Goal: Task Accomplishment & Management: Manage account settings

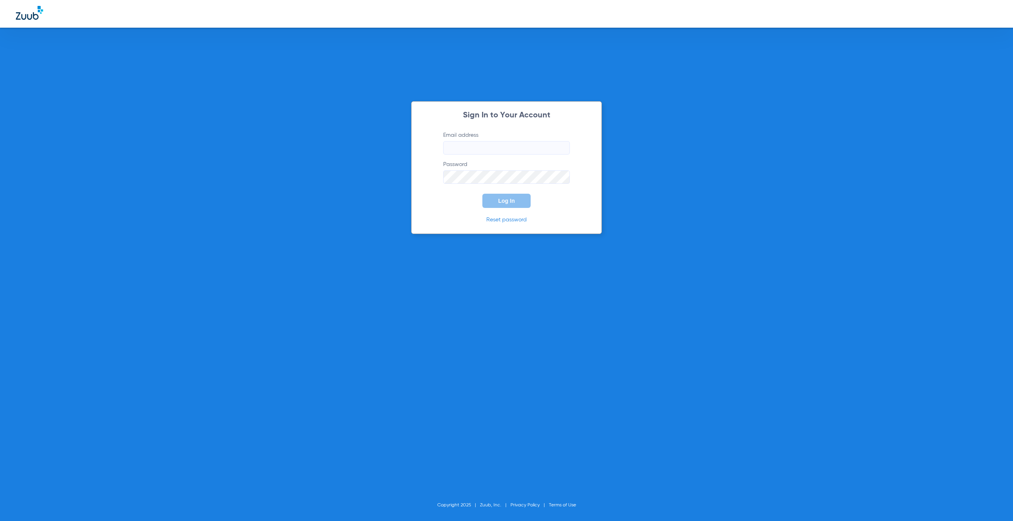
click at [531, 153] on input "Email address" at bounding box center [506, 147] width 127 height 13
type input "[EMAIL_ADDRESS][DOMAIN_NAME]"
click at [506, 203] on span "Log In" at bounding box center [506, 201] width 17 height 6
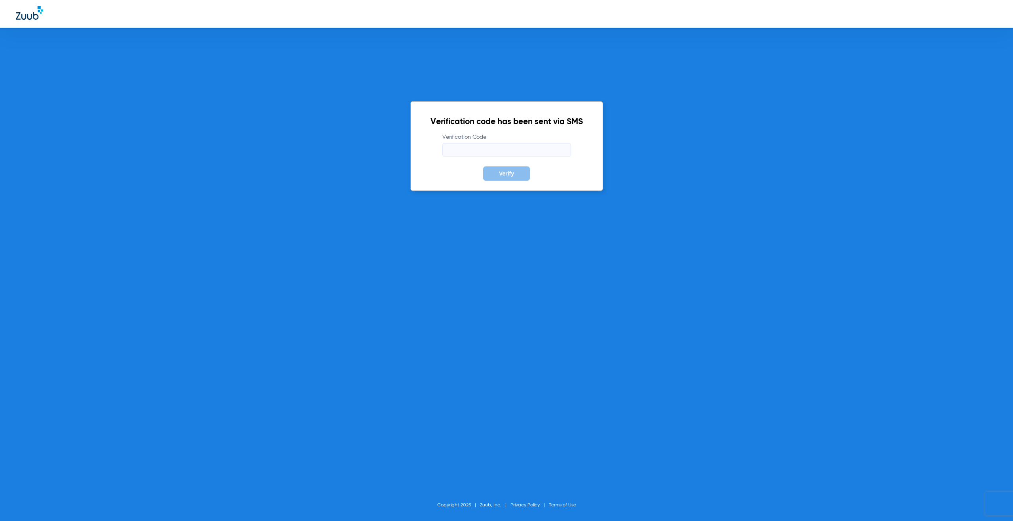
click at [480, 150] on input "Verification Code" at bounding box center [506, 149] width 129 height 13
paste input "214525"
type input "214525"
click at [502, 174] on span "Verify" at bounding box center [506, 174] width 15 height 6
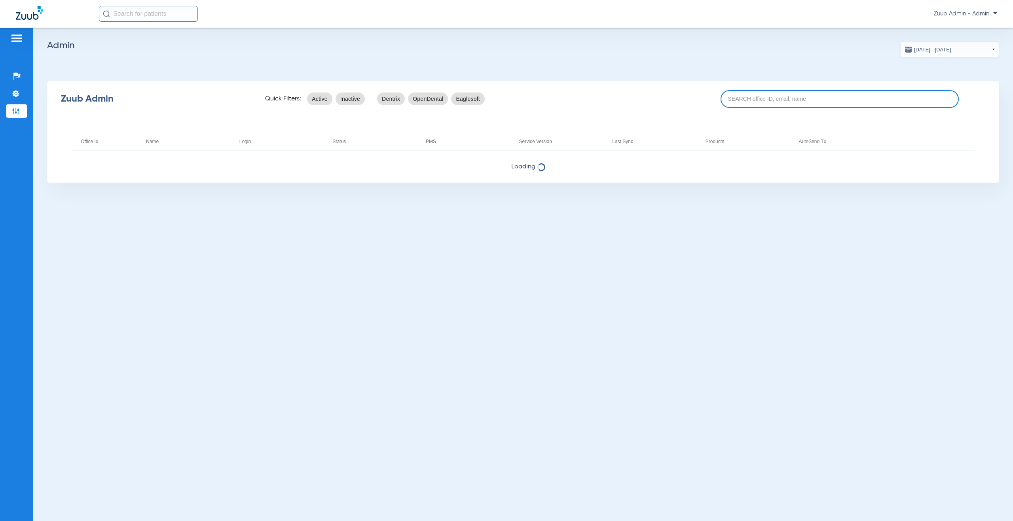
click at [743, 98] on input at bounding box center [840, 99] width 238 height 18
type input "17006331"
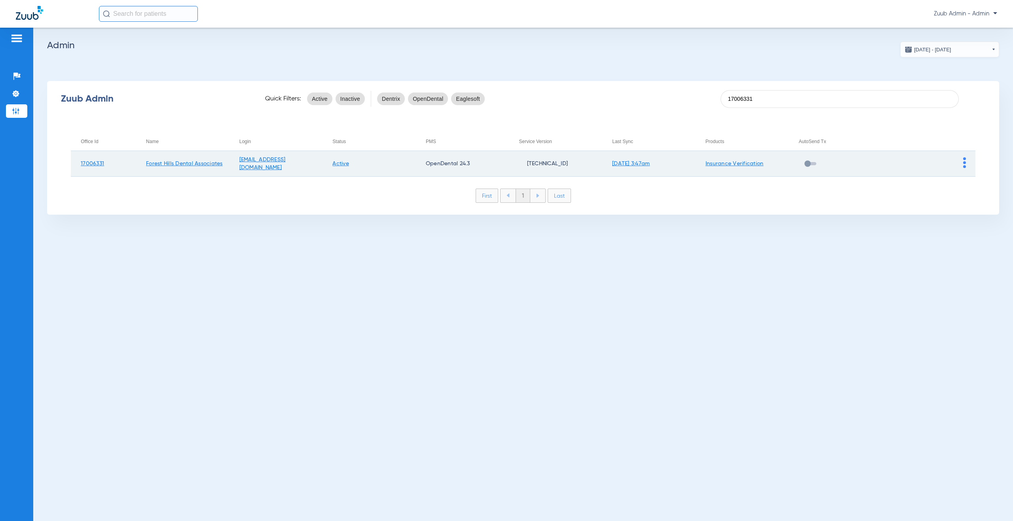
click at [965, 163] on img at bounding box center [964, 162] width 3 height 11
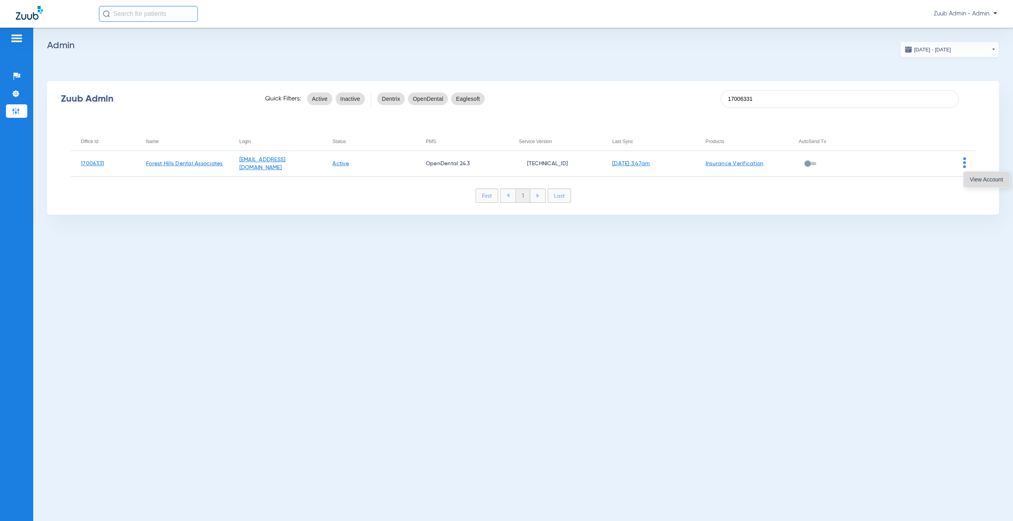
click at [967, 178] on button "View Account" at bounding box center [986, 180] width 46 height 16
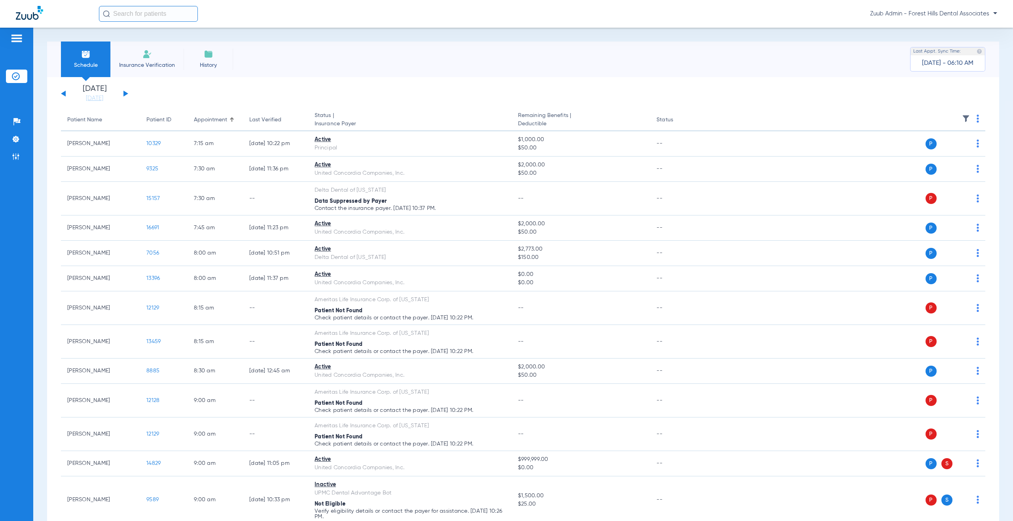
click at [962, 116] on img at bounding box center [966, 119] width 8 height 8
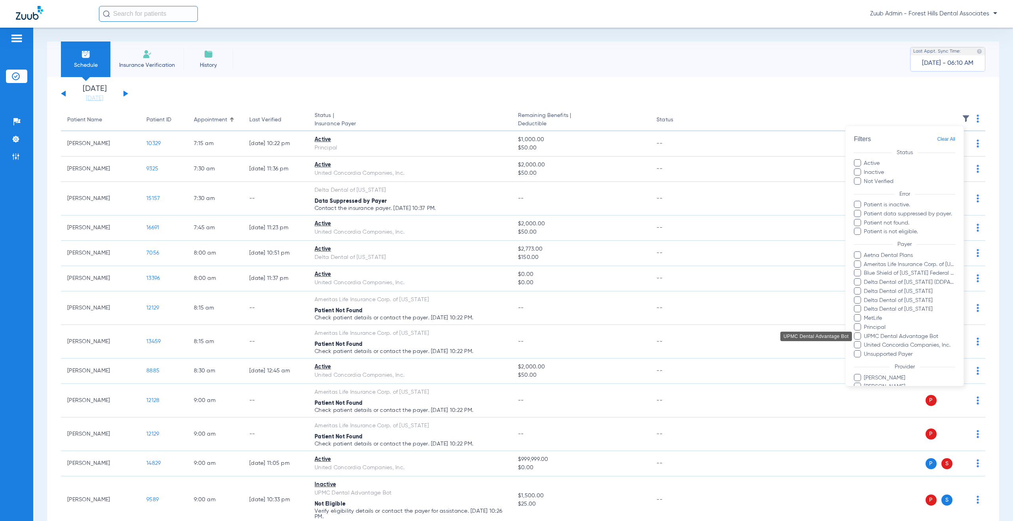
click at [873, 333] on span "UPMC Dental Advantage Bot" at bounding box center [909, 336] width 92 height 8
click at [865, 342] on input "UPMC Dental Advantage Bot" at bounding box center [865, 342] width 0 height 0
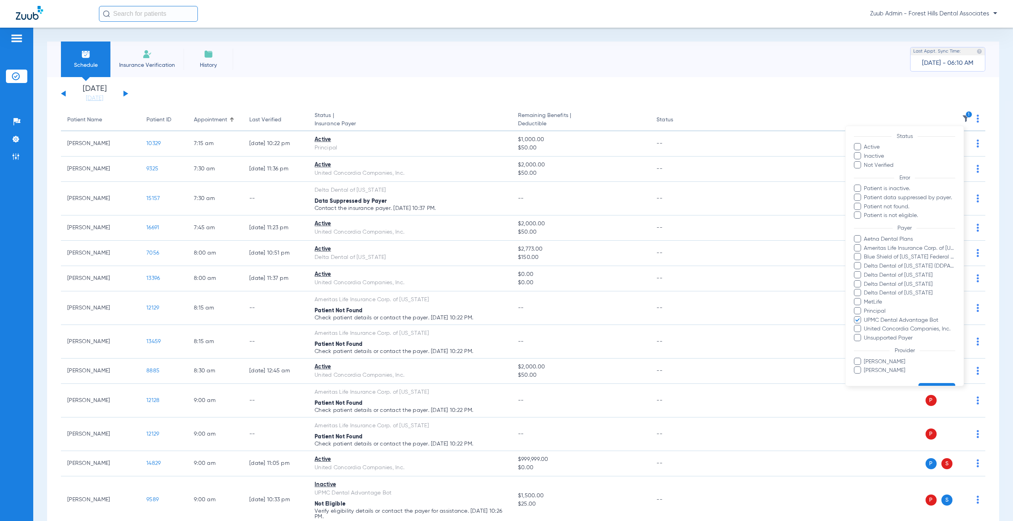
scroll to position [37, 0]
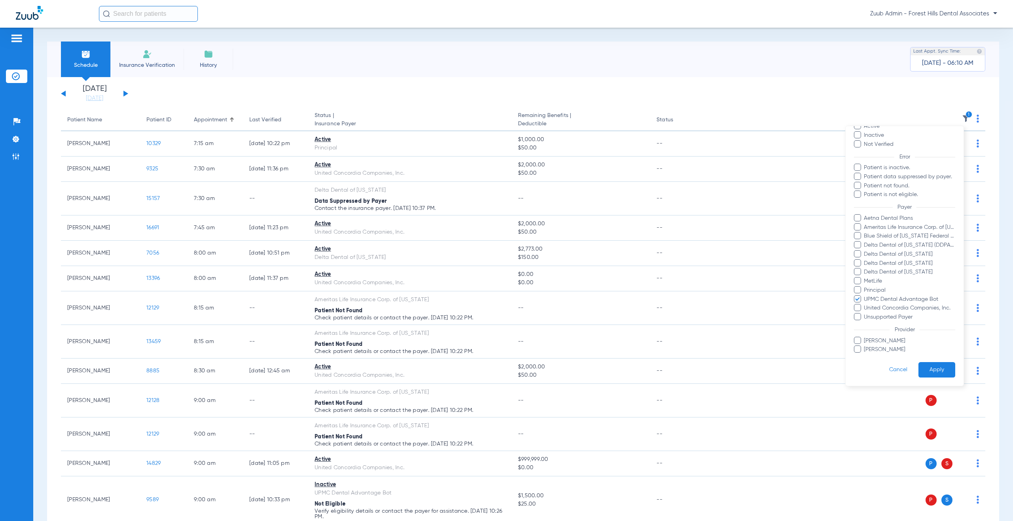
click at [918, 371] on button "Apply" at bounding box center [936, 369] width 37 height 15
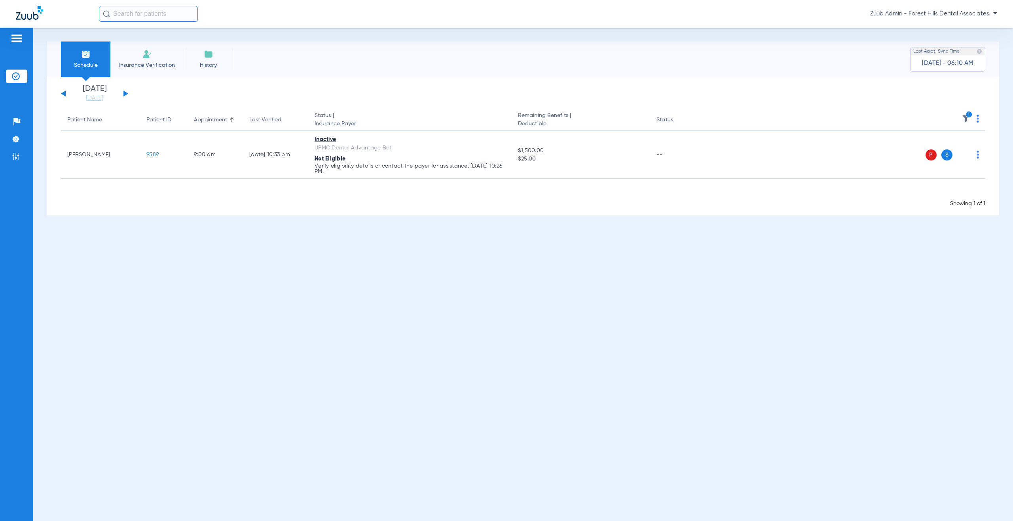
click at [125, 94] on button at bounding box center [125, 94] width 5 height 6
click at [125, 92] on button at bounding box center [125, 94] width 5 height 6
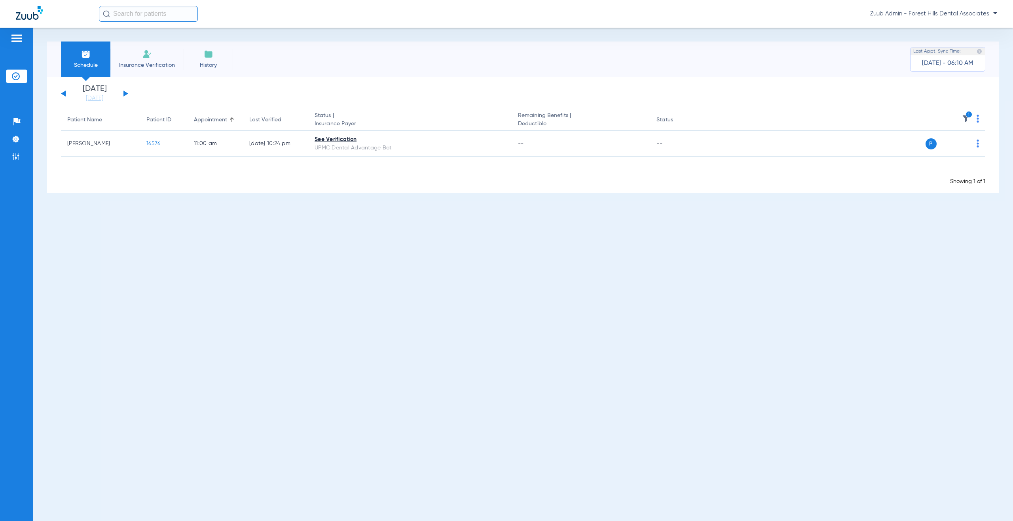
click at [125, 92] on button at bounding box center [125, 94] width 5 height 6
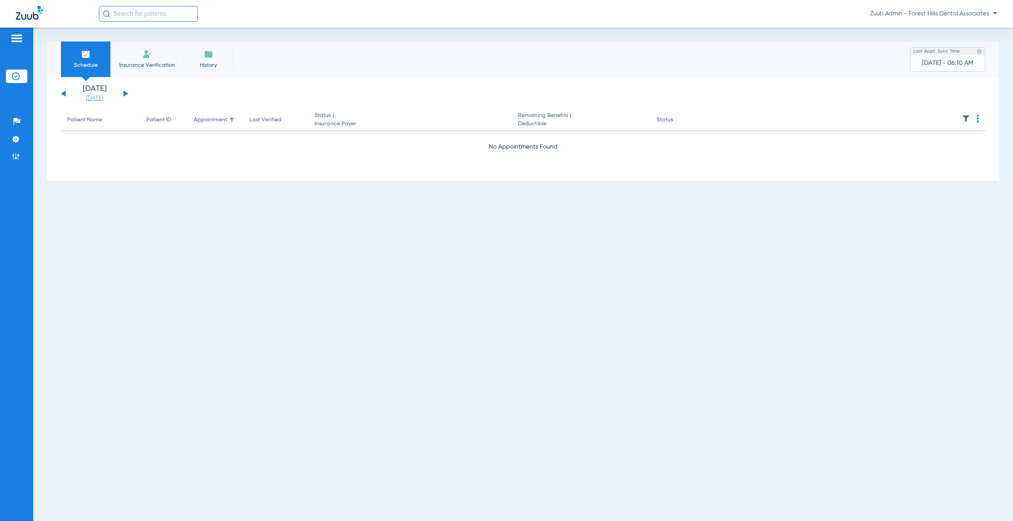
click at [82, 97] on link "[DATE]" at bounding box center [94, 99] width 47 height 8
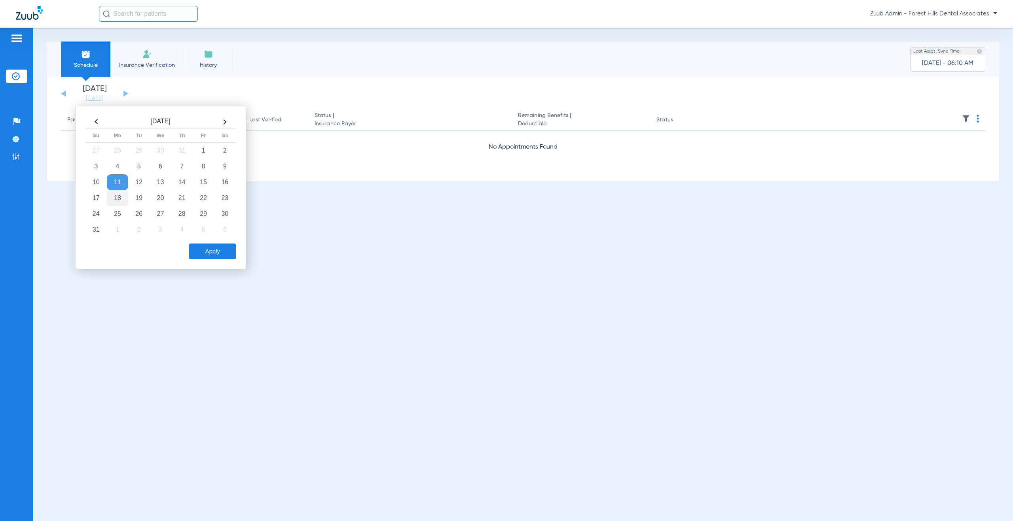
click at [116, 197] on td "18" at bounding box center [117, 198] width 21 height 16
click at [216, 254] on button "Apply" at bounding box center [212, 252] width 47 height 16
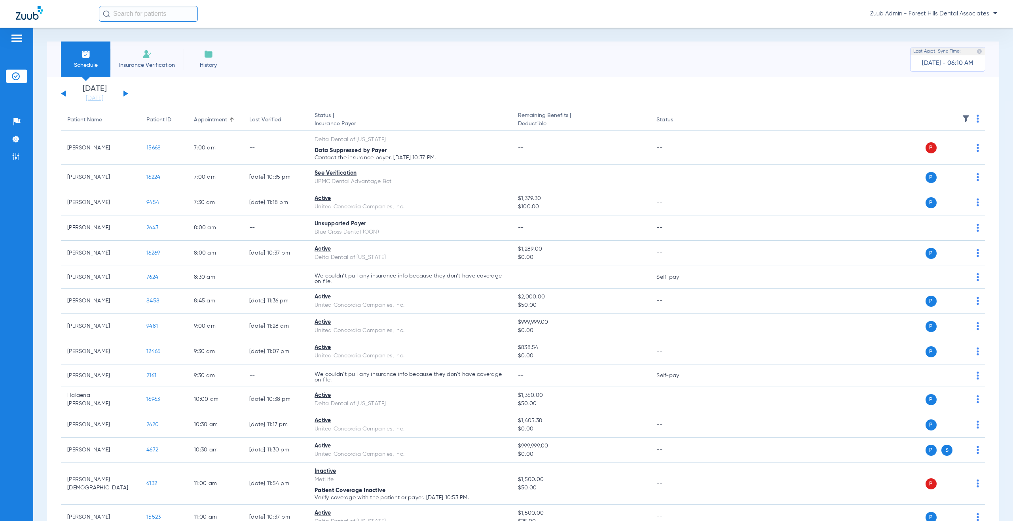
click at [962, 117] on img at bounding box center [966, 119] width 8 height 8
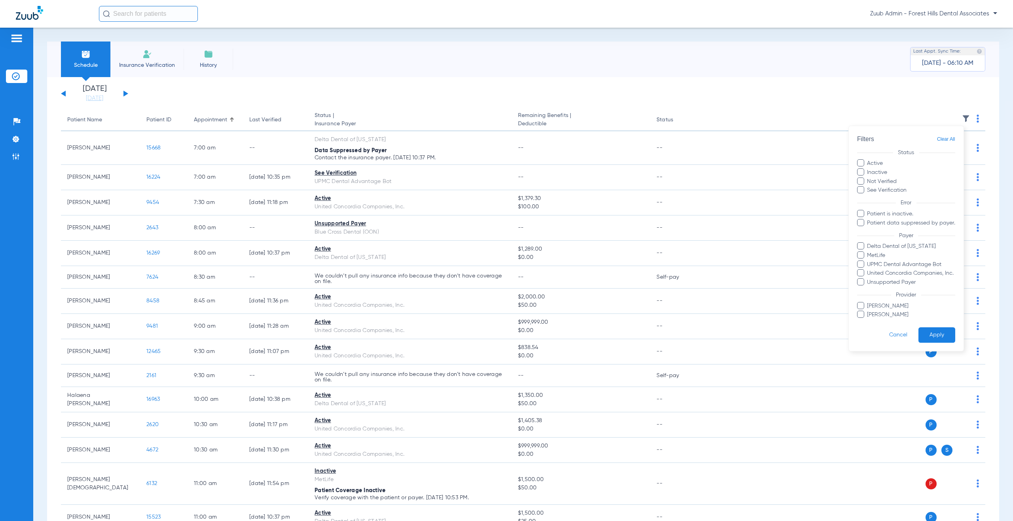
click at [872, 264] on span "UPMC Dental Advantage Bot" at bounding box center [911, 264] width 88 height 8
click at [868, 270] on input "UPMC Dental Advantage Bot" at bounding box center [868, 270] width 0 height 0
click at [930, 338] on button "Apply" at bounding box center [936, 335] width 37 height 15
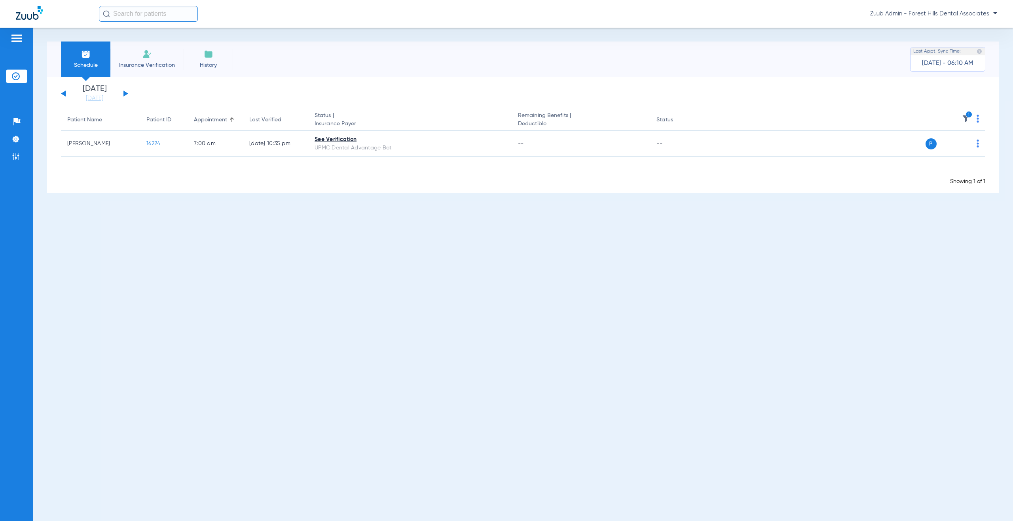
click at [125, 94] on button at bounding box center [125, 94] width 5 height 6
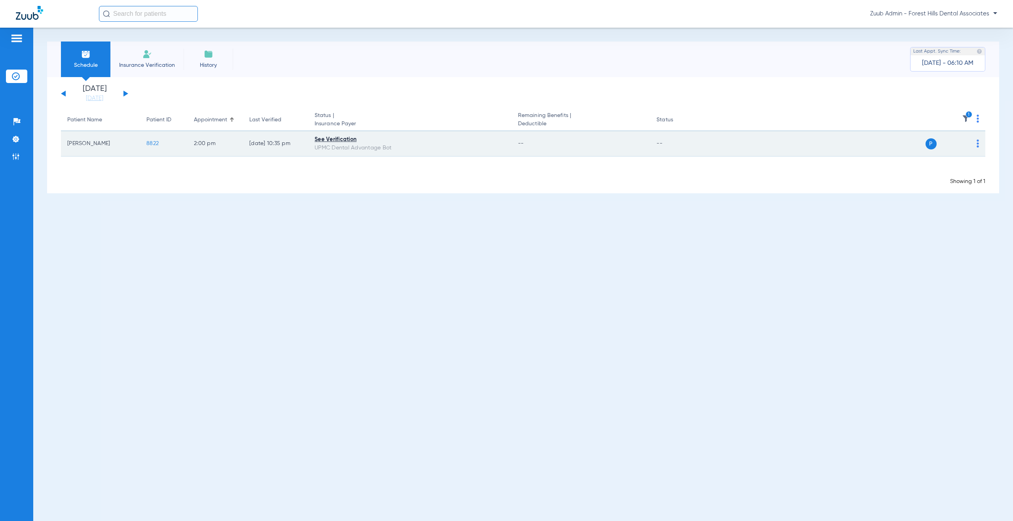
click at [978, 145] on img at bounding box center [978, 144] width 2 height 8
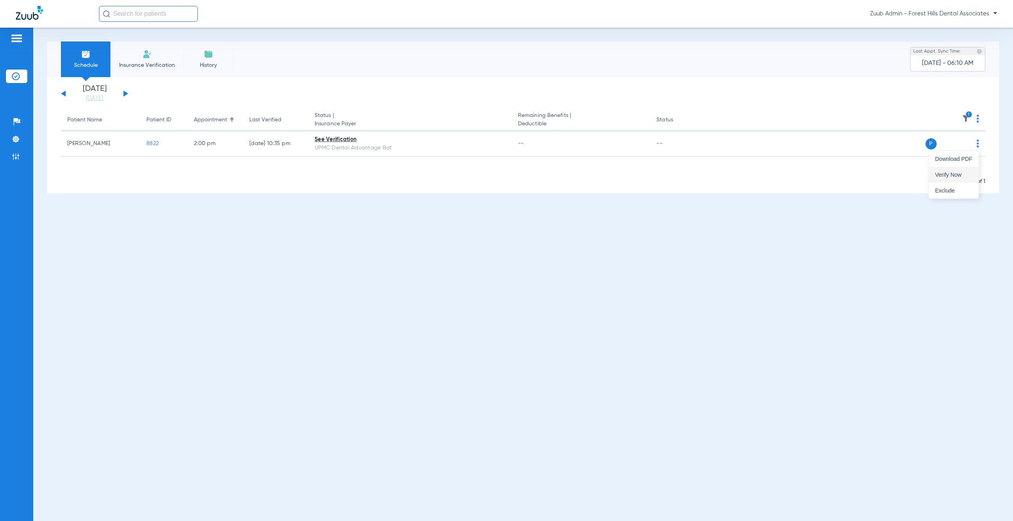
click at [968, 175] on span "Verify Now" at bounding box center [953, 175] width 37 height 6
click at [126, 94] on button at bounding box center [125, 94] width 5 height 6
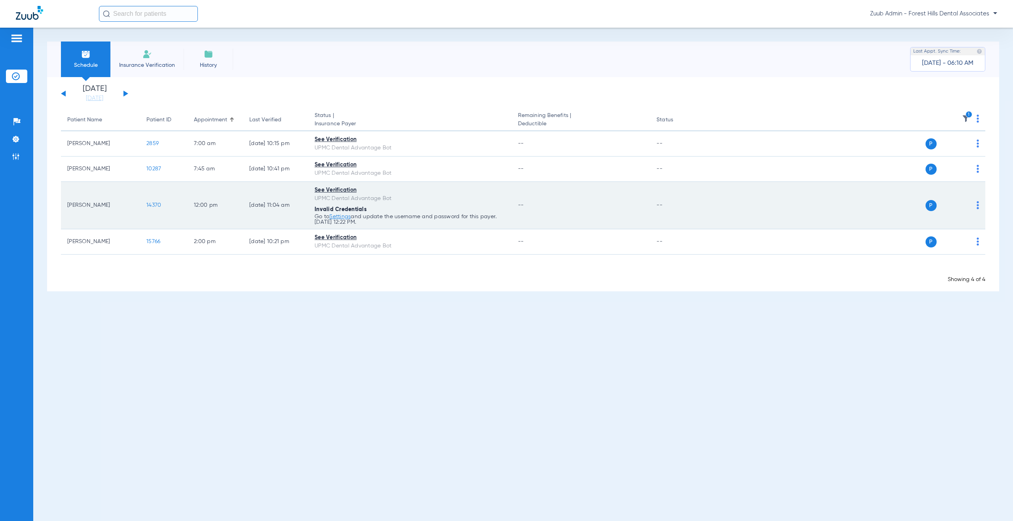
click at [977, 204] on img at bounding box center [978, 205] width 2 height 8
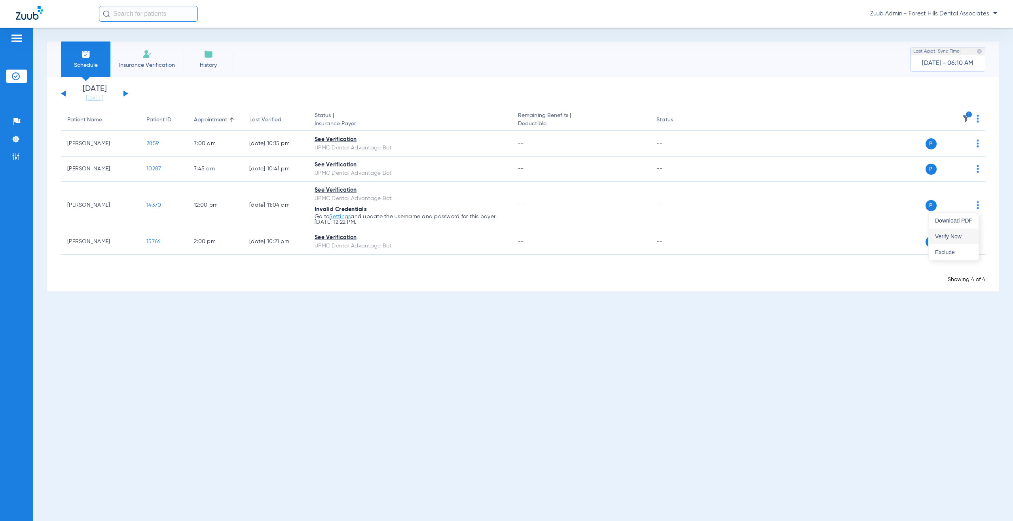
click at [955, 236] on span "Verify Now" at bounding box center [953, 237] width 37 height 6
click at [124, 93] on button at bounding box center [125, 94] width 5 height 6
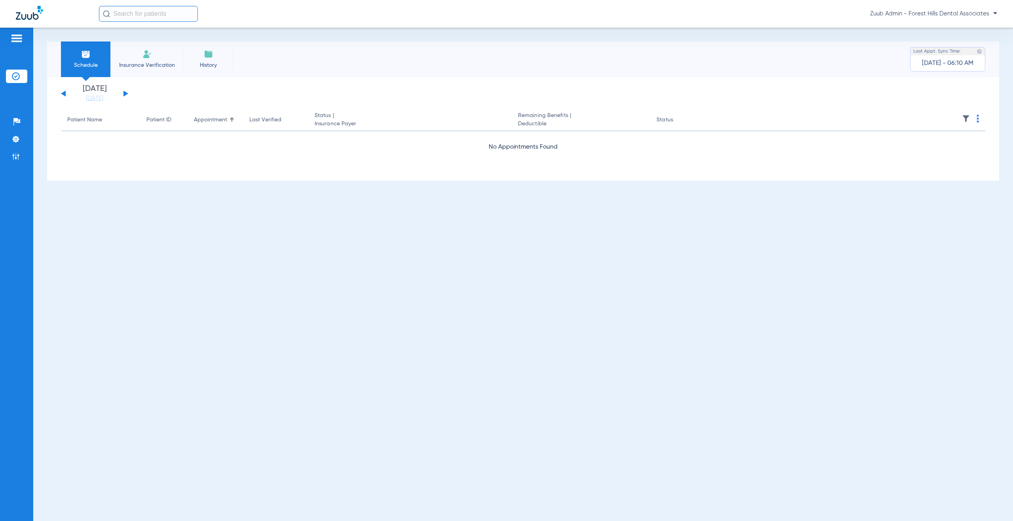
click at [124, 93] on button at bounding box center [125, 94] width 5 height 6
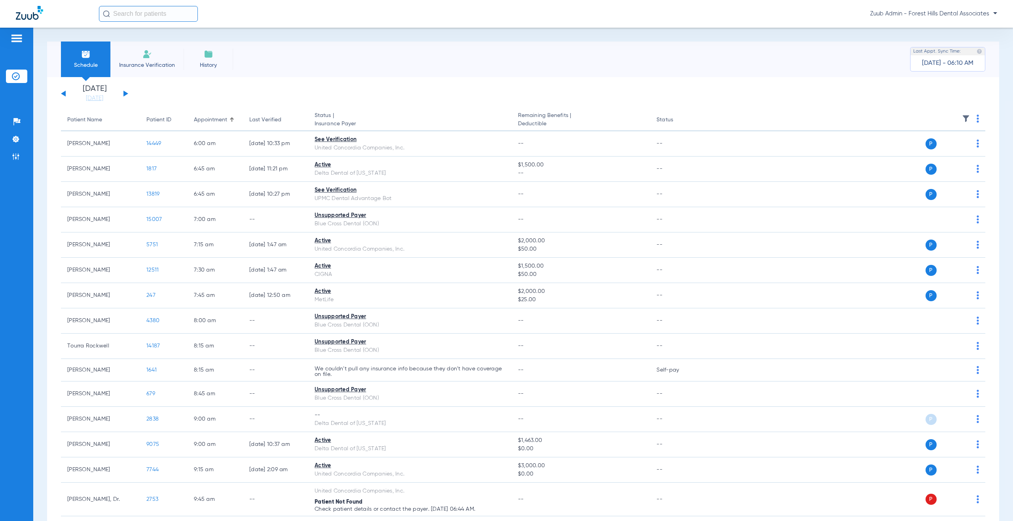
click at [962, 116] on img at bounding box center [966, 119] width 8 height 8
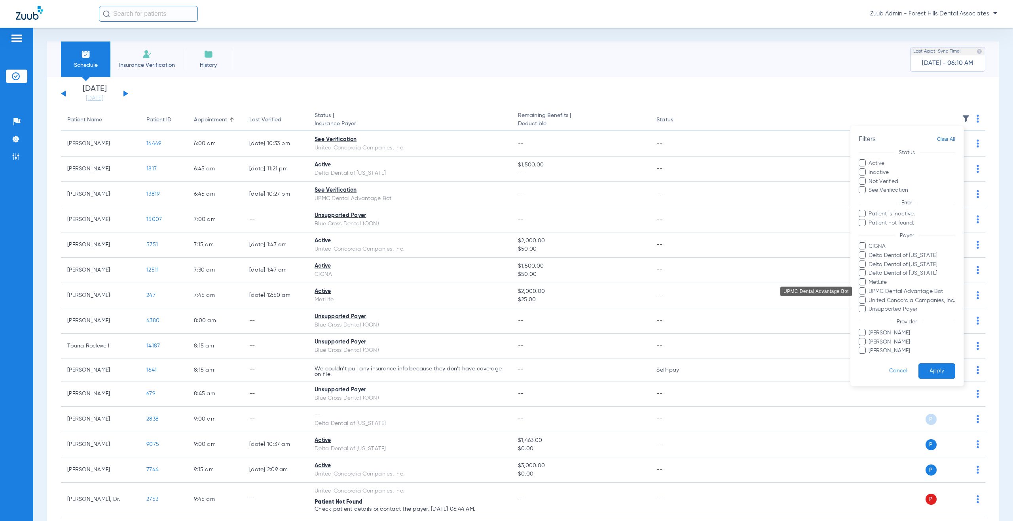
click at [883, 292] on span "UPMC Dental Advantage Bot" at bounding box center [911, 291] width 87 height 8
click at [870, 297] on input "UPMC Dental Advantage Bot" at bounding box center [870, 297] width 0 height 0
click at [935, 369] on button "Apply" at bounding box center [936, 371] width 37 height 15
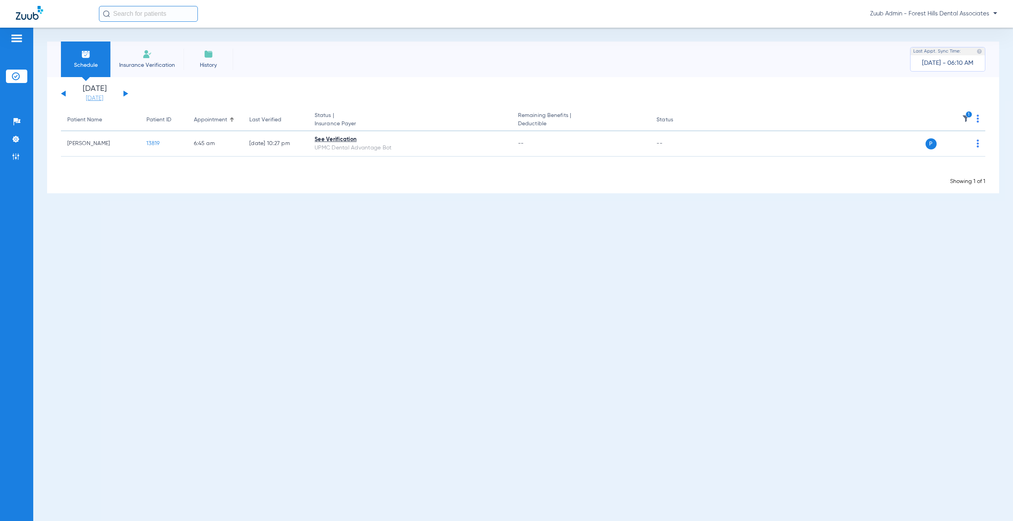
click at [80, 99] on link "[DATE]" at bounding box center [94, 99] width 47 height 8
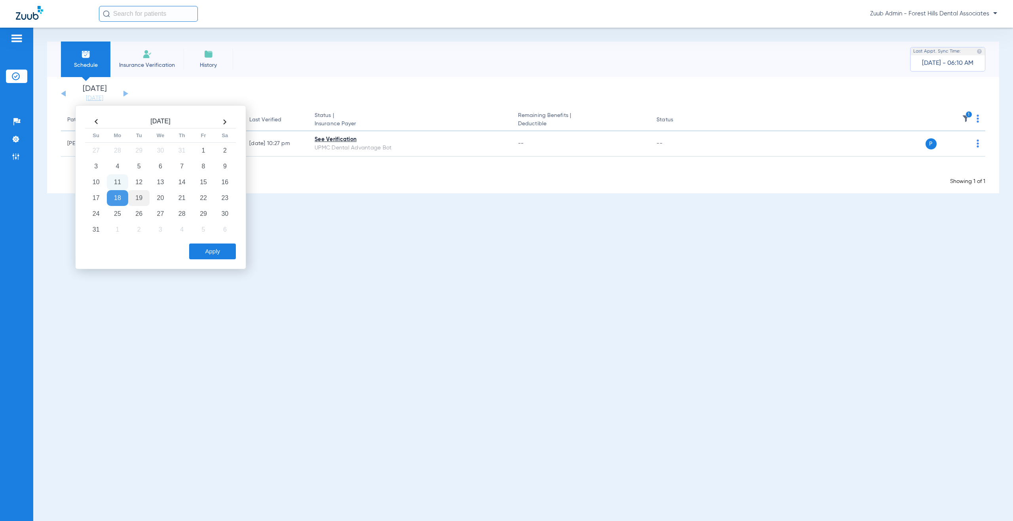
click at [143, 195] on td "19" at bounding box center [138, 198] width 21 height 16
click at [196, 246] on button "Apply" at bounding box center [212, 252] width 47 height 16
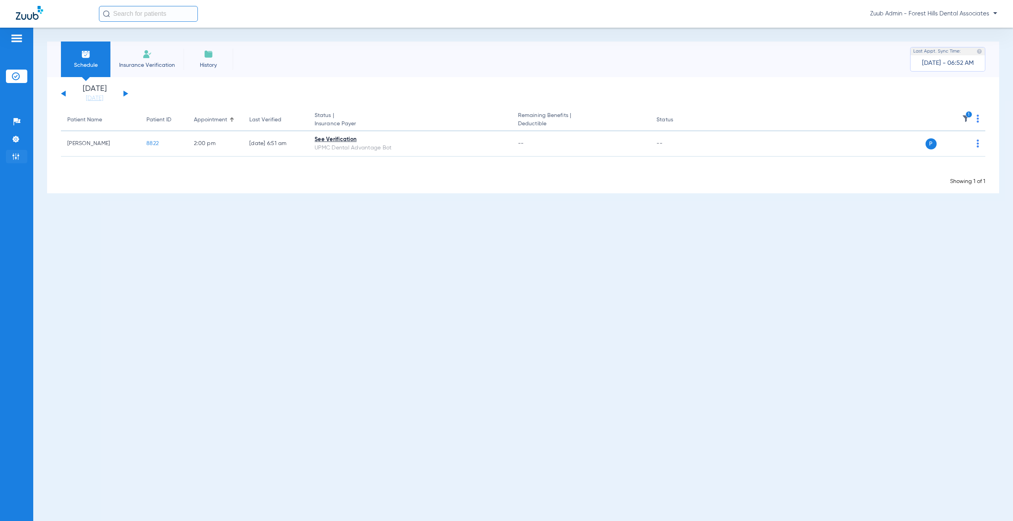
click at [17, 160] on img at bounding box center [16, 157] width 8 height 8
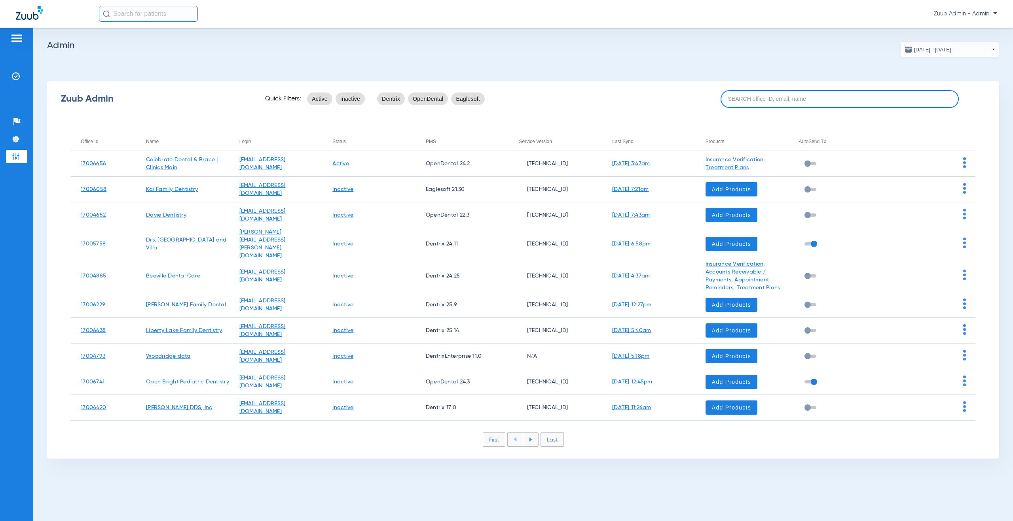
click at [743, 97] on input at bounding box center [840, 99] width 238 height 18
paste input "17006736"
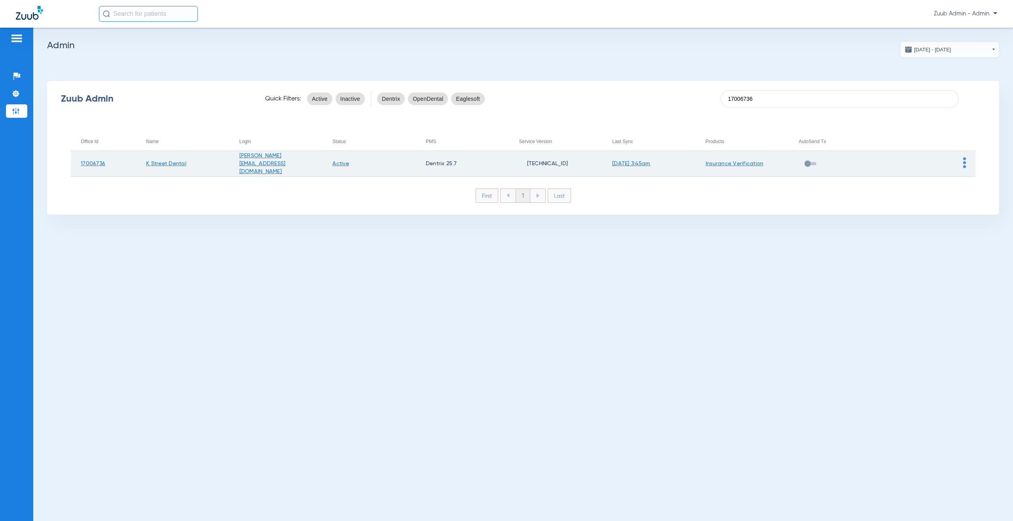
click at [342, 161] on link "Active" at bounding box center [340, 164] width 17 height 6
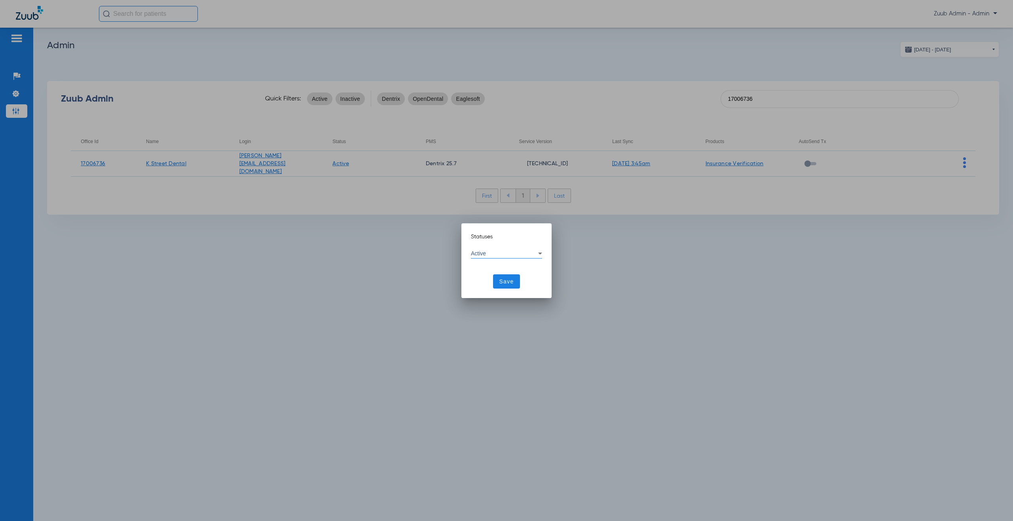
click at [499, 254] on div "Active" at bounding box center [504, 254] width 67 height 6
click at [499, 291] on mat-option "Inactive" at bounding box center [506, 291] width 71 height 13
click at [504, 281] on span "Save" at bounding box center [506, 282] width 15 height 8
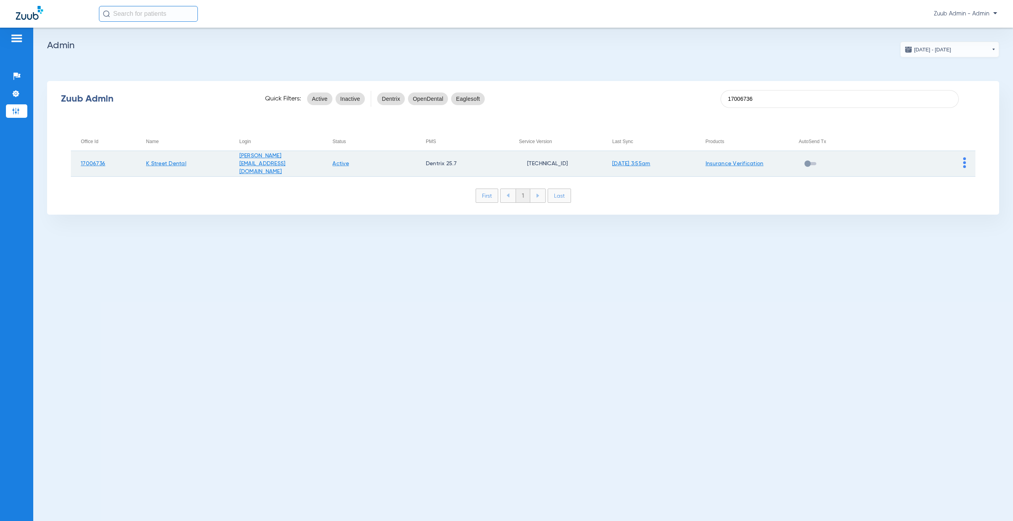
click at [341, 164] on link "Active" at bounding box center [340, 164] width 17 height 6
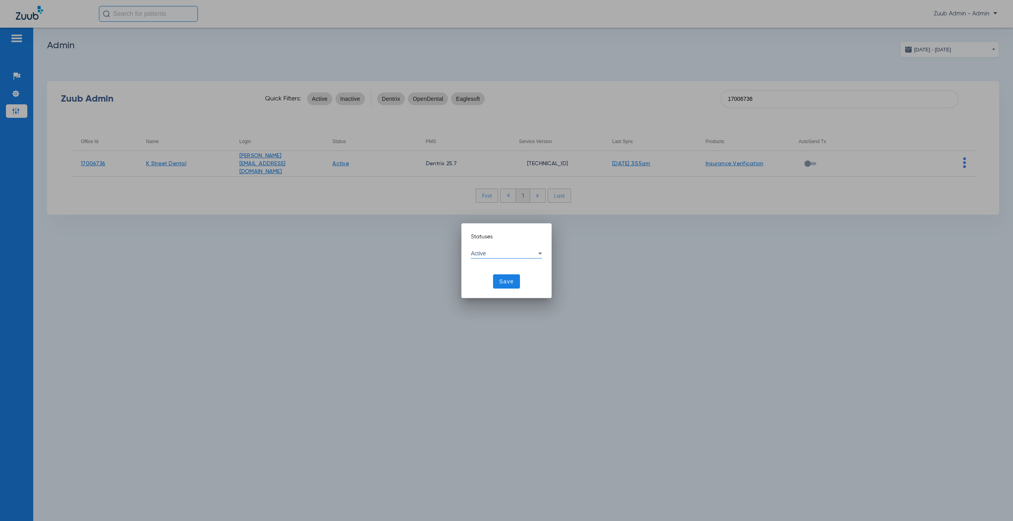
click at [512, 255] on div "Active" at bounding box center [504, 254] width 67 height 6
click at [504, 289] on mat-option "Inactive" at bounding box center [506, 291] width 71 height 13
click at [507, 284] on span "Save" at bounding box center [506, 282] width 15 height 8
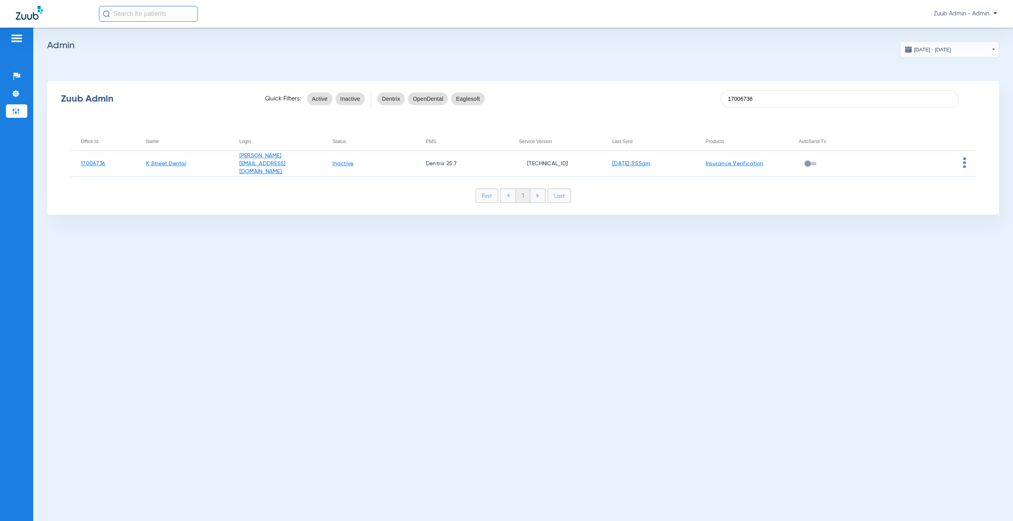
drag, startPoint x: 764, startPoint y: 101, endPoint x: 711, endPoint y: 99, distance: 53.1
click at [711, 99] on div "Zuub Admin Quick Filters: Active Inactive Dentrix OpenDental Eaglesoft 17006736" at bounding box center [523, 99] width 952 height 32
paste input "84"
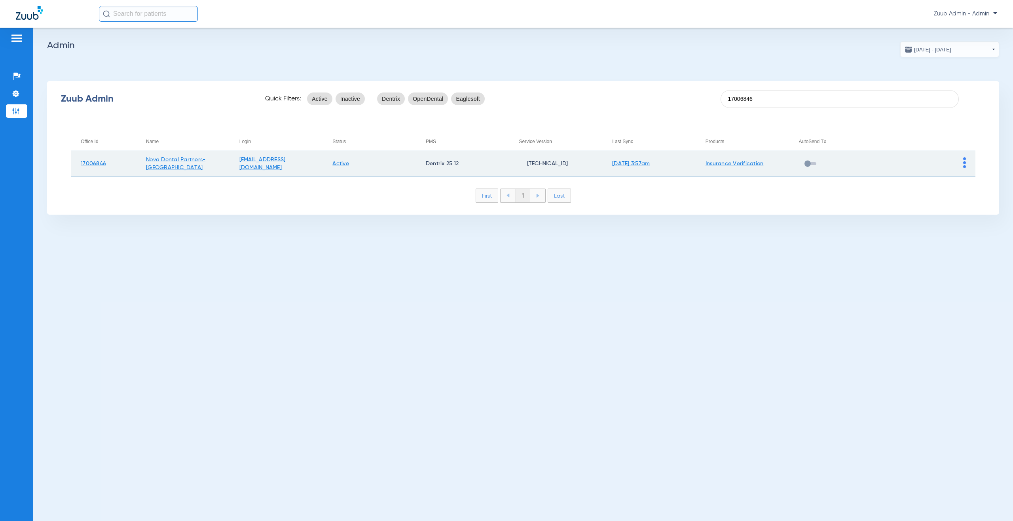
type input "17006846"
click at [965, 165] on img at bounding box center [964, 162] width 3 height 11
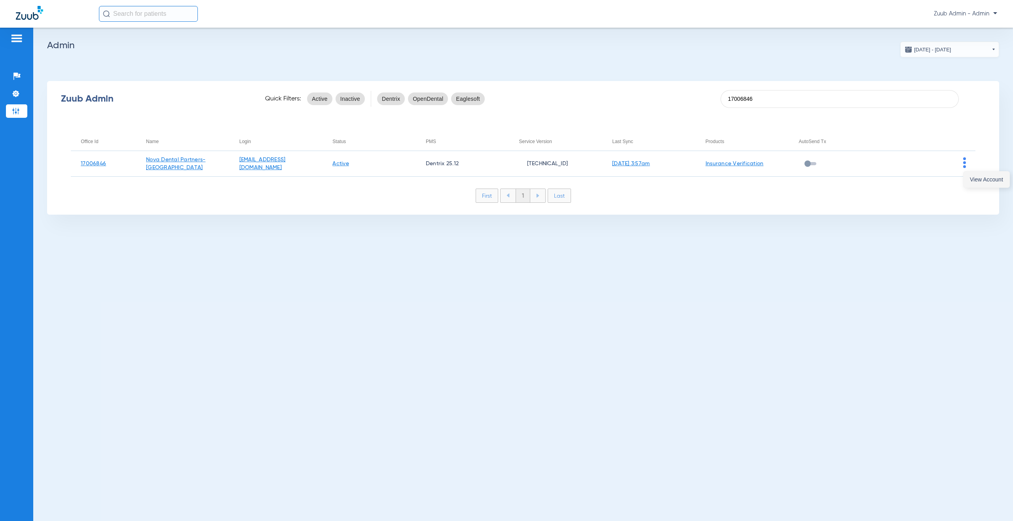
click at [972, 181] on span "View Account" at bounding box center [986, 180] width 33 height 6
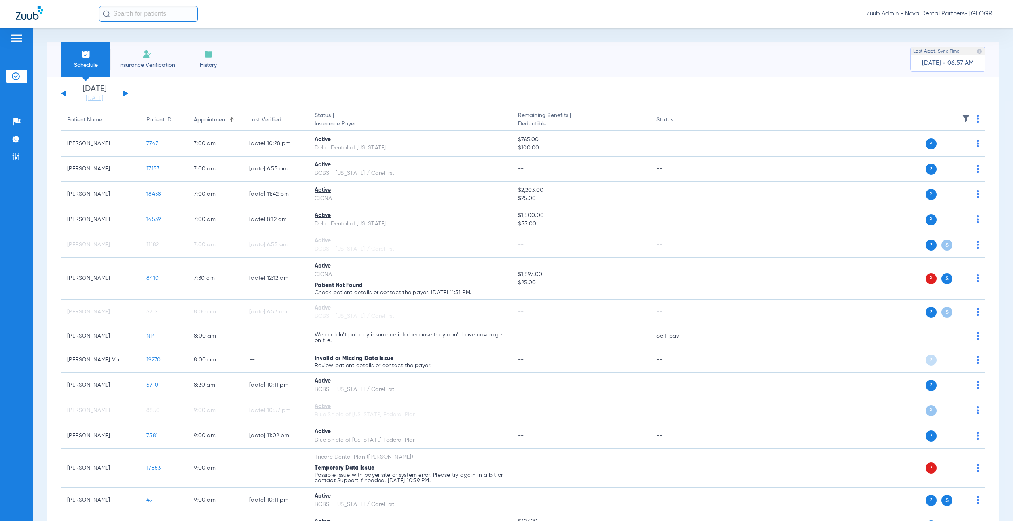
click at [125, 94] on button at bounding box center [125, 94] width 5 height 6
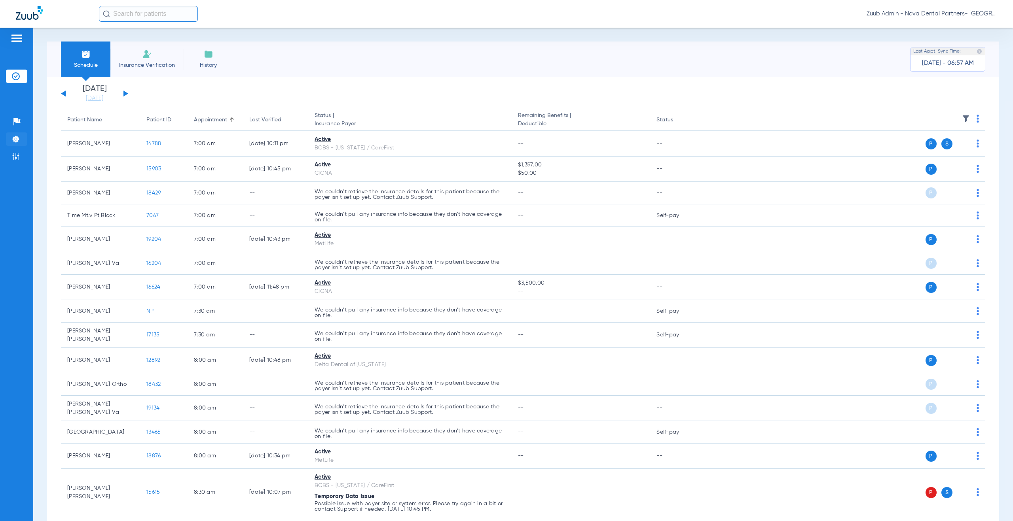
click at [15, 138] on img at bounding box center [16, 139] width 8 height 8
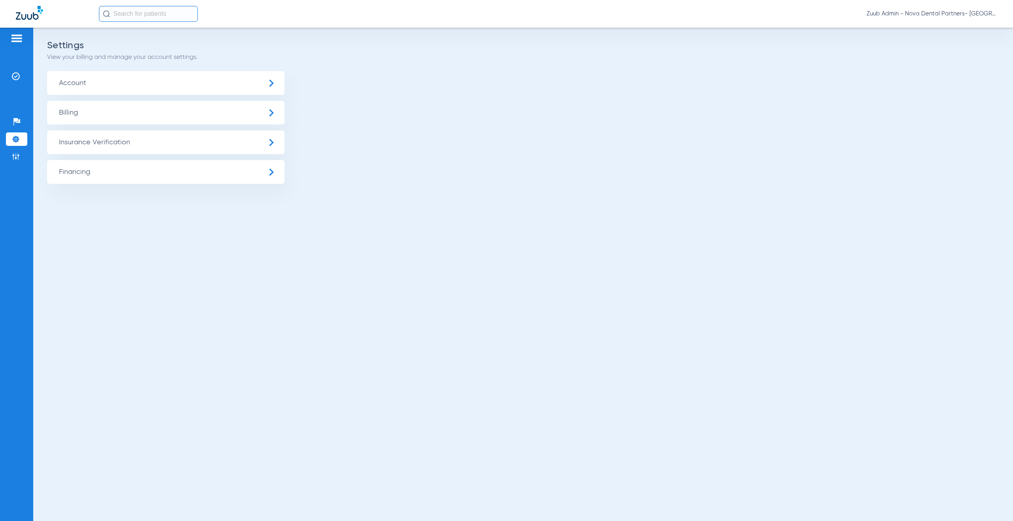
click at [152, 144] on span "Insurance Verification" at bounding box center [165, 143] width 237 height 24
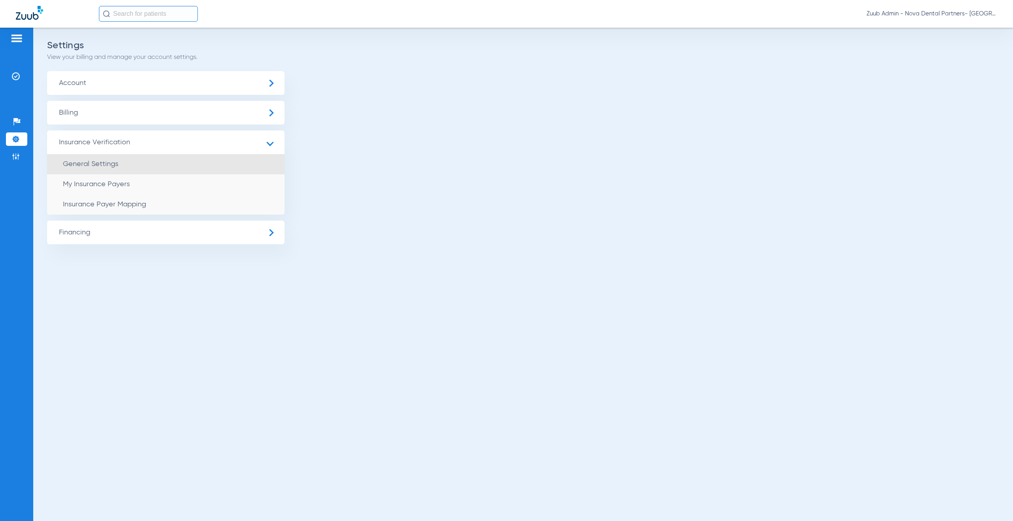
click at [177, 168] on li "General Settings" at bounding box center [165, 164] width 237 height 20
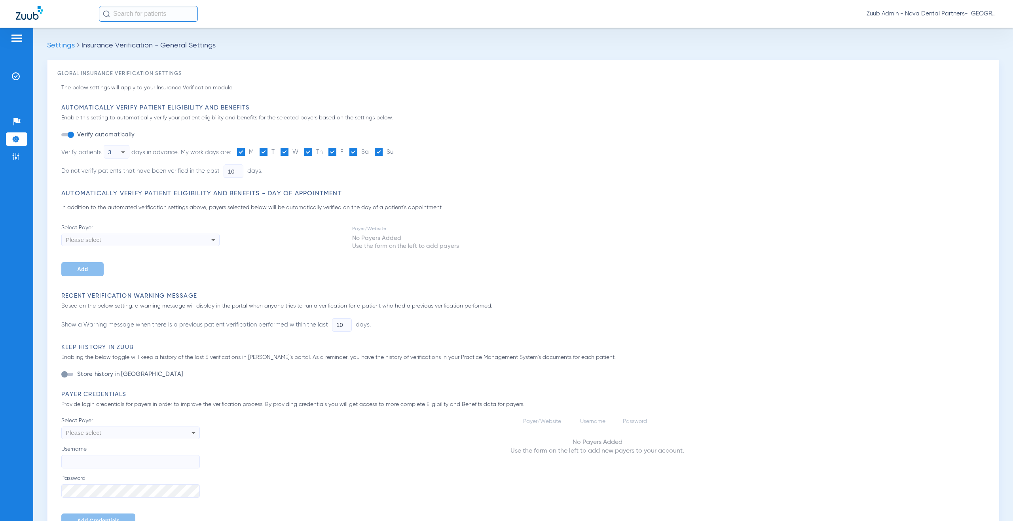
type input "7"
type input "30"
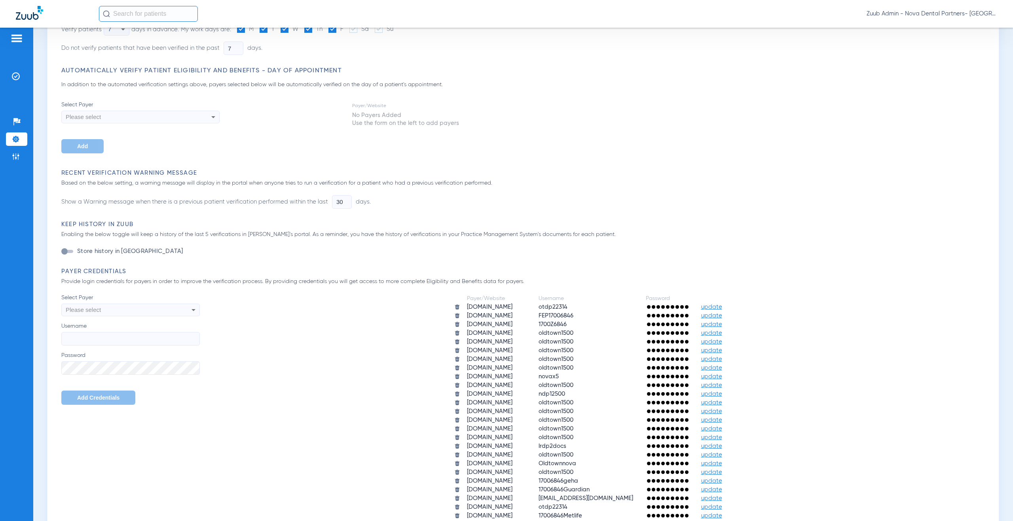
scroll to position [265, 0]
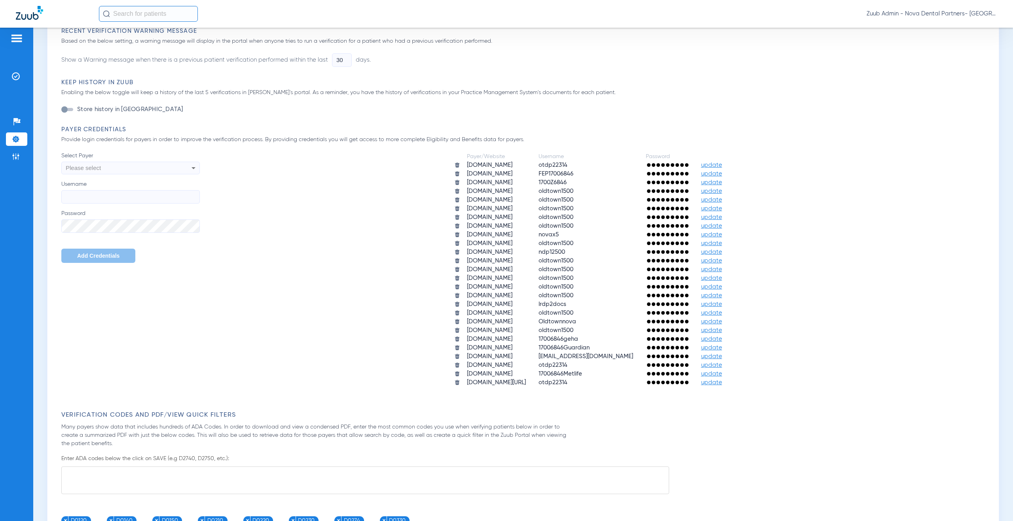
click at [119, 167] on div "Please select" at bounding box center [118, 167] width 104 height 13
click at [12, 138] on div at bounding box center [506, 260] width 1013 height 521
click at [19, 140] on img at bounding box center [16, 139] width 8 height 8
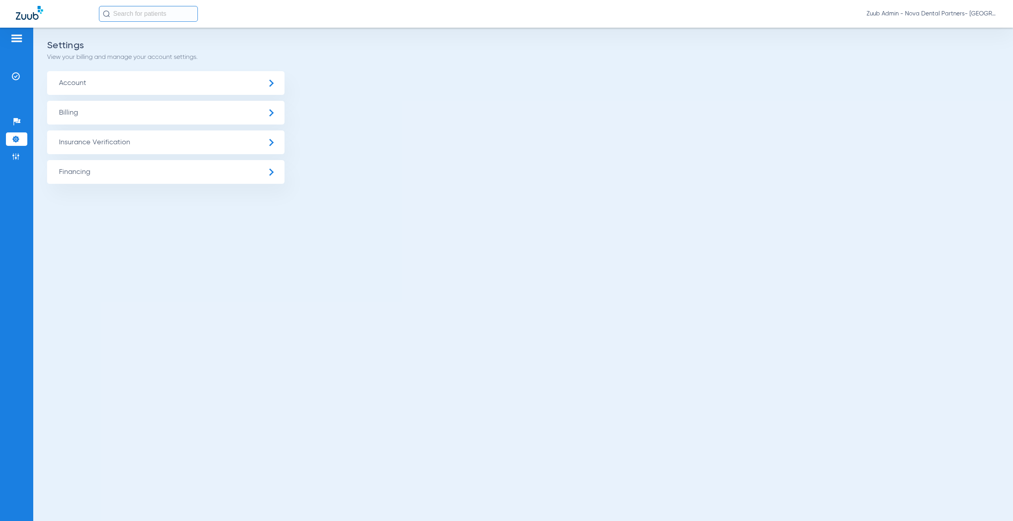
click at [119, 145] on span "Insurance Verification" at bounding box center [165, 143] width 237 height 24
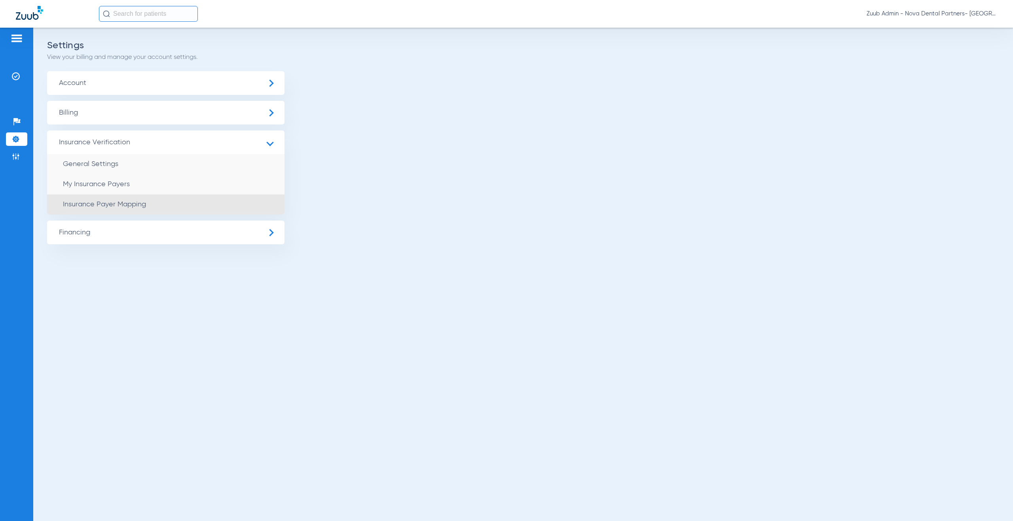
click at [118, 205] on span "Insurance Payer Mapping" at bounding box center [104, 204] width 83 height 7
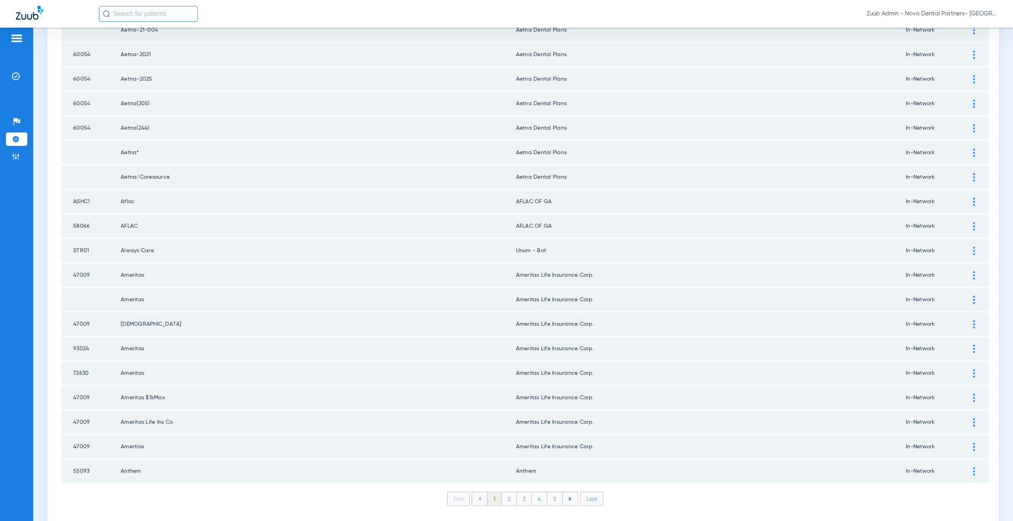
scroll to position [908, 0]
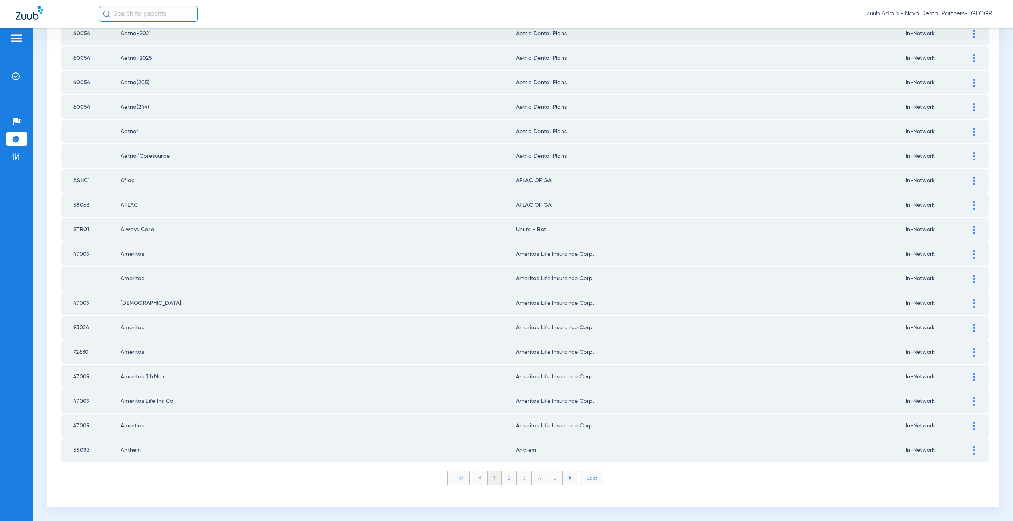
drag, startPoint x: 91, startPoint y: 450, endPoint x: 67, endPoint y: 450, distance: 23.7
click at [67, 450] on td "55093" at bounding box center [90, 451] width 59 height 24
copy td "55093"
drag, startPoint x: 969, startPoint y: 450, endPoint x: 799, endPoint y: 478, distance: 172.4
click at [969, 450] on div at bounding box center [974, 451] width 14 height 8
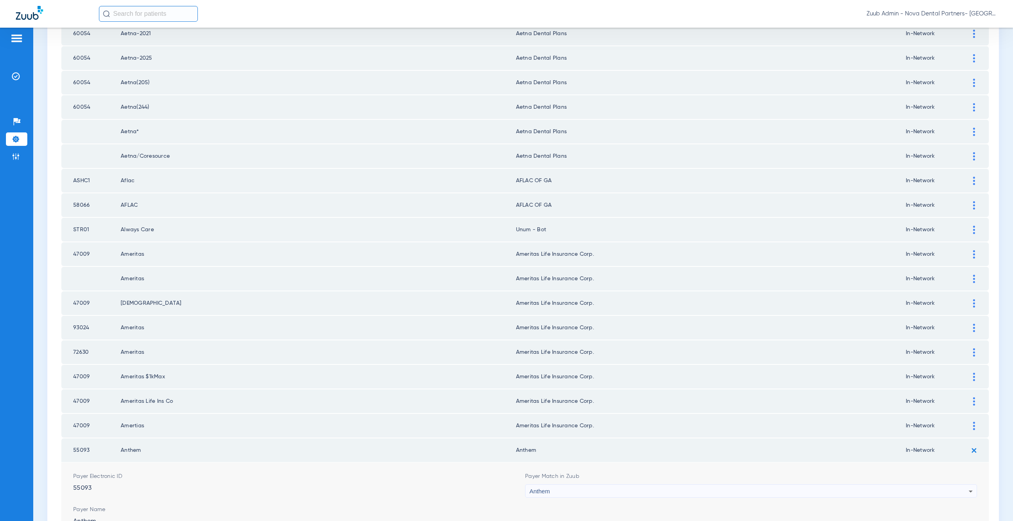
click at [590, 493] on div "Anthem" at bounding box center [748, 491] width 439 height 13
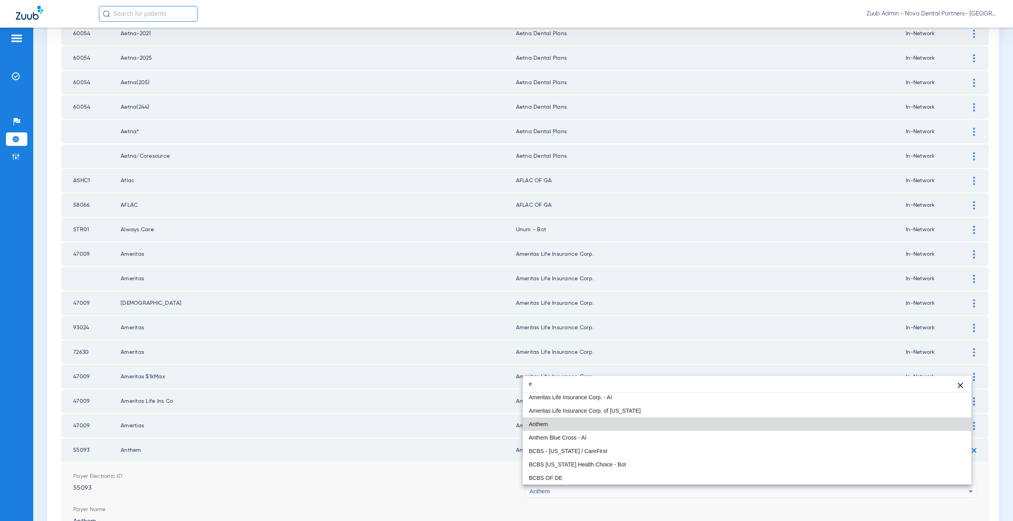
scroll to position [0, 0]
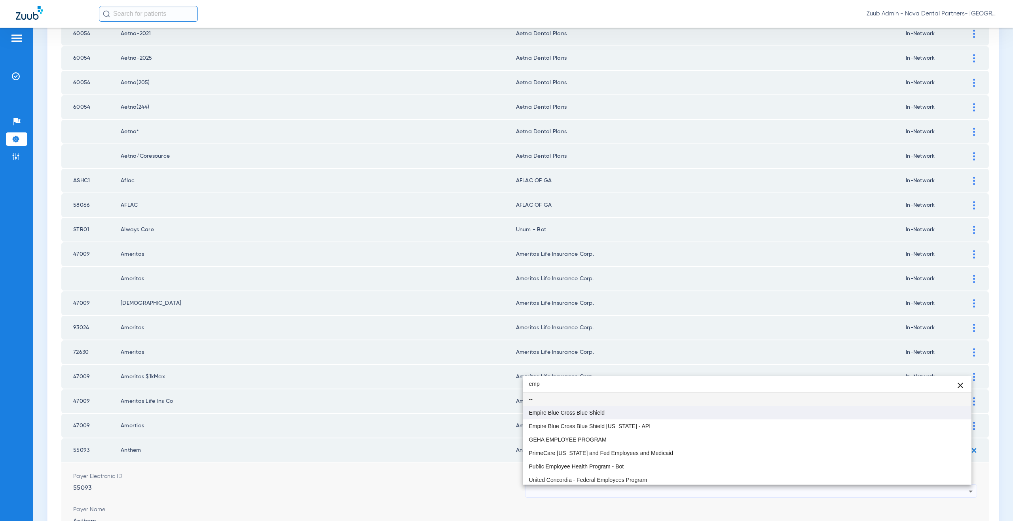
type input "emp"
click at [600, 410] on span "Empire Blue Cross Blue Shield" at bounding box center [567, 413] width 76 height 6
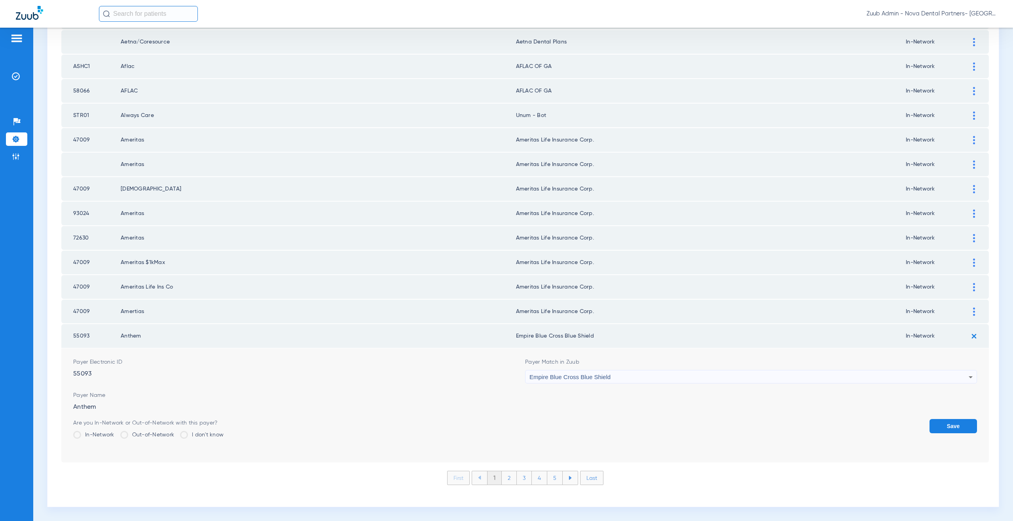
click at [938, 426] on button "Save" at bounding box center [952, 426] width 47 height 14
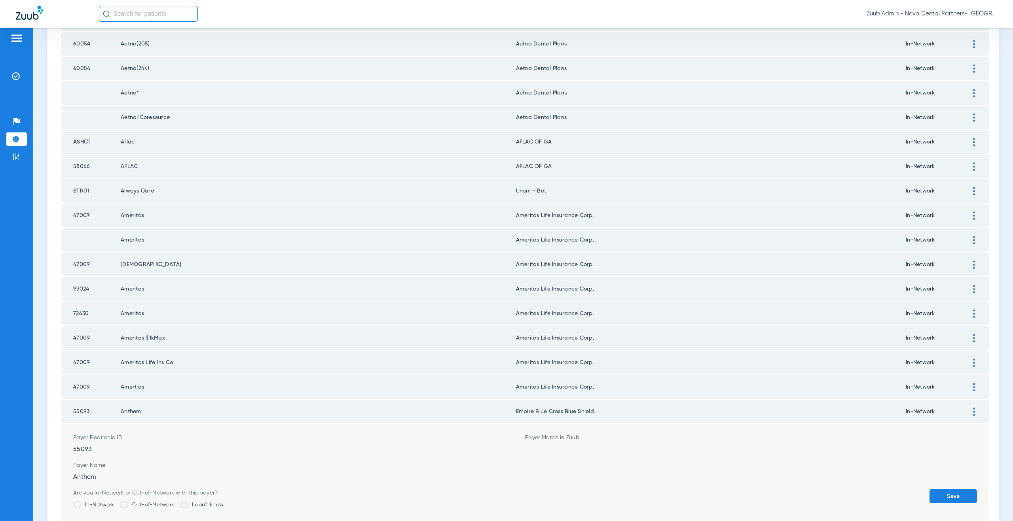
scroll to position [908, 0]
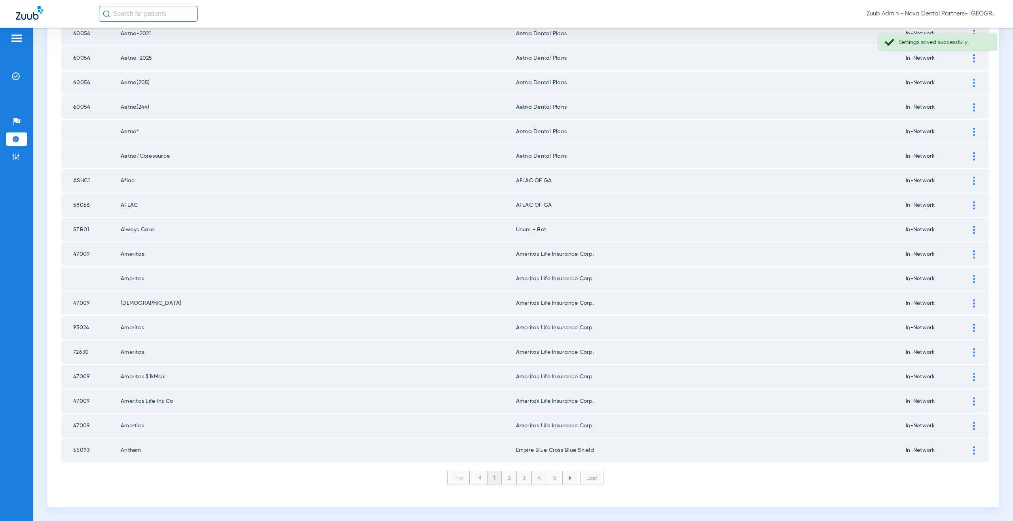
click at [502, 480] on li "2" at bounding box center [509, 478] width 15 height 13
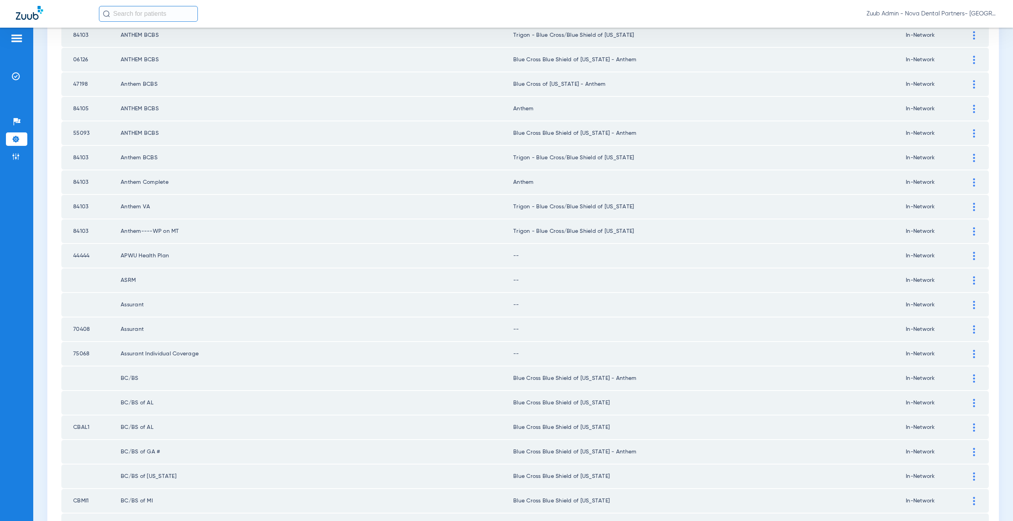
scroll to position [465, 0]
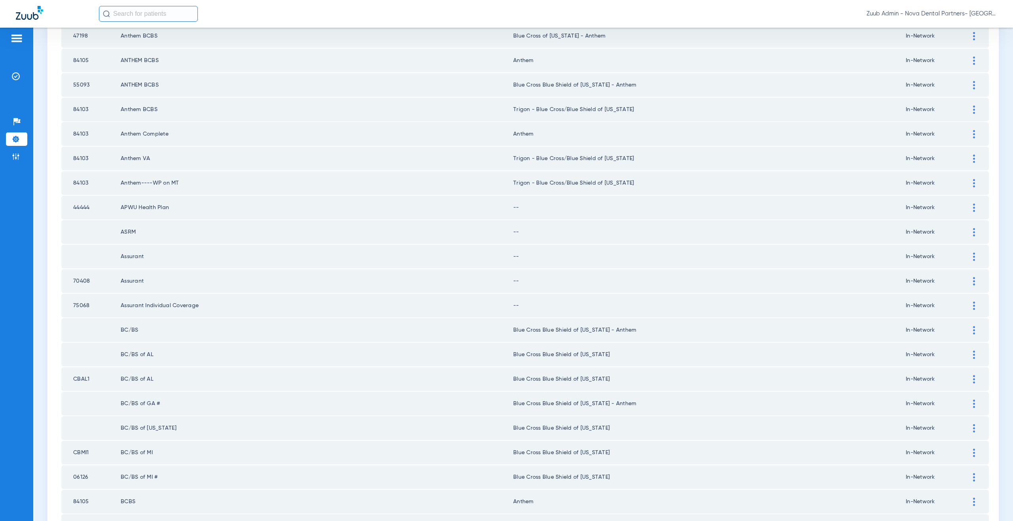
click at [970, 206] on div at bounding box center [974, 208] width 14 height 8
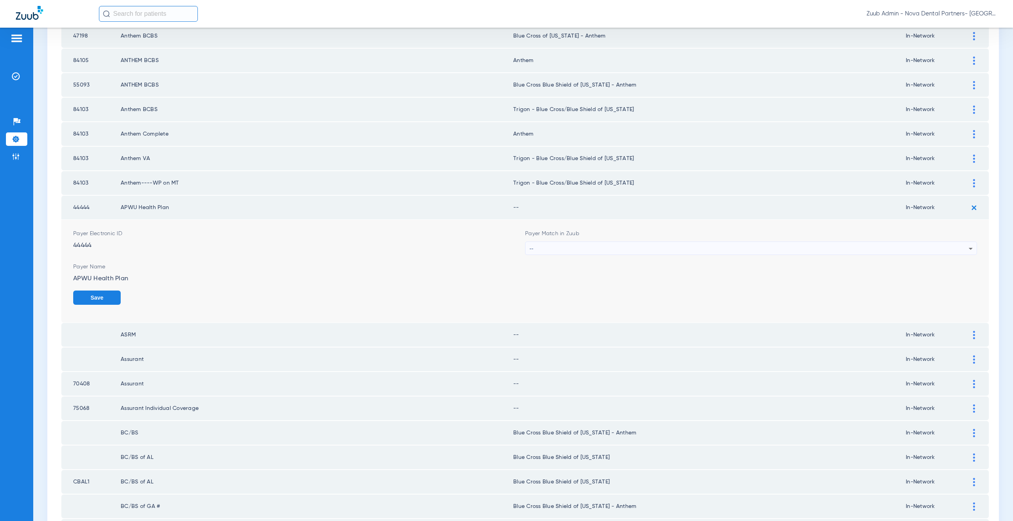
click at [538, 254] on div "--" at bounding box center [748, 248] width 439 height 13
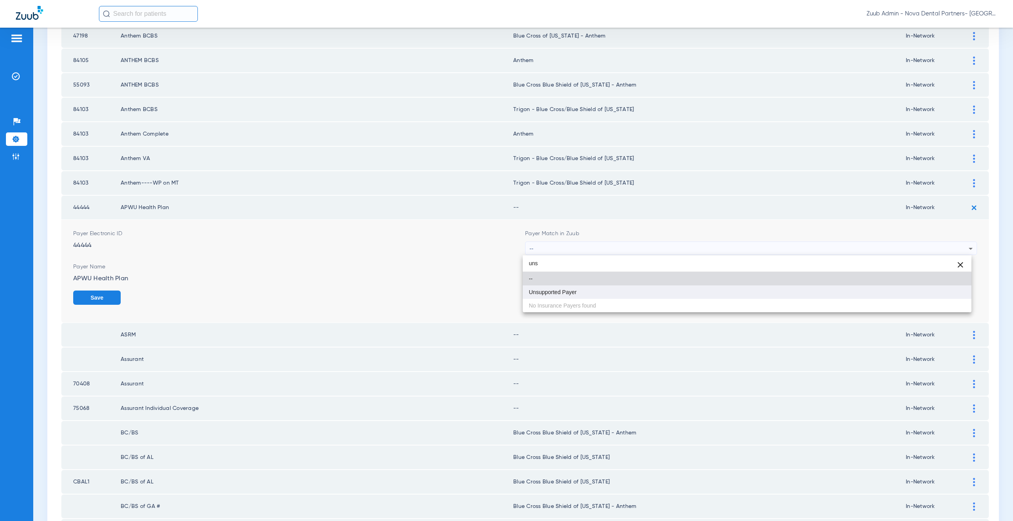
type input "uns"
click at [542, 296] on mat-option "Unsupported Payer" at bounding box center [747, 292] width 449 height 13
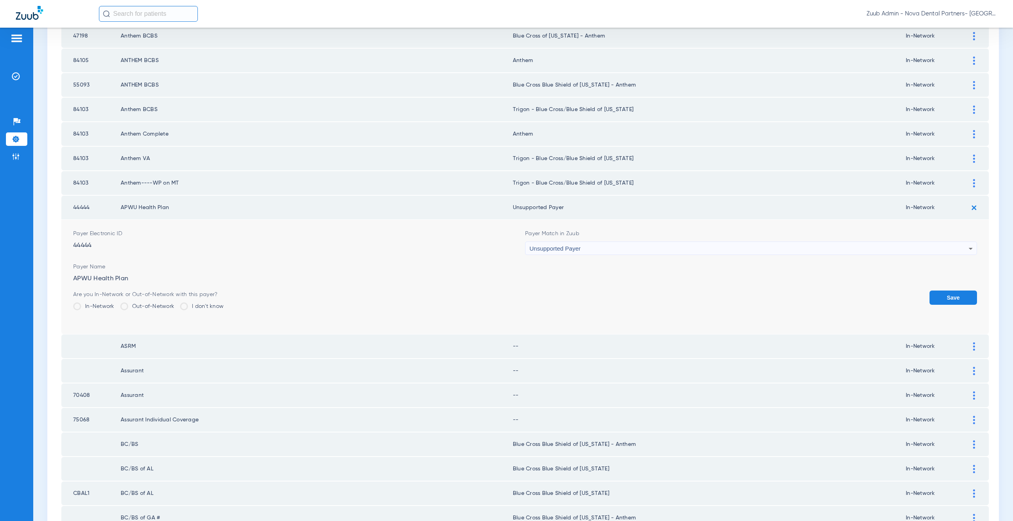
drag, startPoint x: 567, startPoint y: 209, endPoint x: 515, endPoint y: 210, distance: 51.4
click at [515, 210] on td "Unsupported Payer" at bounding box center [709, 208] width 393 height 24
copy td "nsupported Payer"
click at [957, 294] on button "Save" at bounding box center [952, 298] width 47 height 14
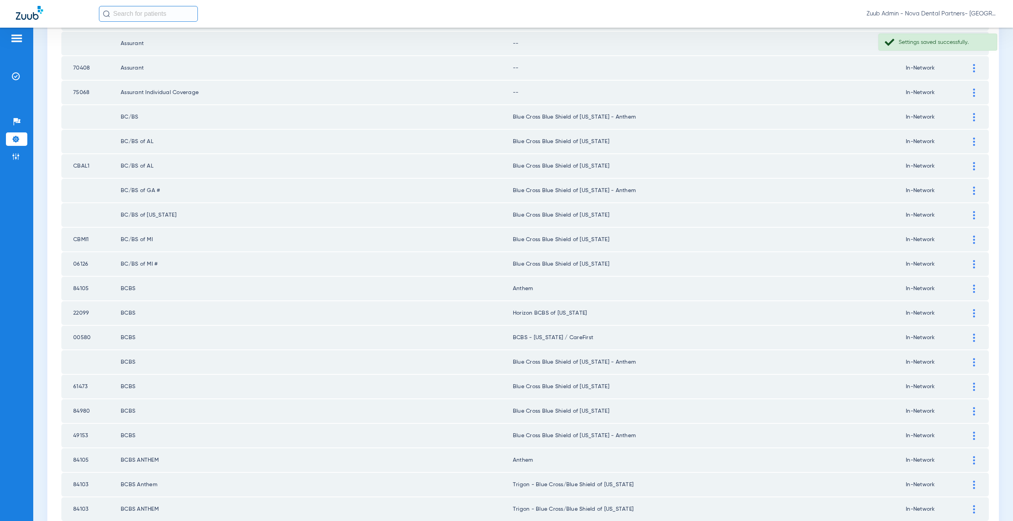
scroll to position [908, 0]
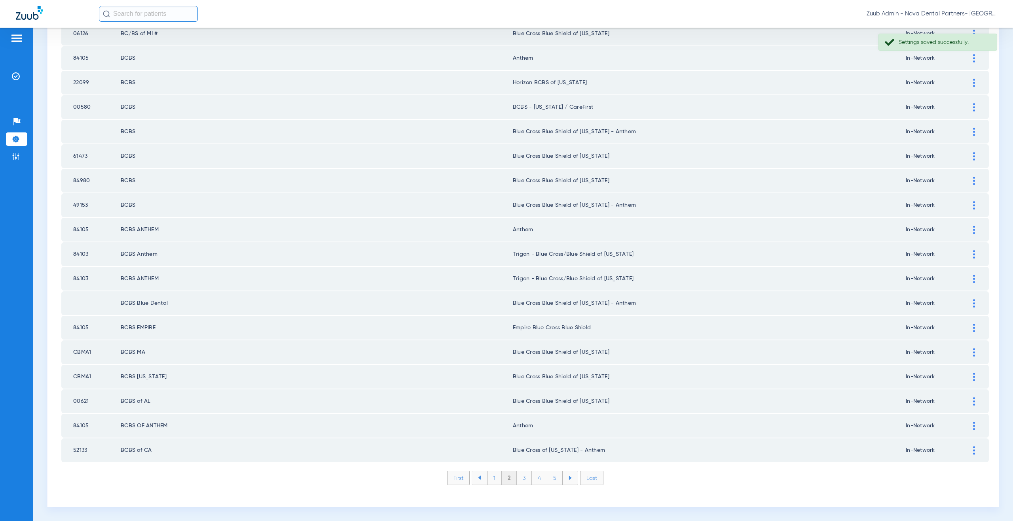
click at [592, 479] on li "Last" at bounding box center [591, 478] width 23 height 14
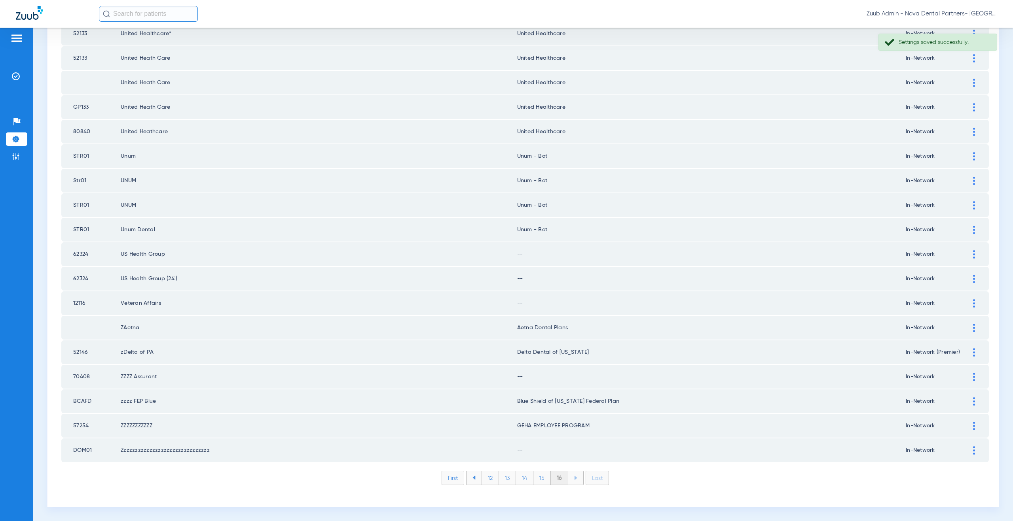
click at [456, 478] on li "First" at bounding box center [453, 478] width 23 height 14
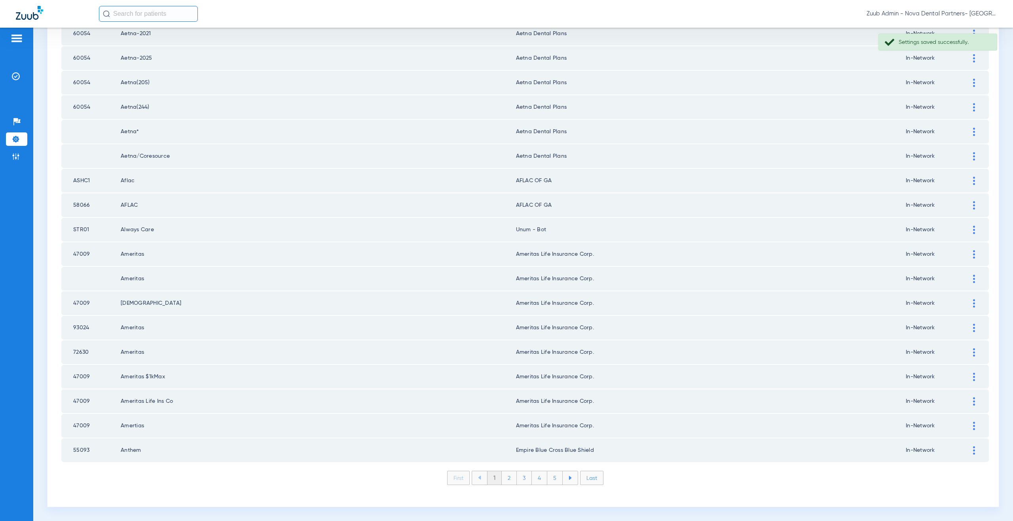
click at [506, 480] on li "2" at bounding box center [509, 478] width 15 height 13
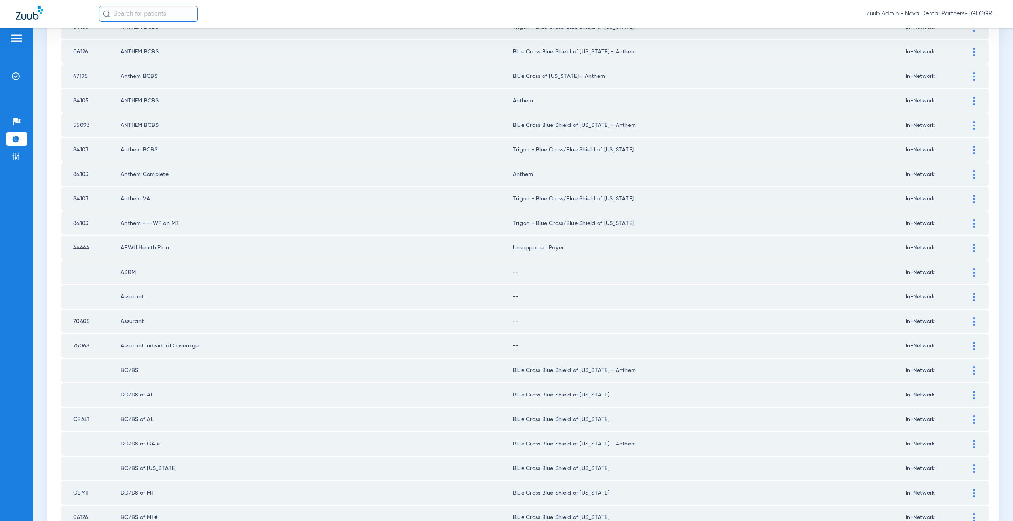
scroll to position [433, 0]
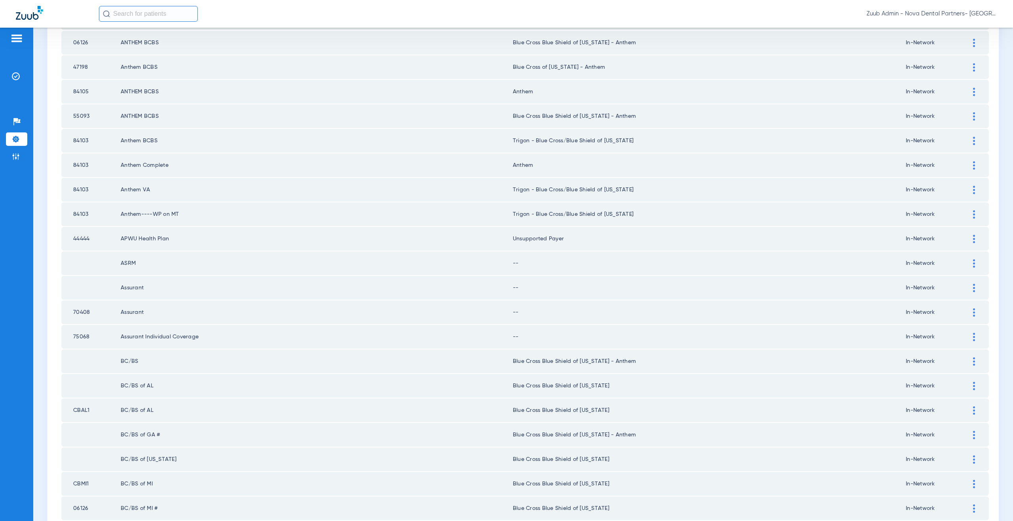
click at [967, 262] on div at bounding box center [974, 264] width 14 height 8
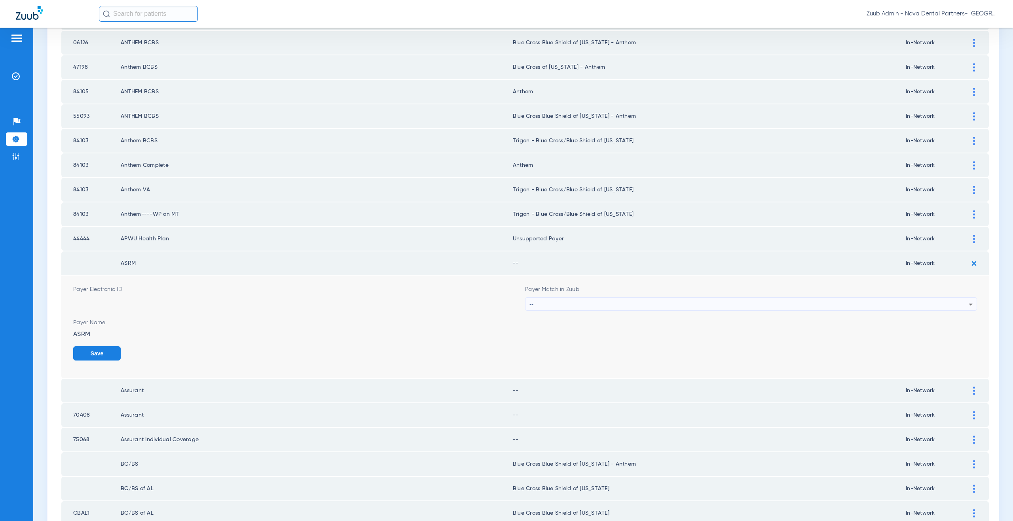
click at [550, 306] on div "--" at bounding box center [748, 304] width 439 height 13
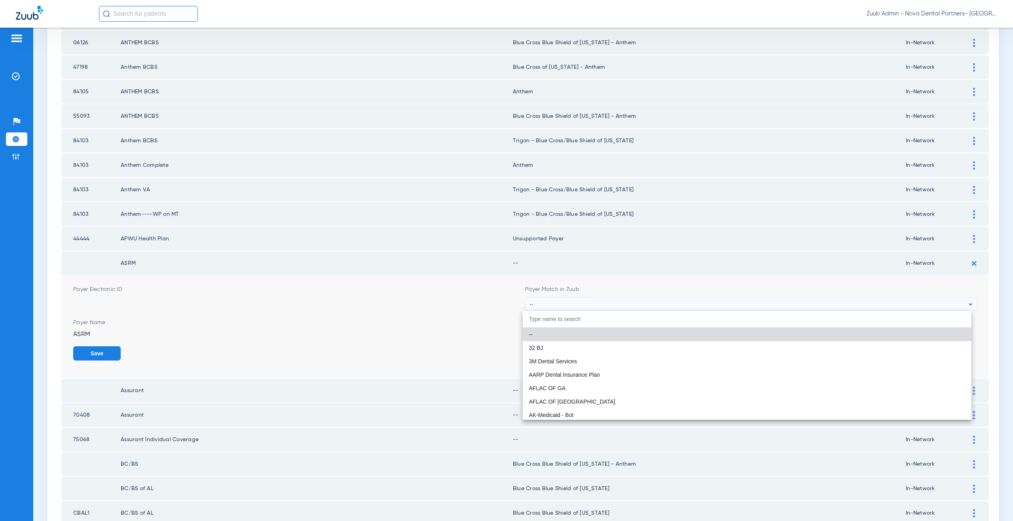
paste input "nsupported Payer"
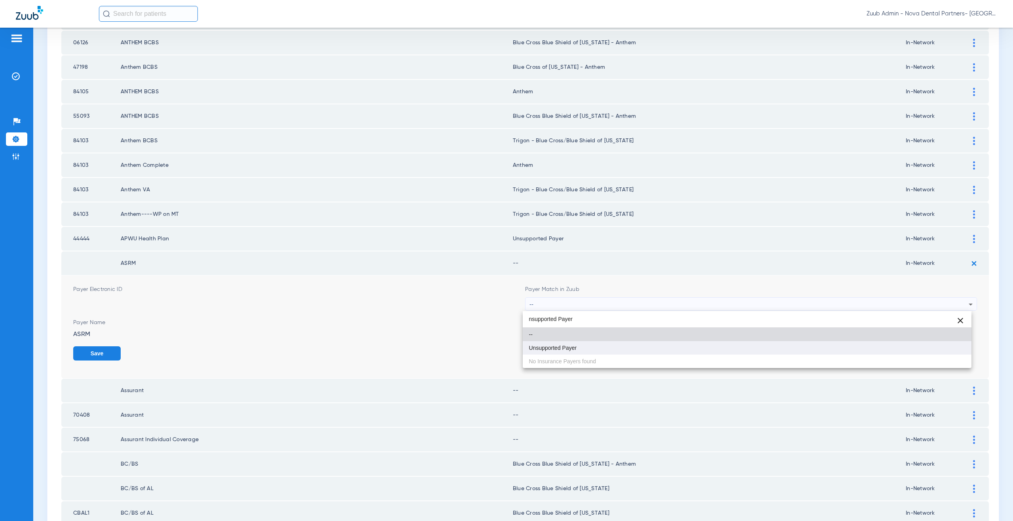
type input "nsupported Payer"
click at [567, 350] on span "Unsupported Payer" at bounding box center [553, 348] width 48 height 6
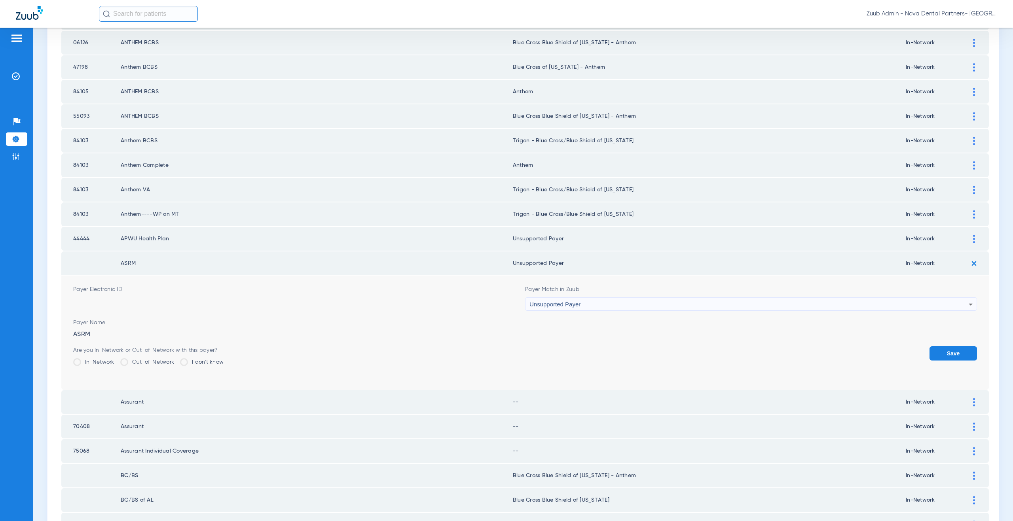
click at [929, 351] on button "Save" at bounding box center [952, 354] width 47 height 14
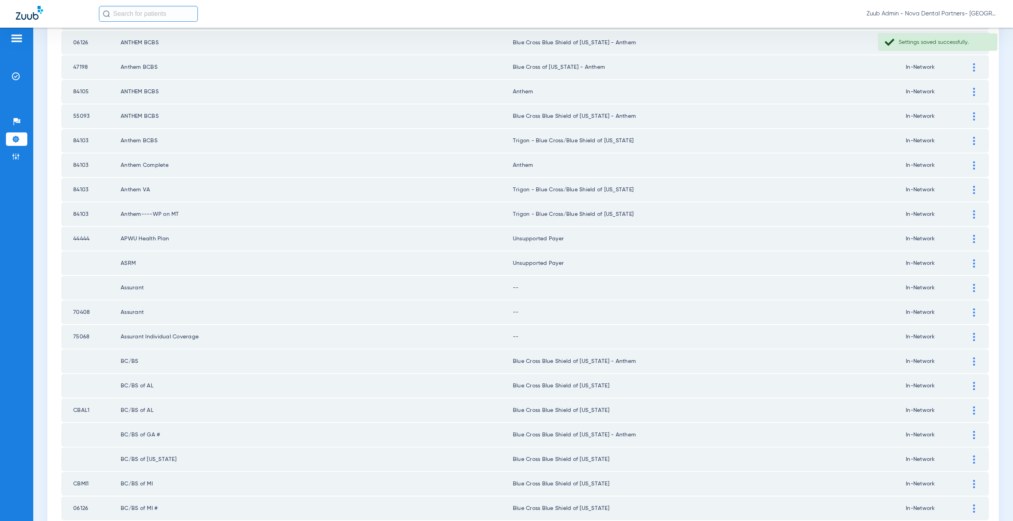
click at [970, 290] on div at bounding box center [974, 288] width 14 height 8
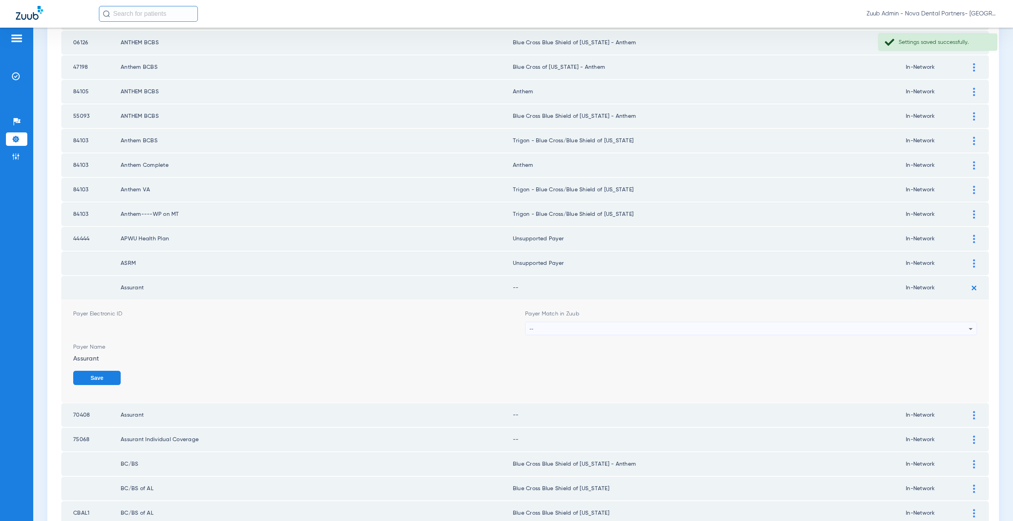
click at [591, 332] on div "--" at bounding box center [748, 328] width 439 height 13
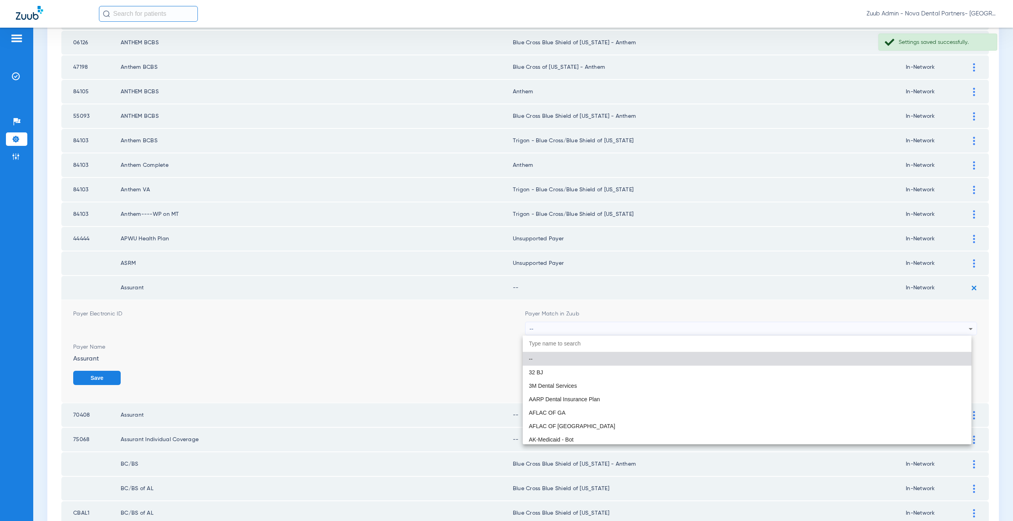
paste input "nsupported Payer"
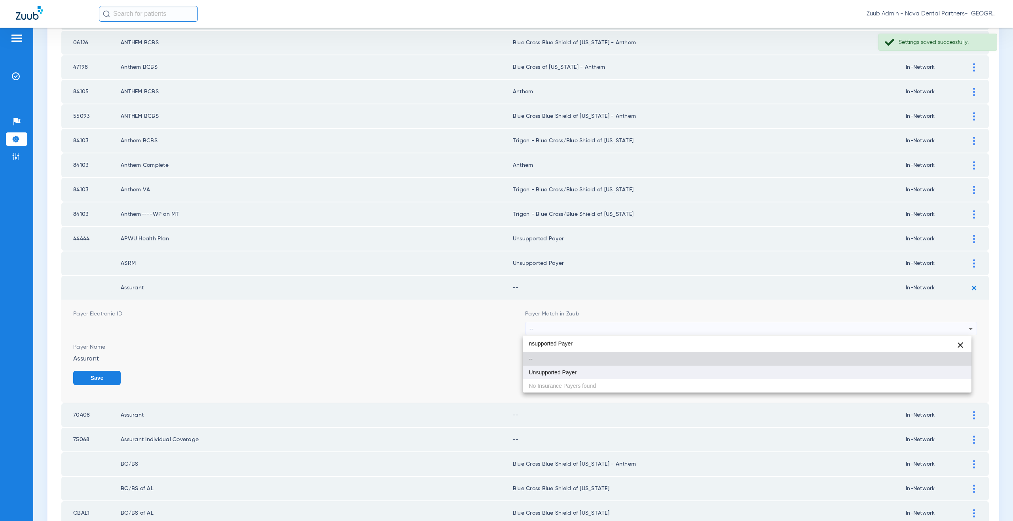
type input "nsupported Payer"
click at [587, 377] on mat-option "Unsupported Payer" at bounding box center [747, 372] width 449 height 13
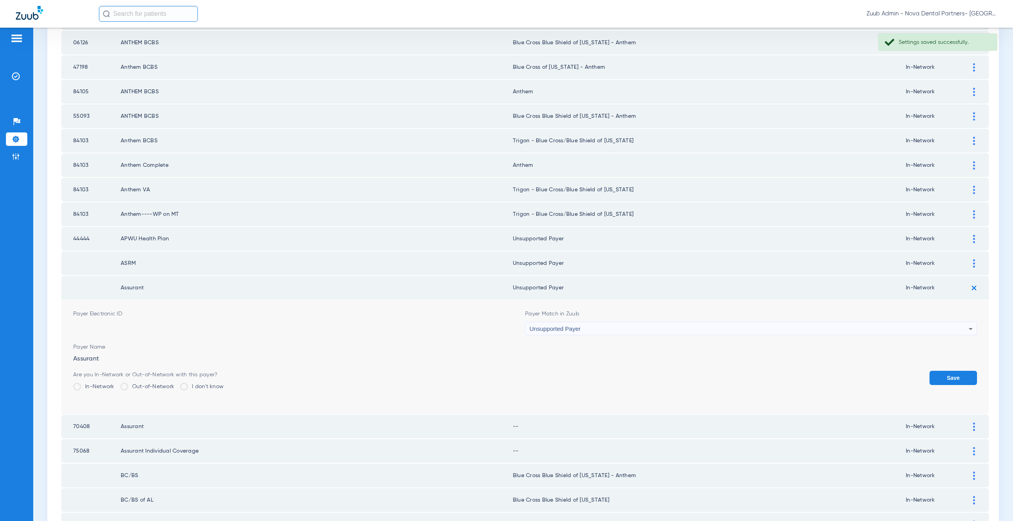
click at [944, 373] on button "Save" at bounding box center [952, 378] width 47 height 14
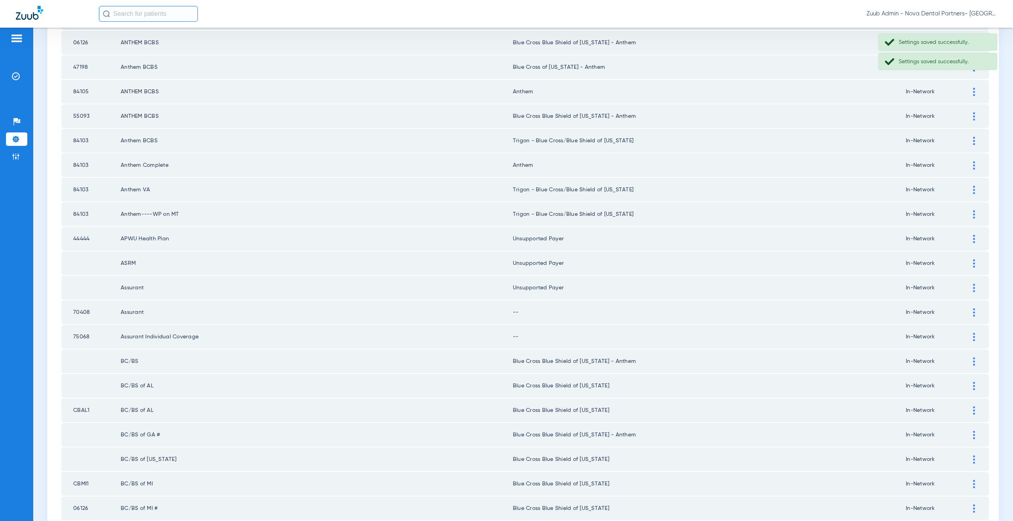
click at [967, 314] on div at bounding box center [974, 313] width 14 height 8
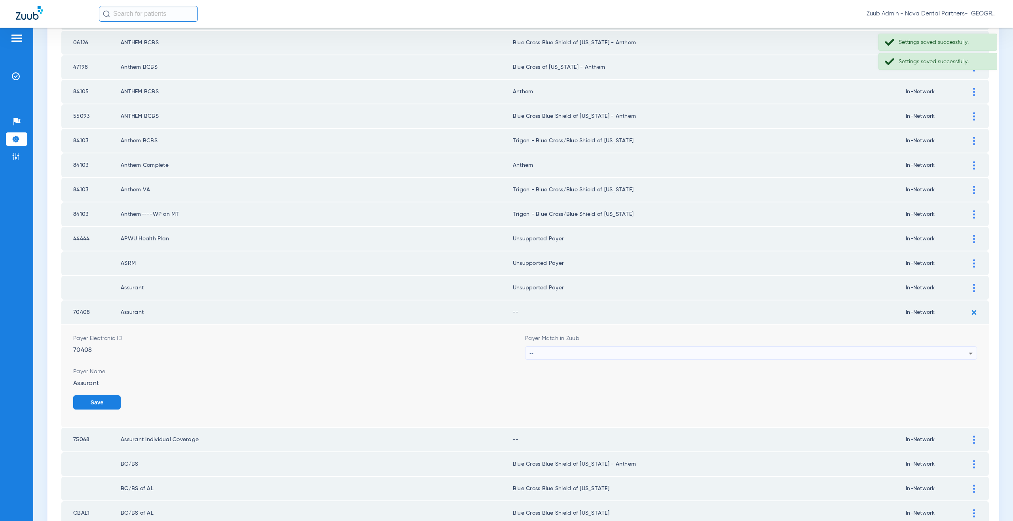
click at [566, 356] on div "--" at bounding box center [748, 353] width 439 height 13
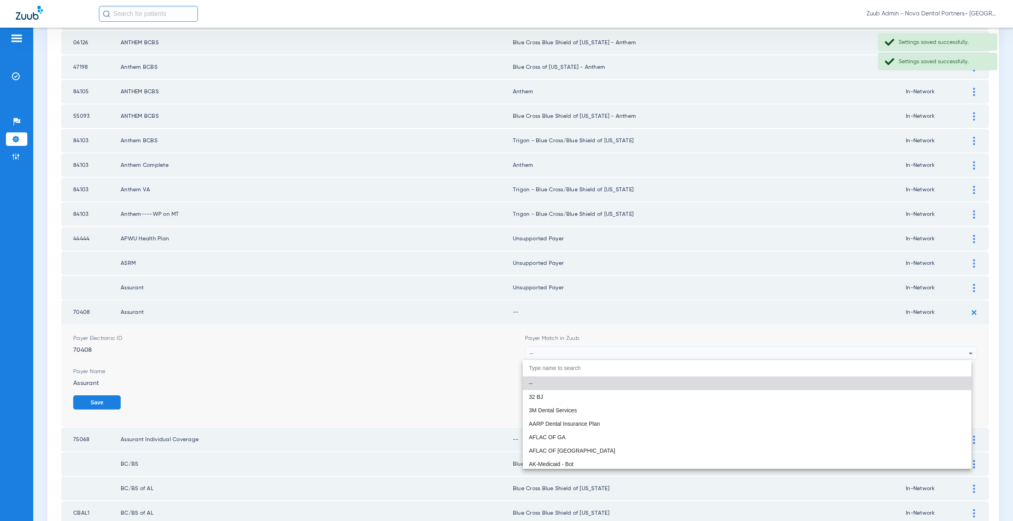
paste input "nsupported Payer"
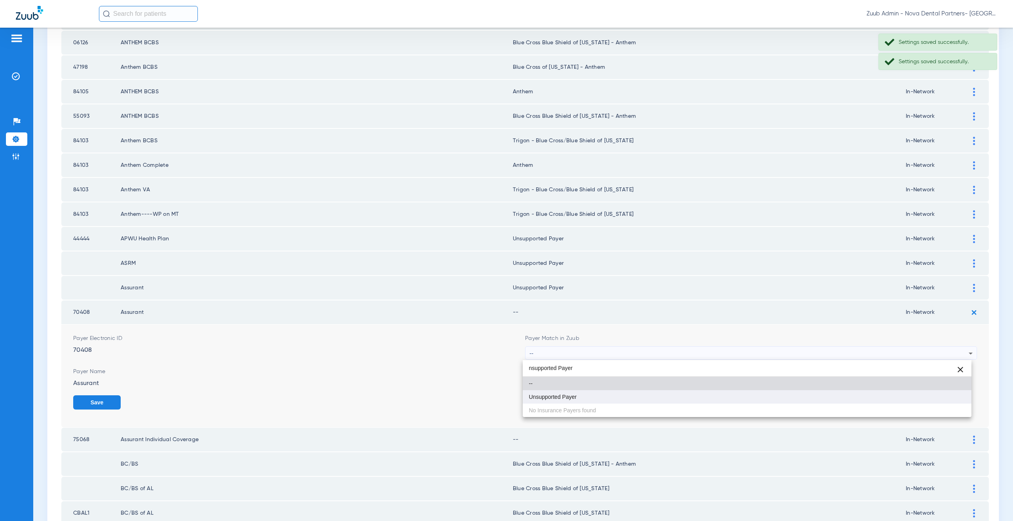
type input "nsupported Payer"
click at [567, 395] on span "Unsupported Payer" at bounding box center [553, 397] width 48 height 6
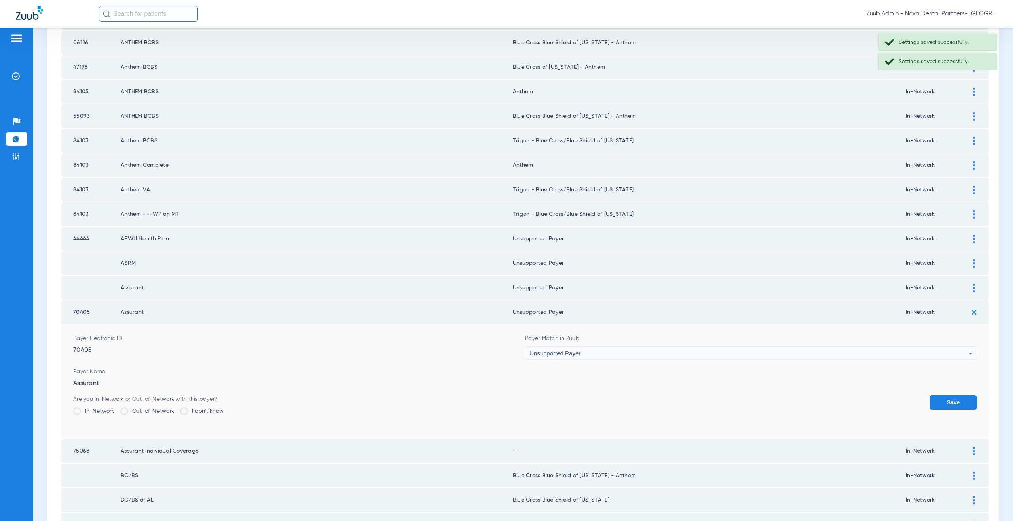
drag, startPoint x: 944, startPoint y: 398, endPoint x: 952, endPoint y: 388, distance: 13.5
click at [946, 396] on button "Save" at bounding box center [952, 403] width 47 height 14
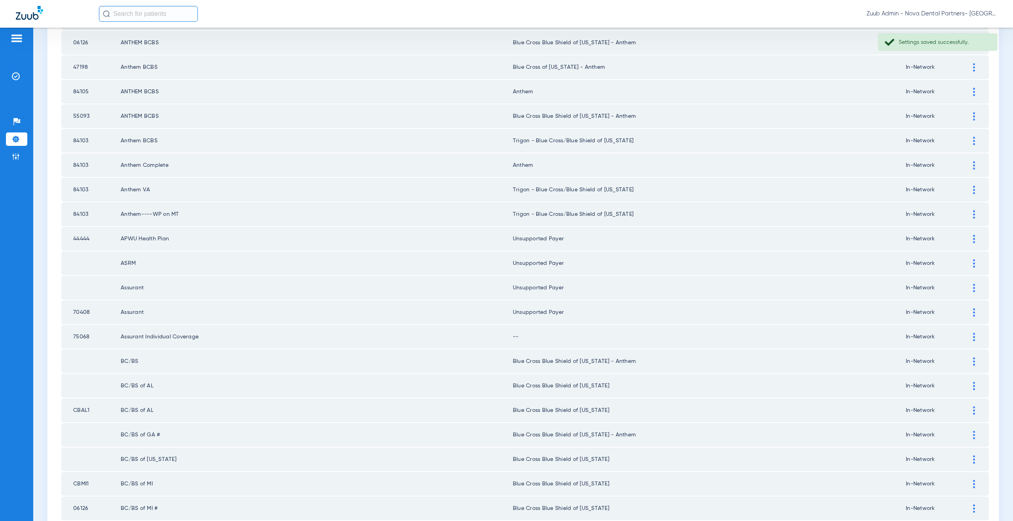
click at [969, 336] on div at bounding box center [974, 337] width 14 height 8
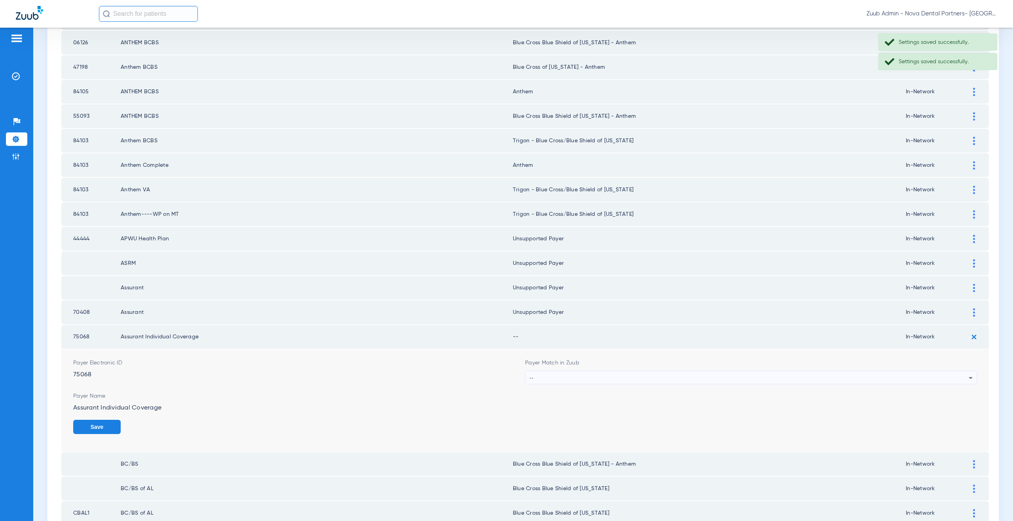
click at [542, 372] on div "--" at bounding box center [748, 378] width 439 height 13
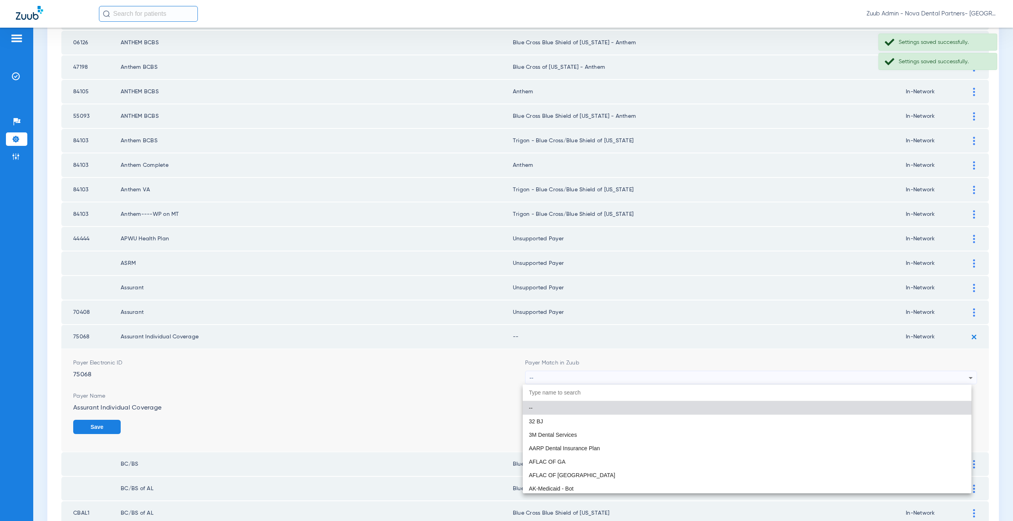
paste input "nsupported Payer"
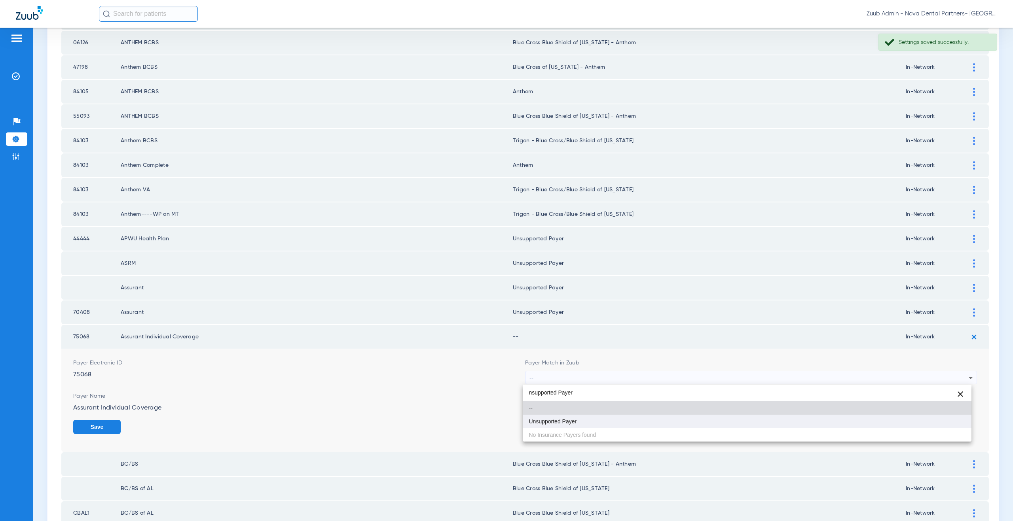
type input "nsupported Payer"
click at [565, 418] on mat-option "Unsupported Payer" at bounding box center [747, 421] width 449 height 13
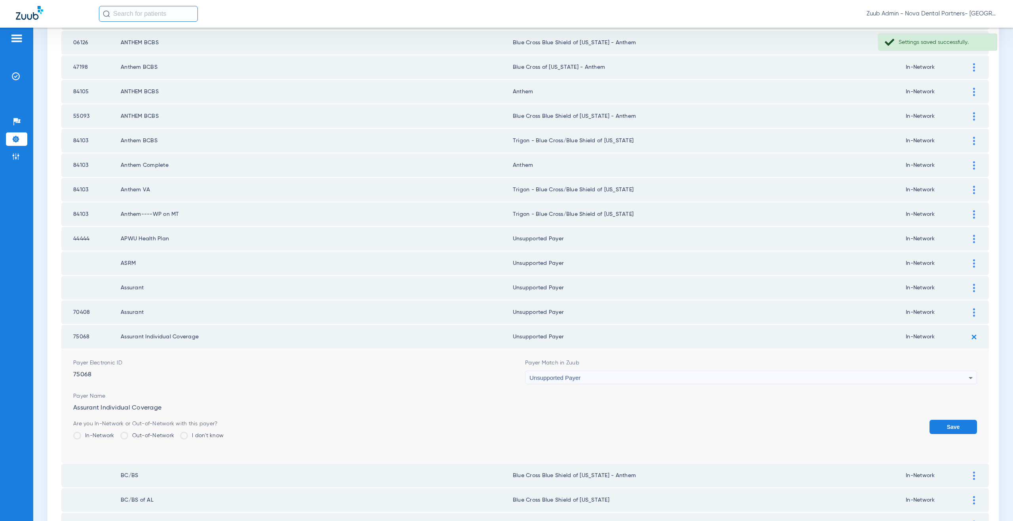
click at [948, 427] on button "Save" at bounding box center [952, 427] width 47 height 14
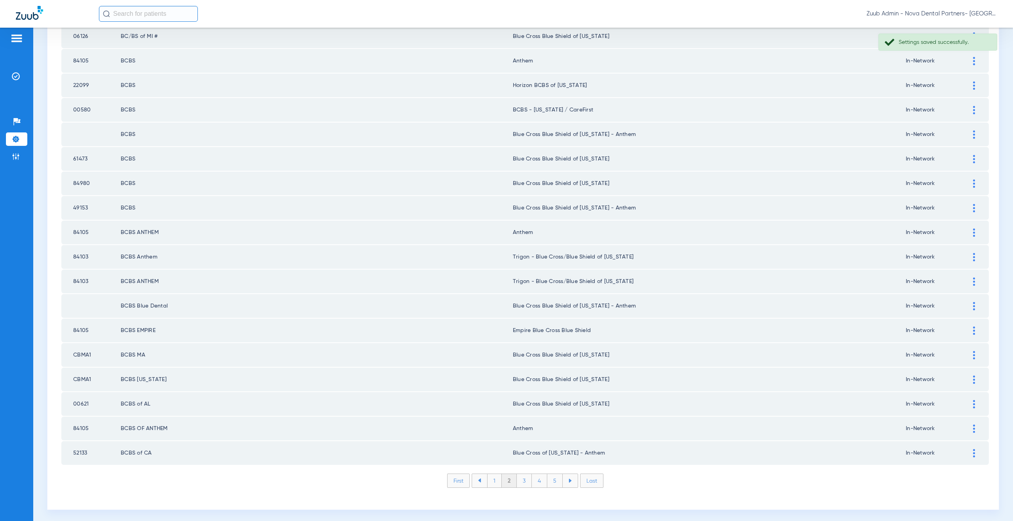
scroll to position [908, 0]
drag, startPoint x: 523, startPoint y: 481, endPoint x: 529, endPoint y: 471, distance: 11.3
click at [523, 481] on li "3" at bounding box center [524, 478] width 15 height 13
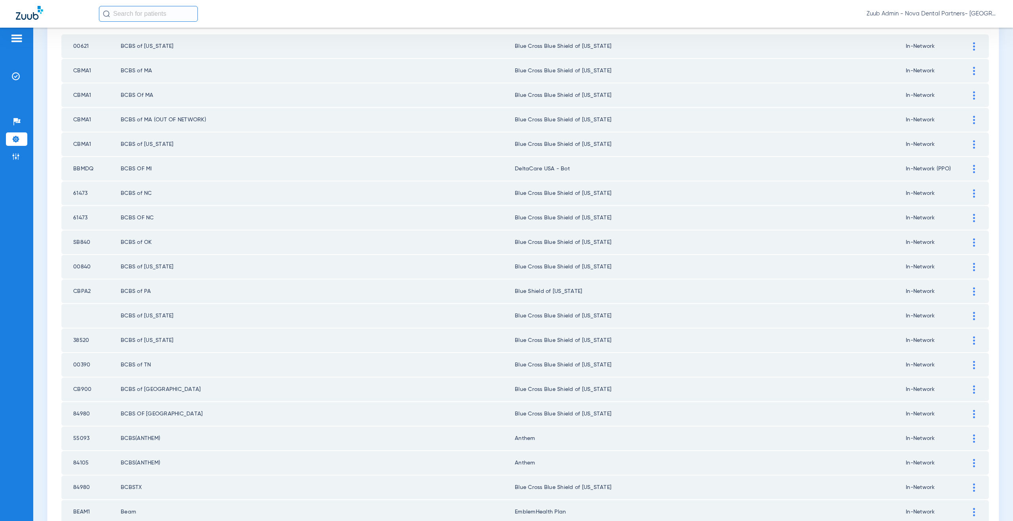
scroll to position [73, 0]
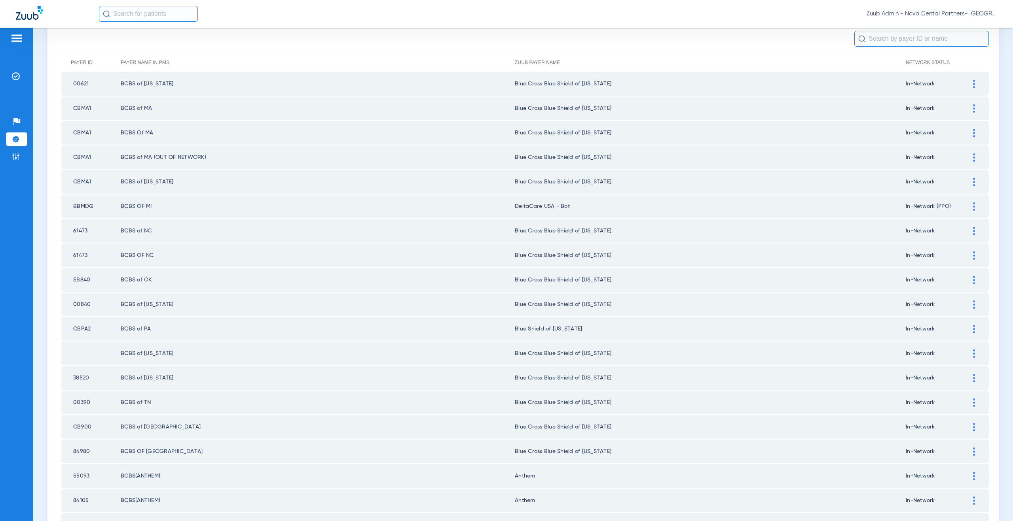
click at [969, 207] on div at bounding box center [974, 207] width 14 height 8
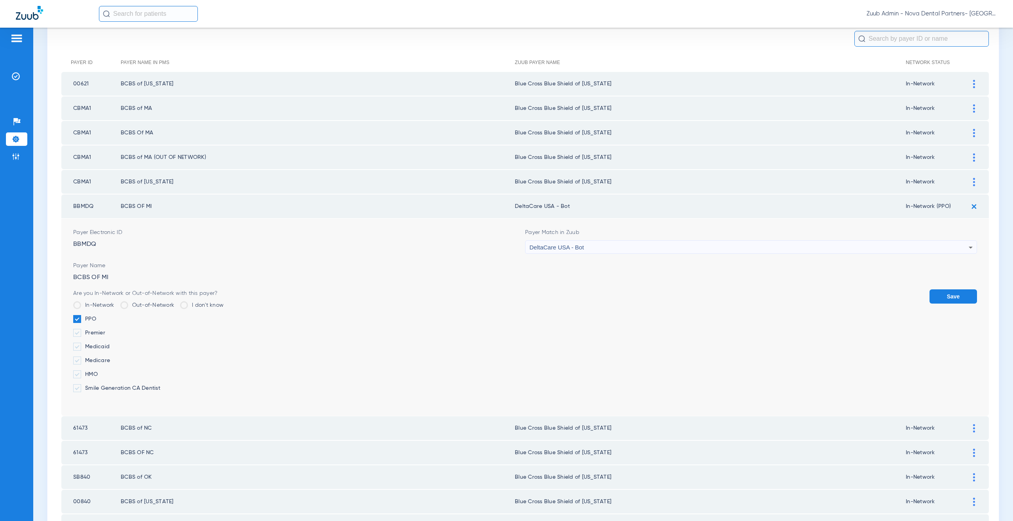
click at [624, 245] on div "DeltaCare USA - Bot" at bounding box center [748, 247] width 439 height 13
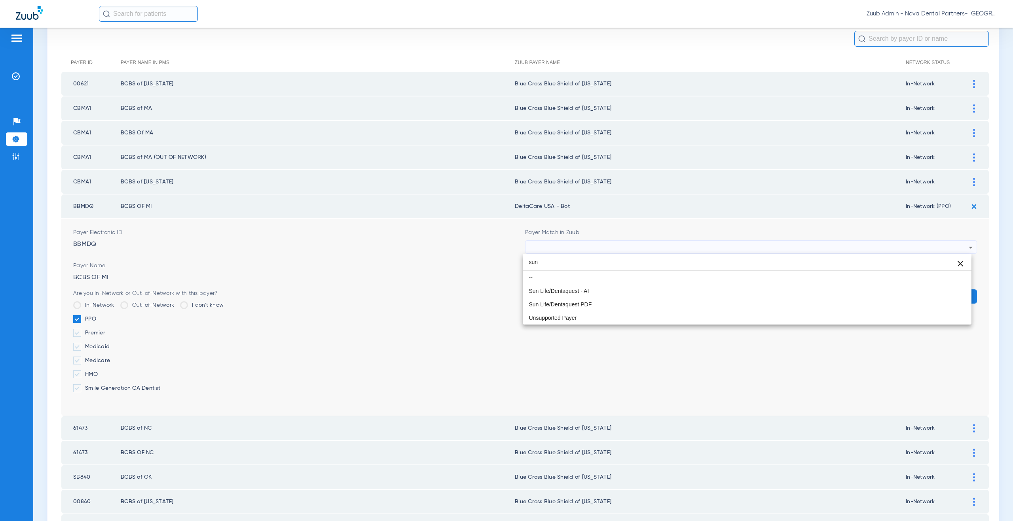
scroll to position [0, 0]
type input "sun"
click at [614, 291] on mat-option "Sun Life/Dentaquest - AI" at bounding box center [747, 290] width 449 height 13
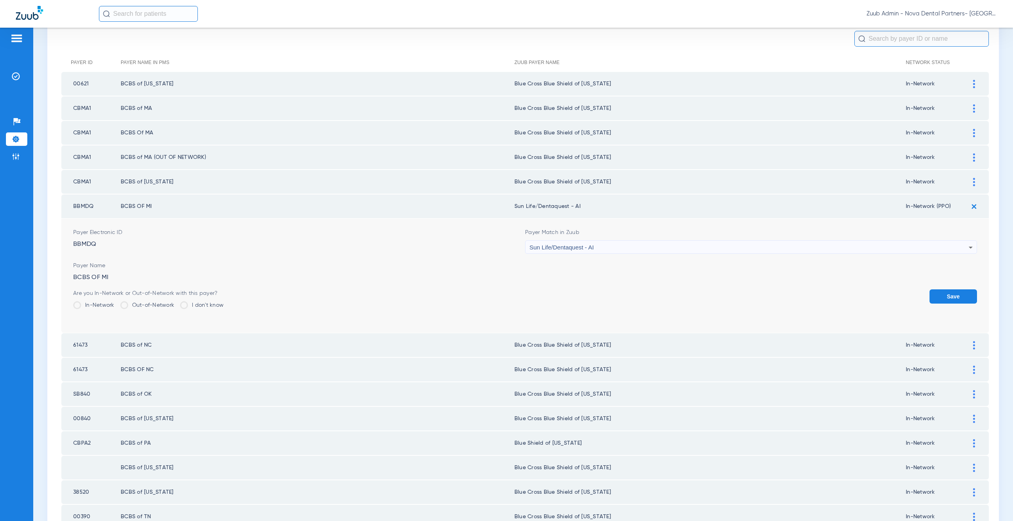
click at [948, 297] on button "Save" at bounding box center [952, 297] width 47 height 14
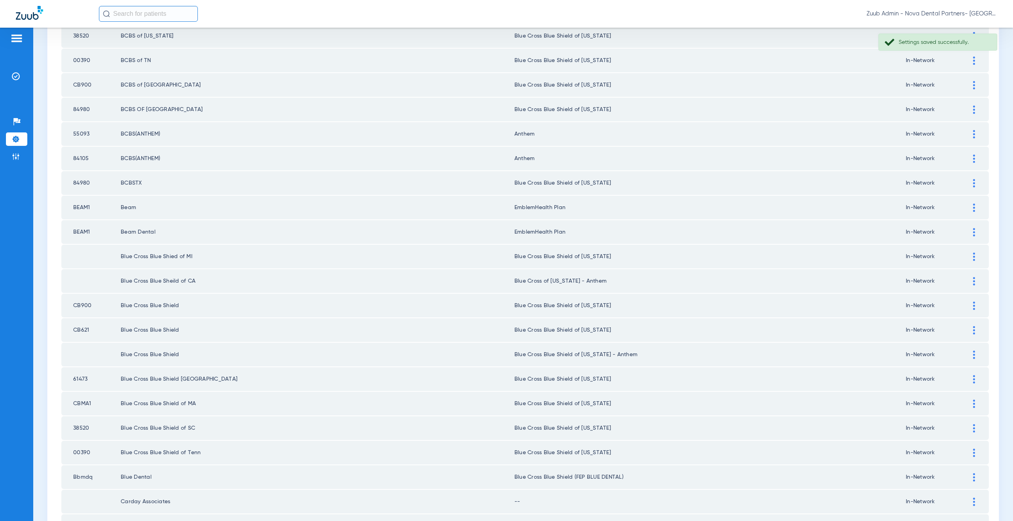
scroll to position [416, 0]
click at [969, 133] on div at bounding box center [974, 134] width 14 height 8
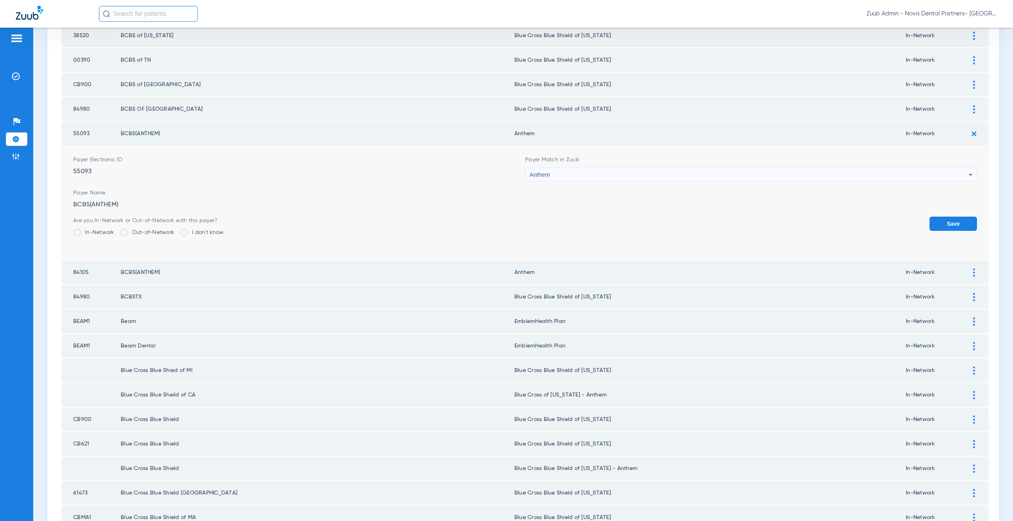
click at [578, 178] on div "Anthem" at bounding box center [748, 174] width 439 height 13
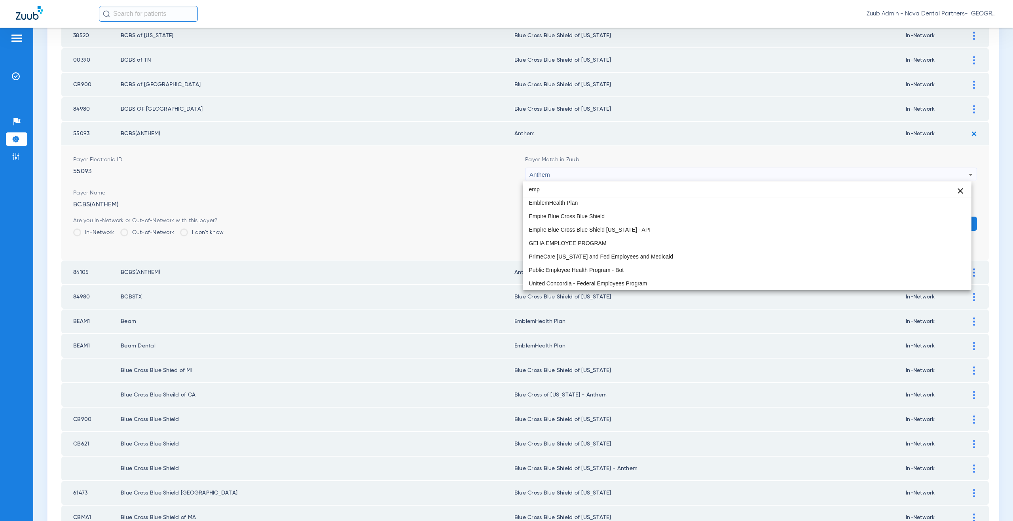
scroll to position [0, 0]
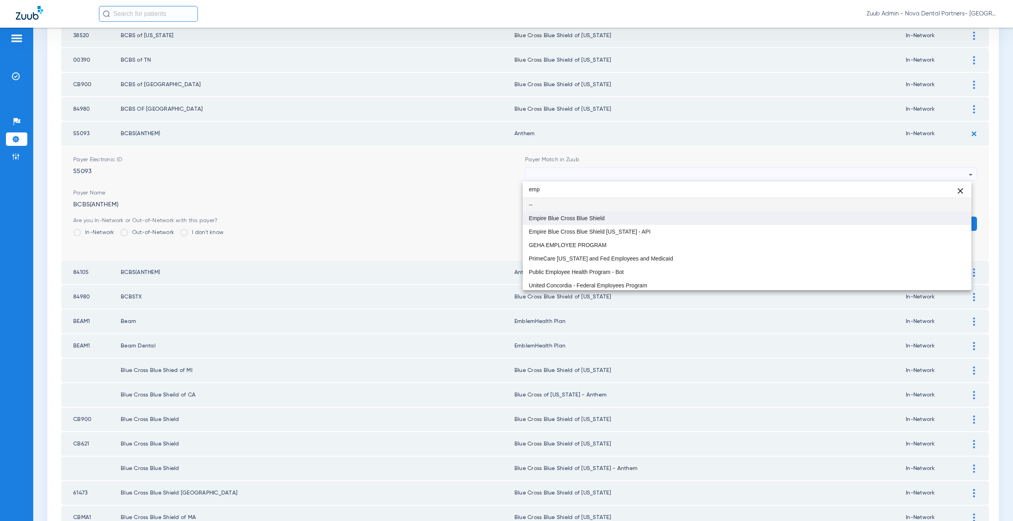
type input "emp"
click at [602, 212] on mat-option "Empire Blue Cross Blue Shield" at bounding box center [747, 218] width 449 height 13
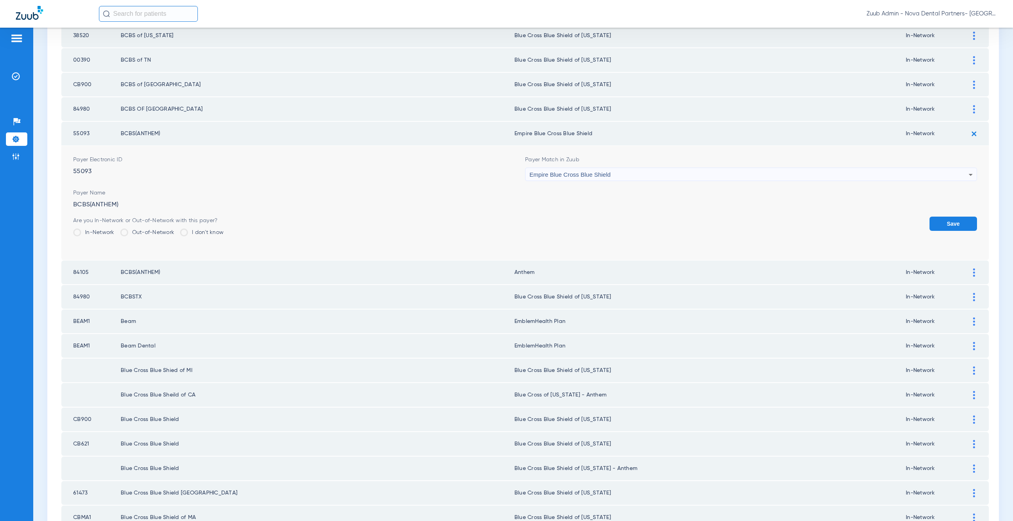
click at [949, 223] on button "Save" at bounding box center [952, 224] width 47 height 14
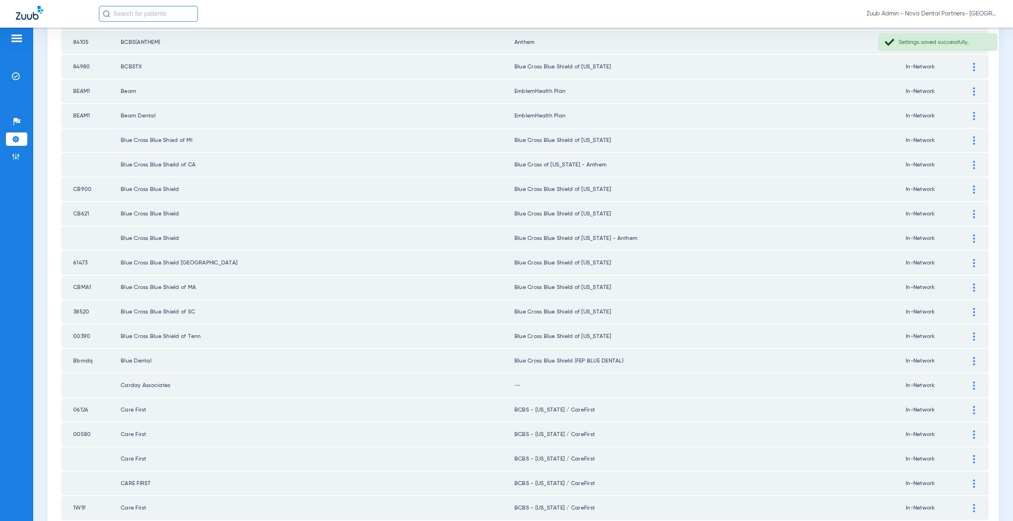
scroll to position [561, 0]
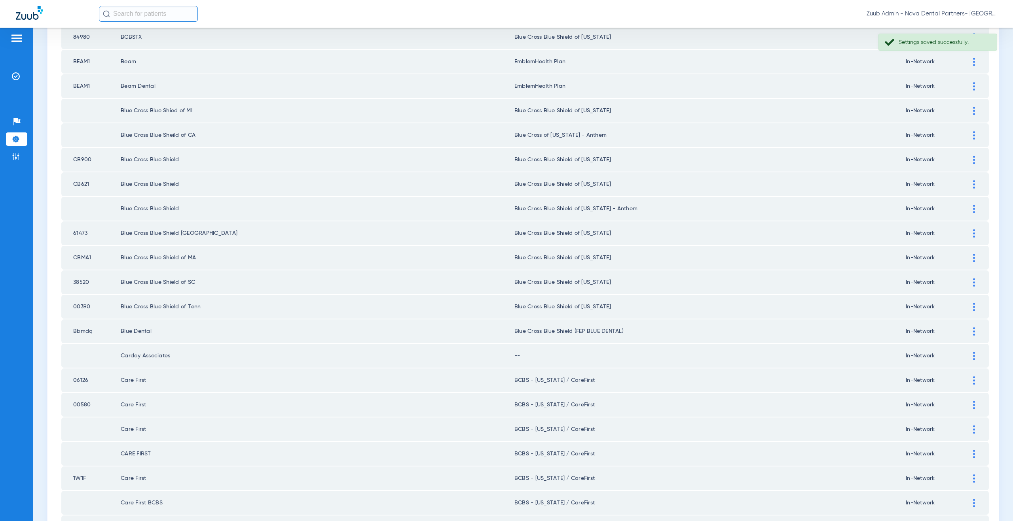
click at [973, 354] on div at bounding box center [974, 356] width 14 height 8
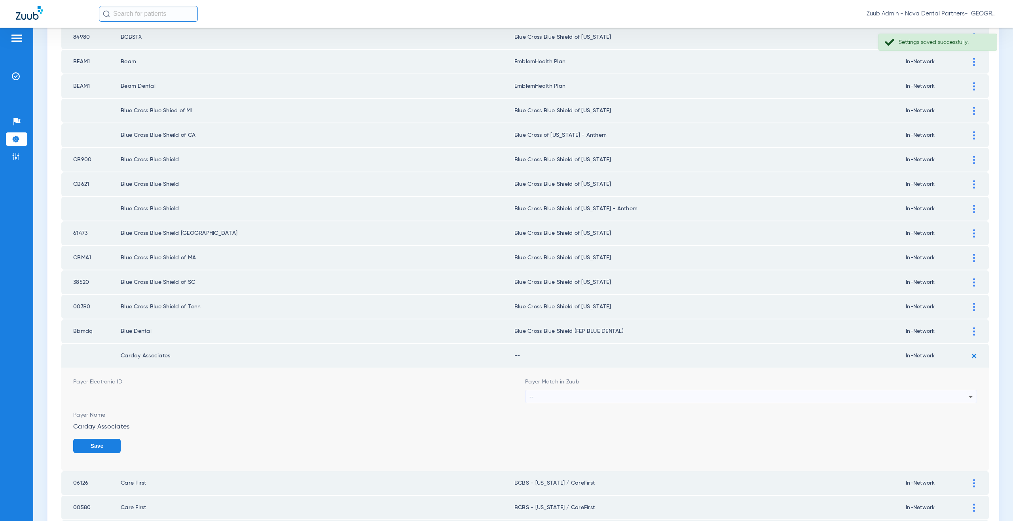
click at [559, 392] on div "--" at bounding box center [748, 397] width 439 height 13
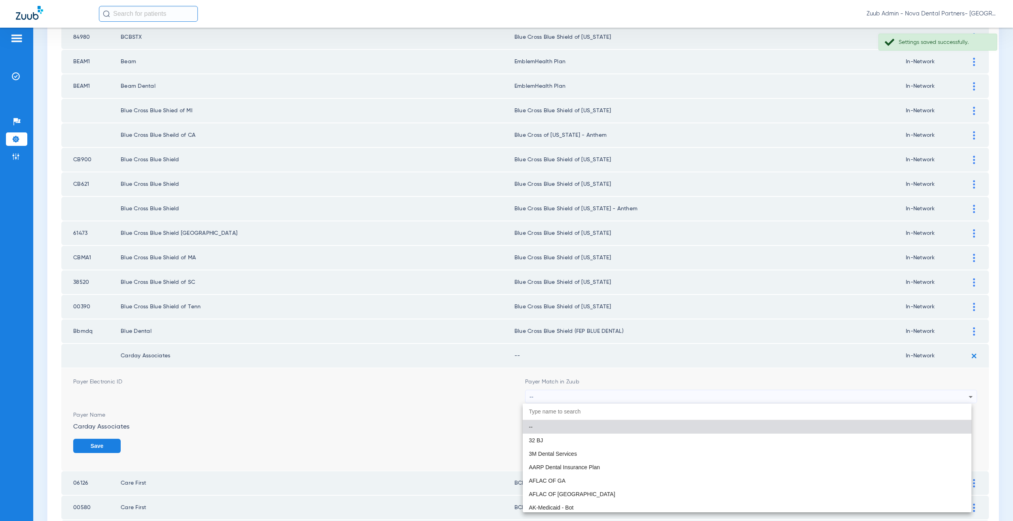
paste input "nsupported Payer"
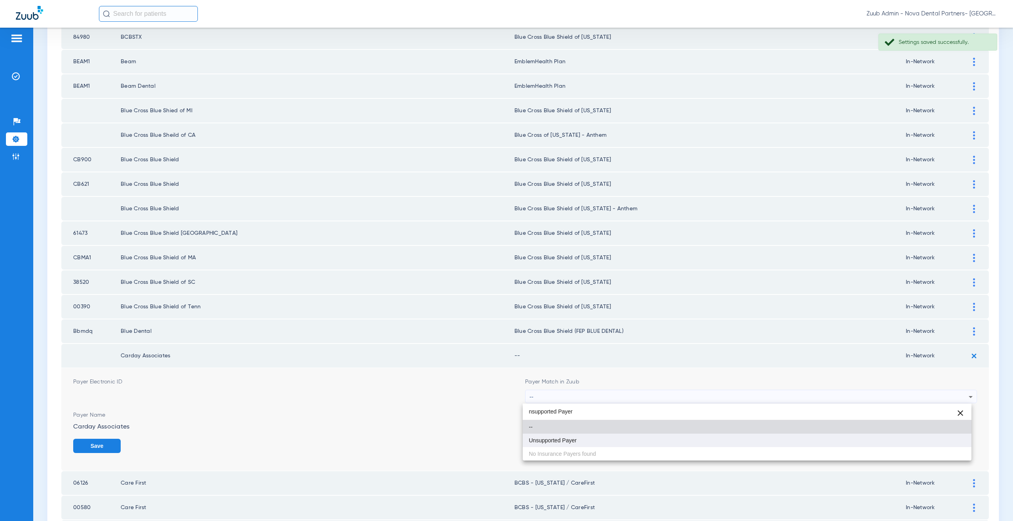
type input "nsupported Payer"
click at [565, 439] on span "Unsupported Payer" at bounding box center [553, 441] width 48 height 6
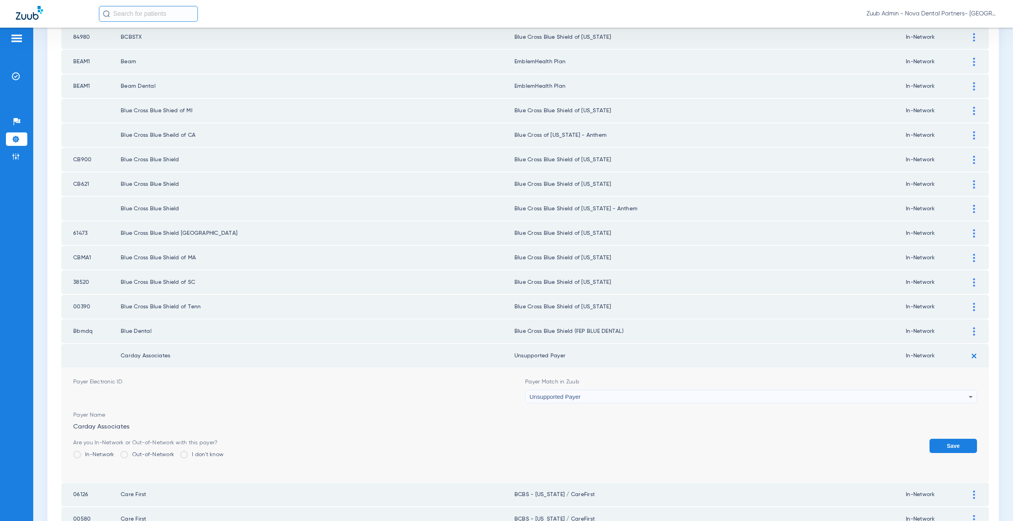
drag, startPoint x: 948, startPoint y: 442, endPoint x: 670, endPoint y: 354, distance: 291.9
click at [946, 442] on button "Save" at bounding box center [952, 446] width 47 height 14
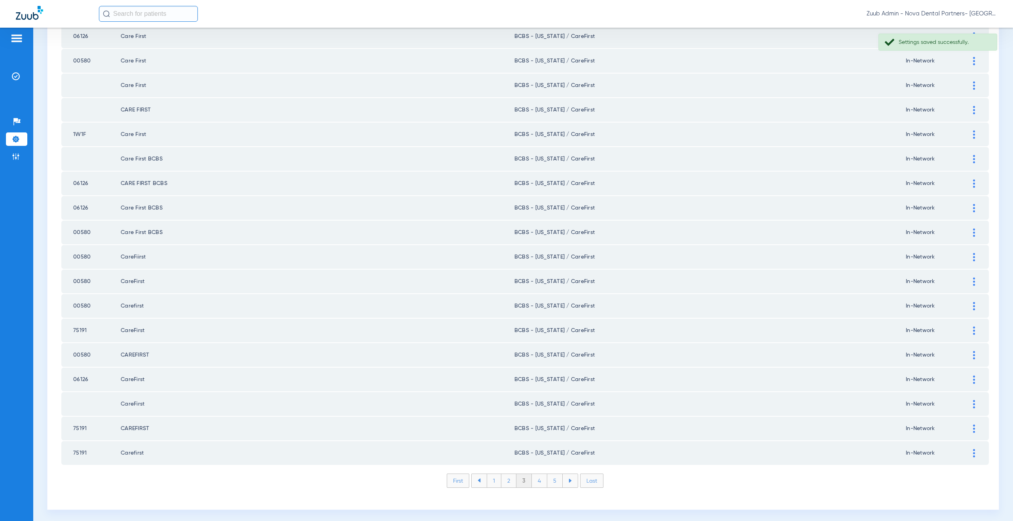
scroll to position [908, 0]
click at [535, 481] on li "4" at bounding box center [539, 478] width 15 height 13
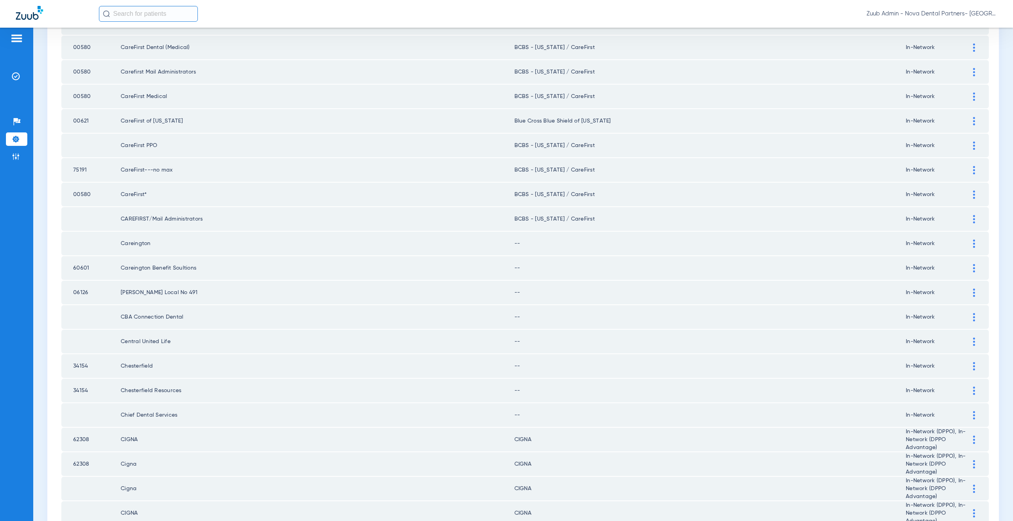
scroll to position [827, 0]
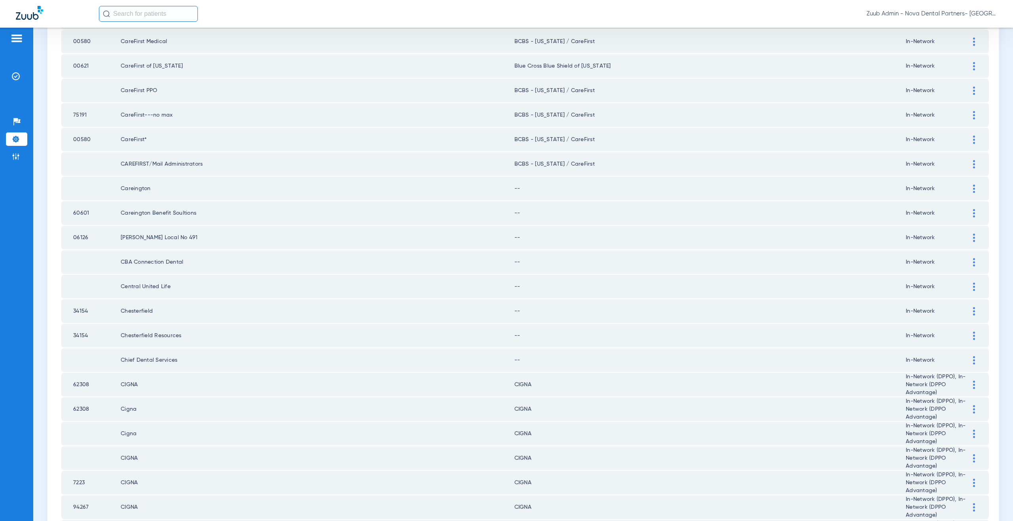
click at [968, 194] on td at bounding box center [978, 189] width 22 height 24
click at [967, 191] on div at bounding box center [974, 189] width 14 height 8
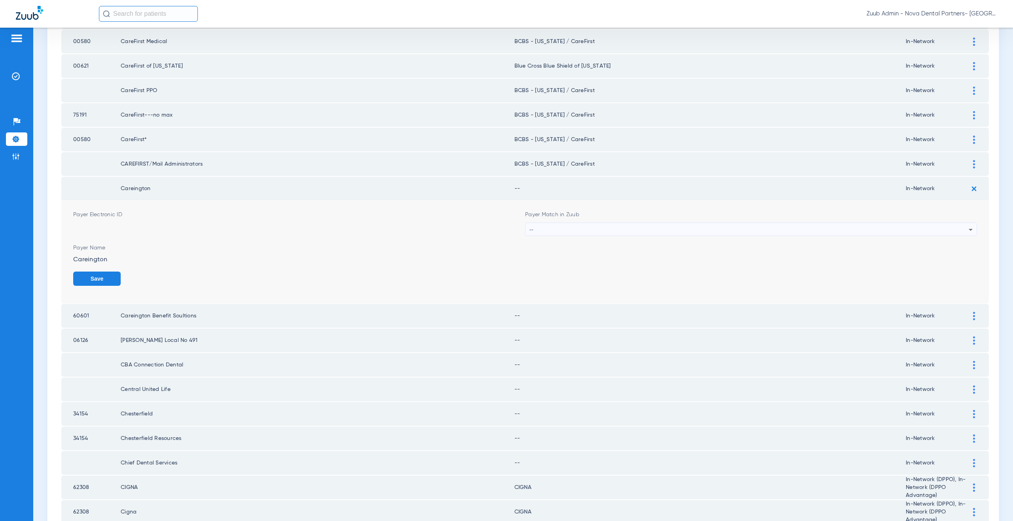
click at [574, 229] on div "--" at bounding box center [748, 229] width 439 height 13
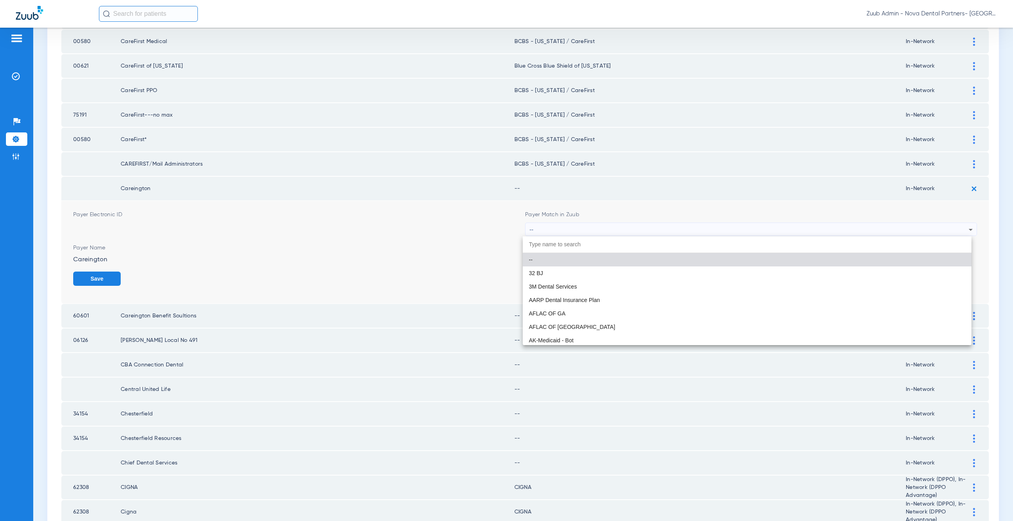
paste input "nsupported Payer"
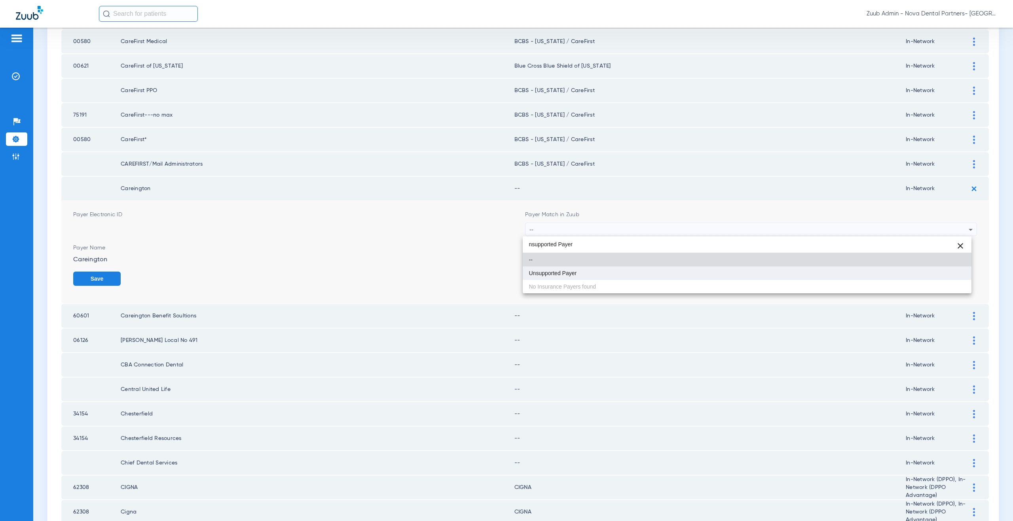
type input "nsupported Payer"
click at [573, 269] on mat-option "Unsupported Payer" at bounding box center [747, 273] width 449 height 13
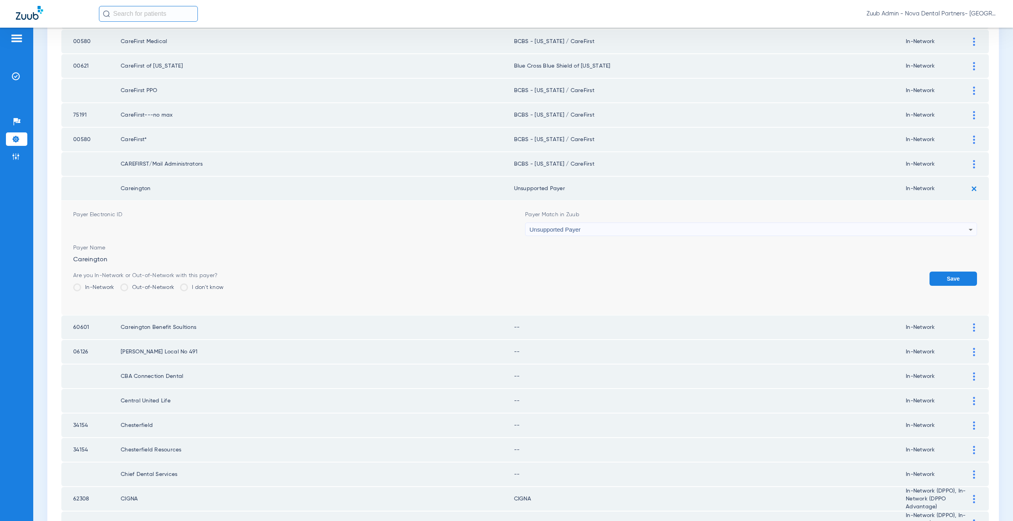
click at [940, 275] on button "Save" at bounding box center [952, 279] width 47 height 14
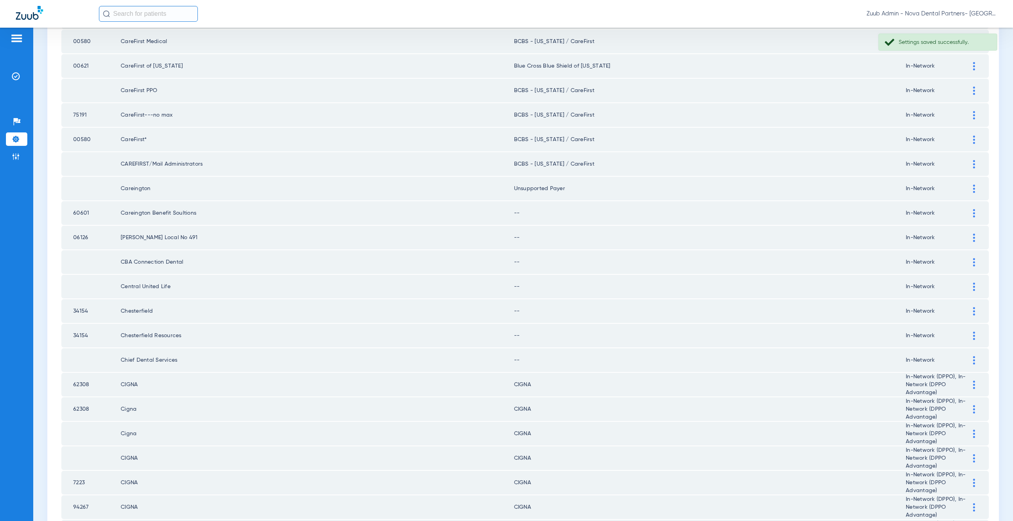
click at [969, 213] on div at bounding box center [974, 213] width 14 height 8
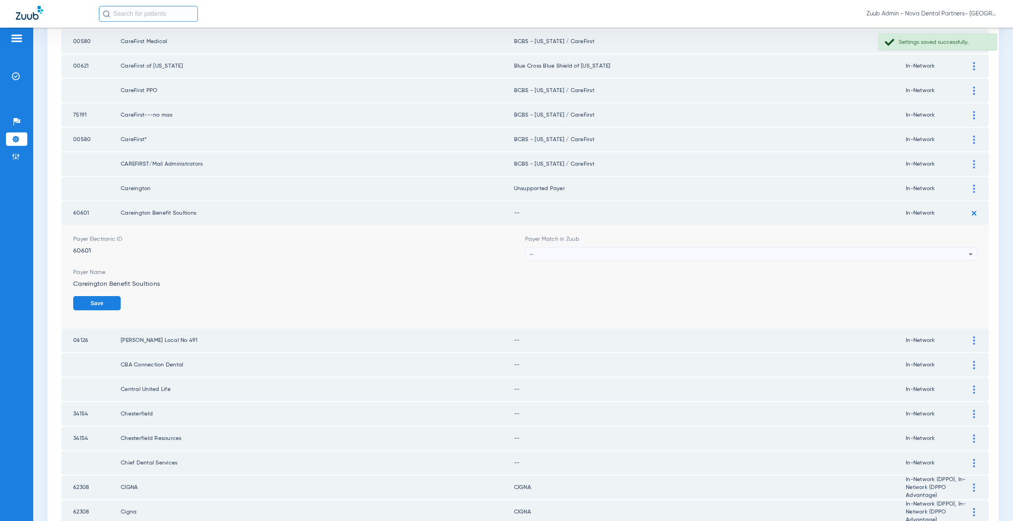
click at [573, 252] on div "--" at bounding box center [748, 254] width 439 height 13
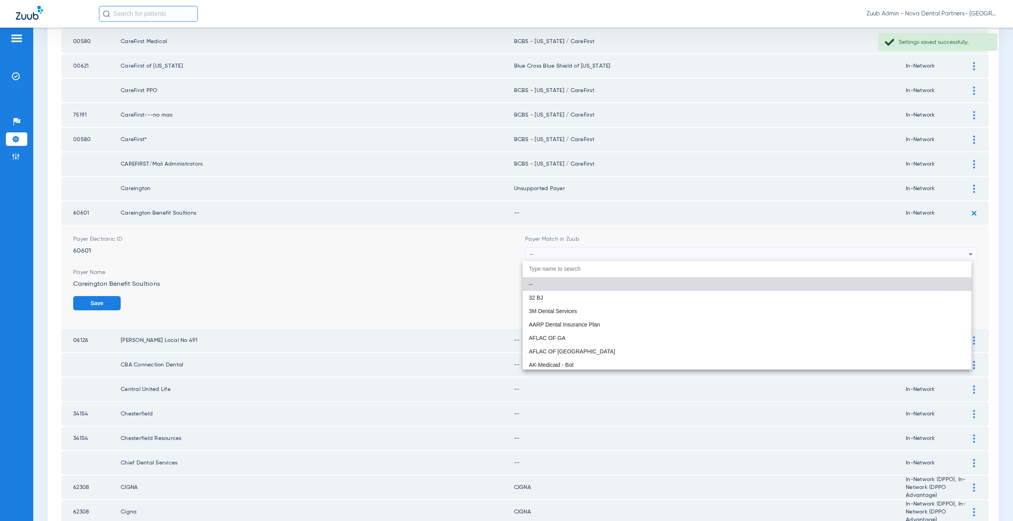
paste input "nsupported Payer"
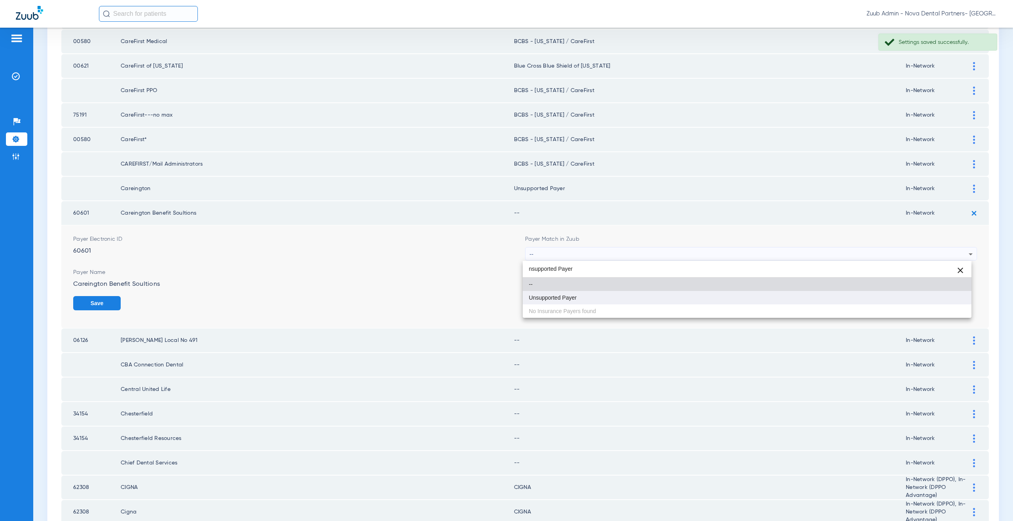
type input "nsupported Payer"
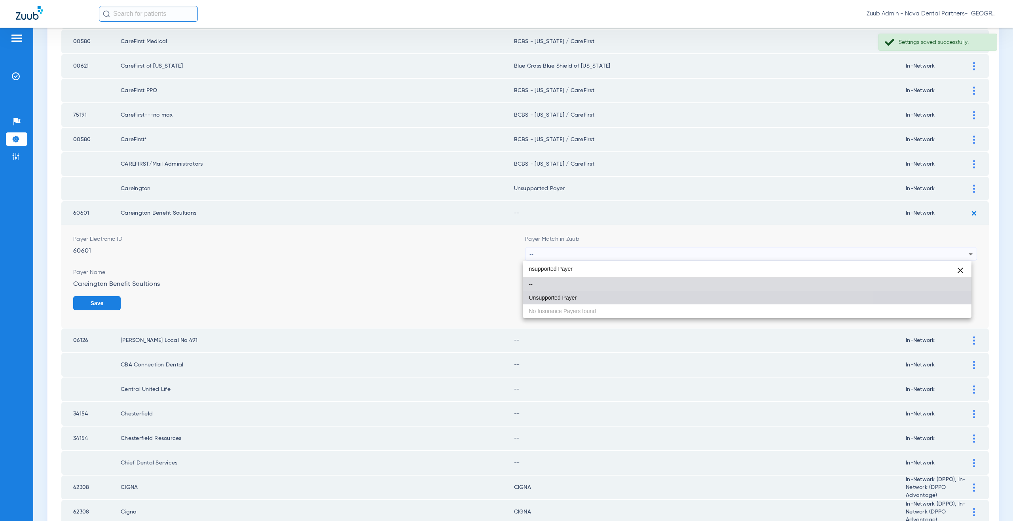
click at [570, 294] on mat-option "Unsupported Payer" at bounding box center [747, 297] width 449 height 13
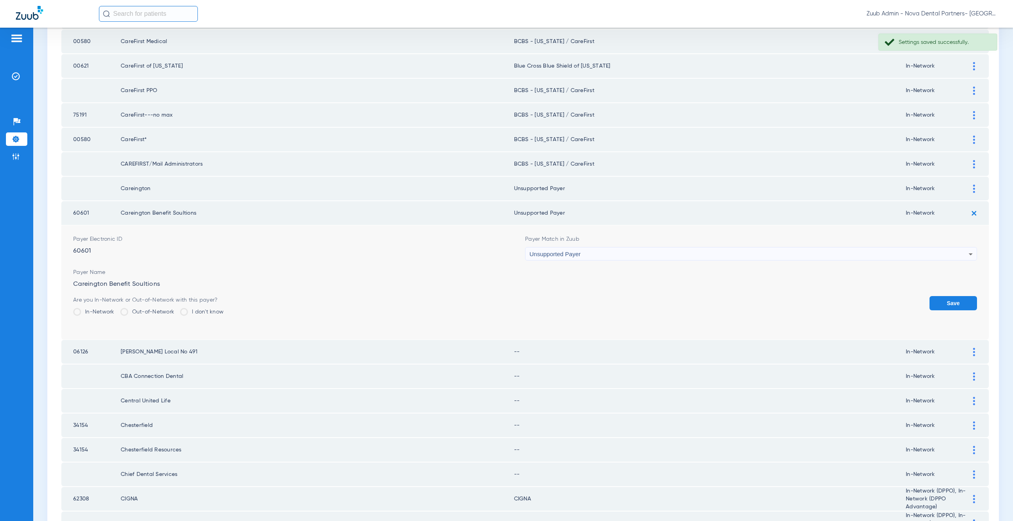
click at [939, 300] on button "Save" at bounding box center [952, 303] width 47 height 14
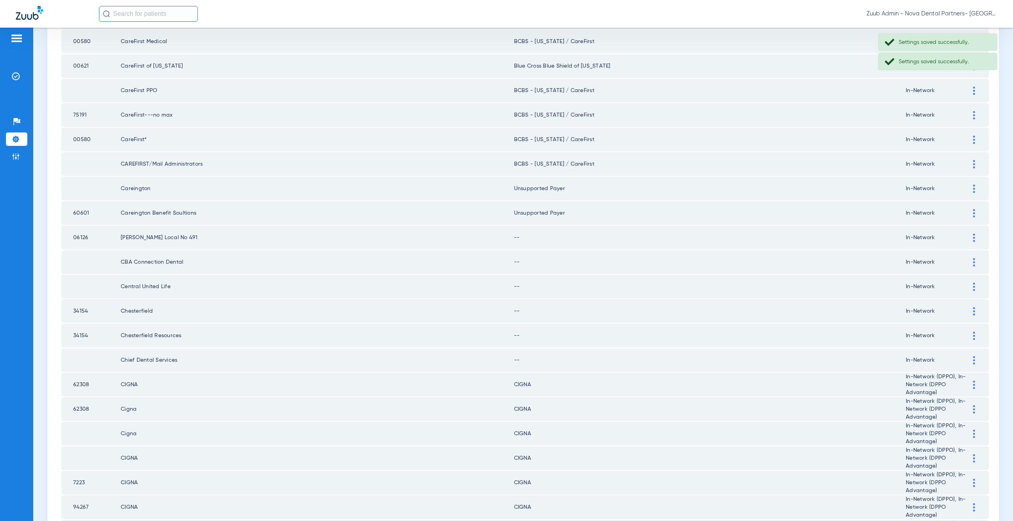
click at [973, 238] on img at bounding box center [974, 238] width 2 height 8
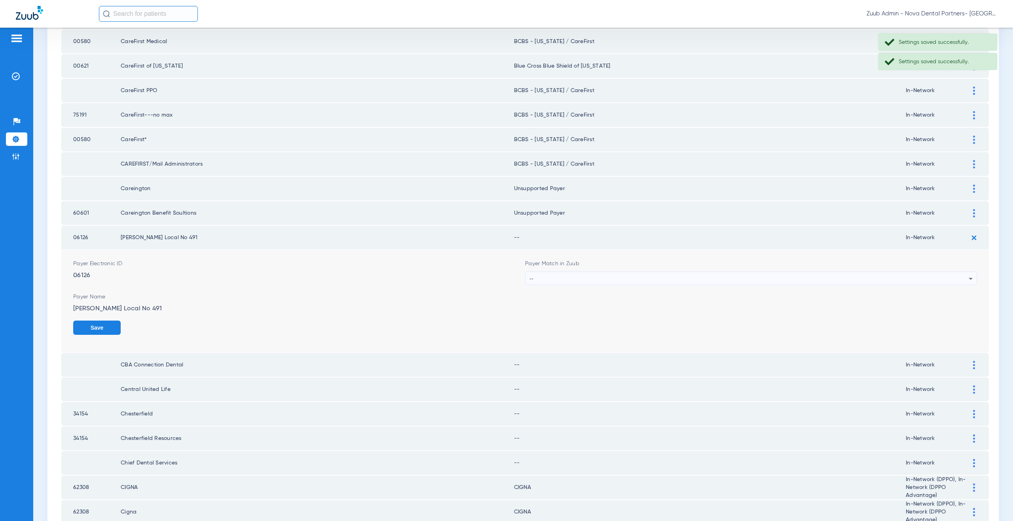
click at [563, 282] on div "--" at bounding box center [748, 278] width 439 height 13
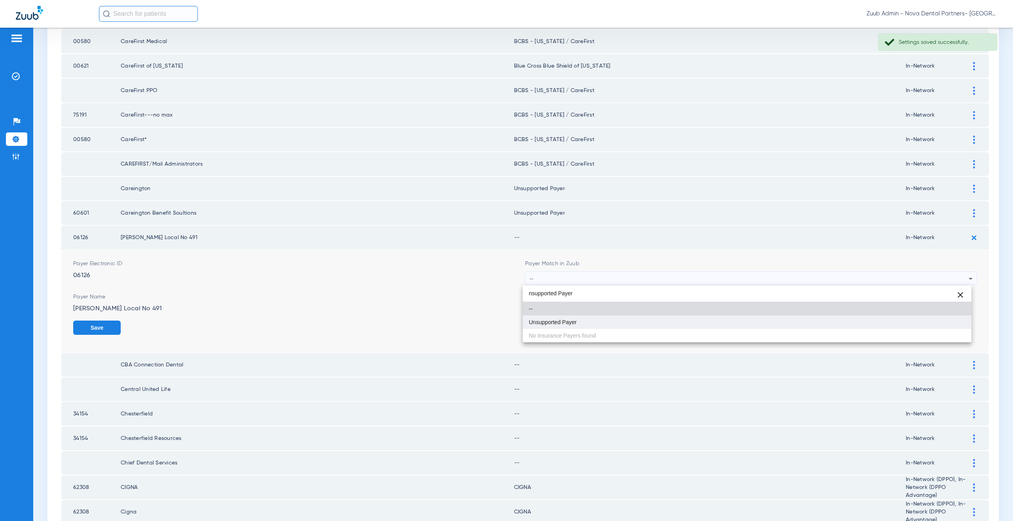
type input "nsupported Payer"
click at [568, 320] on span "Unsupported Payer" at bounding box center [553, 323] width 48 height 6
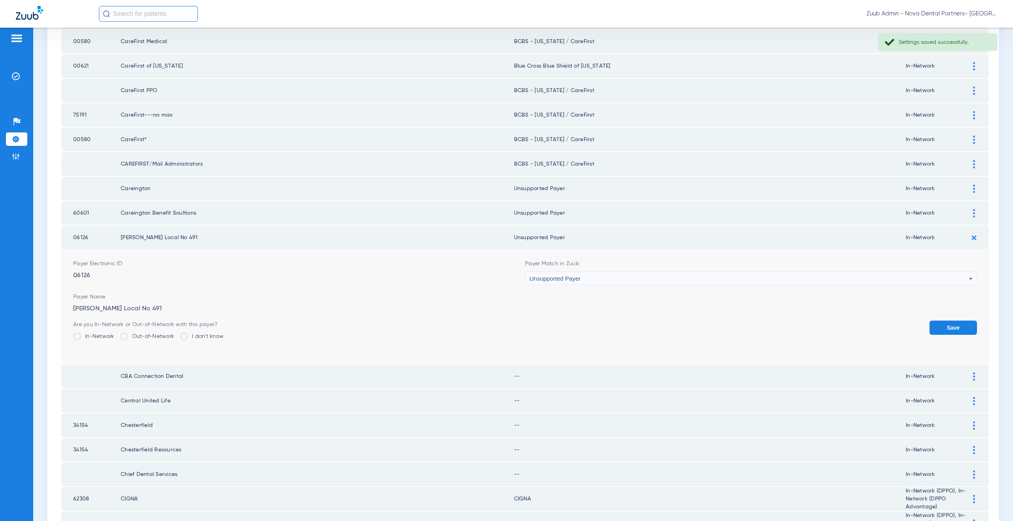
click at [953, 327] on button "Save" at bounding box center [952, 328] width 47 height 14
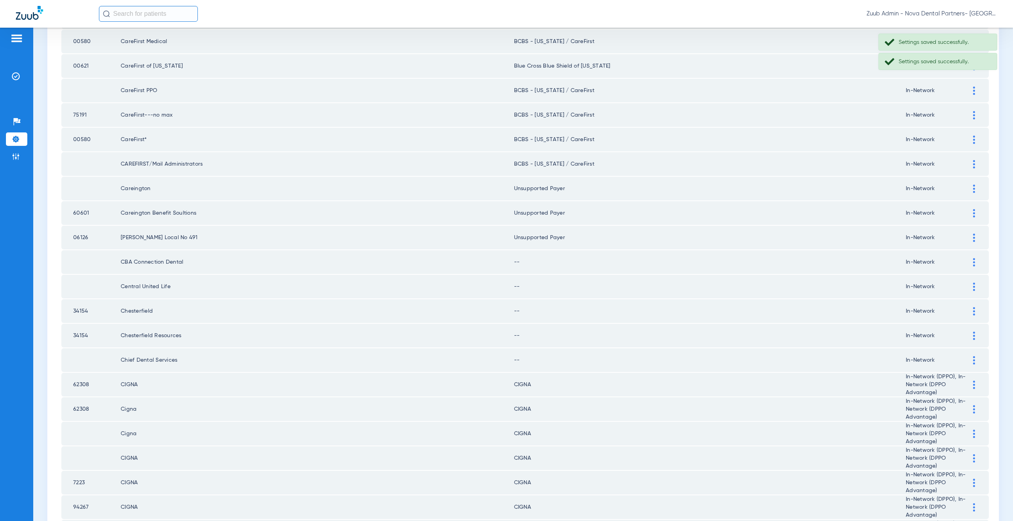
click at [969, 262] on div at bounding box center [974, 262] width 14 height 8
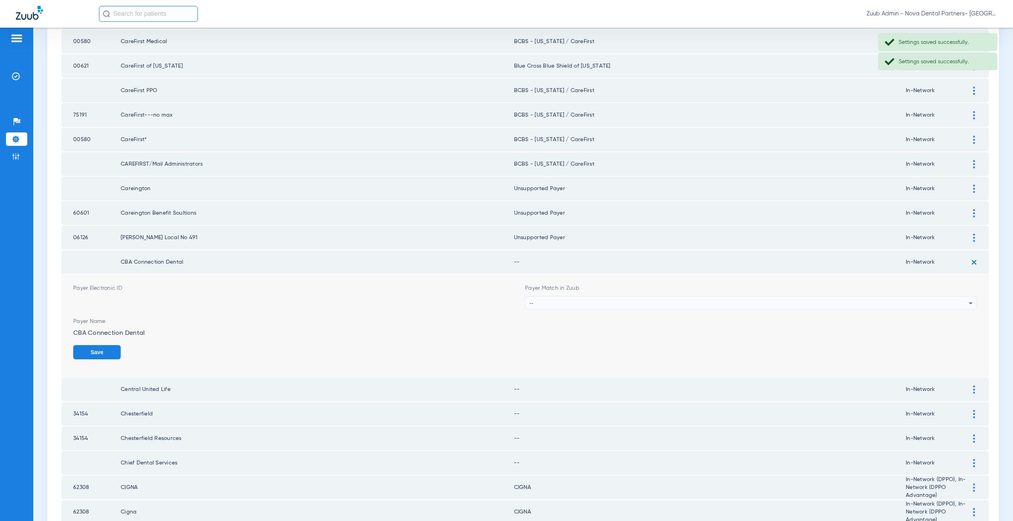
click at [590, 301] on div "--" at bounding box center [748, 303] width 439 height 13
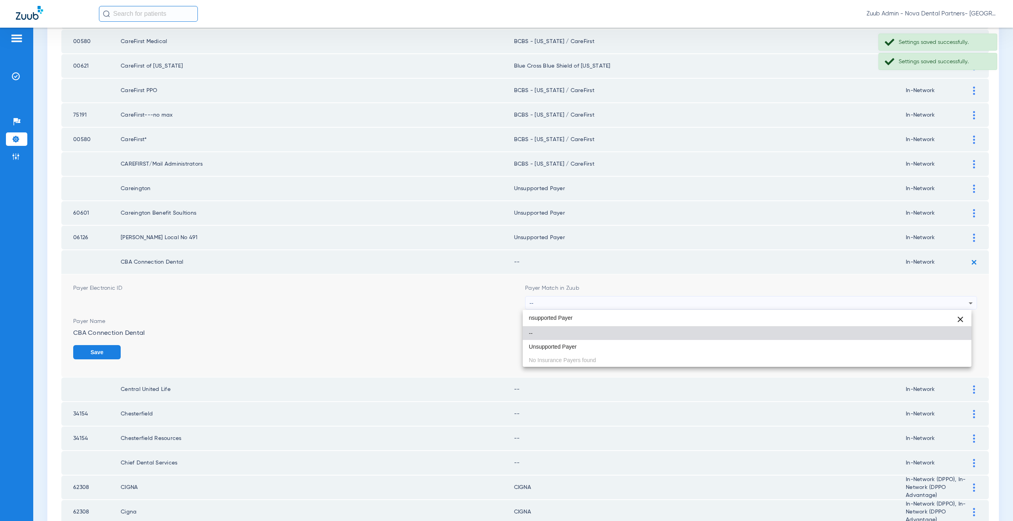
type input "nsupported Payer"
click at [590, 351] on mat-option "Unsupported Payer" at bounding box center [747, 346] width 449 height 13
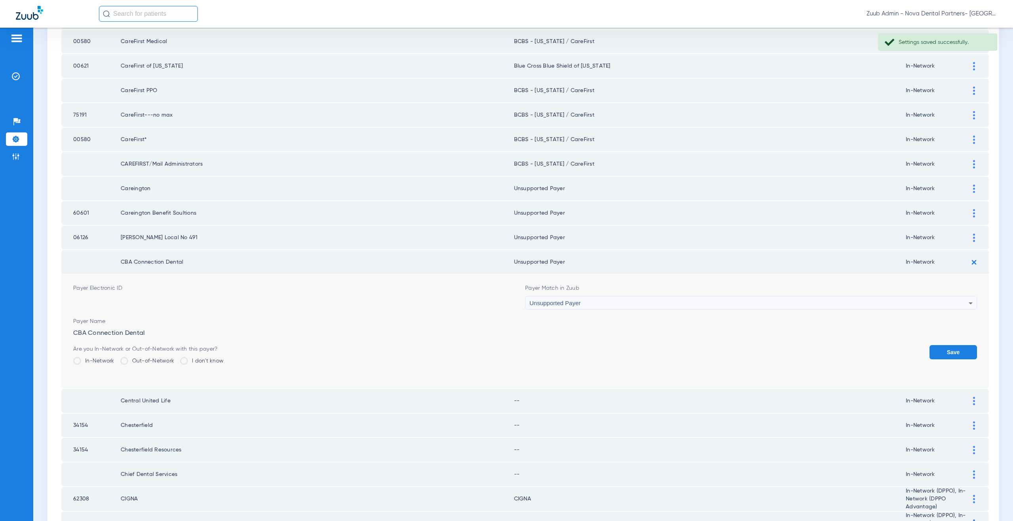
click at [947, 354] on button "Save" at bounding box center [952, 352] width 47 height 14
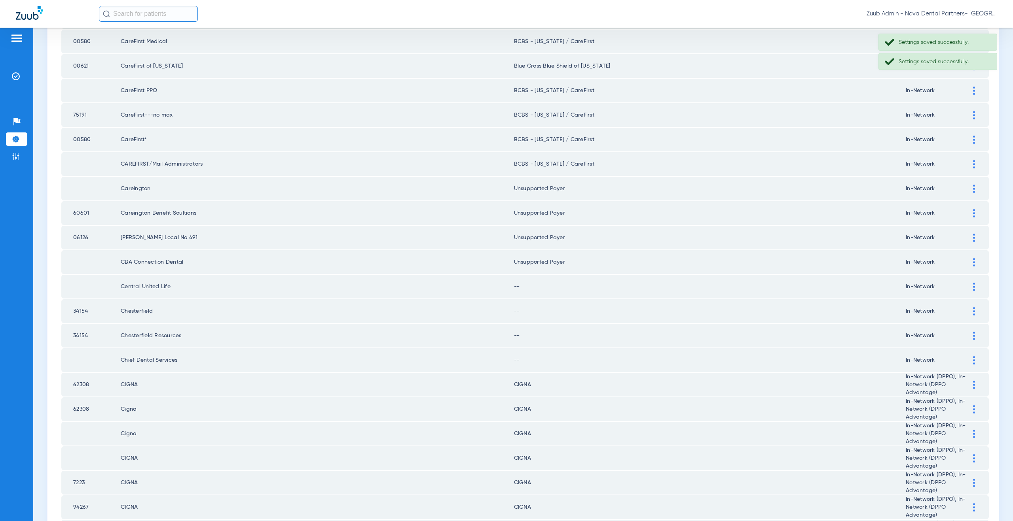
click at [973, 285] on img at bounding box center [974, 287] width 2 height 8
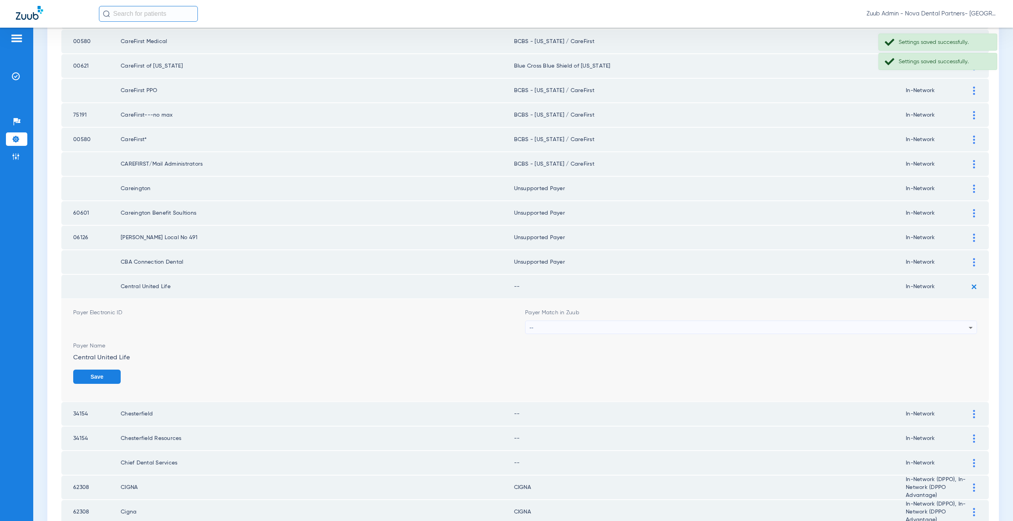
click at [571, 327] on div "--" at bounding box center [748, 327] width 439 height 13
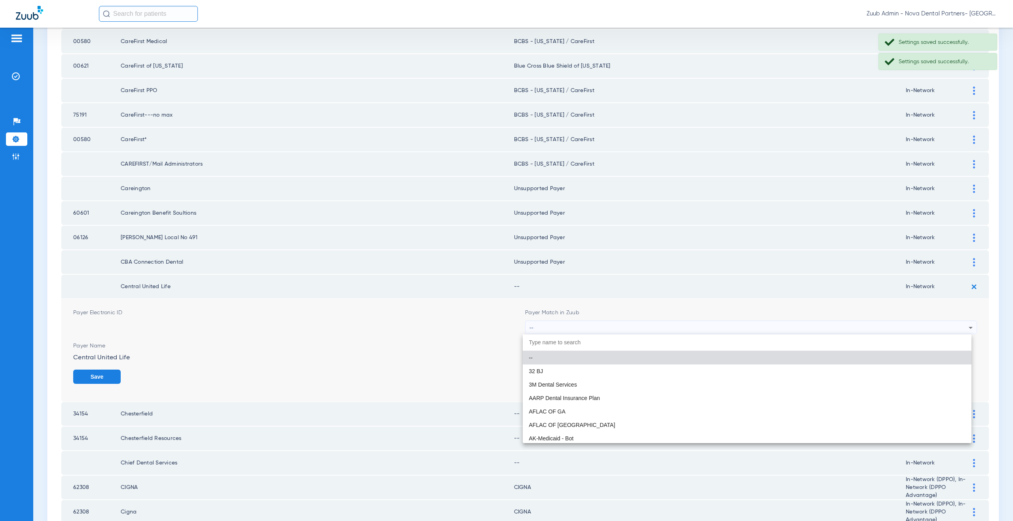
paste input "nsupported Payer"
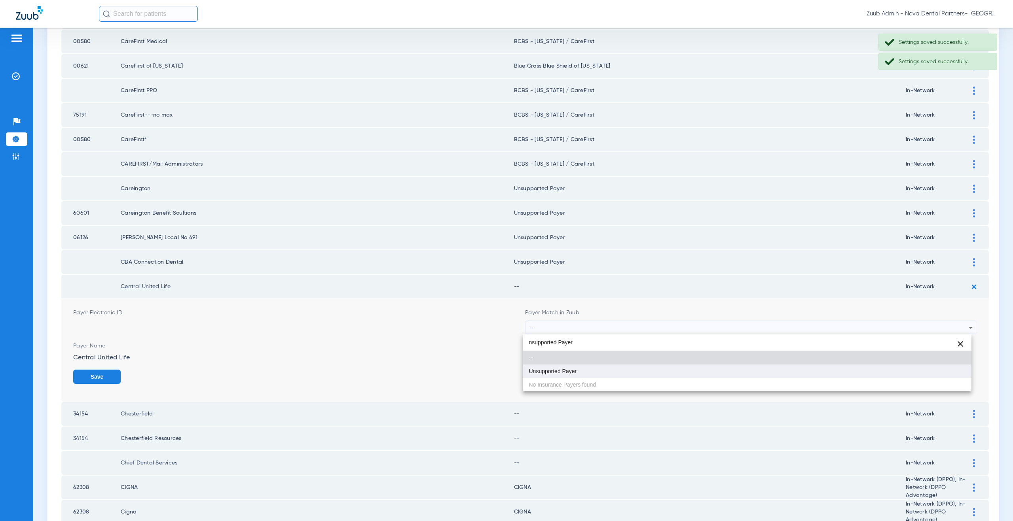
type input "nsupported Payer"
click at [569, 374] on span "Unsupported Payer" at bounding box center [553, 372] width 48 height 6
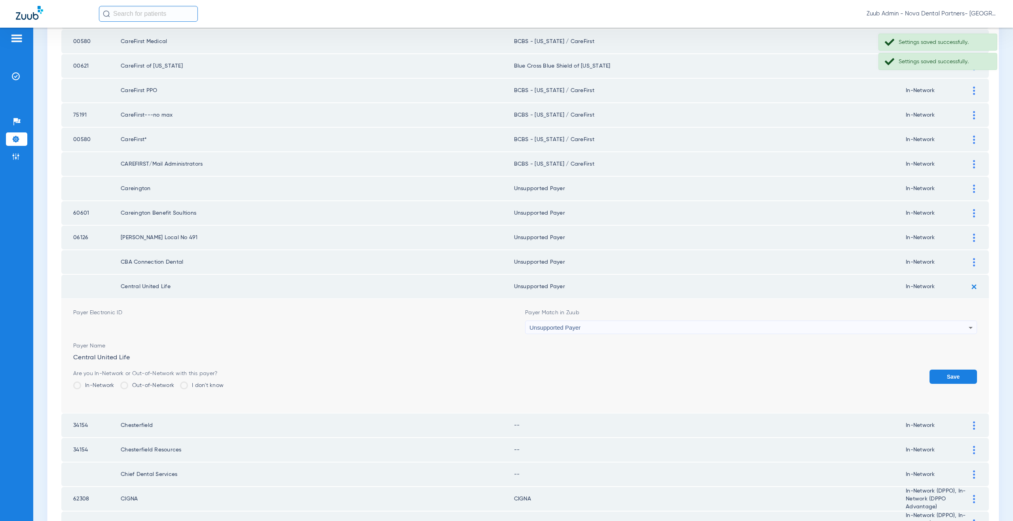
click at [962, 372] on button "Save" at bounding box center [952, 377] width 47 height 14
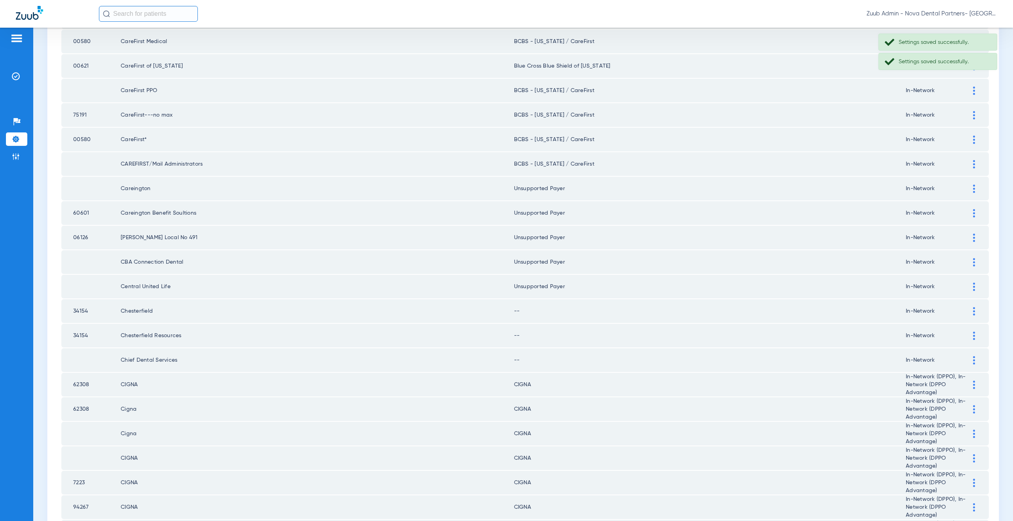
click at [973, 309] on img at bounding box center [974, 311] width 2 height 8
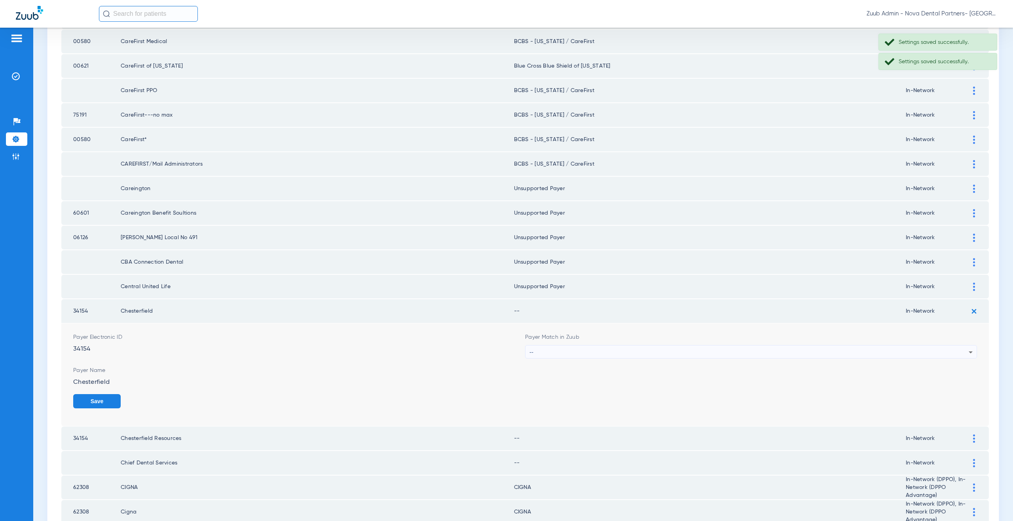
click at [574, 353] on div "--" at bounding box center [748, 352] width 439 height 13
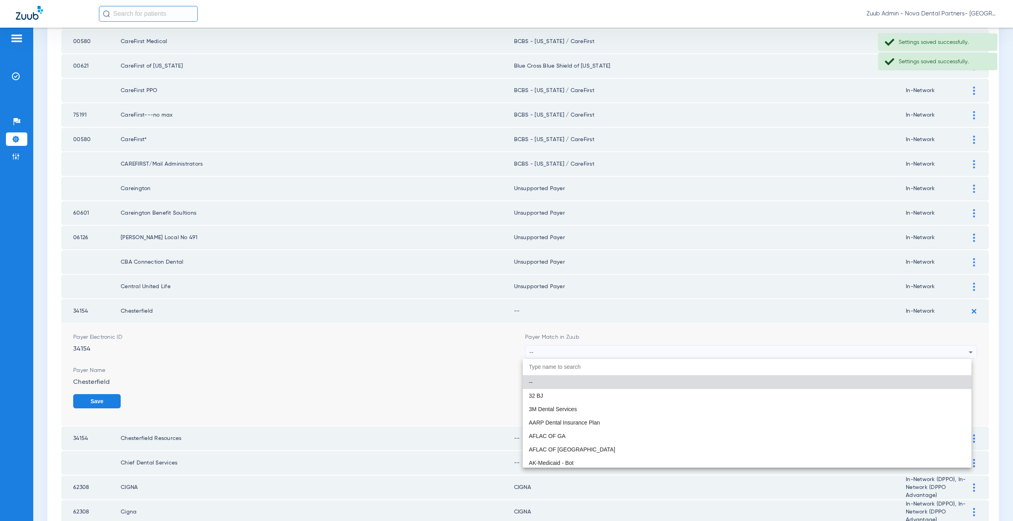
paste input "nsupported Payer"
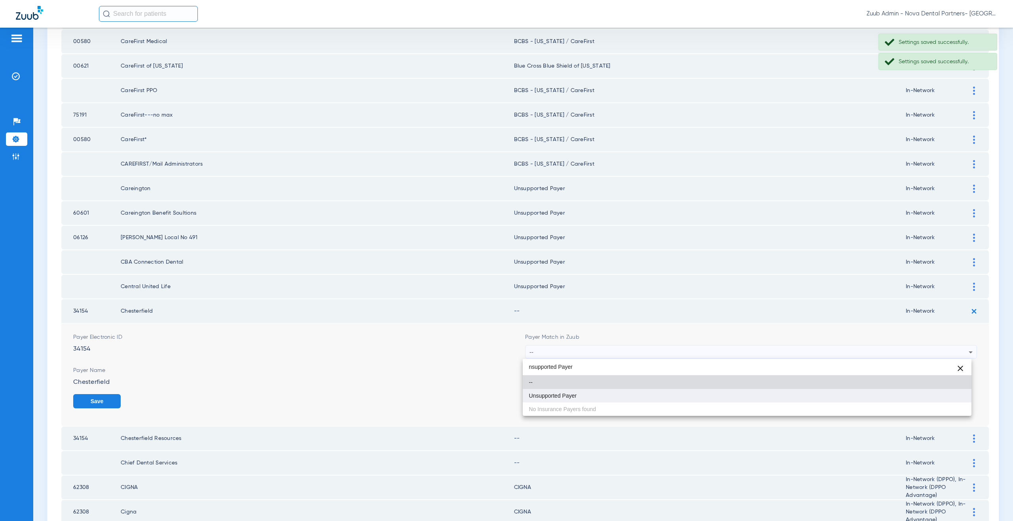
type input "nsupported Payer"
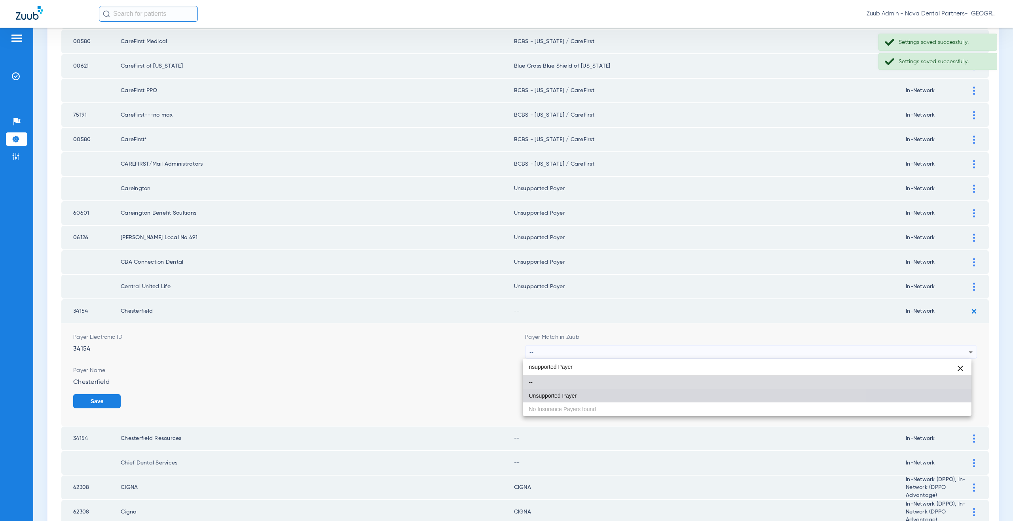
click at [567, 392] on mat-option "Unsupported Payer" at bounding box center [747, 395] width 449 height 13
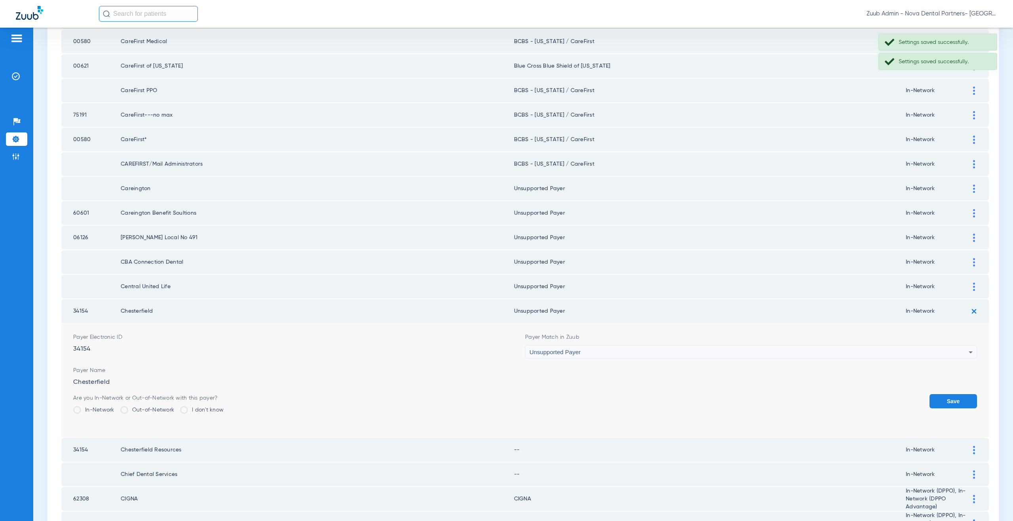
click at [947, 402] on button "Save" at bounding box center [952, 401] width 47 height 14
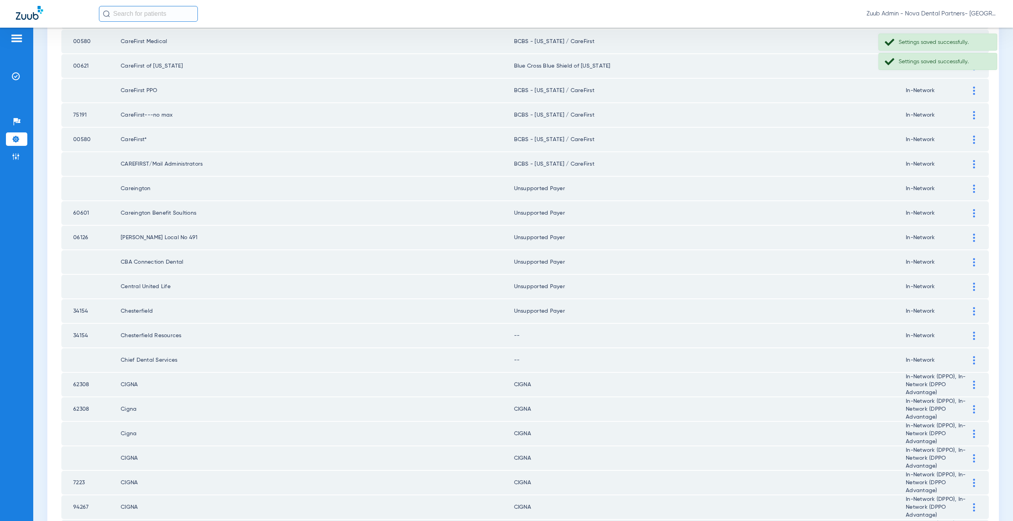
click at [973, 334] on img at bounding box center [974, 336] width 2 height 8
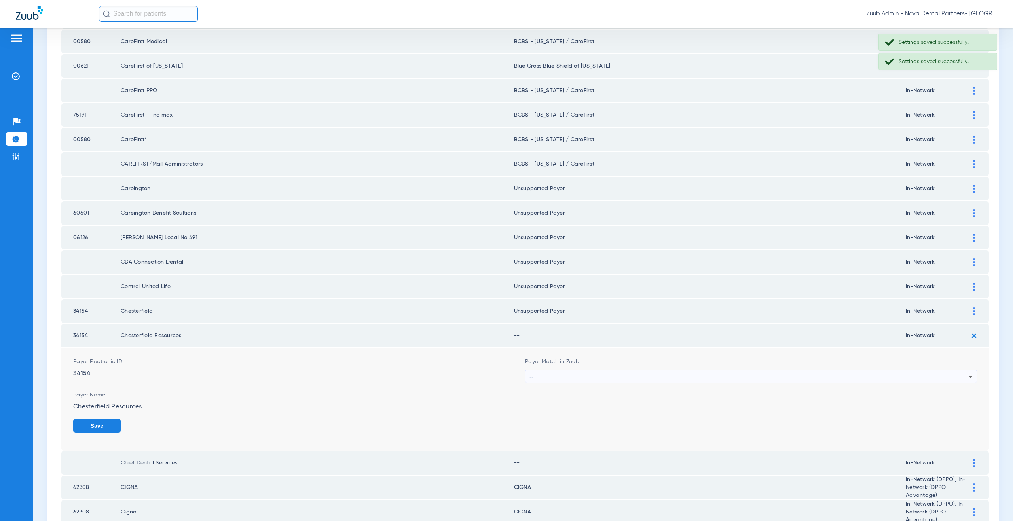
click at [547, 377] on div "--" at bounding box center [748, 376] width 439 height 13
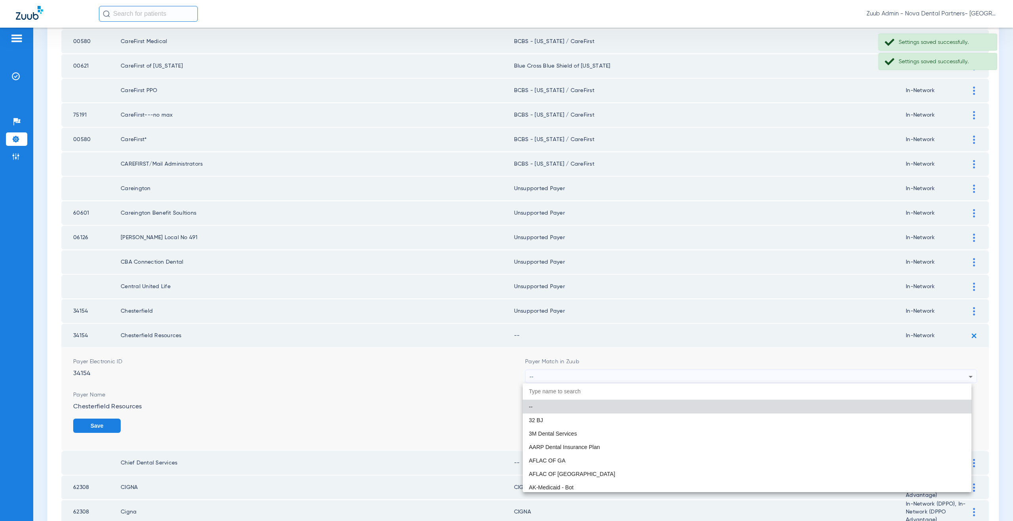
paste input "nsupported Payer"
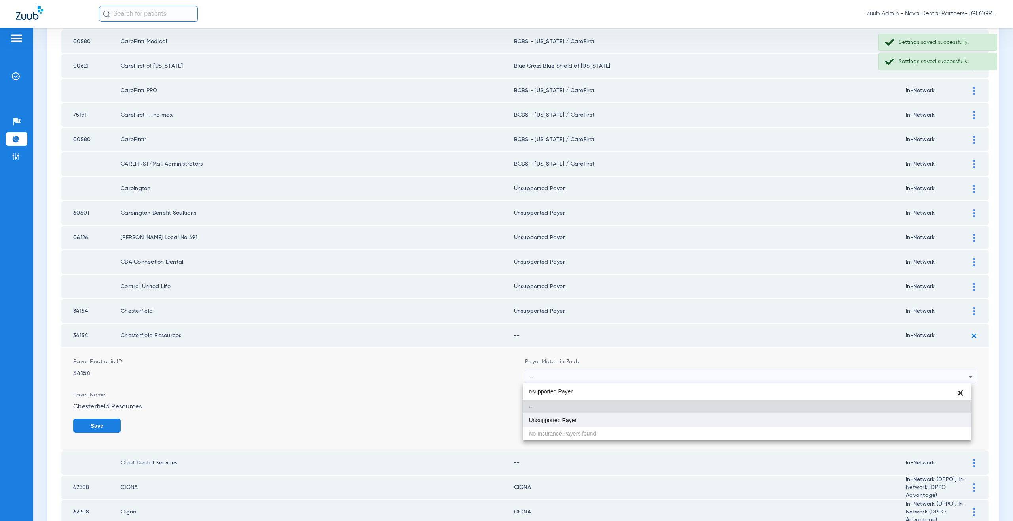
type input "nsupported Payer"
click at [552, 417] on mat-option "Unsupported Payer" at bounding box center [747, 420] width 449 height 13
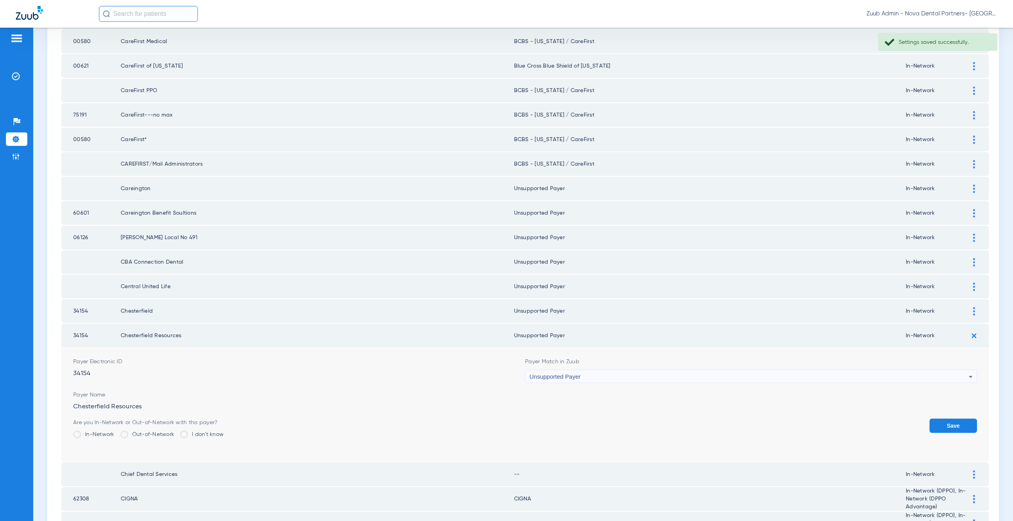
click at [939, 421] on button "Save" at bounding box center [952, 426] width 47 height 14
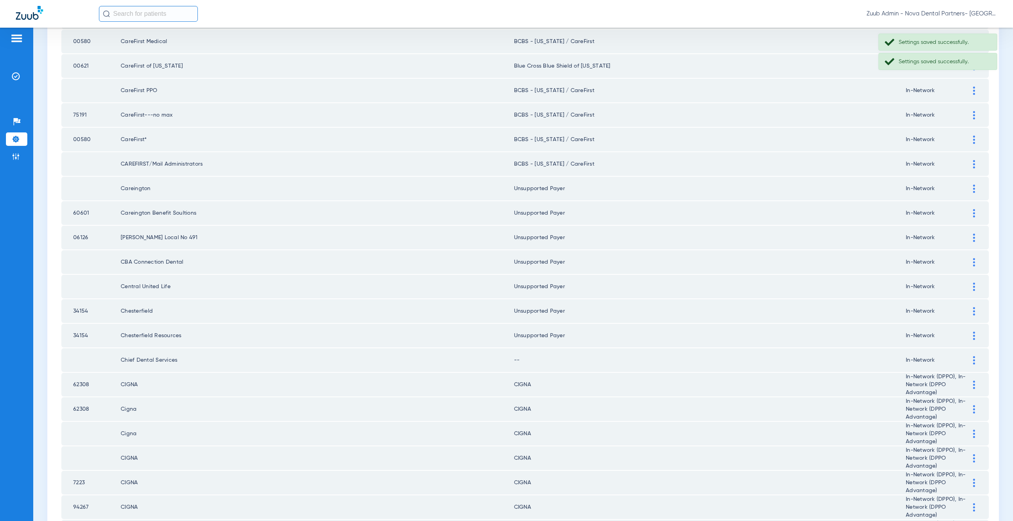
click at [973, 357] on img at bounding box center [974, 360] width 2 height 8
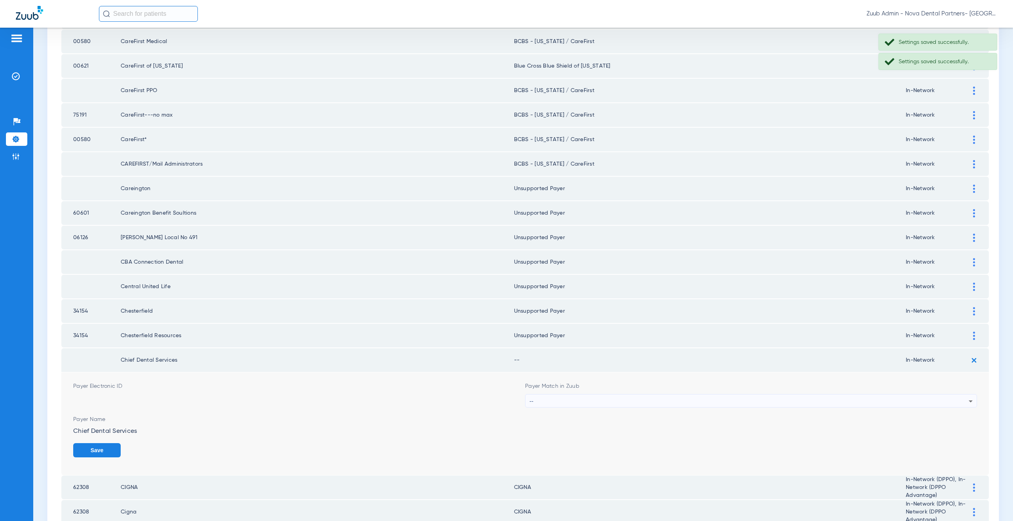
click at [539, 401] on div "--" at bounding box center [748, 401] width 439 height 13
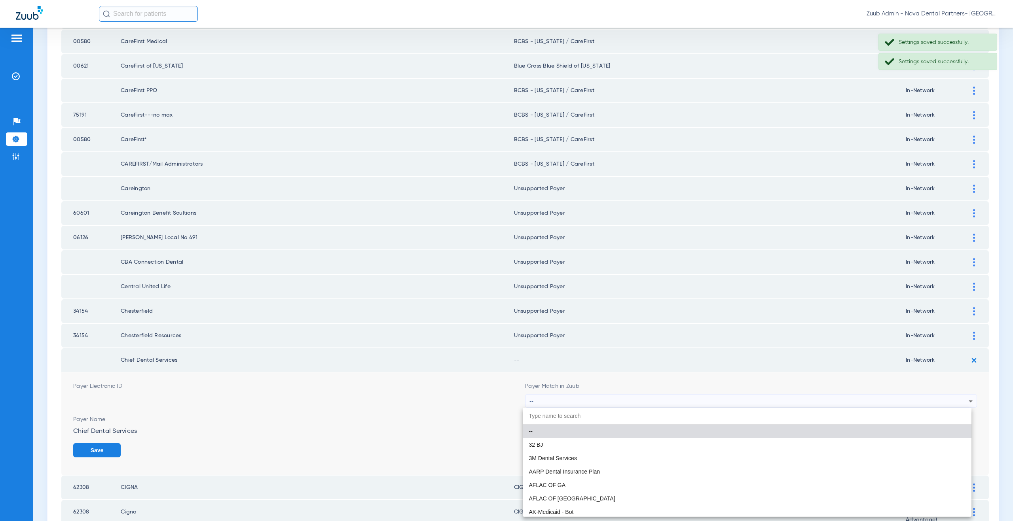
paste input "nsupported Payer"
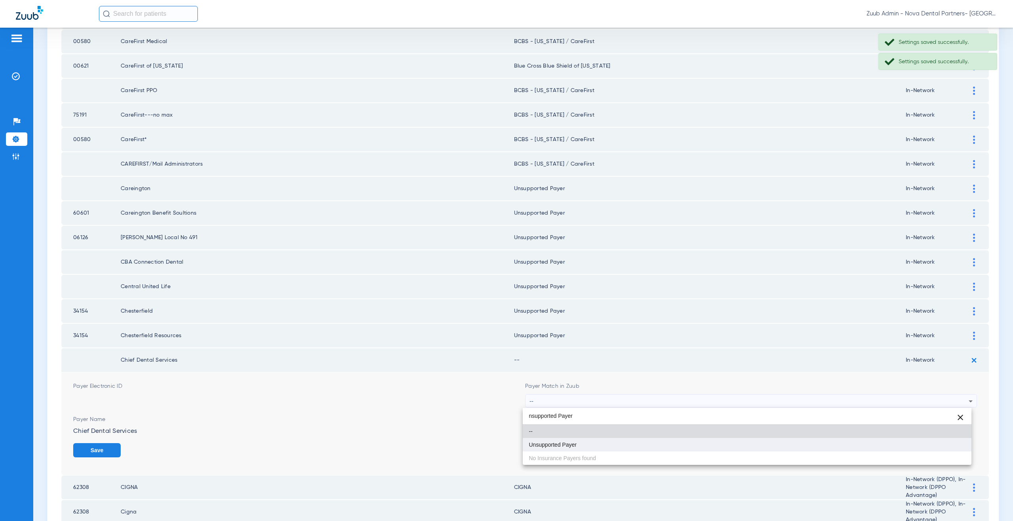
type input "nsupported Payer"
click at [545, 443] on span "Unsupported Payer" at bounding box center [553, 445] width 48 height 6
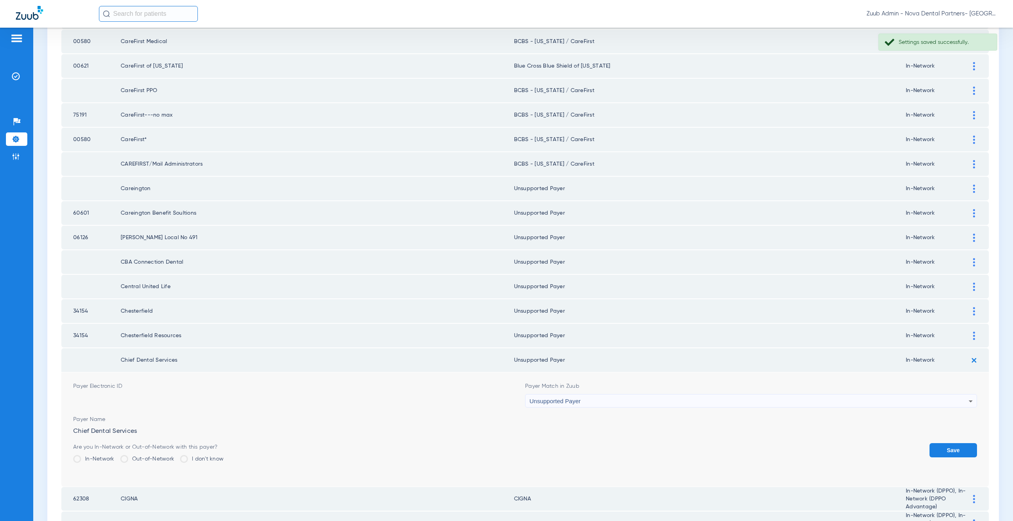
click at [932, 452] on button "Save" at bounding box center [952, 451] width 47 height 14
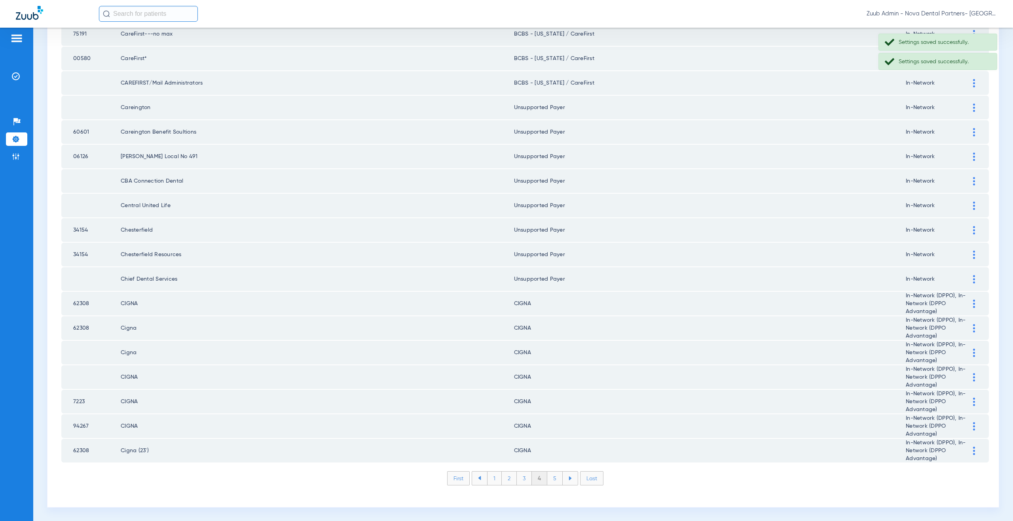
scroll to position [908, 0]
click at [554, 482] on li "5" at bounding box center [554, 478] width 15 height 13
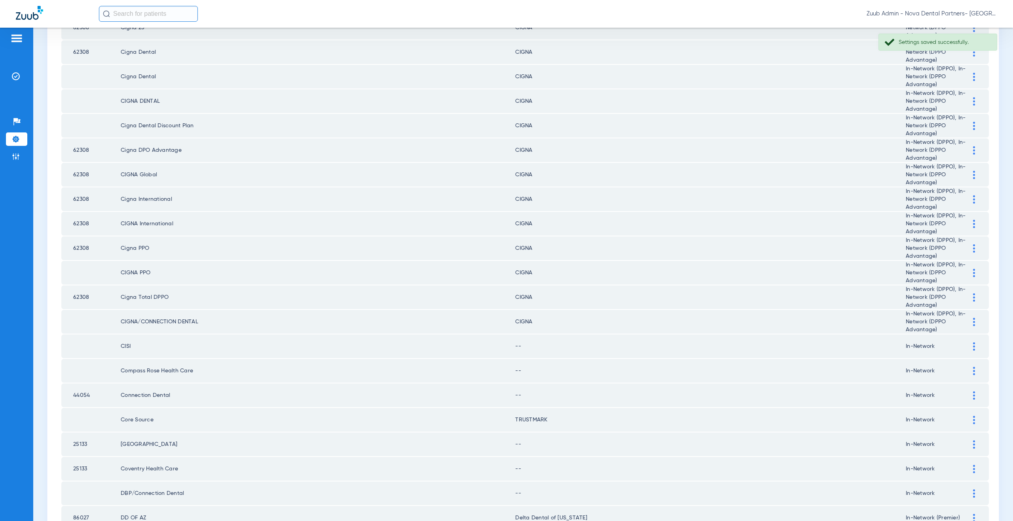
scroll to position [244, 0]
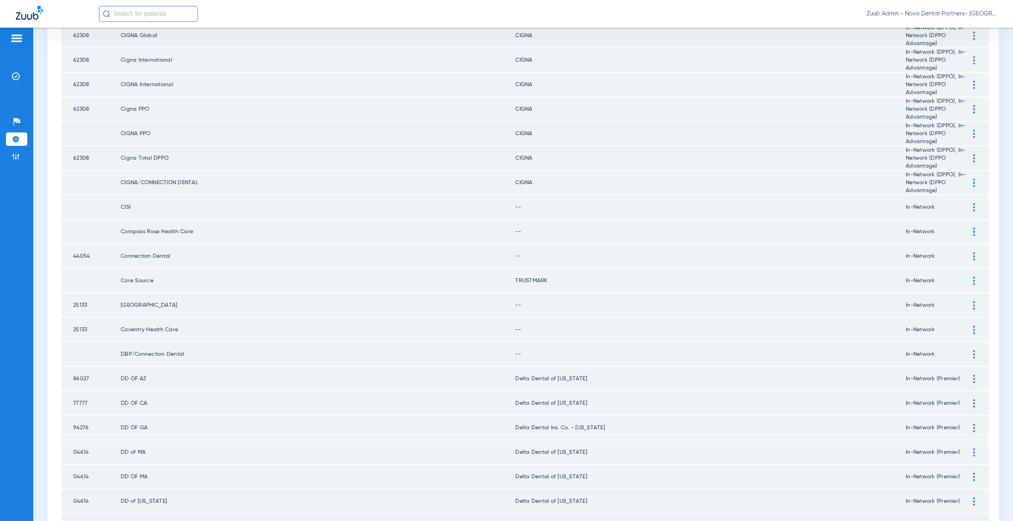
scroll to position [415, 0]
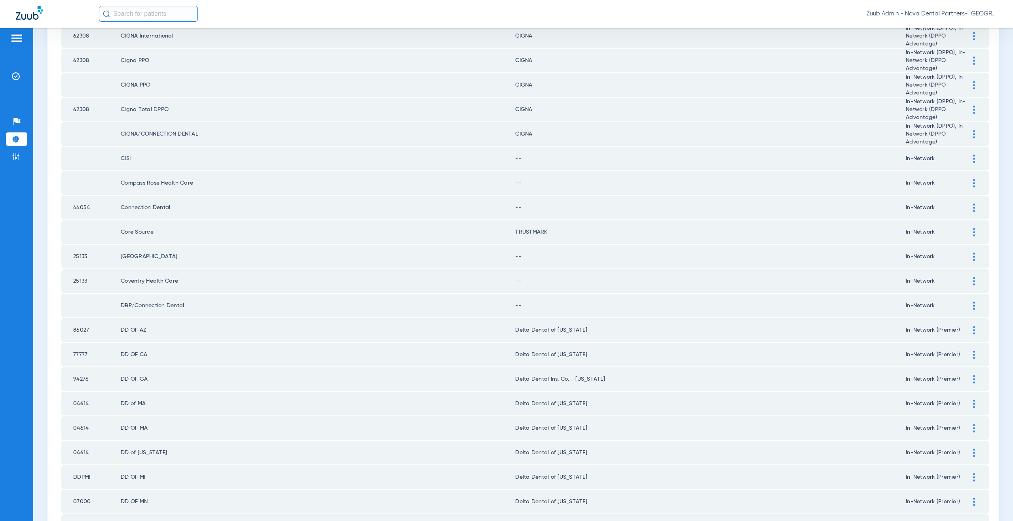
click at [967, 157] on div at bounding box center [974, 159] width 14 height 8
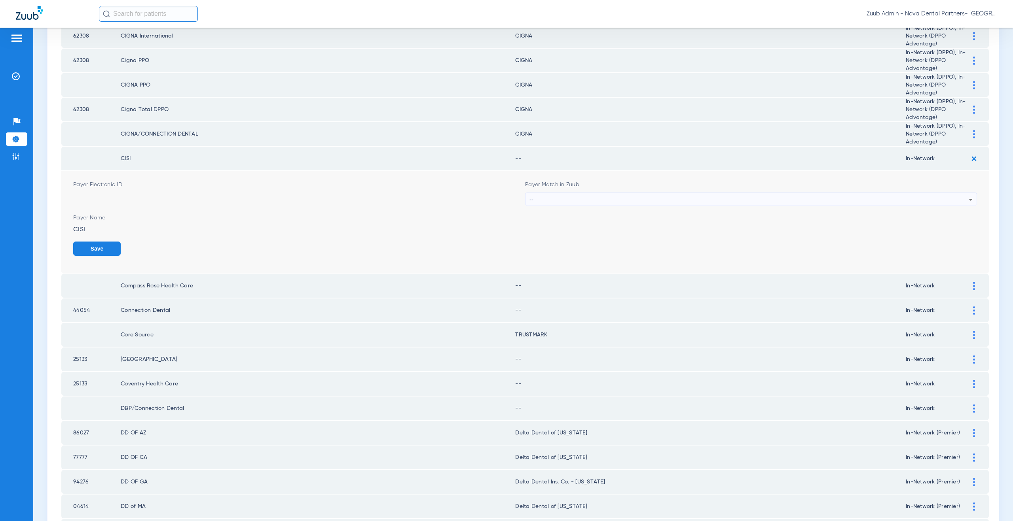
click at [548, 202] on div "--" at bounding box center [748, 199] width 439 height 13
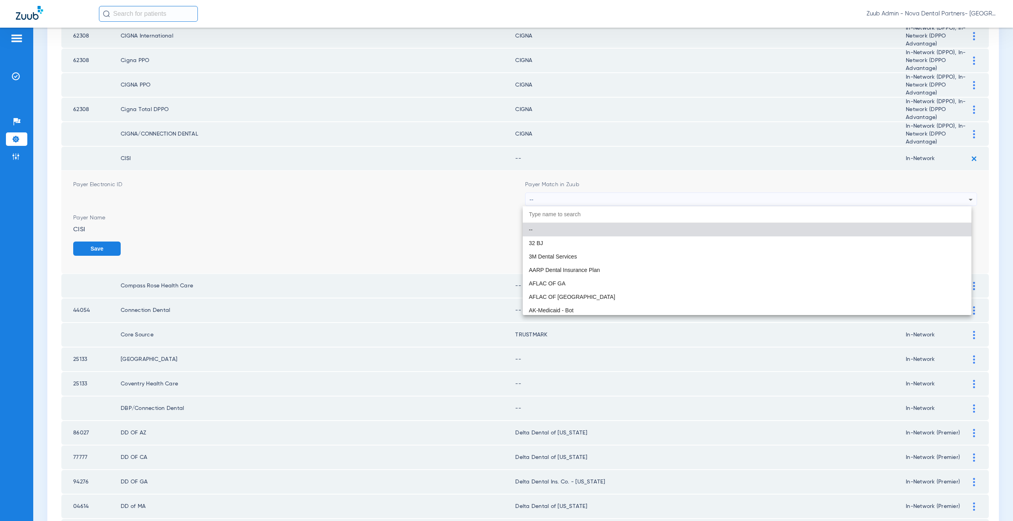
paste input "nsupported Payer"
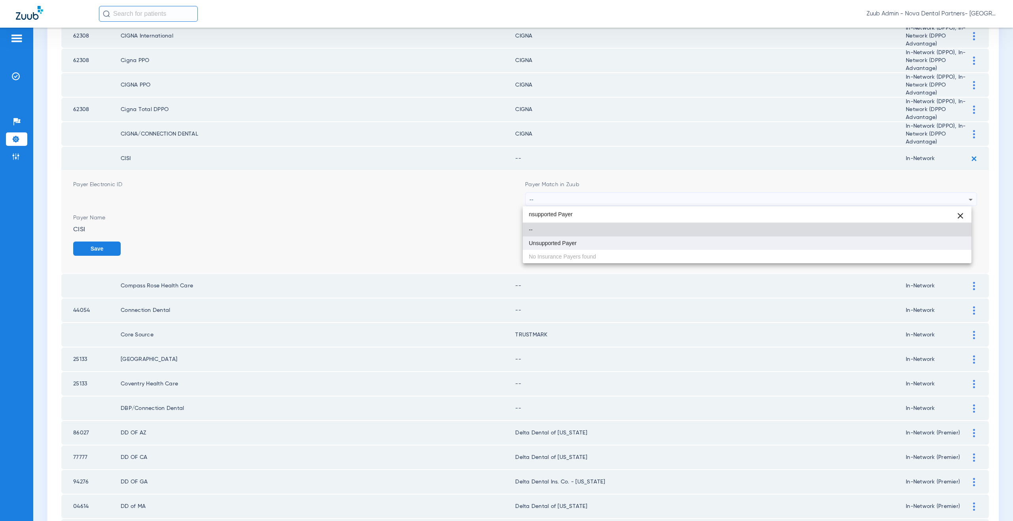
type input "nsupported Payer"
click at [550, 243] on span "Unsupported Payer" at bounding box center [553, 244] width 48 height 6
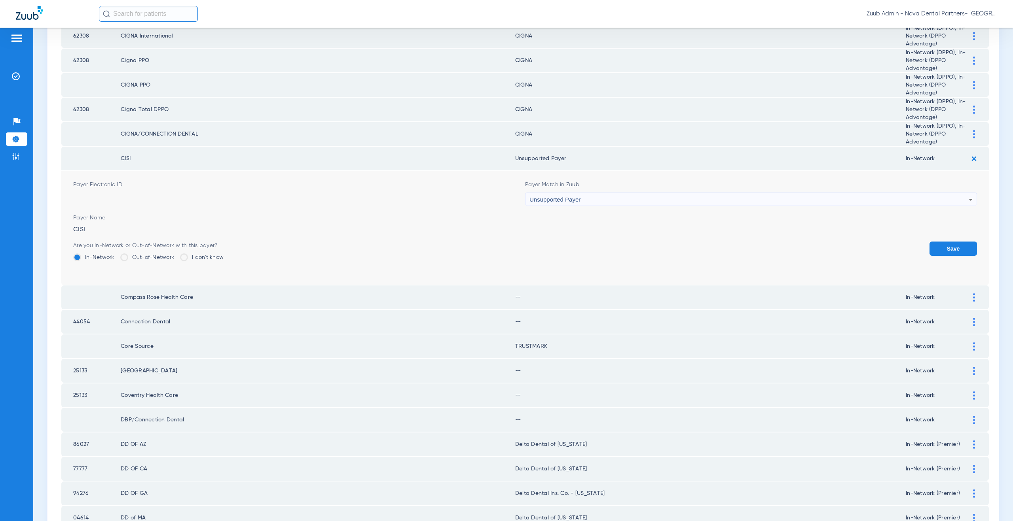
drag, startPoint x: 940, startPoint y: 246, endPoint x: 973, endPoint y: 199, distance: 57.8
click at [941, 245] on button "Save" at bounding box center [952, 249] width 47 height 14
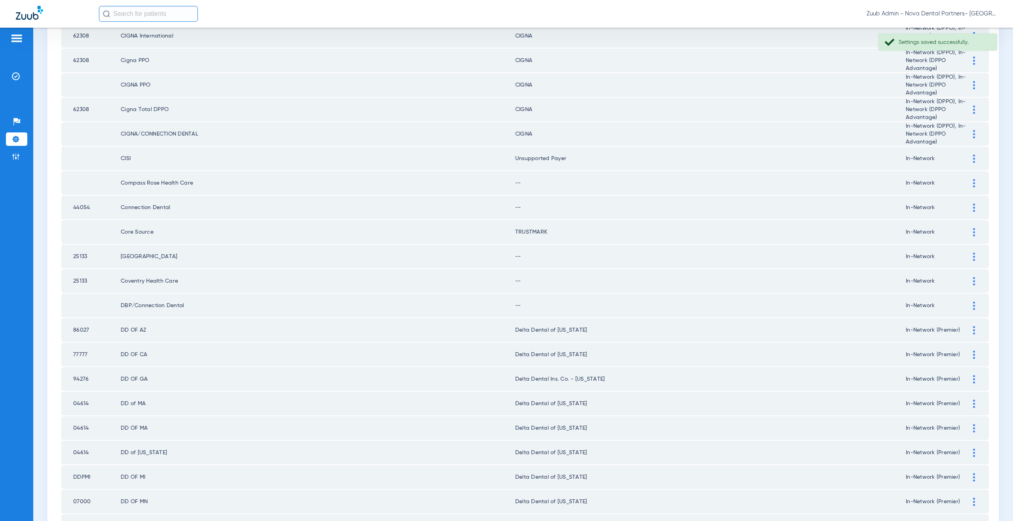
click at [971, 180] on div at bounding box center [974, 183] width 14 height 8
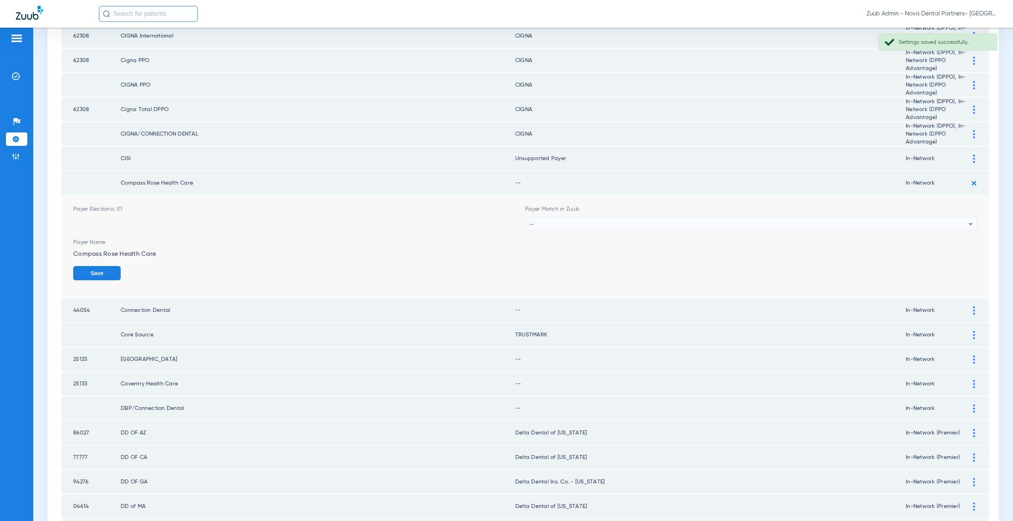
click at [605, 222] on div "--" at bounding box center [748, 224] width 439 height 13
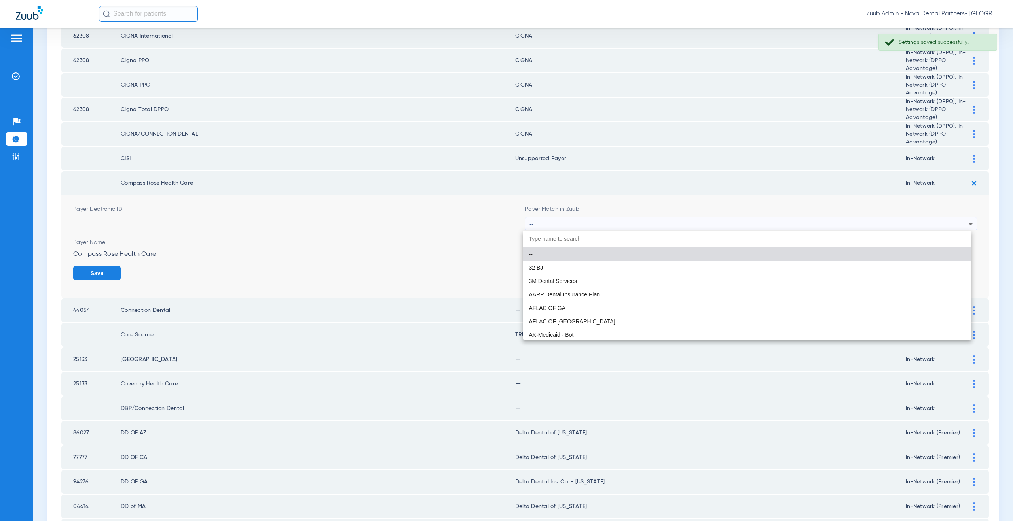
paste input "nsupported Payer"
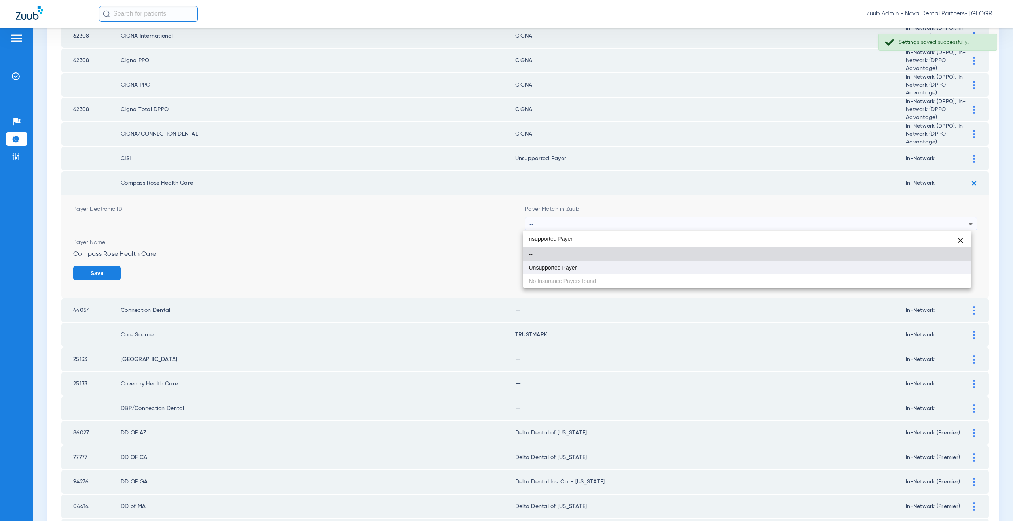
type input "nsupported Payer"
click at [588, 262] on mat-option "Unsupported Payer" at bounding box center [747, 267] width 449 height 13
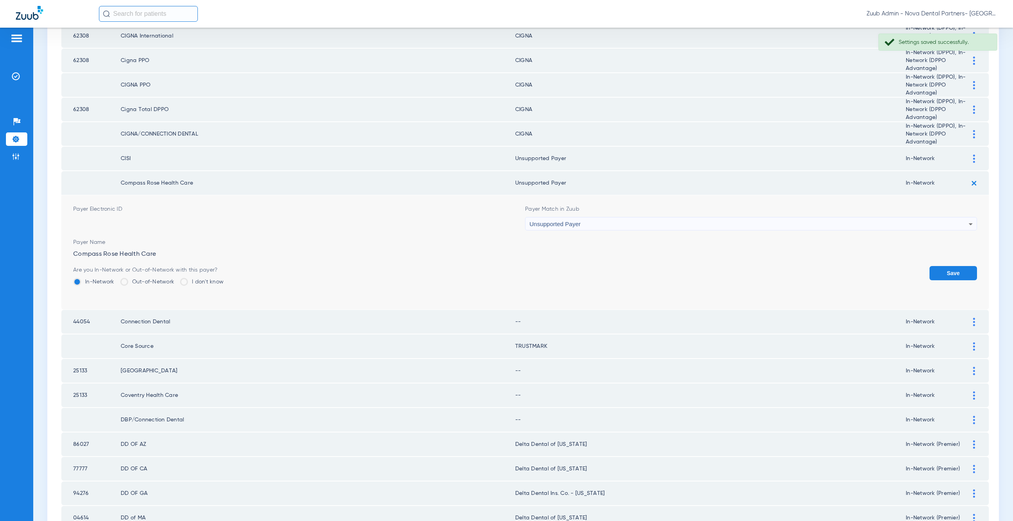
click at [953, 275] on button "Save" at bounding box center [952, 273] width 47 height 14
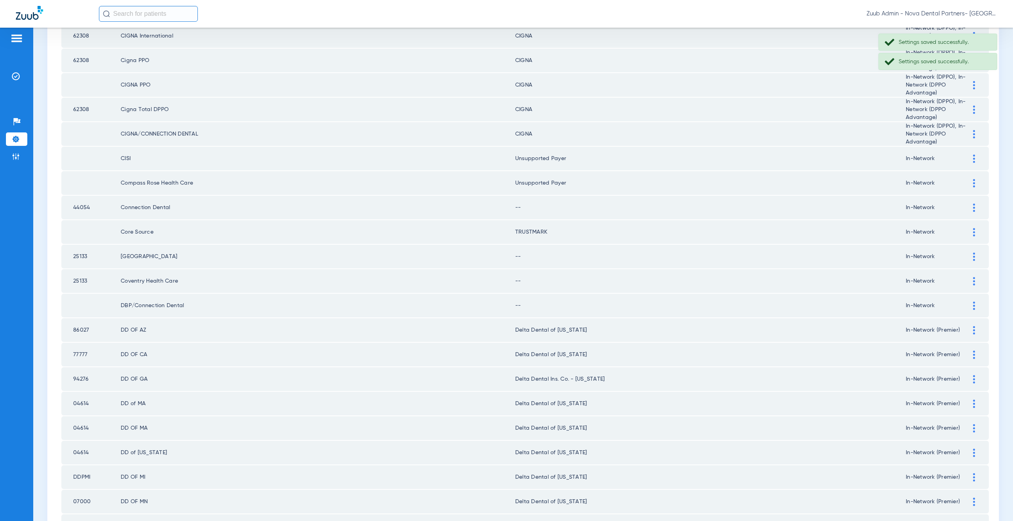
click at [969, 233] on div at bounding box center [974, 232] width 14 height 8
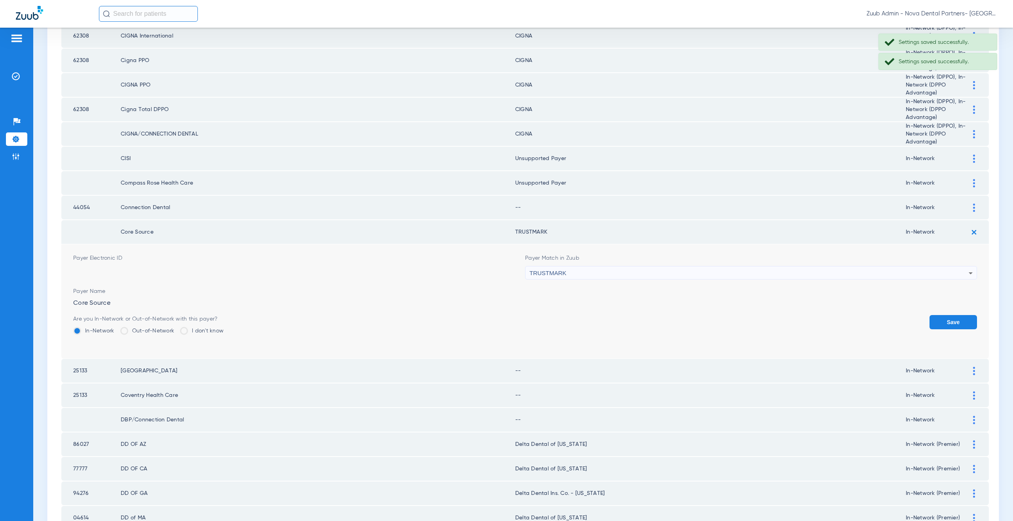
click at [973, 205] on img at bounding box center [974, 208] width 2 height 8
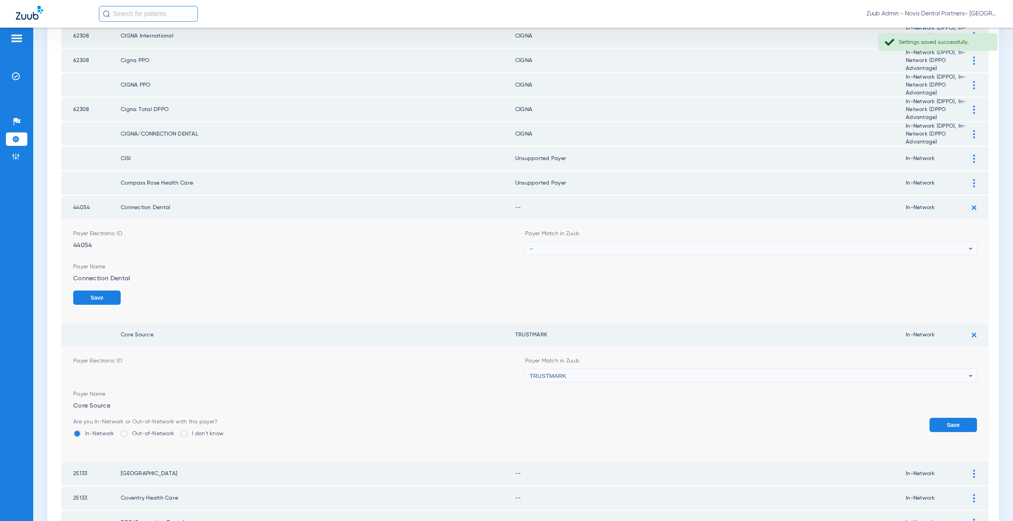
click at [597, 245] on div "--" at bounding box center [748, 248] width 439 height 13
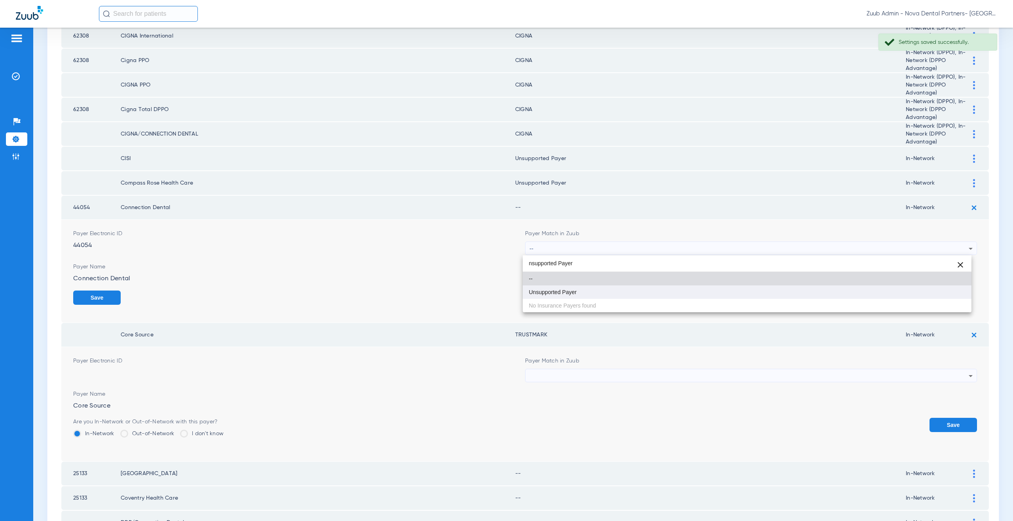
type input "nsupported Payer"
click at [564, 286] on mat-option "Unsupported Payer" at bounding box center [747, 292] width 449 height 13
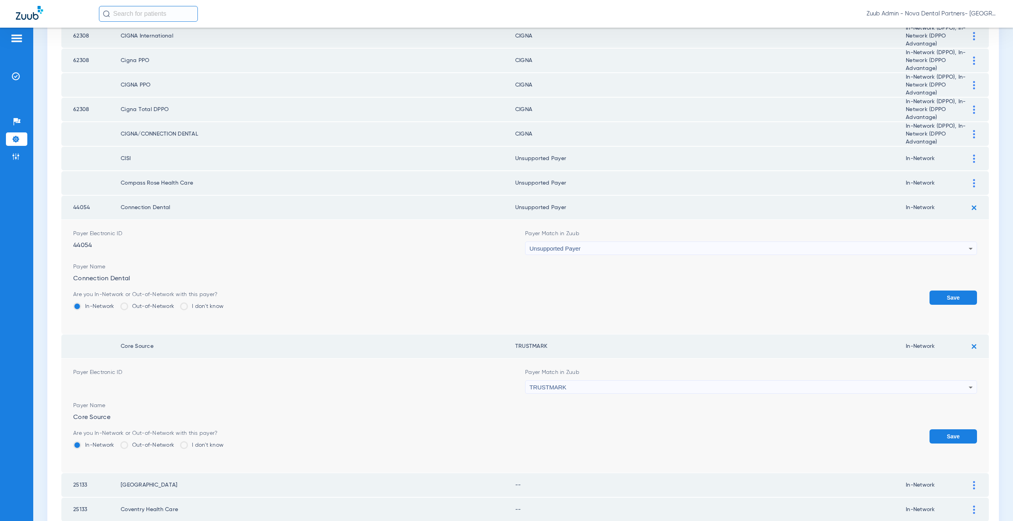
drag, startPoint x: 950, startPoint y: 292, endPoint x: 962, endPoint y: 270, distance: 24.4
click at [950, 292] on button "Save" at bounding box center [952, 298] width 47 height 14
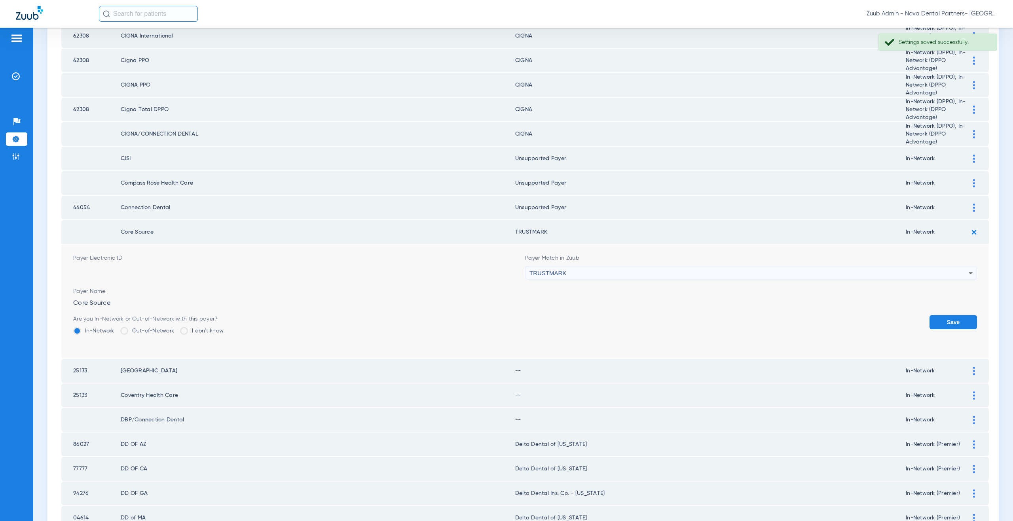
click at [968, 231] on img at bounding box center [973, 232] width 13 height 13
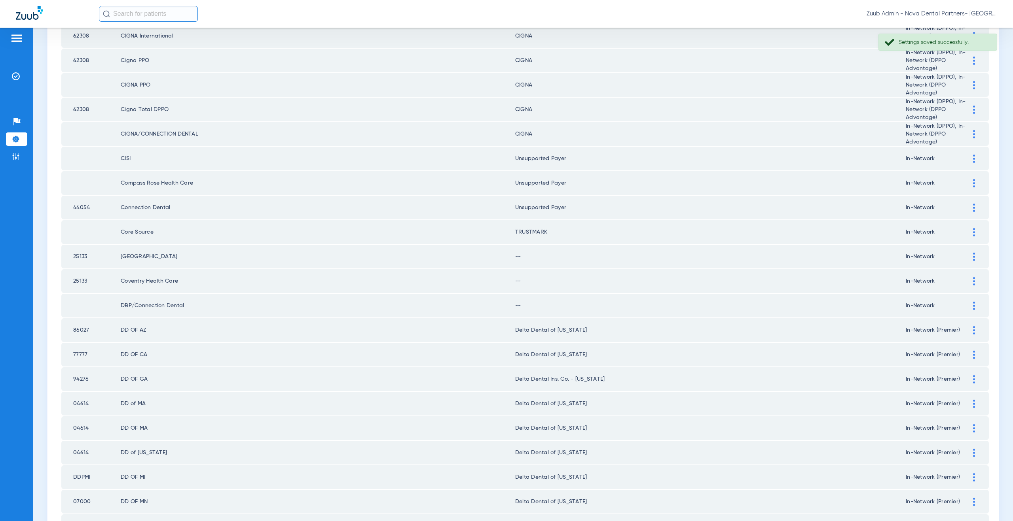
click at [973, 257] on img at bounding box center [974, 257] width 2 height 8
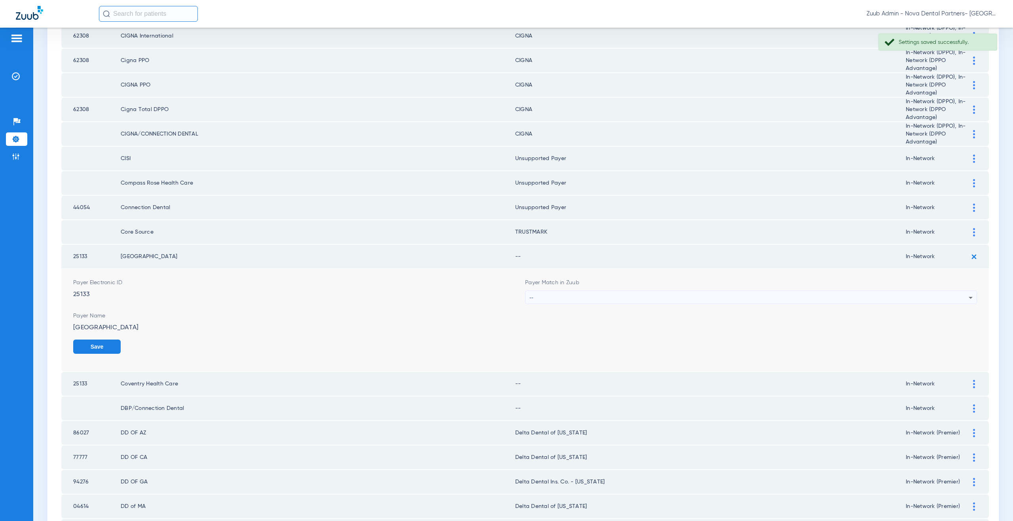
click at [596, 296] on div "--" at bounding box center [748, 297] width 439 height 13
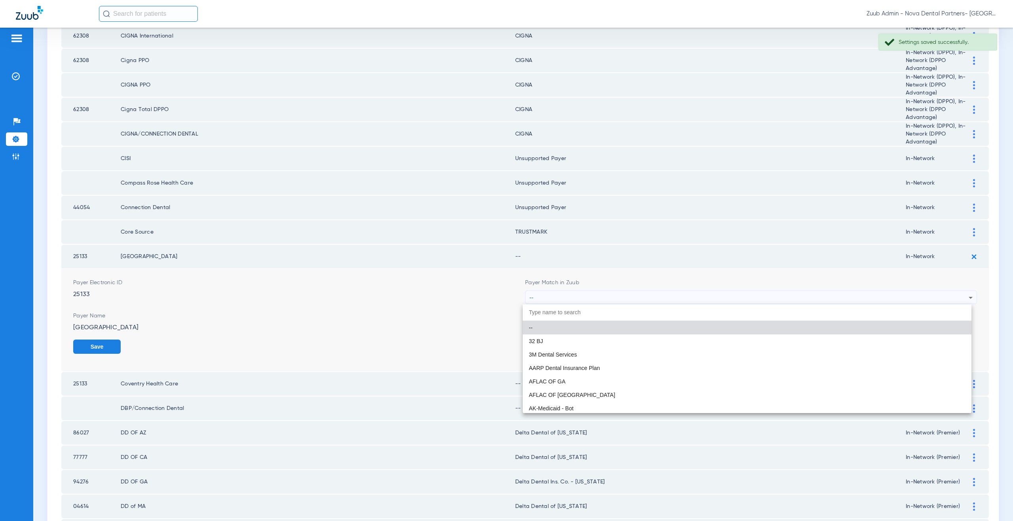
paste input "nsupported Payer"
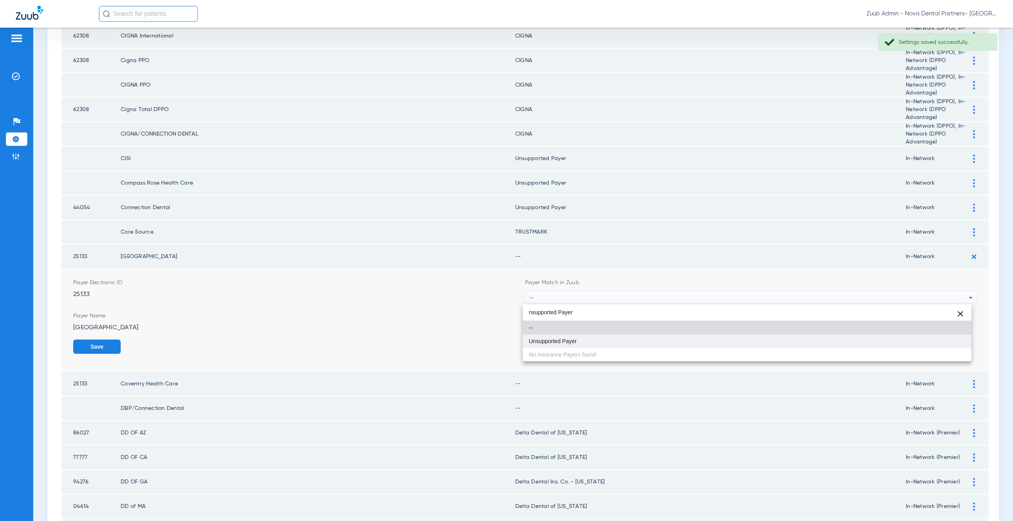
type input "nsupported Payer"
click at [574, 335] on mat-option "Unsupported Payer" at bounding box center [747, 341] width 449 height 13
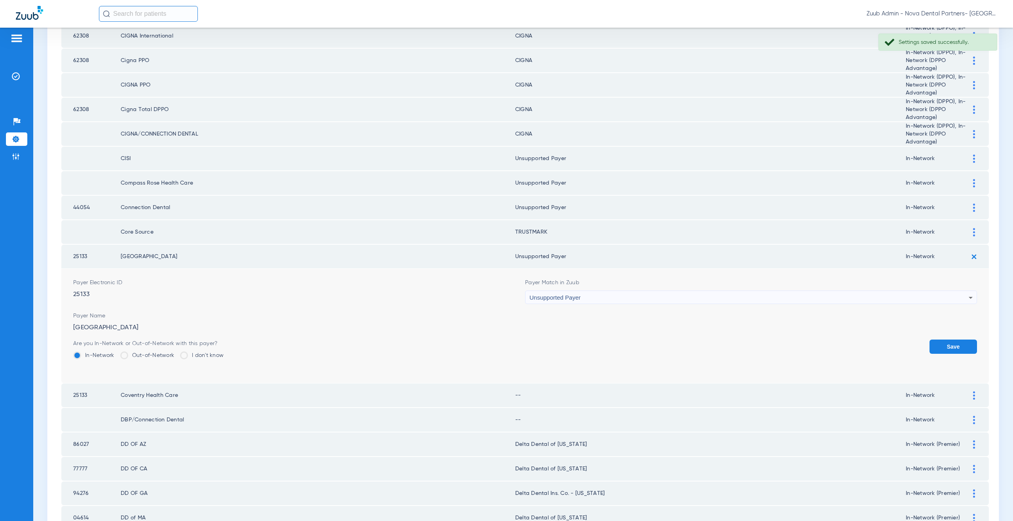
click at [942, 345] on button "Save" at bounding box center [952, 347] width 47 height 14
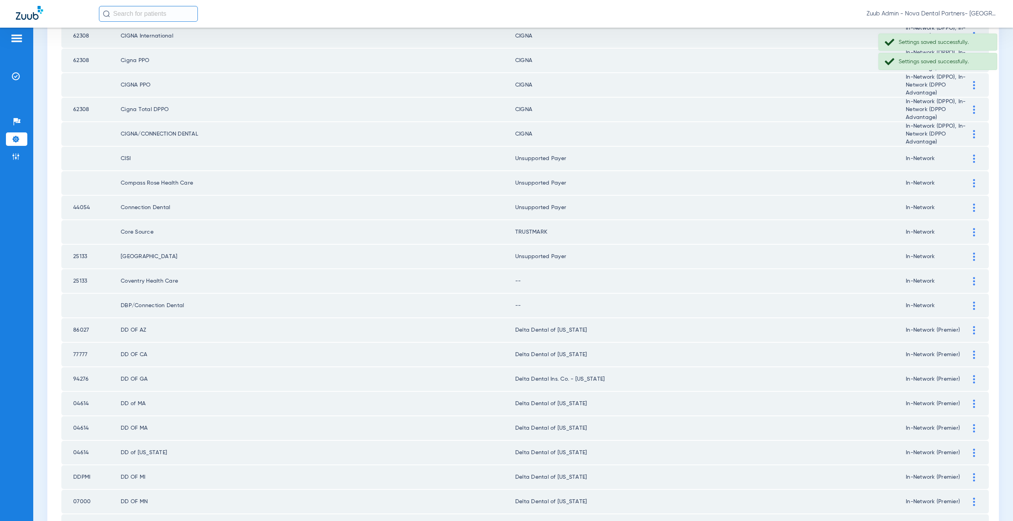
click at [967, 283] on div at bounding box center [974, 281] width 14 height 8
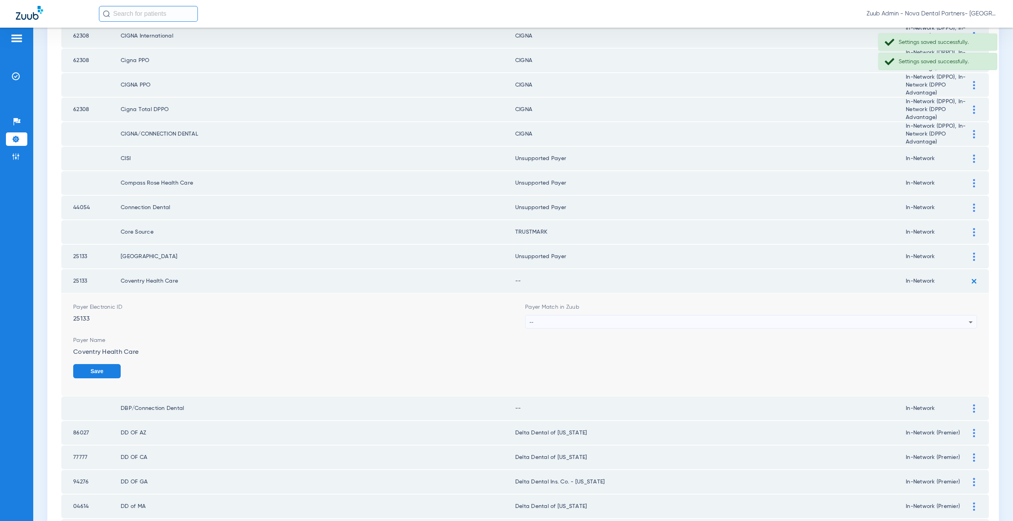
click at [605, 322] on div "--" at bounding box center [748, 322] width 439 height 13
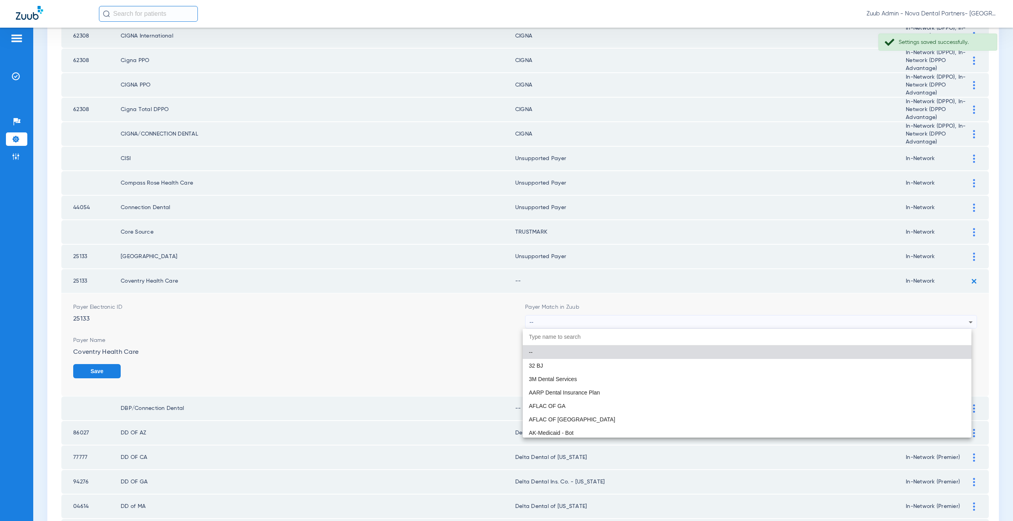
paste input "nsupported Payer"
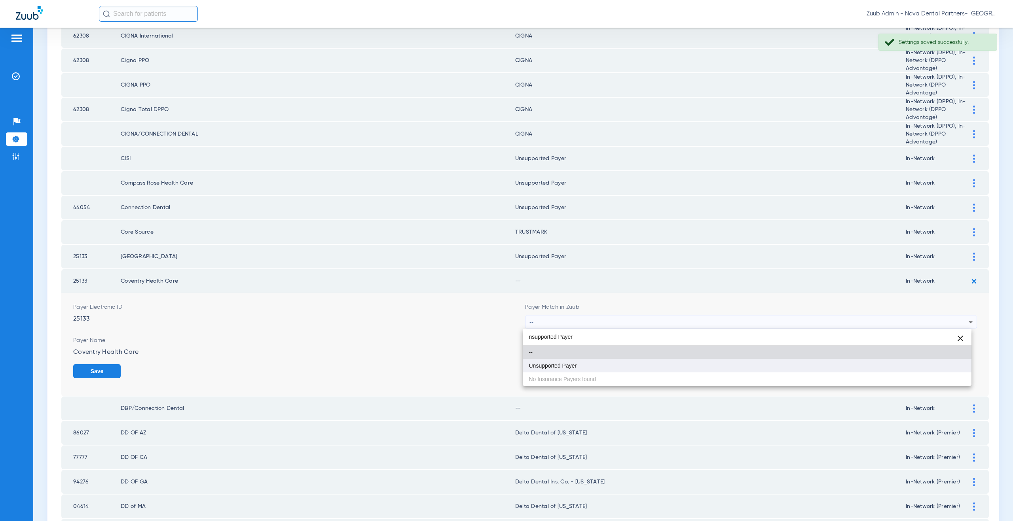
type input "nsupported Payer"
click at [584, 372] on mat-option "Unsupported Payer" at bounding box center [747, 365] width 449 height 13
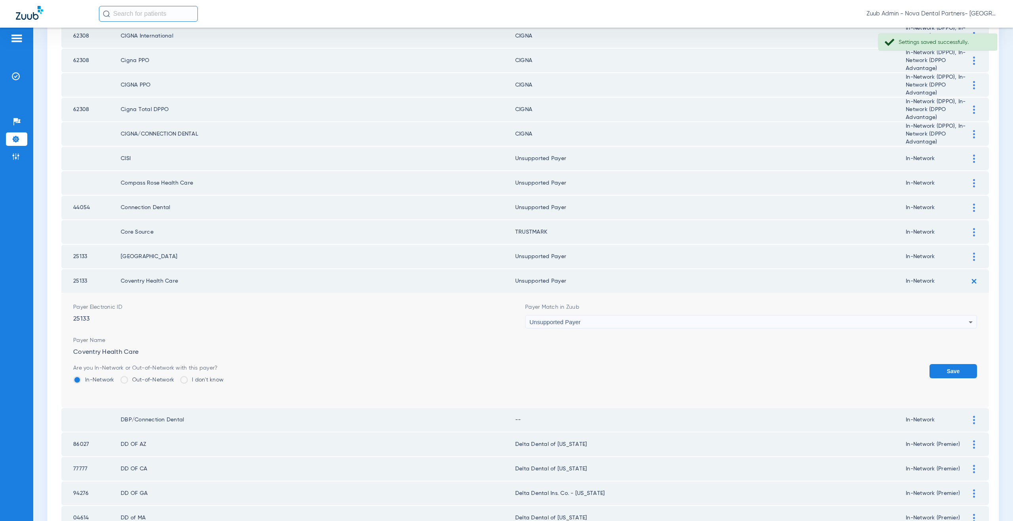
click at [932, 370] on button "Save" at bounding box center [952, 371] width 47 height 14
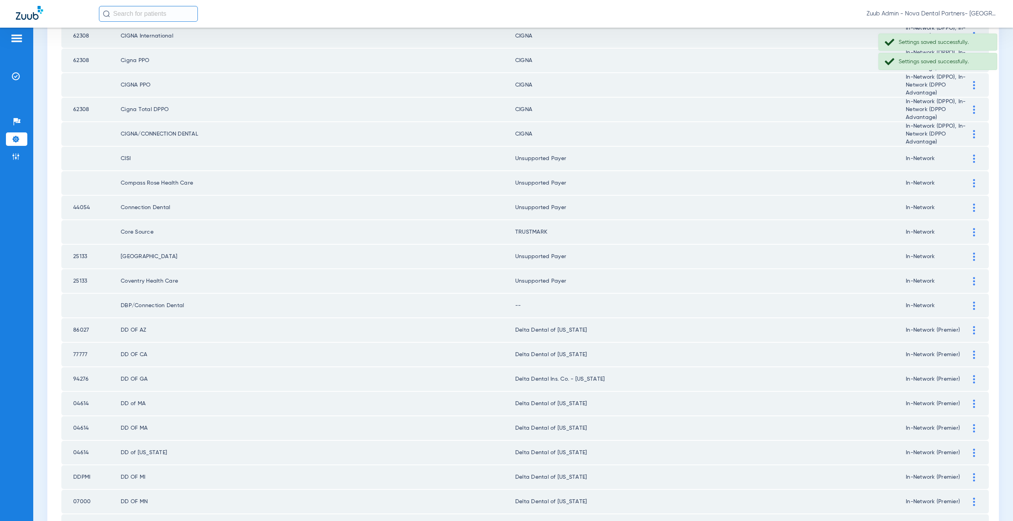
click at [970, 308] on div at bounding box center [974, 306] width 14 height 8
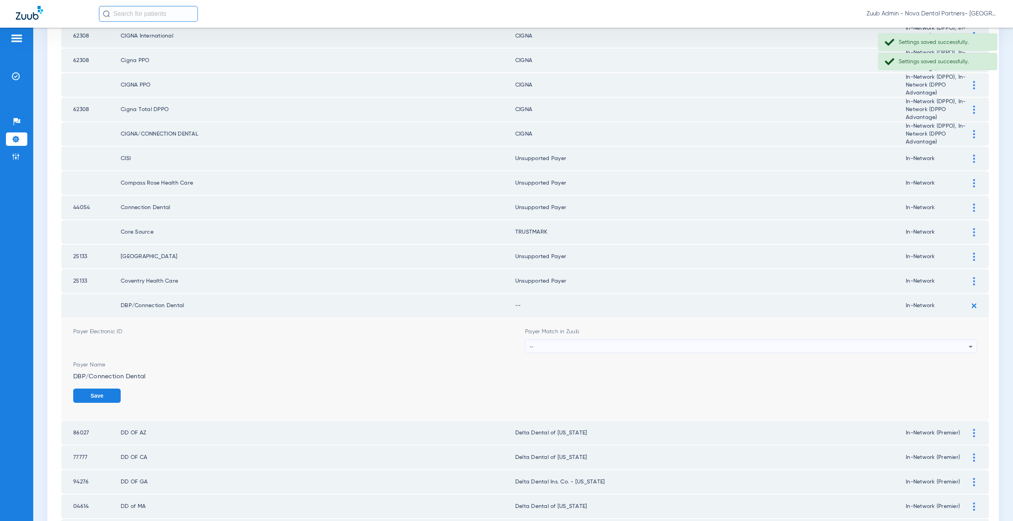
click at [578, 347] on div "--" at bounding box center [748, 346] width 439 height 13
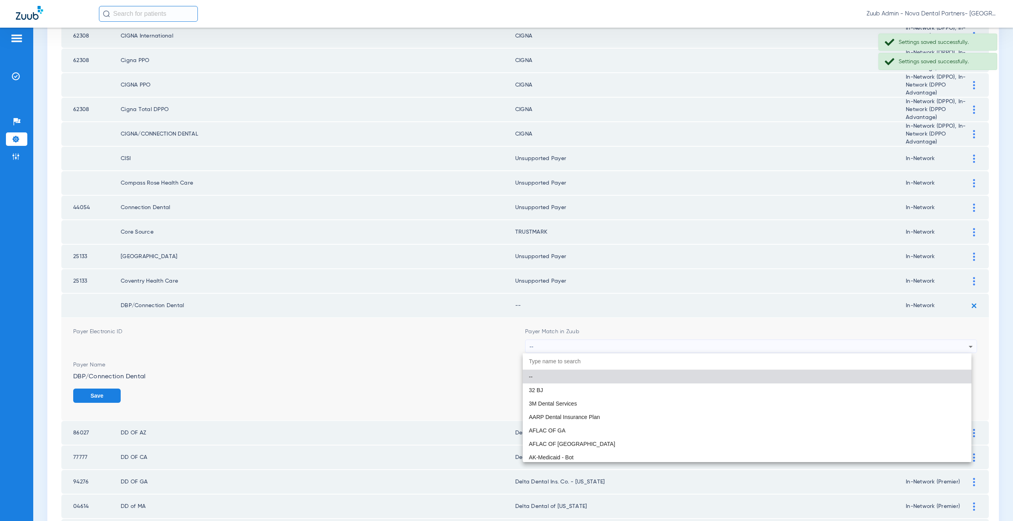
paste input "nsupported Payer"
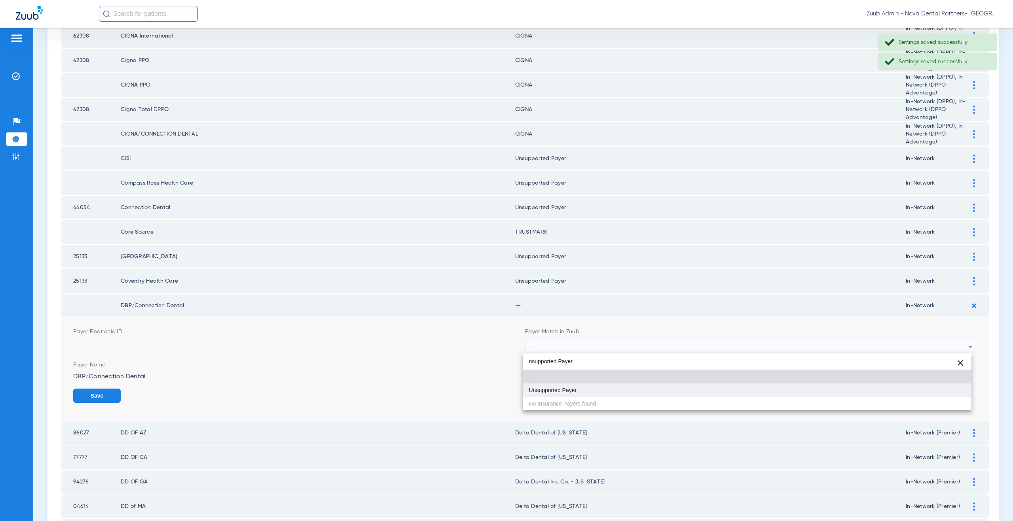
type input "nsupported Payer"
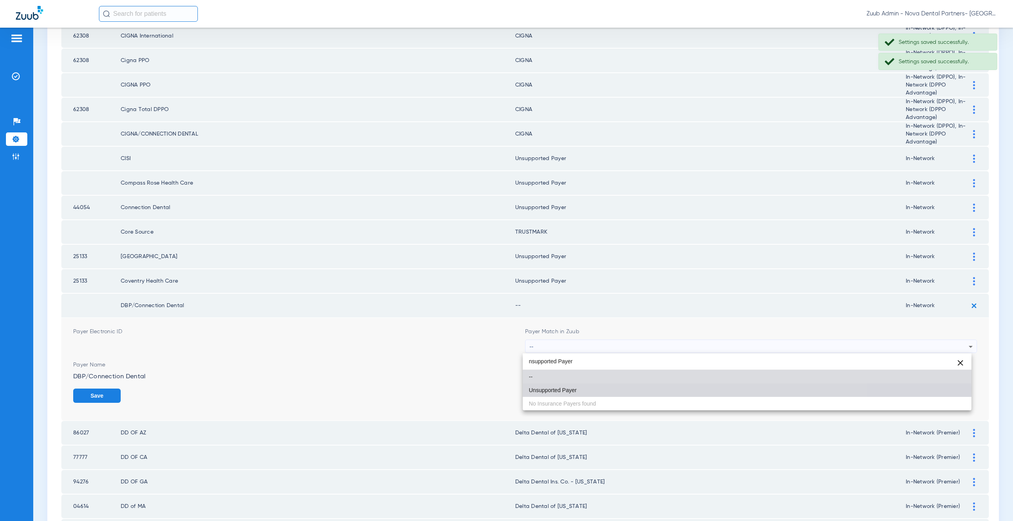
click at [567, 390] on span "Unsupported Payer" at bounding box center [553, 391] width 48 height 6
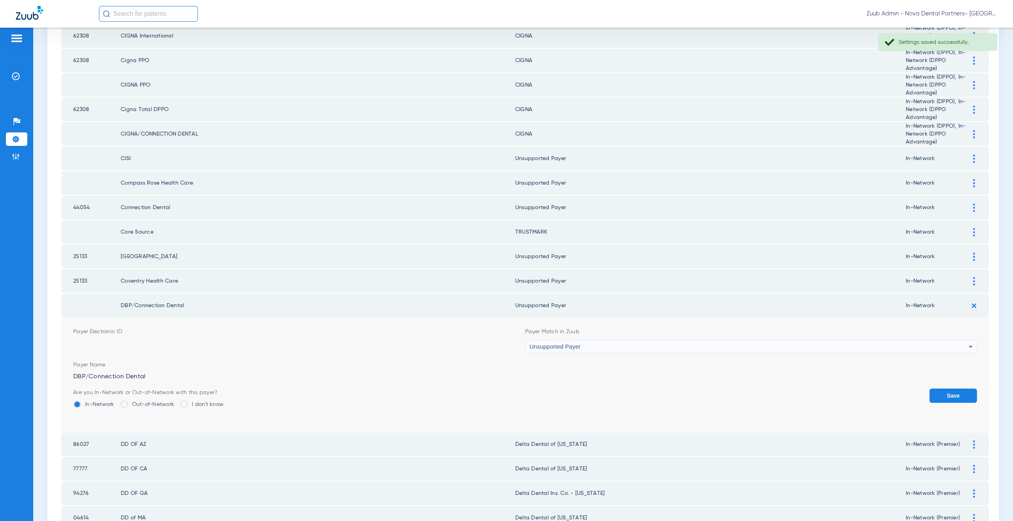
click at [934, 394] on button "Save" at bounding box center [952, 396] width 47 height 14
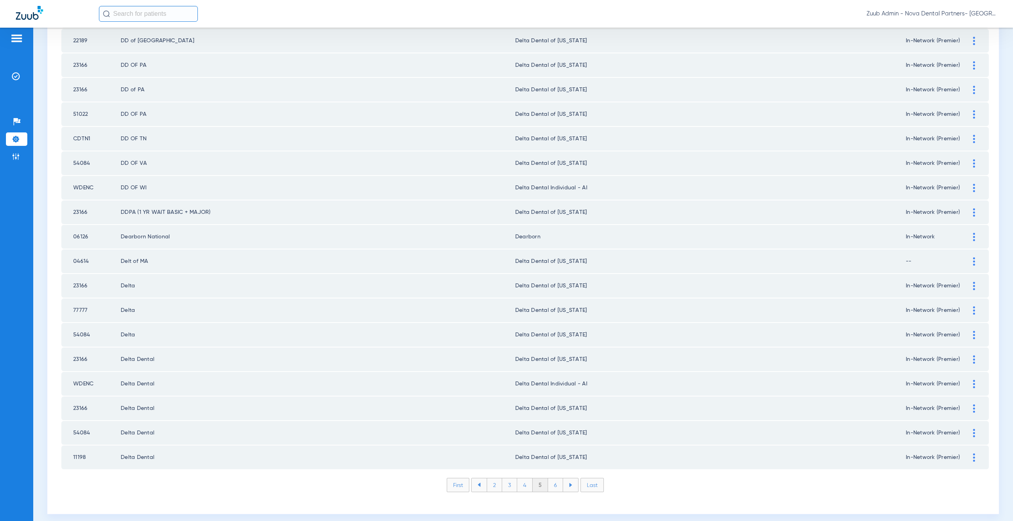
scroll to position [908, 0]
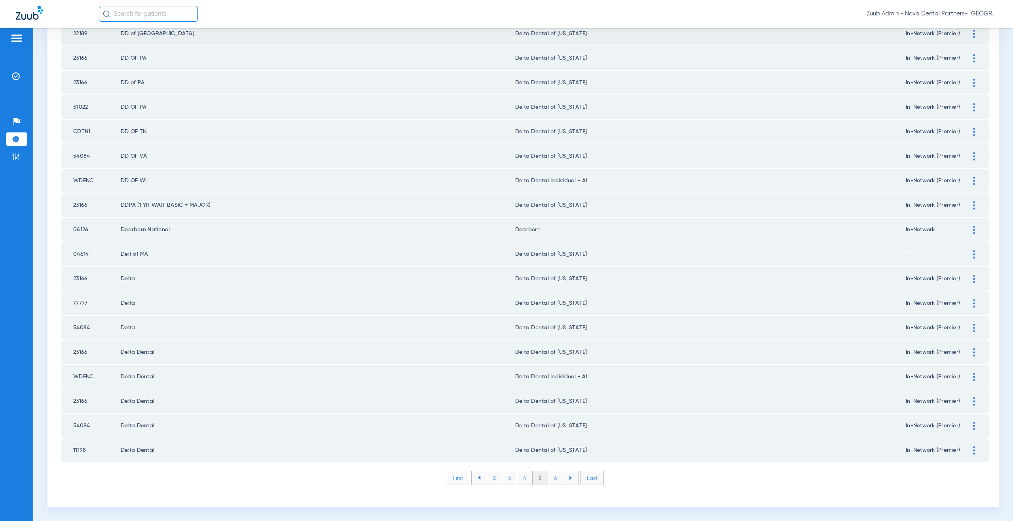
click at [552, 479] on li "6" at bounding box center [555, 478] width 15 height 13
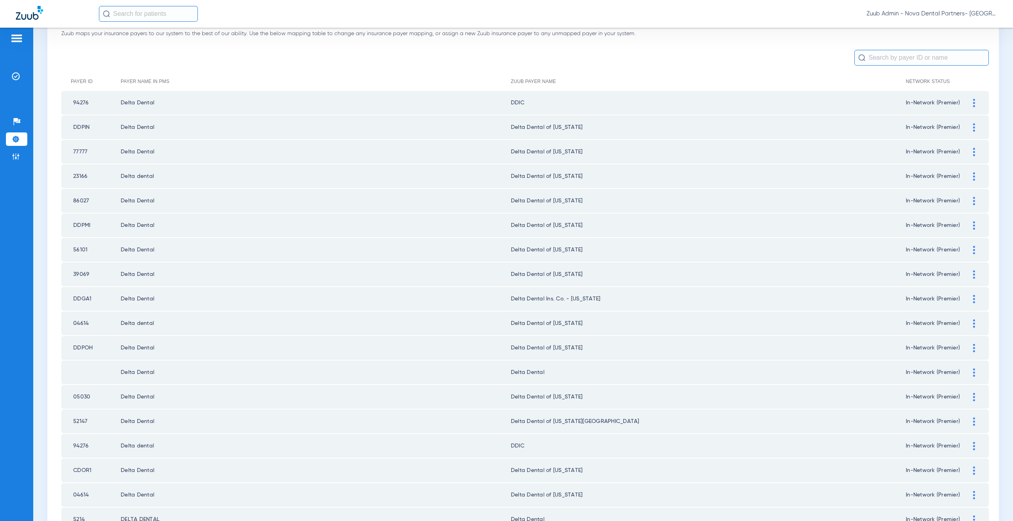
scroll to position [104, 0]
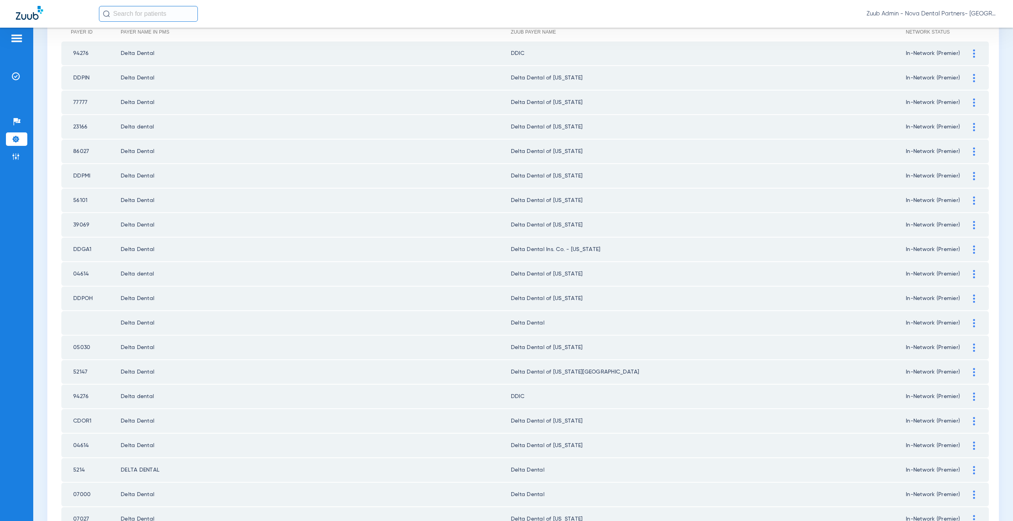
click at [970, 323] on div at bounding box center [974, 323] width 14 height 8
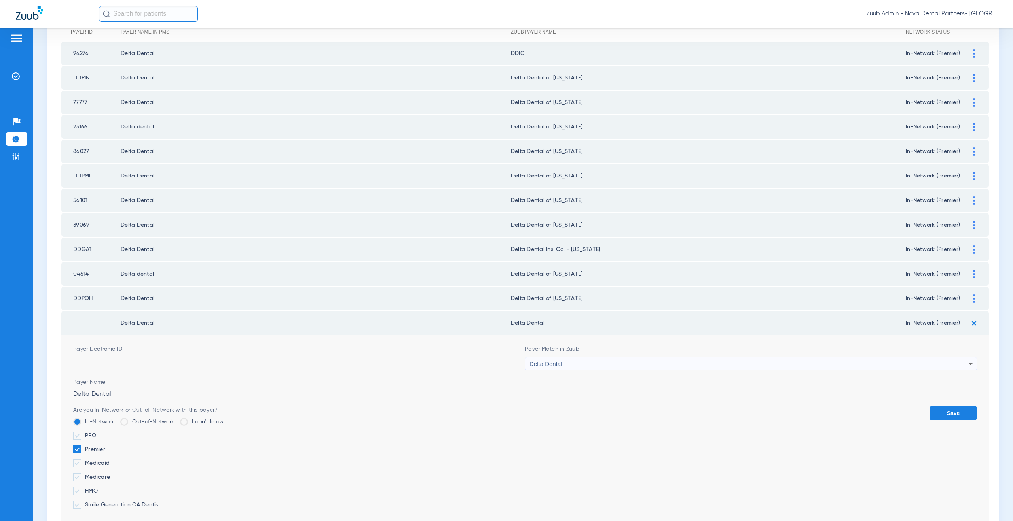
click at [562, 360] on div "Delta Dental" at bounding box center [748, 364] width 439 height 13
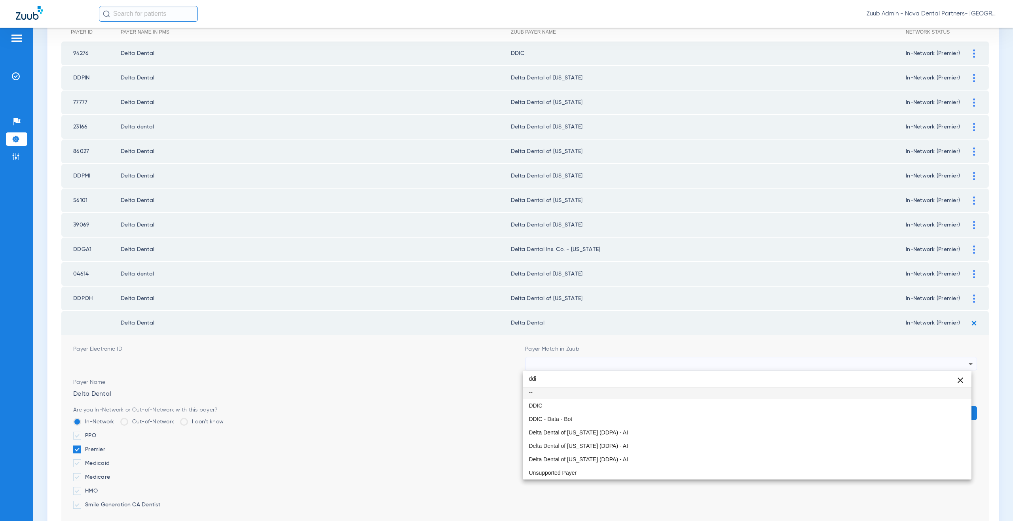
scroll to position [0, 0]
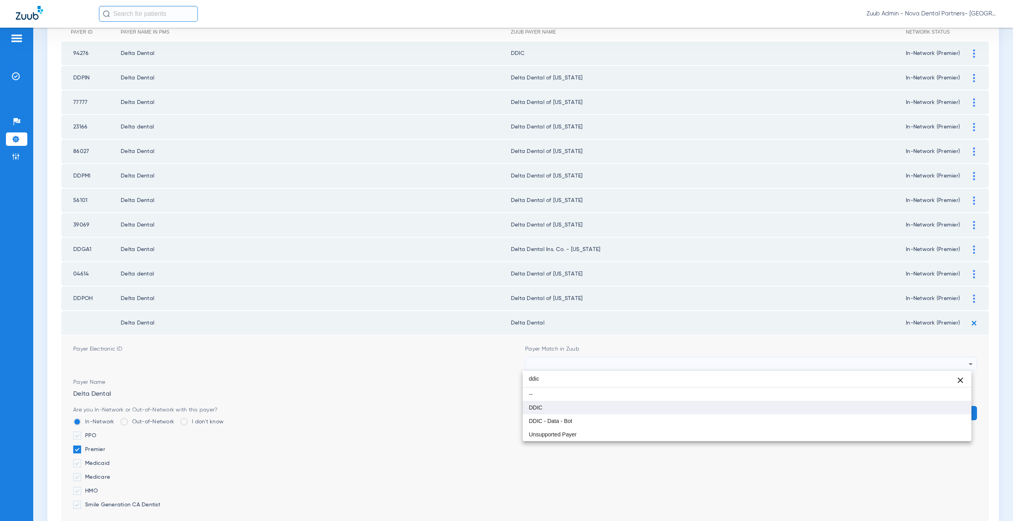
type input "ddic"
click at [556, 411] on mat-option "DDIC" at bounding box center [747, 407] width 449 height 13
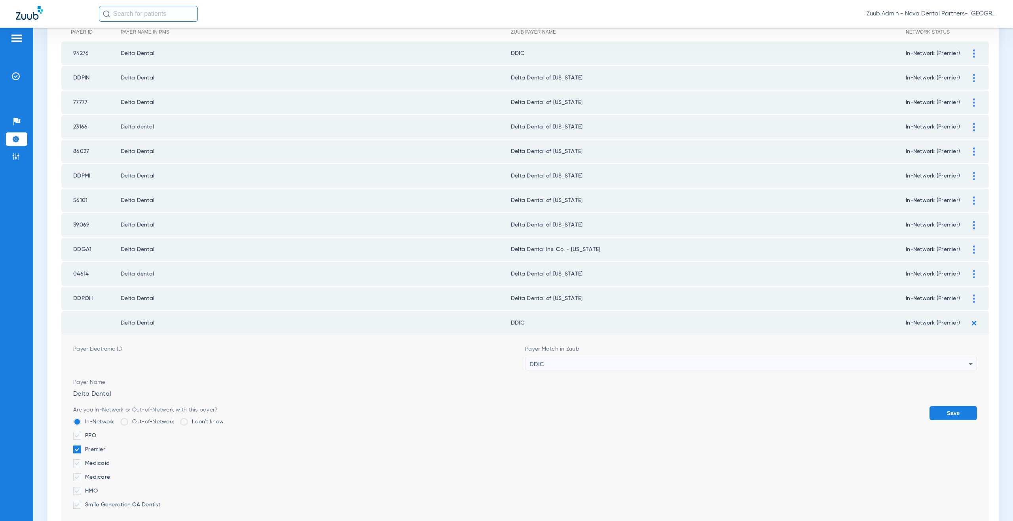
click at [950, 413] on button "Save" at bounding box center [952, 413] width 47 height 14
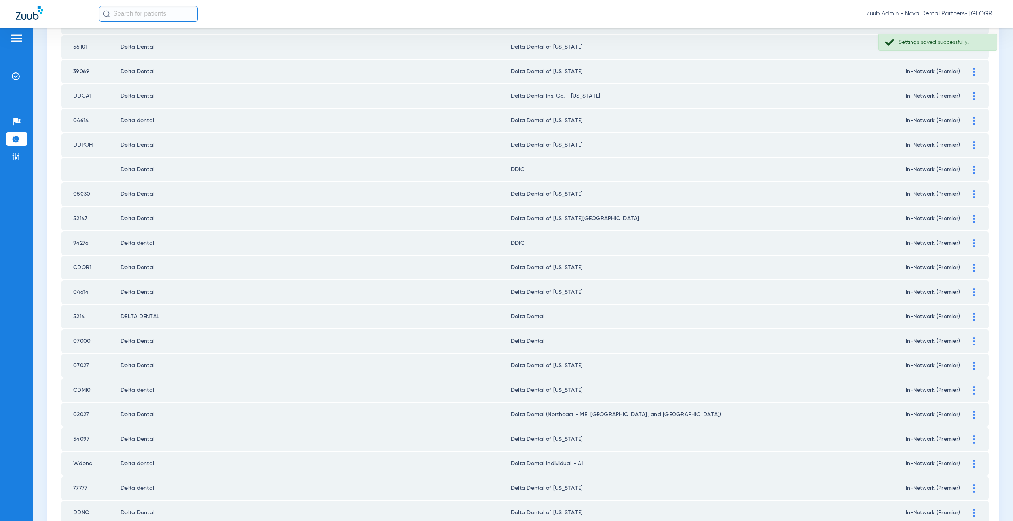
scroll to position [284, 0]
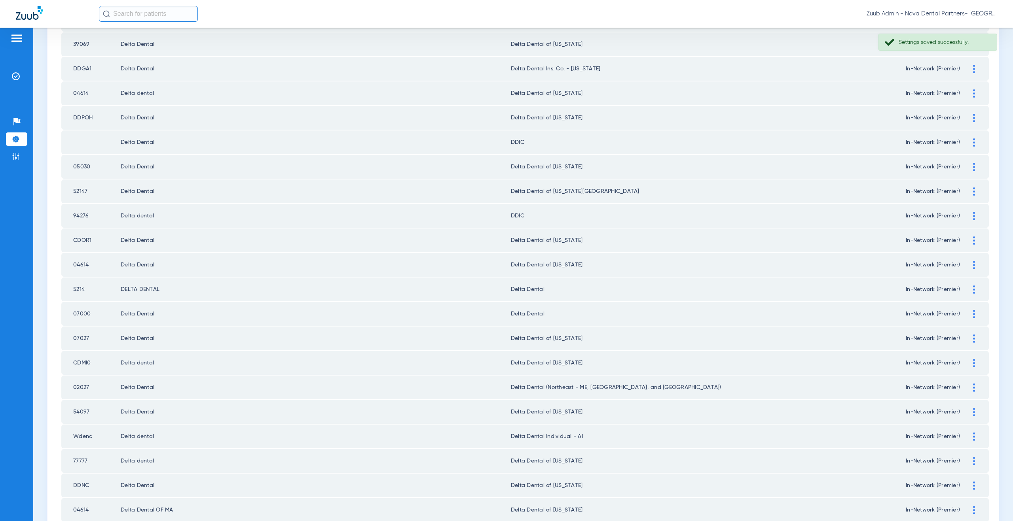
click at [969, 288] on div at bounding box center [974, 290] width 14 height 8
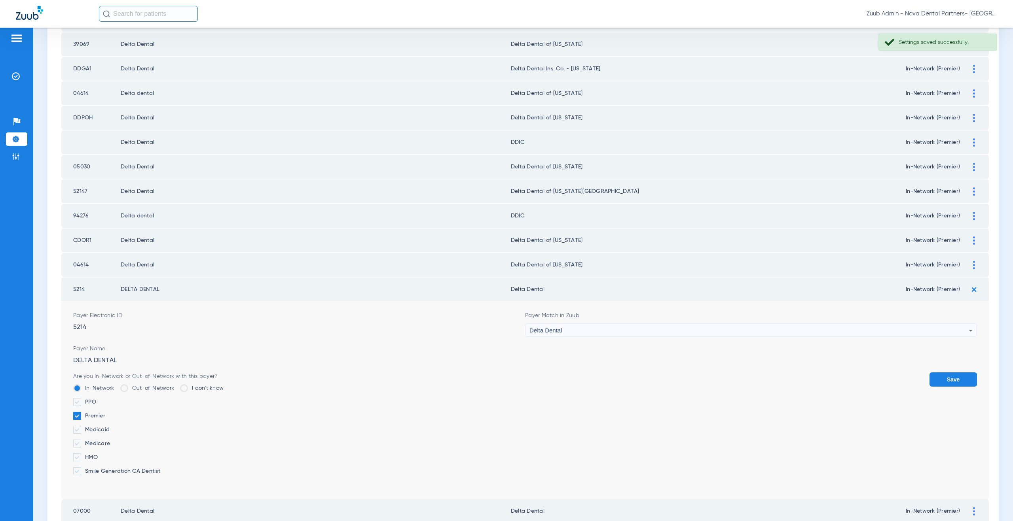
click at [570, 333] on div "Delta Dental" at bounding box center [748, 330] width 439 height 13
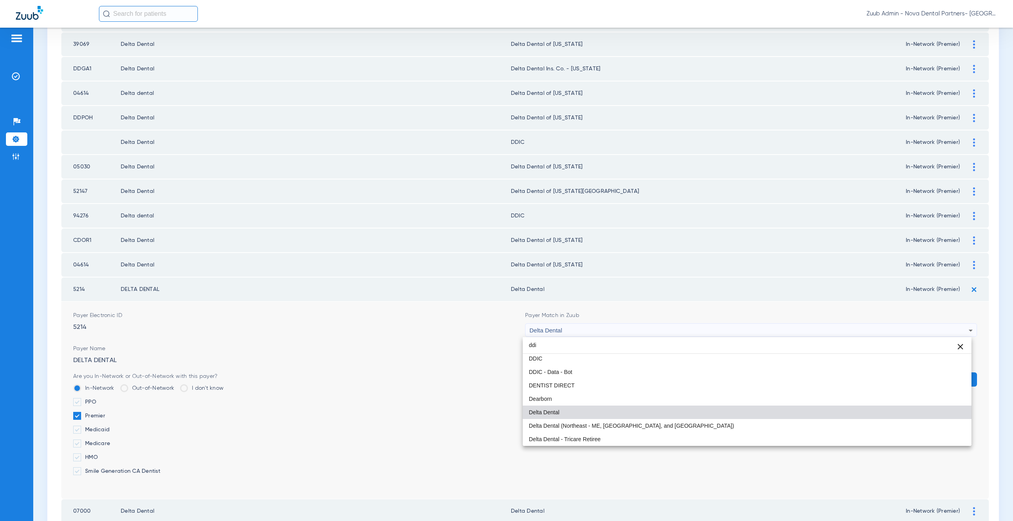
scroll to position [0, 0]
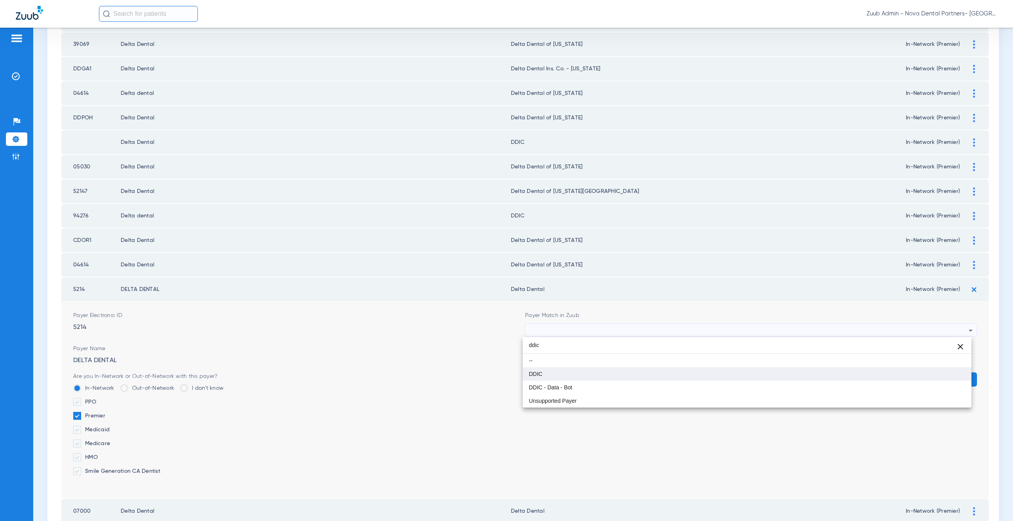
type input "ddic"
click at [566, 368] on mat-option "DDIC" at bounding box center [747, 374] width 449 height 13
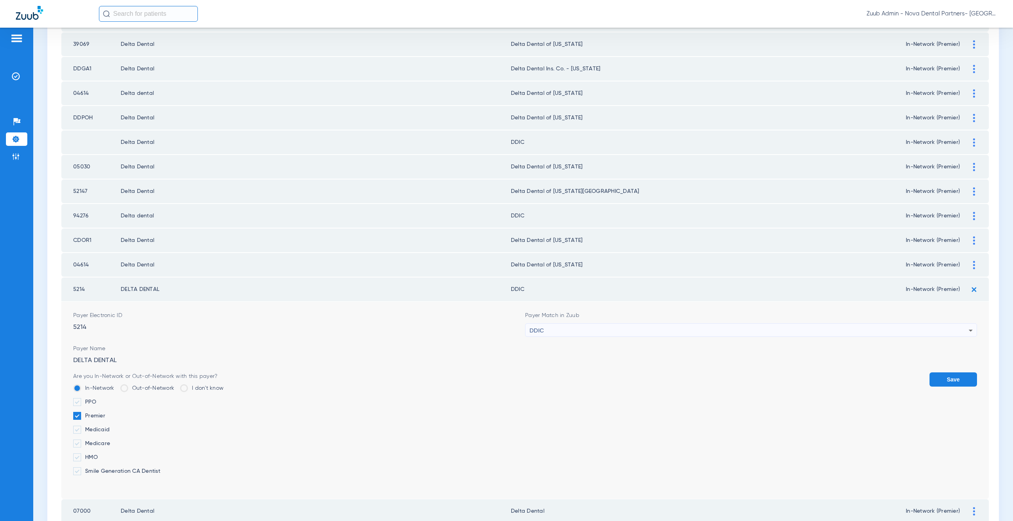
click at [929, 373] on button "Save" at bounding box center [952, 380] width 47 height 14
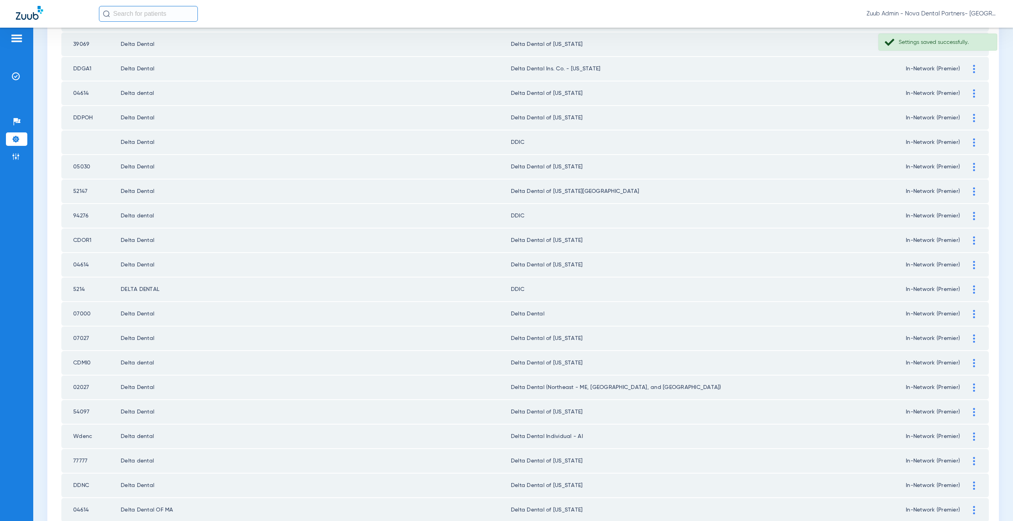
click at [969, 317] on div at bounding box center [974, 314] width 14 height 8
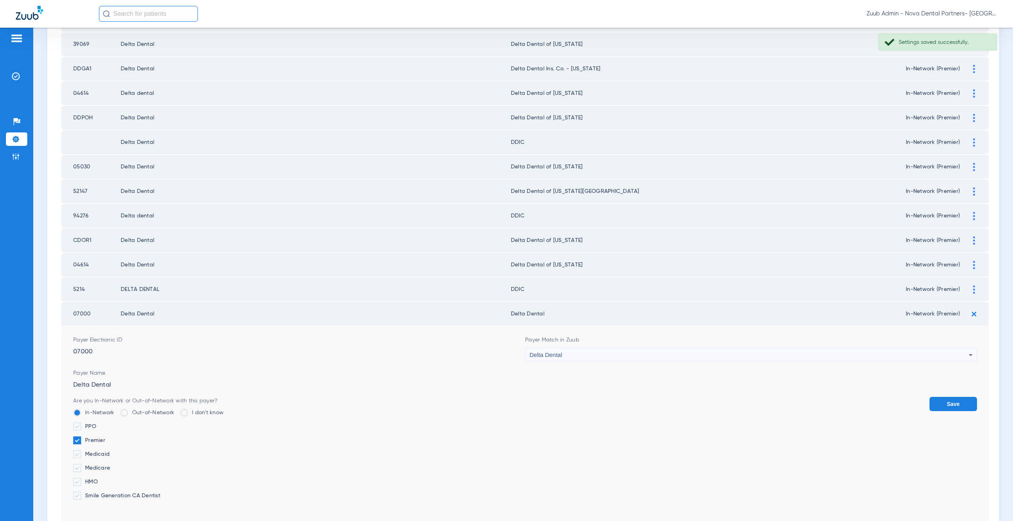
click at [554, 356] on span "Delta Dental" at bounding box center [545, 355] width 33 height 7
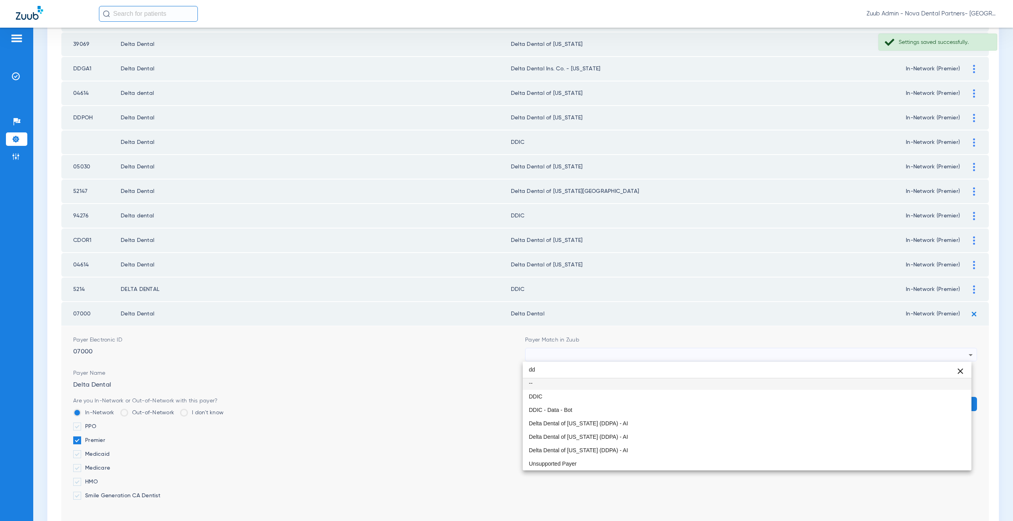
type input "d"
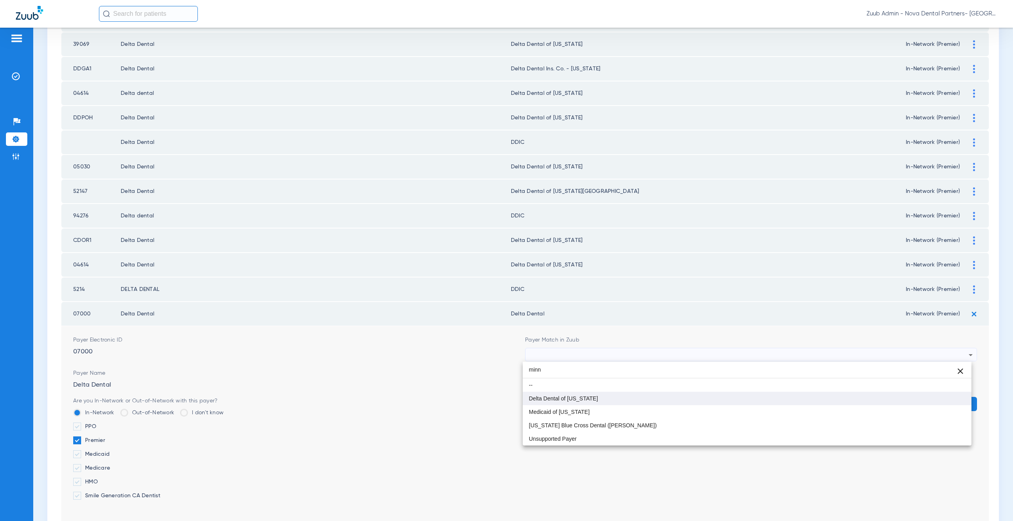
type input "minn"
click at [556, 398] on span "Delta Dental of [US_STATE]" at bounding box center [563, 399] width 69 height 6
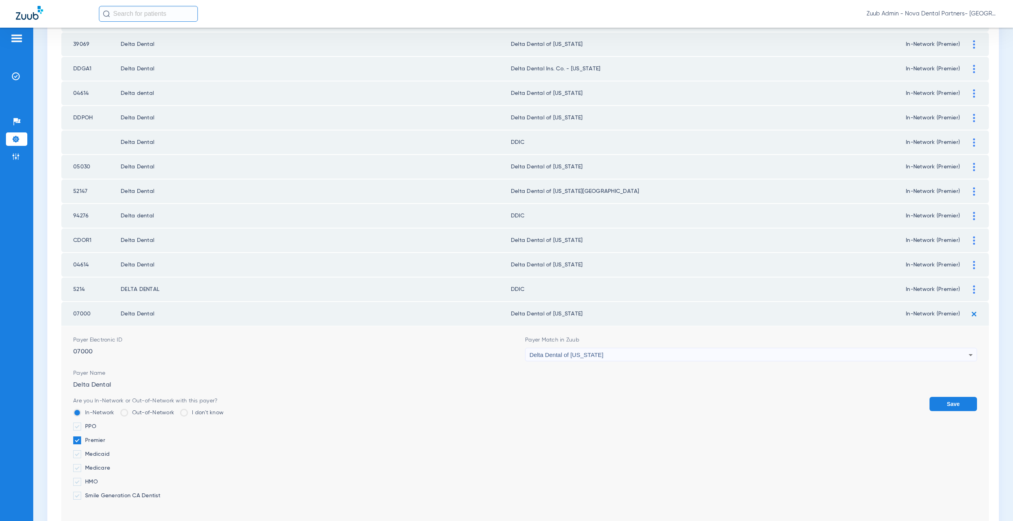
click at [934, 408] on button "Save" at bounding box center [952, 404] width 47 height 14
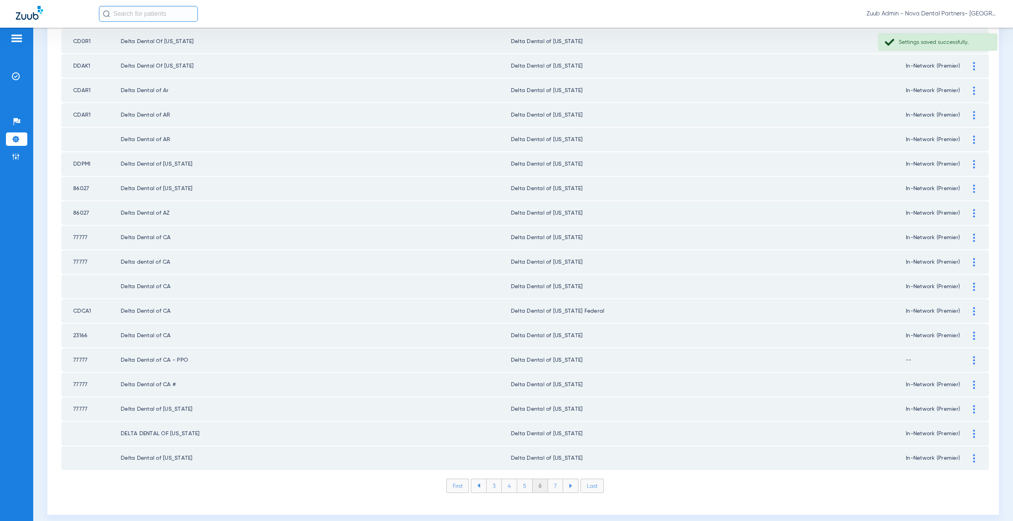
scroll to position [902, 0]
click at [552, 487] on li "7" at bounding box center [555, 484] width 15 height 13
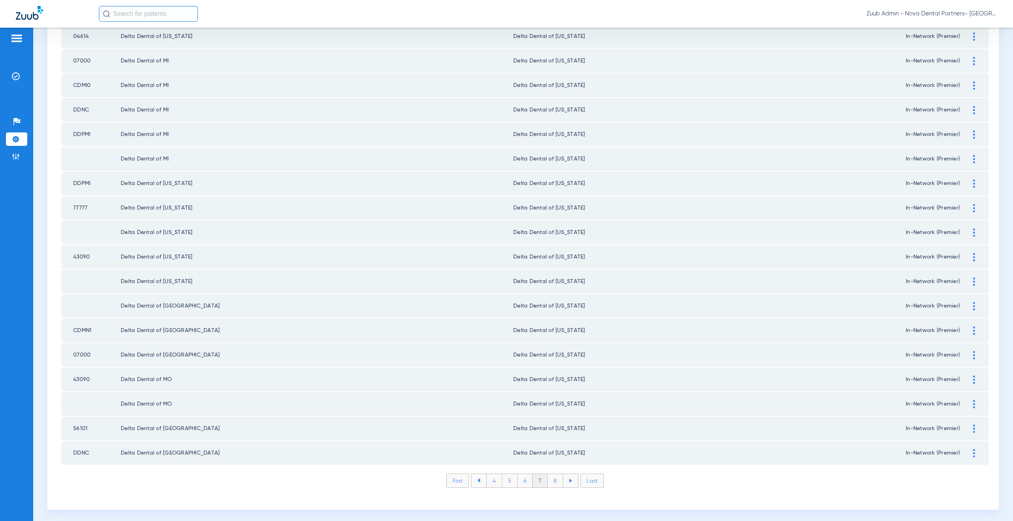
scroll to position [908, 0]
click at [553, 482] on li "8" at bounding box center [555, 478] width 15 height 13
click at [551, 480] on li "9" at bounding box center [555, 478] width 15 height 13
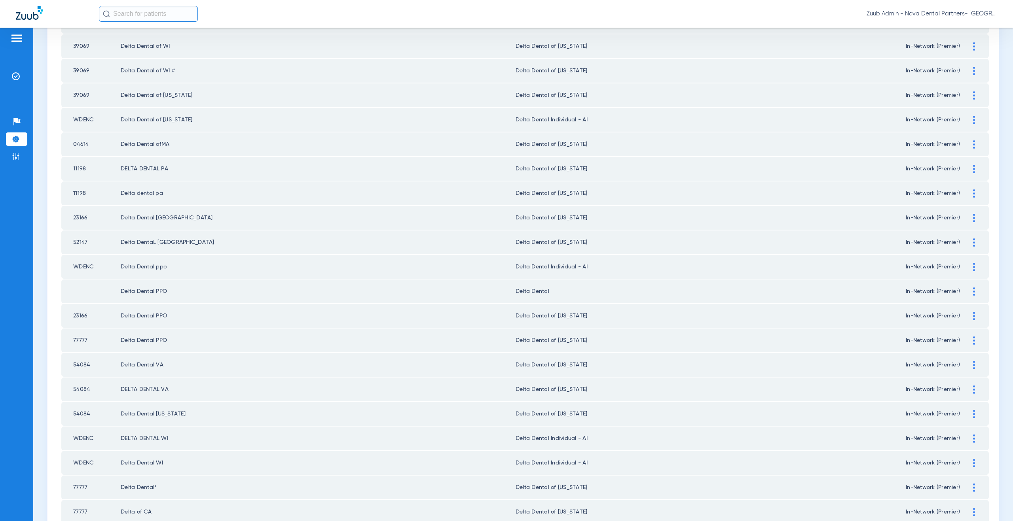
scroll to position [136, 0]
click at [969, 288] on div at bounding box center [974, 291] width 14 height 8
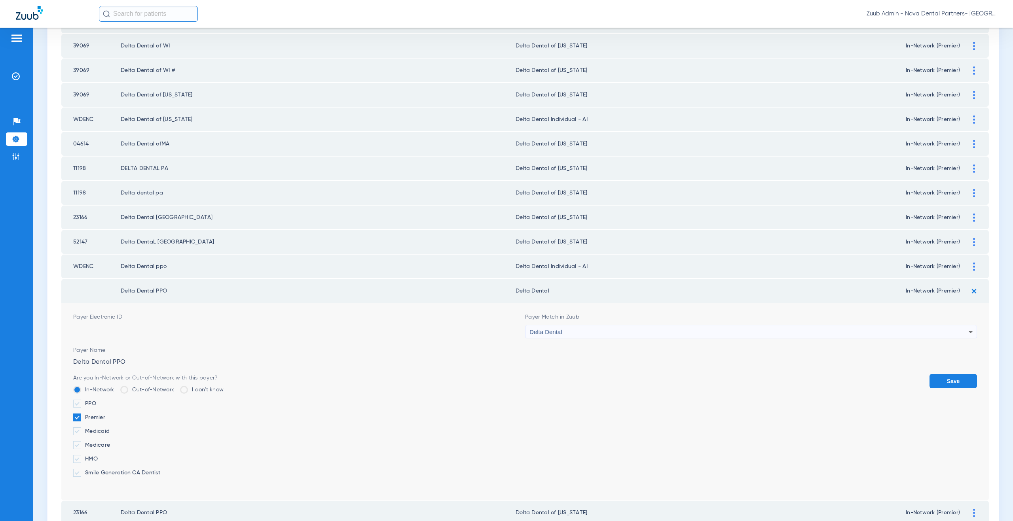
click at [593, 337] on div "Delta Dental" at bounding box center [748, 332] width 439 height 13
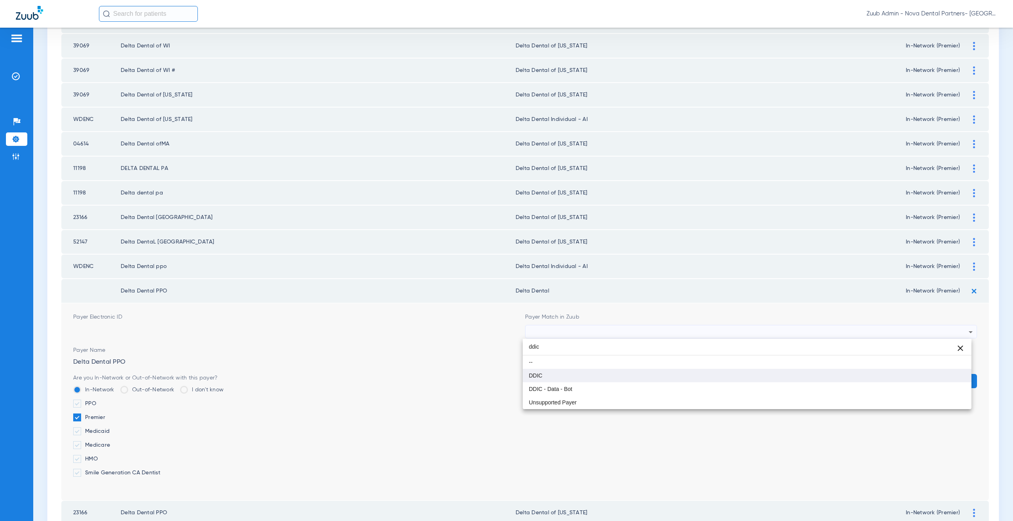
type input "ddic"
click at [576, 375] on mat-option "DDIC" at bounding box center [747, 375] width 449 height 13
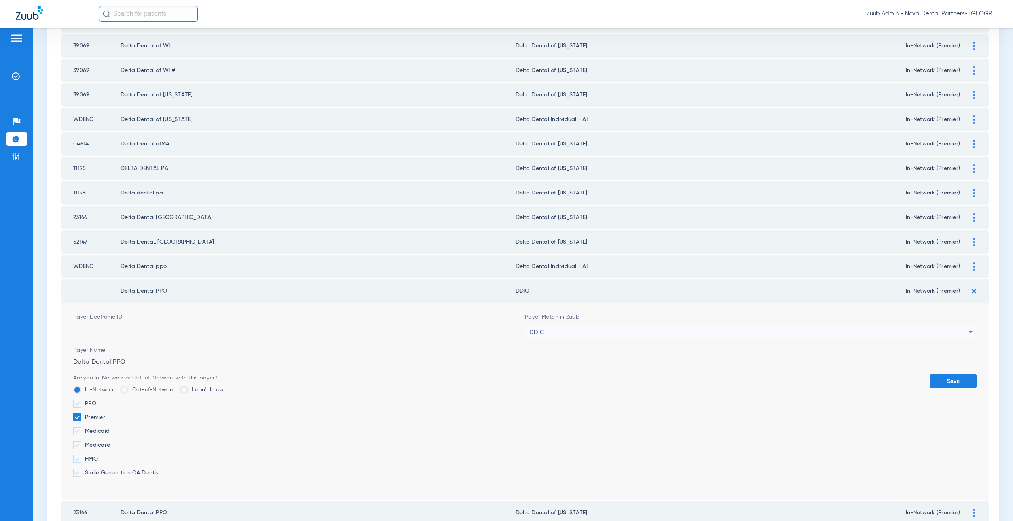
click at [947, 388] on button "Save" at bounding box center [952, 381] width 47 height 14
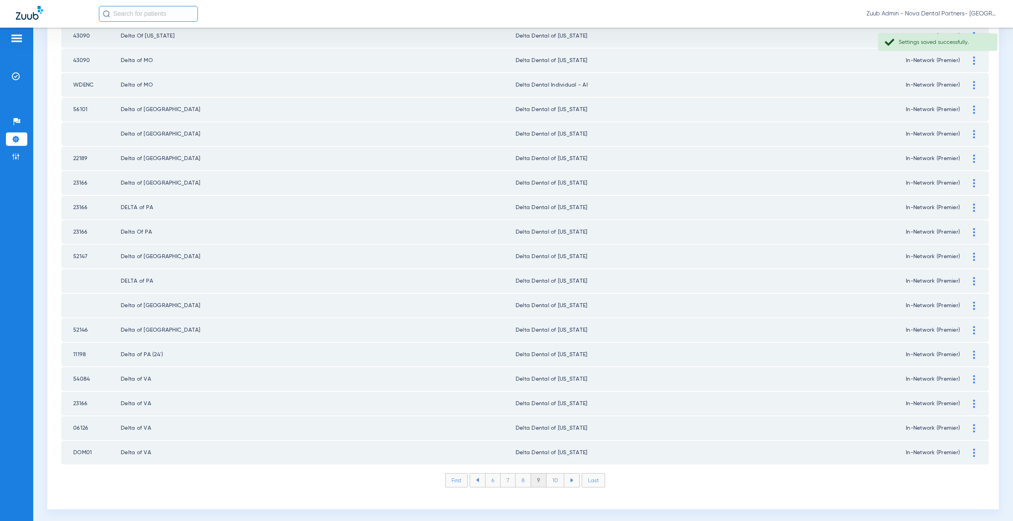
scroll to position [908, 0]
click at [554, 480] on li "10" at bounding box center [555, 478] width 18 height 13
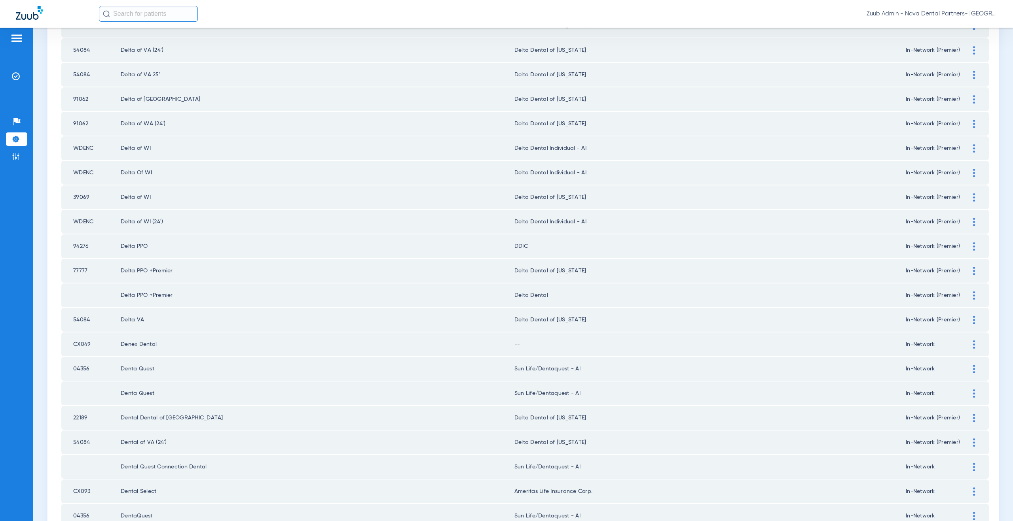
scroll to position [136, 0]
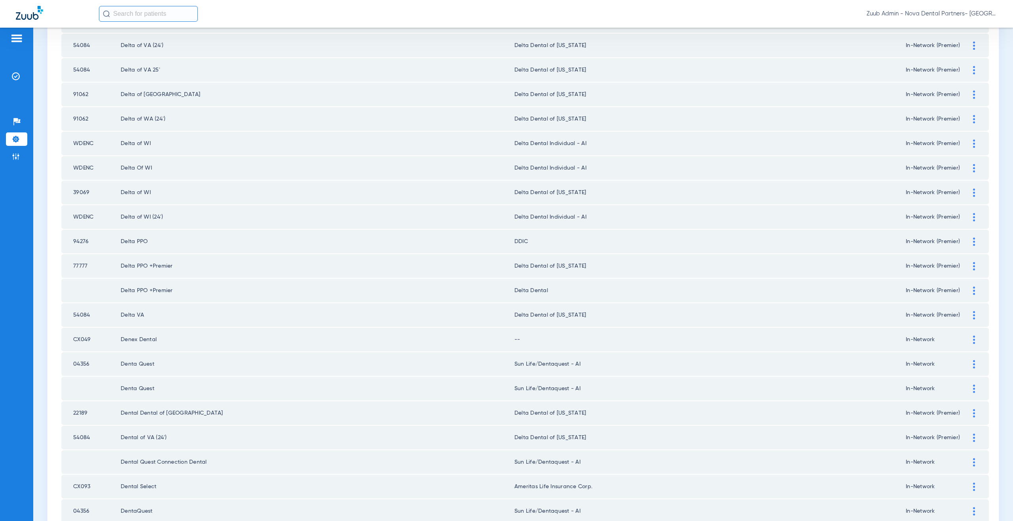
click at [971, 294] on div at bounding box center [974, 291] width 14 height 8
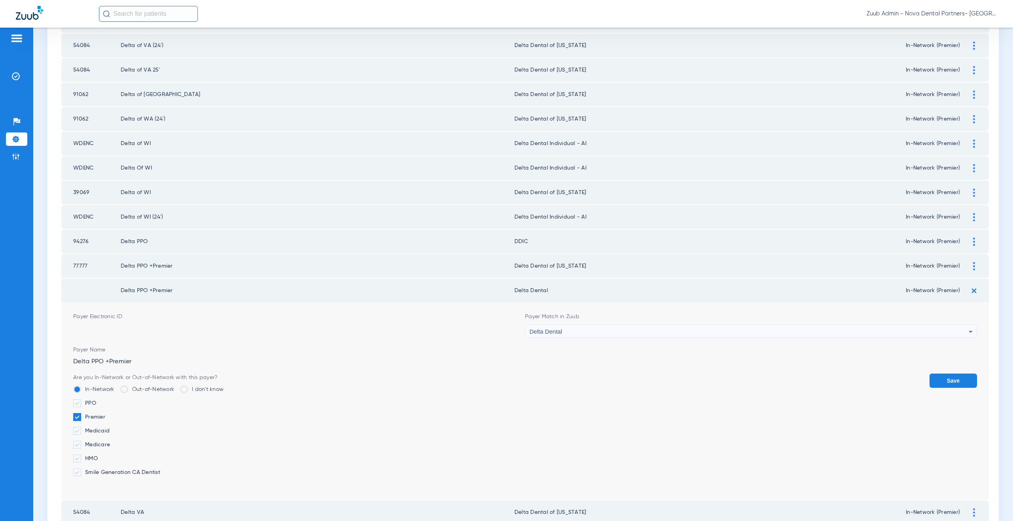
click at [615, 334] on div "Delta Dental" at bounding box center [748, 331] width 439 height 13
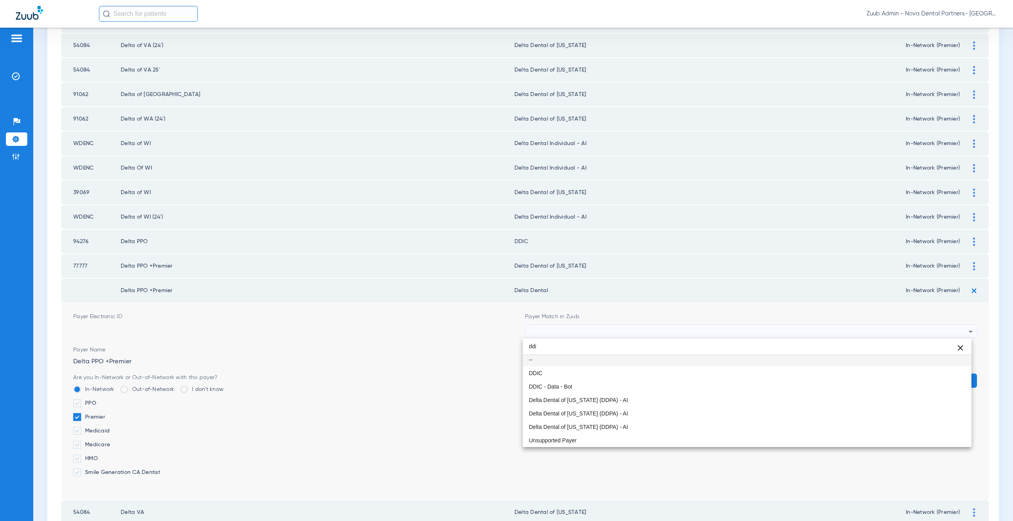
scroll to position [0, 0]
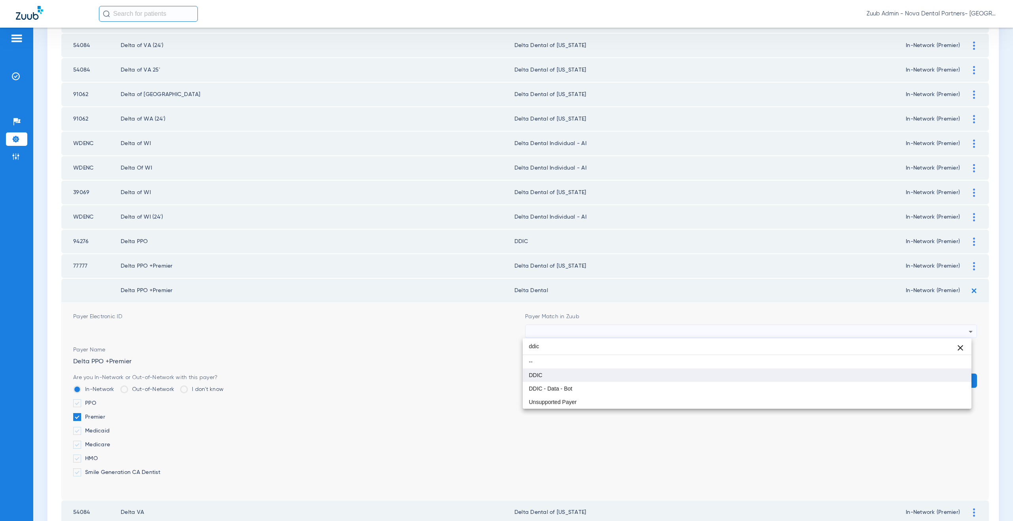
type input "ddic"
click at [597, 372] on mat-option "DDIC" at bounding box center [747, 375] width 449 height 13
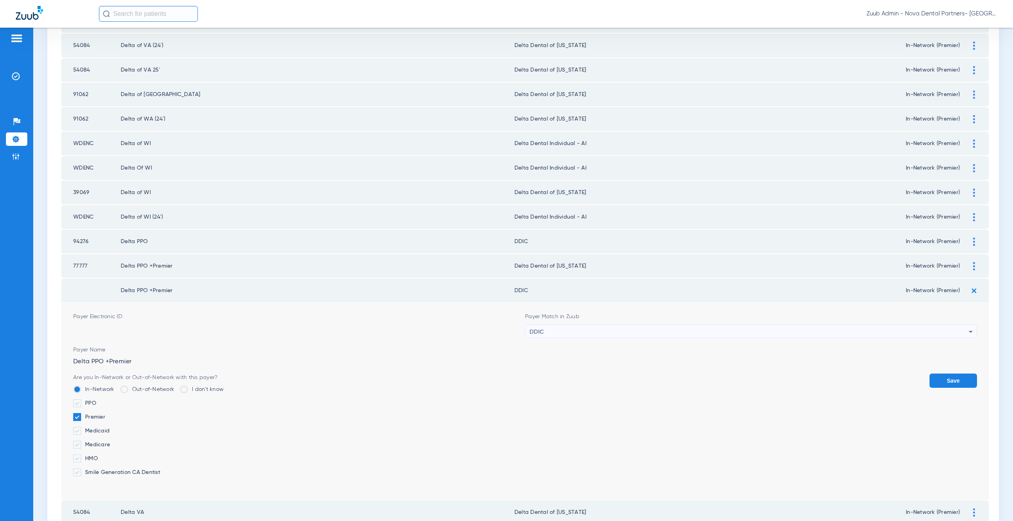
click at [940, 378] on button "Save" at bounding box center [952, 381] width 47 height 14
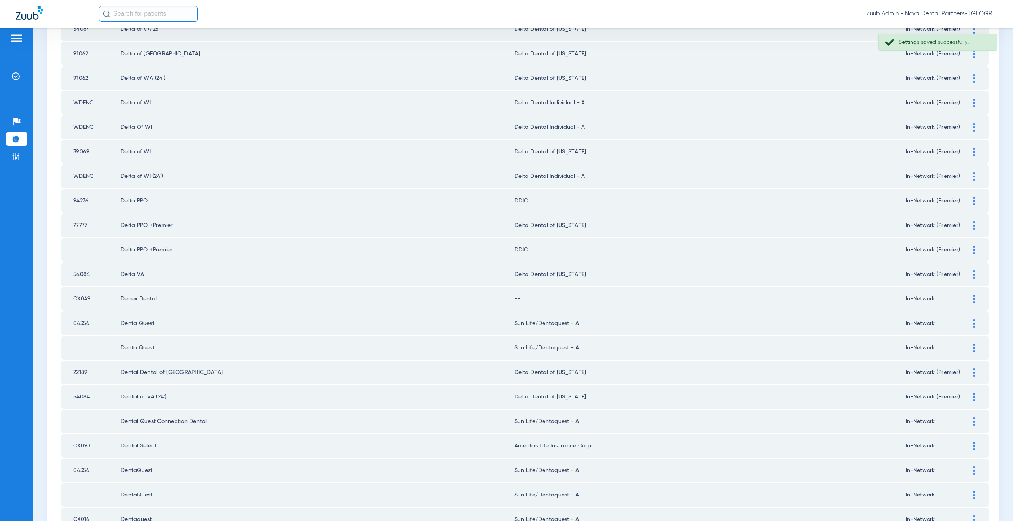
scroll to position [194, 0]
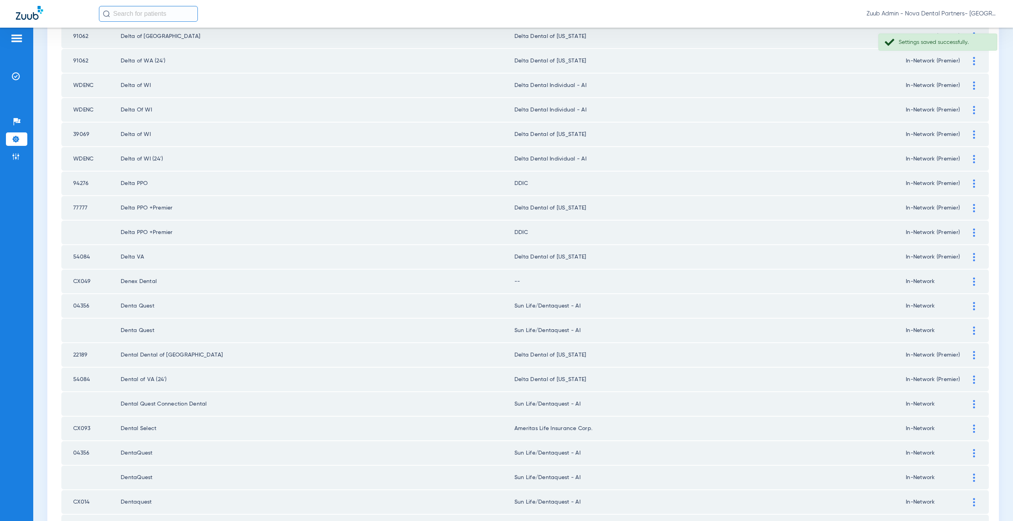
click at [969, 282] on div at bounding box center [974, 282] width 14 height 8
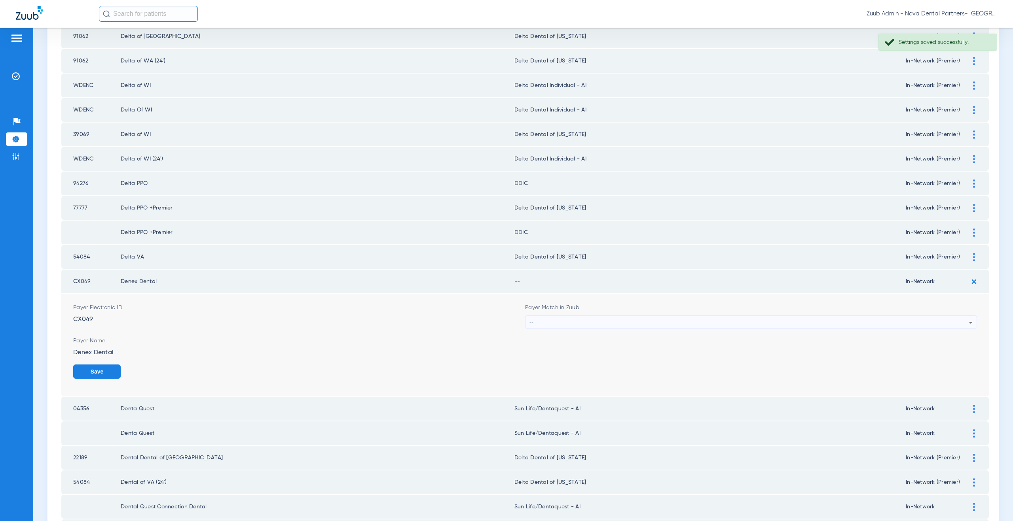
click at [567, 321] on div "--" at bounding box center [748, 322] width 439 height 13
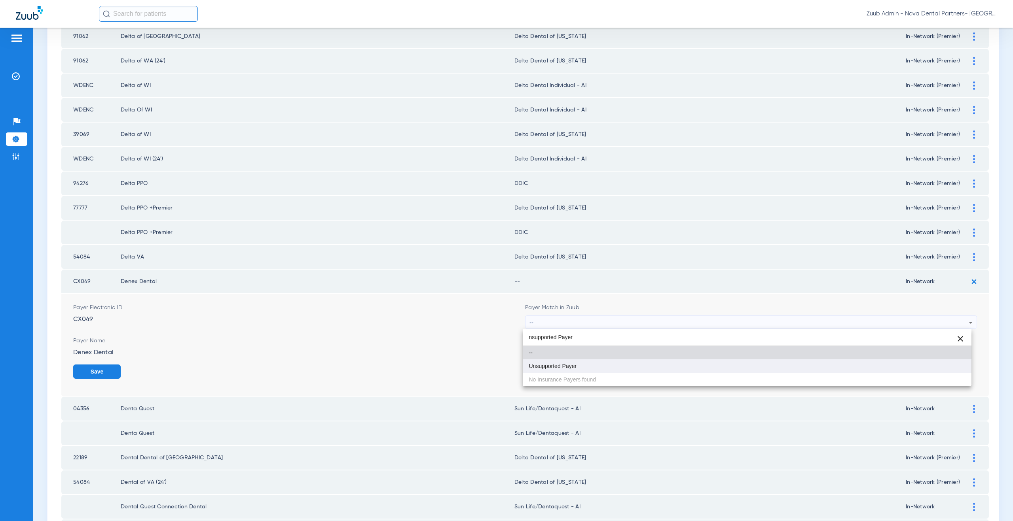
type input "nsupported Payer"
click at [584, 369] on mat-option "Unsupported Payer" at bounding box center [747, 366] width 449 height 13
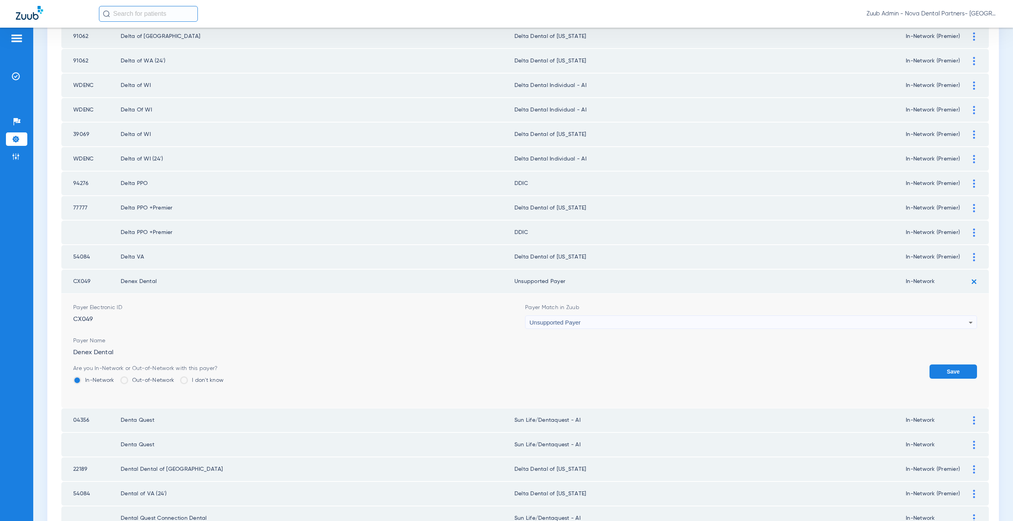
click at [939, 375] on button "Save" at bounding box center [952, 372] width 47 height 14
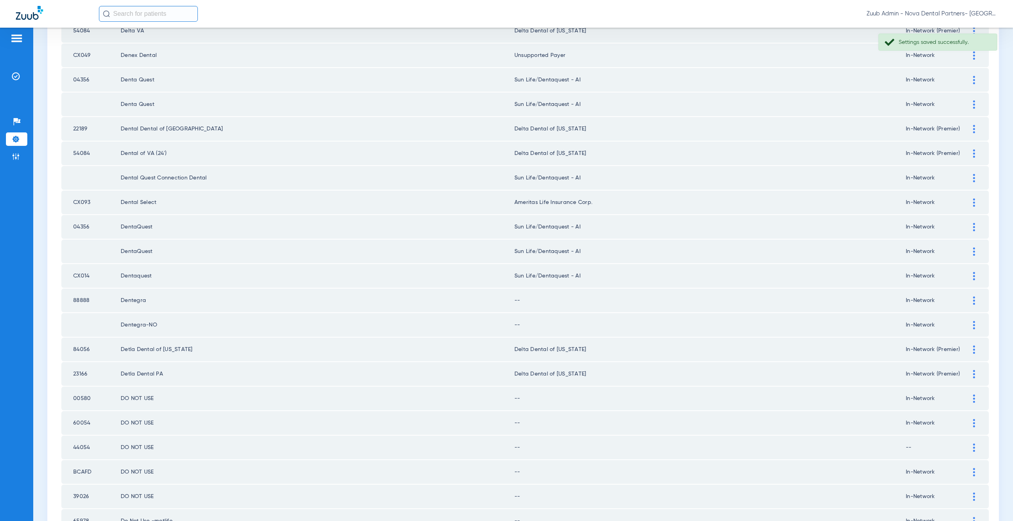
scroll to position [424, 0]
click at [969, 294] on div at bounding box center [974, 298] width 14 height 8
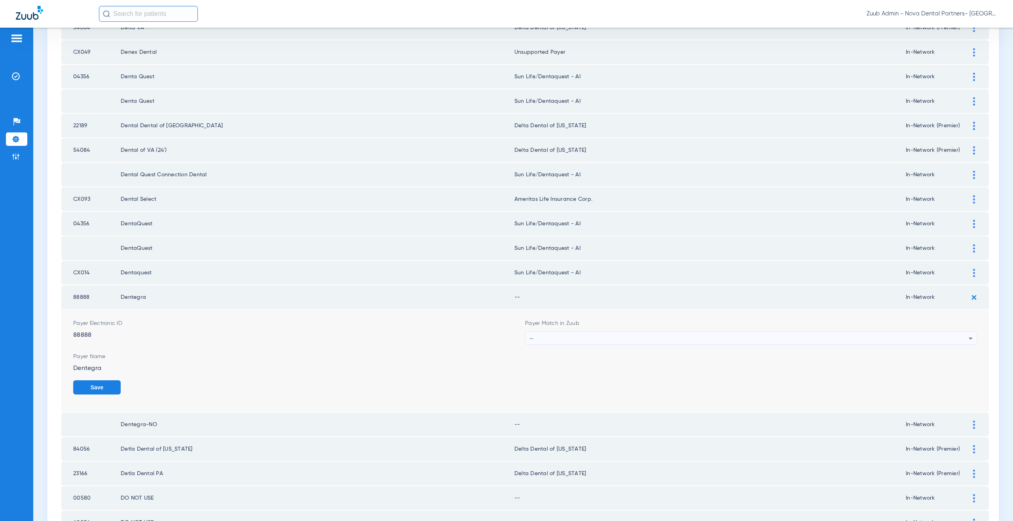
click at [577, 342] on div "--" at bounding box center [748, 338] width 439 height 13
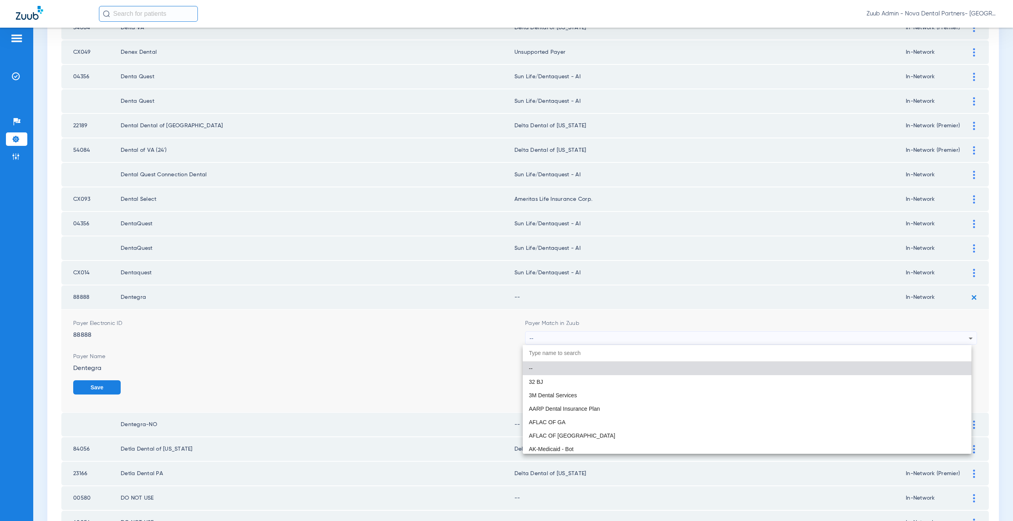
paste input "nsupported Payer"
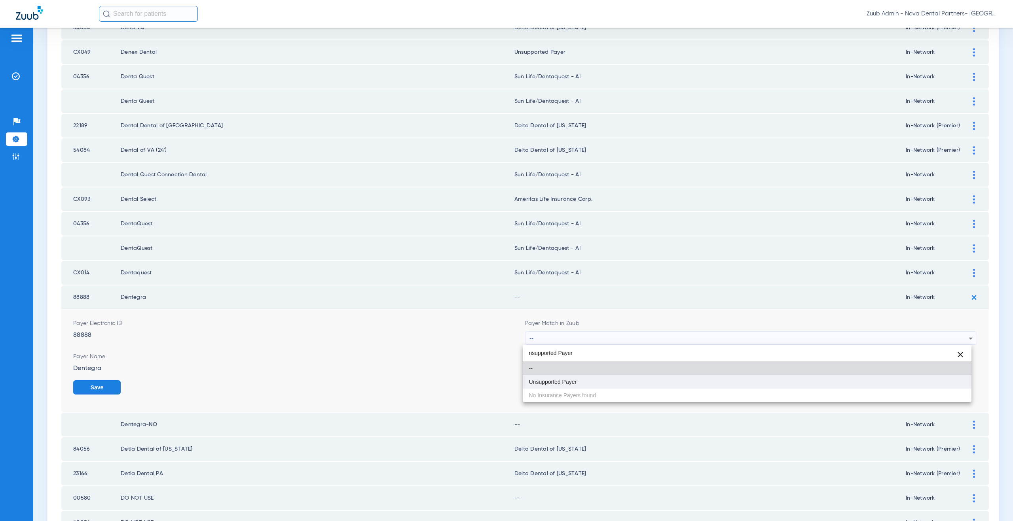
type input "nsupported Payer"
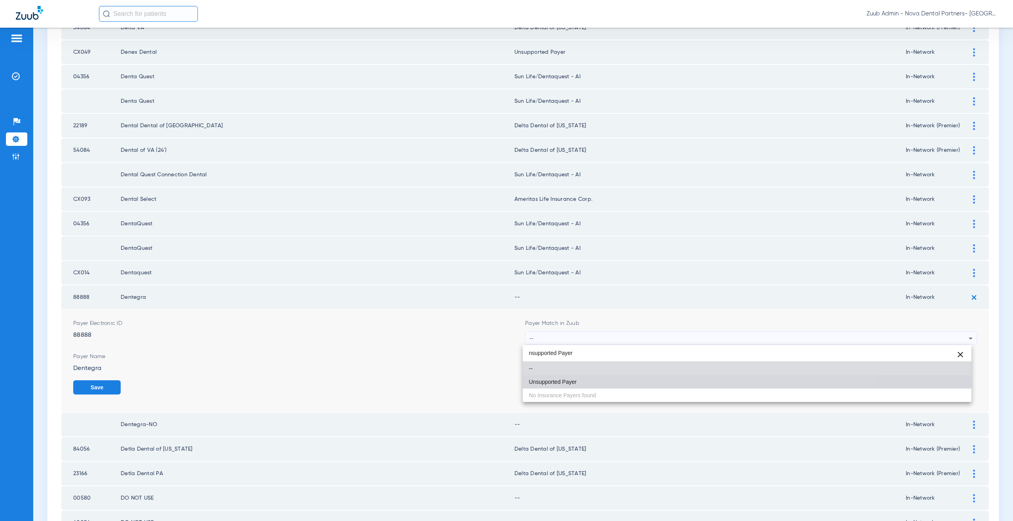
click at [571, 383] on span "Unsupported Payer" at bounding box center [553, 382] width 48 height 6
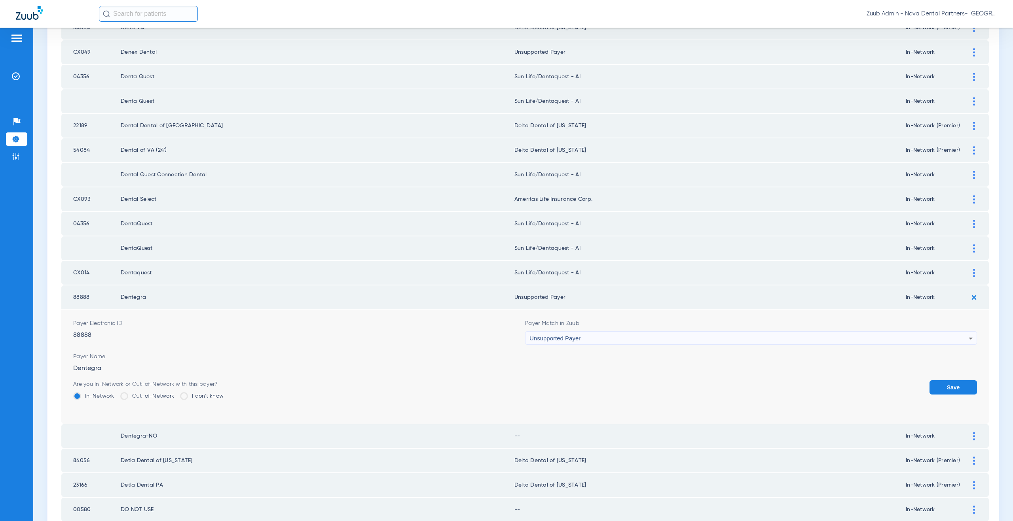
drag, startPoint x: 952, startPoint y: 390, endPoint x: 961, endPoint y: 355, distance: 35.4
click at [952, 390] on button "Save" at bounding box center [952, 388] width 47 height 14
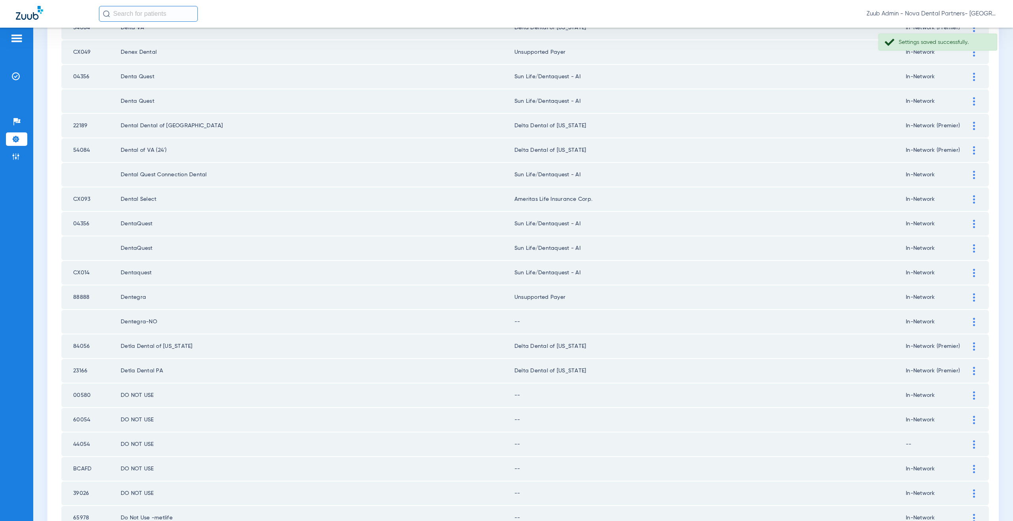
click at [967, 320] on div at bounding box center [974, 322] width 14 height 8
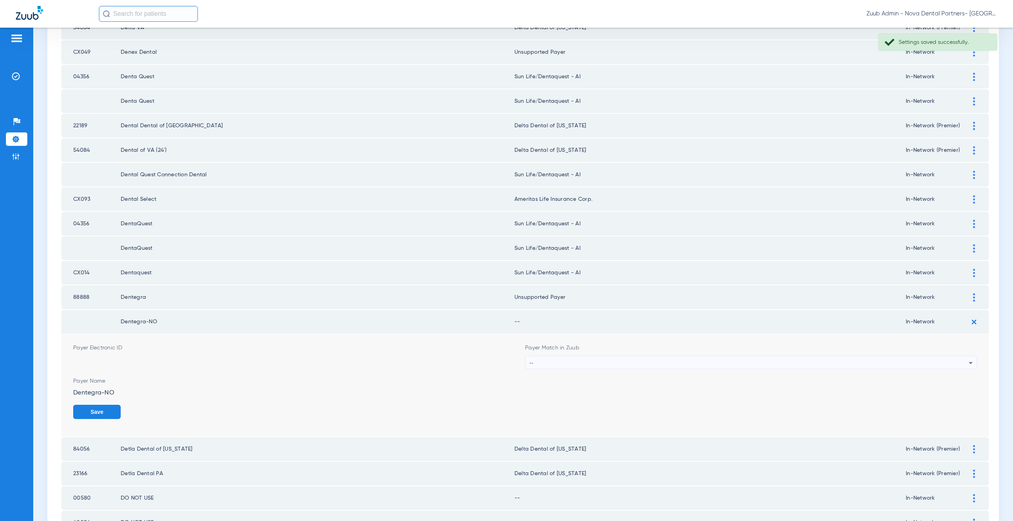
click at [549, 365] on div "--" at bounding box center [748, 362] width 439 height 13
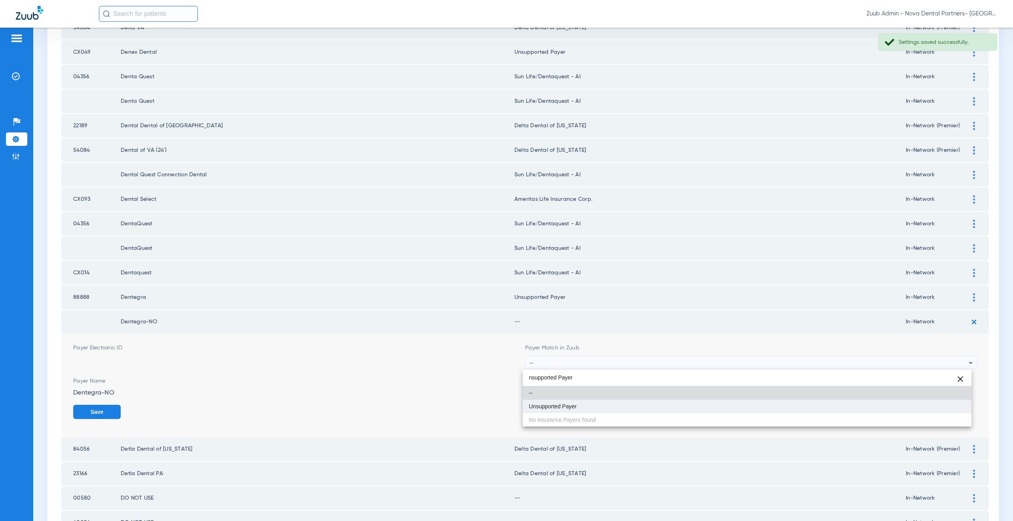
type input "nsupported Payer"
click at [552, 404] on span "Unsupported Payer" at bounding box center [553, 407] width 48 height 6
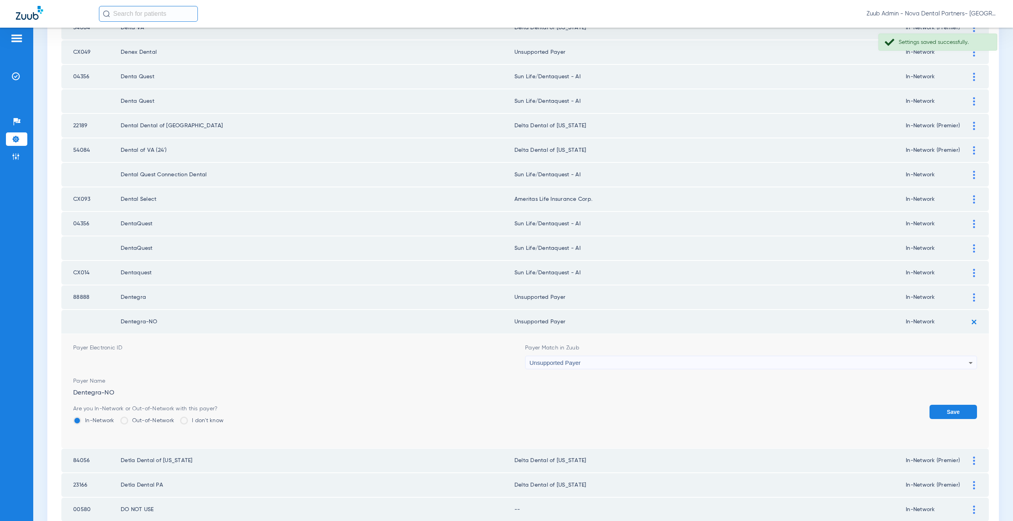
click at [940, 414] on button "Save" at bounding box center [952, 412] width 47 height 14
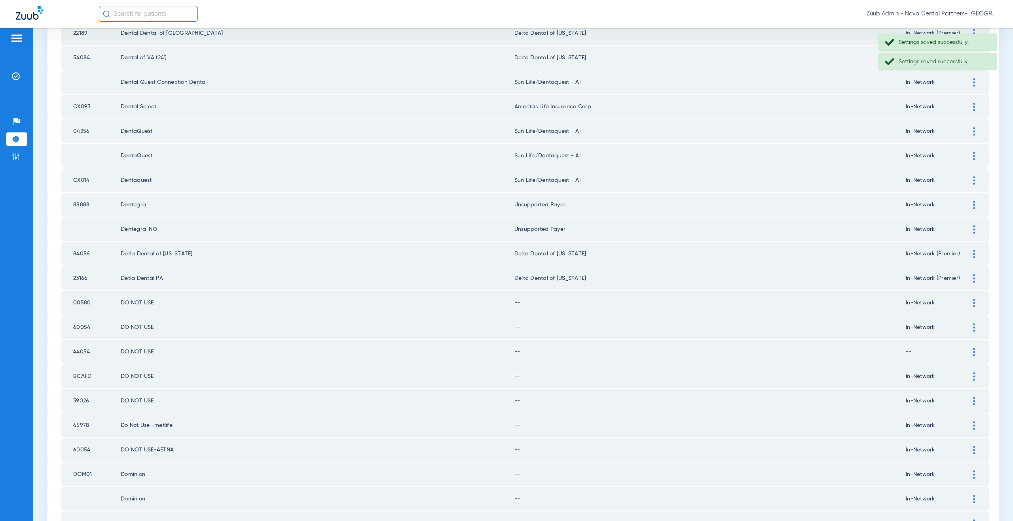
scroll to position [554, 0]
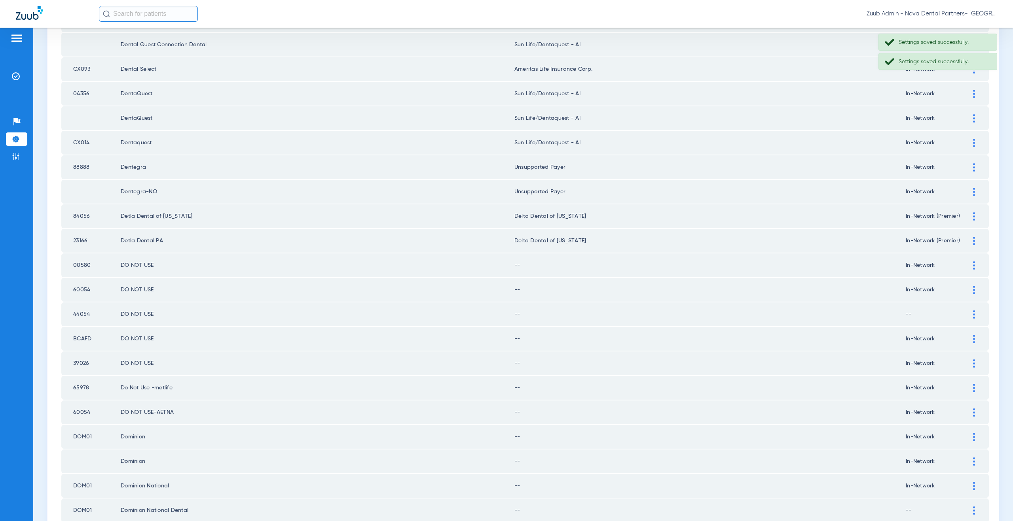
click at [967, 267] on div at bounding box center [974, 266] width 14 height 8
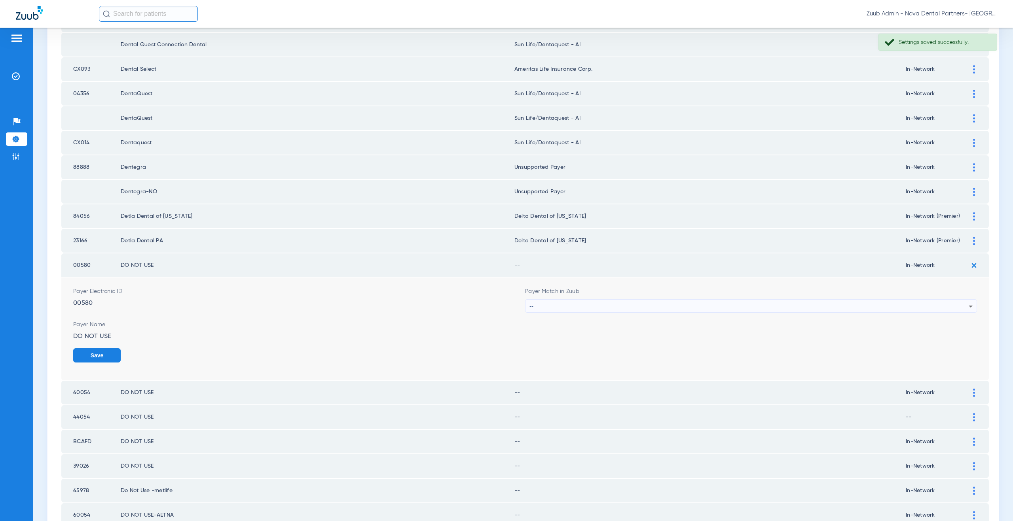
click at [567, 304] on div "--" at bounding box center [748, 306] width 439 height 13
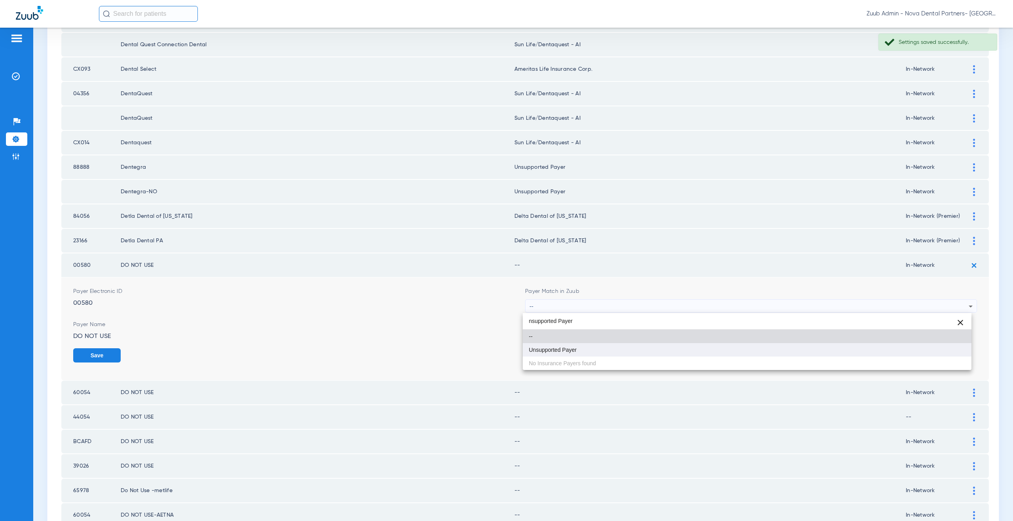
type input "nsupported Payer"
click at [577, 355] on mat-option "Unsupported Payer" at bounding box center [747, 349] width 449 height 13
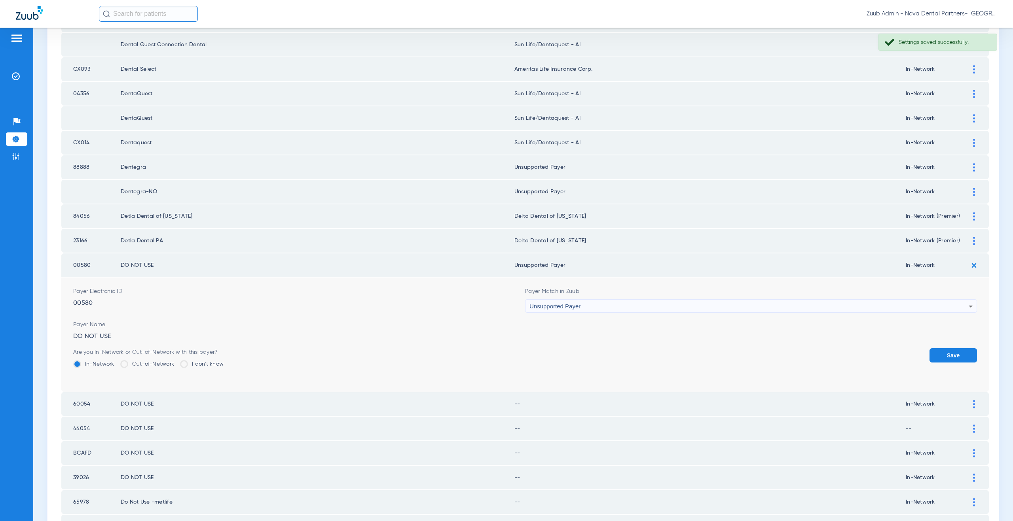
click at [943, 354] on button "Save" at bounding box center [952, 356] width 47 height 14
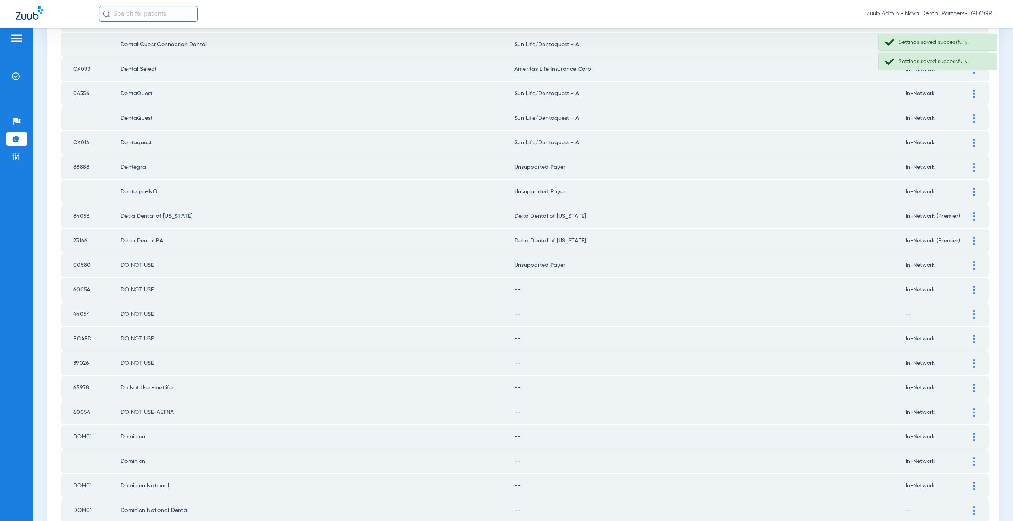
click at [973, 289] on img at bounding box center [974, 290] width 2 height 8
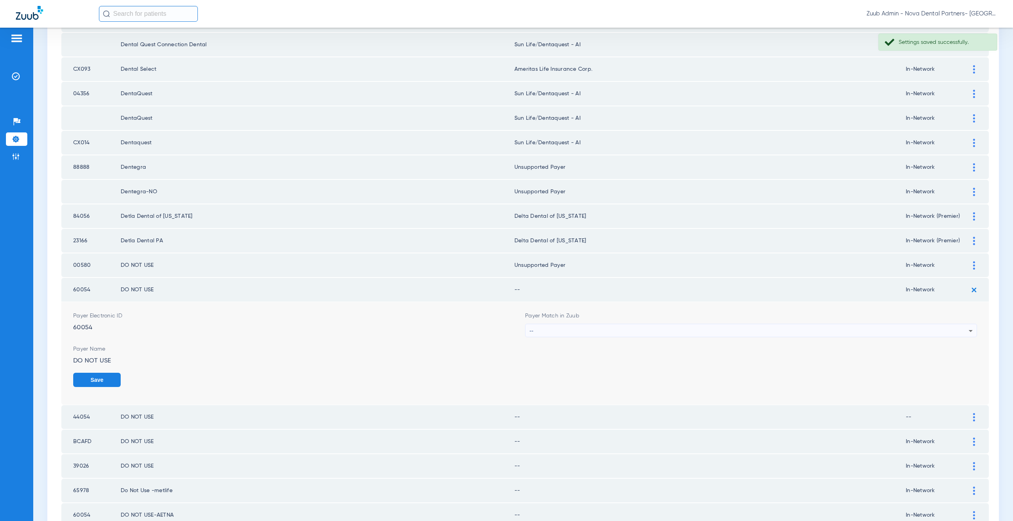
click at [545, 333] on div "--" at bounding box center [748, 330] width 439 height 13
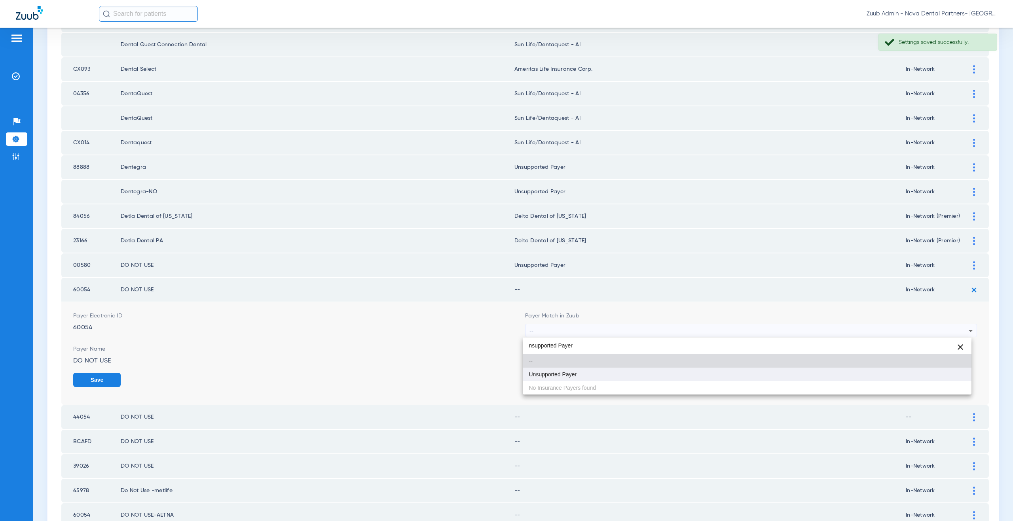
type input "nsupported Payer"
click at [562, 370] on mat-option "Unsupported Payer" at bounding box center [747, 374] width 449 height 13
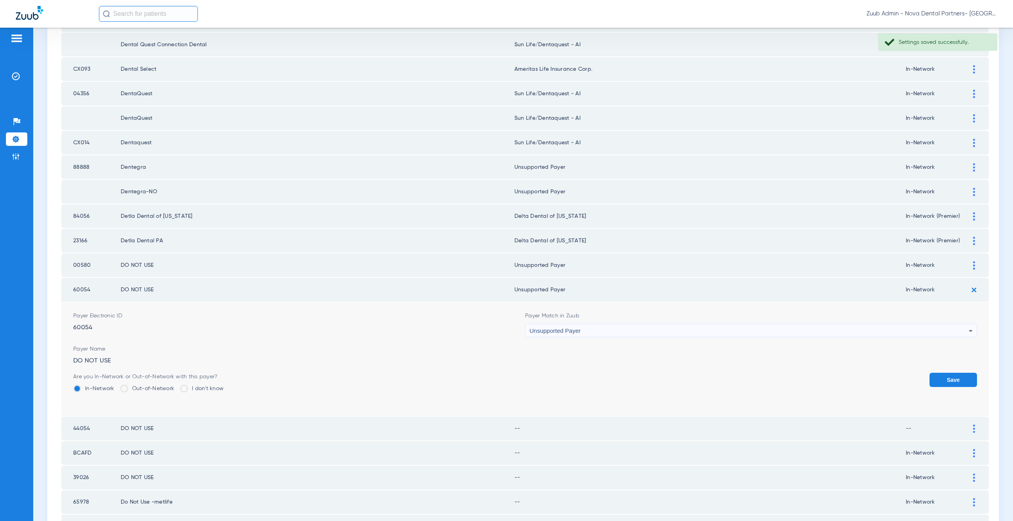
click at [963, 373] on button "Save" at bounding box center [952, 380] width 47 height 14
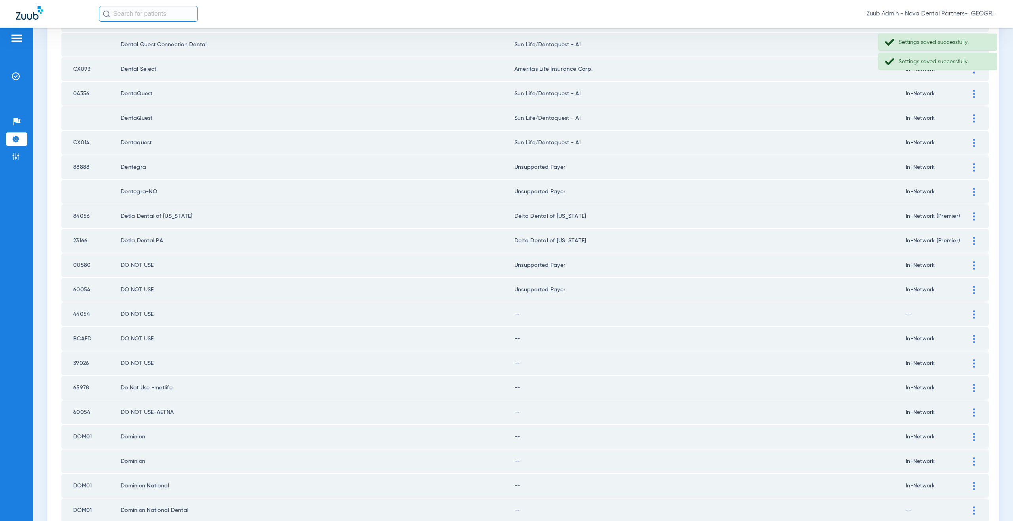
click at [973, 313] on img at bounding box center [974, 315] width 2 height 8
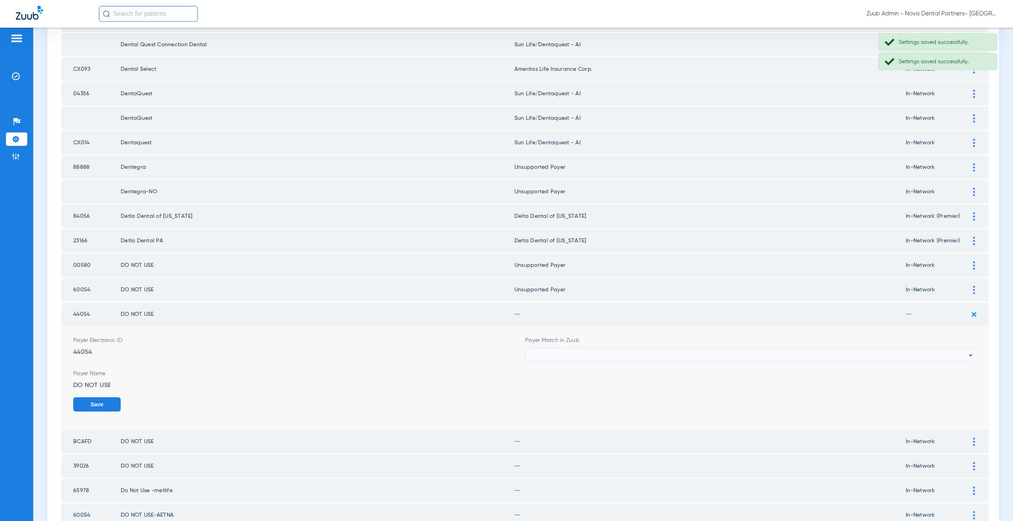
click at [542, 356] on div at bounding box center [748, 355] width 439 height 13
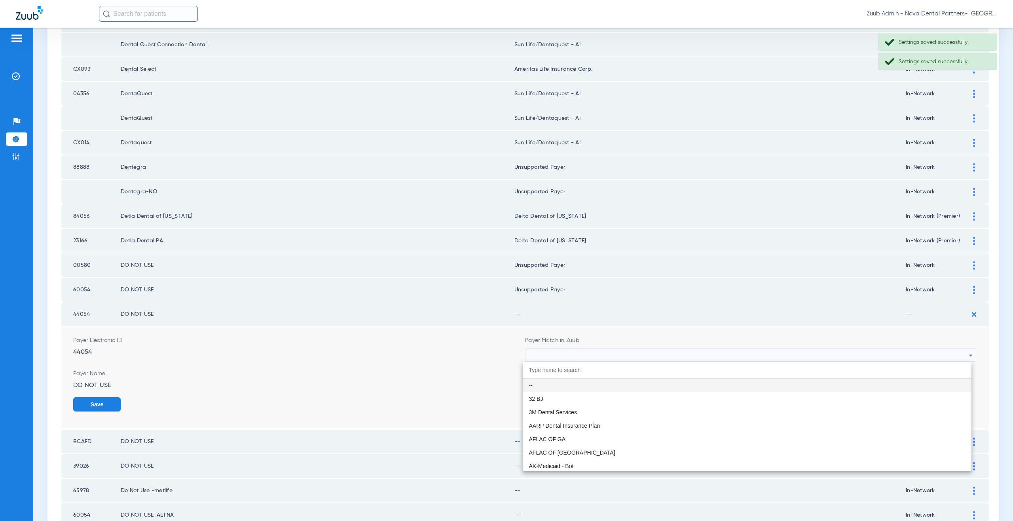
paste input "nsupported Payer"
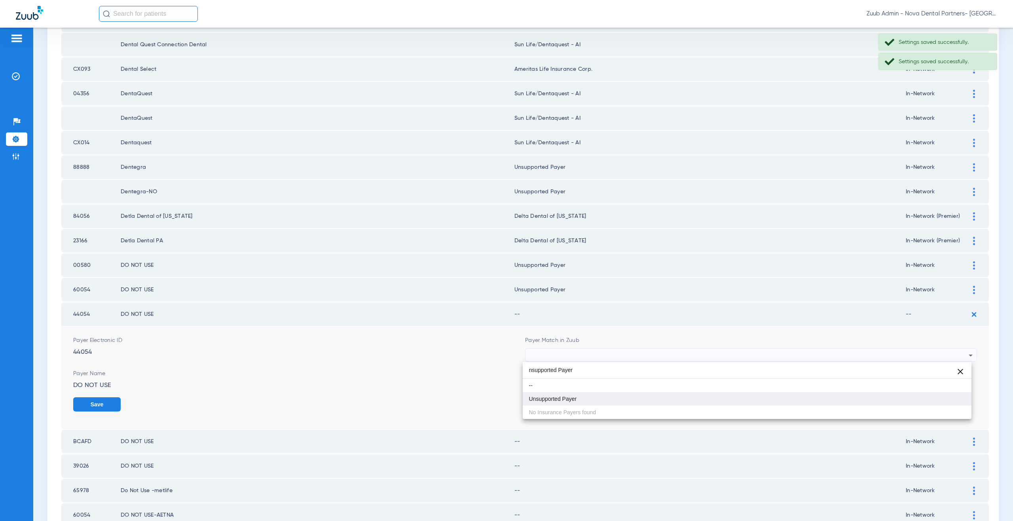
type input "nsupported Payer"
click at [553, 399] on span "Unsupported Payer" at bounding box center [553, 399] width 48 height 6
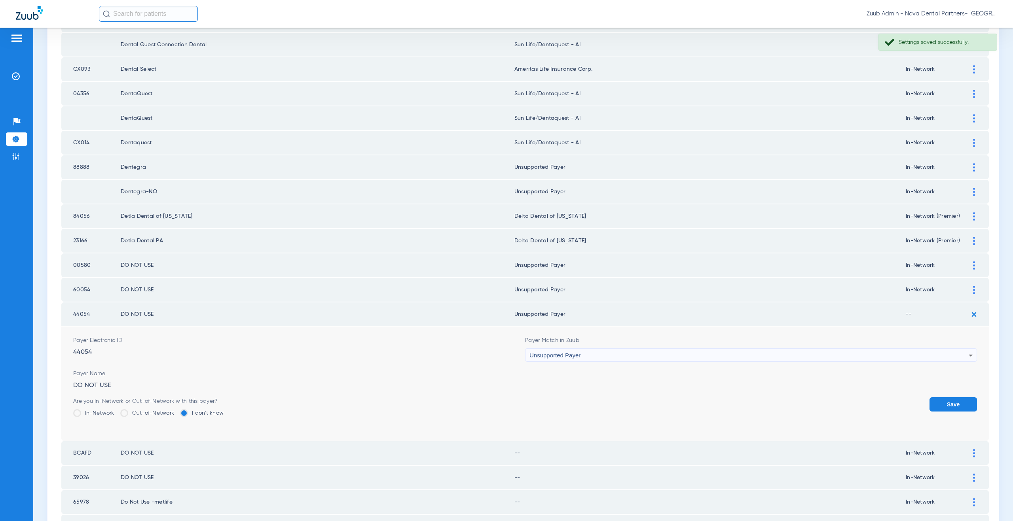
click at [934, 402] on button "Save" at bounding box center [952, 405] width 47 height 14
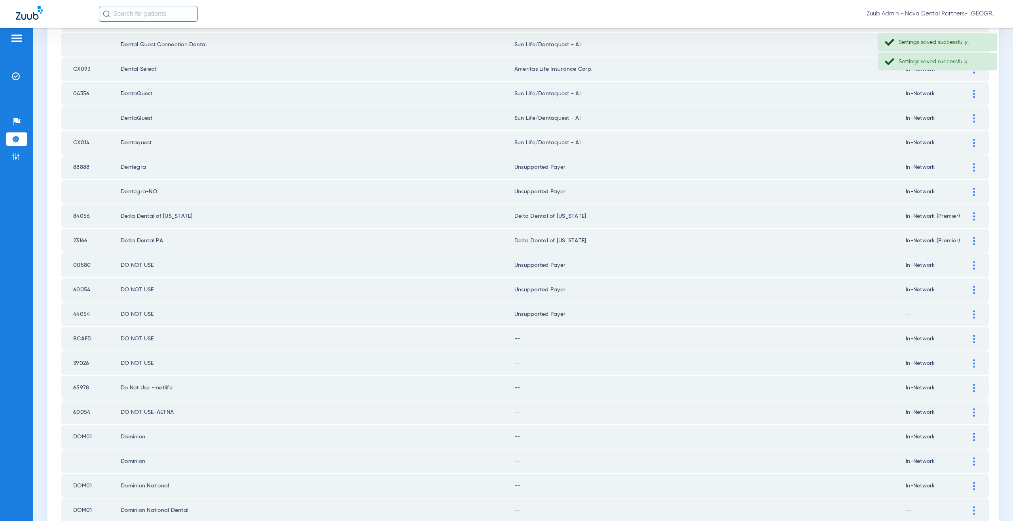
click at [970, 339] on div at bounding box center [974, 339] width 14 height 8
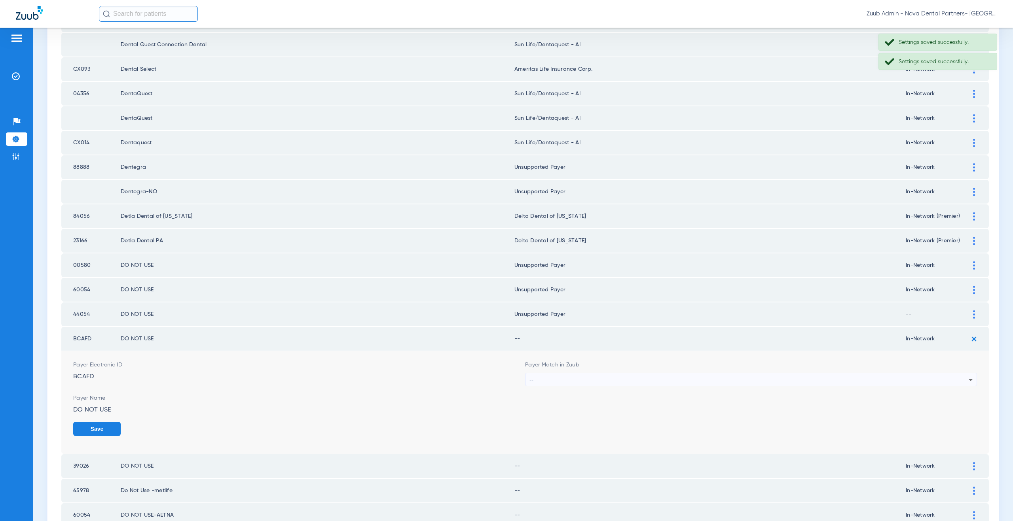
click at [533, 387] on form "Payer Electronic ID BCAFD Payer Match in Zuub -- Payer Name DO NOT USE Save" at bounding box center [525, 402] width 904 height 103
click at [535, 386] on div "--" at bounding box center [748, 380] width 439 height 13
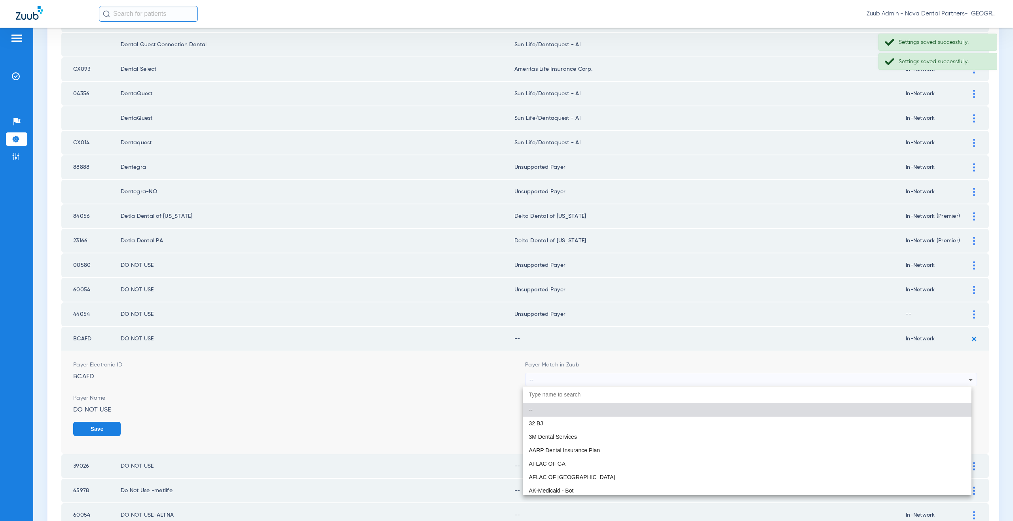
paste input "nsupported Payer"
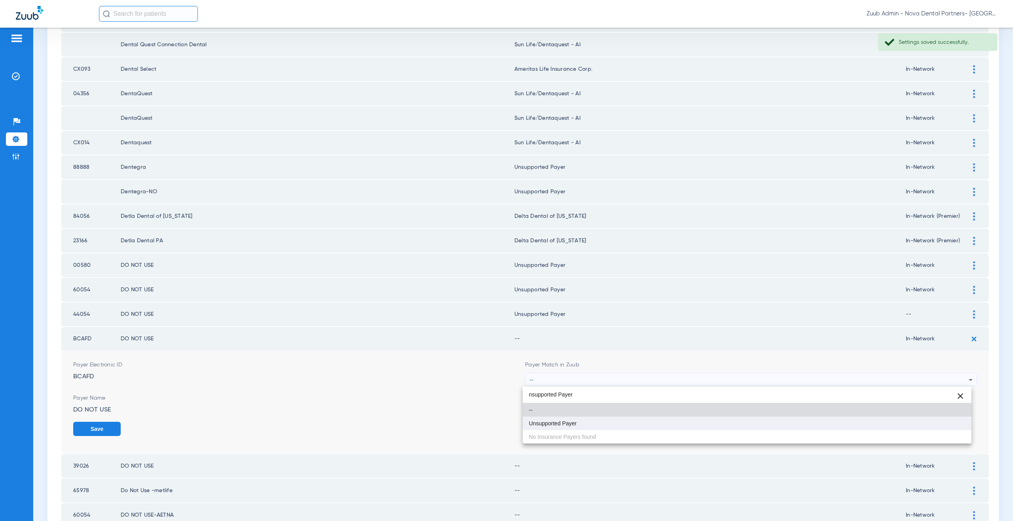
type input "nsupported Payer"
click at [552, 427] on mat-option "Unsupported Payer" at bounding box center [747, 423] width 449 height 13
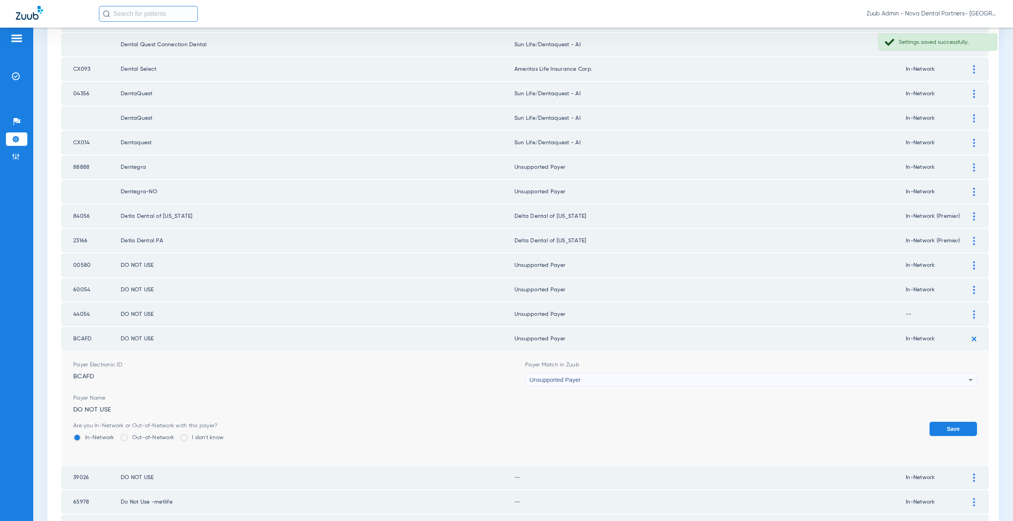
click at [937, 425] on button "Save" at bounding box center [952, 429] width 47 height 14
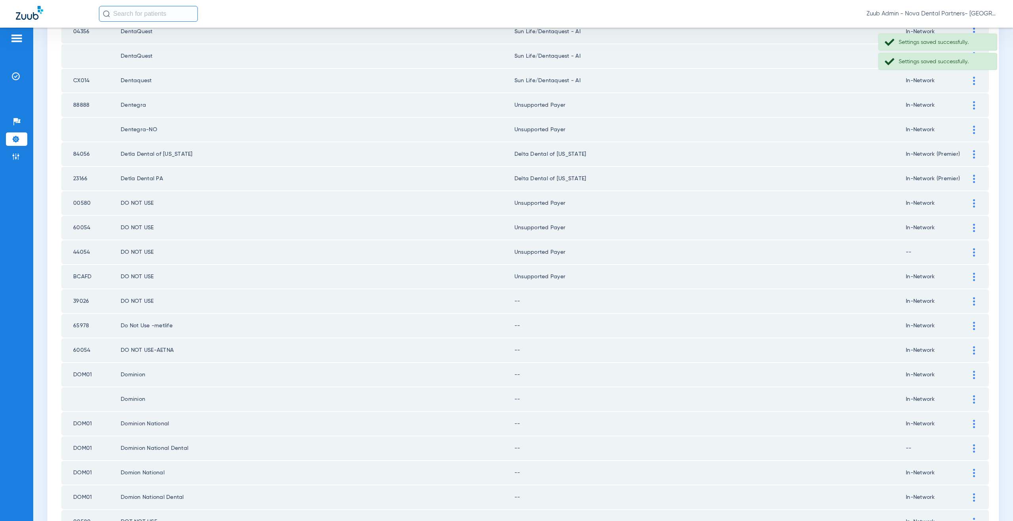
scroll to position [638, 0]
click at [967, 277] on div at bounding box center [974, 279] width 14 height 8
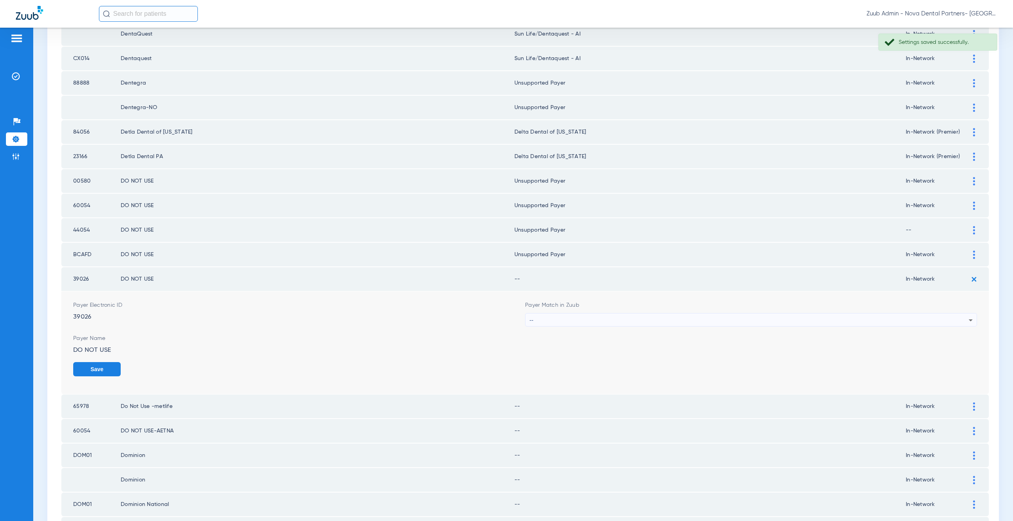
click at [577, 320] on div "--" at bounding box center [748, 320] width 439 height 13
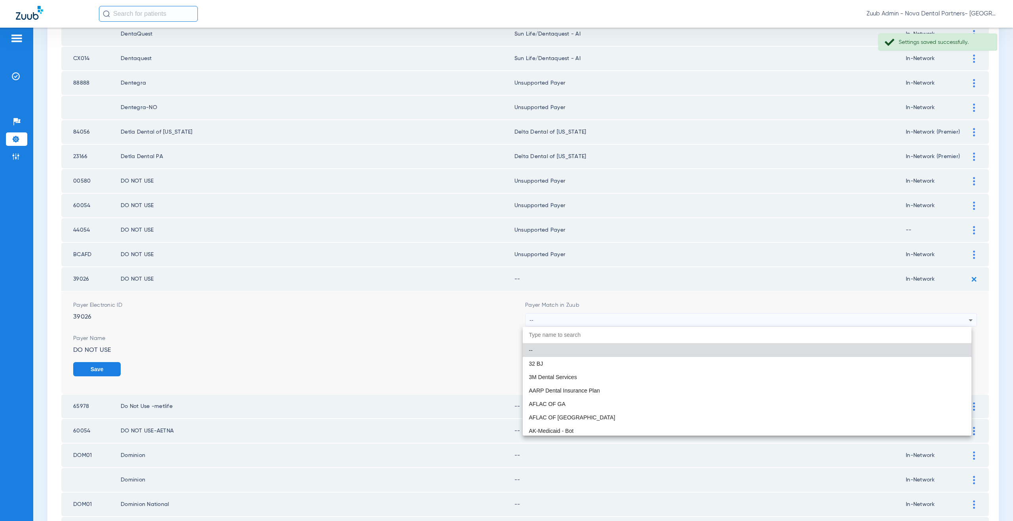
paste input "nsupported Payer"
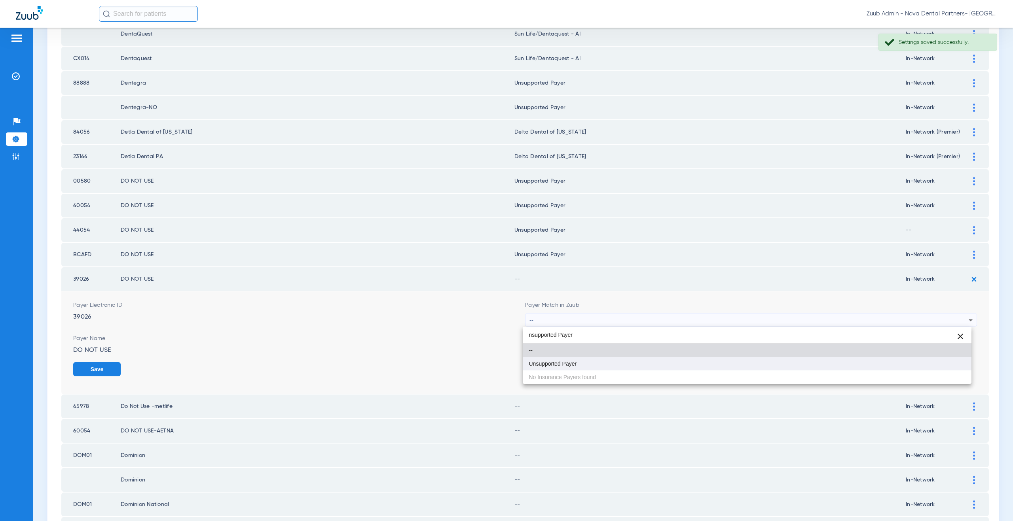
type input "nsupported Payer"
click at [564, 363] on span "Unsupported Payer" at bounding box center [553, 364] width 48 height 6
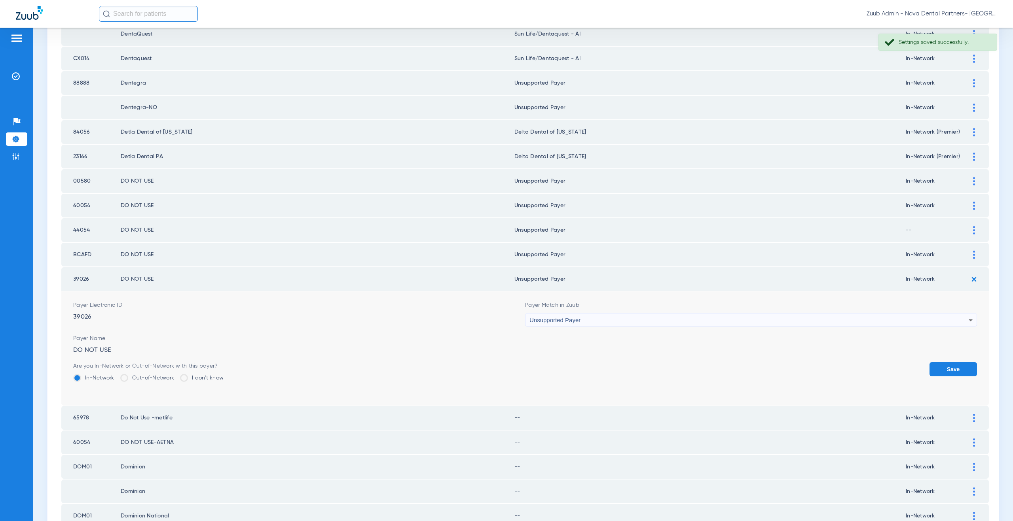
click at [946, 367] on button "Save" at bounding box center [952, 369] width 47 height 14
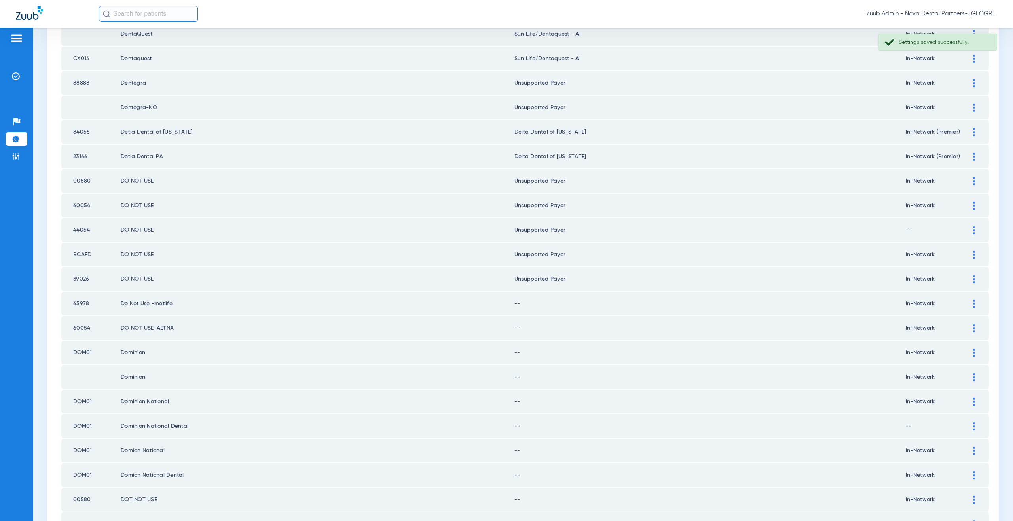
click at [967, 302] on div at bounding box center [974, 304] width 14 height 8
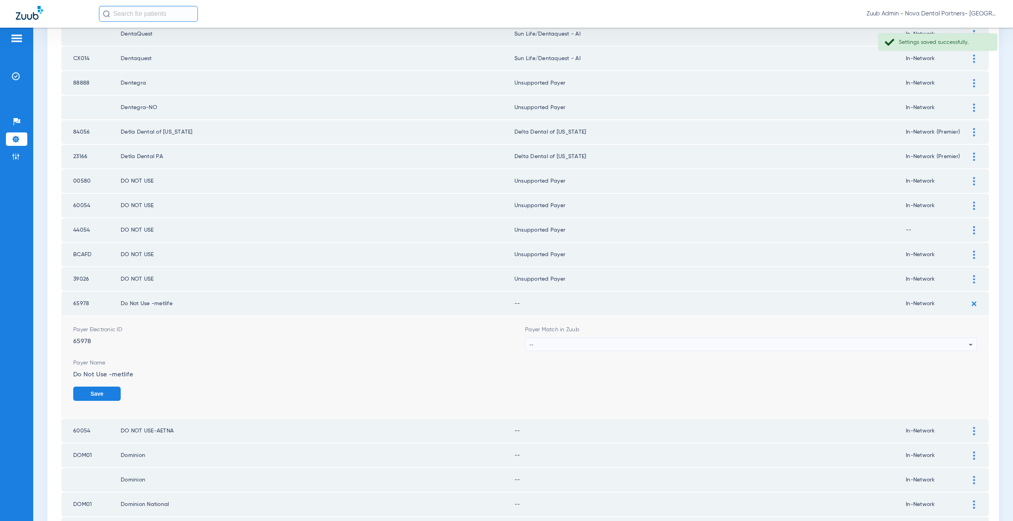
click at [573, 347] on div "--" at bounding box center [748, 344] width 439 height 13
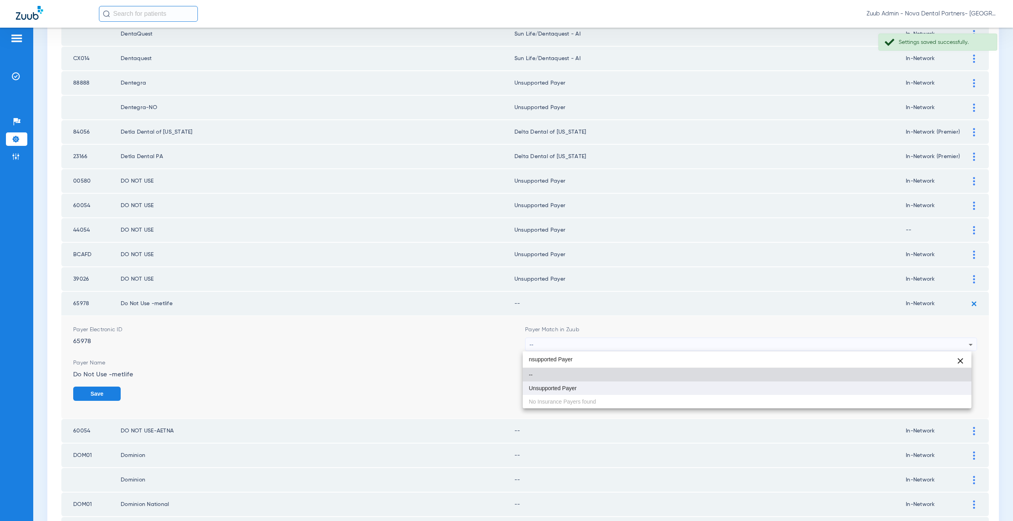
type input "nsupported Payer"
click at [563, 386] on span "Unsupported Payer" at bounding box center [553, 389] width 48 height 6
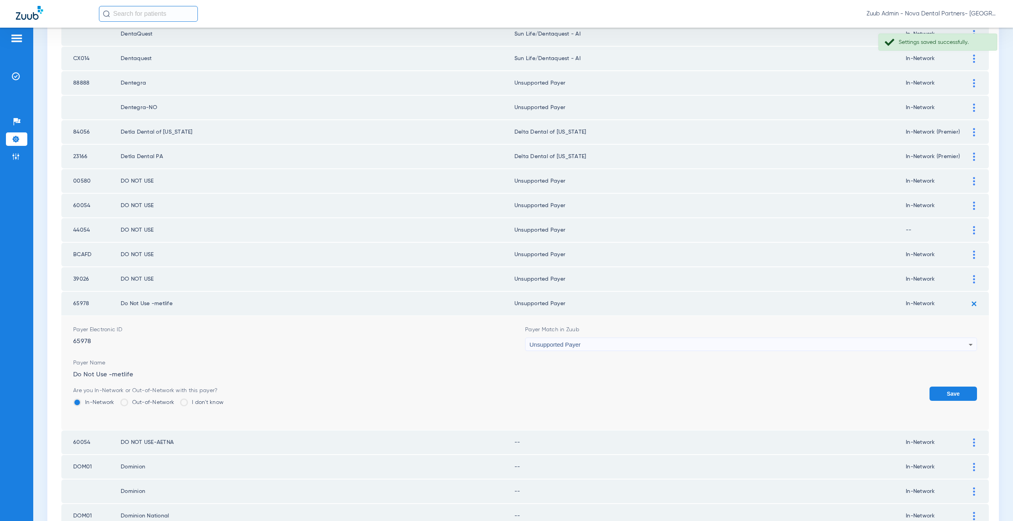
click at [939, 394] on button "Save" at bounding box center [952, 394] width 47 height 14
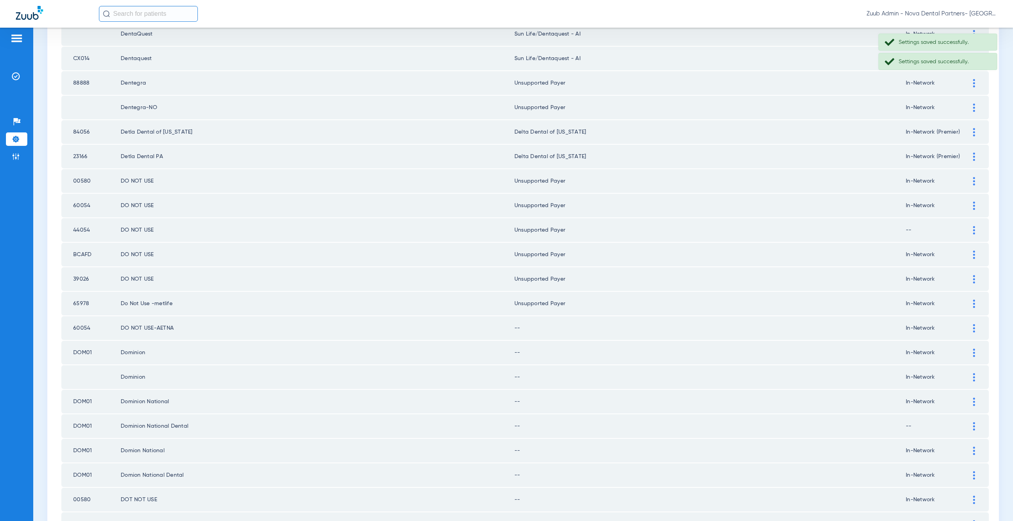
click at [967, 322] on td at bounding box center [978, 329] width 22 height 24
click at [967, 327] on div at bounding box center [974, 328] width 14 height 8
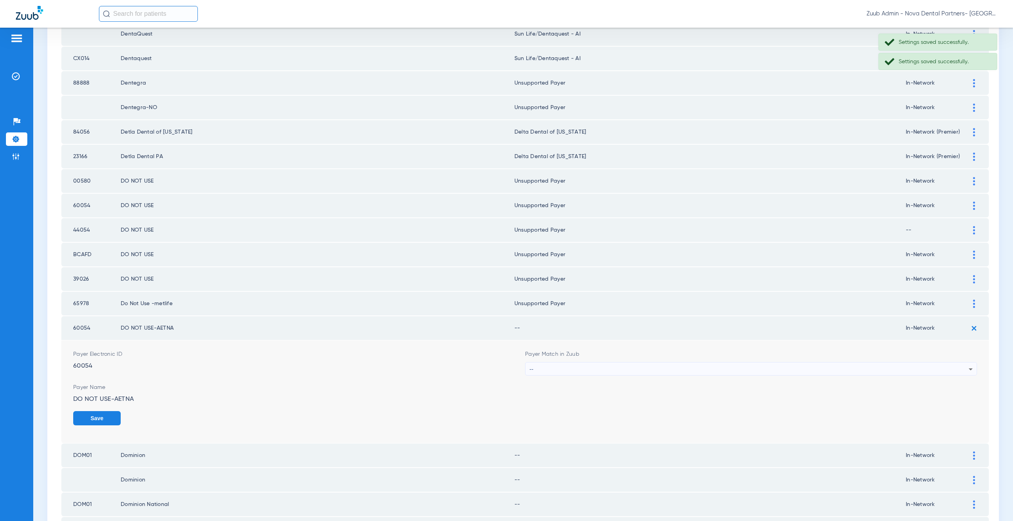
click at [570, 372] on div "--" at bounding box center [748, 369] width 439 height 13
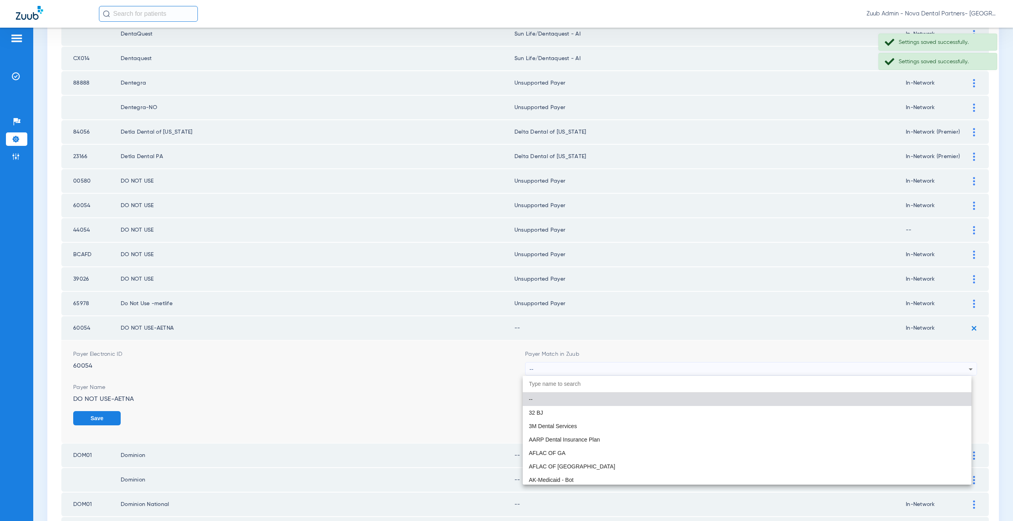
paste input "nsupported Payer"
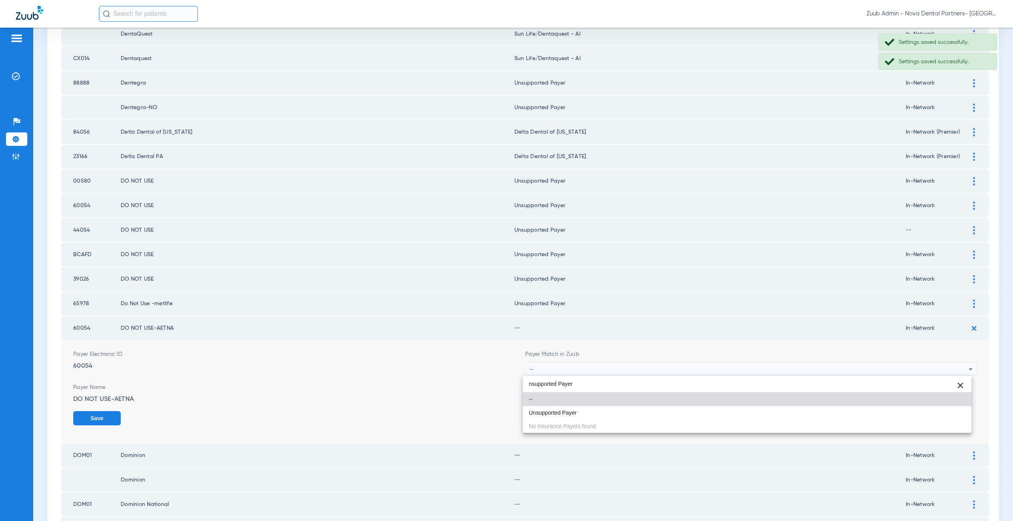
type input "nsupported Payer"
click at [564, 408] on mat-option "Unsupported Payer" at bounding box center [747, 412] width 449 height 13
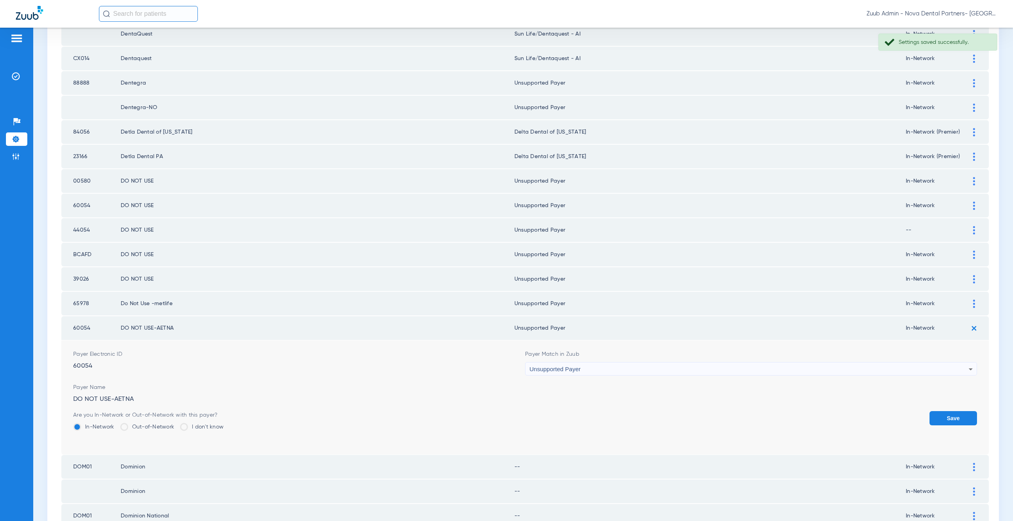
click at [951, 413] on button "Save" at bounding box center [952, 418] width 47 height 14
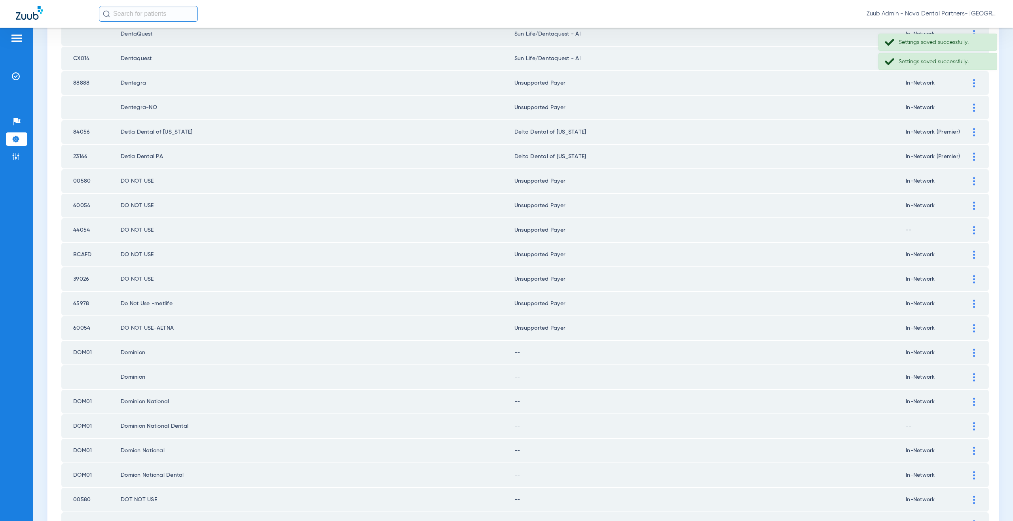
click at [971, 353] on div at bounding box center [974, 353] width 14 height 8
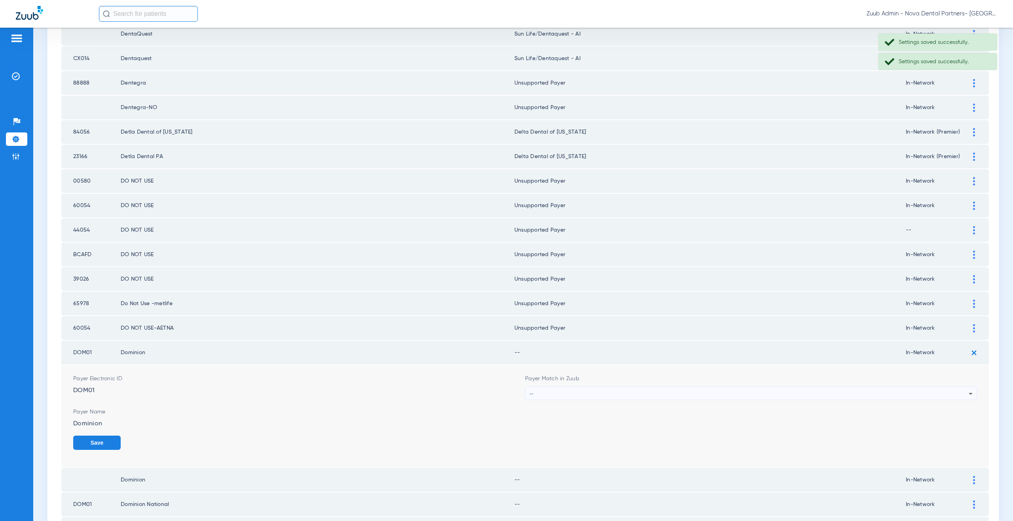
click at [584, 396] on div "--" at bounding box center [748, 393] width 439 height 13
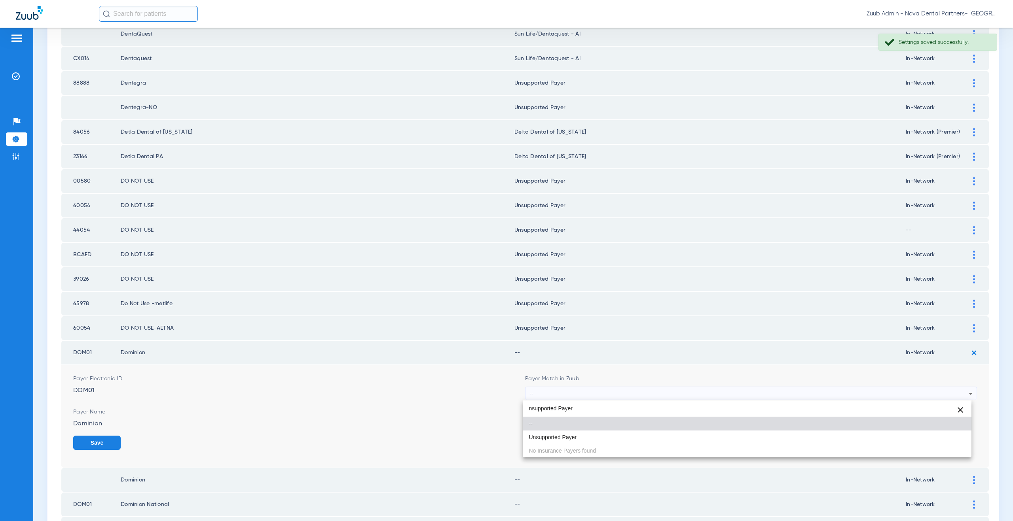
type input "nsupported Payer"
click at [571, 435] on span "Unsupported Payer" at bounding box center [553, 438] width 48 height 6
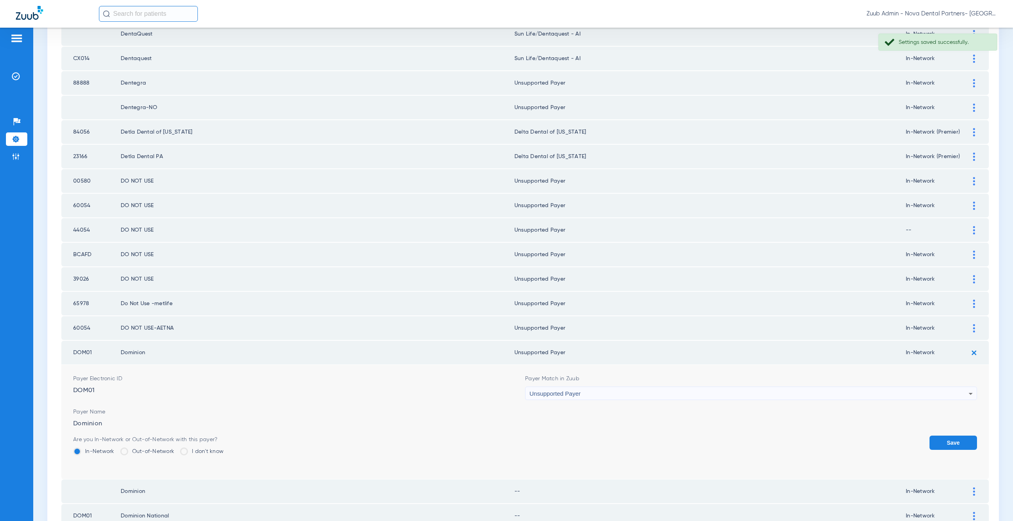
click at [937, 441] on button "Save" at bounding box center [952, 443] width 47 height 14
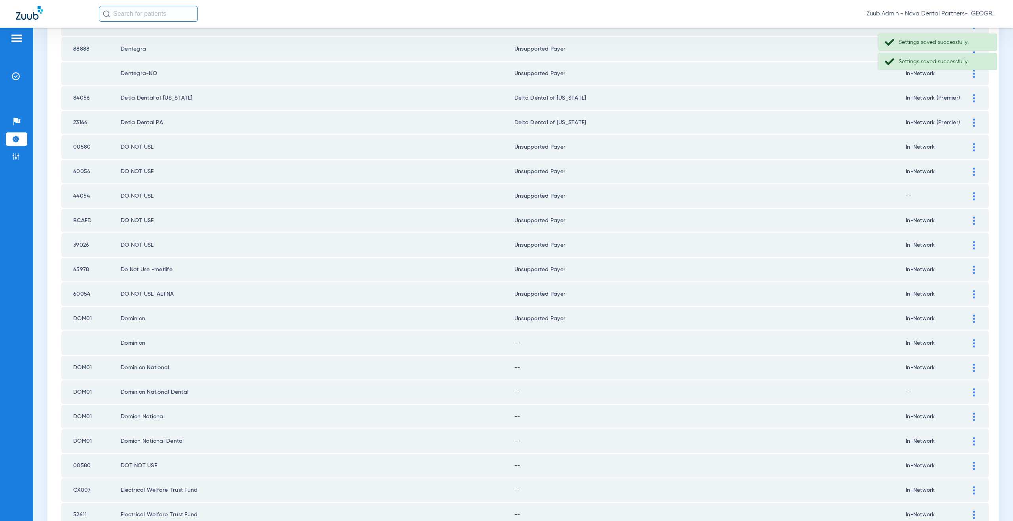
scroll to position [744, 0]
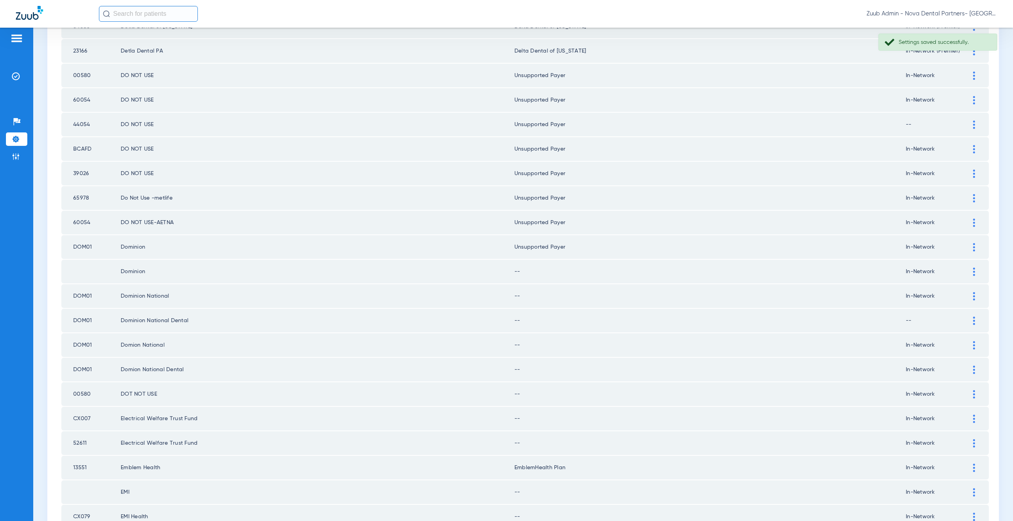
click at [967, 196] on div at bounding box center [974, 198] width 14 height 8
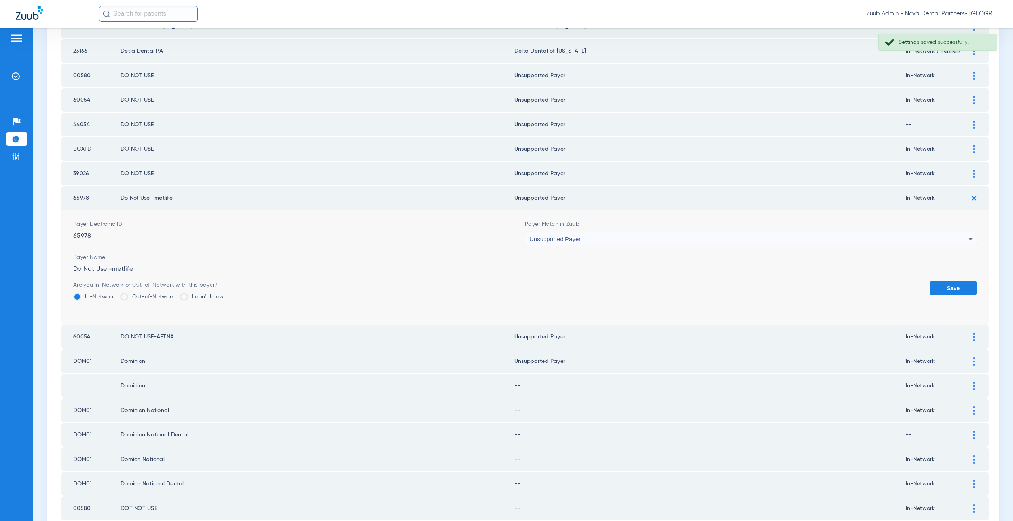
click at [621, 237] on div "Unsupported Payer" at bounding box center [748, 239] width 439 height 13
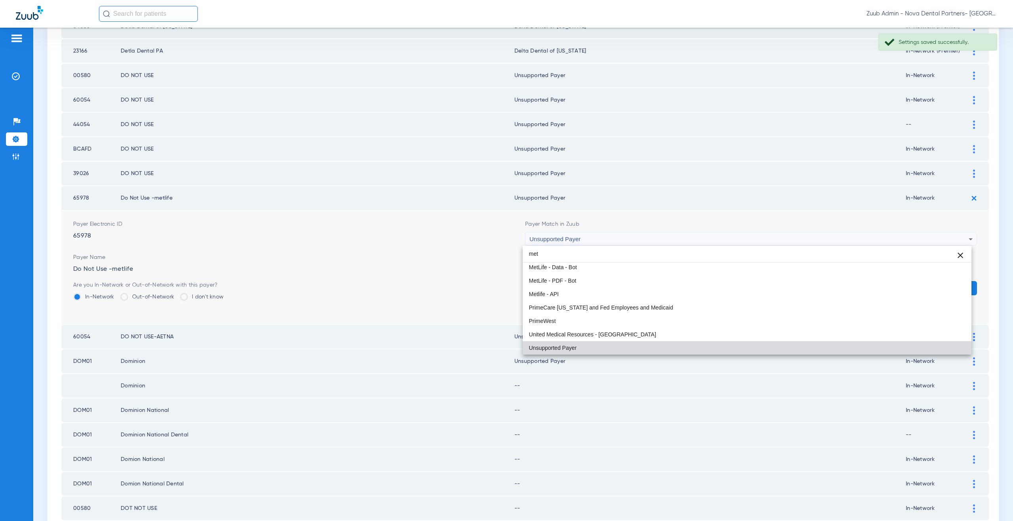
scroll to position [0, 0]
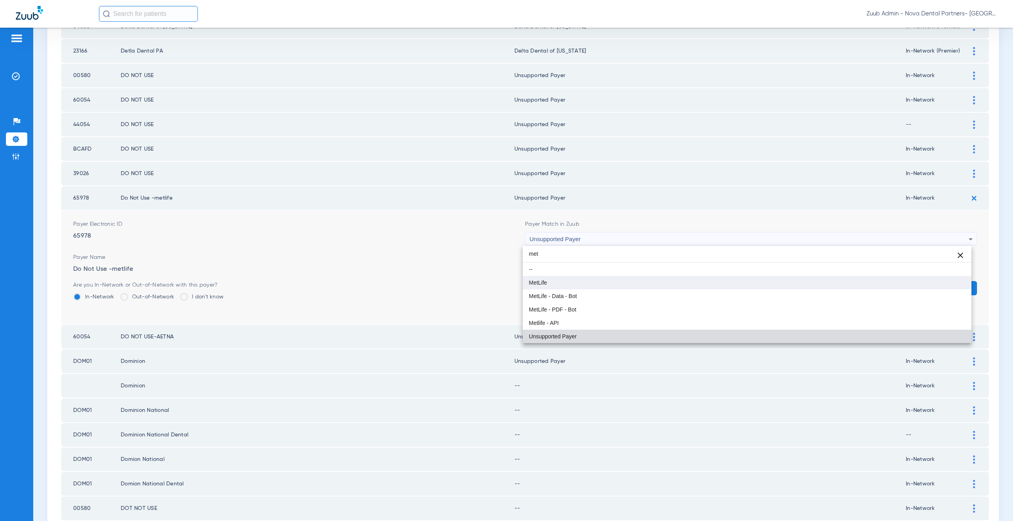
type input "met"
click at [580, 278] on mat-option "MetLife" at bounding box center [747, 282] width 449 height 13
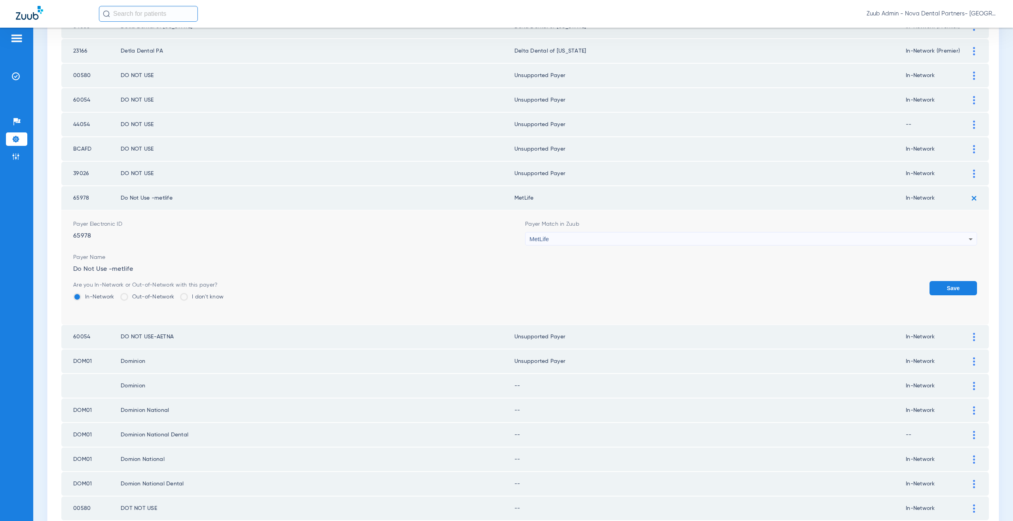
click at [942, 293] on button "Save" at bounding box center [952, 288] width 47 height 14
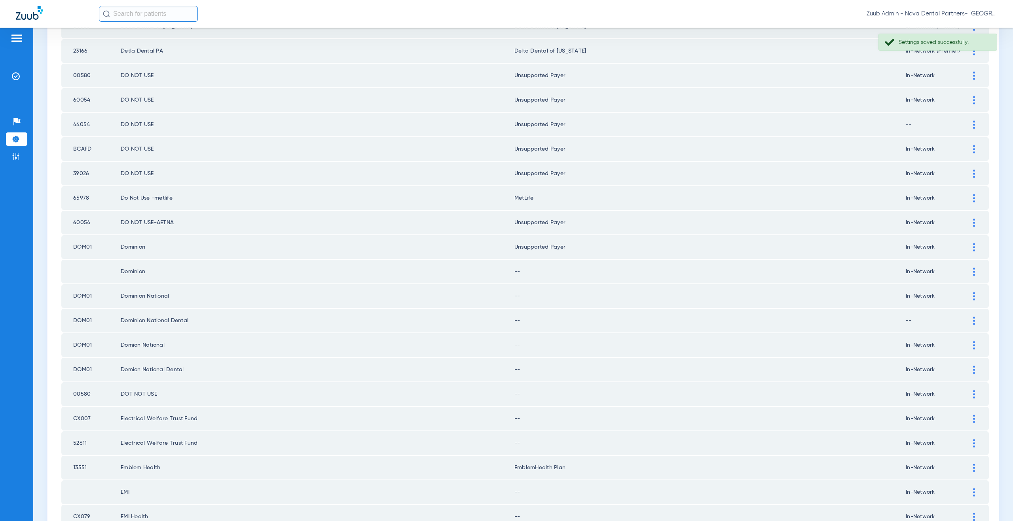
click at [969, 222] on div at bounding box center [974, 223] width 14 height 8
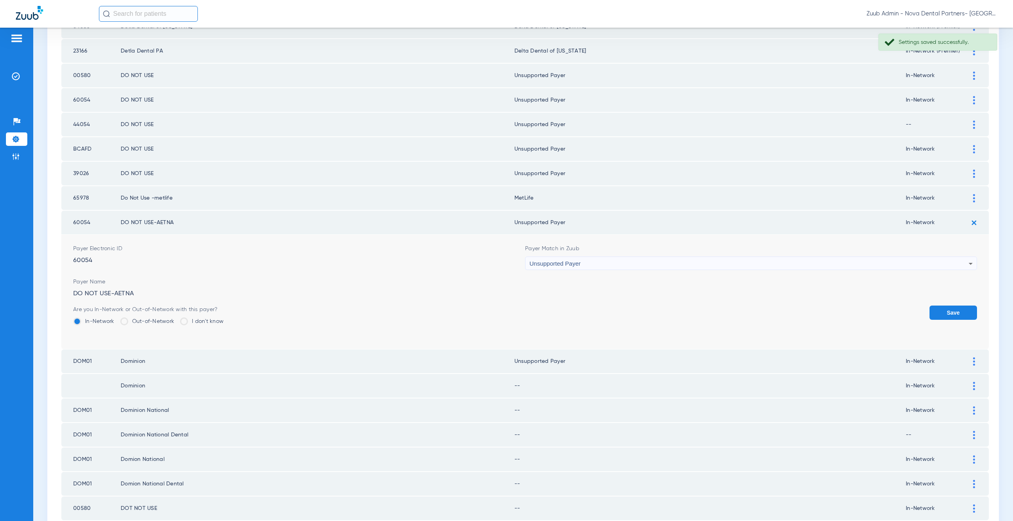
click at [579, 267] on div "Unsupported Payer" at bounding box center [748, 263] width 439 height 13
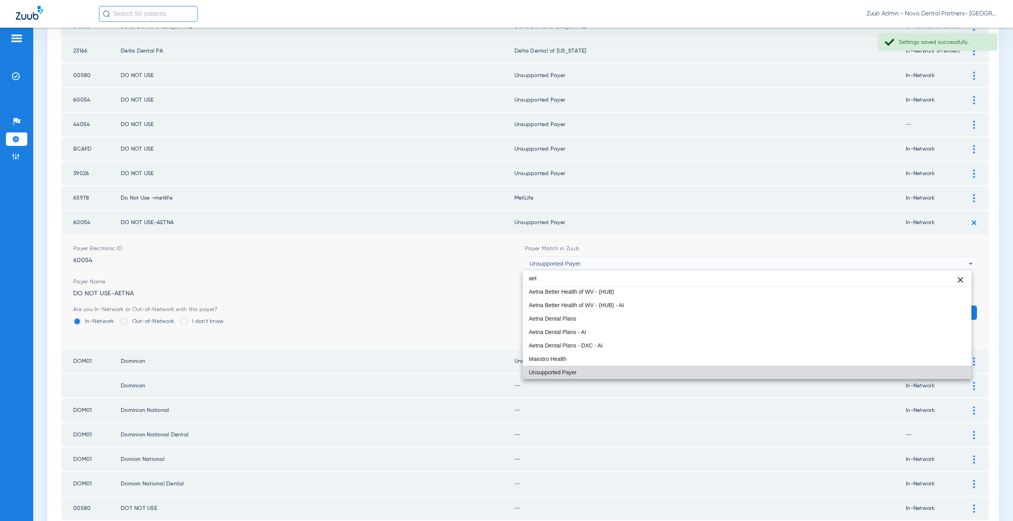
scroll to position [2, 0]
type input "aet"
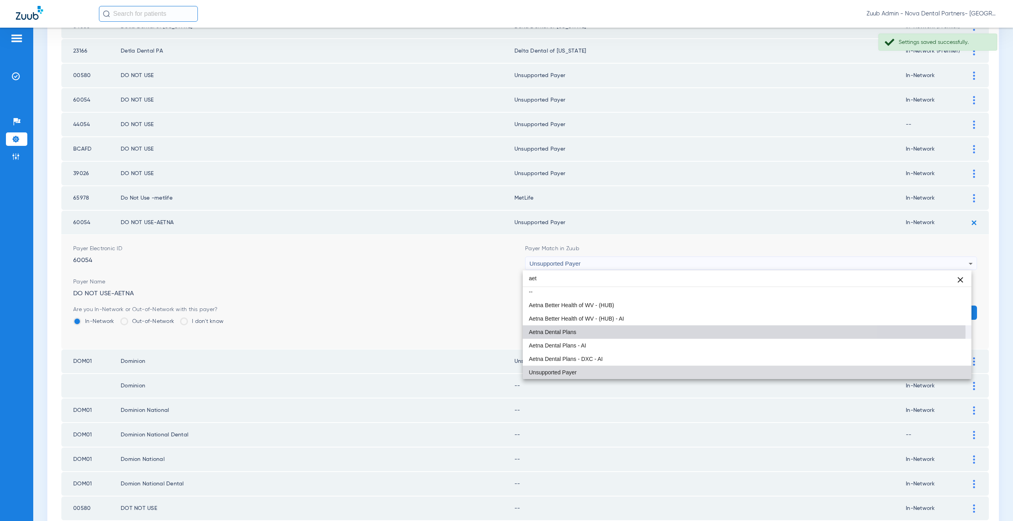
click at [569, 332] on span "Aetna Dental Plans" at bounding box center [552, 333] width 47 height 6
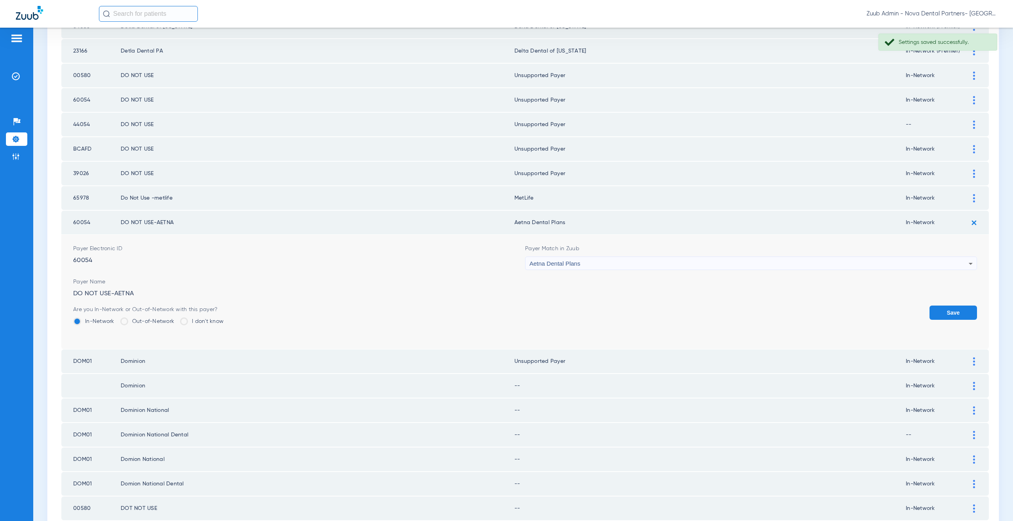
click at [933, 313] on button "Save" at bounding box center [952, 313] width 47 height 14
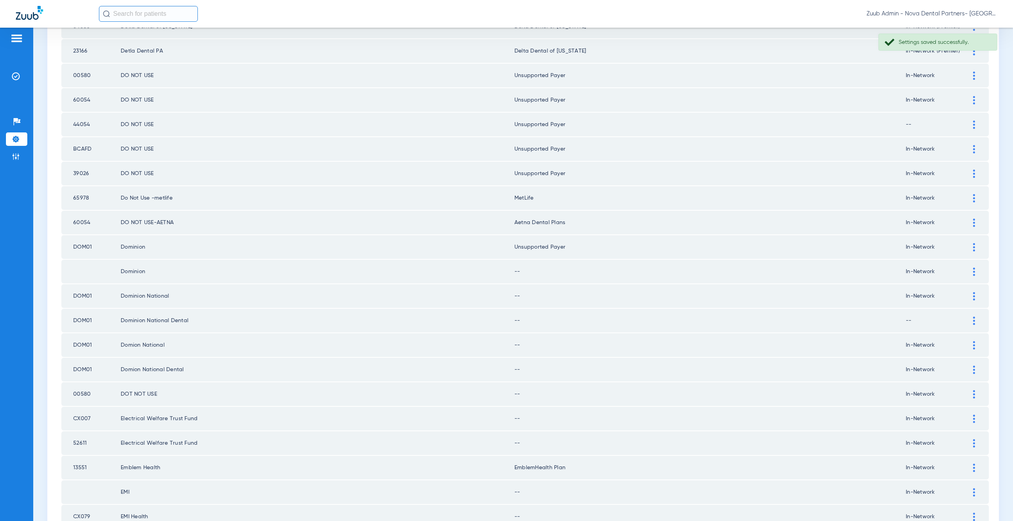
click at [973, 272] on img at bounding box center [974, 272] width 2 height 8
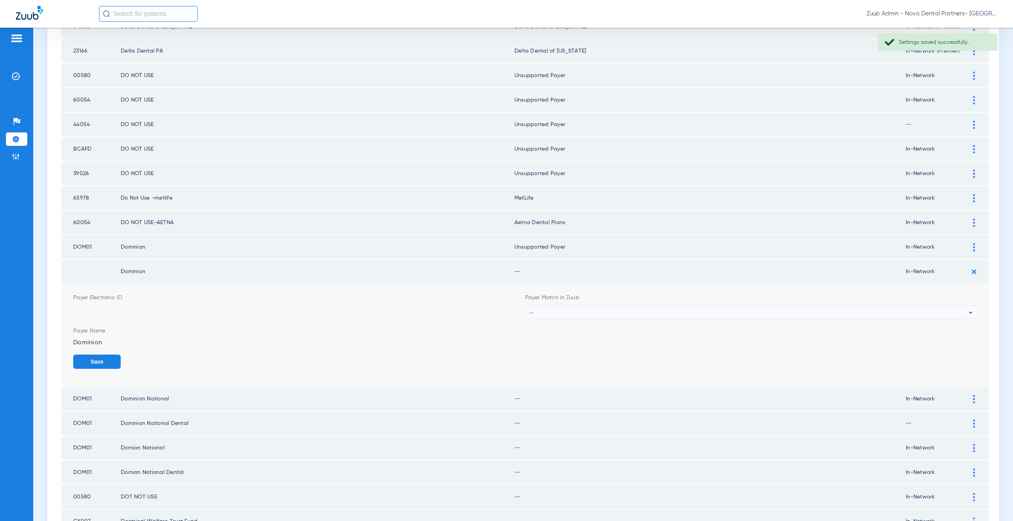
click at [540, 311] on div "--" at bounding box center [748, 312] width 439 height 13
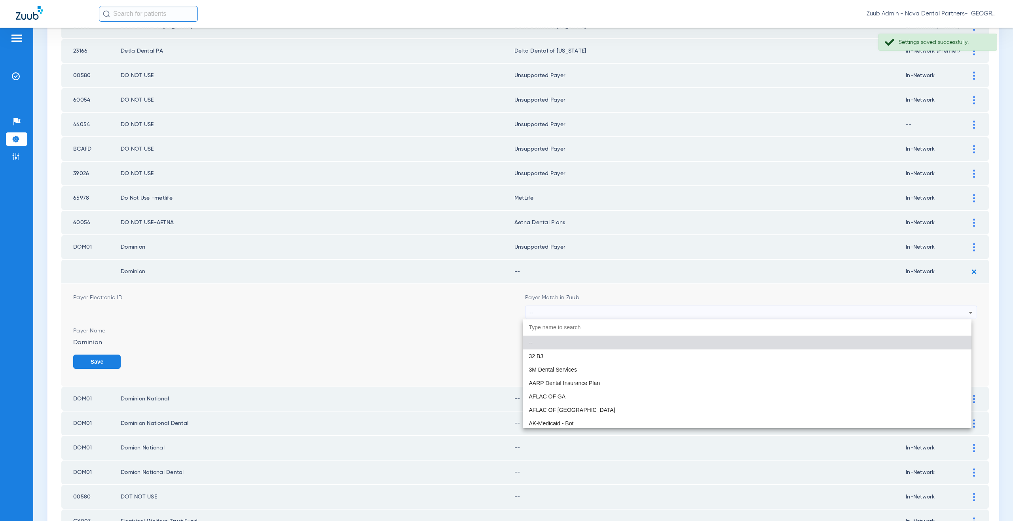
paste input "nsupported Payer"
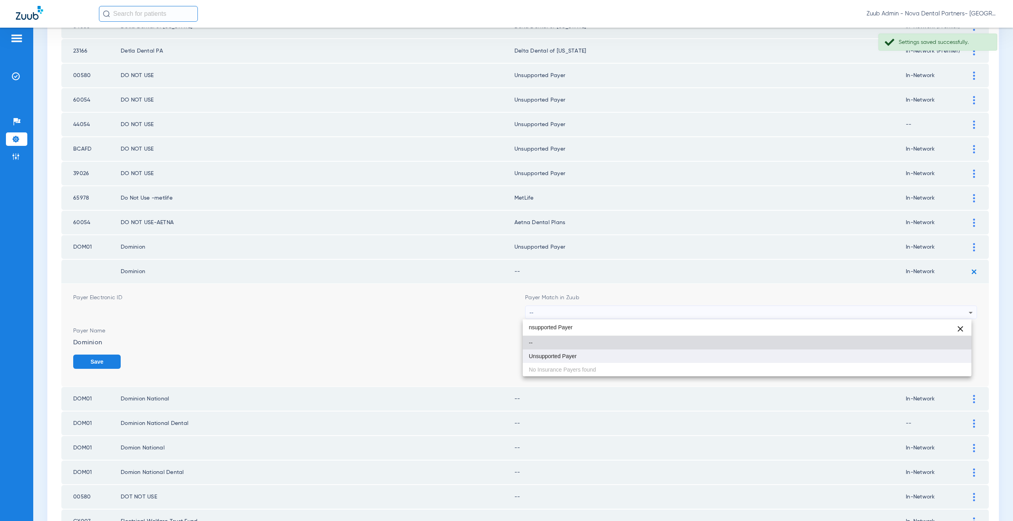
type input "nsupported Payer"
click at [541, 357] on span "Unsupported Payer" at bounding box center [553, 357] width 48 height 6
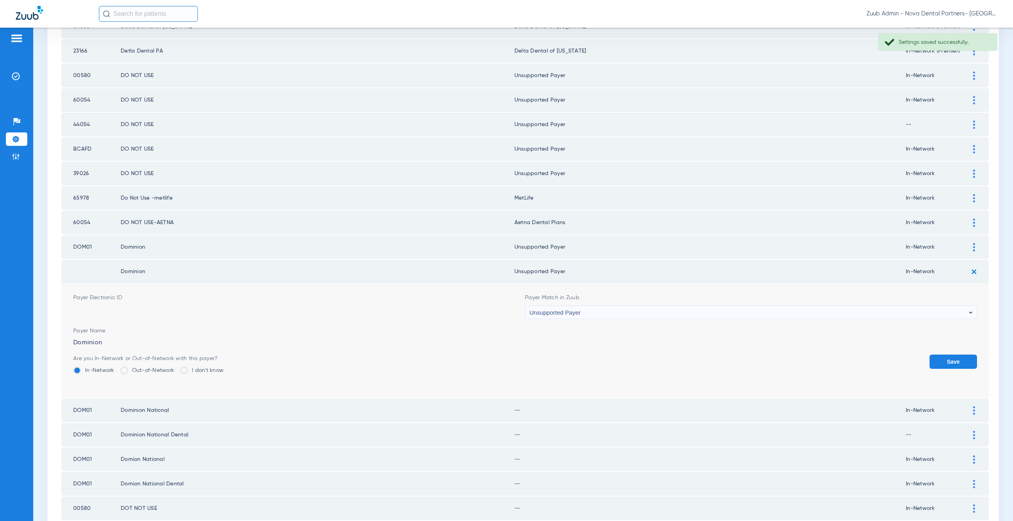
click at [945, 355] on button "Save" at bounding box center [952, 362] width 47 height 14
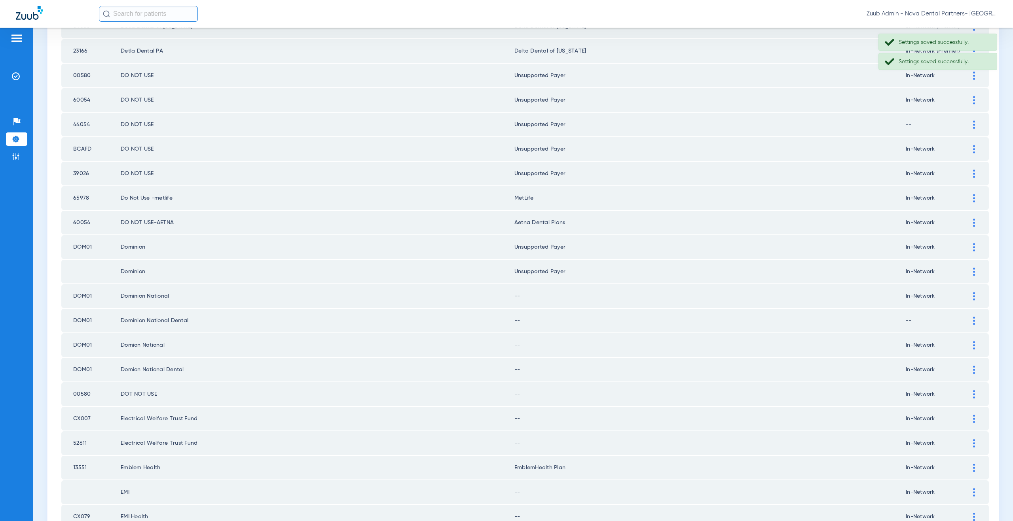
click at [967, 297] on div at bounding box center [974, 296] width 14 height 8
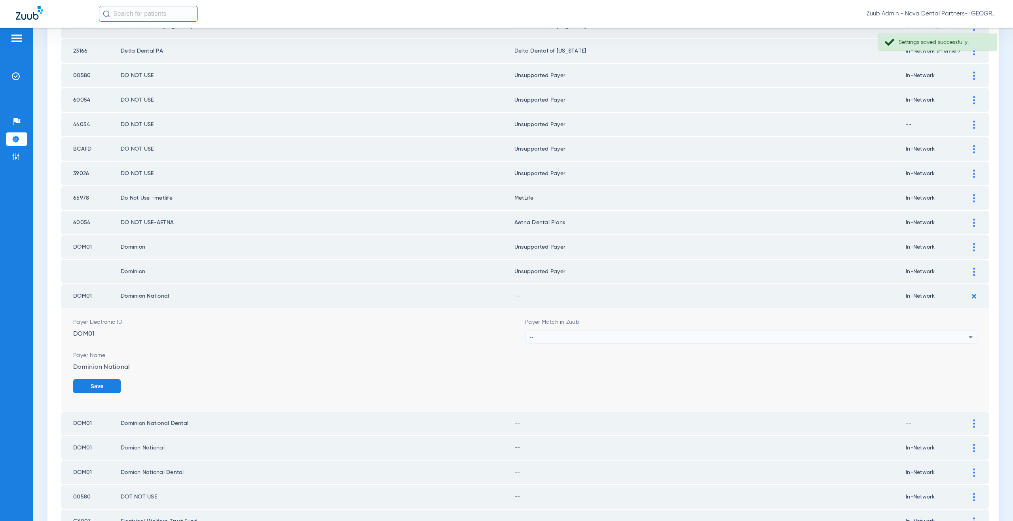
click at [574, 340] on div "--" at bounding box center [748, 337] width 439 height 13
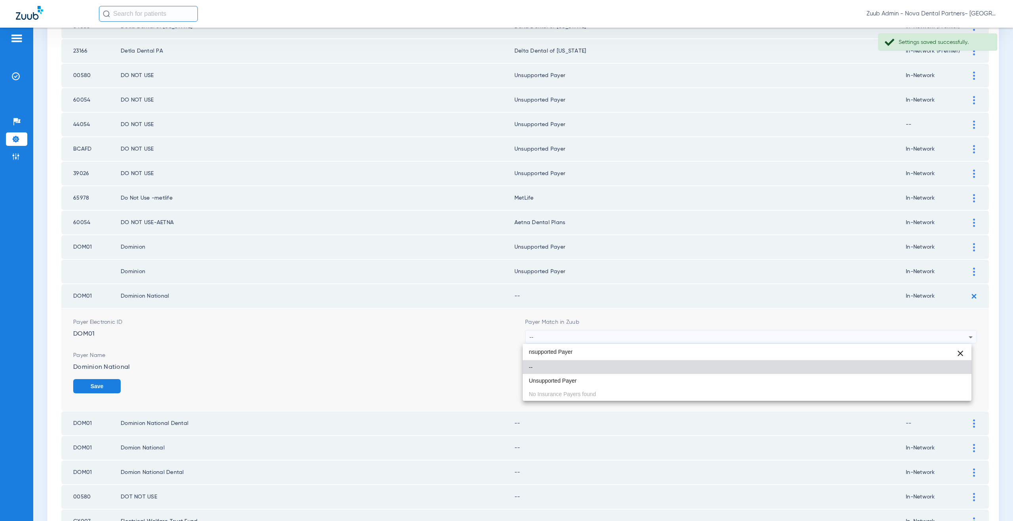
type input "nsupported Payer"
click at [568, 381] on span "Unsupported Payer" at bounding box center [553, 381] width 48 height 6
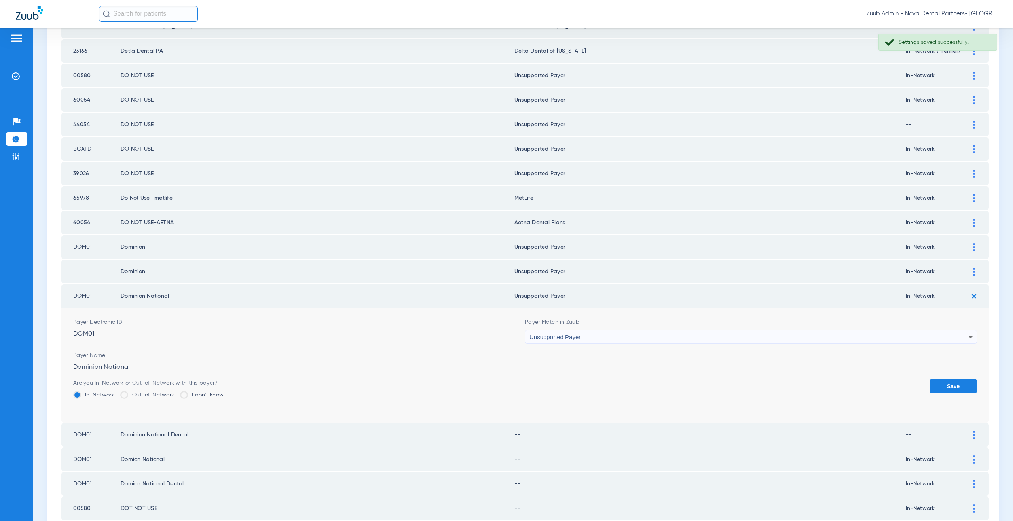
click at [936, 382] on button "Save" at bounding box center [952, 386] width 47 height 14
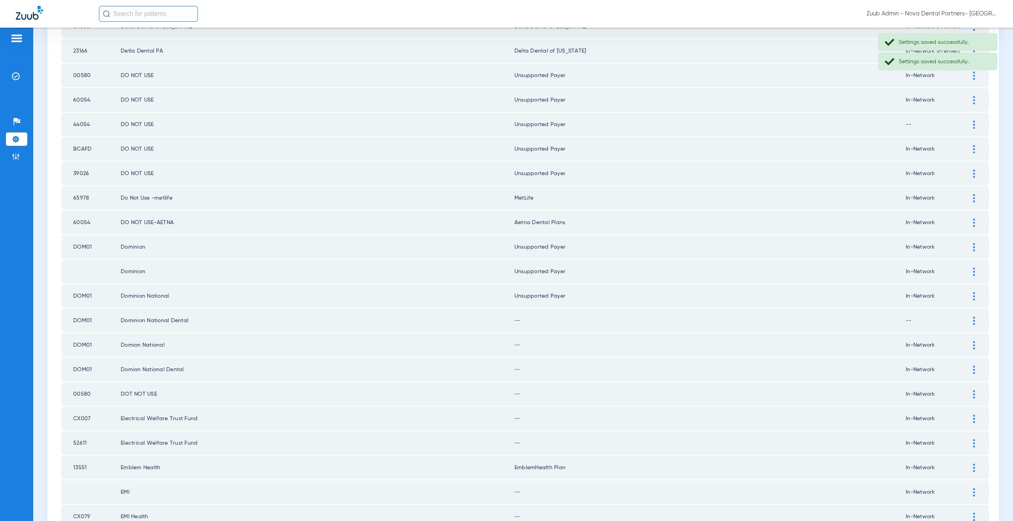
click at [967, 320] on div at bounding box center [974, 321] width 14 height 8
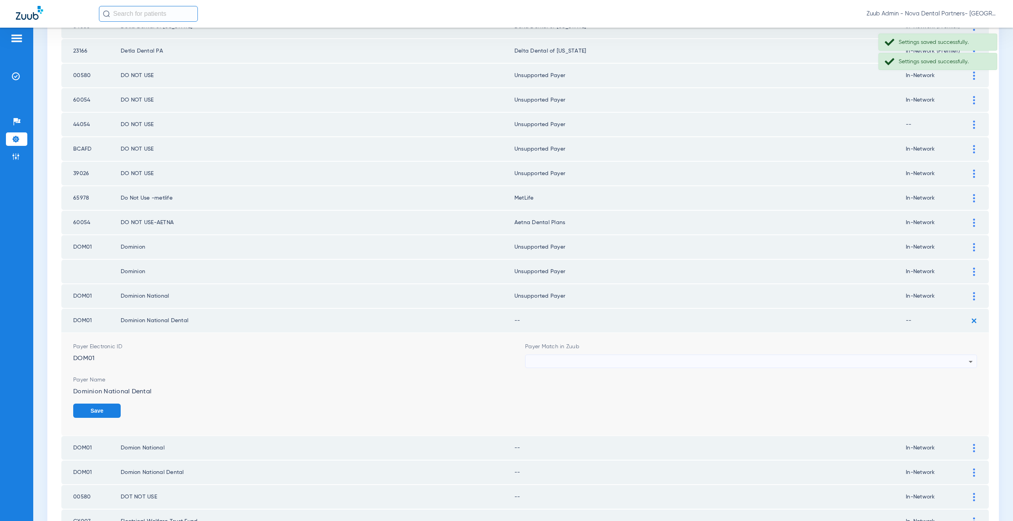
click at [557, 367] on div at bounding box center [748, 361] width 439 height 13
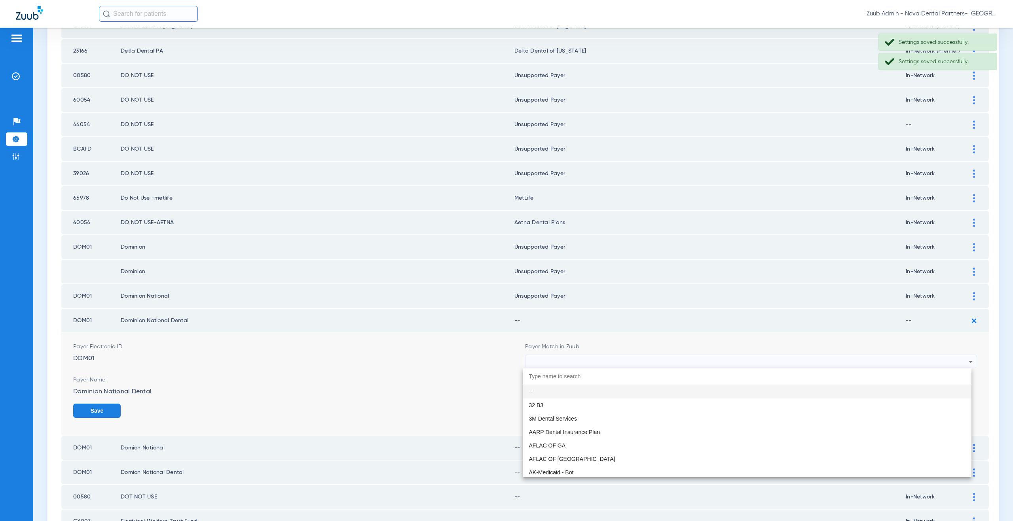
paste input "nsupported Payer"
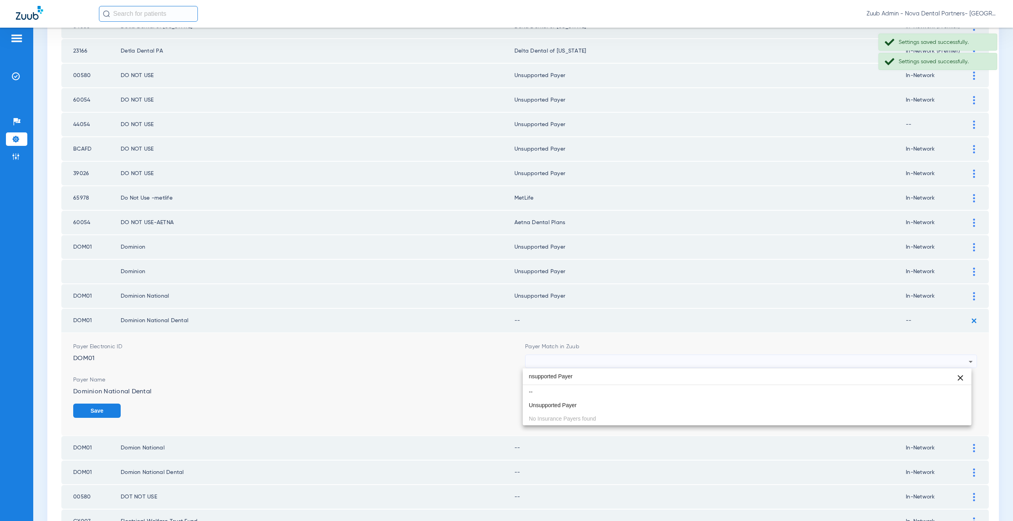
type input "nsupported Payer"
click at [561, 401] on mat-option "Unsupported Payer" at bounding box center [747, 405] width 449 height 13
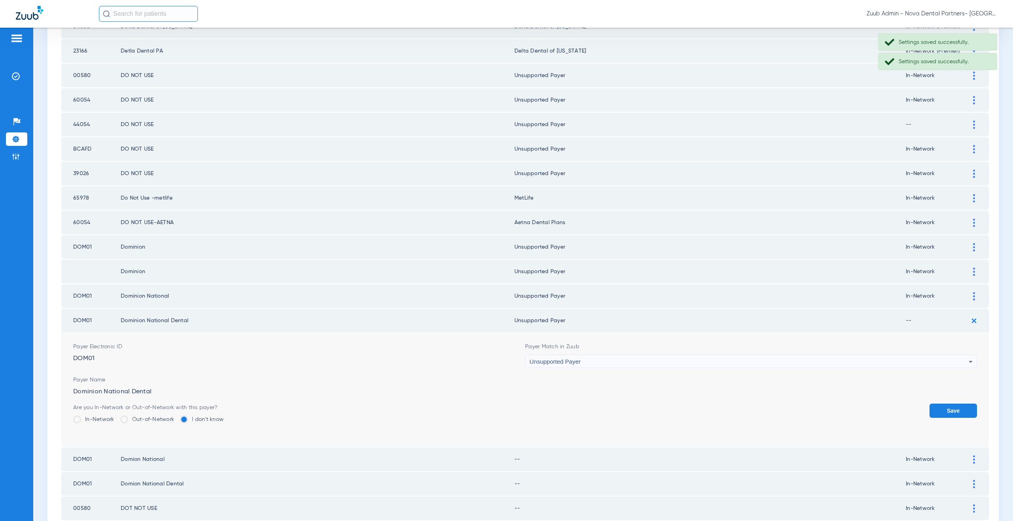
click at [929, 404] on button "Save" at bounding box center [952, 411] width 47 height 14
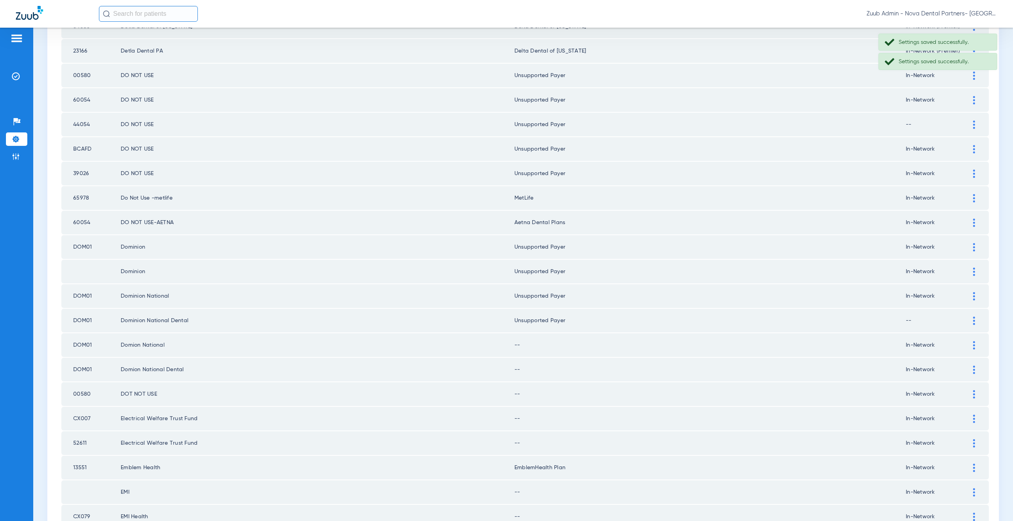
click at [973, 345] on img at bounding box center [974, 345] width 2 height 8
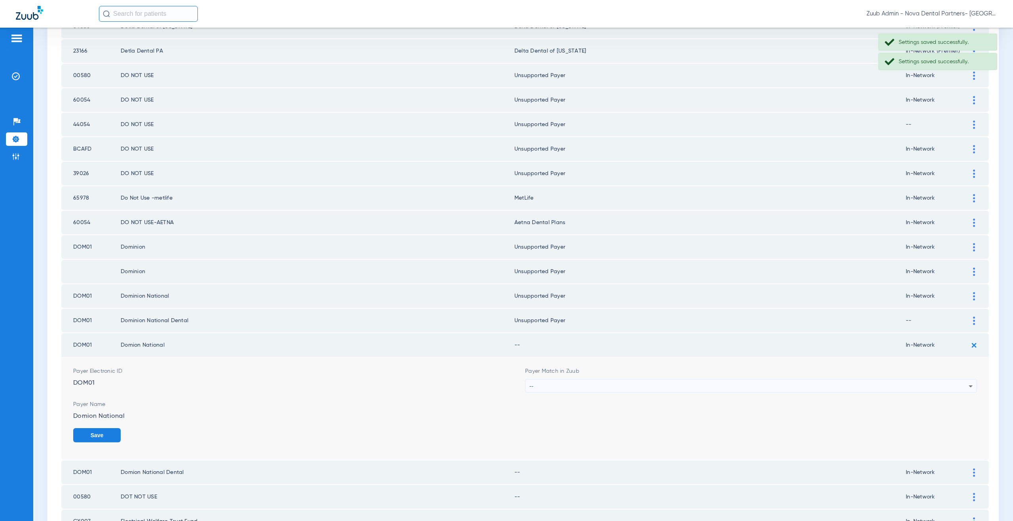
click at [616, 385] on div "--" at bounding box center [748, 386] width 439 height 13
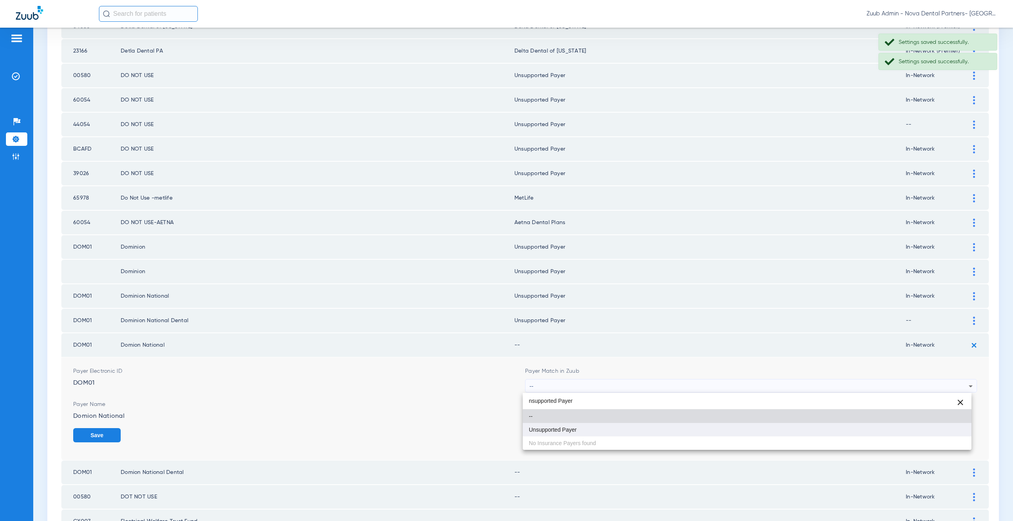
type input "nsupported Payer"
click at [604, 429] on mat-option "Unsupported Payer" at bounding box center [747, 429] width 449 height 13
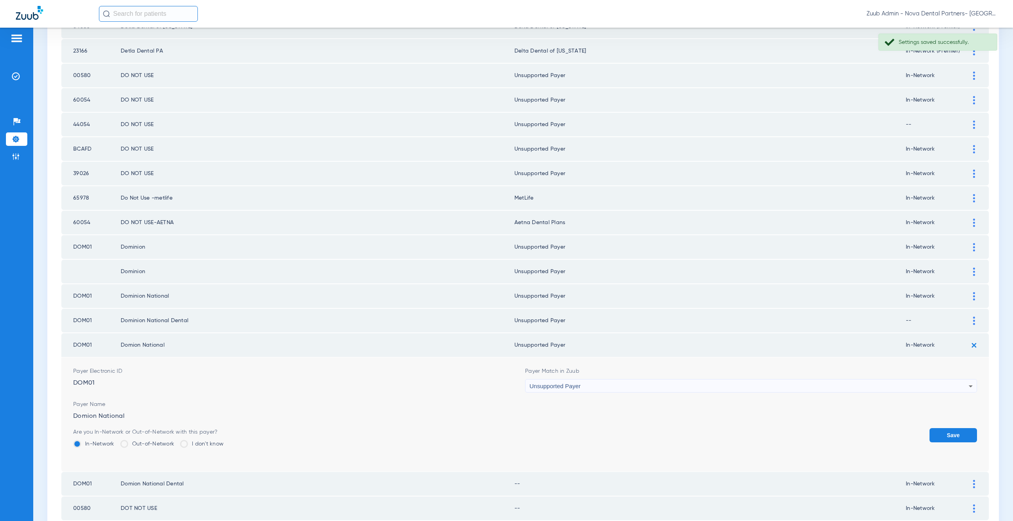
click at [937, 435] on button "Save" at bounding box center [952, 436] width 47 height 14
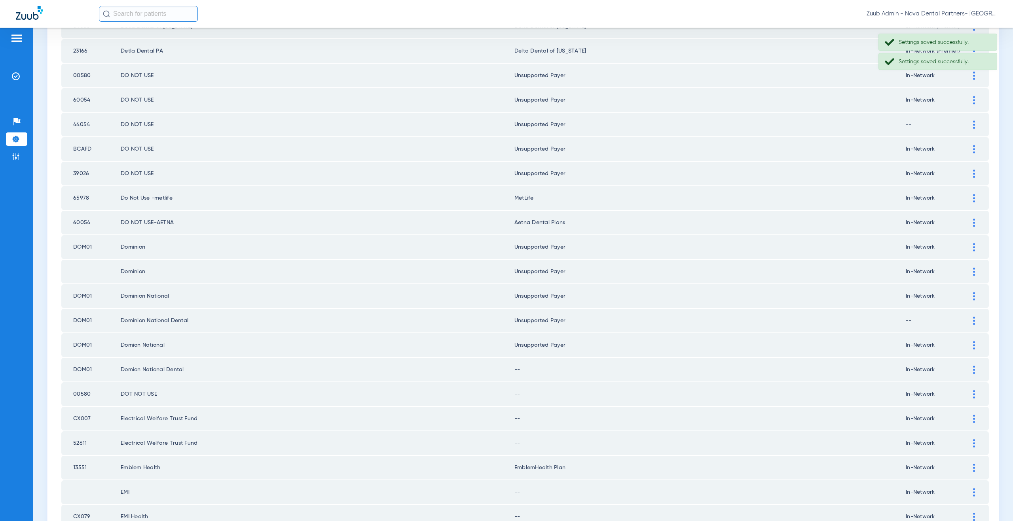
click at [973, 372] on img at bounding box center [974, 370] width 2 height 8
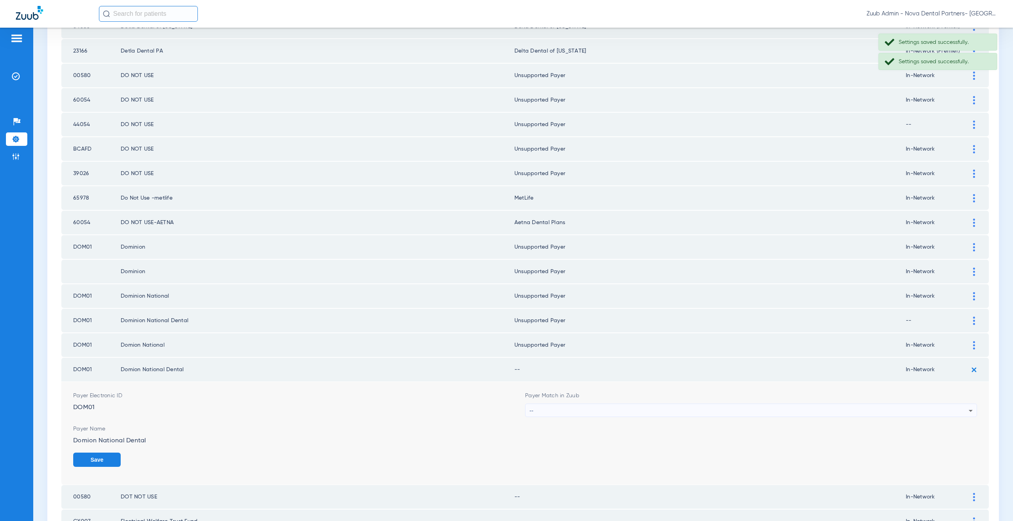
click at [599, 406] on div "--" at bounding box center [748, 410] width 439 height 13
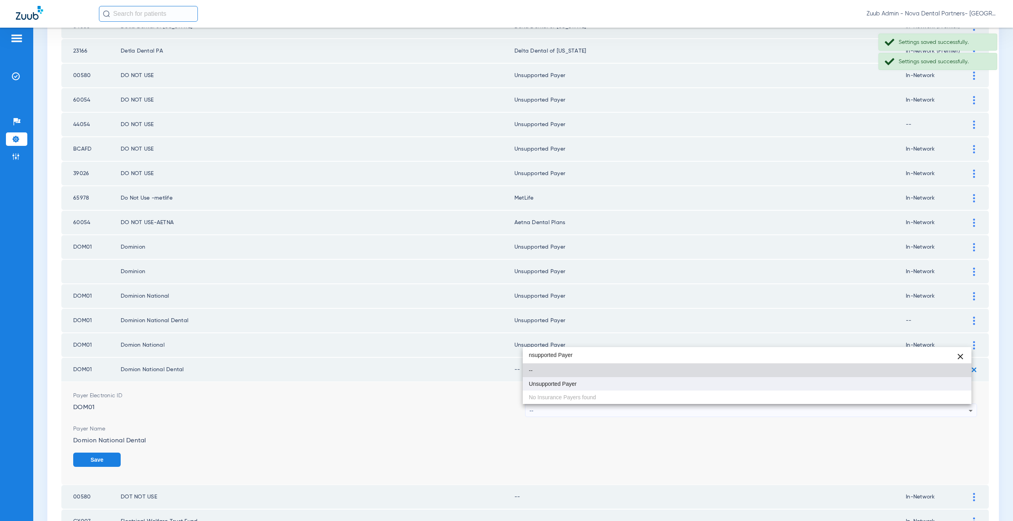
type input "nsupported Payer"
click at [561, 383] on span "Unsupported Payer" at bounding box center [553, 384] width 48 height 6
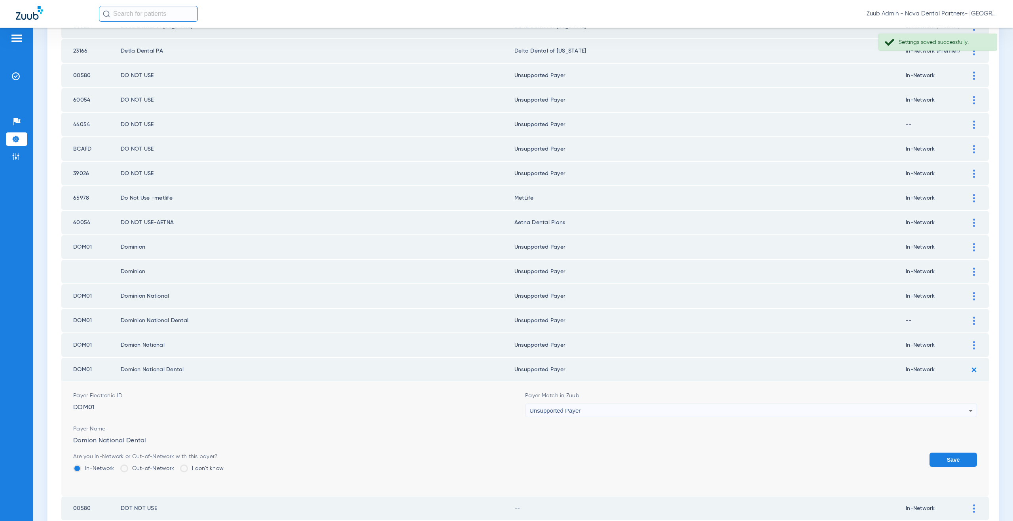
click at [944, 456] on button "Save" at bounding box center [952, 460] width 47 height 14
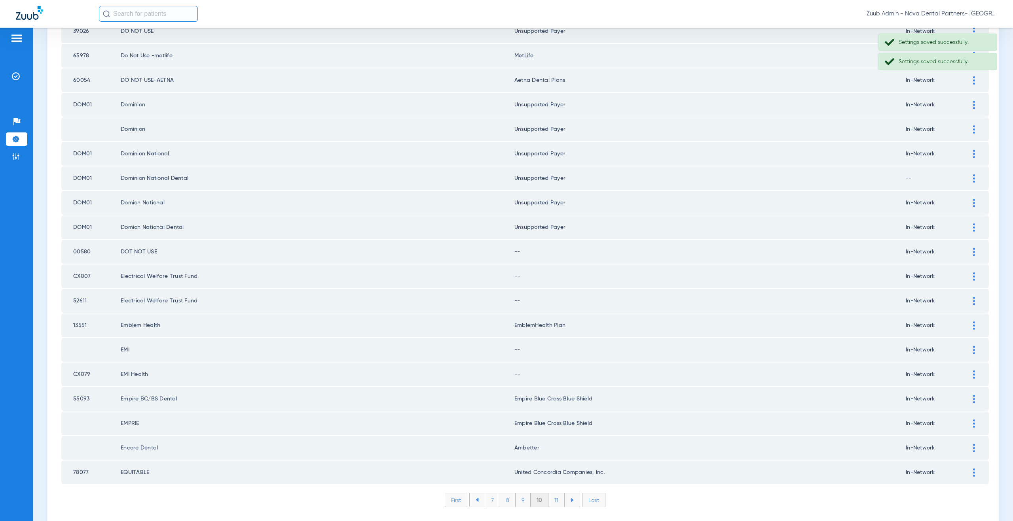
scroll to position [891, 0]
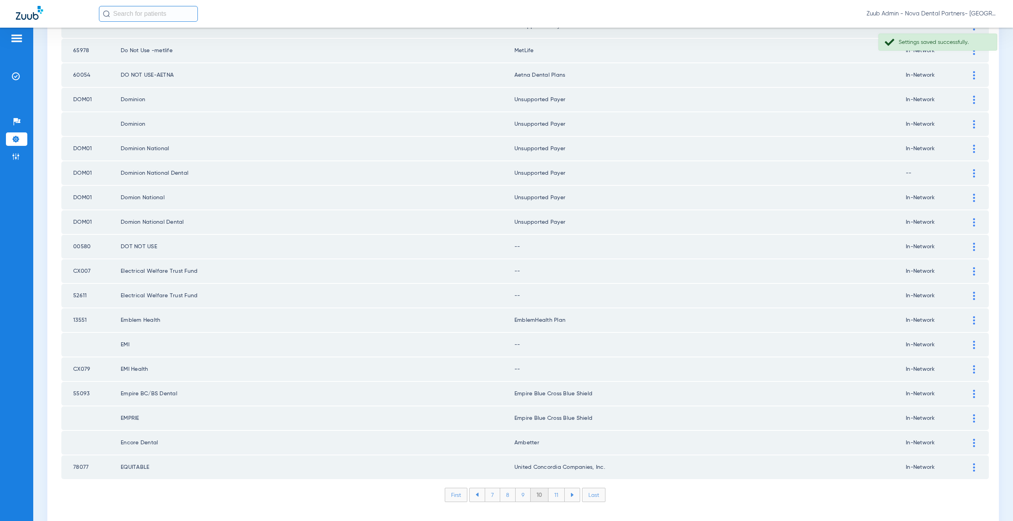
click at [967, 244] on div at bounding box center [974, 247] width 14 height 8
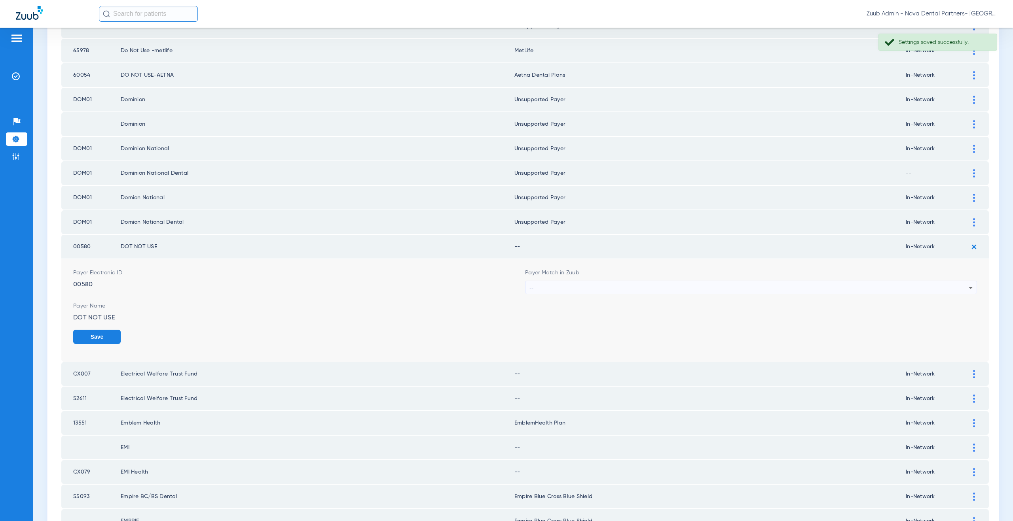
click at [593, 282] on div "--" at bounding box center [748, 287] width 439 height 13
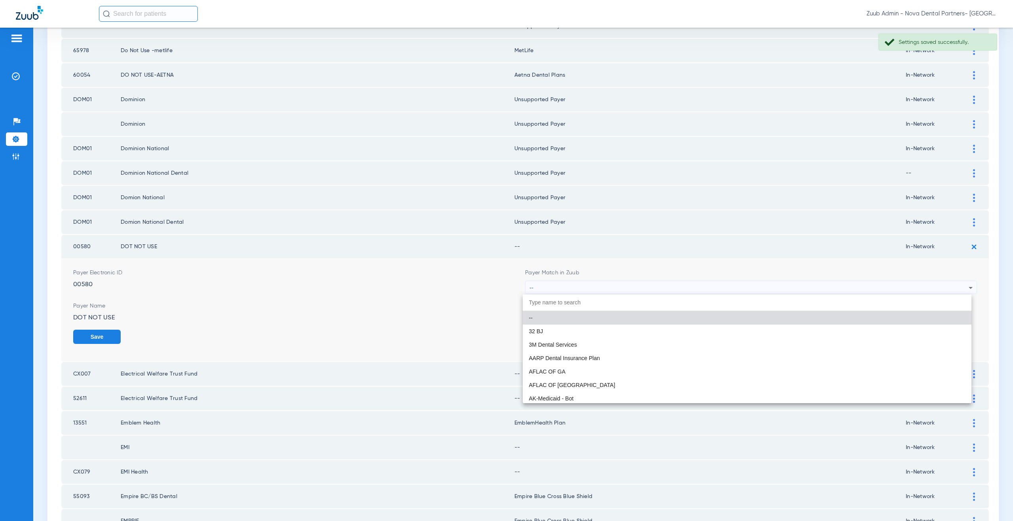
paste input "nsupported Payer"
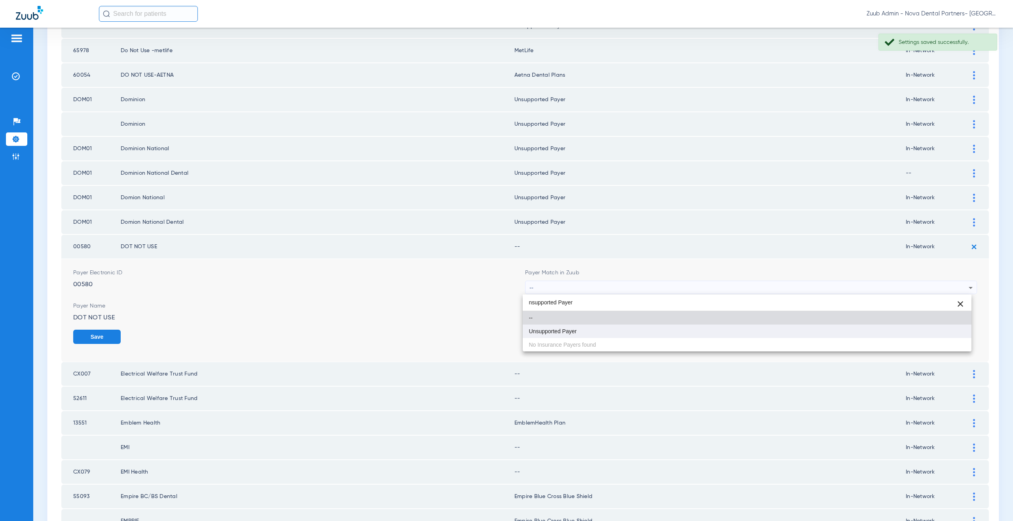
type input "nsupported Payer"
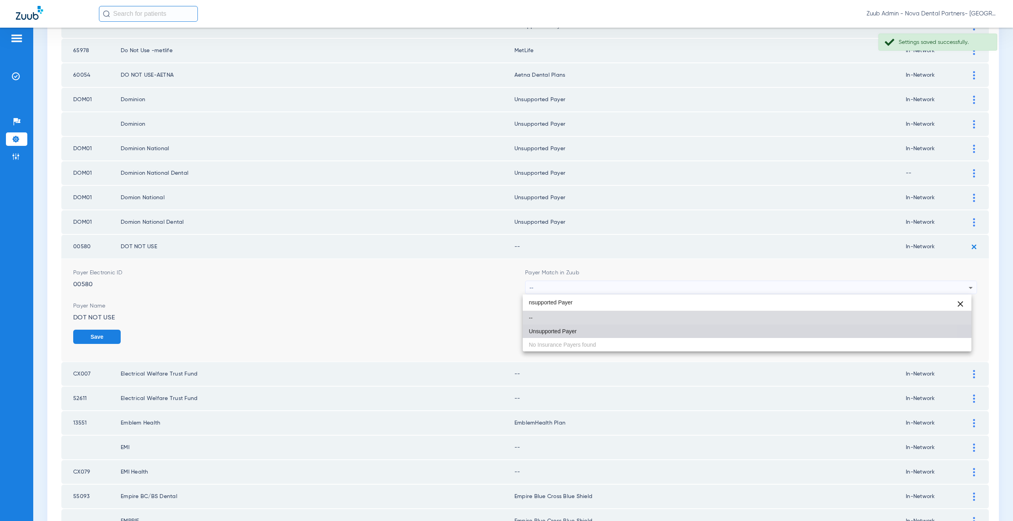
click at [562, 332] on span "Unsupported Payer" at bounding box center [553, 332] width 48 height 6
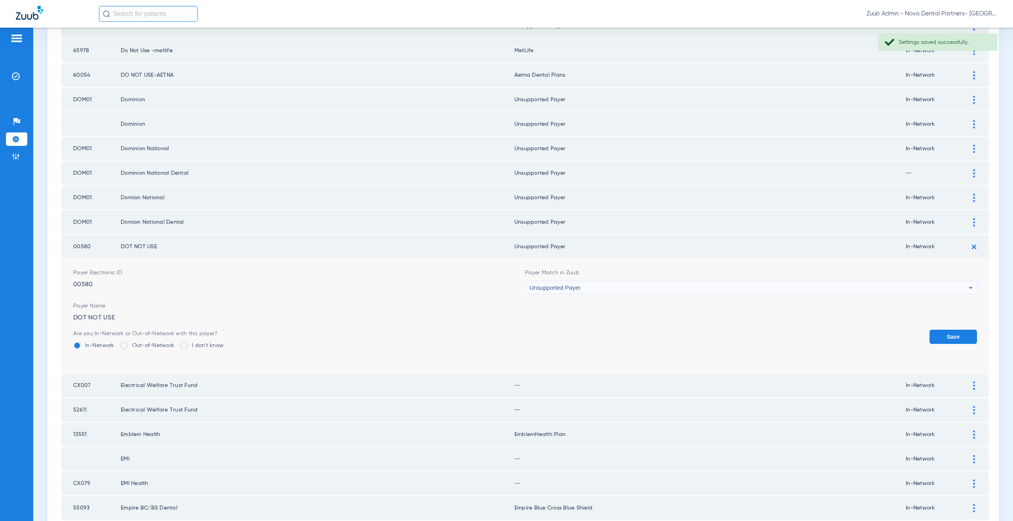
click at [956, 332] on button "Save" at bounding box center [952, 337] width 47 height 14
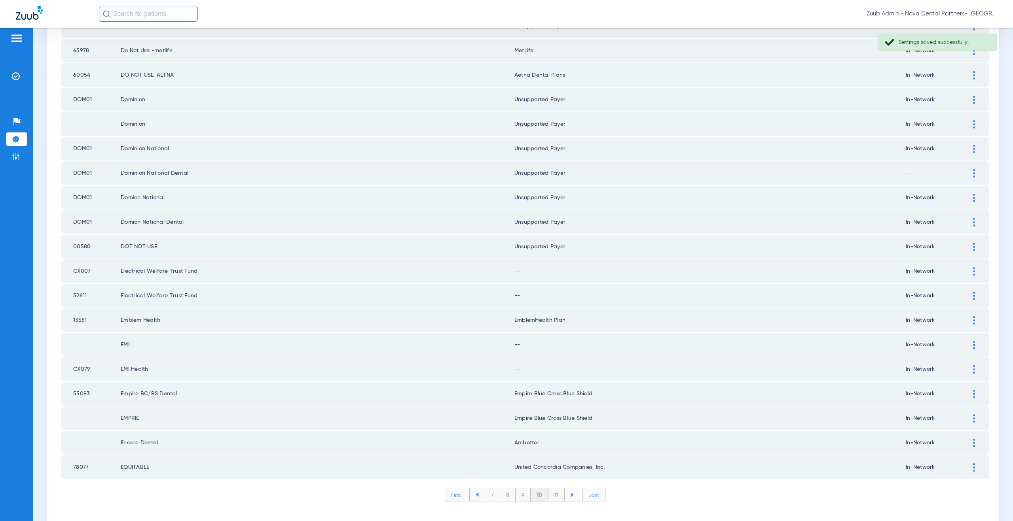
click at [969, 272] on div at bounding box center [974, 271] width 14 height 8
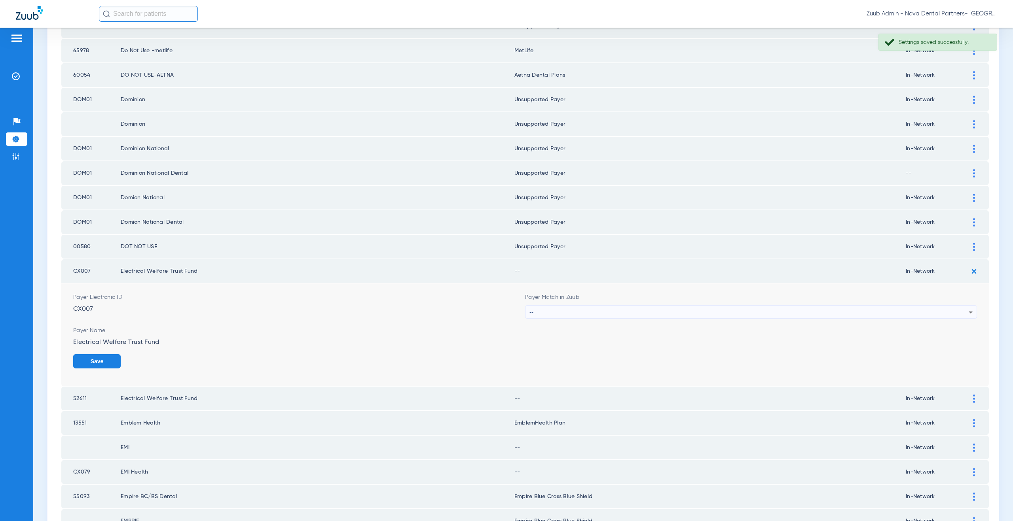
click at [618, 312] on div "--" at bounding box center [748, 312] width 439 height 13
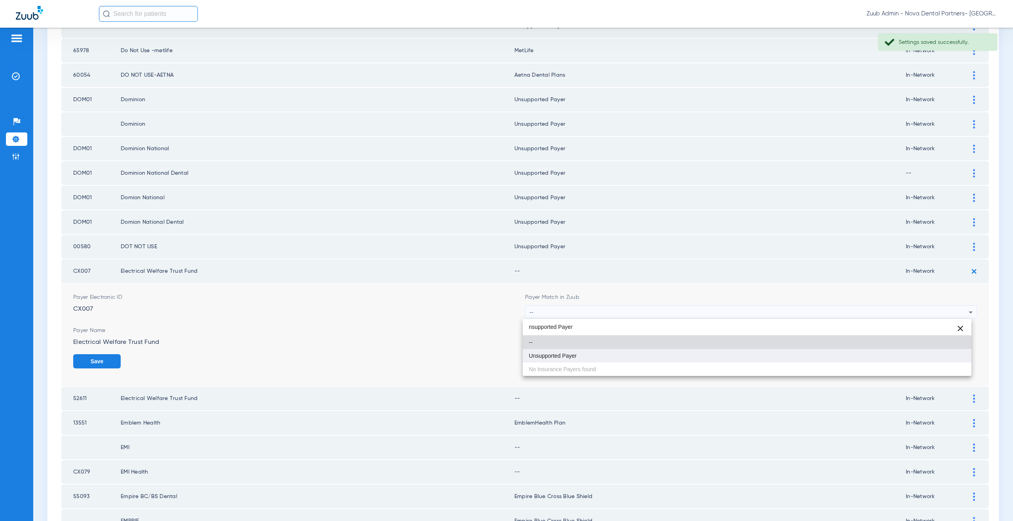
type input "nsupported Payer"
click at [590, 354] on mat-option "Unsupported Payer" at bounding box center [747, 355] width 449 height 13
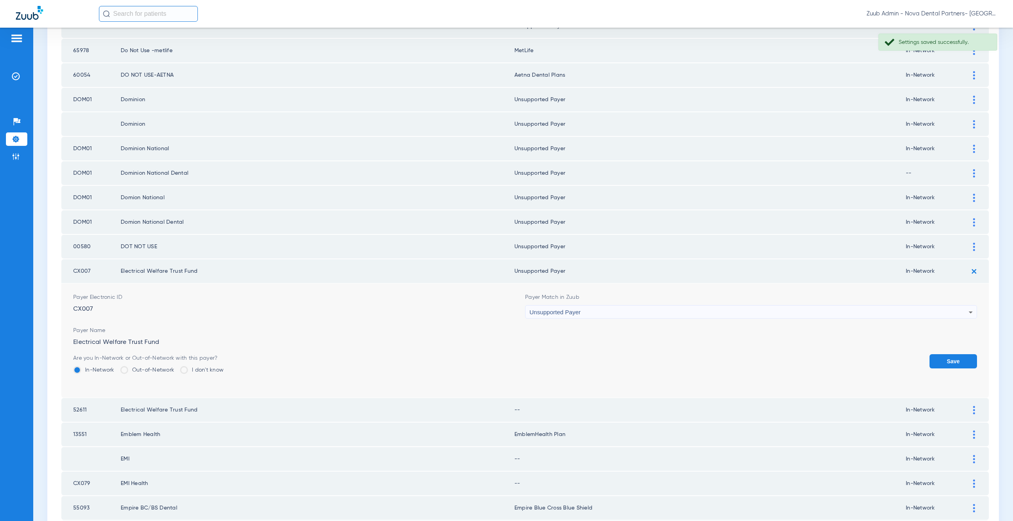
drag, startPoint x: 946, startPoint y: 358, endPoint x: 966, endPoint y: 332, distance: 33.0
click at [946, 358] on button "Save" at bounding box center [952, 362] width 47 height 14
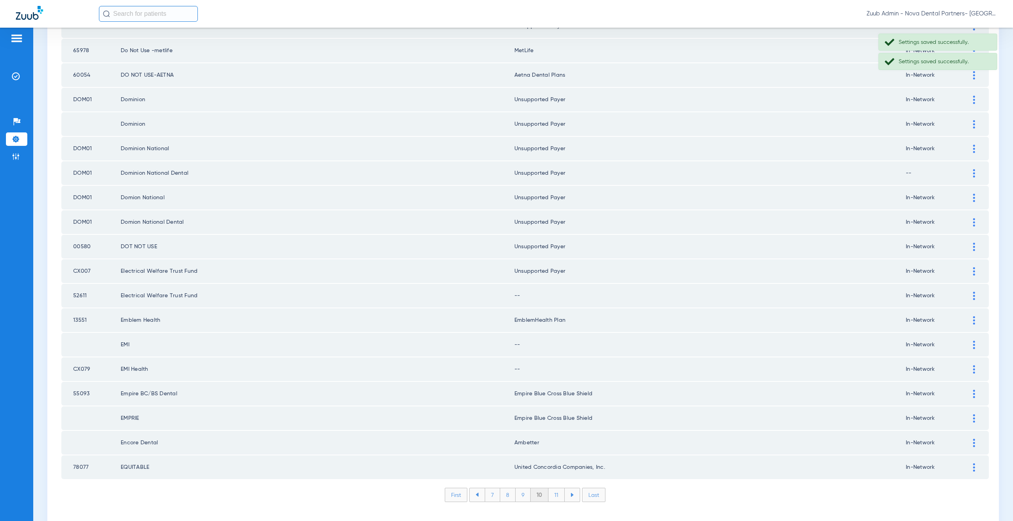
click at [969, 297] on div at bounding box center [974, 296] width 14 height 8
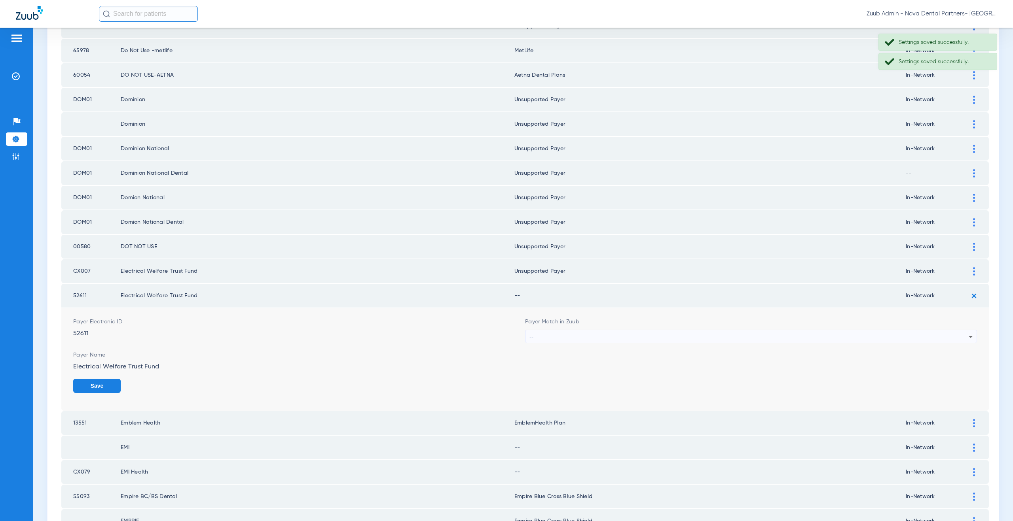
click at [590, 340] on div "--" at bounding box center [748, 336] width 439 height 13
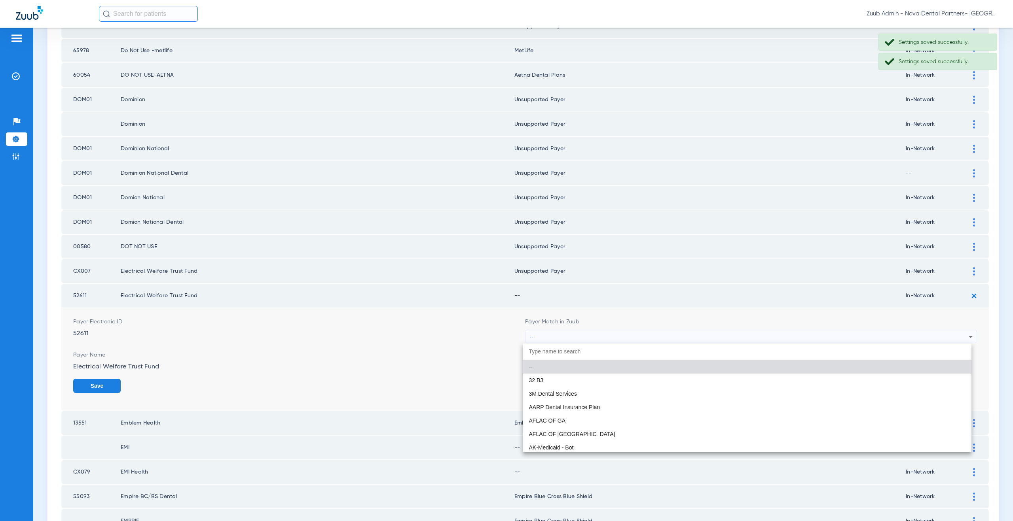
paste input "nsupported Payer"
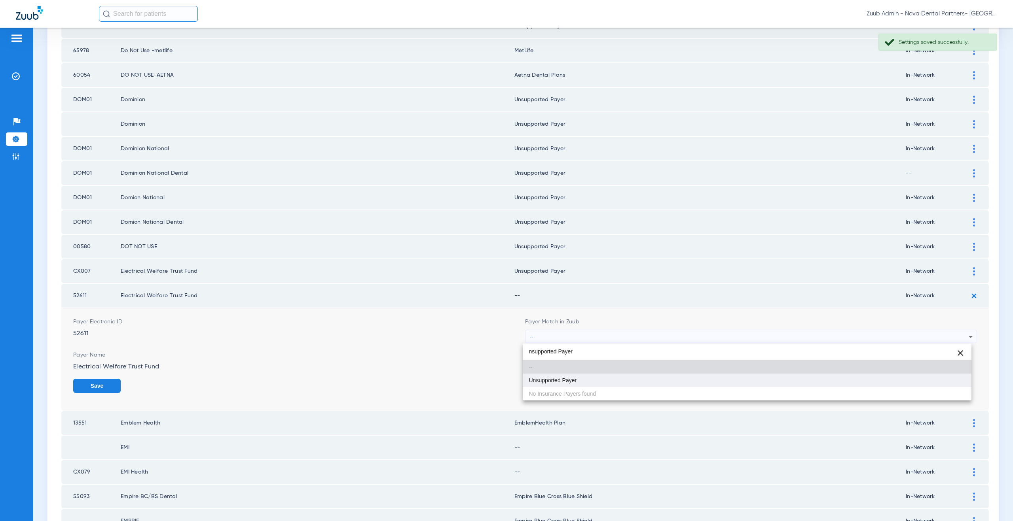
type input "nsupported Payer"
click at [581, 378] on mat-option "Unsupported Payer" at bounding box center [747, 380] width 449 height 13
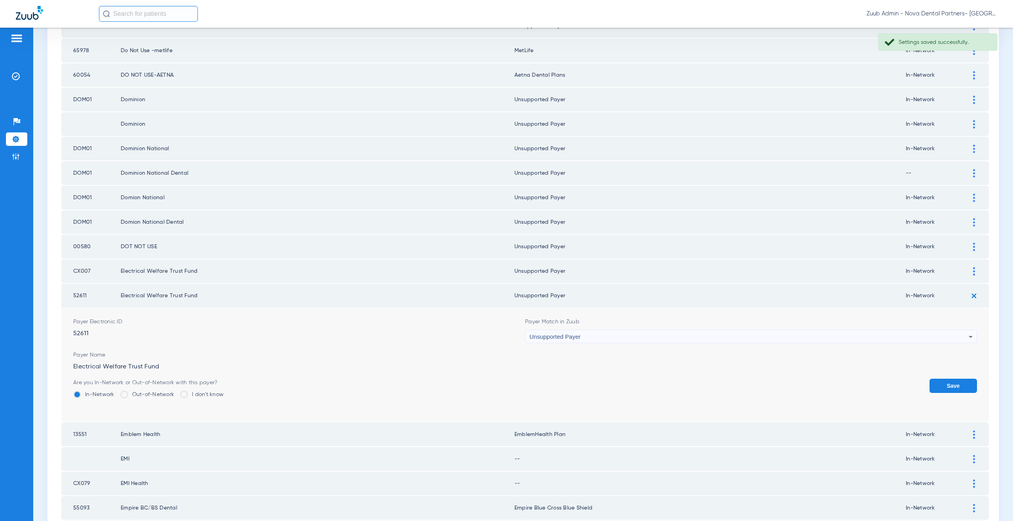
click at [944, 384] on button "Save" at bounding box center [952, 386] width 47 height 14
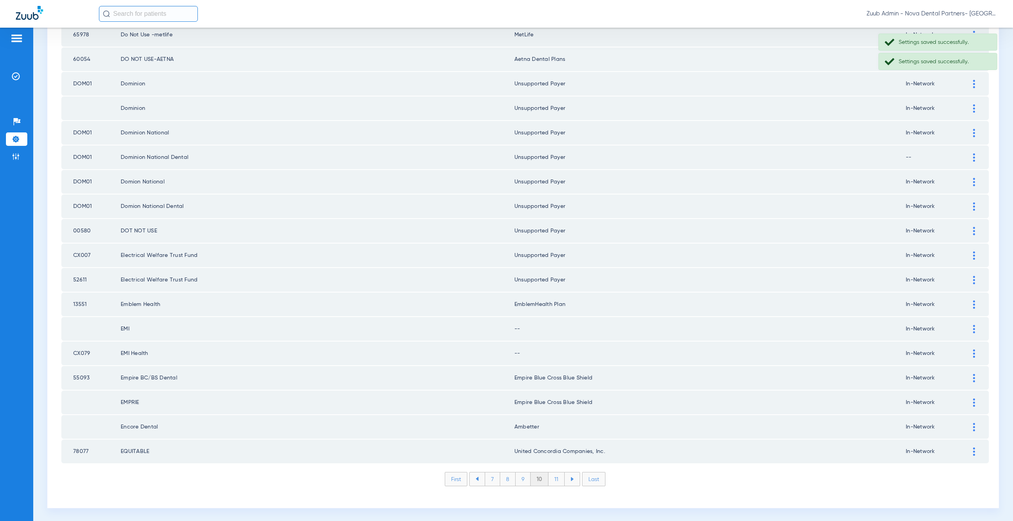
scroll to position [908, 0]
click at [973, 329] on div at bounding box center [974, 328] width 14 height 8
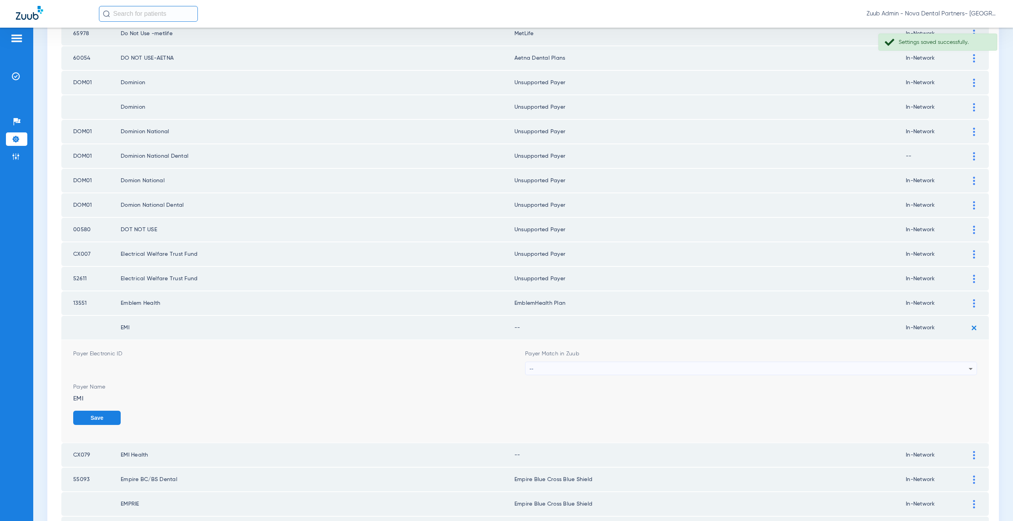
click at [599, 371] on div "--" at bounding box center [748, 368] width 439 height 13
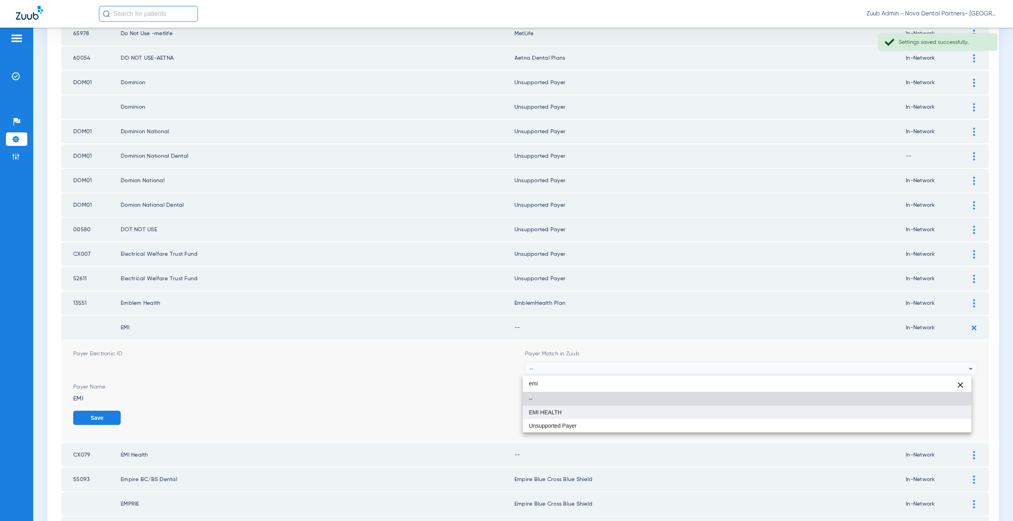
type input "emi"
click at [576, 411] on mat-option "EMI HEALTH" at bounding box center [747, 412] width 449 height 13
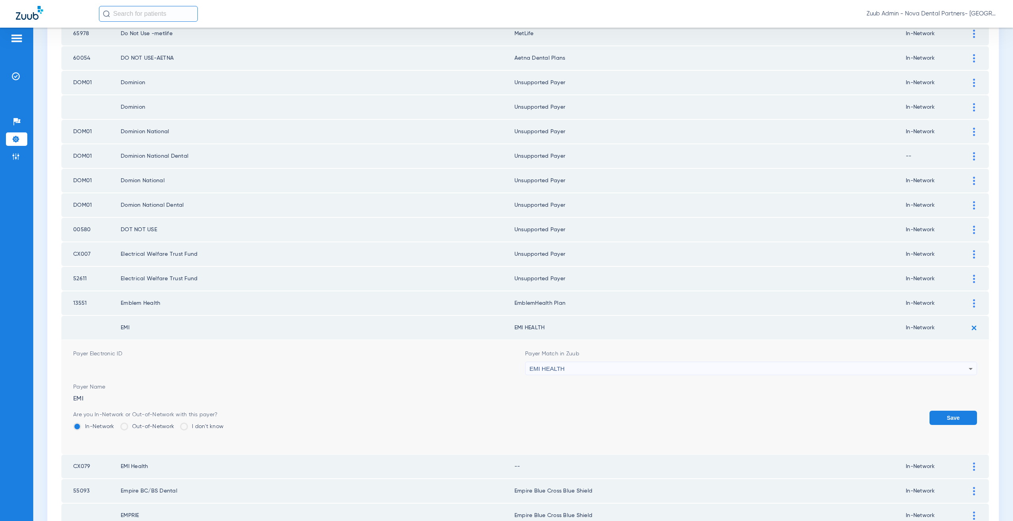
click at [935, 417] on button "Save" at bounding box center [952, 418] width 47 height 14
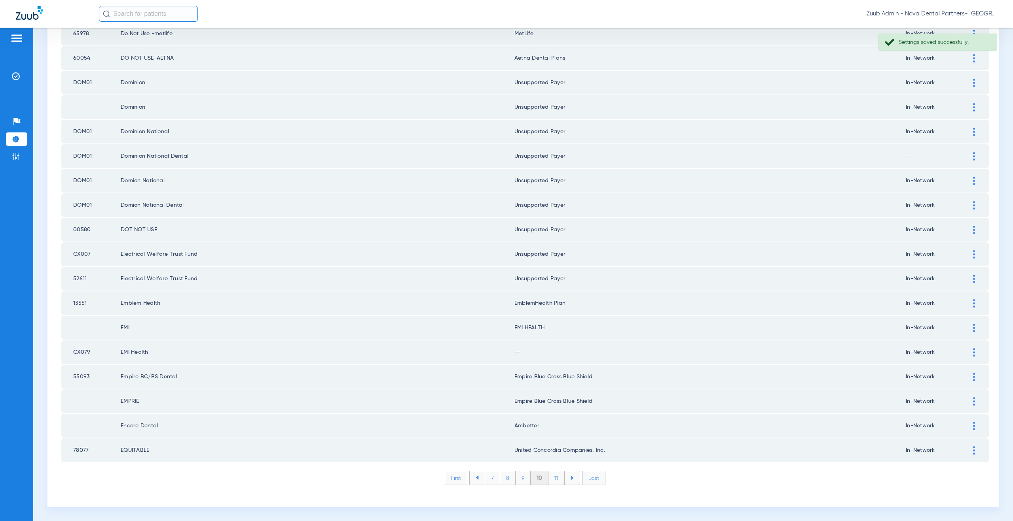
click at [973, 351] on img at bounding box center [974, 353] width 2 height 8
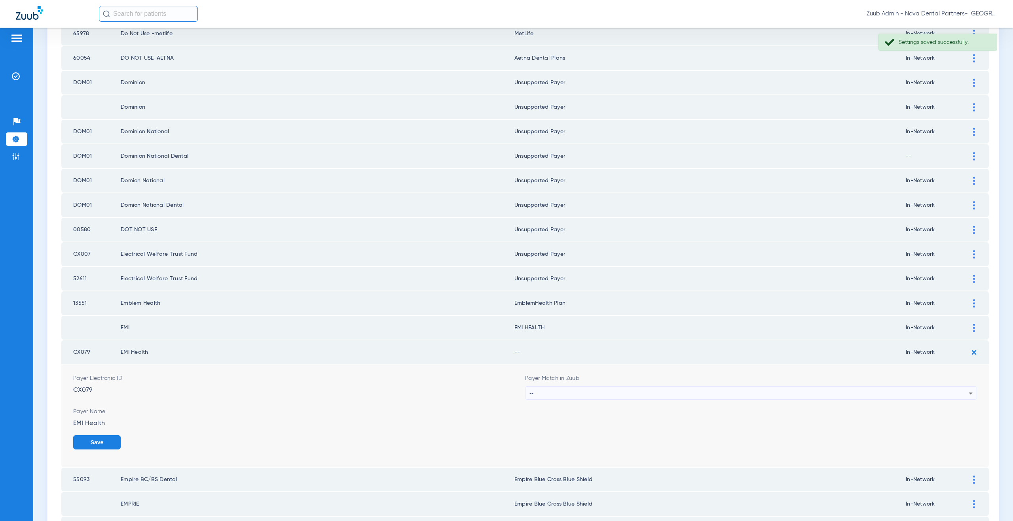
click at [587, 394] on div "--" at bounding box center [748, 393] width 439 height 13
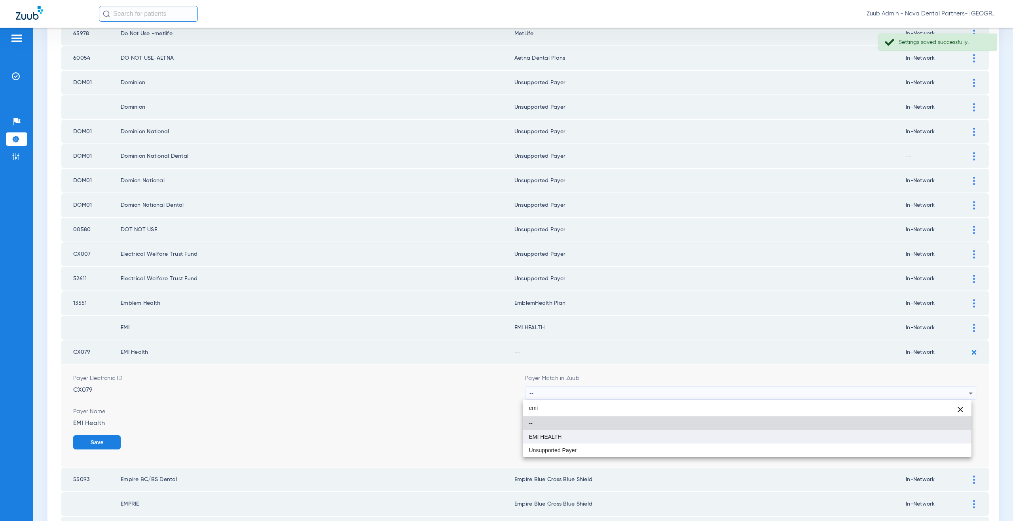
type input "emi"
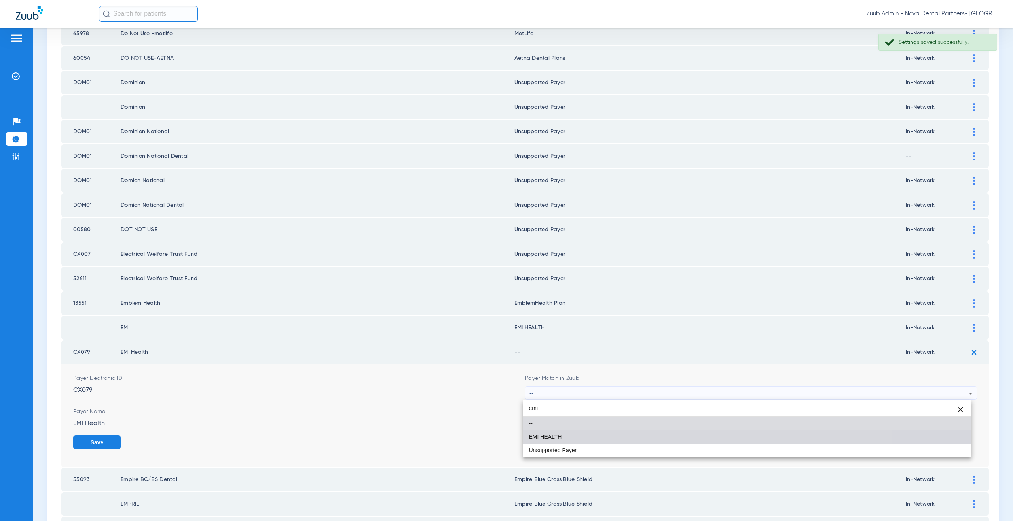
click at [580, 438] on mat-option "EMI HEALTH" at bounding box center [747, 436] width 449 height 13
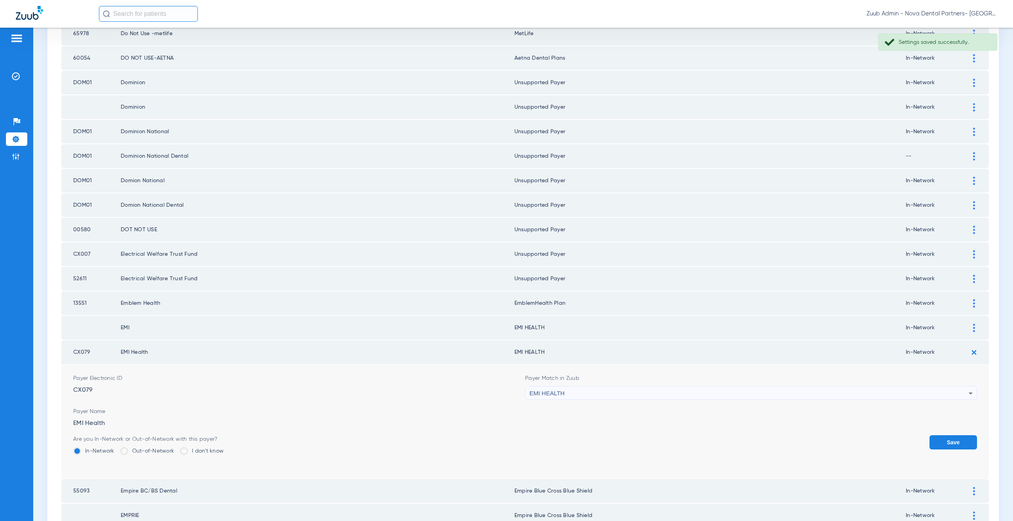
click at [942, 446] on button "Save" at bounding box center [952, 443] width 47 height 14
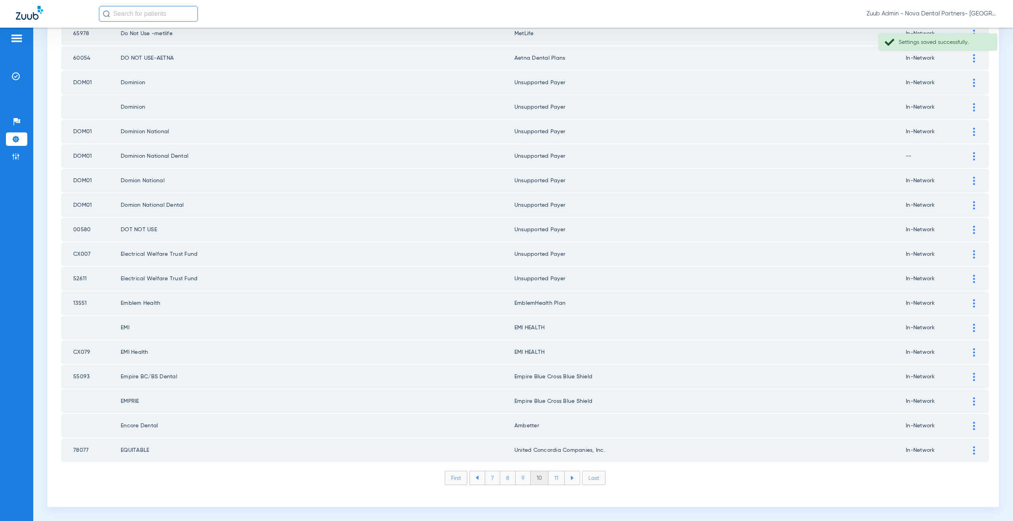
click at [554, 481] on li "11" at bounding box center [556, 478] width 16 height 13
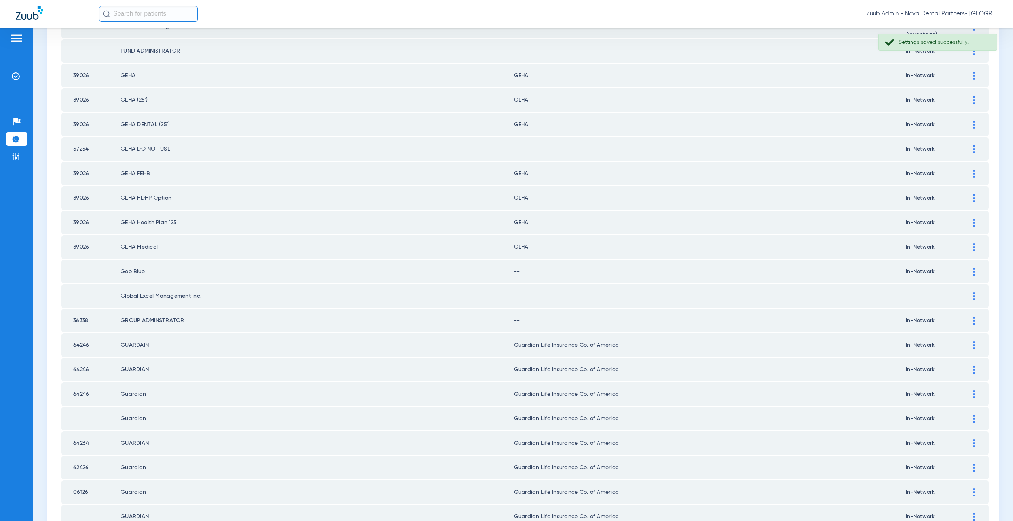
scroll to position [0, 0]
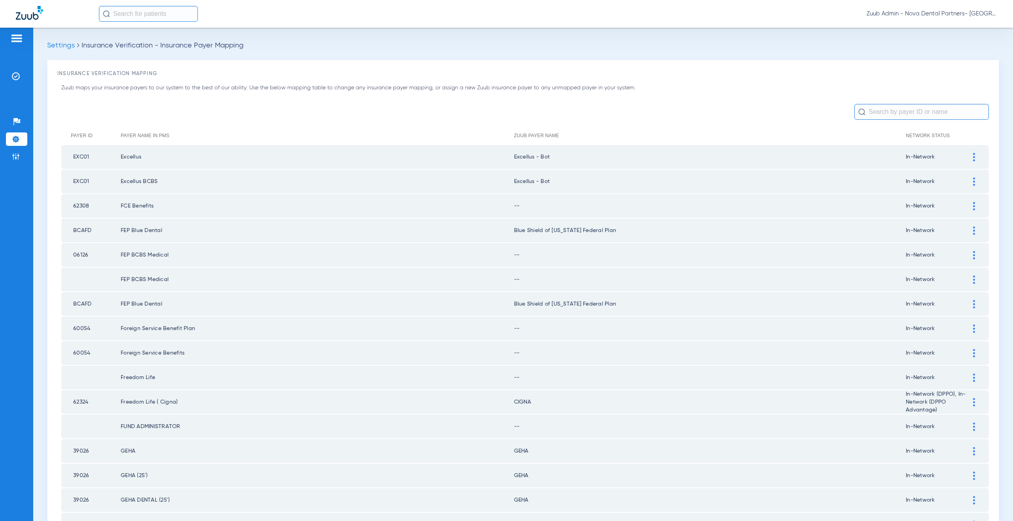
click at [967, 204] on div at bounding box center [974, 206] width 14 height 8
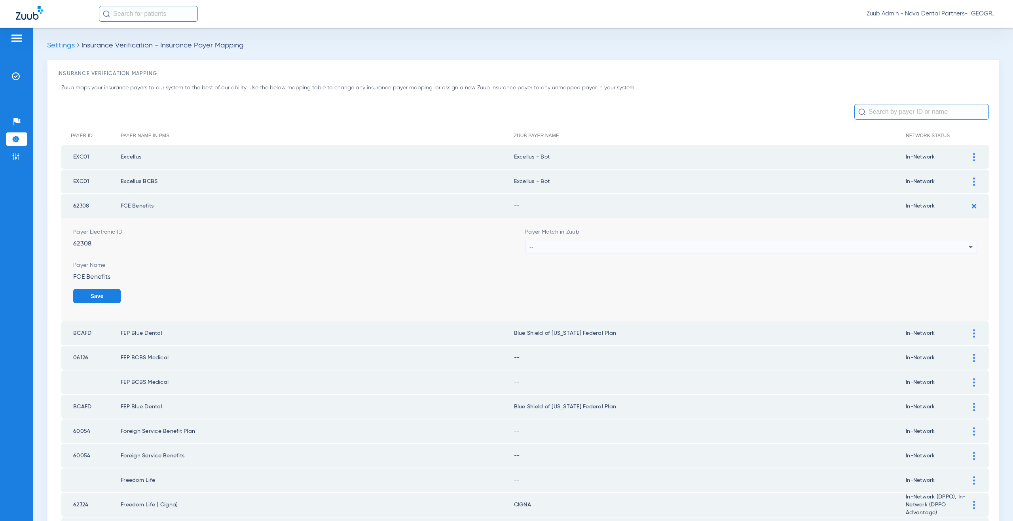
click at [570, 246] on div "--" at bounding box center [748, 247] width 439 height 13
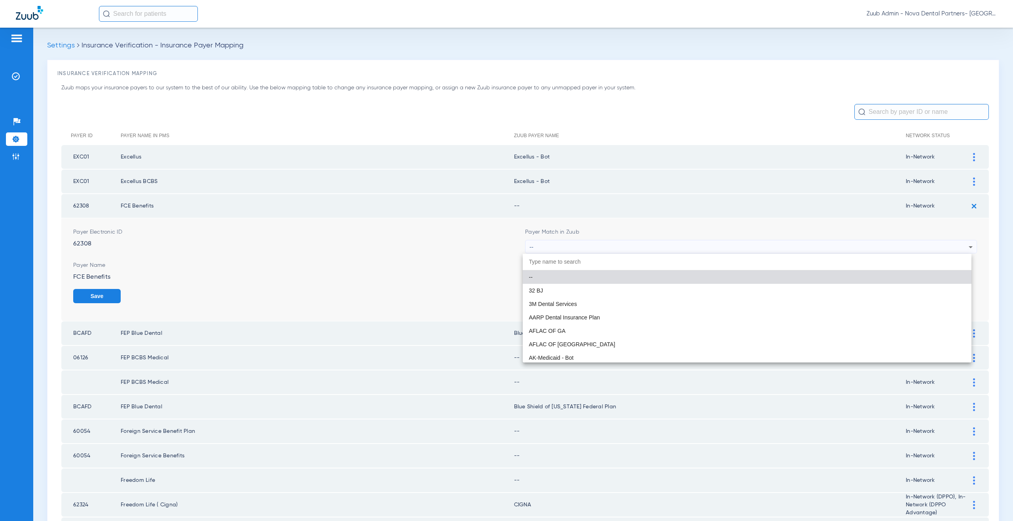
paste input "nsupported Payer"
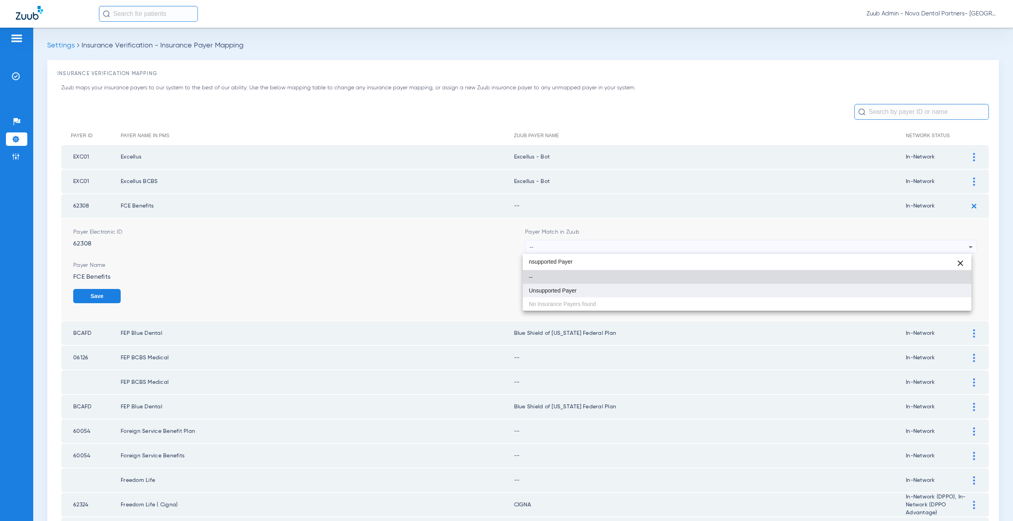
type input "nsupported Payer"
click at [571, 291] on span "Unsupported Payer" at bounding box center [553, 291] width 48 height 6
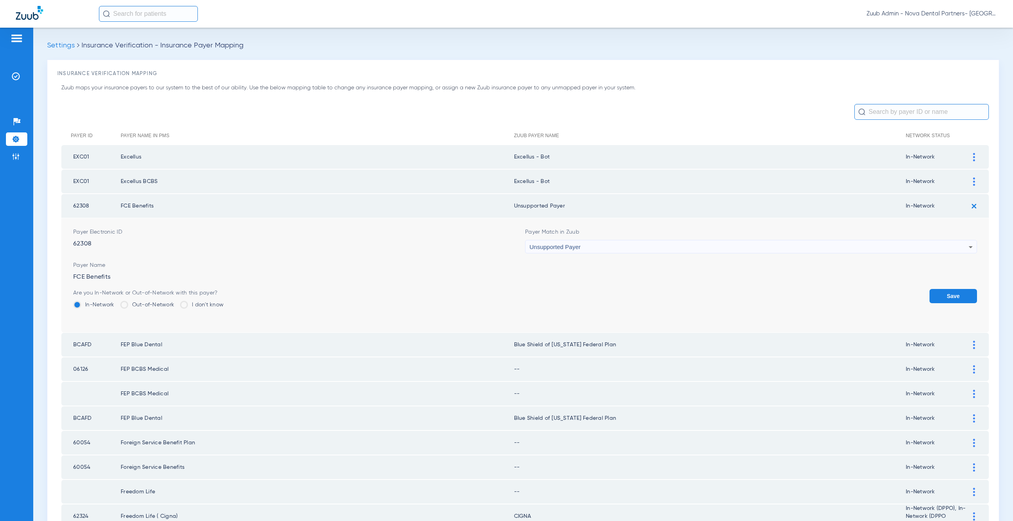
click at [964, 296] on button "Save" at bounding box center [952, 296] width 47 height 14
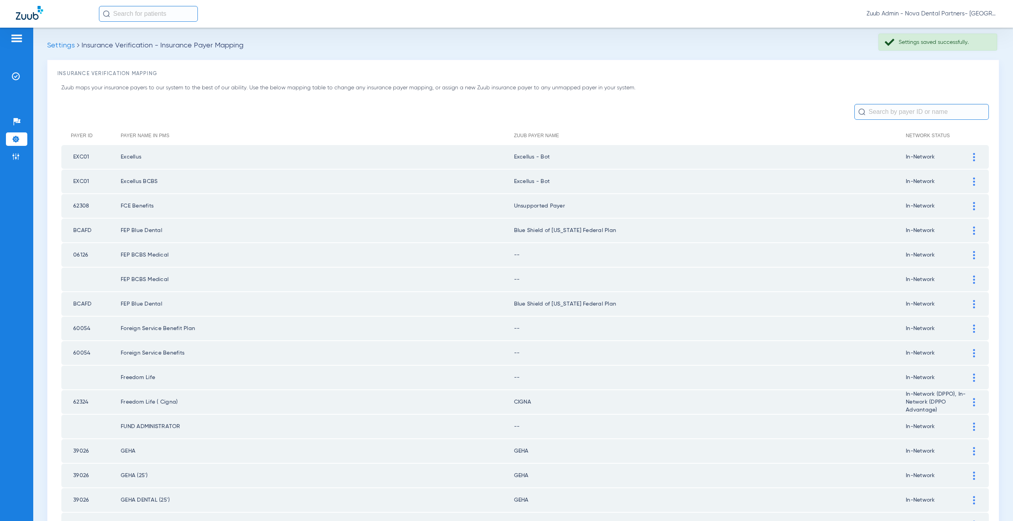
click at [967, 257] on div at bounding box center [974, 255] width 14 height 8
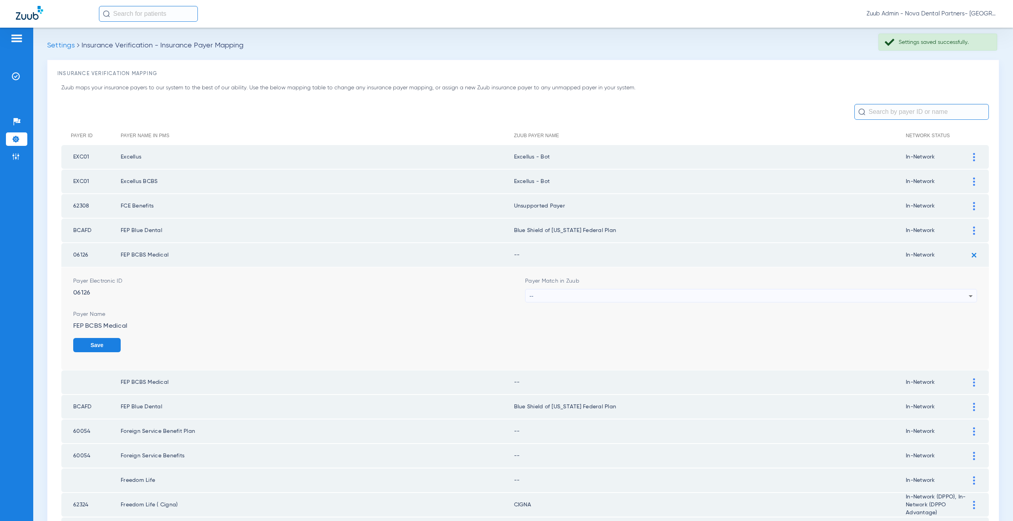
click at [581, 296] on div "--" at bounding box center [748, 296] width 439 height 13
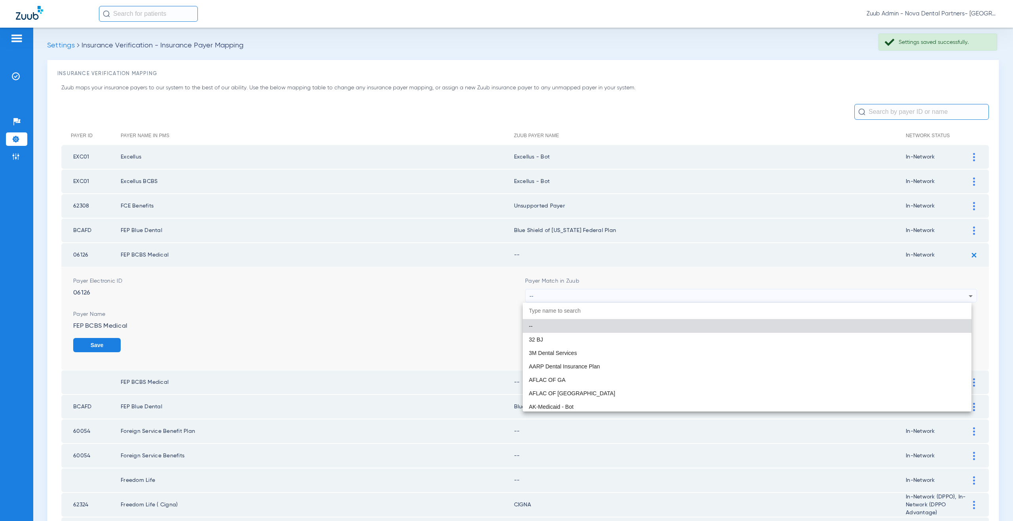
paste input "nsupported Payer"
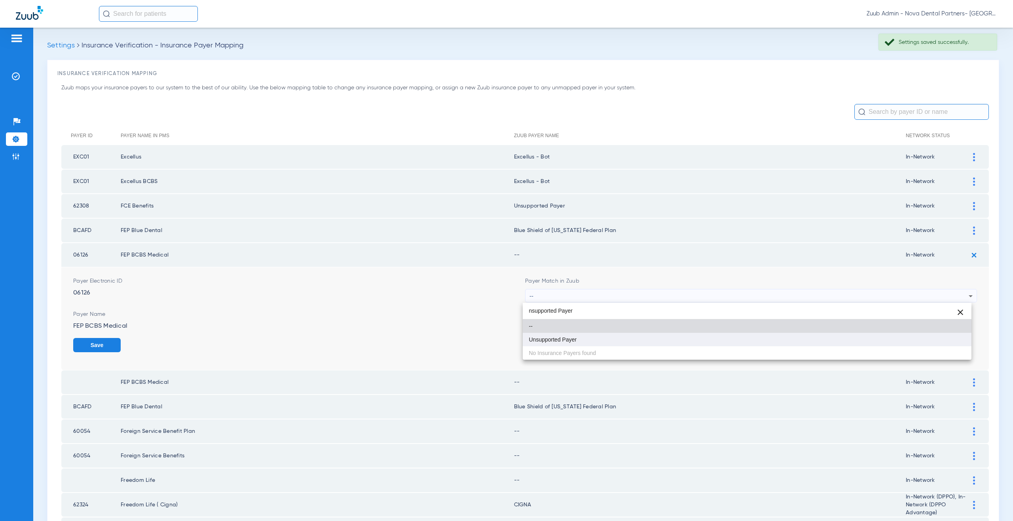
type input "nsupported Payer"
click at [581, 338] on mat-option "Unsupported Payer" at bounding box center [747, 339] width 449 height 13
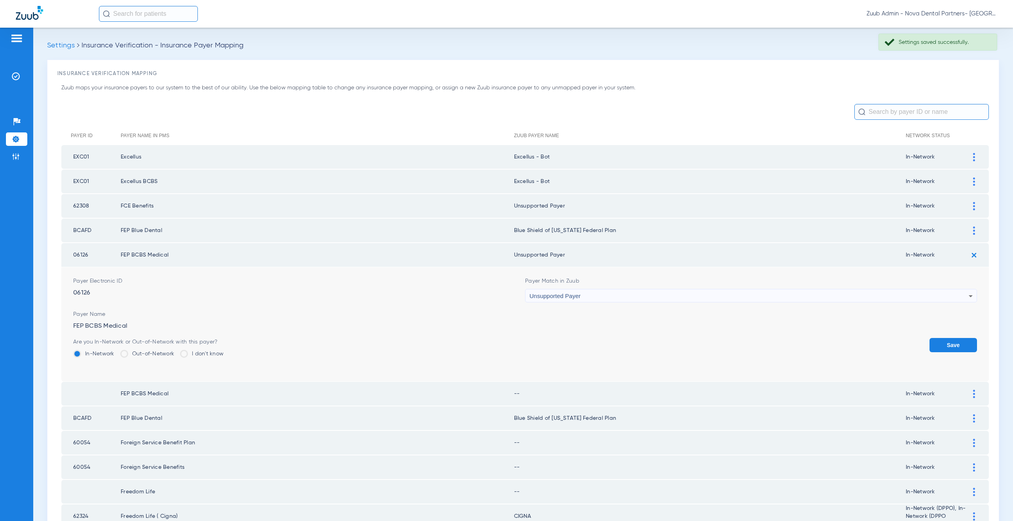
drag, startPoint x: 943, startPoint y: 346, endPoint x: 978, endPoint y: 301, distance: 57.5
click at [944, 345] on button "Save" at bounding box center [952, 345] width 47 height 14
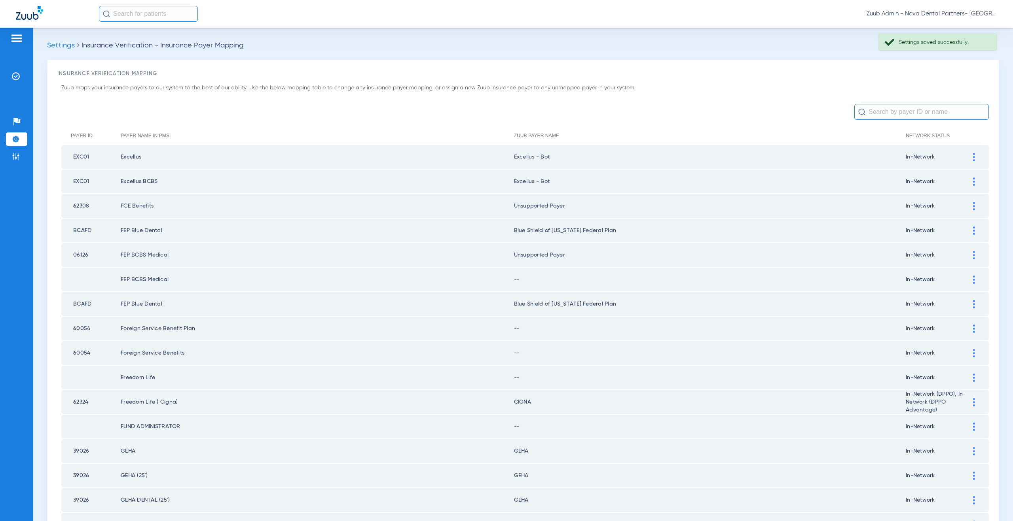
click at [973, 279] on img at bounding box center [974, 280] width 2 height 8
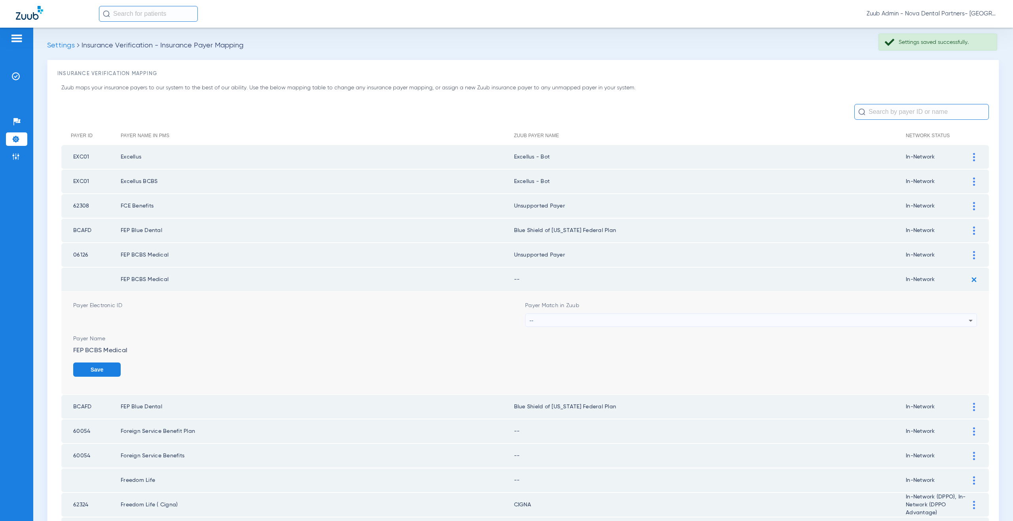
click at [556, 317] on div "--" at bounding box center [748, 320] width 439 height 13
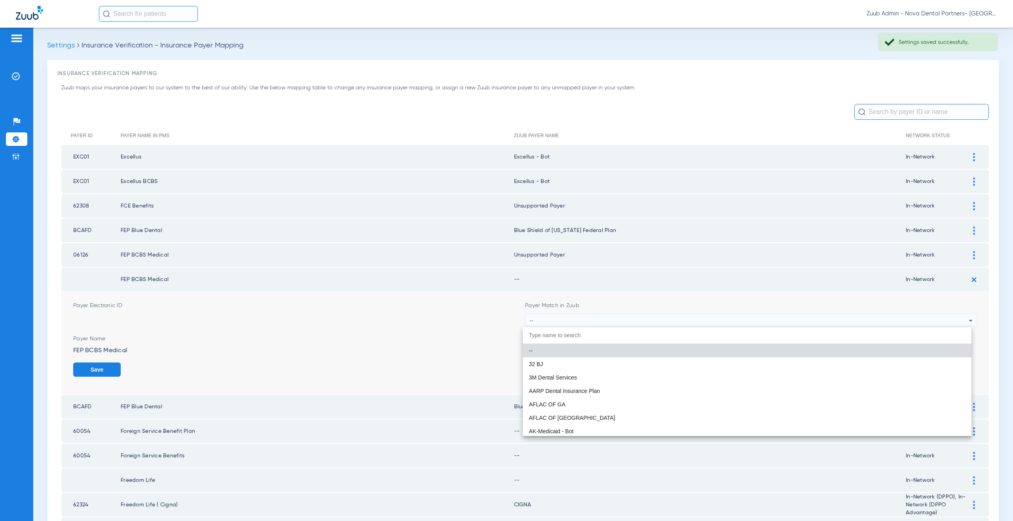
paste input "nsupported Payer"
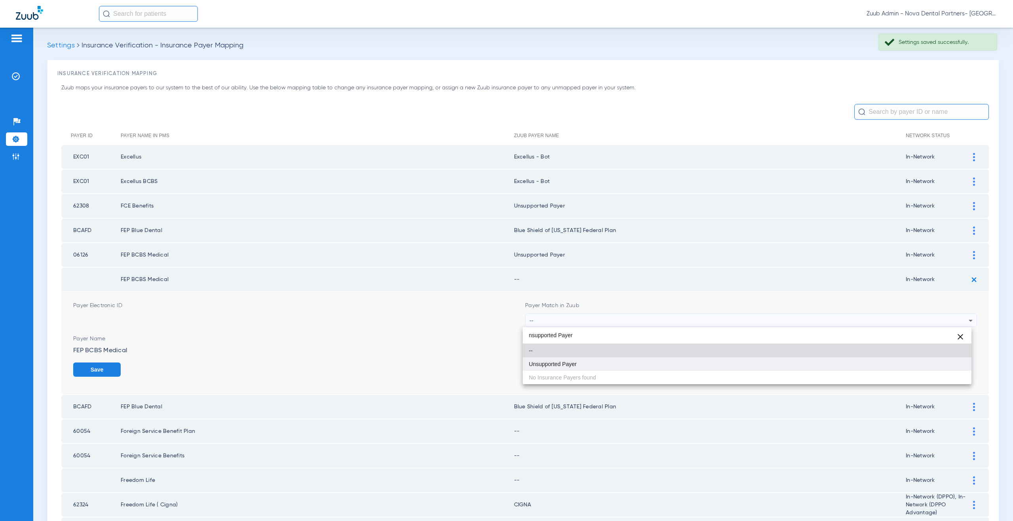
type input "nsupported Payer"
click at [562, 364] on span "Unsupported Payer" at bounding box center [553, 365] width 48 height 6
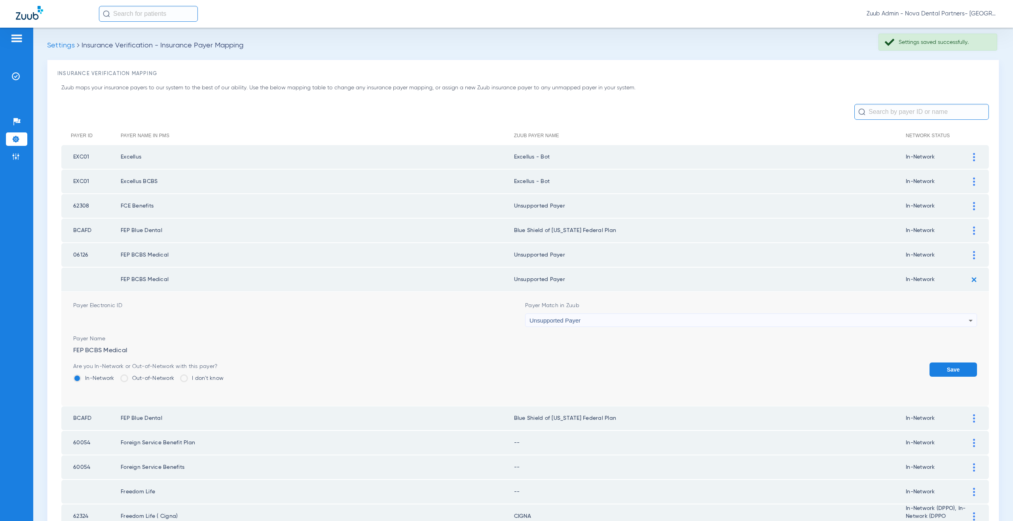
click at [945, 369] on button "Save" at bounding box center [952, 370] width 47 height 14
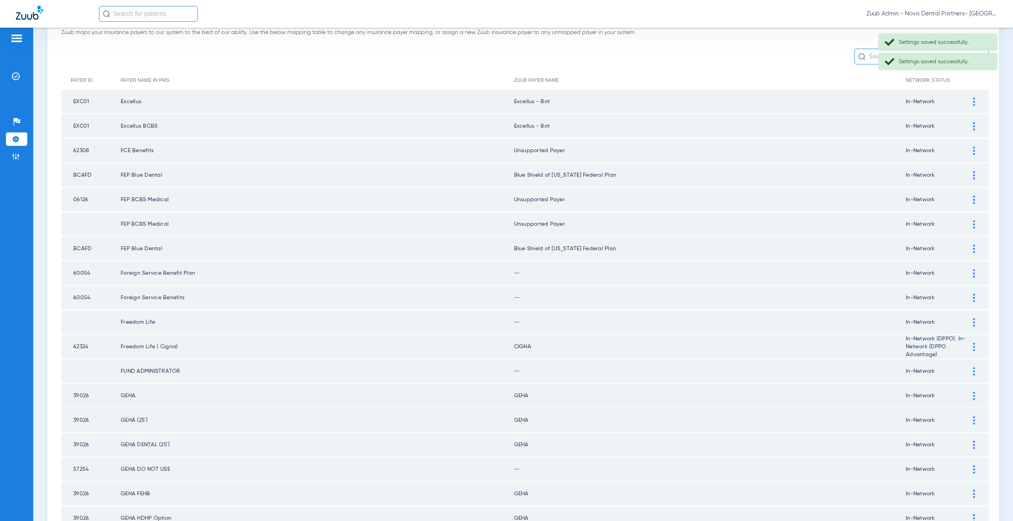
scroll to position [62, 0]
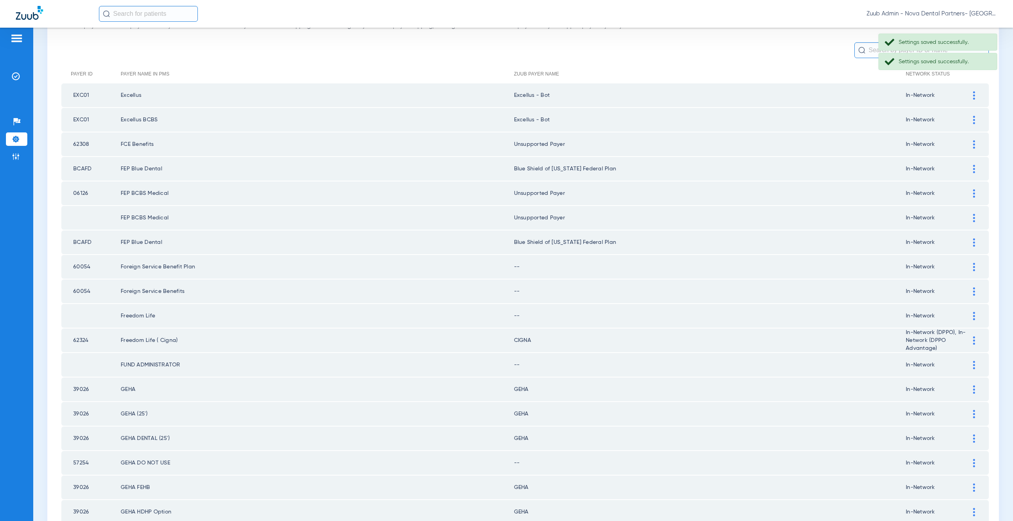
click at [972, 265] on div at bounding box center [974, 267] width 14 height 8
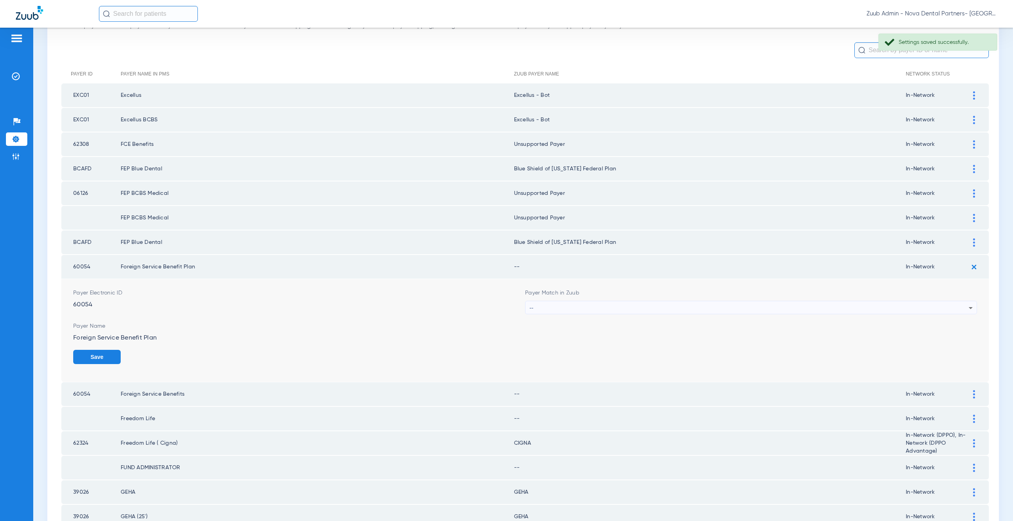
click at [561, 313] on div "--" at bounding box center [748, 307] width 439 height 13
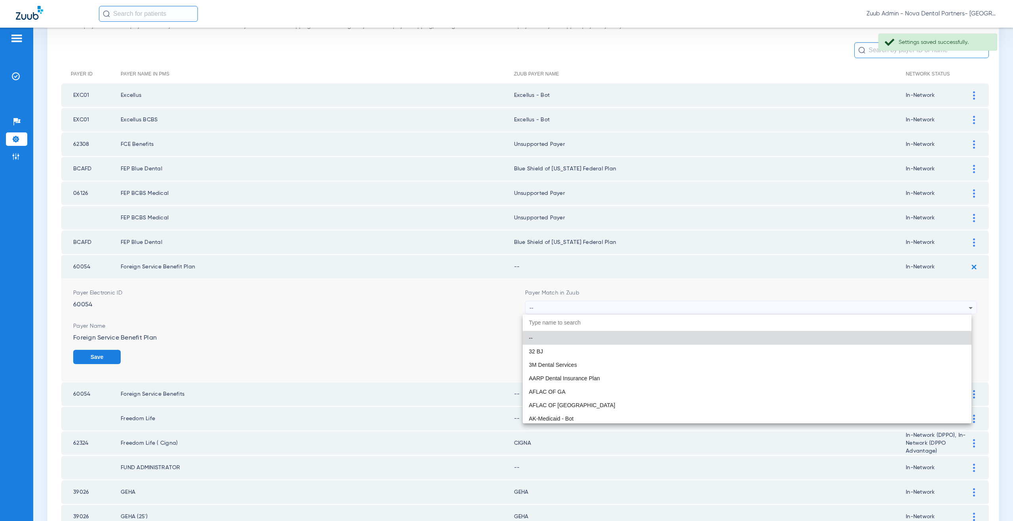
paste input "nsupported Payer"
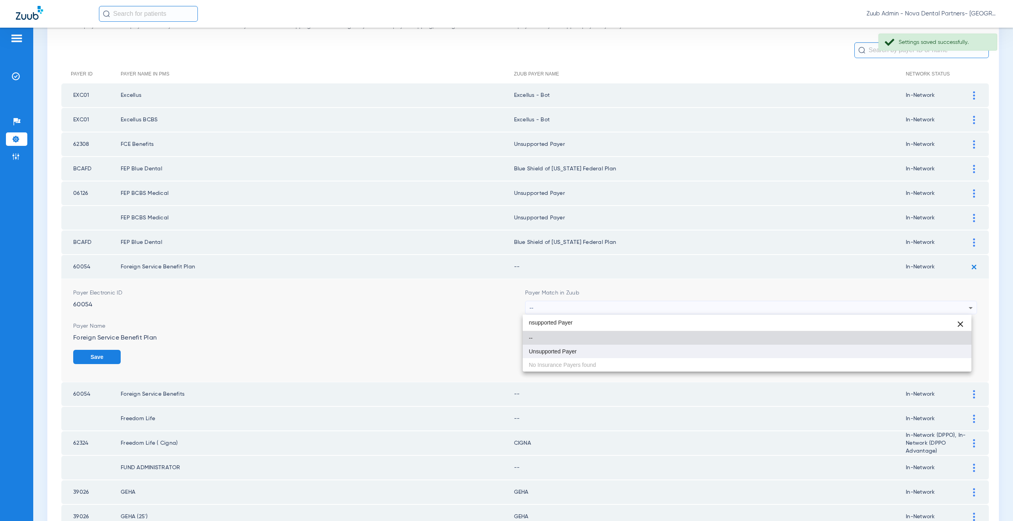
type input "nsupported Payer"
click at [561, 347] on mat-option "Unsupported Payer" at bounding box center [747, 351] width 449 height 13
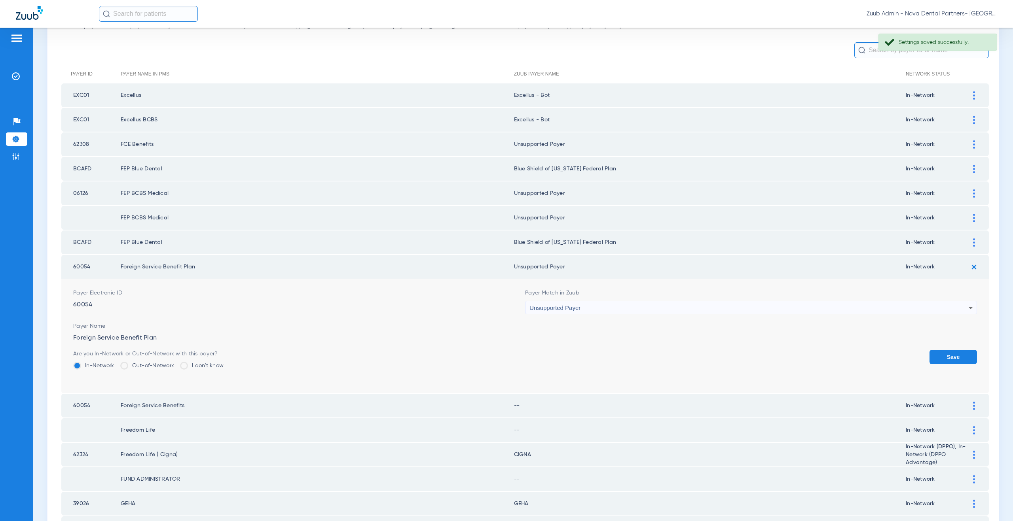
click at [938, 355] on button "Save" at bounding box center [952, 357] width 47 height 14
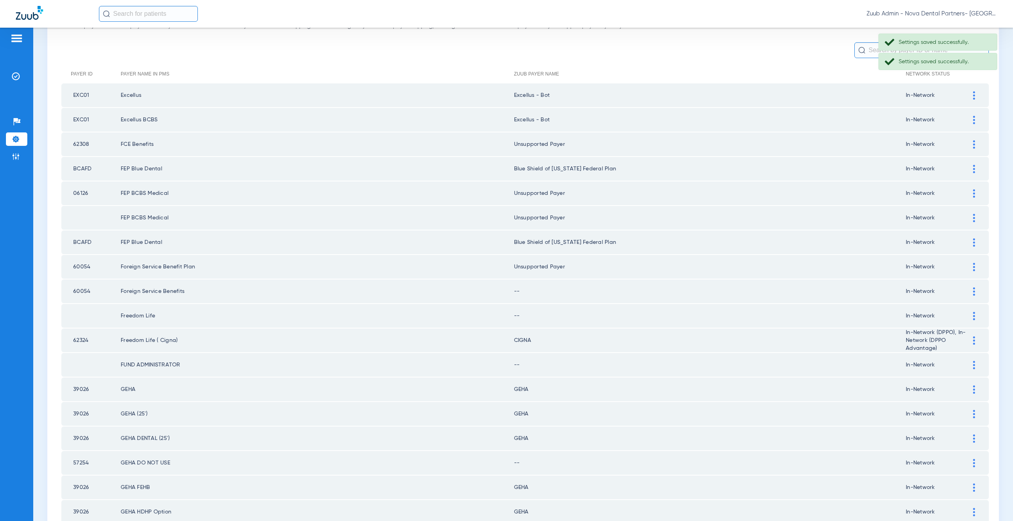
click at [973, 290] on img at bounding box center [974, 292] width 2 height 8
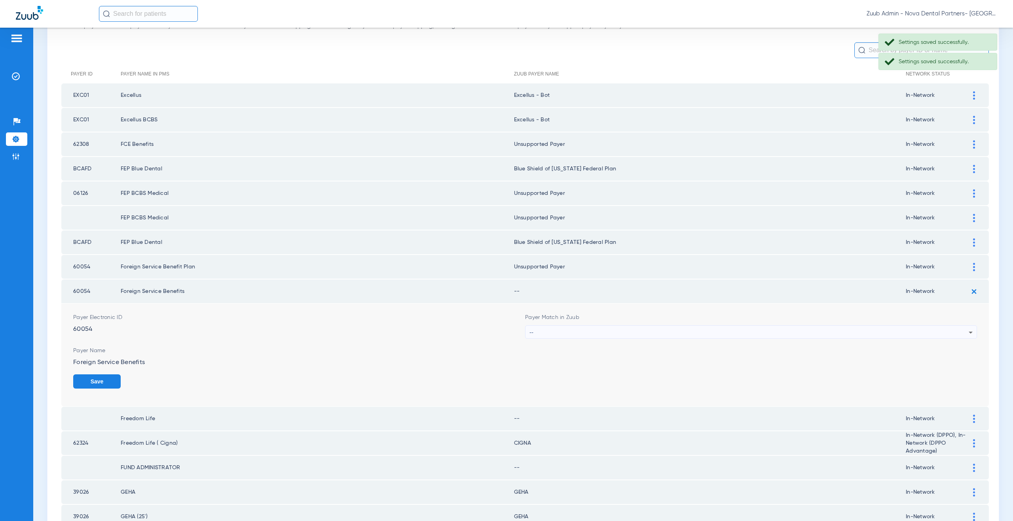
click at [567, 326] on div "--" at bounding box center [748, 332] width 439 height 13
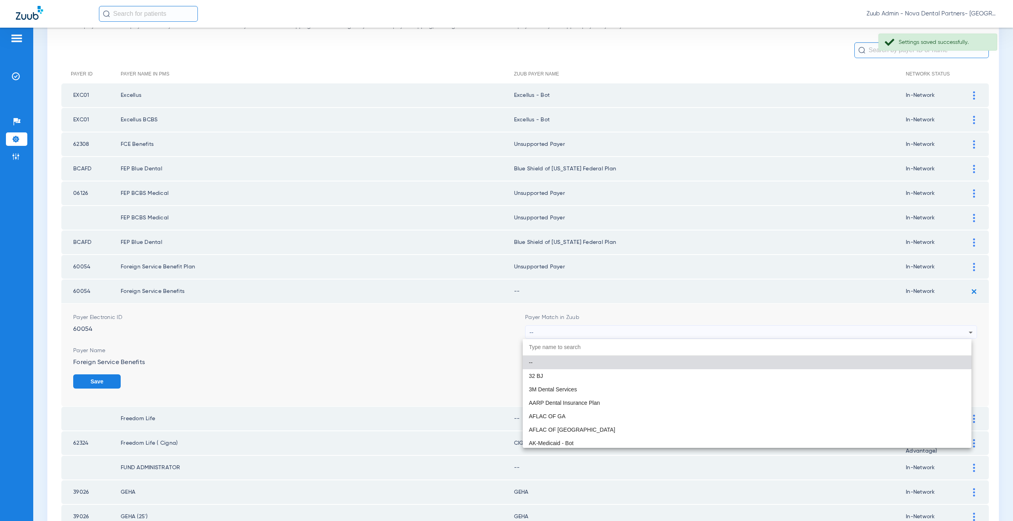
paste input "nsupported Payer"
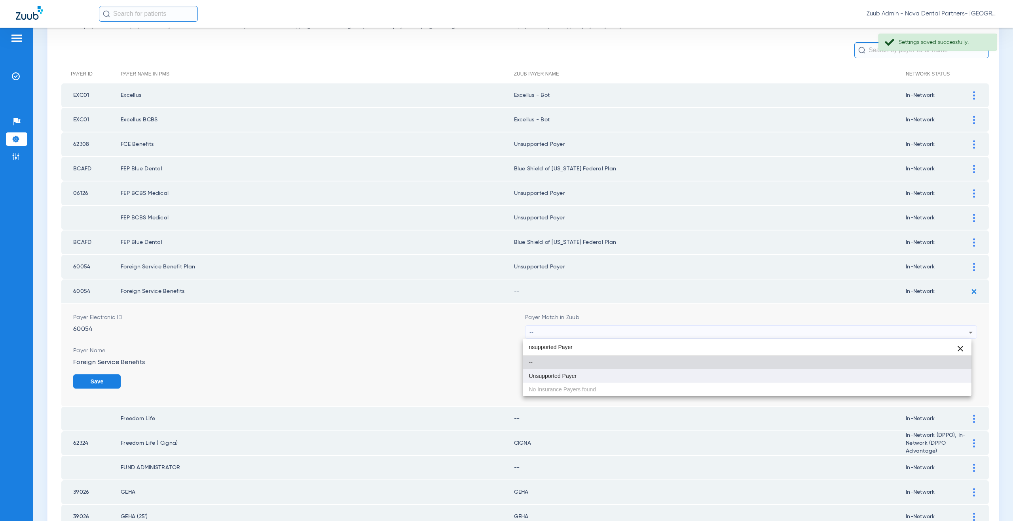
type input "nsupported Payer"
click at [567, 375] on span "Unsupported Payer" at bounding box center [553, 377] width 48 height 6
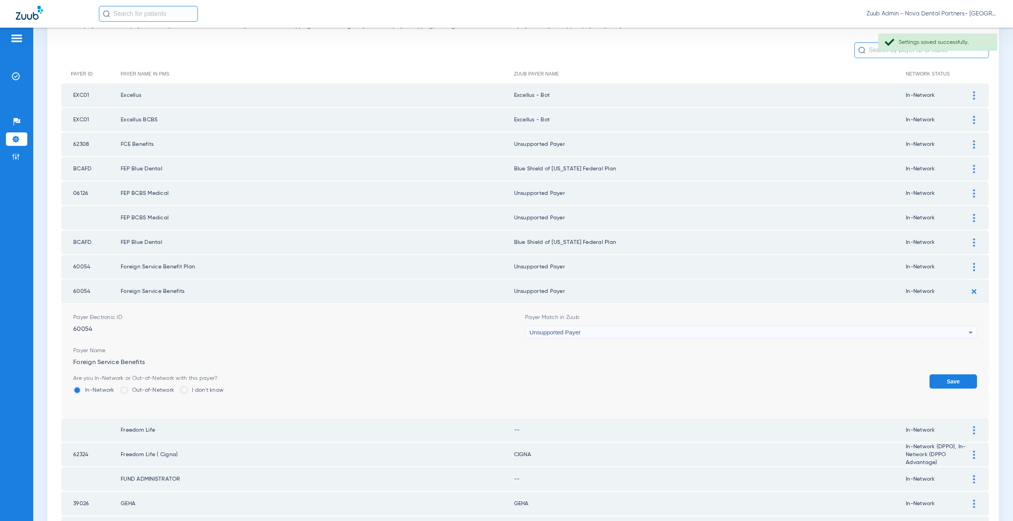
click at [947, 380] on button "Save" at bounding box center [952, 382] width 47 height 14
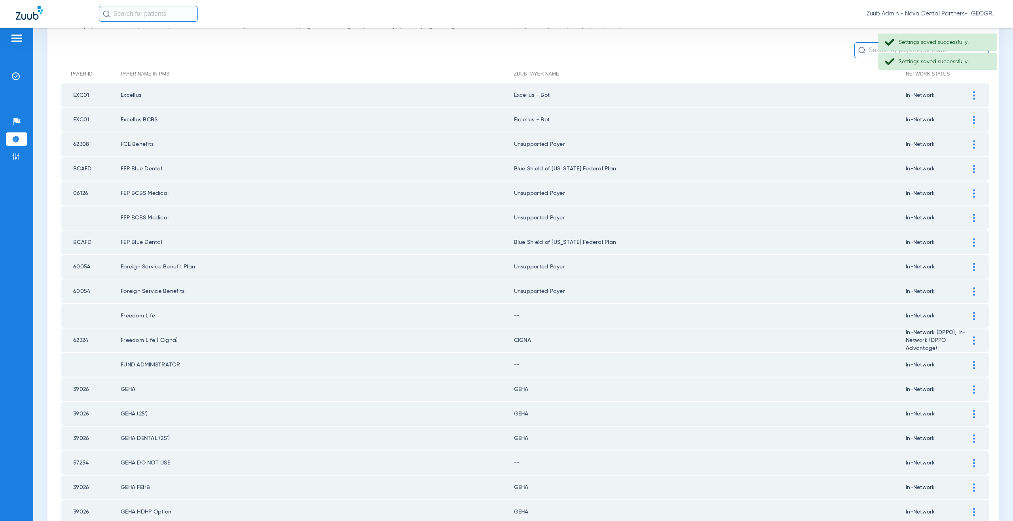
click at [967, 314] on div at bounding box center [974, 316] width 14 height 8
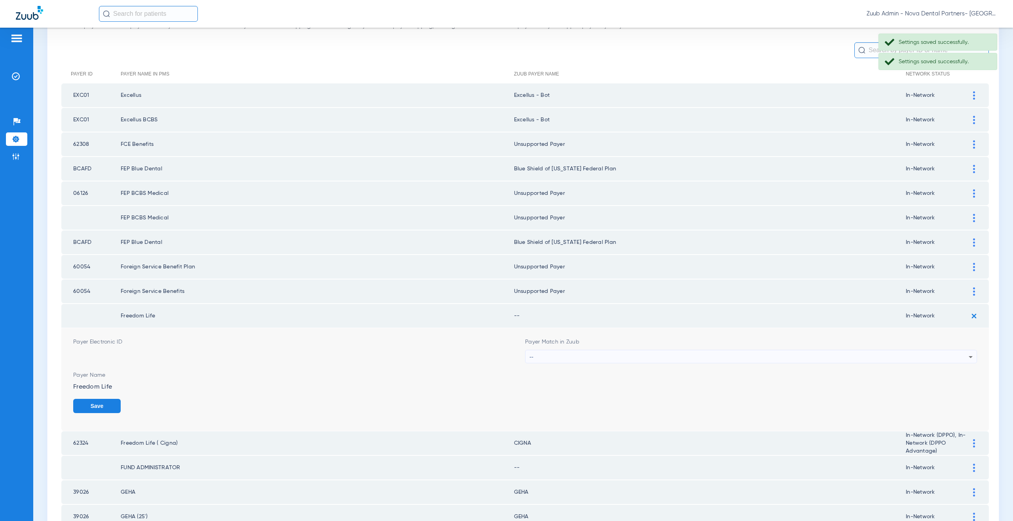
click at [536, 367] on form "Payer Electronic ID Payer Match in Zuub -- Payer Name Freedom Life Save" at bounding box center [525, 379] width 904 height 103
click at [535, 357] on div "--" at bounding box center [748, 357] width 439 height 13
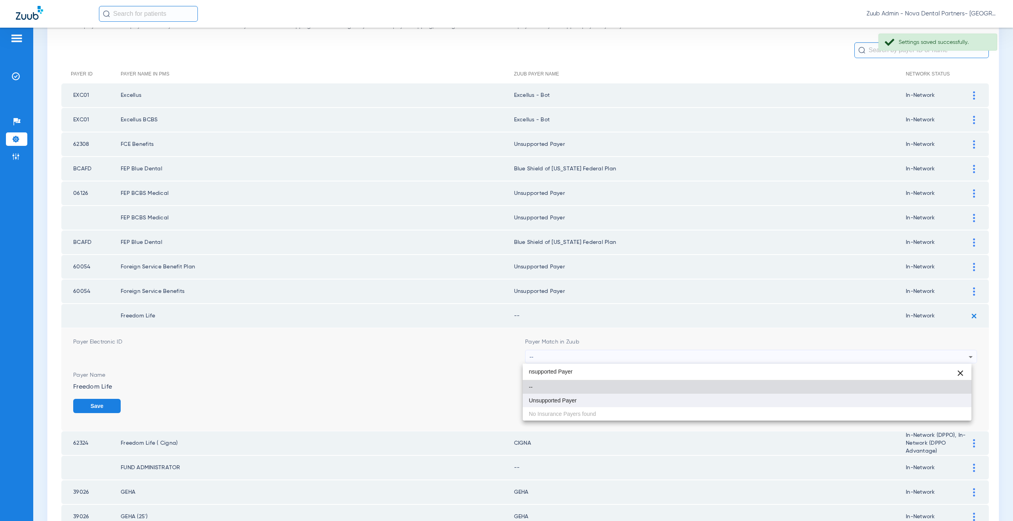
type input "nsupported Payer"
click at [544, 394] on mat-option "Unsupported Payer" at bounding box center [747, 400] width 449 height 13
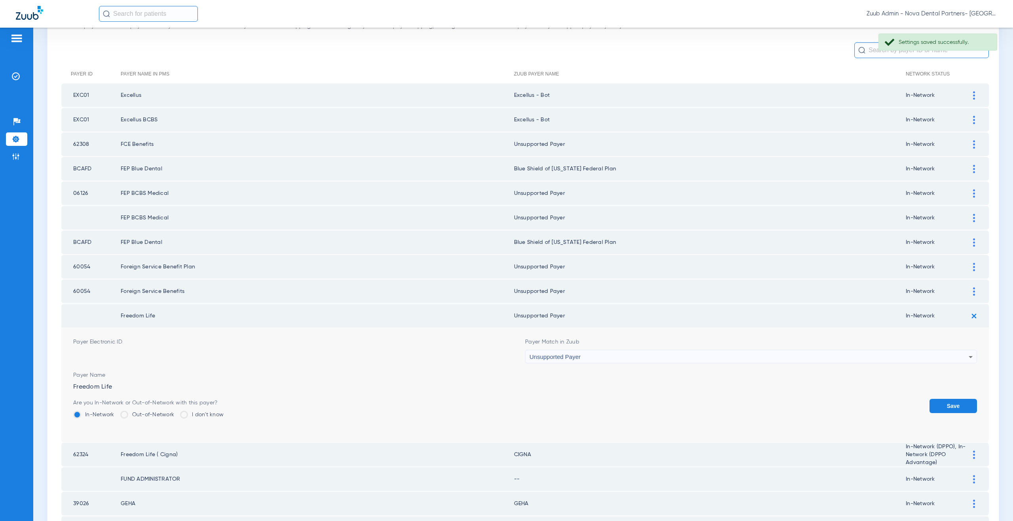
click at [939, 402] on button "Save" at bounding box center [952, 406] width 47 height 14
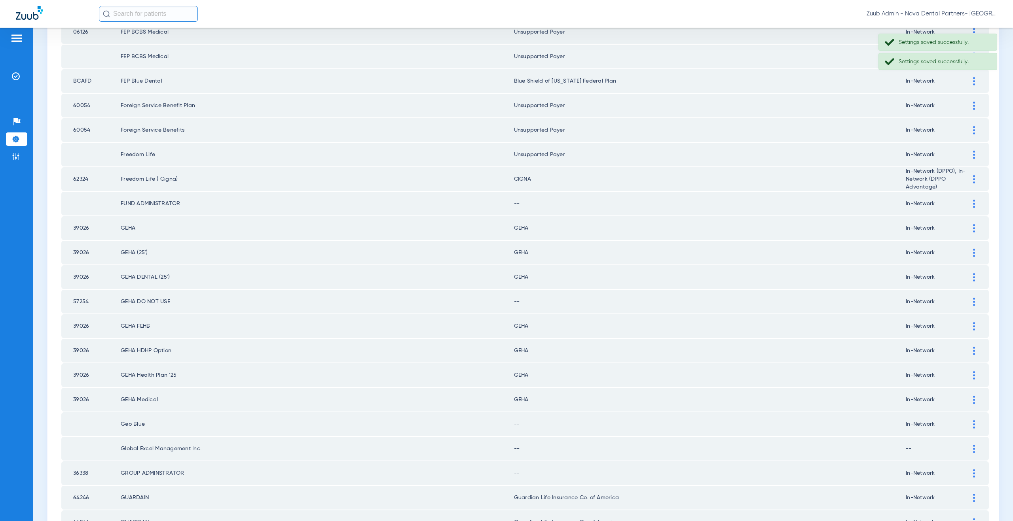
scroll to position [231, 0]
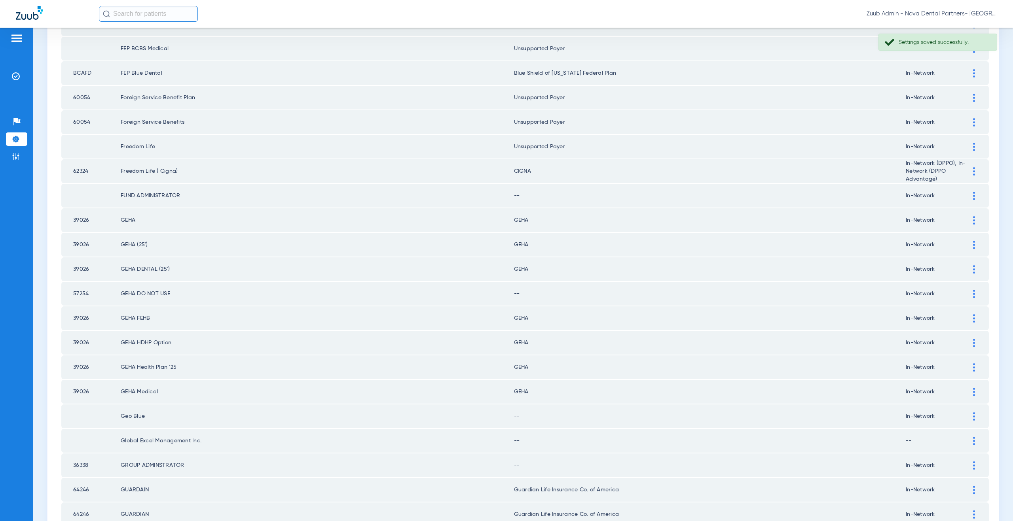
click at [973, 194] on img at bounding box center [974, 196] width 2 height 8
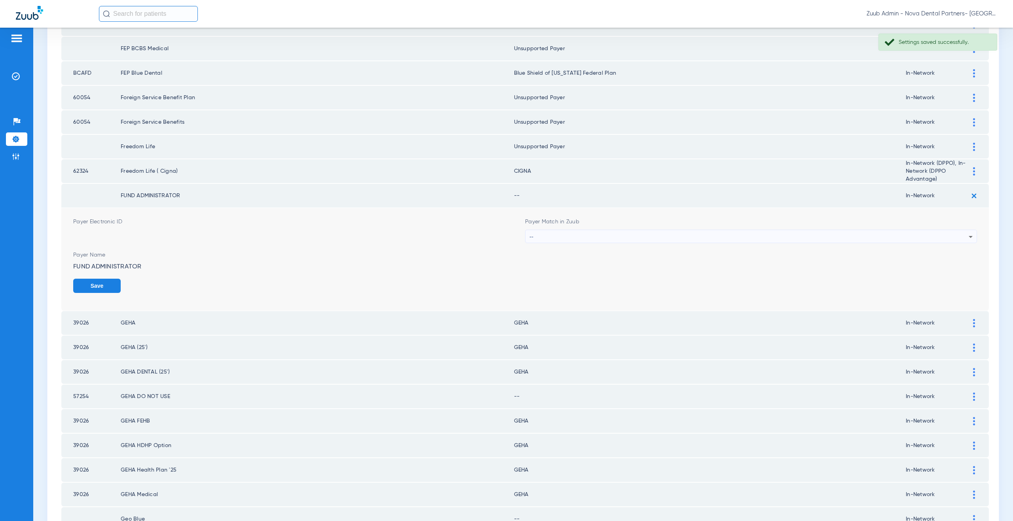
click at [540, 235] on div "--" at bounding box center [748, 236] width 439 height 13
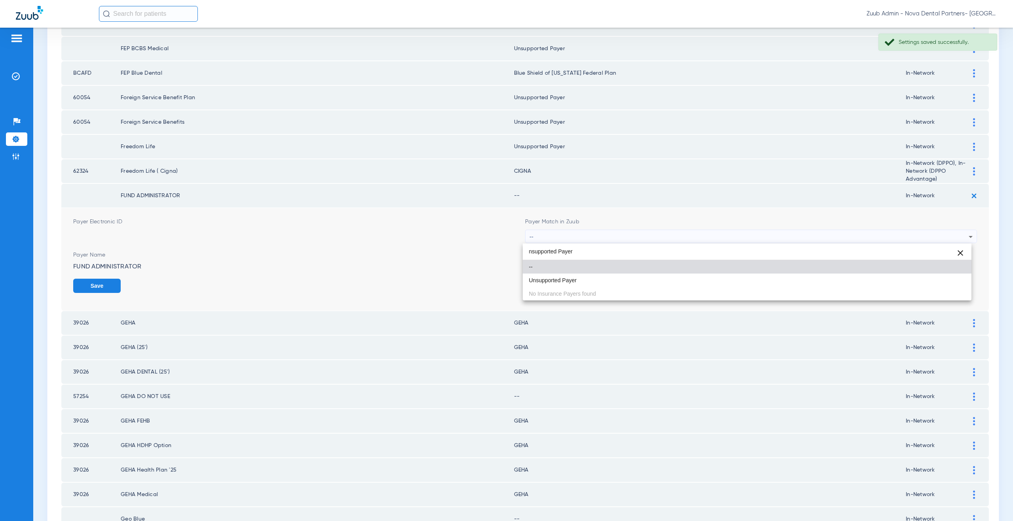
type input "nsupported Payer"
click at [551, 280] on span "Unsupported Payer" at bounding box center [553, 281] width 48 height 6
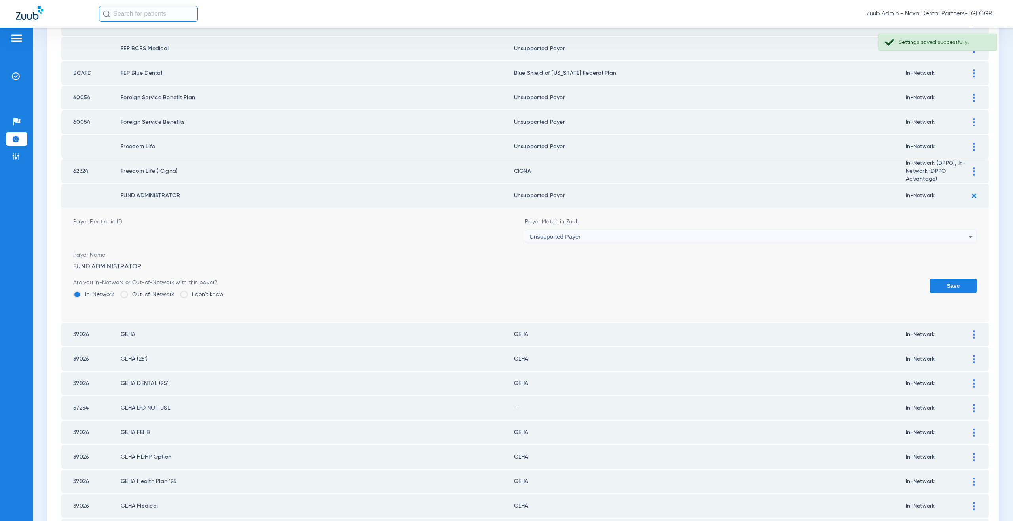
click at [930, 284] on button "Save" at bounding box center [952, 286] width 47 height 14
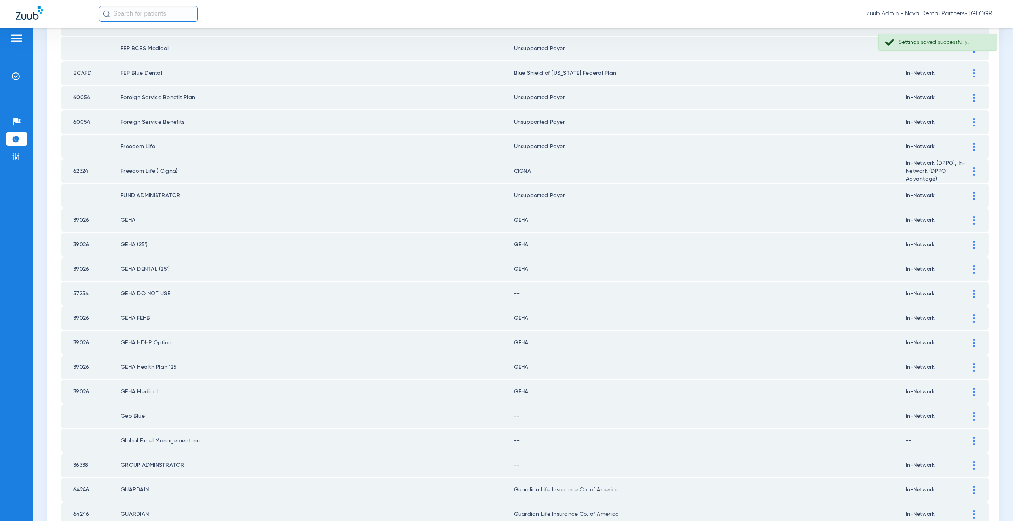
click at [967, 295] on div at bounding box center [974, 294] width 14 height 8
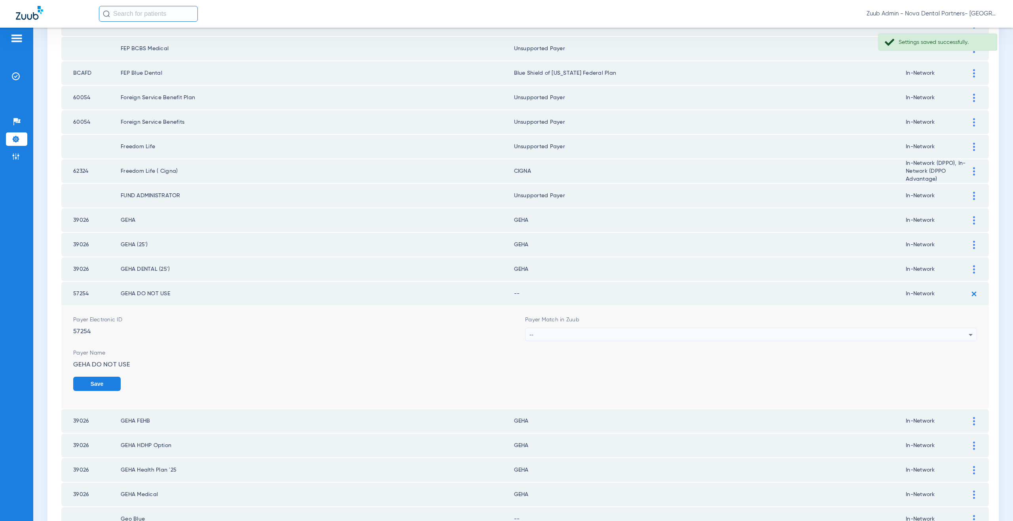
click at [571, 334] on div "--" at bounding box center [748, 334] width 439 height 13
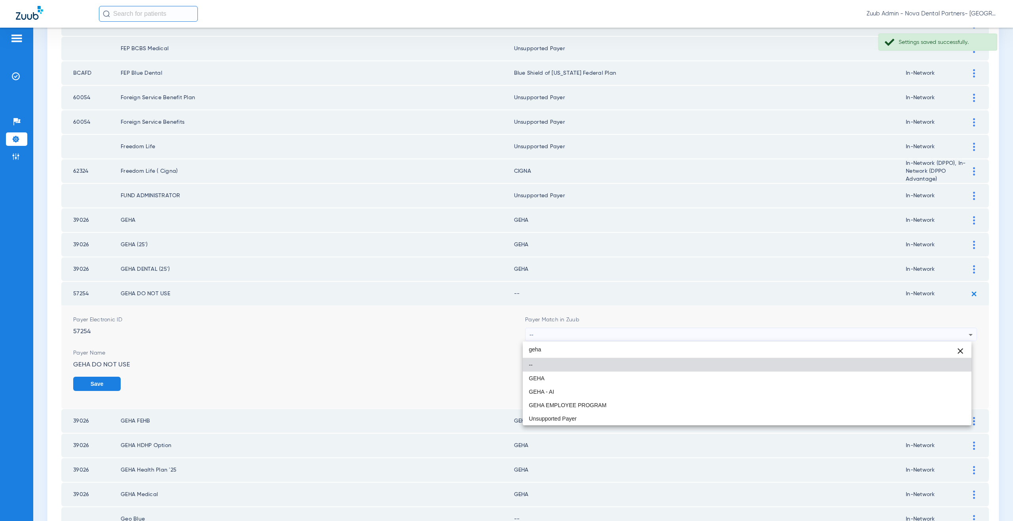
type input "geha"
click at [535, 374] on mat-option "GEHA" at bounding box center [747, 378] width 449 height 13
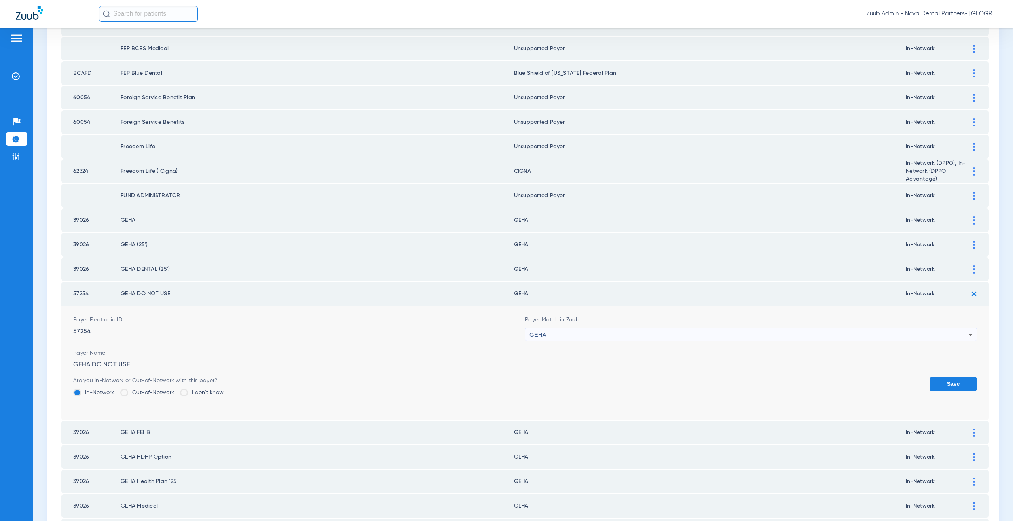
click at [936, 376] on form "Payer Electronic ID 57254 Payer Match in Zuub GEHA Payer Name GEHA DO NOT USE A…" at bounding box center [525, 363] width 904 height 114
click at [933, 382] on button "Save" at bounding box center [952, 384] width 47 height 14
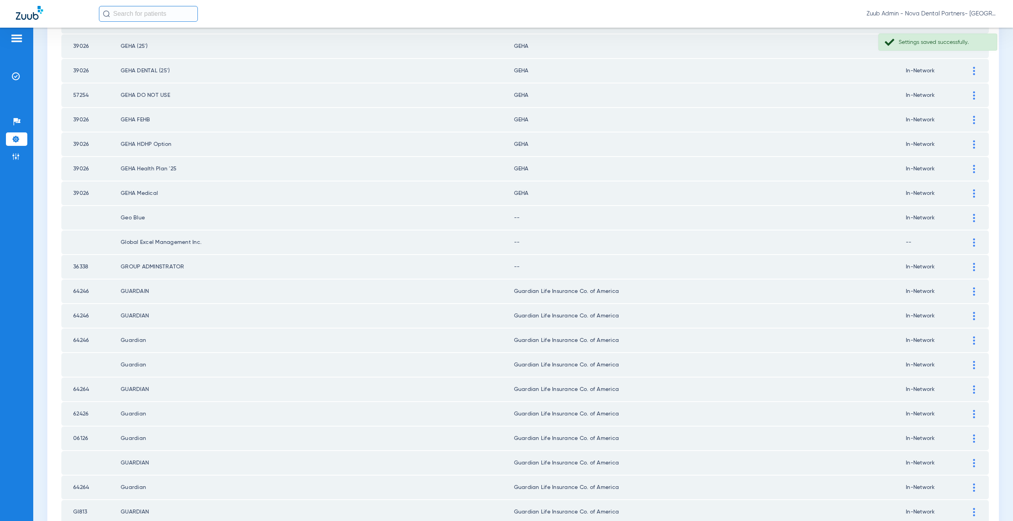
scroll to position [430, 0]
drag, startPoint x: 970, startPoint y: 216, endPoint x: 954, endPoint y: 218, distance: 16.5
click at [969, 216] on div at bounding box center [974, 217] width 14 height 8
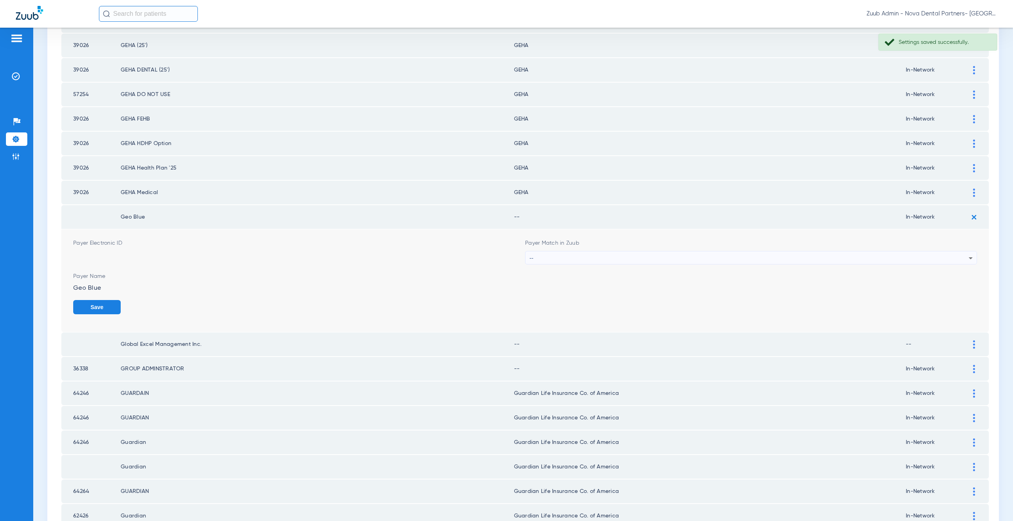
click at [571, 257] on div "--" at bounding box center [748, 258] width 439 height 13
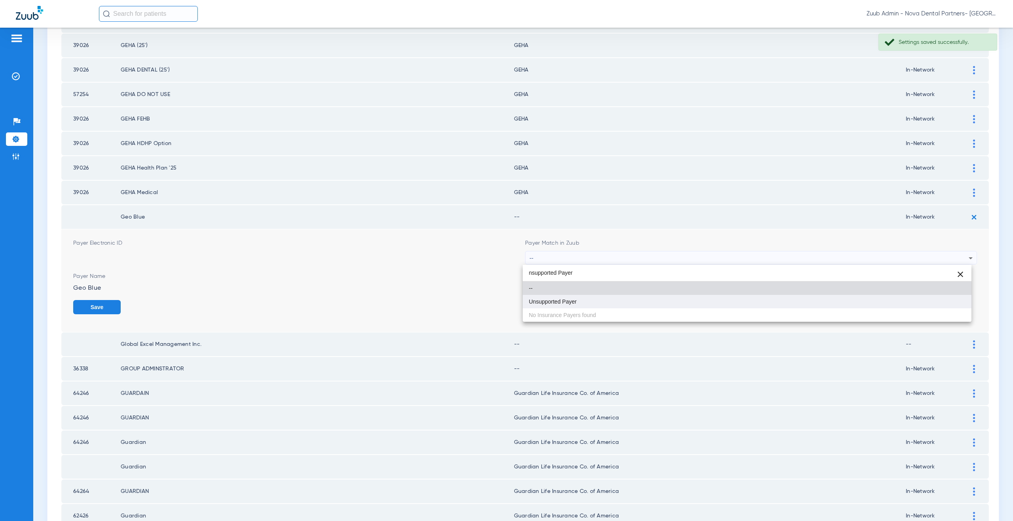
type input "nsupported Payer"
click at [560, 302] on span "Unsupported Payer" at bounding box center [553, 302] width 48 height 6
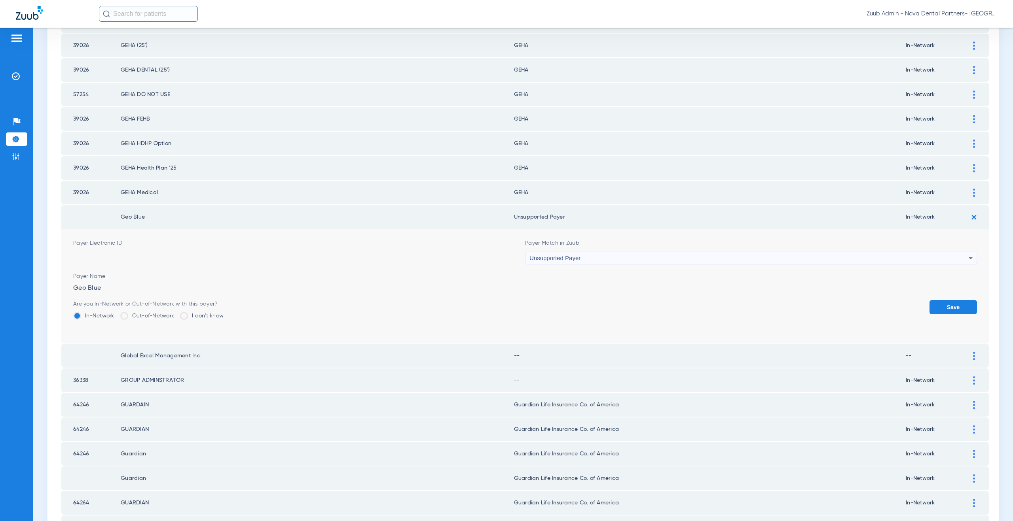
click at [959, 306] on button "Save" at bounding box center [952, 307] width 47 height 14
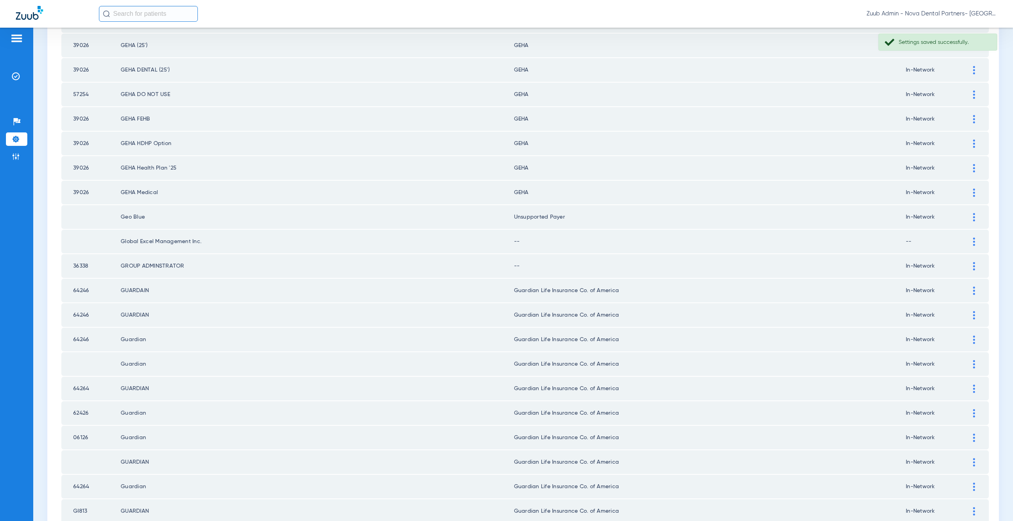
click at [973, 244] on img at bounding box center [974, 242] width 2 height 8
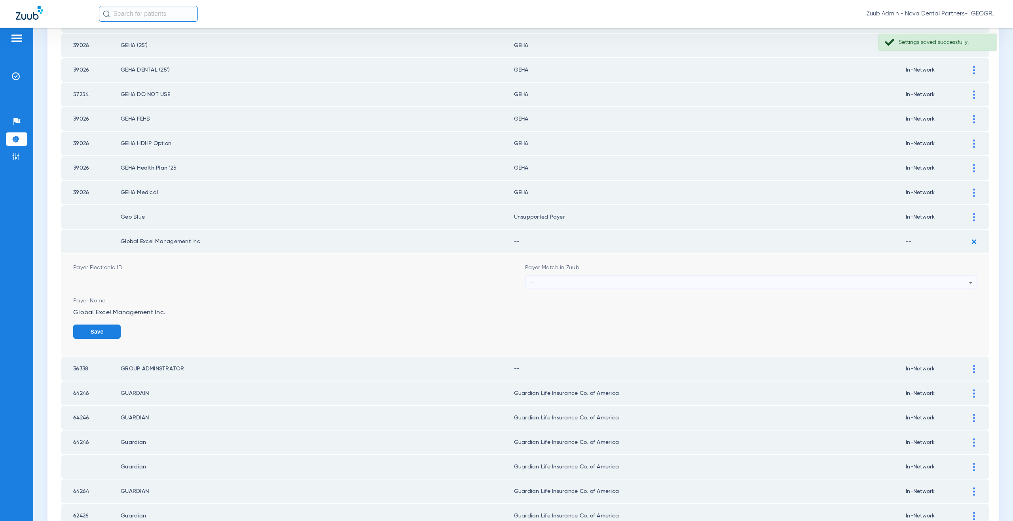
click at [541, 283] on div "--" at bounding box center [748, 282] width 439 height 13
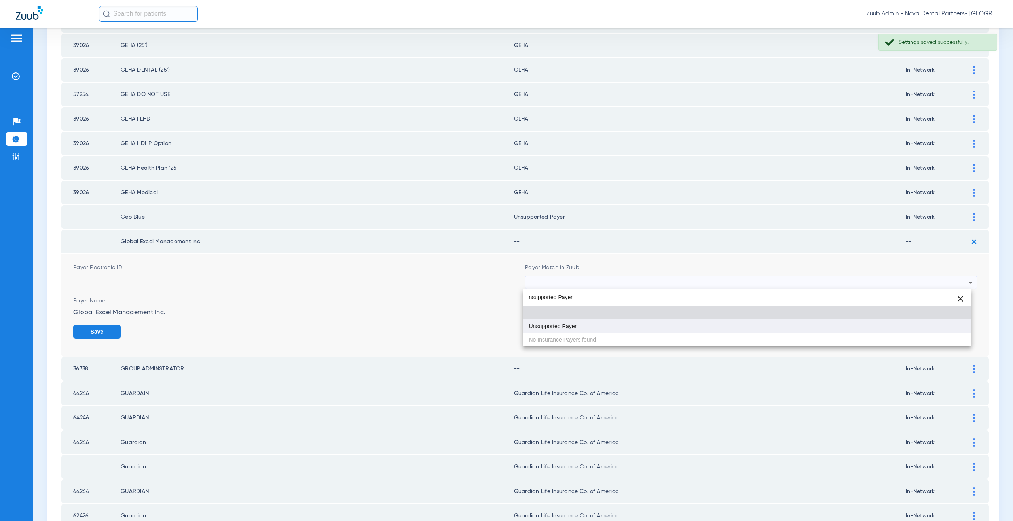
type input "nsupported Payer"
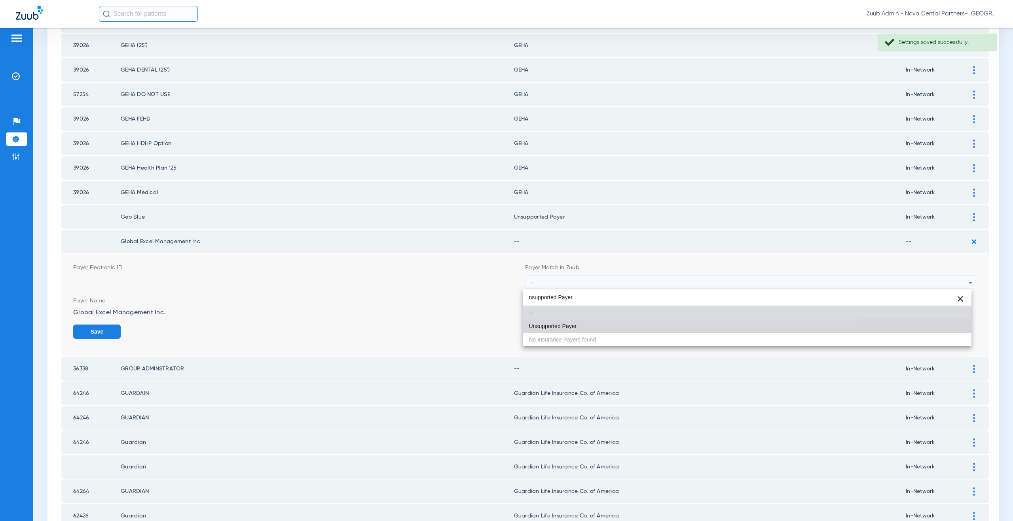
click at [563, 330] on mat-option "Unsupported Payer" at bounding box center [747, 326] width 449 height 13
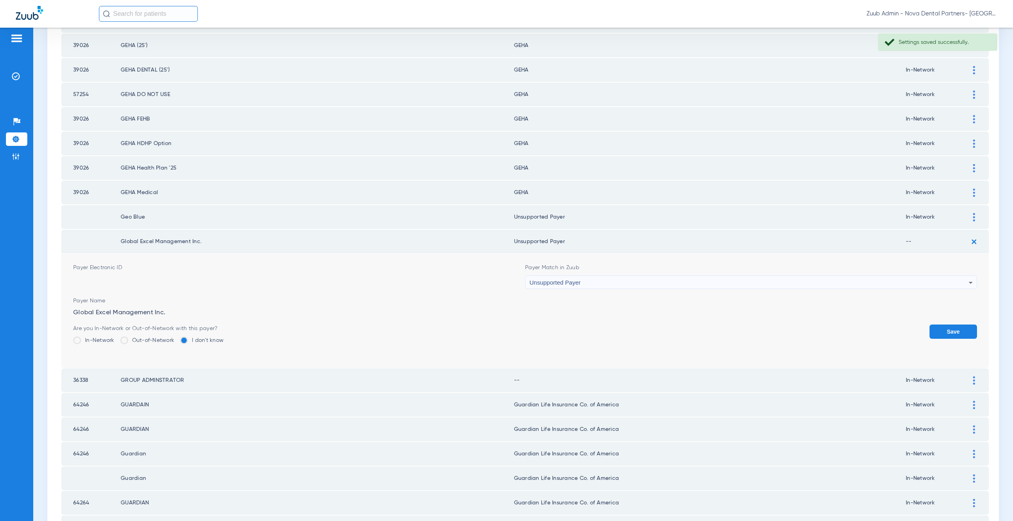
click at [955, 329] on button "Save" at bounding box center [952, 332] width 47 height 14
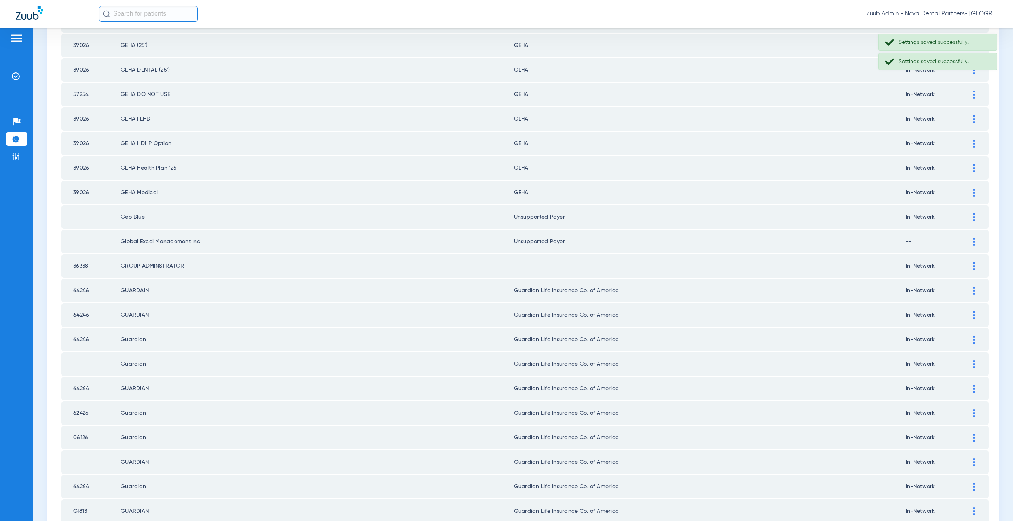
click at [969, 263] on div at bounding box center [974, 266] width 14 height 8
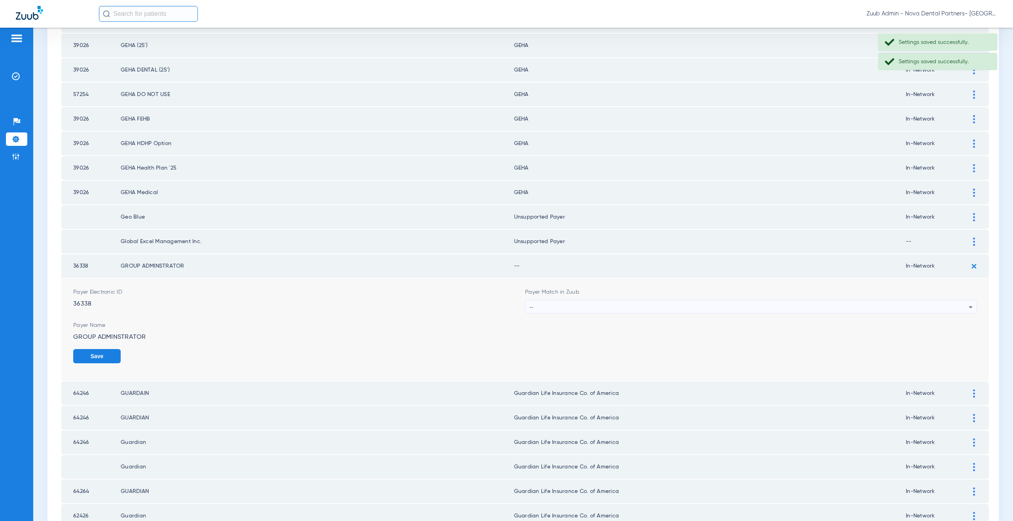
click at [581, 307] on div "--" at bounding box center [748, 307] width 439 height 13
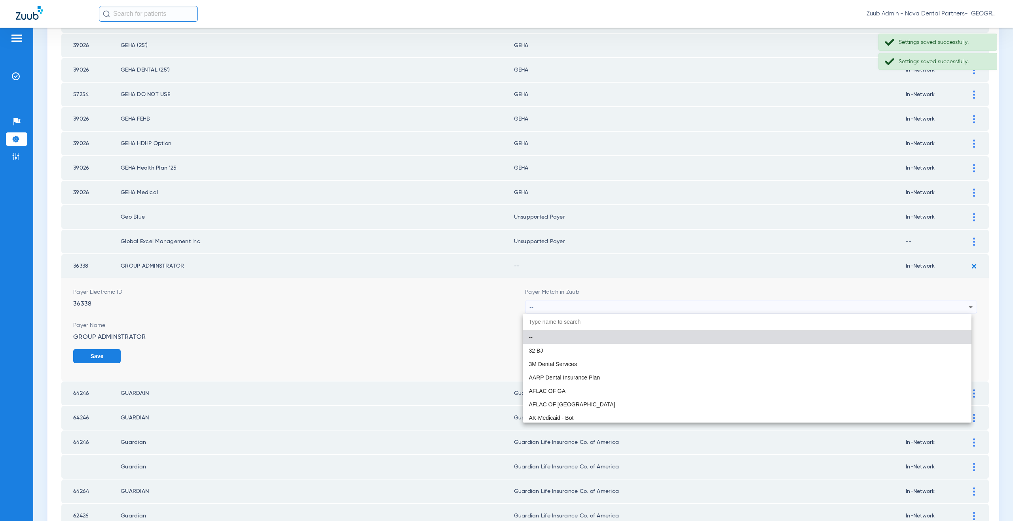
paste input "nsupported Payer"
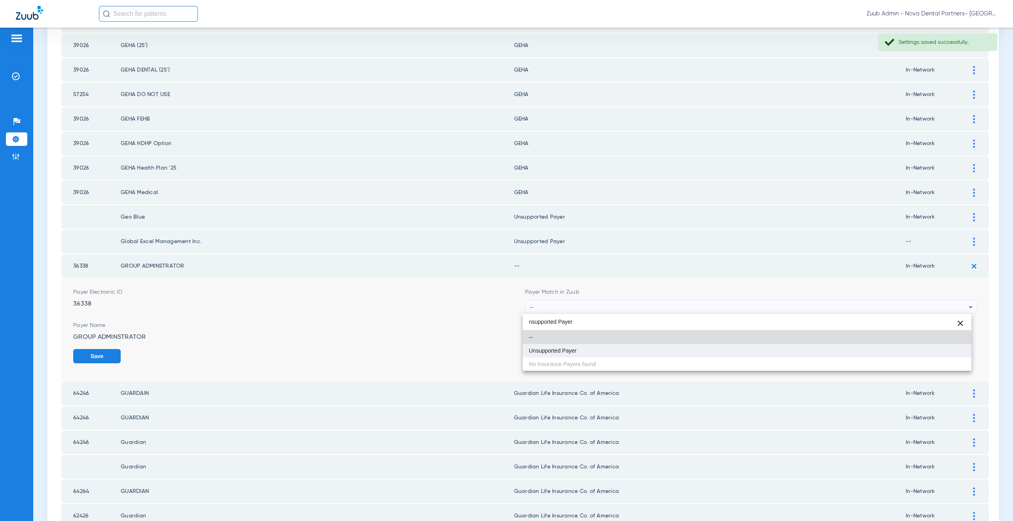
type input "nsupported Payer"
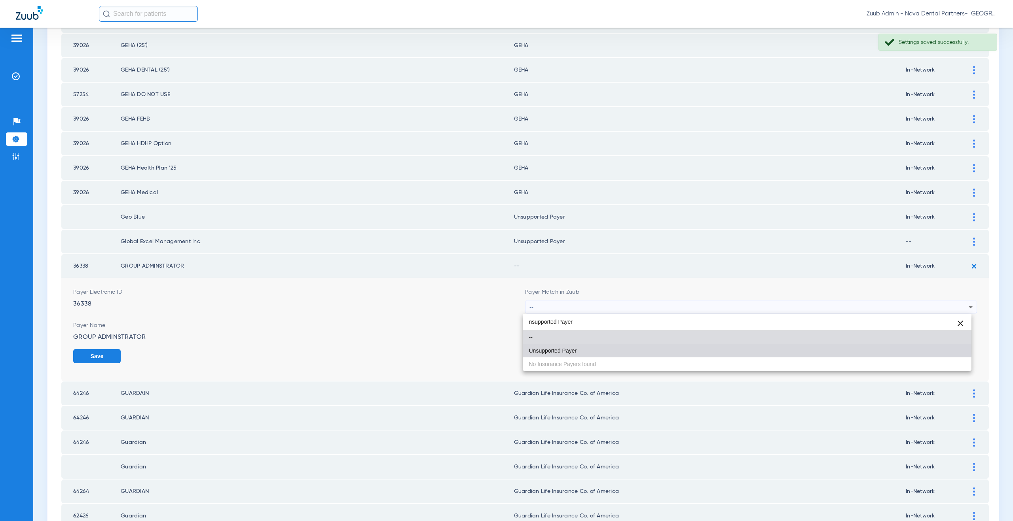
click at [579, 347] on mat-option "Unsupported Payer" at bounding box center [747, 350] width 449 height 13
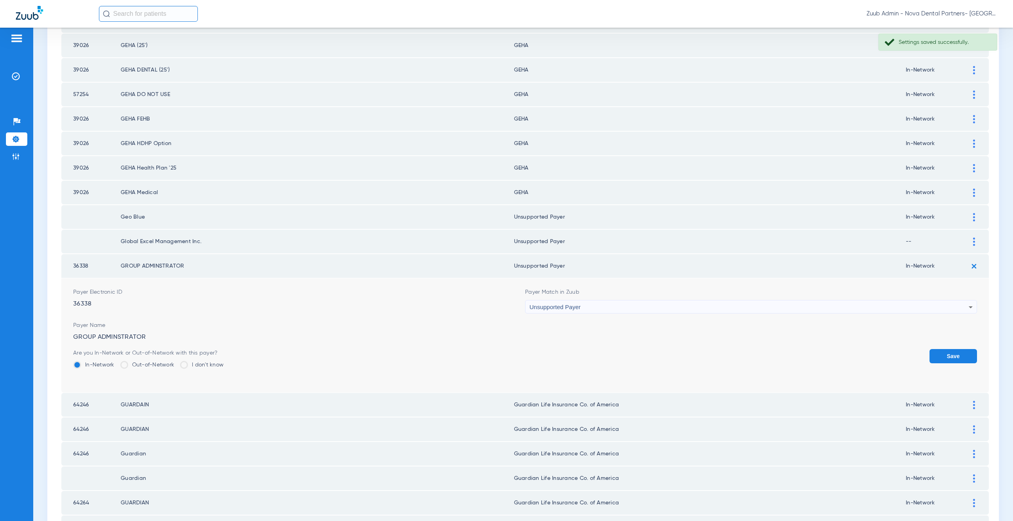
click at [951, 362] on button "Save" at bounding box center [952, 356] width 47 height 14
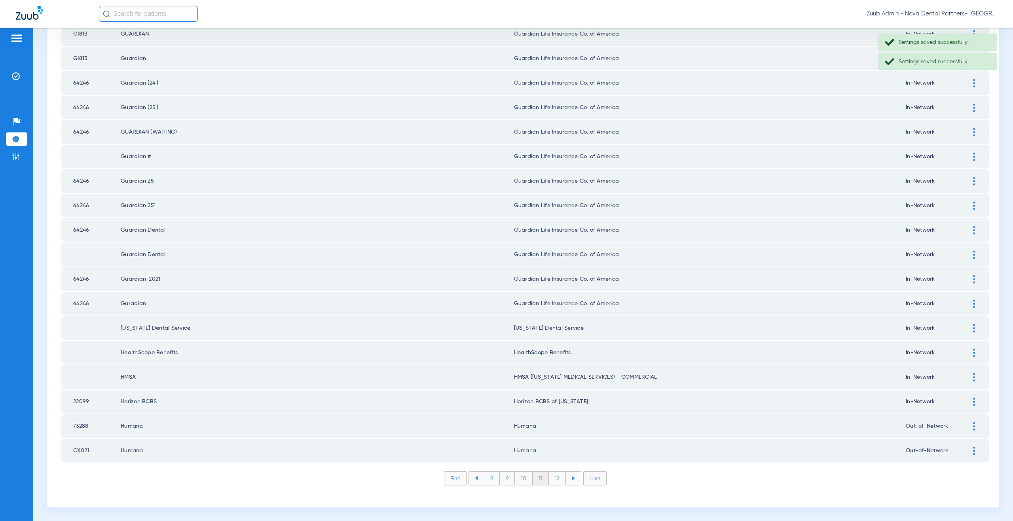
scroll to position [908, 0]
click at [555, 476] on li "12" at bounding box center [557, 478] width 17 height 13
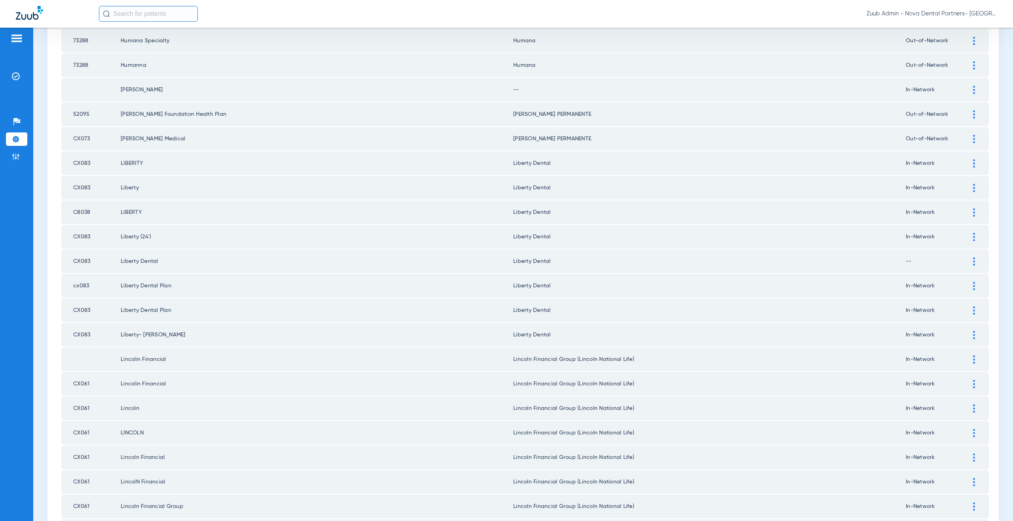
scroll to position [0, 0]
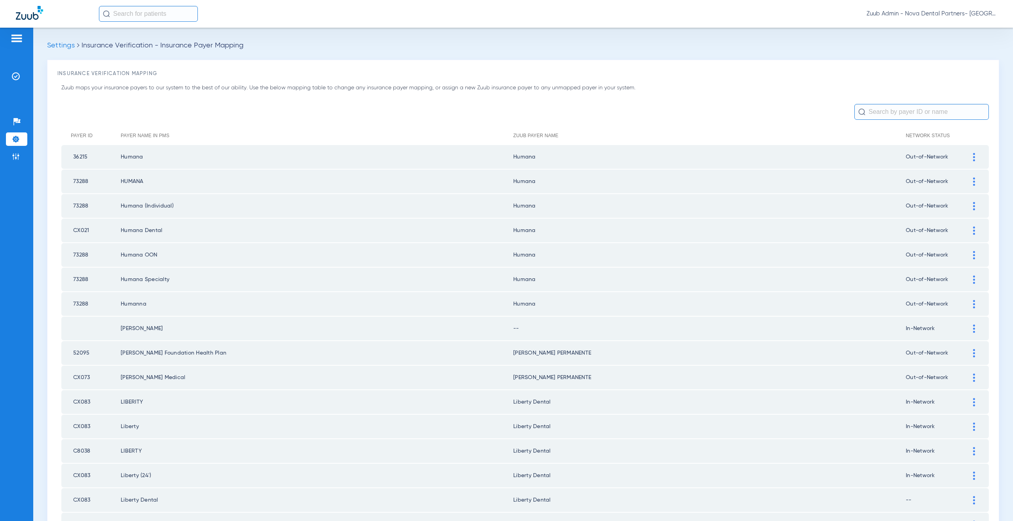
click at [973, 328] on img at bounding box center [974, 329] width 2 height 8
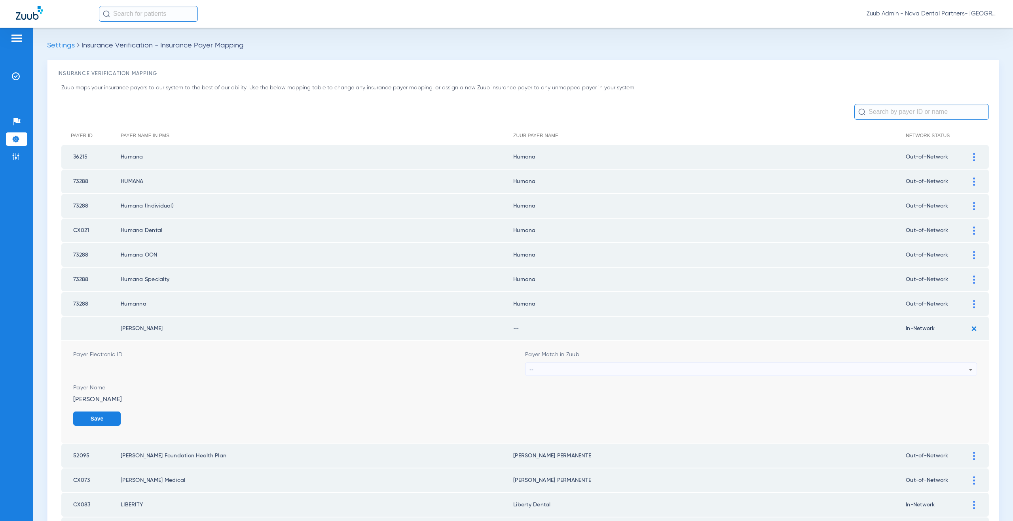
click at [561, 375] on div "--" at bounding box center [748, 369] width 439 height 13
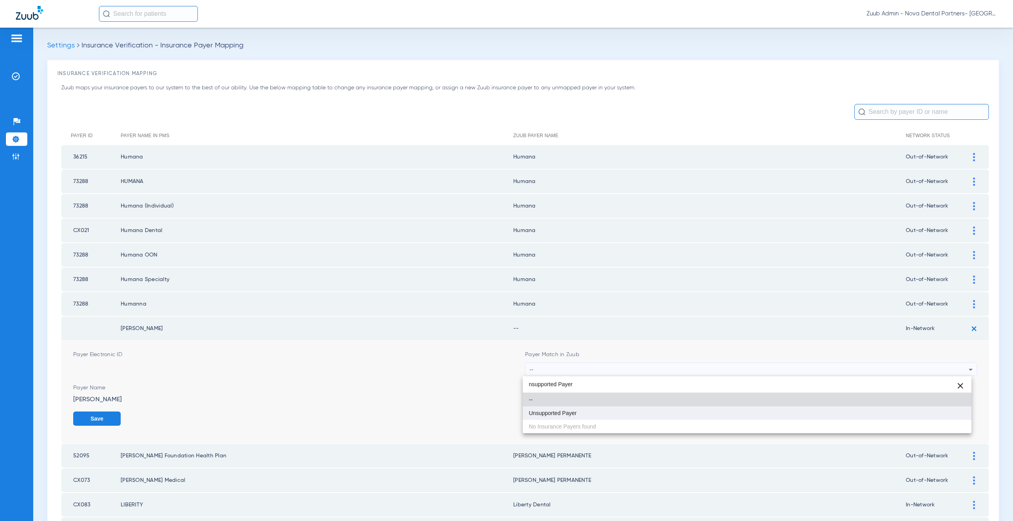
type input "nsupported Payer"
click at [576, 410] on mat-option "Unsupported Payer" at bounding box center [747, 413] width 449 height 13
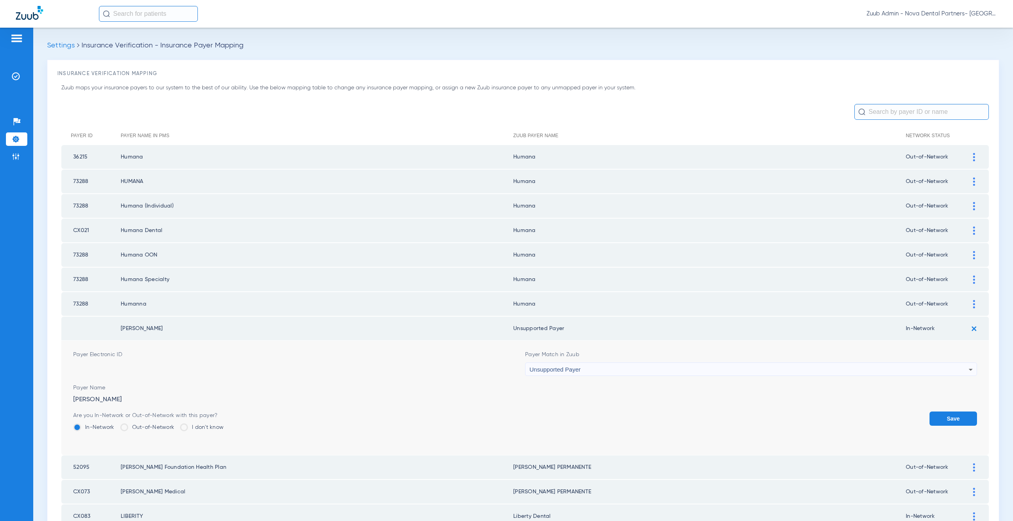
click at [940, 418] on button "Save" at bounding box center [952, 419] width 47 height 14
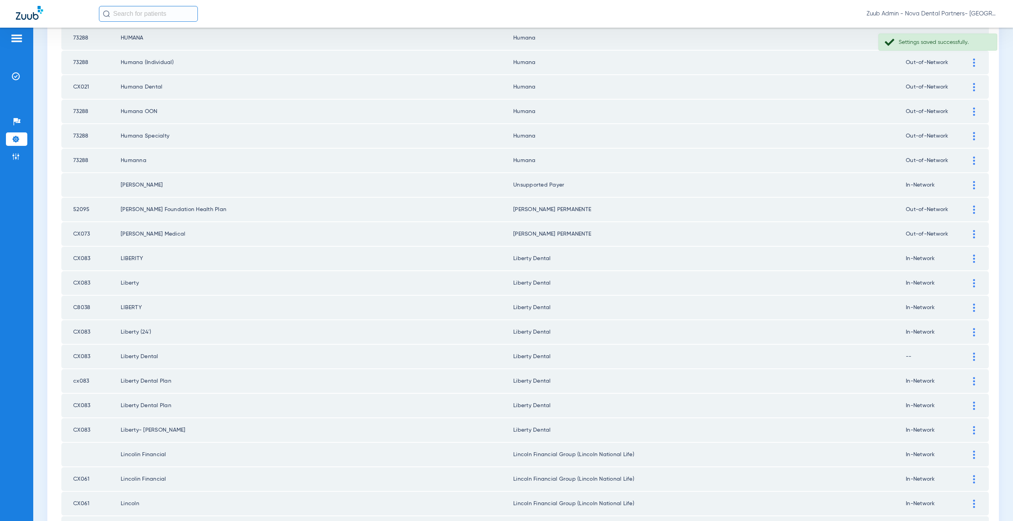
scroll to position [161, 0]
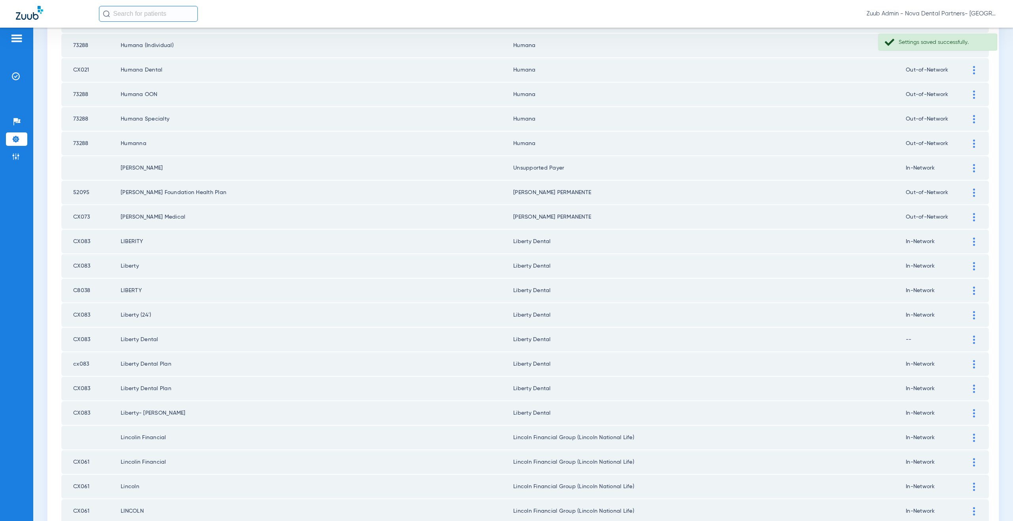
click at [969, 218] on div at bounding box center [974, 217] width 14 height 8
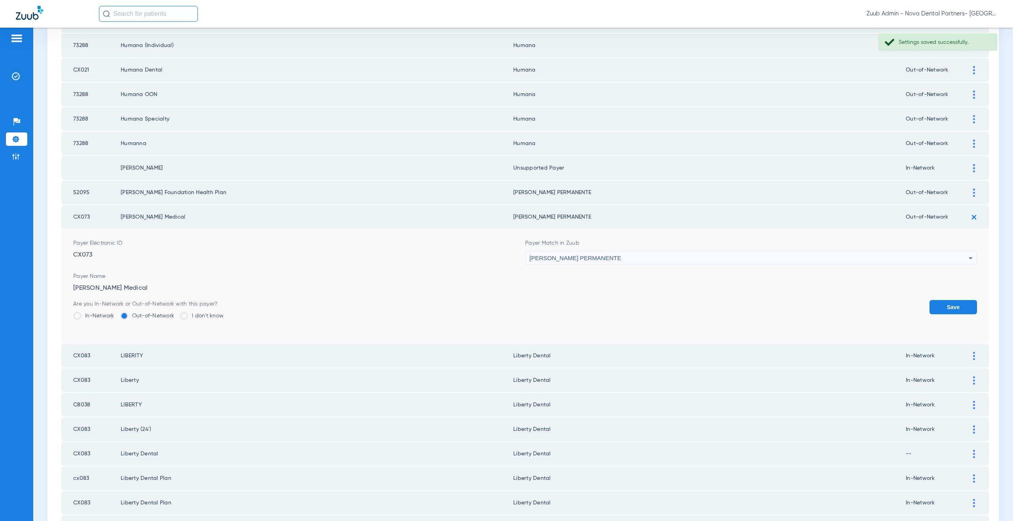
click at [577, 261] on span "KAISER PERMANENTE" at bounding box center [575, 258] width 92 height 7
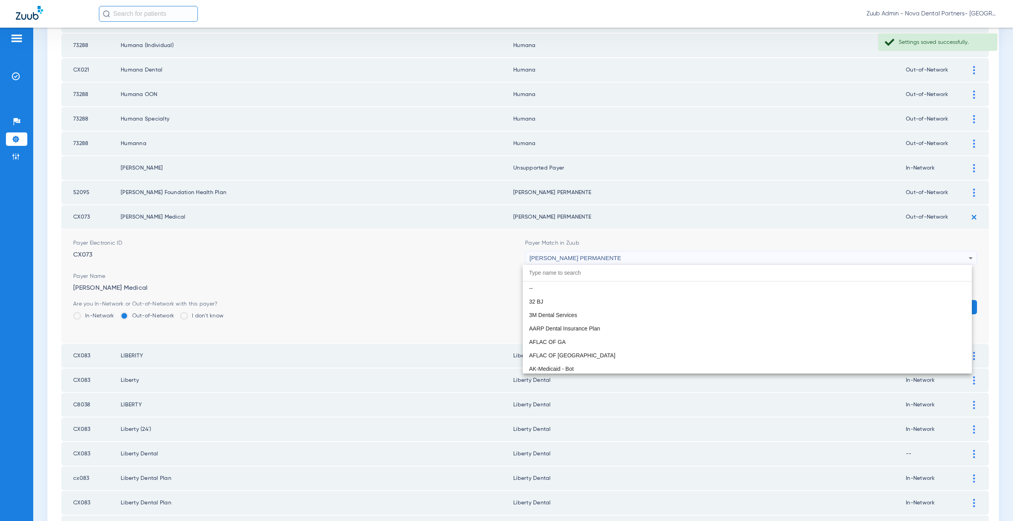
scroll to position [3190, 0]
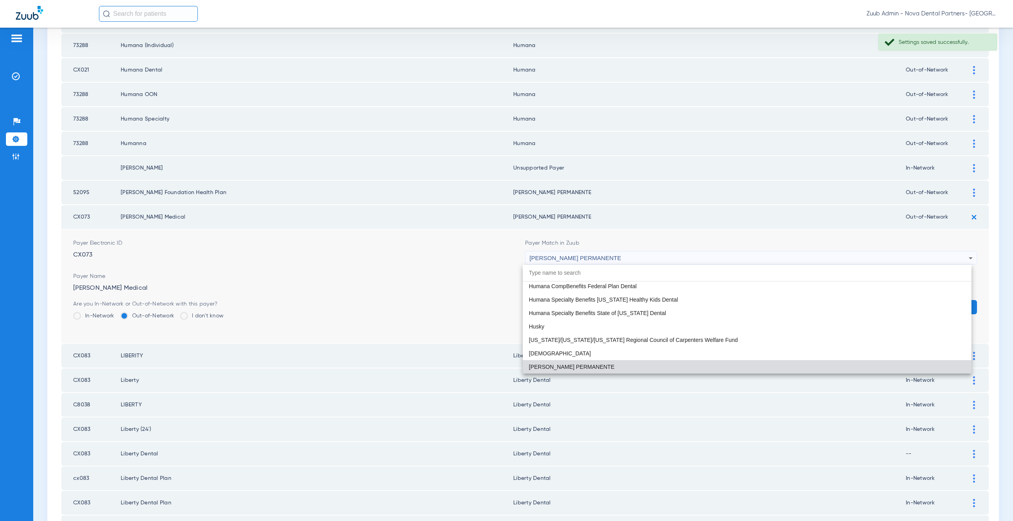
paste input "nsupported Payer"
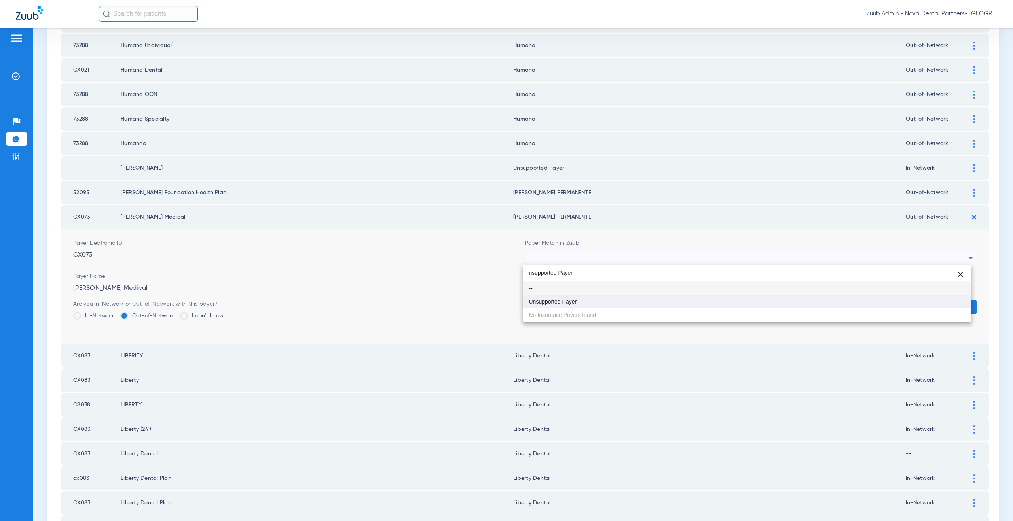
type input "nsupported Payer"
click at [579, 297] on mat-option "Unsupported Payer" at bounding box center [747, 301] width 449 height 13
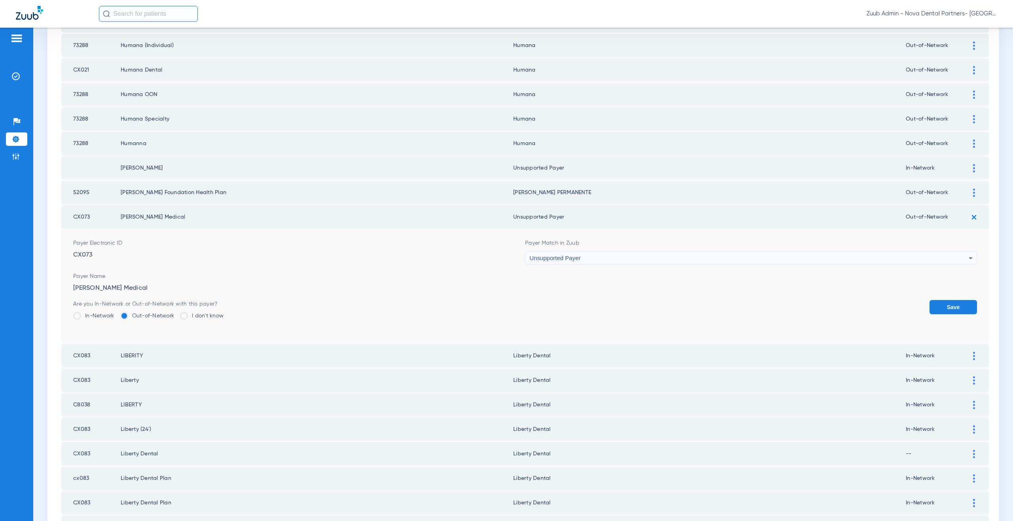
click at [947, 305] on button "Save" at bounding box center [952, 307] width 47 height 14
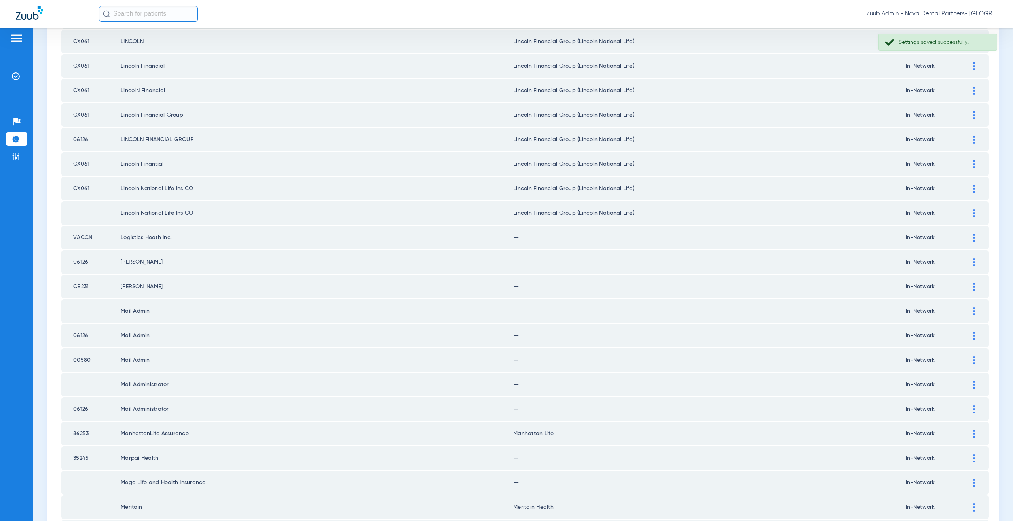
scroll to position [646, 0]
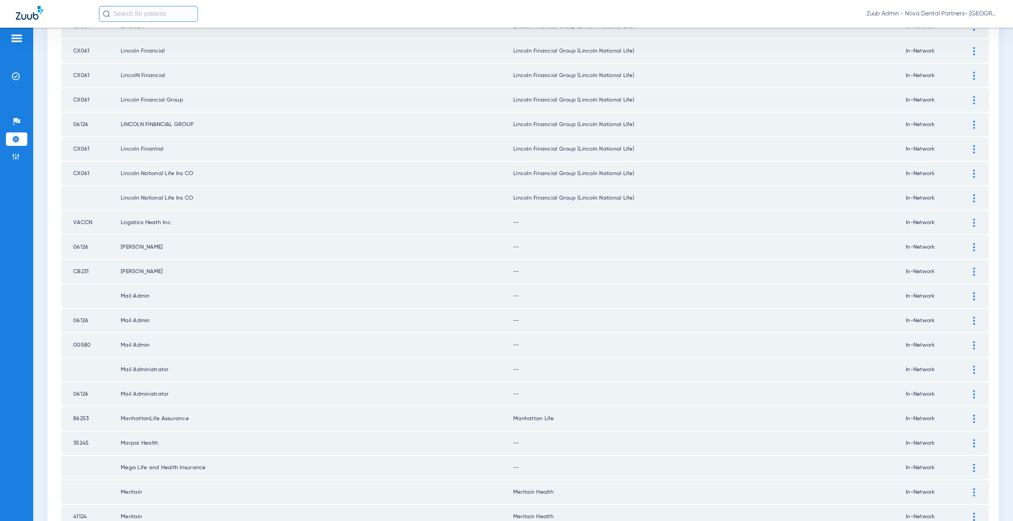
click at [973, 224] on img at bounding box center [974, 223] width 2 height 8
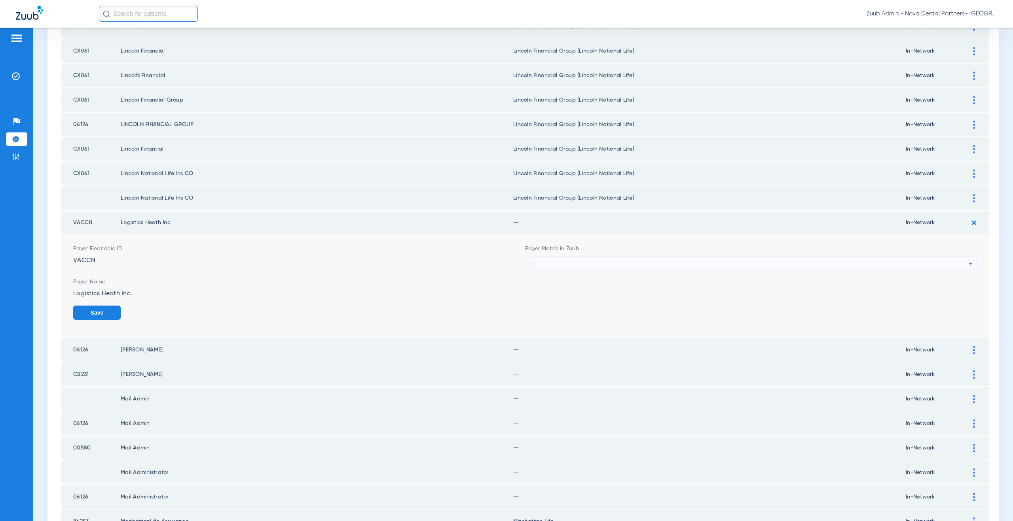
click at [559, 265] on div "--" at bounding box center [748, 263] width 439 height 13
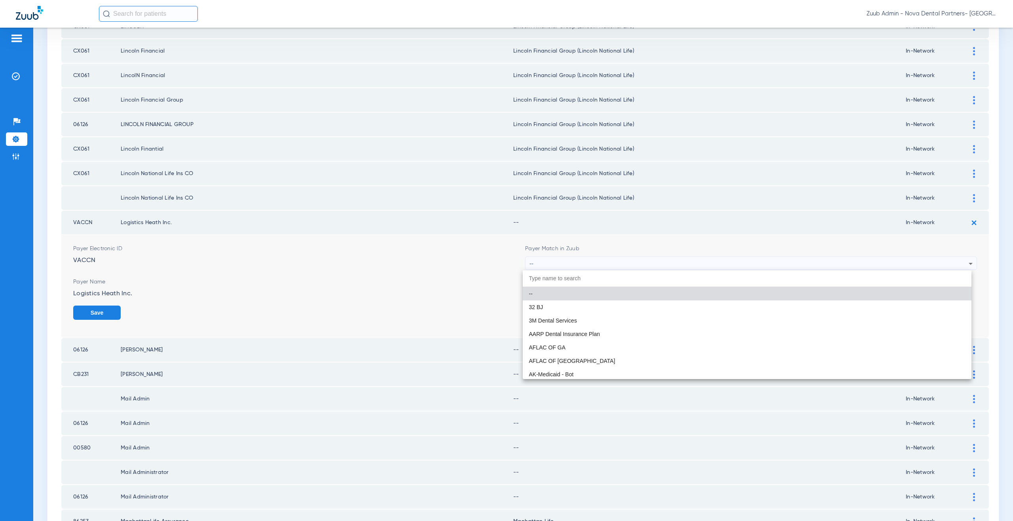
paste input "nsupported Payer"
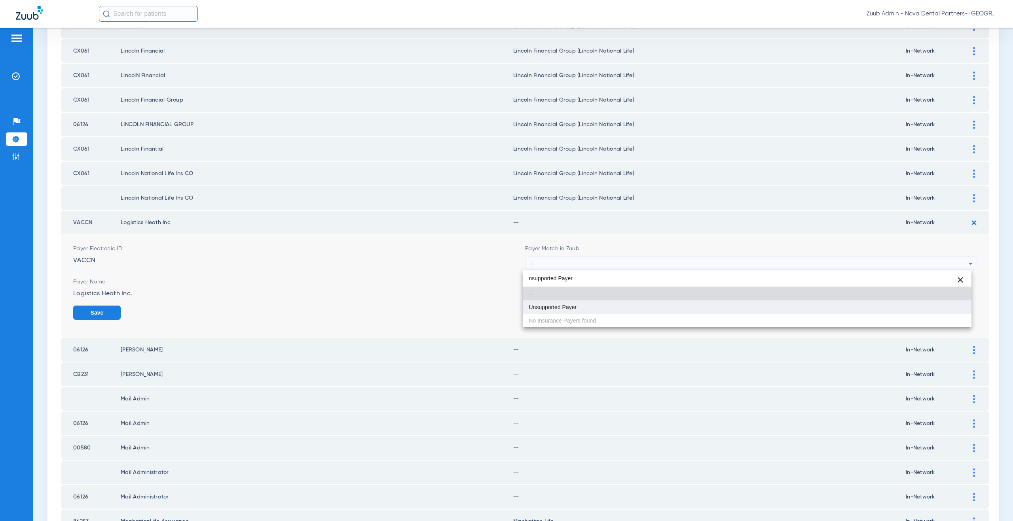
type input "nsupported Payer"
click at [576, 309] on span "Unsupported Payer" at bounding box center [553, 308] width 48 height 6
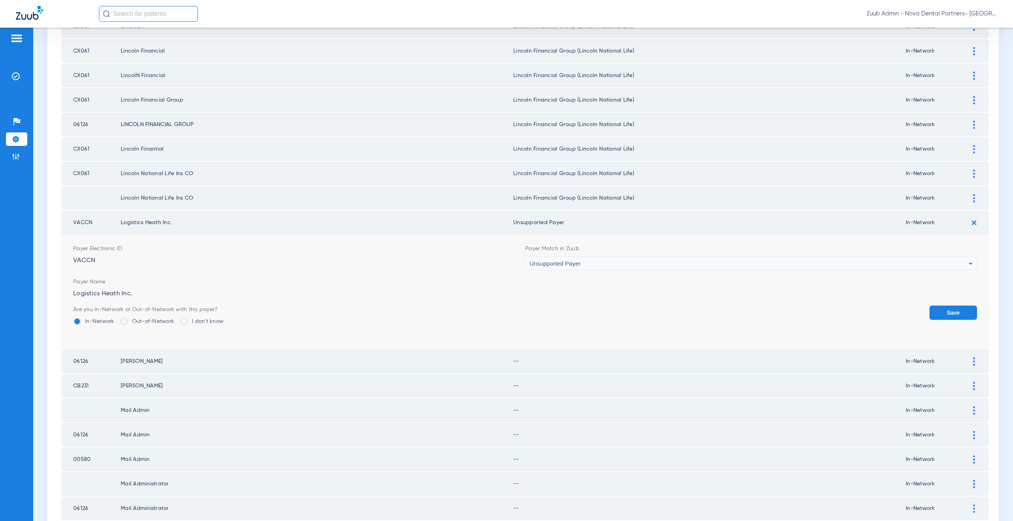
drag, startPoint x: 942, startPoint y: 311, endPoint x: 962, endPoint y: 268, distance: 46.7
click at [943, 309] on button "Save" at bounding box center [952, 313] width 47 height 14
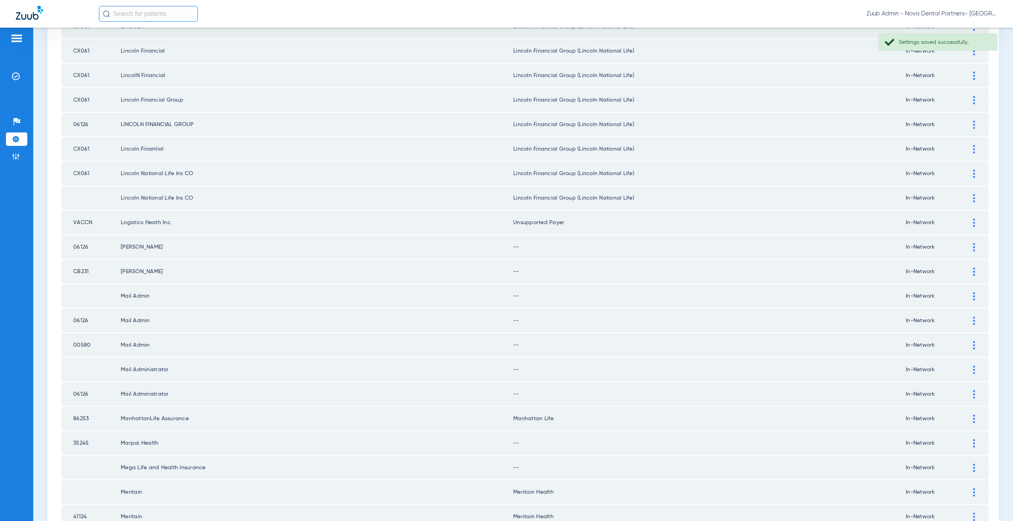
click at [969, 250] on div at bounding box center [974, 247] width 14 height 8
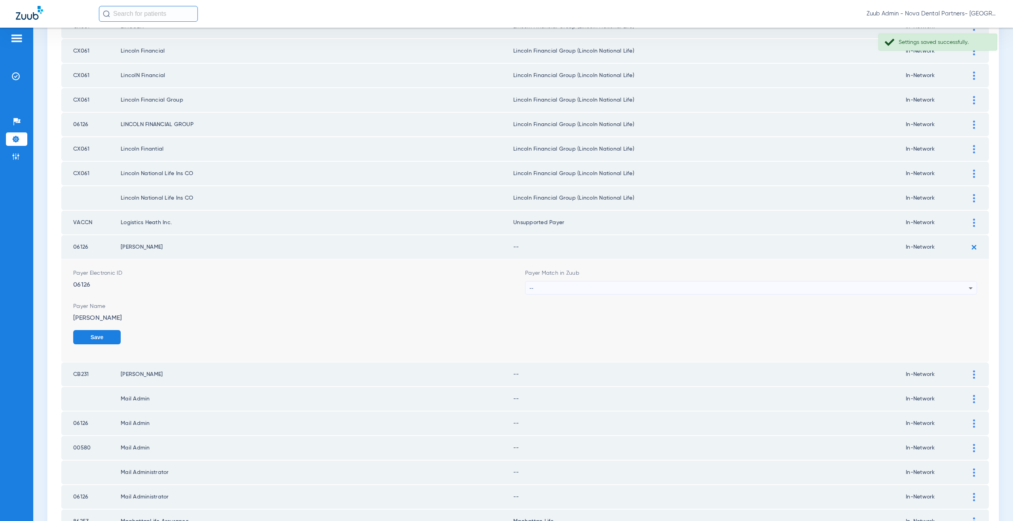
click at [543, 290] on div "--" at bounding box center [748, 288] width 439 height 13
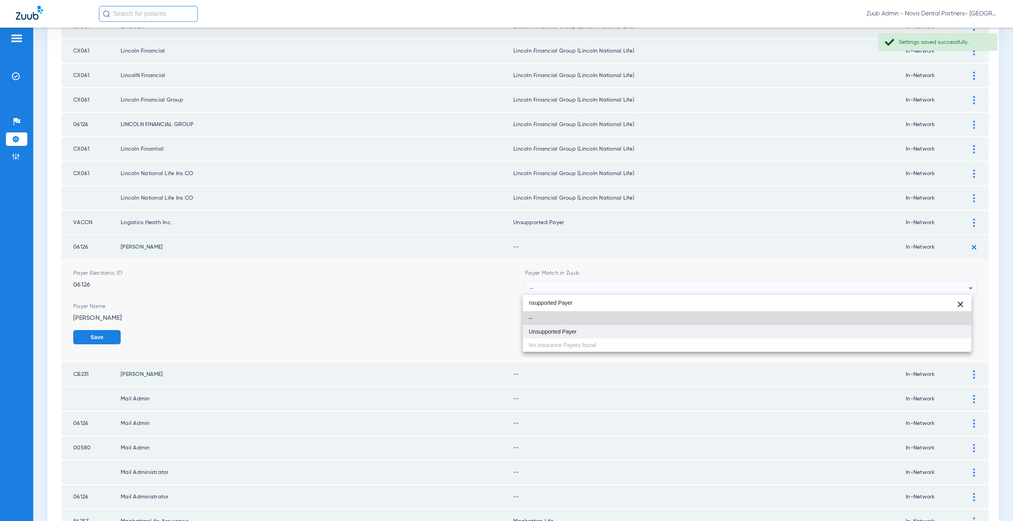
type input "nsupported Payer"
click at [561, 337] on mat-option "Unsupported Payer" at bounding box center [747, 331] width 449 height 13
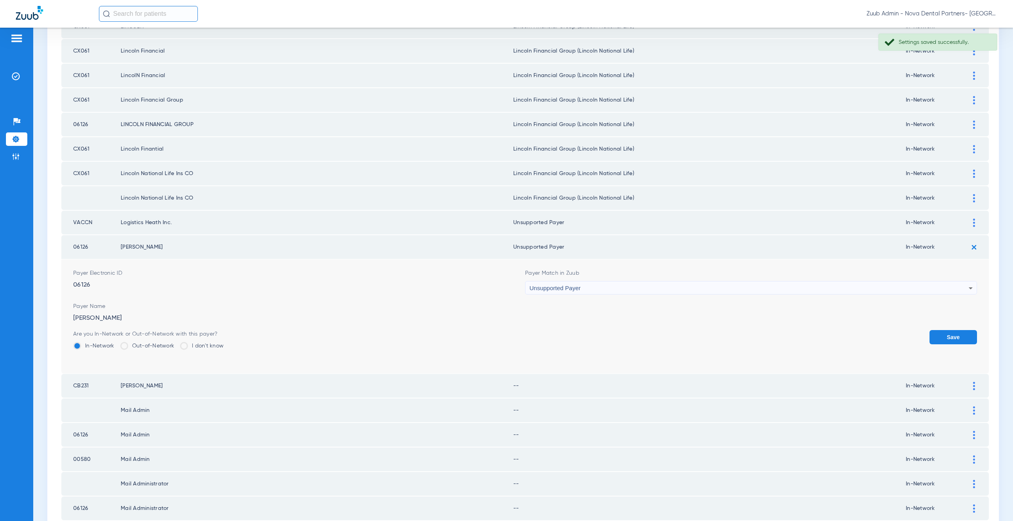
click at [946, 332] on button "Save" at bounding box center [952, 337] width 47 height 14
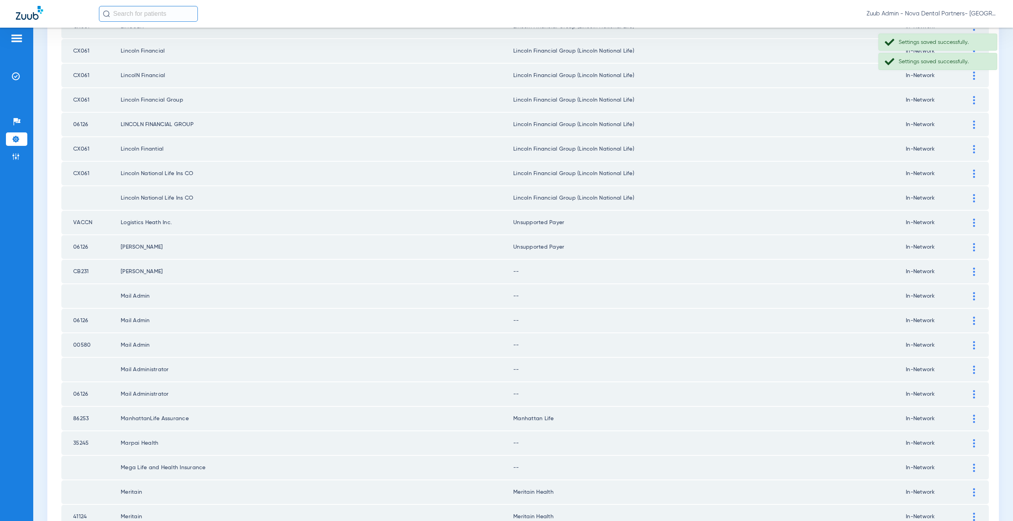
click at [973, 272] on img at bounding box center [974, 272] width 2 height 8
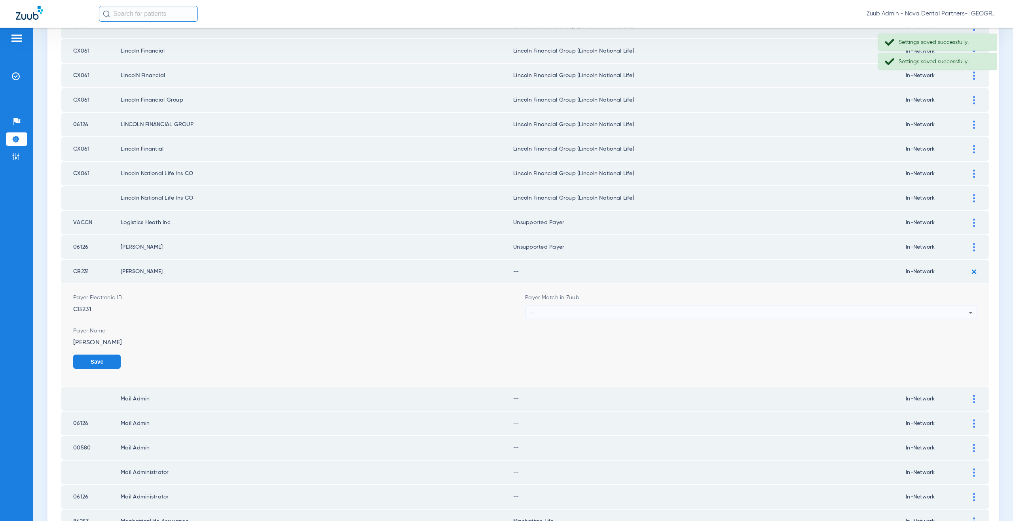
click at [573, 316] on div "--" at bounding box center [748, 312] width 439 height 13
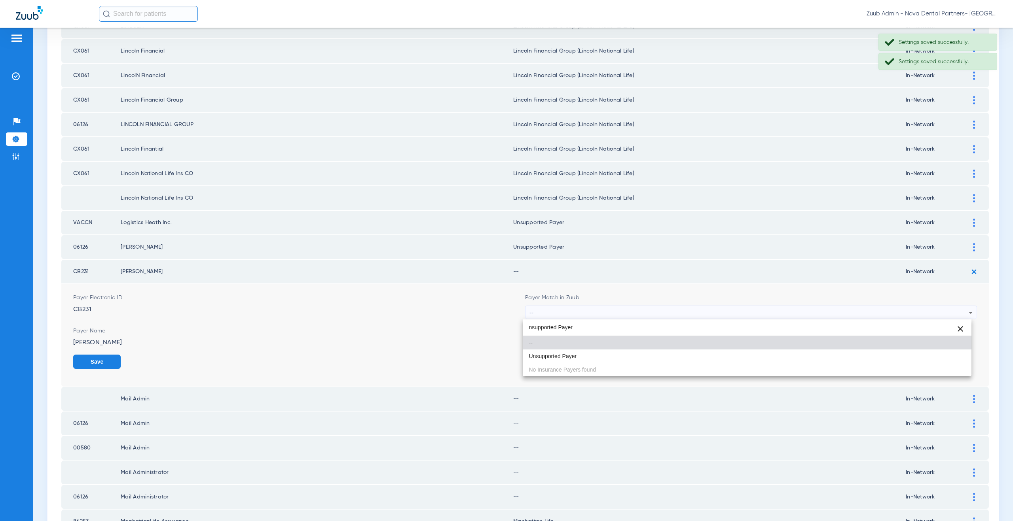
type input "nsupported Payer"
click at [554, 354] on span "Unsupported Payer" at bounding box center [553, 357] width 48 height 6
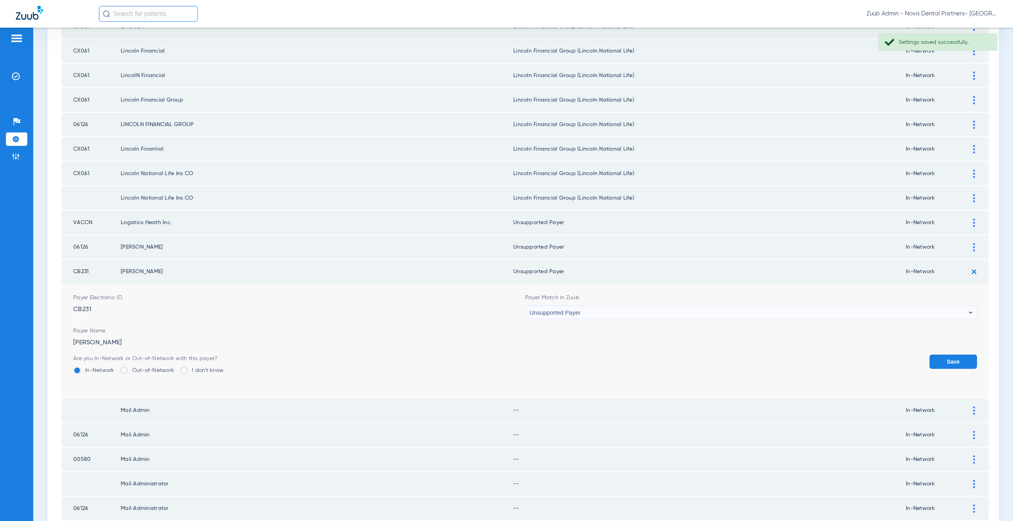
click at [933, 356] on button "Save" at bounding box center [952, 362] width 47 height 14
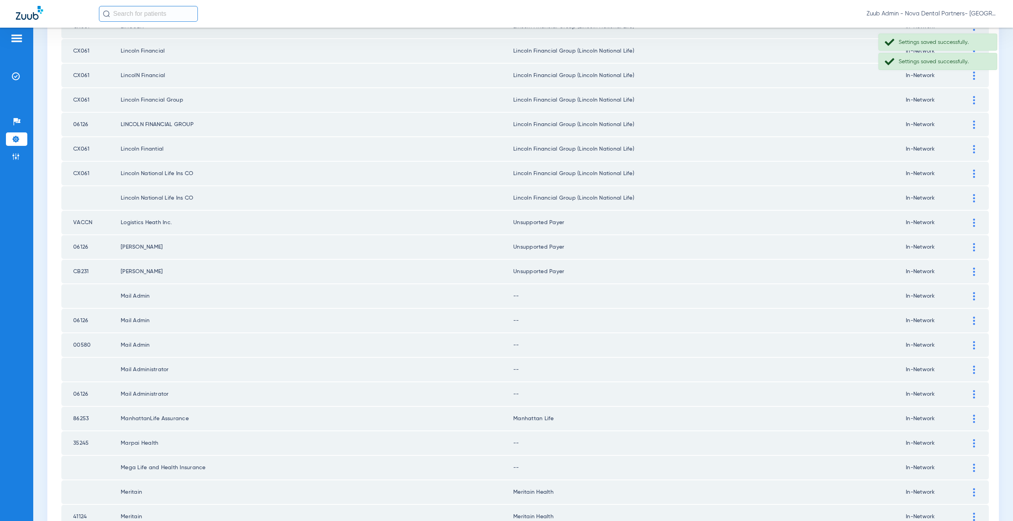
click at [973, 298] on img at bounding box center [974, 296] width 2 height 8
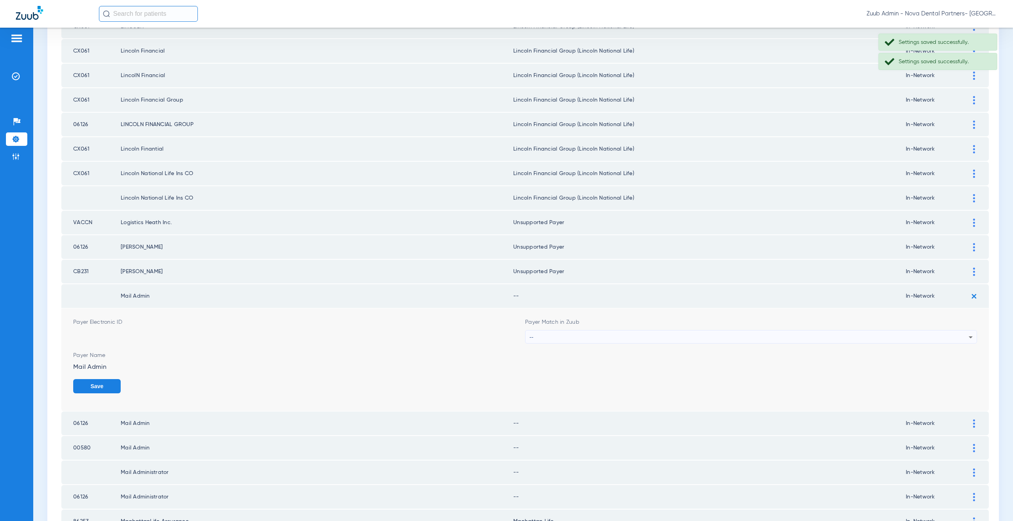
click at [544, 343] on div "--" at bounding box center [748, 337] width 439 height 13
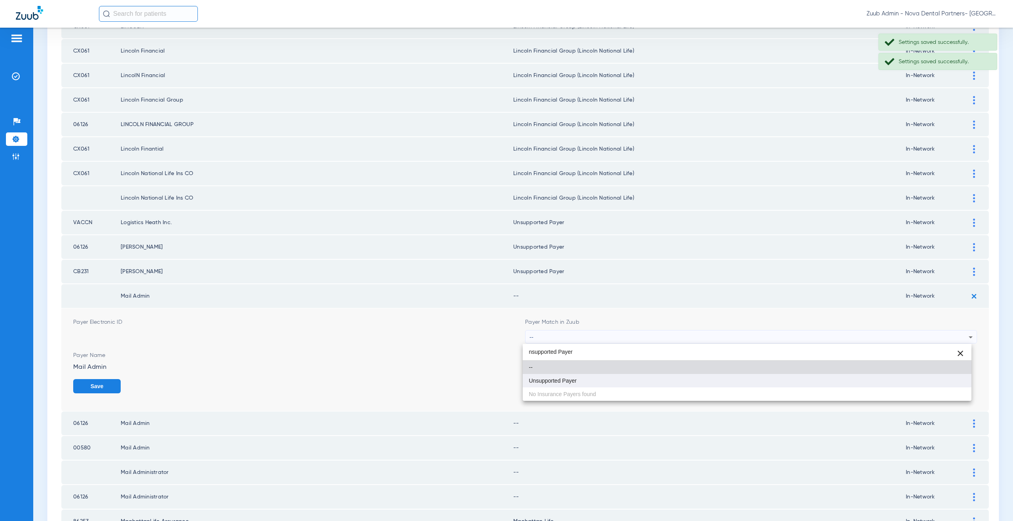
type input "nsupported Payer"
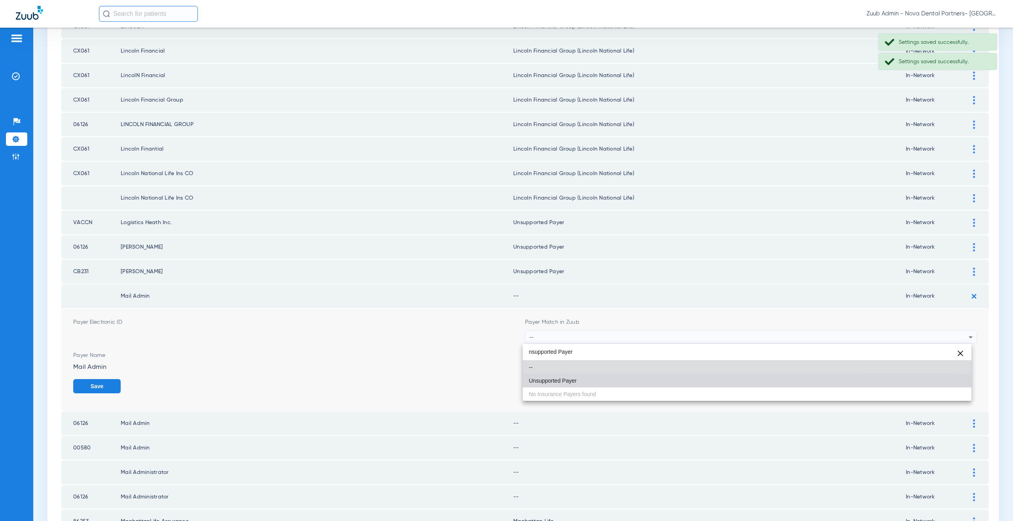
click at [563, 381] on span "Unsupported Payer" at bounding box center [553, 381] width 48 height 6
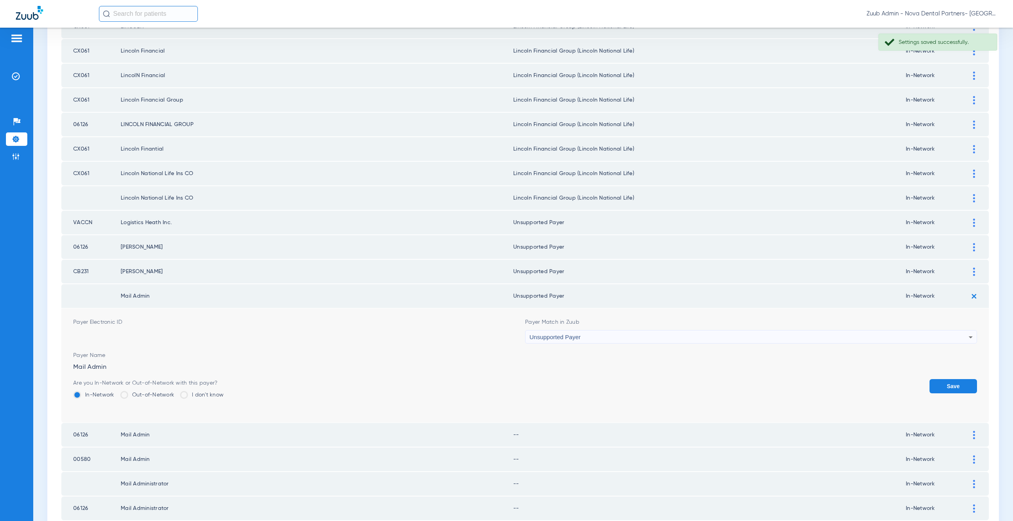
click at [942, 383] on button "Save" at bounding box center [952, 386] width 47 height 14
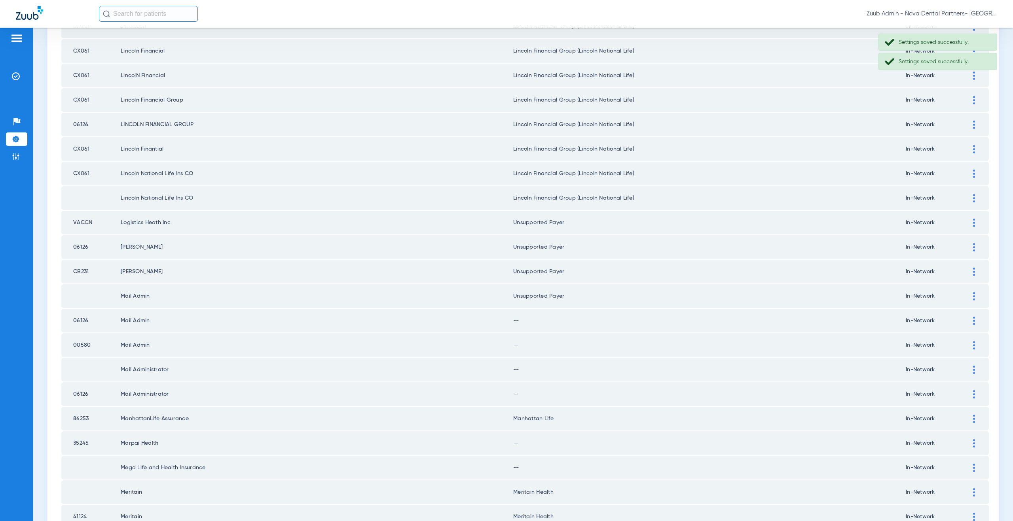
click at [969, 320] on div at bounding box center [974, 321] width 14 height 8
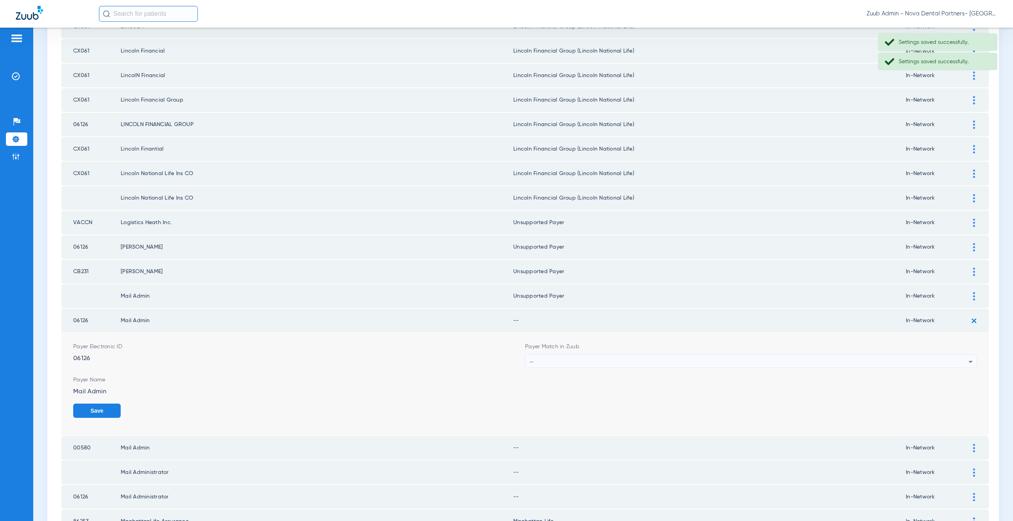
click at [538, 361] on div "--" at bounding box center [748, 361] width 439 height 13
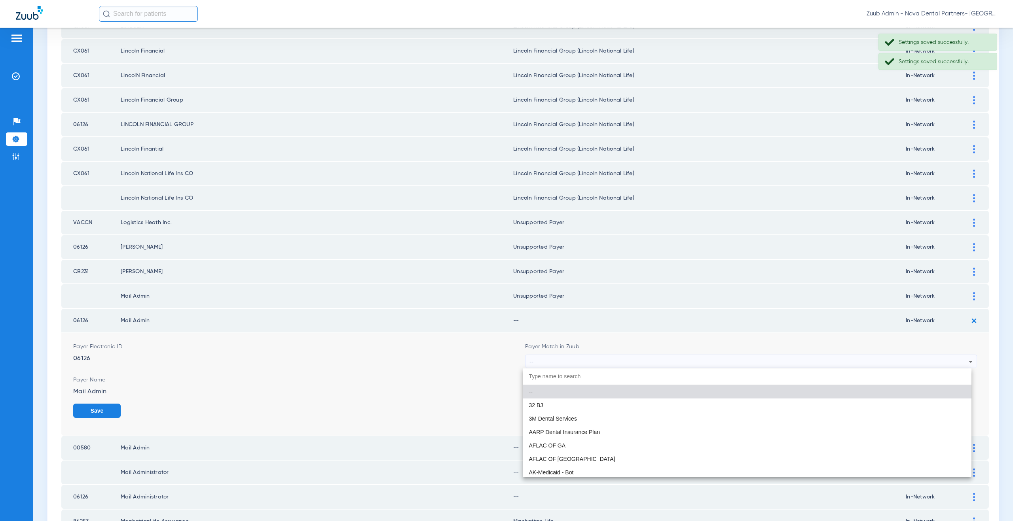
paste input "nsupported Payer"
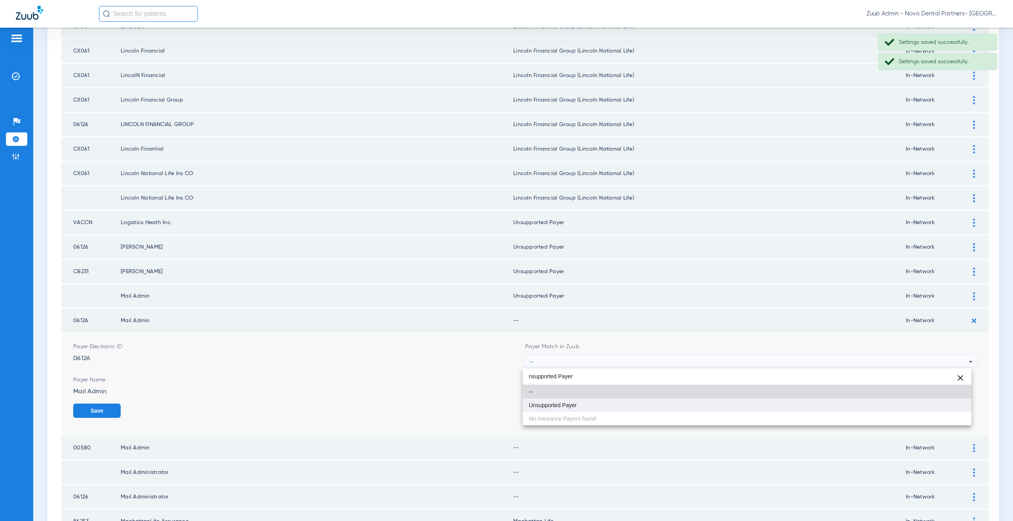
type input "nsupported Payer"
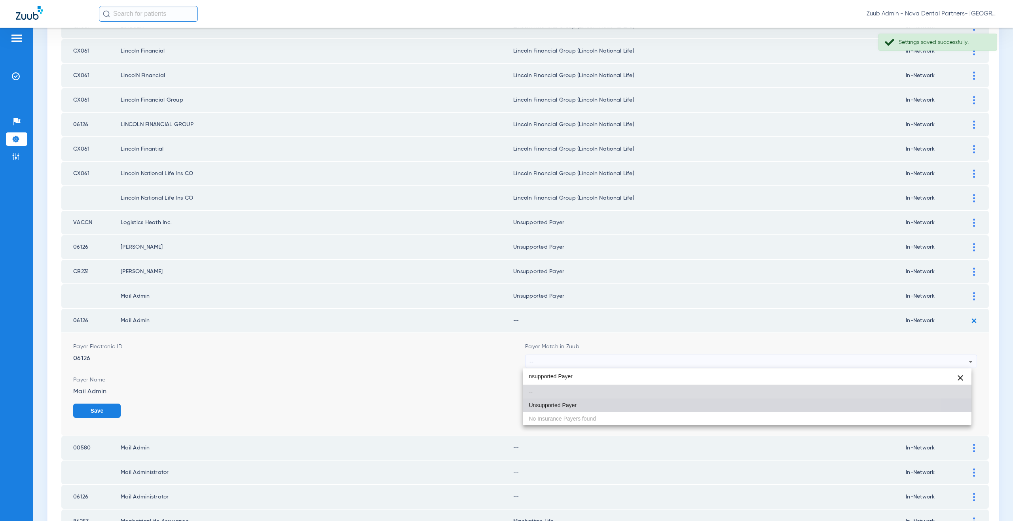
click at [554, 412] on mat-option "Unsupported Payer" at bounding box center [747, 405] width 449 height 13
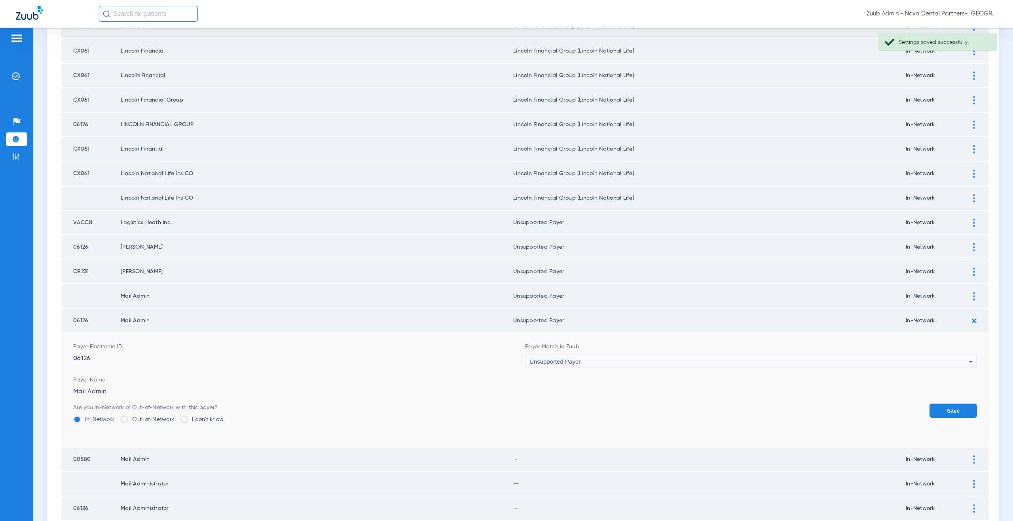
click at [939, 406] on button "Save" at bounding box center [952, 411] width 47 height 14
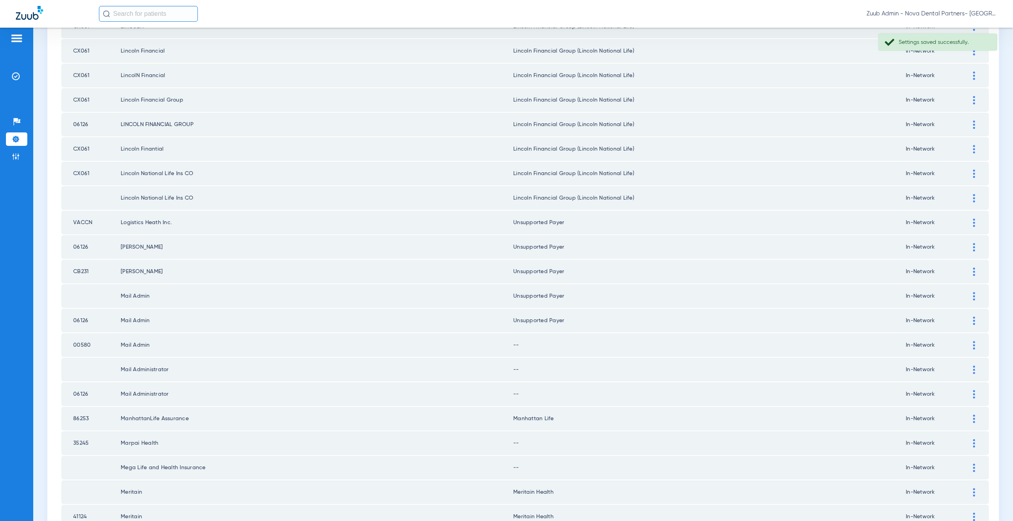
click at [970, 343] on div at bounding box center [974, 345] width 14 height 8
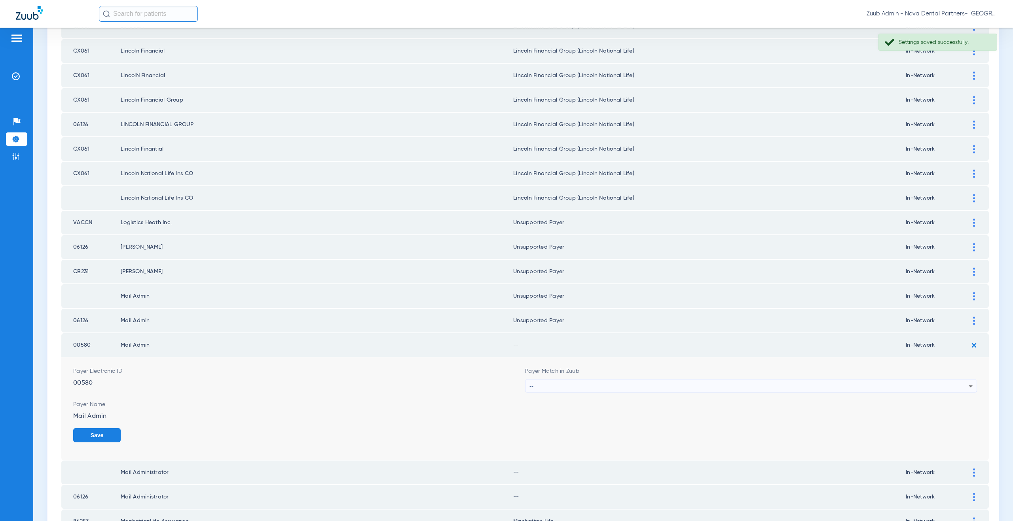
click at [555, 386] on div "--" at bounding box center [748, 386] width 439 height 13
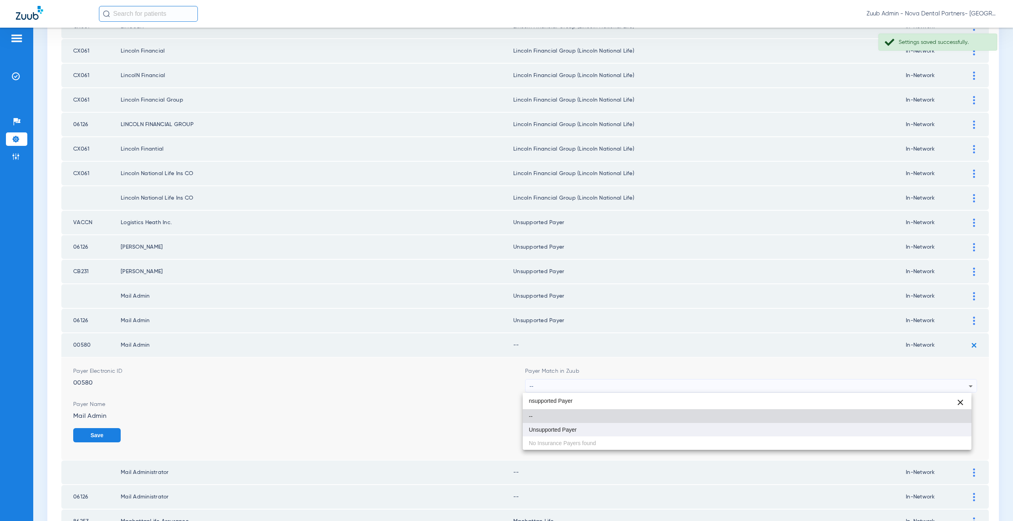
type input "nsupported Payer"
click at [566, 426] on mat-option "Unsupported Payer" at bounding box center [747, 429] width 449 height 13
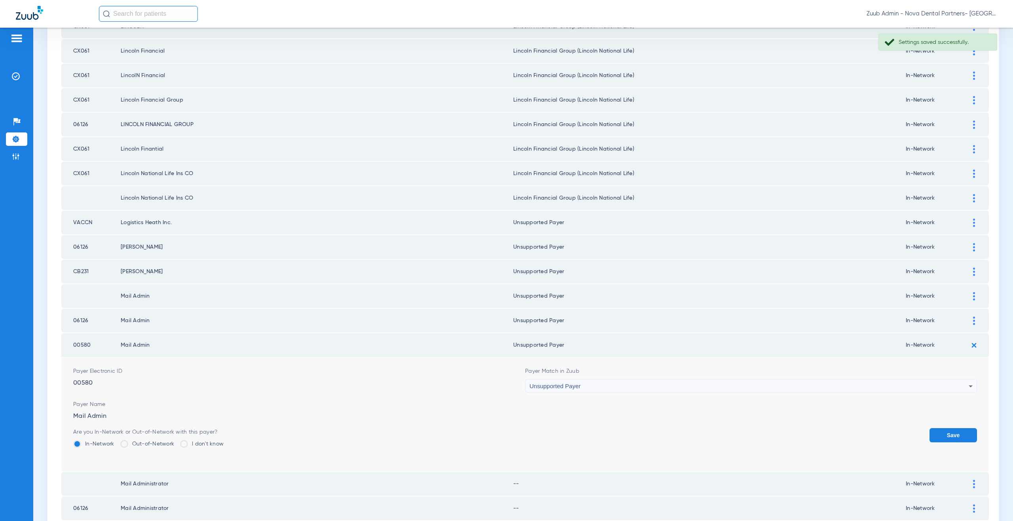
drag, startPoint x: 949, startPoint y: 435, endPoint x: 923, endPoint y: 421, distance: 29.4
click at [947, 434] on button "Save" at bounding box center [952, 436] width 47 height 14
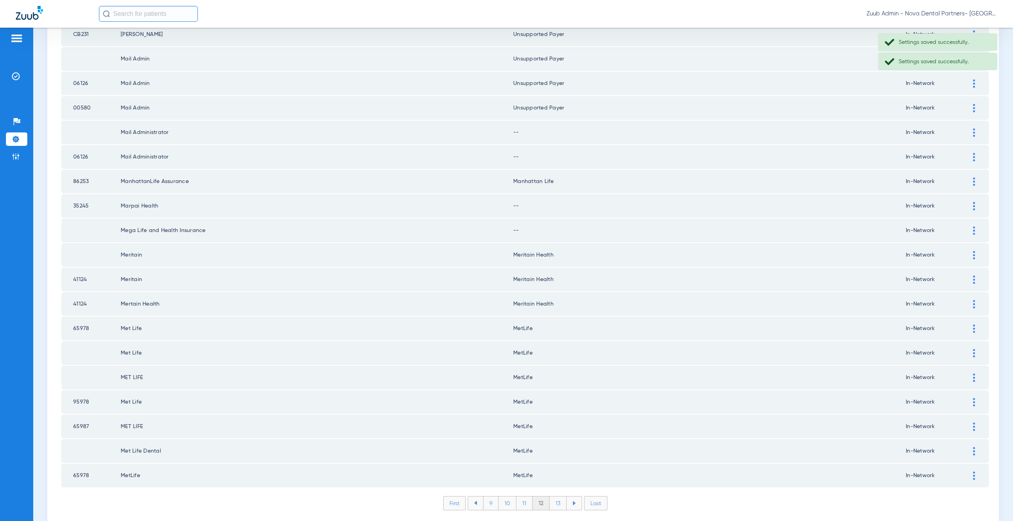
scroll to position [884, 0]
click at [969, 130] on div at bounding box center [974, 132] width 14 height 8
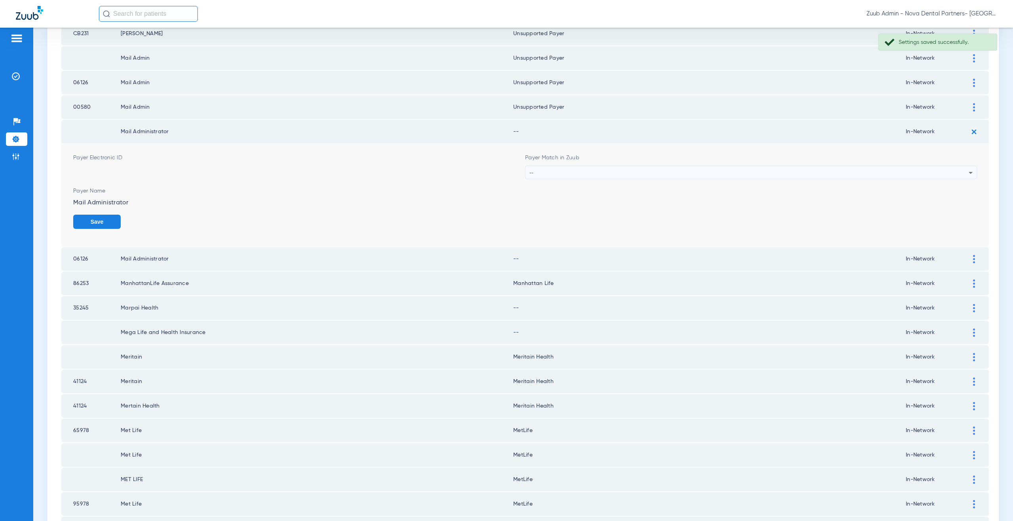
click at [533, 174] on div "--" at bounding box center [748, 172] width 439 height 13
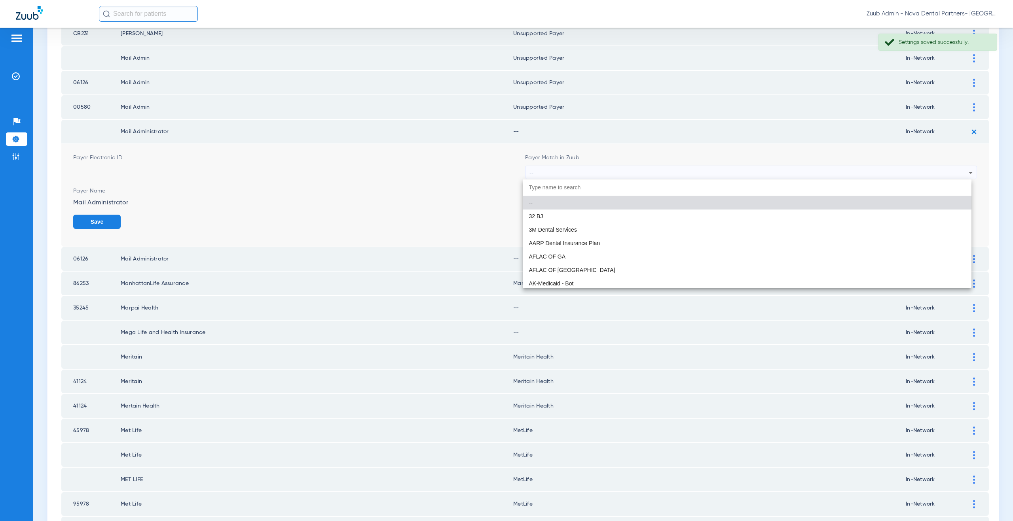
paste input "nsupported Payer"
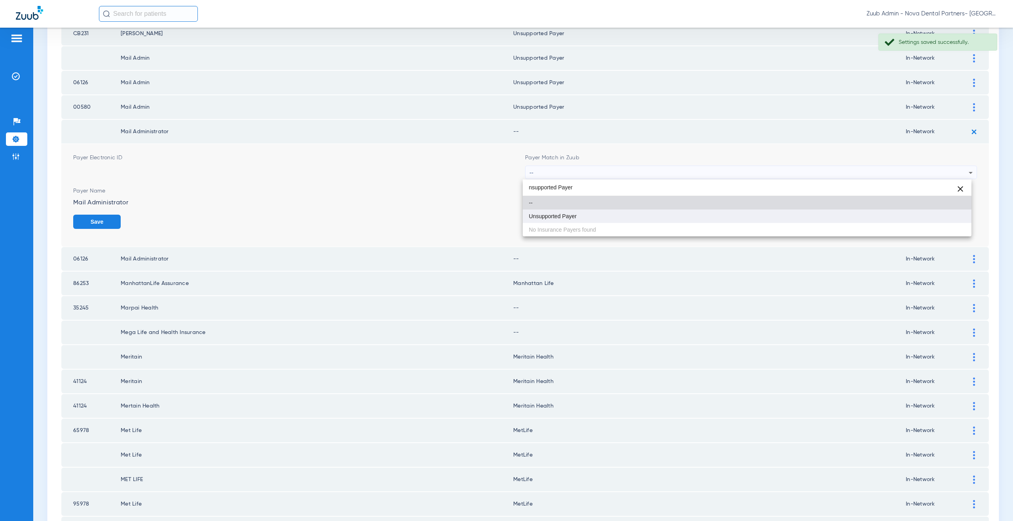
type input "nsupported Payer"
click at [547, 215] on span "Unsupported Payer" at bounding box center [553, 217] width 48 height 6
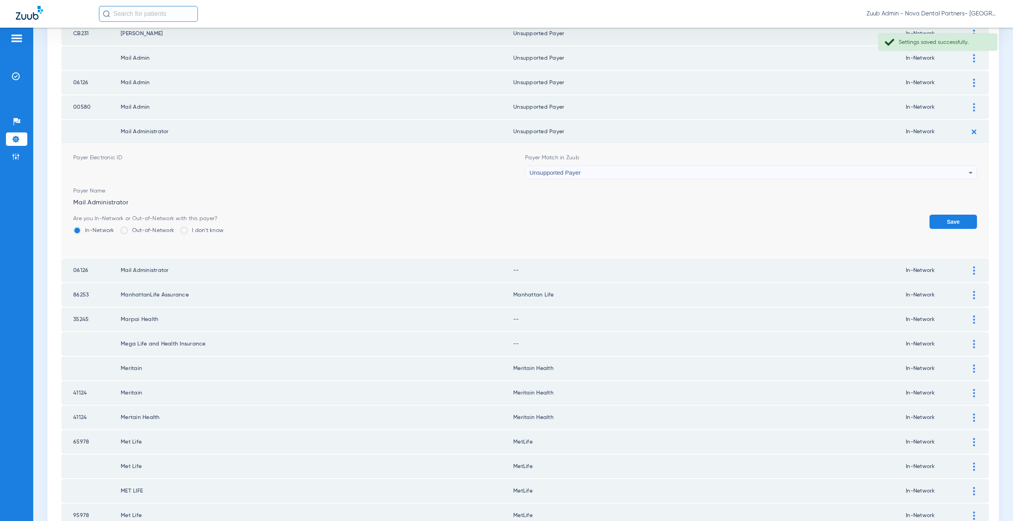
click at [937, 225] on button "Save" at bounding box center [952, 222] width 47 height 14
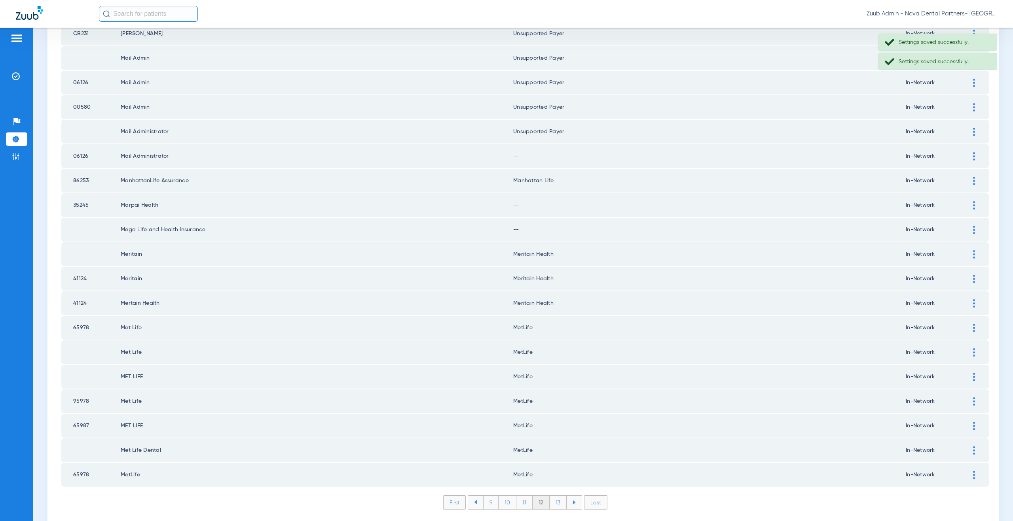
click at [967, 154] on div at bounding box center [974, 156] width 14 height 8
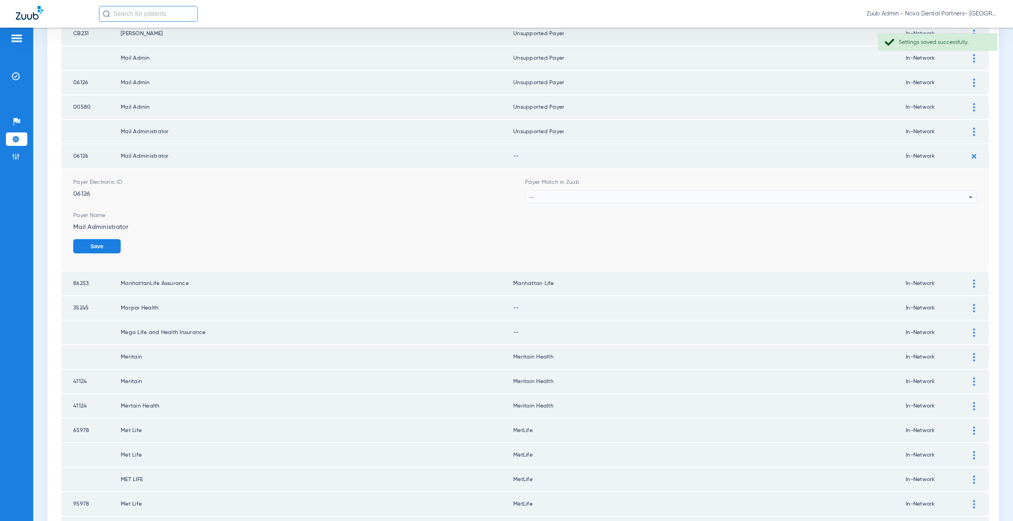
click at [569, 197] on div "--" at bounding box center [748, 197] width 439 height 13
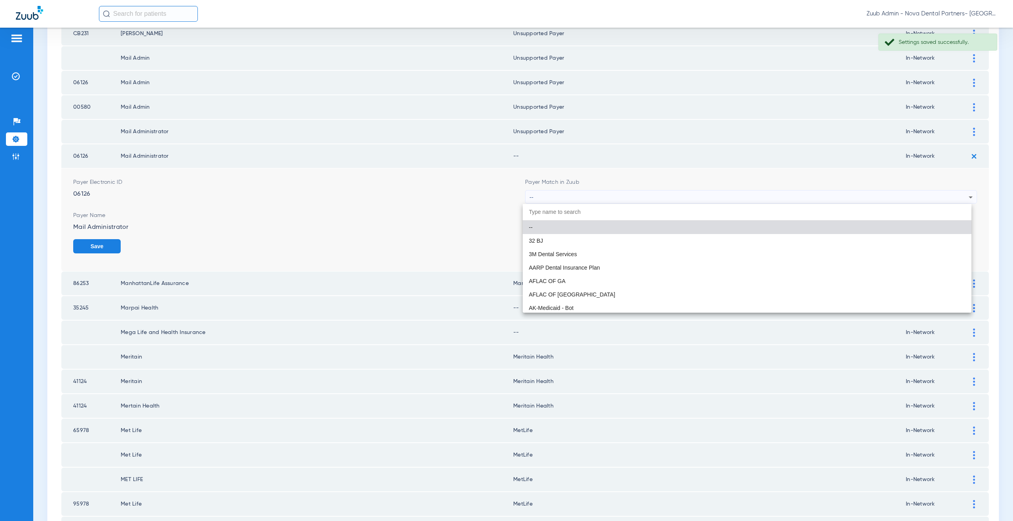
paste input "nsupported Payer"
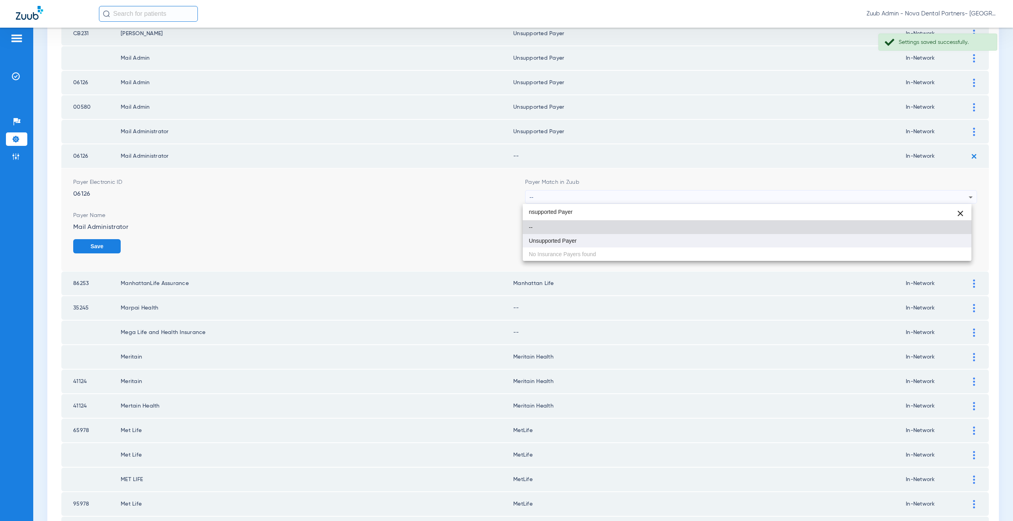
type input "nsupported Payer"
click at [565, 246] on mat-option "Unsupported Payer" at bounding box center [747, 240] width 449 height 13
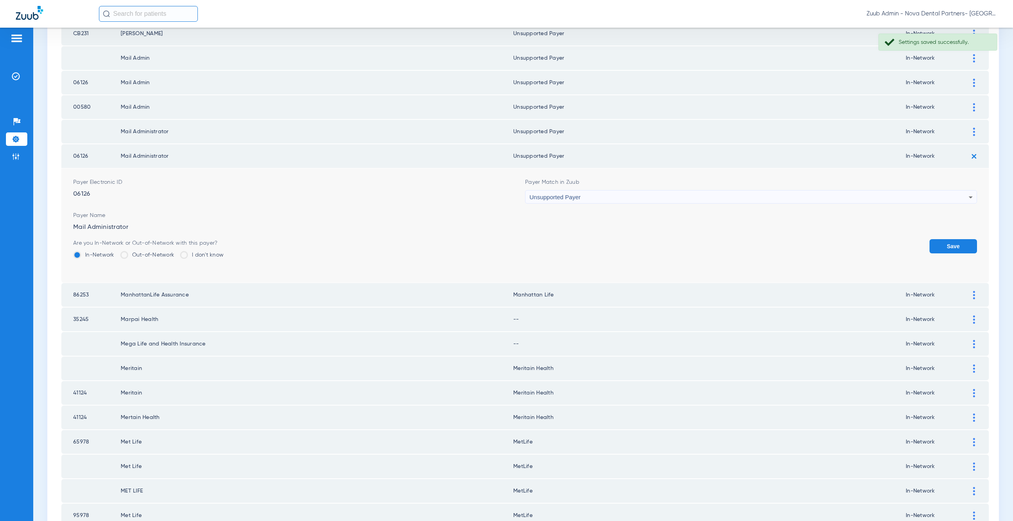
click at [971, 248] on button "Save" at bounding box center [952, 246] width 47 height 14
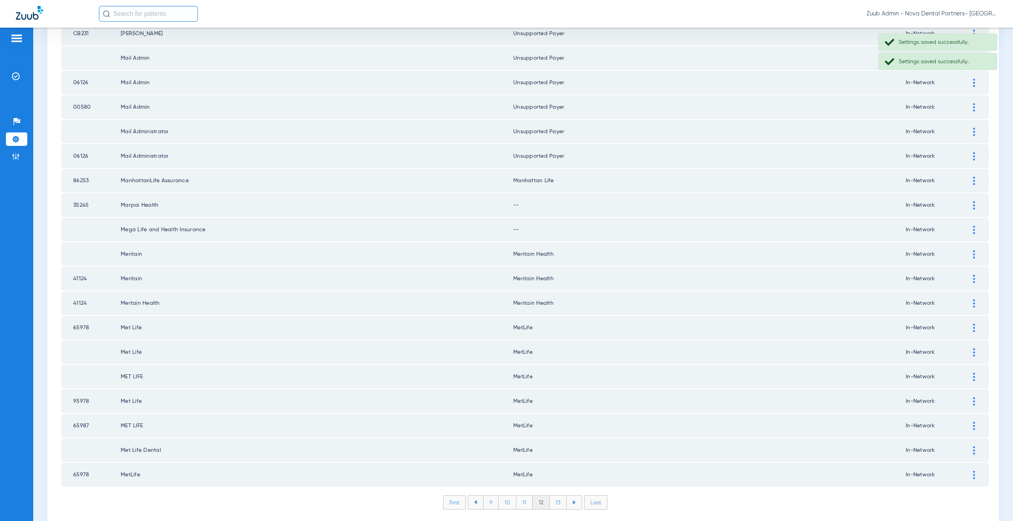
click at [967, 205] on div at bounding box center [974, 205] width 14 height 8
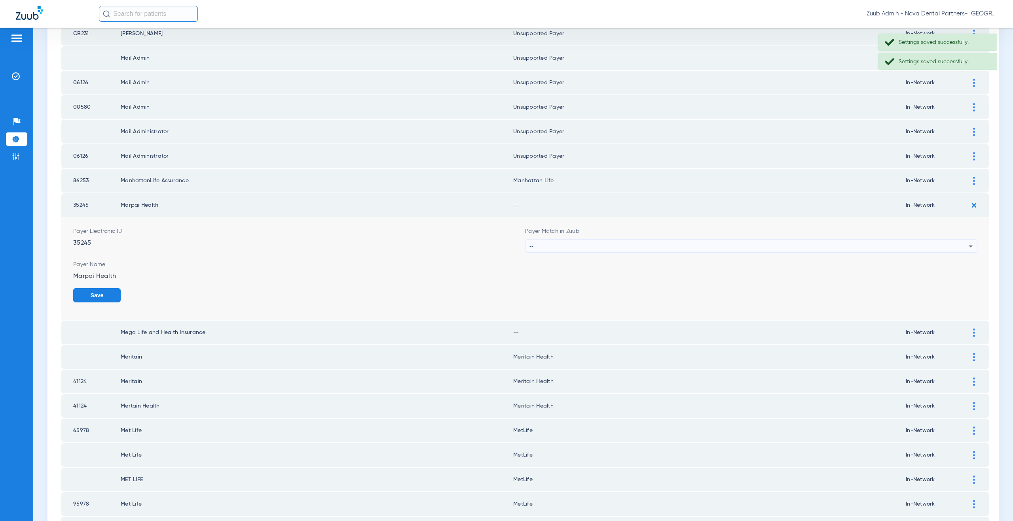
click at [557, 242] on div "--" at bounding box center [748, 246] width 439 height 13
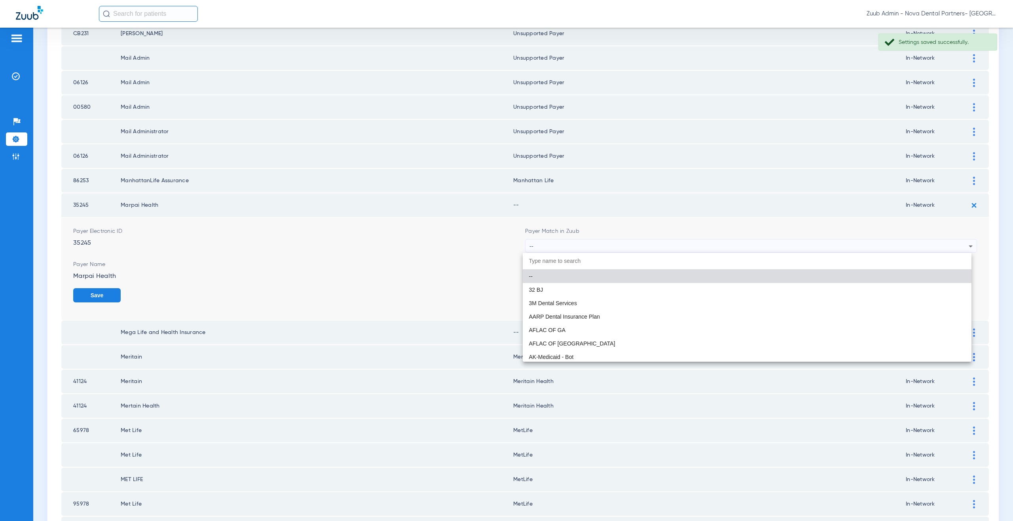
paste input "nsupported Payer"
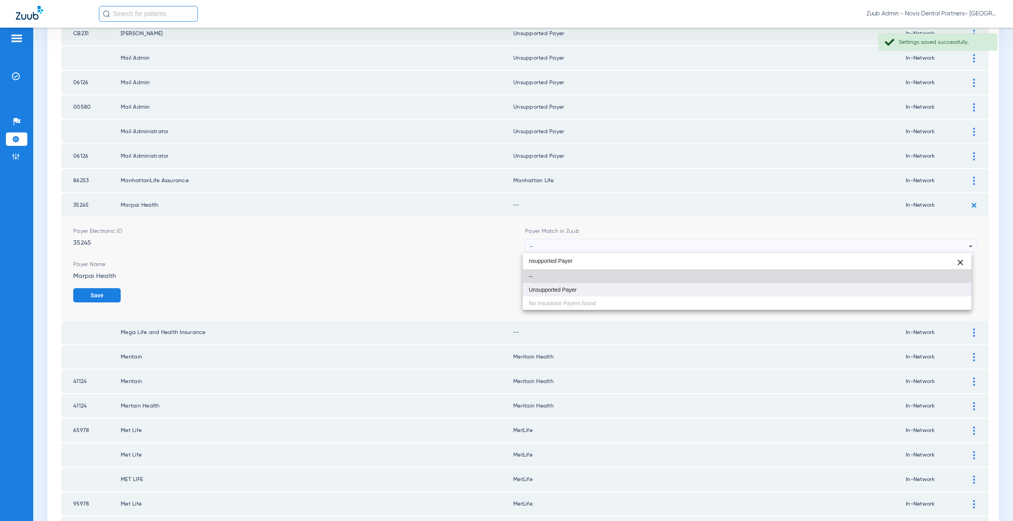
type input "nsupported Payer"
click at [562, 293] on mat-option "Unsupported Payer" at bounding box center [747, 289] width 449 height 13
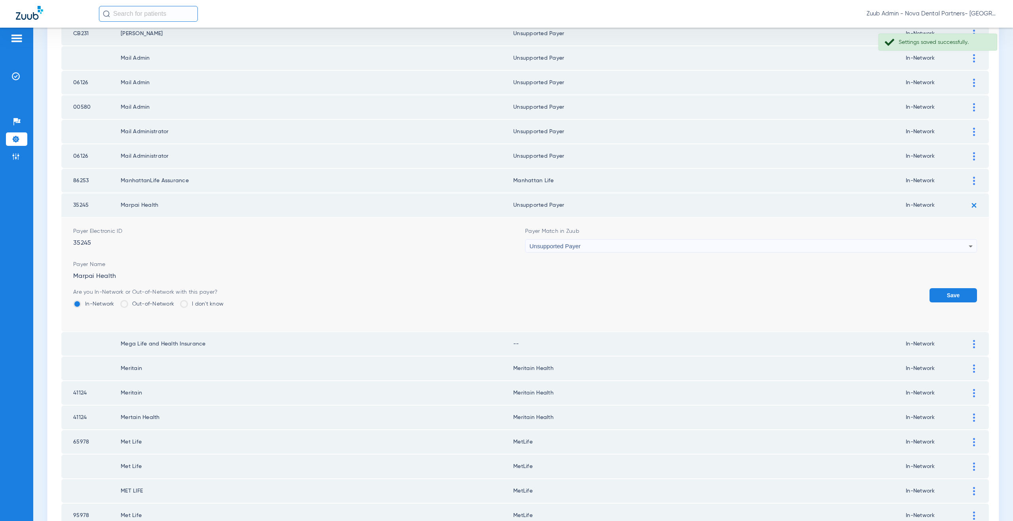
drag, startPoint x: 945, startPoint y: 293, endPoint x: 961, endPoint y: 262, distance: 35.4
click at [945, 293] on button "Save" at bounding box center [952, 295] width 47 height 14
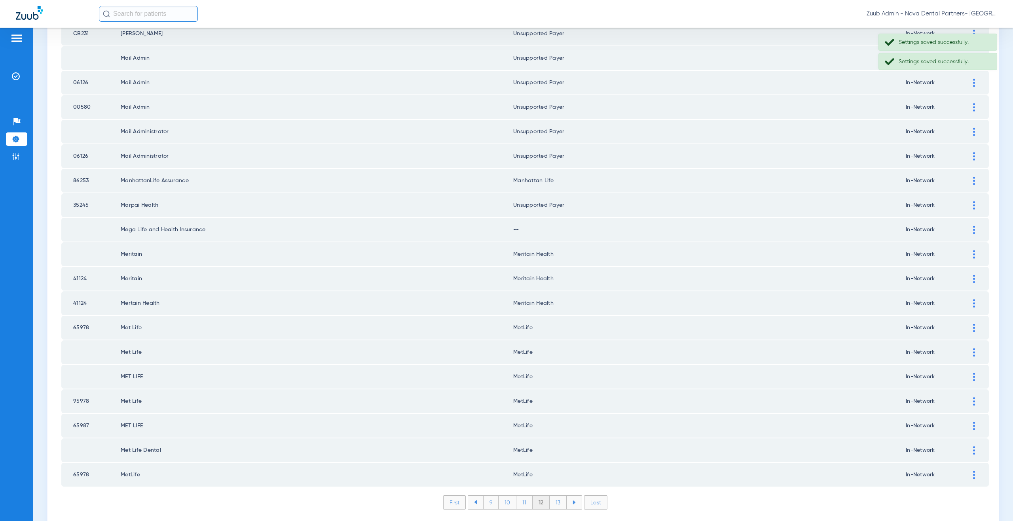
click at [969, 227] on div at bounding box center [974, 230] width 14 height 8
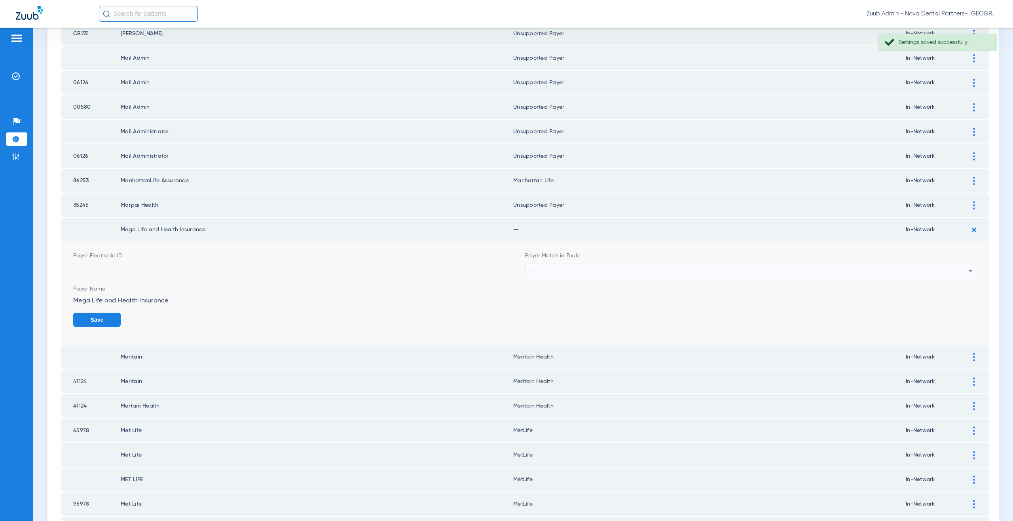
click at [533, 271] on div "--" at bounding box center [748, 270] width 439 height 13
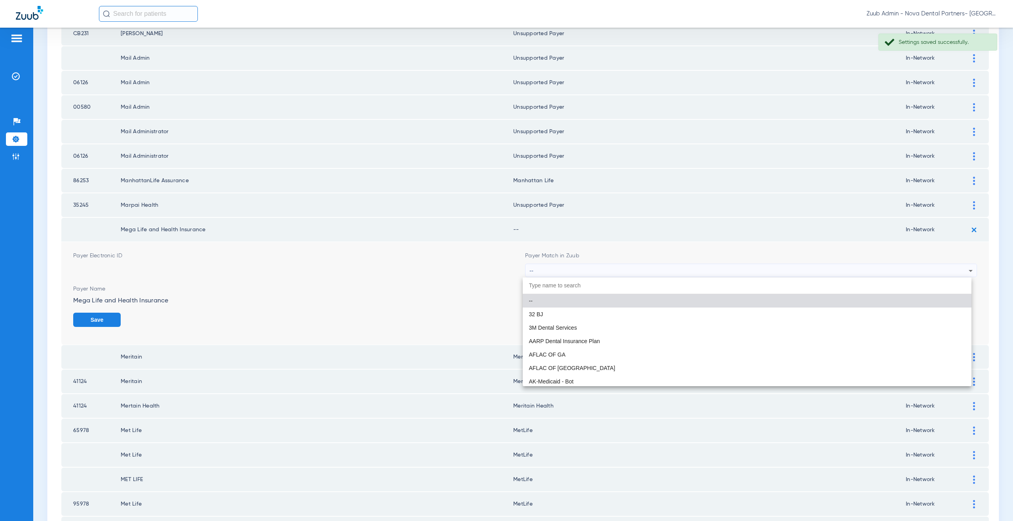
paste input "nsupported Payer"
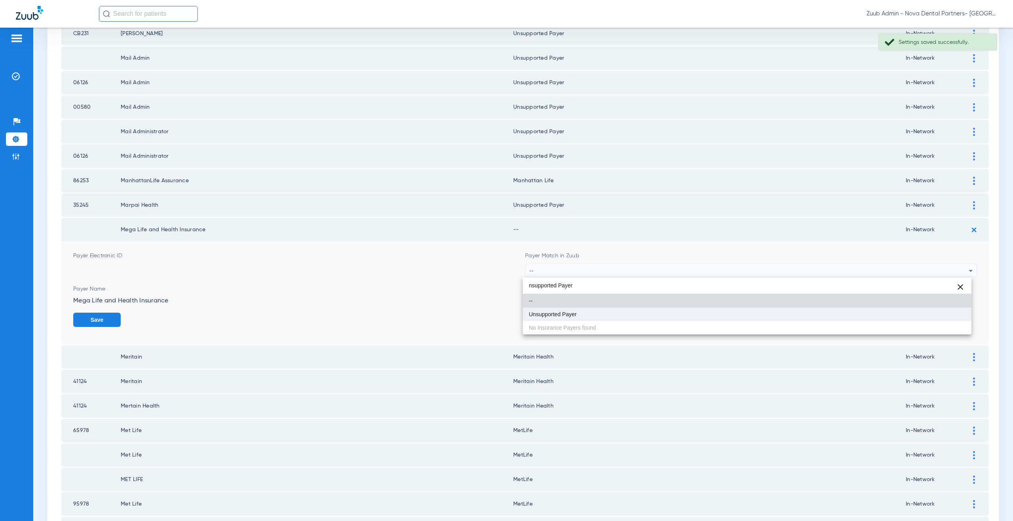
type input "nsupported Payer"
click at [550, 312] on span "Unsupported Payer" at bounding box center [553, 315] width 48 height 6
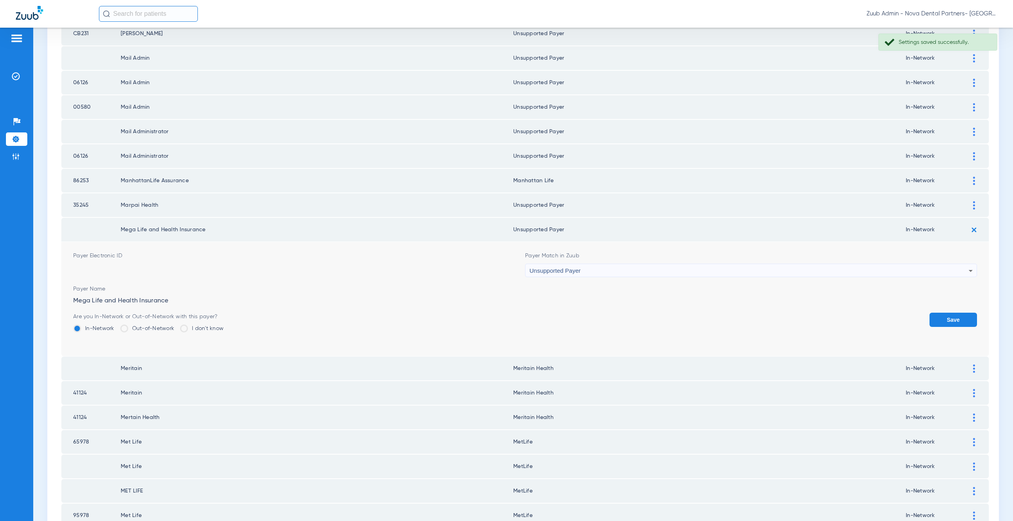
click at [954, 319] on button "Save" at bounding box center [952, 320] width 47 height 14
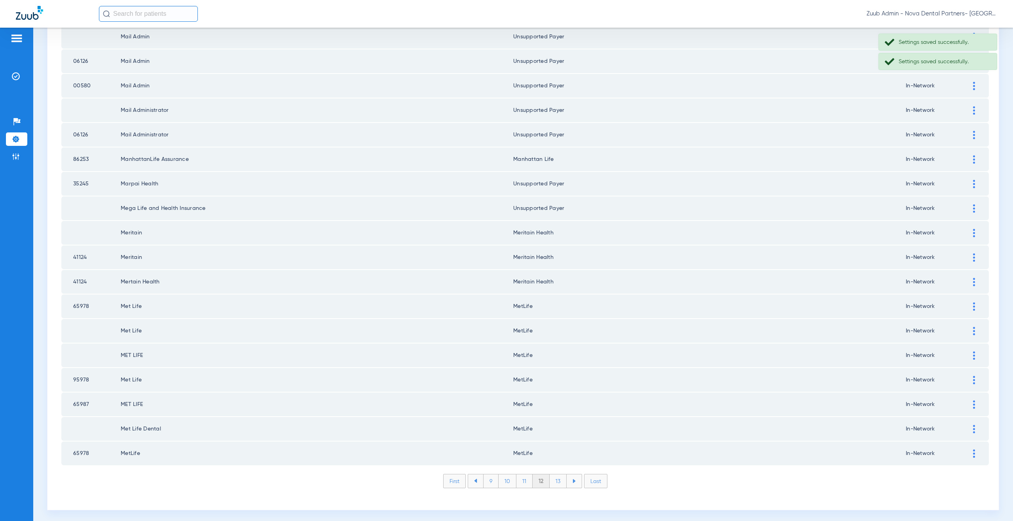
scroll to position [908, 0]
click at [554, 476] on li "13" at bounding box center [558, 478] width 17 height 13
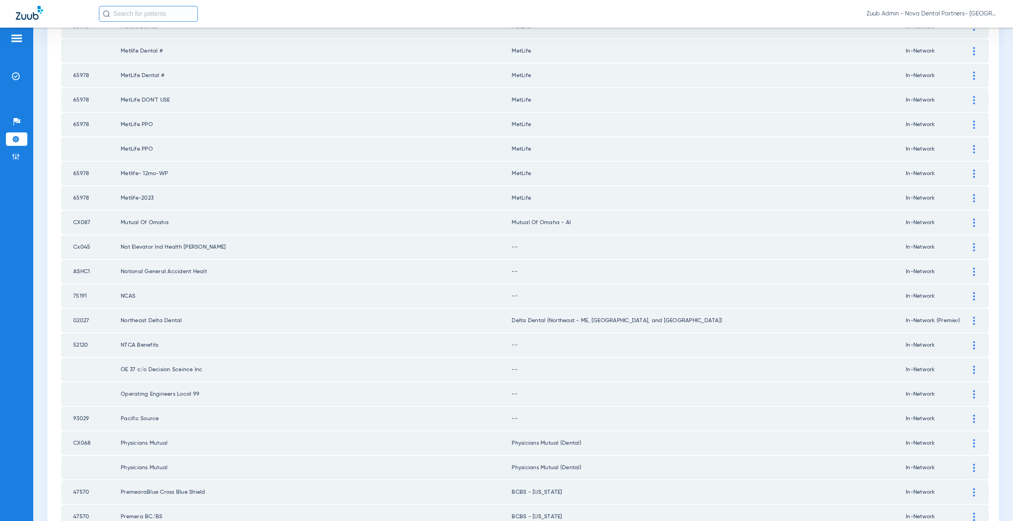
scroll to position [470, 0]
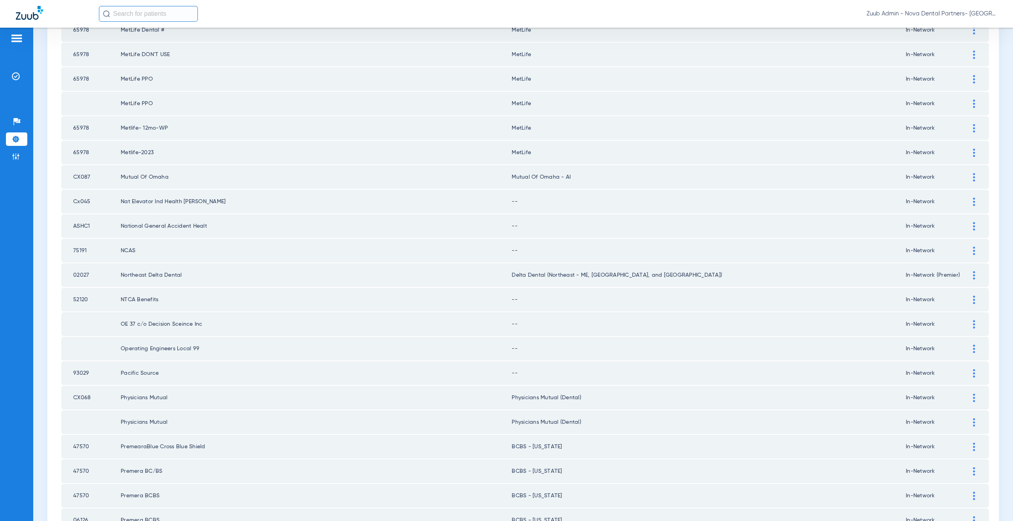
click at [967, 202] on div at bounding box center [974, 202] width 14 height 8
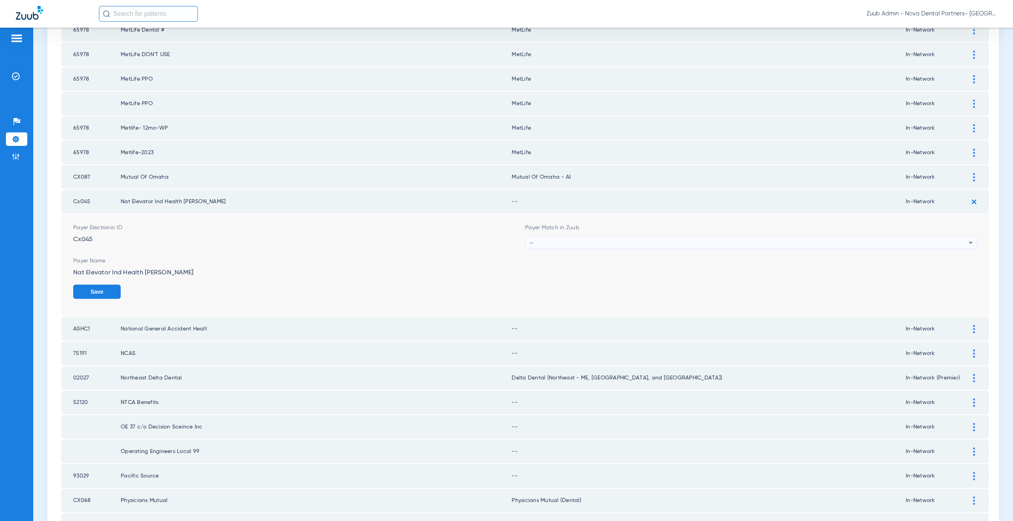
click at [557, 241] on div "--" at bounding box center [748, 242] width 439 height 13
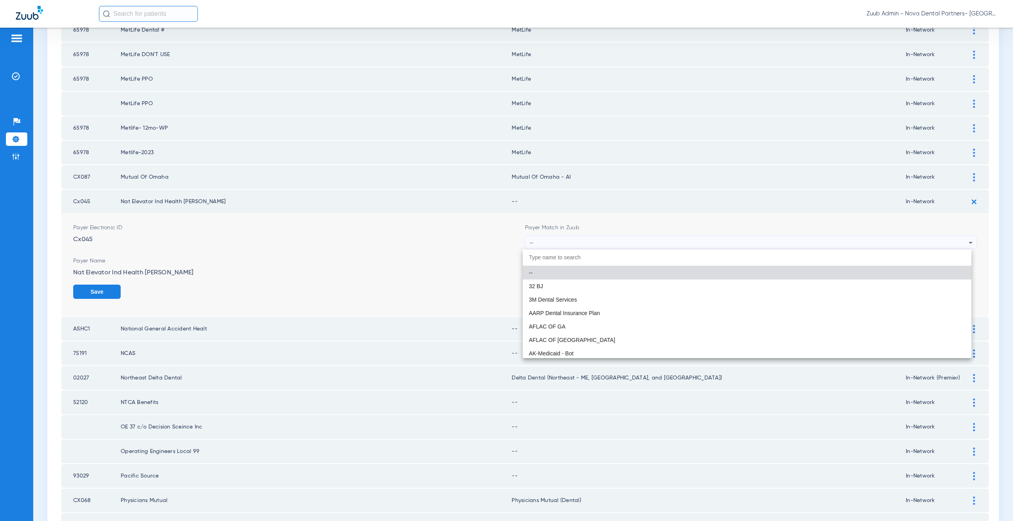
paste input "nsupported Payer"
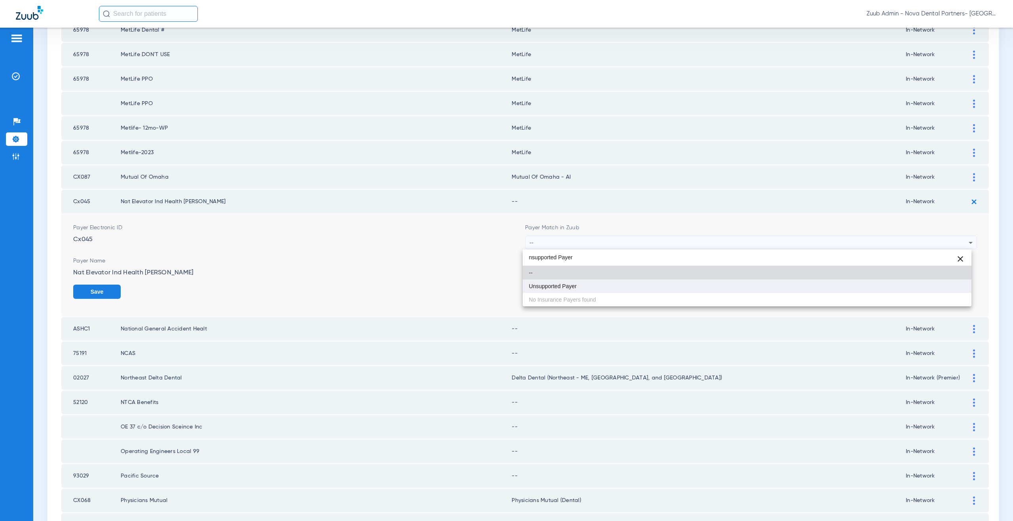
type input "nsupported Payer"
click at [559, 286] on span "Unsupported Payer" at bounding box center [553, 287] width 48 height 6
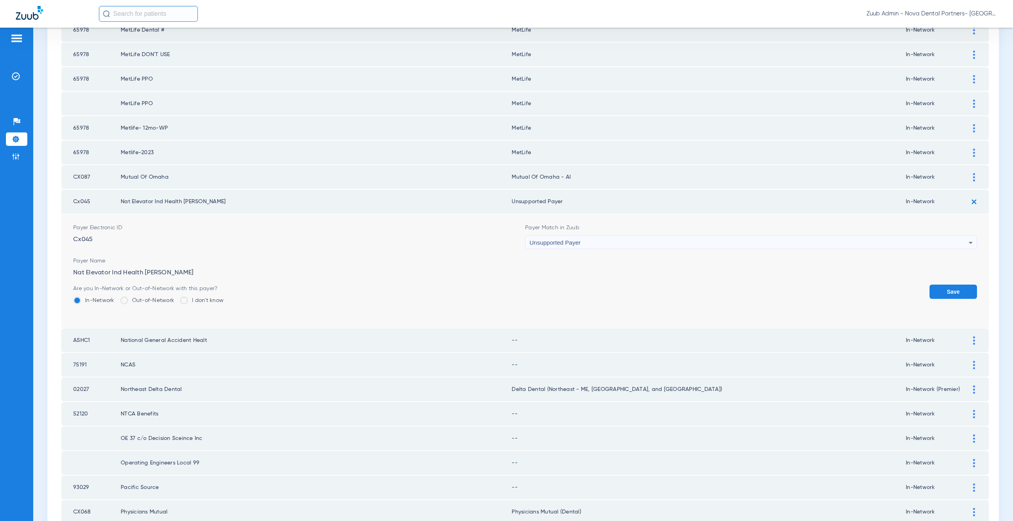
click at [949, 289] on button "Save" at bounding box center [952, 292] width 47 height 14
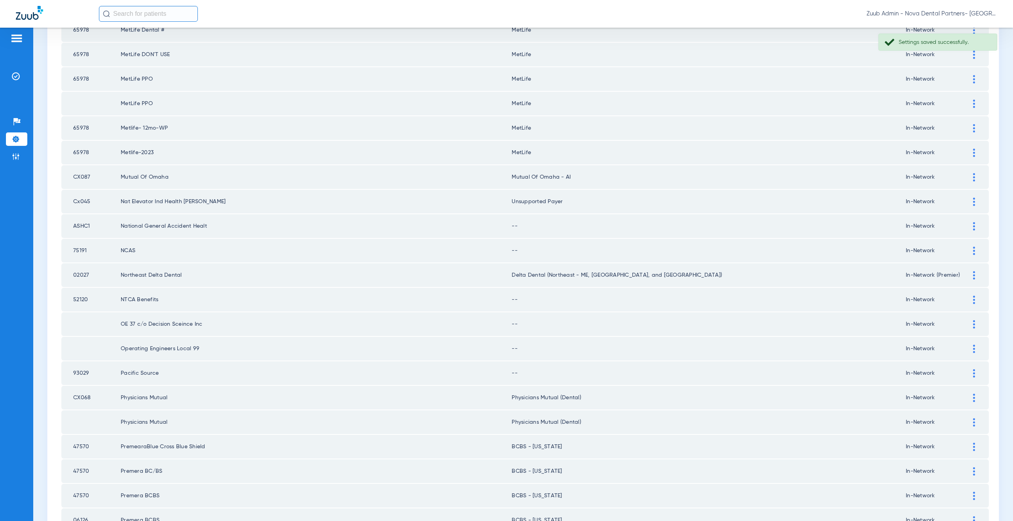
click at [973, 228] on img at bounding box center [974, 226] width 2 height 8
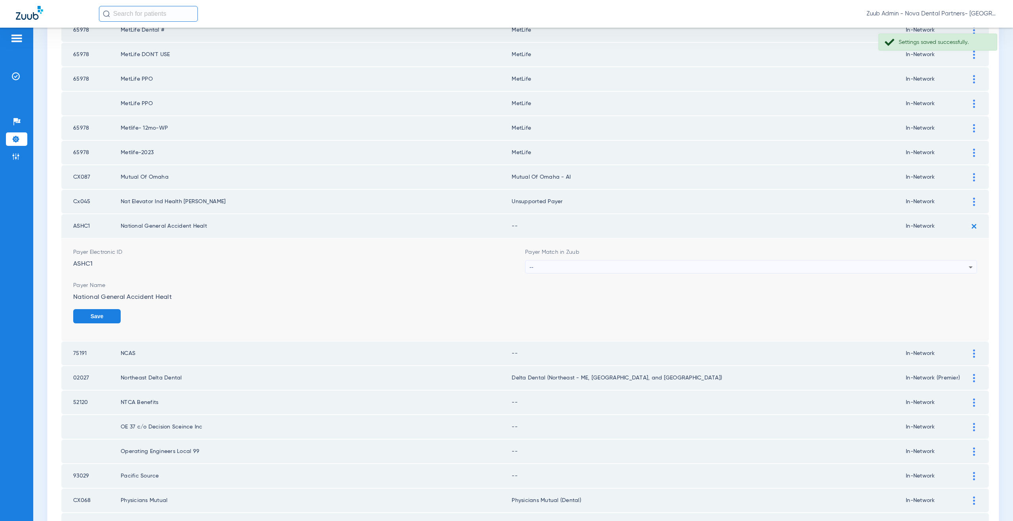
click at [572, 267] on div "--" at bounding box center [748, 267] width 439 height 13
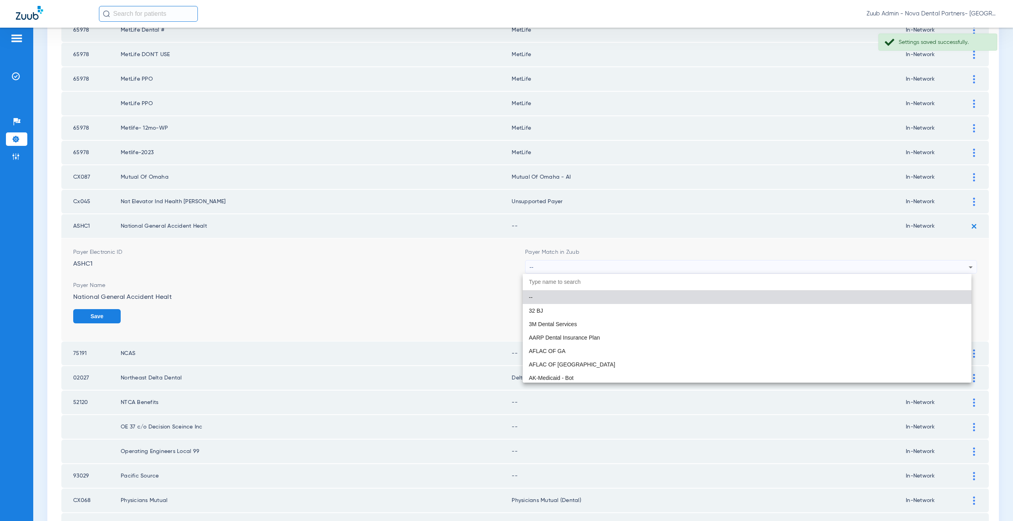
paste input "nsupported Payer"
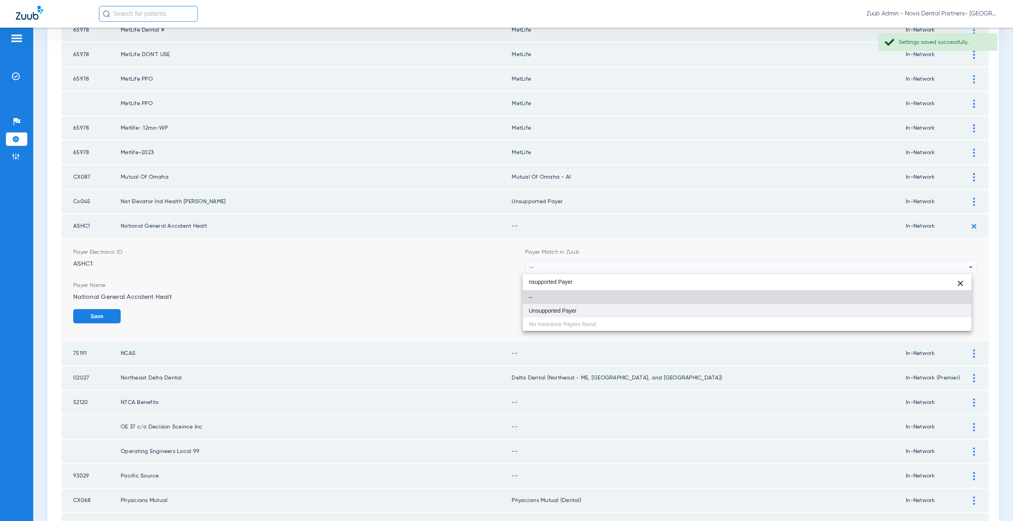
type input "nsupported Payer"
click at [565, 310] on span "Unsupported Payer" at bounding box center [553, 311] width 48 height 6
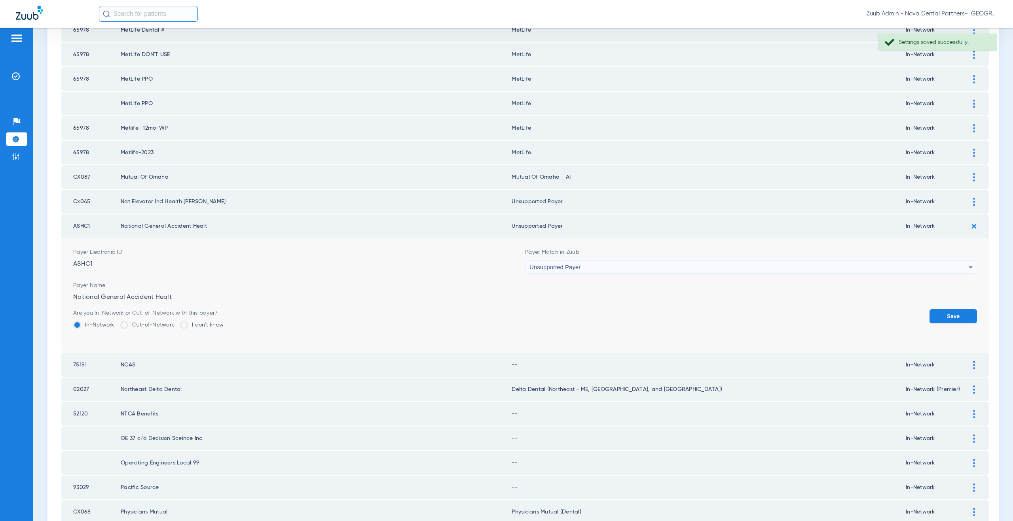
click at [929, 318] on button "Save" at bounding box center [952, 316] width 47 height 14
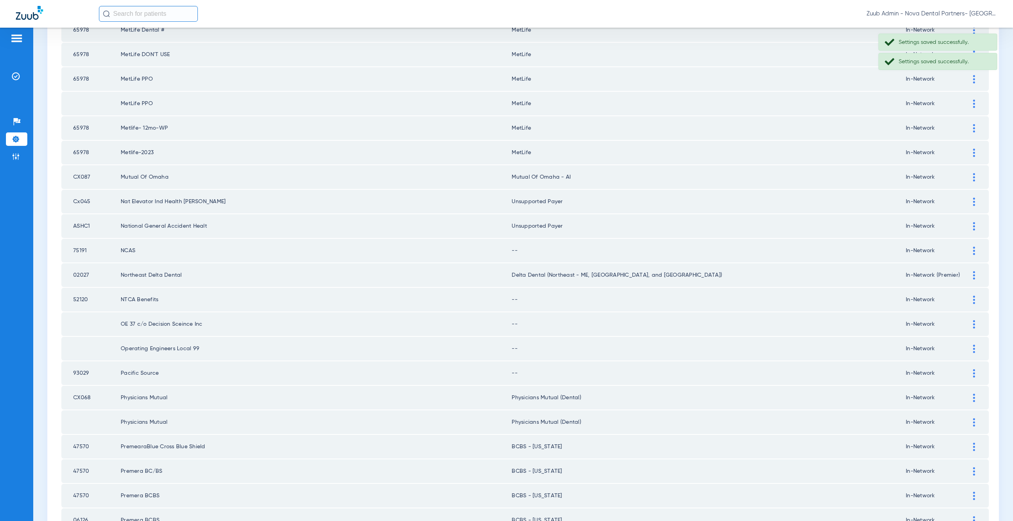
click at [973, 254] on img at bounding box center [974, 251] width 2 height 8
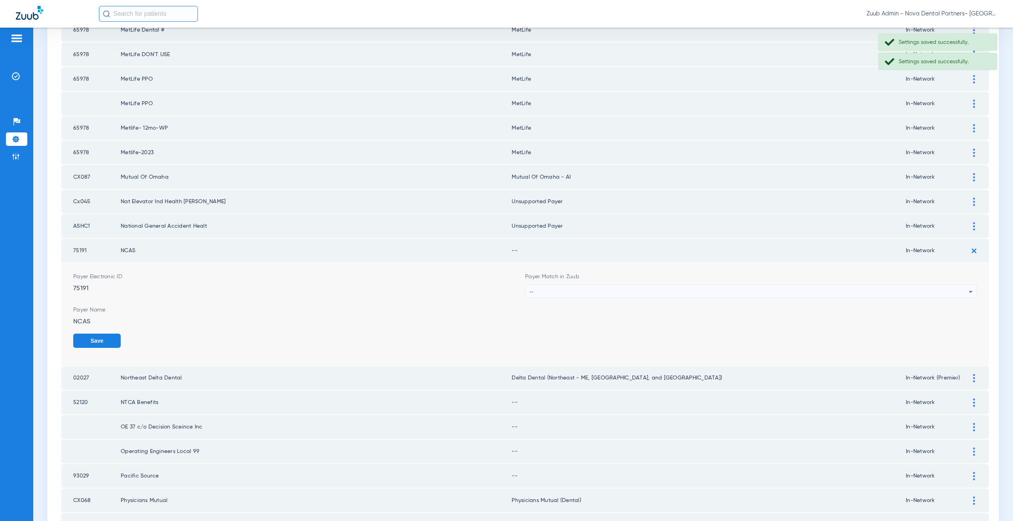
click at [585, 294] on div "--" at bounding box center [748, 291] width 439 height 13
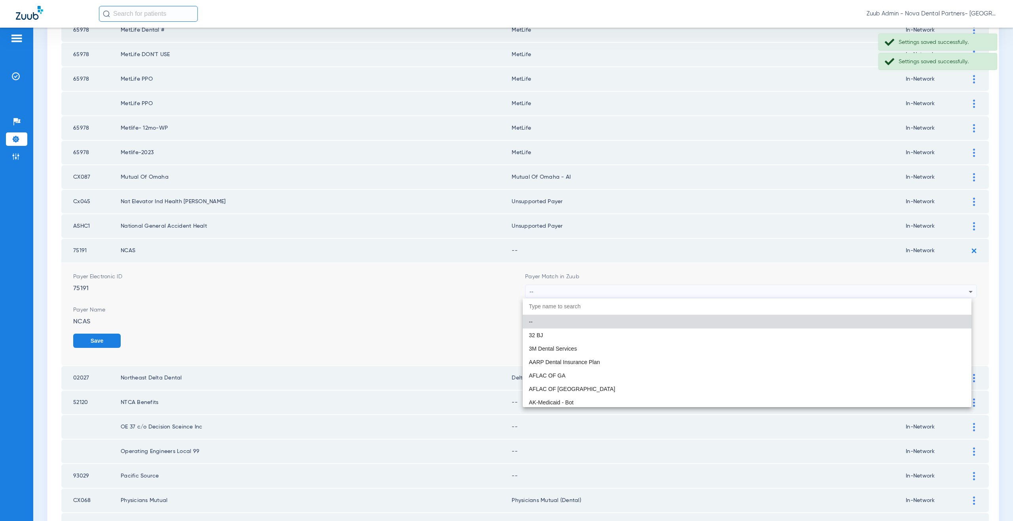
paste input "nsupported Payer"
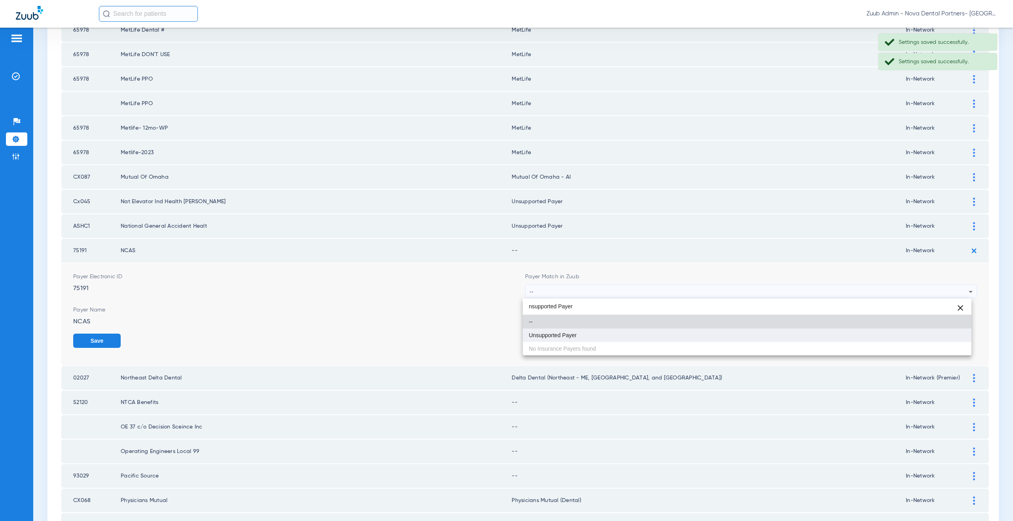
type input "nsupported Payer"
click at [568, 329] on mat-option "Unsupported Payer" at bounding box center [747, 335] width 449 height 13
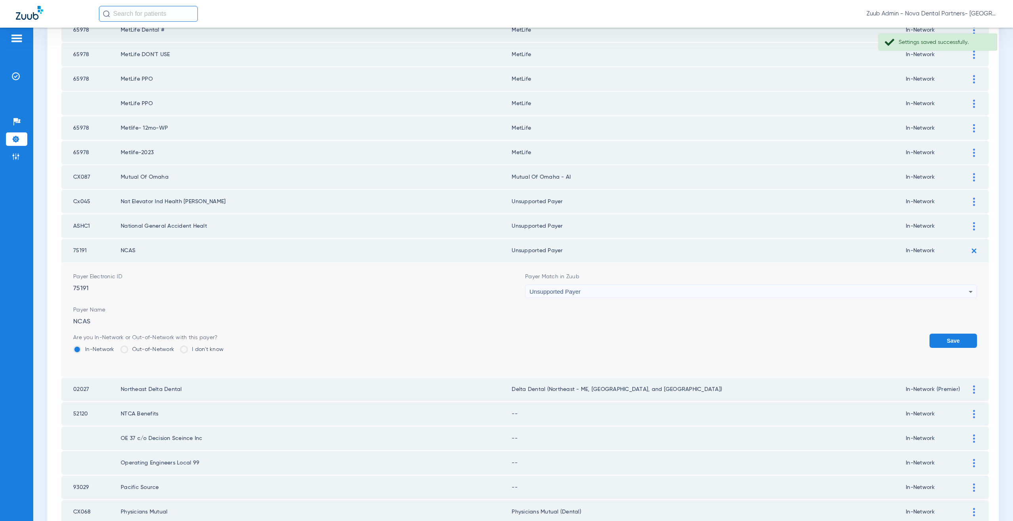
click at [930, 337] on button "Save" at bounding box center [952, 341] width 47 height 14
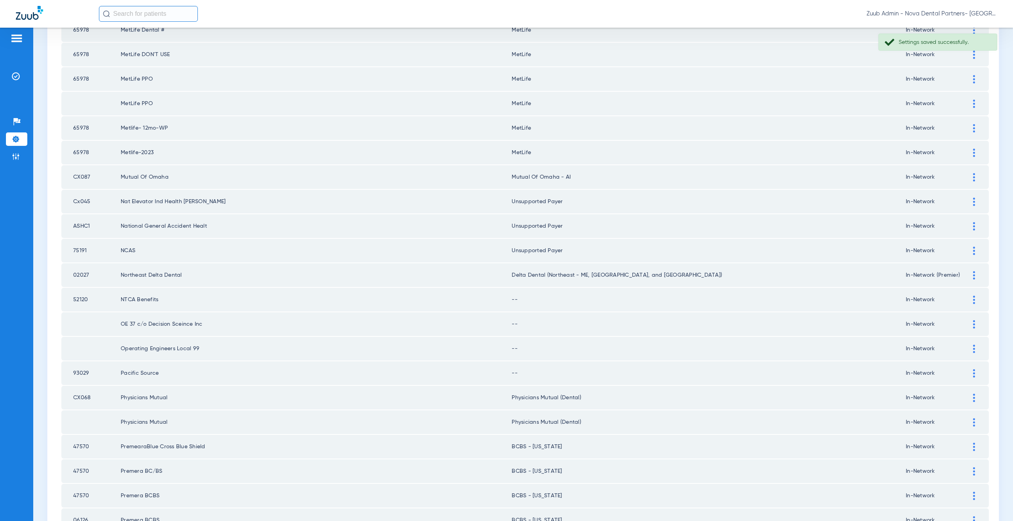
click at [973, 299] on img at bounding box center [974, 300] width 2 height 8
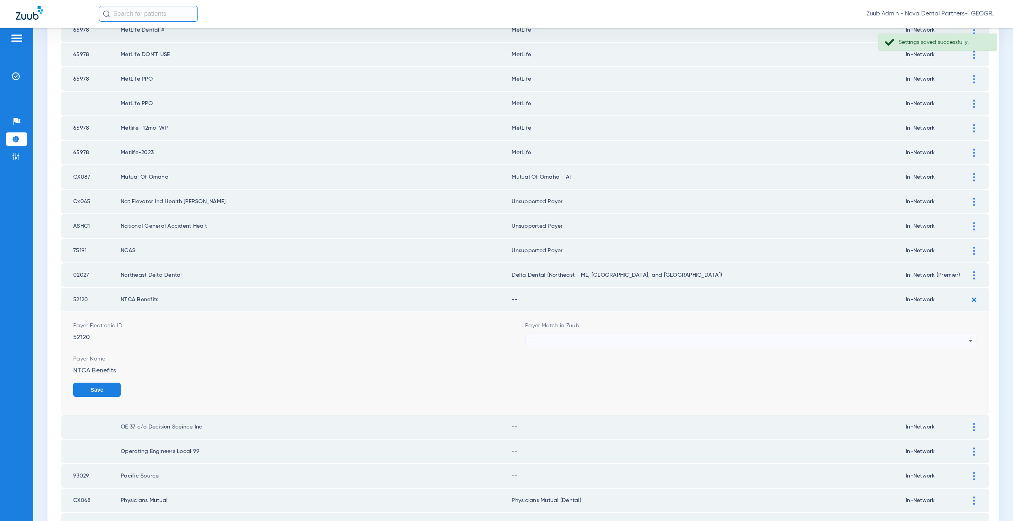
click at [580, 338] on div "--" at bounding box center [748, 340] width 439 height 13
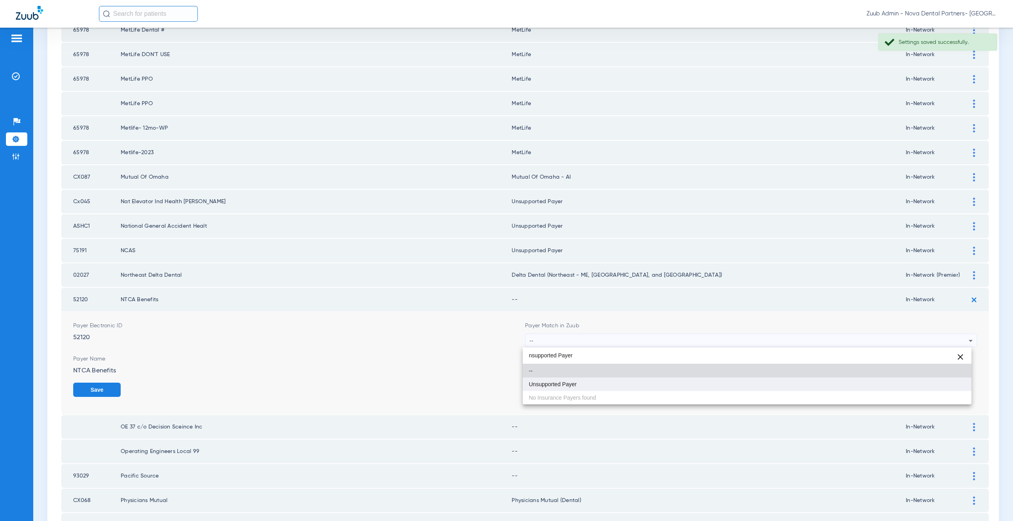
type input "nsupported Payer"
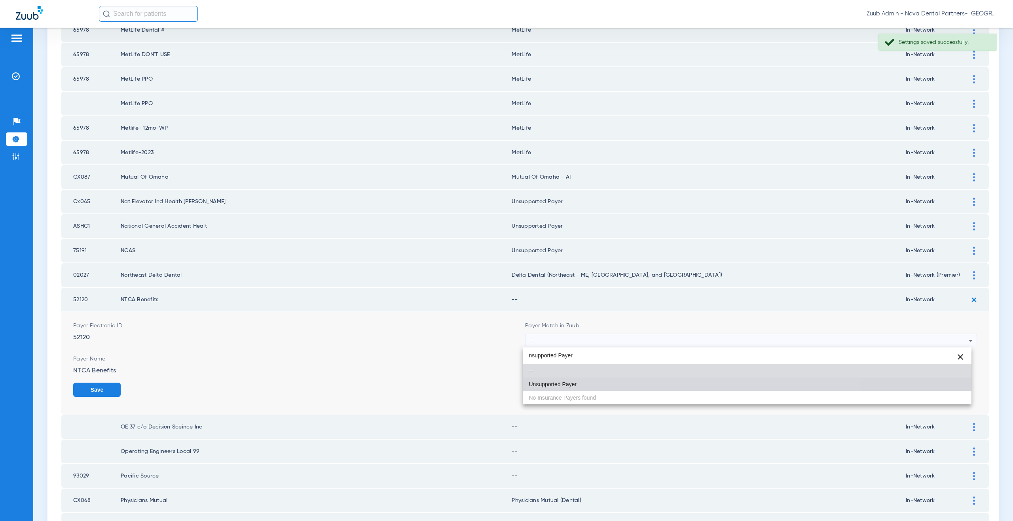
click at [564, 382] on span "Unsupported Payer" at bounding box center [553, 385] width 48 height 6
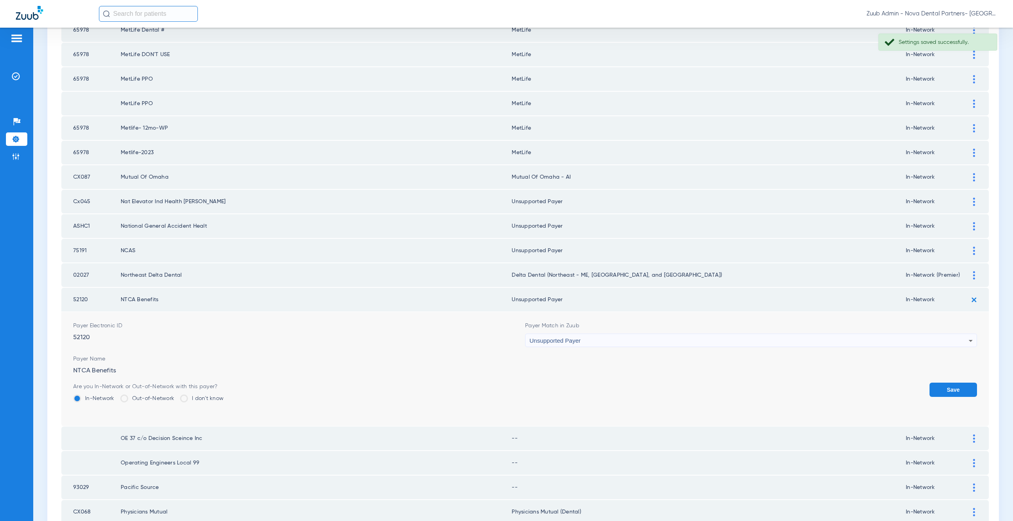
click at [943, 385] on button "Save" at bounding box center [952, 390] width 47 height 14
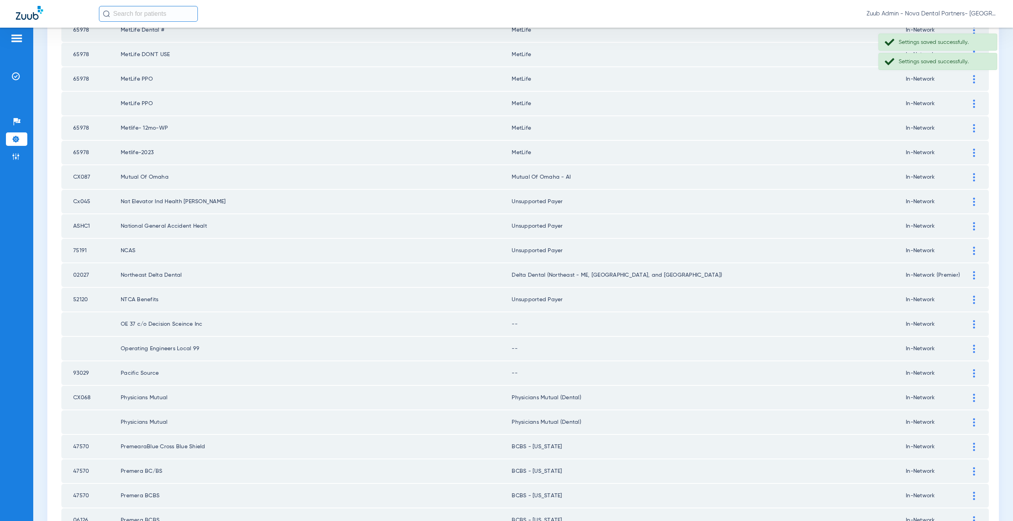
click at [973, 326] on img at bounding box center [974, 324] width 2 height 8
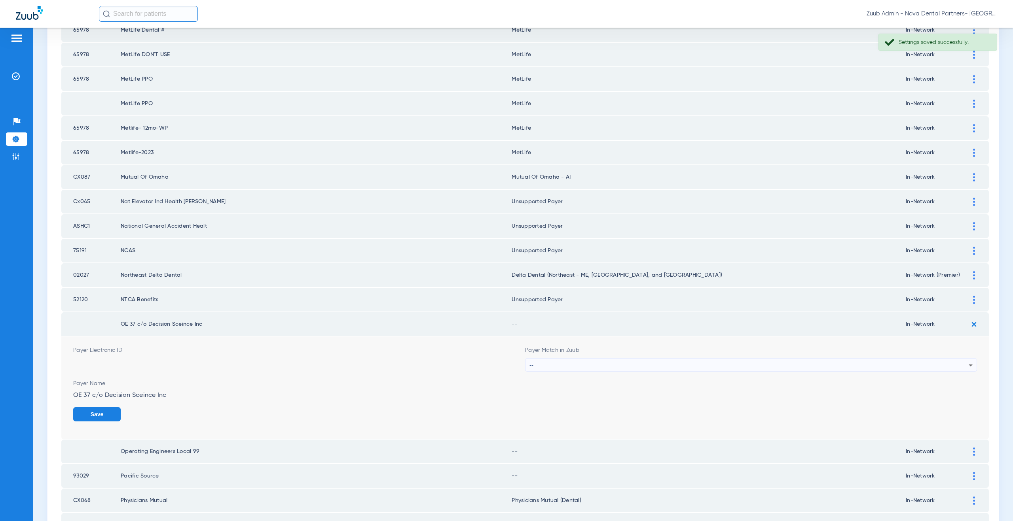
click at [571, 366] on div "--" at bounding box center [748, 365] width 439 height 13
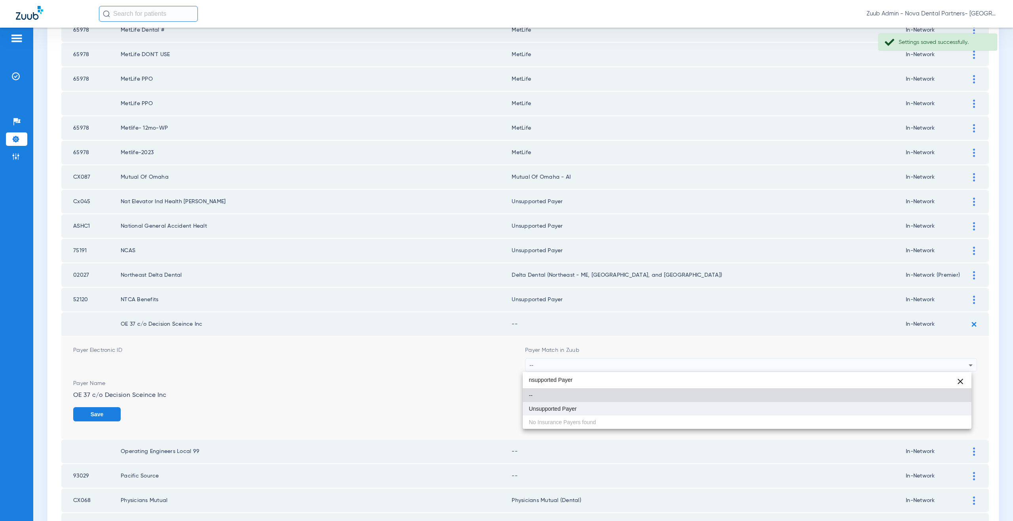
type input "nsupported Payer"
drag, startPoint x: 553, startPoint y: 408, endPoint x: 644, endPoint y: 408, distance: 91.0
click at [553, 408] on span "Unsupported Payer" at bounding box center [553, 409] width 48 height 6
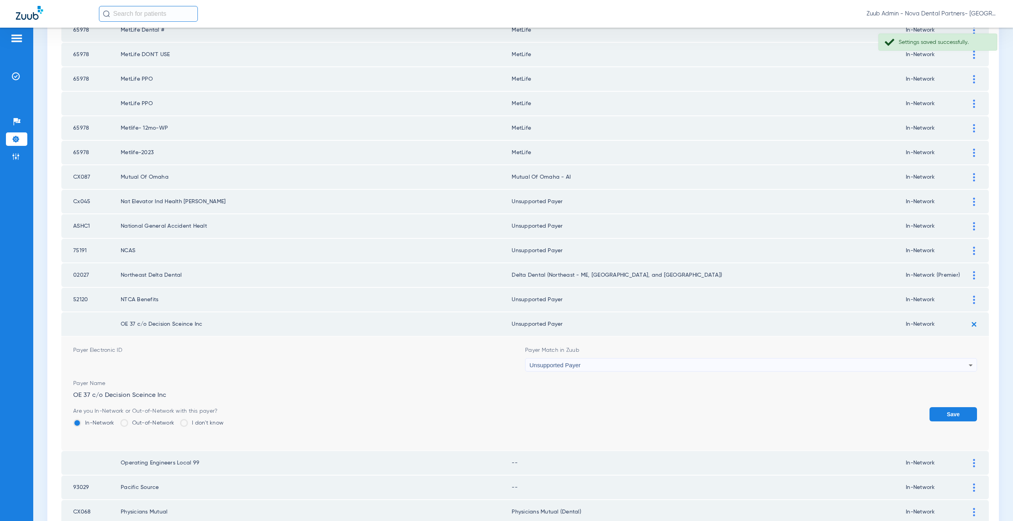
click at [946, 411] on button "Save" at bounding box center [952, 415] width 47 height 14
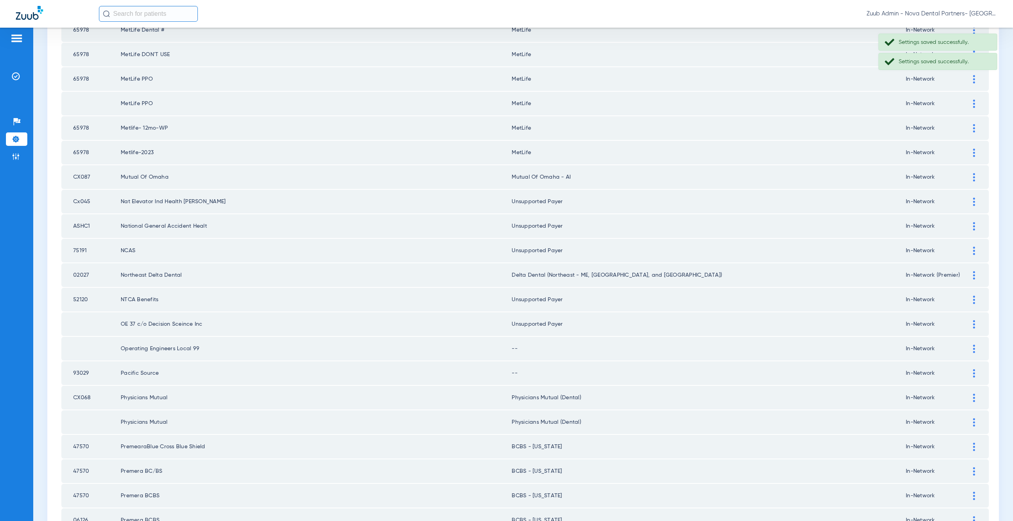
click at [970, 347] on div at bounding box center [974, 349] width 14 height 8
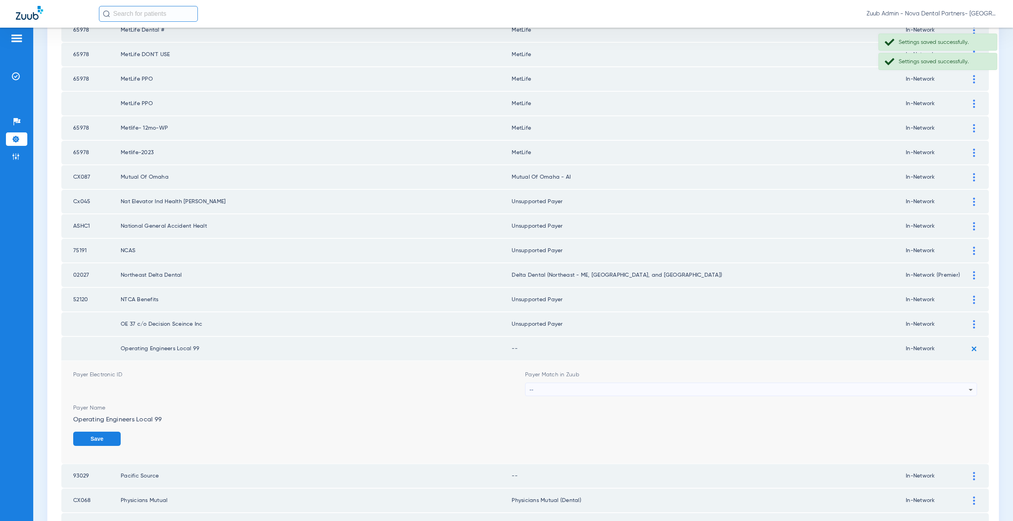
click at [545, 390] on div "--" at bounding box center [748, 389] width 439 height 13
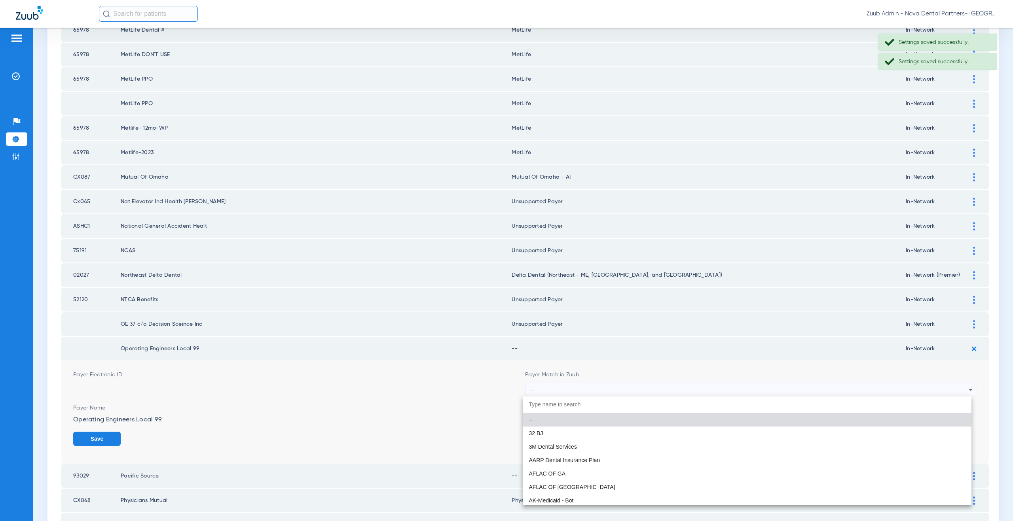
paste input "nsupported Payer"
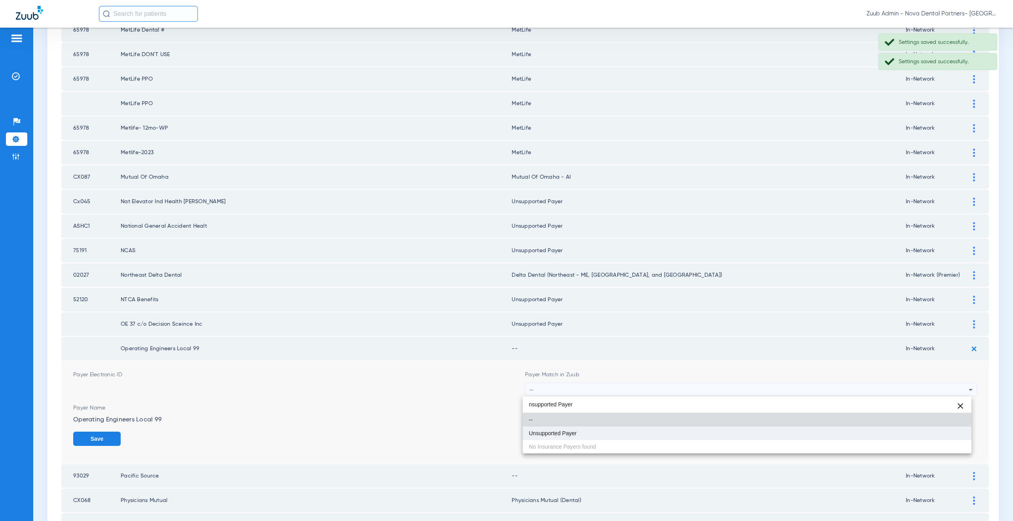
type input "nsupported Payer"
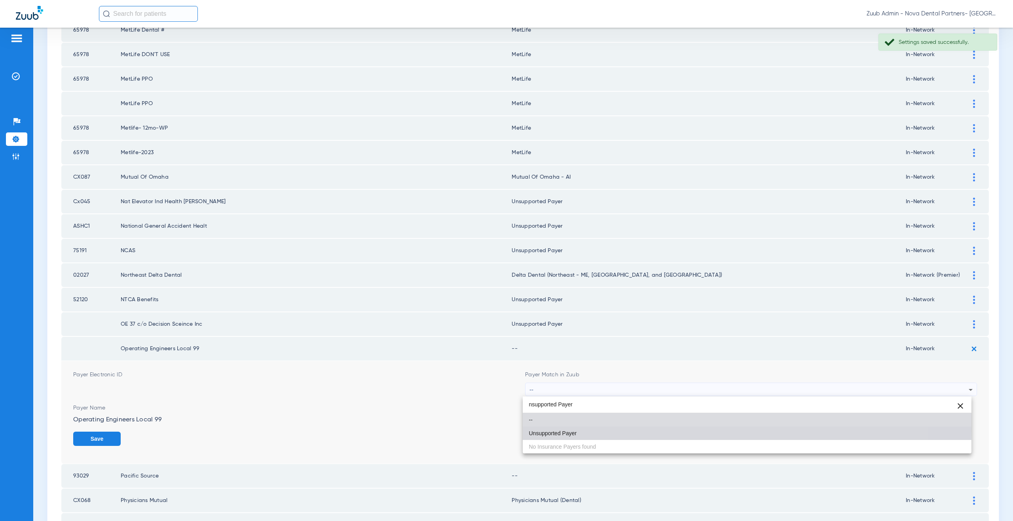
click at [547, 429] on mat-option "Unsupported Payer" at bounding box center [747, 433] width 449 height 13
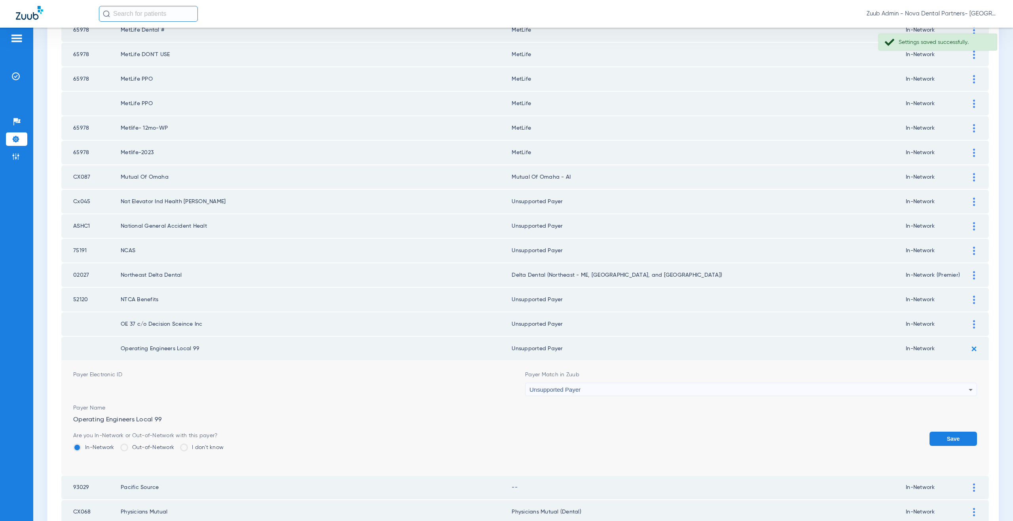
drag, startPoint x: 930, startPoint y: 433, endPoint x: 755, endPoint y: 399, distance: 178.5
click at [930, 433] on button "Save" at bounding box center [952, 439] width 47 height 14
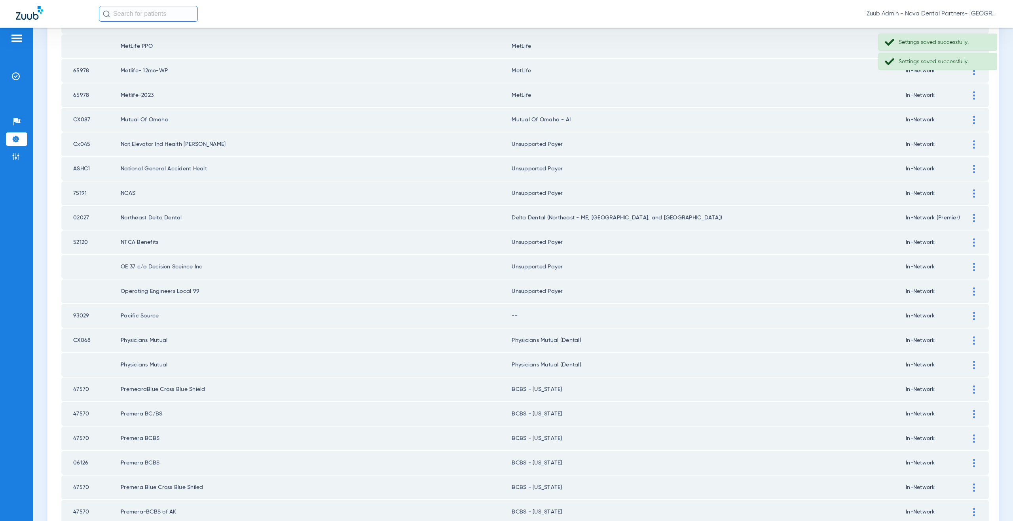
scroll to position [633, 0]
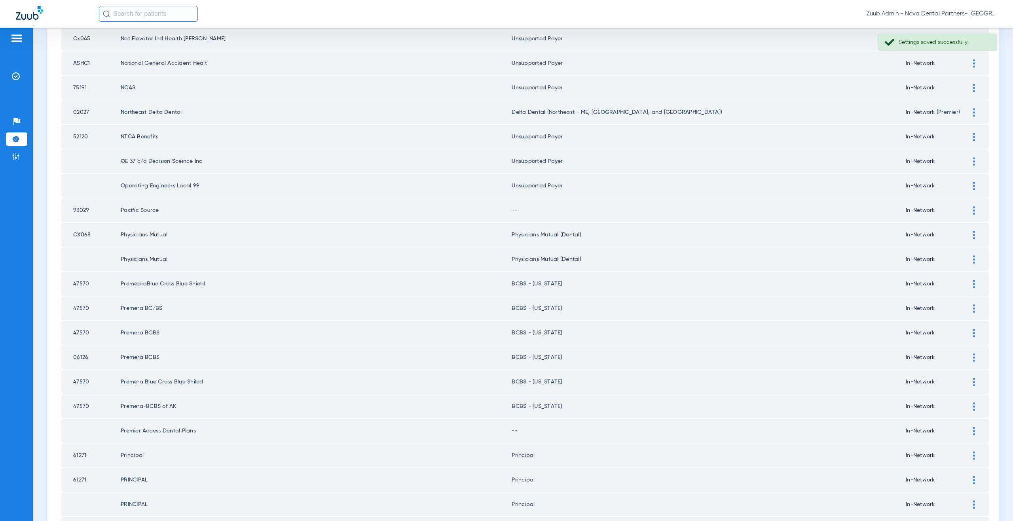
click at [973, 209] on img at bounding box center [974, 211] width 2 height 8
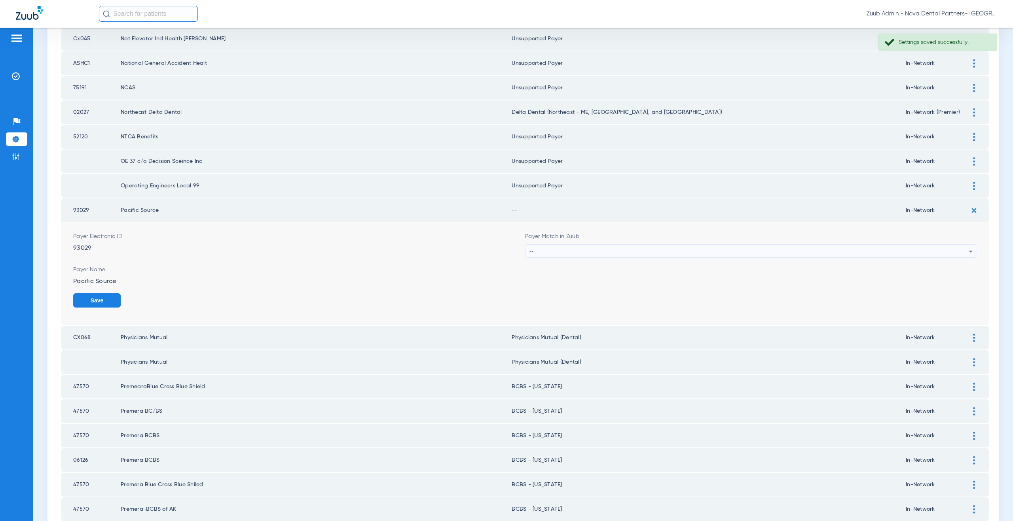
click at [605, 249] on div "--" at bounding box center [748, 251] width 439 height 13
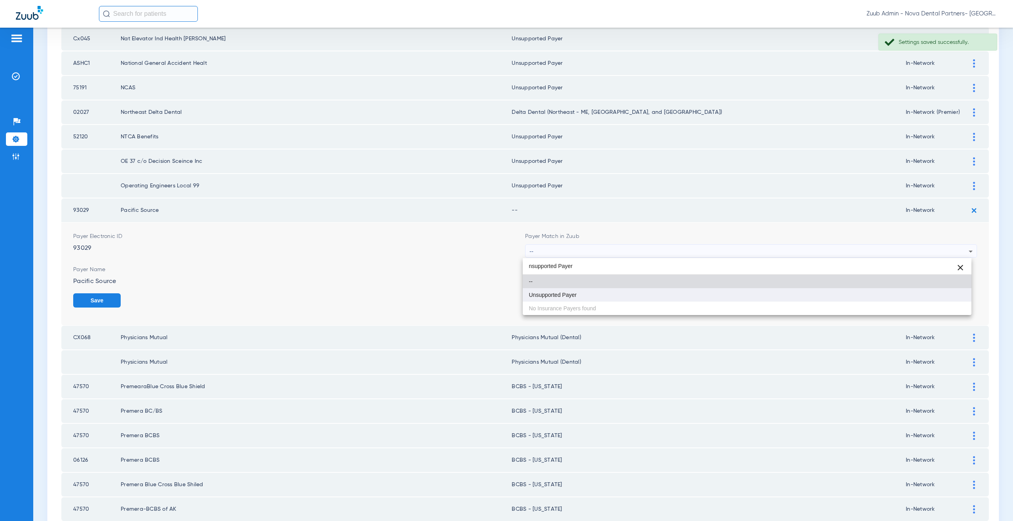
type input "nsupported Payer"
click at [578, 291] on mat-option "Unsupported Payer" at bounding box center [747, 294] width 449 height 13
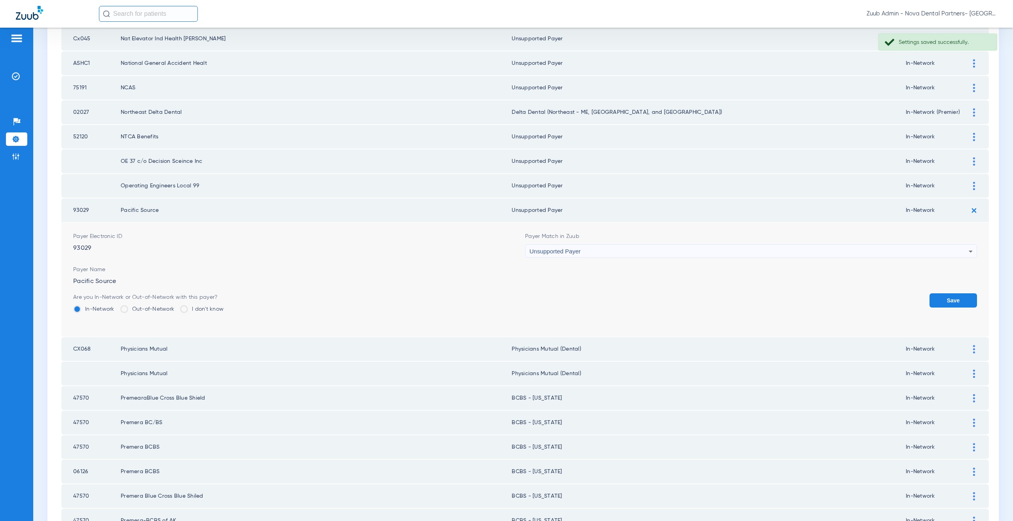
click at [948, 303] on button "Save" at bounding box center [952, 301] width 47 height 14
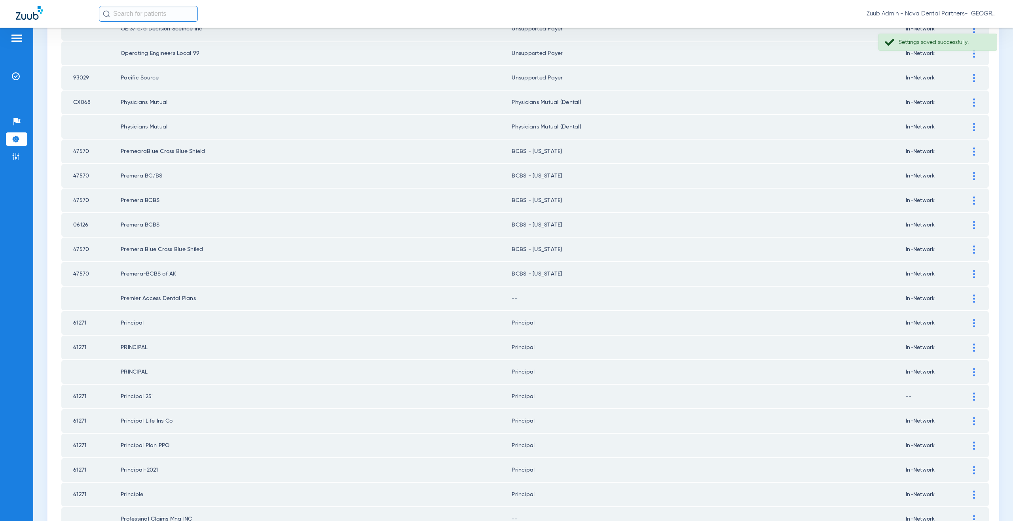
scroll to position [817, 0]
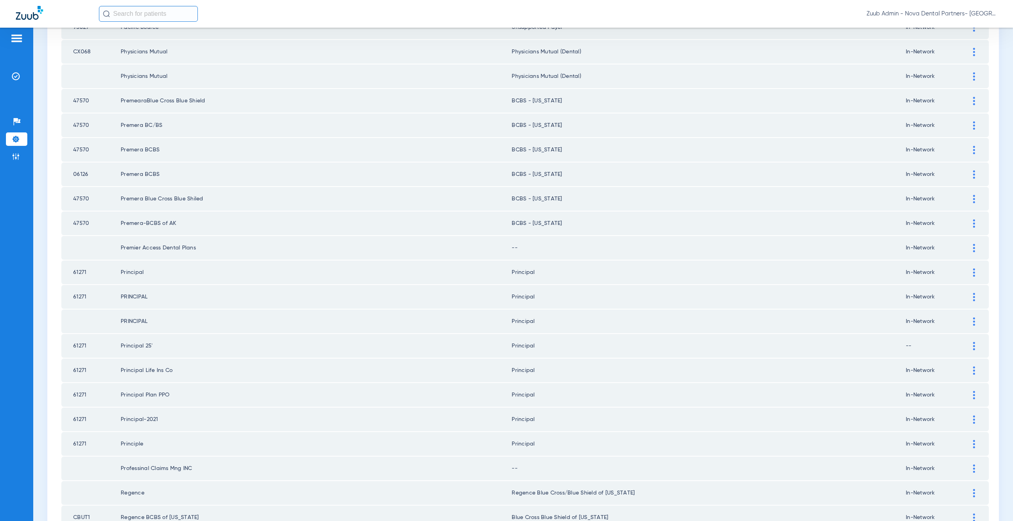
click at [971, 247] on div at bounding box center [974, 248] width 14 height 8
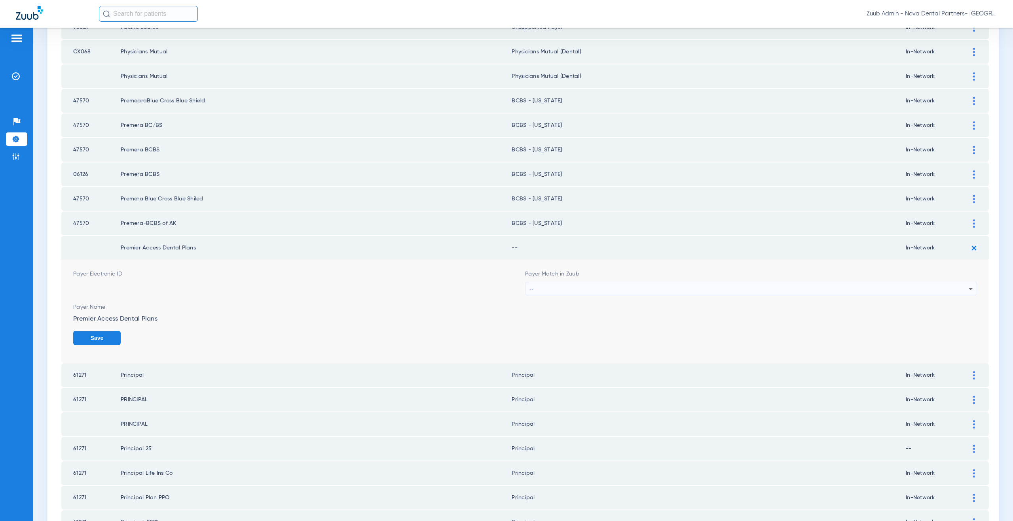
click at [562, 283] on div "--" at bounding box center [748, 289] width 439 height 13
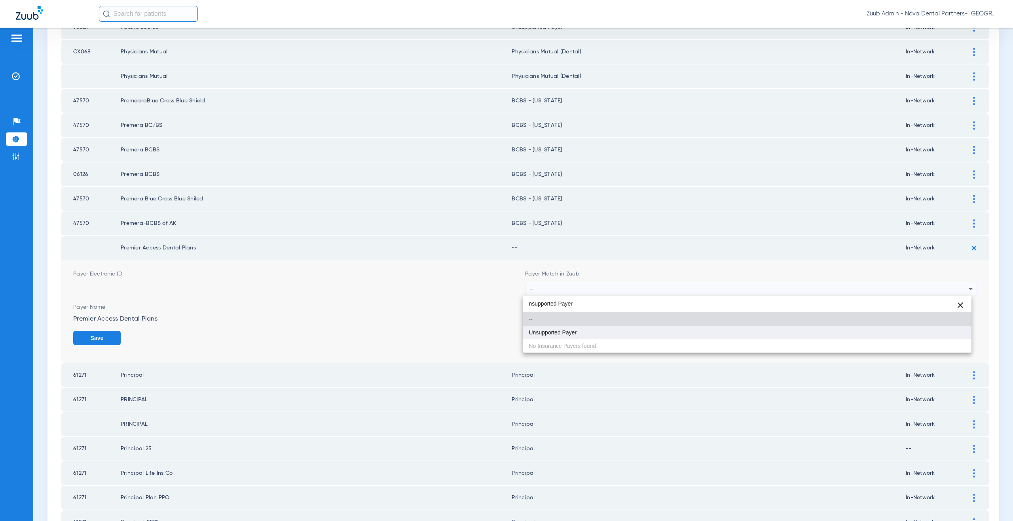
type input "nsupported Payer"
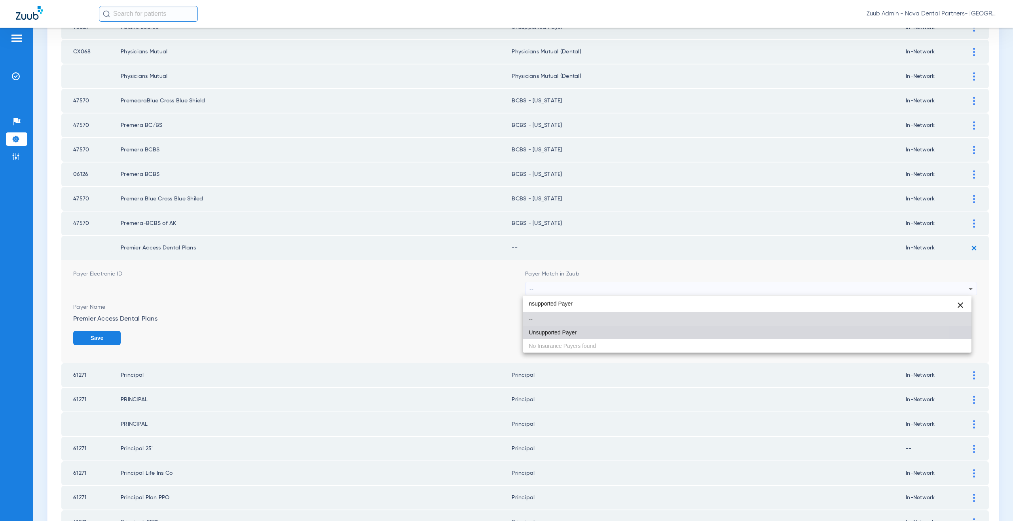
click at [558, 326] on mat-option "Unsupported Payer" at bounding box center [747, 332] width 449 height 13
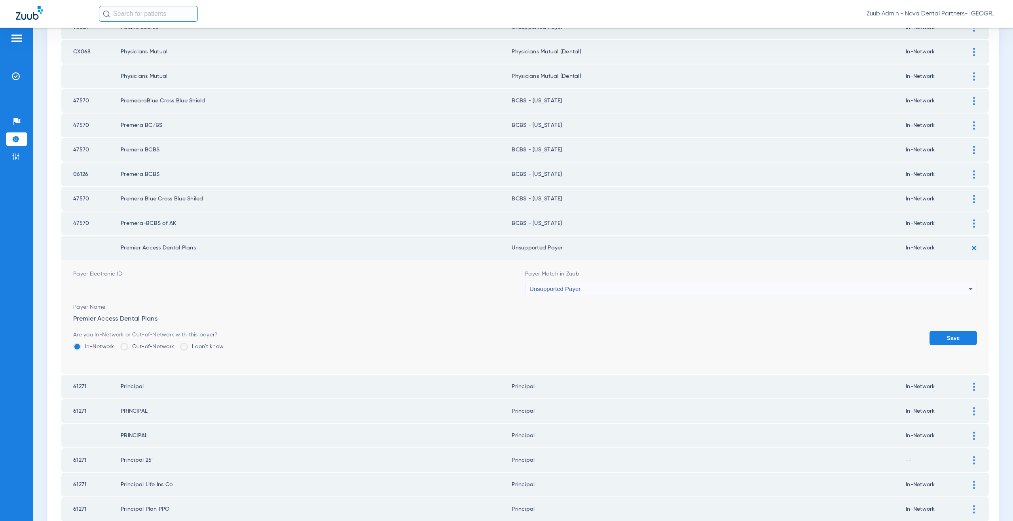
click at [958, 340] on button "Save" at bounding box center [952, 338] width 47 height 14
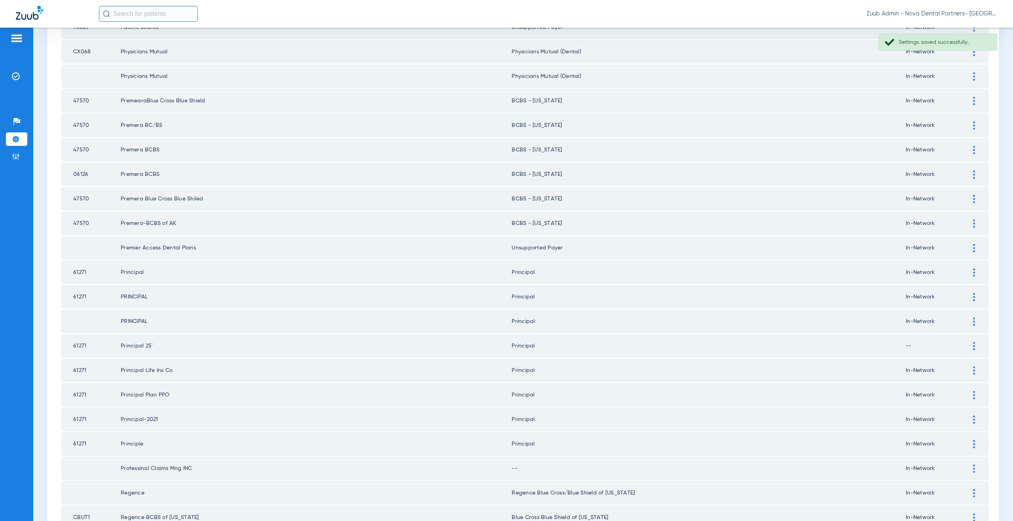
click at [971, 344] on div at bounding box center [974, 346] width 14 height 8
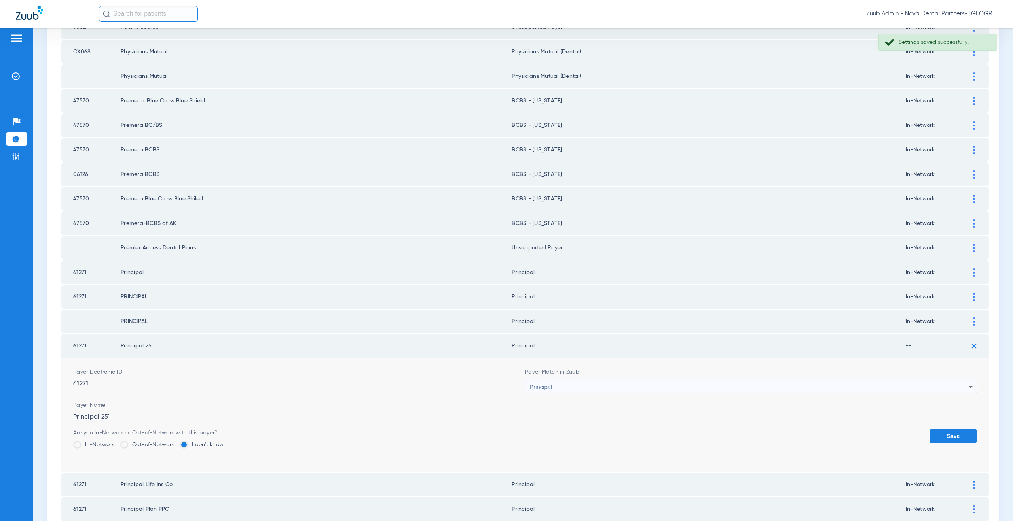
click at [103, 446] on label "In-Network" at bounding box center [93, 445] width 41 height 8
click at [116, 442] on input "In-Network" at bounding box center [116, 442] width 0 height 0
drag, startPoint x: 942, startPoint y: 437, endPoint x: 598, endPoint y: 366, distance: 351.4
click at [940, 436] on button "Save" at bounding box center [952, 436] width 47 height 14
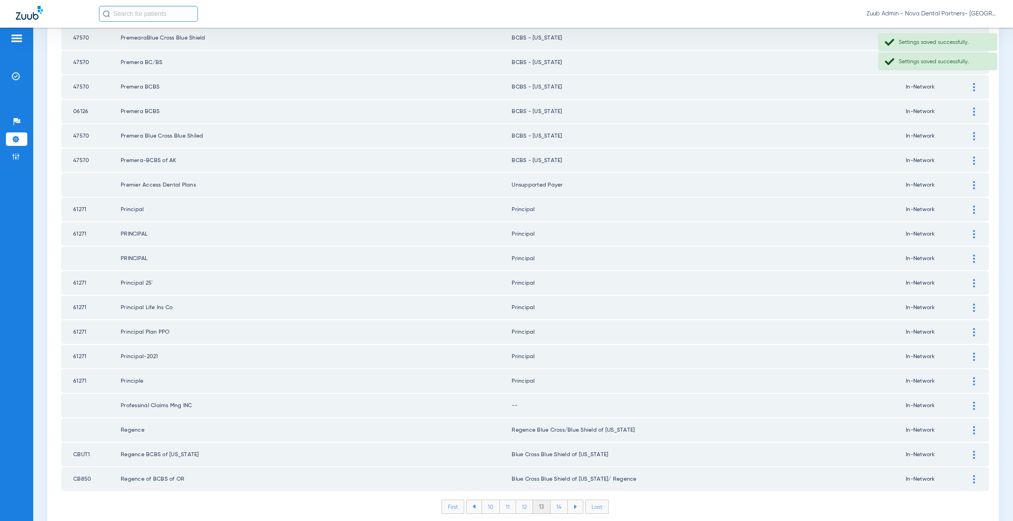
scroll to position [908, 0]
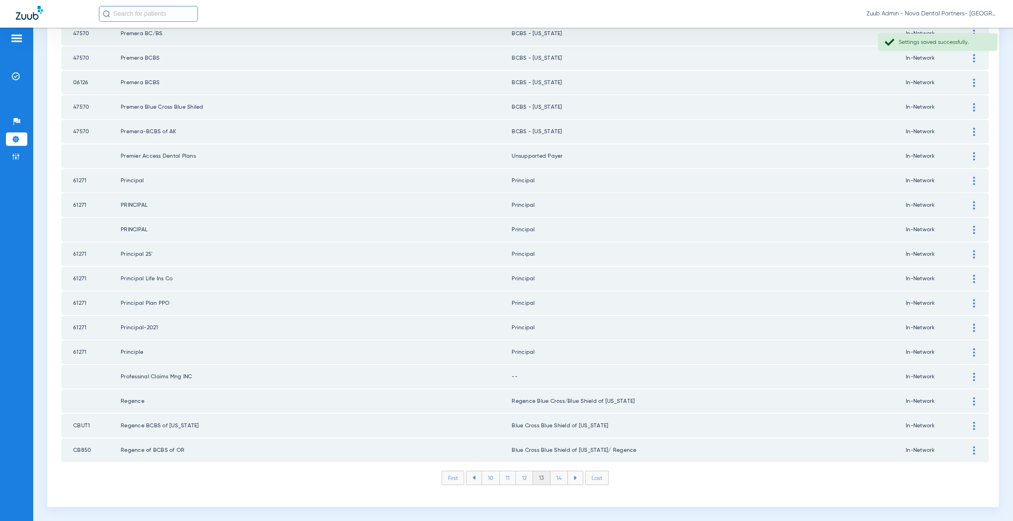
click at [969, 378] on div at bounding box center [974, 377] width 14 height 8
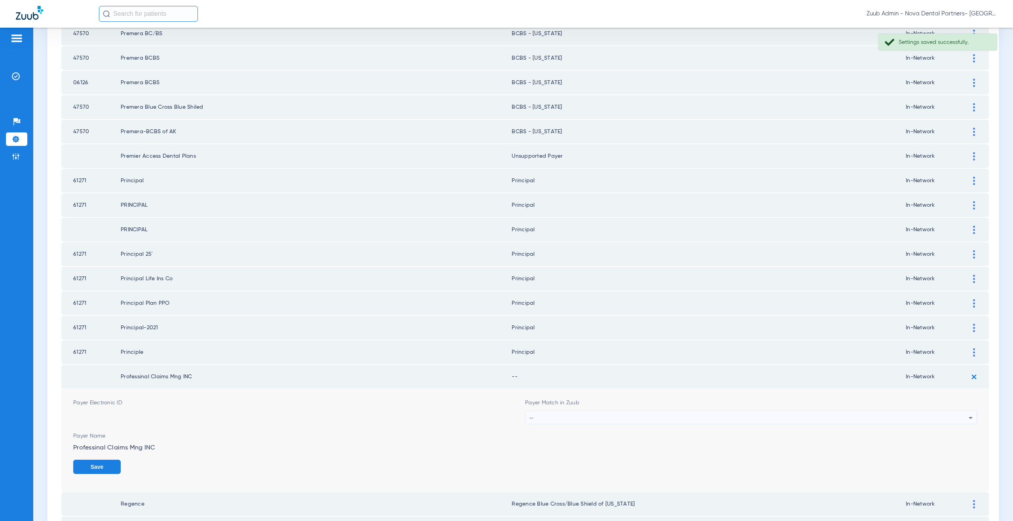
click at [533, 419] on div "--" at bounding box center [748, 417] width 439 height 13
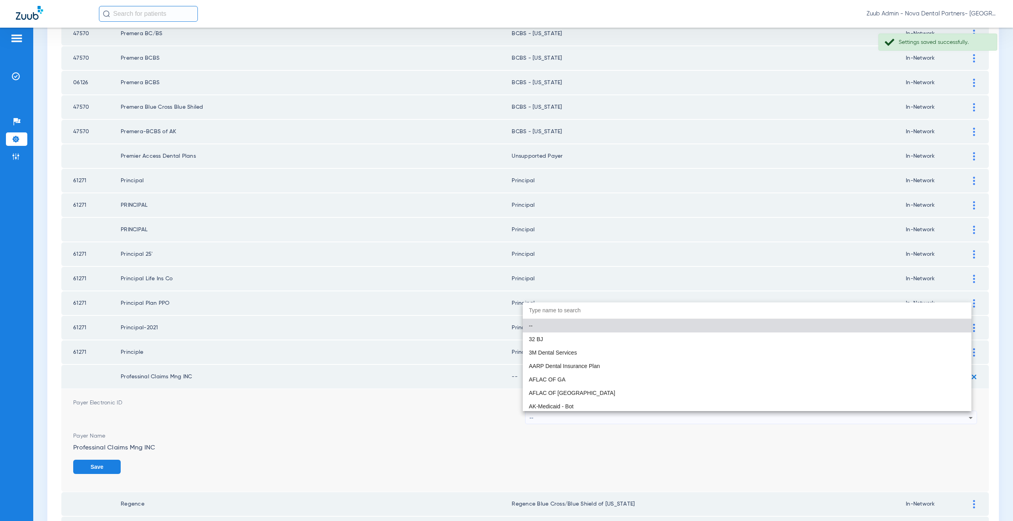
paste input "nsupported Payer"
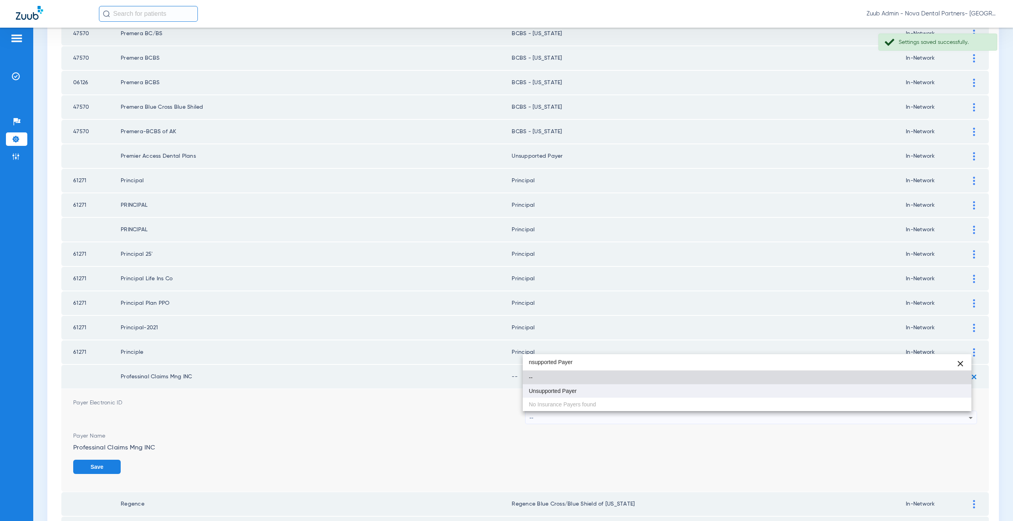
type input "nsupported Payer"
click at [541, 392] on span "Unsupported Payer" at bounding box center [553, 392] width 48 height 6
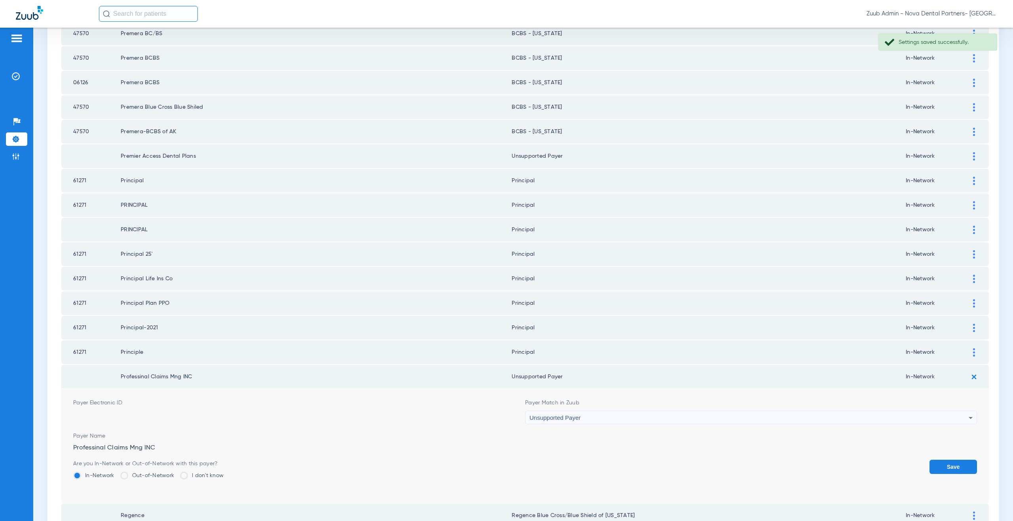
click at [948, 465] on button "Save" at bounding box center [952, 467] width 47 height 14
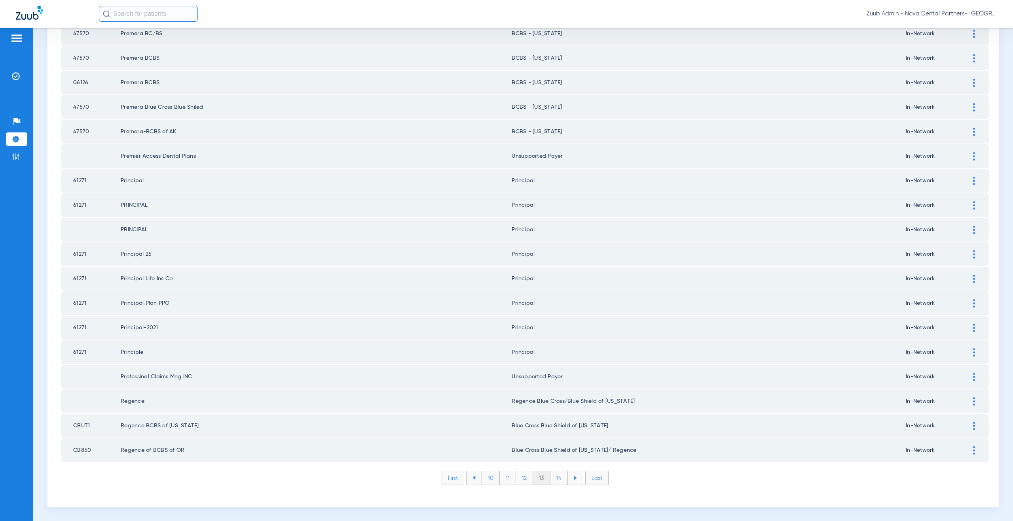
click at [560, 479] on li "14" at bounding box center [558, 478] width 17 height 13
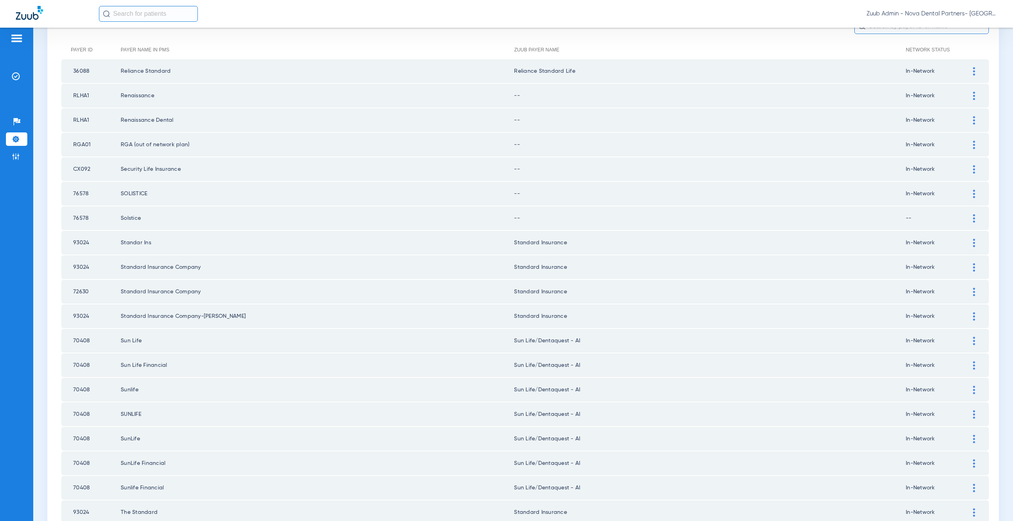
scroll to position [0, 0]
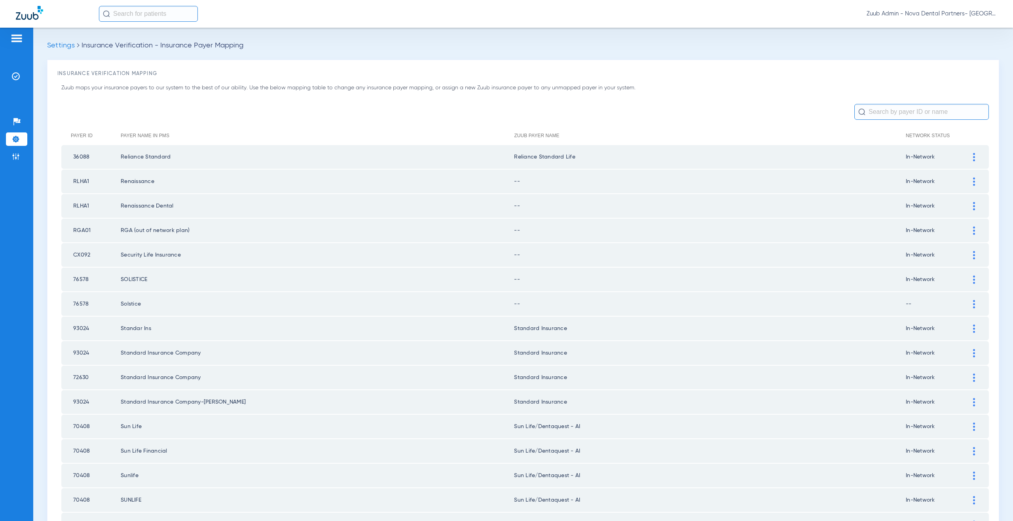
click at [972, 180] on div at bounding box center [974, 182] width 14 height 8
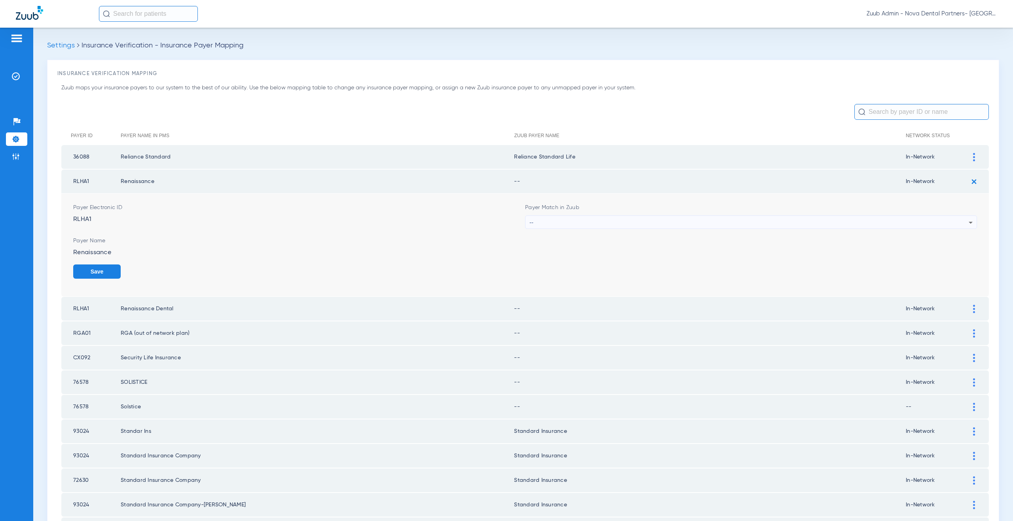
click at [534, 228] on div "--" at bounding box center [748, 222] width 439 height 13
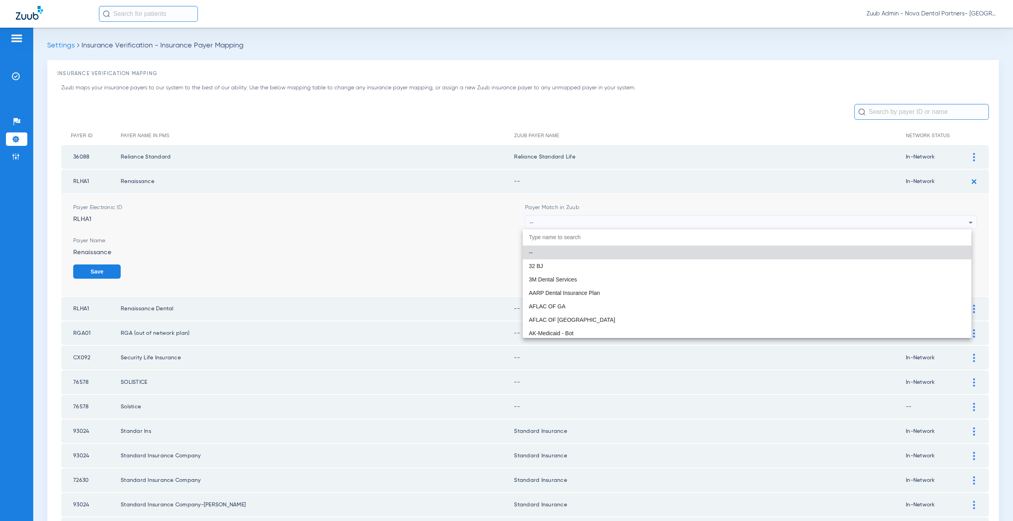
paste input "nsupported Payer"
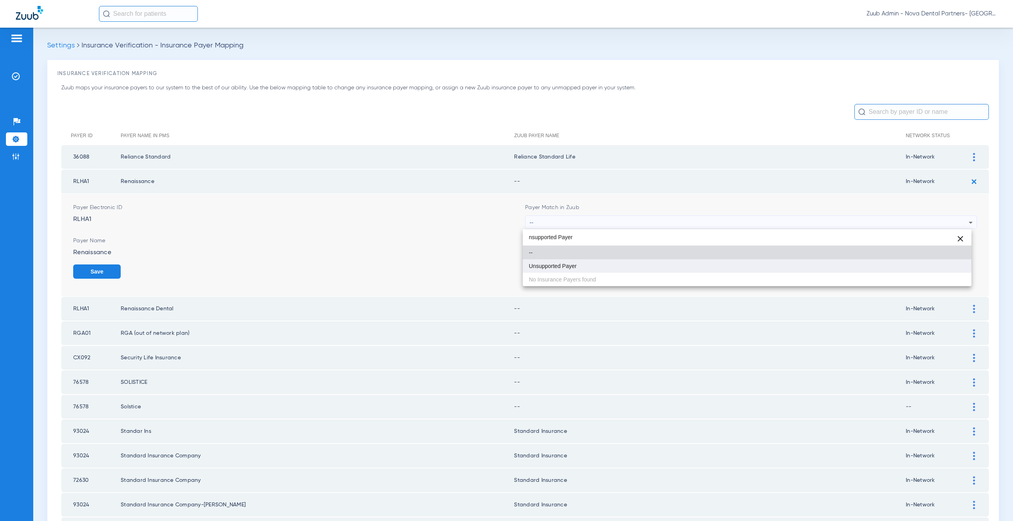
type input "nsupported Payer"
click at [552, 265] on span "Unsupported Payer" at bounding box center [553, 267] width 48 height 6
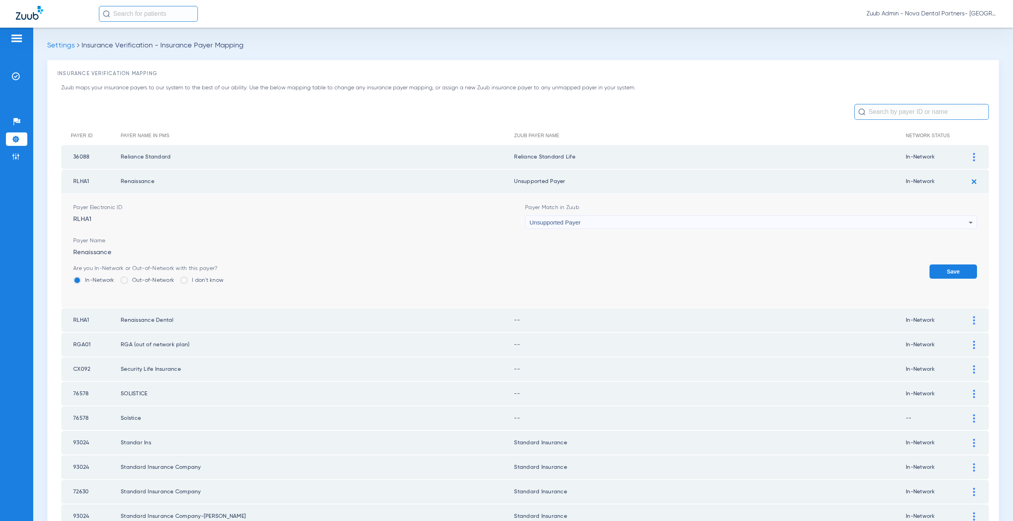
drag, startPoint x: 941, startPoint y: 273, endPoint x: 951, endPoint y: 245, distance: 29.4
click at [941, 273] on button "Save" at bounding box center [952, 272] width 47 height 14
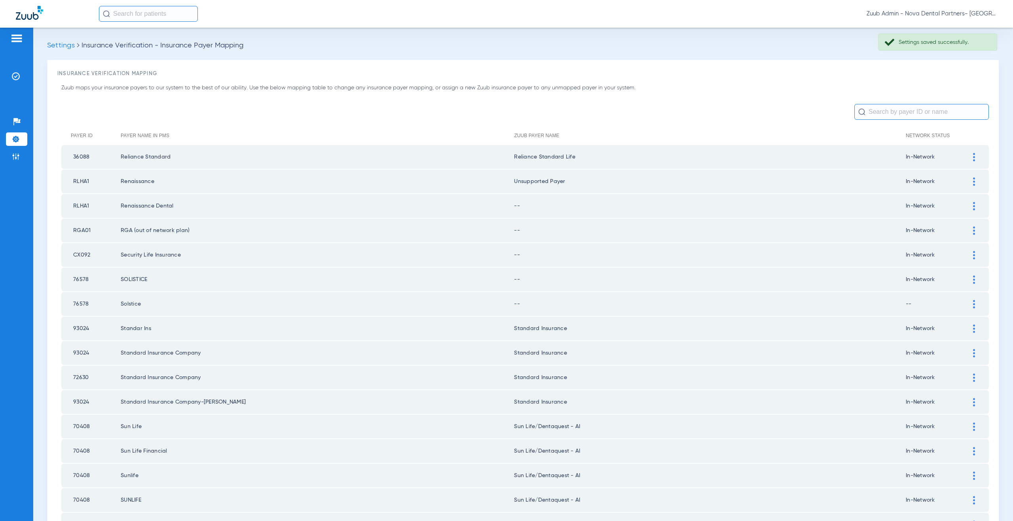
click at [973, 205] on img at bounding box center [974, 206] width 2 height 8
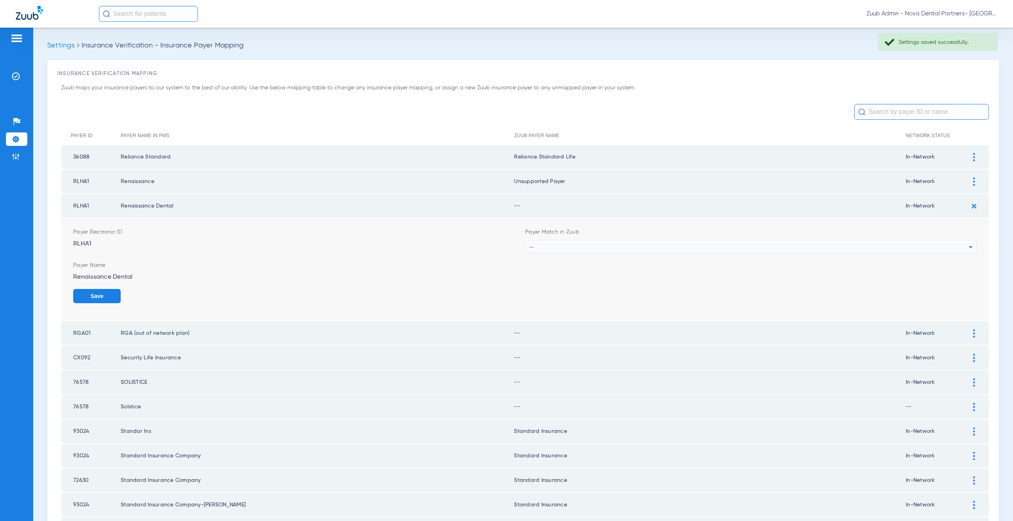
click at [574, 246] on div "--" at bounding box center [748, 247] width 439 height 13
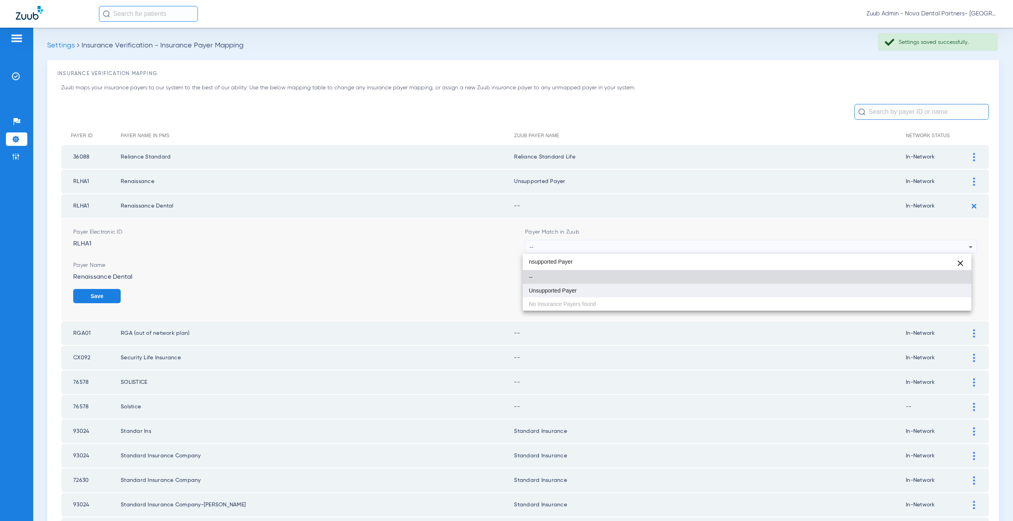
type input "nsupported Payer"
click at [572, 288] on span "Unsupported Payer" at bounding box center [553, 291] width 48 height 6
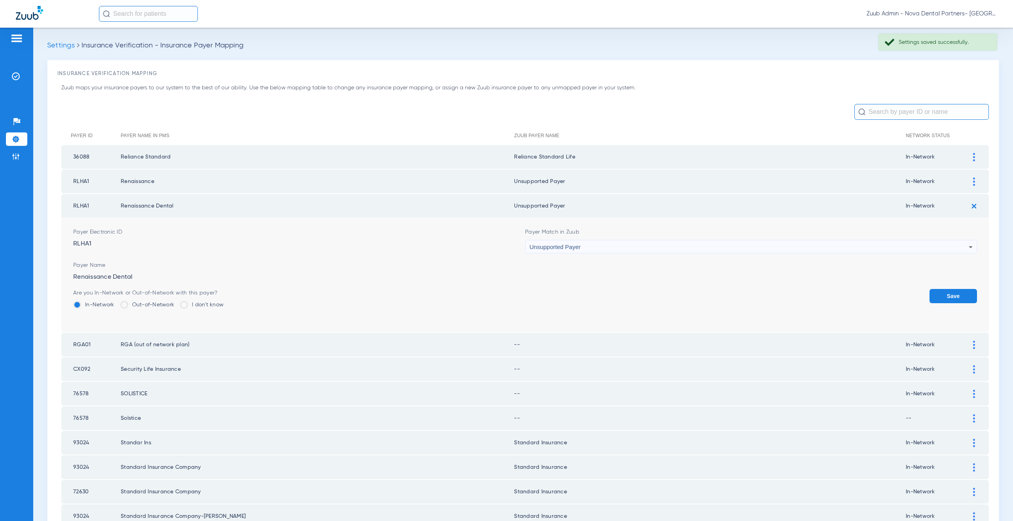
drag, startPoint x: 937, startPoint y: 292, endPoint x: 947, endPoint y: 281, distance: 15.1
click at [937, 292] on button "Save" at bounding box center [952, 296] width 47 height 14
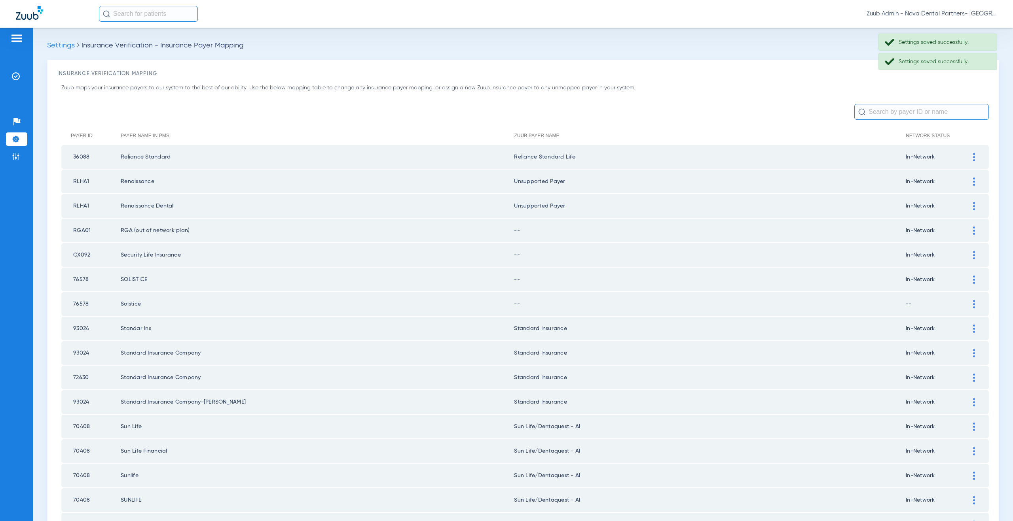
click at [967, 228] on div at bounding box center [974, 231] width 14 height 8
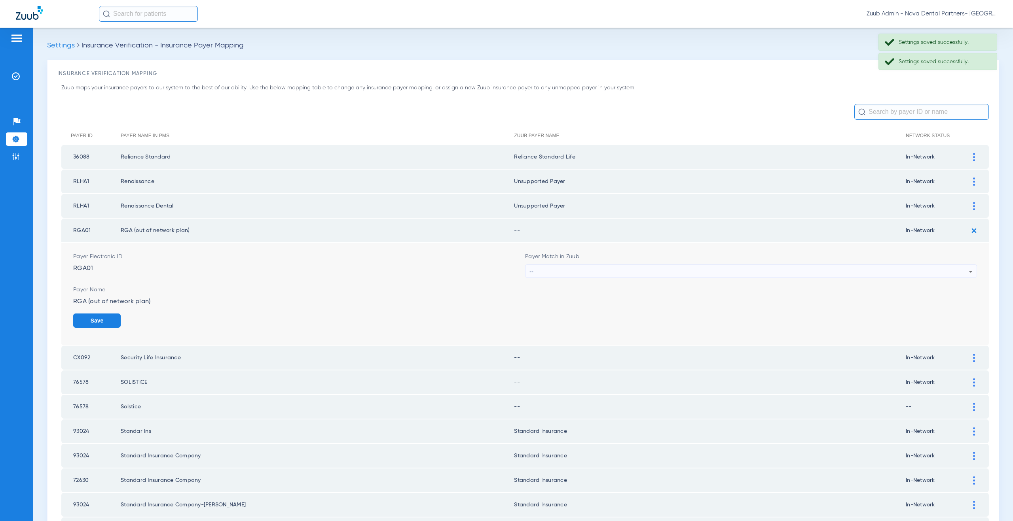
click at [550, 267] on div "--" at bounding box center [748, 271] width 439 height 13
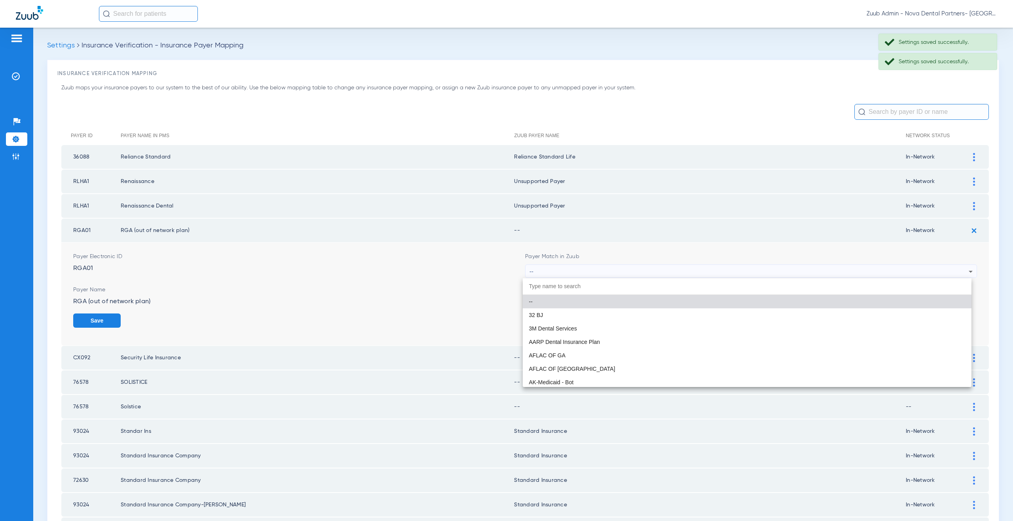
paste input "nsupported Payer"
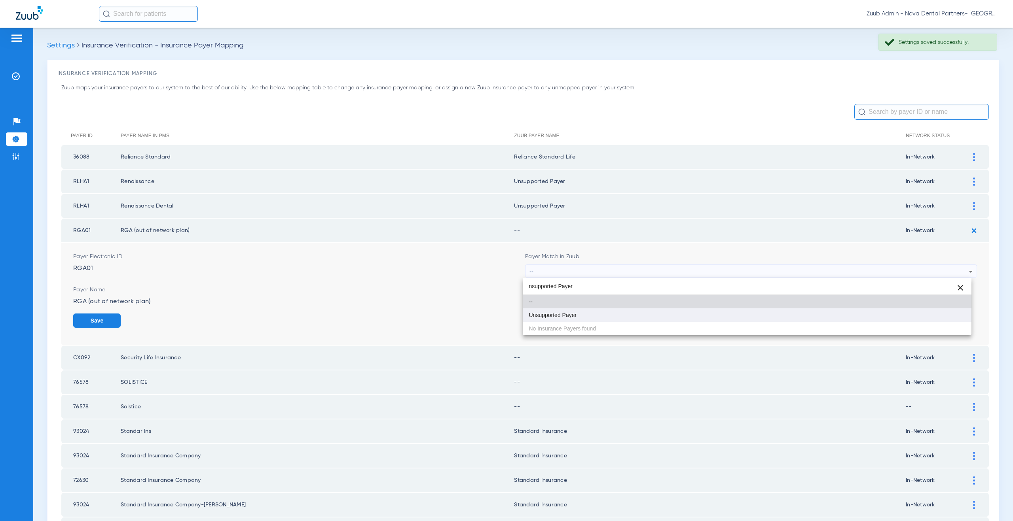
type input "nsupported Payer"
click at [555, 315] on span "Unsupported Payer" at bounding box center [553, 316] width 48 height 6
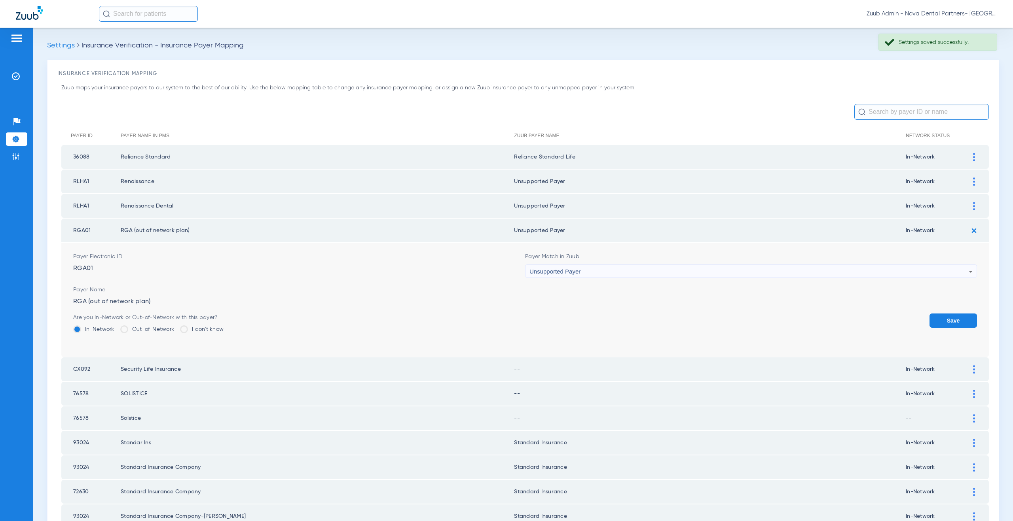
click at [951, 319] on button "Save" at bounding box center [952, 321] width 47 height 14
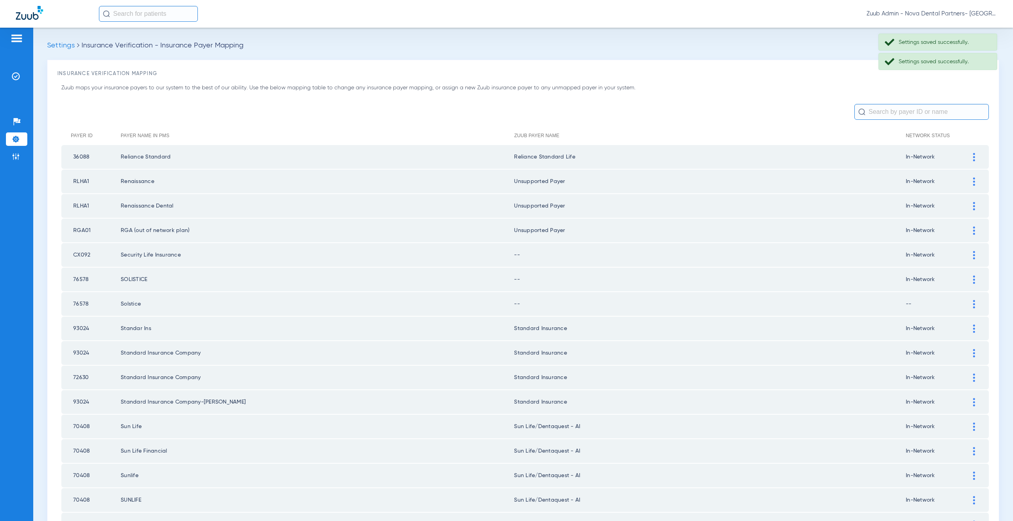
click at [973, 255] on img at bounding box center [974, 255] width 2 height 8
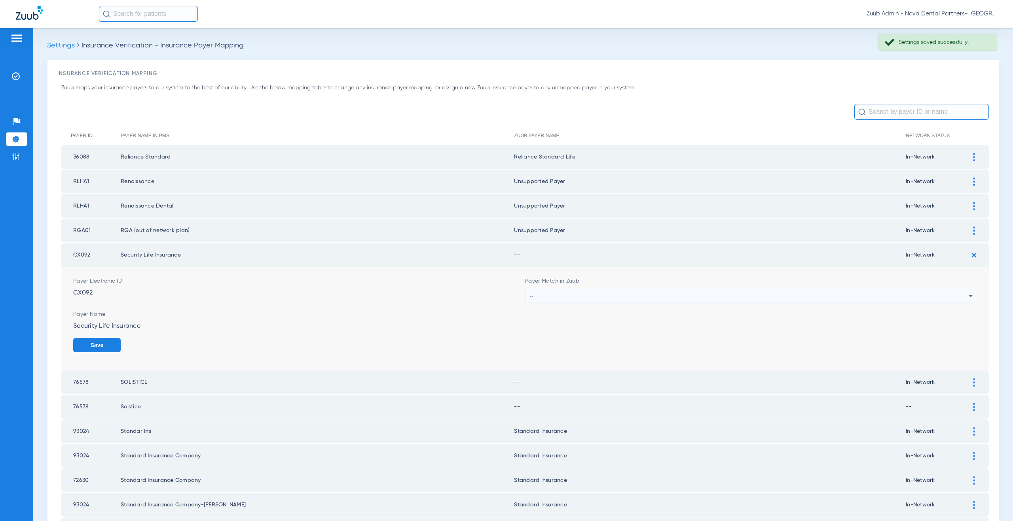
click at [598, 301] on div "--" at bounding box center [748, 296] width 439 height 13
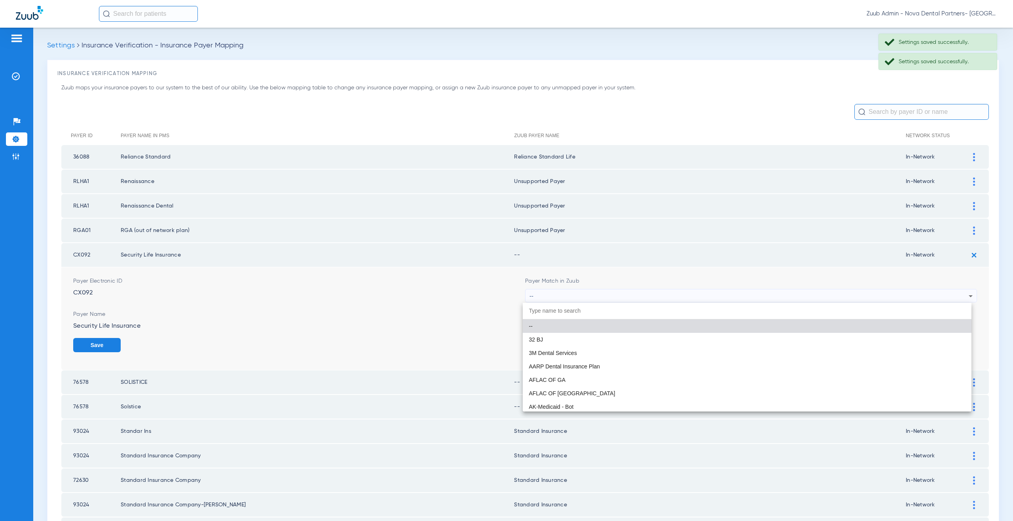
paste input "nsupported Payer"
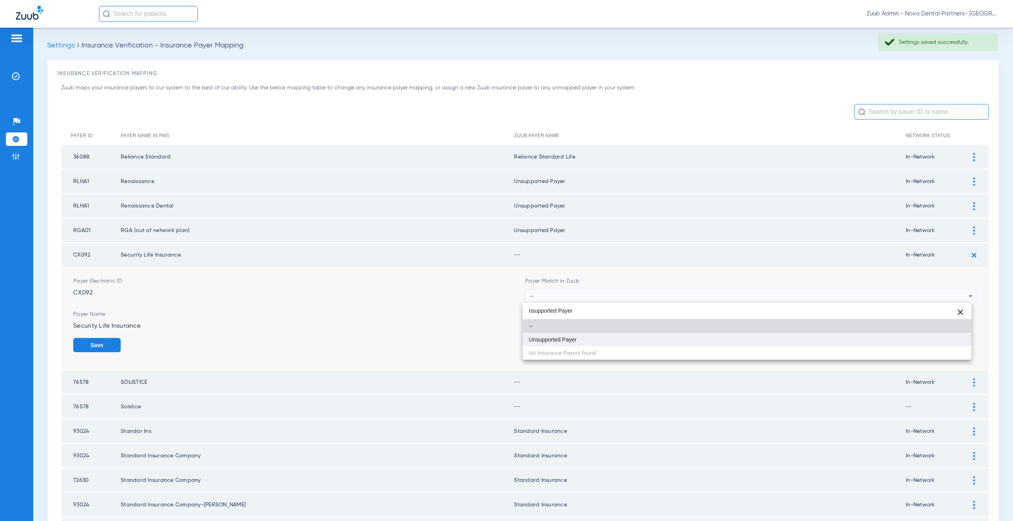
type input "nsupported Payer"
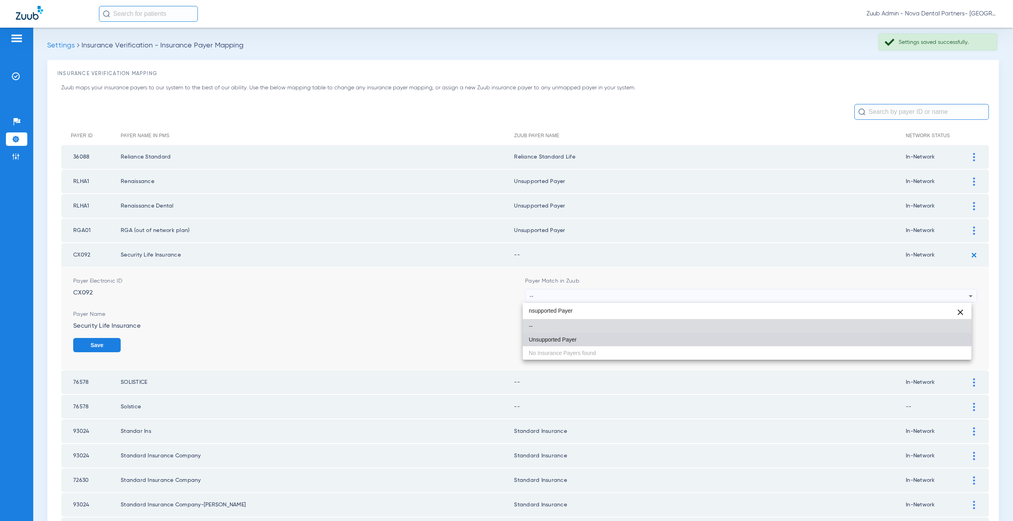
click at [574, 338] on span "Unsupported Payer" at bounding box center [553, 340] width 48 height 6
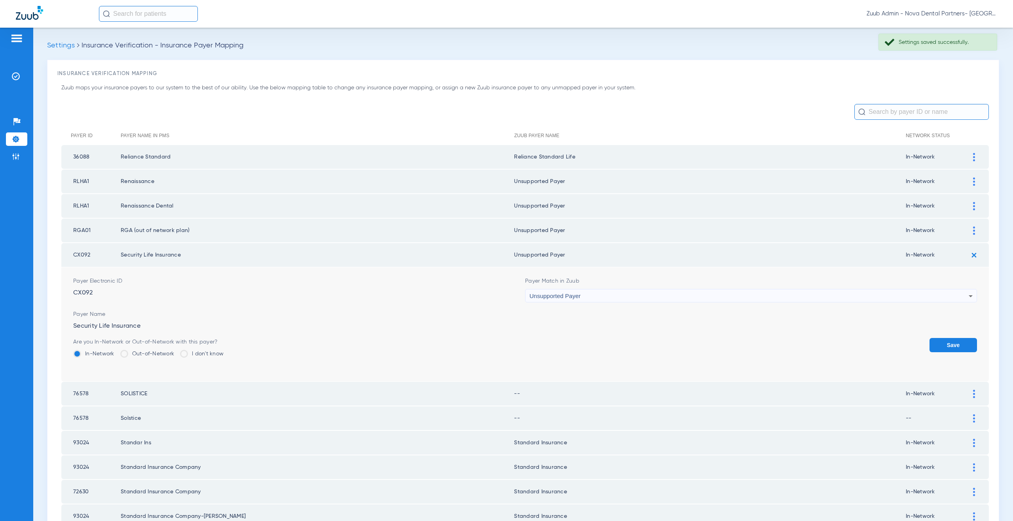
drag, startPoint x: 946, startPoint y: 341, endPoint x: 962, endPoint y: 293, distance: 50.3
click at [946, 339] on button "Save" at bounding box center [952, 345] width 47 height 14
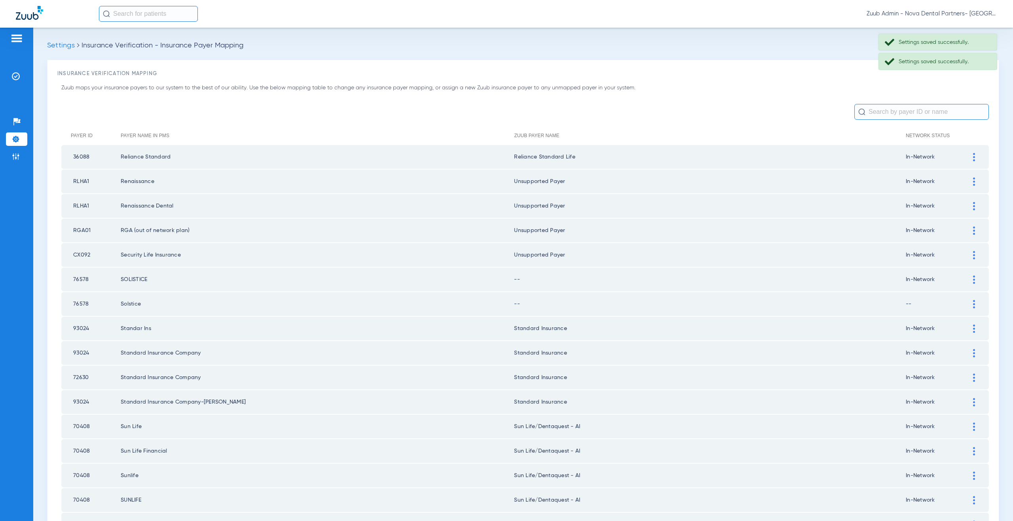
click at [967, 279] on div at bounding box center [974, 280] width 14 height 8
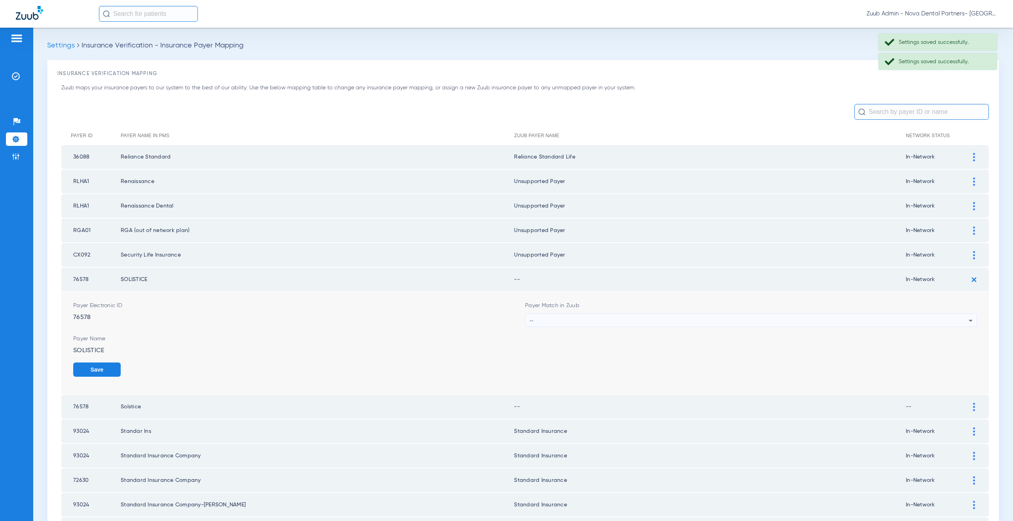
click at [533, 319] on div "--" at bounding box center [748, 320] width 439 height 13
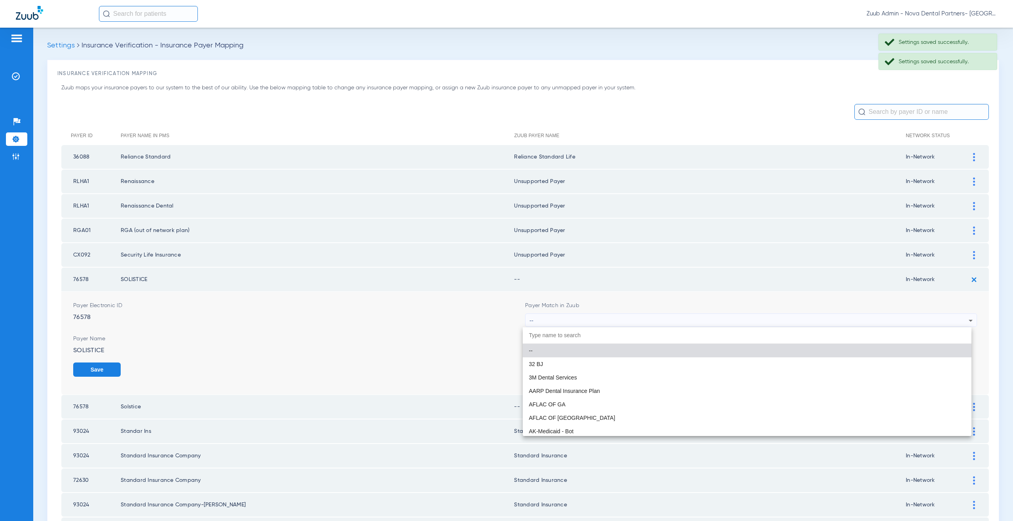
paste input "nsupported Payer"
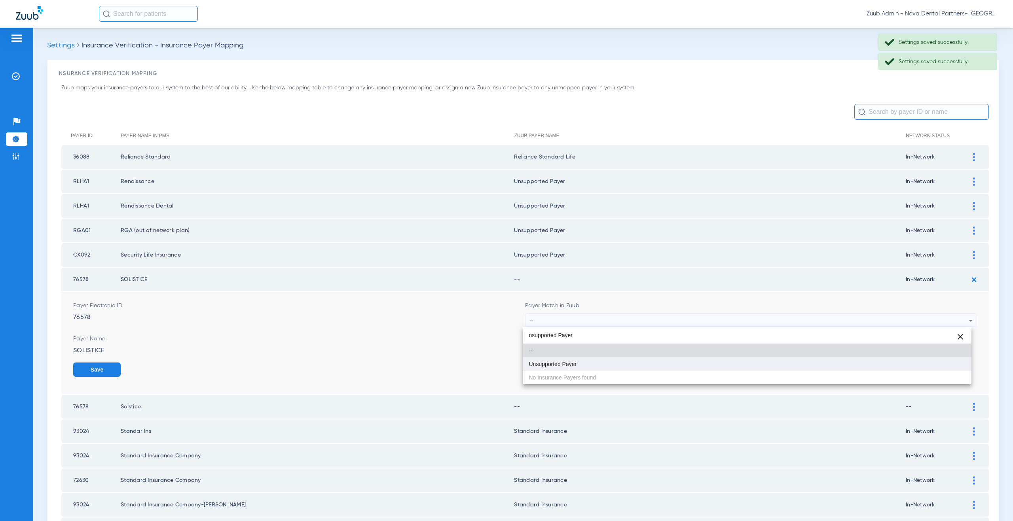
type input "nsupported Payer"
click at [559, 364] on span "Unsupported Payer" at bounding box center [553, 365] width 48 height 6
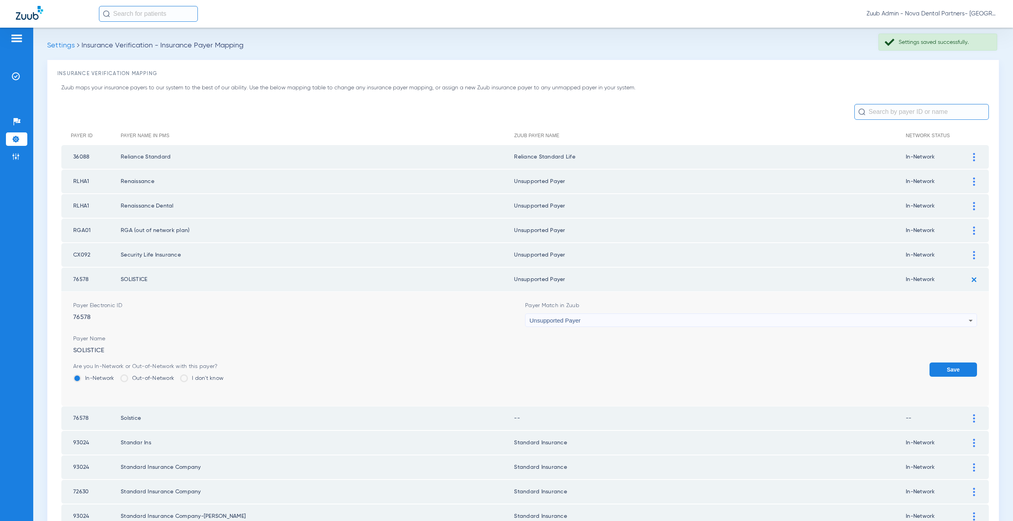
click at [931, 369] on button "Save" at bounding box center [952, 370] width 47 height 14
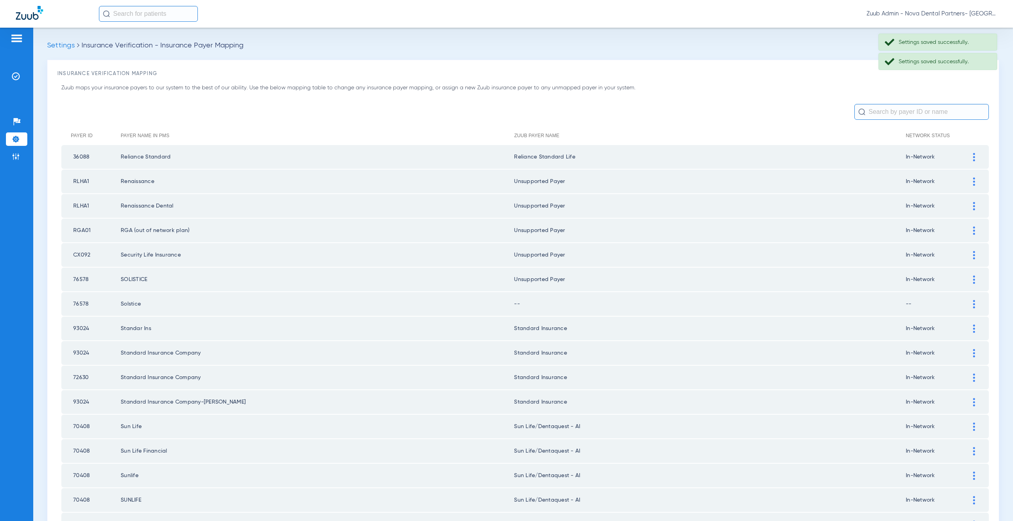
click at [973, 305] on img at bounding box center [974, 304] width 2 height 8
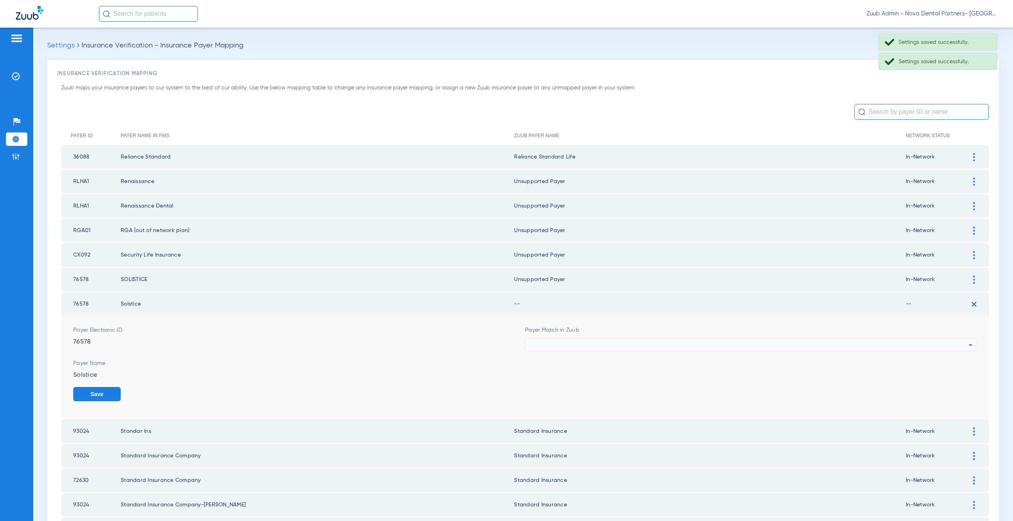
click at [571, 348] on div at bounding box center [748, 345] width 439 height 13
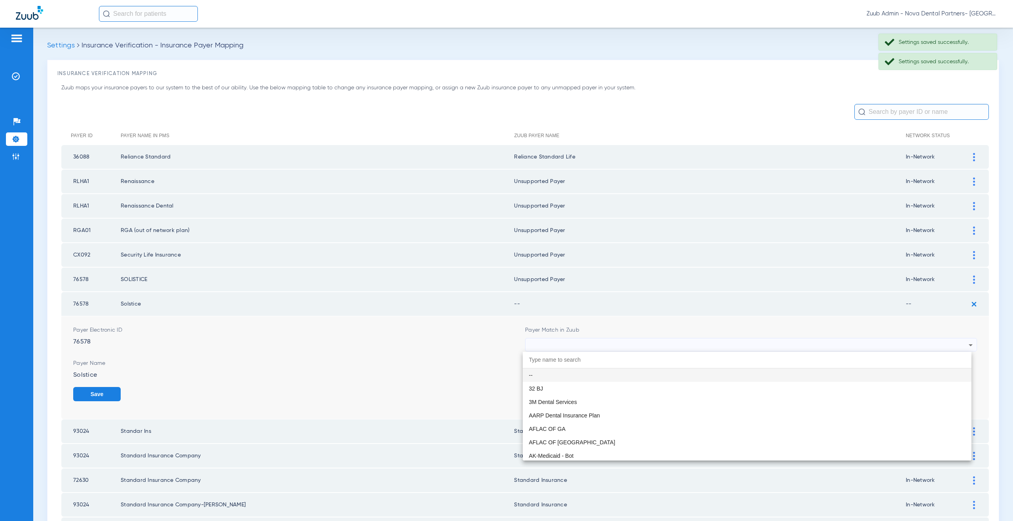
paste input "nsupported Payer"
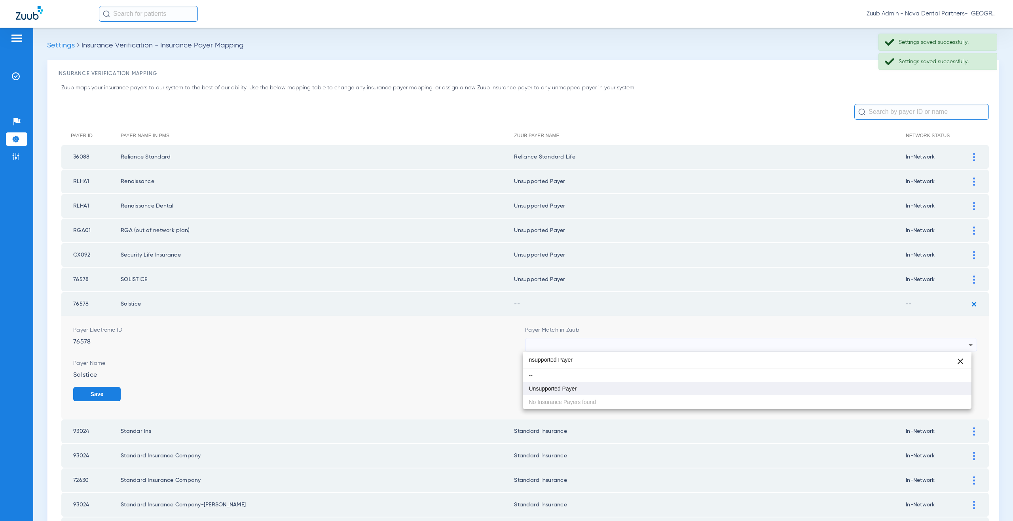
type input "nsupported Payer"
click at [561, 384] on mat-option "Unsupported Payer" at bounding box center [747, 388] width 449 height 13
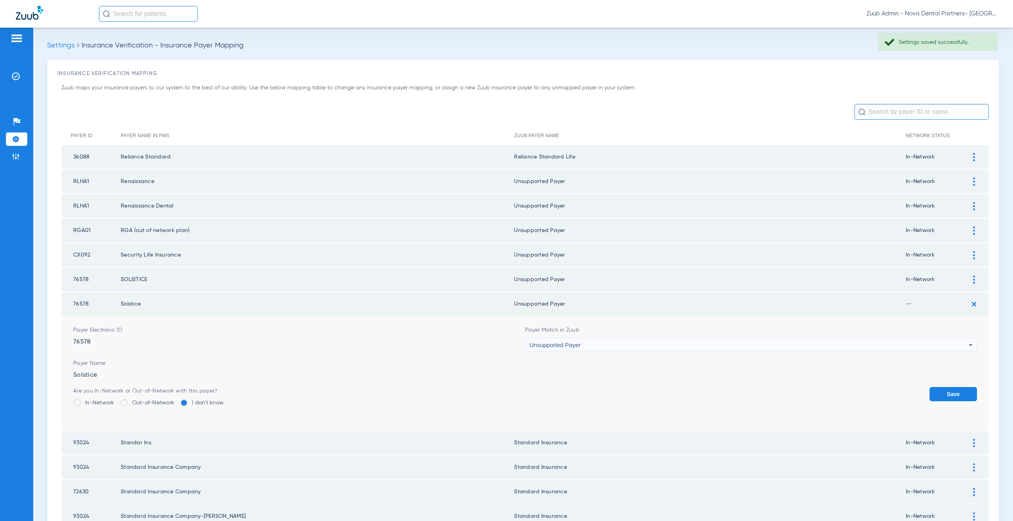
click at [102, 402] on label "In-Network" at bounding box center [93, 403] width 41 height 8
click at [116, 400] on input "In-Network" at bounding box center [116, 400] width 0 height 0
drag, startPoint x: 930, startPoint y: 394, endPoint x: 769, endPoint y: 355, distance: 165.3
click at [929, 394] on button "Save" at bounding box center [952, 394] width 47 height 14
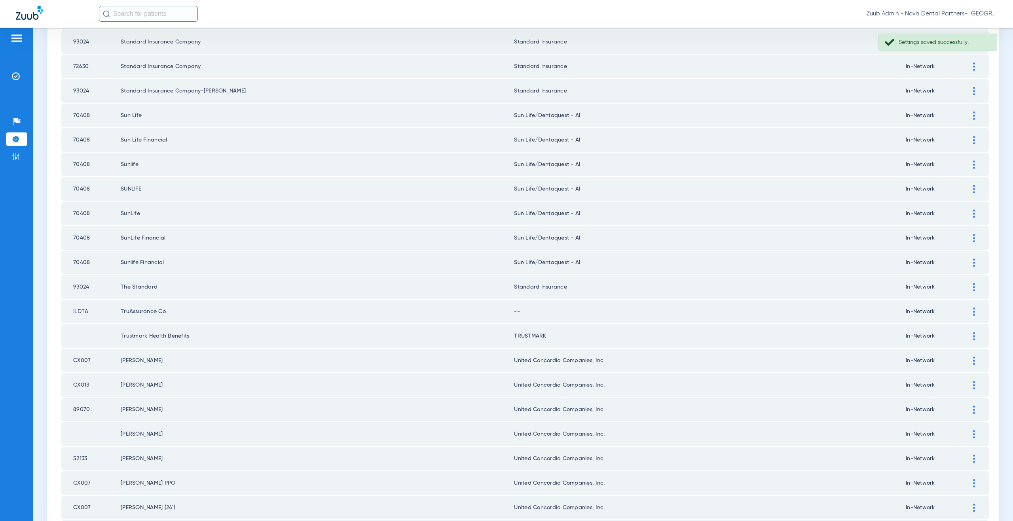
scroll to position [399, 0]
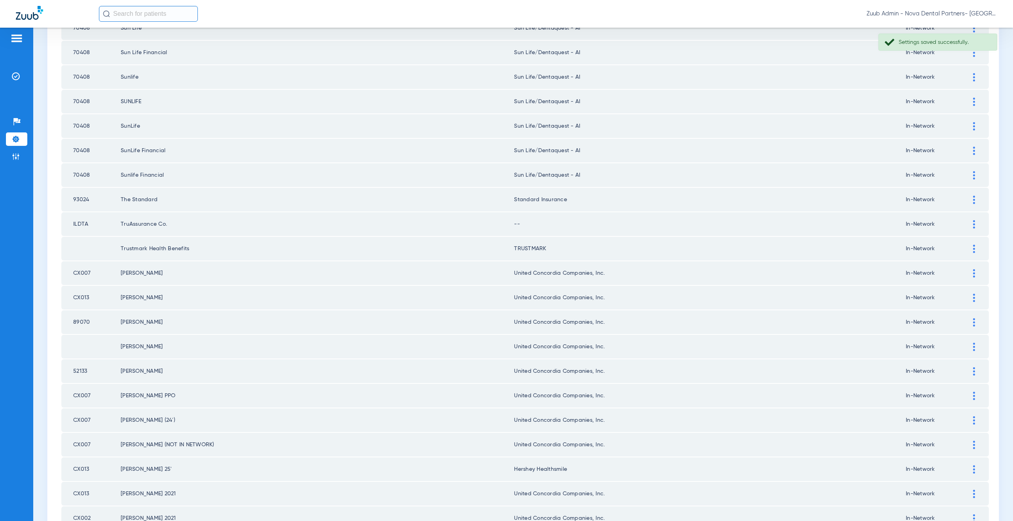
click at [969, 222] on div at bounding box center [974, 224] width 14 height 8
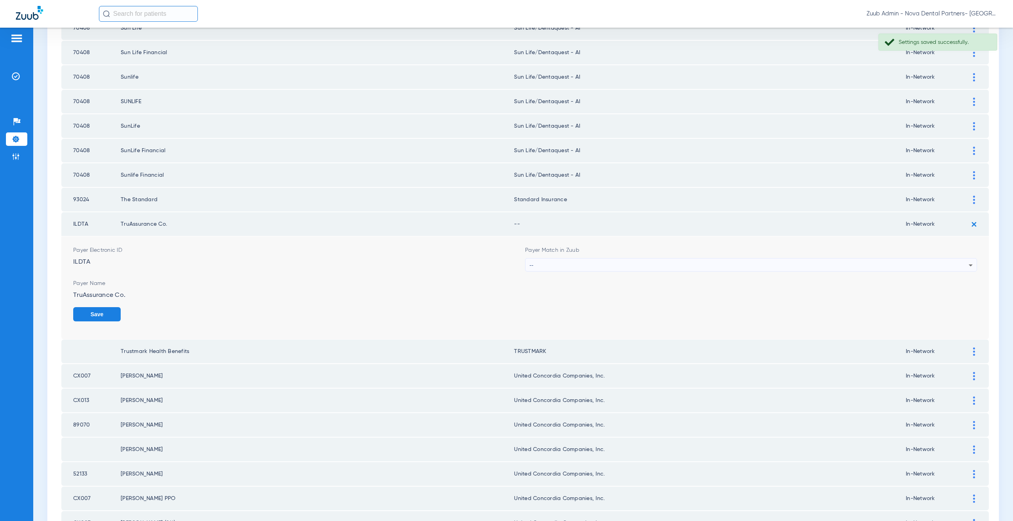
click at [532, 264] on div "--" at bounding box center [748, 265] width 439 height 13
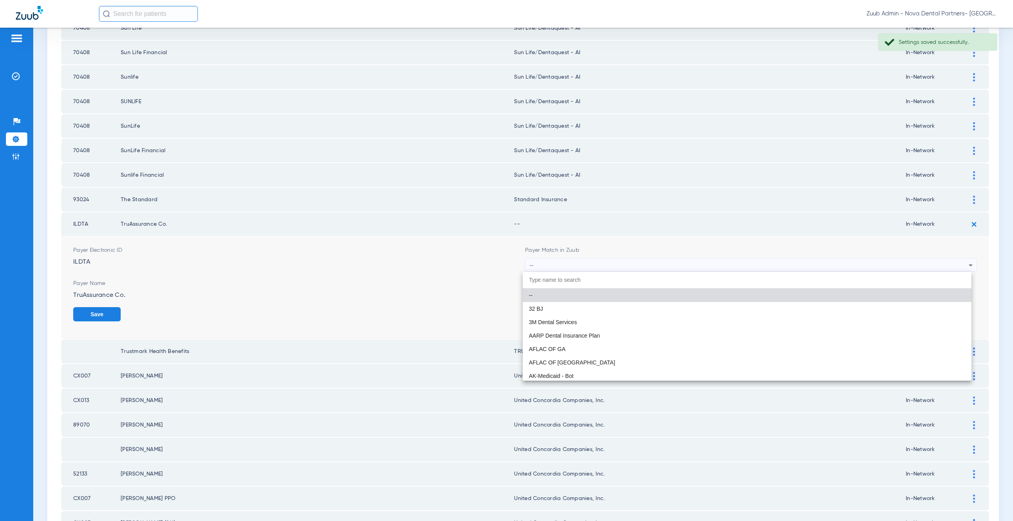
paste input "nsupported Payer"
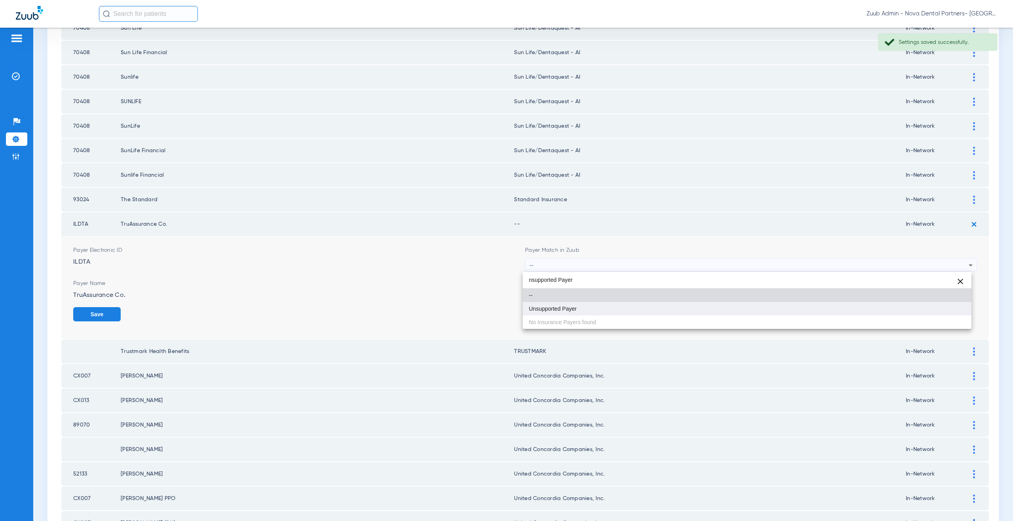
type input "nsupported Payer"
click at [546, 308] on span "Unsupported Payer" at bounding box center [553, 309] width 48 height 6
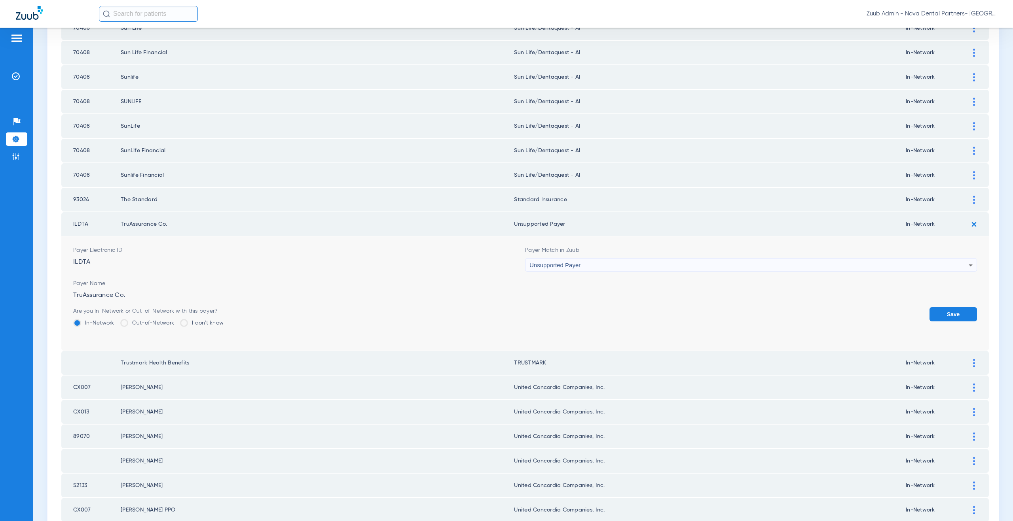
click at [931, 308] on button "Save" at bounding box center [952, 314] width 47 height 14
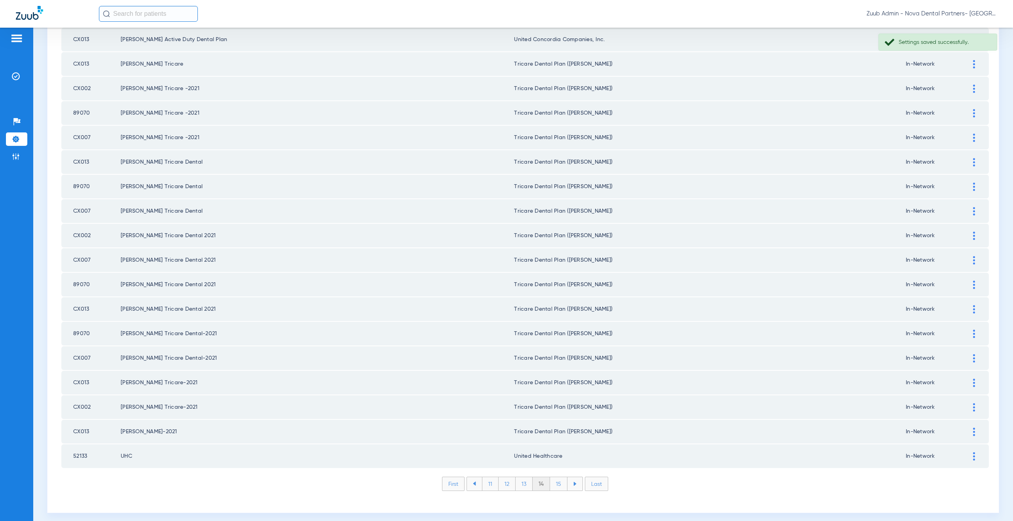
scroll to position [908, 0]
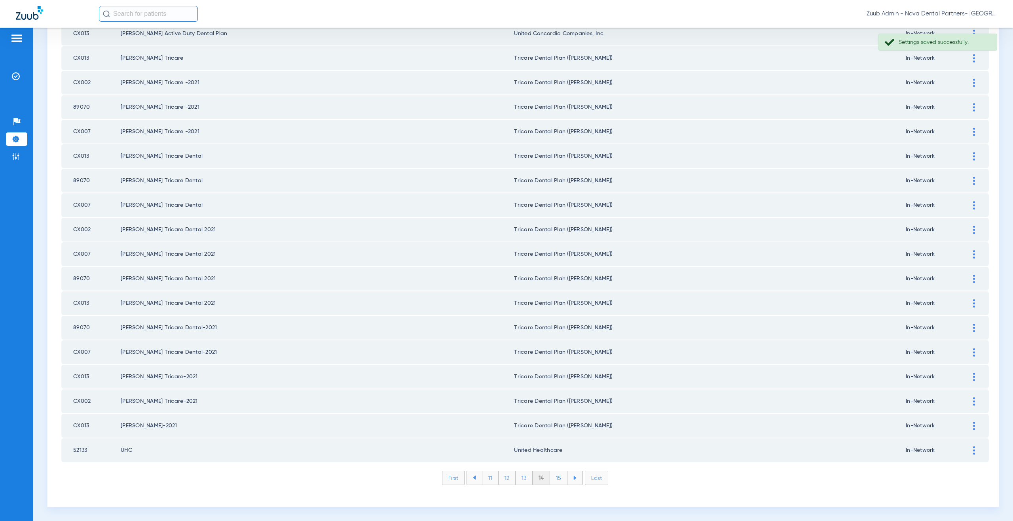
click at [556, 482] on li "15" at bounding box center [558, 478] width 17 height 13
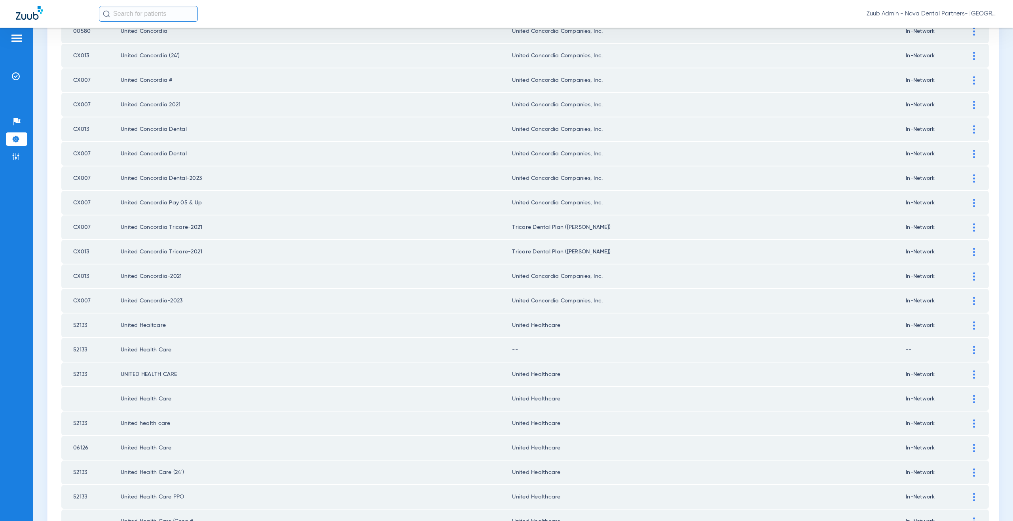
scroll to position [588, 0]
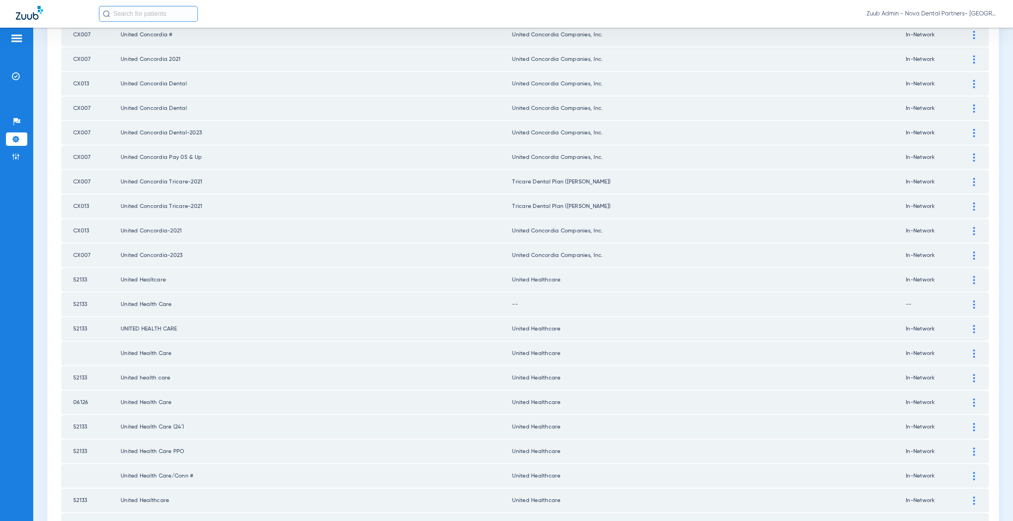
click at [967, 304] on div at bounding box center [974, 305] width 14 height 8
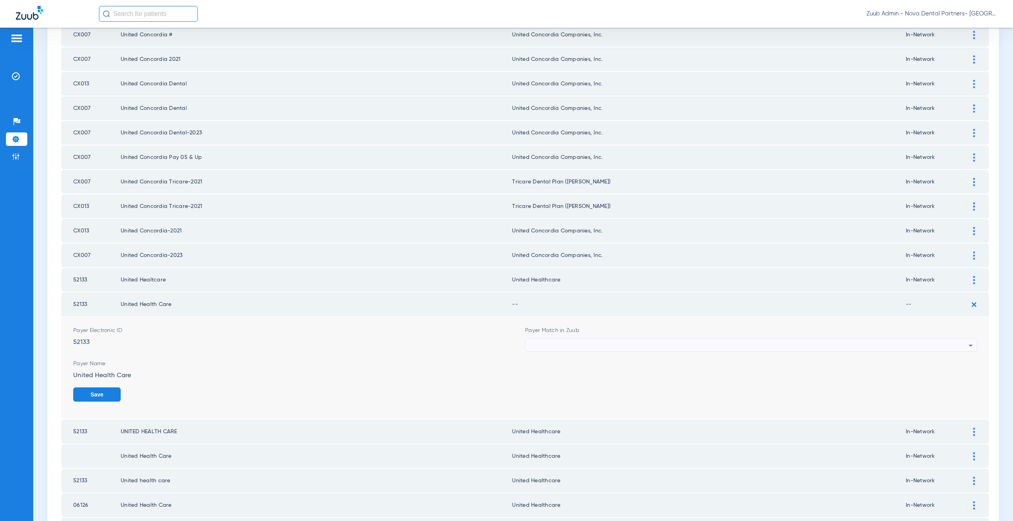
click at [592, 344] on div at bounding box center [748, 345] width 439 height 13
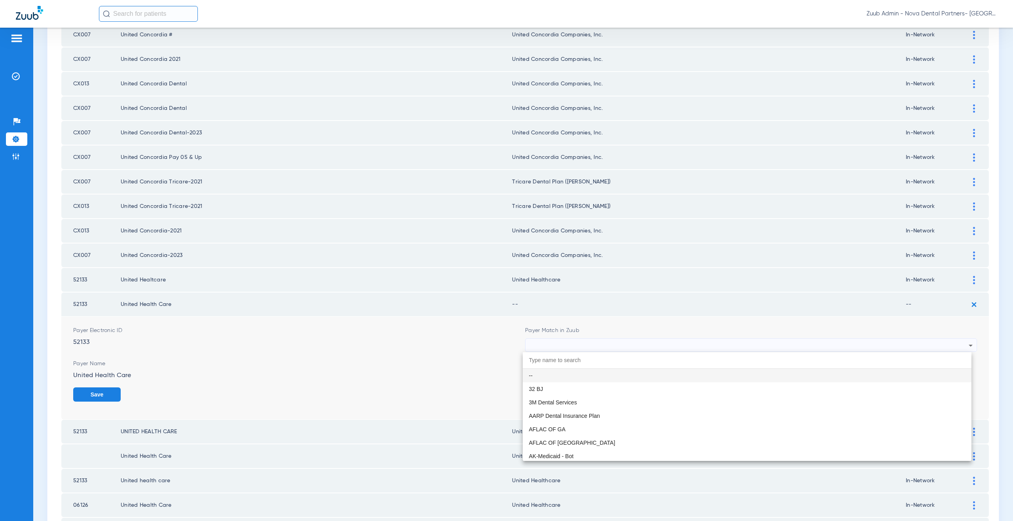
type input "u"
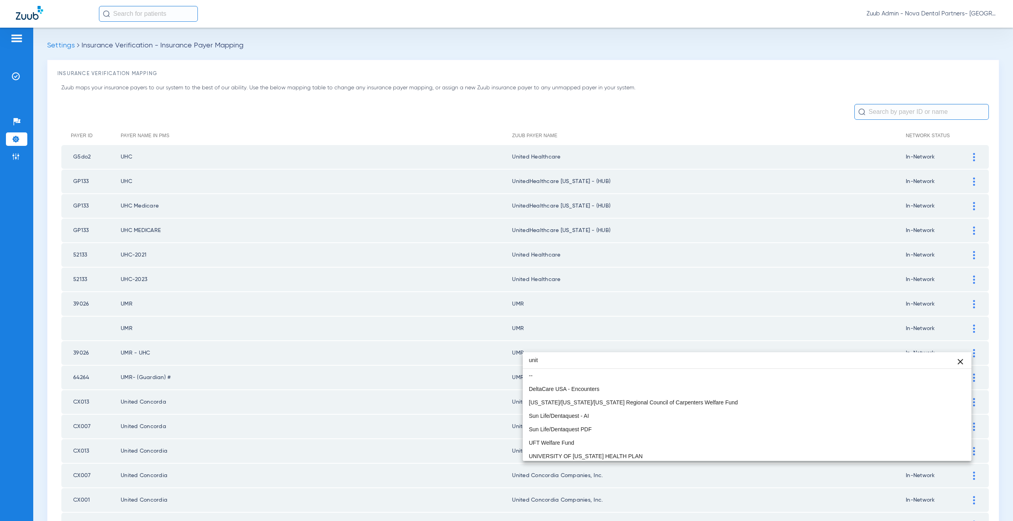
scroll to position [588, 0]
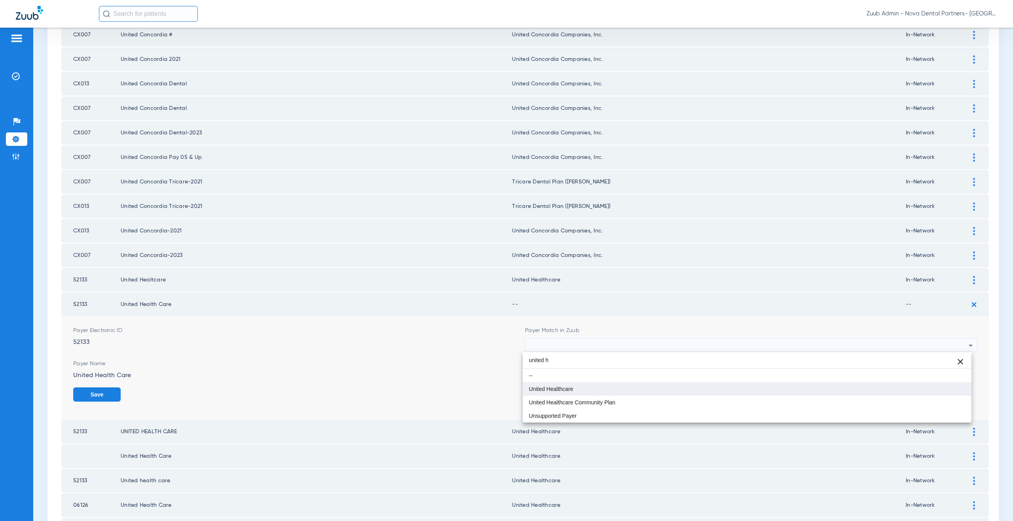
type input "united h"
click at [573, 385] on mat-option "United Healthcare" at bounding box center [747, 389] width 449 height 13
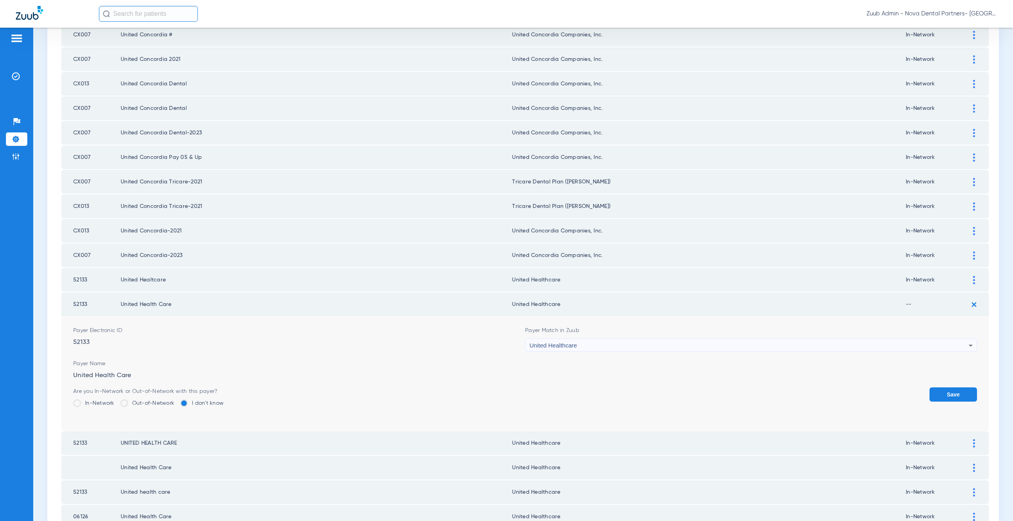
click at [92, 403] on label "In-Network" at bounding box center [93, 404] width 41 height 8
click at [116, 401] on input "In-Network" at bounding box center [116, 401] width 0 height 0
click at [939, 395] on button "Save" at bounding box center [952, 395] width 47 height 14
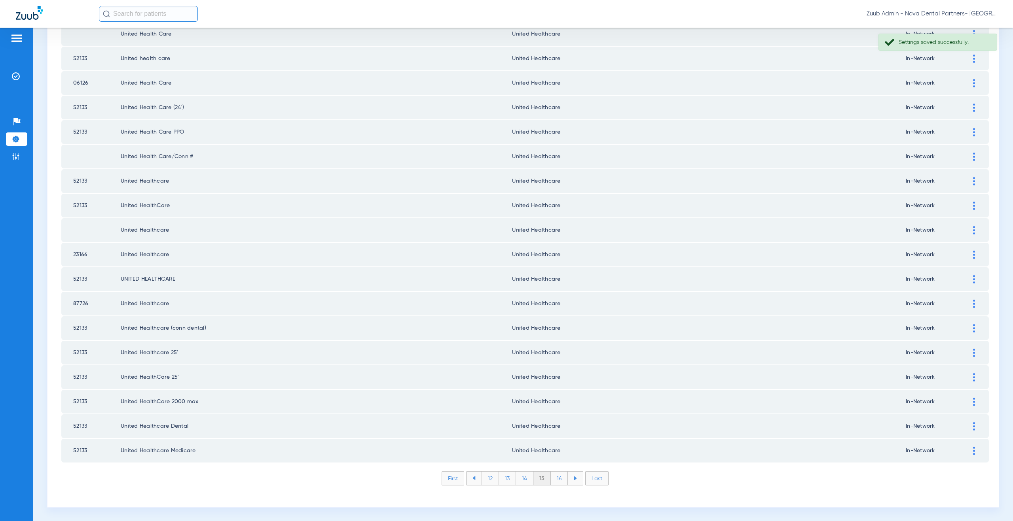
scroll to position [908, 0]
click at [561, 480] on li "16" at bounding box center [559, 478] width 17 height 13
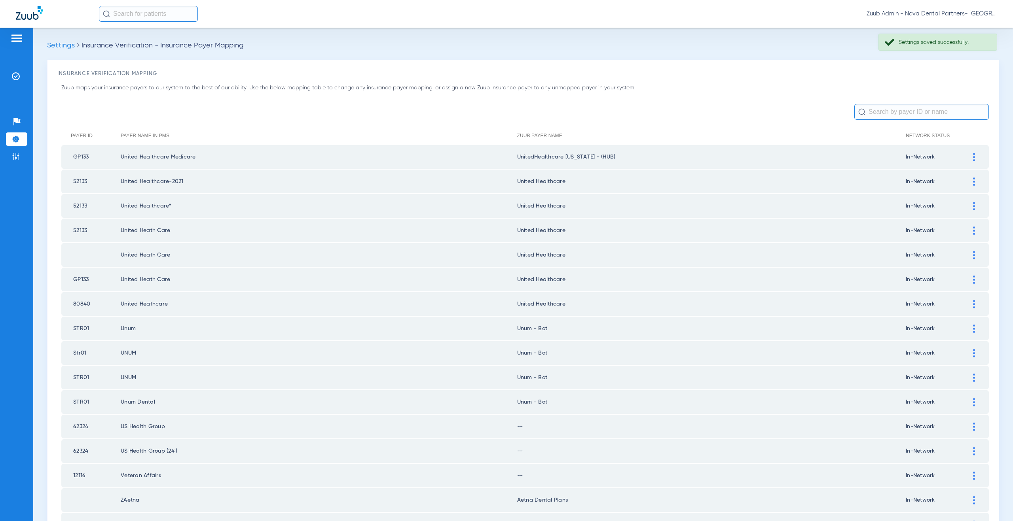
scroll to position [150, 0]
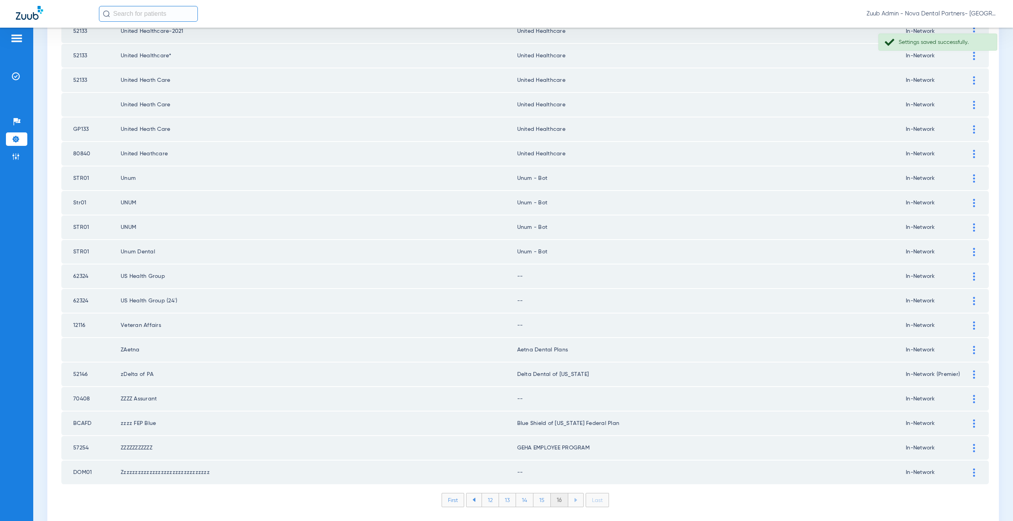
click at [967, 275] on div at bounding box center [974, 277] width 14 height 8
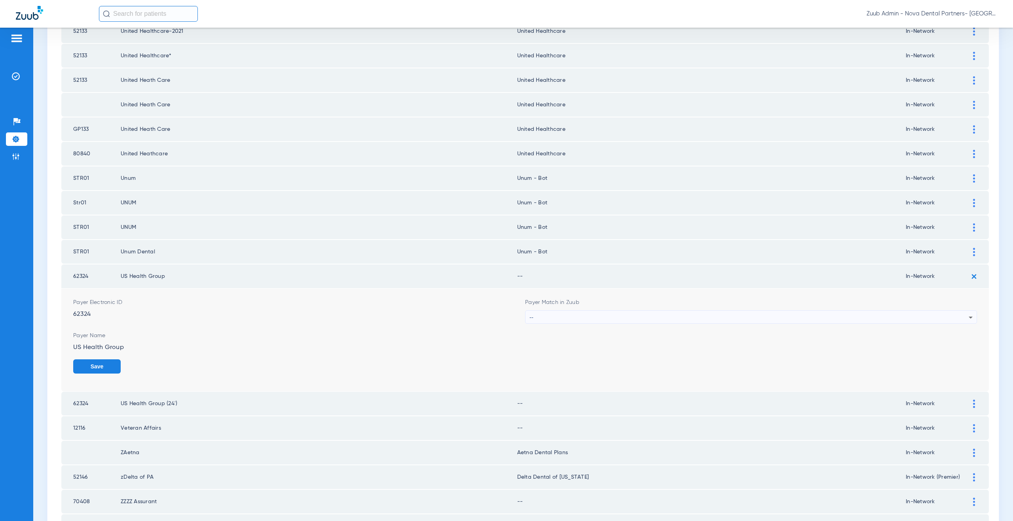
click at [544, 318] on div "--" at bounding box center [748, 317] width 439 height 13
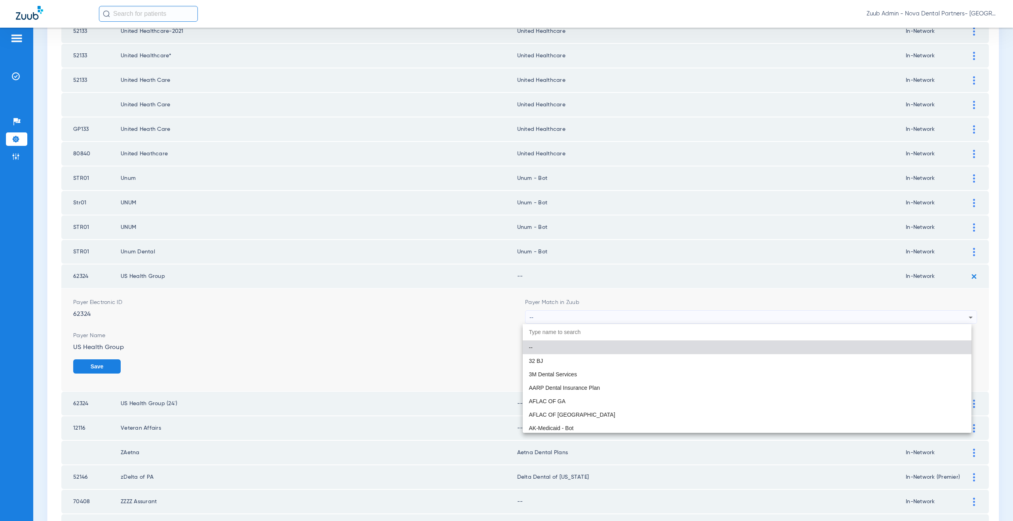
paste input "nsupported Payer"
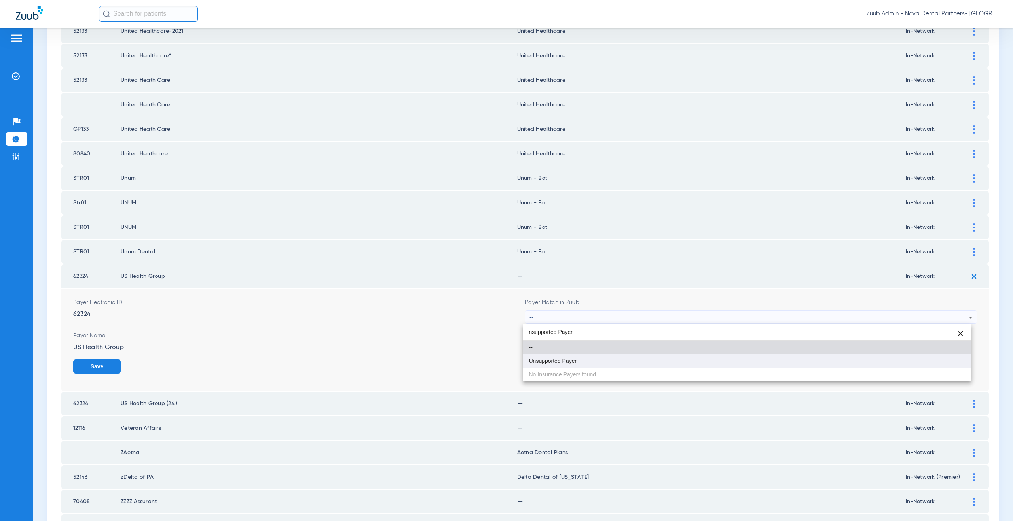
type input "nsupported Payer"
click at [565, 361] on span "Unsupported Payer" at bounding box center [553, 361] width 48 height 6
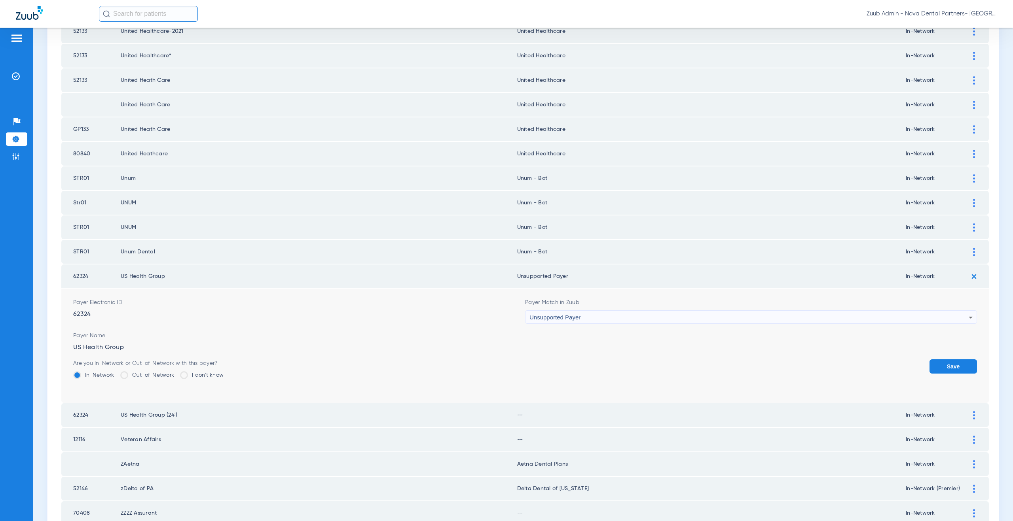
click at [939, 367] on button "Save" at bounding box center [952, 367] width 47 height 14
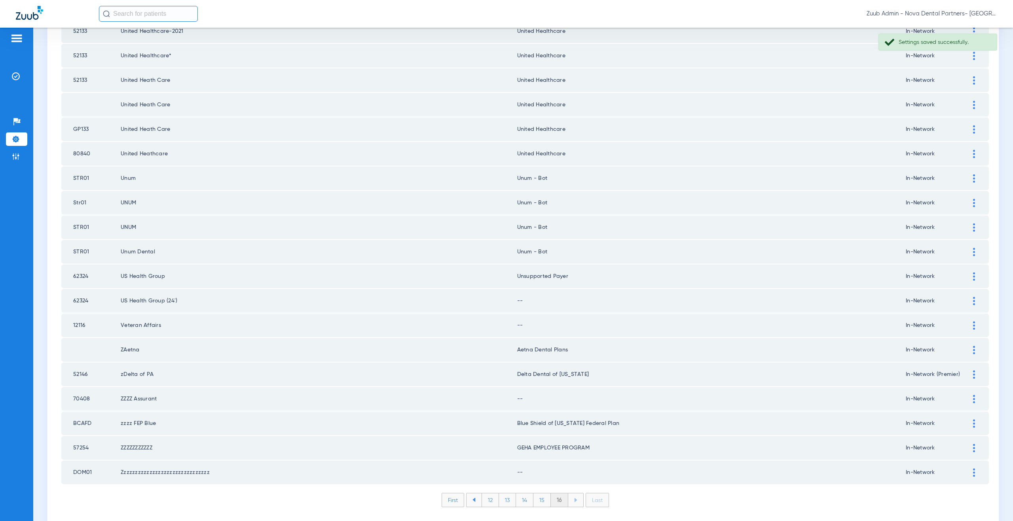
click at [973, 299] on img at bounding box center [974, 301] width 2 height 8
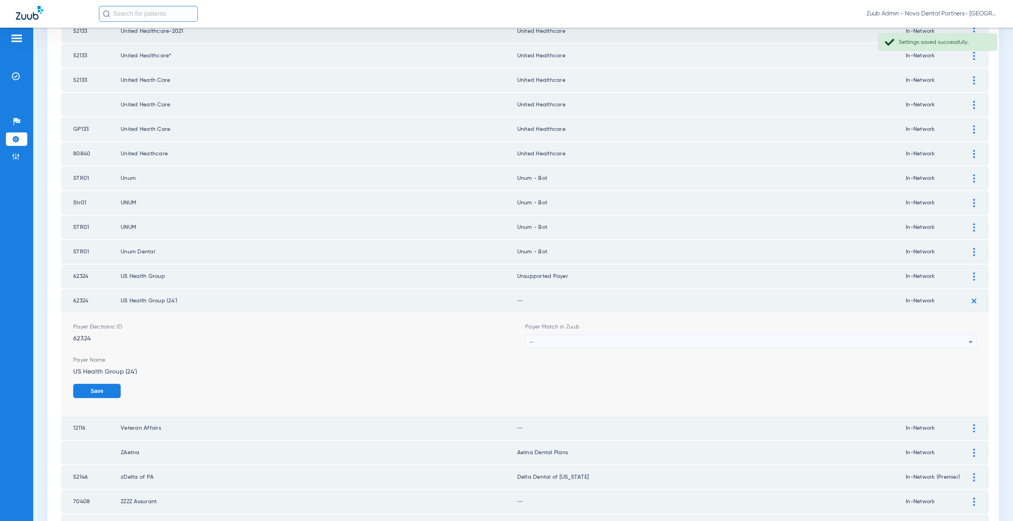
click at [609, 345] on div "--" at bounding box center [748, 342] width 439 height 13
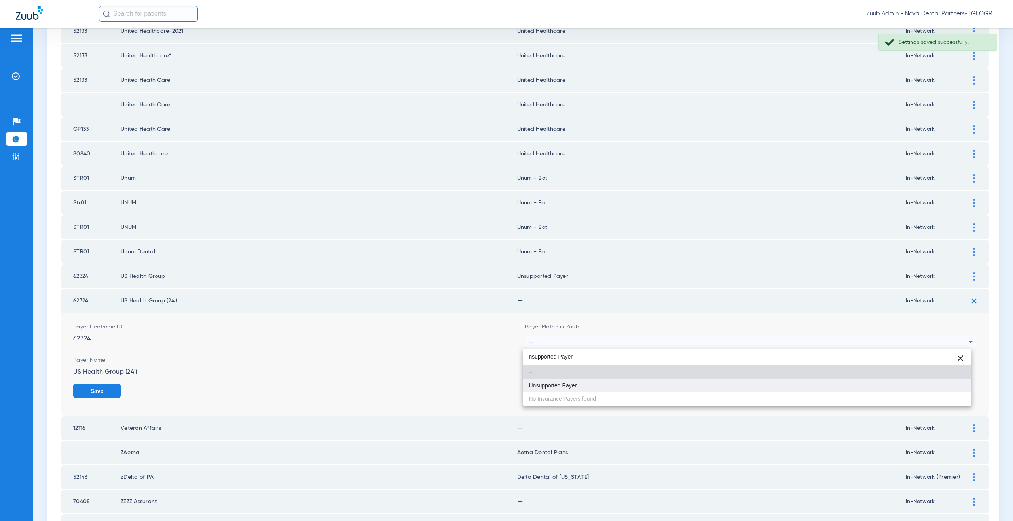
type input "nsupported Payer"
click at [599, 381] on mat-option "Unsupported Payer" at bounding box center [747, 385] width 449 height 13
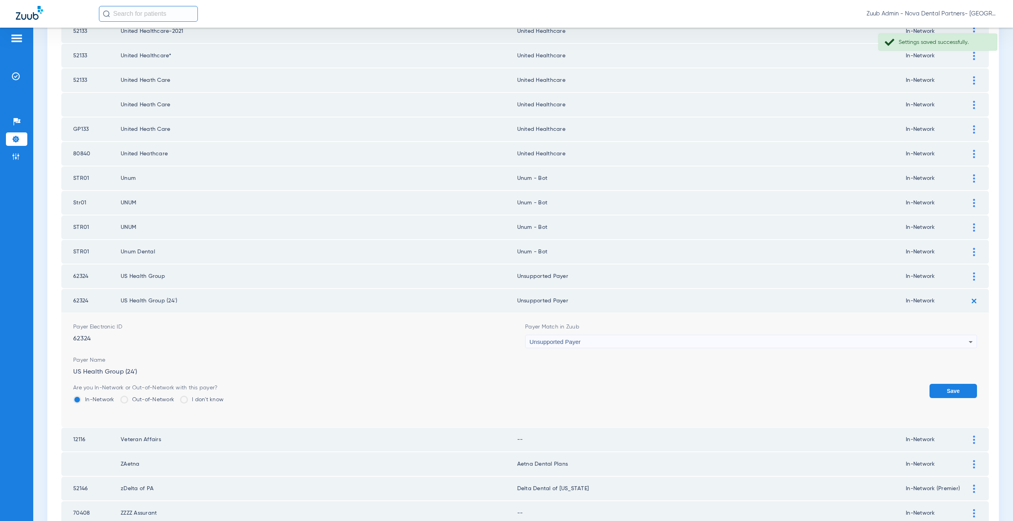
click at [957, 385] on button "Save" at bounding box center [952, 391] width 47 height 14
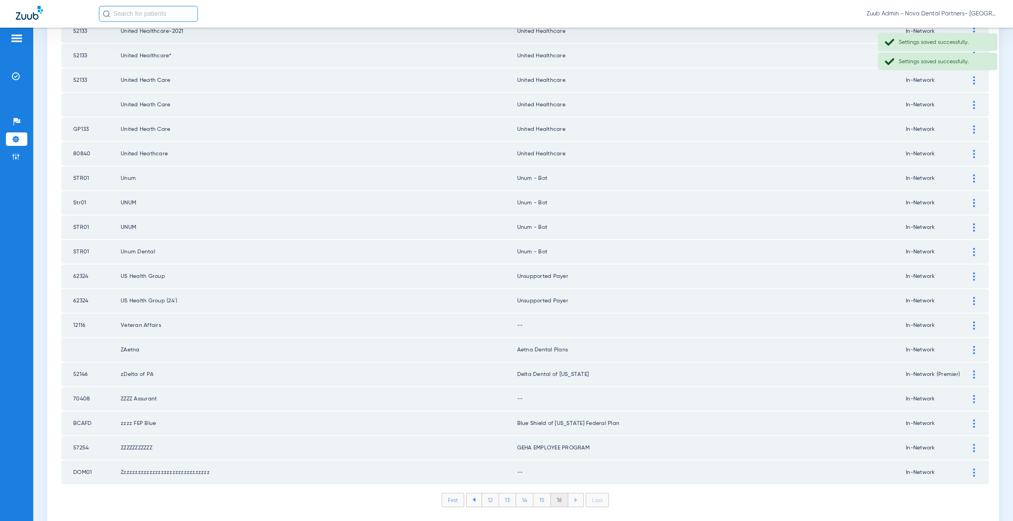
click at [967, 326] on div at bounding box center [974, 326] width 14 height 8
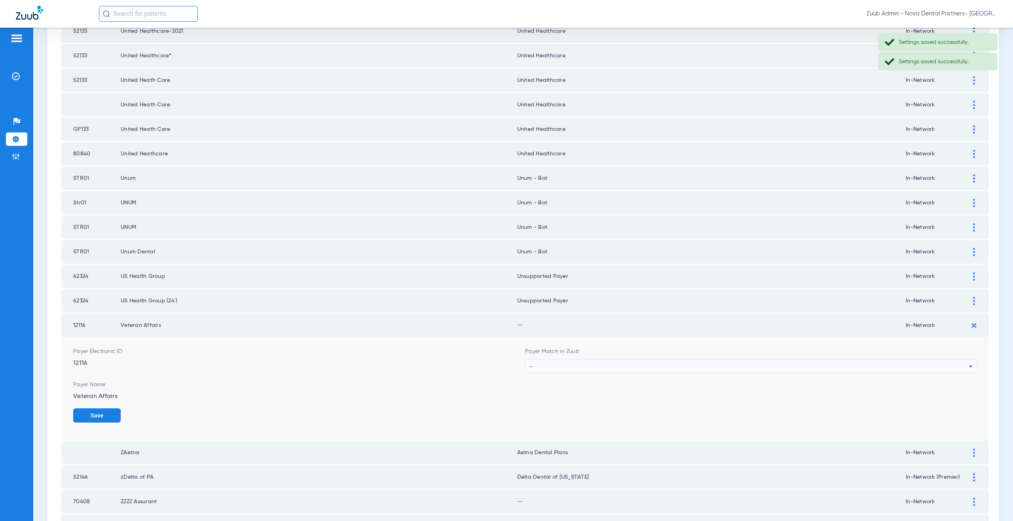
click at [558, 365] on div "--" at bounding box center [748, 366] width 439 height 13
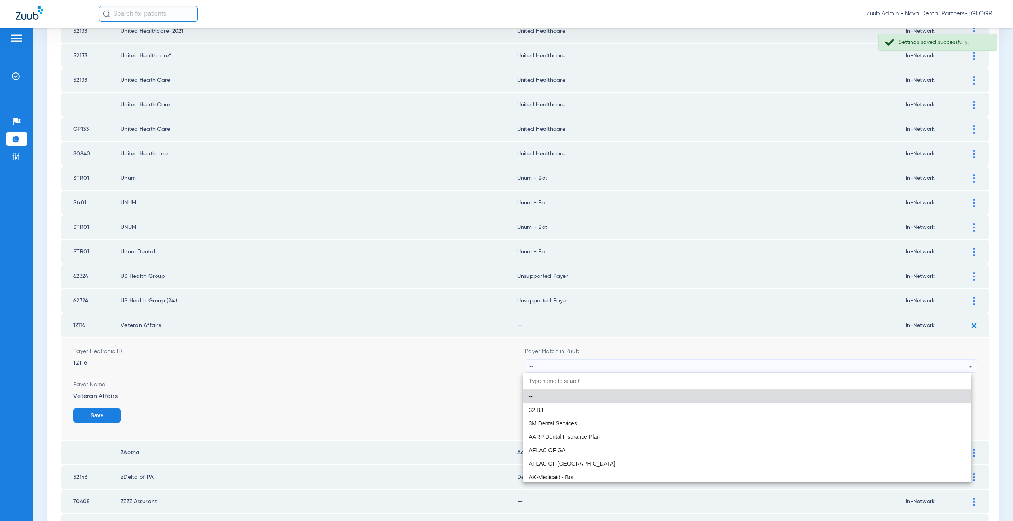
paste input "nsupported Payer"
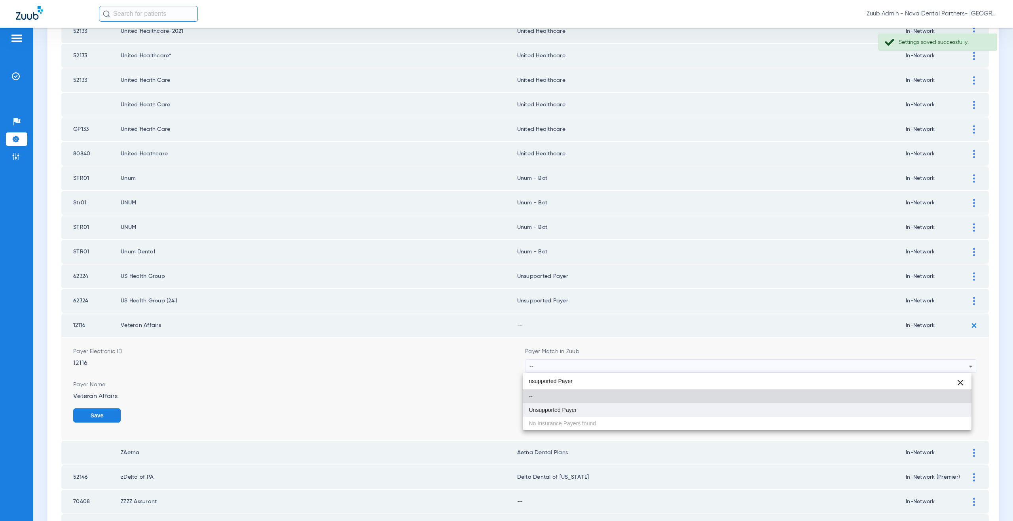
type input "nsupported Payer"
click at [560, 406] on mat-option "Unsupported Payer" at bounding box center [747, 410] width 449 height 13
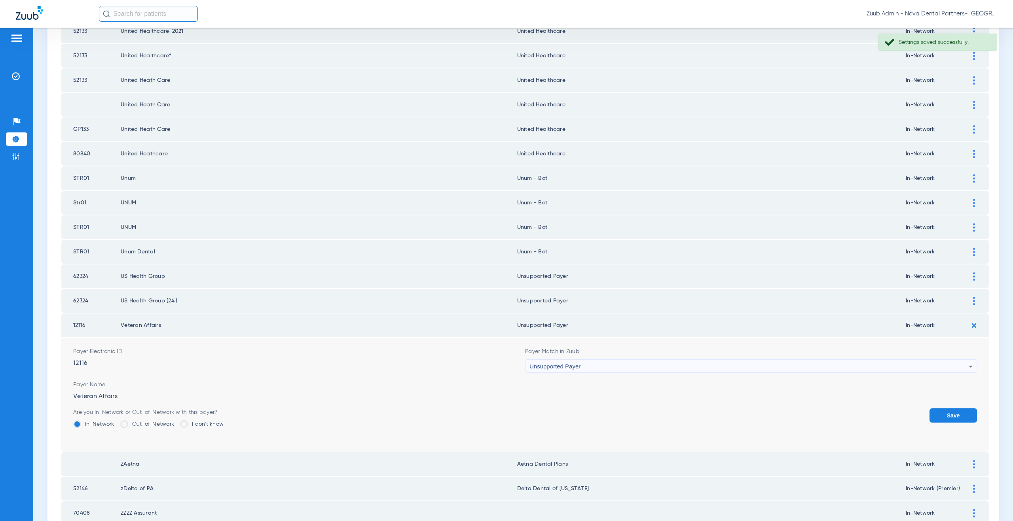
click at [931, 414] on button "Save" at bounding box center [952, 416] width 47 height 14
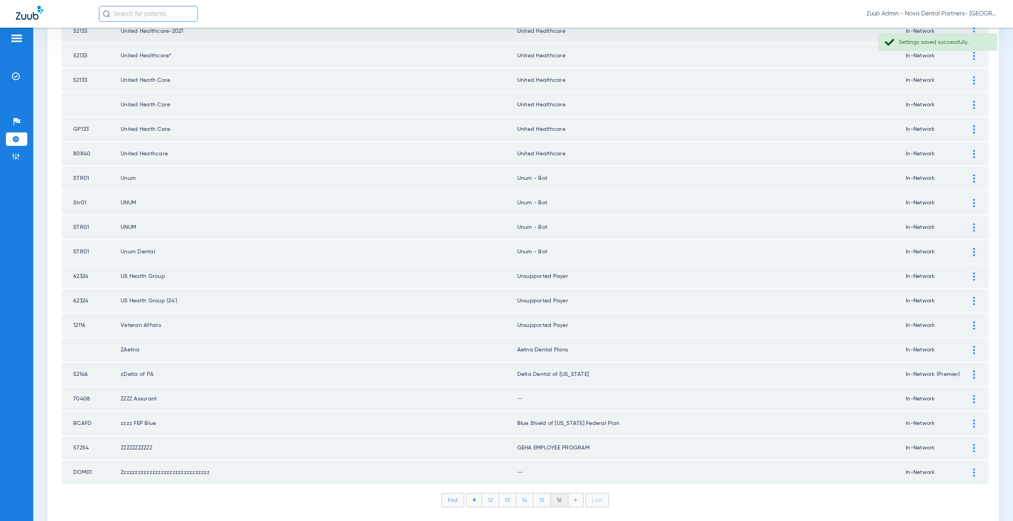
click at [967, 401] on div at bounding box center [974, 399] width 14 height 8
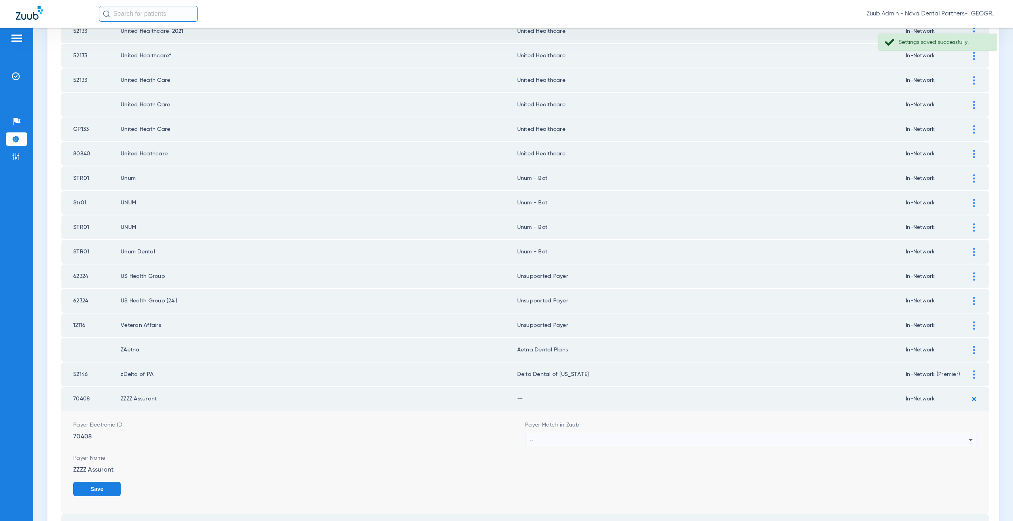
click at [561, 436] on div "--" at bounding box center [748, 440] width 439 height 13
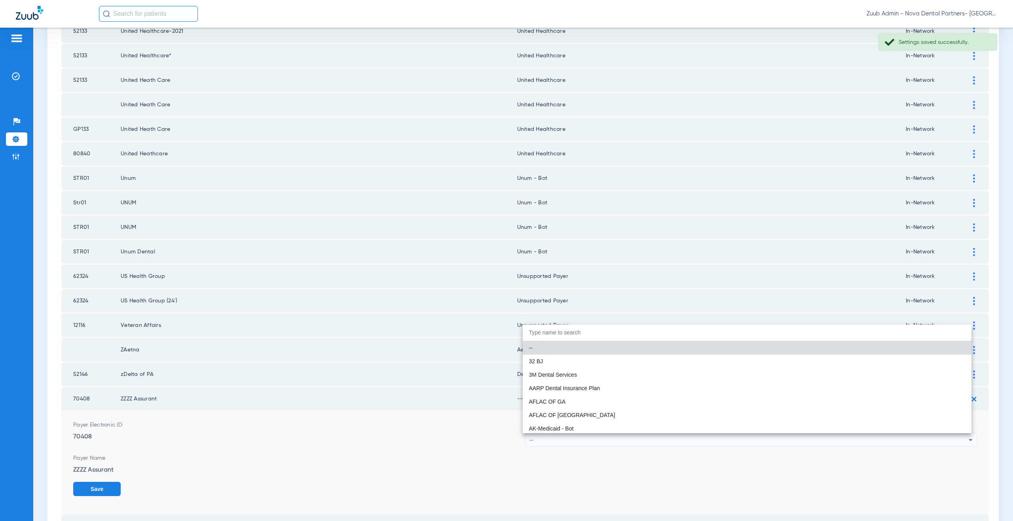
paste input "nsupported Payer"
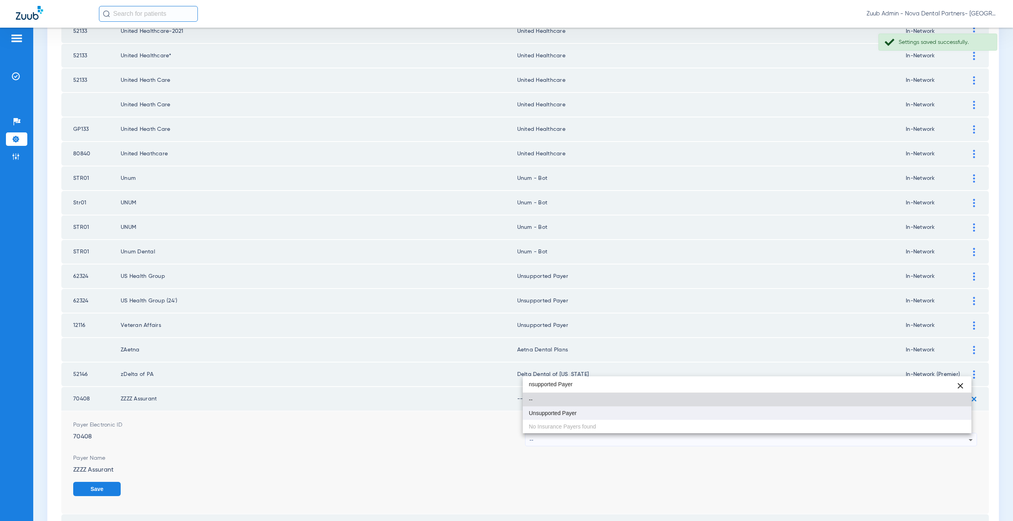
type input "nsupported Payer"
click at [554, 418] on mat-option "Unsupported Payer" at bounding box center [747, 413] width 449 height 13
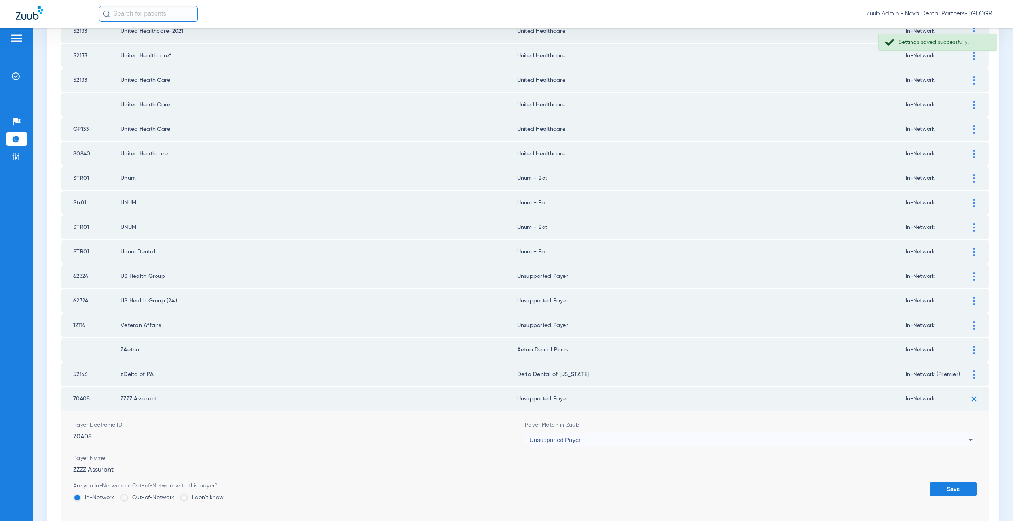
drag, startPoint x: 946, startPoint y: 488, endPoint x: 958, endPoint y: 479, distance: 14.3
click at [946, 488] on button "Save" at bounding box center [952, 489] width 47 height 14
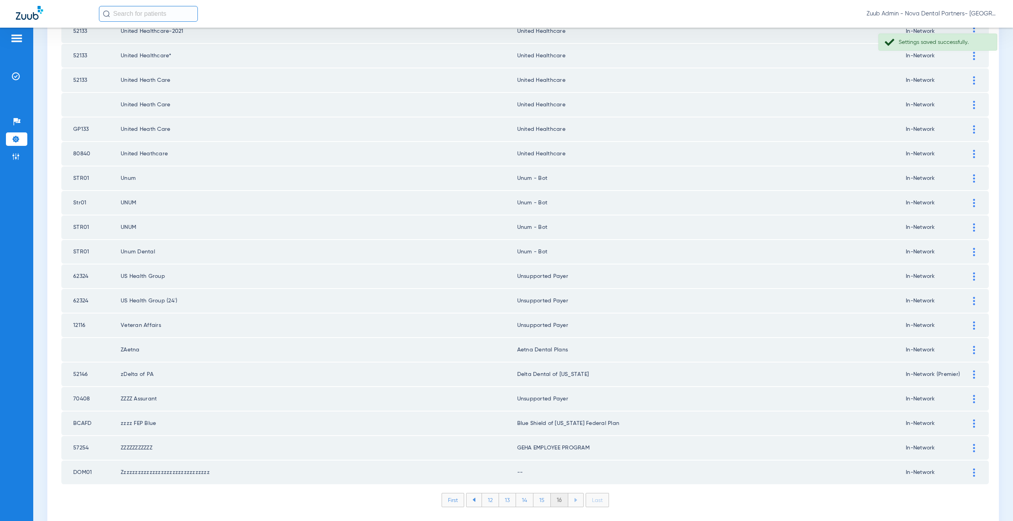
click at [973, 476] on img at bounding box center [974, 473] width 2 height 8
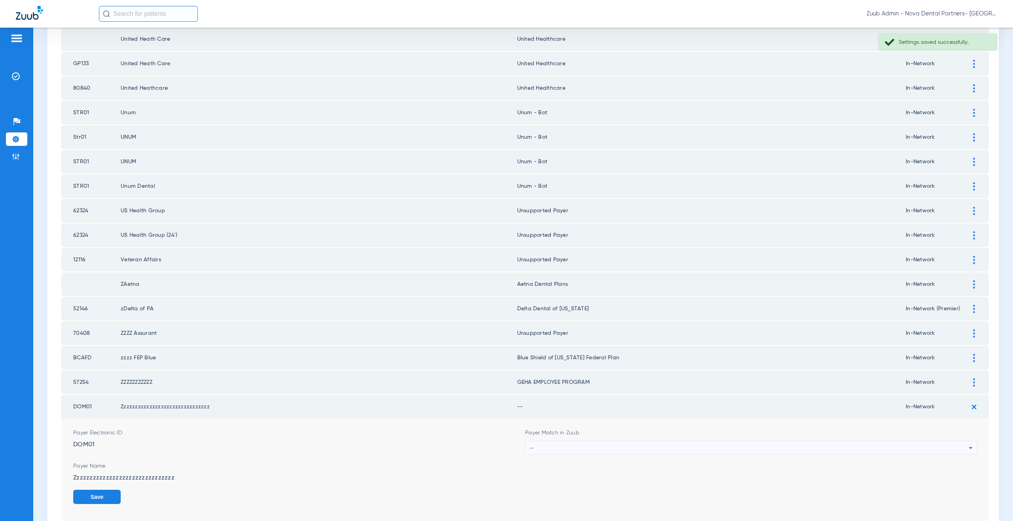
scroll to position [275, 0]
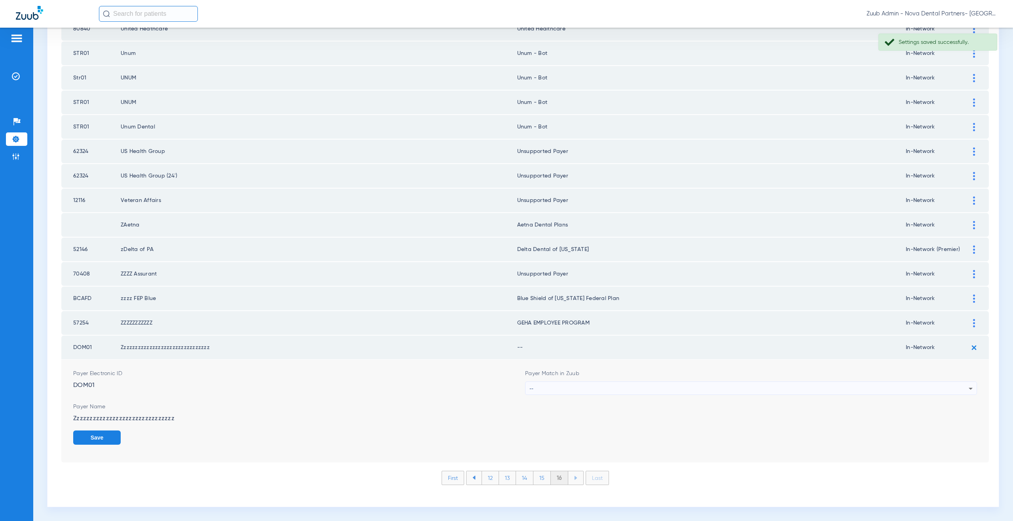
click at [531, 385] on div "--" at bounding box center [748, 388] width 439 height 13
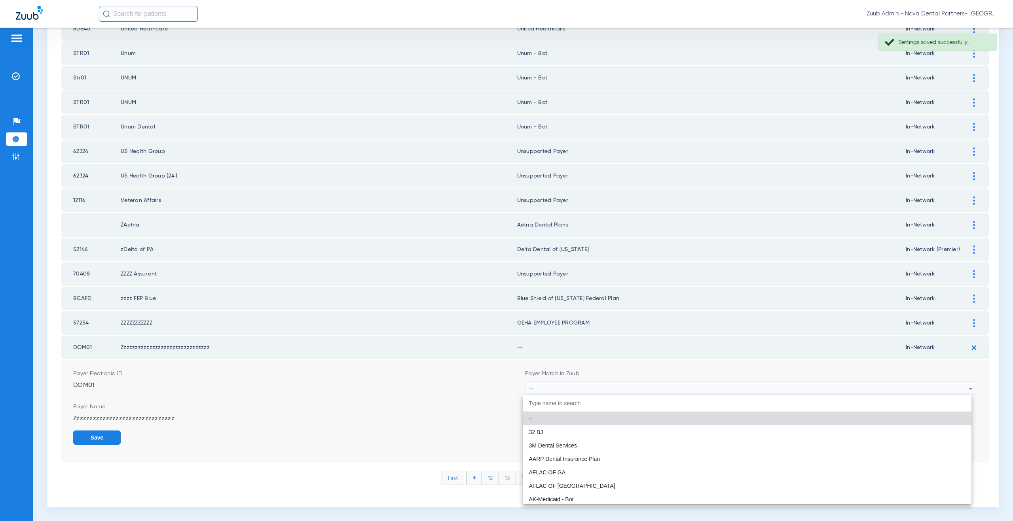
paste input "nsupported Payer"
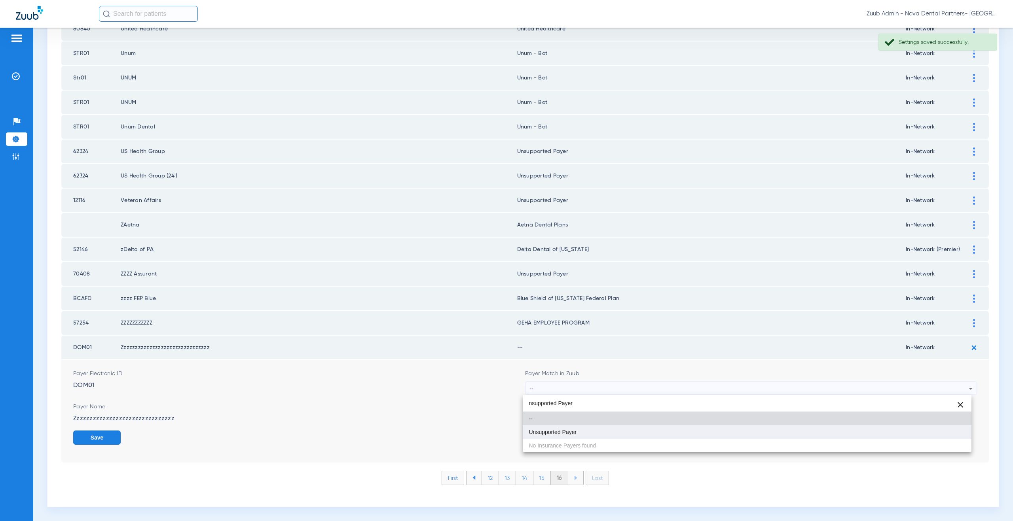
type input "nsupported Payer"
click at [552, 430] on span "Unsupported Payer" at bounding box center [553, 433] width 48 height 6
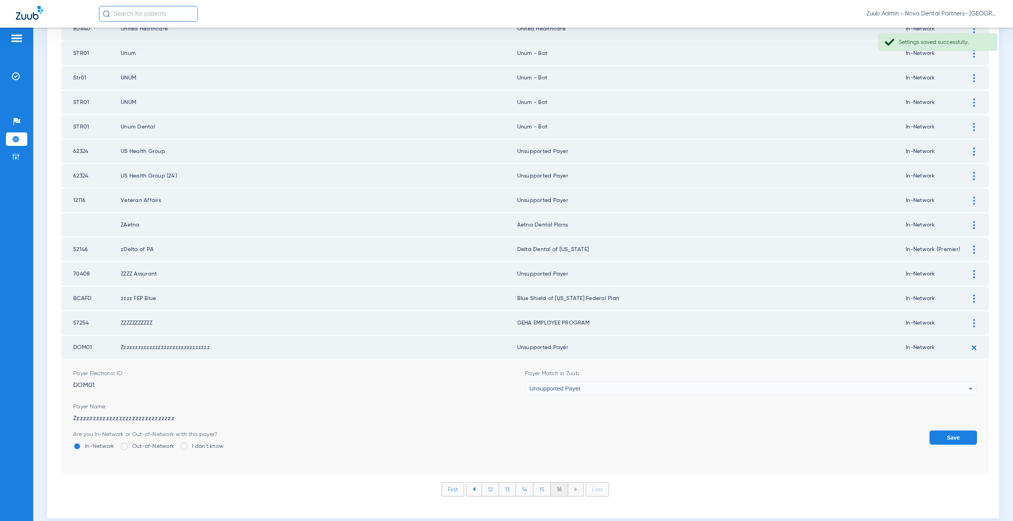
click at [949, 437] on button "Save" at bounding box center [952, 438] width 47 height 14
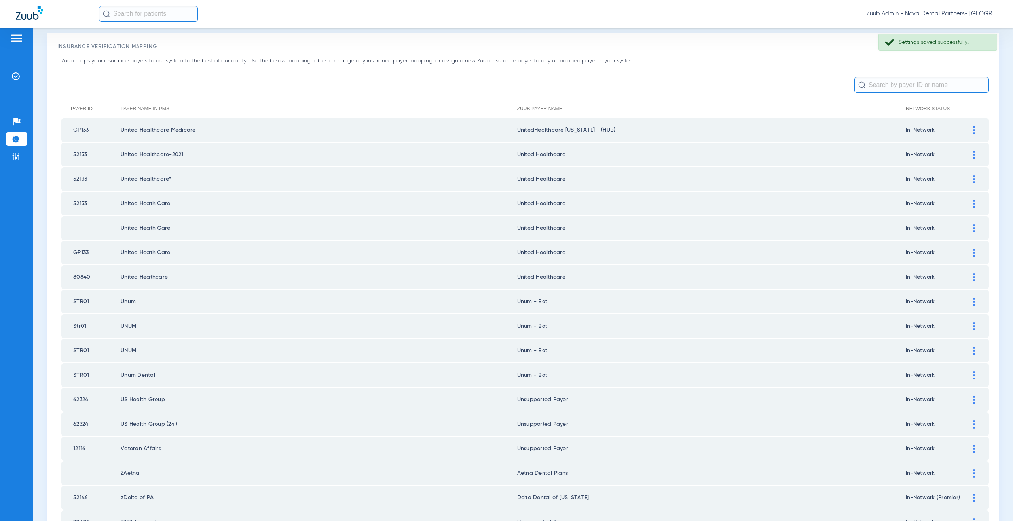
scroll to position [0, 0]
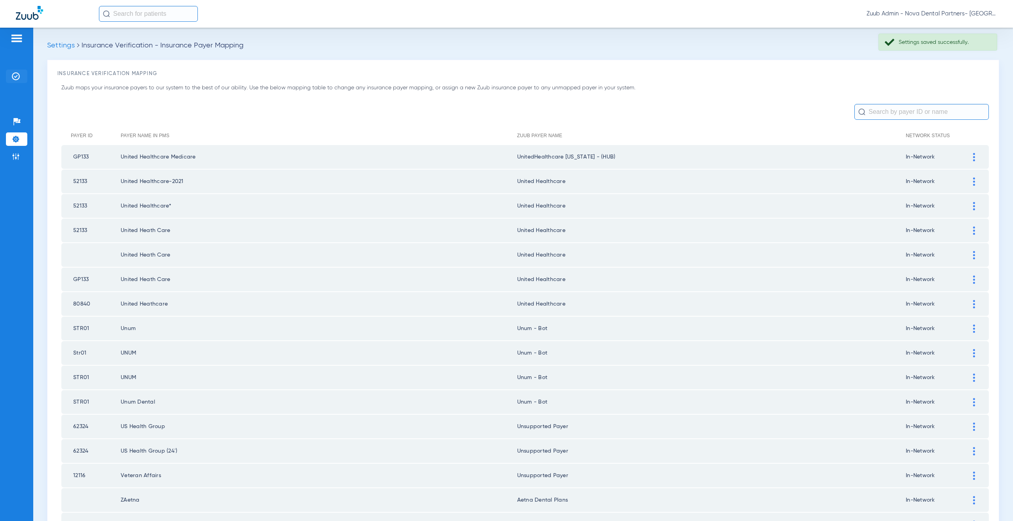
click at [13, 78] on img at bounding box center [16, 76] width 8 height 8
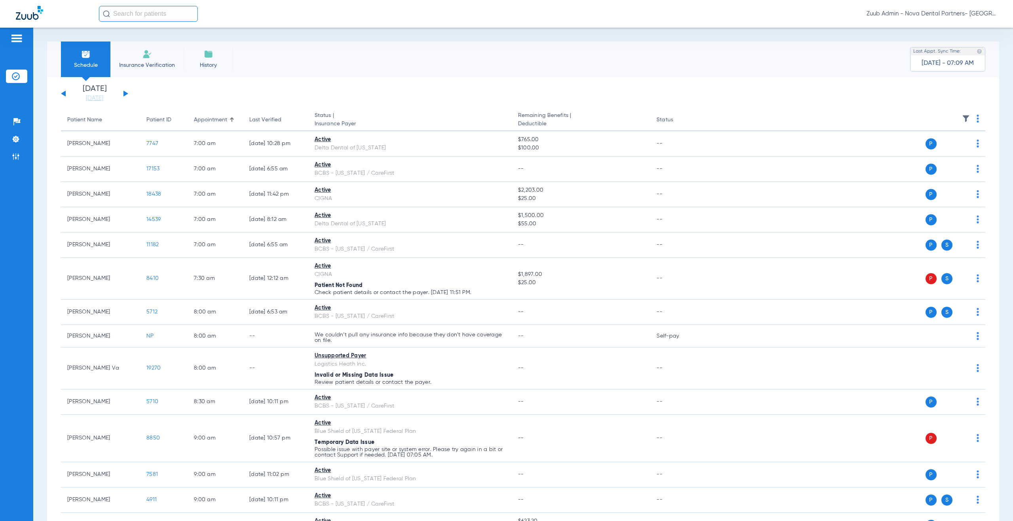
click at [962, 119] on img at bounding box center [966, 119] width 8 height 8
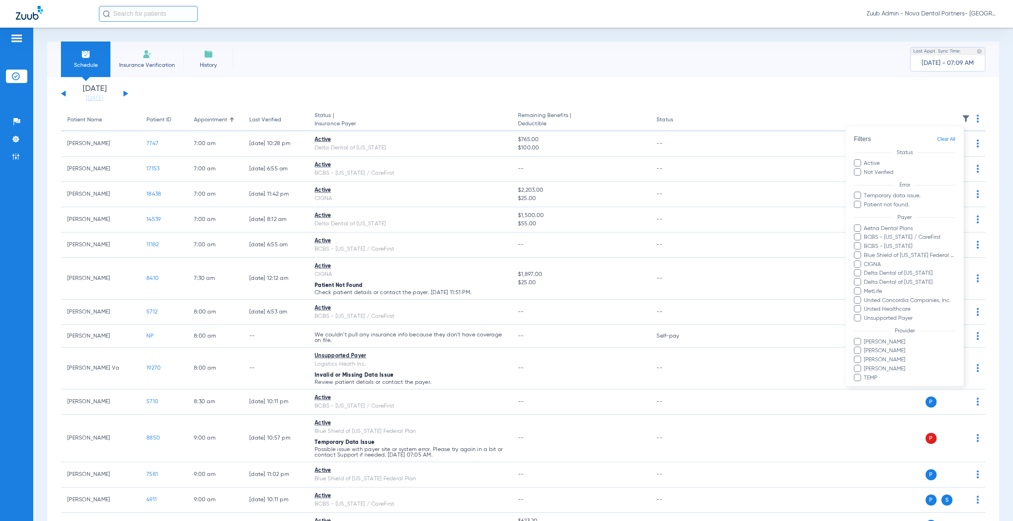
click at [560, 277] on div at bounding box center [506, 260] width 1013 height 521
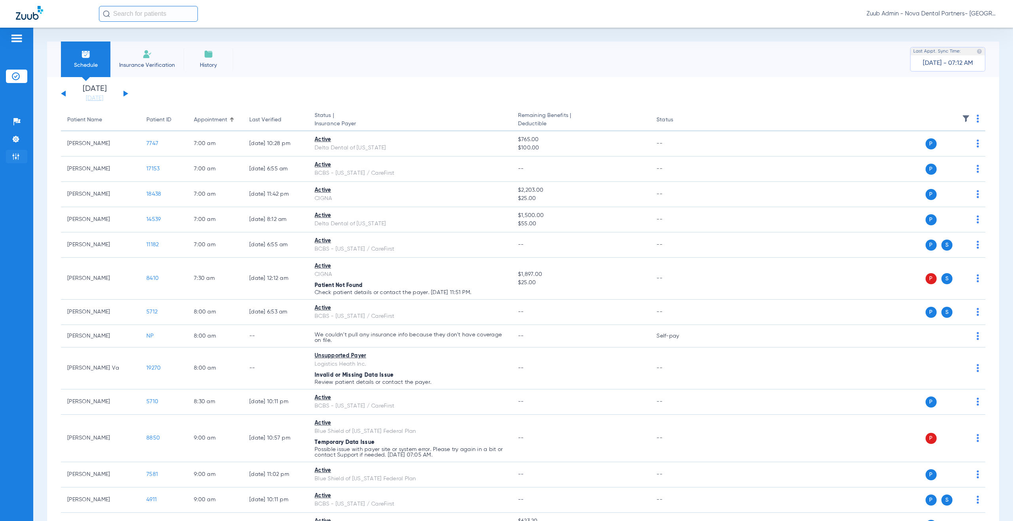
click at [15, 157] on img at bounding box center [16, 157] width 8 height 8
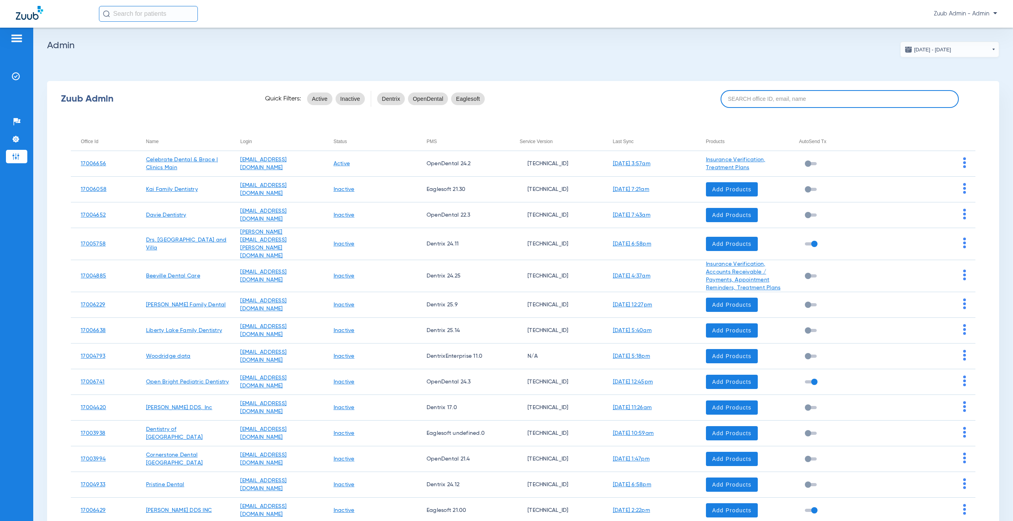
click at [761, 95] on input at bounding box center [840, 99] width 238 height 18
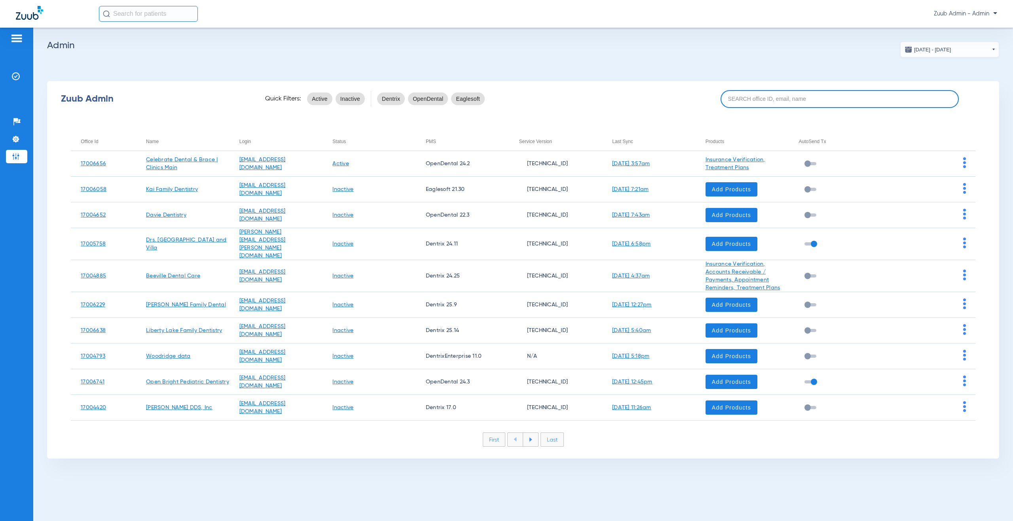
paste input "17005684"
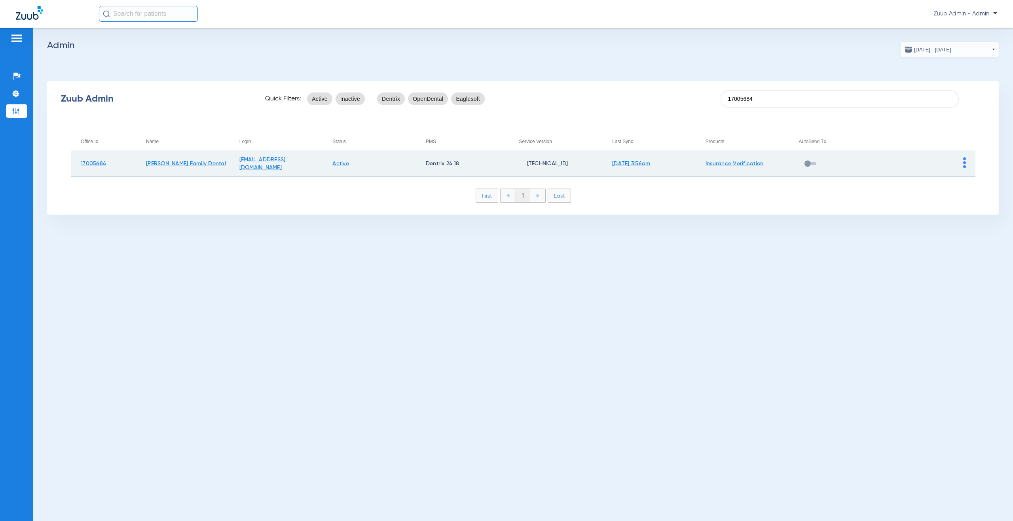
type input "17005684"
click at [964, 162] on img at bounding box center [964, 162] width 3 height 11
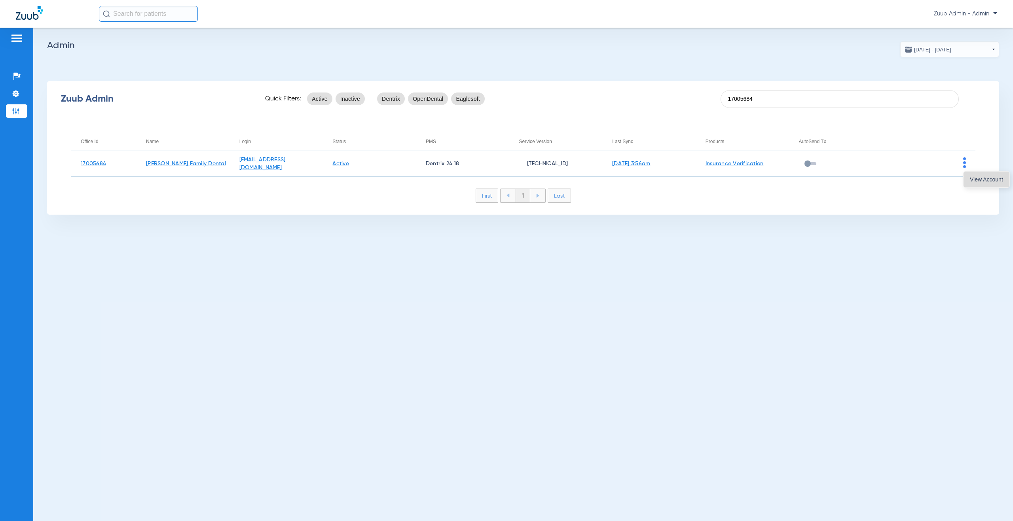
click at [969, 186] on button "View Account" at bounding box center [986, 180] width 46 height 16
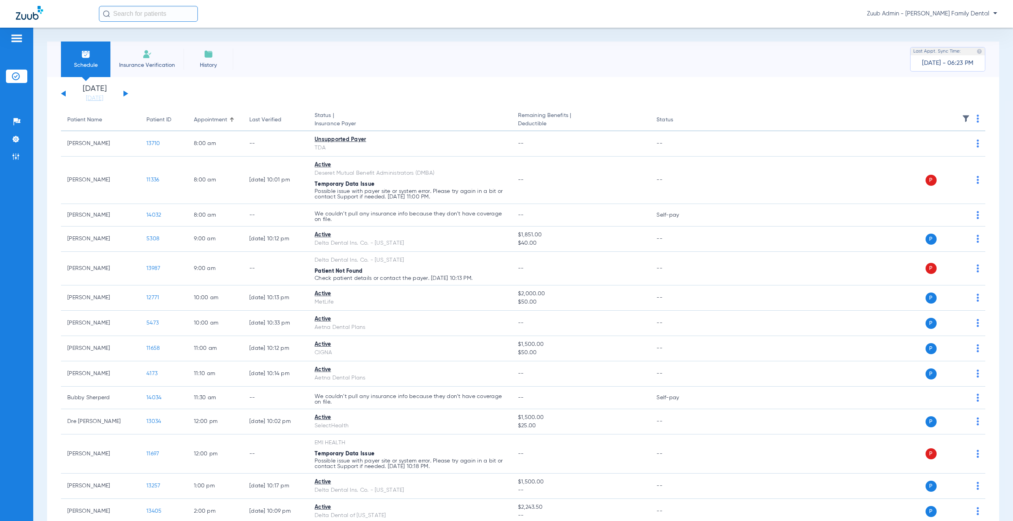
click at [125, 95] on button at bounding box center [125, 94] width 5 height 6
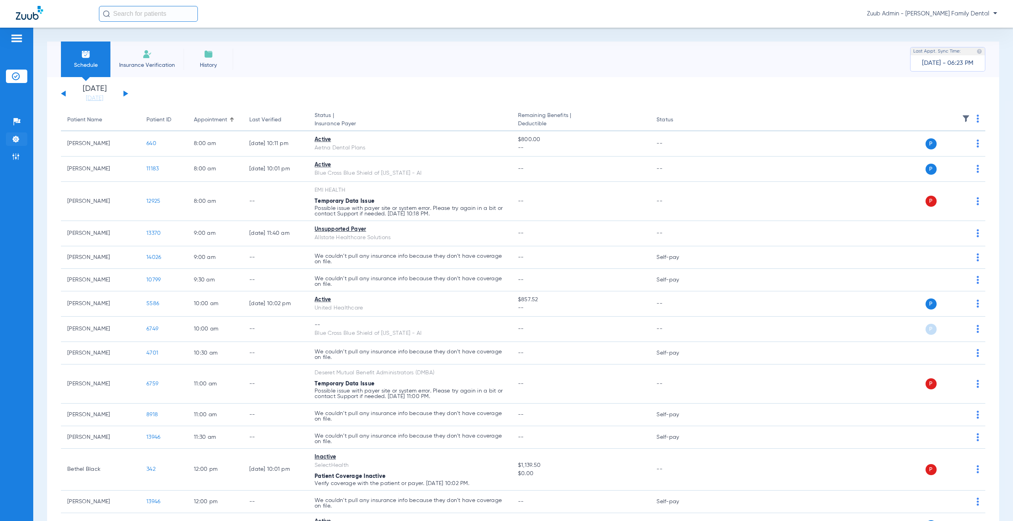
click at [19, 142] on li "Settings" at bounding box center [16, 139] width 21 height 13
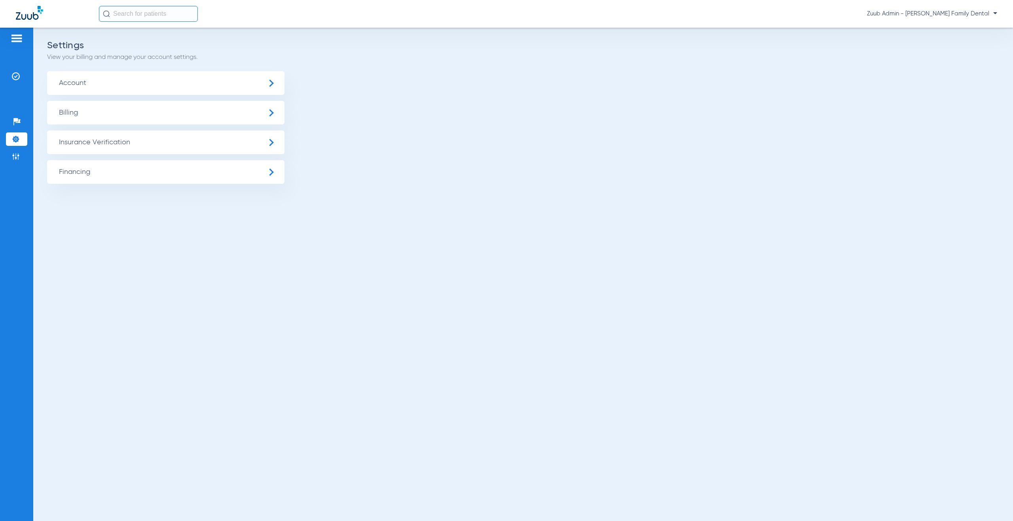
click at [102, 146] on span "Insurance Verification" at bounding box center [165, 143] width 237 height 24
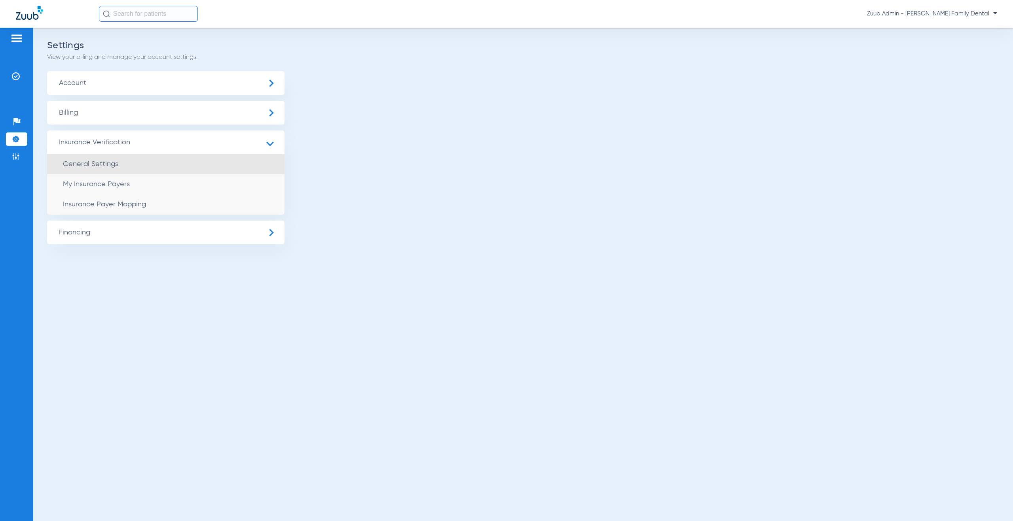
click at [106, 166] on span "General Settings" at bounding box center [90, 164] width 55 height 7
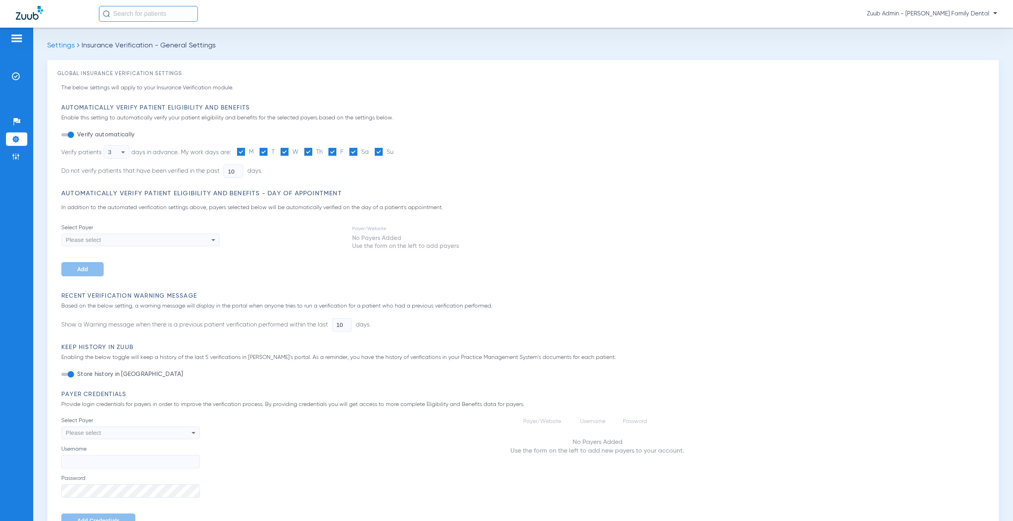
type input "5"
type input "30"
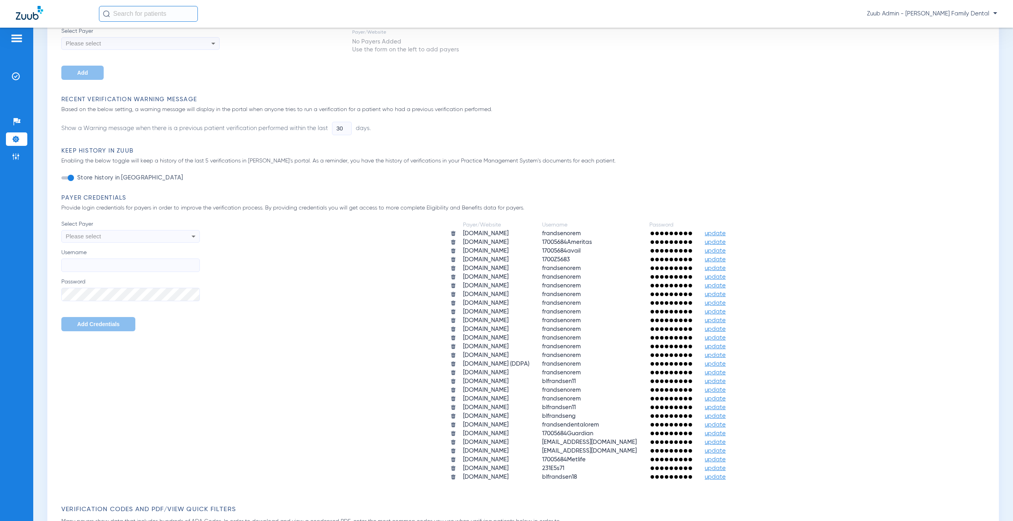
scroll to position [231, 0]
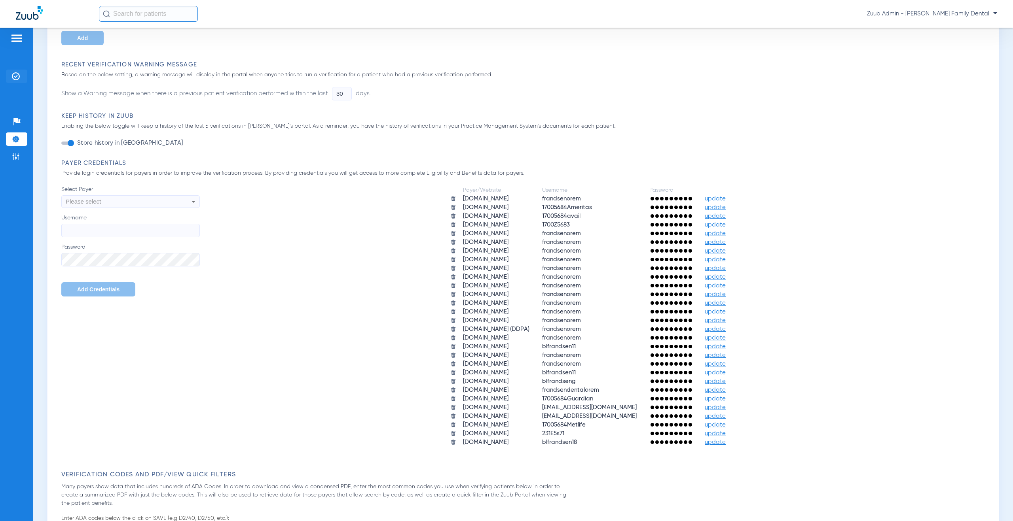
click at [16, 79] on img at bounding box center [16, 76] width 8 height 8
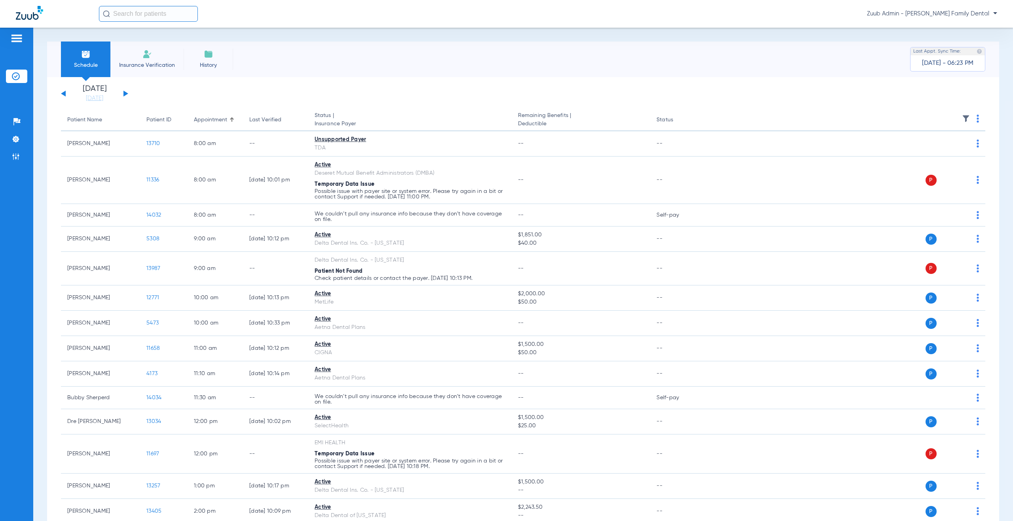
click at [124, 94] on button at bounding box center [125, 94] width 5 height 6
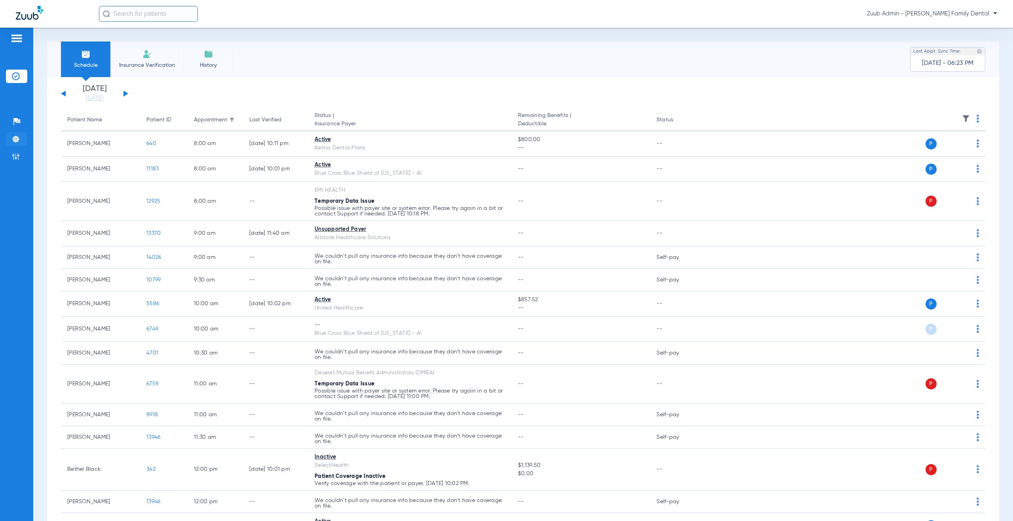
click at [12, 138] on img at bounding box center [16, 139] width 8 height 8
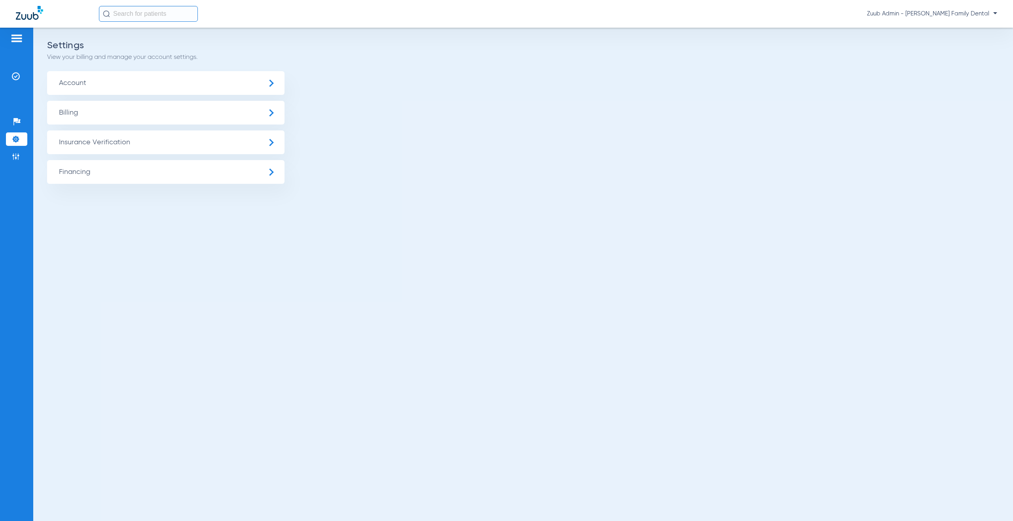
click at [166, 151] on span "Insurance Verification" at bounding box center [165, 143] width 237 height 24
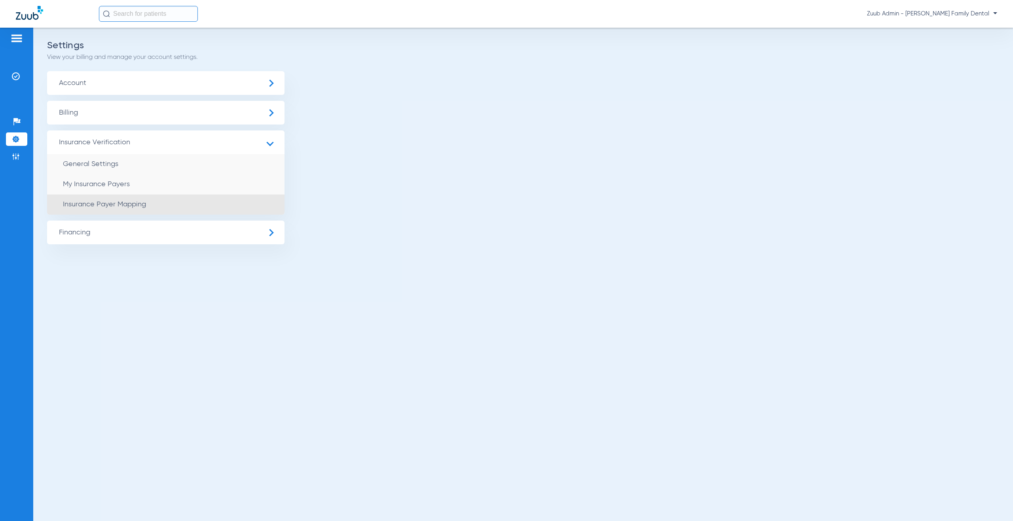
click at [157, 200] on li "Insurance Payer Mapping" at bounding box center [165, 205] width 237 height 20
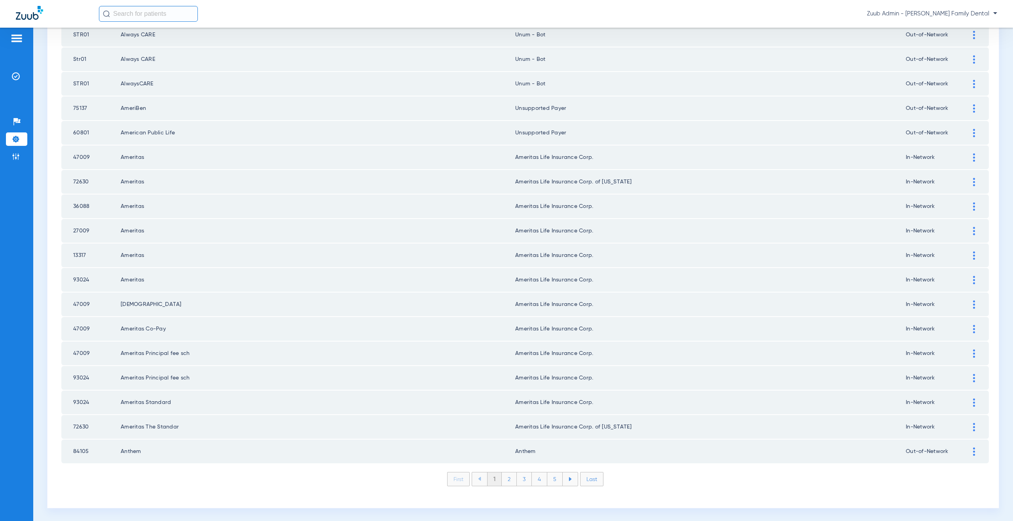
scroll to position [908, 0]
click at [524, 481] on li "3" at bounding box center [524, 478] width 15 height 13
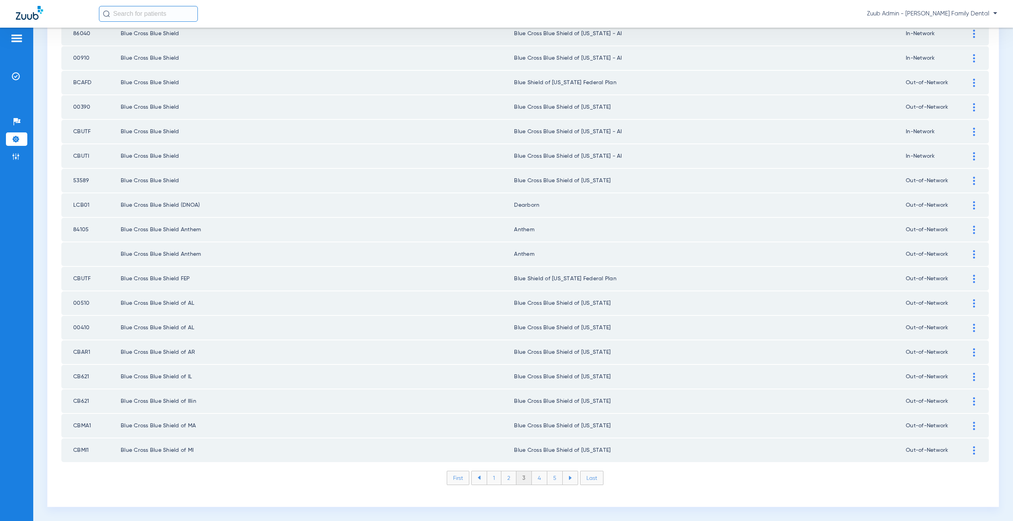
click at [550, 478] on li "5" at bounding box center [554, 478] width 15 height 13
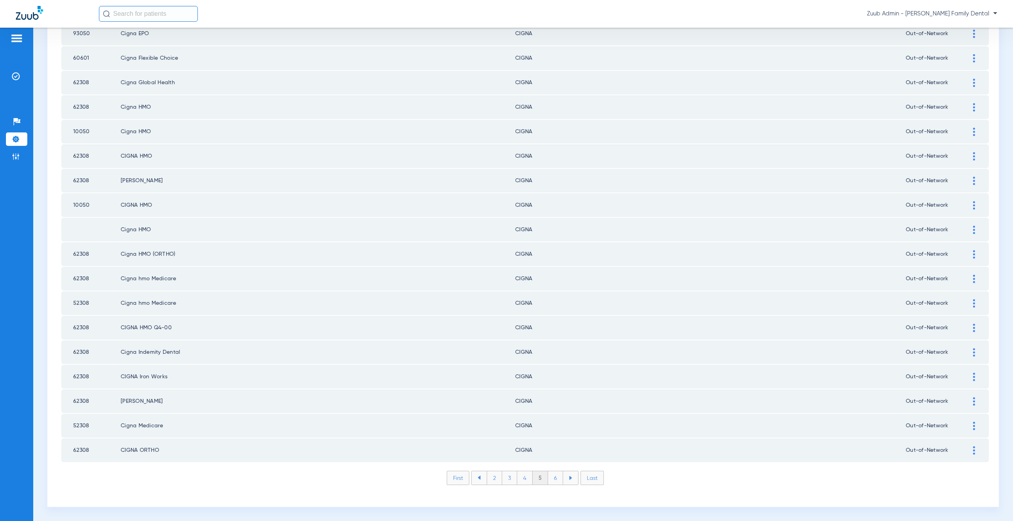
click at [554, 482] on li "6" at bounding box center [555, 478] width 15 height 13
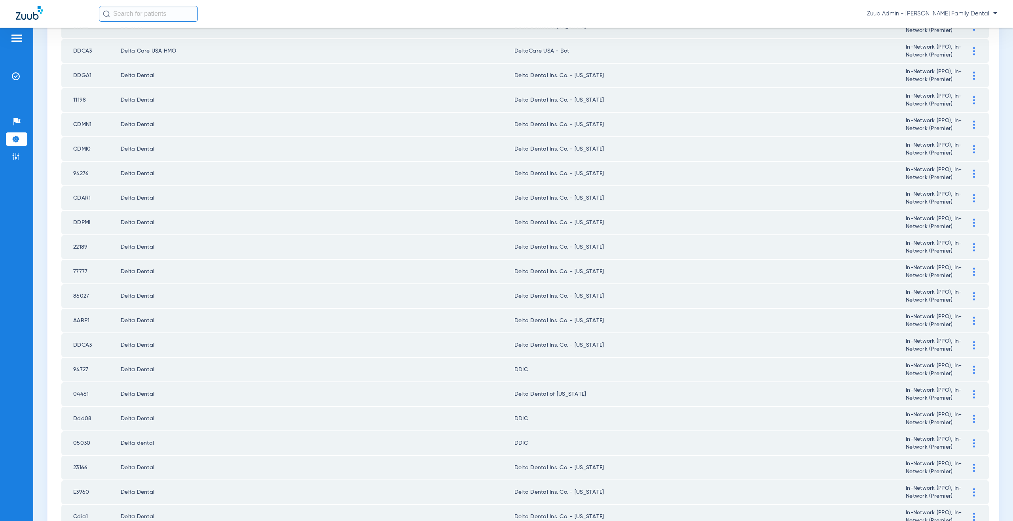
scroll to position [39, 0]
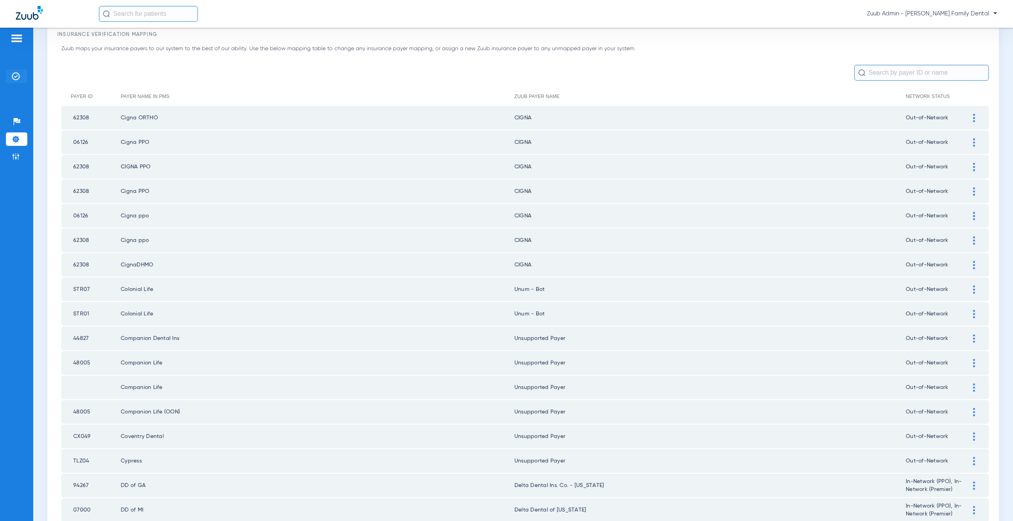
click at [18, 73] on img at bounding box center [16, 76] width 8 height 8
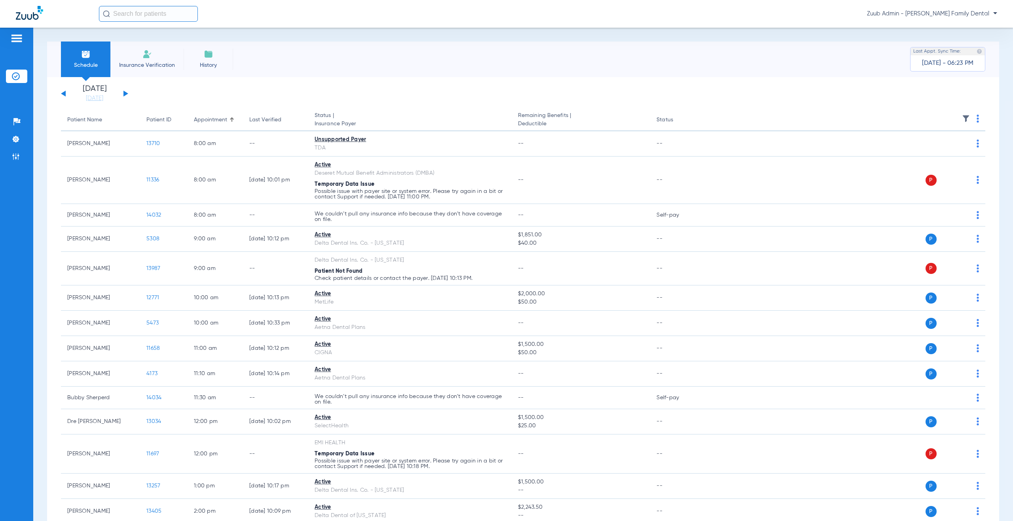
click at [123, 94] on button at bounding box center [125, 94] width 5 height 6
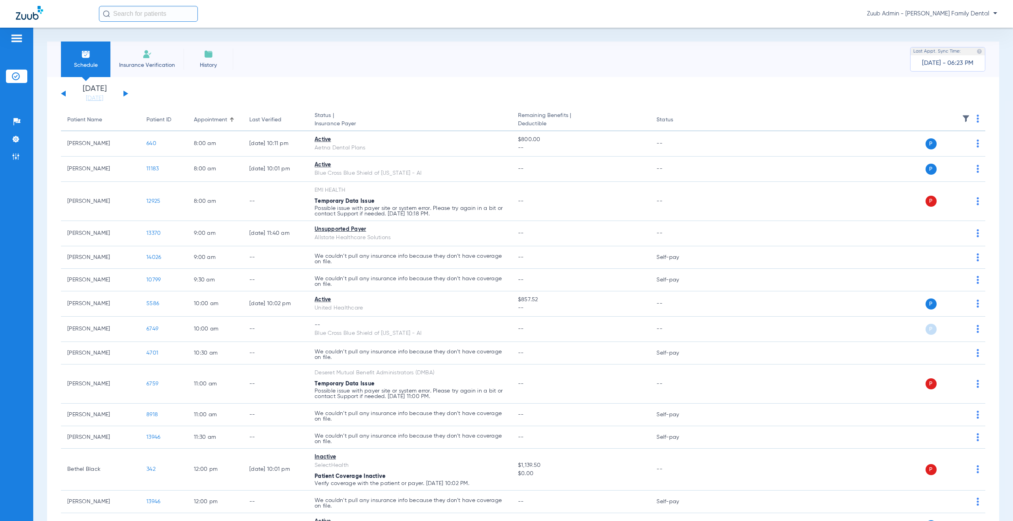
click at [126, 96] on div "Saturday 06-07-2025 Sunday 06-08-2025 Monday 06-09-2025 Tuesday 06-10-2025 Wedn…" at bounding box center [94, 93] width 67 height 17
click at [126, 95] on button at bounding box center [125, 94] width 5 height 6
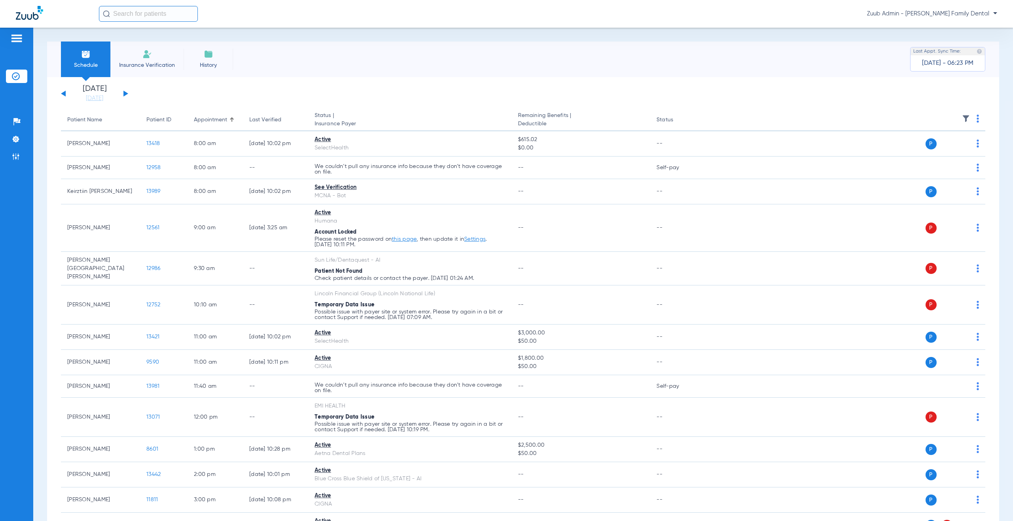
click at [126, 93] on button at bounding box center [125, 94] width 5 height 6
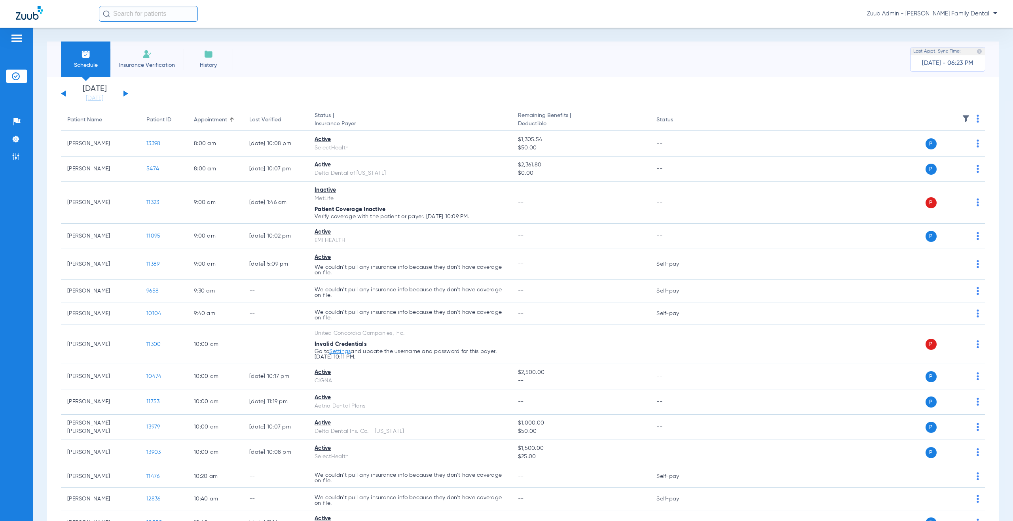
click at [125, 93] on button at bounding box center [125, 94] width 5 height 6
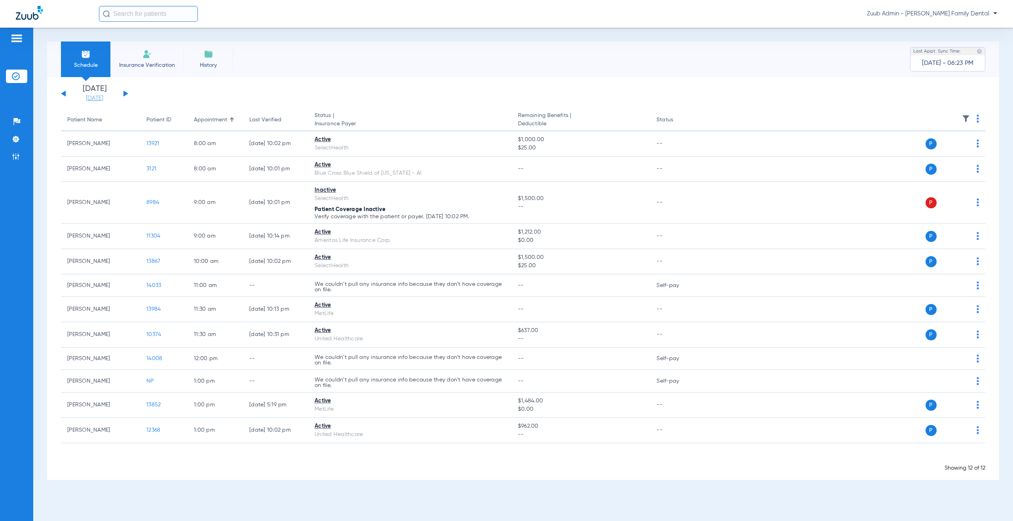
click at [90, 99] on link "[DATE]" at bounding box center [94, 99] width 47 height 8
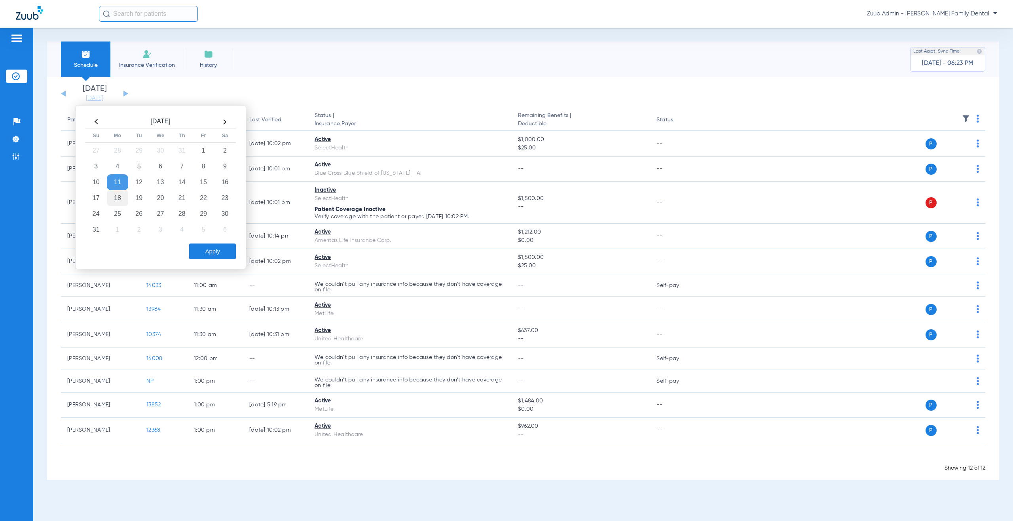
click at [113, 197] on td "18" at bounding box center [117, 198] width 21 height 16
click at [210, 253] on button "Apply" at bounding box center [212, 252] width 47 height 16
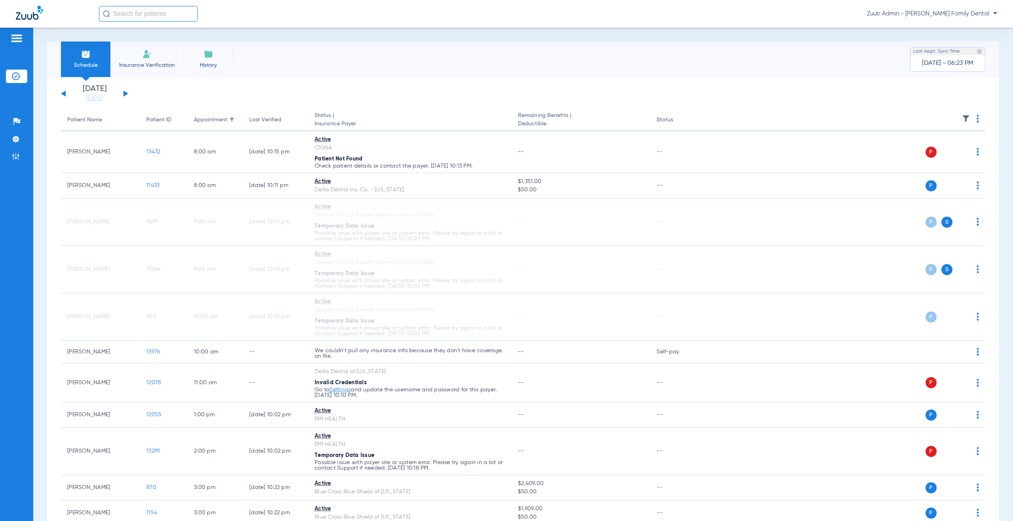
click at [125, 93] on button at bounding box center [125, 94] width 5 height 6
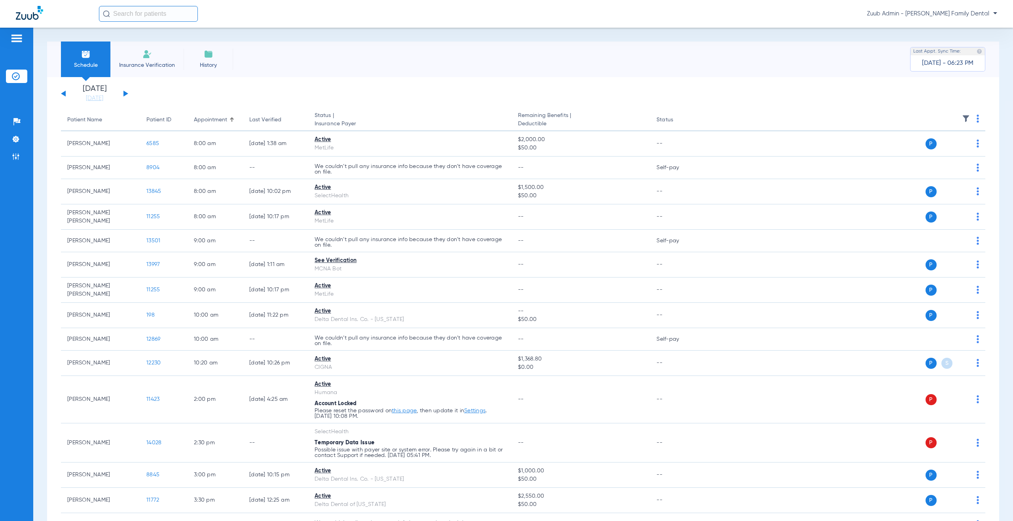
click at [124, 93] on button at bounding box center [125, 94] width 5 height 6
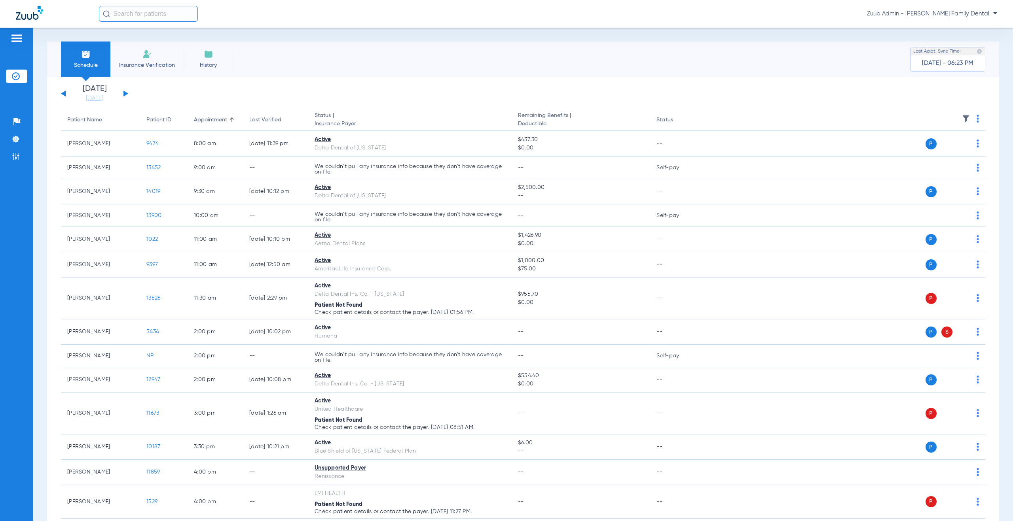
click at [125, 93] on button at bounding box center [125, 94] width 5 height 6
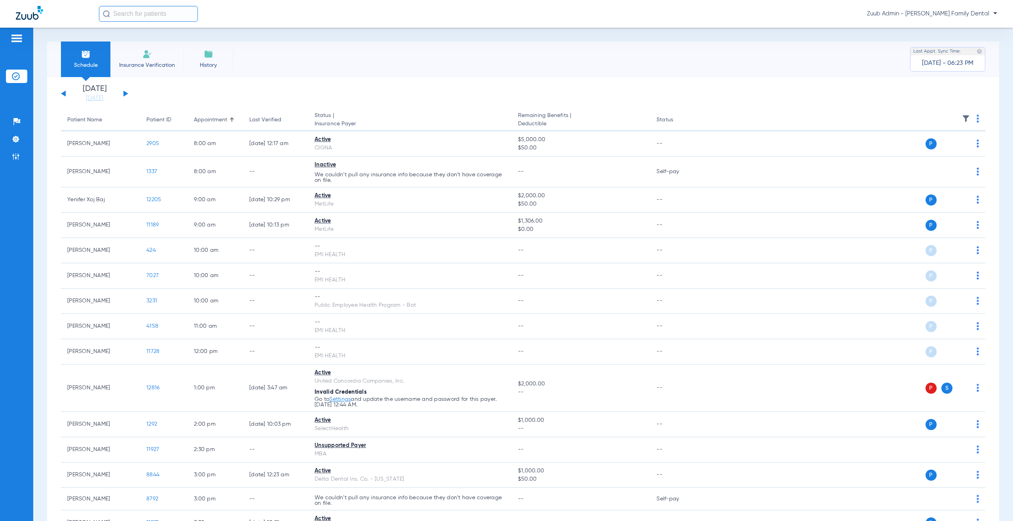
click at [125, 94] on button at bounding box center [125, 94] width 5 height 6
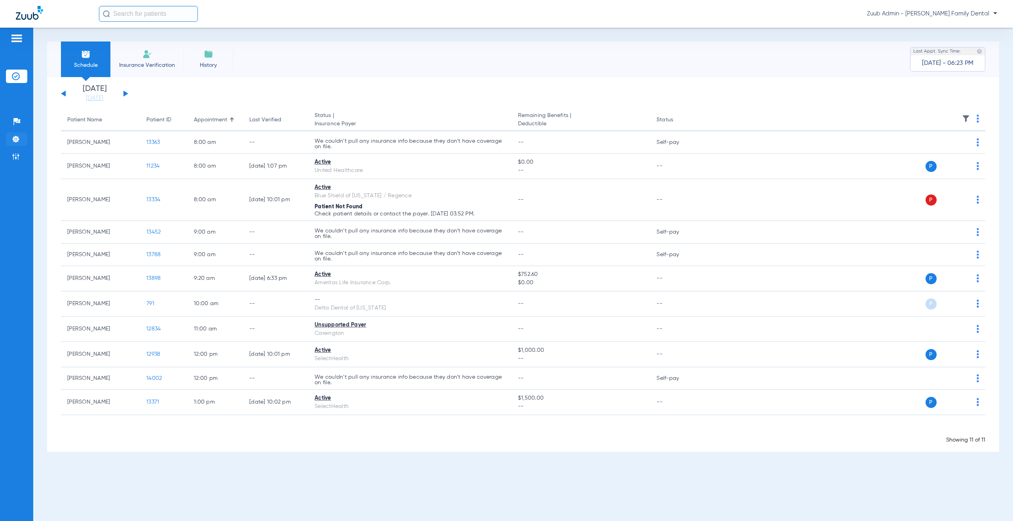
click at [17, 135] on img at bounding box center [16, 139] width 8 height 8
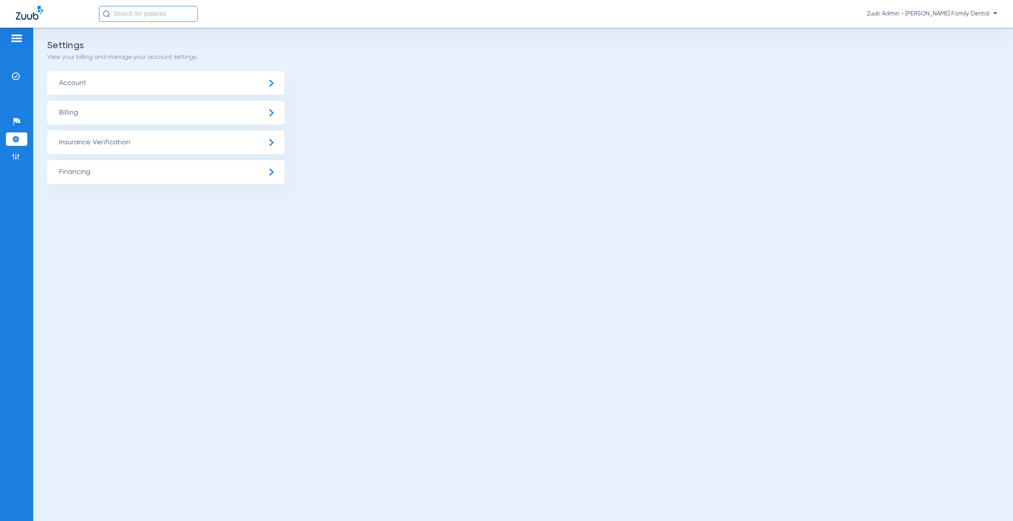
click at [84, 144] on span "Insurance Verification" at bounding box center [165, 143] width 237 height 24
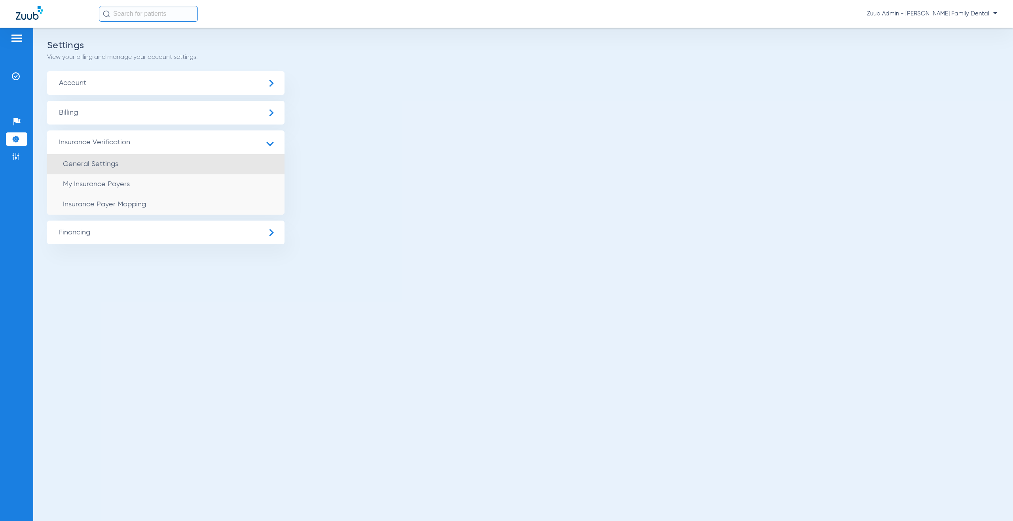
click at [97, 164] on span "General Settings" at bounding box center [90, 164] width 55 height 7
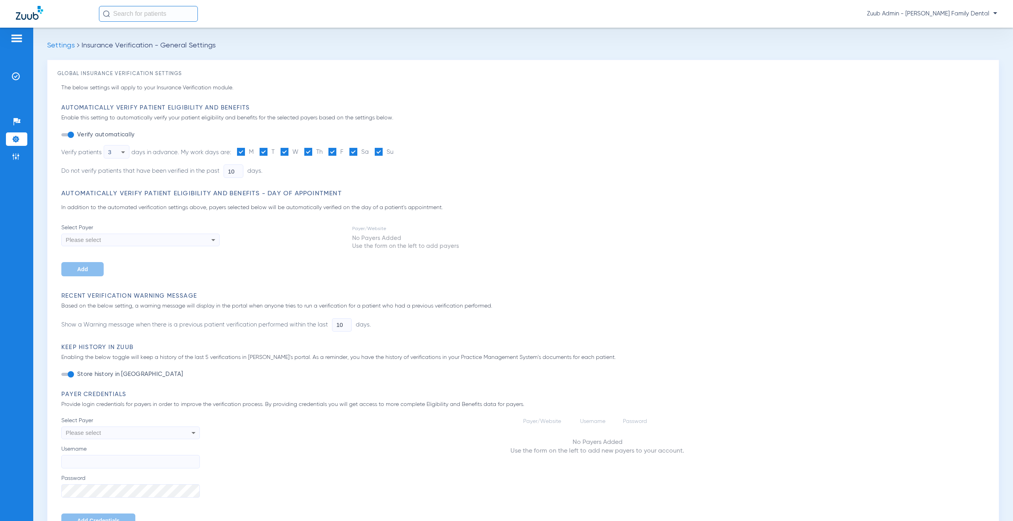
type input "5"
type input "30"
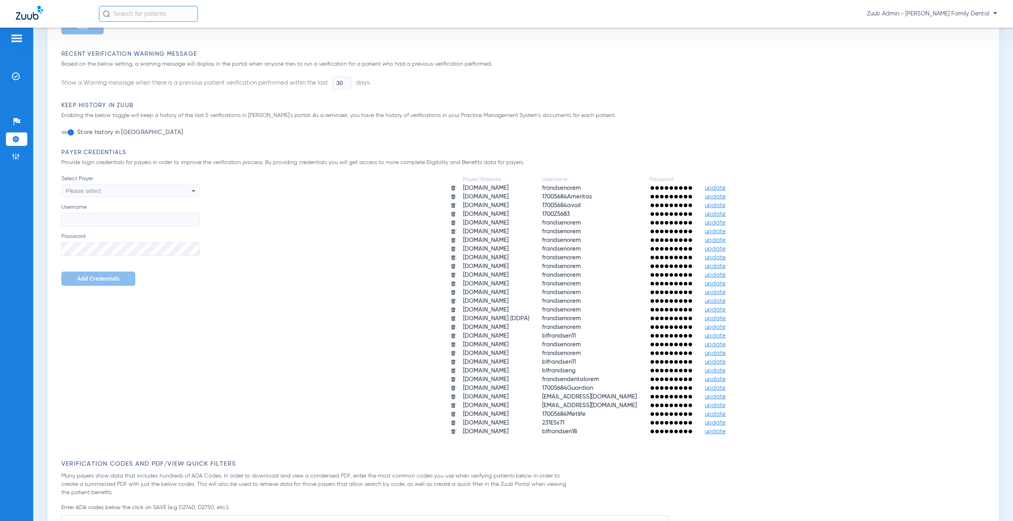
scroll to position [242, 0]
click at [726, 206] on span "update" at bounding box center [715, 206] width 21 height 6
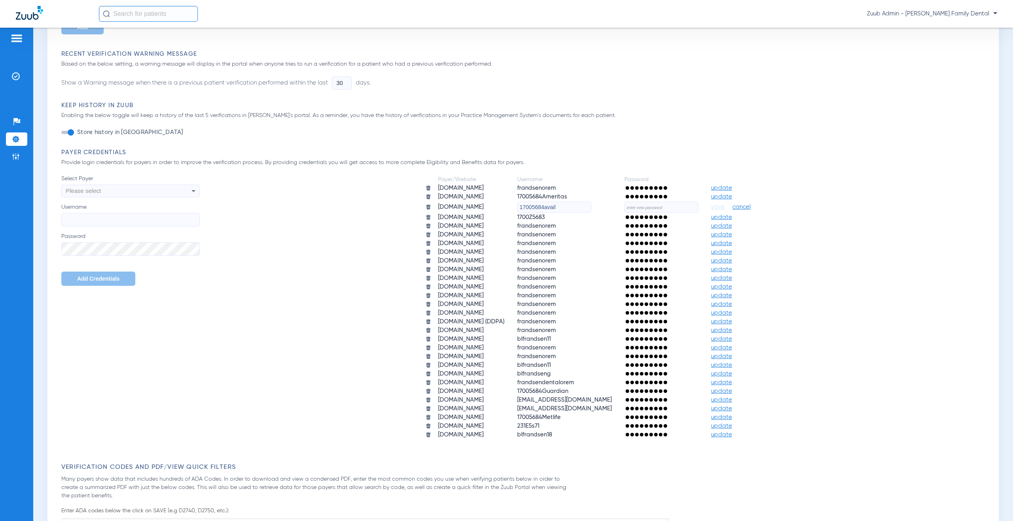
click at [661, 208] on input "text" at bounding box center [661, 207] width 74 height 11
paste input "M3k6r89UMjWh!"
type input "M3k6r89UMjWh!"
click at [724, 209] on span "save" at bounding box center [717, 207] width 13 height 7
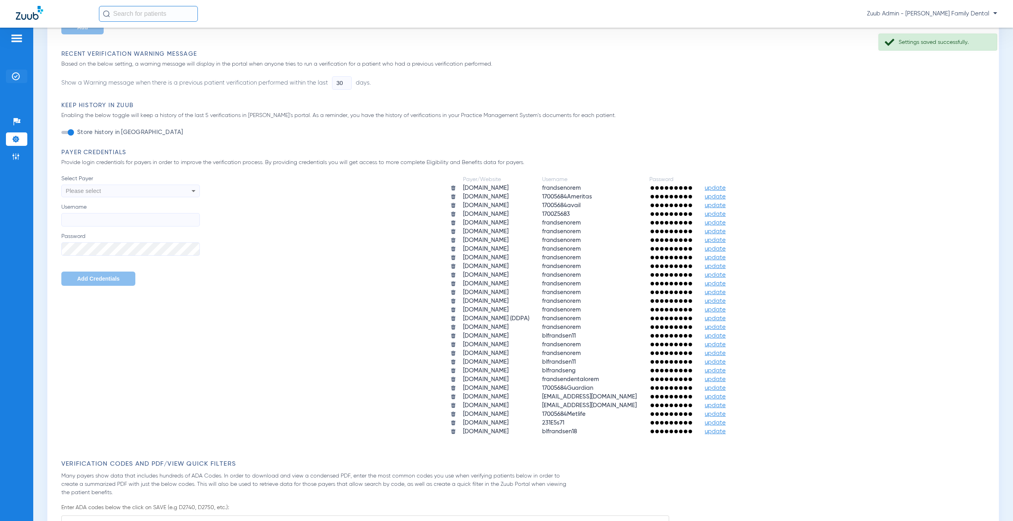
click at [17, 74] on img at bounding box center [16, 76] width 8 height 8
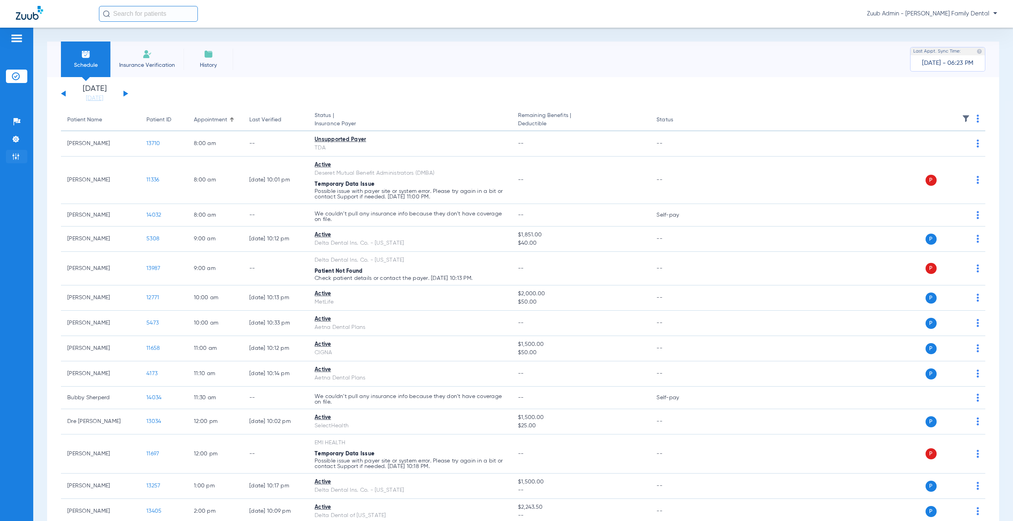
click at [20, 155] on li "Admin" at bounding box center [16, 156] width 21 height 13
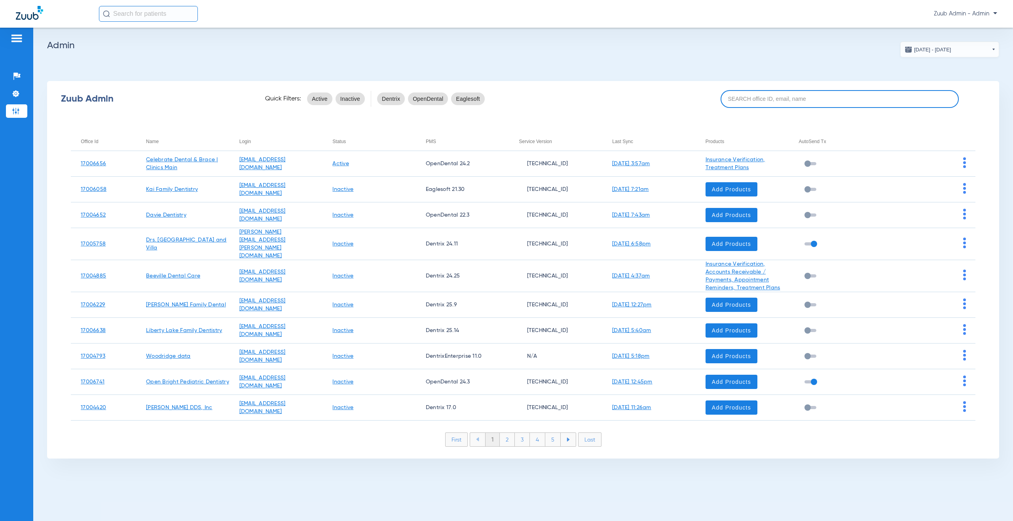
click at [752, 103] on input at bounding box center [840, 99] width 238 height 18
paste input "17006843"
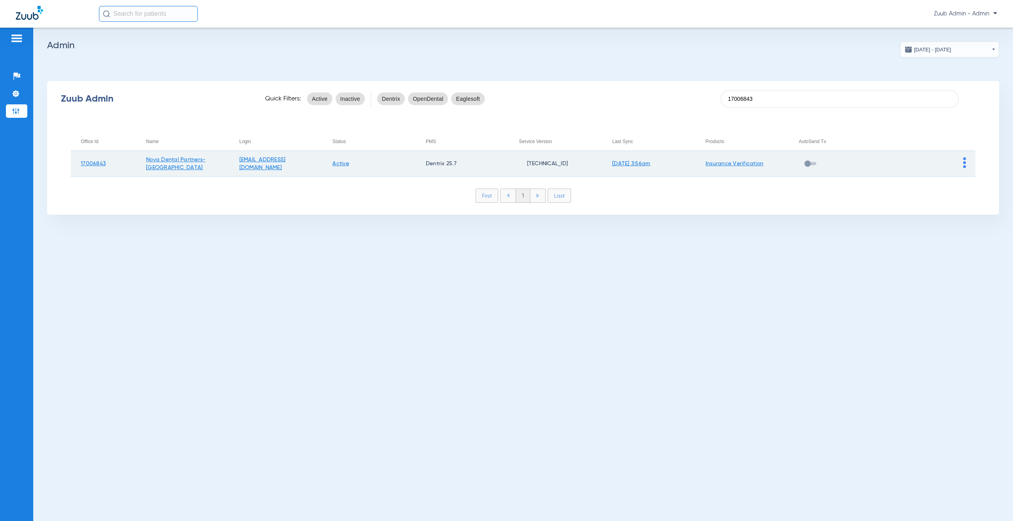
type input "17006843"
click at [964, 165] on img at bounding box center [964, 162] width 3 height 11
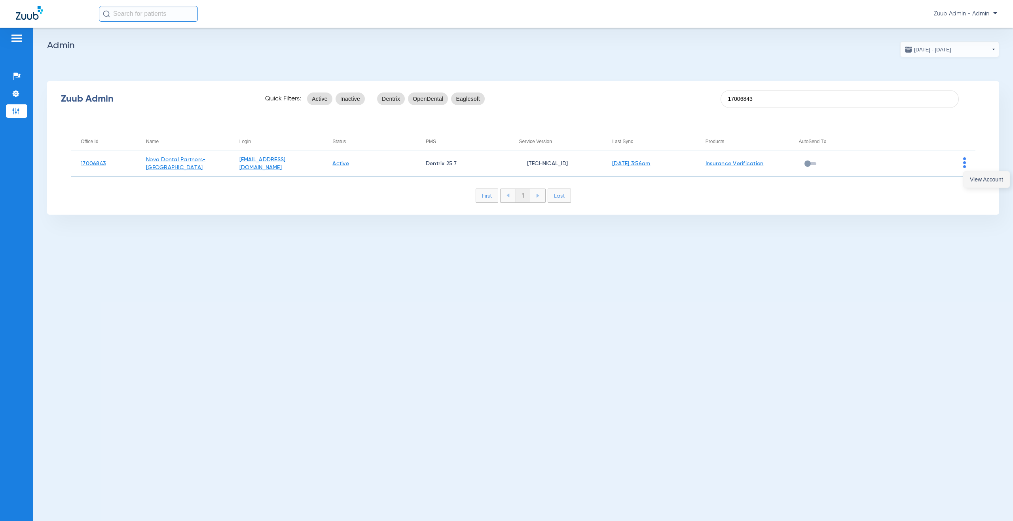
click at [977, 180] on span "View Account" at bounding box center [986, 180] width 33 height 6
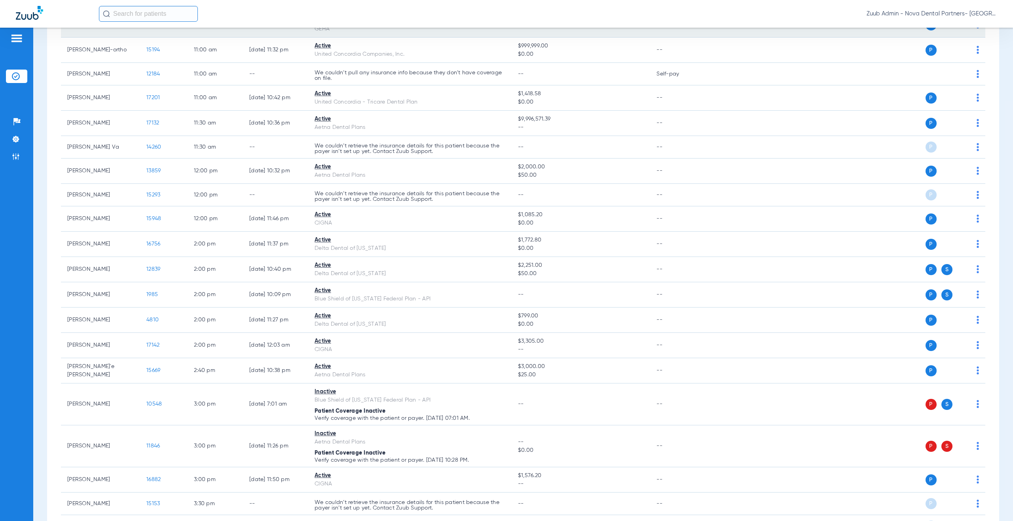
scroll to position [849, 0]
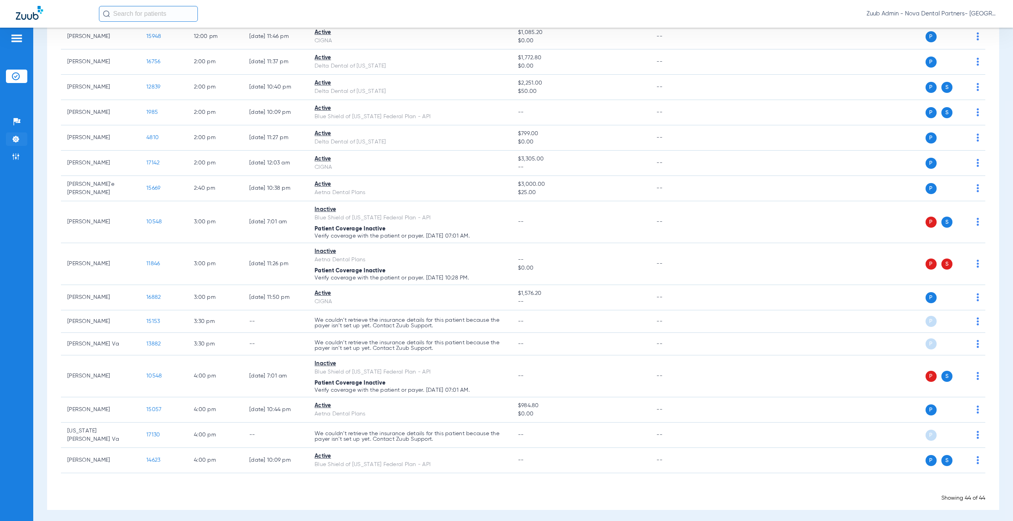
click at [15, 138] on img at bounding box center [16, 139] width 8 height 8
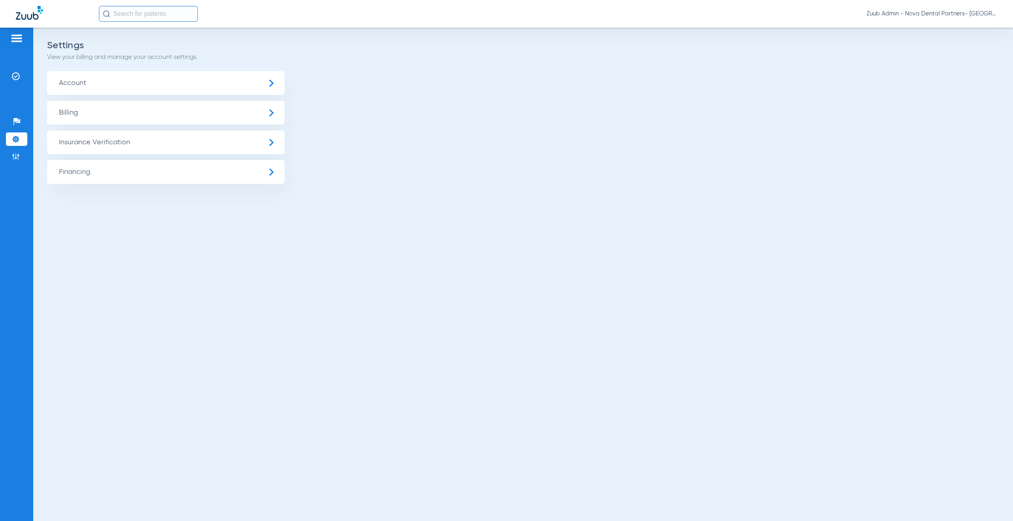
click at [110, 146] on span "Insurance Verification" at bounding box center [165, 143] width 237 height 24
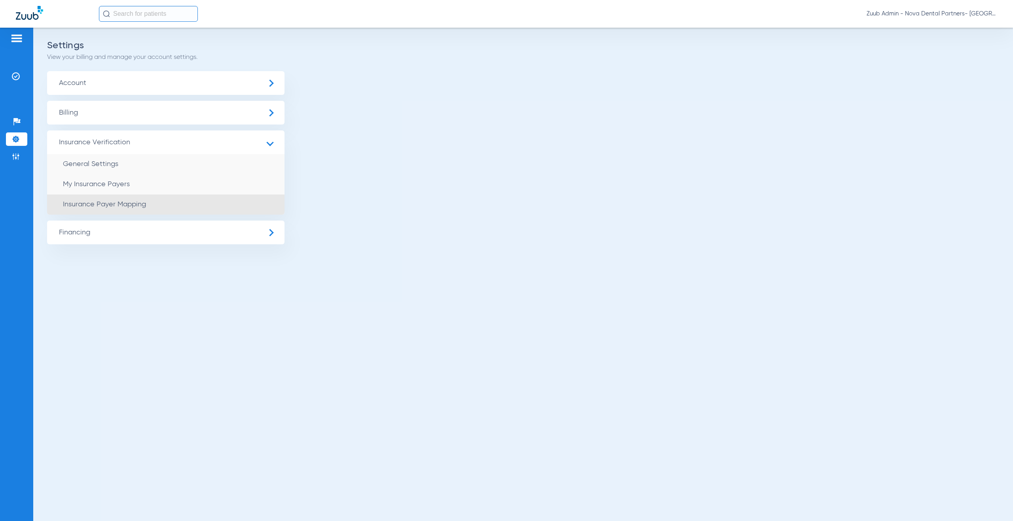
click at [128, 207] on span "Insurance Payer Mapping" at bounding box center [104, 204] width 83 height 7
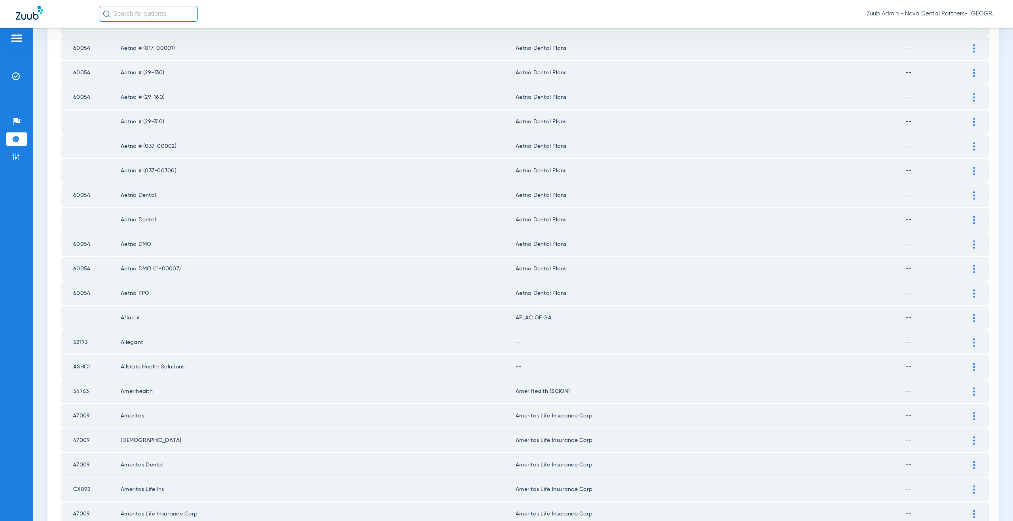
scroll to position [507, 0]
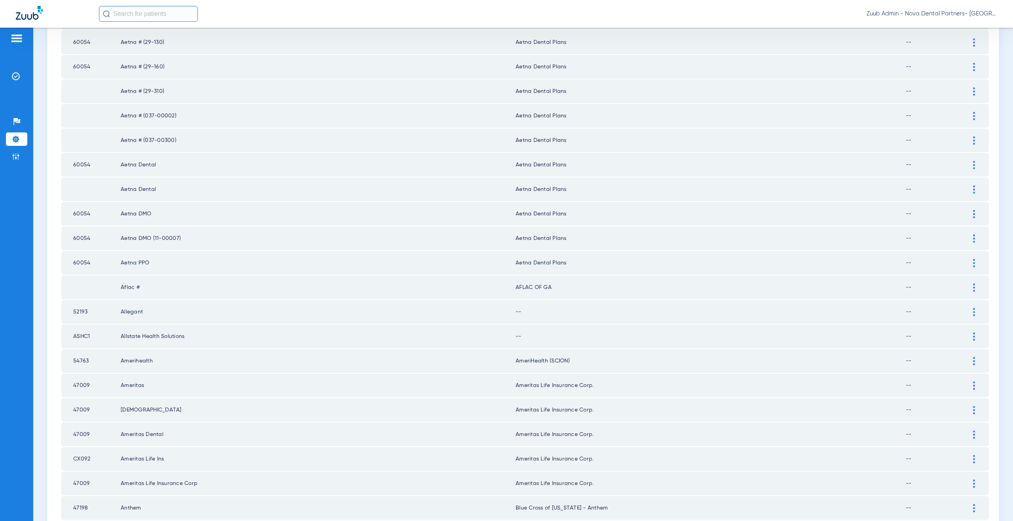
click at [973, 311] on div at bounding box center [974, 312] width 14 height 8
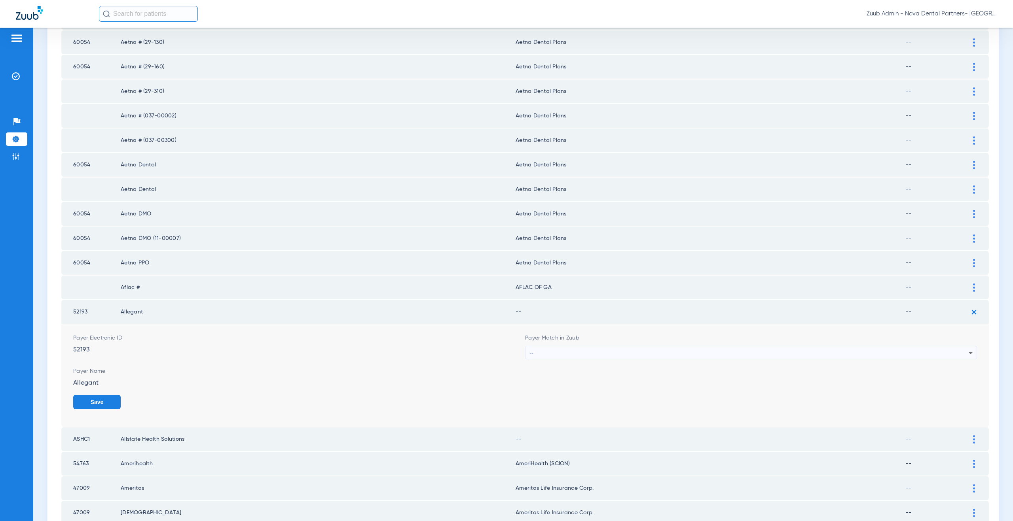
click at [550, 358] on div "--" at bounding box center [748, 353] width 439 height 13
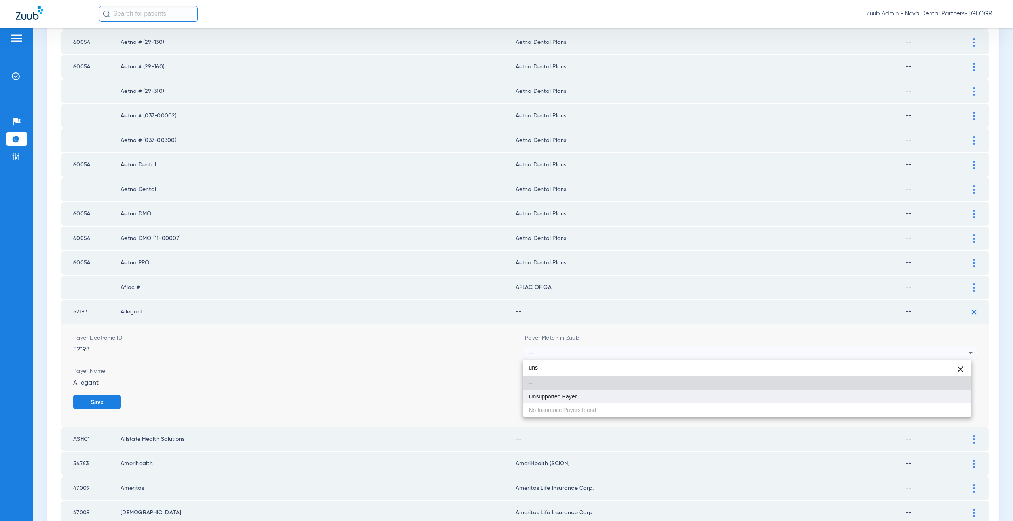
type input "uns"
click at [557, 395] on span "Unsupported Payer" at bounding box center [553, 397] width 48 height 6
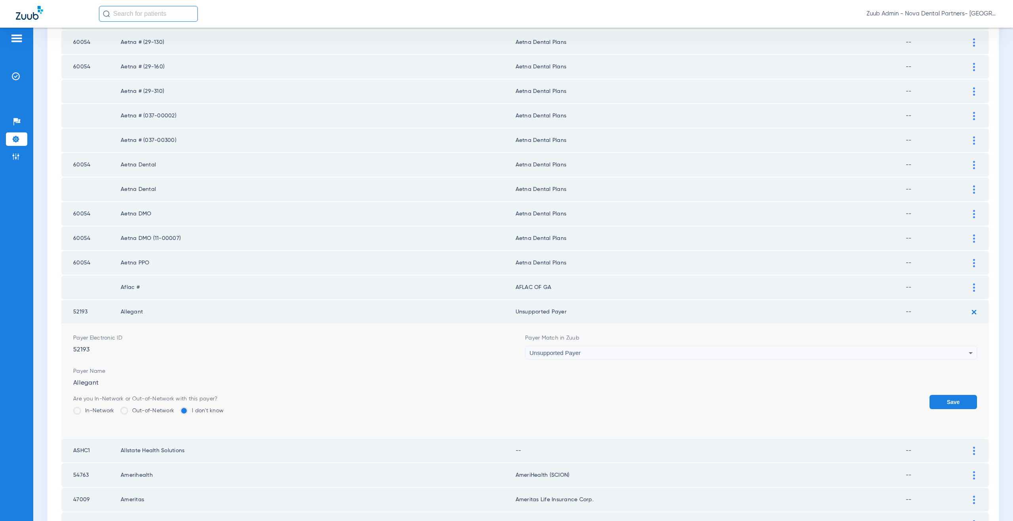
drag, startPoint x: 567, startPoint y: 311, endPoint x: 518, endPoint y: 314, distance: 49.1
click at [518, 314] on td "Unsupported Payer" at bounding box center [711, 312] width 390 height 24
copy td "supported Payer"
click at [948, 398] on button "Save" at bounding box center [952, 402] width 47 height 14
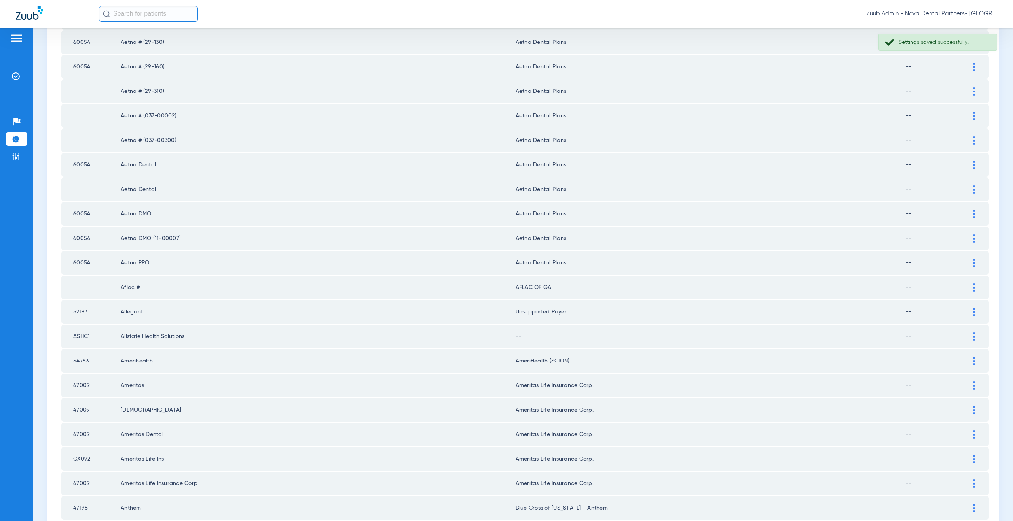
click at [973, 335] on img at bounding box center [974, 337] width 2 height 8
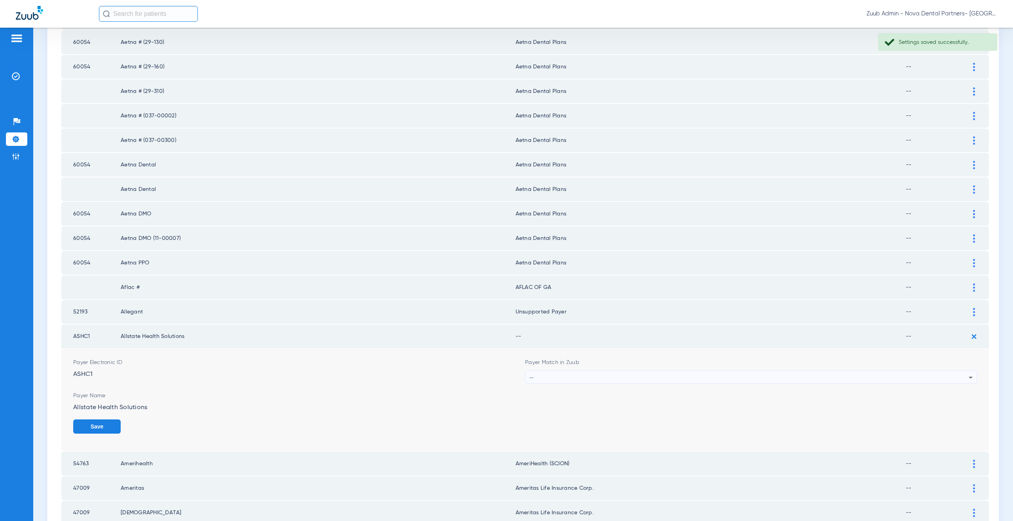
click at [564, 374] on div "--" at bounding box center [748, 377] width 439 height 13
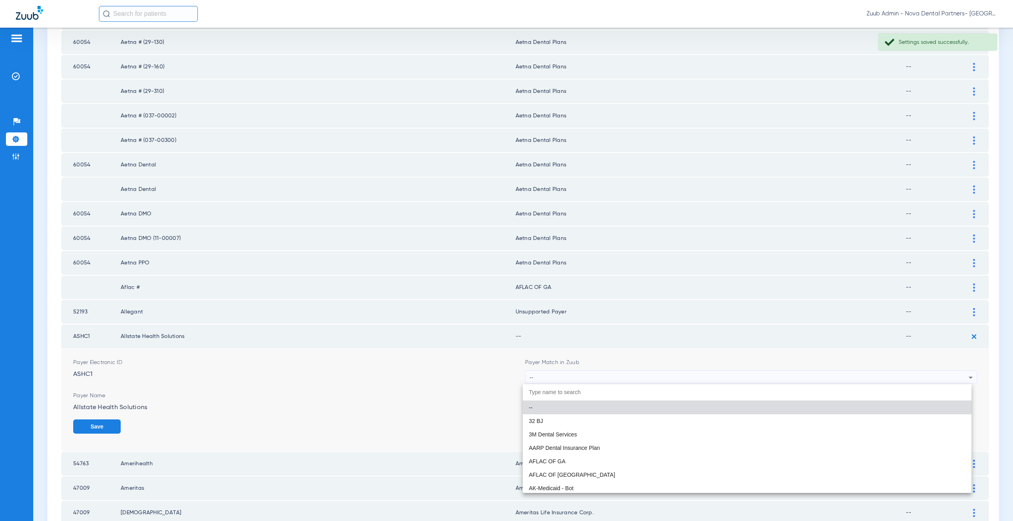
paste input "supported Payer"
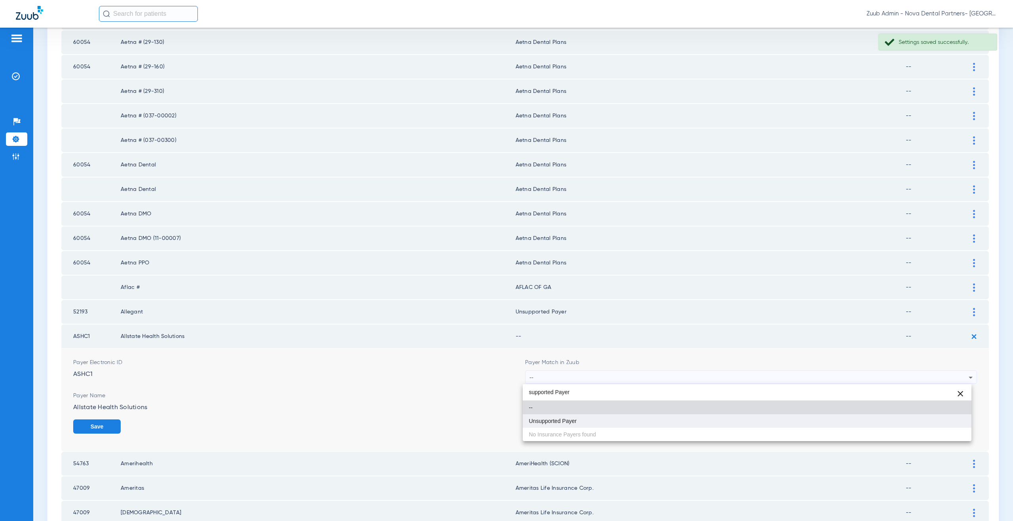
type input "supported Payer"
click at [572, 419] on span "Unsupported Payer" at bounding box center [553, 422] width 48 height 6
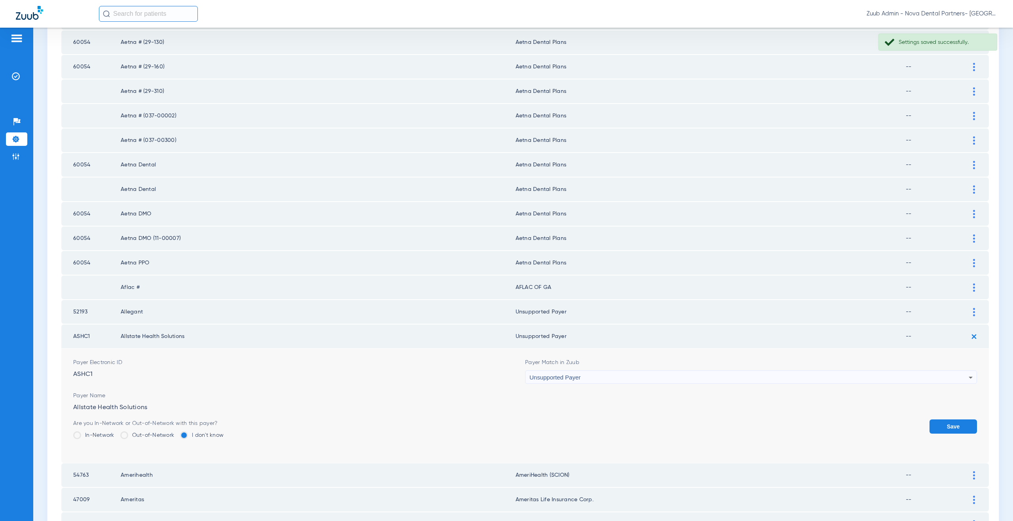
click at [954, 425] on button "Save" at bounding box center [952, 427] width 47 height 14
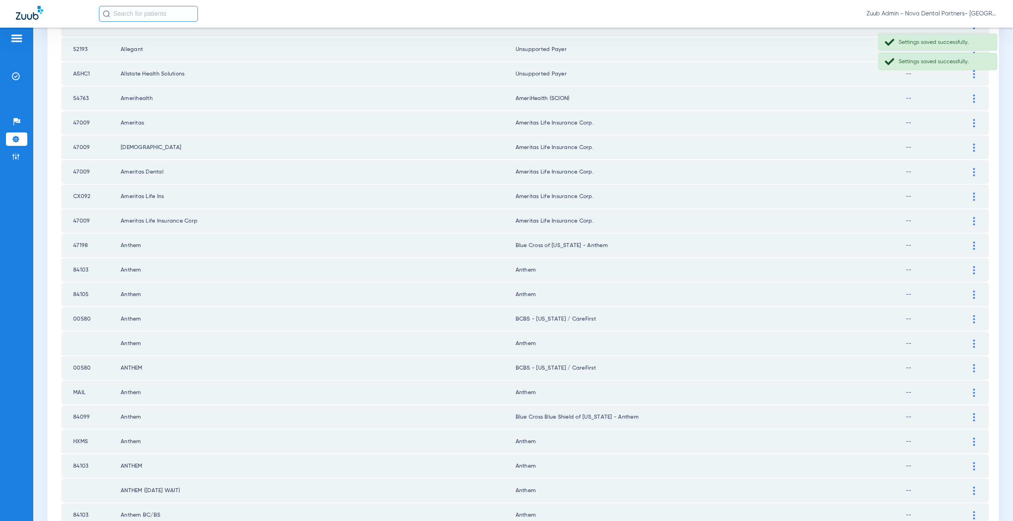
scroll to position [772, 0]
click at [967, 269] on div at bounding box center [974, 268] width 14 height 8
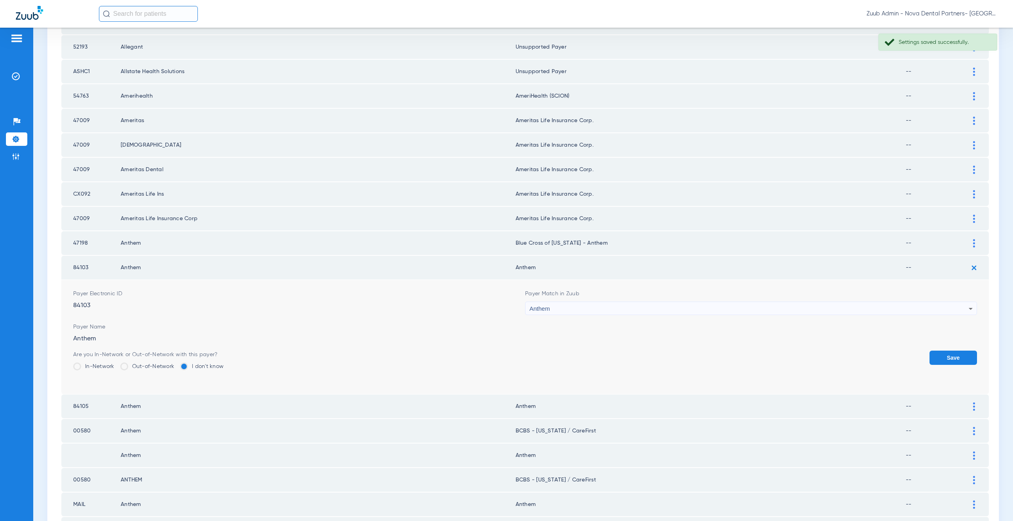
click at [544, 315] on div "Anthem" at bounding box center [748, 308] width 439 height 13
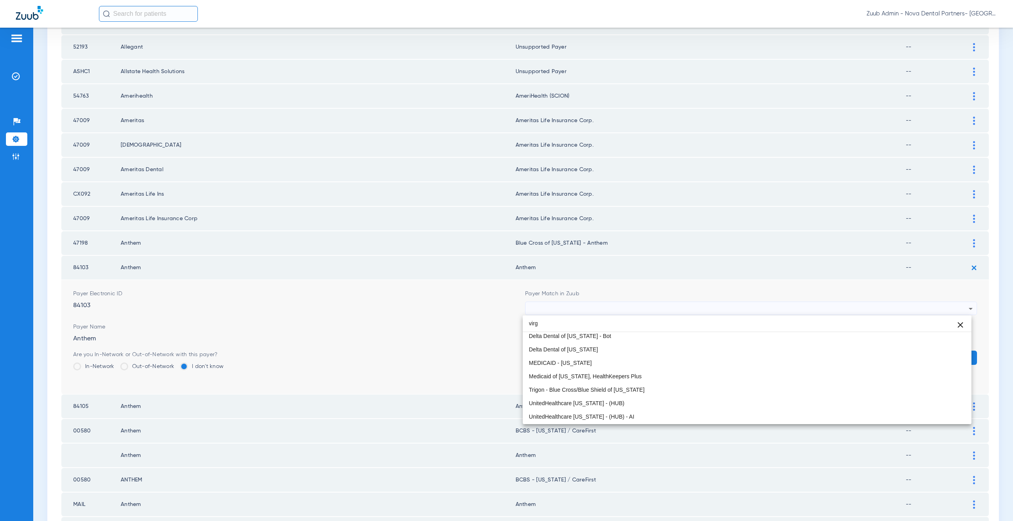
scroll to position [66, 0]
type input "virg"
click at [636, 381] on mat-option "Trigon - Blue Cross/Blue Shield of [US_STATE]" at bounding box center [747, 380] width 449 height 13
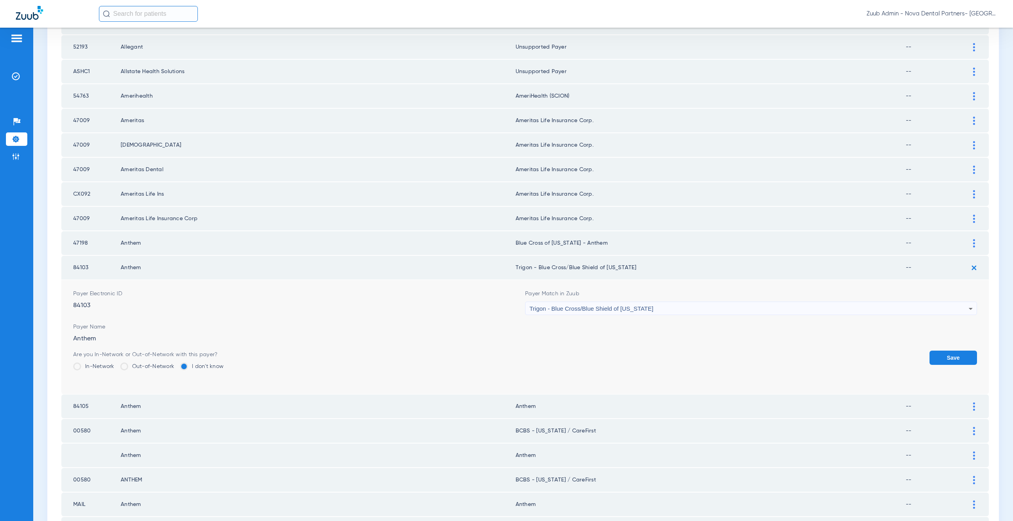
click at [943, 358] on button "Save" at bounding box center [952, 358] width 47 height 14
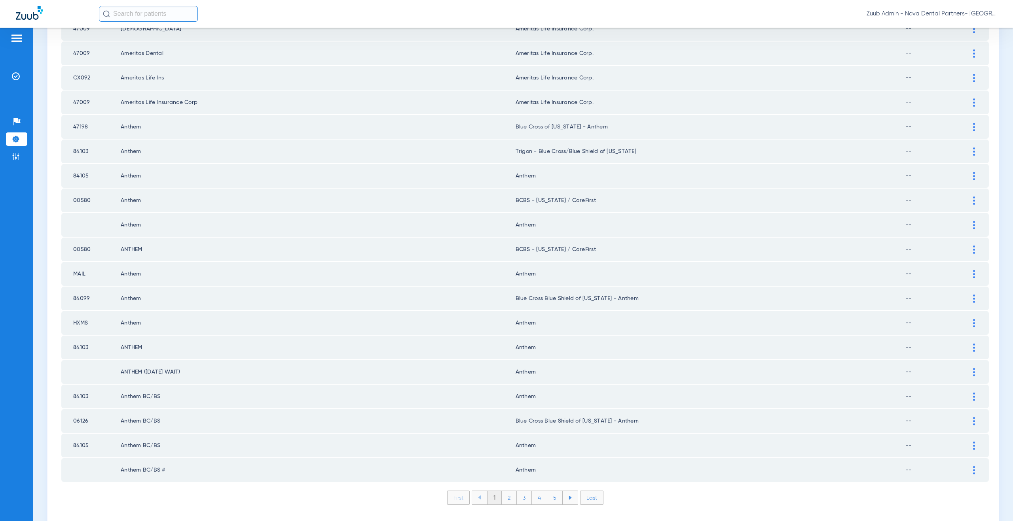
scroll to position [908, 0]
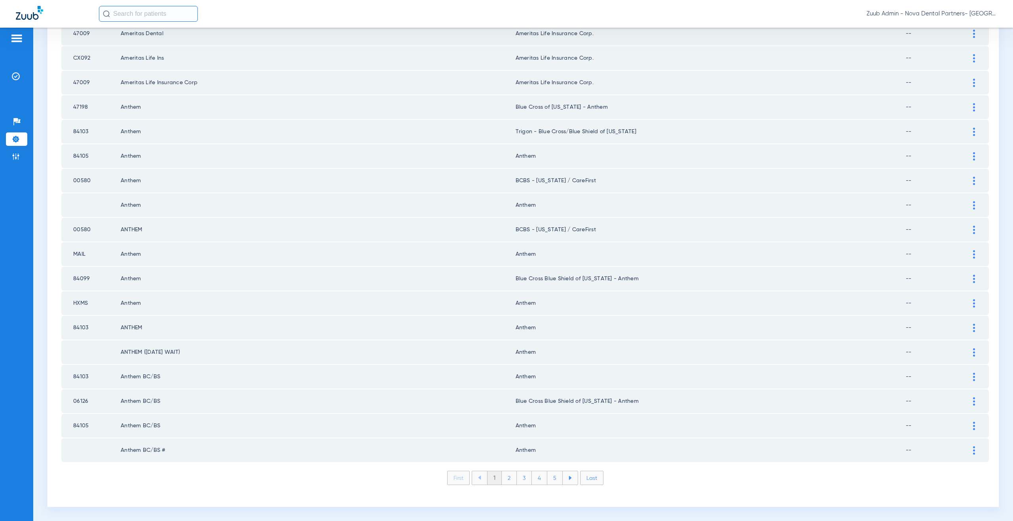
click at [967, 326] on div at bounding box center [974, 328] width 14 height 8
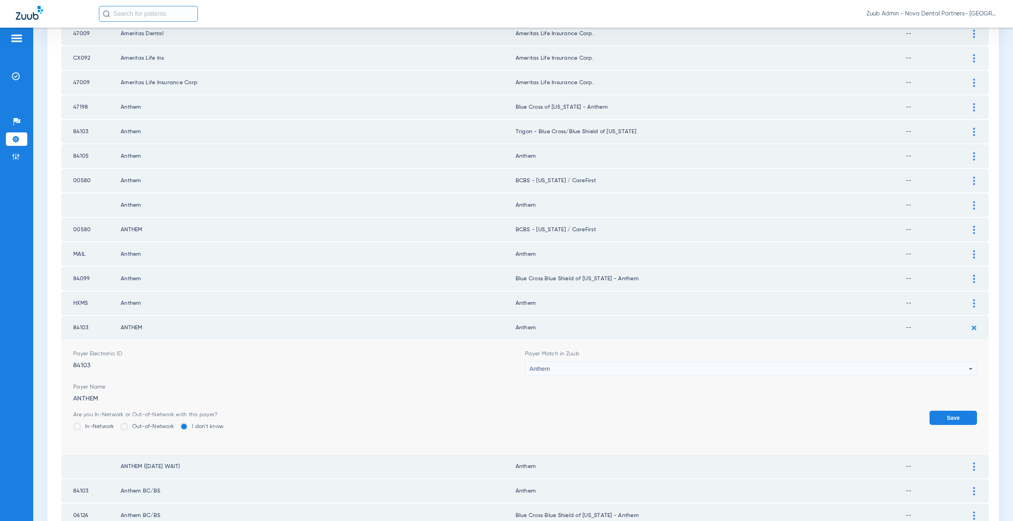
click at [571, 368] on div "Anthem" at bounding box center [748, 368] width 439 height 13
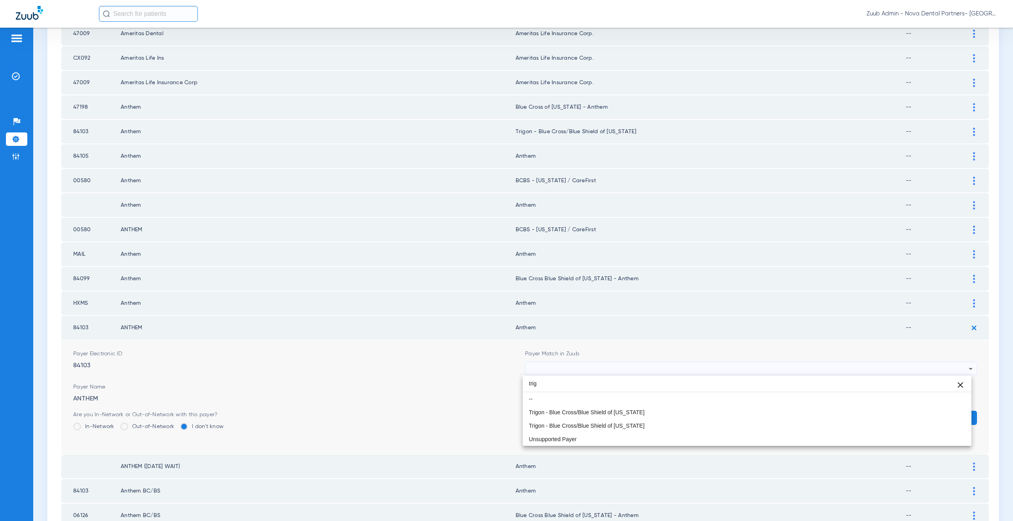
scroll to position [0, 0]
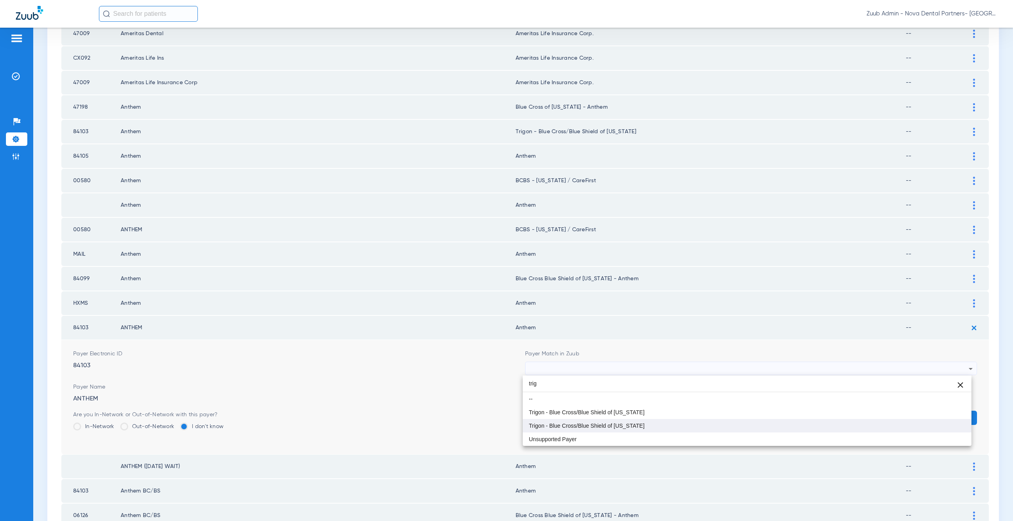
type input "trig"
click at [610, 427] on span "Trigon - Blue Cross/Blue Shield of [US_STATE]" at bounding box center [587, 426] width 116 height 6
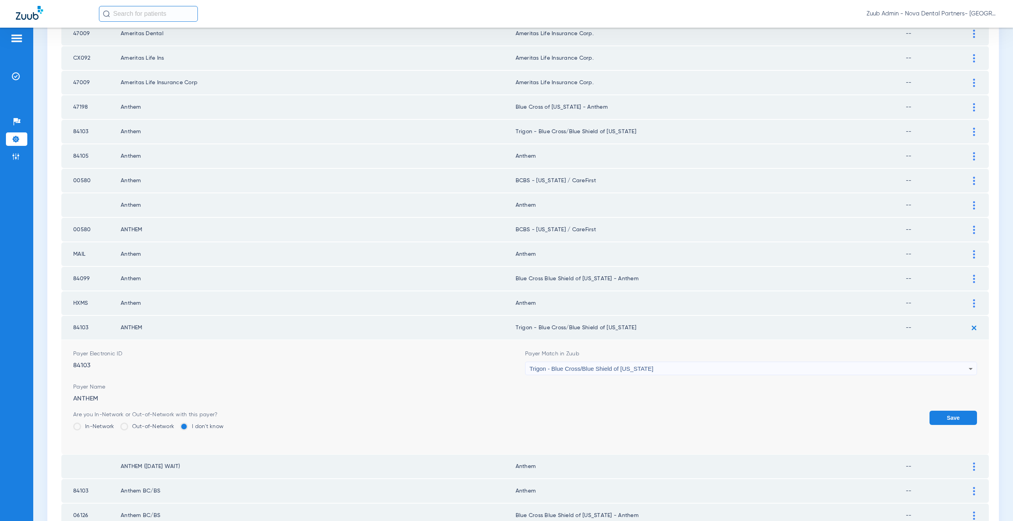
click at [944, 420] on button "Save" at bounding box center [952, 418] width 47 height 14
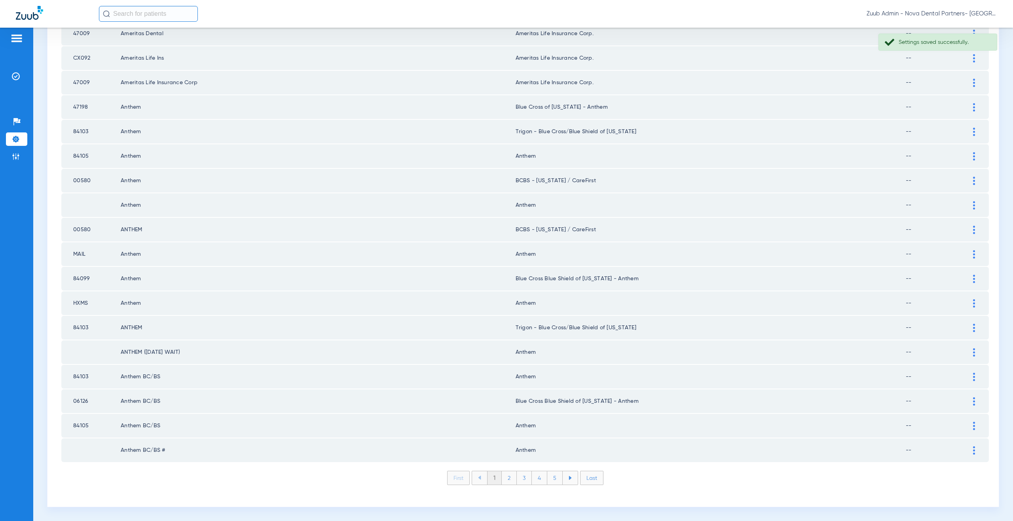
click at [969, 378] on div at bounding box center [974, 377] width 14 height 8
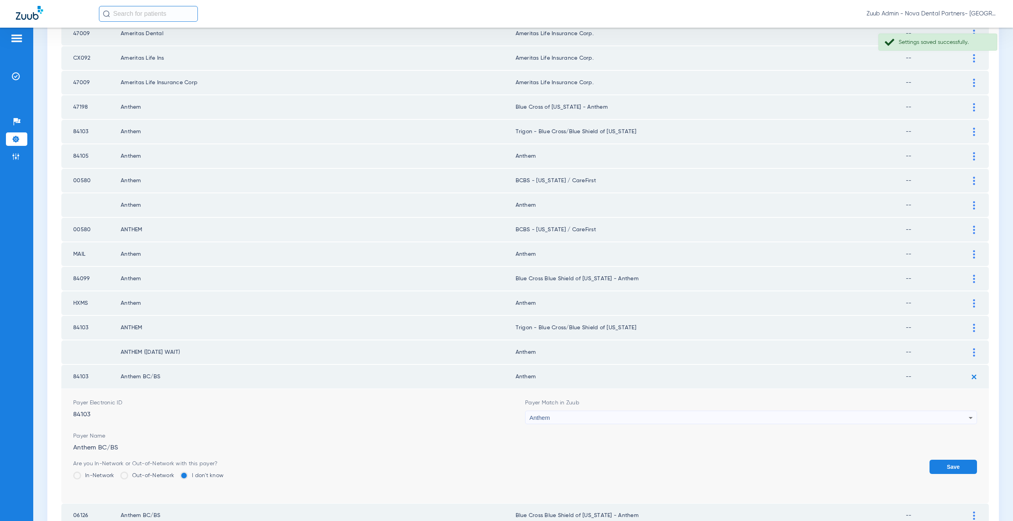
click at [602, 414] on div "Anthem" at bounding box center [748, 417] width 439 height 13
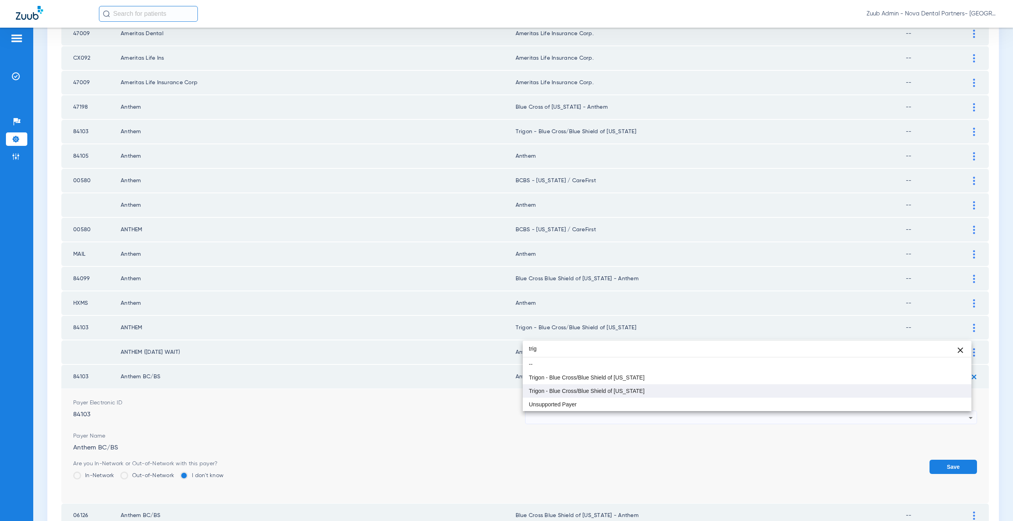
type input "trig"
click at [616, 392] on span "Trigon - Blue Cross/Blue Shield of [US_STATE]" at bounding box center [587, 392] width 116 height 6
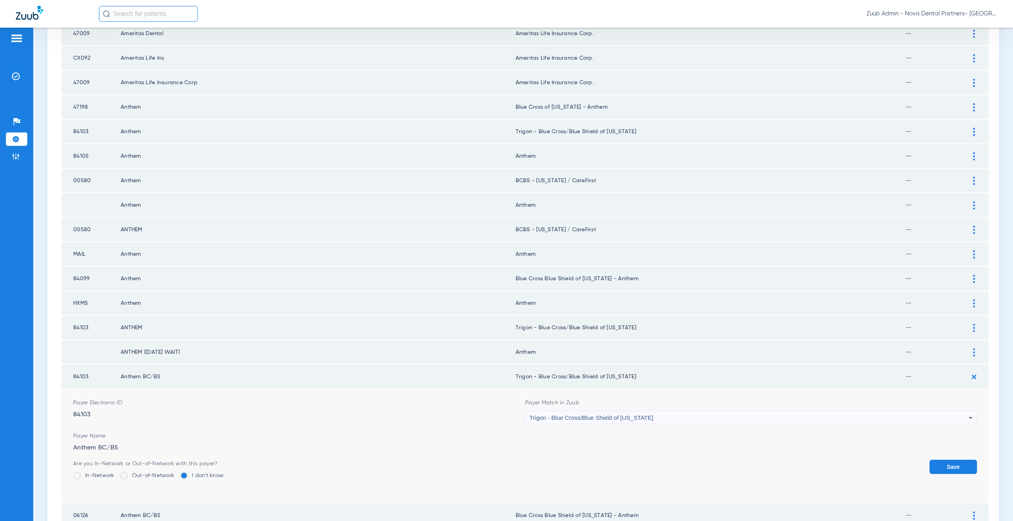
click at [947, 464] on button "Save" at bounding box center [952, 467] width 47 height 14
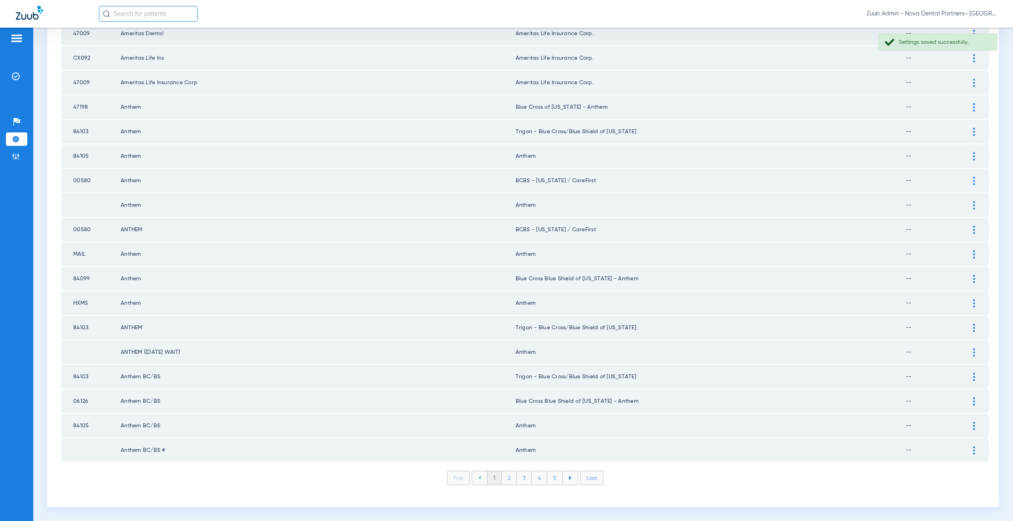
click at [505, 481] on li "2" at bounding box center [509, 478] width 15 height 13
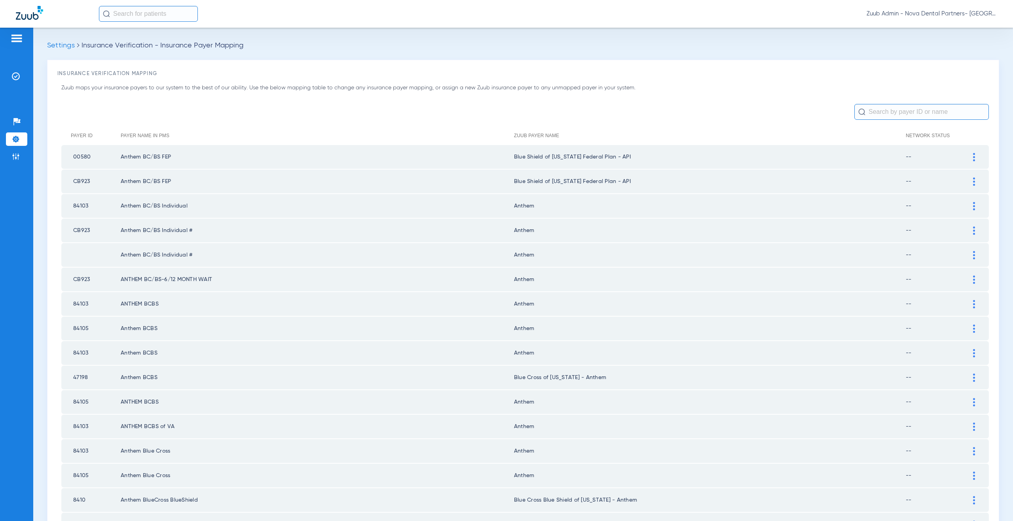
click at [973, 155] on img at bounding box center [974, 157] width 2 height 8
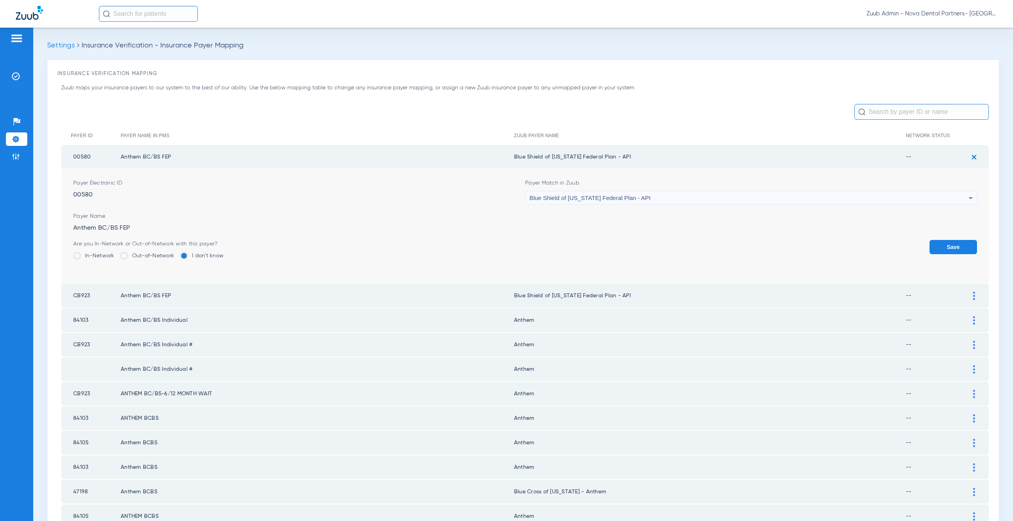
click at [620, 201] on div "Blue Shield of [US_STATE] Federal Plan - API" at bounding box center [748, 198] width 439 height 13
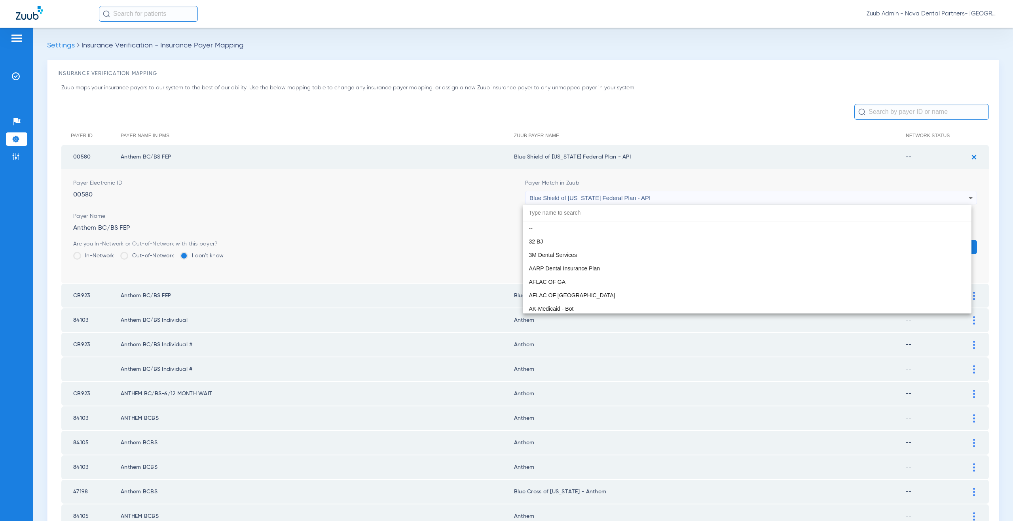
scroll to position [1119, 0]
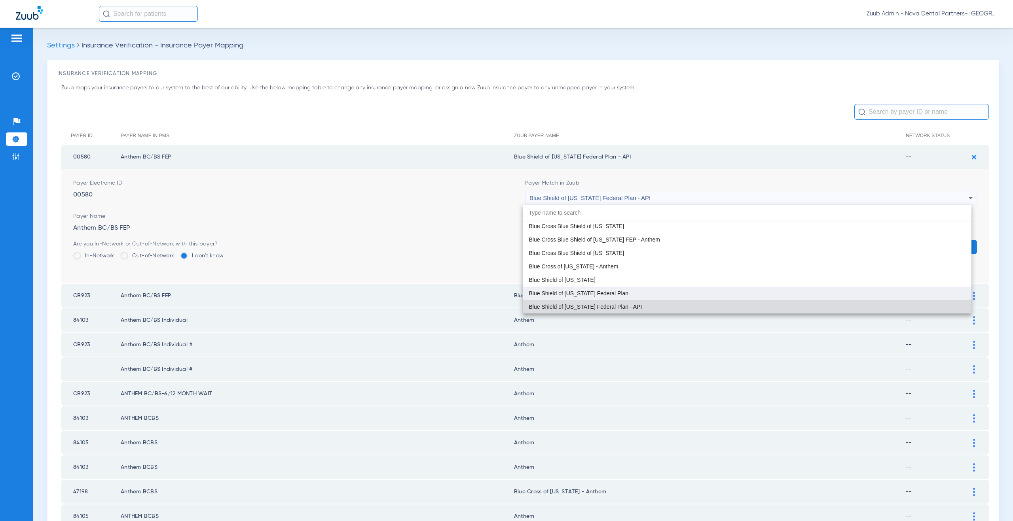
click at [598, 296] on span "Blue Shield of [US_STATE] Federal Plan" at bounding box center [579, 294] width 100 height 6
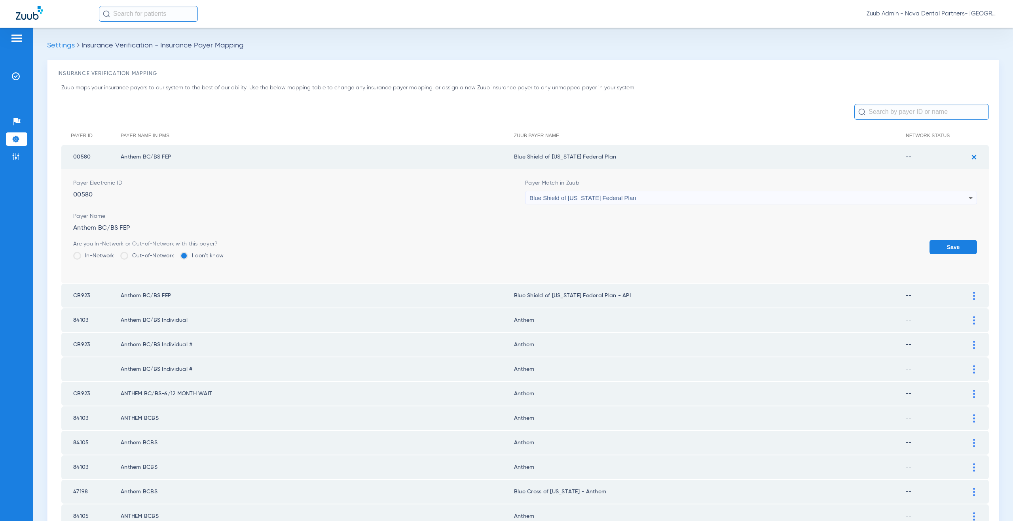
click at [943, 253] on button "Save" at bounding box center [952, 247] width 47 height 14
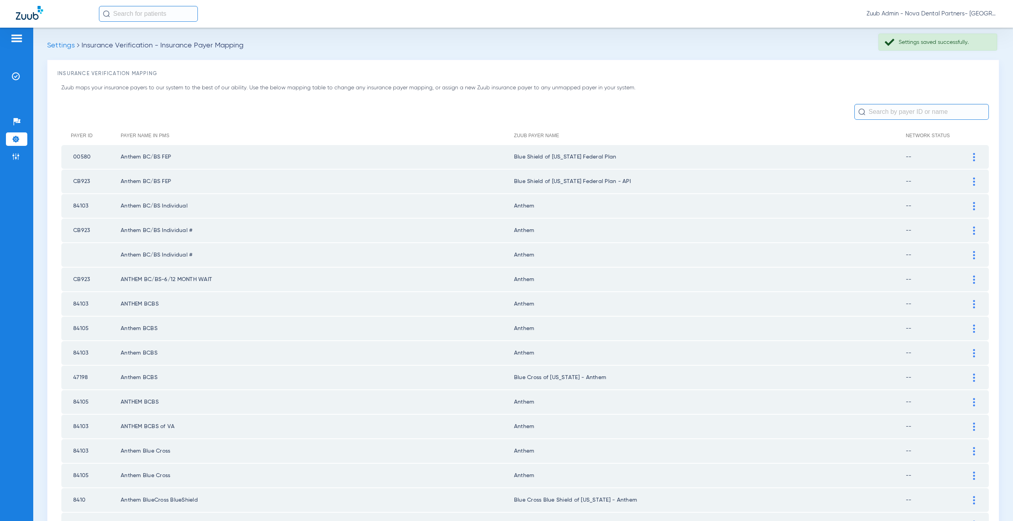
click at [970, 180] on div at bounding box center [974, 182] width 14 height 8
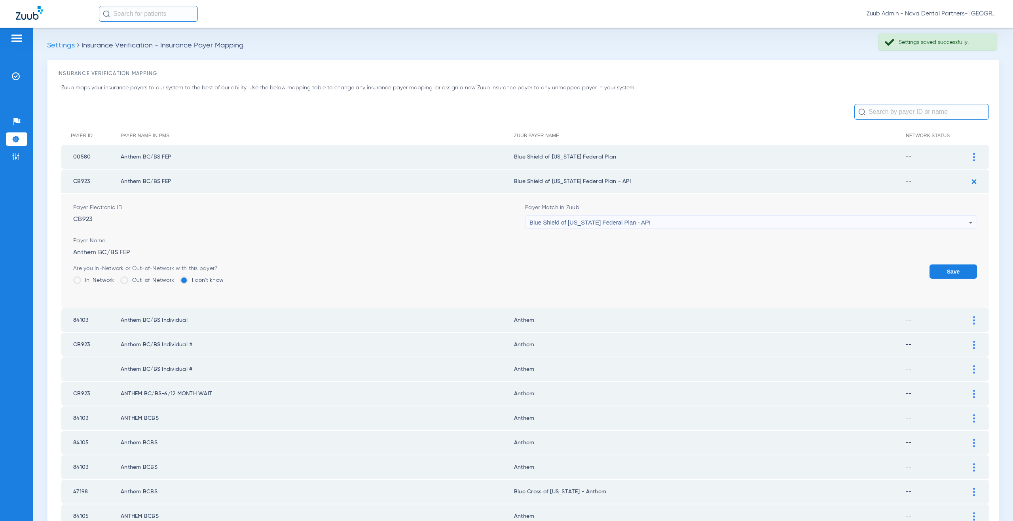
click at [610, 226] on div "Blue Shield of [US_STATE] Federal Plan - API" at bounding box center [748, 222] width 439 height 13
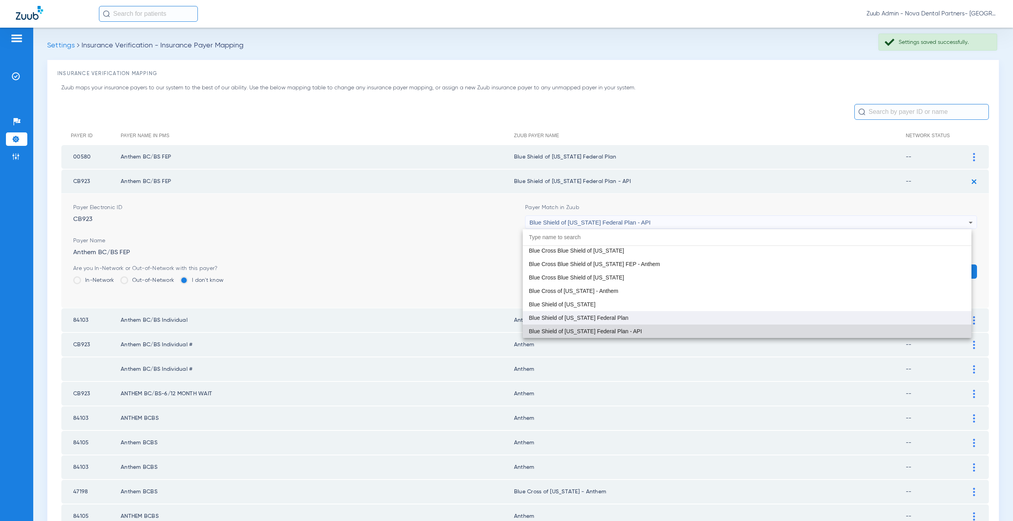
click at [583, 321] on span "Blue Shield of [US_STATE] Federal Plan" at bounding box center [579, 318] width 100 height 6
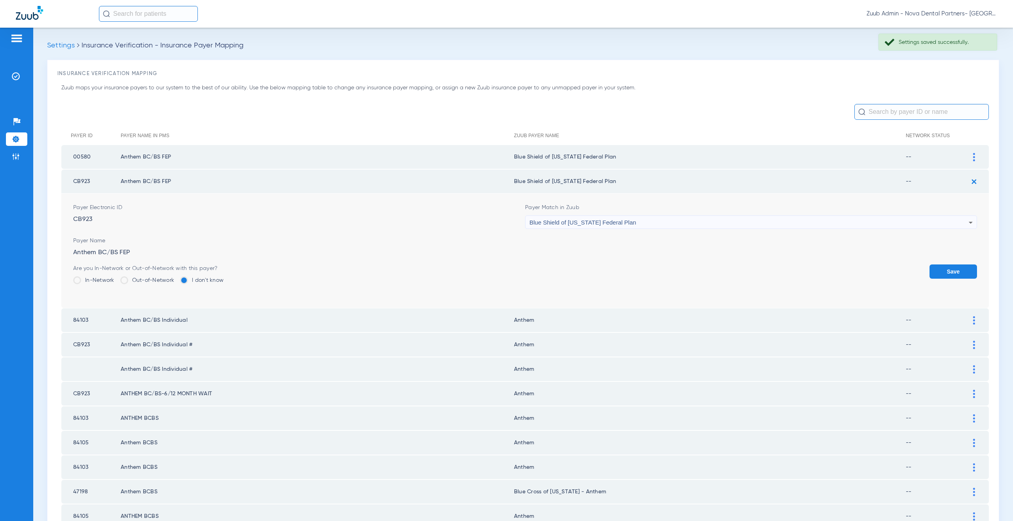
click at [950, 272] on button "Save" at bounding box center [952, 272] width 47 height 14
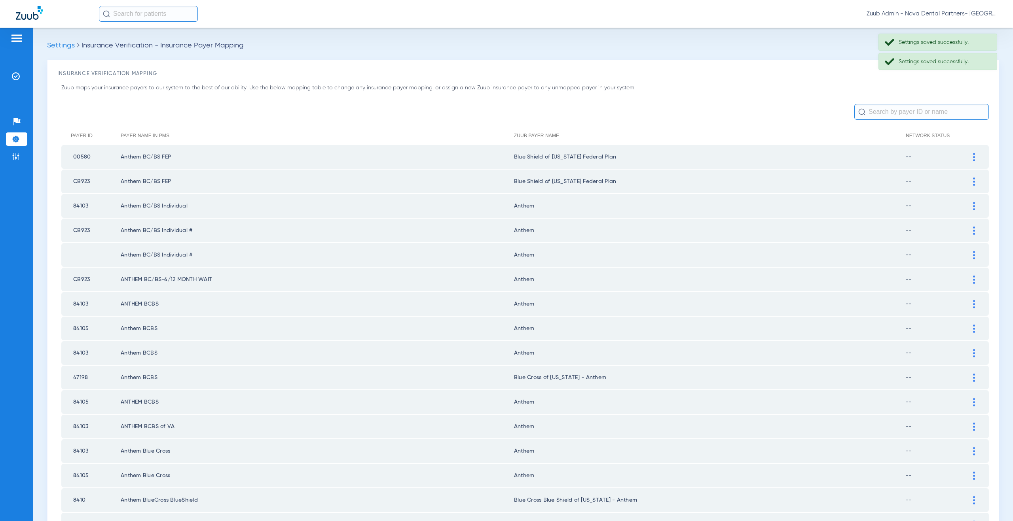
click at [967, 205] on div at bounding box center [974, 206] width 14 height 8
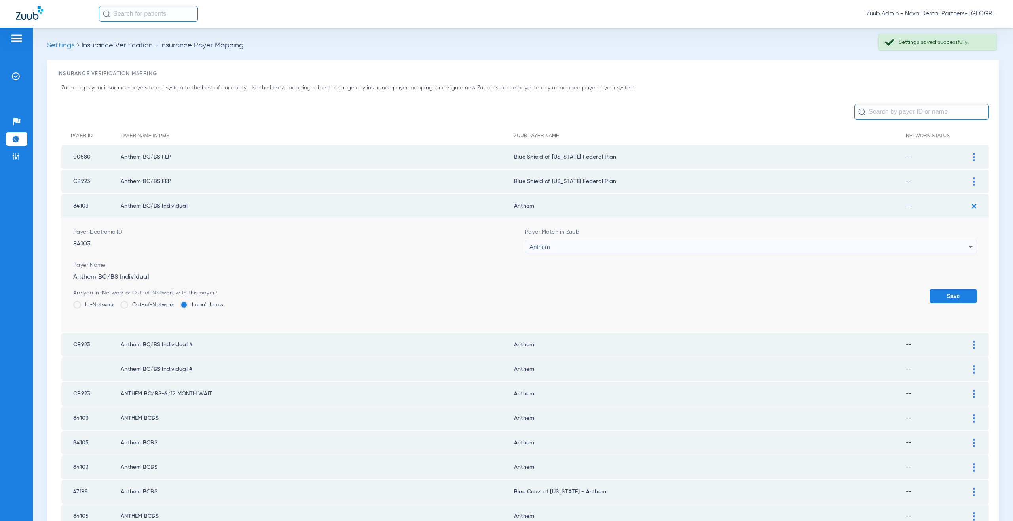
click at [593, 248] on div "Anthem" at bounding box center [748, 247] width 439 height 13
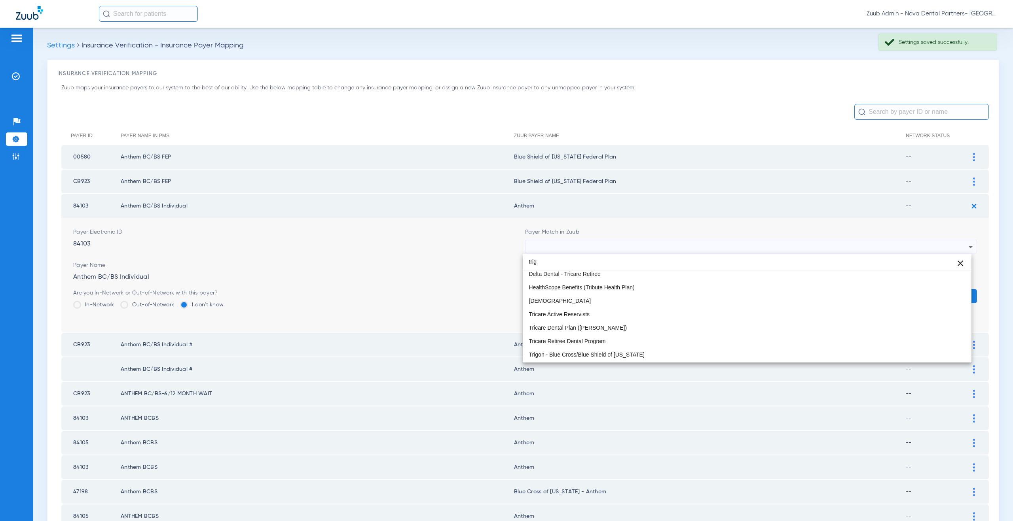
scroll to position [0, 0]
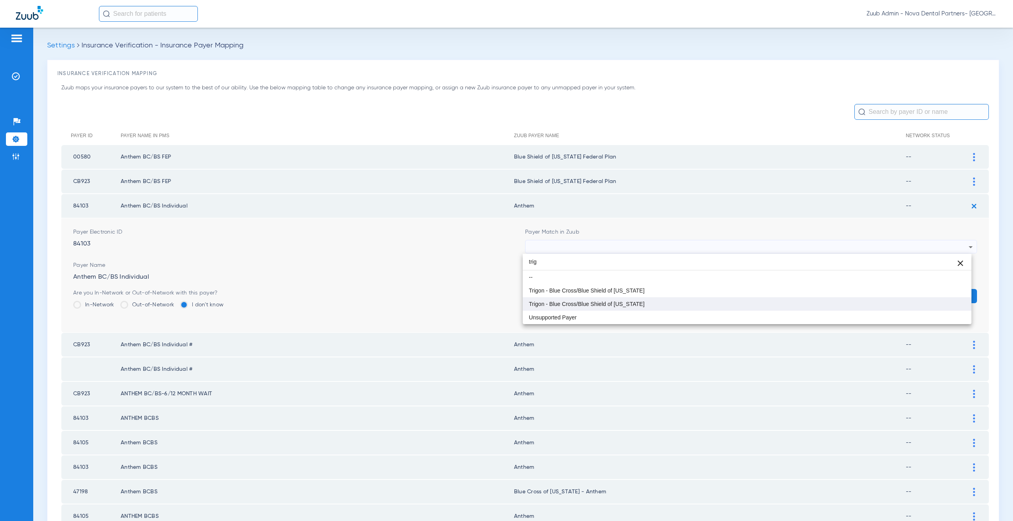
type input "trig"
click at [590, 300] on mat-option "Trigon - Blue Cross/Blue Shield of [US_STATE]" at bounding box center [747, 304] width 449 height 13
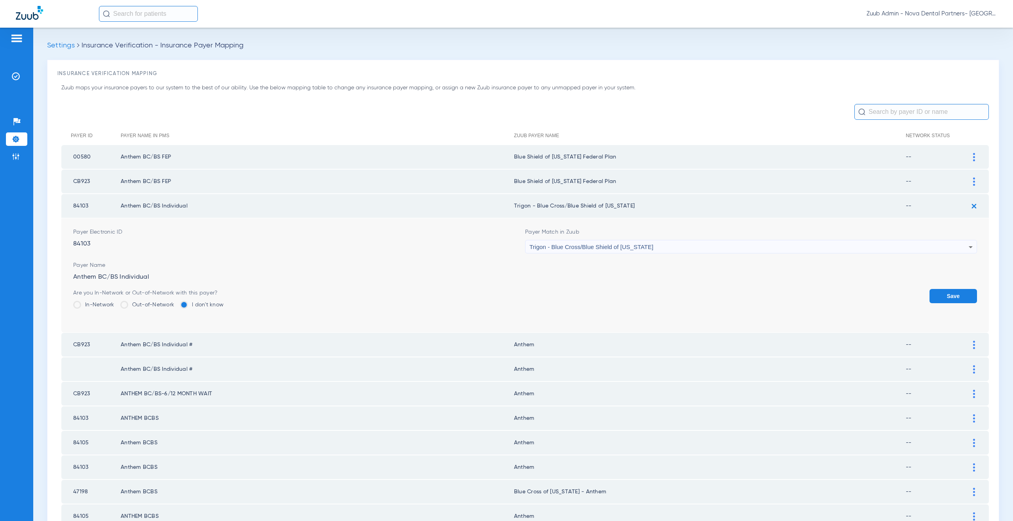
click at [937, 296] on button "Save" at bounding box center [952, 296] width 47 height 14
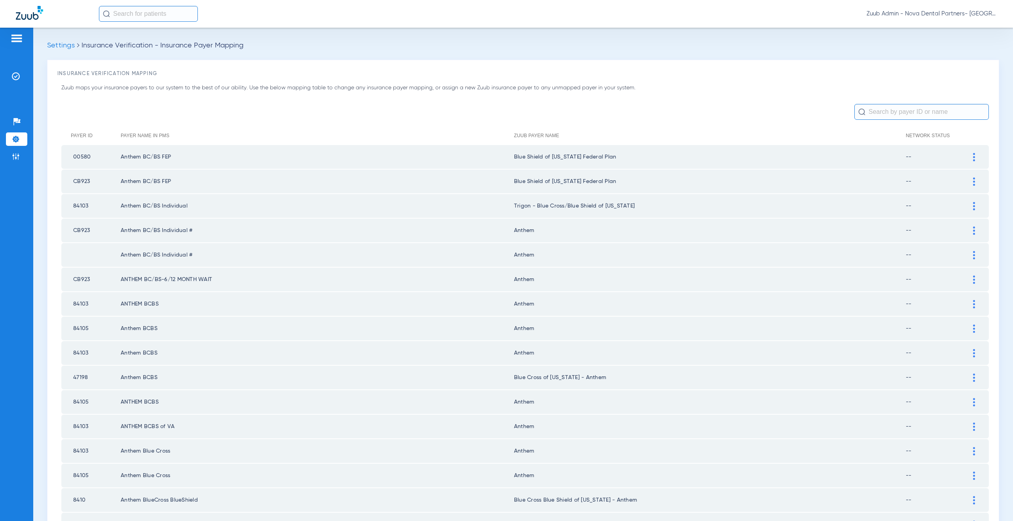
click at [969, 229] on div at bounding box center [974, 231] width 14 height 8
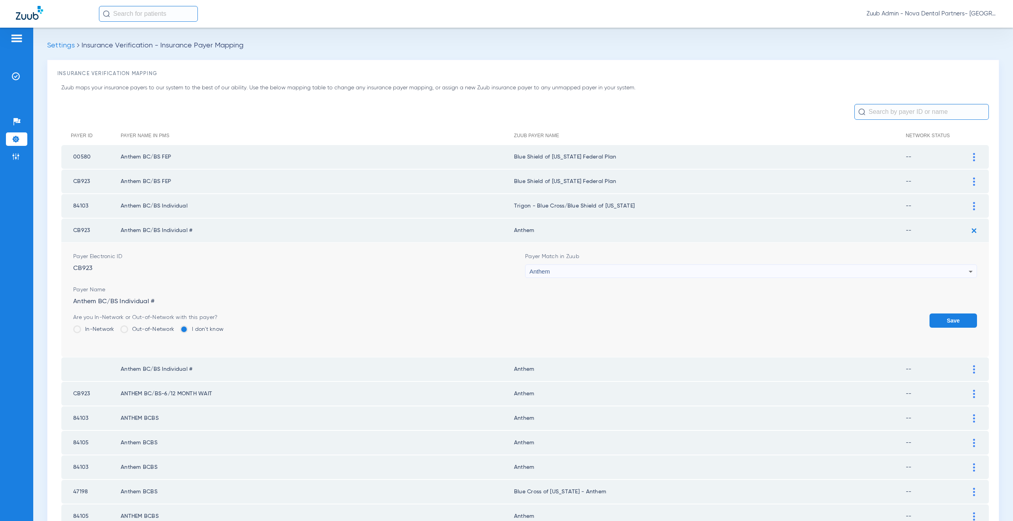
click at [567, 271] on div "Anthem" at bounding box center [748, 271] width 439 height 13
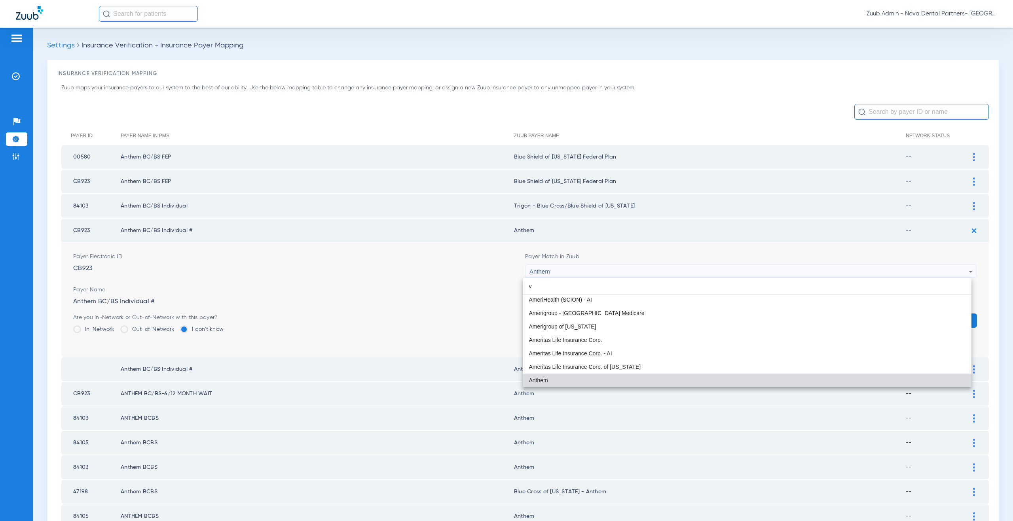
scroll to position [17, 0]
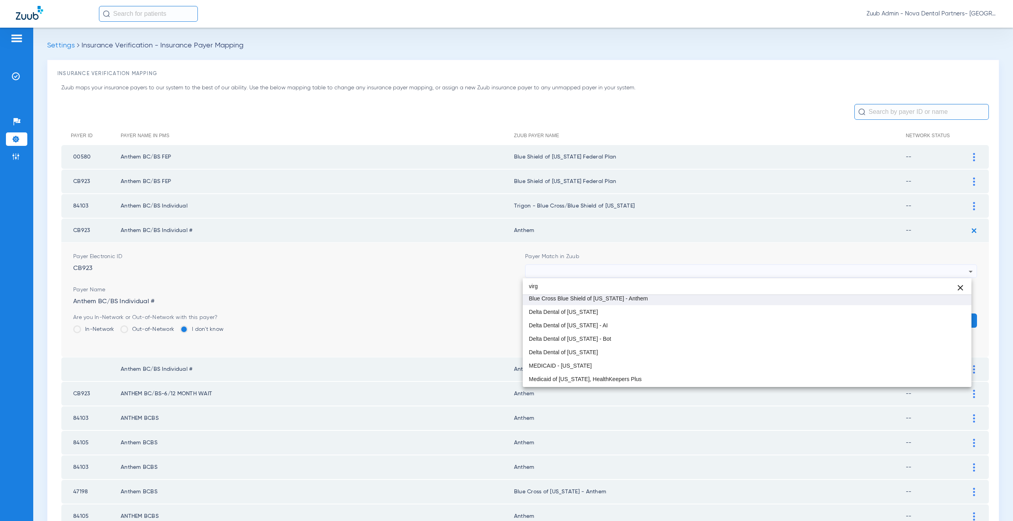
type input "virg"
click at [562, 300] on span "Blue Cross Blue Shield of [US_STATE] - Anthem" at bounding box center [588, 299] width 119 height 6
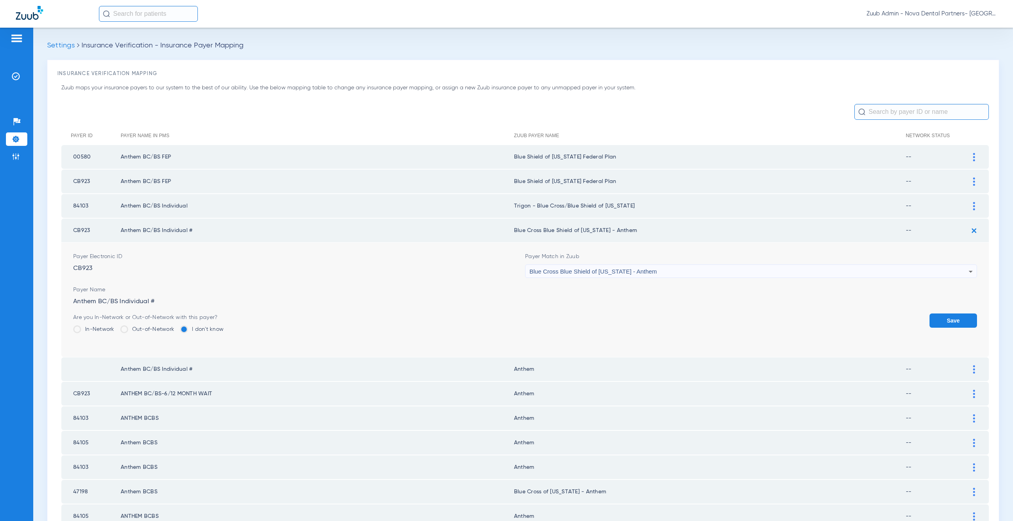
click at [934, 317] on button "Save" at bounding box center [952, 321] width 47 height 14
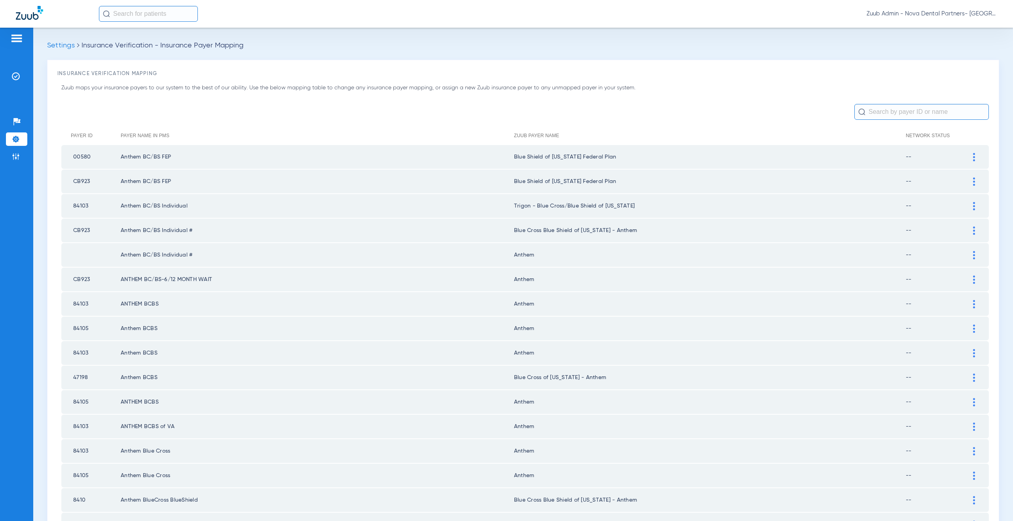
click at [973, 282] on img at bounding box center [974, 280] width 2 height 8
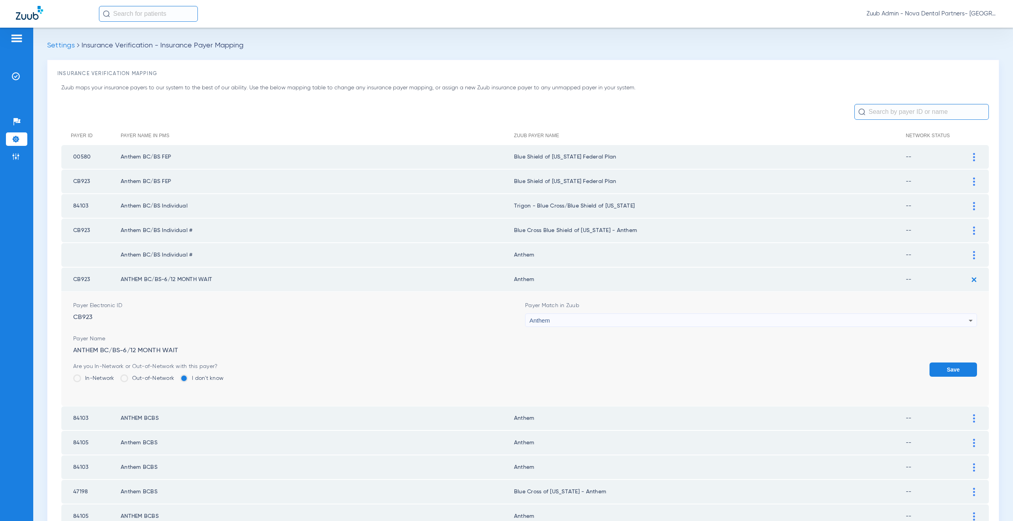
click at [610, 322] on div "Anthem" at bounding box center [748, 320] width 439 height 13
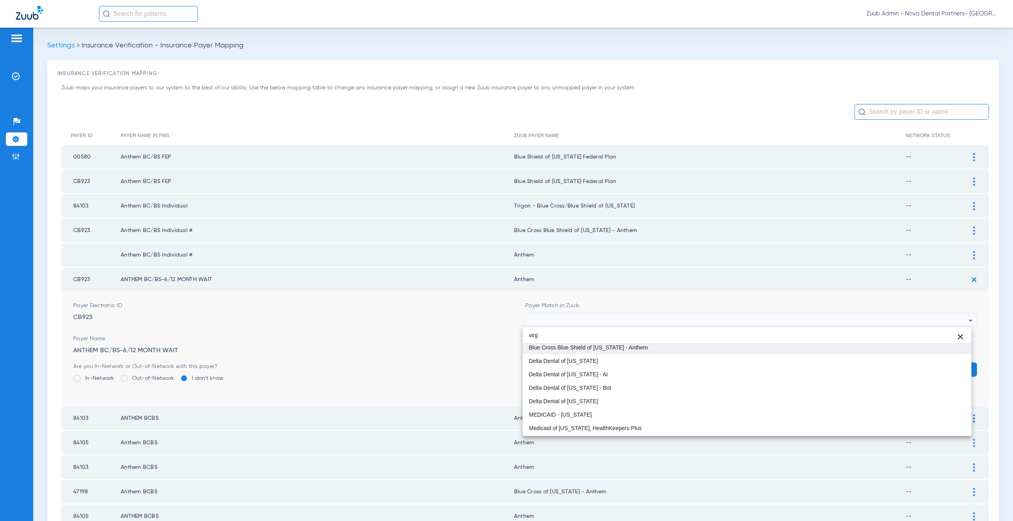
type input "virg"
click at [618, 351] on mat-option "Blue Cross Blue Shield of [US_STATE] - Anthem" at bounding box center [747, 347] width 449 height 13
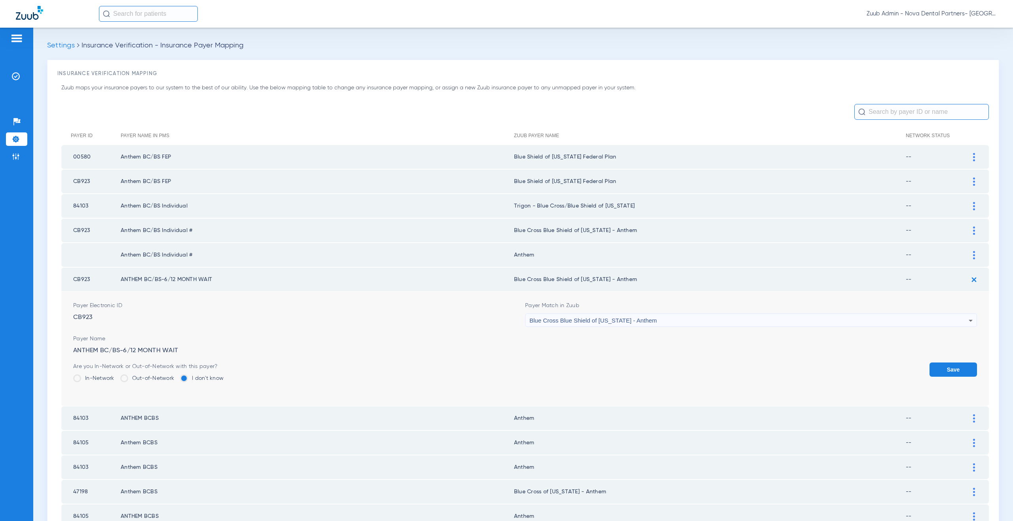
click at [935, 369] on button "Save" at bounding box center [952, 370] width 47 height 14
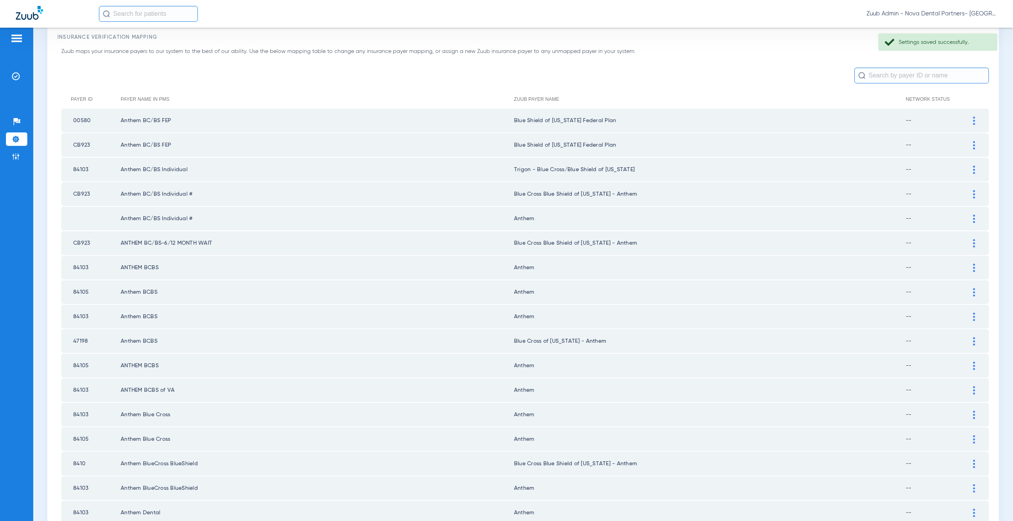
scroll to position [38, 0]
click at [967, 264] on div at bounding box center [974, 267] width 14 height 8
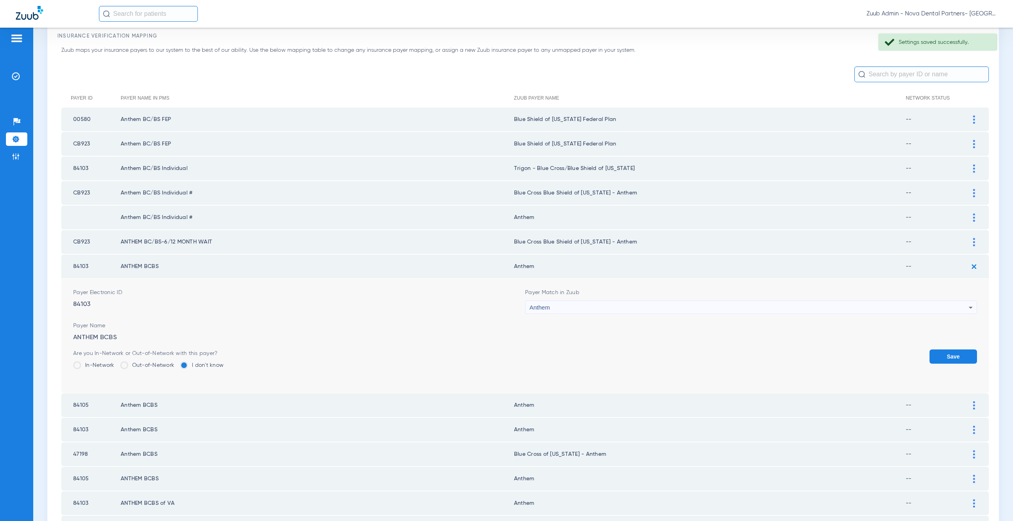
click at [587, 308] on div "Anthem" at bounding box center [748, 307] width 439 height 13
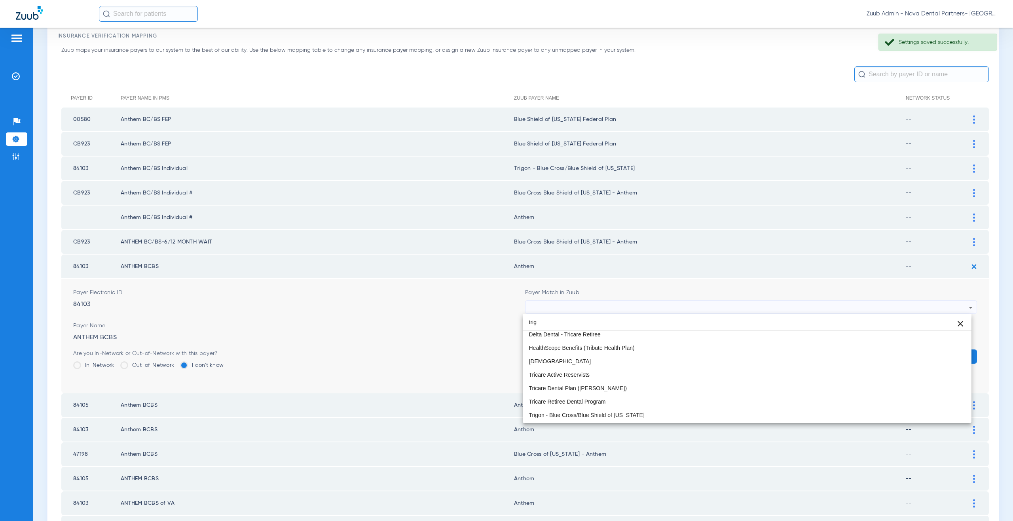
scroll to position [0, 0]
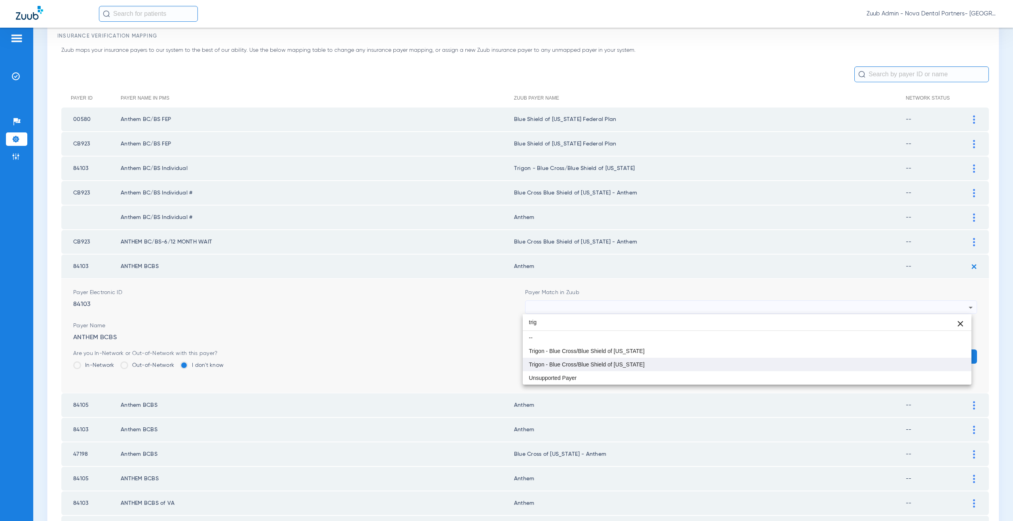
type input "trig"
click at [591, 366] on span "Trigon - Blue Cross/Blue Shield of [US_STATE]" at bounding box center [587, 365] width 116 height 6
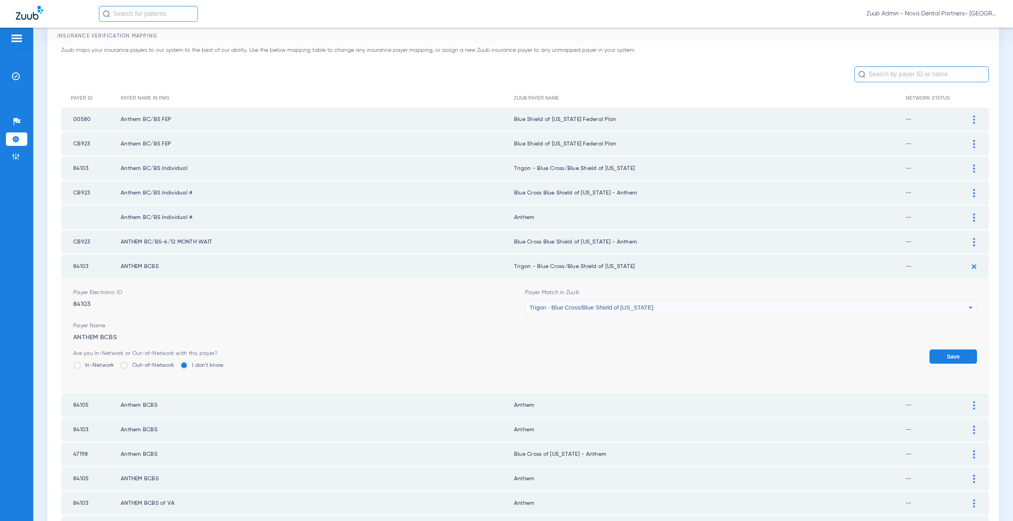
click at [942, 360] on button "Save" at bounding box center [952, 357] width 47 height 14
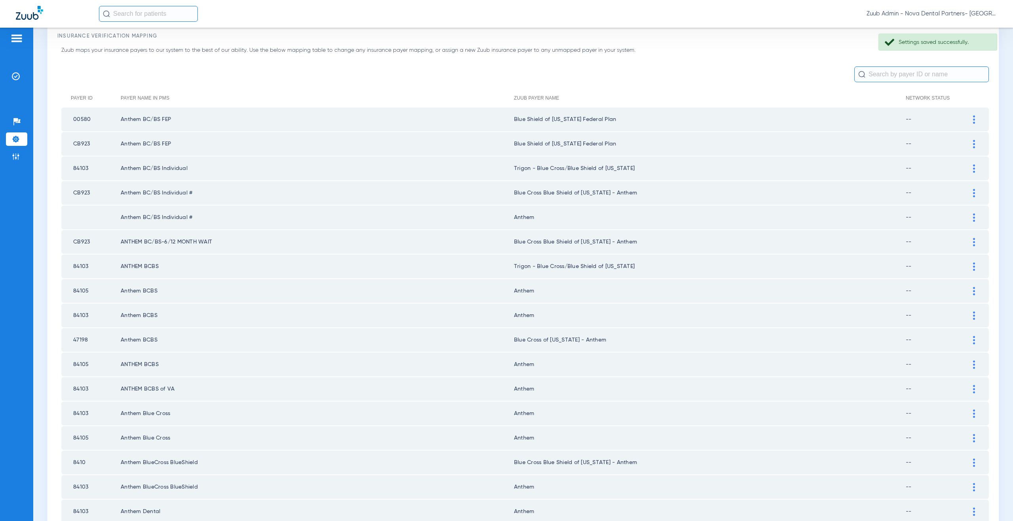
click at [973, 316] on img at bounding box center [974, 316] width 2 height 8
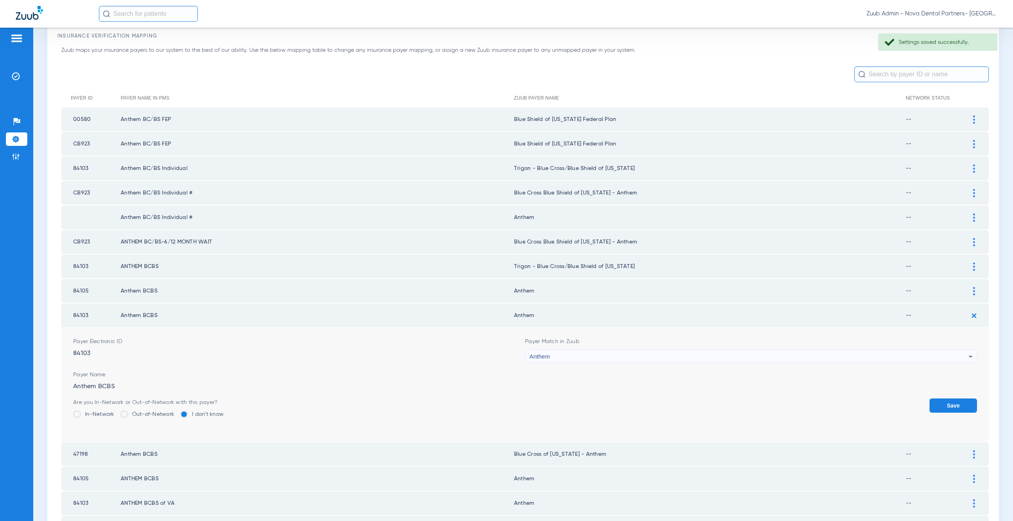
click at [555, 357] on div "Anthem" at bounding box center [748, 356] width 439 height 13
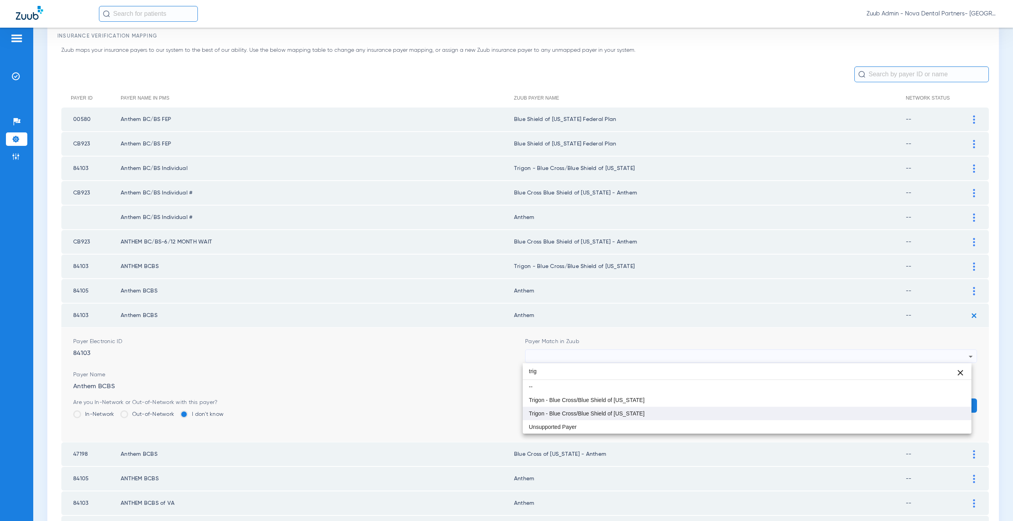
type input "trig"
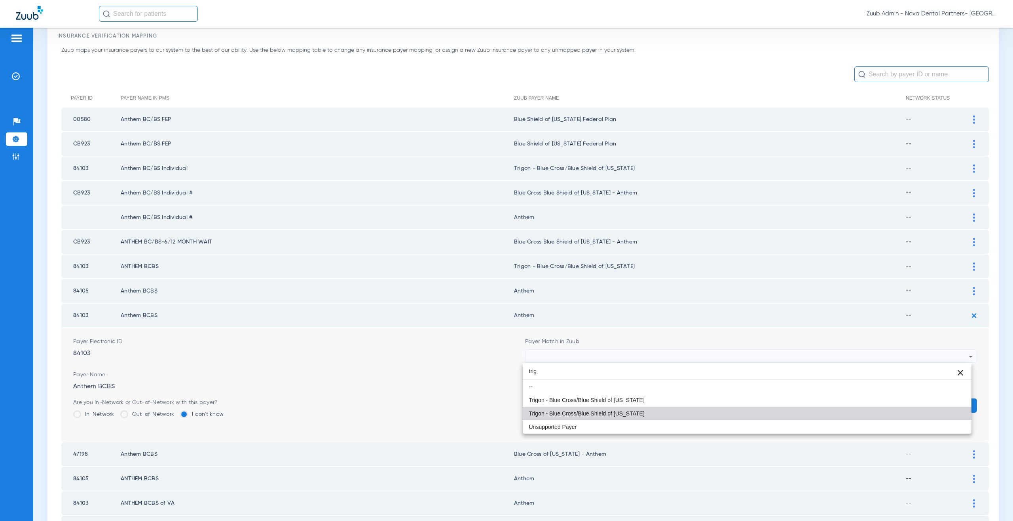
click at [580, 415] on span "Trigon - Blue Cross/Blue Shield of [US_STATE]" at bounding box center [587, 414] width 116 height 6
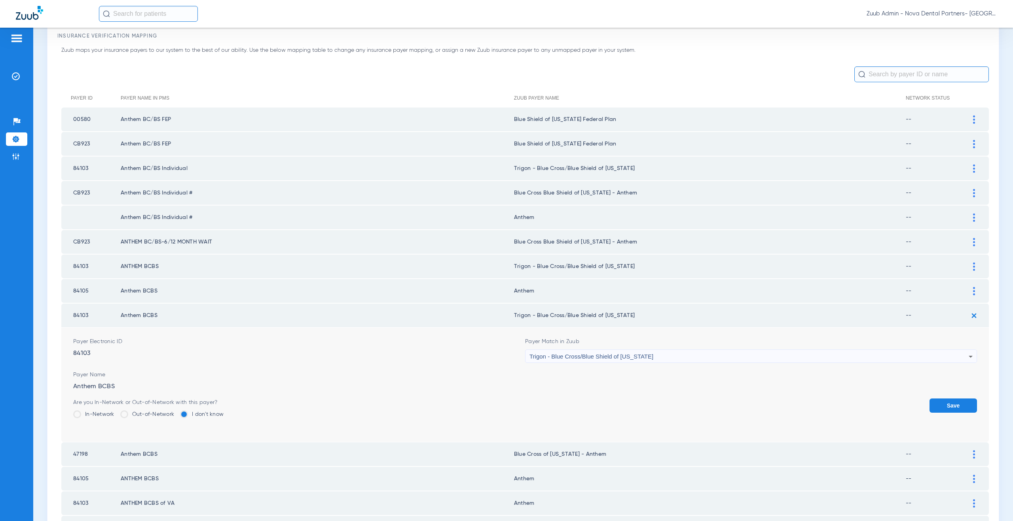
click at [948, 405] on button "Save" at bounding box center [952, 406] width 47 height 14
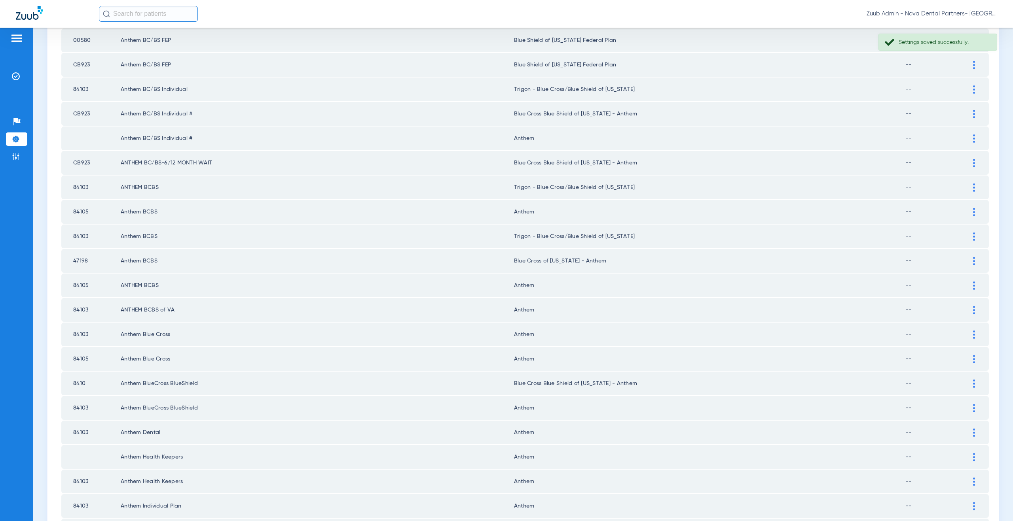
scroll to position [164, 0]
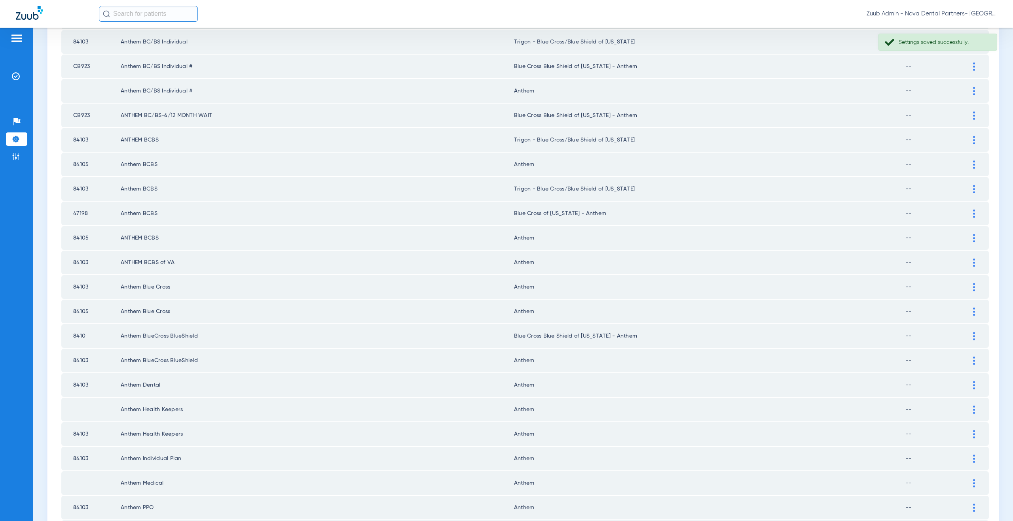
click at [967, 262] on div at bounding box center [974, 263] width 14 height 8
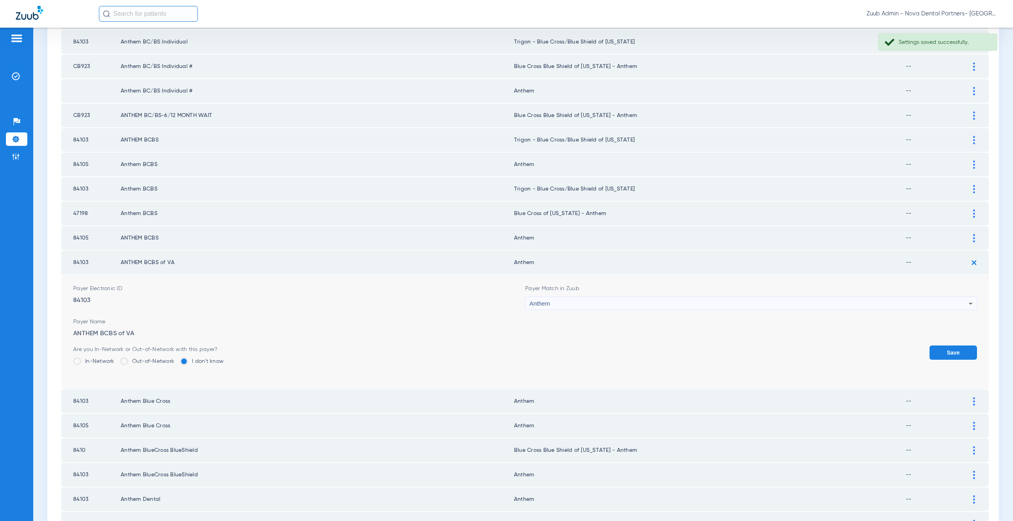
click at [582, 302] on div "Anthem" at bounding box center [748, 303] width 439 height 13
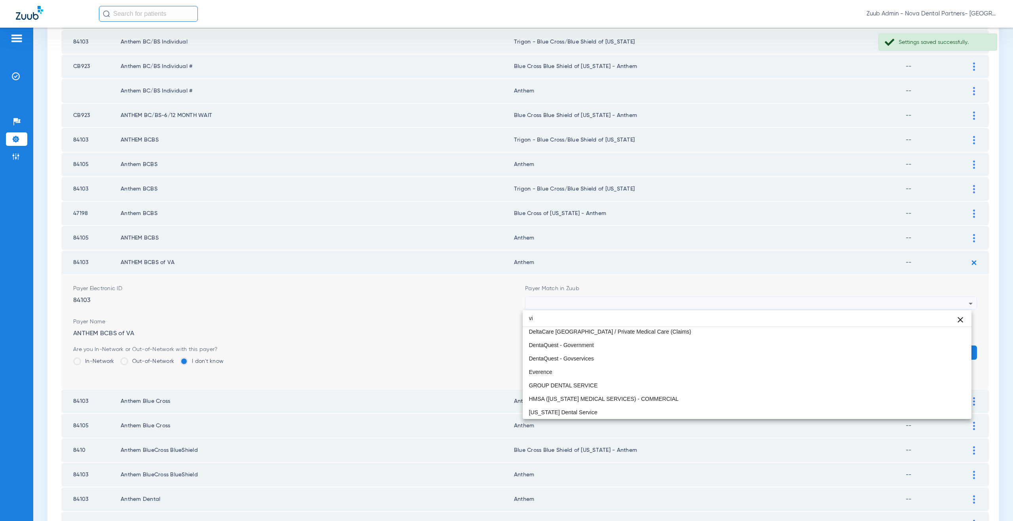
scroll to position [17, 0]
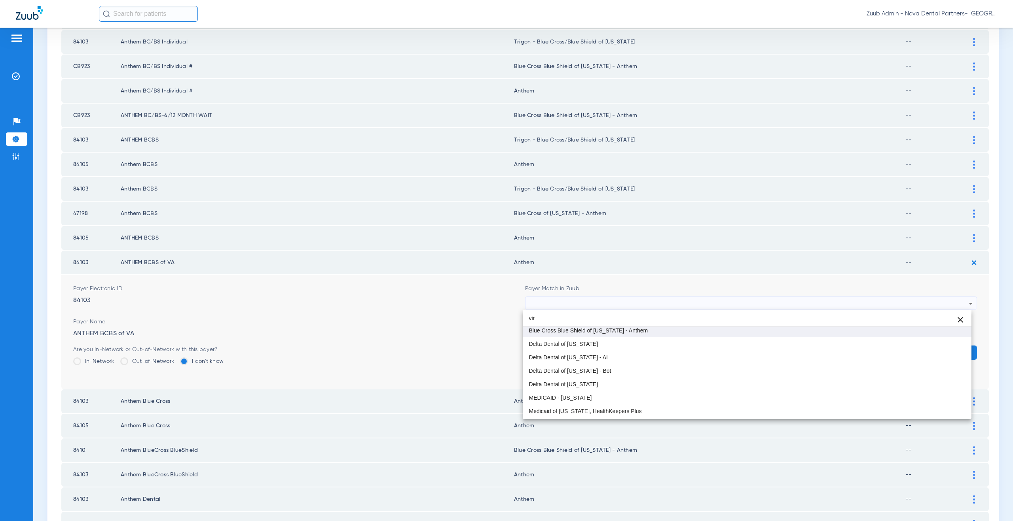
type input "vir"
click at [590, 336] on mat-option "Blue Cross Blue Shield of [US_STATE] - Anthem" at bounding box center [747, 330] width 449 height 13
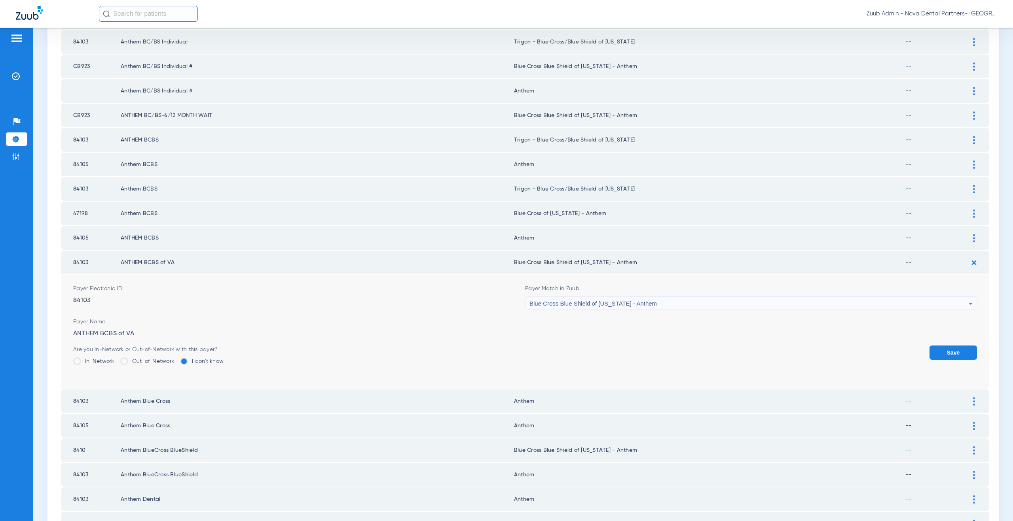
click at [954, 356] on button "Save" at bounding box center [952, 353] width 47 height 14
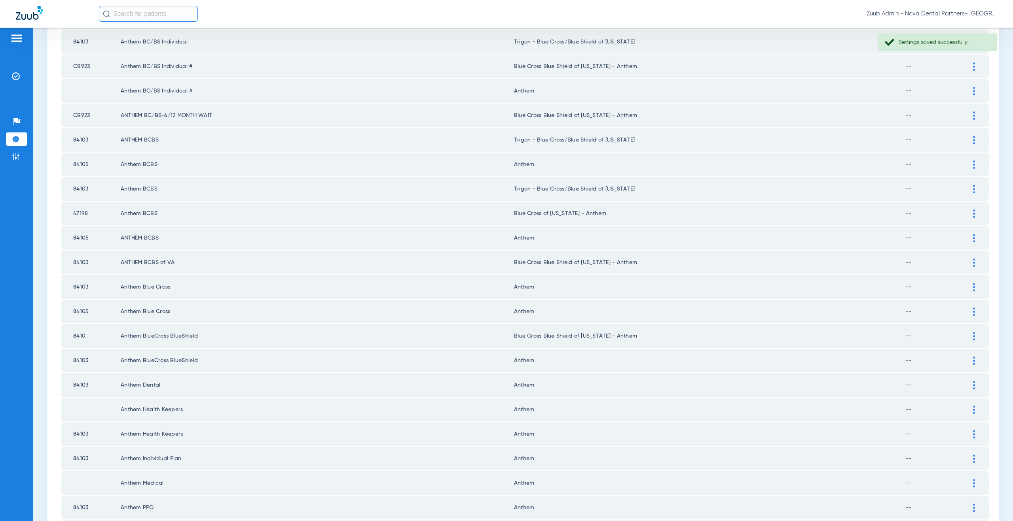
click at [967, 286] on div at bounding box center [974, 287] width 14 height 8
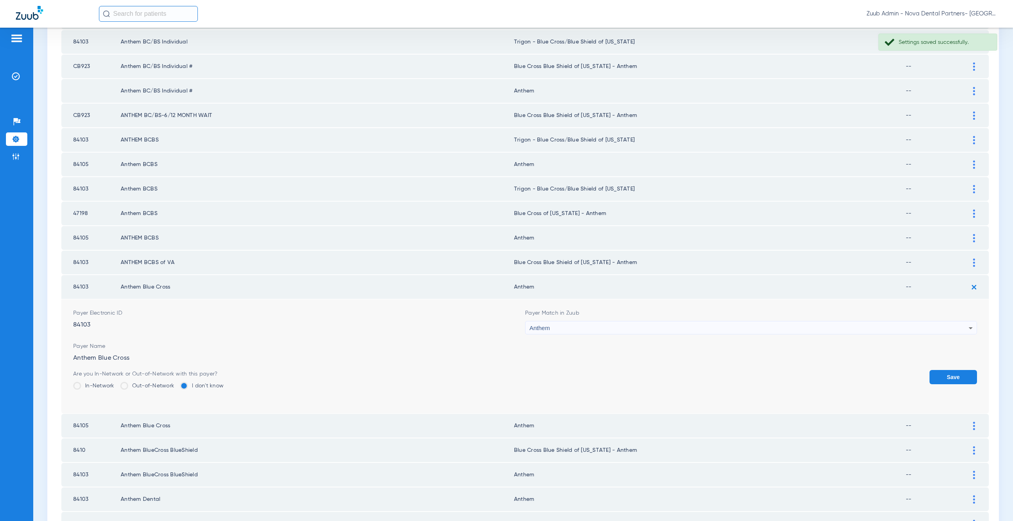
click at [582, 330] on div "Anthem" at bounding box center [748, 328] width 439 height 13
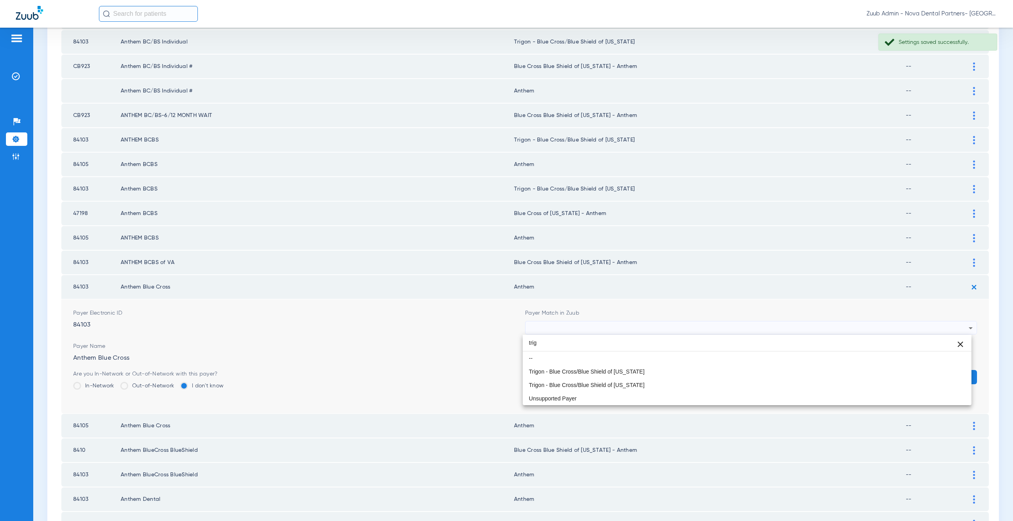
scroll to position [0, 0]
type input "trig"
click at [604, 386] on span "Trigon - Blue Cross/Blue Shield of [US_STATE]" at bounding box center [587, 386] width 116 height 6
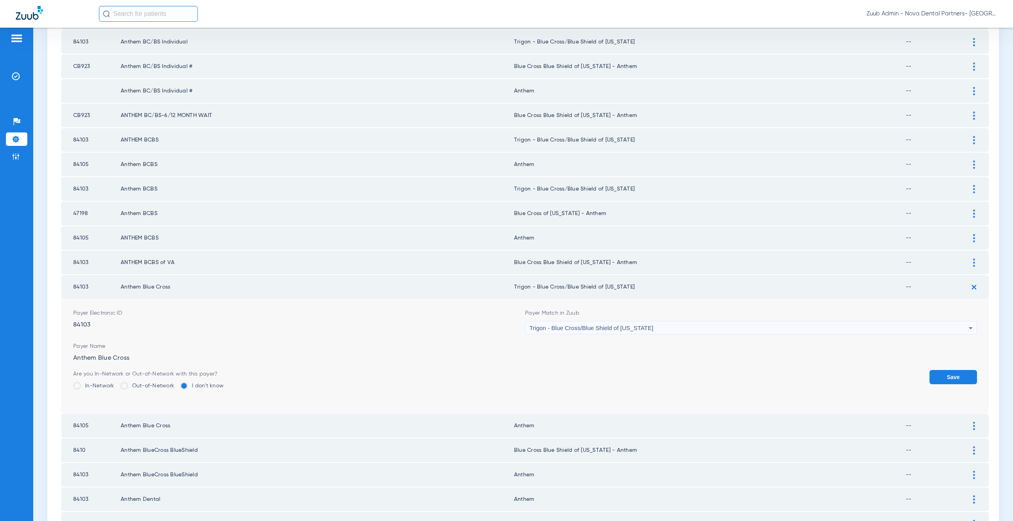
click at [939, 371] on button "Save" at bounding box center [952, 377] width 47 height 14
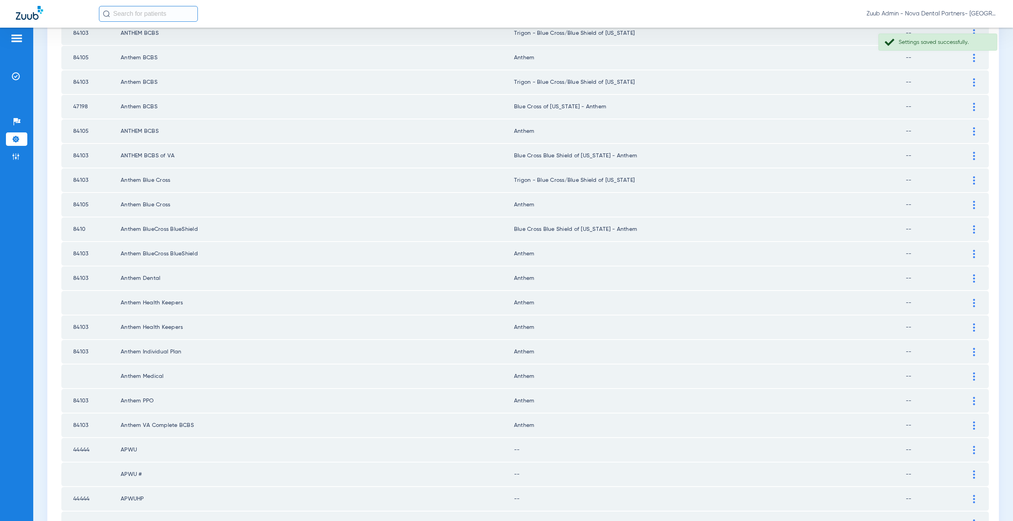
scroll to position [271, 0]
click at [967, 256] on div at bounding box center [974, 254] width 14 height 8
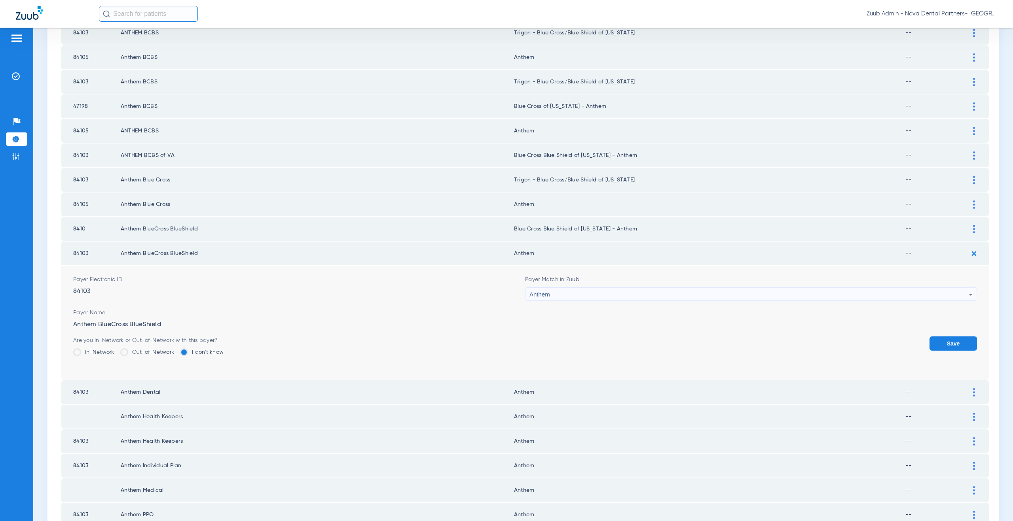
click at [597, 295] on div "Anthem" at bounding box center [748, 294] width 439 height 13
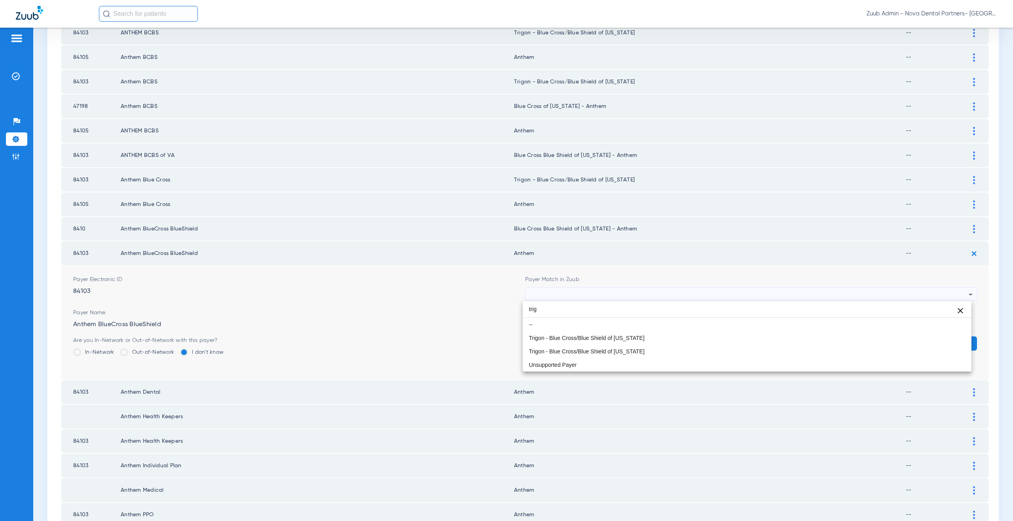
scroll to position [0, 0]
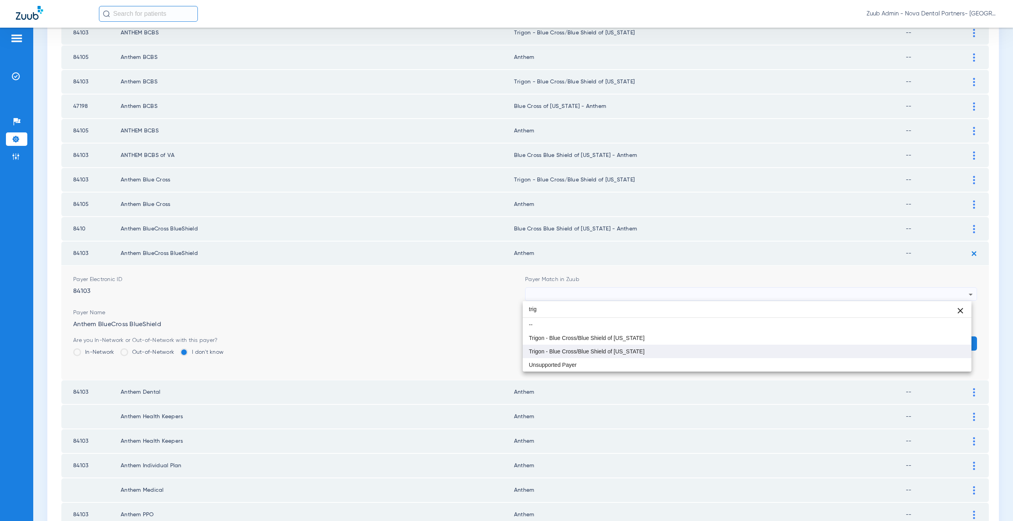
type input "trig"
click at [619, 354] on span "Trigon - Blue Cross/Blue Shield of [US_STATE]" at bounding box center [587, 352] width 116 height 6
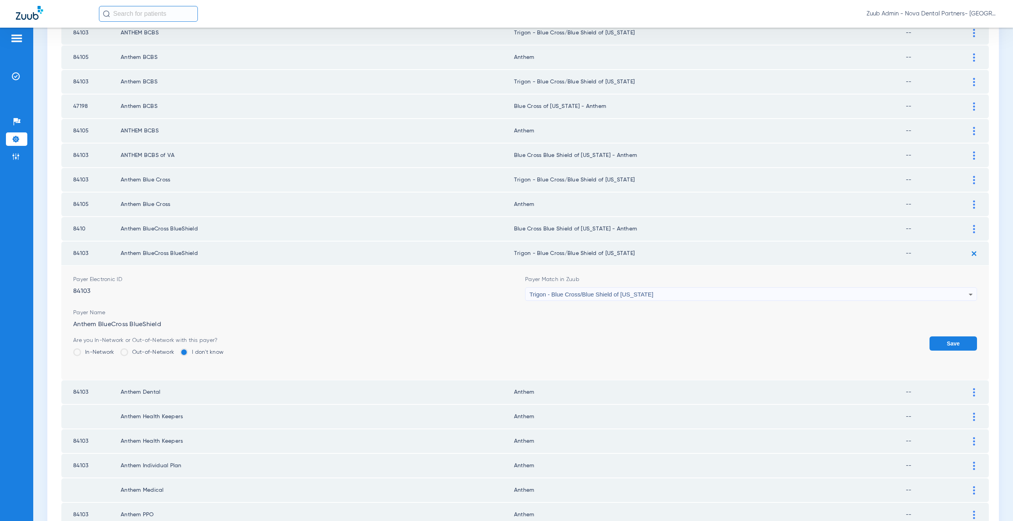
click at [945, 341] on button "Save" at bounding box center [952, 344] width 47 height 14
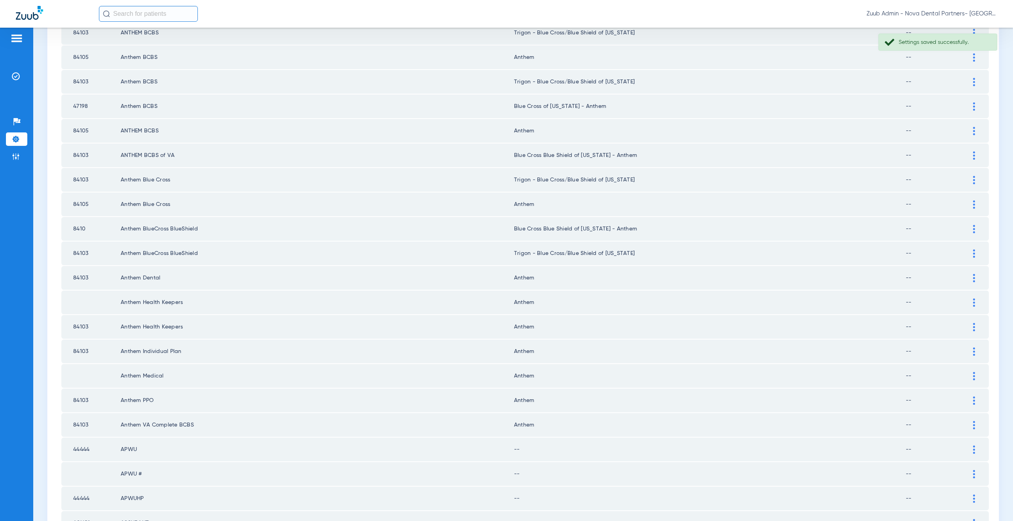
click at [971, 278] on div at bounding box center [974, 278] width 14 height 8
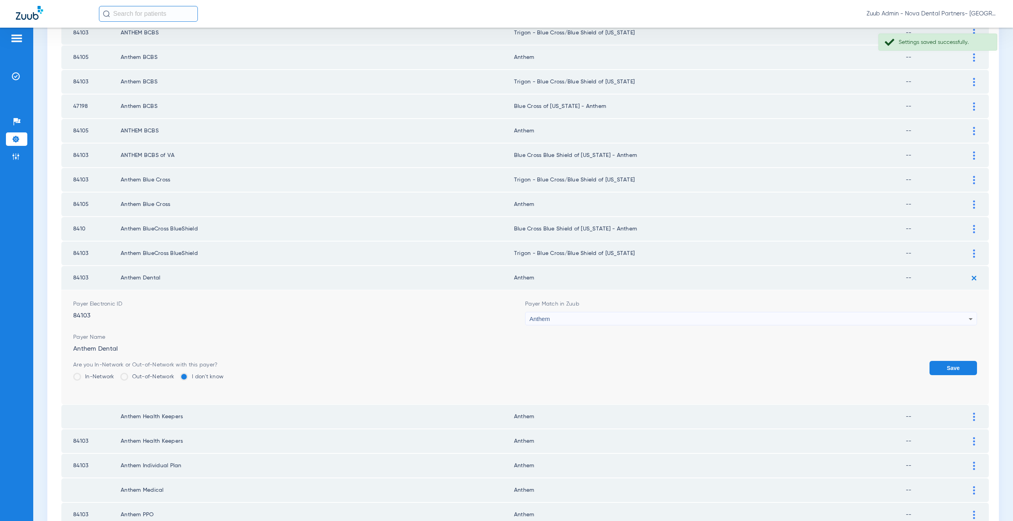
click at [545, 319] on span "Anthem" at bounding box center [539, 319] width 21 height 7
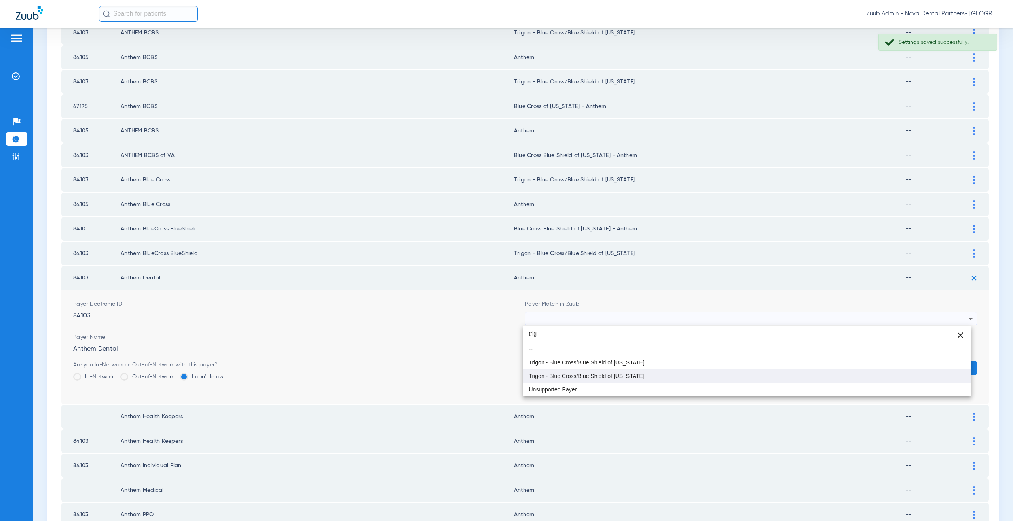
type input "trig"
click at [578, 378] on span "Trigon - Blue Cross/Blue Shield of [US_STATE]" at bounding box center [587, 377] width 116 height 6
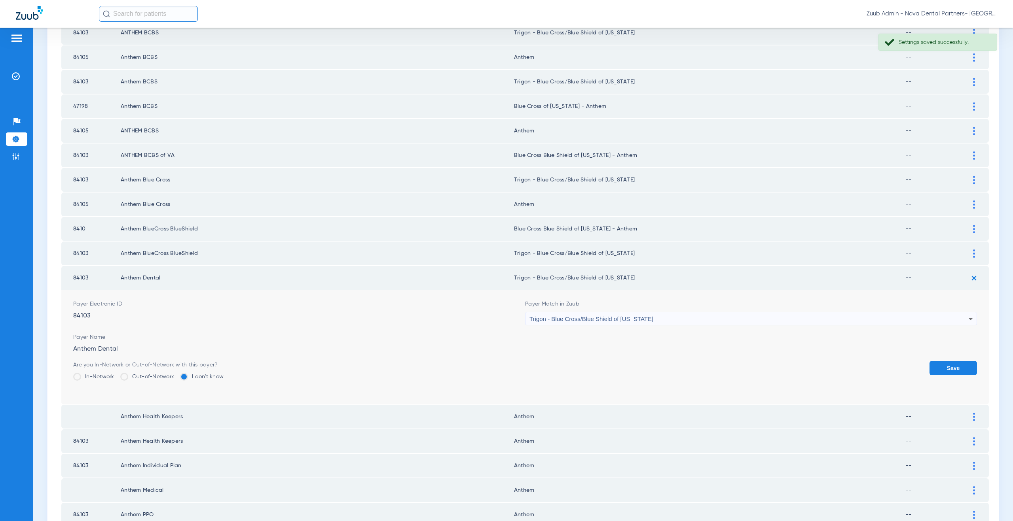
click at [937, 365] on button "Save" at bounding box center [952, 368] width 47 height 14
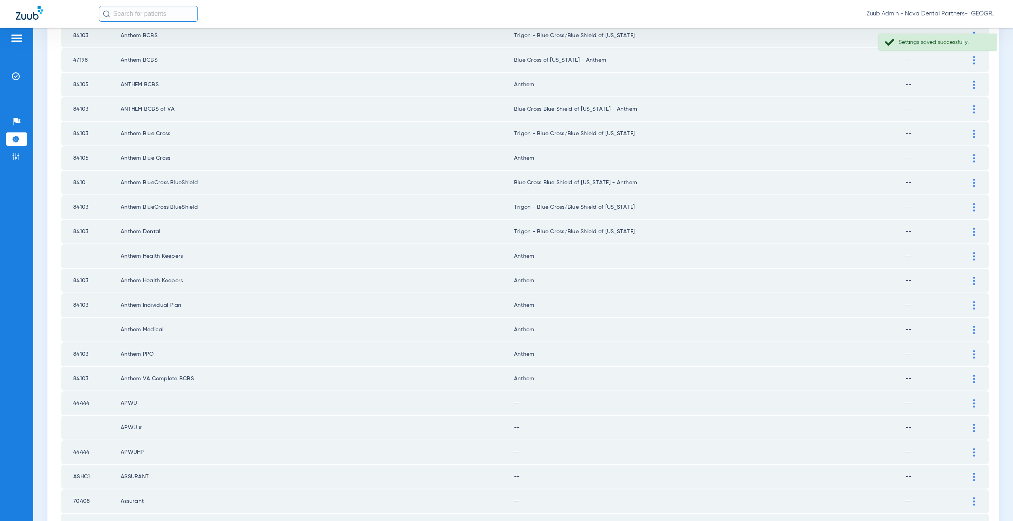
scroll to position [319, 0]
click at [969, 324] on div at bounding box center [974, 328] width 14 height 8
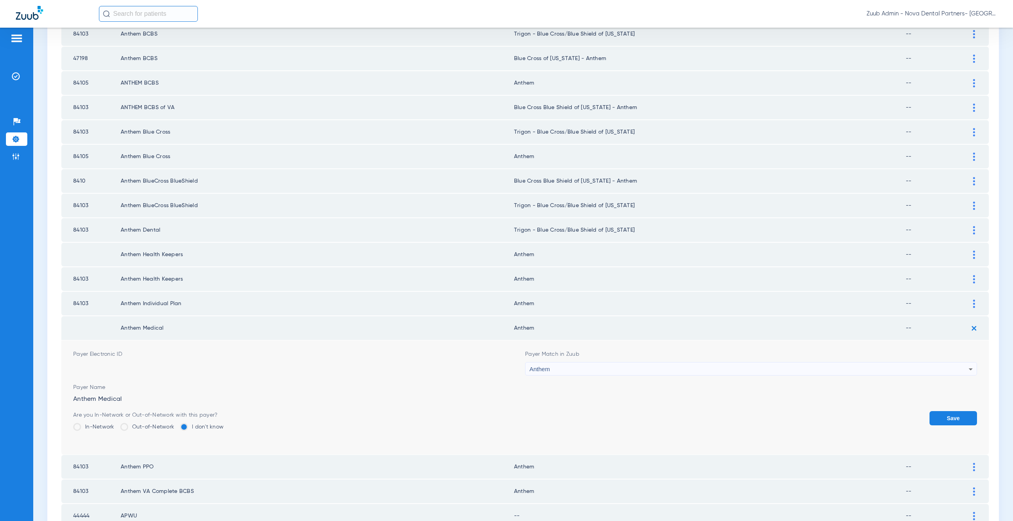
click at [560, 368] on div "Anthem" at bounding box center [748, 369] width 439 height 13
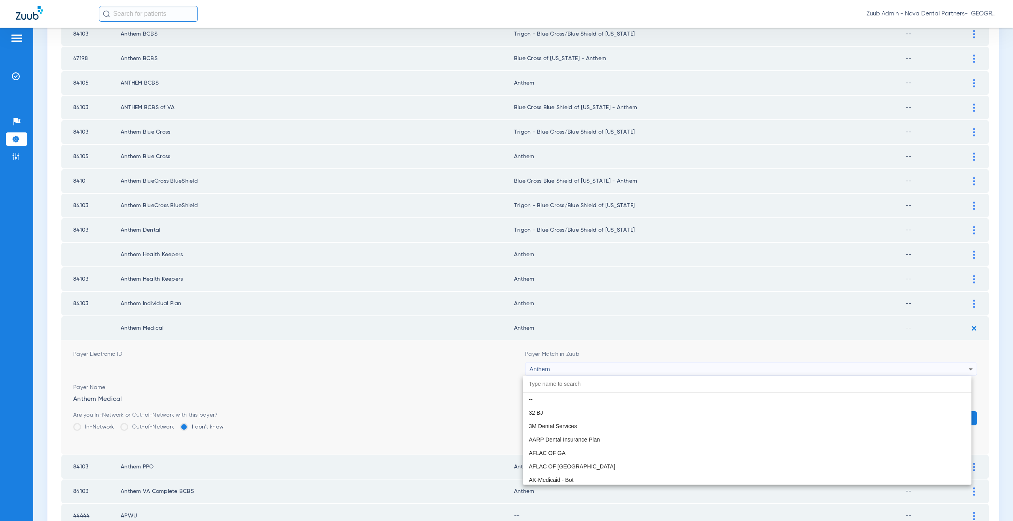
scroll to position [284, 0]
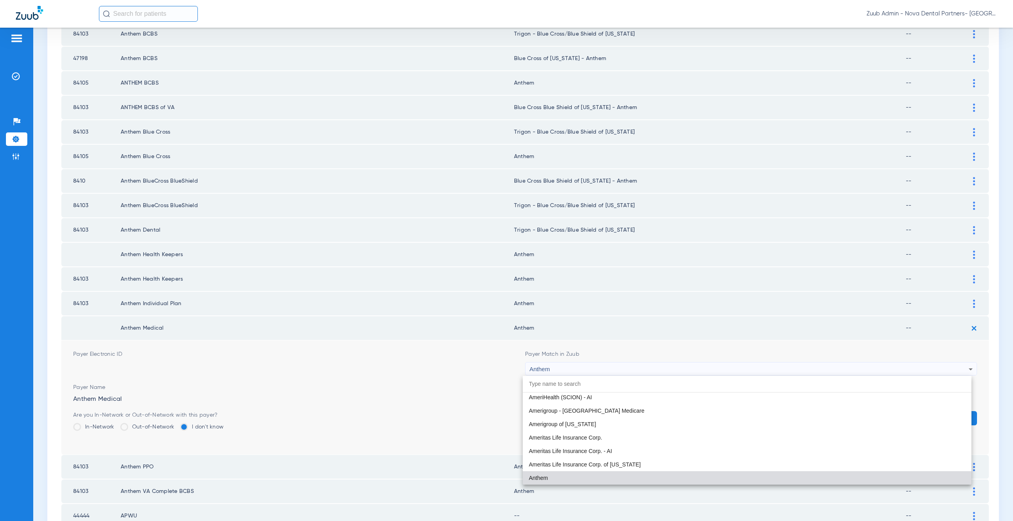
paste input "supported Payer"
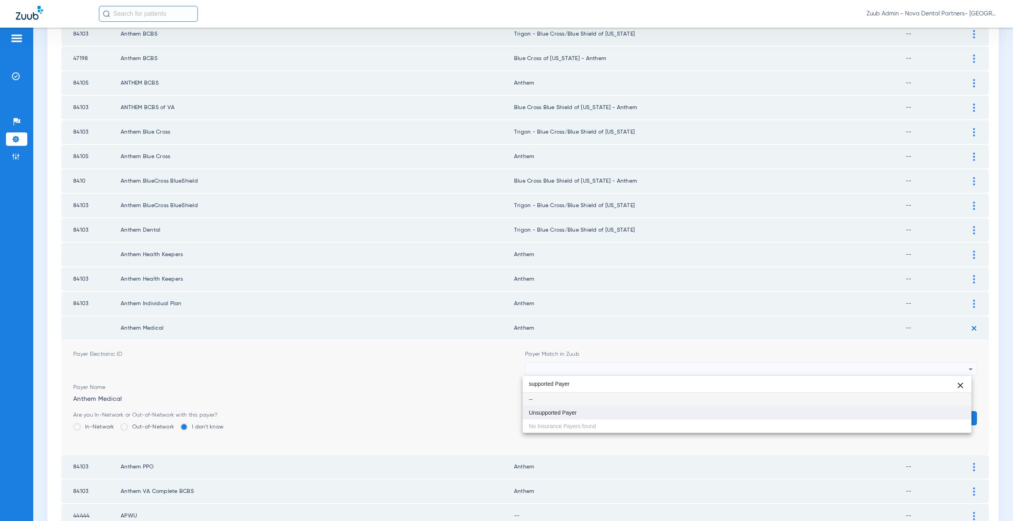
type input "supported Payer"
click at [577, 410] on mat-option "Unsupported Payer" at bounding box center [747, 412] width 449 height 13
click at [943, 420] on button "Save" at bounding box center [952, 418] width 47 height 14
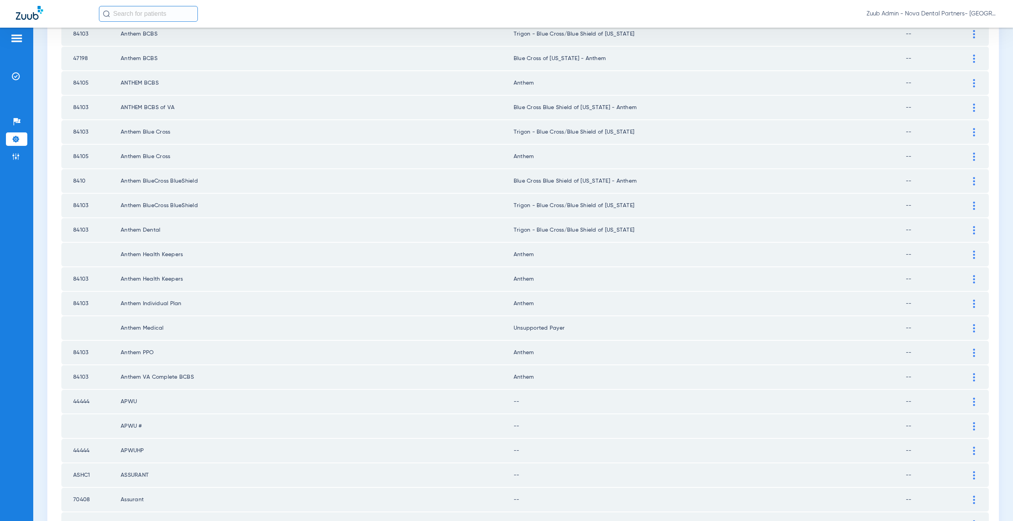
click at [973, 283] on img at bounding box center [974, 279] width 2 height 8
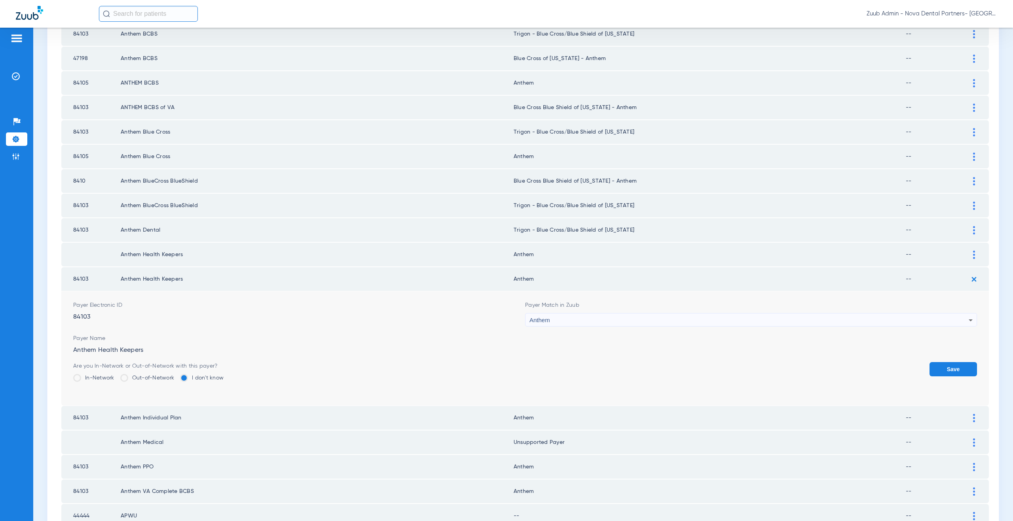
click at [627, 317] on div "Anthem" at bounding box center [748, 320] width 439 height 13
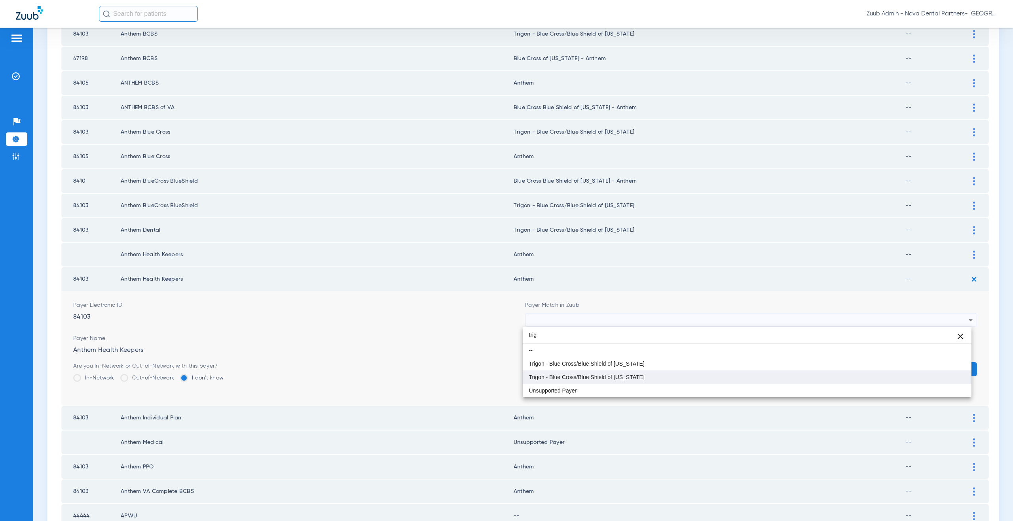
type input "trig"
click at [630, 377] on span "Trigon - Blue Cross/Blue Shield of [US_STATE]" at bounding box center [587, 378] width 116 height 6
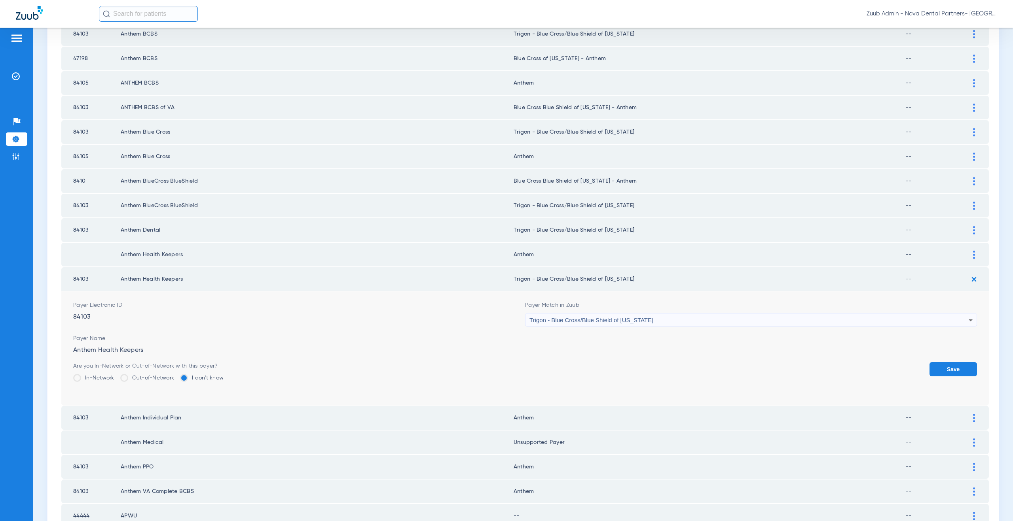
click at [932, 371] on button "Save" at bounding box center [952, 369] width 47 height 14
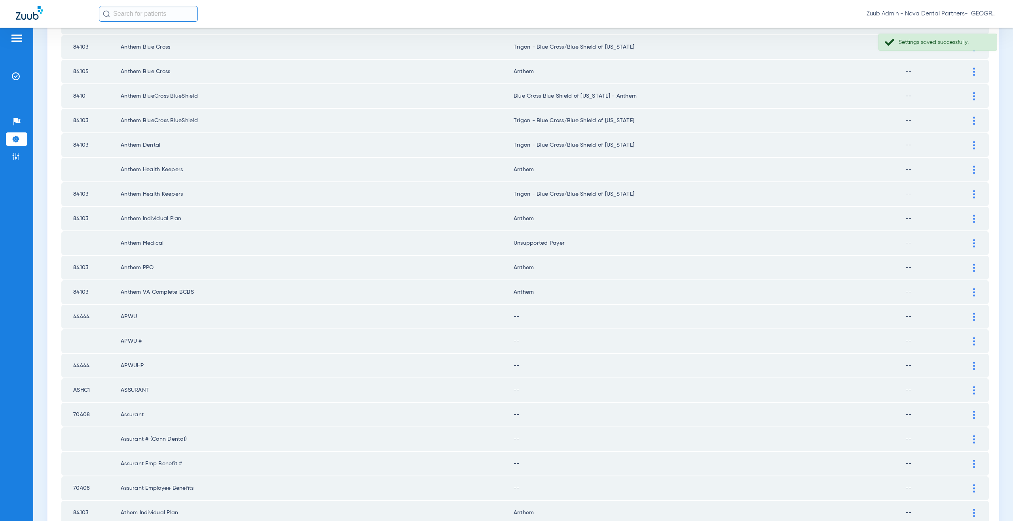
scroll to position [406, 0]
click at [967, 265] on div at bounding box center [974, 267] width 14 height 8
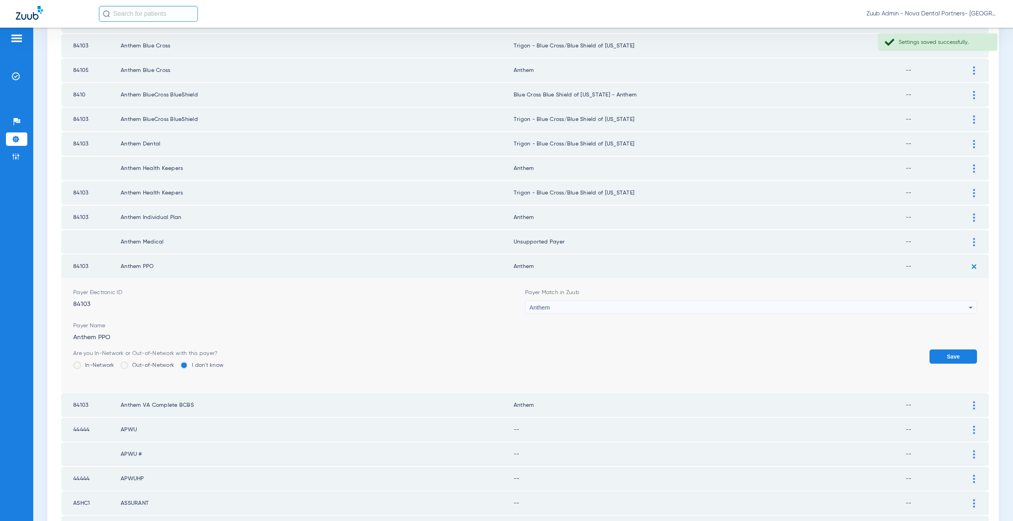
click at [567, 304] on div "Anthem" at bounding box center [748, 307] width 439 height 13
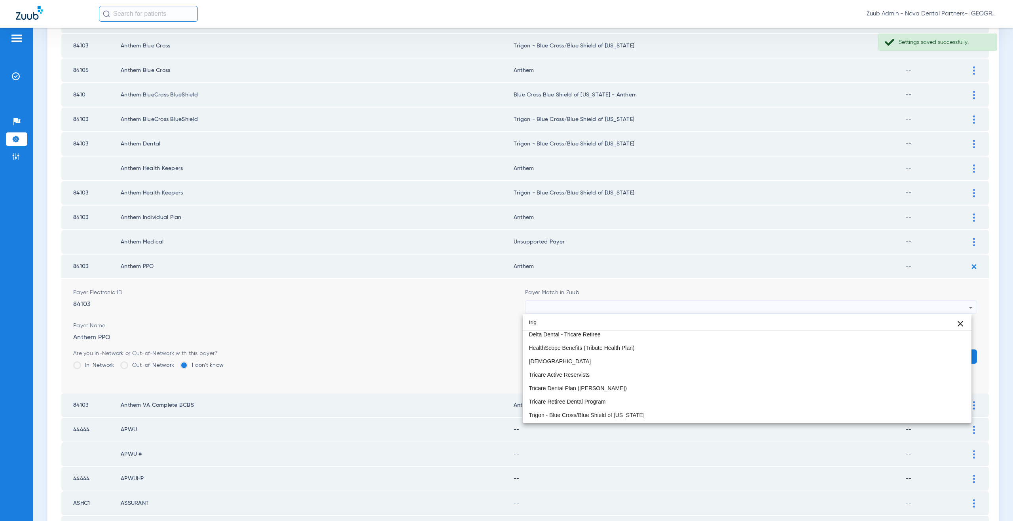
scroll to position [0, 0]
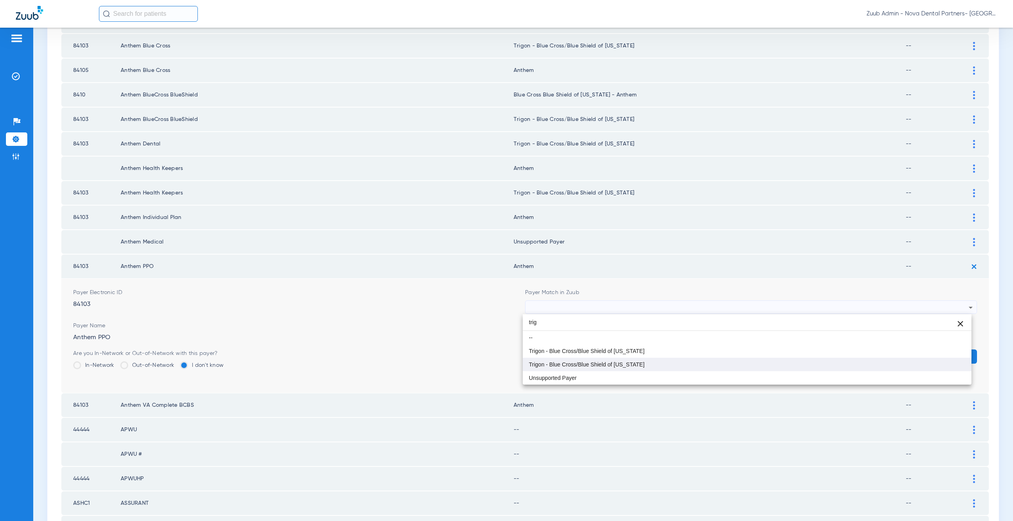
type input "trig"
click at [573, 364] on span "Trigon - Blue Cross/Blue Shield of [US_STATE]" at bounding box center [587, 365] width 116 height 6
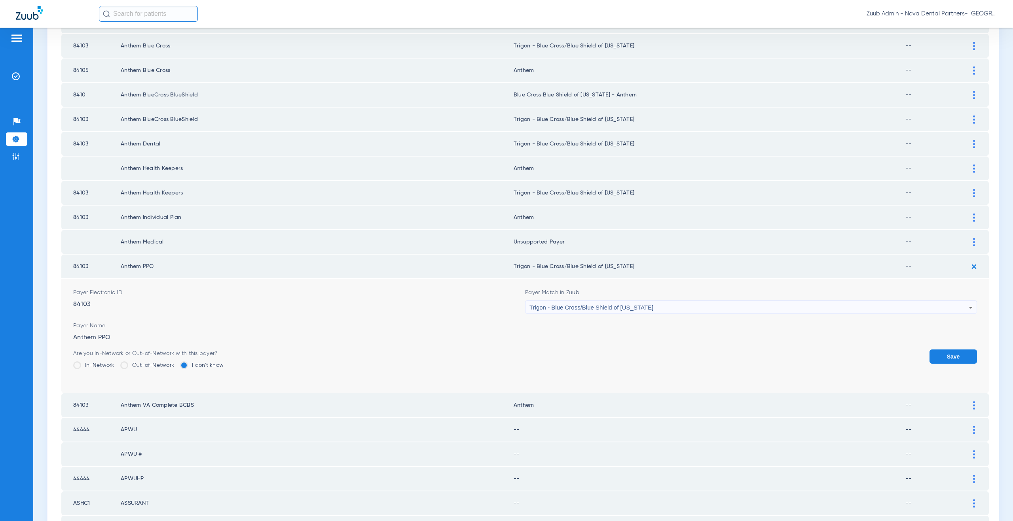
click at [943, 351] on button "Save" at bounding box center [952, 357] width 47 height 14
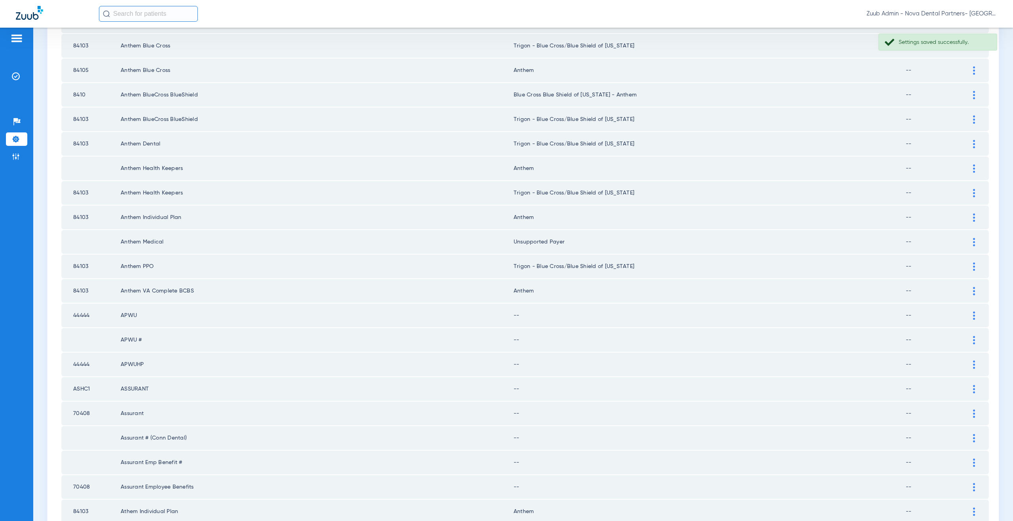
click at [973, 290] on img at bounding box center [974, 291] width 2 height 8
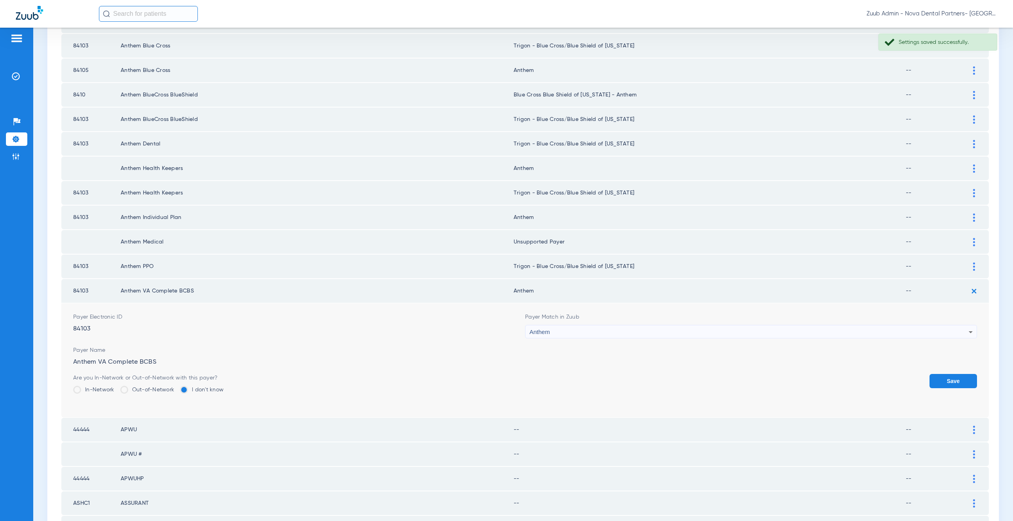
click at [536, 333] on span "Anthem" at bounding box center [539, 332] width 21 height 7
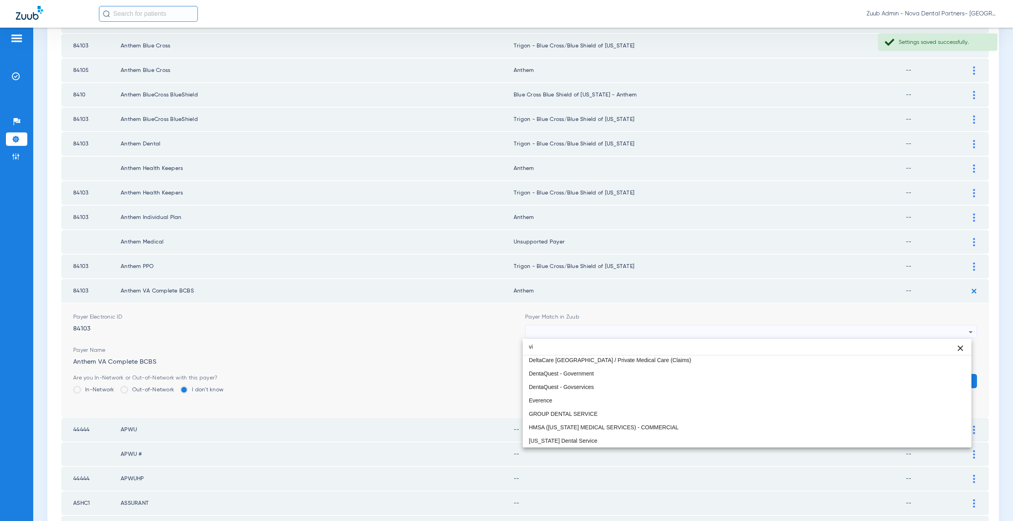
scroll to position [17, 0]
type input "virg"
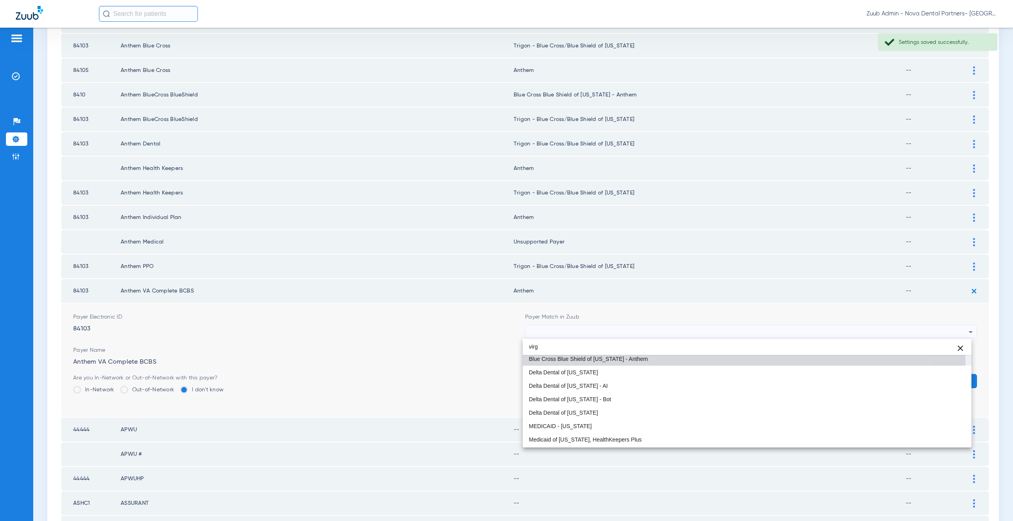
click at [546, 364] on mat-option "Blue Cross Blue Shield of [US_STATE] - Anthem" at bounding box center [747, 359] width 449 height 13
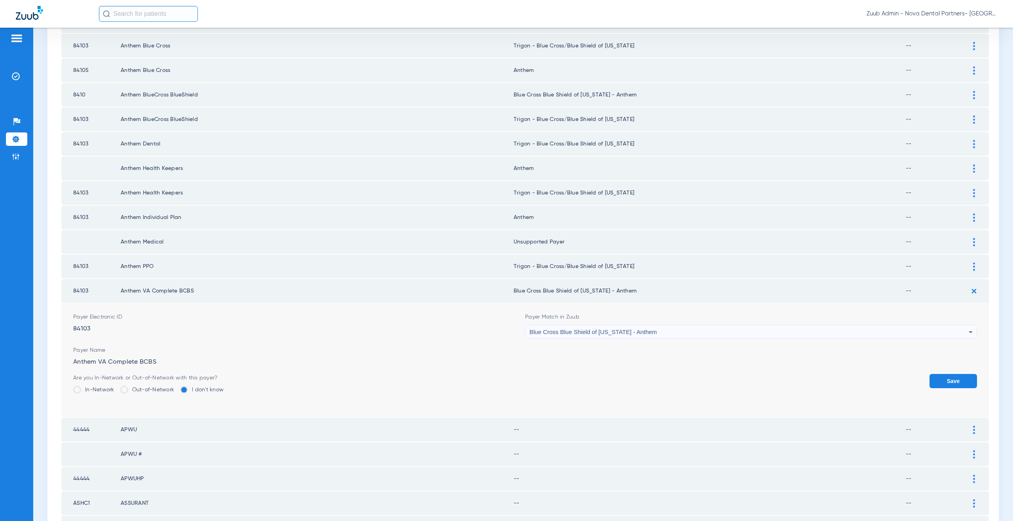
click at [939, 385] on button "Save" at bounding box center [952, 381] width 47 height 14
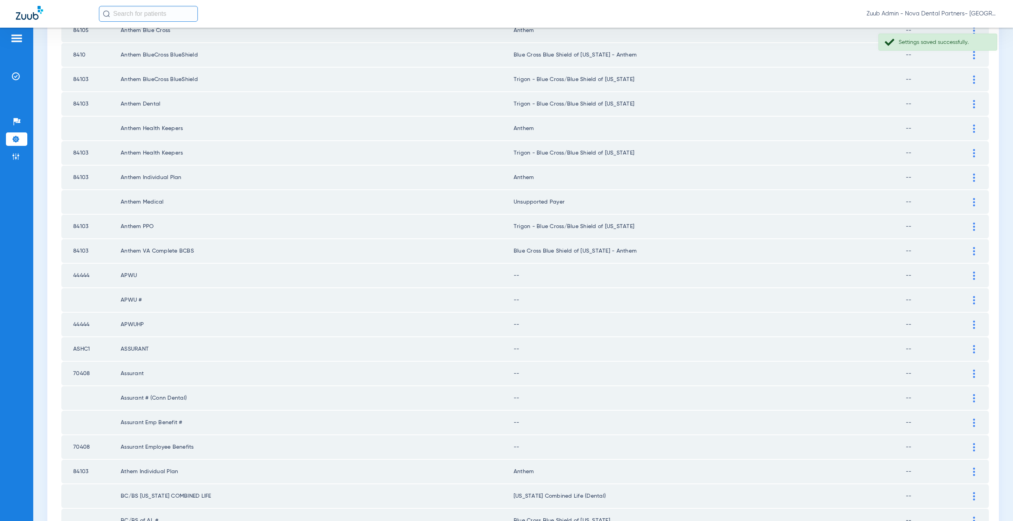
scroll to position [454, 0]
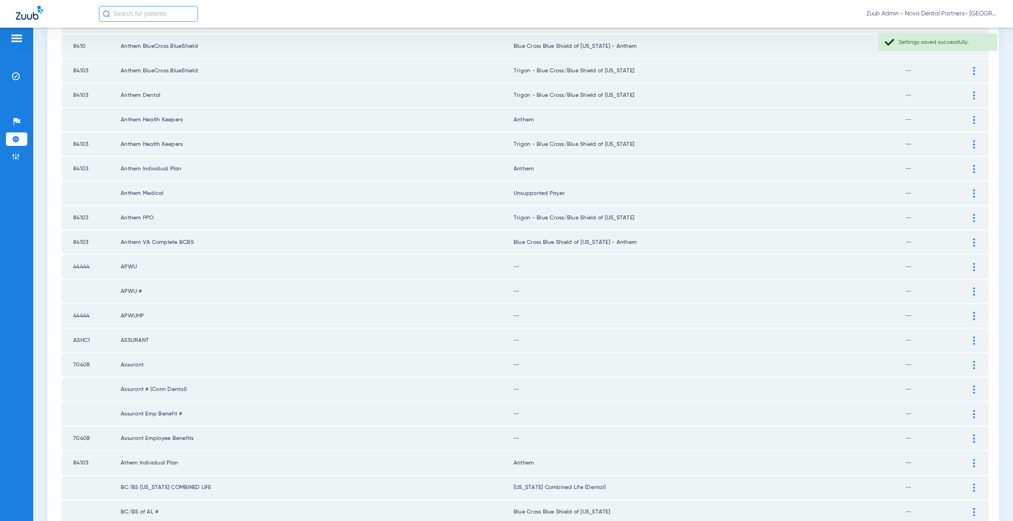
click at [959, 266] on td "--" at bounding box center [936, 267] width 61 height 24
click at [967, 266] on div at bounding box center [974, 267] width 14 height 8
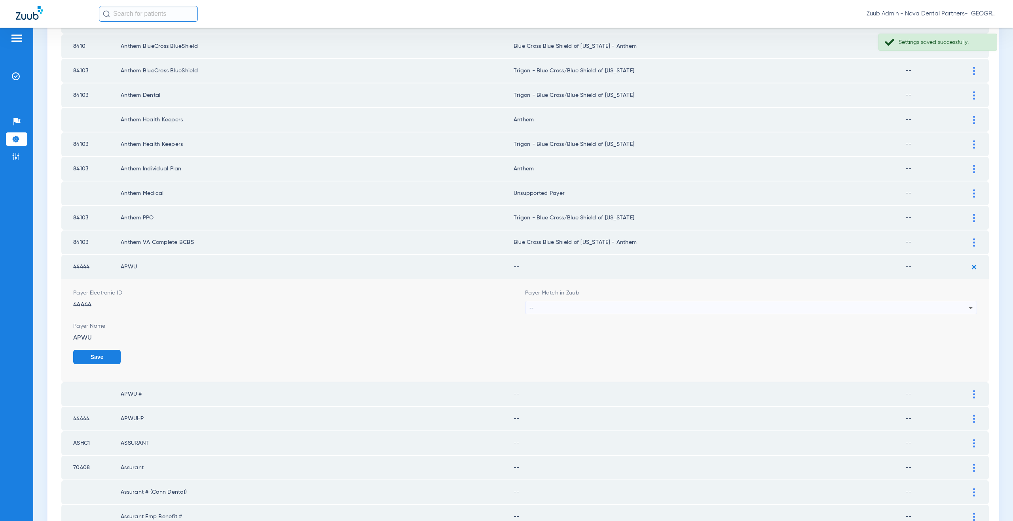
click at [549, 311] on div "--" at bounding box center [748, 307] width 439 height 13
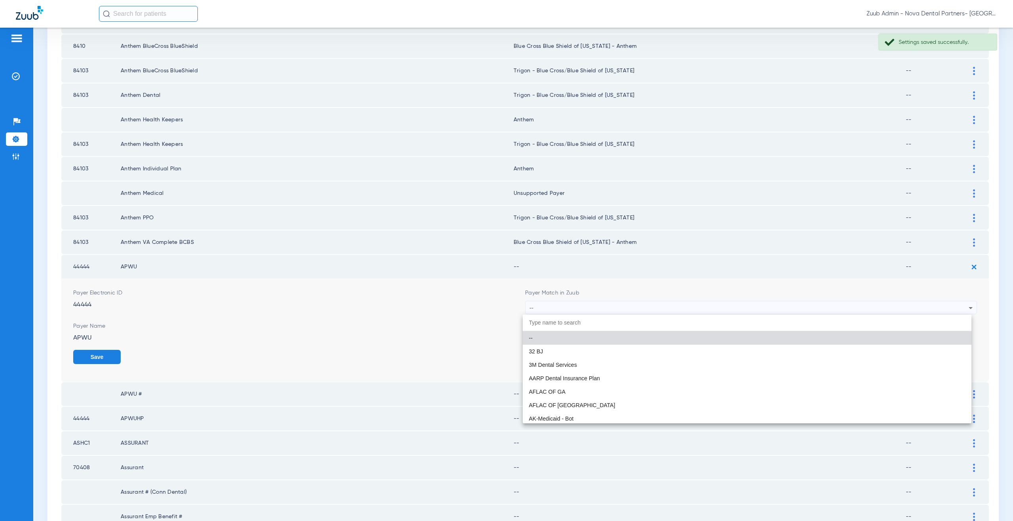
paste input "supported Payer"
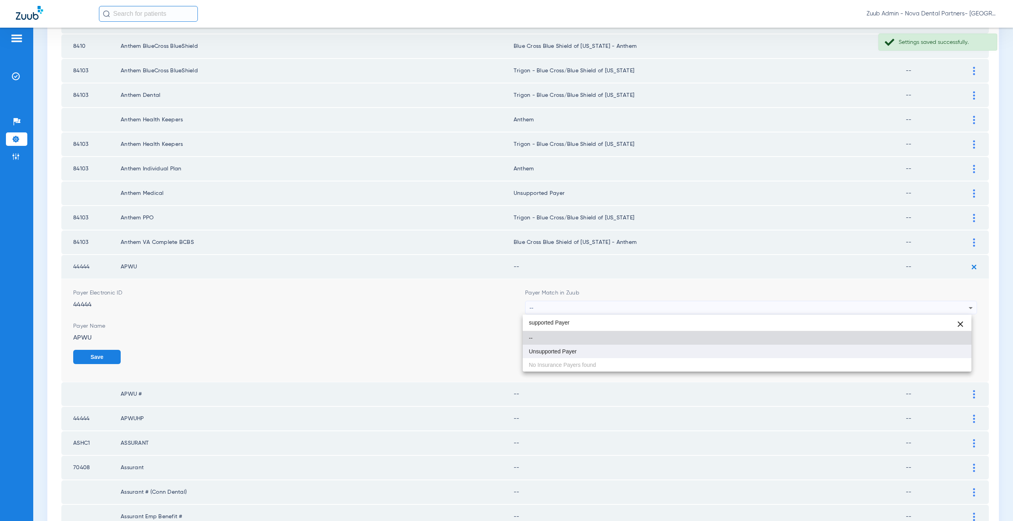
type input "supported Payer"
click at [569, 351] on span "Unsupported Payer" at bounding box center [553, 352] width 48 height 6
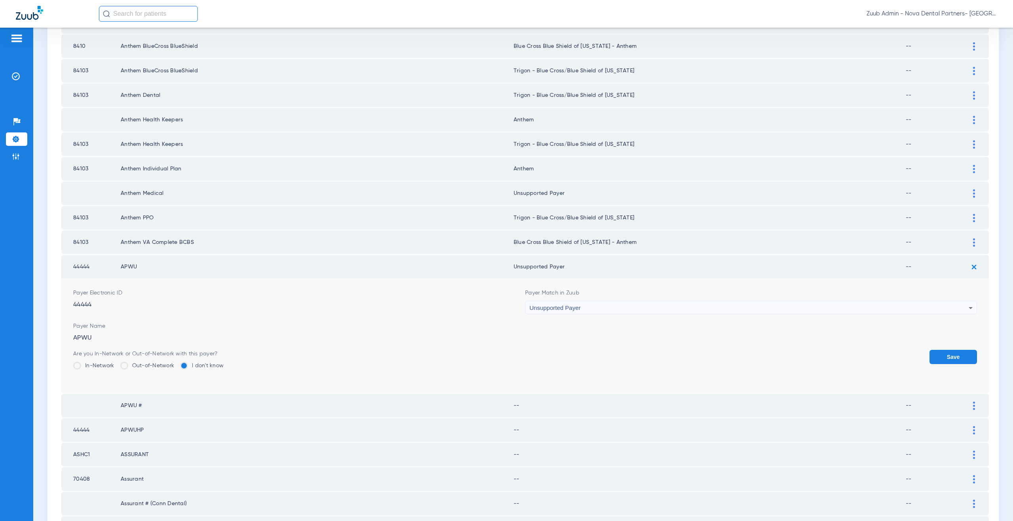
click at [961, 351] on button "Save" at bounding box center [952, 357] width 47 height 14
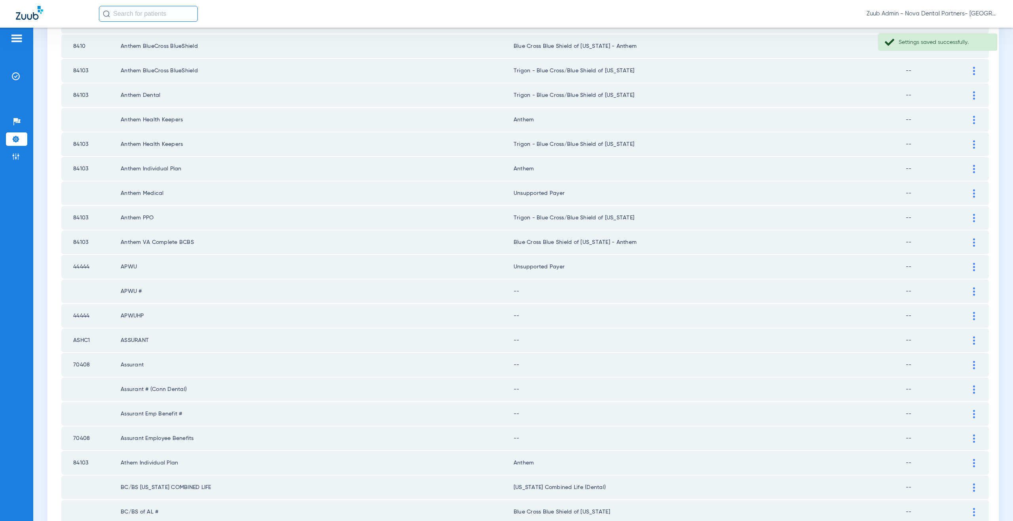
click at [967, 292] on div at bounding box center [974, 292] width 14 height 8
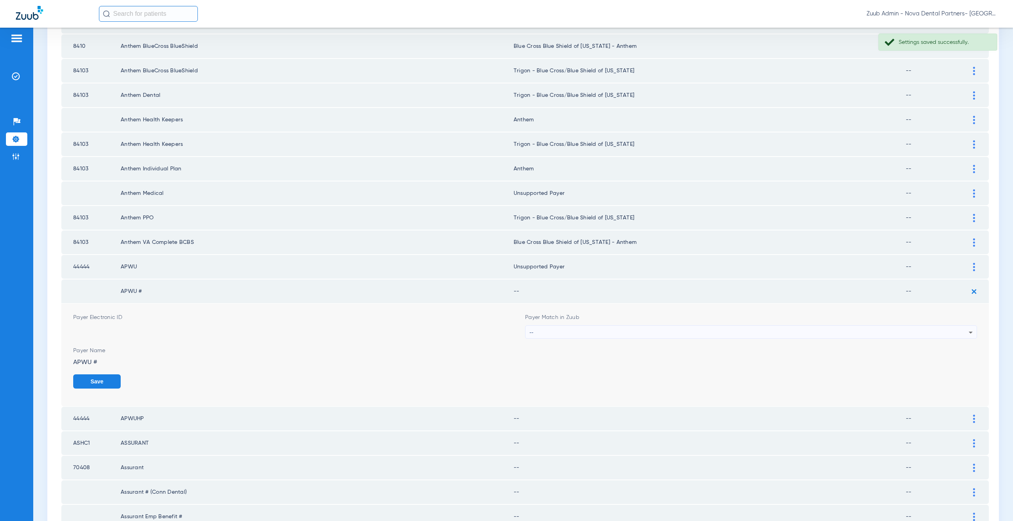
click at [548, 332] on div "--" at bounding box center [748, 332] width 439 height 13
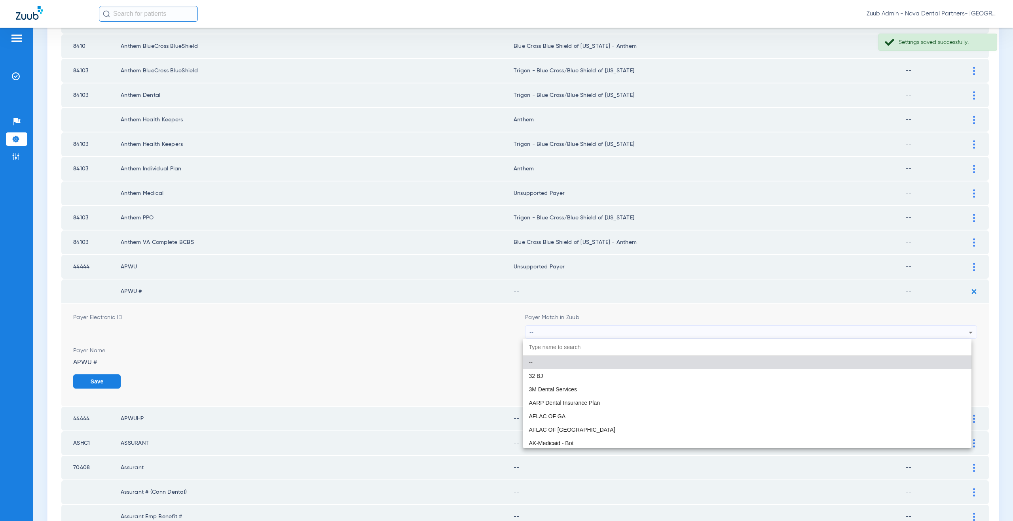
paste input "supported Payer"
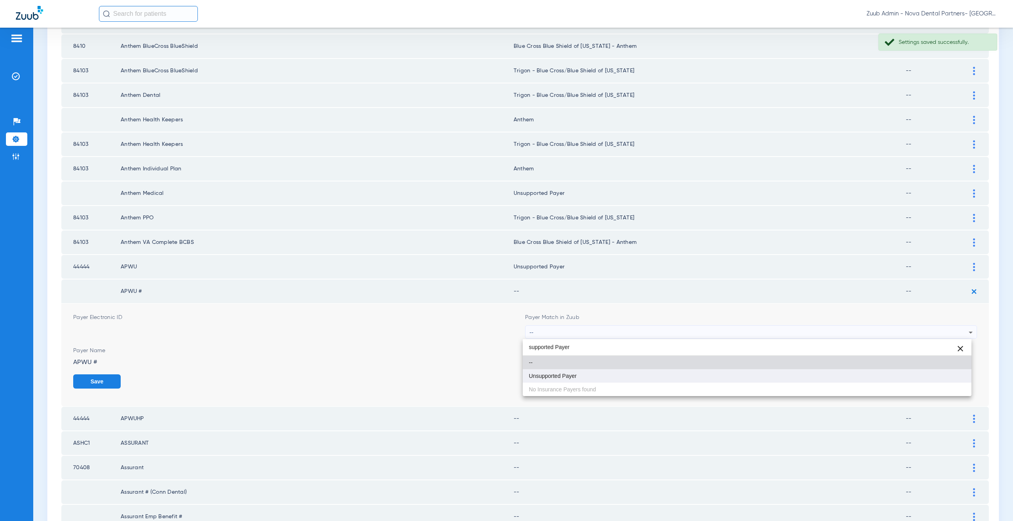
type input "supported Payer"
click at [557, 378] on span "Unsupported Payer" at bounding box center [553, 377] width 48 height 6
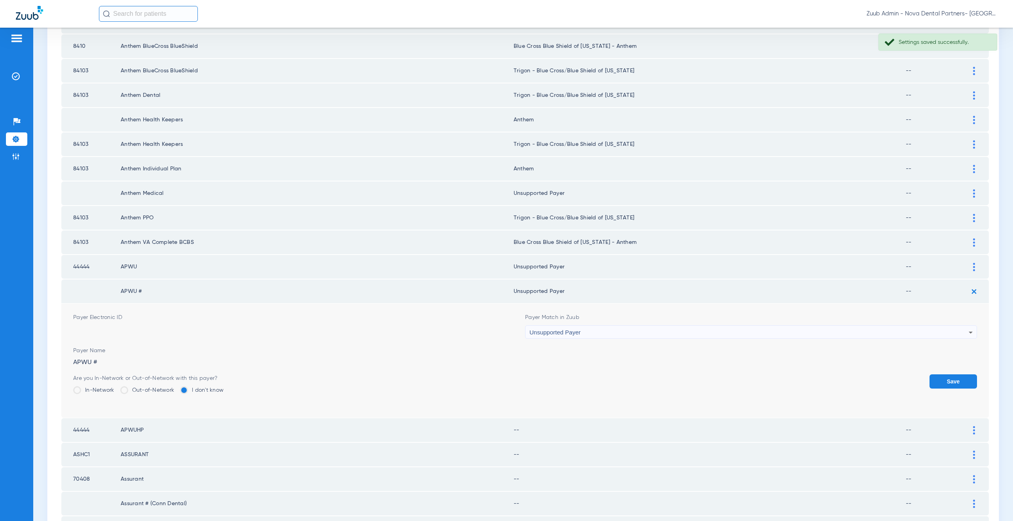
click at [932, 379] on button "Save" at bounding box center [952, 382] width 47 height 14
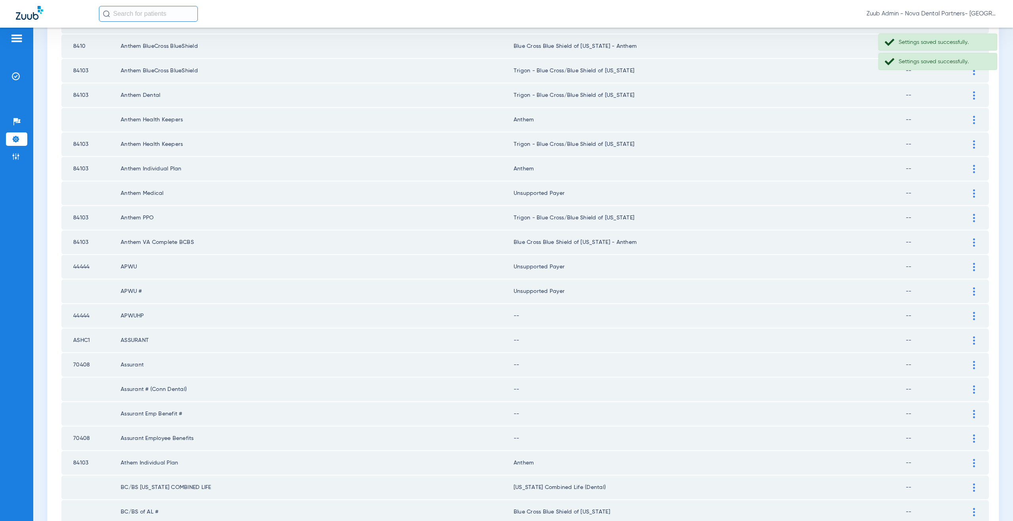
click at [967, 318] on div at bounding box center [974, 316] width 14 height 8
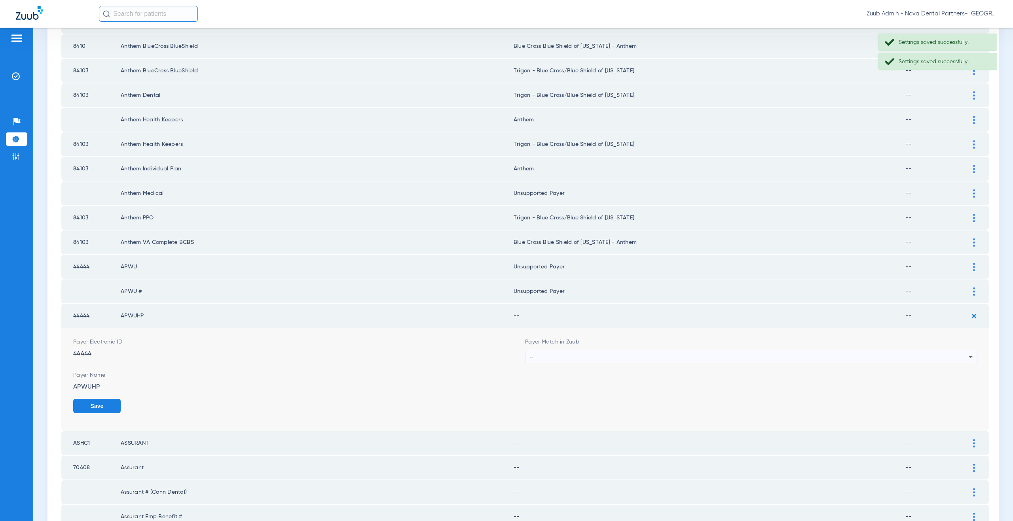
click at [559, 354] on div "--" at bounding box center [748, 357] width 439 height 13
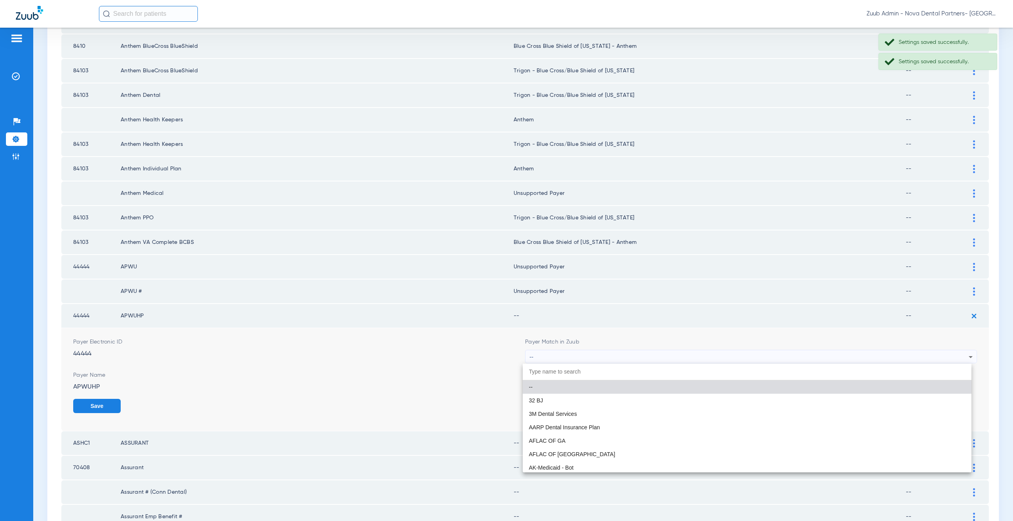
paste input "supported Payer"
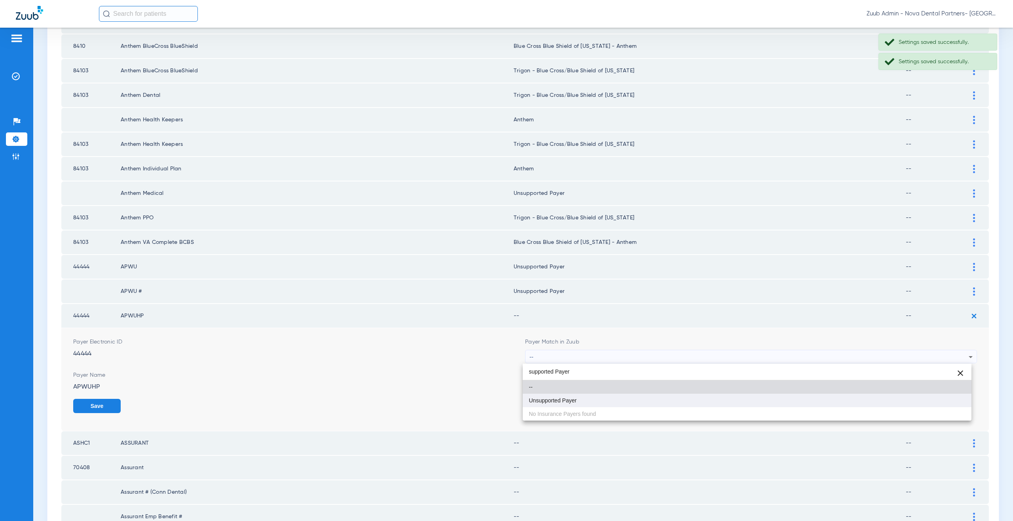
type input "supported Payer"
click at [562, 402] on span "Unsupported Payer" at bounding box center [553, 401] width 48 height 6
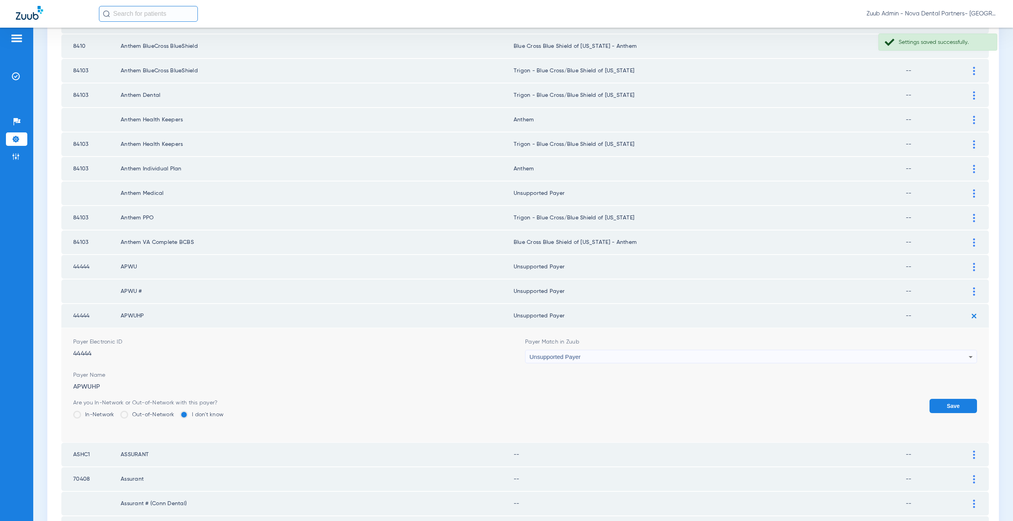
click at [933, 404] on button "Save" at bounding box center [952, 406] width 47 height 14
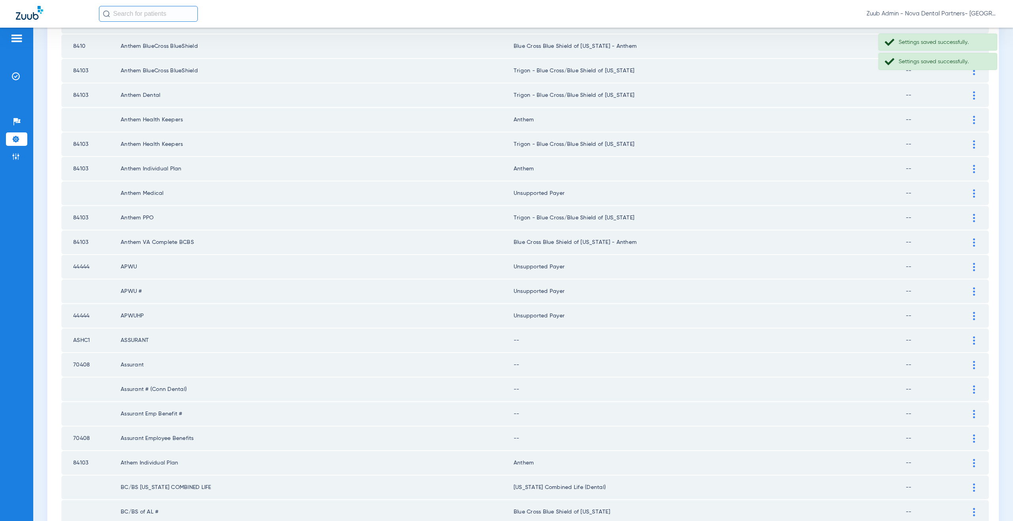
click at [967, 342] on div at bounding box center [974, 341] width 14 height 8
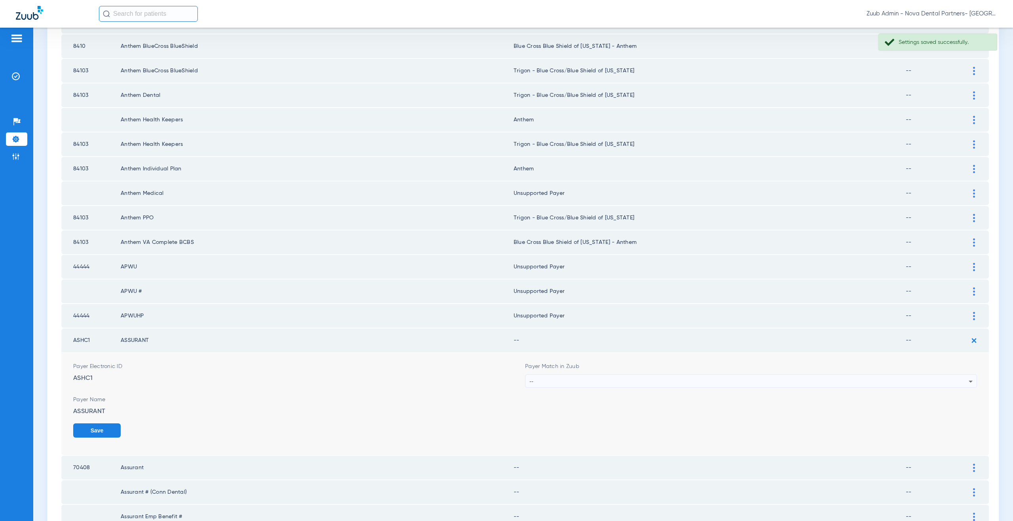
click at [568, 381] on div "--" at bounding box center [748, 381] width 439 height 13
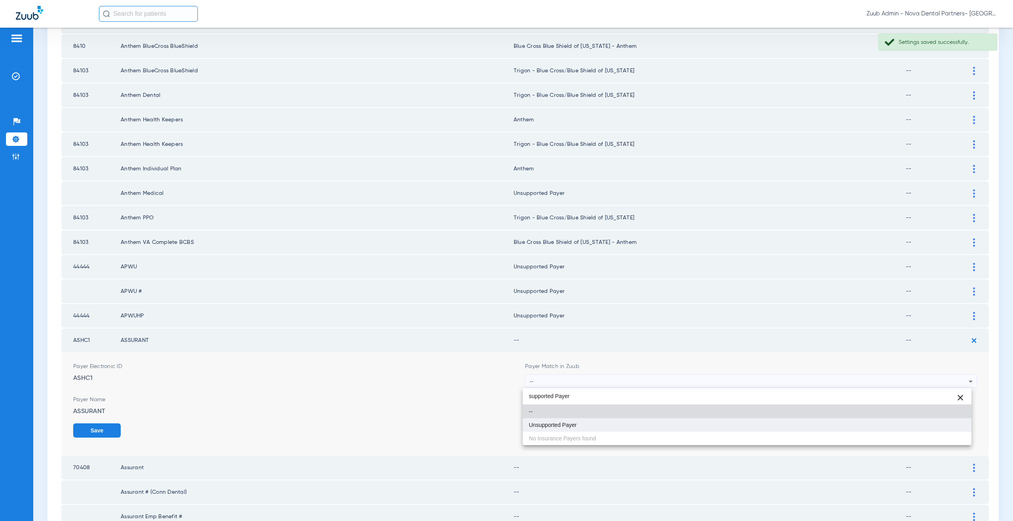
type input "supported Payer"
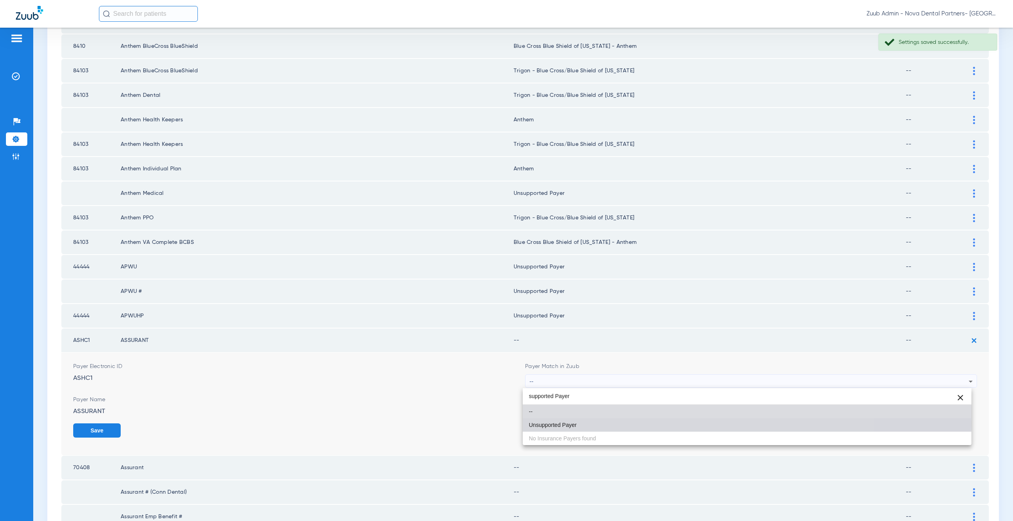
click at [571, 423] on span "Unsupported Payer" at bounding box center [553, 426] width 48 height 6
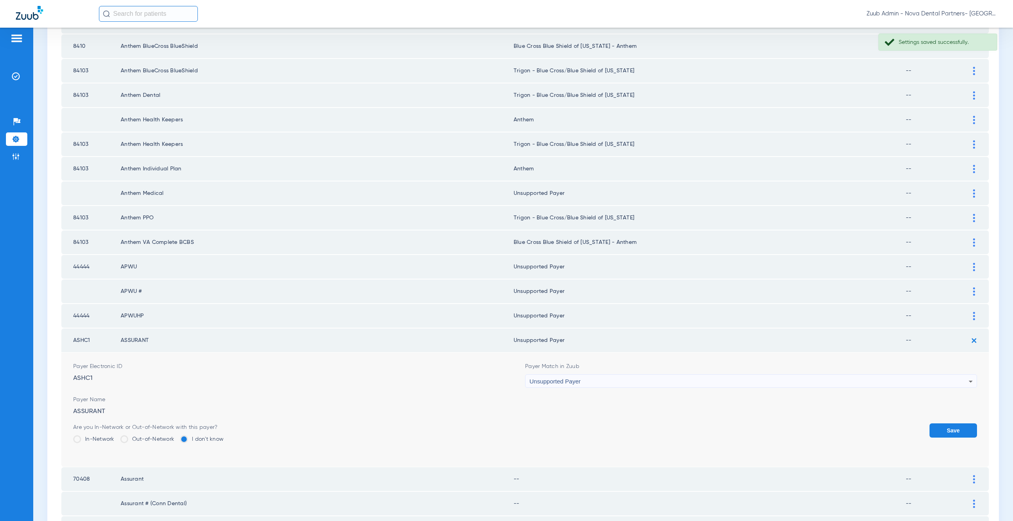
click at [935, 429] on button "Save" at bounding box center [952, 431] width 47 height 14
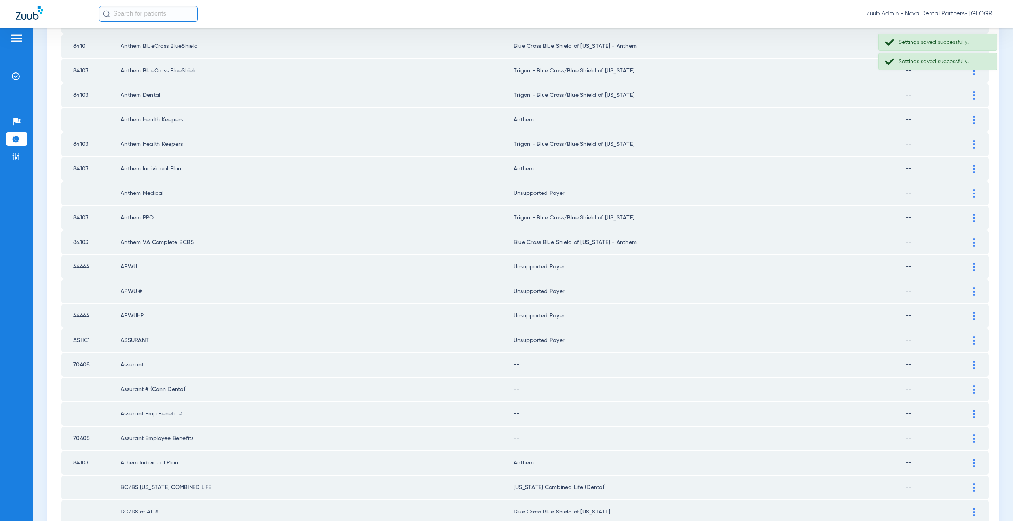
click at [969, 364] on div at bounding box center [974, 365] width 14 height 8
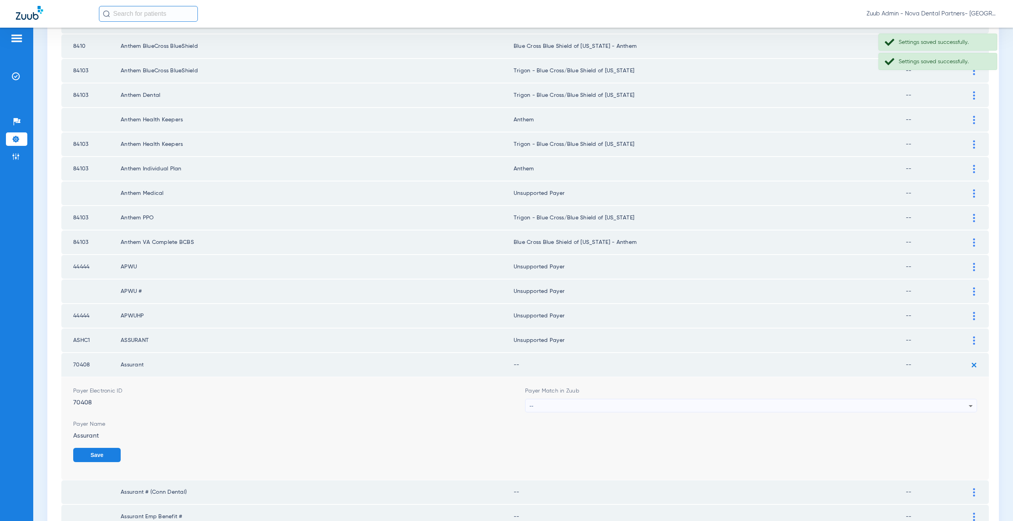
click at [548, 407] on div "--" at bounding box center [748, 406] width 439 height 13
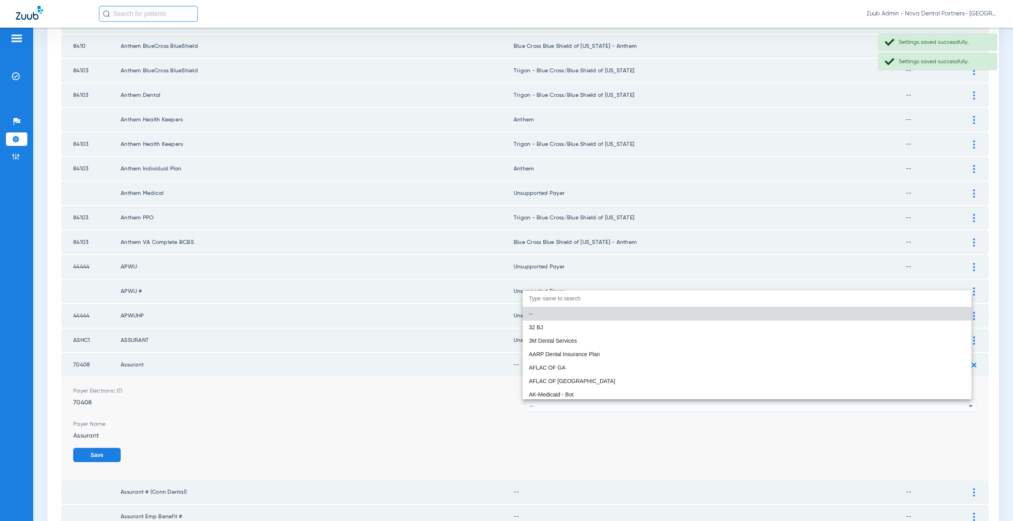
paste input "supported Payer"
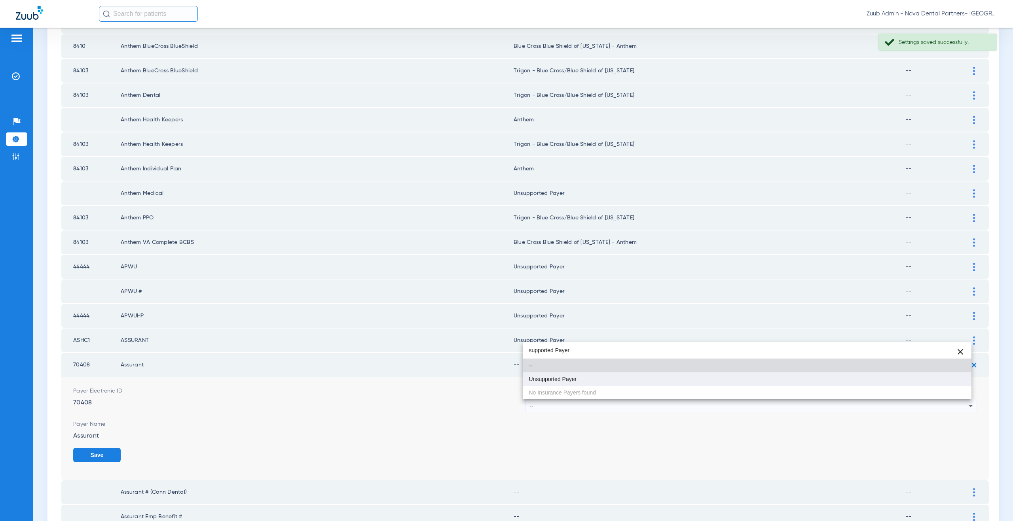
type input "supported Payer"
click at [563, 380] on span "Unsupported Payer" at bounding box center [553, 380] width 48 height 6
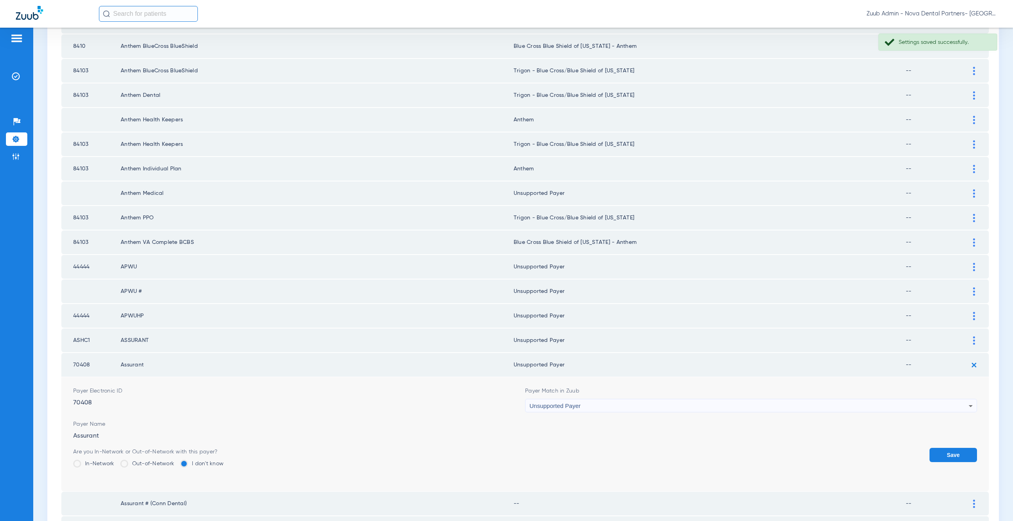
click at [941, 453] on button "Save" at bounding box center [952, 455] width 47 height 14
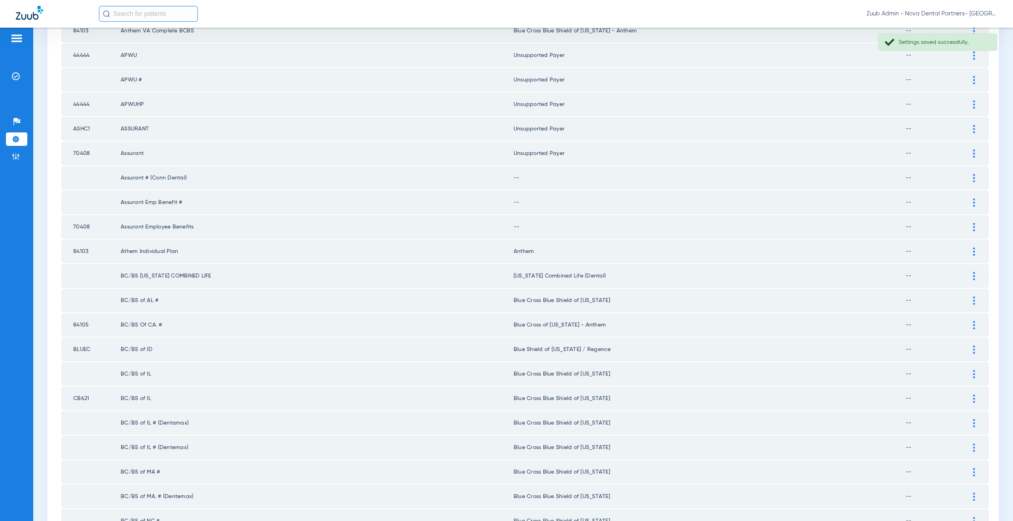
scroll to position [664, 0]
click at [967, 176] on div at bounding box center [974, 180] width 14 height 8
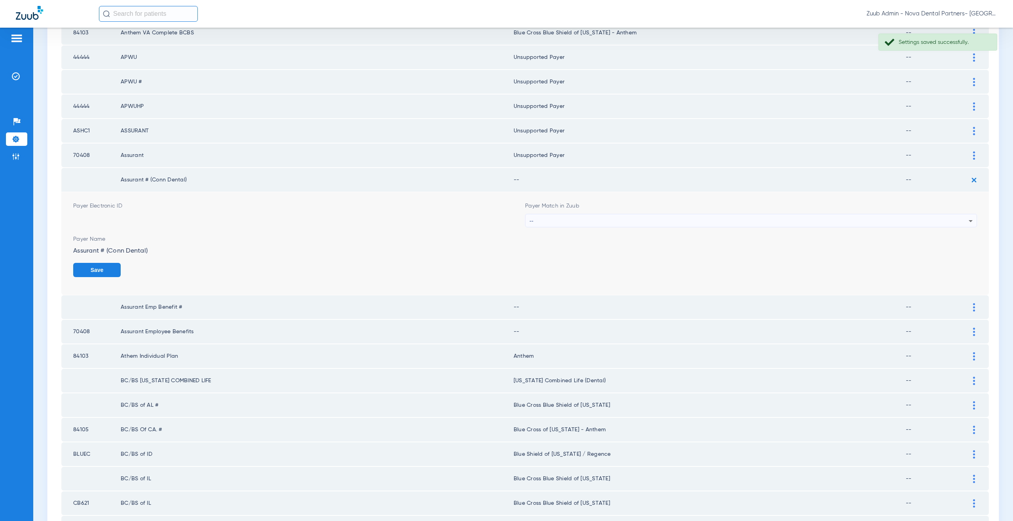
click at [588, 222] on div "--" at bounding box center [748, 220] width 439 height 13
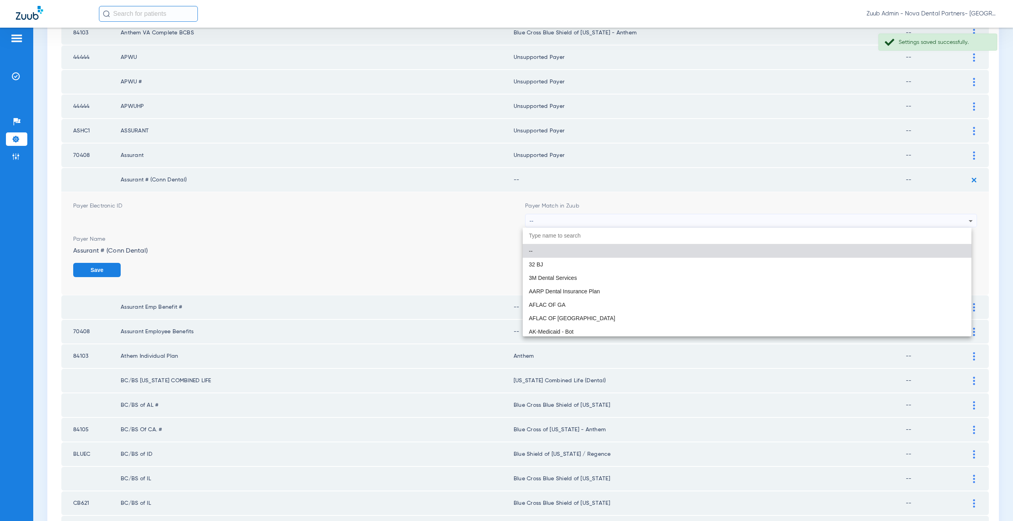
paste input "supported Payer"
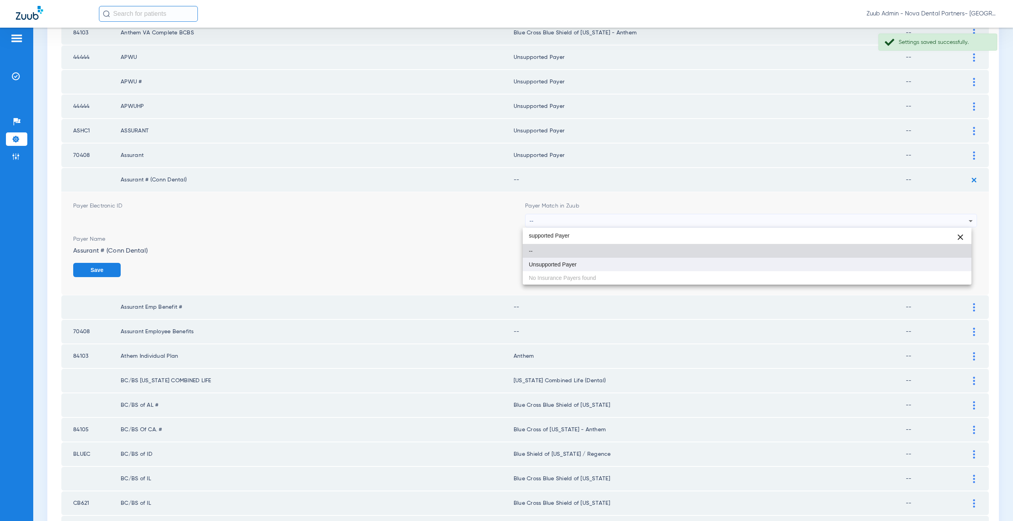
type input "supported Payer"
click at [571, 263] on span "Unsupported Payer" at bounding box center [553, 265] width 48 height 6
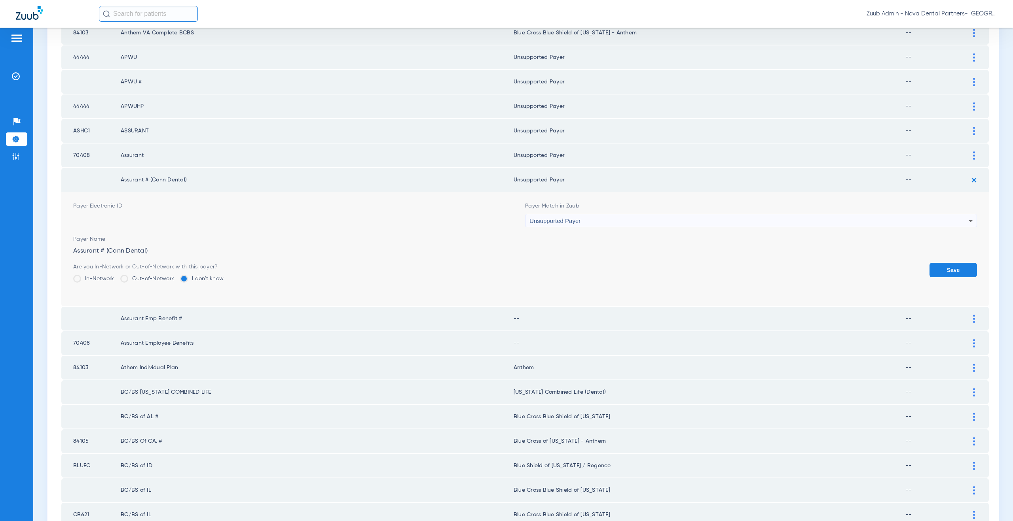
click at [947, 264] on button "Save" at bounding box center [952, 270] width 47 height 14
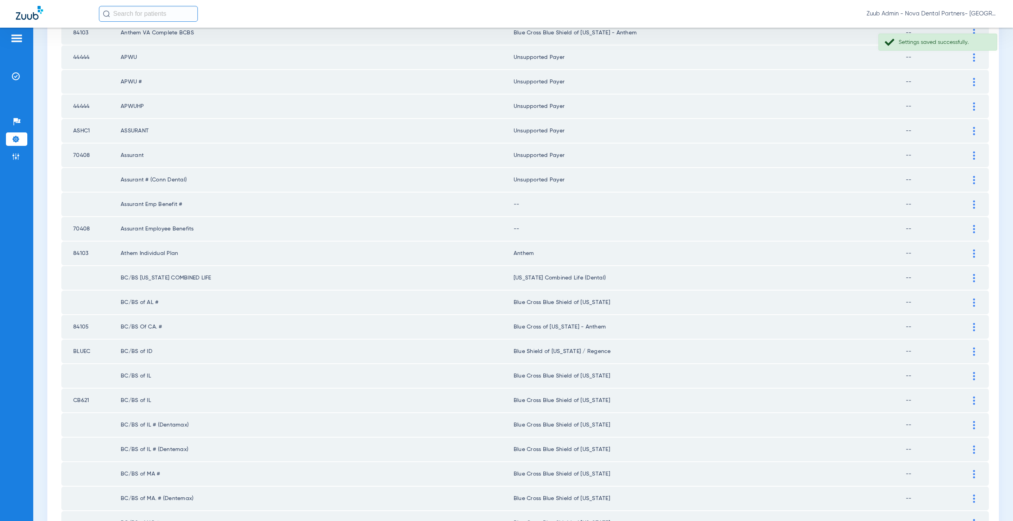
click at [973, 208] on img at bounding box center [974, 205] width 2 height 8
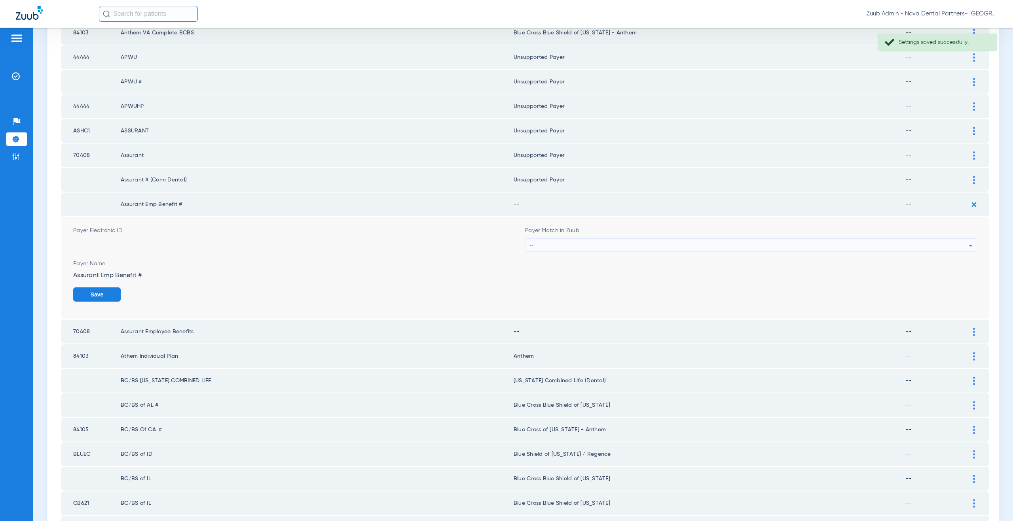
click at [551, 243] on div "--" at bounding box center [748, 245] width 439 height 13
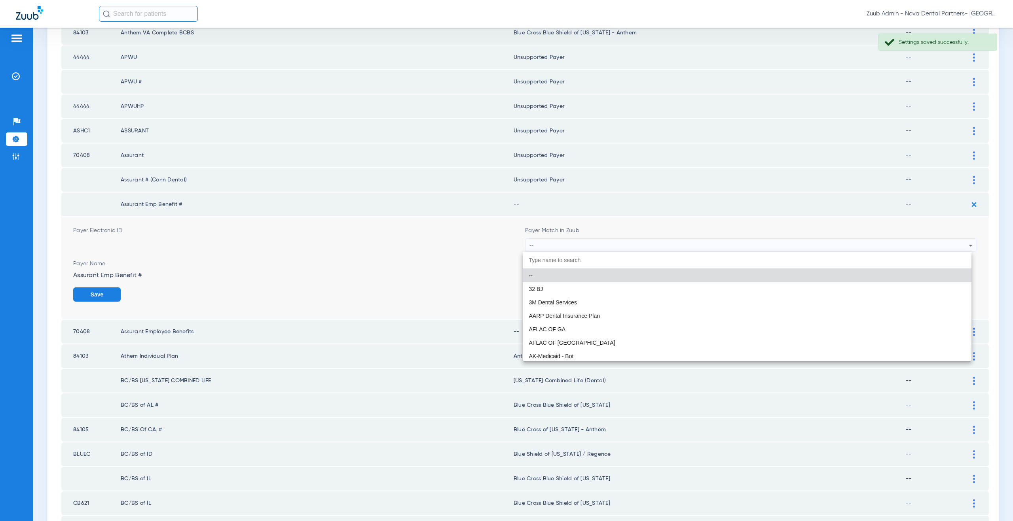
paste input "supported Payer"
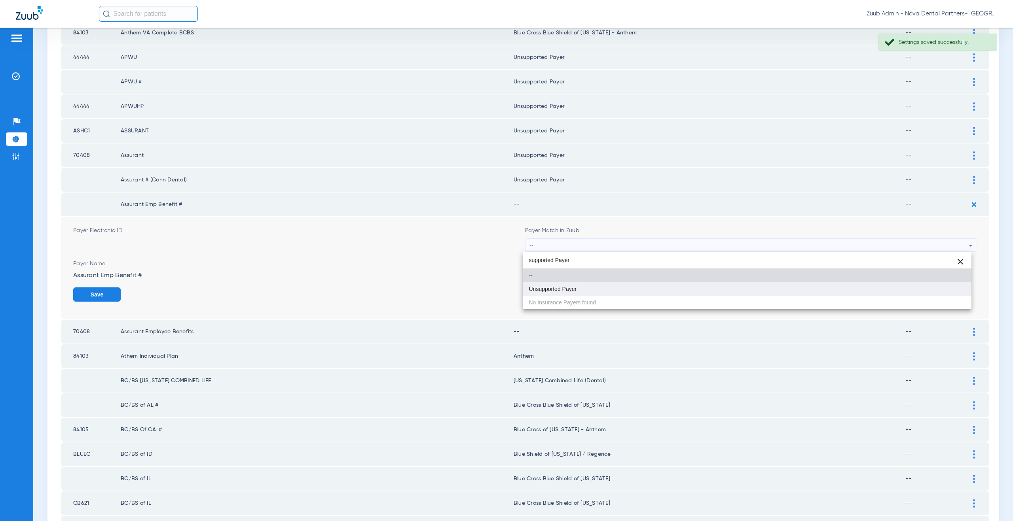
type input "supported Payer"
click at [560, 288] on span "Unsupported Payer" at bounding box center [553, 289] width 48 height 6
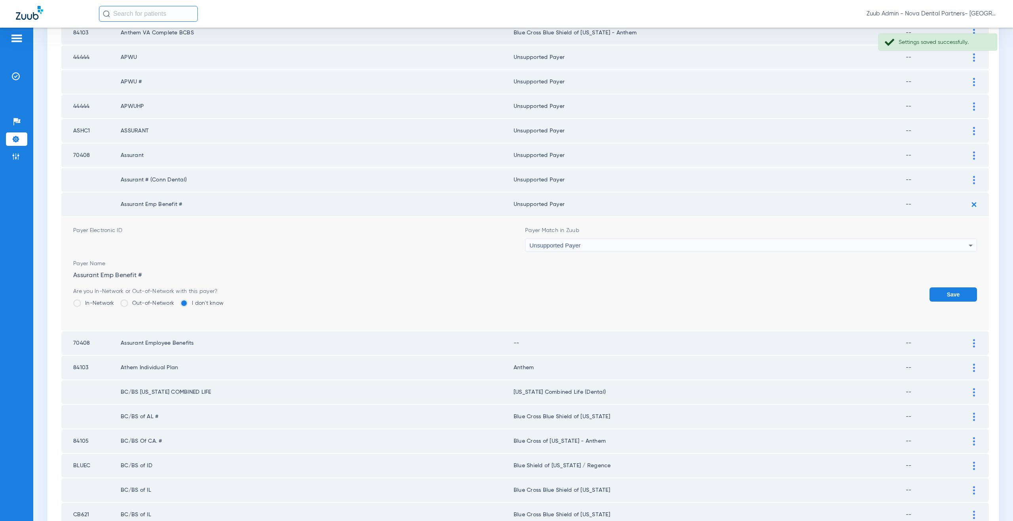
click at [942, 294] on button "Save" at bounding box center [952, 295] width 47 height 14
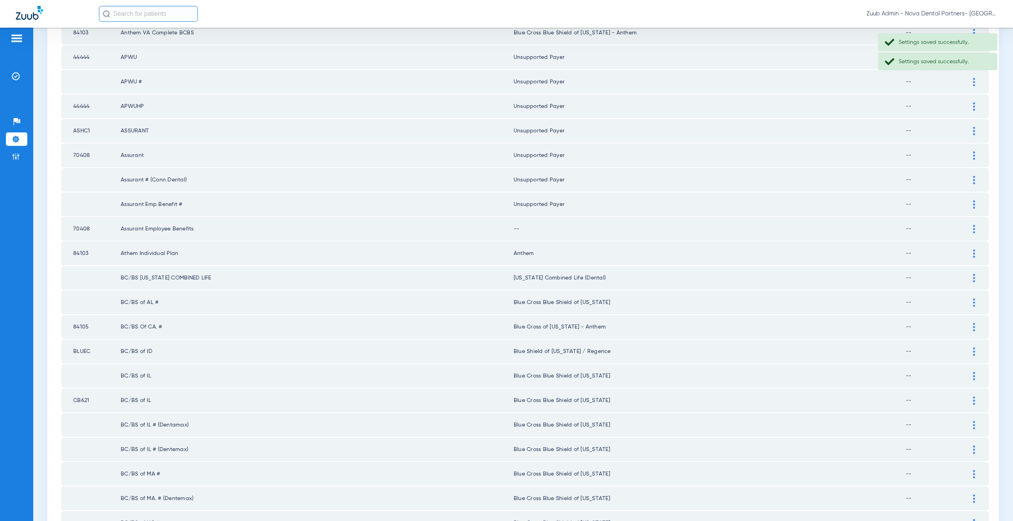
click at [973, 230] on img at bounding box center [974, 229] width 2 height 8
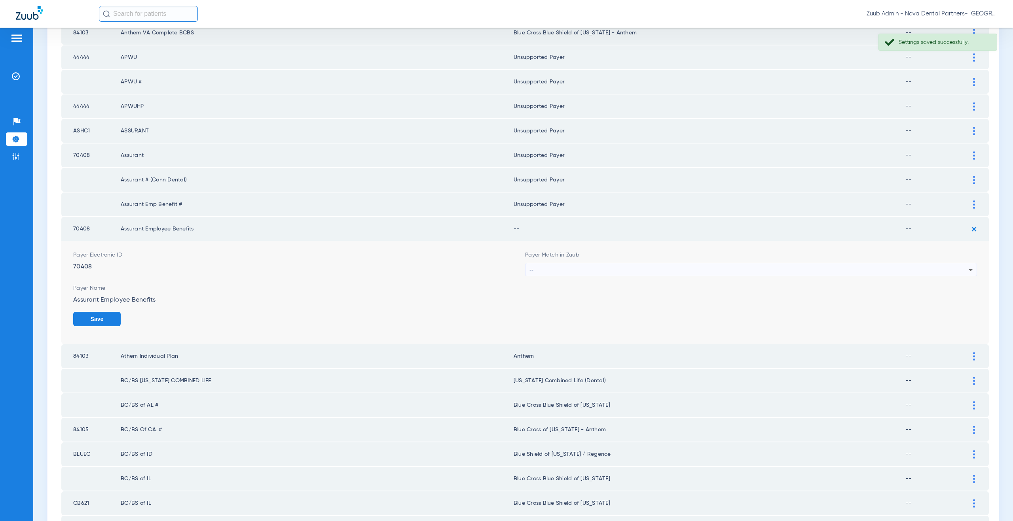
click at [578, 273] on div "--" at bounding box center [748, 270] width 439 height 13
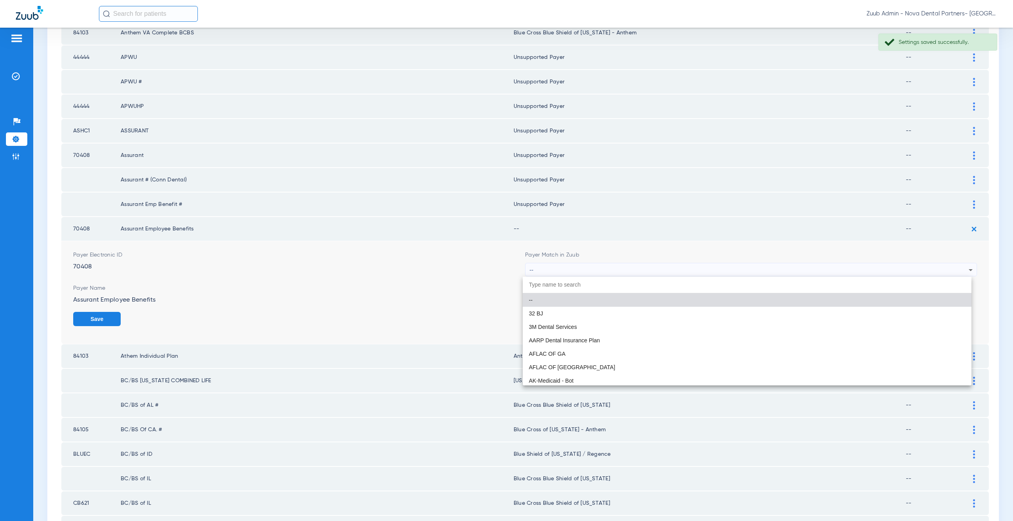
paste input "supported Payer"
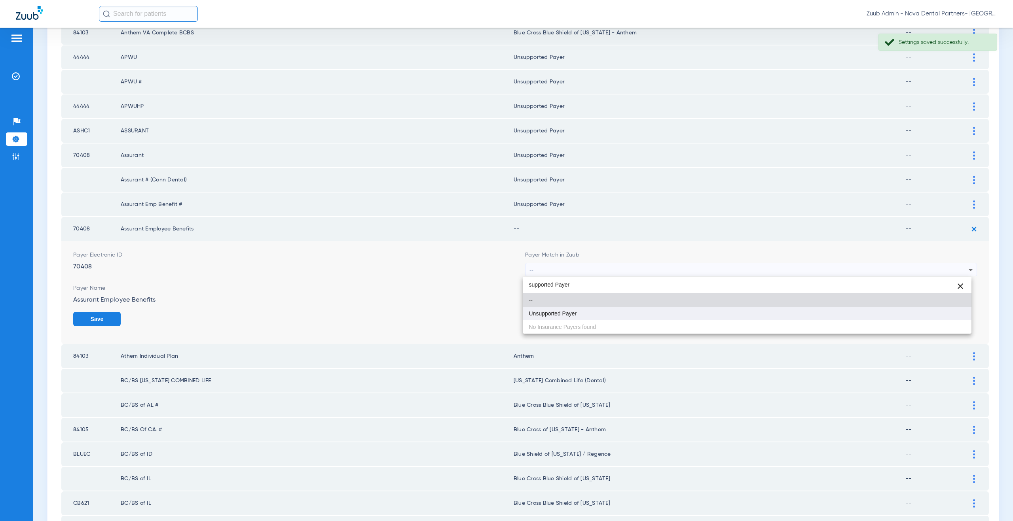
type input "supported Payer"
click at [580, 317] on mat-option "Unsupported Payer" at bounding box center [747, 313] width 449 height 13
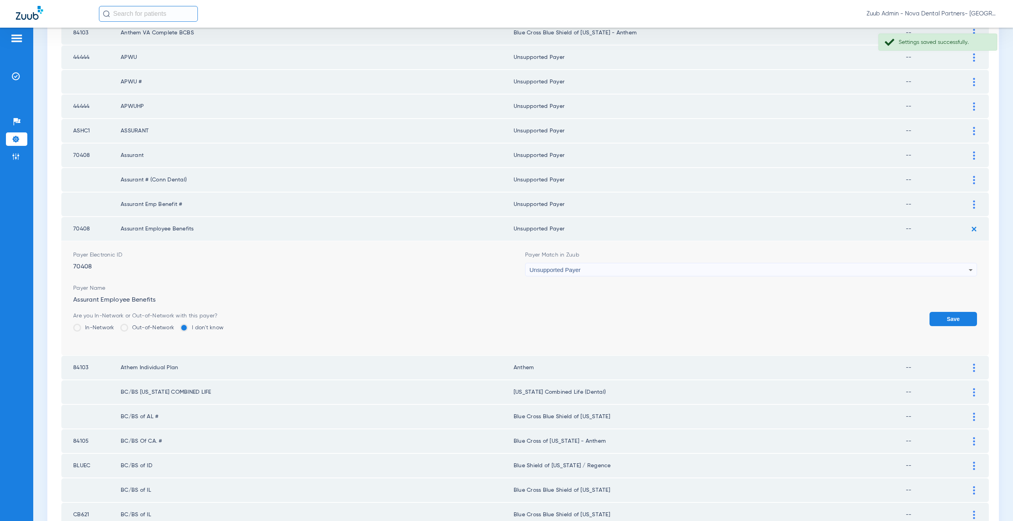
click at [940, 317] on button "Save" at bounding box center [952, 319] width 47 height 14
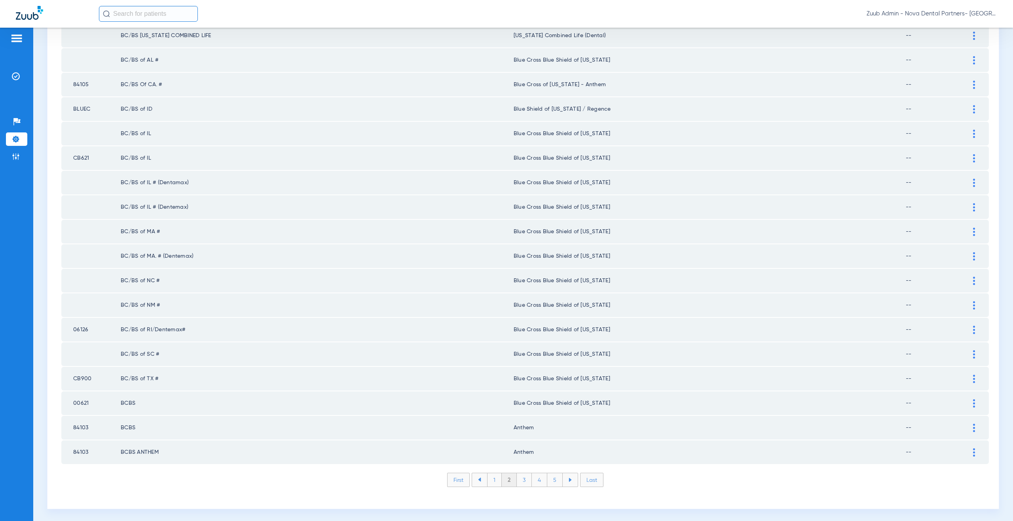
scroll to position [908, 0]
click at [967, 426] on div at bounding box center [974, 426] width 14 height 8
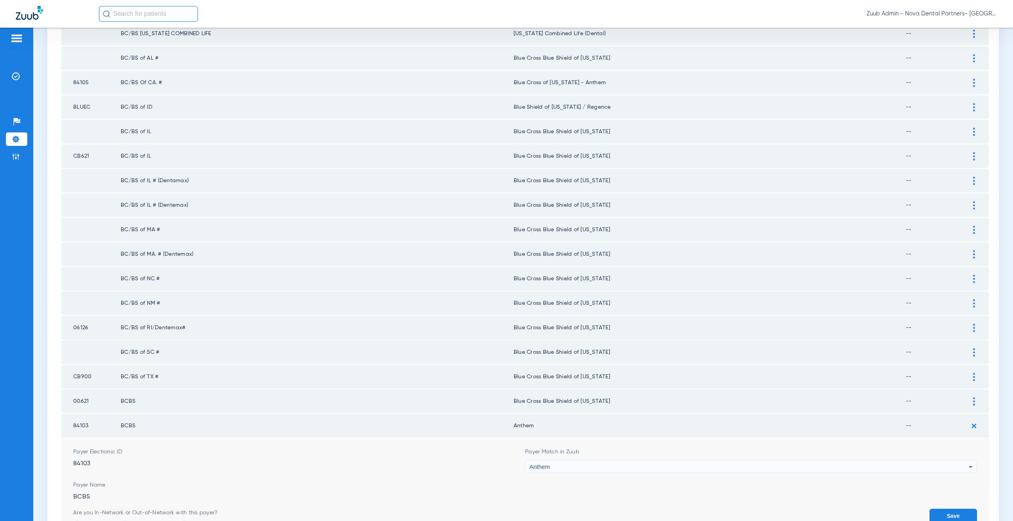
click at [582, 467] on div "Anthem" at bounding box center [748, 467] width 439 height 13
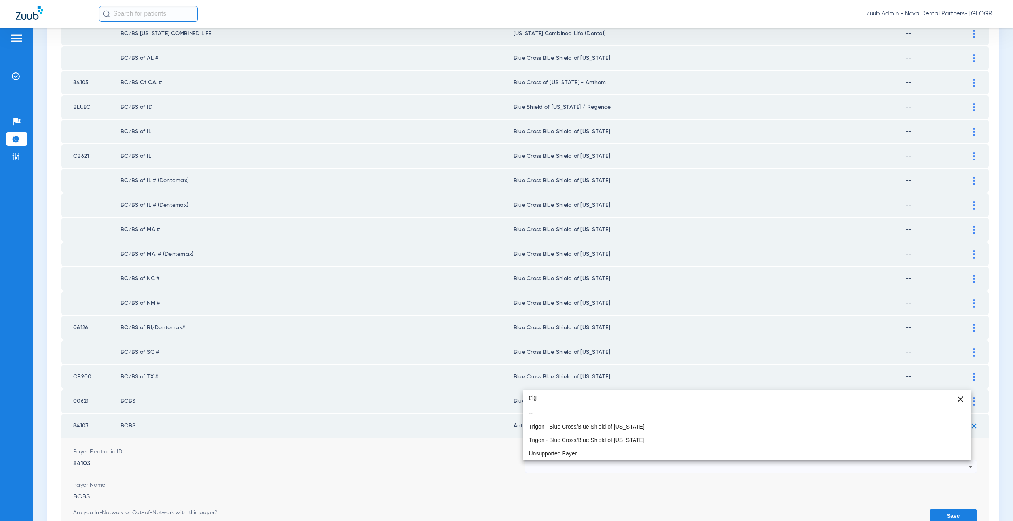
scroll to position [0, 0]
type input "trig"
click at [612, 442] on span "Trigon - Blue Cross/Blue Shield of [US_STATE]" at bounding box center [587, 441] width 116 height 6
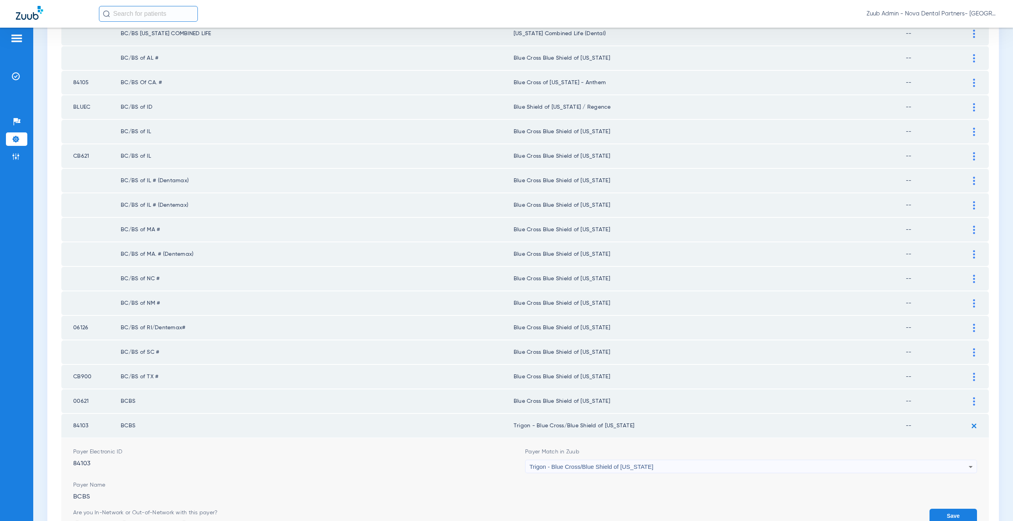
click at [952, 512] on button "Save" at bounding box center [952, 516] width 47 height 14
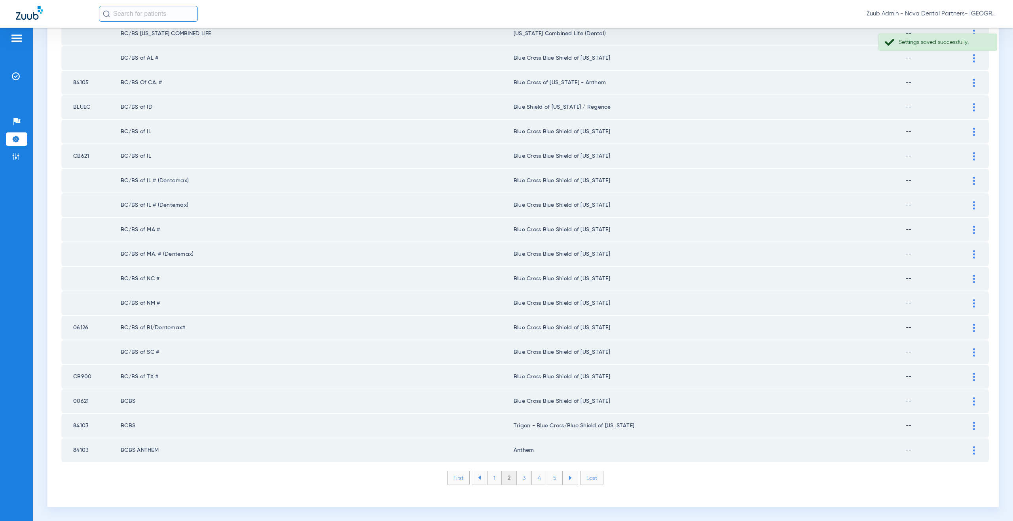
click at [967, 452] on div at bounding box center [974, 451] width 14 height 8
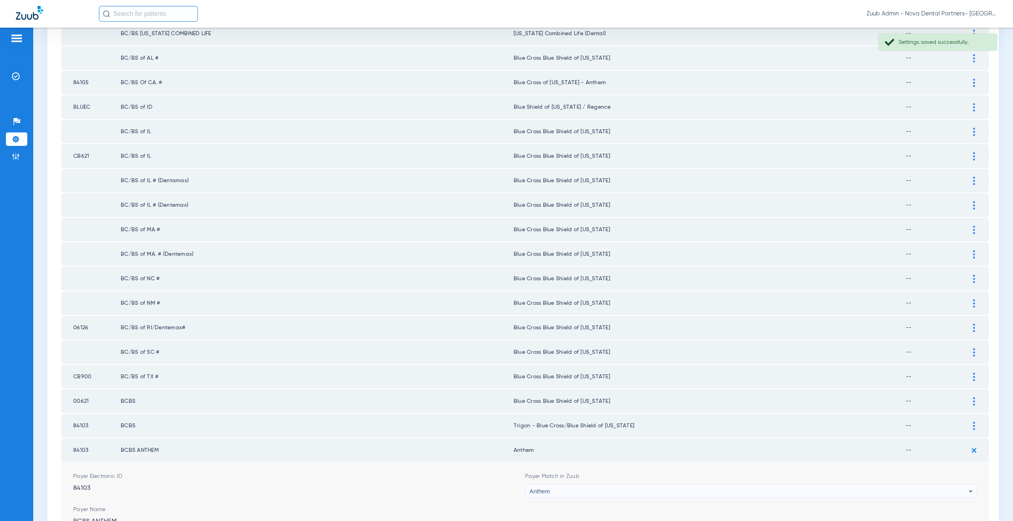
click at [548, 495] on div "Anthem" at bounding box center [748, 491] width 439 height 13
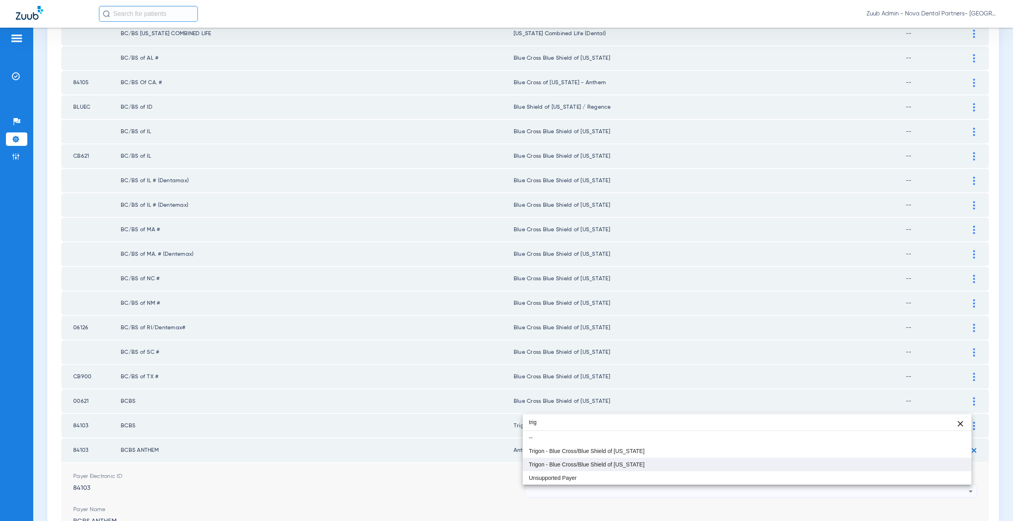
type input "trig"
click at [564, 466] on span "Trigon - Blue Cross/Blue Shield of [US_STATE]" at bounding box center [587, 465] width 116 height 6
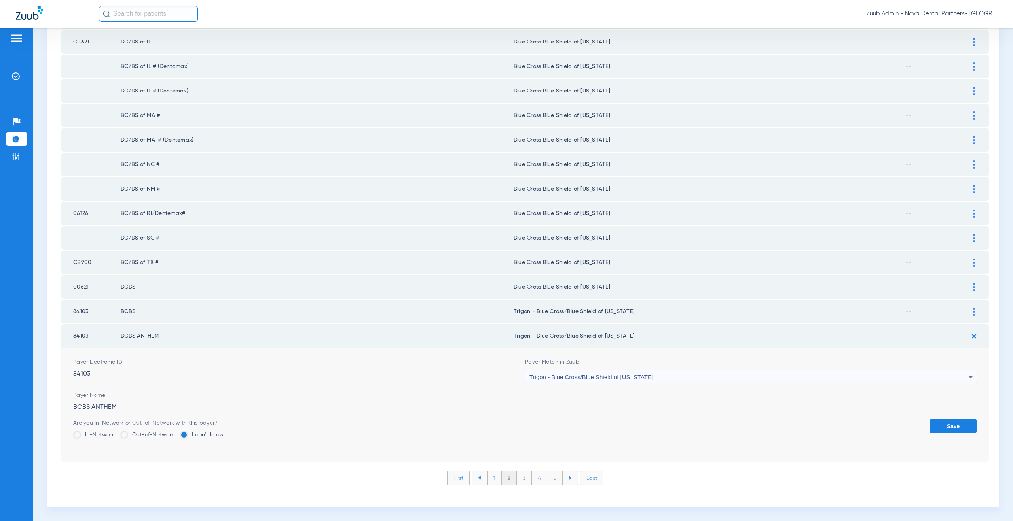
click at [944, 426] on button "Save" at bounding box center [952, 426] width 47 height 14
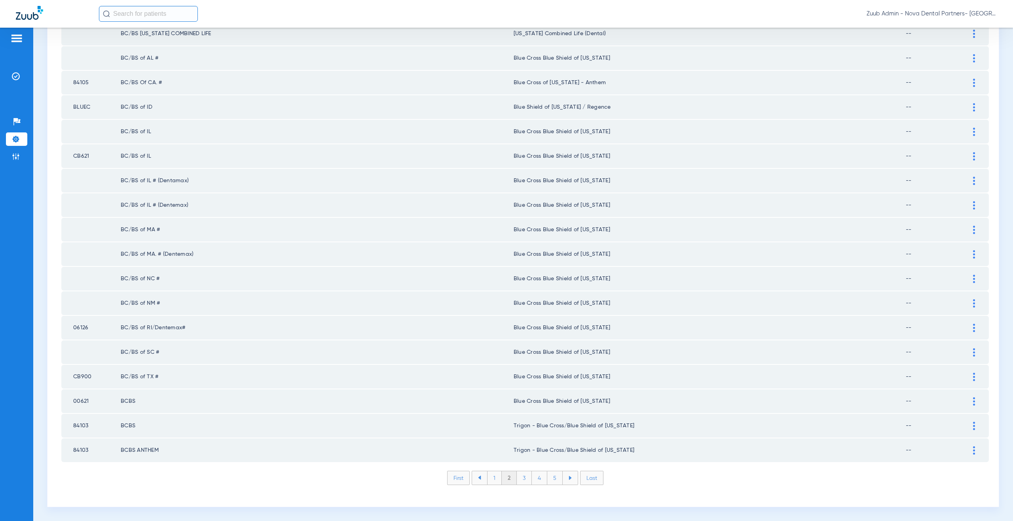
scroll to position [908, 0]
click at [524, 480] on li "3" at bounding box center [524, 478] width 15 height 13
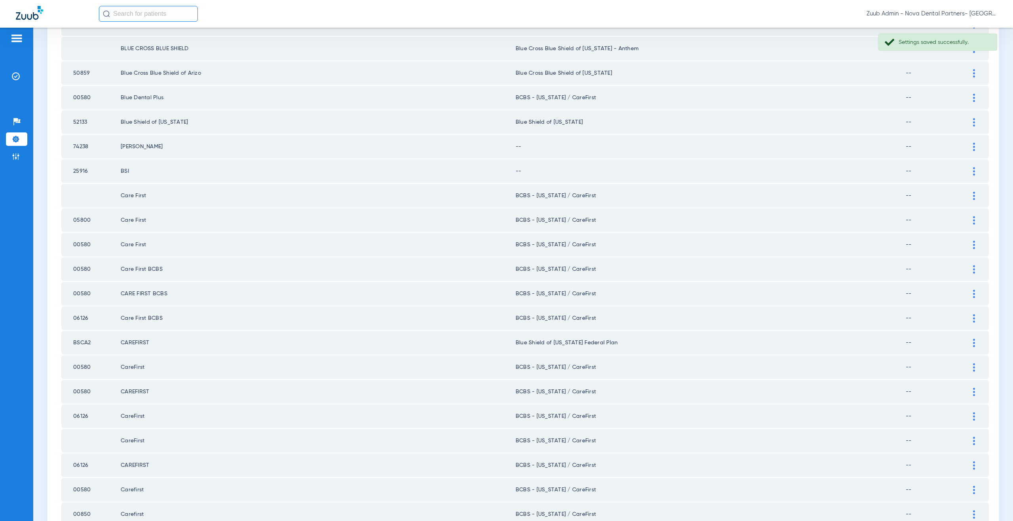
scroll to position [0, 0]
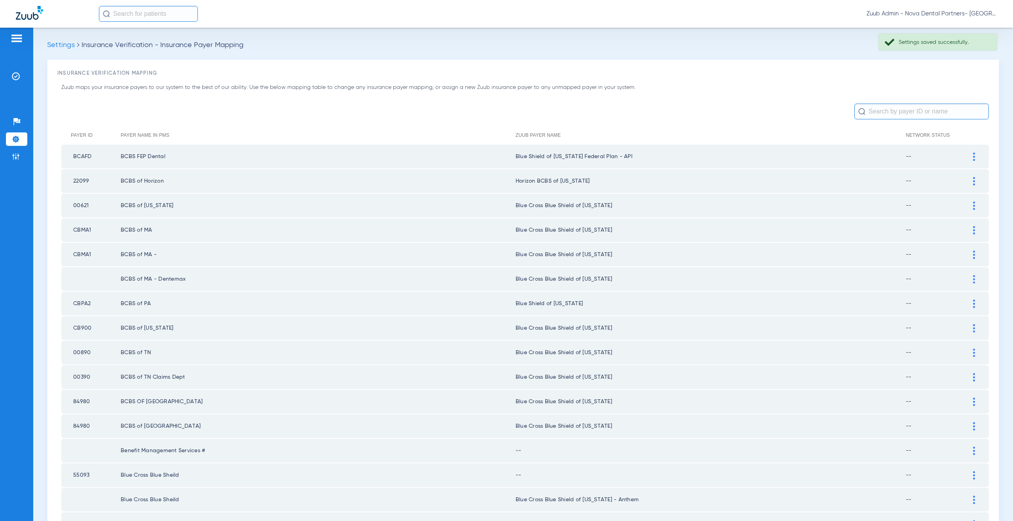
click at [967, 156] on div at bounding box center [974, 157] width 14 height 8
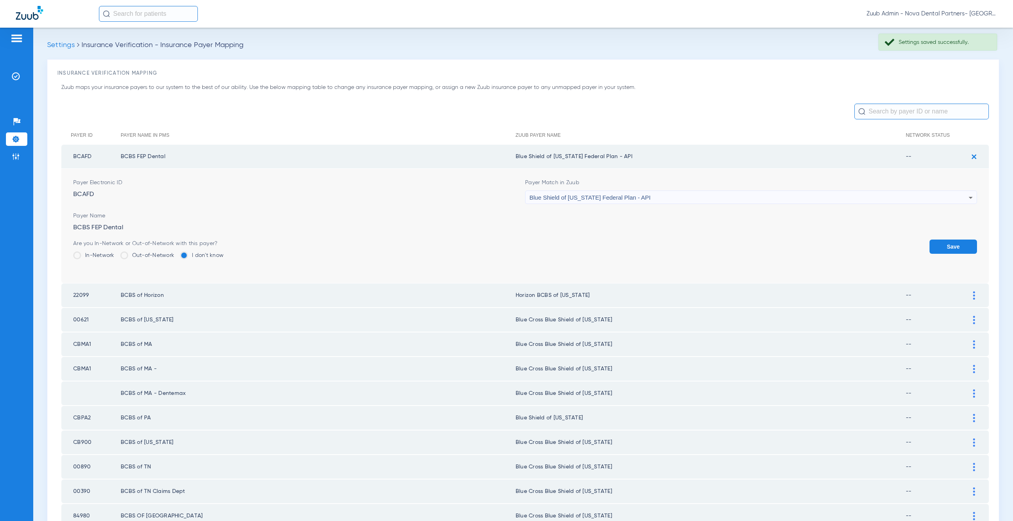
click at [641, 193] on div "Blue Shield of California Federal Plan - API" at bounding box center [748, 197] width 439 height 13
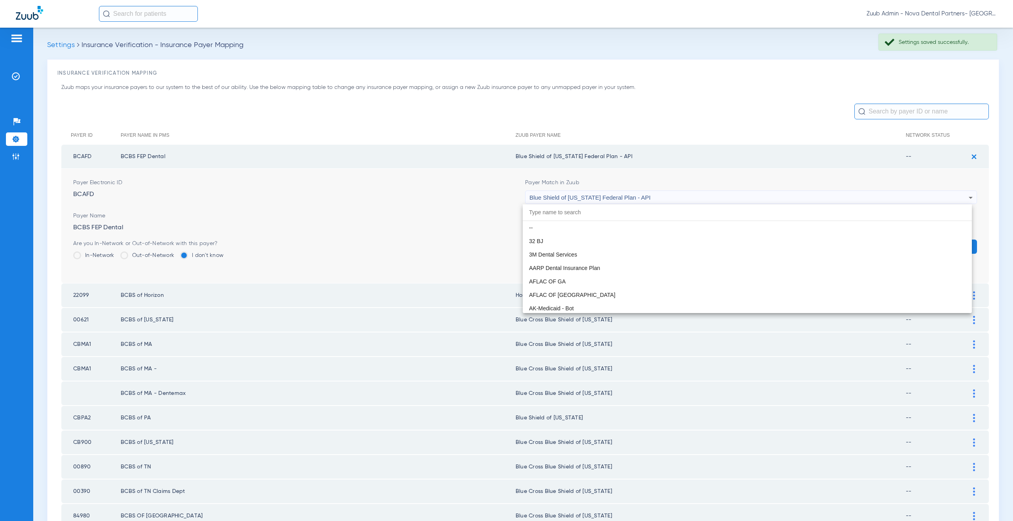
scroll to position [1119, 0]
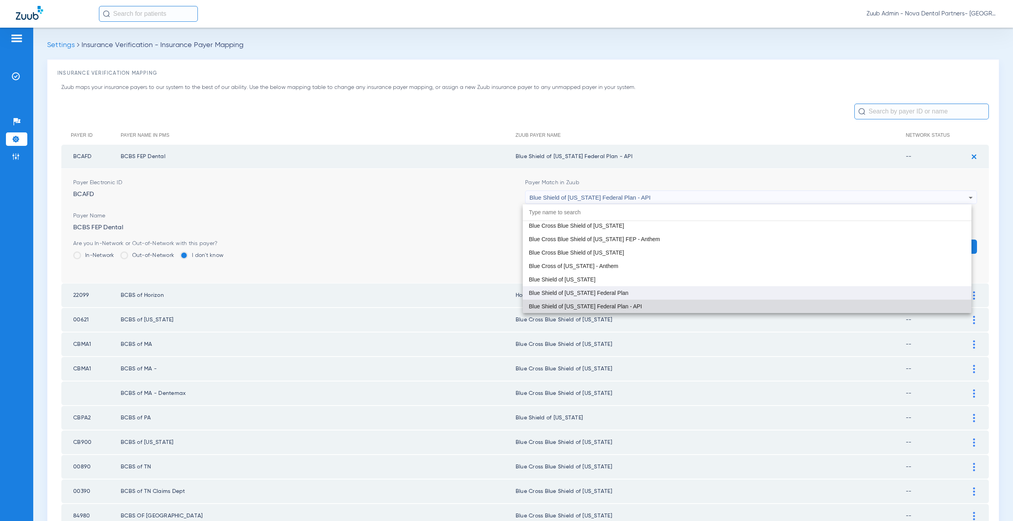
click at [629, 291] on mat-option "Blue Shield of [US_STATE] Federal Plan" at bounding box center [747, 292] width 449 height 13
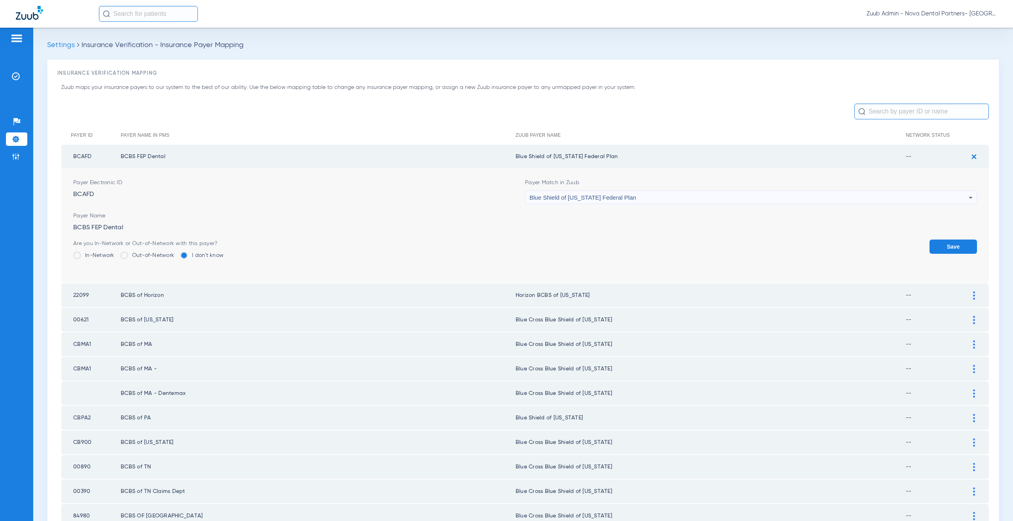
click at [933, 249] on button "Save" at bounding box center [952, 247] width 47 height 14
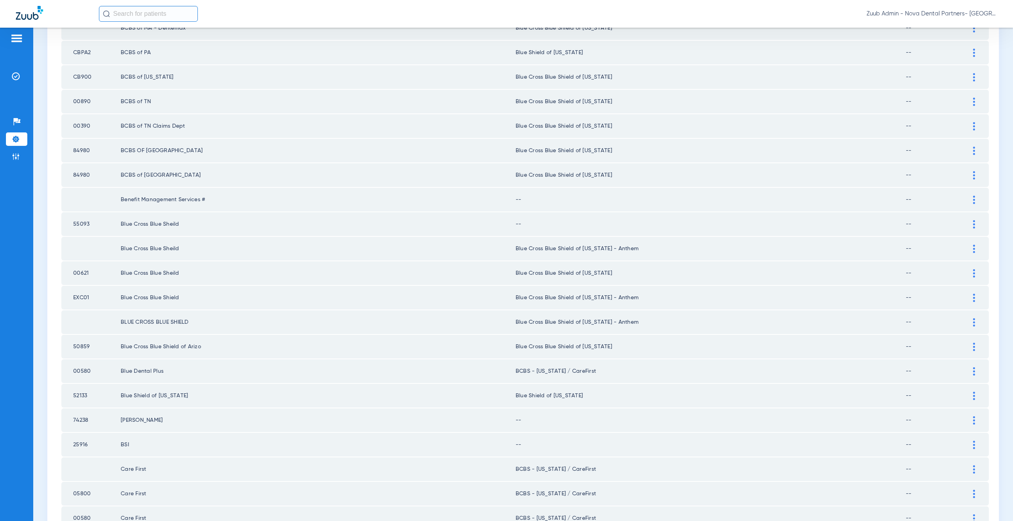
scroll to position [279, 0]
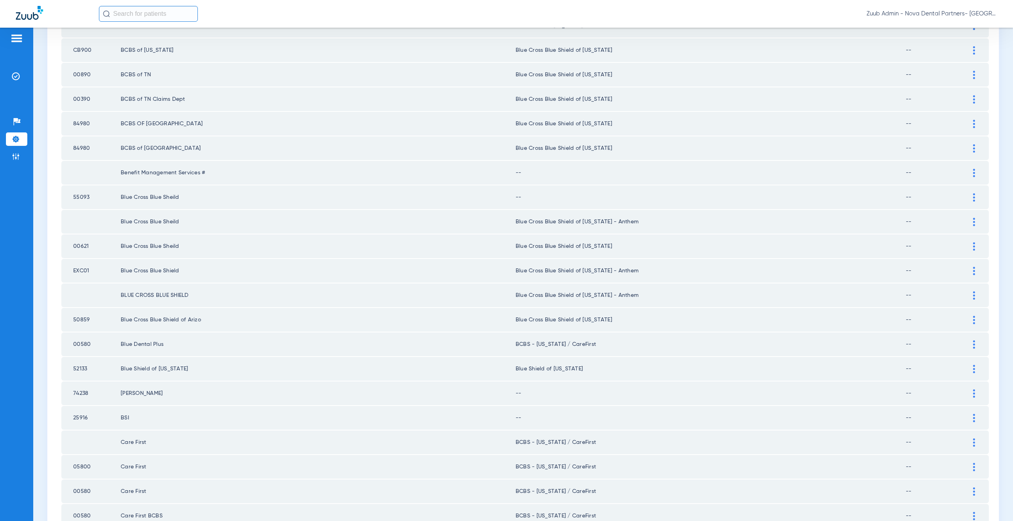
click at [967, 171] on div at bounding box center [974, 173] width 14 height 8
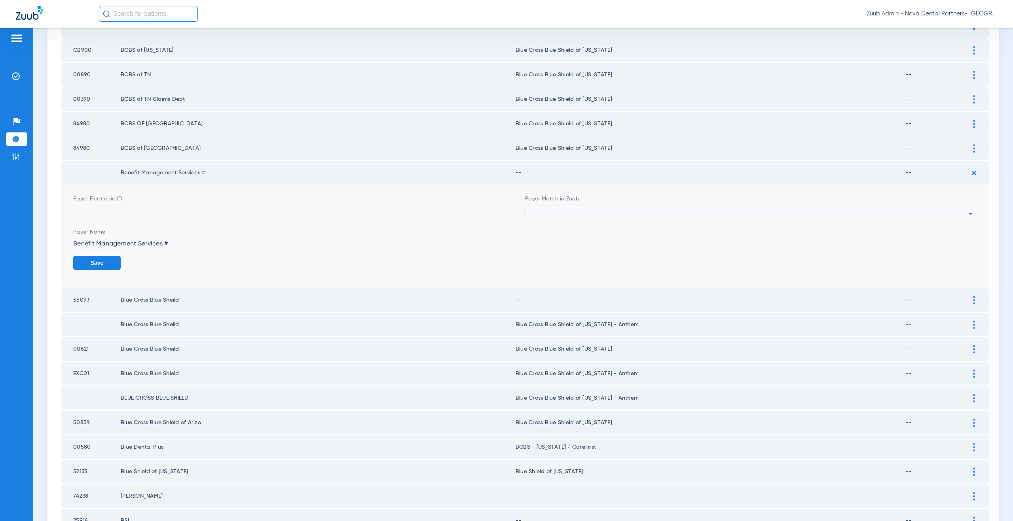
click at [574, 211] on div "--" at bounding box center [748, 213] width 439 height 13
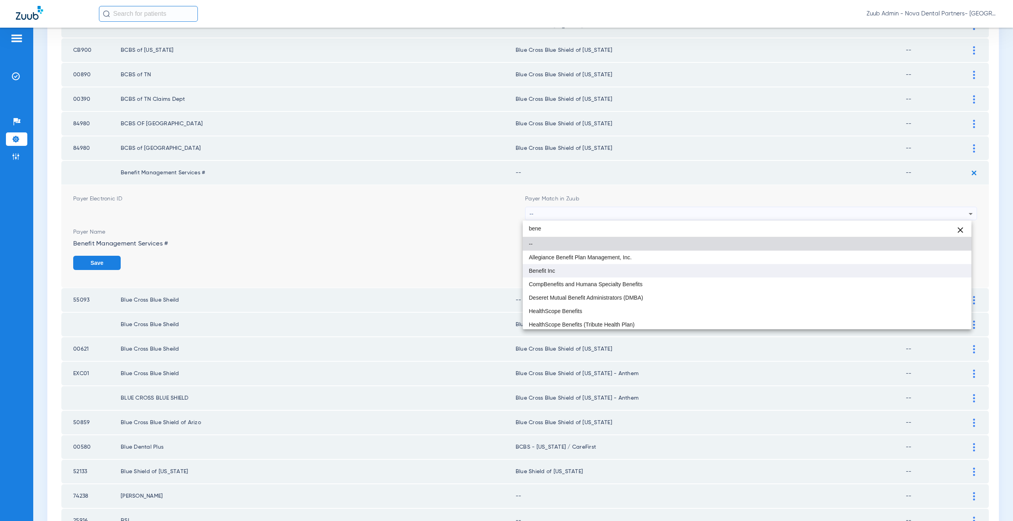
type input "bene"
click at [559, 274] on mat-option "Benefit Inc" at bounding box center [747, 270] width 449 height 13
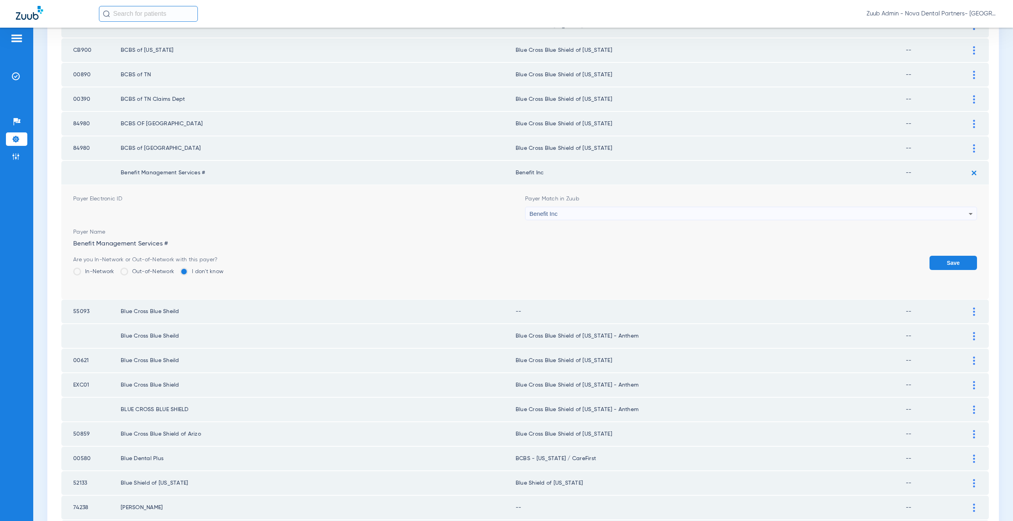
click at [938, 269] on button "Save" at bounding box center [952, 263] width 47 height 14
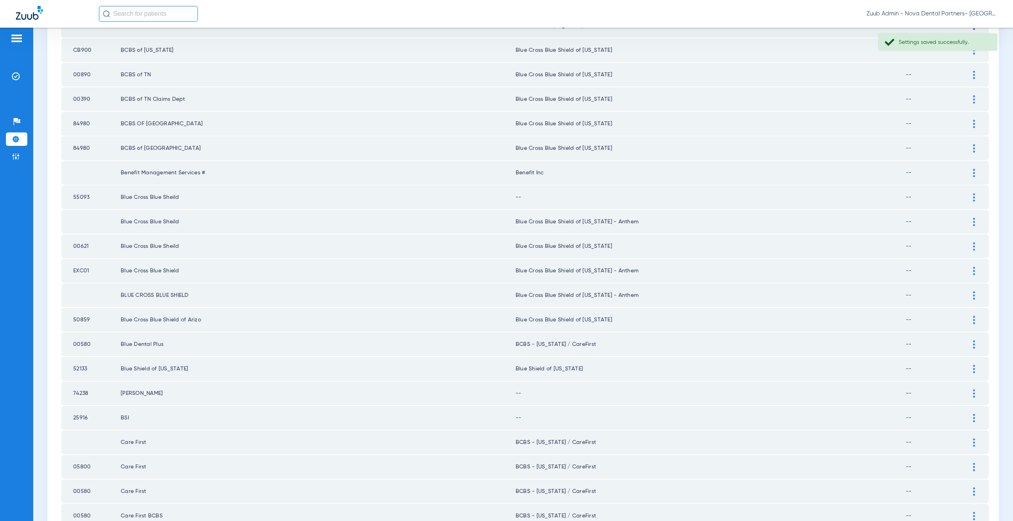
click at [973, 199] on img at bounding box center [974, 197] width 2 height 8
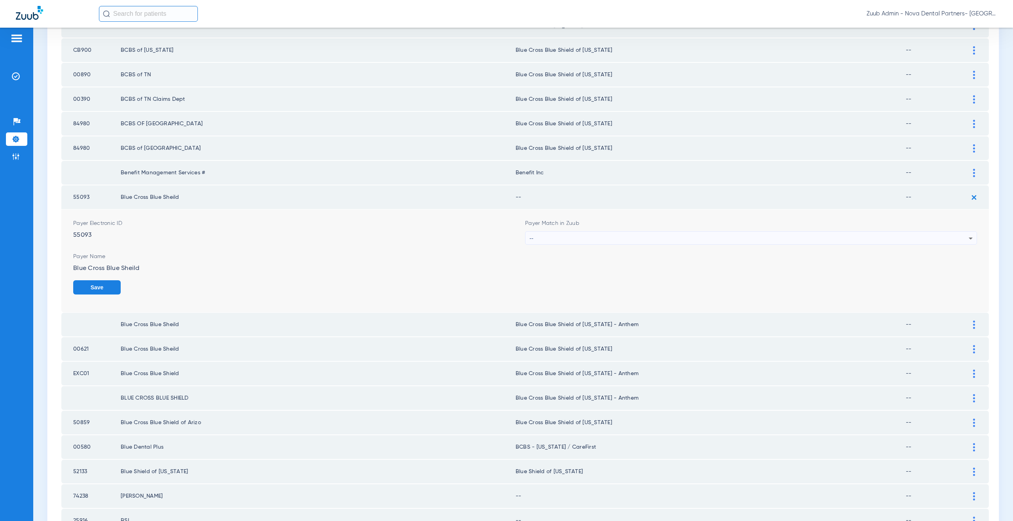
click at [555, 243] on div "--" at bounding box center [748, 238] width 439 height 13
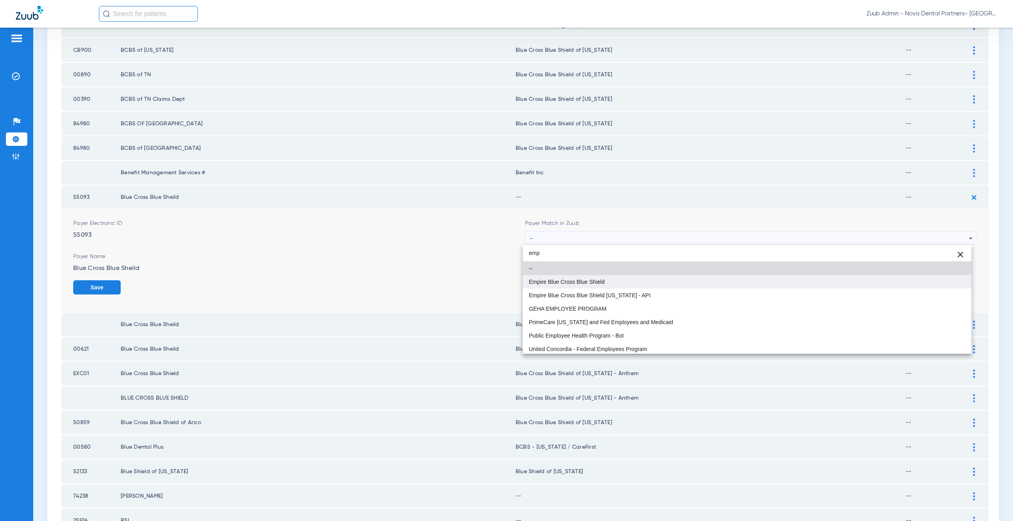
type input "emp"
click at [555, 276] on mat-option "Empire Blue Cross Blue Shield" at bounding box center [747, 281] width 449 height 13
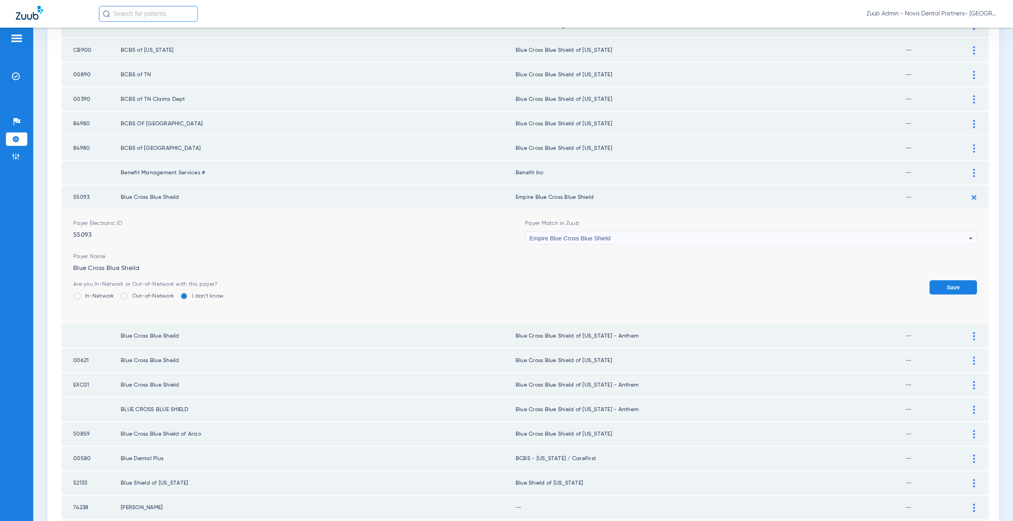
click at [931, 289] on button "Save" at bounding box center [952, 288] width 47 height 14
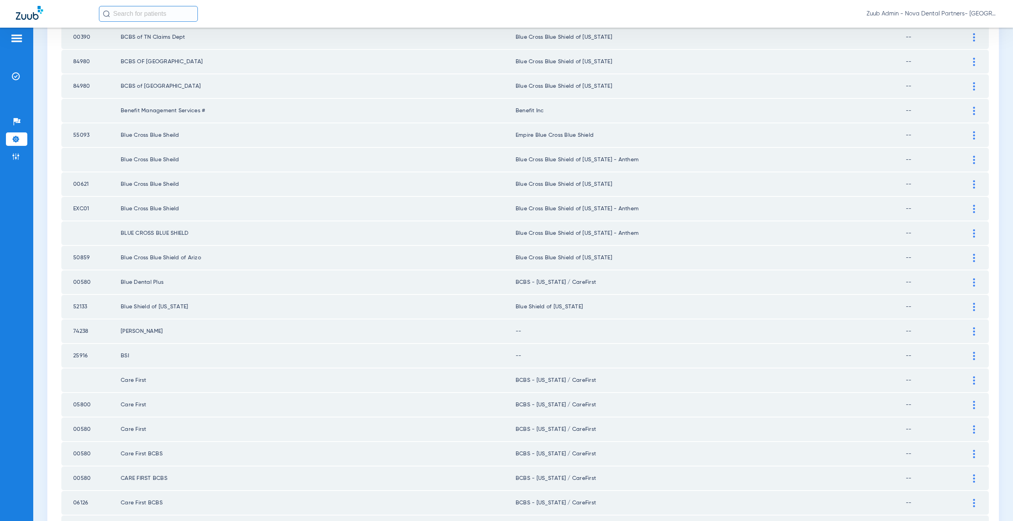
scroll to position [389, 0]
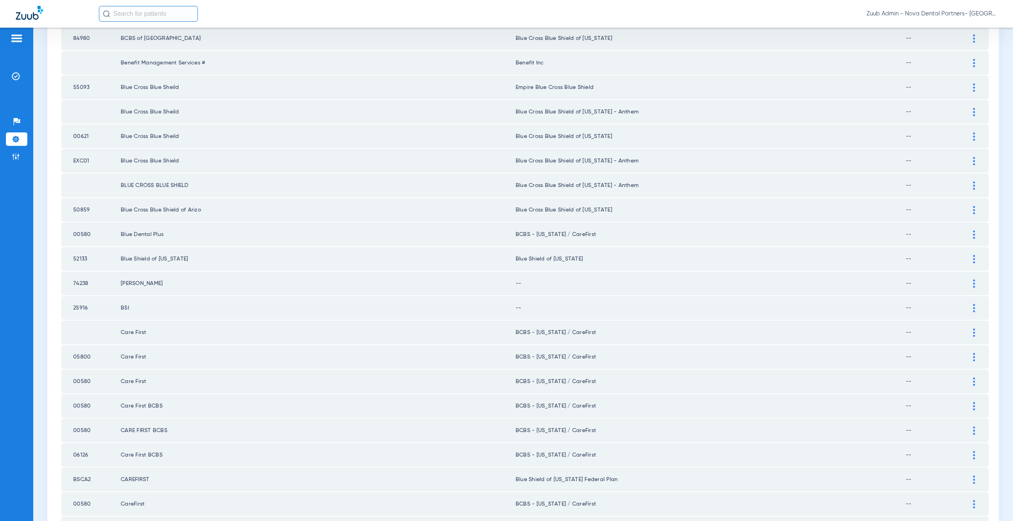
click at [973, 286] on img at bounding box center [974, 284] width 2 height 8
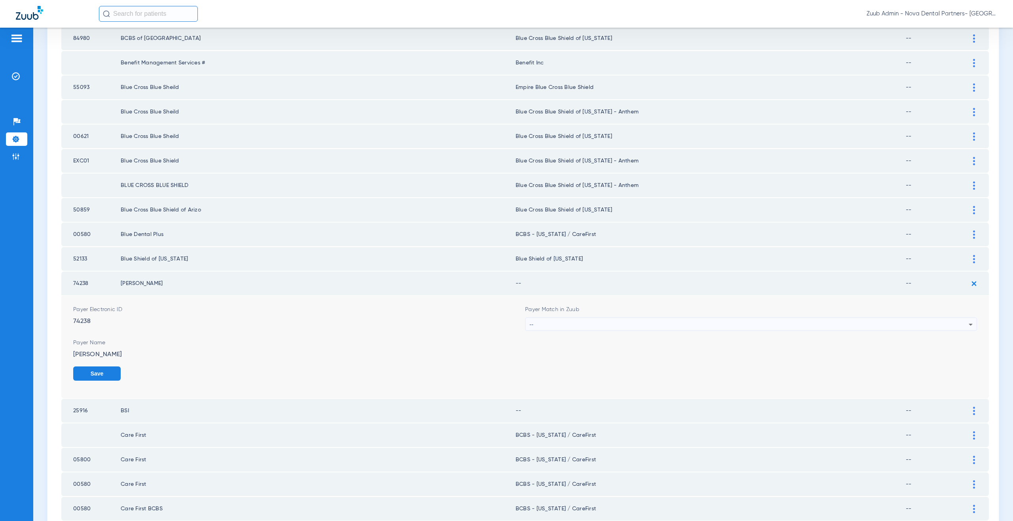
click at [575, 328] on div "--" at bounding box center [748, 324] width 439 height 13
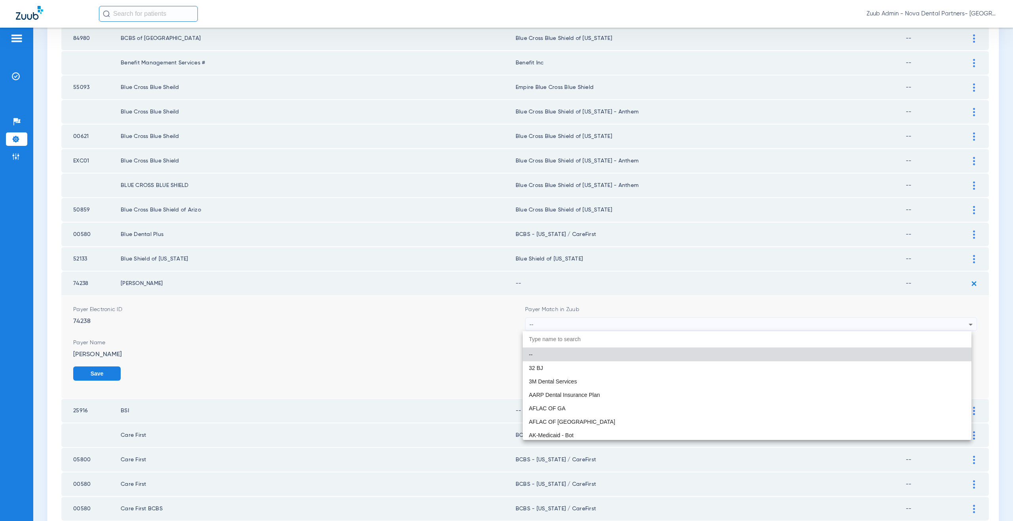
paste input "supported Payer"
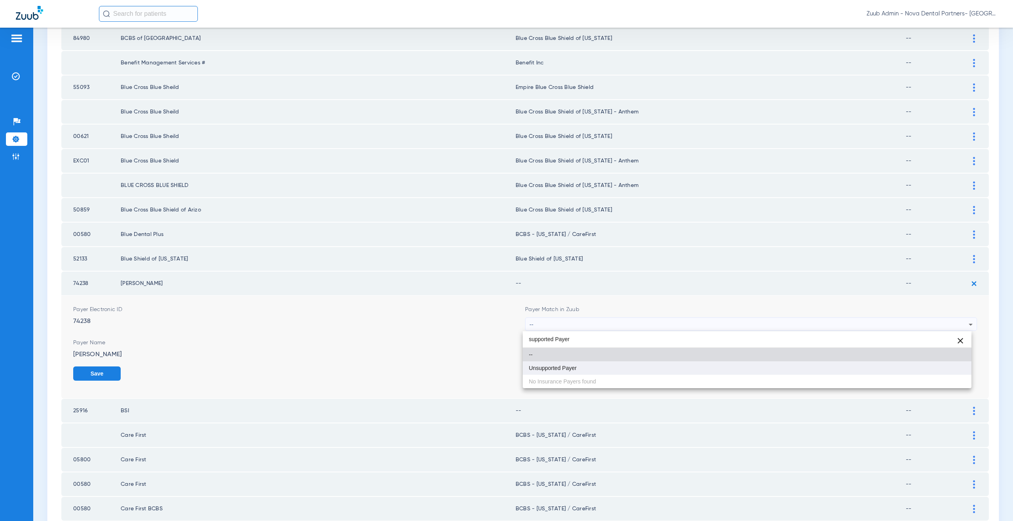
type input "supported Payer"
click at [571, 368] on span "Unsupported Payer" at bounding box center [553, 369] width 48 height 6
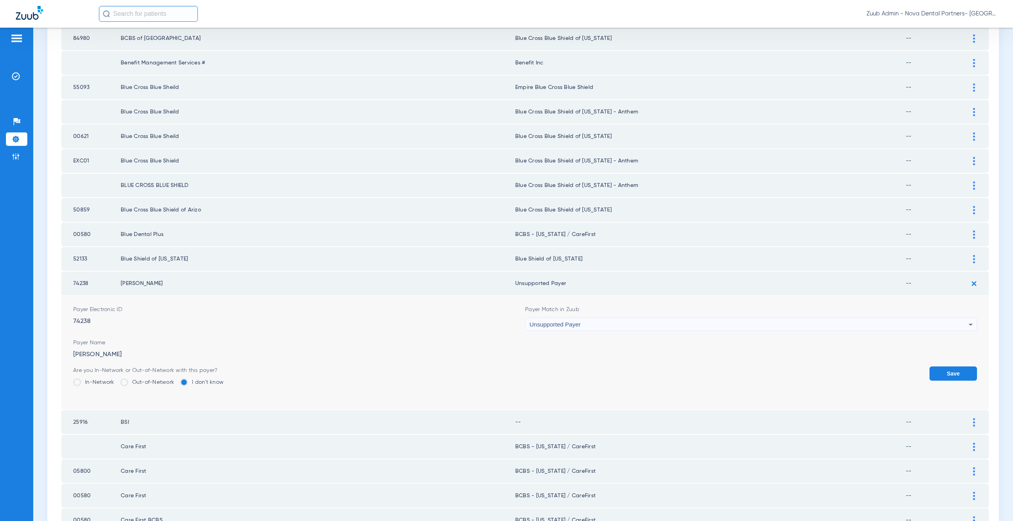
click at [959, 371] on button "Save" at bounding box center [952, 374] width 47 height 14
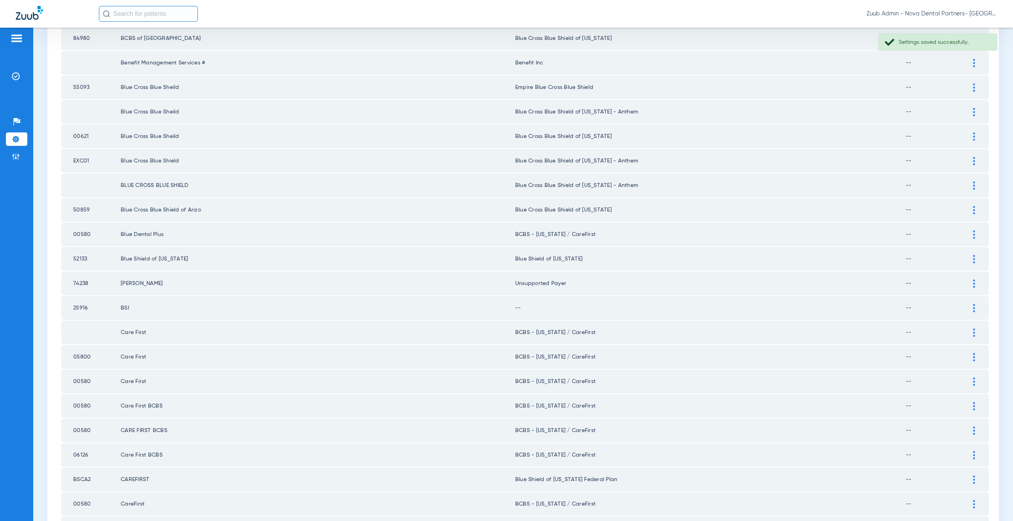
click at [967, 311] on div at bounding box center [974, 308] width 14 height 8
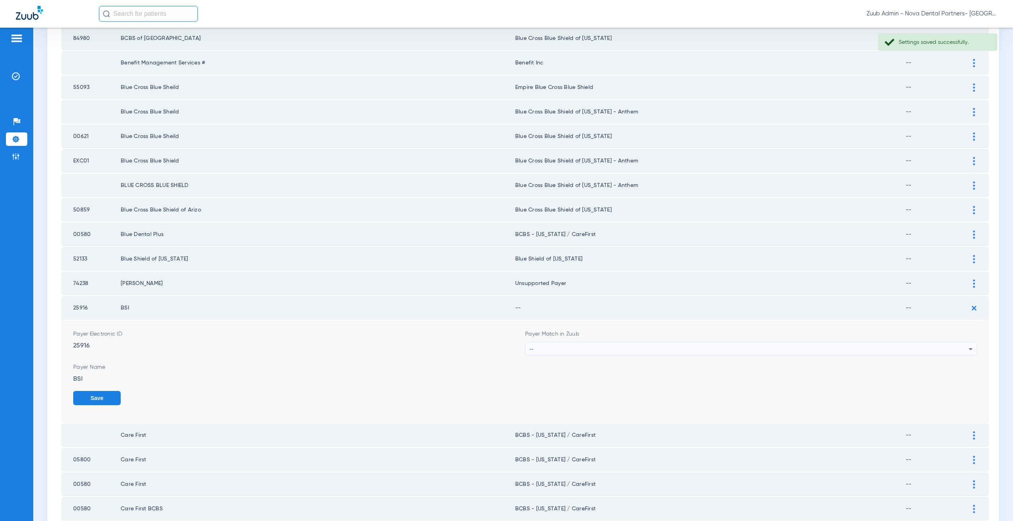
click at [541, 346] on div "--" at bounding box center [748, 349] width 439 height 13
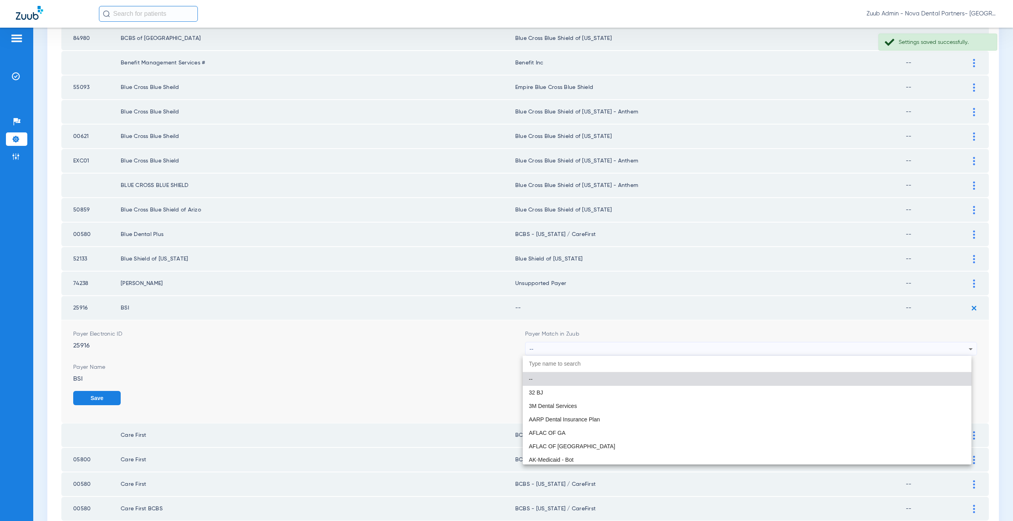
paste input "supported Payer"
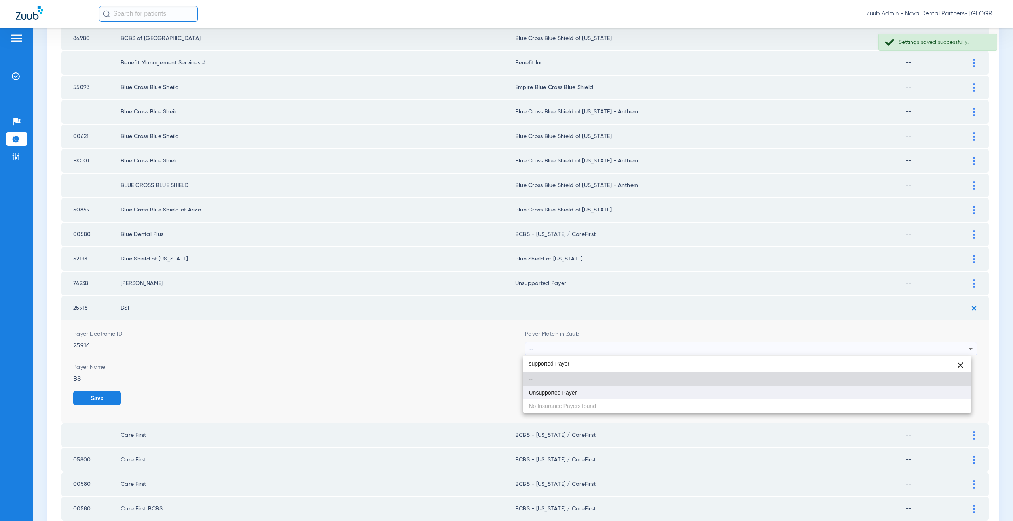
type input "supported Payer"
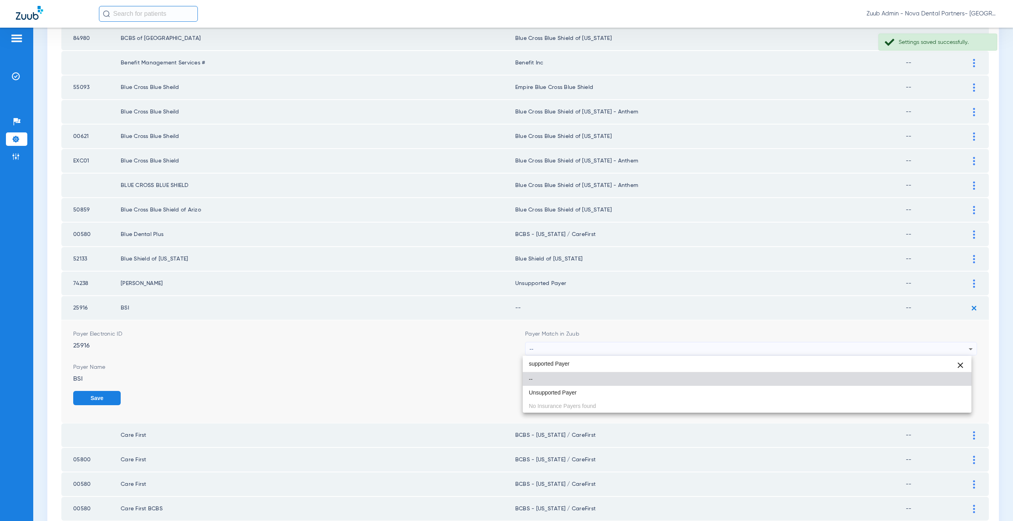
drag, startPoint x: 563, startPoint y: 393, endPoint x: 708, endPoint y: 387, distance: 145.3
click at [565, 392] on span "Unsupported Payer" at bounding box center [553, 393] width 48 height 6
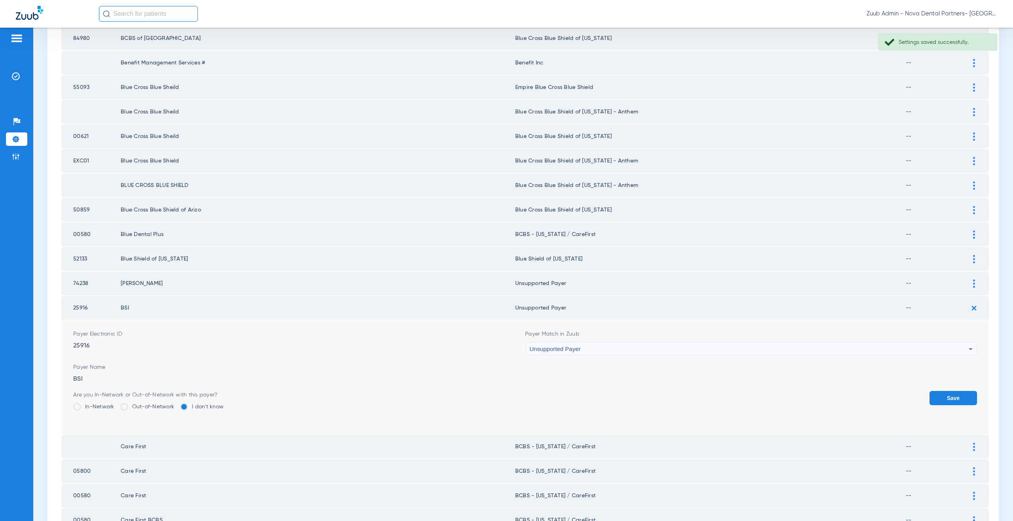
click at [946, 395] on button "Save" at bounding box center [952, 398] width 47 height 14
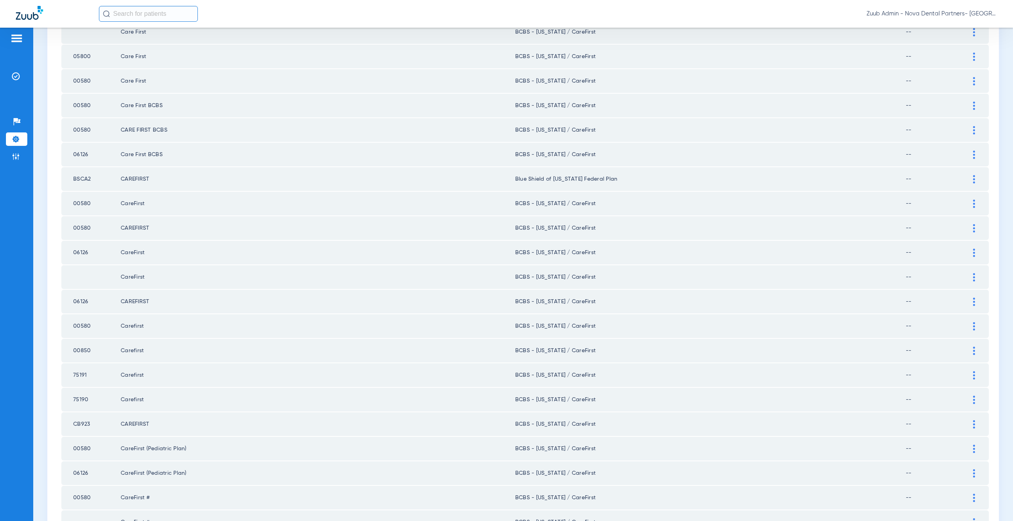
scroll to position [709, 0]
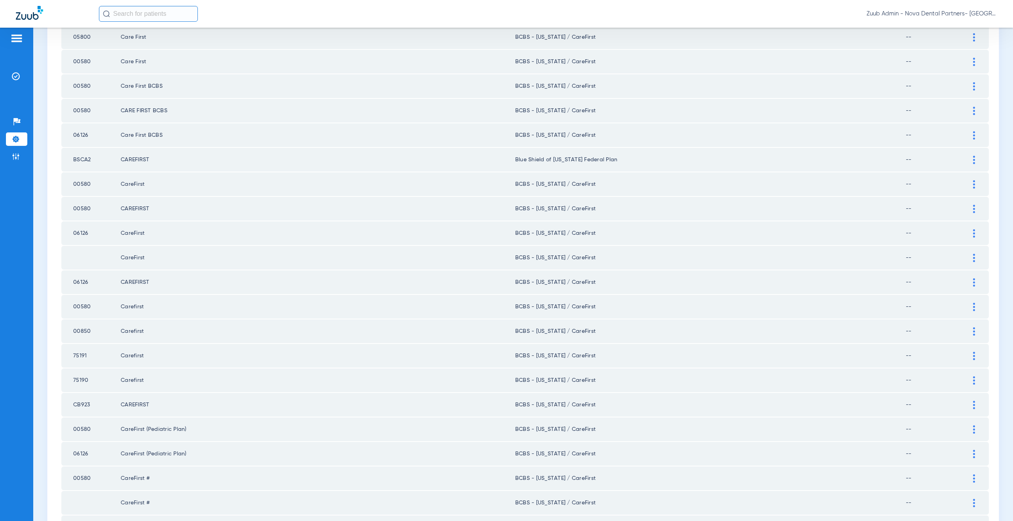
click at [970, 161] on div at bounding box center [974, 160] width 14 height 8
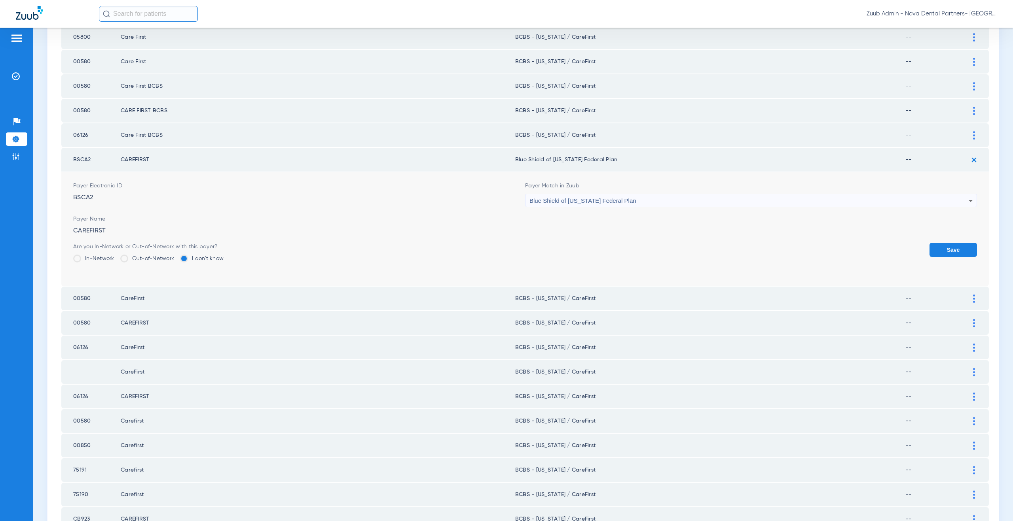
click at [571, 200] on span "Blue Shield of [US_STATE] Federal Plan" at bounding box center [582, 200] width 107 height 7
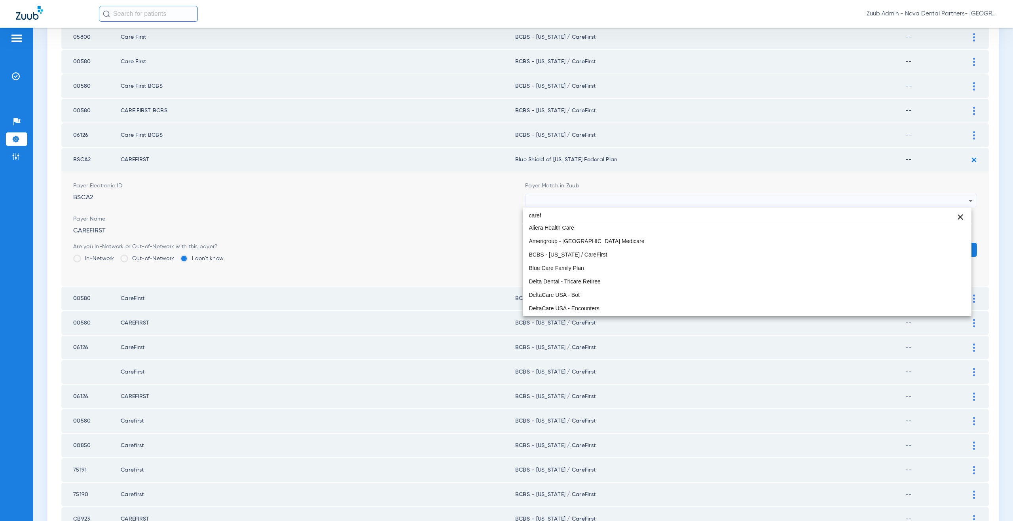
scroll to position [0, 0]
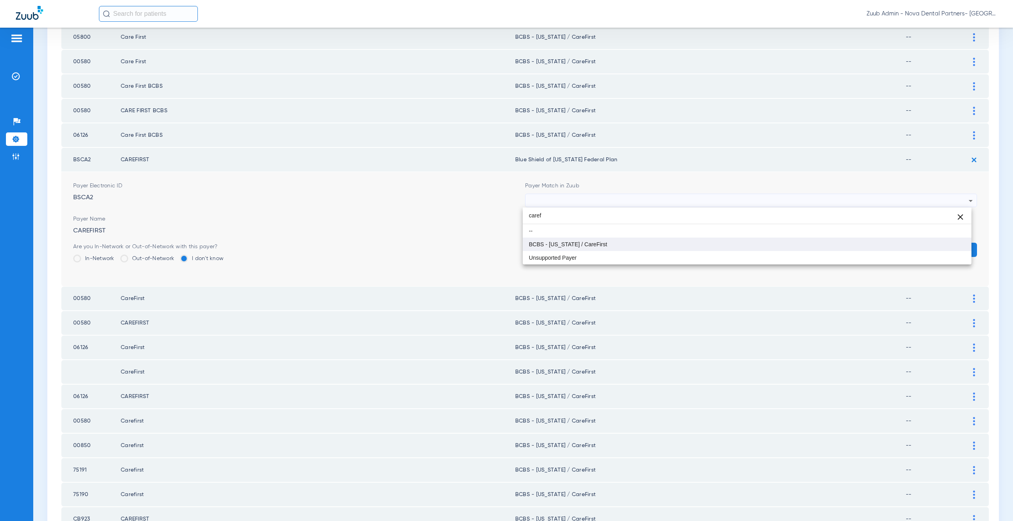
type input "caref"
click at [588, 246] on span "BCBS - [US_STATE] / CareFirst" at bounding box center [568, 245] width 78 height 6
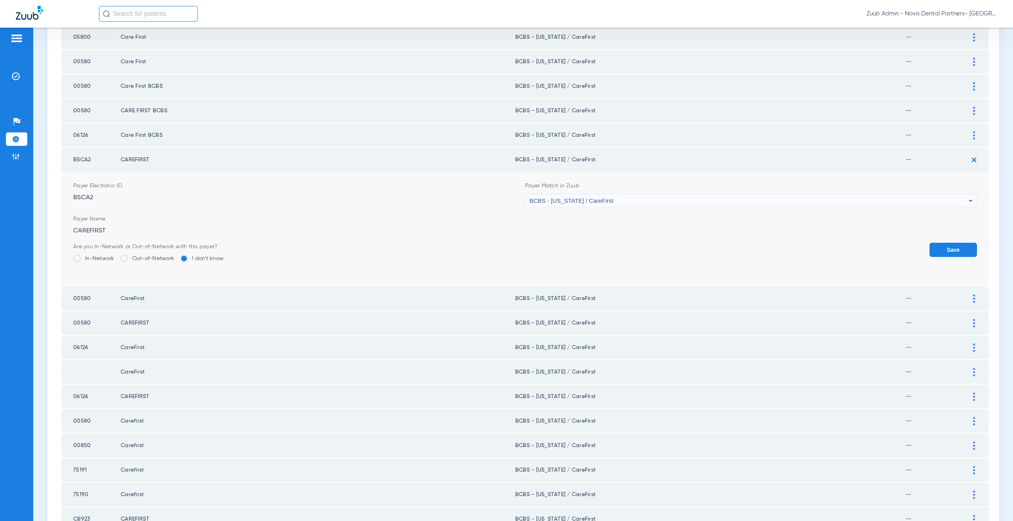
click at [945, 250] on button "Save" at bounding box center [952, 250] width 47 height 14
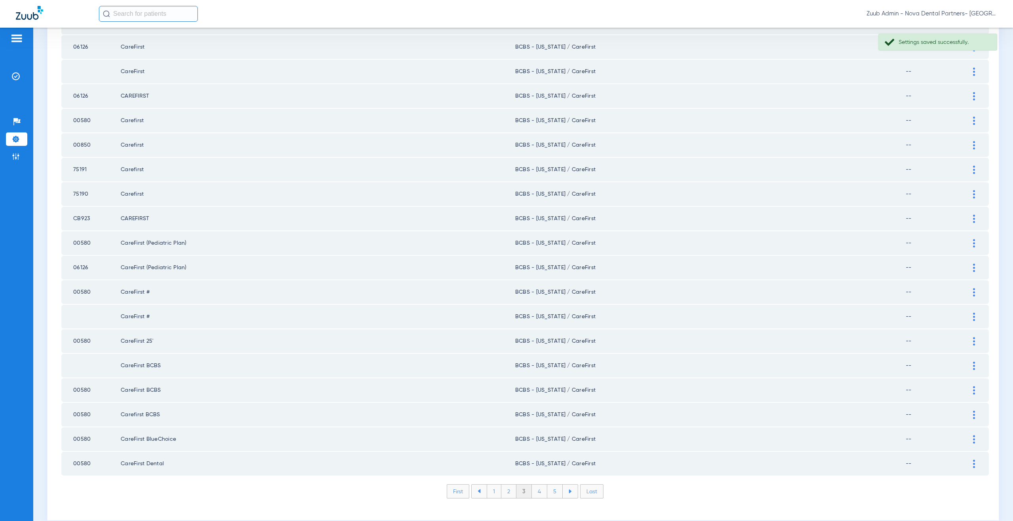
scroll to position [908, 0]
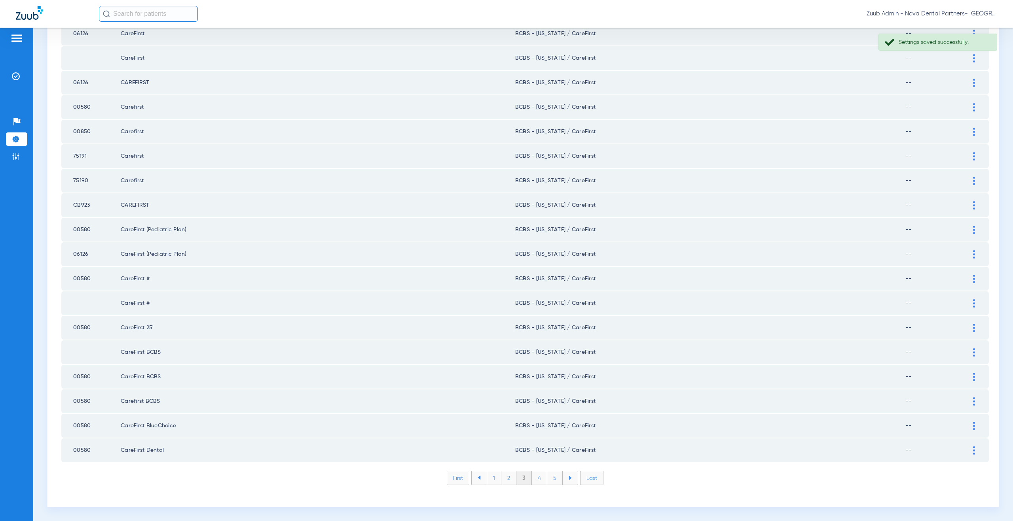
click at [535, 479] on li "4" at bounding box center [539, 478] width 15 height 13
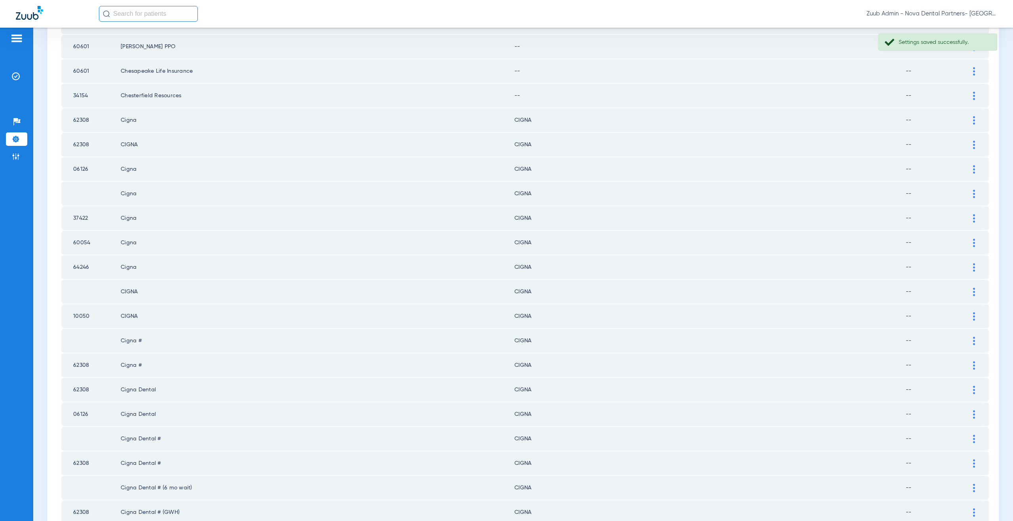
scroll to position [0, 0]
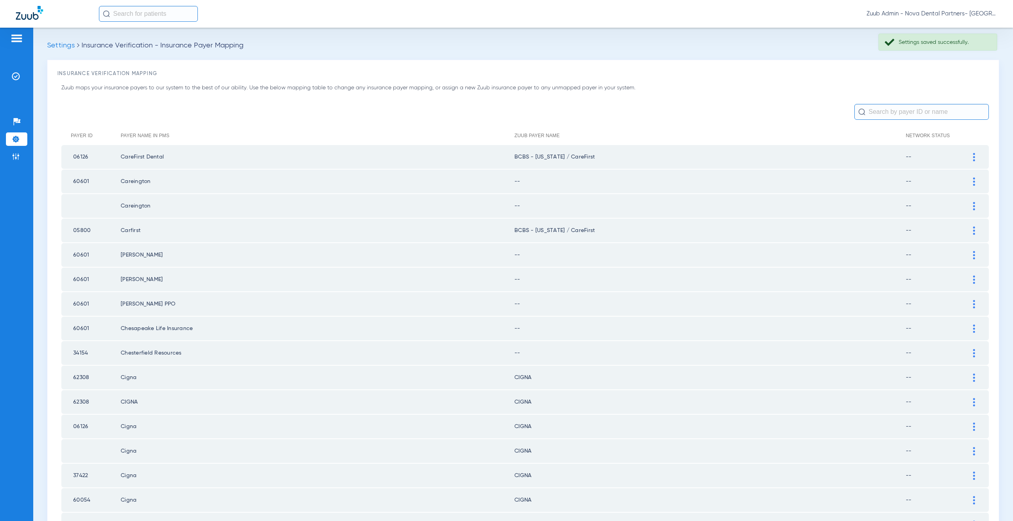
click at [973, 184] on img at bounding box center [974, 182] width 2 height 8
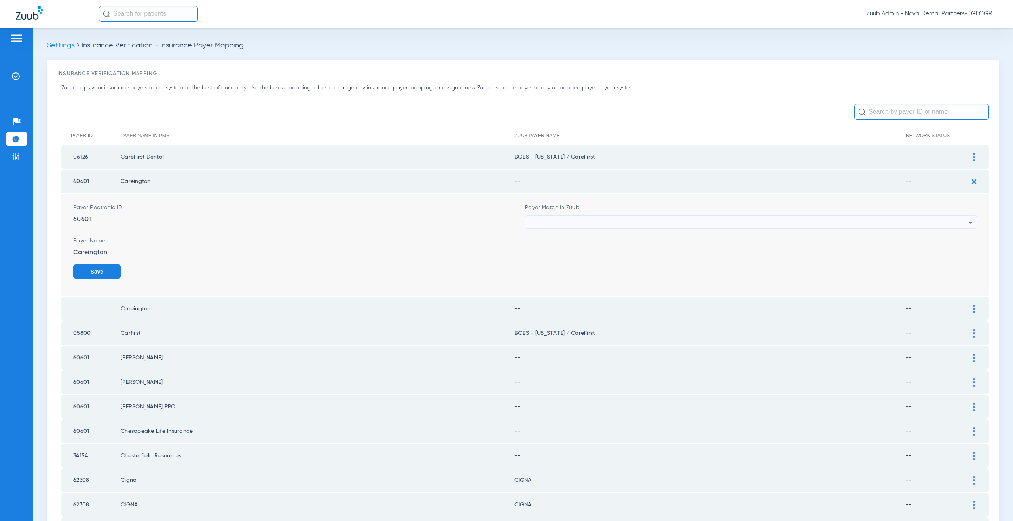
click at [555, 218] on div "--" at bounding box center [748, 222] width 439 height 13
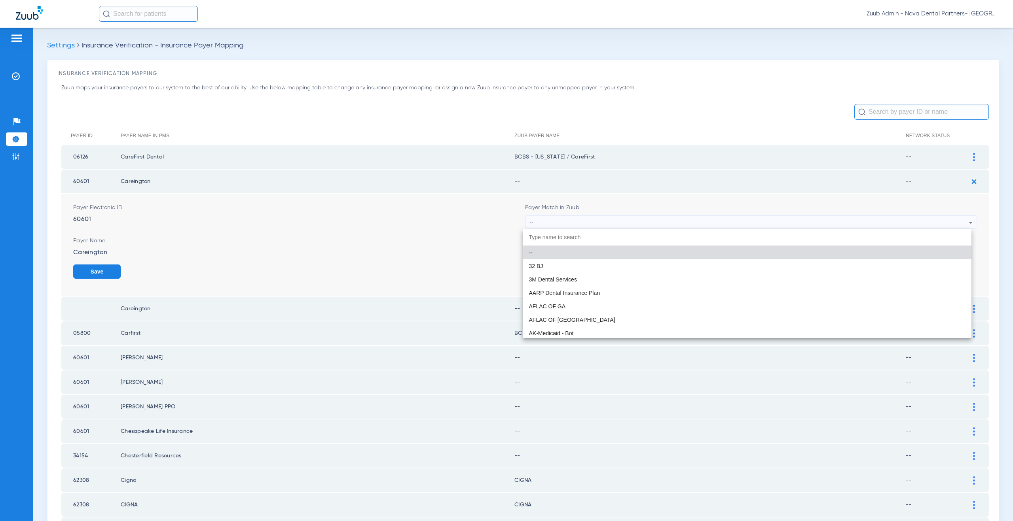
paste input "supported Payer"
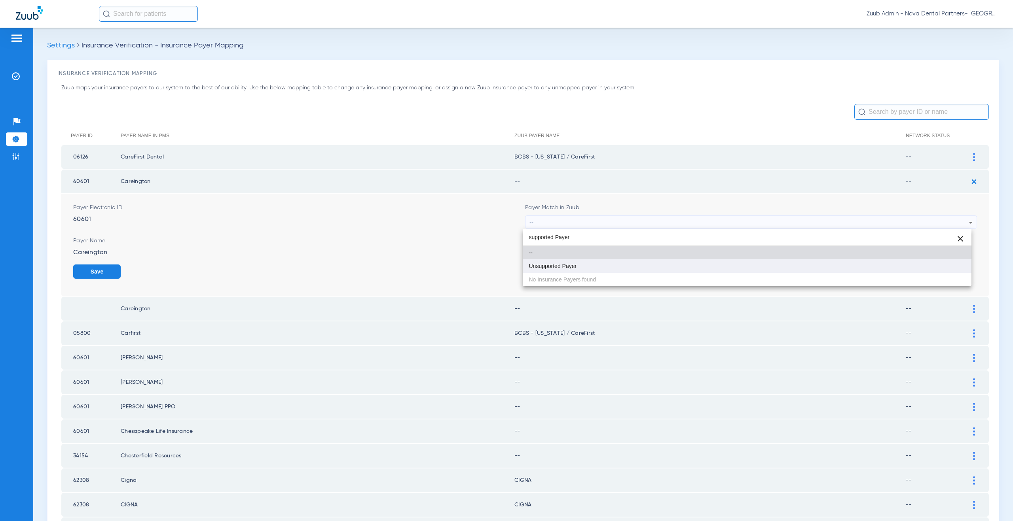
type input "supported Payer"
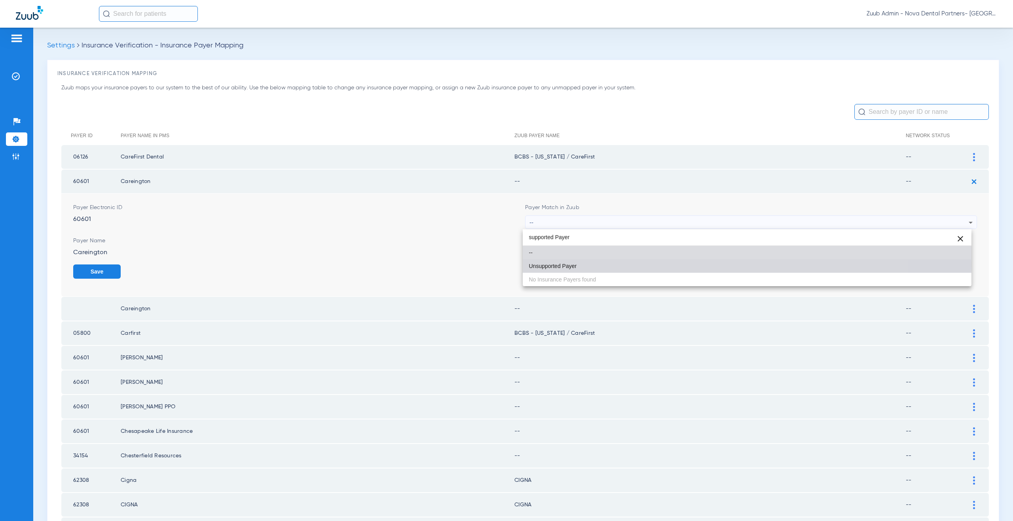
click at [537, 264] on span "Unsupported Payer" at bounding box center [553, 267] width 48 height 6
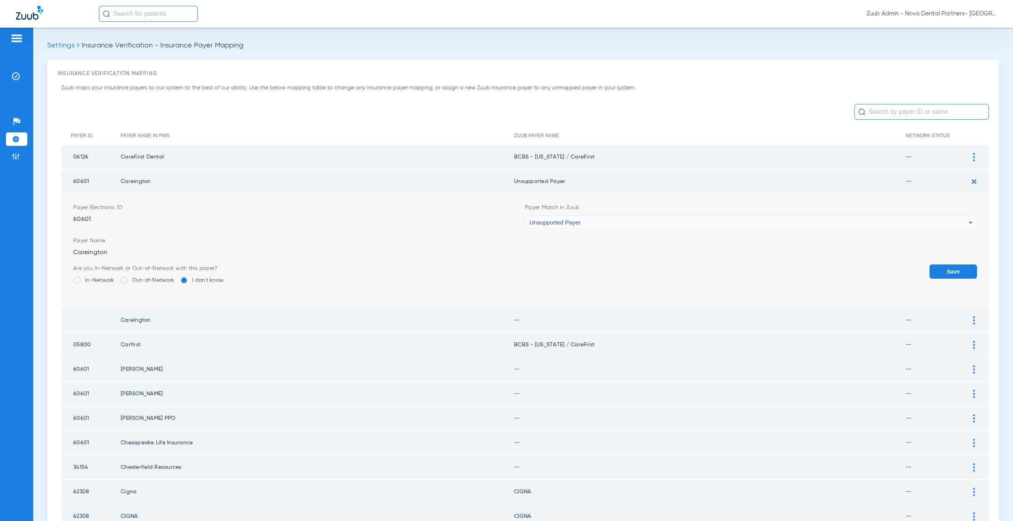
click at [931, 273] on button "Save" at bounding box center [952, 272] width 47 height 14
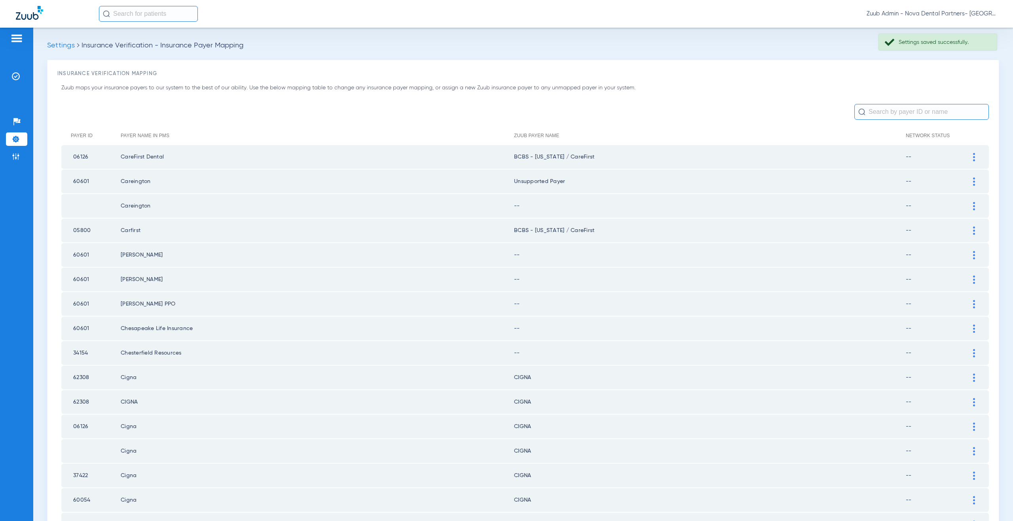
click at [973, 204] on img at bounding box center [974, 206] width 2 height 8
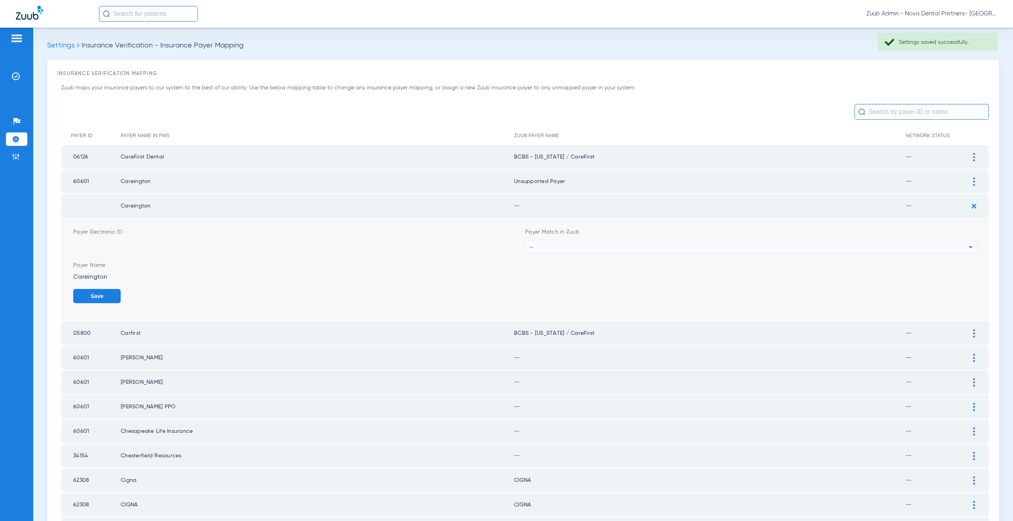
click at [557, 250] on div "--" at bounding box center [748, 247] width 439 height 13
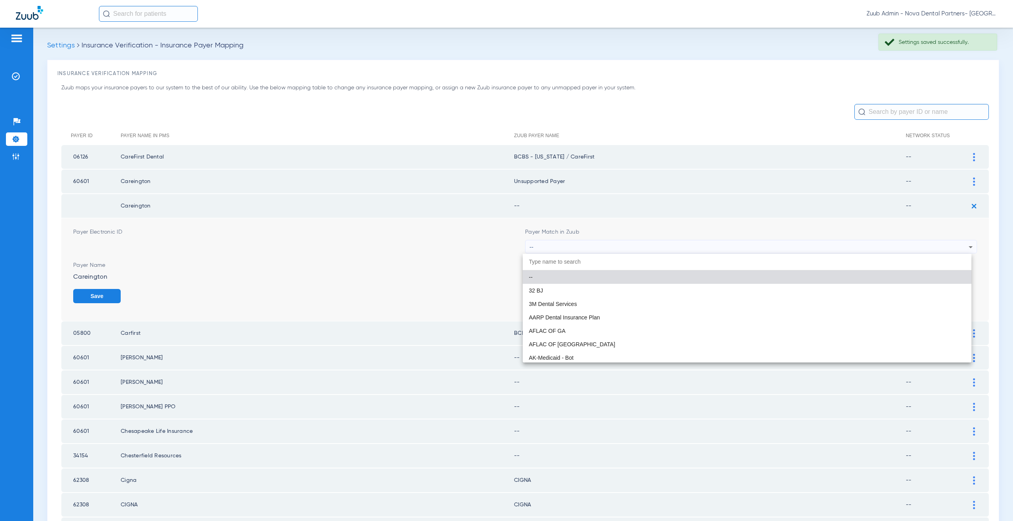
paste input "supported Payer"
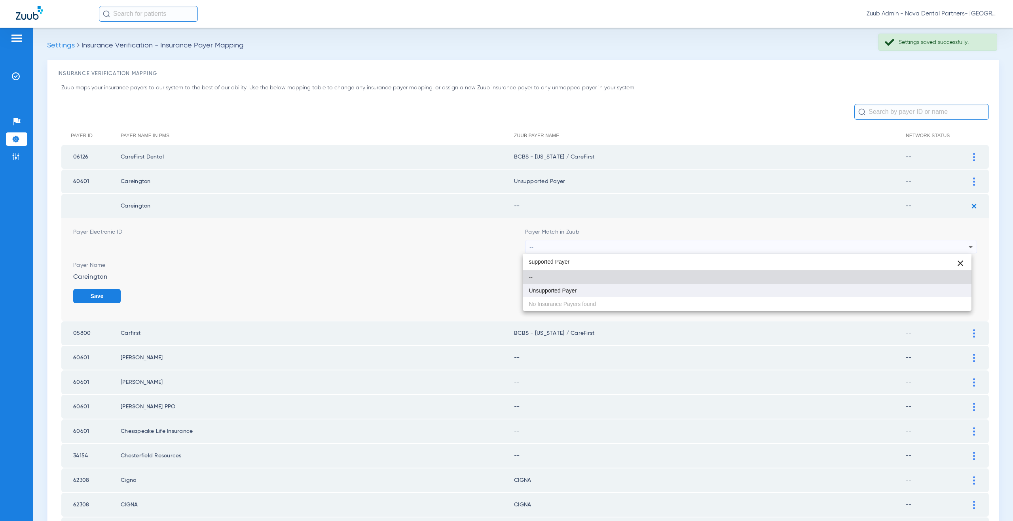
type input "supported Payer"
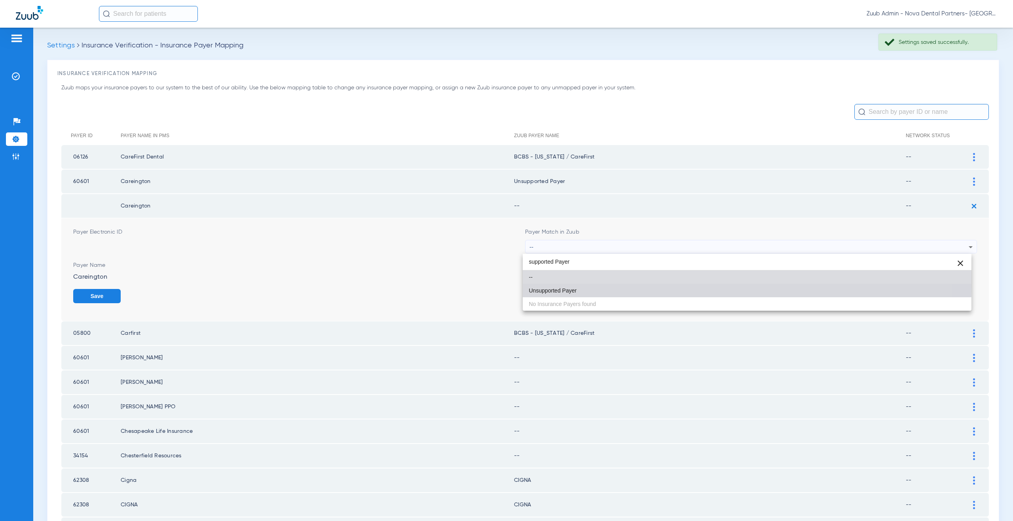
click at [559, 285] on mat-option "Unsupported Payer" at bounding box center [747, 290] width 449 height 13
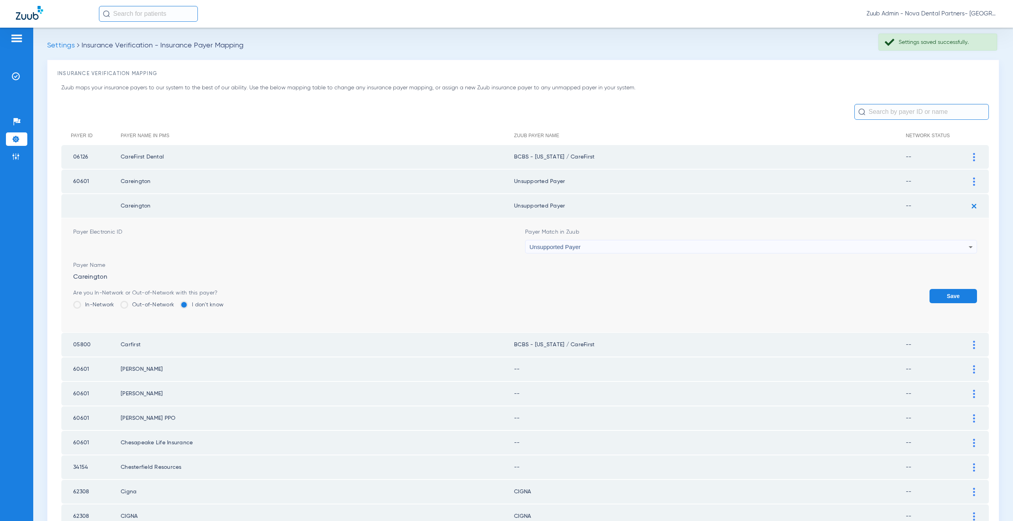
click at [940, 301] on button "Save" at bounding box center [952, 296] width 47 height 14
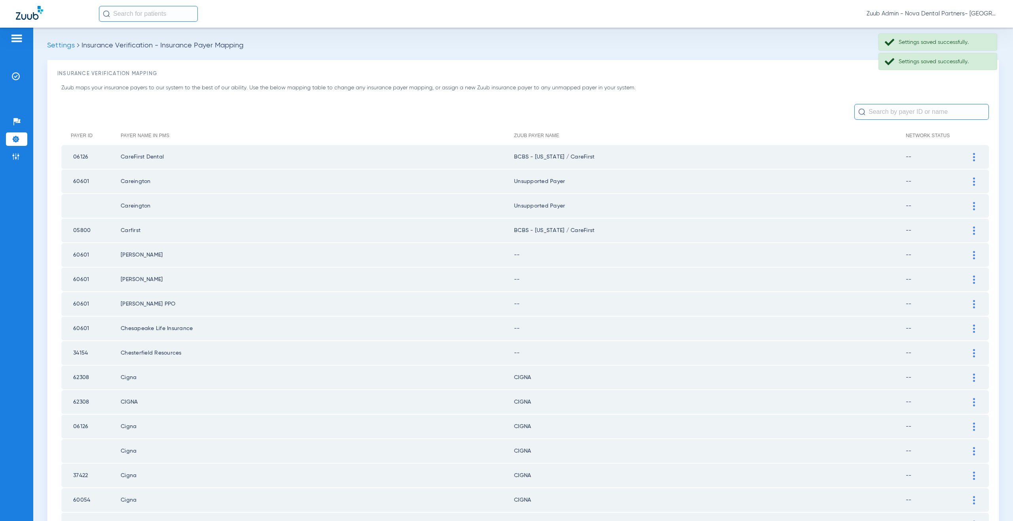
click at [967, 257] on div at bounding box center [974, 255] width 14 height 8
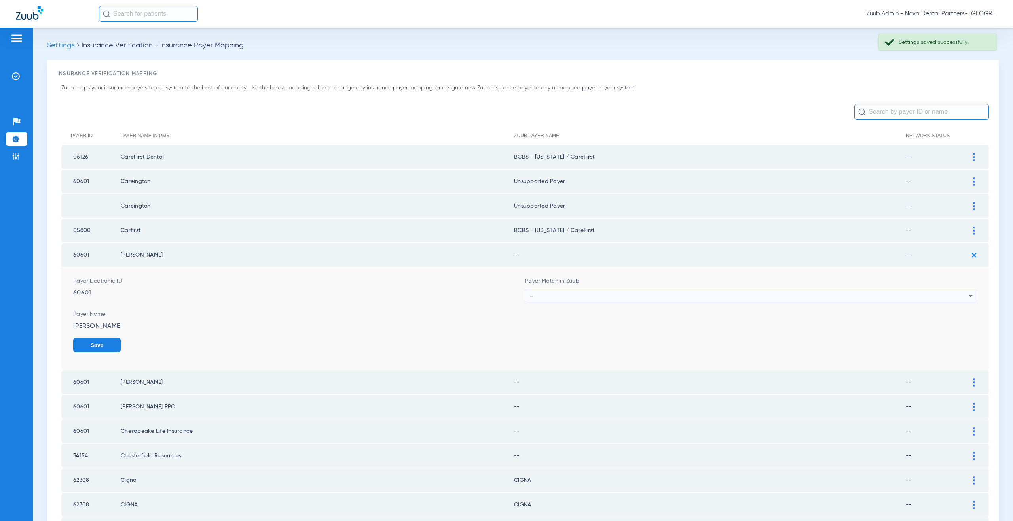
click at [525, 294] on div "--" at bounding box center [750, 296] width 451 height 13
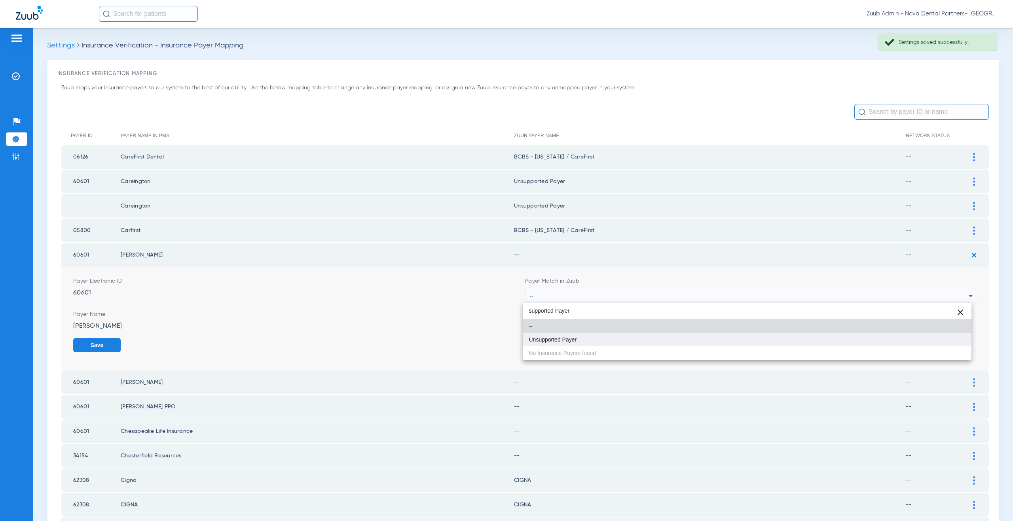
type input "supported Payer"
click at [554, 342] on span "Unsupported Payer" at bounding box center [553, 340] width 48 height 6
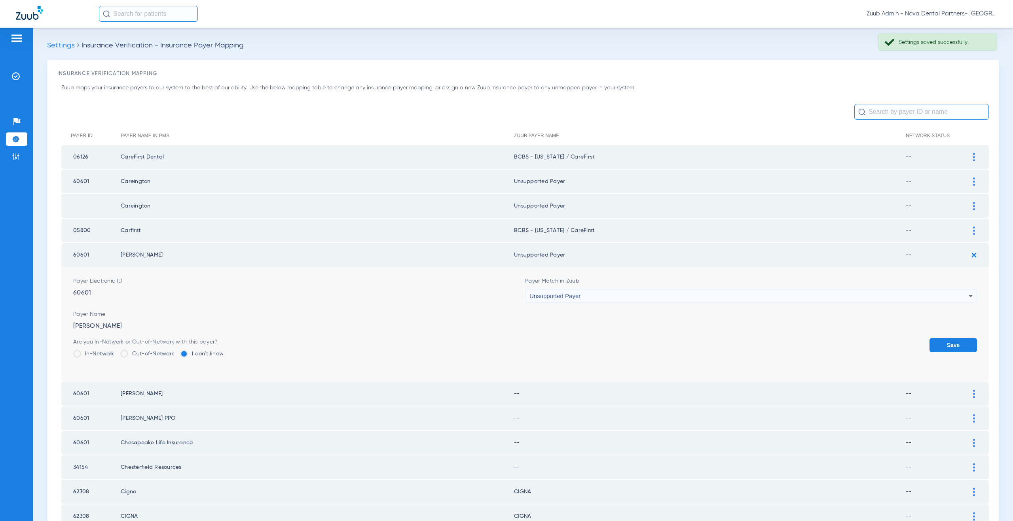
click at [952, 345] on button "Save" at bounding box center [952, 345] width 47 height 14
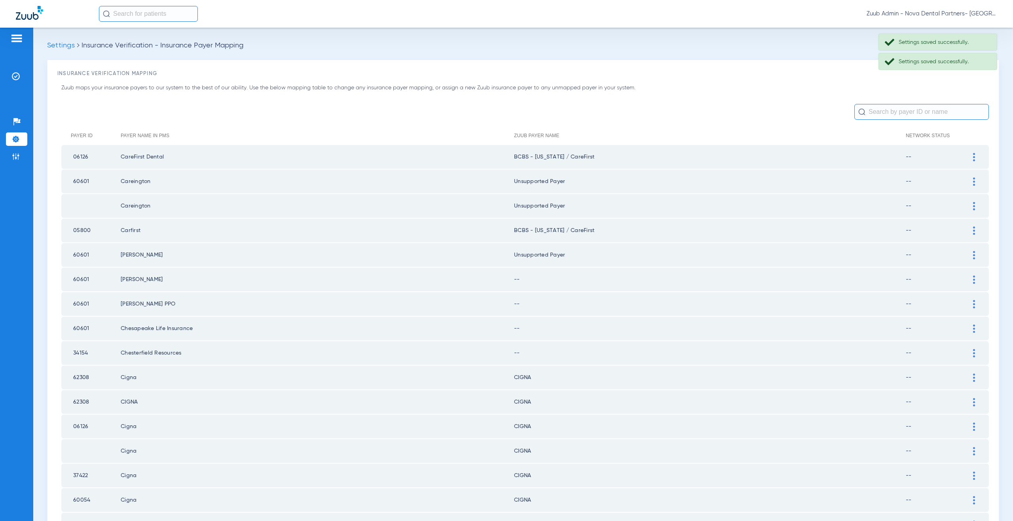
click at [967, 279] on div at bounding box center [974, 280] width 14 height 8
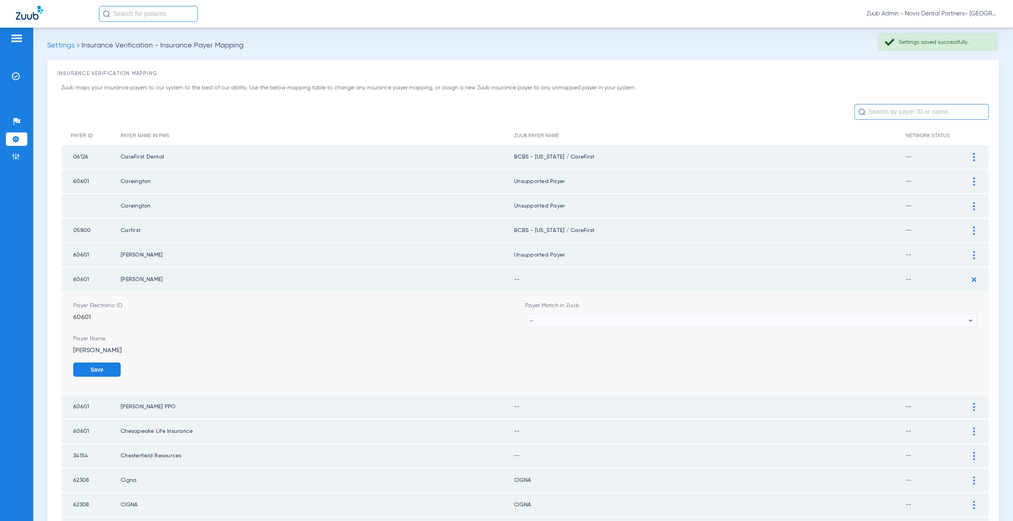
click at [544, 319] on div "--" at bounding box center [748, 320] width 439 height 13
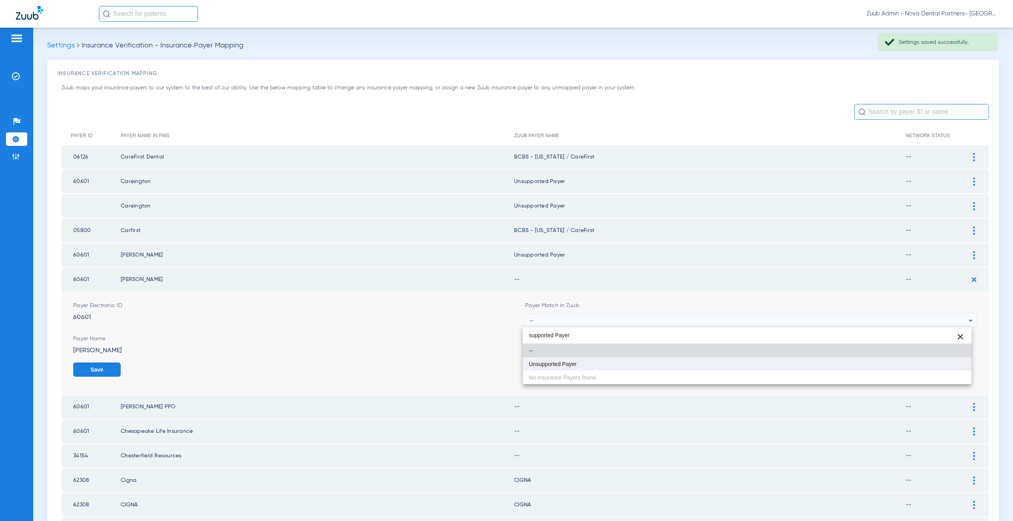
type input "supported Payer"
click at [556, 365] on span "Unsupported Payer" at bounding box center [553, 365] width 48 height 6
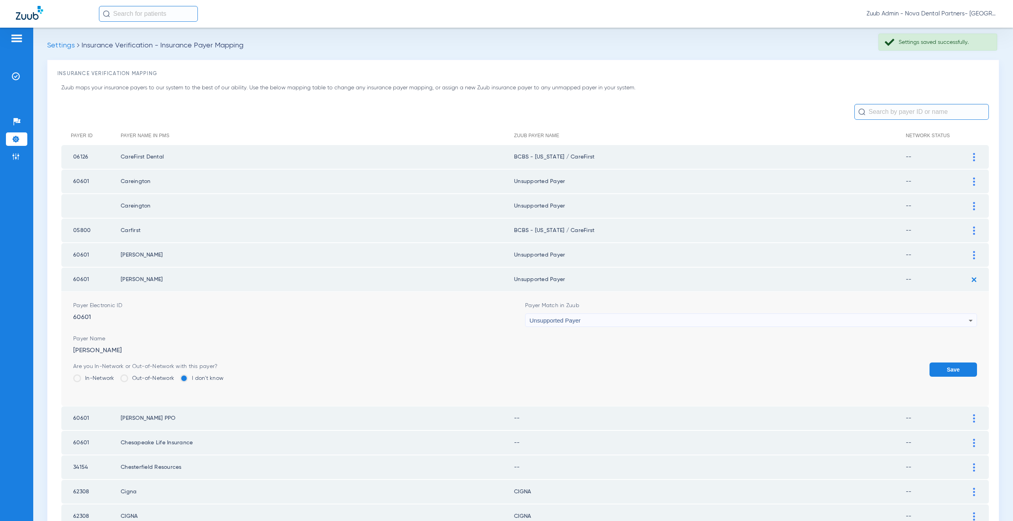
click at [933, 368] on button "Save" at bounding box center [952, 370] width 47 height 14
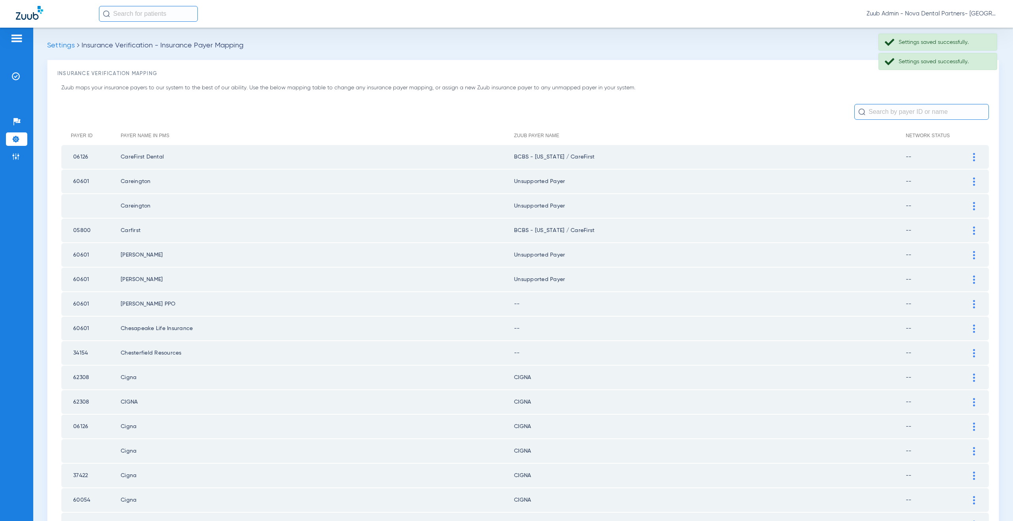
click at [974, 300] on div at bounding box center [974, 304] width 14 height 8
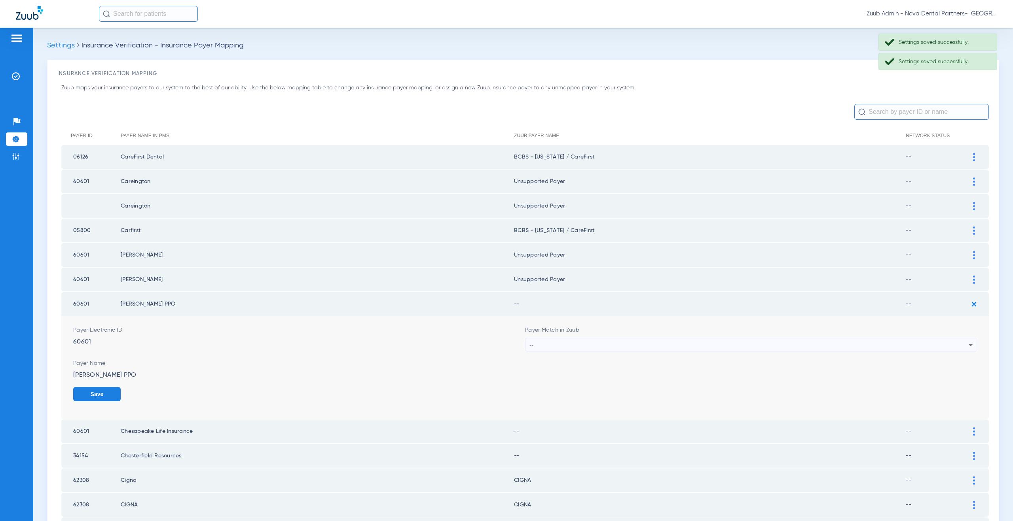
click at [541, 345] on div "--" at bounding box center [748, 345] width 439 height 13
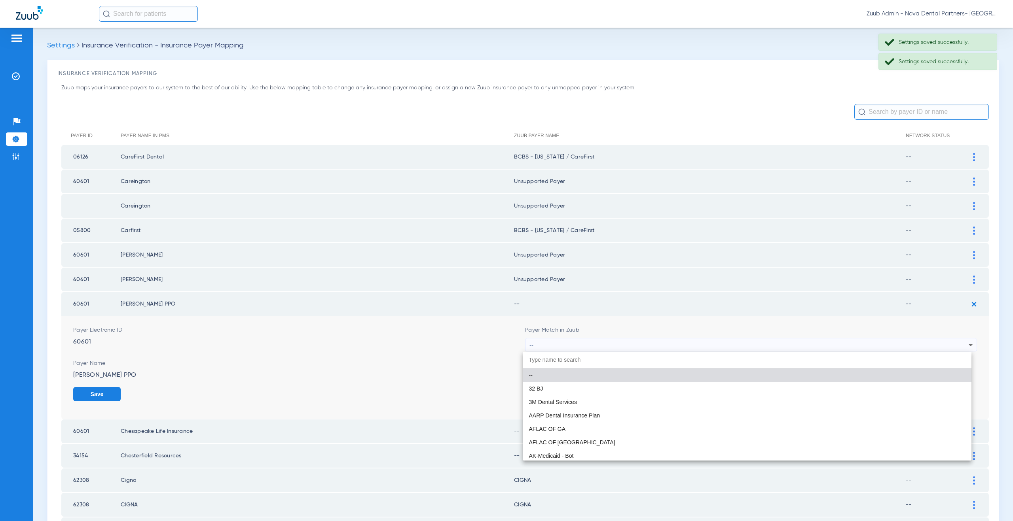
paste input "supported Payer"
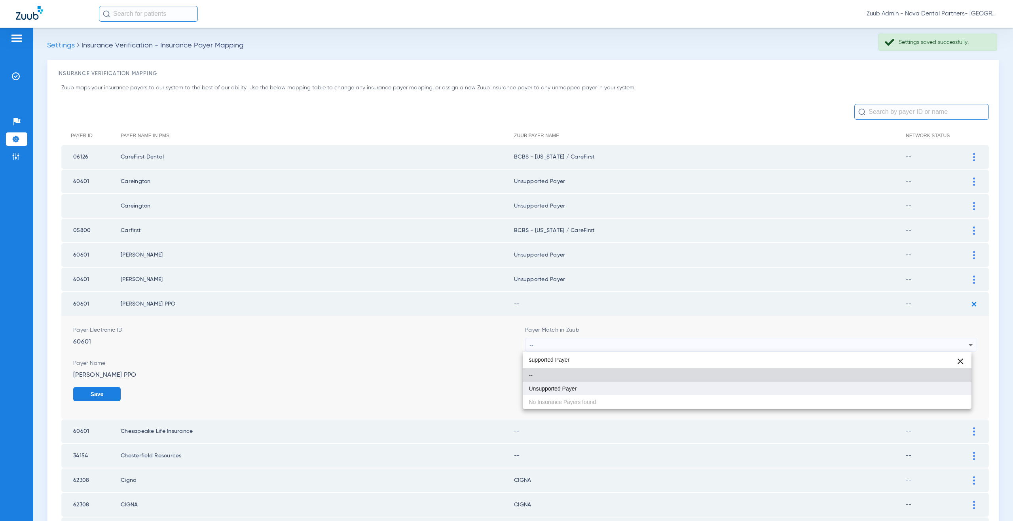
type input "supported Payer"
click at [552, 387] on span "Unsupported Payer" at bounding box center [553, 389] width 48 height 6
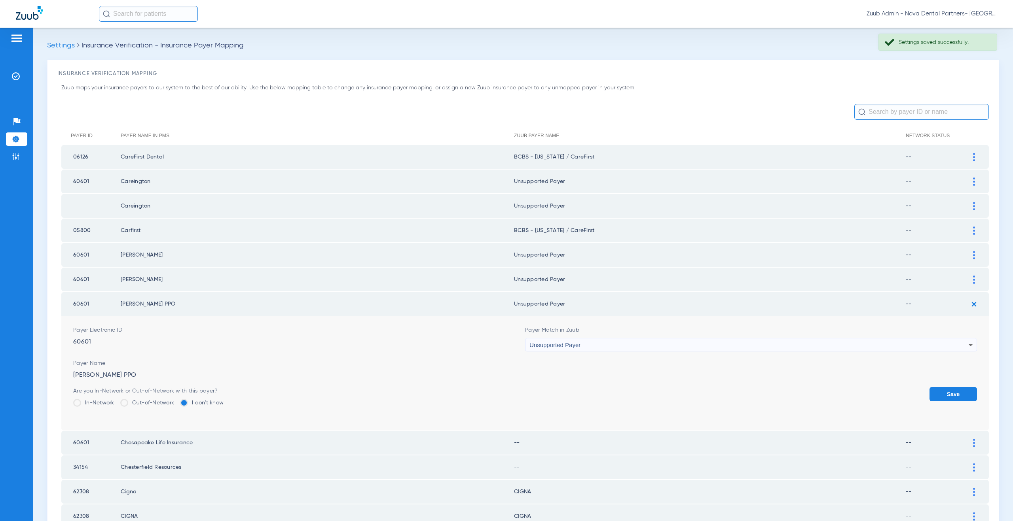
click at [937, 399] on button "Save" at bounding box center [952, 394] width 47 height 14
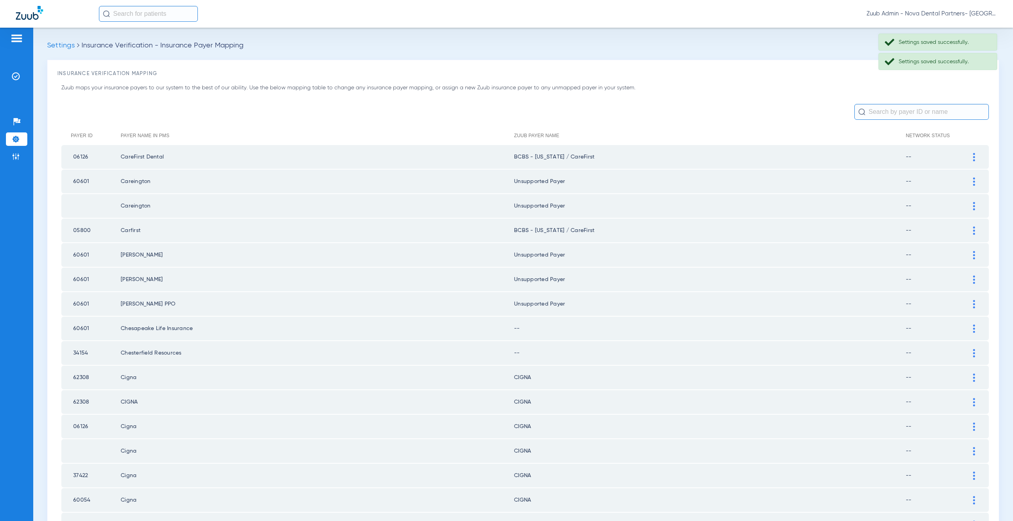
click at [973, 331] on img at bounding box center [974, 329] width 2 height 8
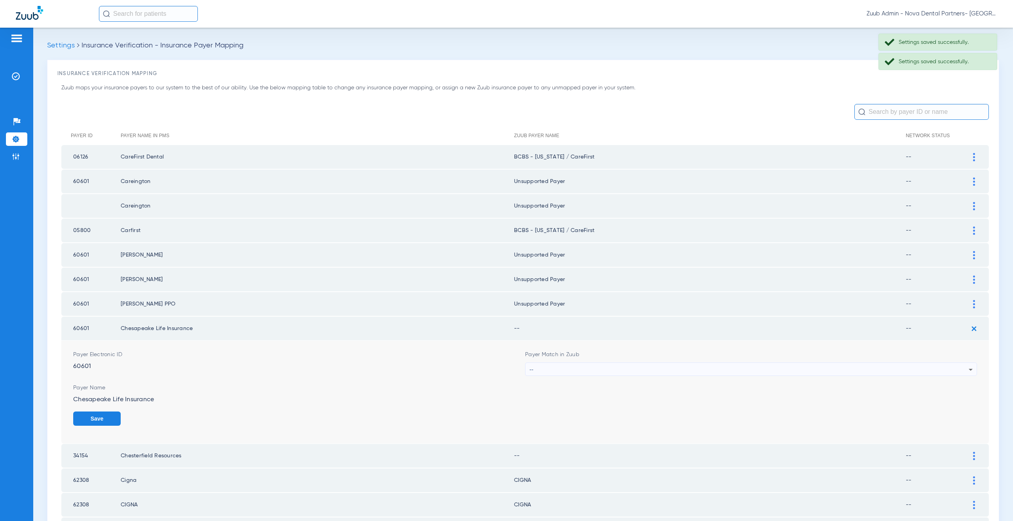
click at [539, 368] on div "--" at bounding box center [748, 369] width 439 height 13
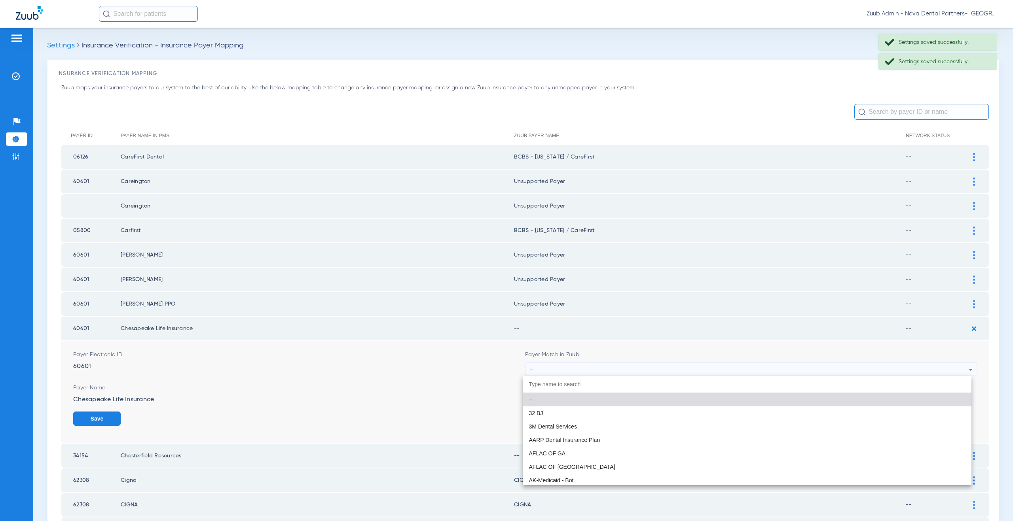
paste input "supported Payer"
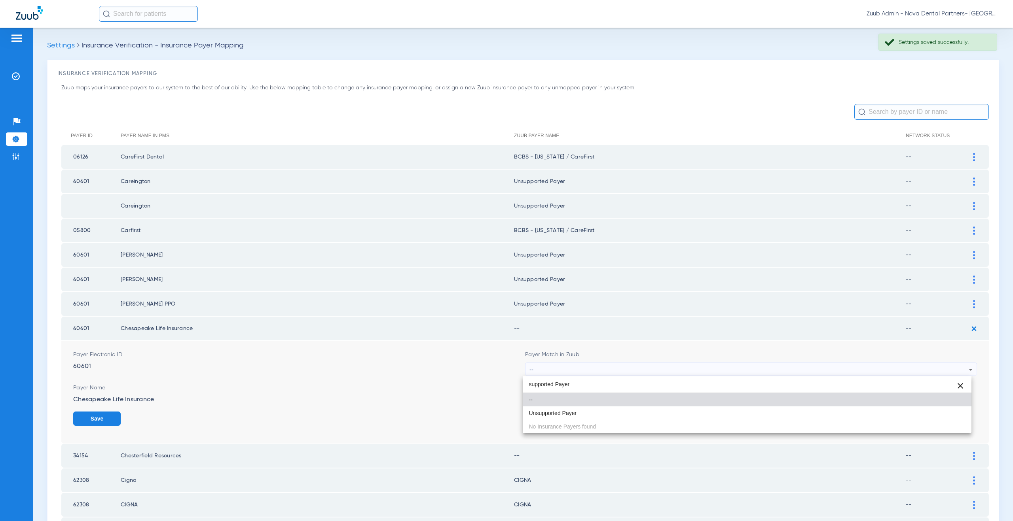
type input "supported Payer"
click at [540, 411] on span "Unsupported Payer" at bounding box center [553, 414] width 48 height 6
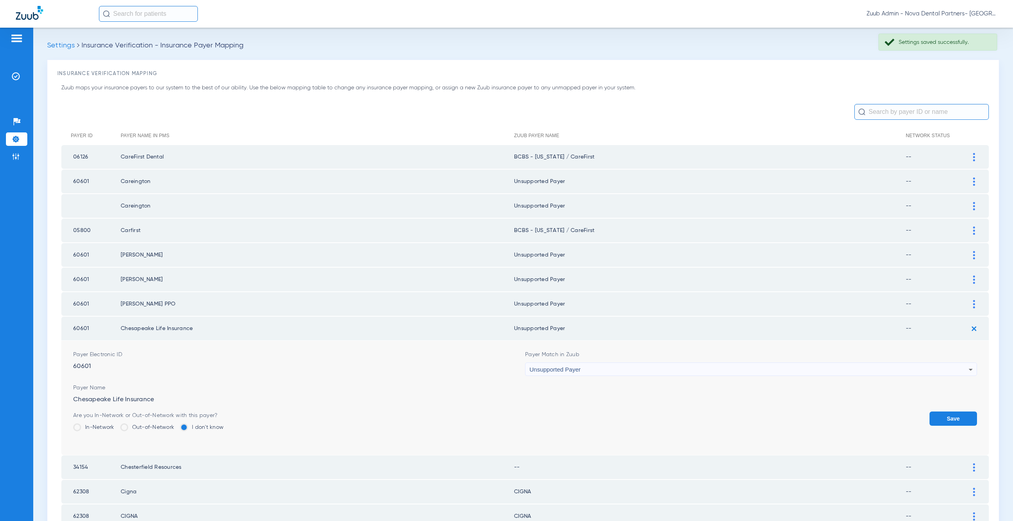
click at [956, 417] on button "Save" at bounding box center [952, 419] width 47 height 14
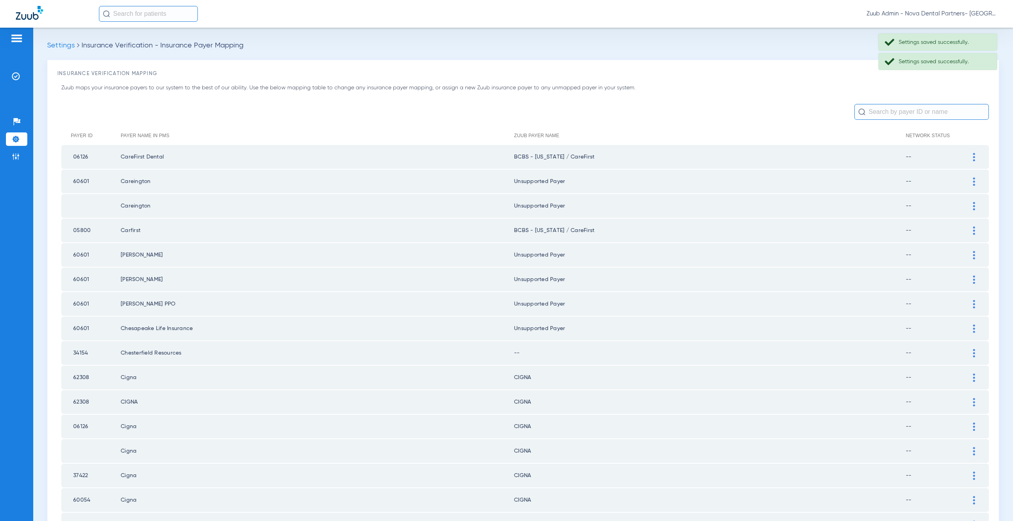
click at [973, 353] on img at bounding box center [974, 353] width 2 height 8
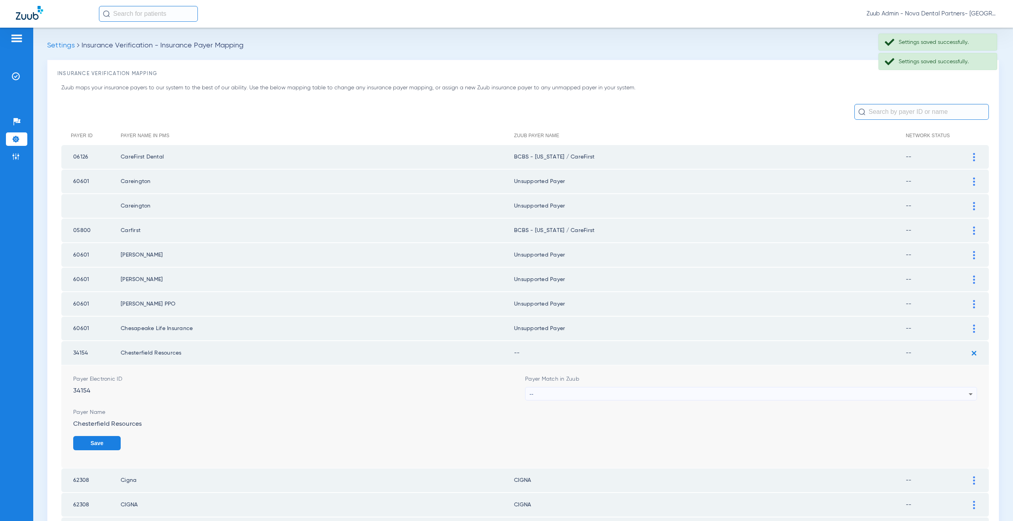
click at [539, 396] on div "--" at bounding box center [748, 394] width 439 height 13
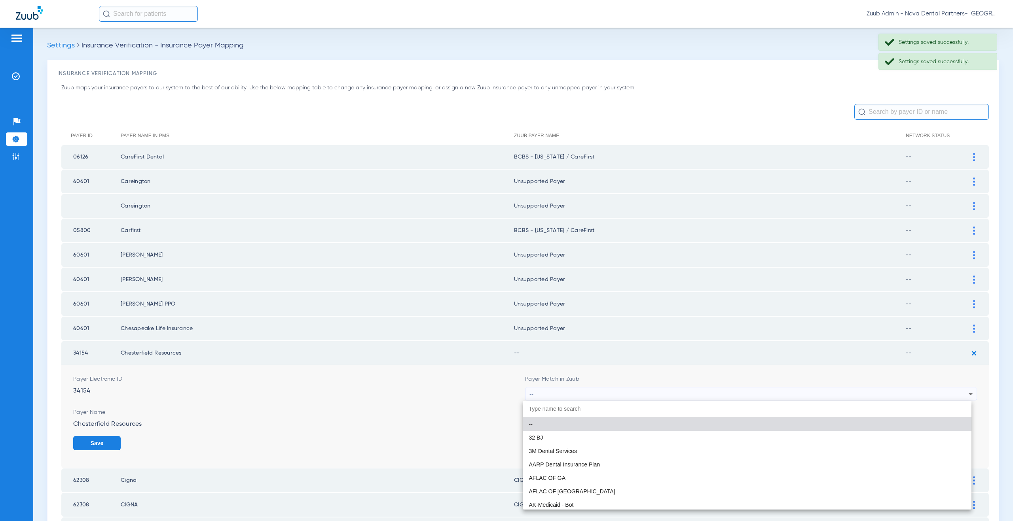
paste input "supported Payer"
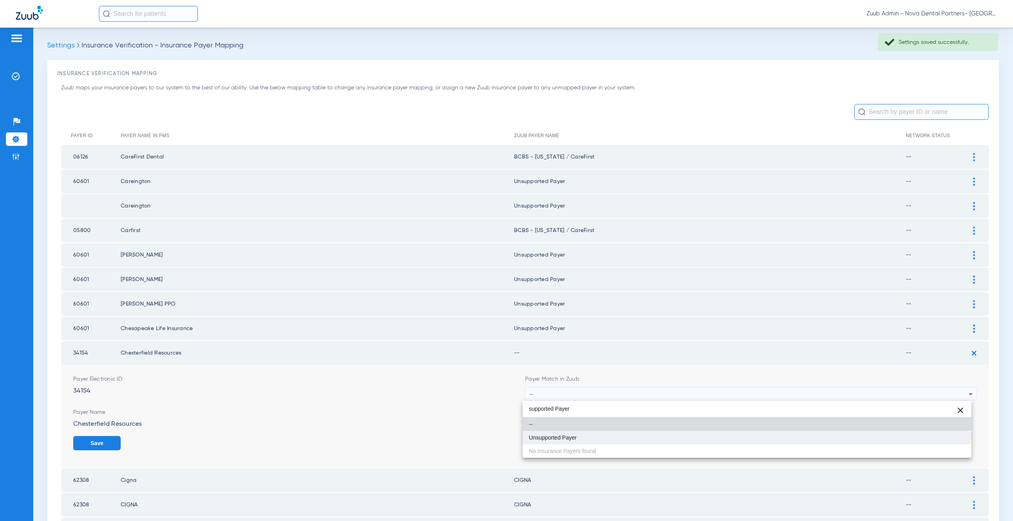
type input "supported Payer"
click at [559, 438] on span "Unsupported Payer" at bounding box center [553, 438] width 48 height 6
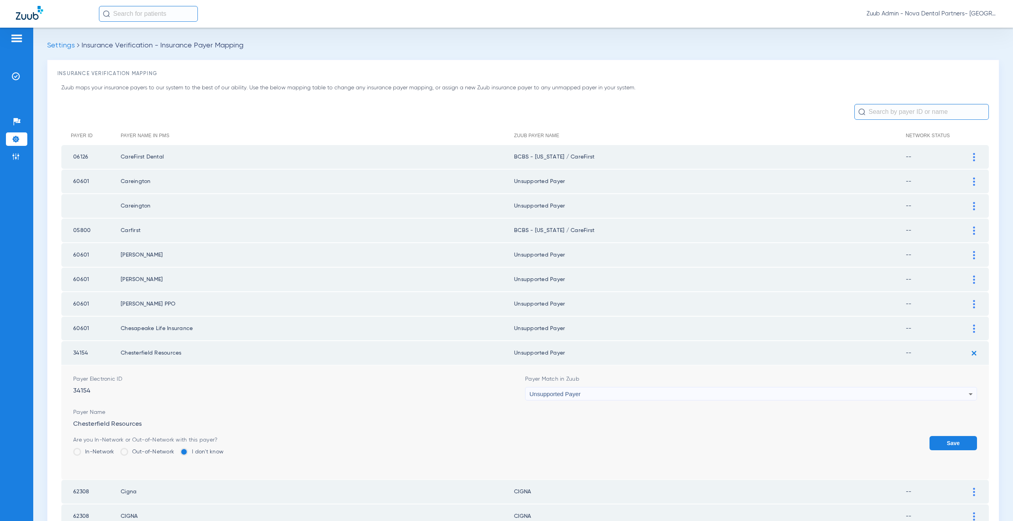
click at [940, 444] on button "Save" at bounding box center [952, 443] width 47 height 14
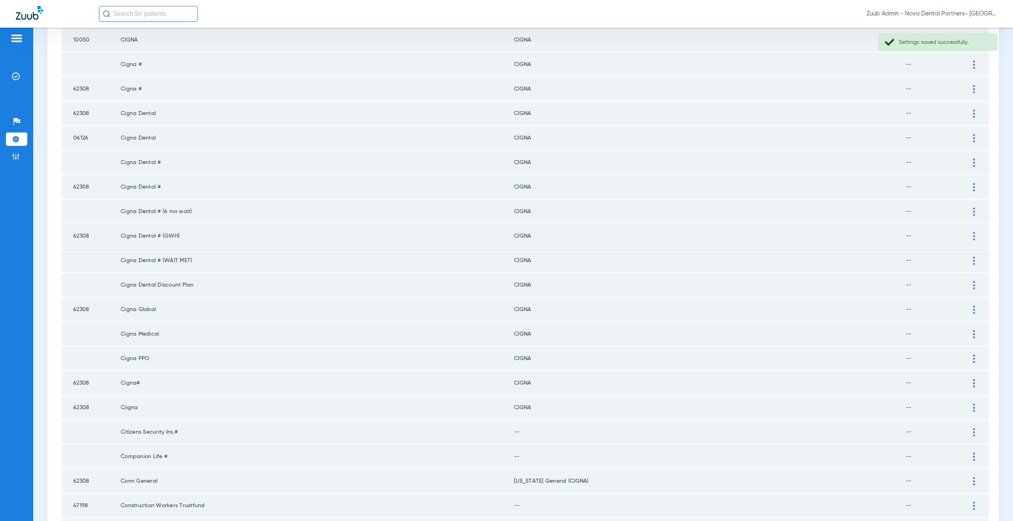
scroll to position [643, 0]
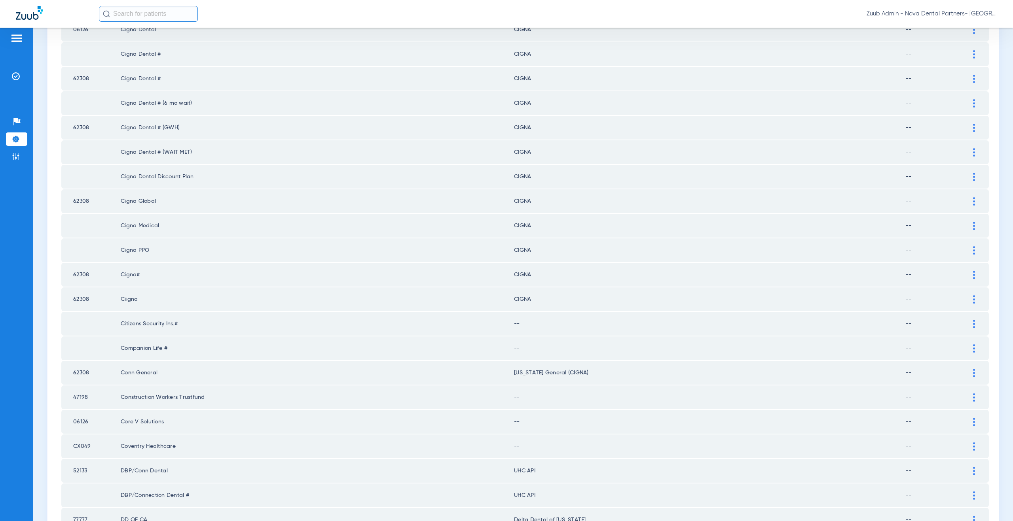
click at [960, 323] on td "--" at bounding box center [936, 324] width 61 height 24
click at [967, 324] on div at bounding box center [974, 324] width 14 height 8
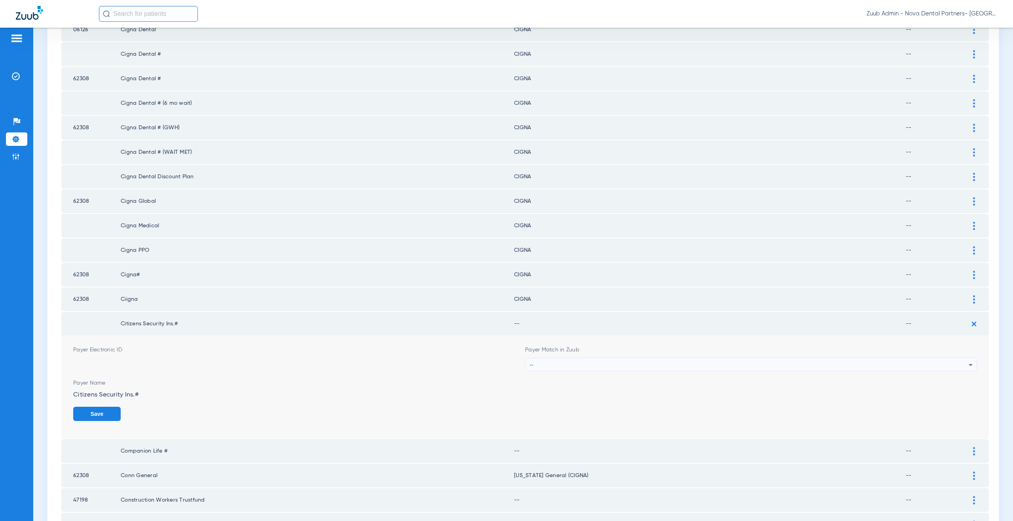
click at [579, 365] on div "--" at bounding box center [748, 364] width 439 height 13
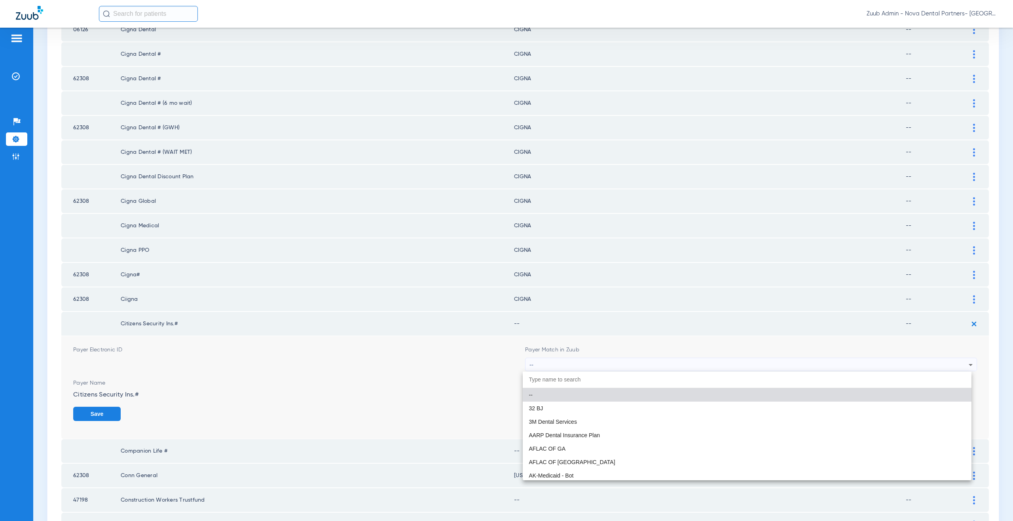
paste input "supported Payer"
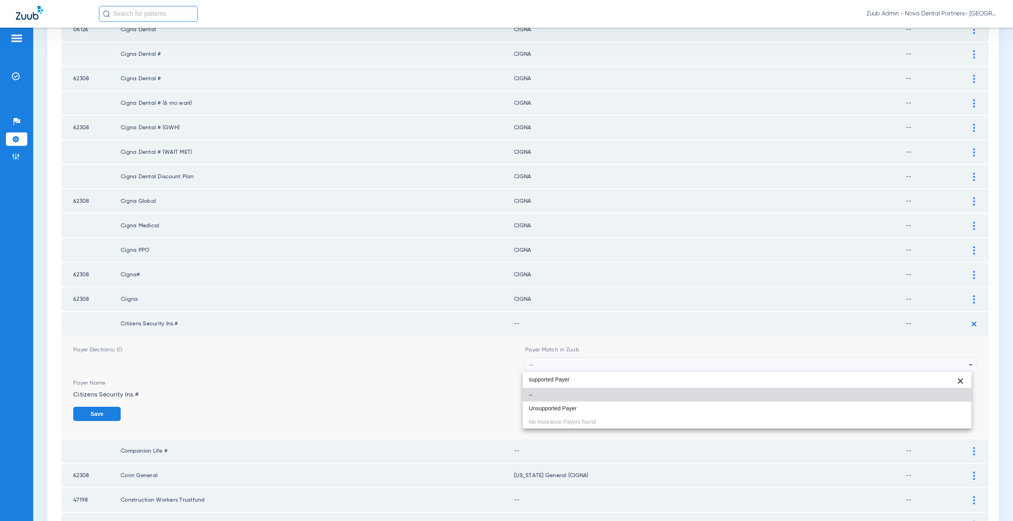
type input "supported Payer"
click at [571, 416] on div "supported Payer close -- Unsupported Payer No Insurance Payers found" at bounding box center [747, 400] width 449 height 57
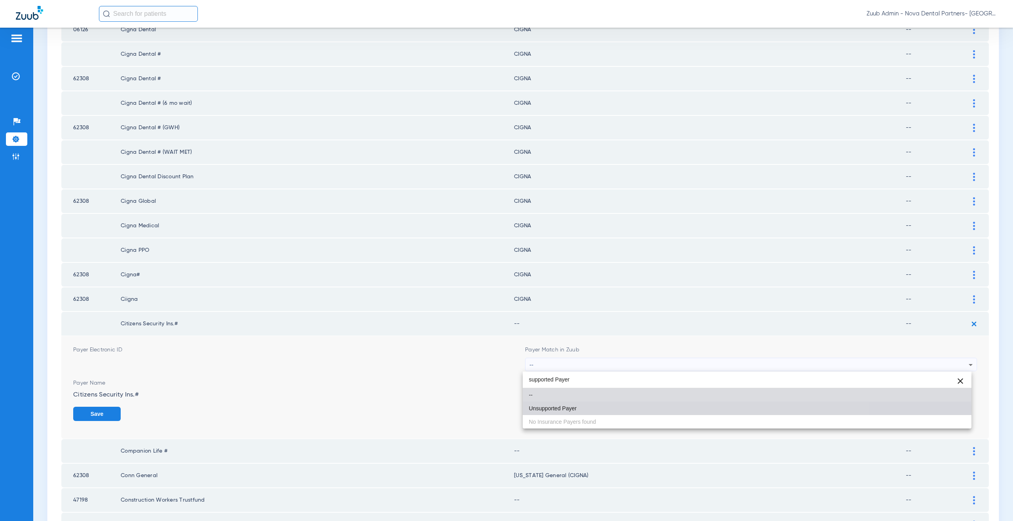
click at [568, 409] on span "Unsupported Payer" at bounding box center [553, 409] width 48 height 6
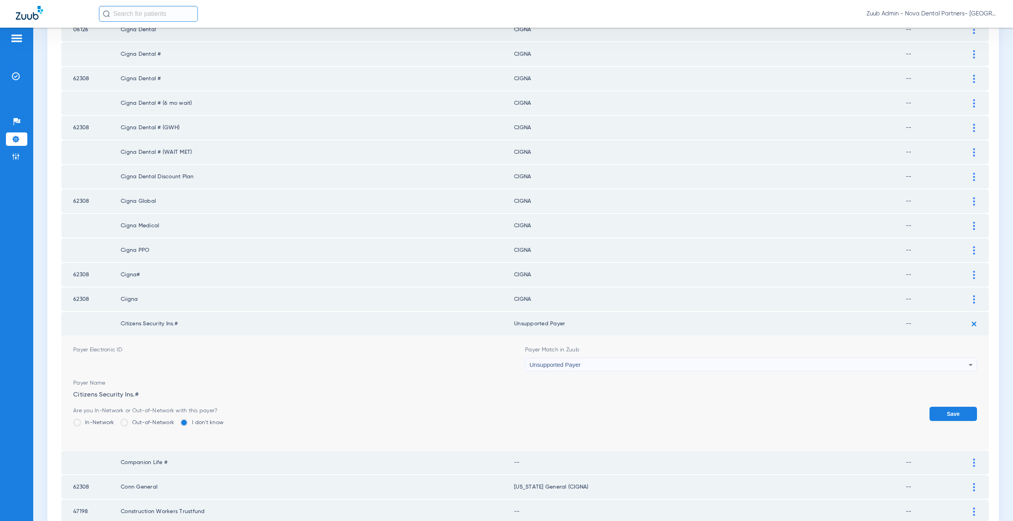
click at [948, 413] on button "Save" at bounding box center [952, 414] width 47 height 14
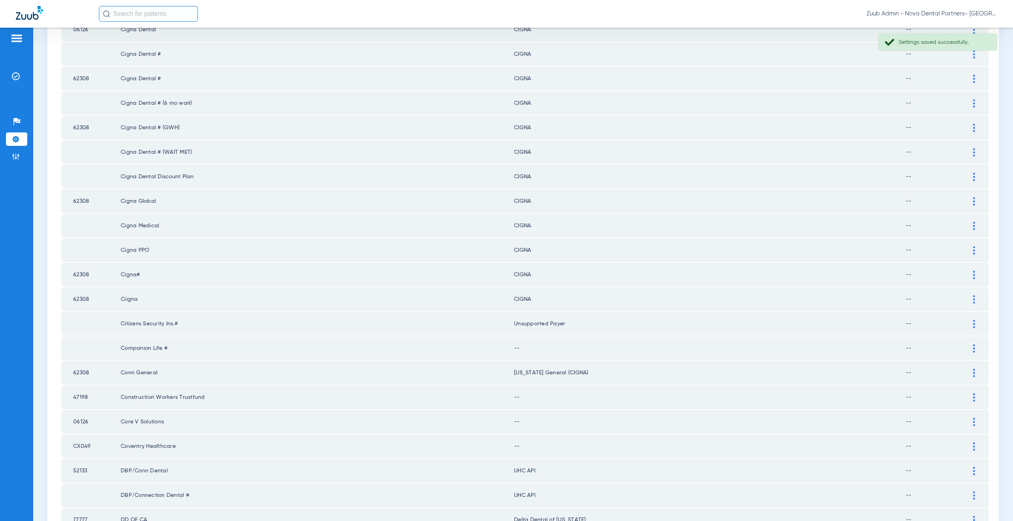
click at [973, 351] on img at bounding box center [974, 349] width 2 height 8
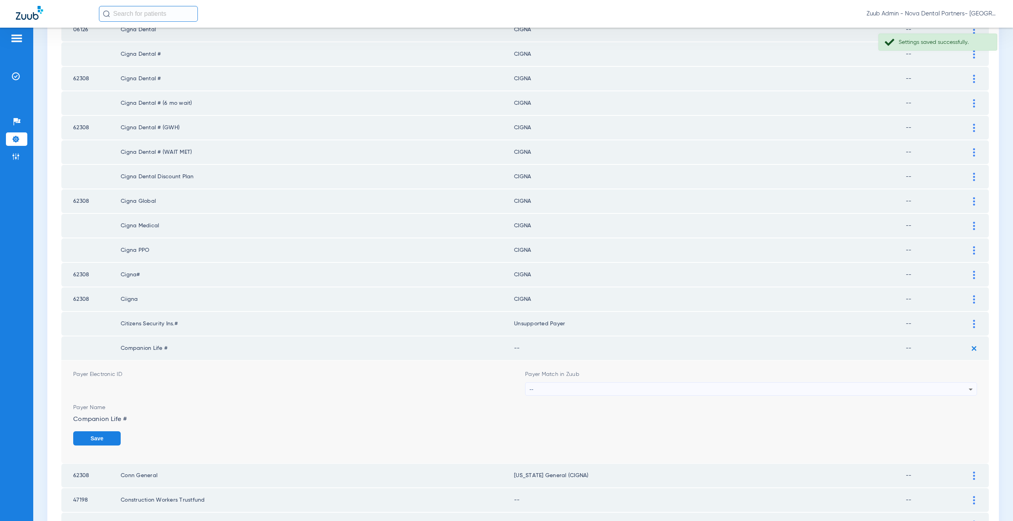
click at [556, 387] on div "--" at bounding box center [748, 389] width 439 height 13
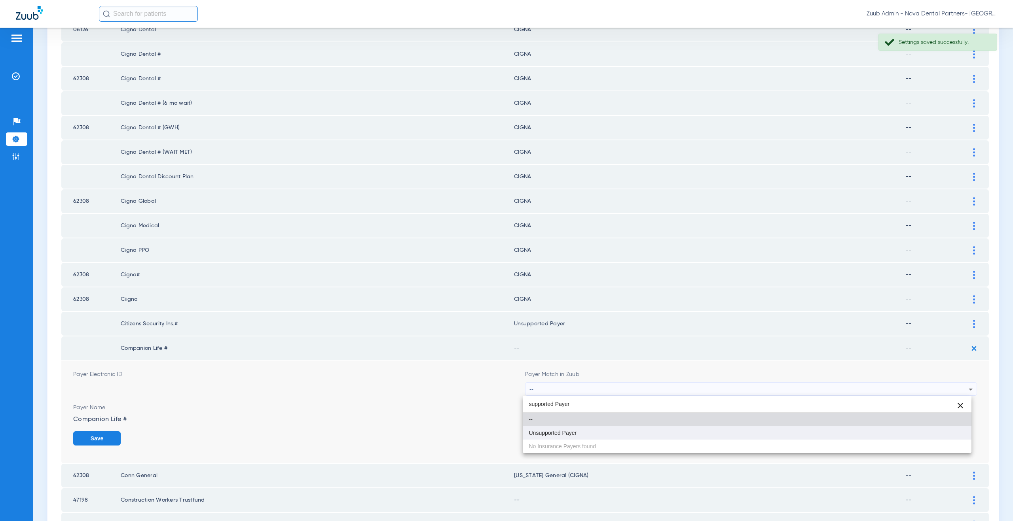
type input "supported Payer"
click at [560, 433] on span "Unsupported Payer" at bounding box center [553, 433] width 48 height 6
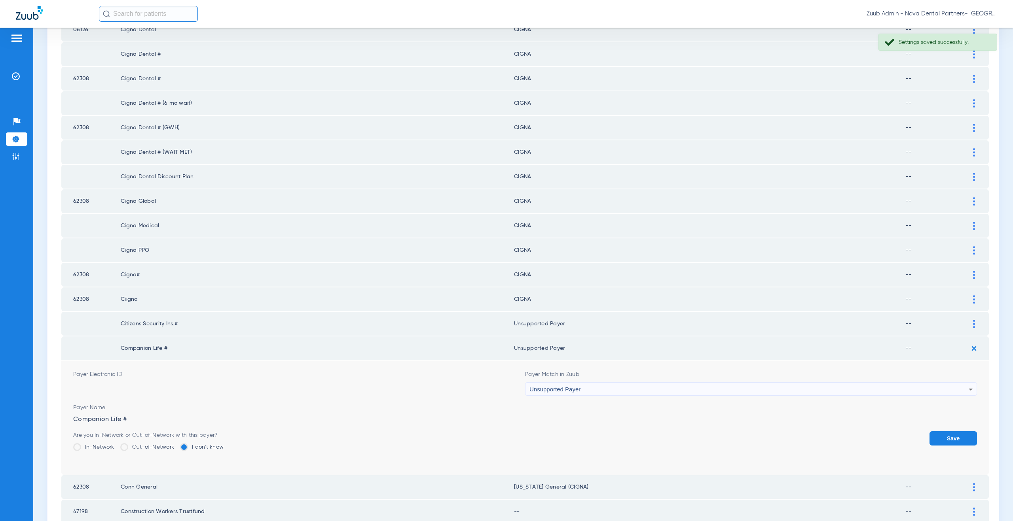
click at [940, 434] on button "Save" at bounding box center [952, 439] width 47 height 14
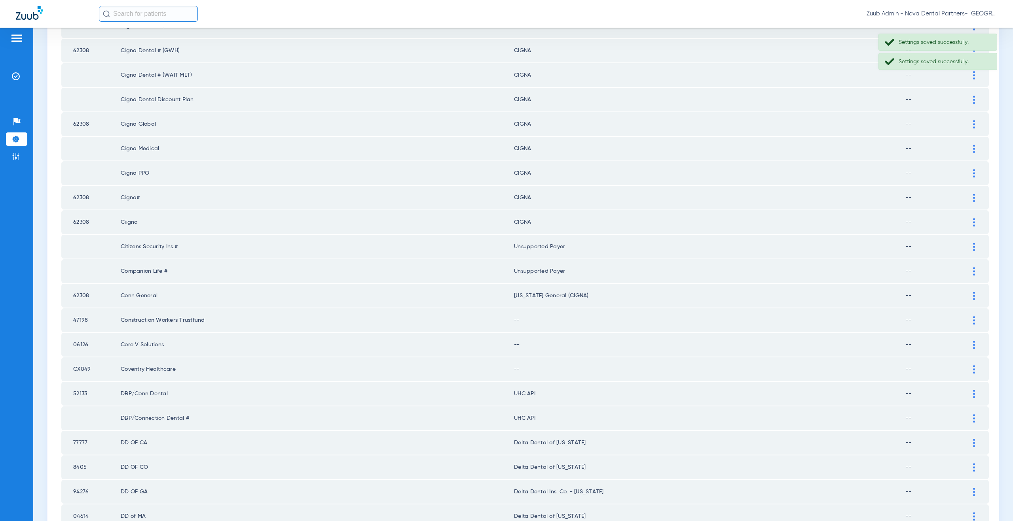
scroll to position [766, 0]
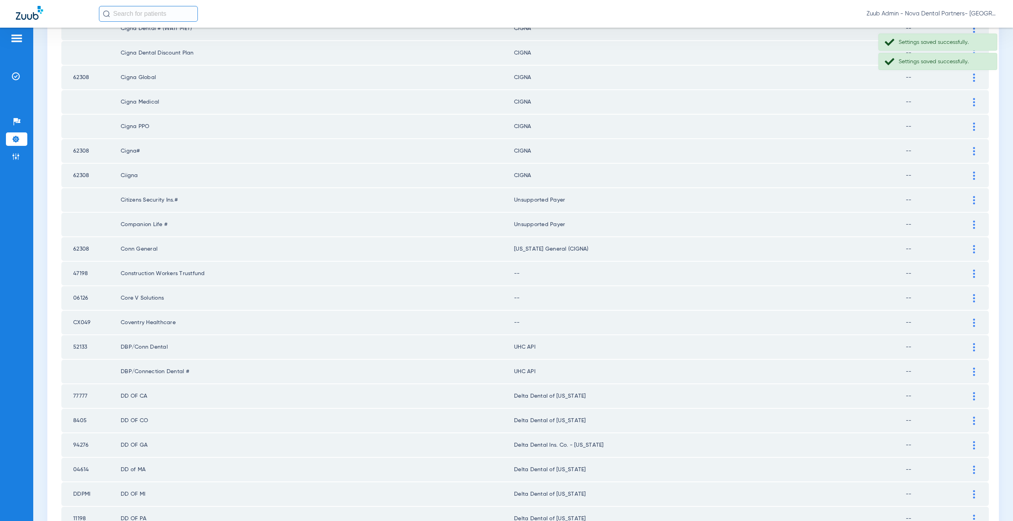
click at [967, 272] on div at bounding box center [974, 274] width 14 height 8
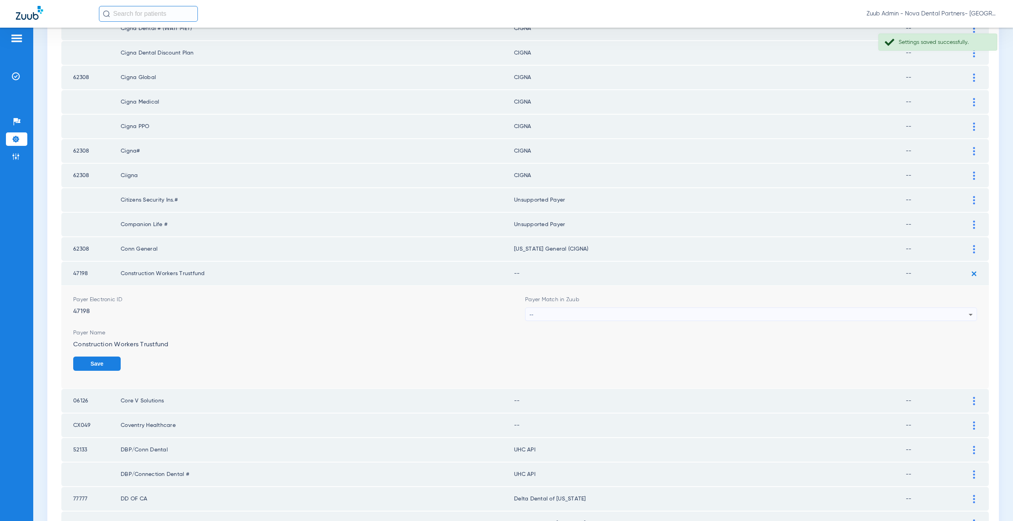
click at [586, 313] on div "--" at bounding box center [748, 314] width 439 height 13
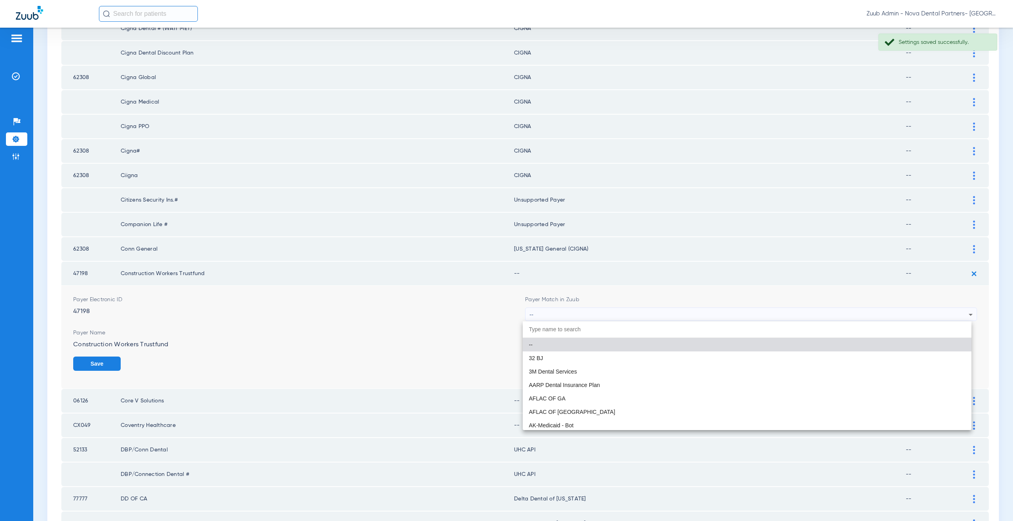
paste input "supported Payer"
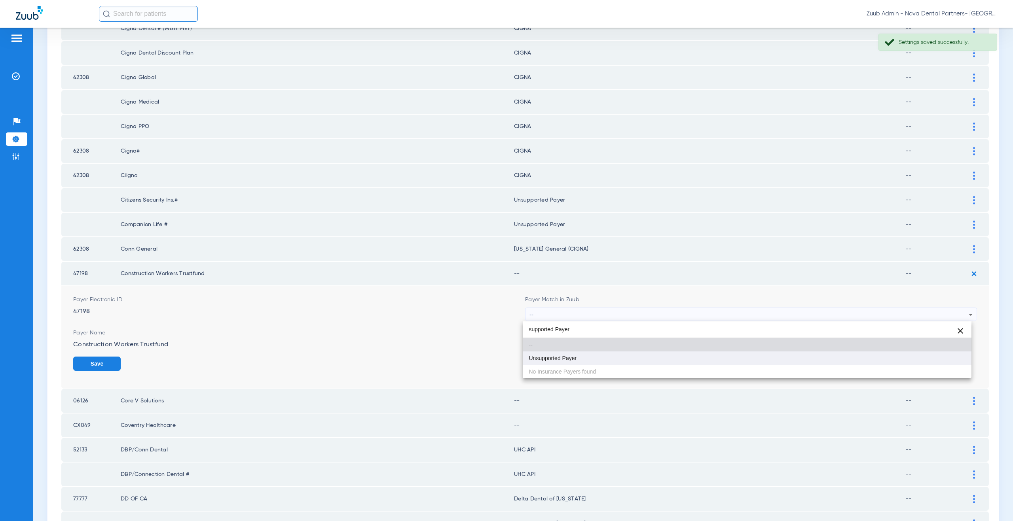
type input "supported Payer"
click at [578, 357] on mat-option "Unsupported Payer" at bounding box center [747, 358] width 449 height 13
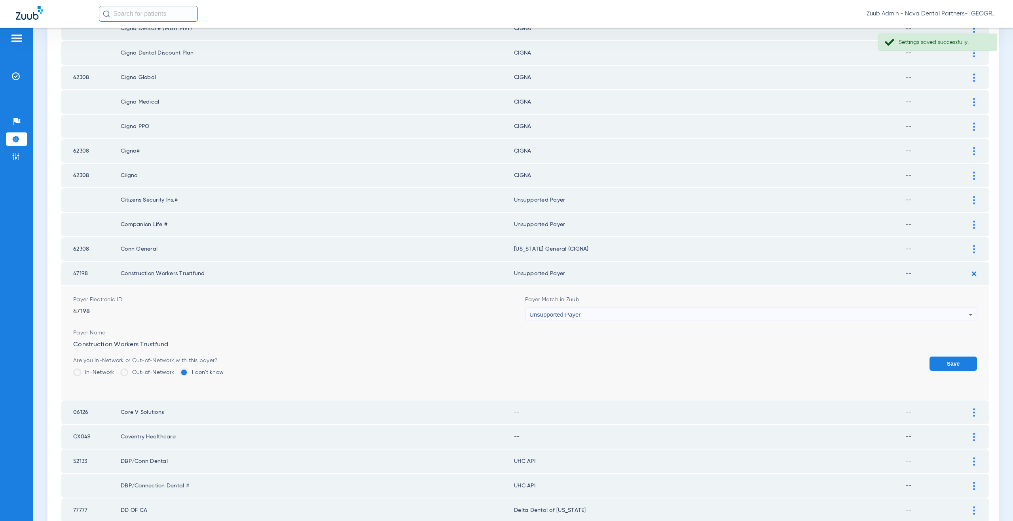
click at [947, 362] on button "Save" at bounding box center [952, 364] width 47 height 14
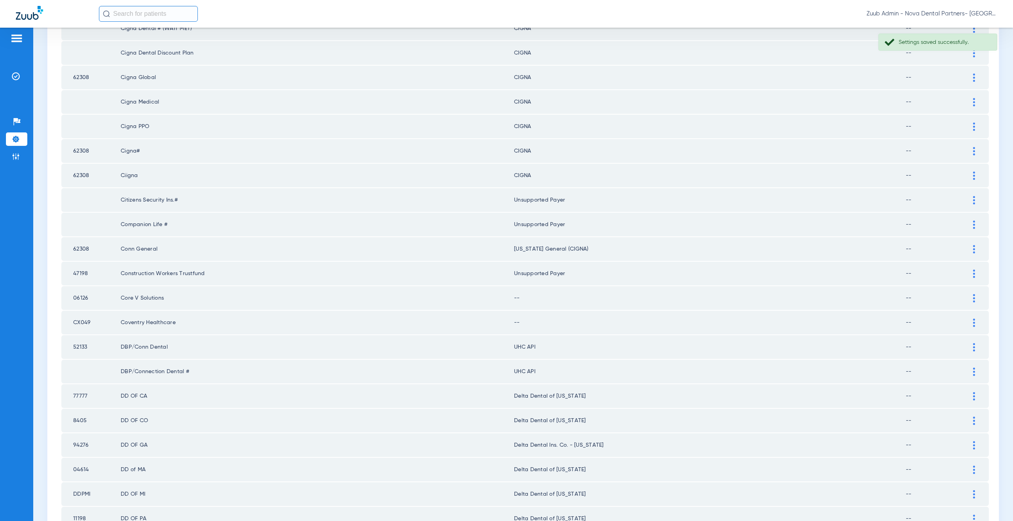
click at [973, 300] on img at bounding box center [974, 298] width 2 height 8
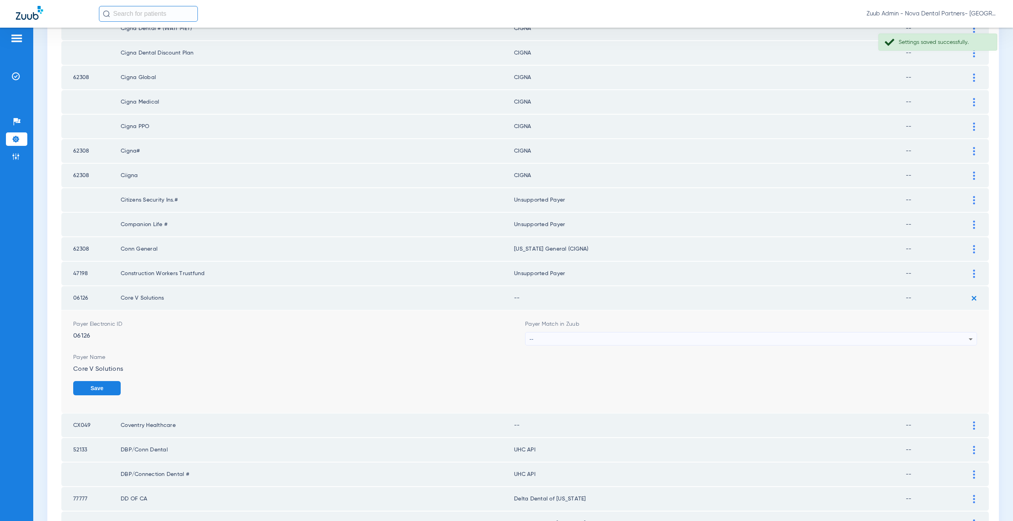
click at [545, 339] on div "--" at bounding box center [748, 339] width 439 height 13
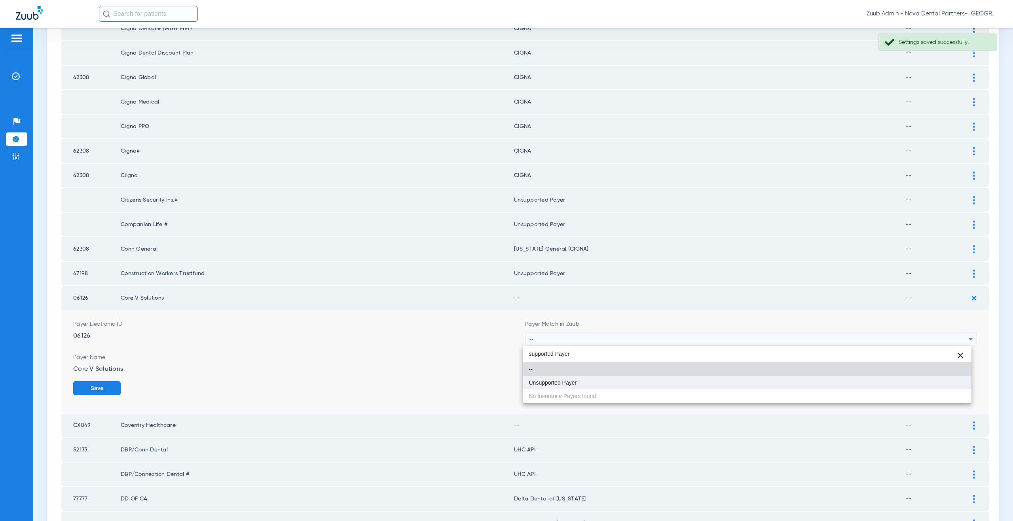
type input "supported Payer"
click at [552, 388] on mat-option "Unsupported Payer" at bounding box center [747, 382] width 449 height 13
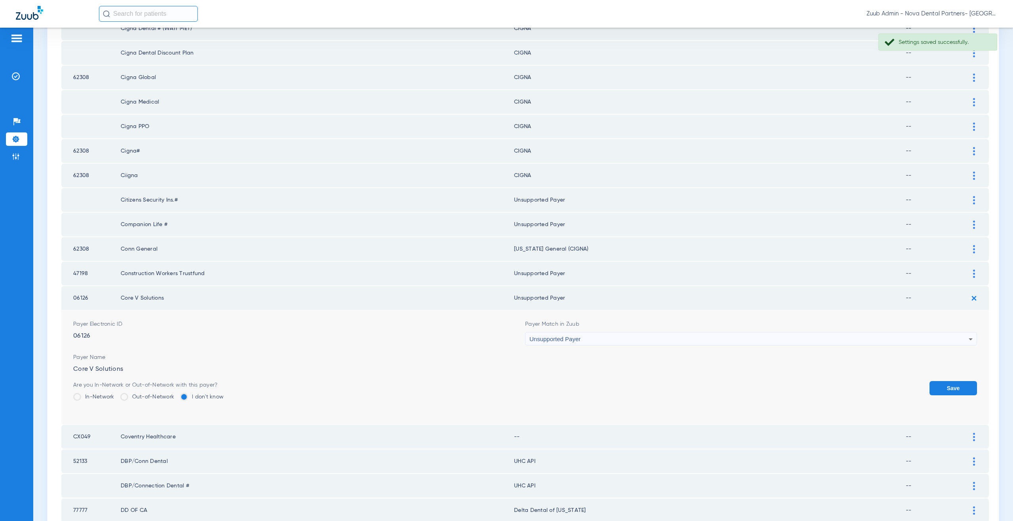
click at [944, 390] on button "Save" at bounding box center [952, 388] width 47 height 14
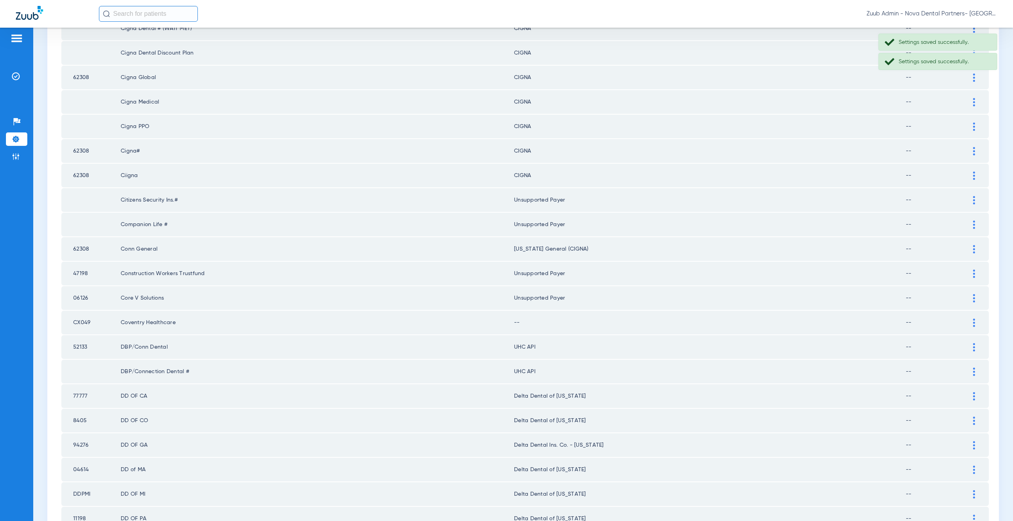
click at [967, 320] on div at bounding box center [974, 323] width 14 height 8
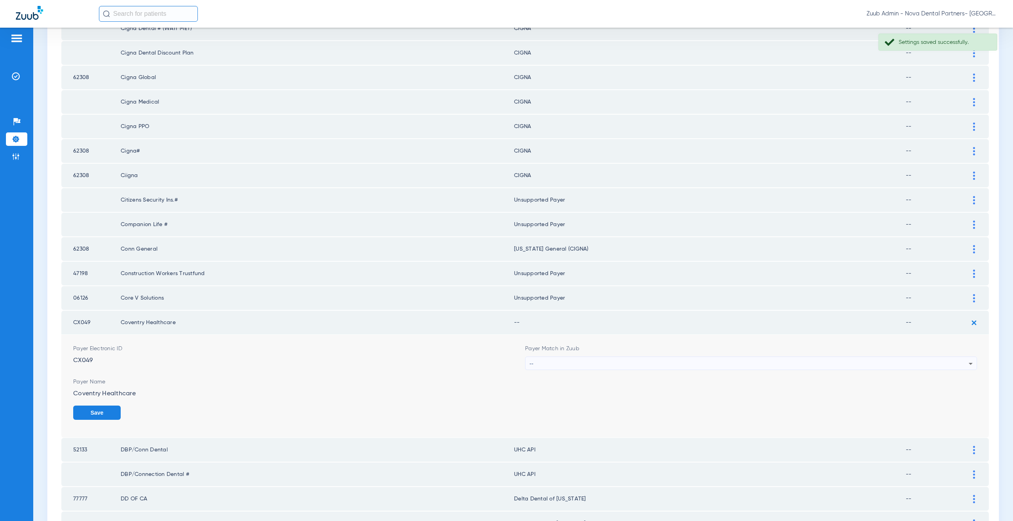
click at [555, 361] on div "--" at bounding box center [748, 363] width 439 height 13
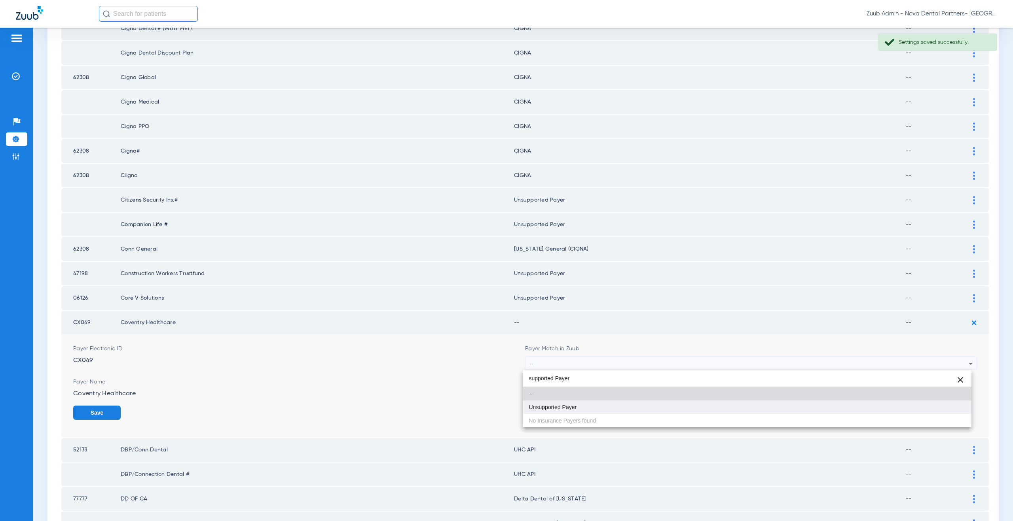
type input "supported Payer"
click at [563, 404] on mat-option "Unsupported Payer" at bounding box center [747, 407] width 449 height 13
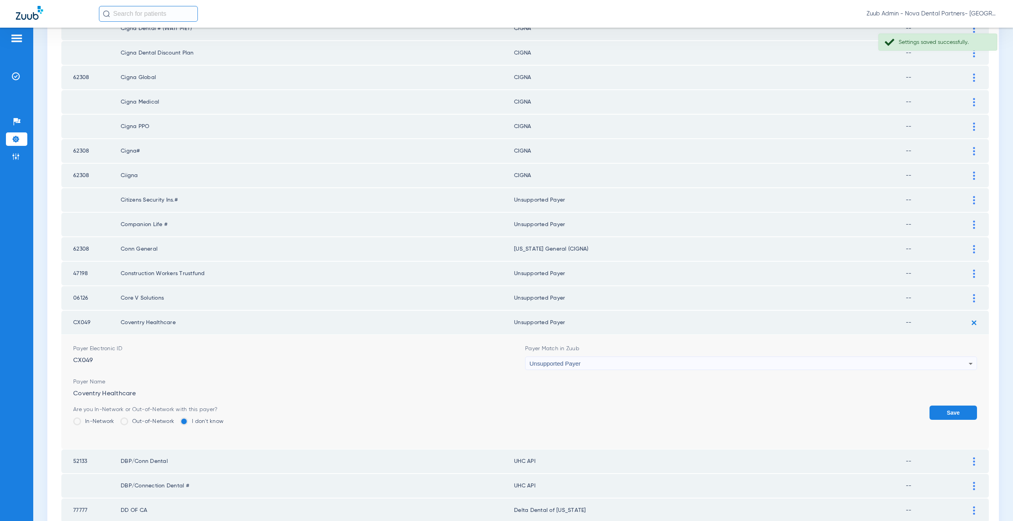
click at [935, 415] on button "Save" at bounding box center [952, 413] width 47 height 14
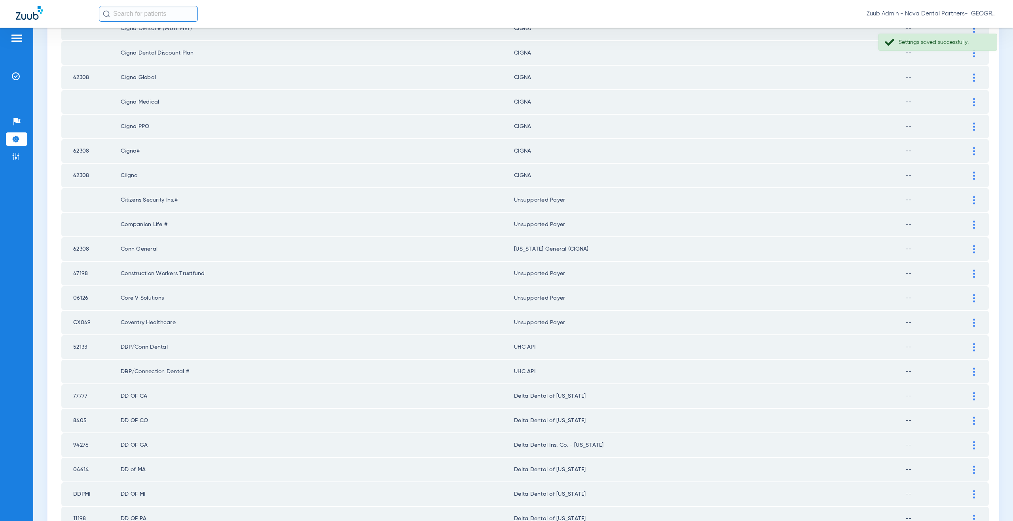
click at [973, 346] on img at bounding box center [974, 347] width 2 height 8
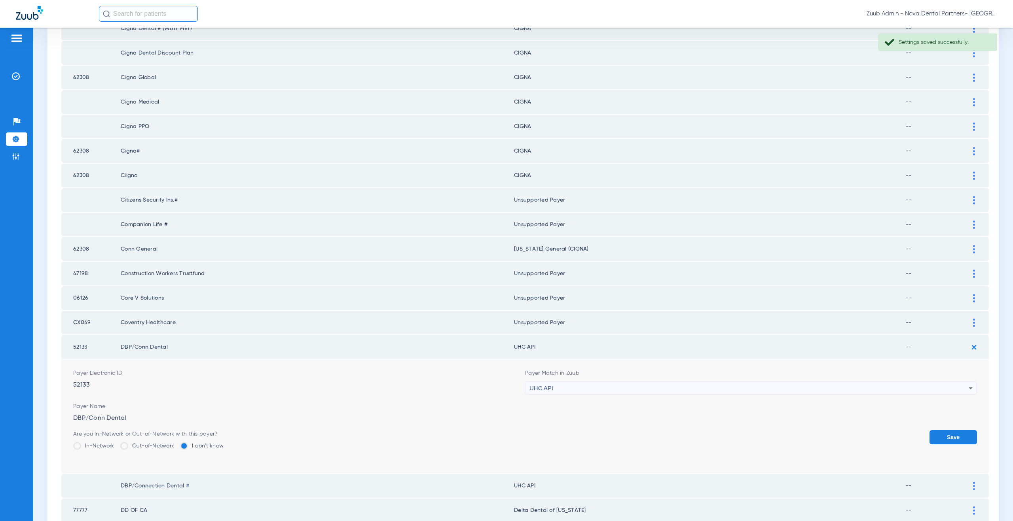
click at [557, 387] on div "UHC API" at bounding box center [748, 388] width 439 height 13
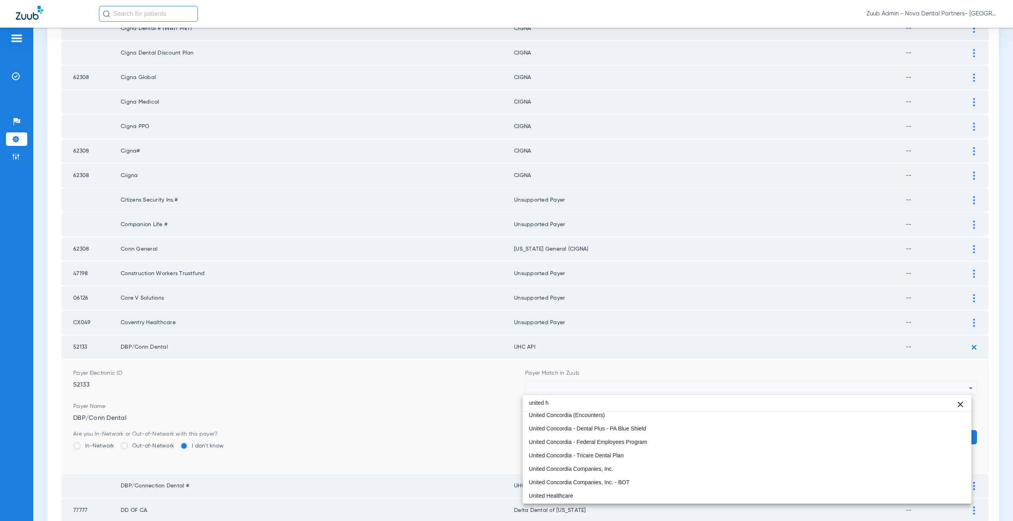
scroll to position [0, 0]
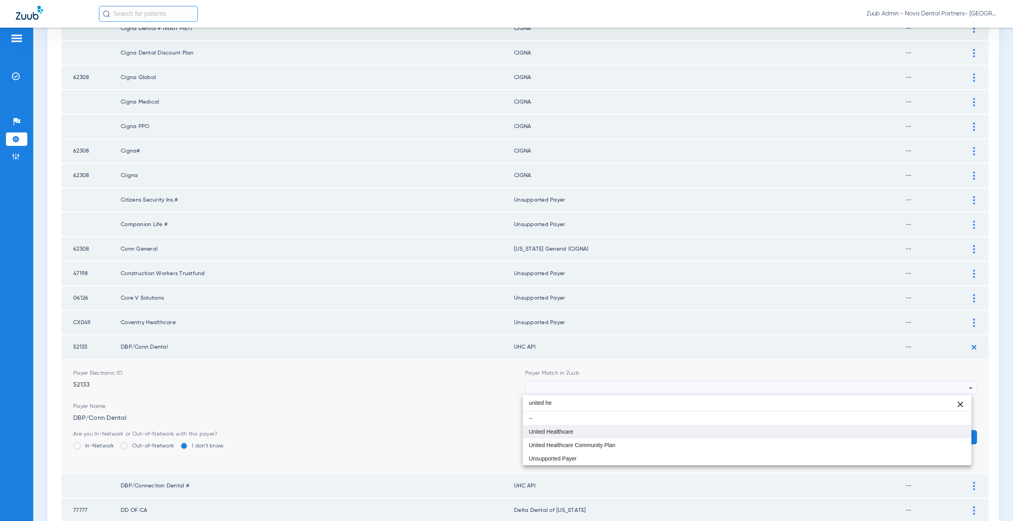
type input "united he"
click at [550, 436] on mat-option "United Healthcare" at bounding box center [747, 431] width 449 height 13
click at [949, 433] on button "Save" at bounding box center [952, 437] width 47 height 14
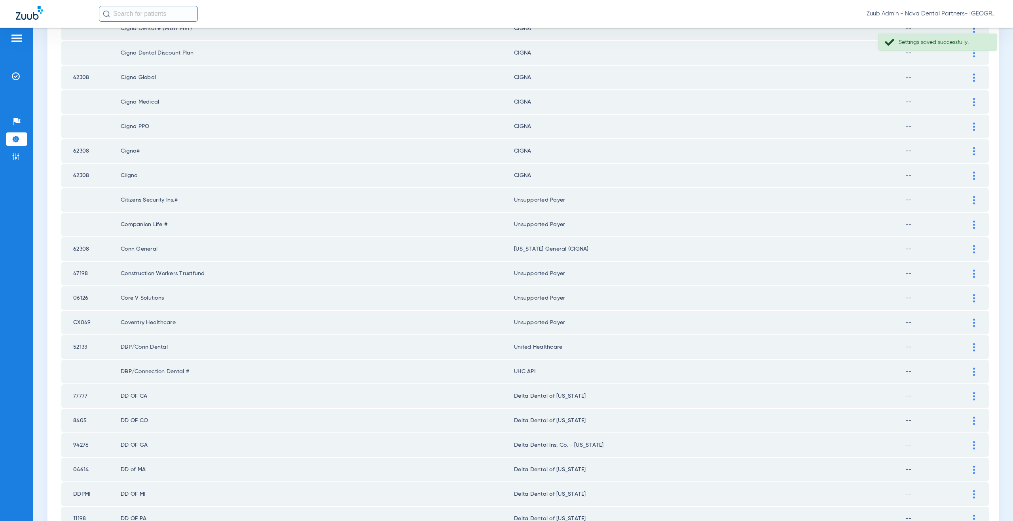
click at [968, 377] on td at bounding box center [978, 372] width 22 height 24
click at [969, 371] on div at bounding box center [974, 372] width 14 height 8
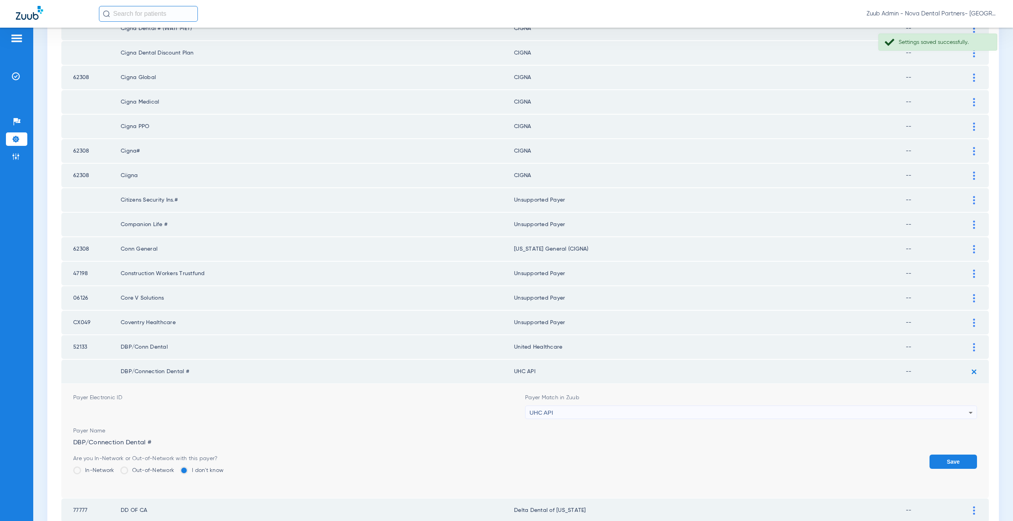
click at [580, 414] on div "UHC API" at bounding box center [748, 412] width 439 height 13
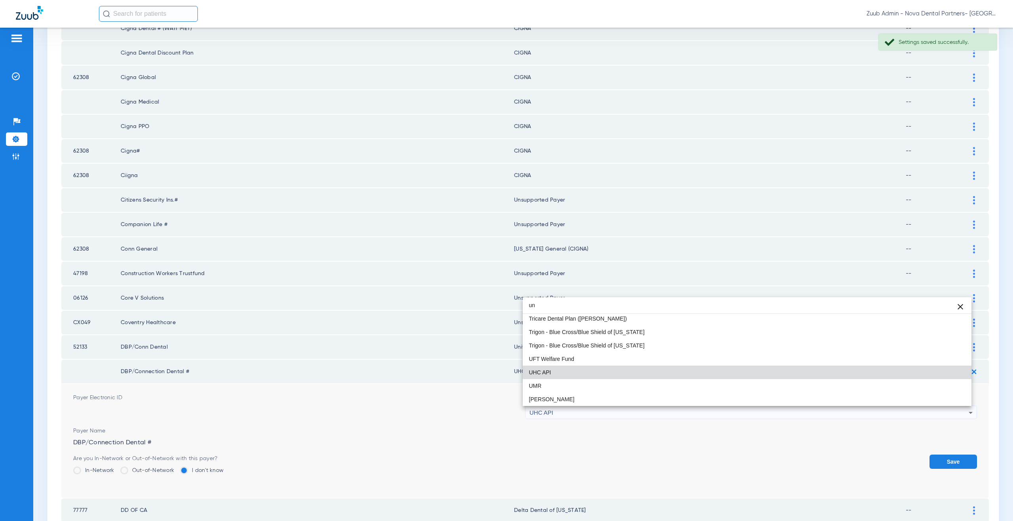
scroll to position [17, 0]
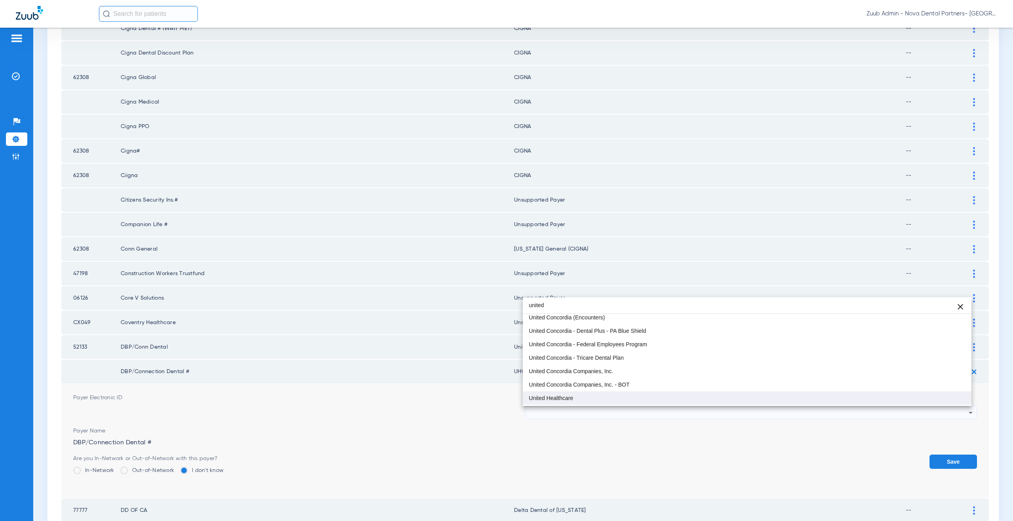
type input "united"
click at [567, 397] on span "United Healthcare" at bounding box center [551, 399] width 44 height 6
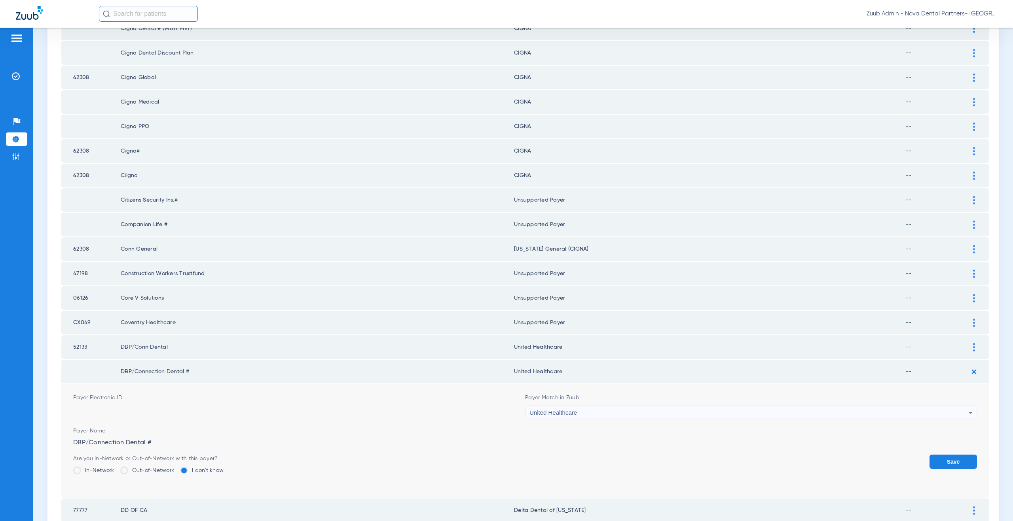
click at [947, 463] on button "Save" at bounding box center [952, 462] width 47 height 14
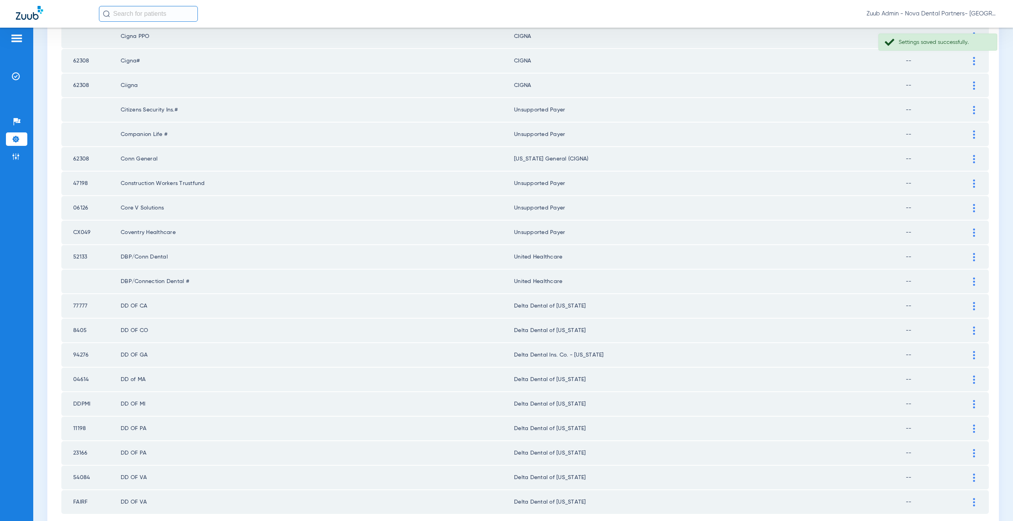
scroll to position [908, 0]
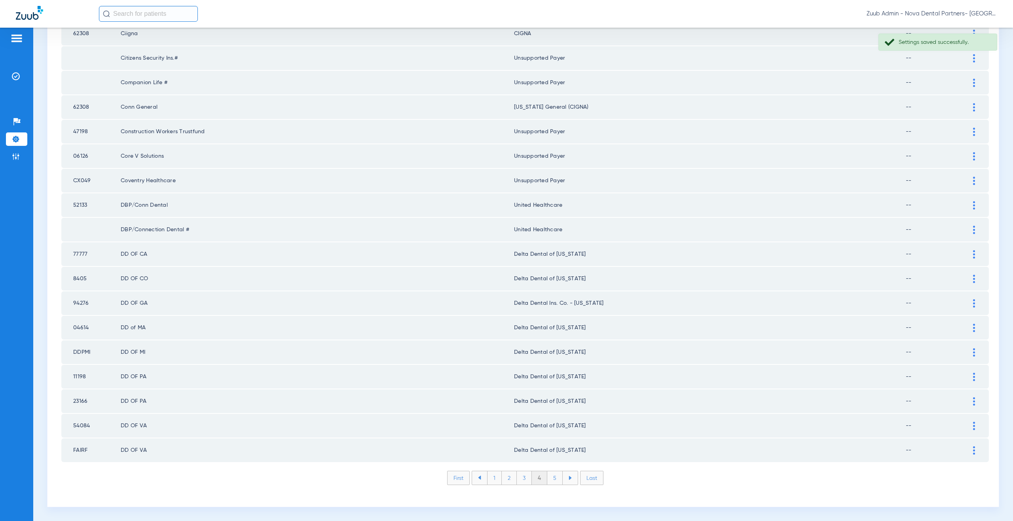
click at [550, 478] on li "5" at bounding box center [554, 478] width 15 height 13
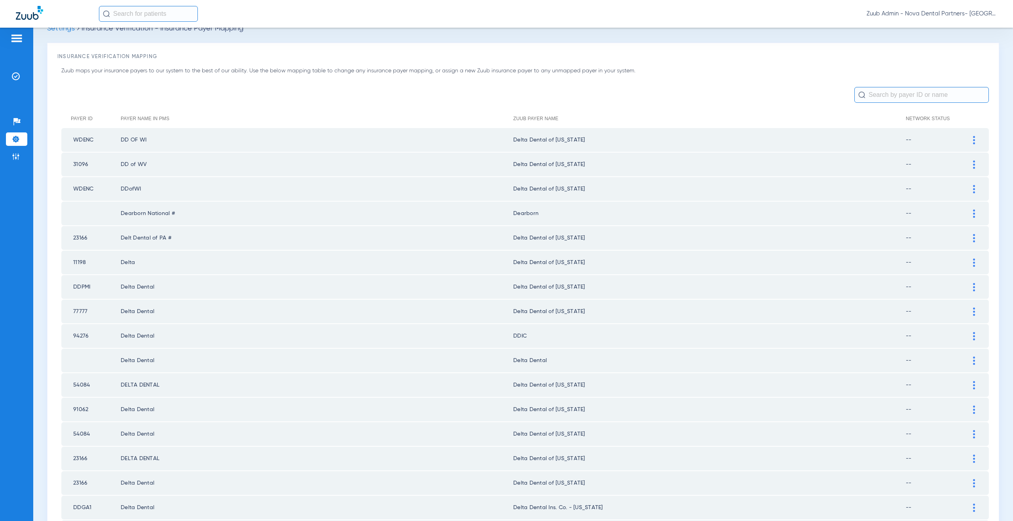
scroll to position [42, 0]
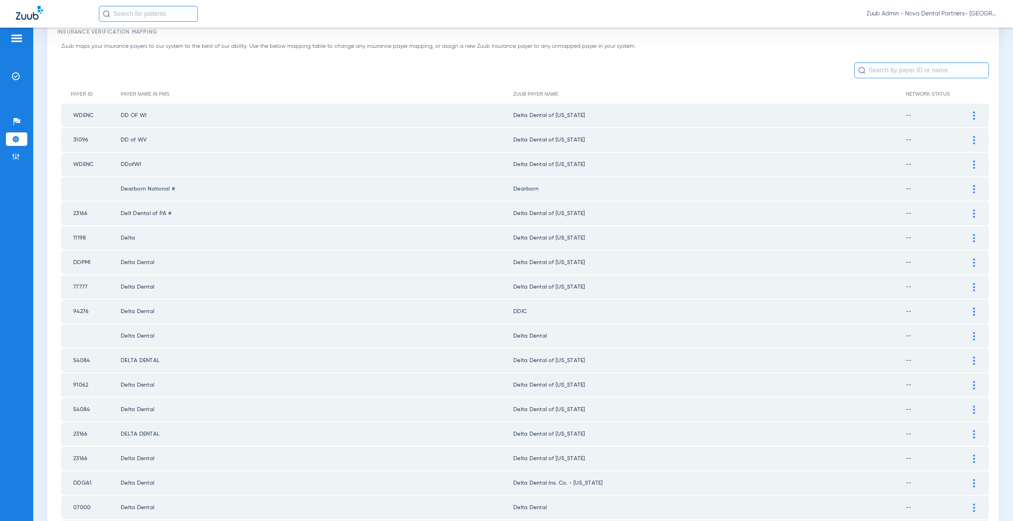
click at [973, 338] on img at bounding box center [974, 336] width 2 height 8
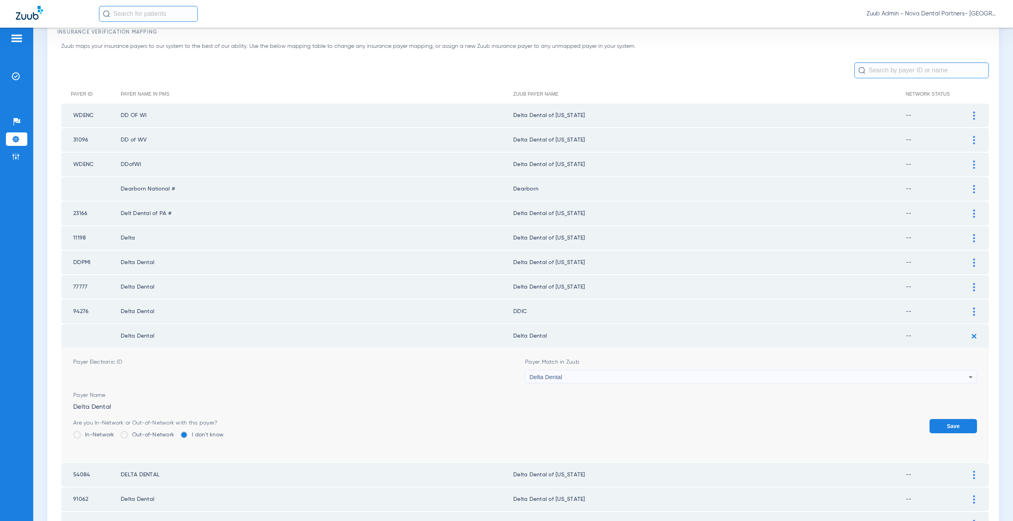
click at [541, 380] on span "Delta Dental" at bounding box center [545, 377] width 33 height 7
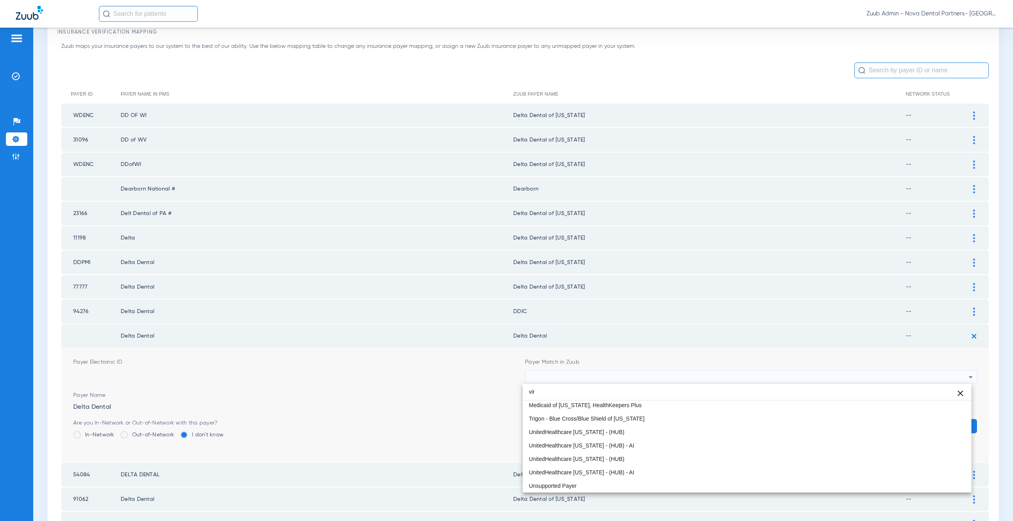
scroll to position [17, 0]
type input "virg"
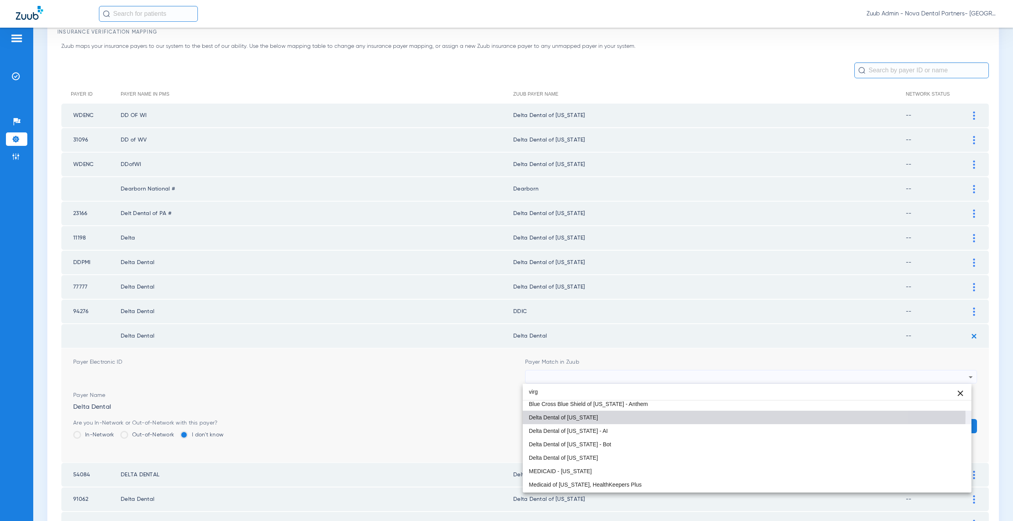
click at [585, 416] on span "Delta Dental of [US_STATE]" at bounding box center [563, 418] width 69 height 6
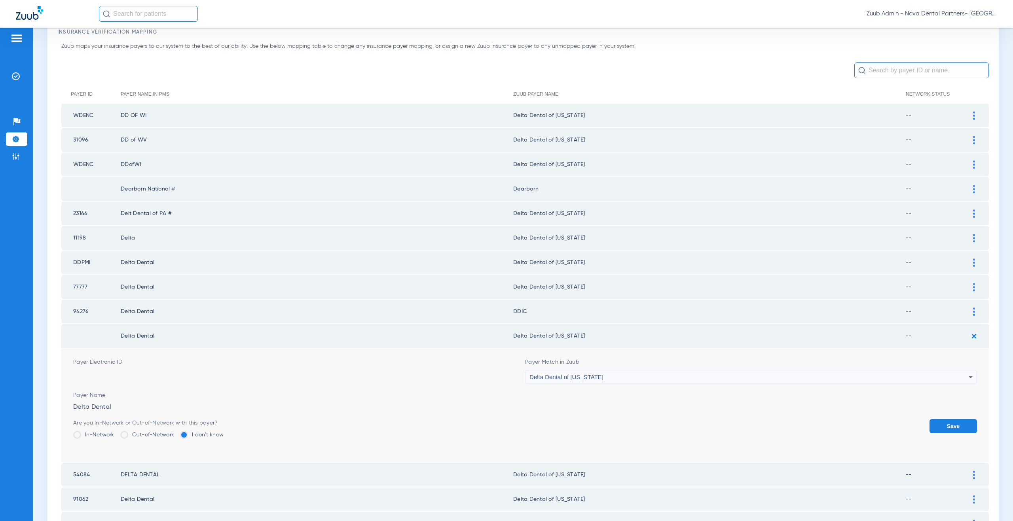
click at [954, 429] on button "Save" at bounding box center [952, 426] width 47 height 14
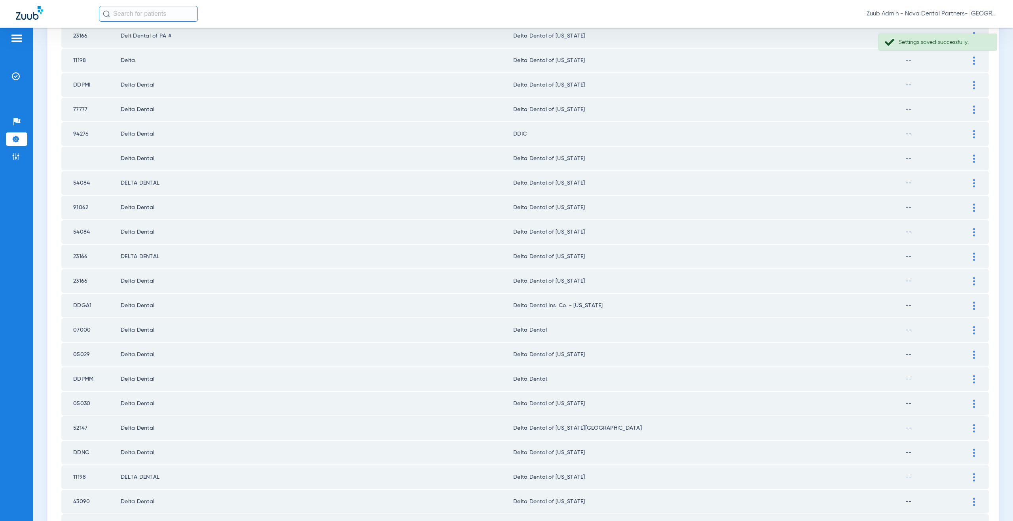
scroll to position [234, 0]
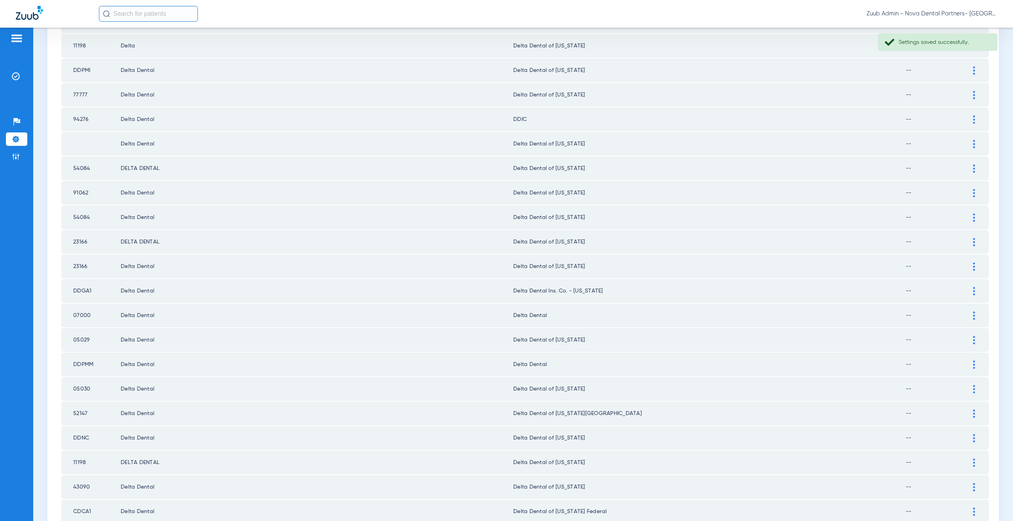
click at [967, 316] on div at bounding box center [974, 316] width 14 height 8
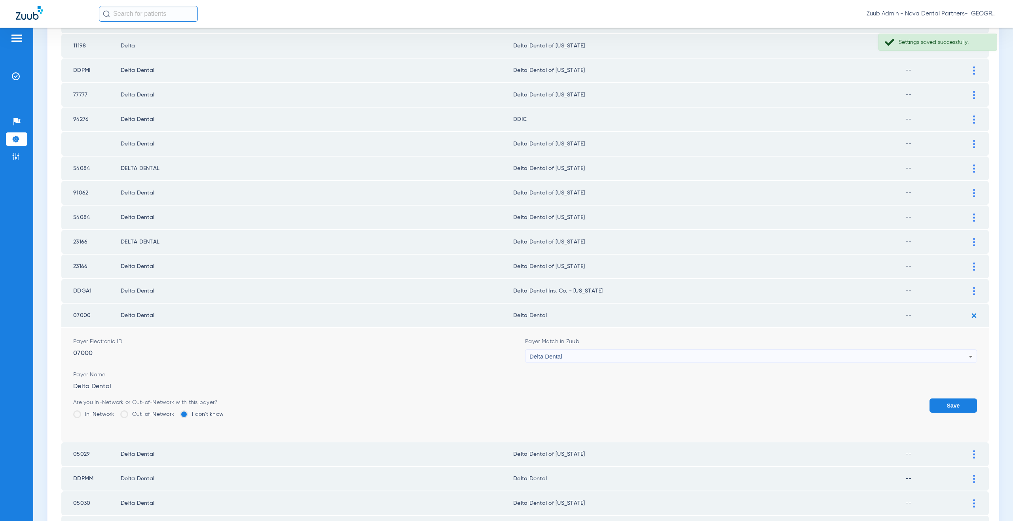
click at [585, 361] on div "Delta Dental" at bounding box center [748, 356] width 439 height 13
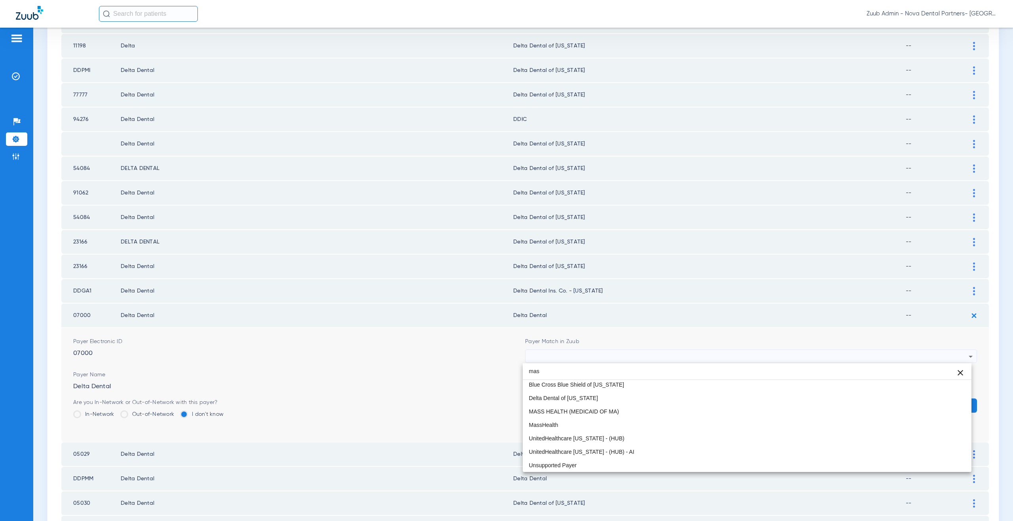
scroll to position [15, 0]
type input "mass"
click at [583, 399] on span "Delta Dental of Massachusetts" at bounding box center [563, 399] width 69 height 6
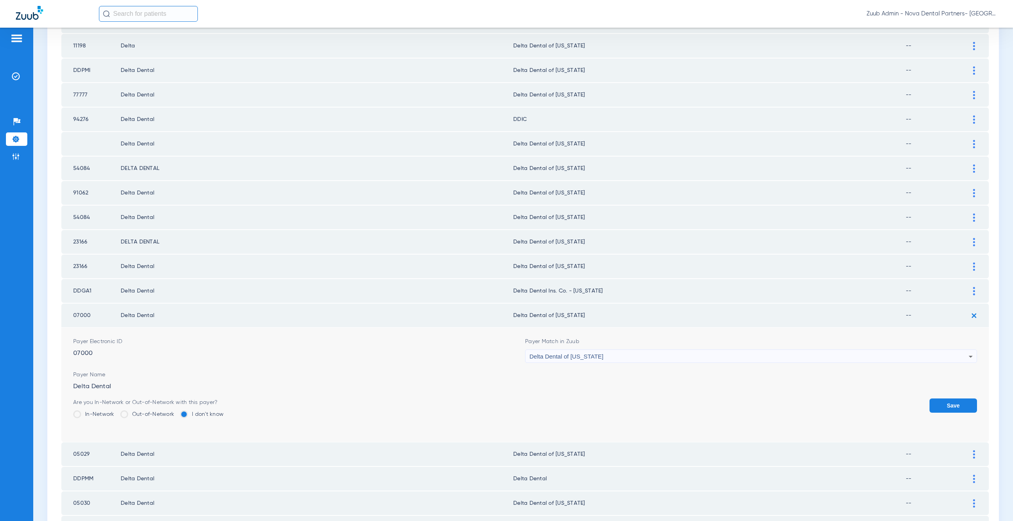
click at [940, 411] on button "Save" at bounding box center [952, 406] width 47 height 14
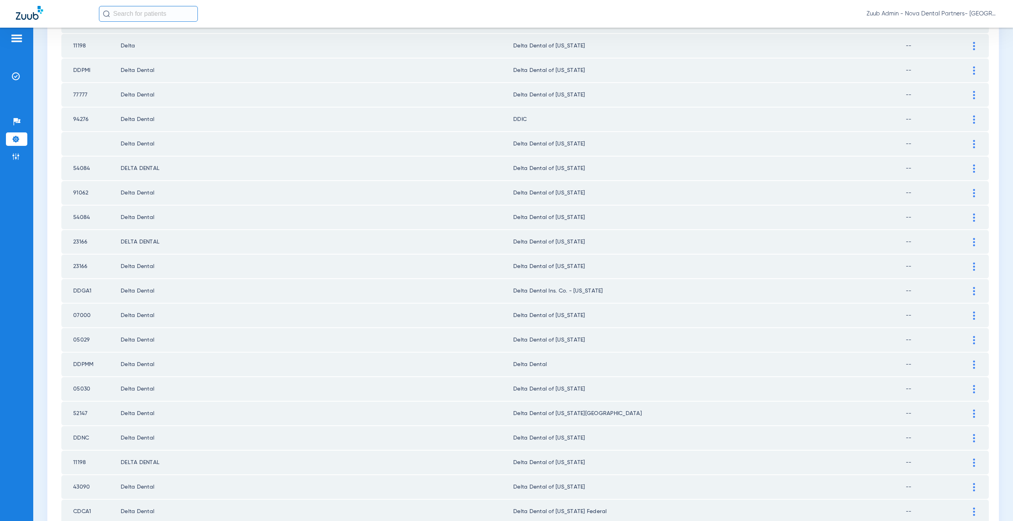
click at [973, 365] on img at bounding box center [974, 365] width 2 height 8
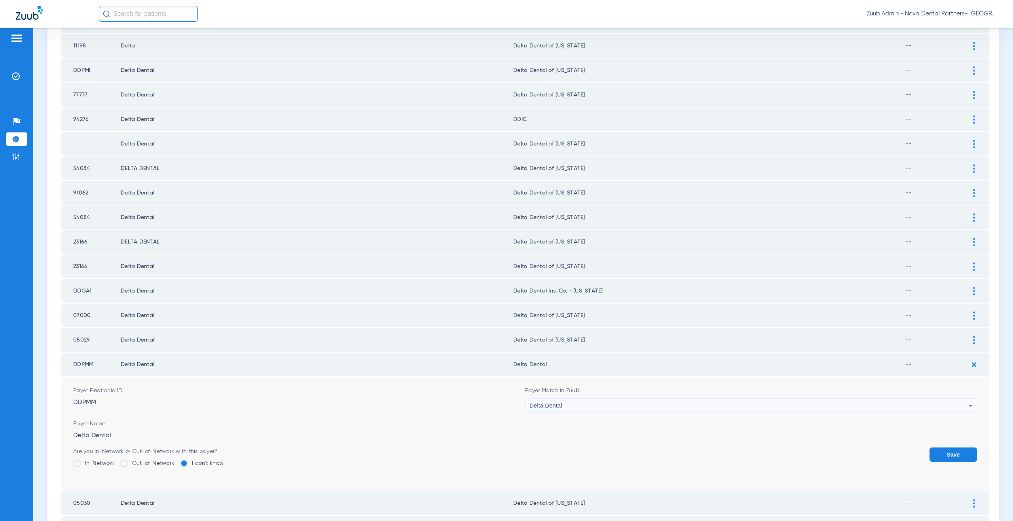
click at [548, 407] on span "Delta Dental" at bounding box center [545, 405] width 33 height 7
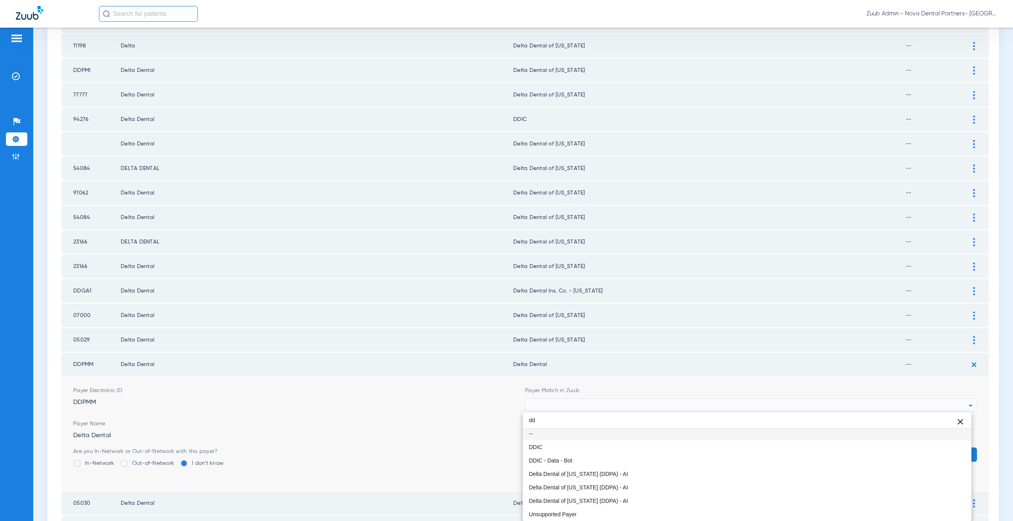
scroll to position [0, 0]
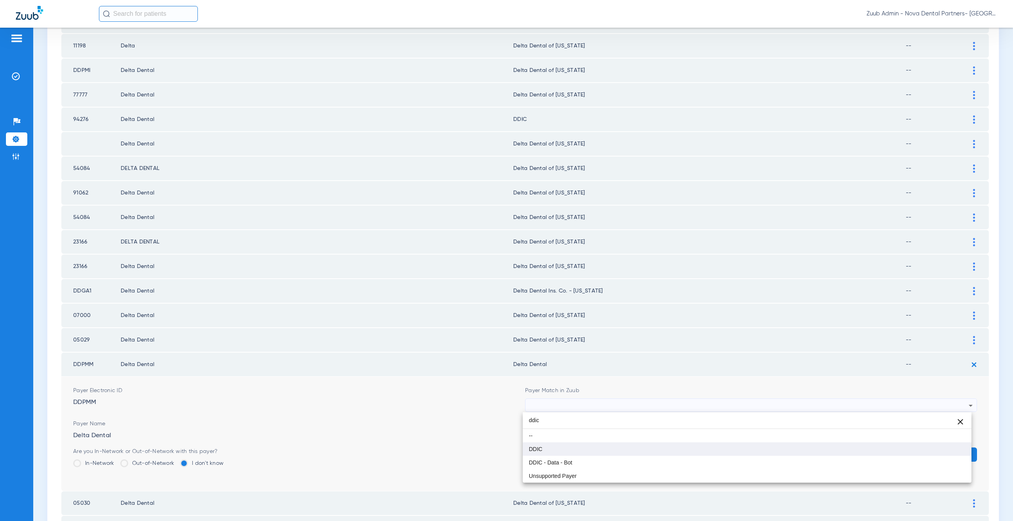
type input "ddic"
click at [540, 449] on span "DDIC" at bounding box center [535, 450] width 13 height 6
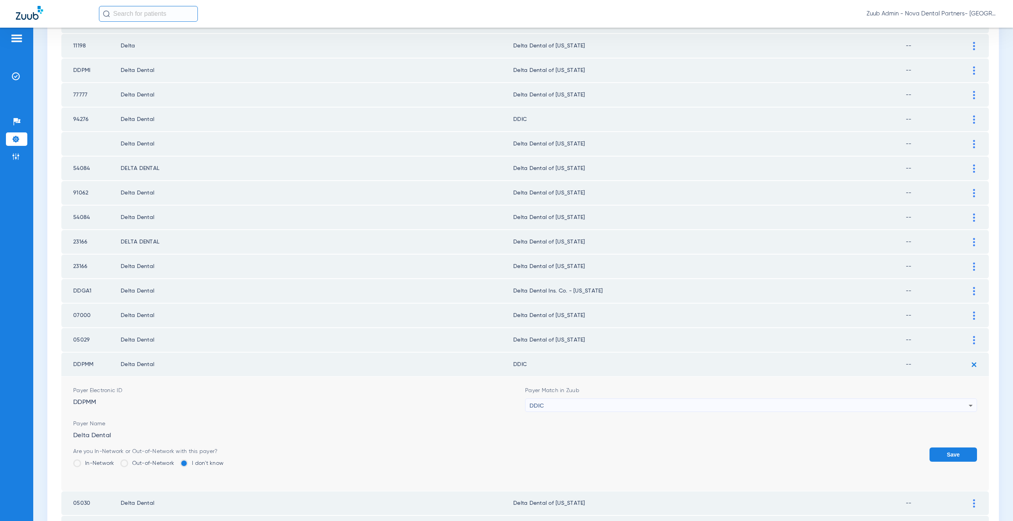
click at [962, 457] on button "Save" at bounding box center [952, 455] width 47 height 14
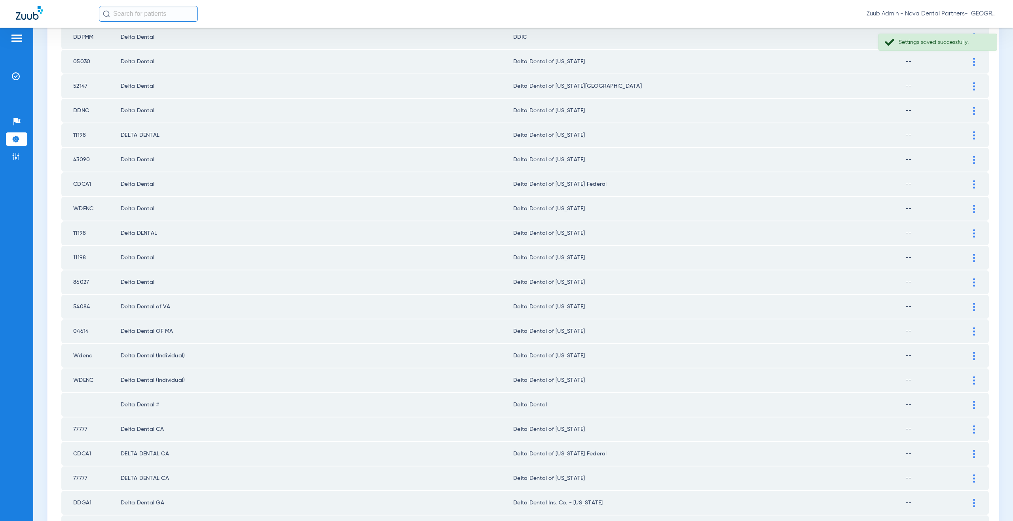
scroll to position [605, 0]
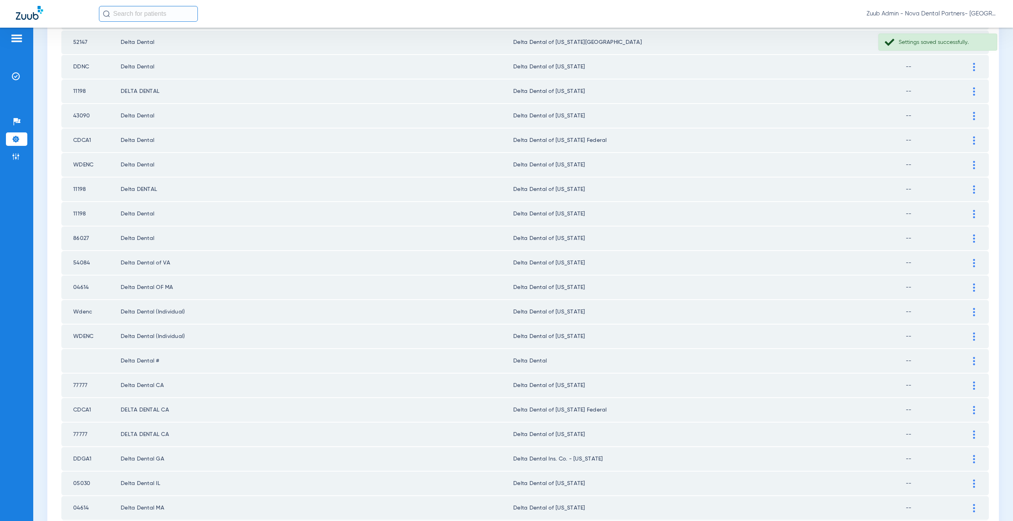
click at [967, 357] on div at bounding box center [974, 361] width 14 height 8
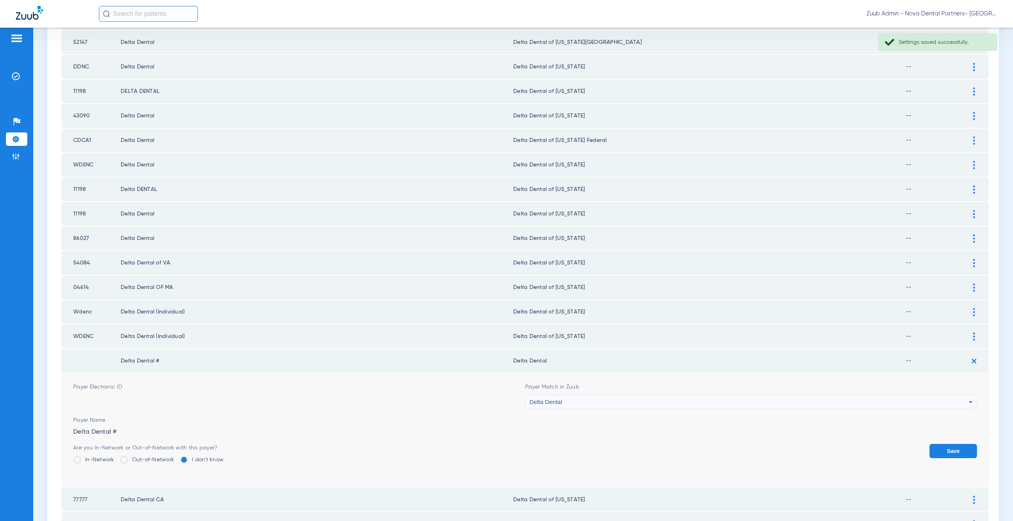
click at [568, 401] on div "Delta Dental" at bounding box center [748, 402] width 439 height 13
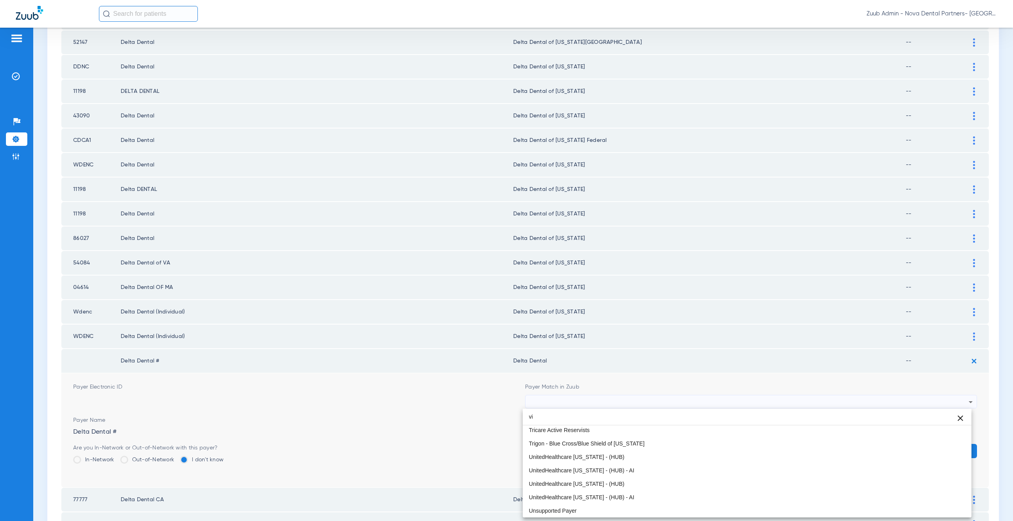
scroll to position [17, 0]
type input "virg"
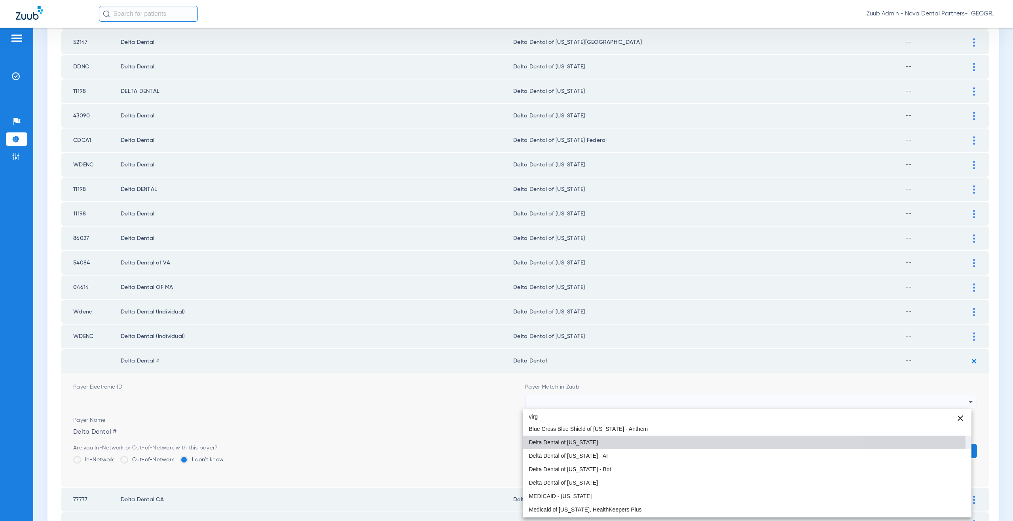
click at [562, 441] on span "Delta Dental of [US_STATE]" at bounding box center [563, 443] width 69 height 6
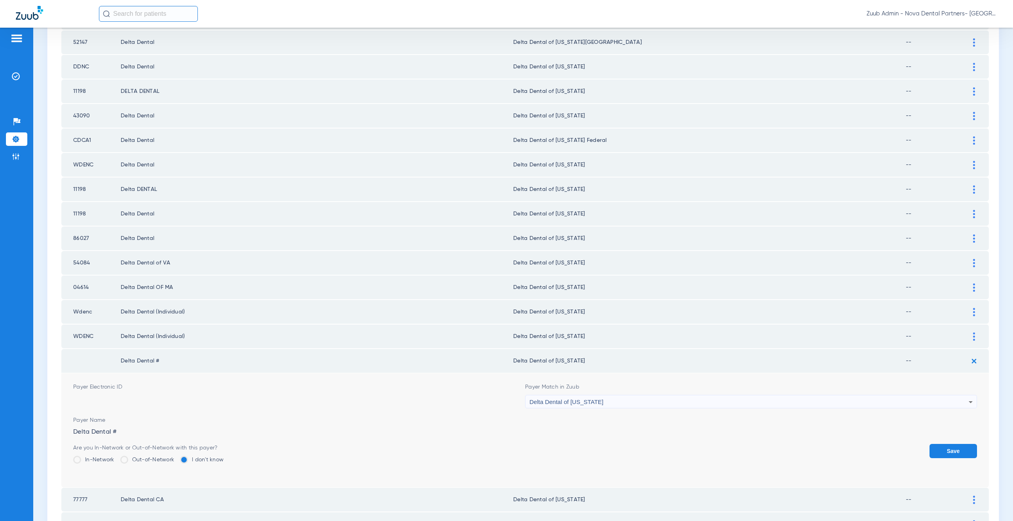
click at [939, 450] on button "Save" at bounding box center [952, 451] width 47 height 14
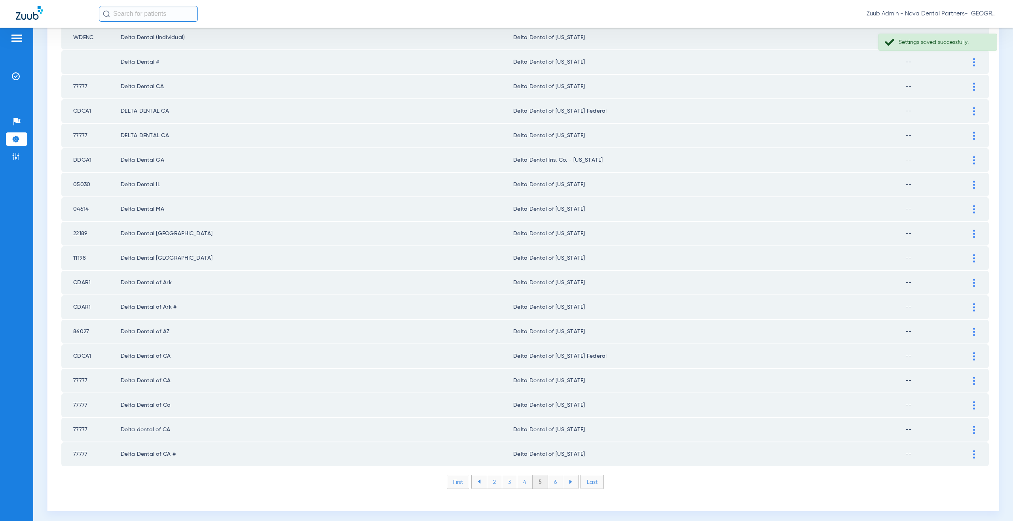
scroll to position [908, 0]
click at [552, 479] on li "6" at bounding box center [555, 478] width 15 height 13
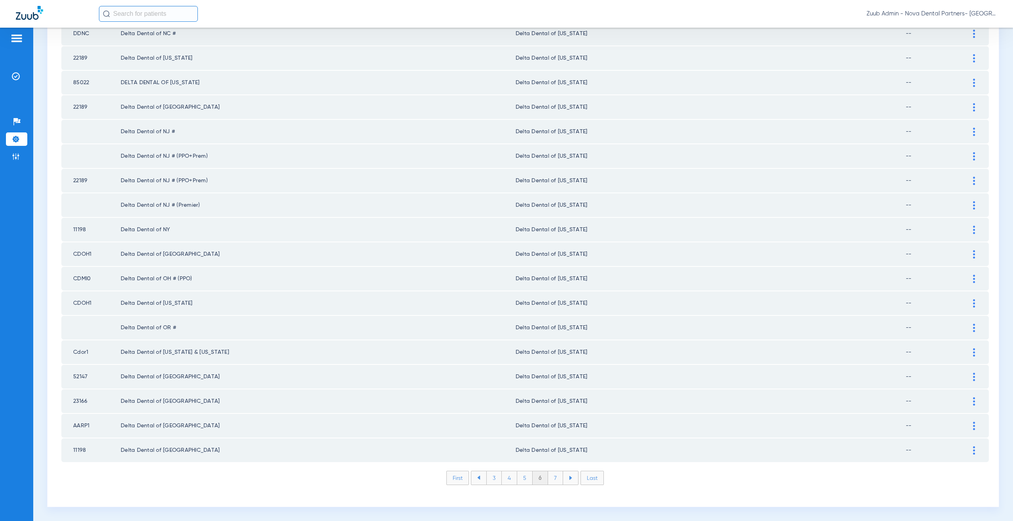
click at [549, 480] on li "7" at bounding box center [555, 478] width 15 height 13
click at [554, 481] on li "8" at bounding box center [555, 478] width 15 height 13
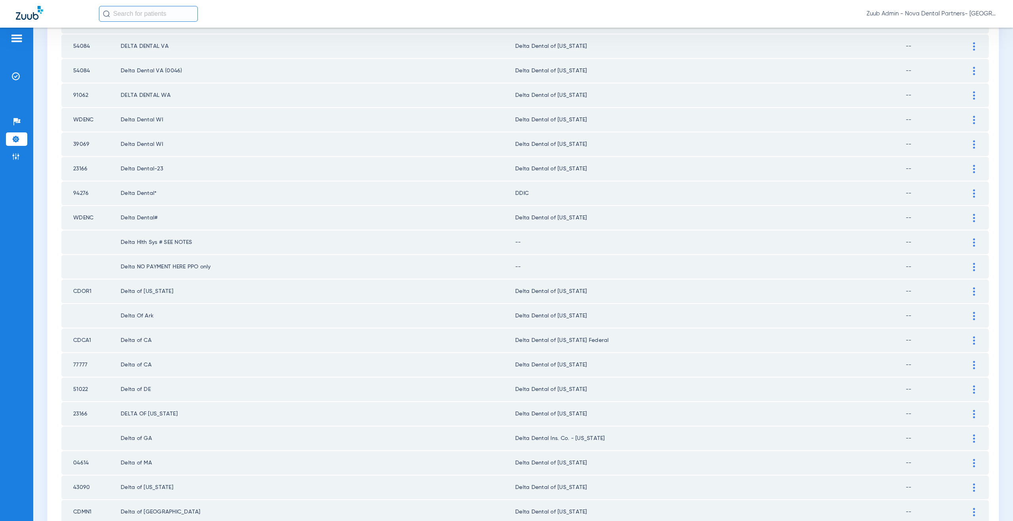
scroll to position [247, 0]
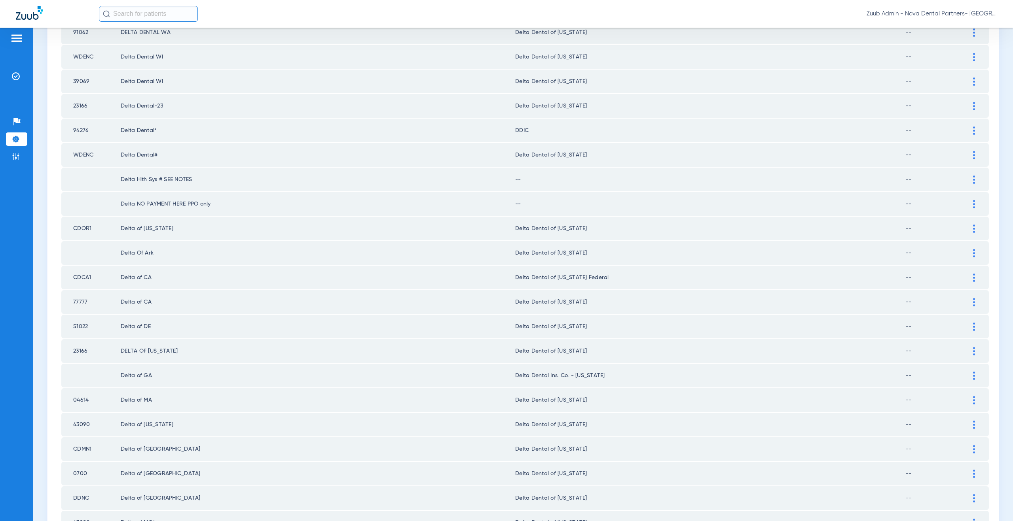
click at [969, 180] on div at bounding box center [974, 180] width 14 height 8
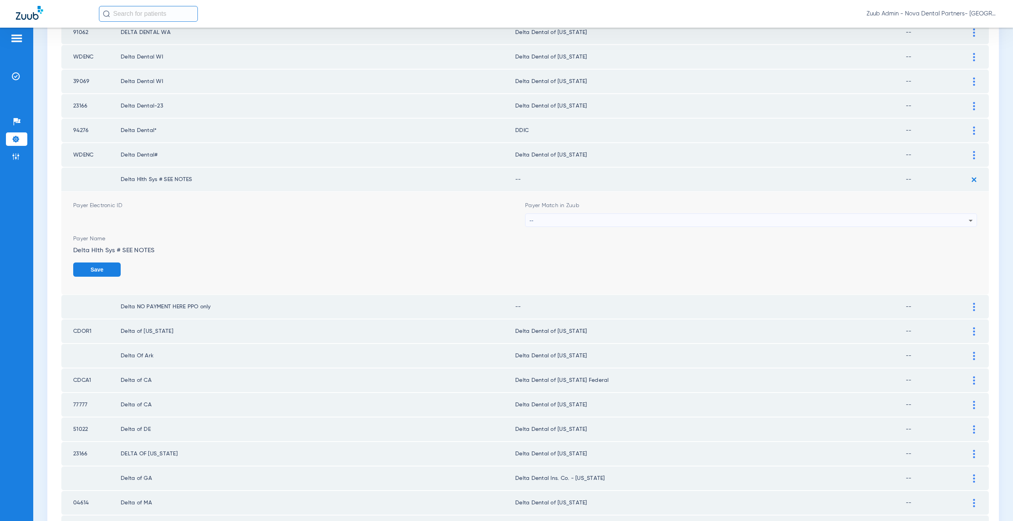
click at [556, 217] on div "--" at bounding box center [748, 220] width 439 height 13
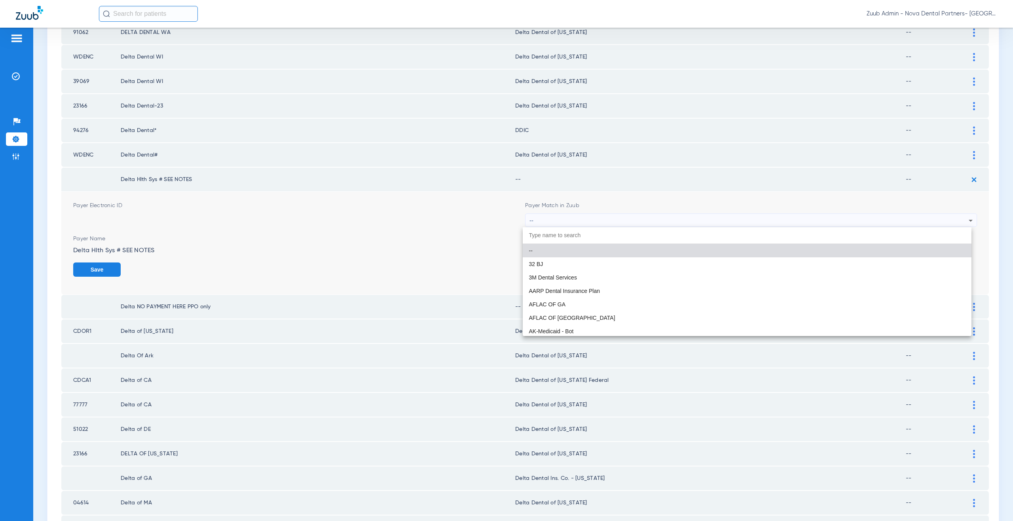
paste input "supported Payer"
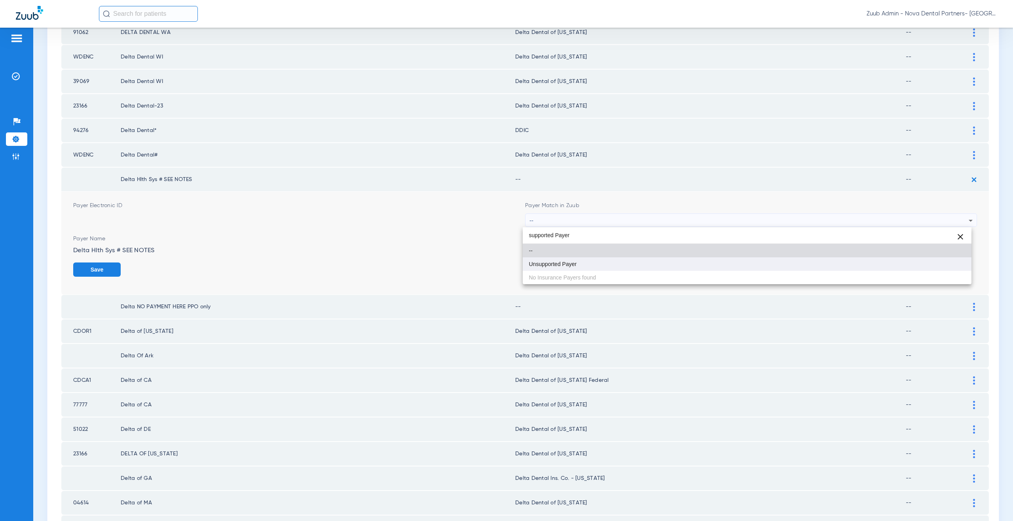
type input "supported Payer"
click at [561, 264] on span "Unsupported Payer" at bounding box center [553, 265] width 48 height 6
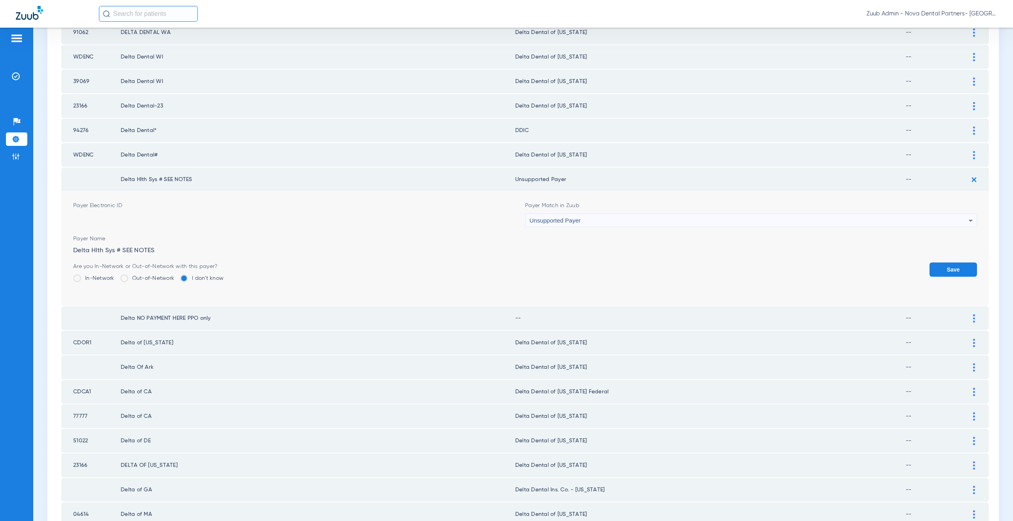
click at [939, 267] on button "Save" at bounding box center [952, 270] width 47 height 14
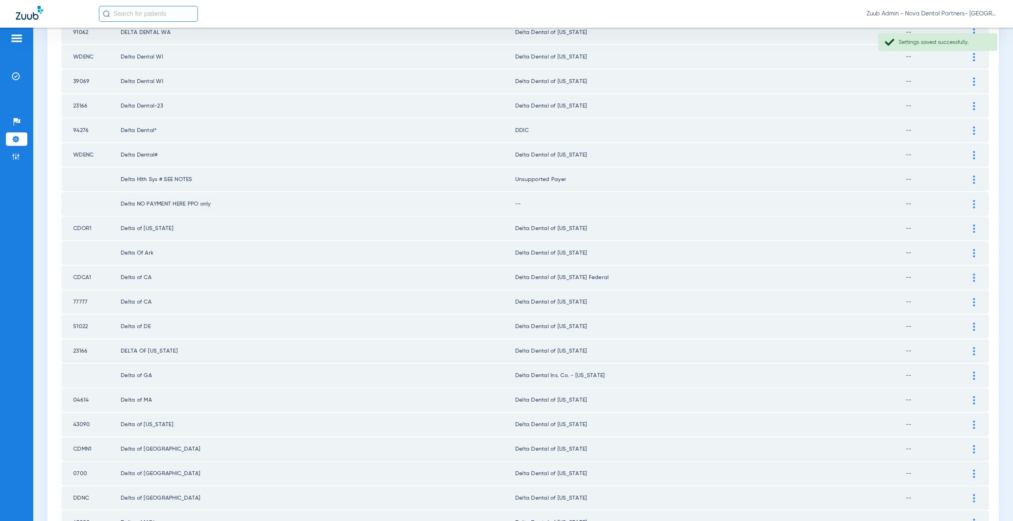
click at [973, 205] on img at bounding box center [974, 204] width 2 height 8
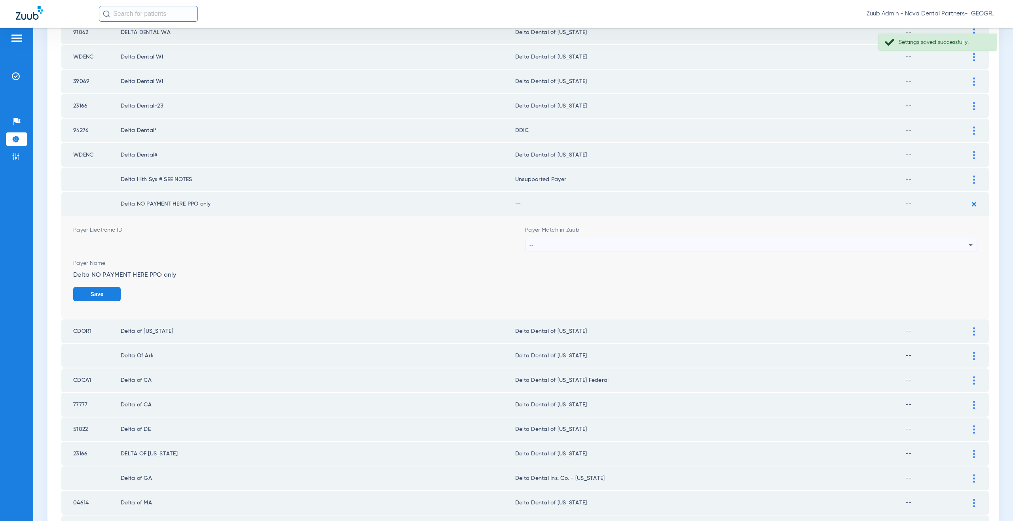
click at [588, 246] on div "--" at bounding box center [748, 245] width 439 height 13
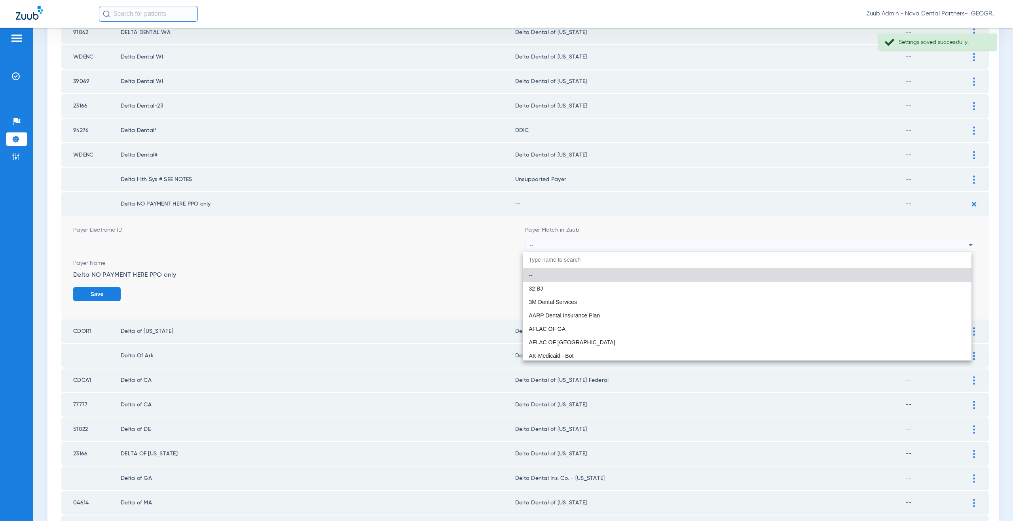
paste input "supported Payer"
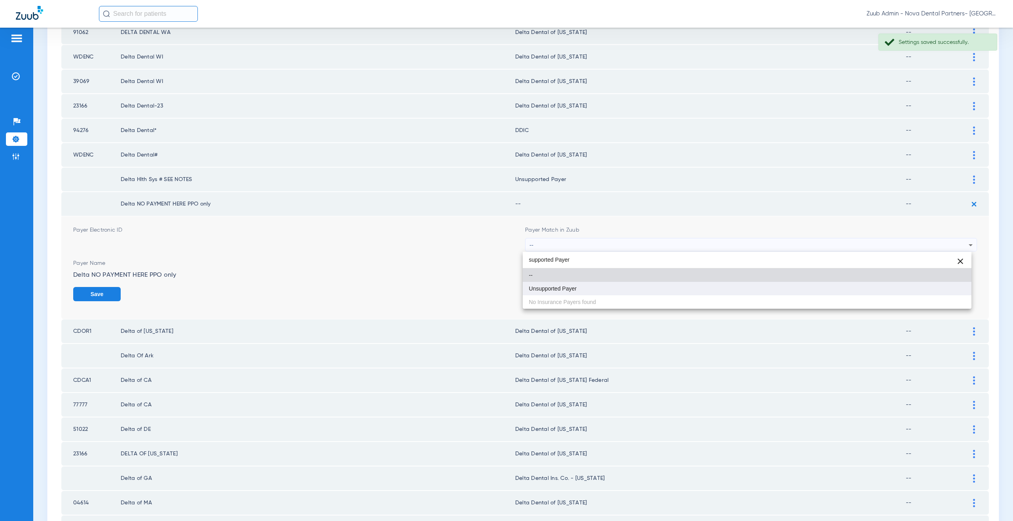
type input "supported Payer"
click at [588, 288] on mat-option "Unsupported Payer" at bounding box center [747, 288] width 449 height 13
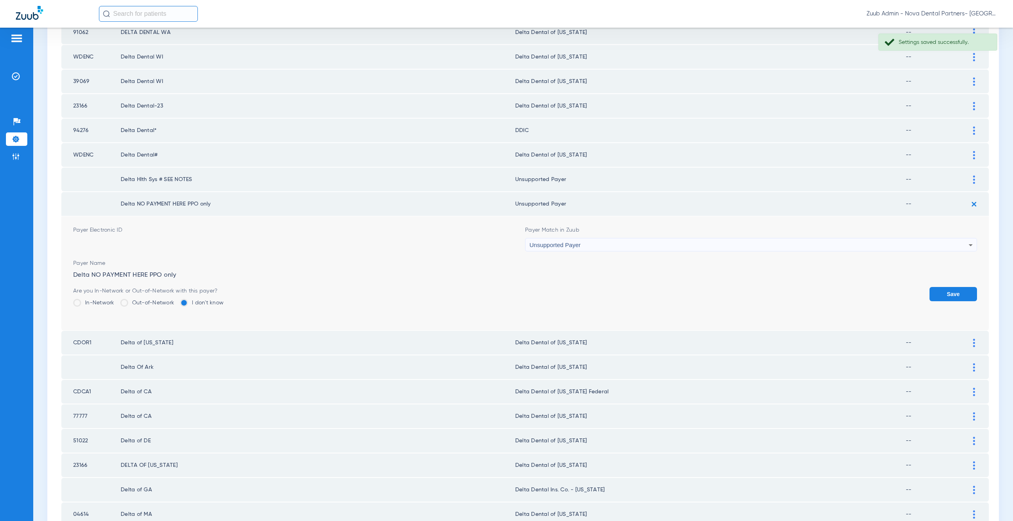
click at [939, 296] on button "Save" at bounding box center [952, 294] width 47 height 14
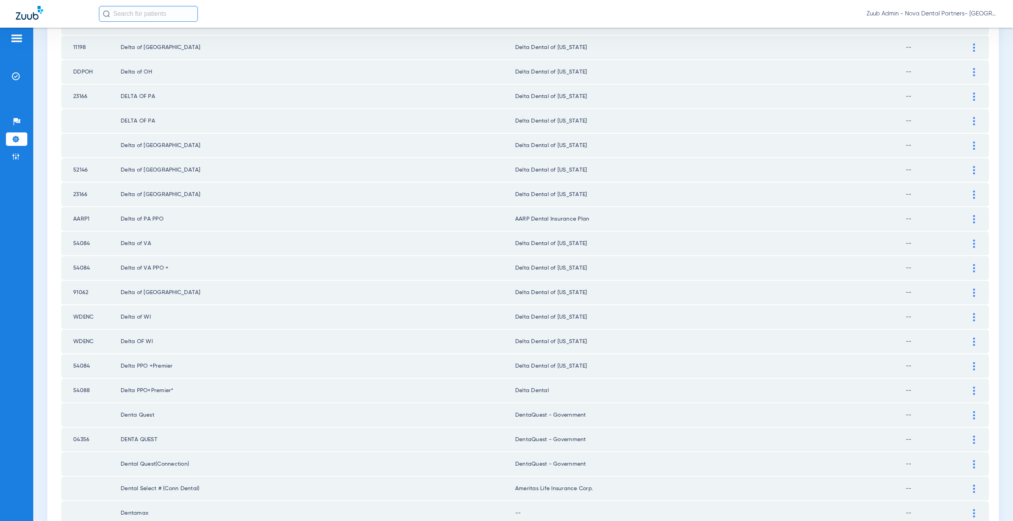
scroll to position [830, 0]
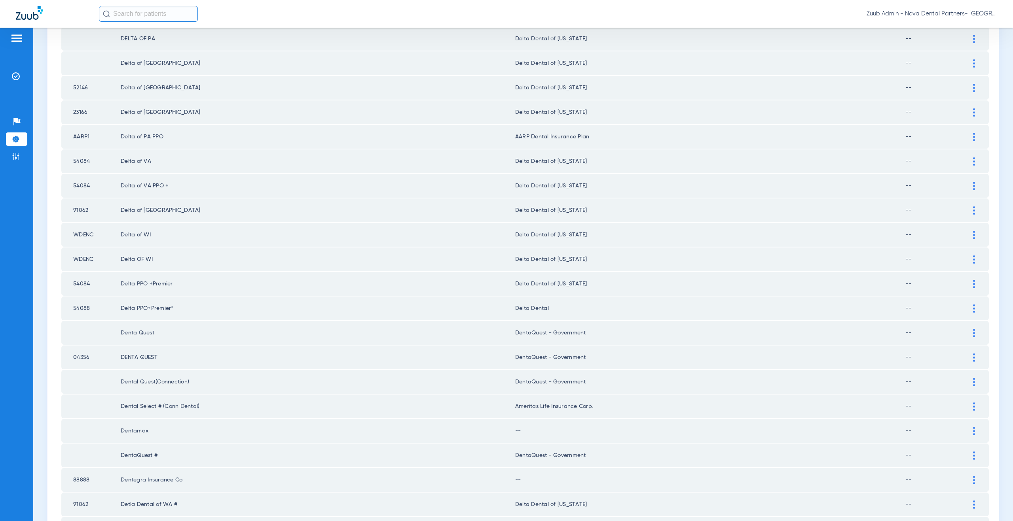
click at [967, 306] on div at bounding box center [974, 309] width 14 height 8
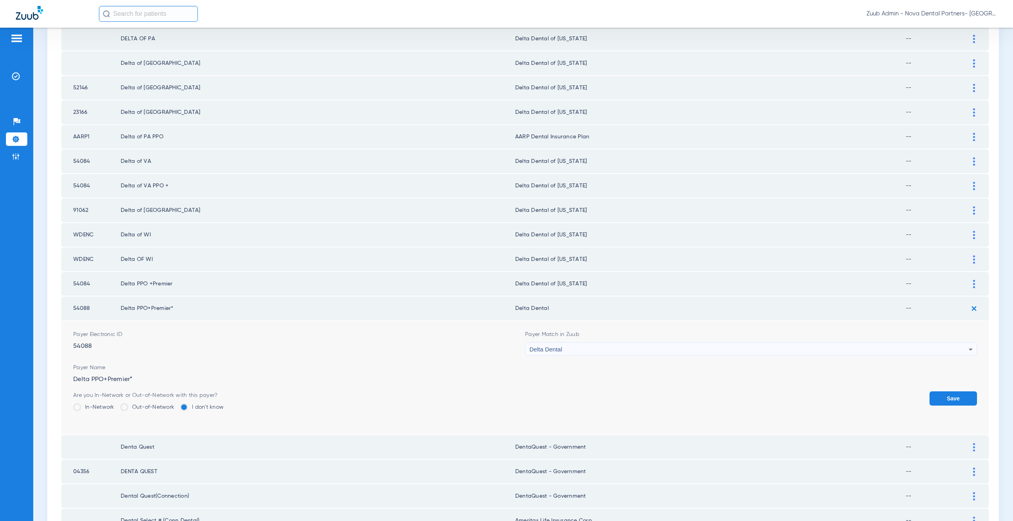
click at [587, 348] on div "Delta Dental" at bounding box center [748, 349] width 439 height 13
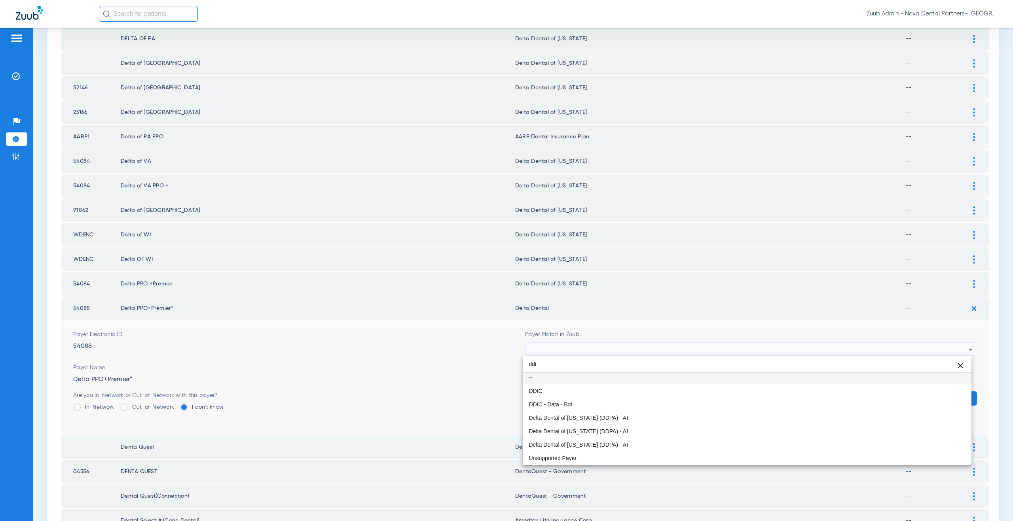
scroll to position [0, 0]
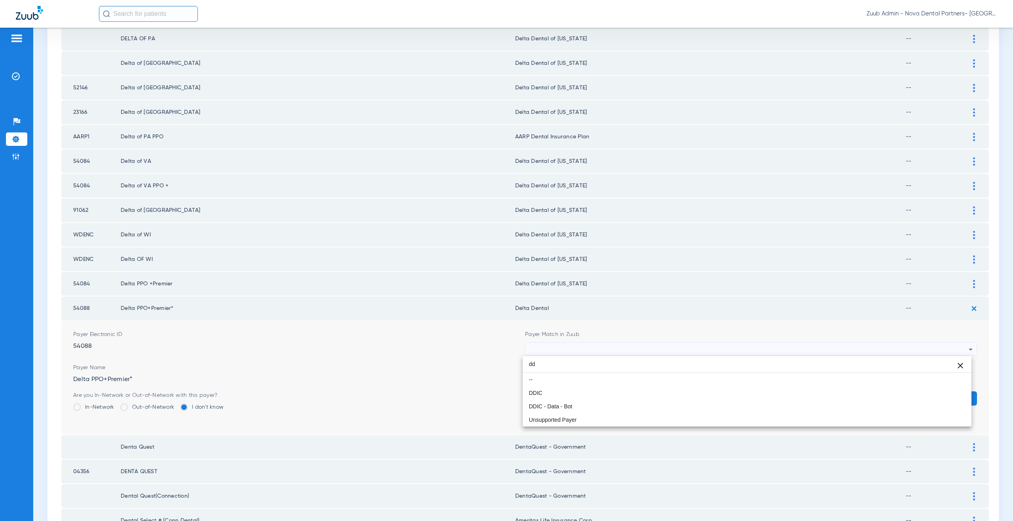
type input "d"
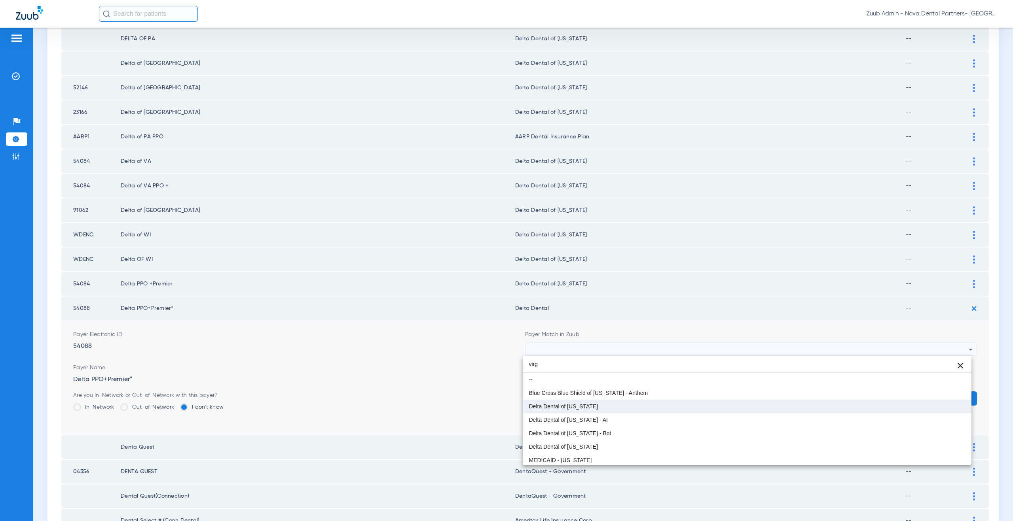
type input "virg"
click at [574, 406] on span "Delta Dental of [US_STATE]" at bounding box center [563, 407] width 69 height 6
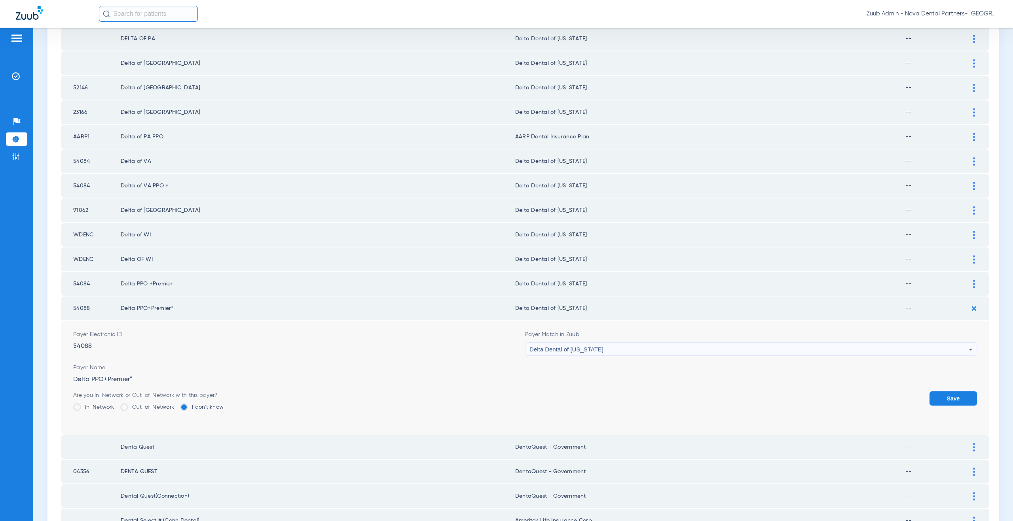
click at [946, 400] on button "Save" at bounding box center [952, 399] width 47 height 14
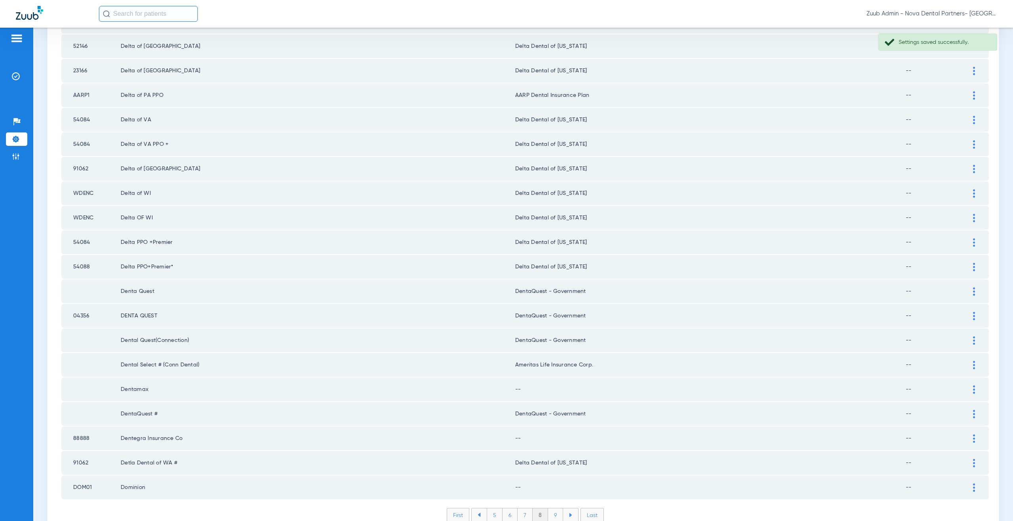
scroll to position [885, 0]
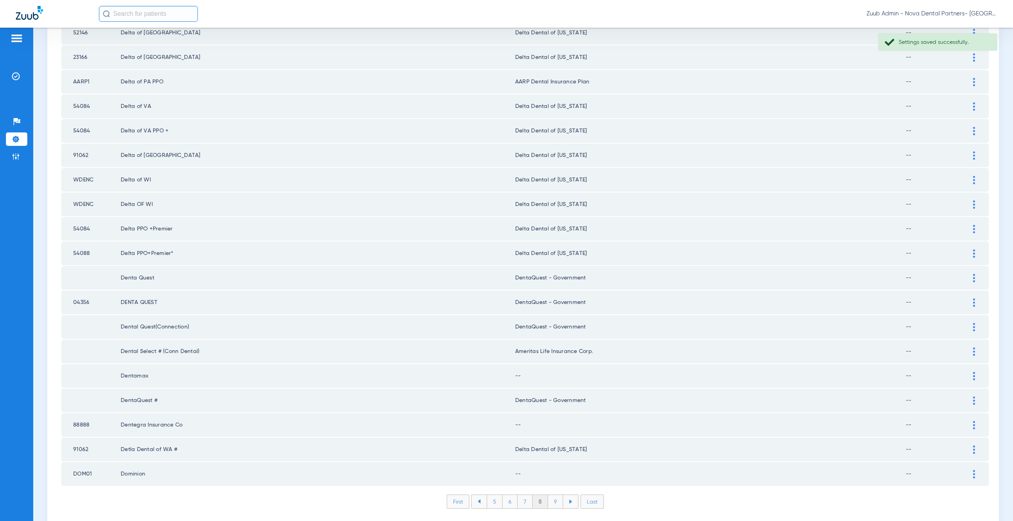
click at [972, 276] on div at bounding box center [974, 278] width 14 height 8
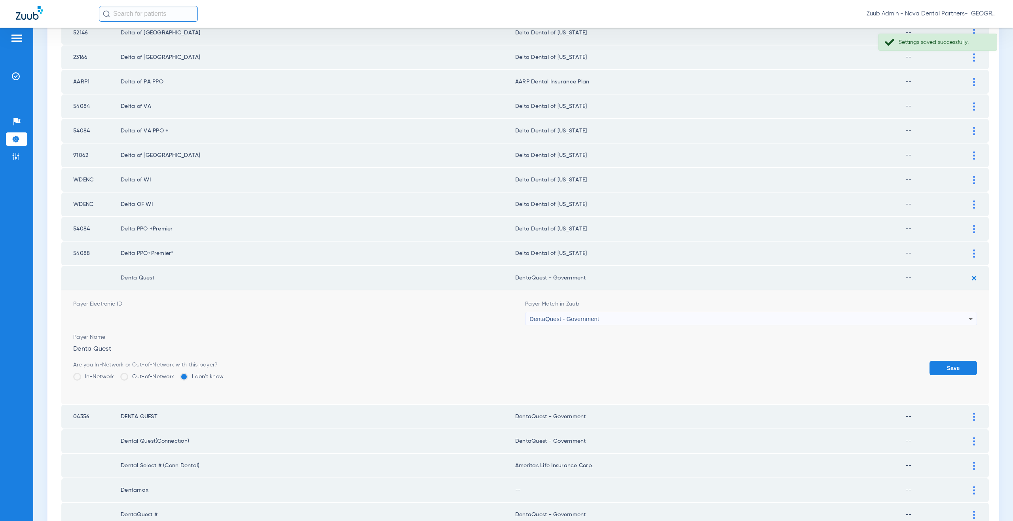
click at [619, 313] on div "DentaQuest - Government" at bounding box center [748, 319] width 439 height 13
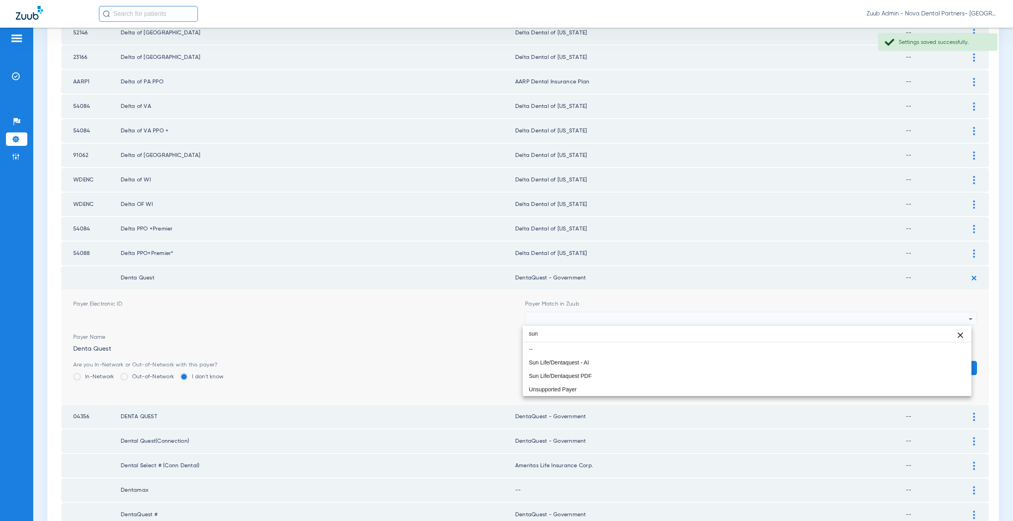
scroll to position [0, 0]
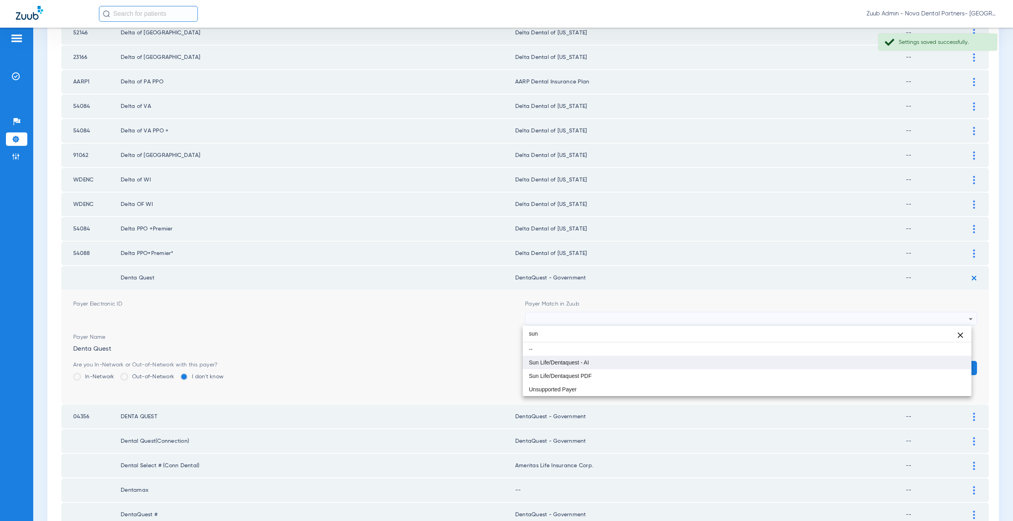
type input "sun"
click at [613, 366] on mat-option "Sun Life/Dentaquest - AI" at bounding box center [747, 362] width 449 height 13
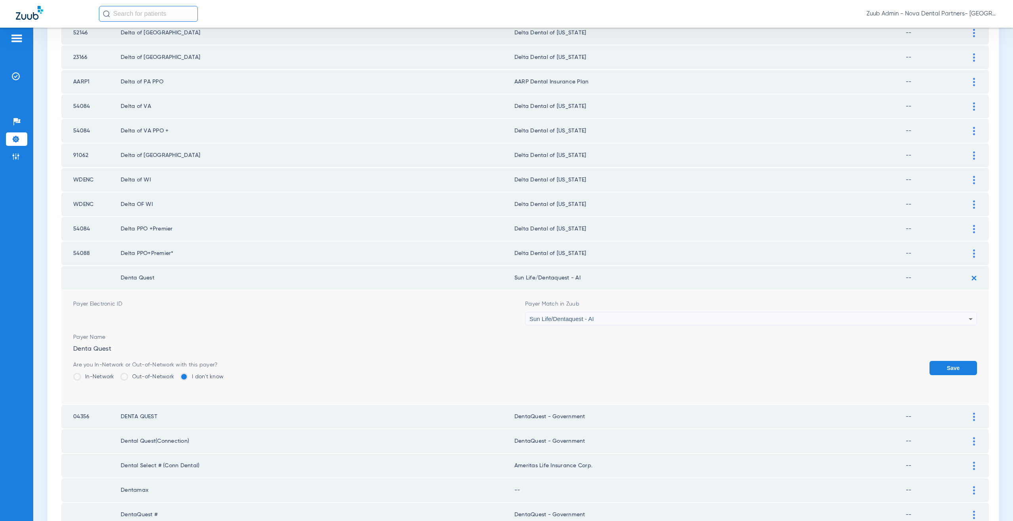
click at [927, 359] on form "Payer Electronic ID Payer Match in Zuub Sun Life/Dentaquest - AI Payer Name Den…" at bounding box center [525, 347] width 904 height 114
click at [930, 364] on button "Save" at bounding box center [952, 368] width 47 height 14
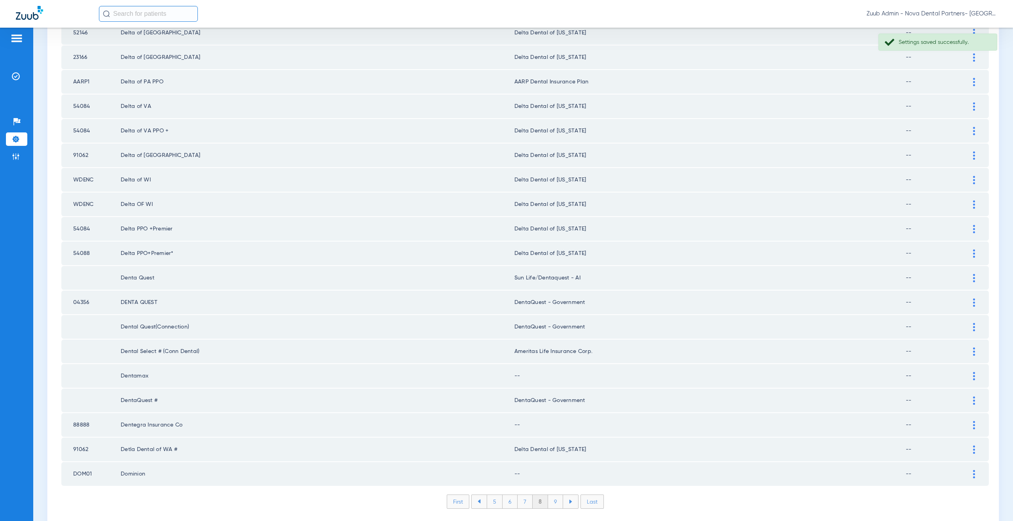
click at [973, 300] on img at bounding box center [974, 303] width 2 height 8
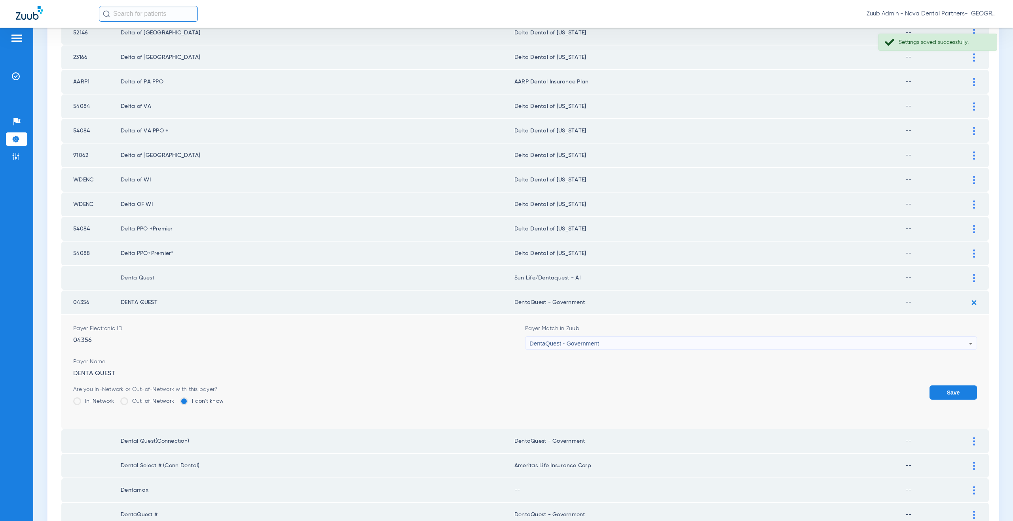
click at [584, 344] on span "DentaQuest - Government" at bounding box center [564, 343] width 70 height 7
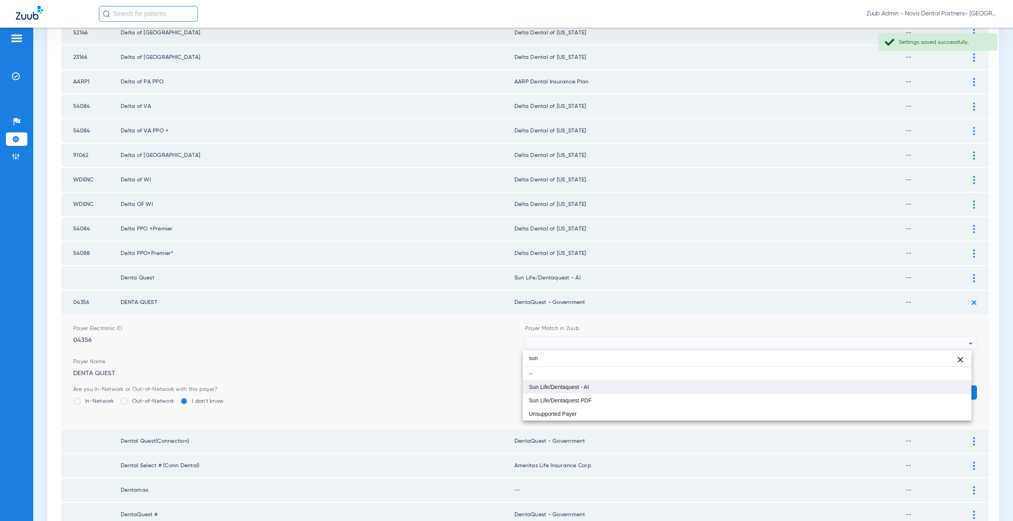
type input "sun"
click at [586, 387] on span "Sun Life/Dentaquest - AI" at bounding box center [559, 388] width 60 height 6
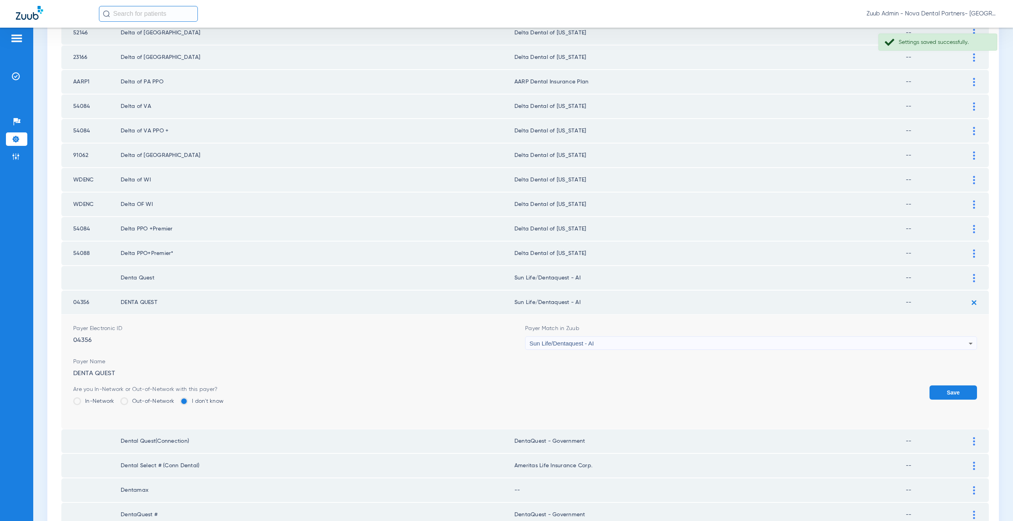
click at [935, 391] on button "Save" at bounding box center [952, 393] width 47 height 14
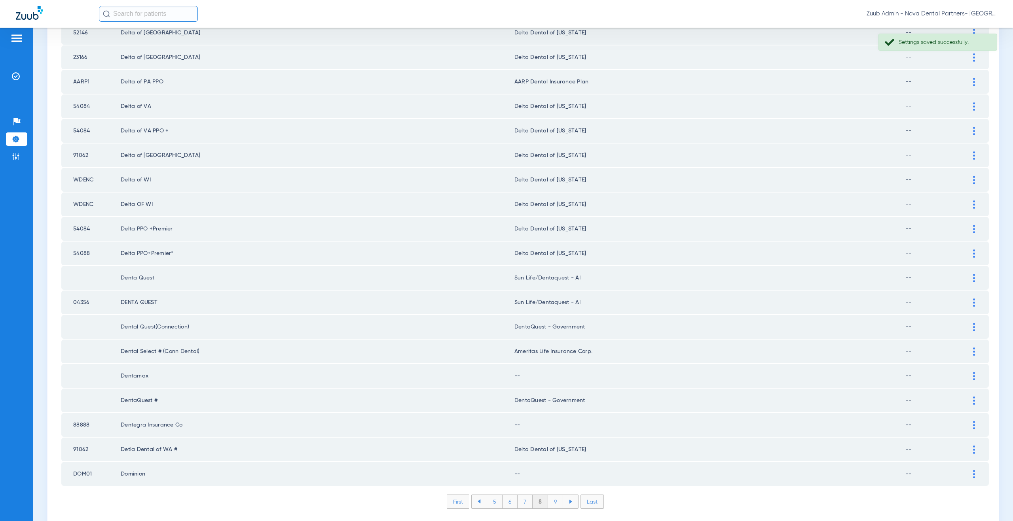
click at [973, 328] on img at bounding box center [974, 327] width 2 height 8
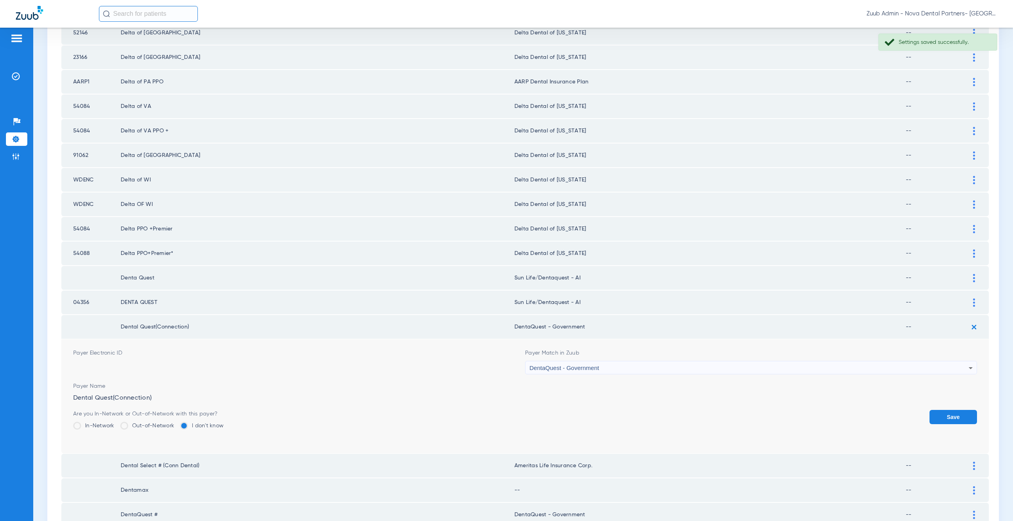
click at [591, 371] on span "DentaQuest - Government" at bounding box center [564, 368] width 70 height 7
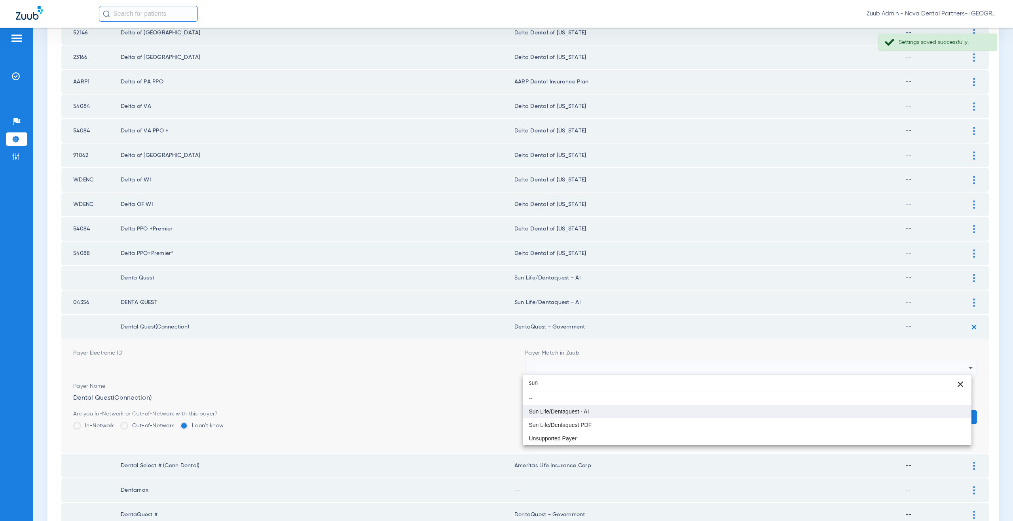
type input "sun"
click at [584, 413] on span "Sun Life/Dentaquest - AI" at bounding box center [559, 412] width 60 height 6
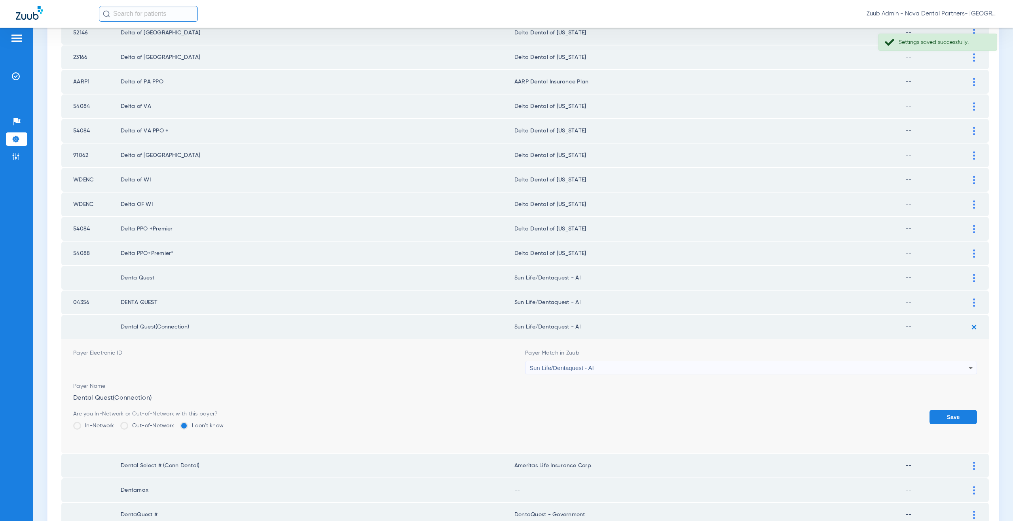
click at [945, 417] on button "Save" at bounding box center [952, 417] width 47 height 14
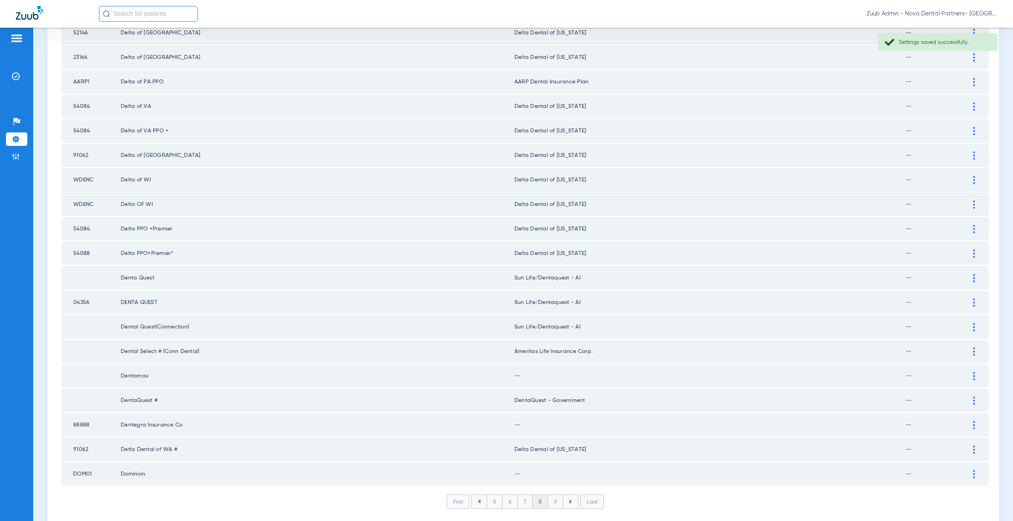
click at [973, 379] on img at bounding box center [974, 376] width 2 height 8
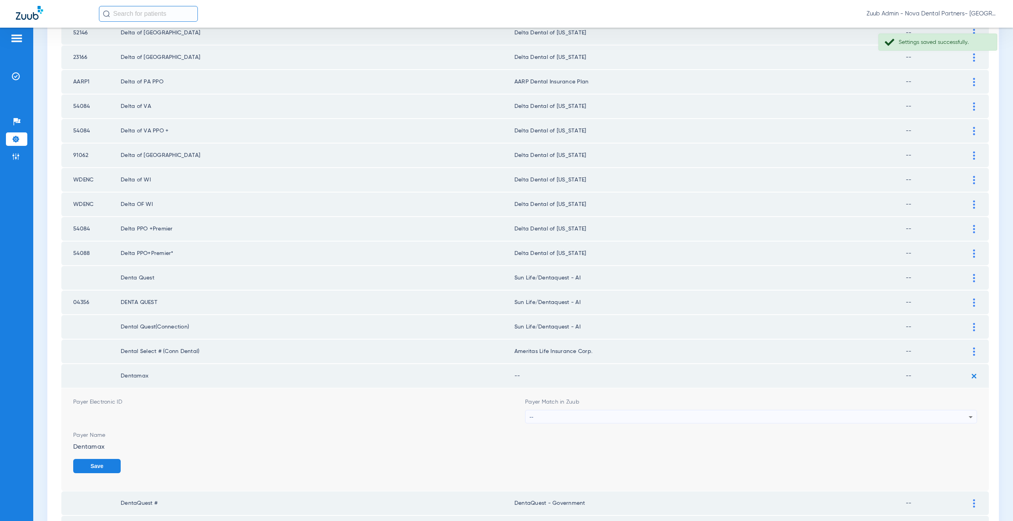
click at [580, 416] on div "--" at bounding box center [748, 417] width 439 height 13
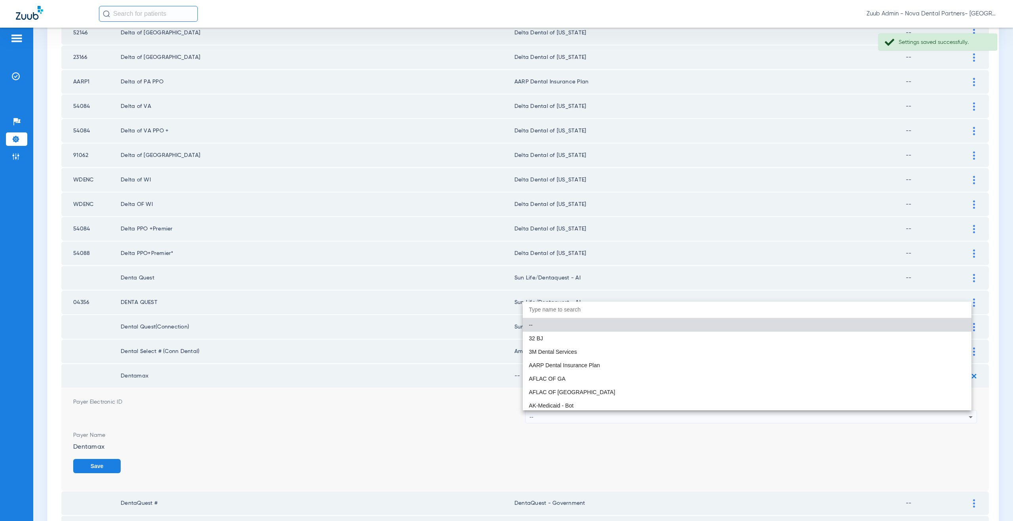
paste input "supported Payer"
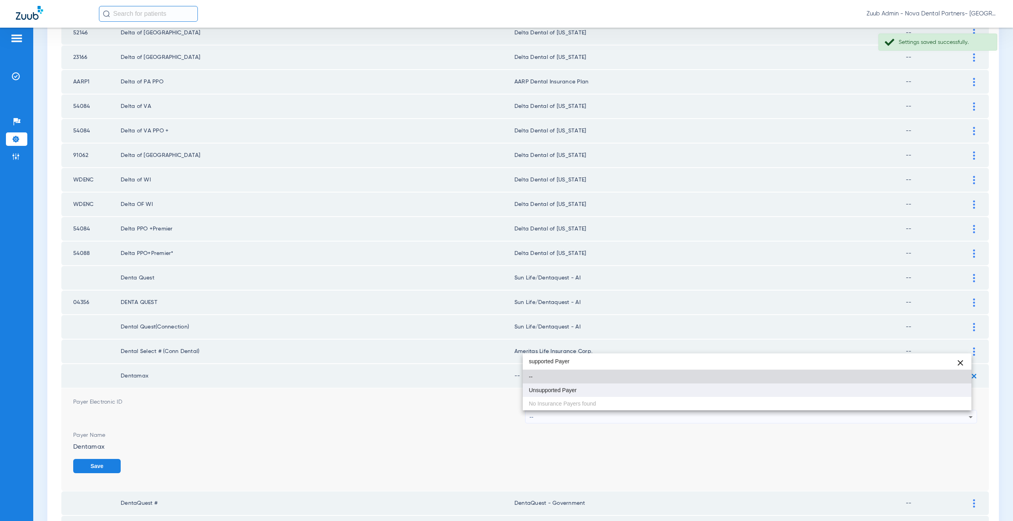
type input "supported Payer"
click at [567, 392] on span "Unsupported Payer" at bounding box center [553, 391] width 48 height 6
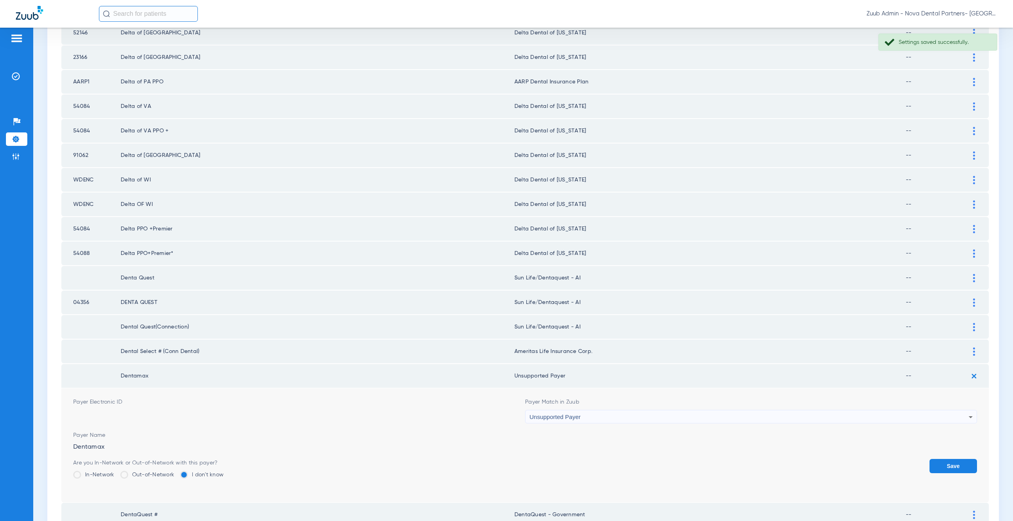
click at [942, 466] on button "Save" at bounding box center [952, 466] width 47 height 14
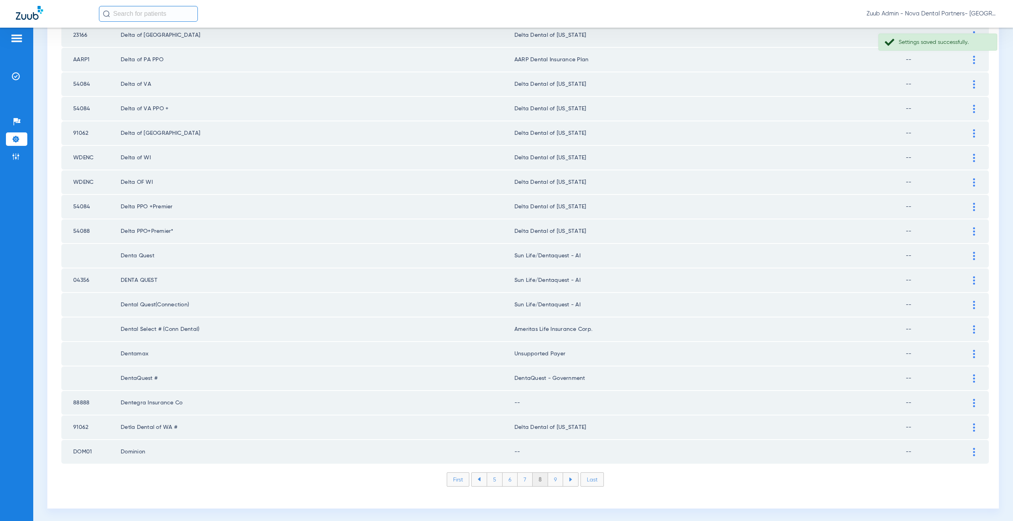
scroll to position [908, 0]
click at [973, 379] on img at bounding box center [974, 377] width 2 height 8
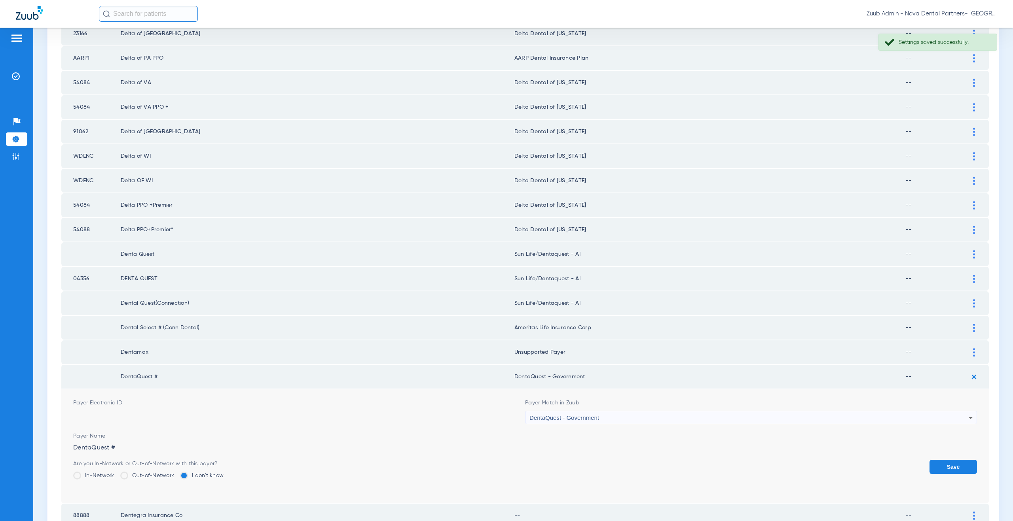
click at [620, 421] on div "DentaQuest - Government" at bounding box center [748, 417] width 439 height 13
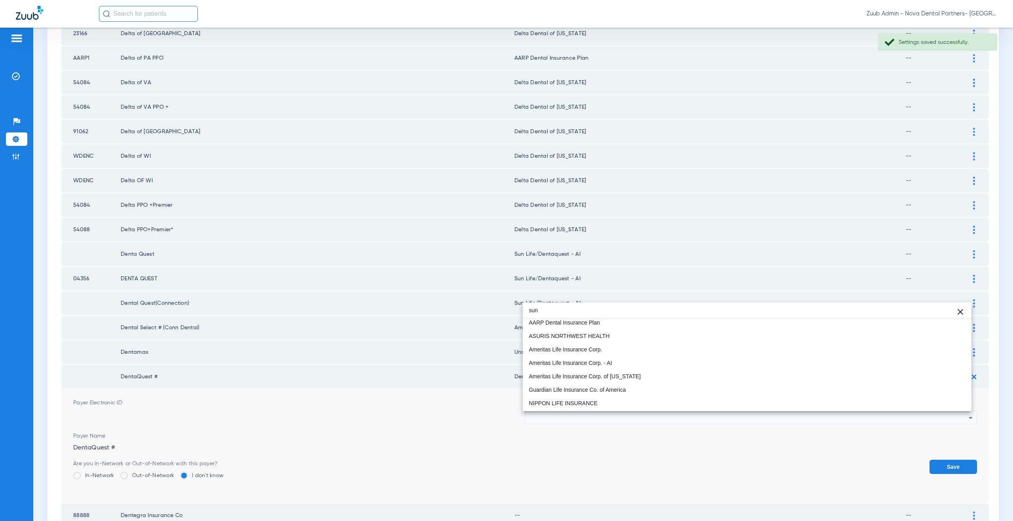
scroll to position [0, 0]
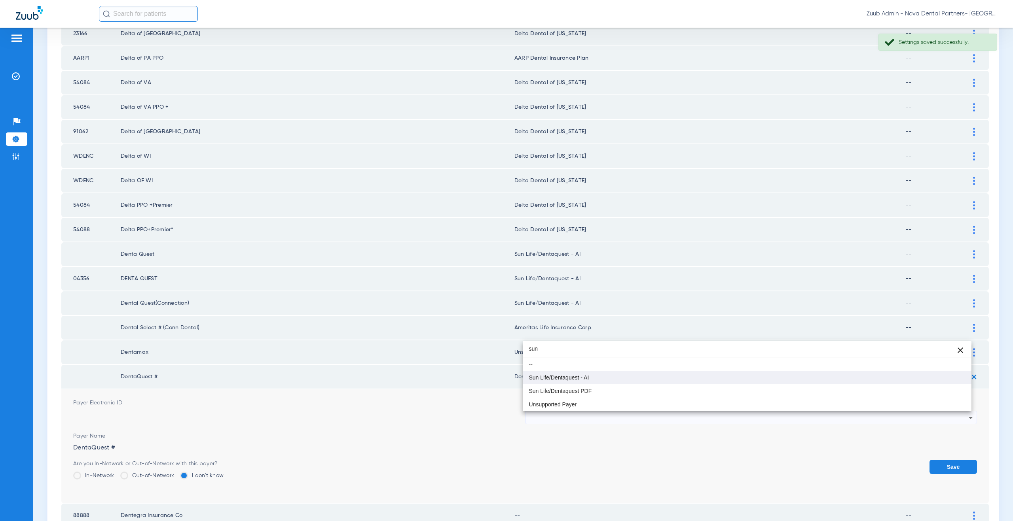
type input "sun"
click at [596, 375] on mat-option "Sun Life/Dentaquest - AI" at bounding box center [747, 377] width 449 height 13
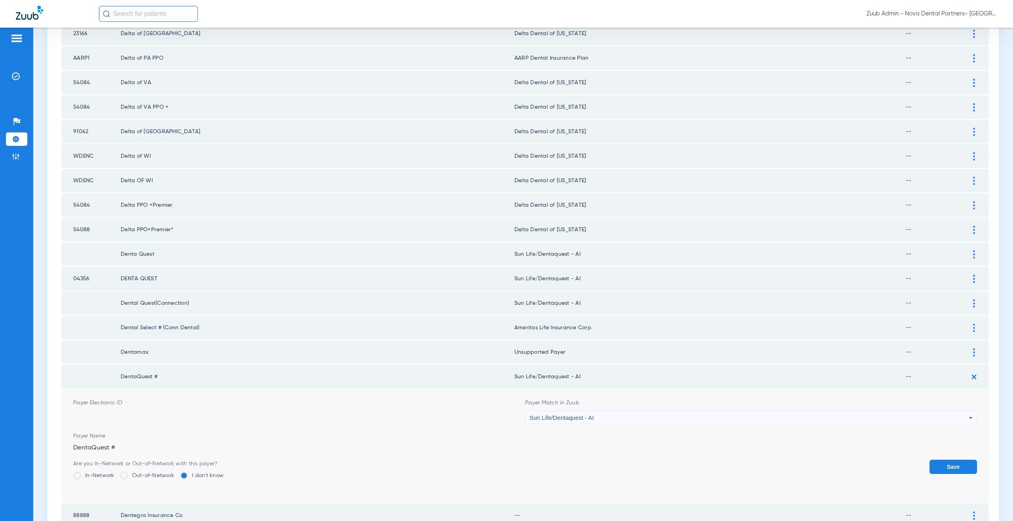
click at [940, 463] on button "Save" at bounding box center [952, 467] width 47 height 14
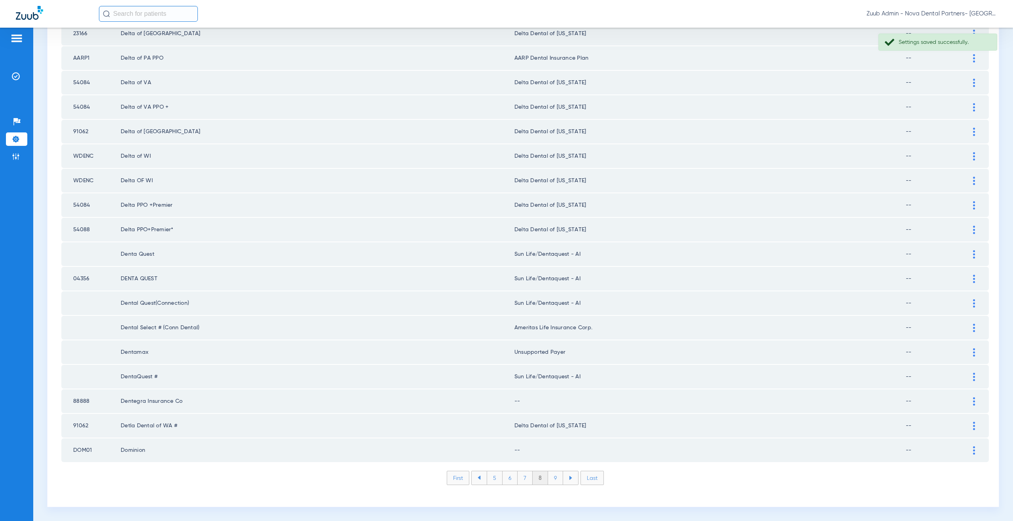
click at [970, 403] on div at bounding box center [974, 402] width 14 height 8
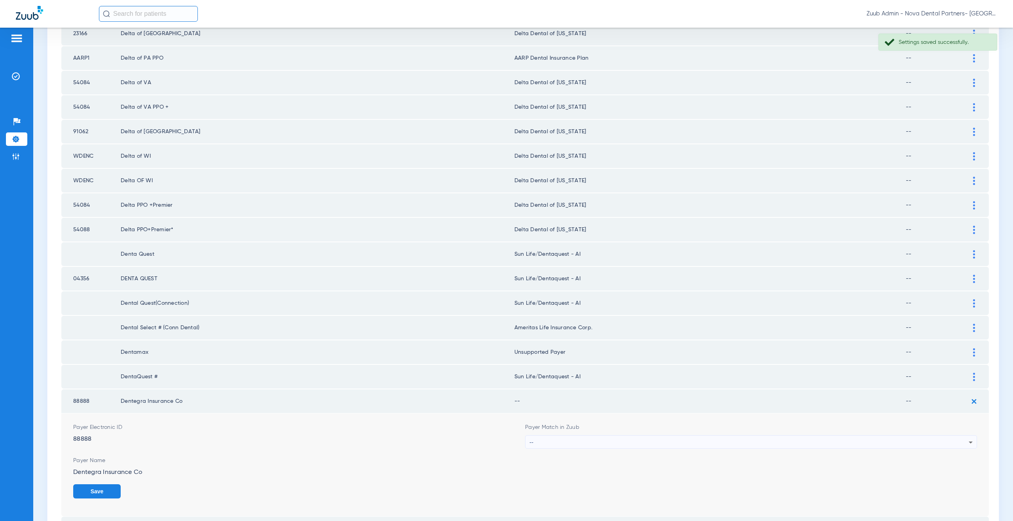
click at [533, 448] on div "--" at bounding box center [748, 442] width 439 height 13
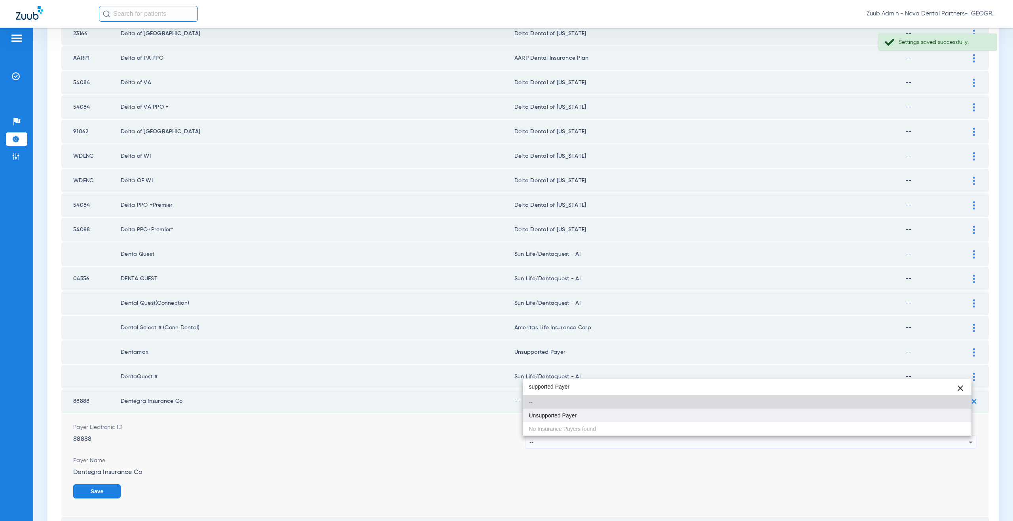
type input "supported Payer"
click at [559, 413] on span "Unsupported Payer" at bounding box center [553, 416] width 48 height 6
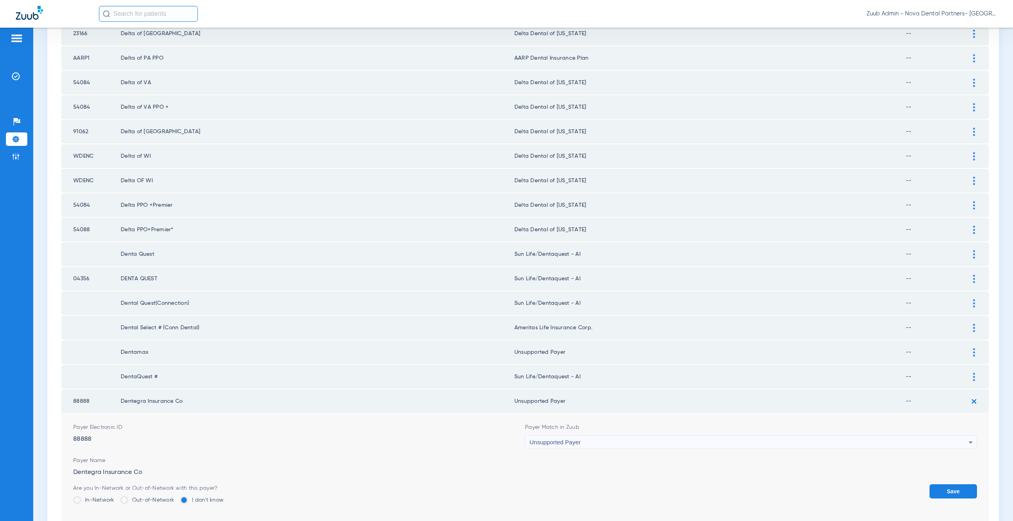
click at [964, 491] on button "Save" at bounding box center [952, 492] width 47 height 14
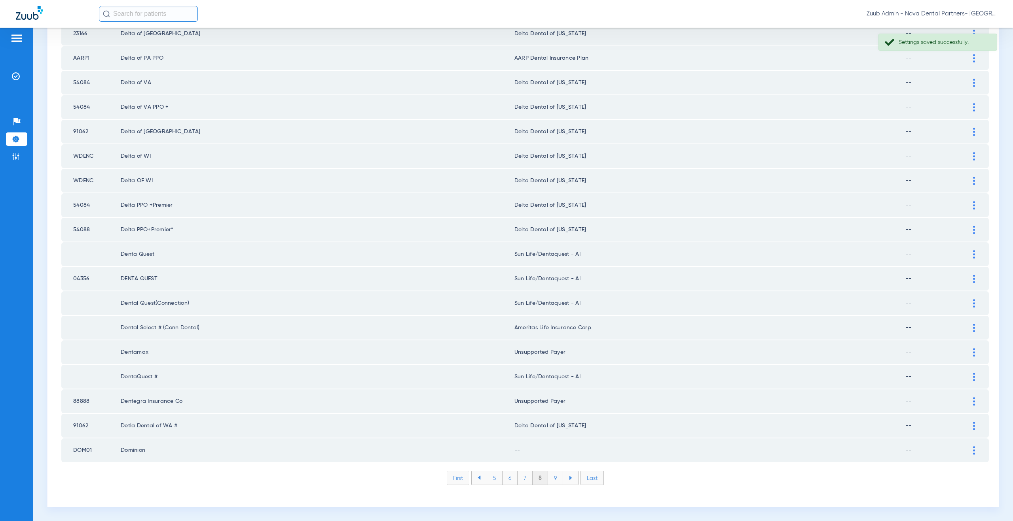
click at [973, 450] on img at bounding box center [974, 451] width 2 height 8
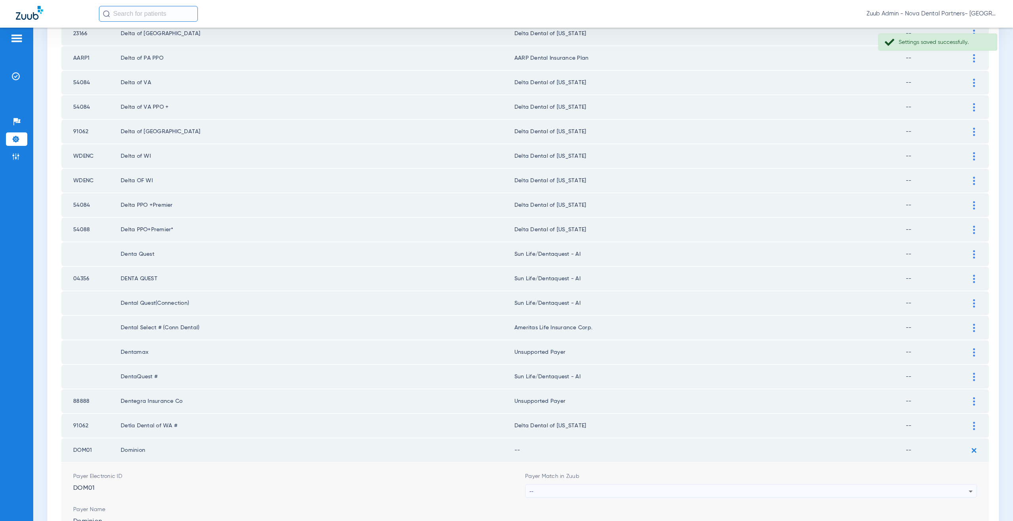
click at [598, 489] on div "--" at bounding box center [748, 491] width 439 height 13
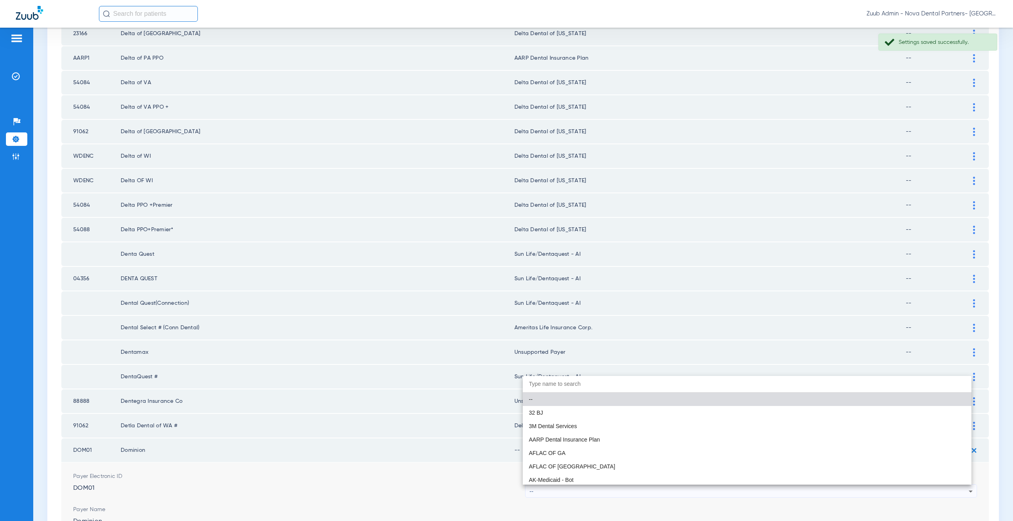
paste input "supported Payer"
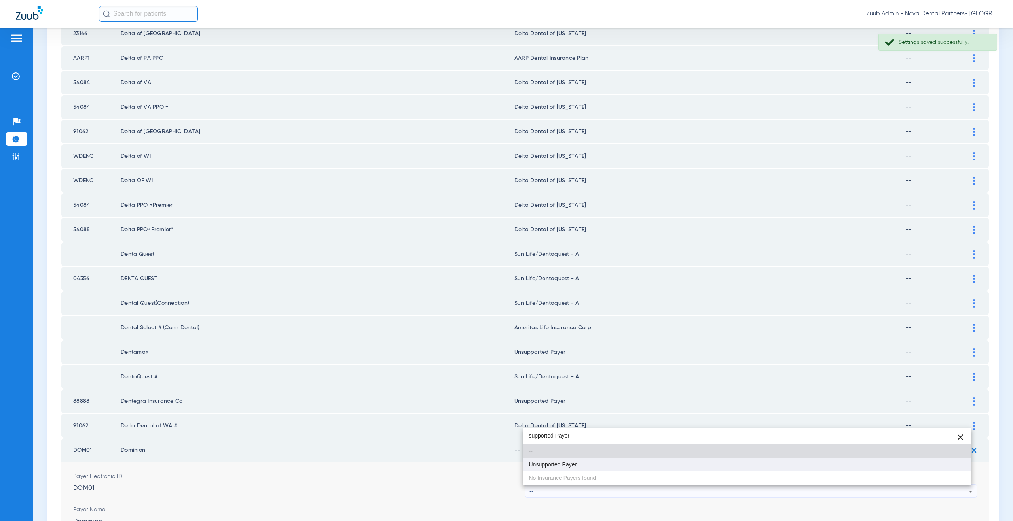
type input "supported Payer"
click at [552, 462] on span "Unsupported Payer" at bounding box center [553, 465] width 48 height 6
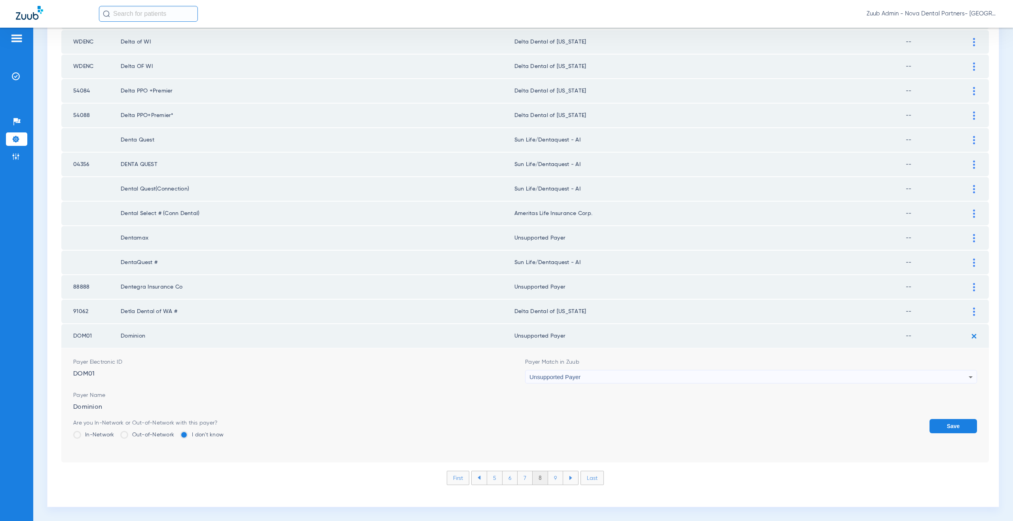
click at [940, 425] on button "Save" at bounding box center [952, 426] width 47 height 14
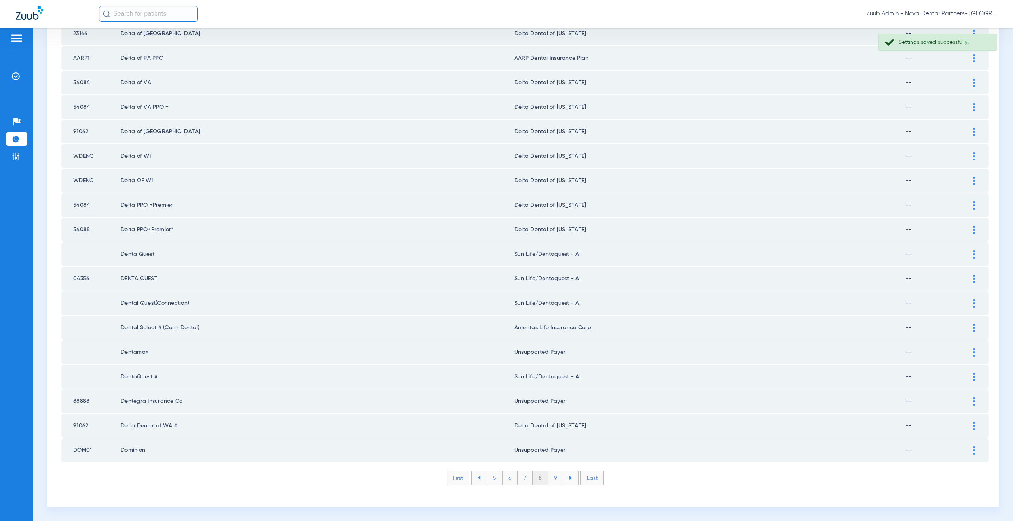
click at [550, 480] on li "9" at bounding box center [555, 478] width 15 height 13
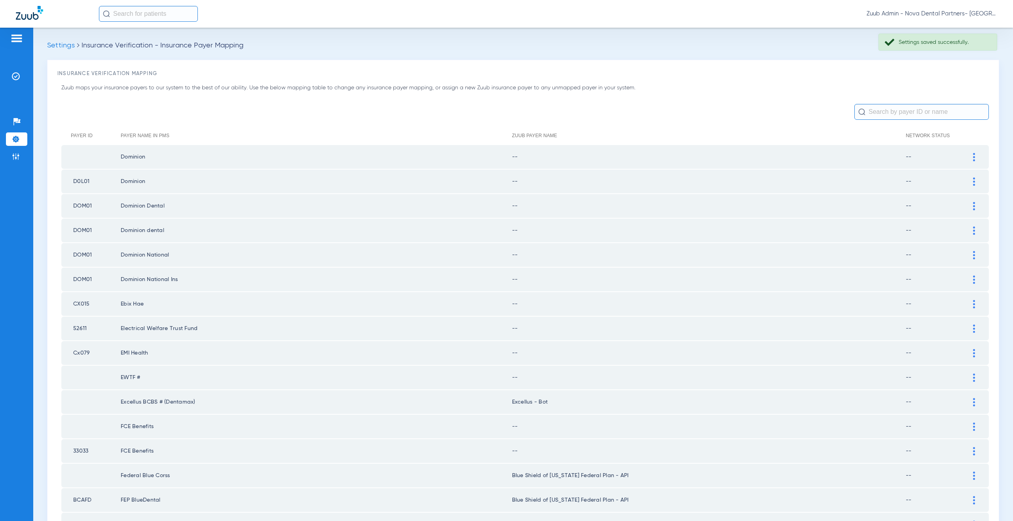
click at [971, 155] on div at bounding box center [974, 157] width 14 height 8
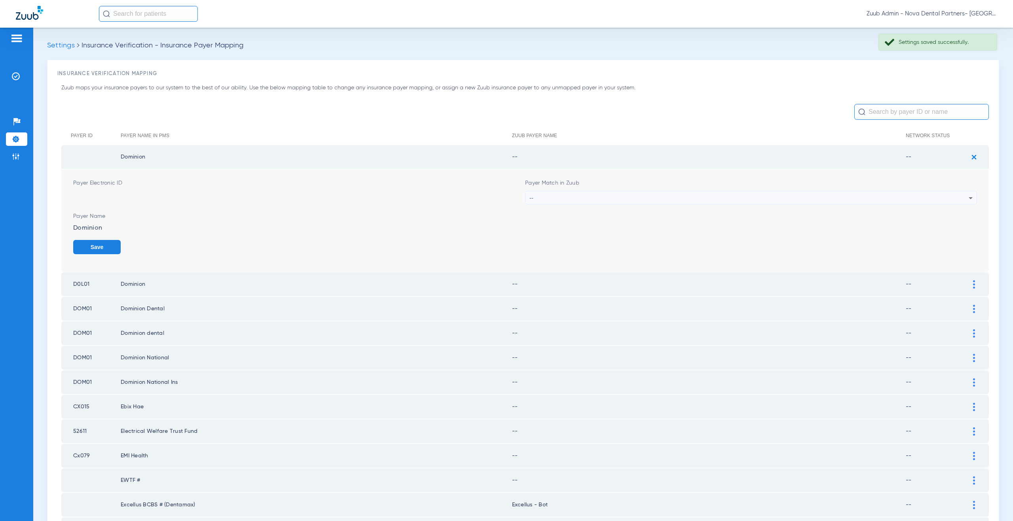
click at [594, 196] on div "--" at bounding box center [748, 198] width 439 height 13
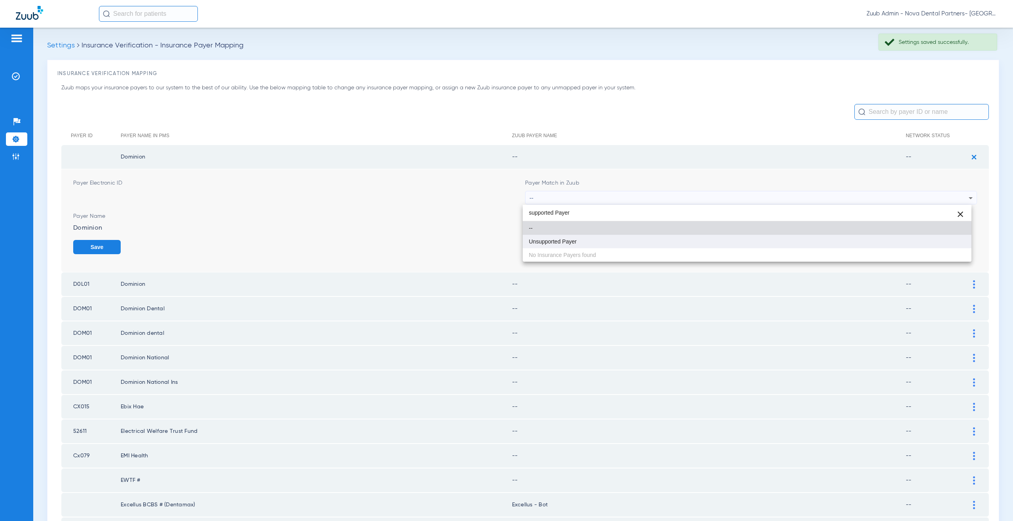
type input "supported Payer"
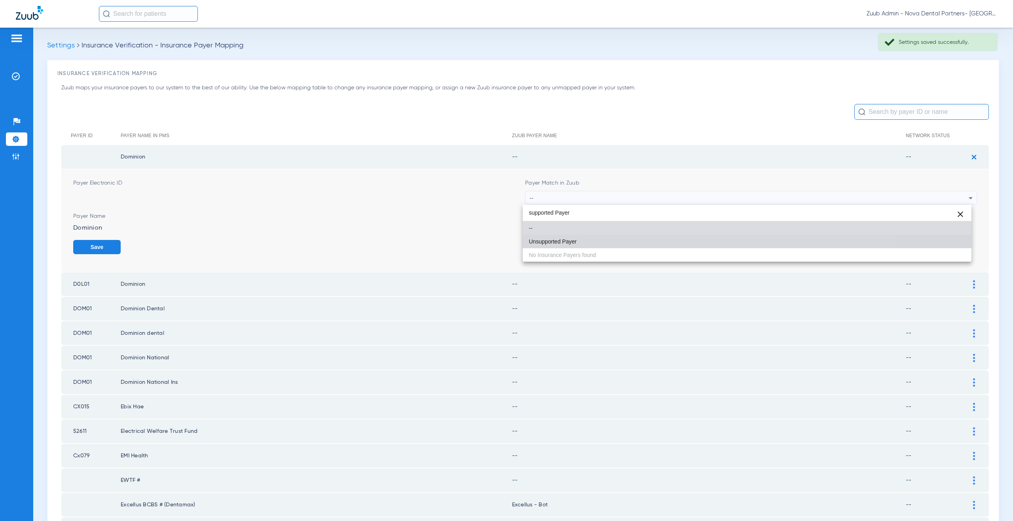
click at [582, 238] on mat-option "Unsupported Payer" at bounding box center [747, 241] width 449 height 13
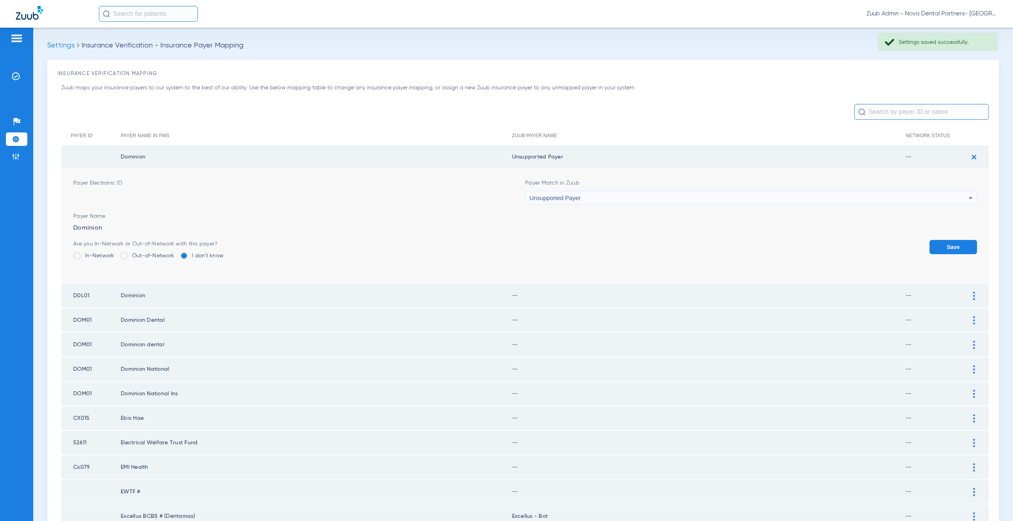
click at [958, 247] on button "Save" at bounding box center [952, 247] width 47 height 14
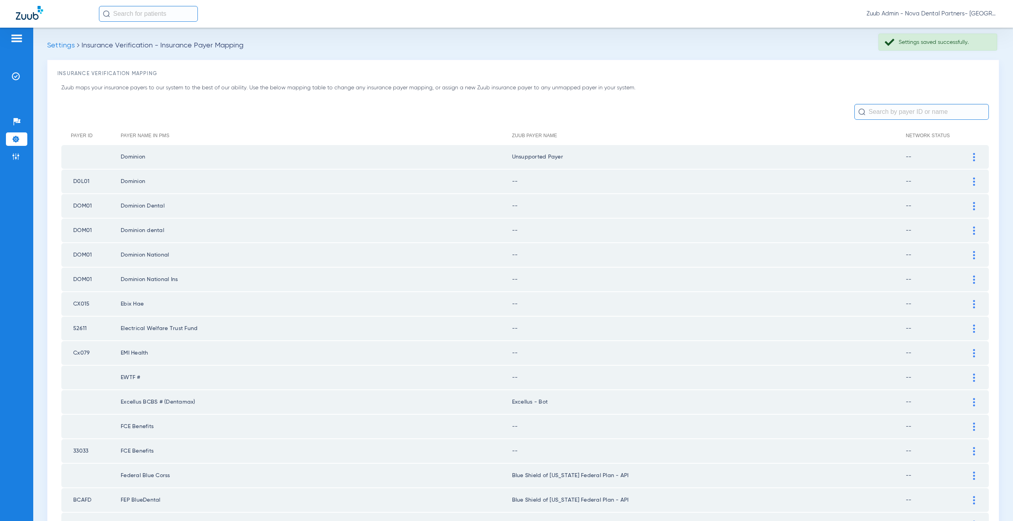
click at [973, 180] on img at bounding box center [974, 182] width 2 height 8
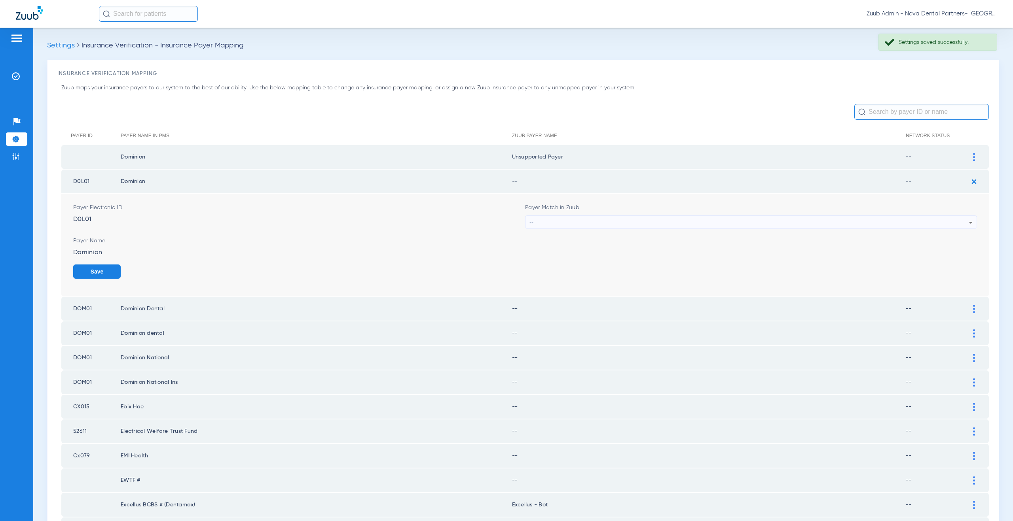
click at [588, 224] on div "--" at bounding box center [748, 222] width 439 height 13
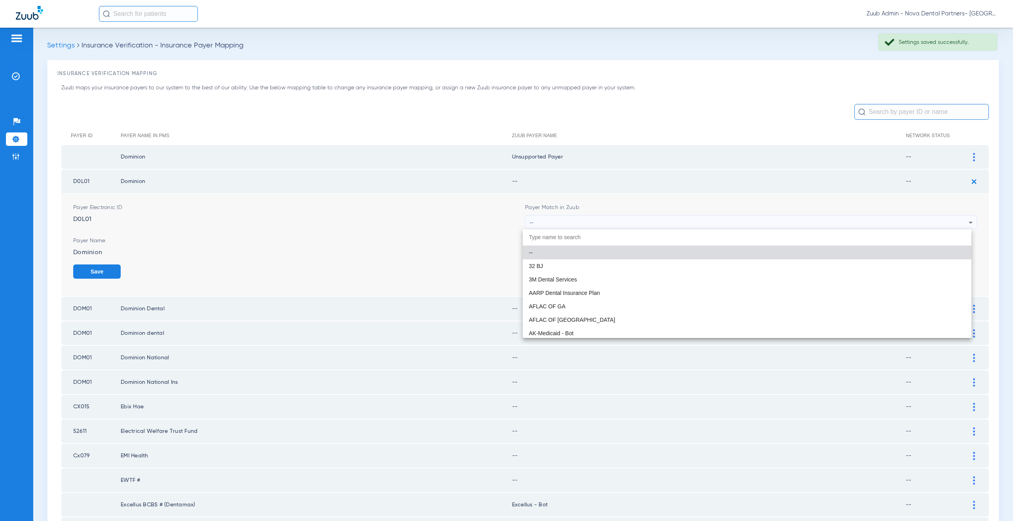
paste input "supported Payer"
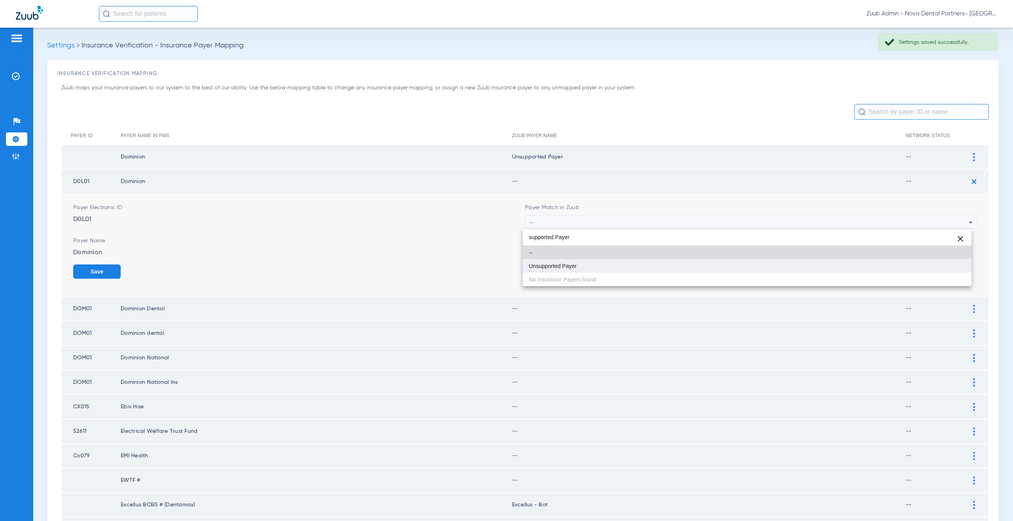
type input "supported Payer"
click at [561, 265] on span "Unsupported Payer" at bounding box center [553, 267] width 48 height 6
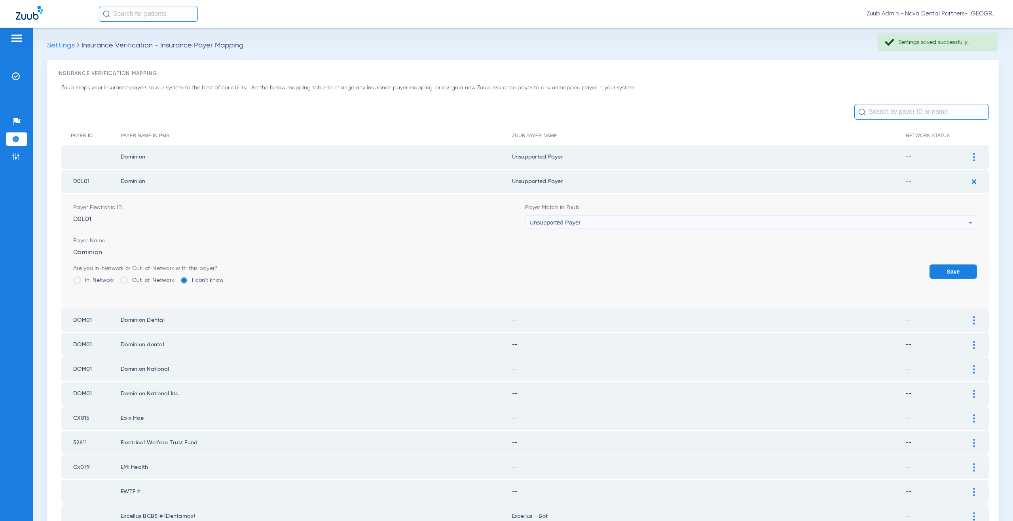
click at [945, 273] on button "Save" at bounding box center [952, 272] width 47 height 14
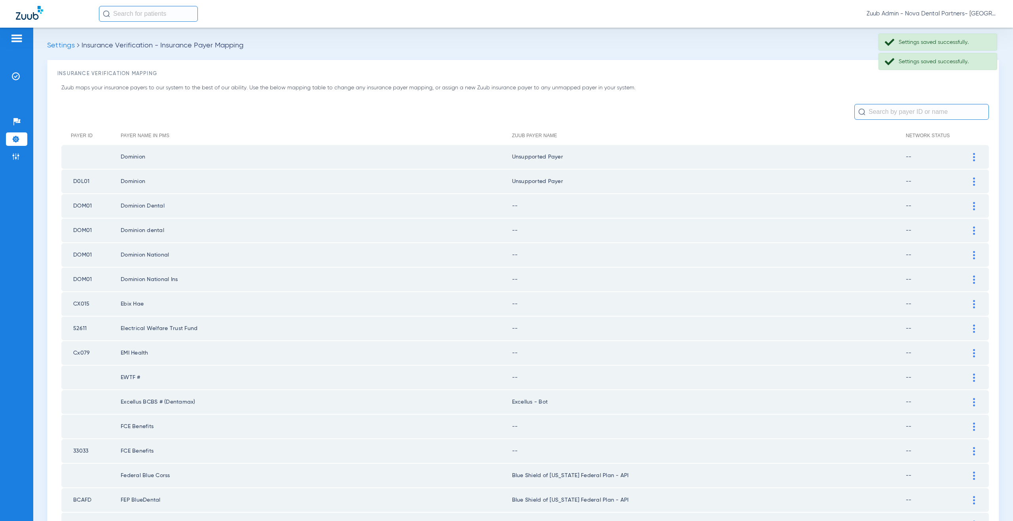
click at [973, 207] on img at bounding box center [974, 206] width 2 height 8
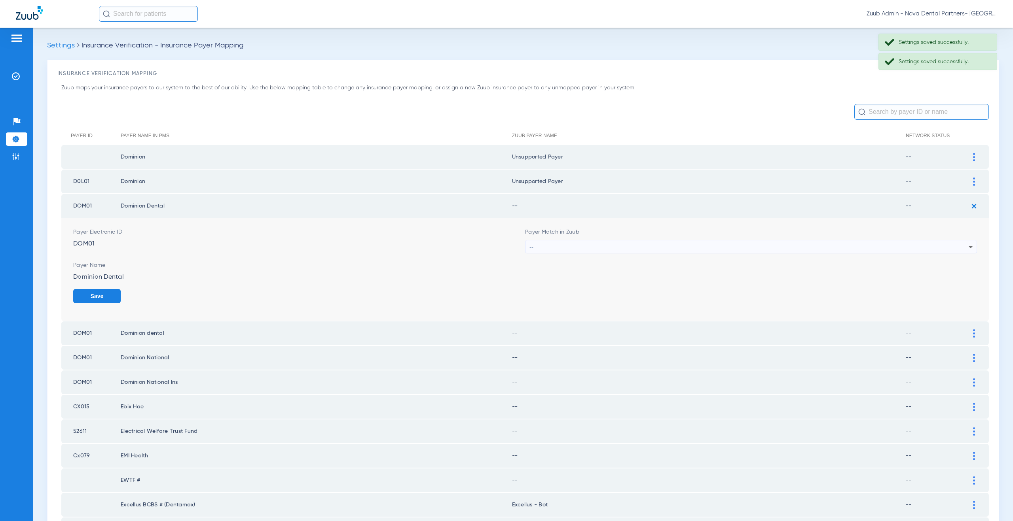
click at [564, 245] on div "--" at bounding box center [748, 247] width 439 height 13
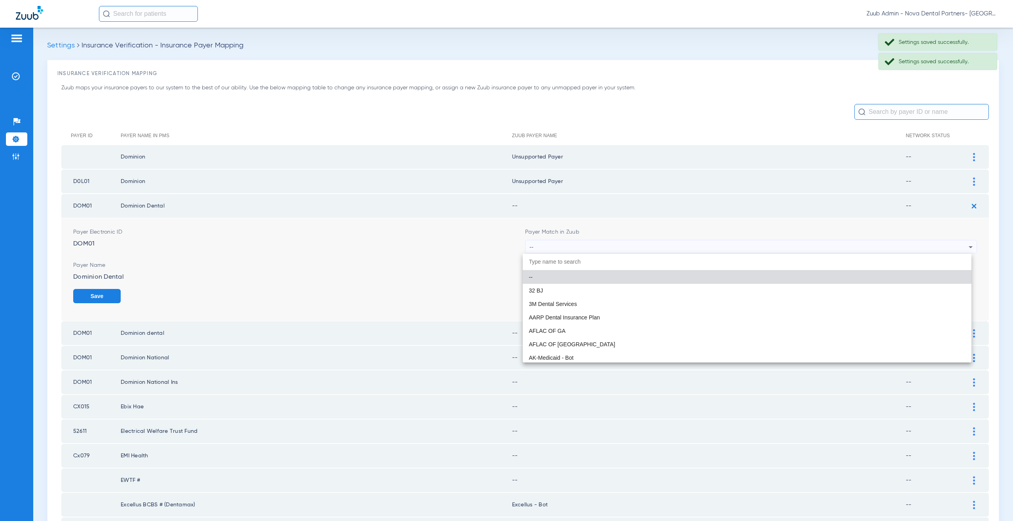
paste input "supported Payer"
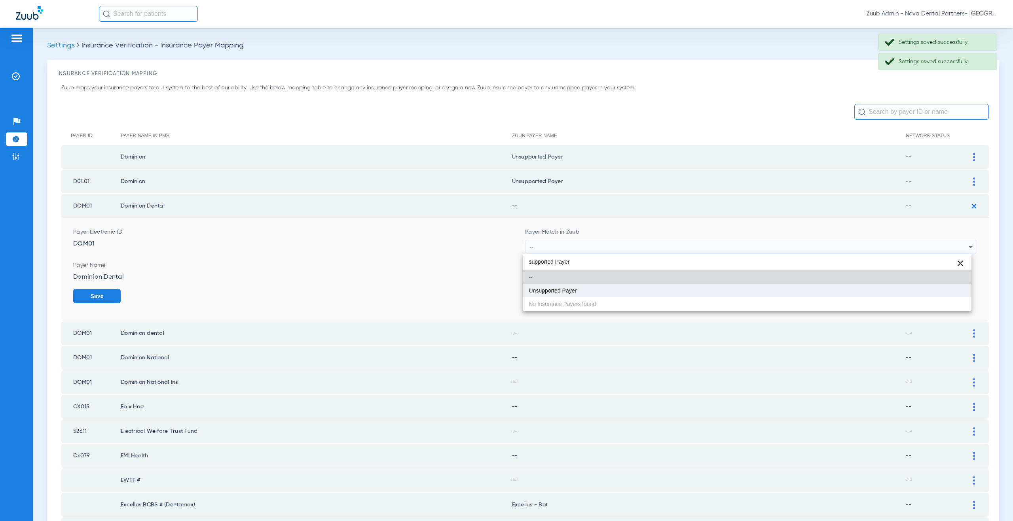
type input "supported Payer"
click at [574, 290] on span "Unsupported Payer" at bounding box center [553, 291] width 48 height 6
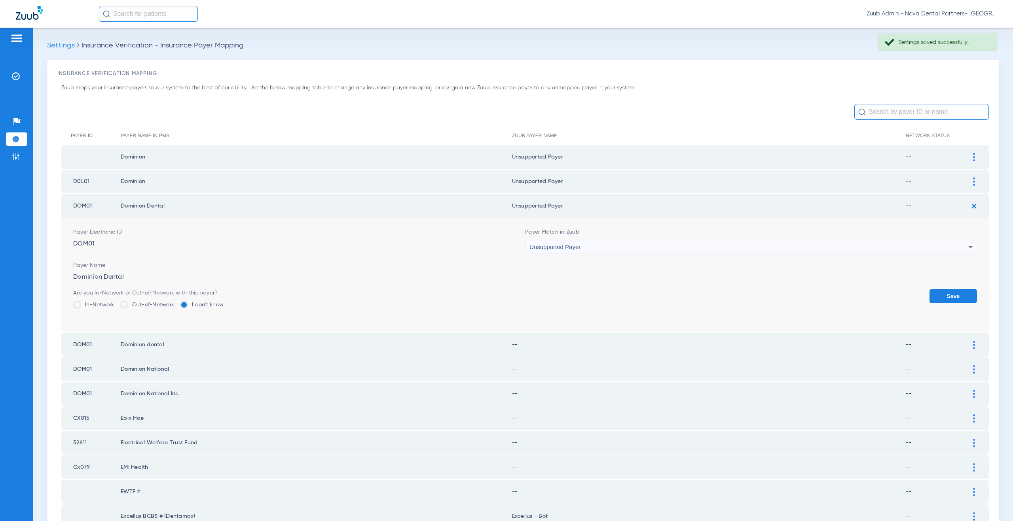
click at [929, 299] on button "Save" at bounding box center [952, 296] width 47 height 14
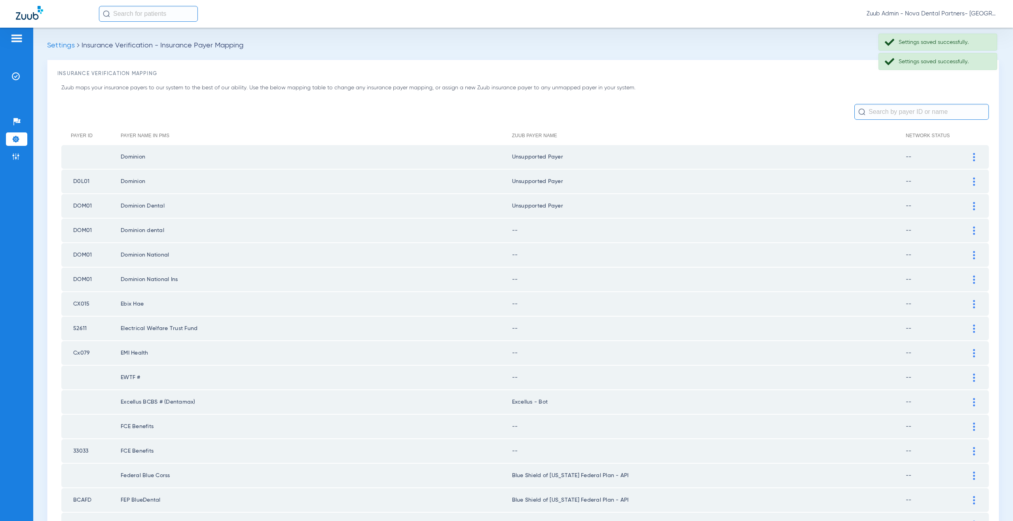
click at [970, 233] on div at bounding box center [974, 231] width 14 height 8
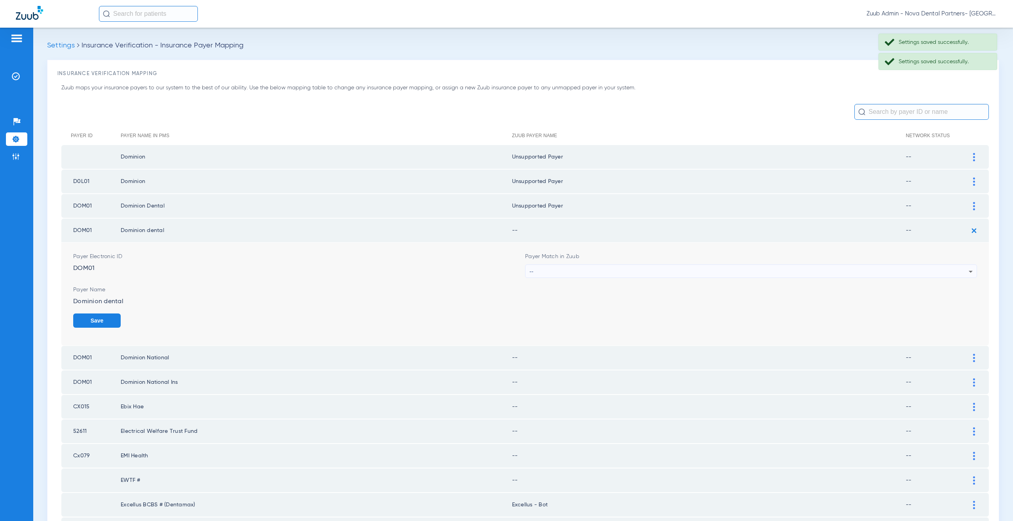
click at [580, 274] on div "--" at bounding box center [748, 271] width 439 height 13
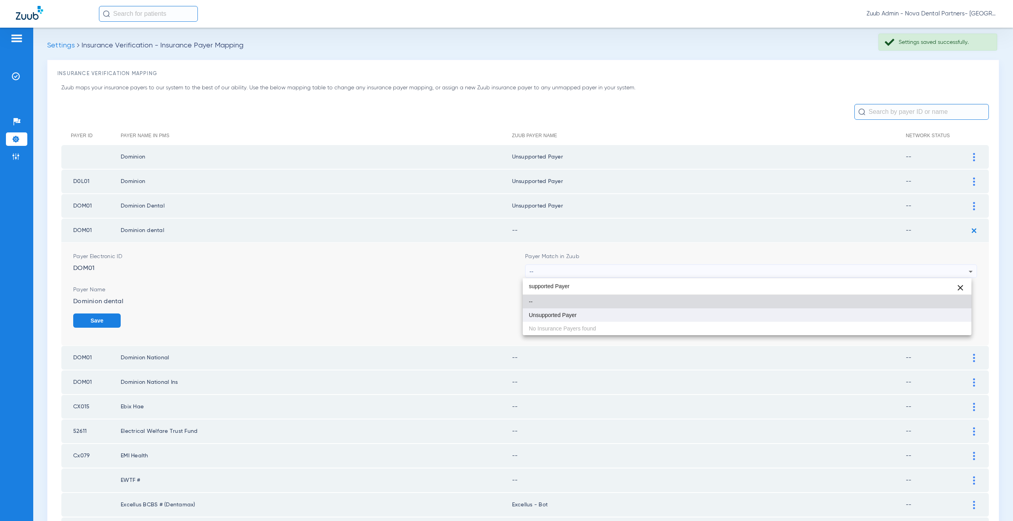
type input "supported Payer"
click at [575, 316] on span "Unsupported Payer" at bounding box center [553, 316] width 48 height 6
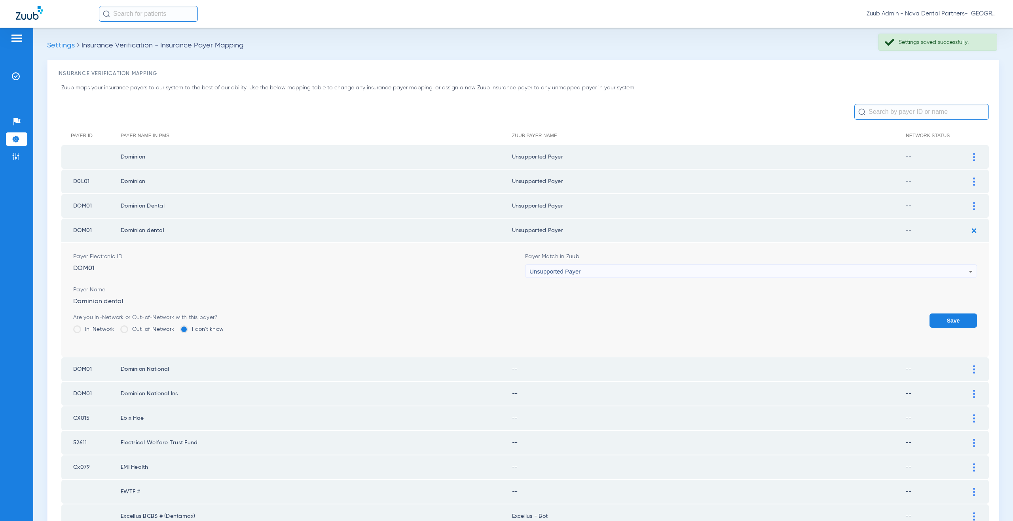
click at [929, 317] on button "Save" at bounding box center [952, 321] width 47 height 14
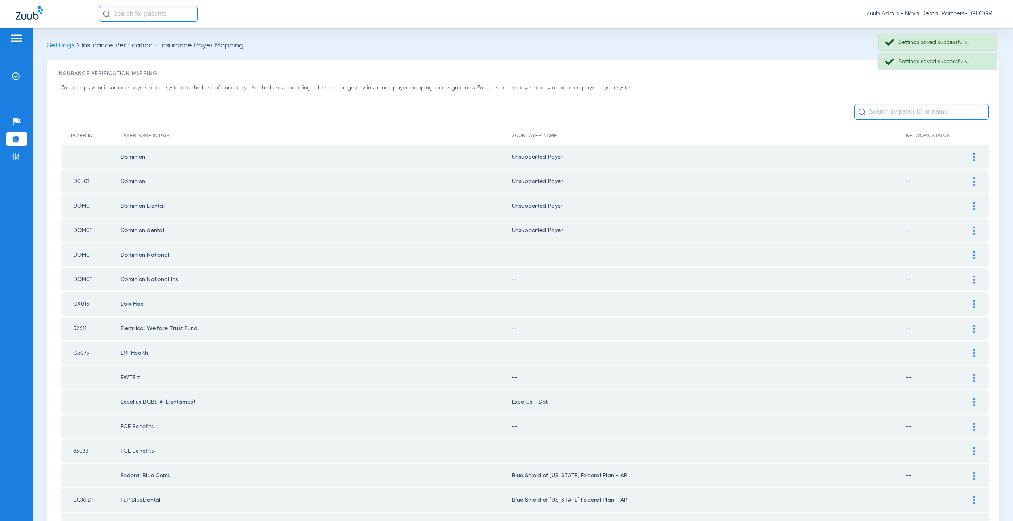
click at [973, 255] on img at bounding box center [974, 255] width 2 height 8
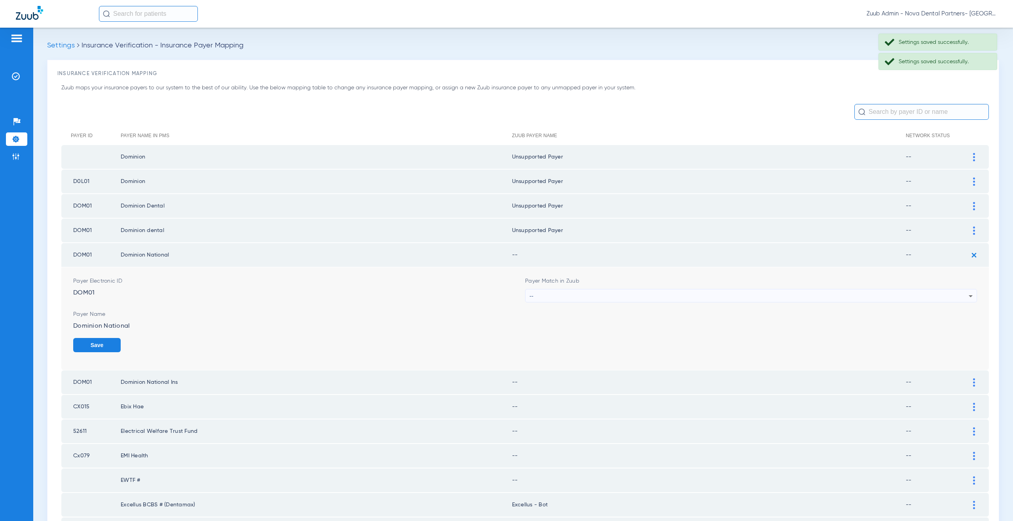
click at [507, 291] on div "Payer Electronic ID DOM01" at bounding box center [299, 289] width 452 height 25
click at [552, 294] on div "--" at bounding box center [748, 296] width 439 height 13
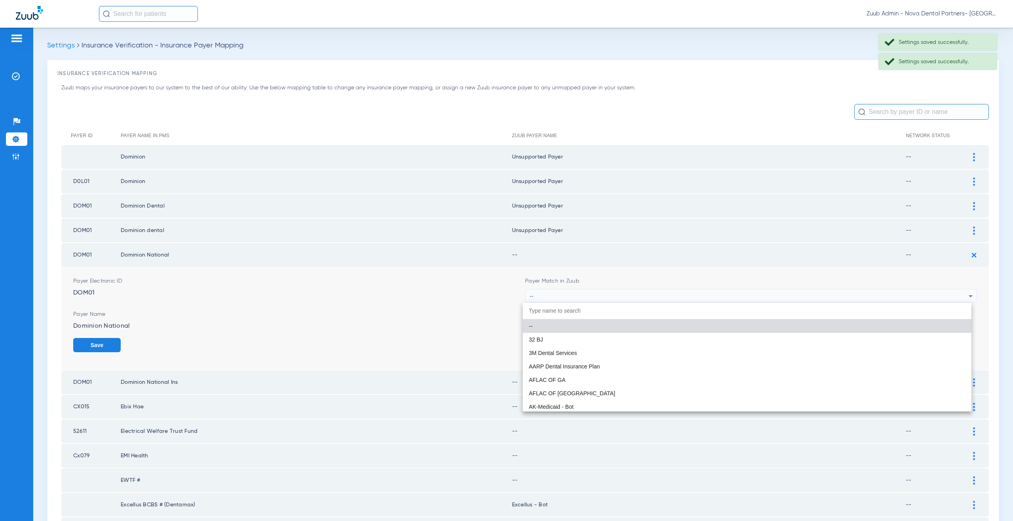
paste input "supported Payer"
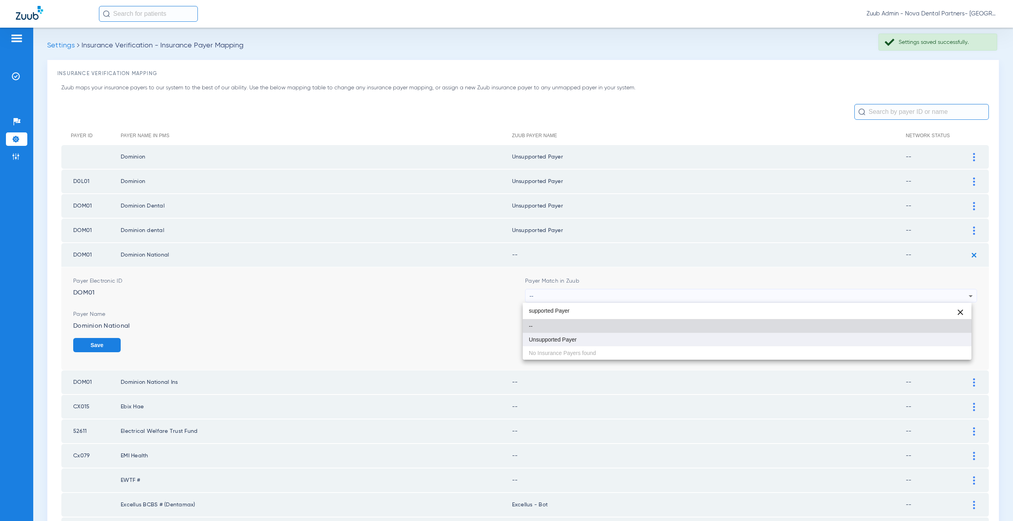
type input "supported Payer"
click at [564, 339] on span "Unsupported Payer" at bounding box center [553, 340] width 48 height 6
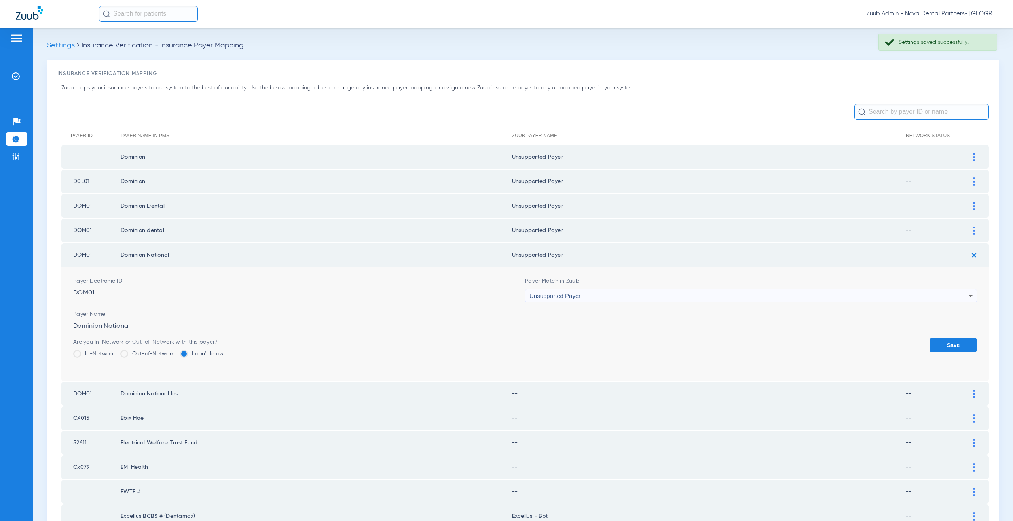
click at [929, 347] on button "Save" at bounding box center [952, 345] width 47 height 14
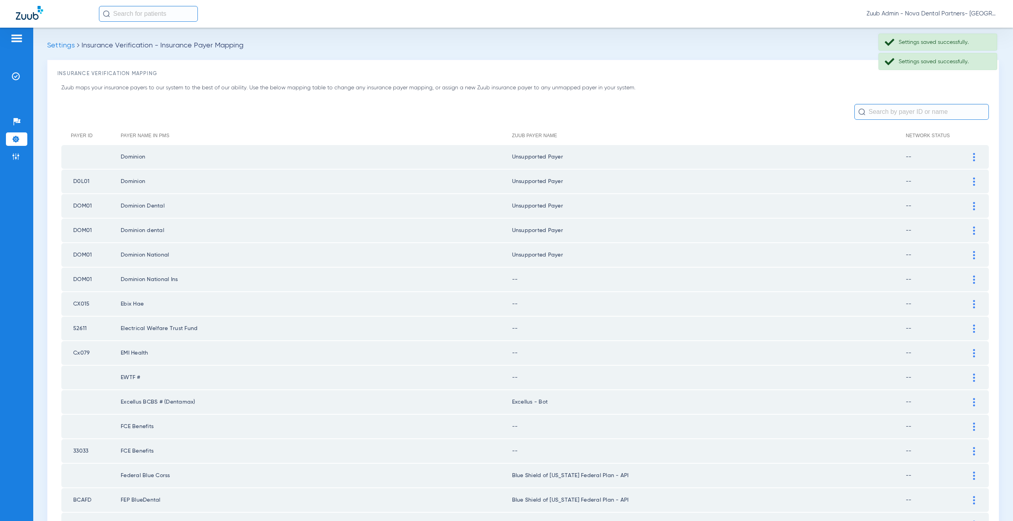
click at [973, 280] on img at bounding box center [974, 280] width 2 height 8
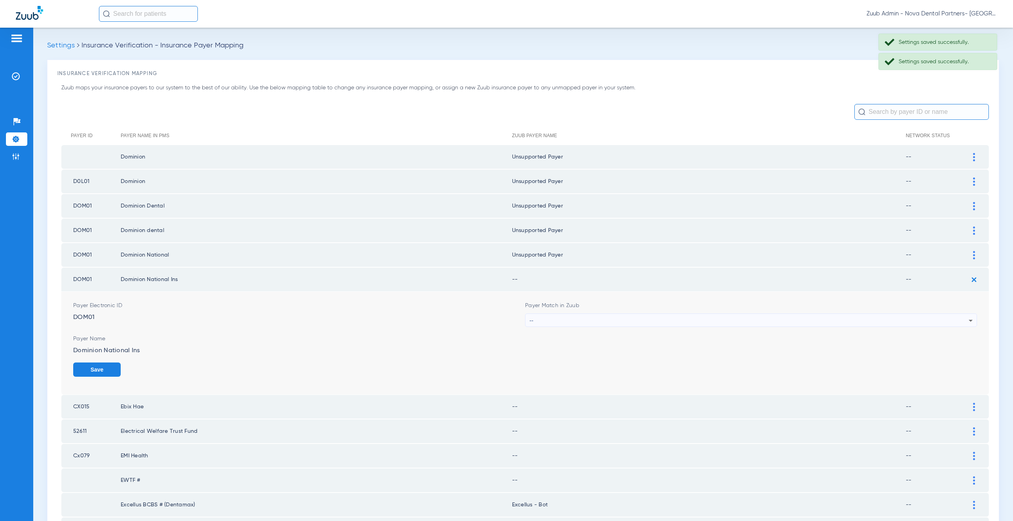
click at [549, 319] on div "--" at bounding box center [748, 320] width 439 height 13
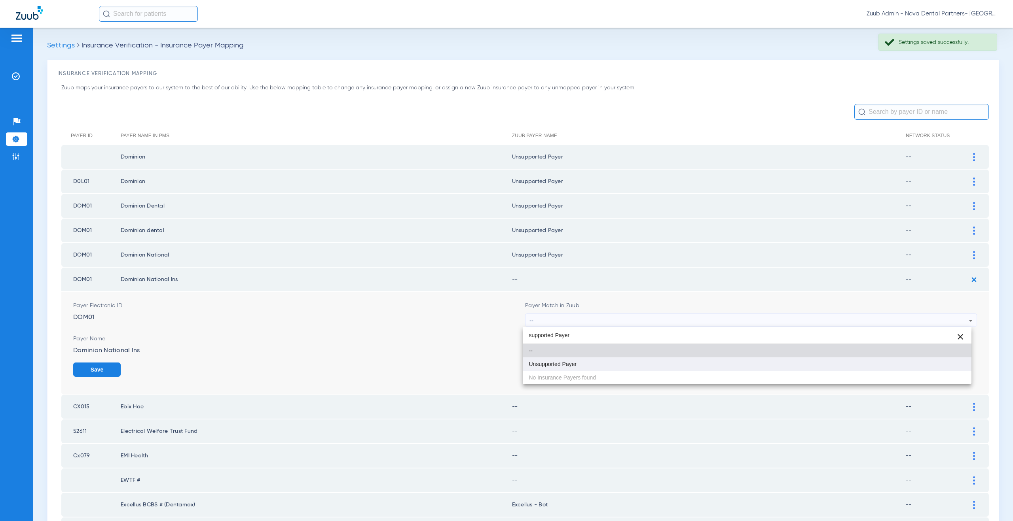
type input "supported Payer"
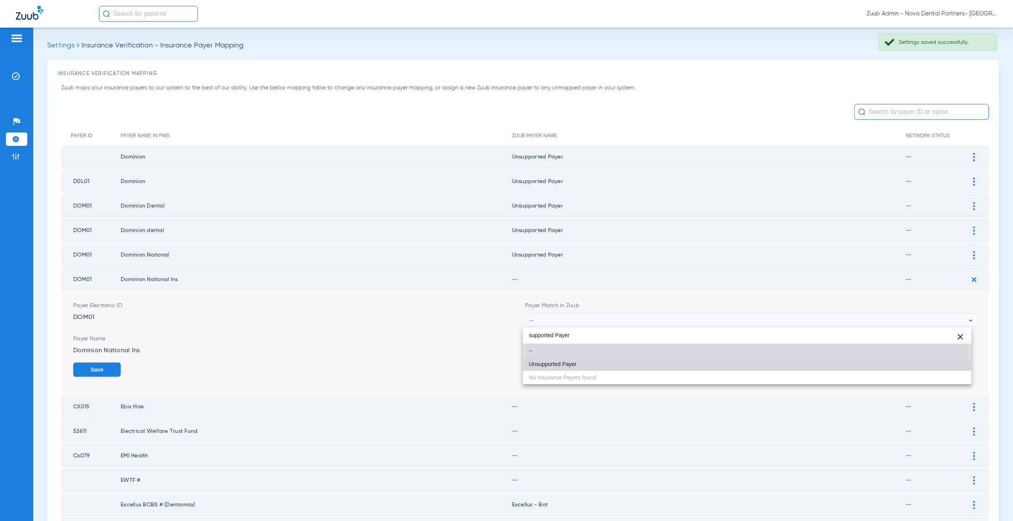
click at [555, 362] on span "Unsupported Payer" at bounding box center [553, 365] width 48 height 6
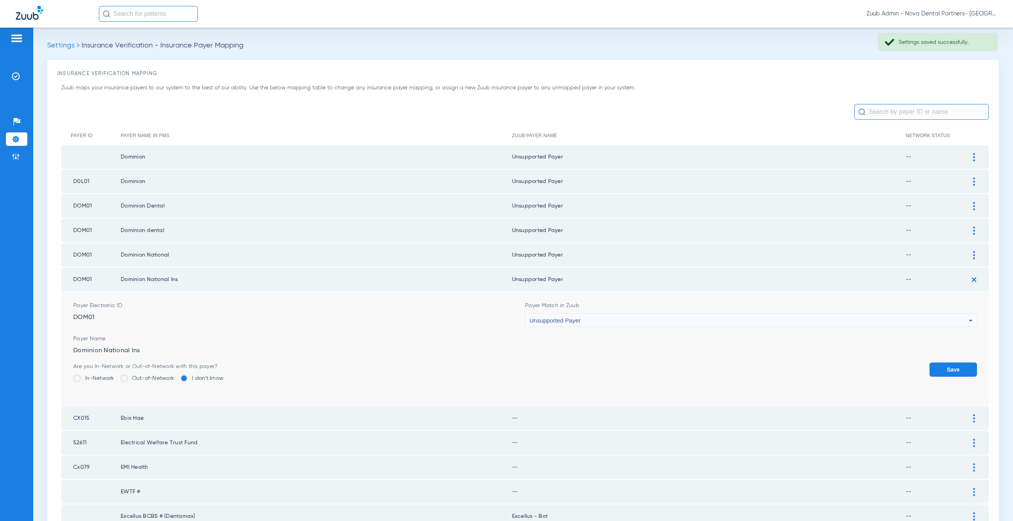
click at [946, 367] on button "Save" at bounding box center [952, 370] width 47 height 14
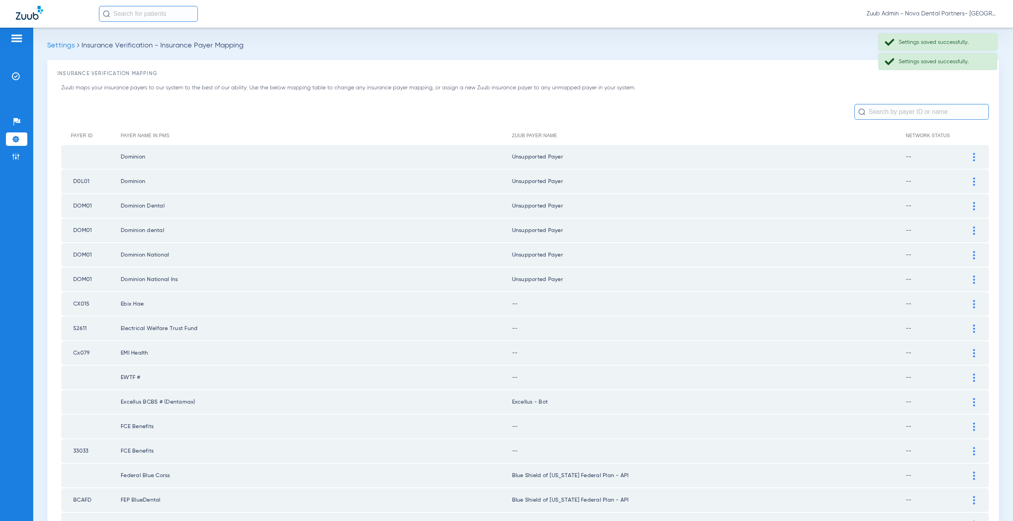
click at [971, 303] on div at bounding box center [974, 304] width 14 height 8
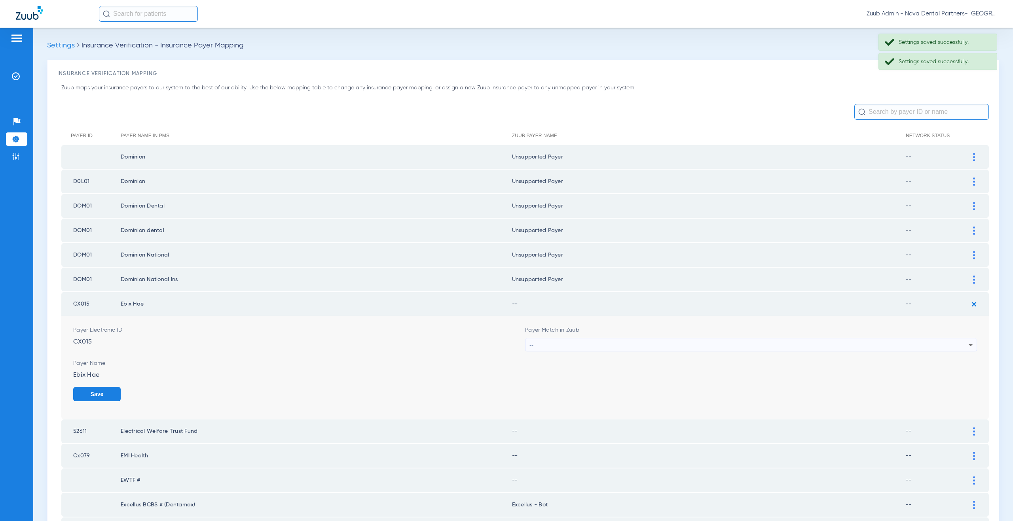
click at [538, 345] on div "--" at bounding box center [748, 345] width 439 height 13
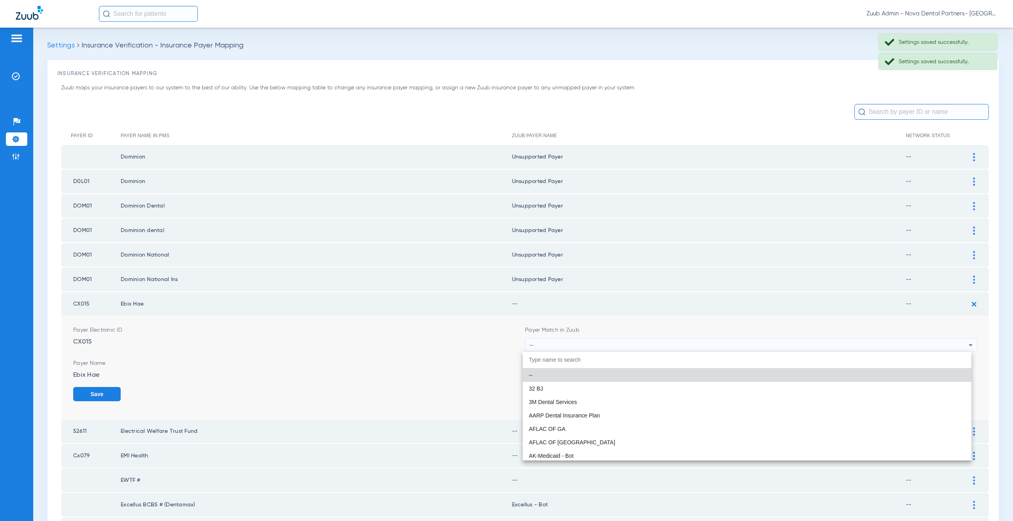
paste input "supported Payer"
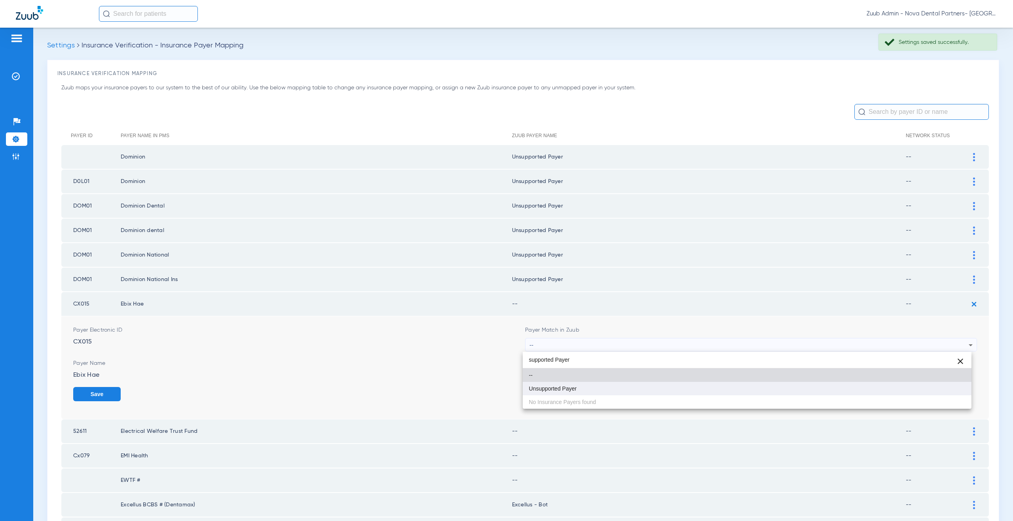
type input "supported Payer"
click at [540, 386] on span "Unsupported Payer" at bounding box center [553, 389] width 48 height 6
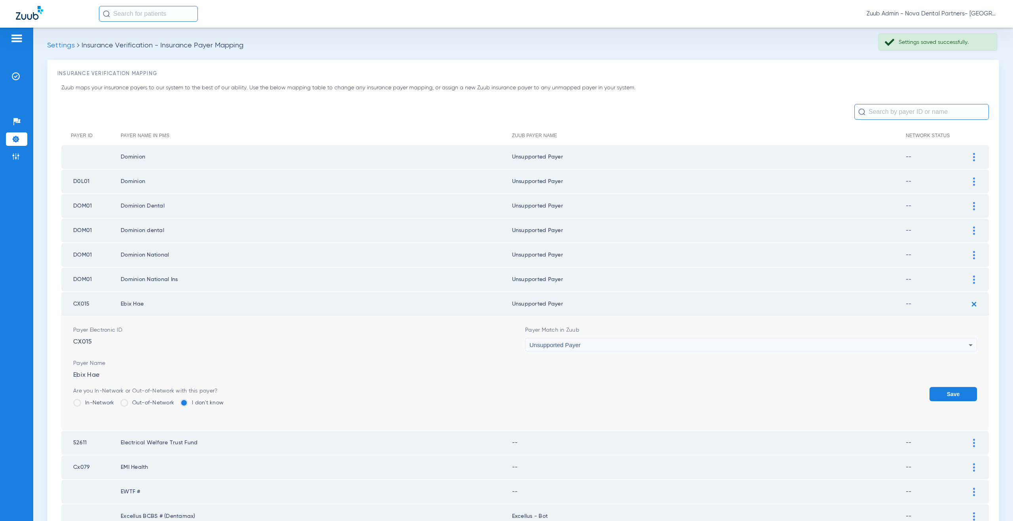
click at [947, 394] on button "Save" at bounding box center [952, 394] width 47 height 14
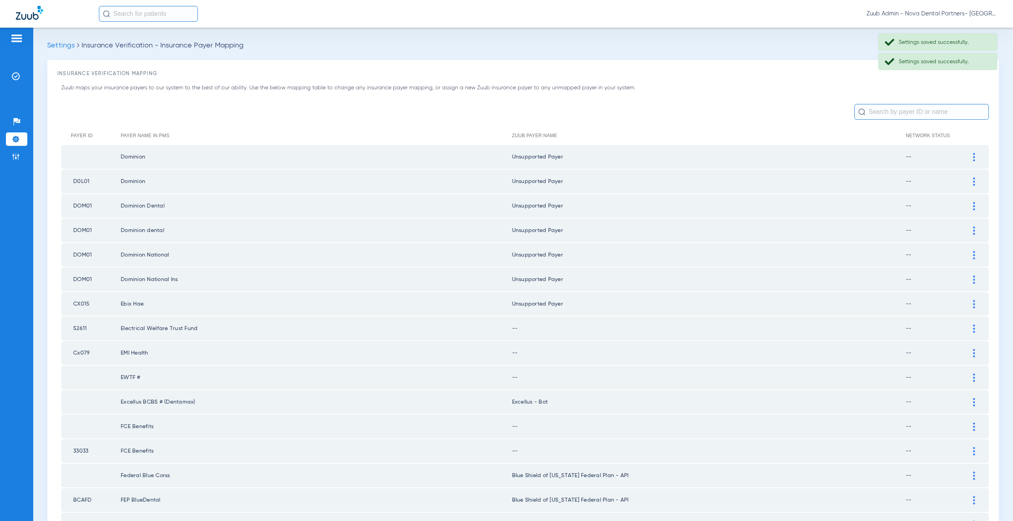
click at [973, 327] on img at bounding box center [974, 329] width 2 height 8
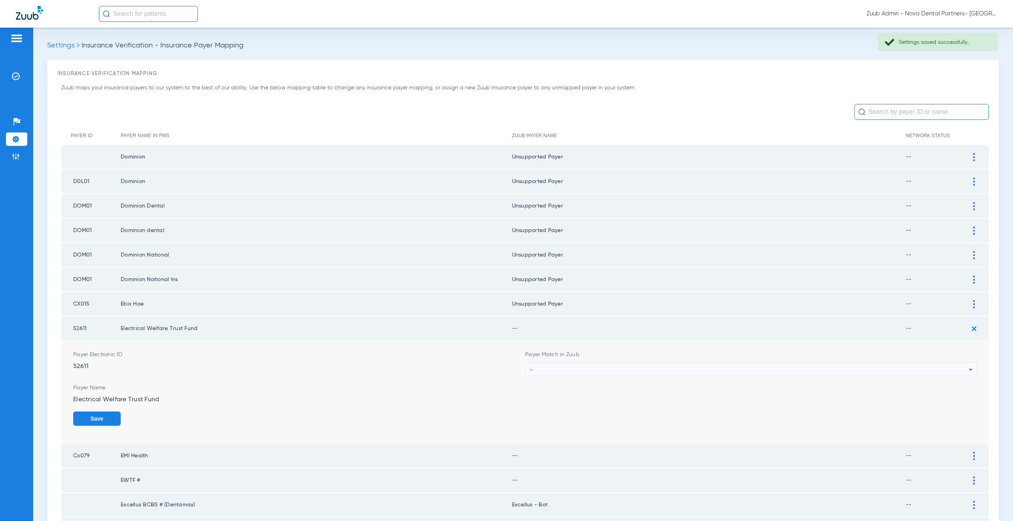
click at [529, 373] on span "--" at bounding box center [531, 369] width 4 height 7
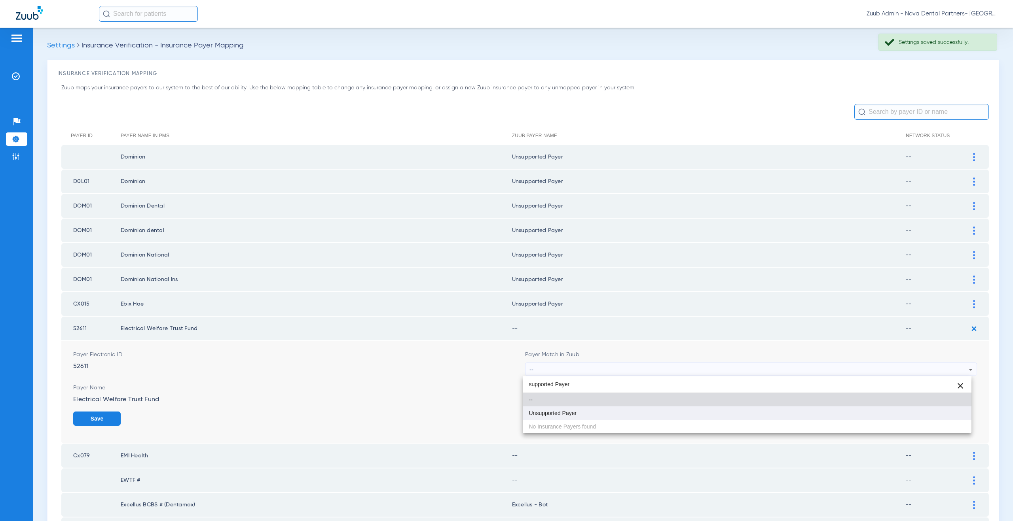
type input "supported Payer"
click at [572, 417] on mat-option "Unsupported Payer" at bounding box center [747, 413] width 449 height 13
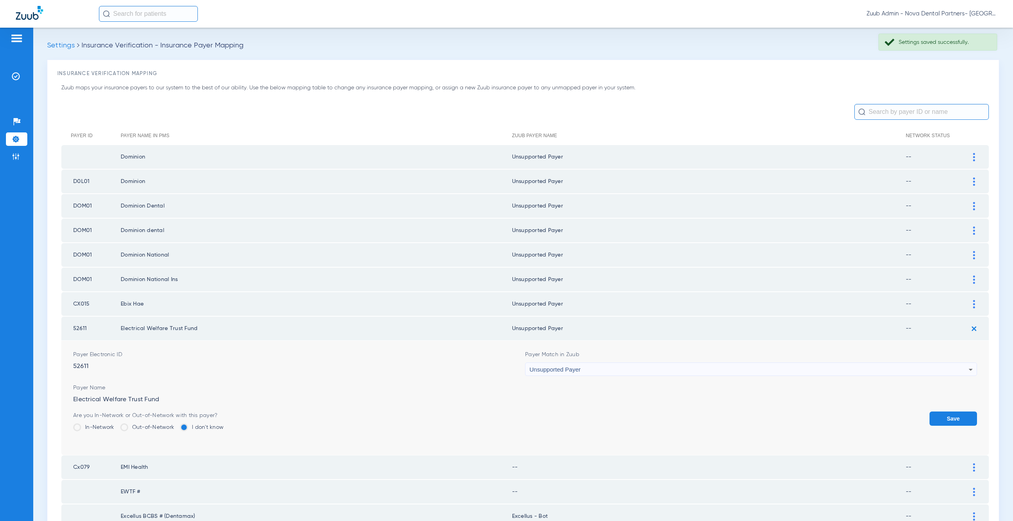
click at [948, 418] on button "Save" at bounding box center [952, 419] width 47 height 14
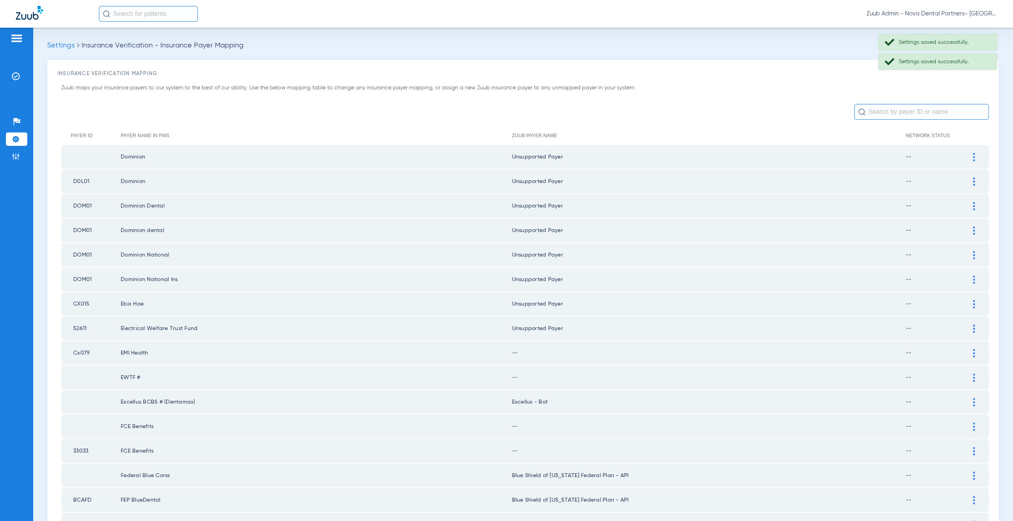
click at [973, 355] on img at bounding box center [974, 353] width 2 height 8
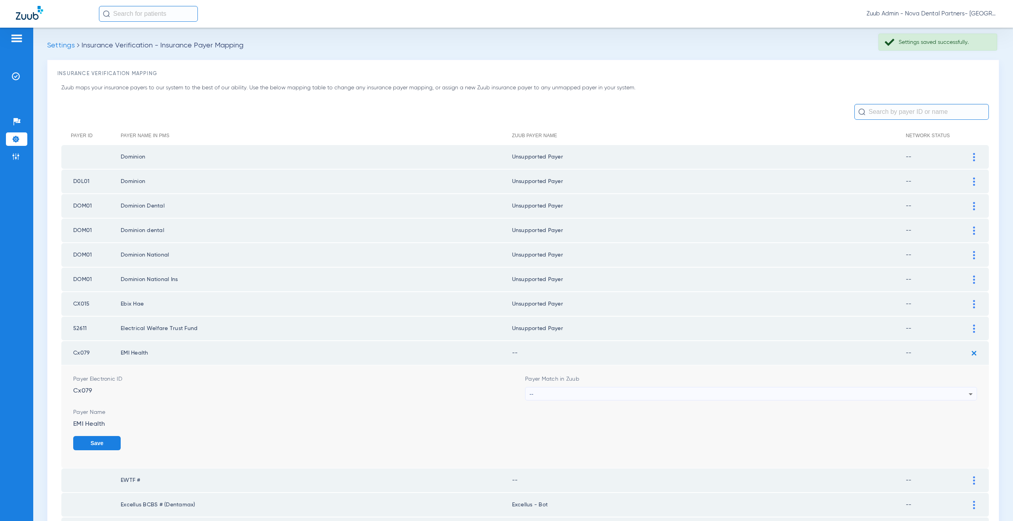
click at [584, 394] on div "--" at bounding box center [748, 394] width 439 height 13
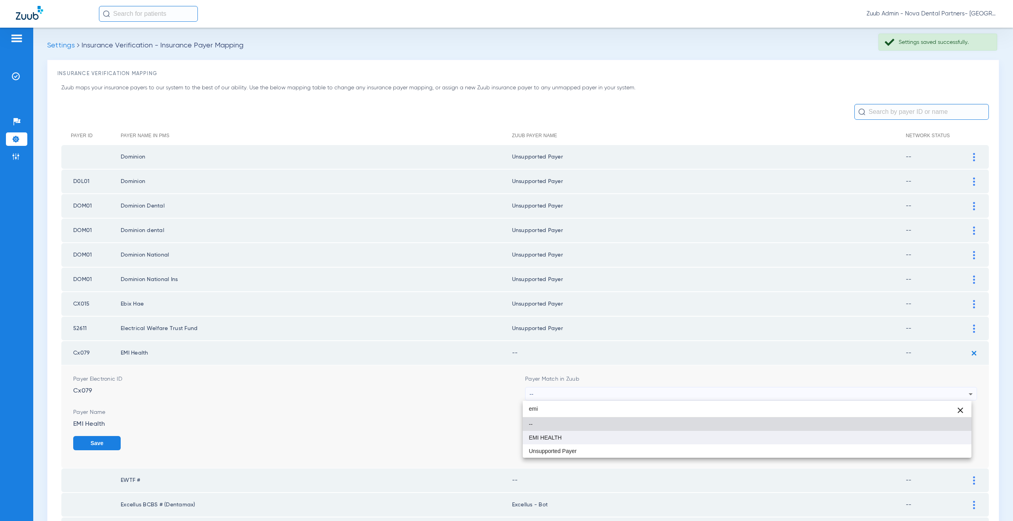
type input "emi"
click at [576, 441] on mat-option "EMI HEALTH" at bounding box center [747, 437] width 449 height 13
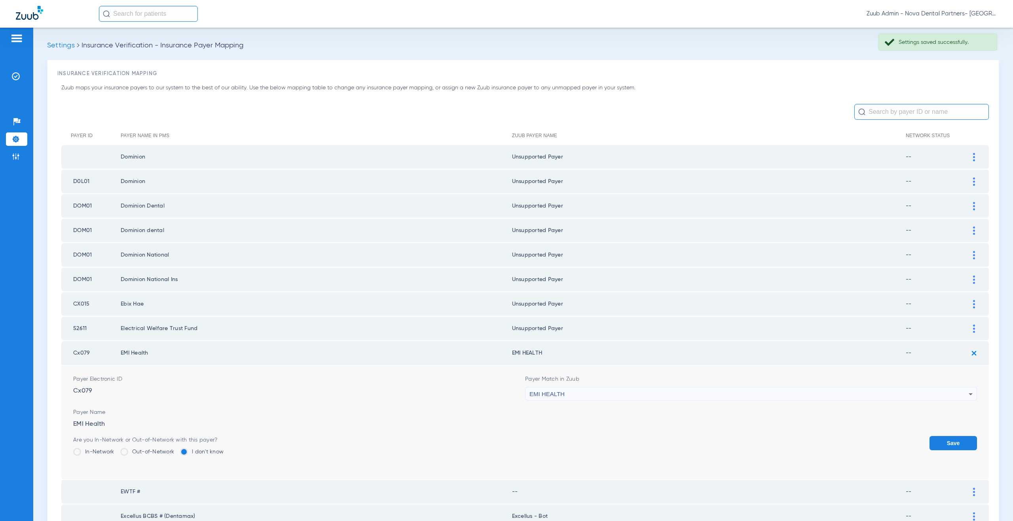
click at [933, 447] on button "Save" at bounding box center [952, 443] width 47 height 14
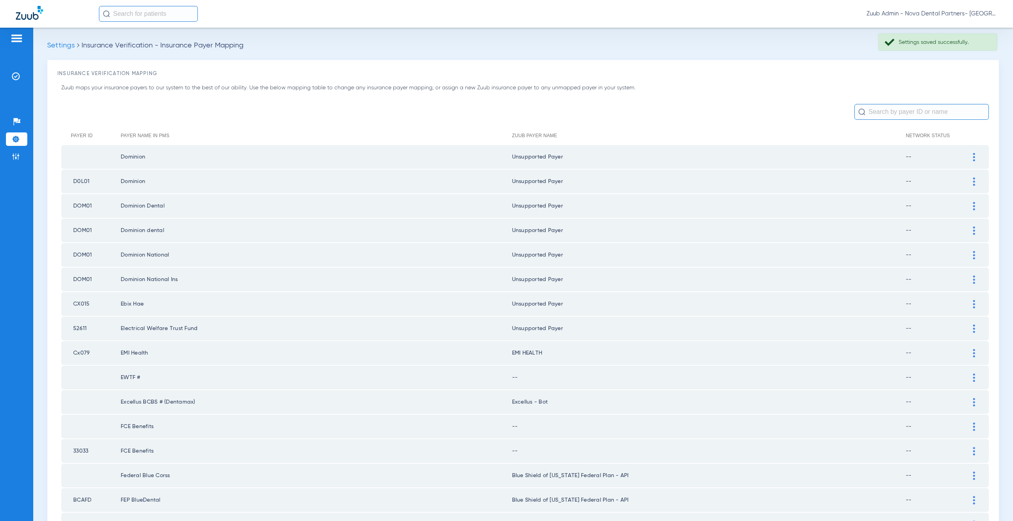
click at [970, 376] on div at bounding box center [974, 378] width 14 height 8
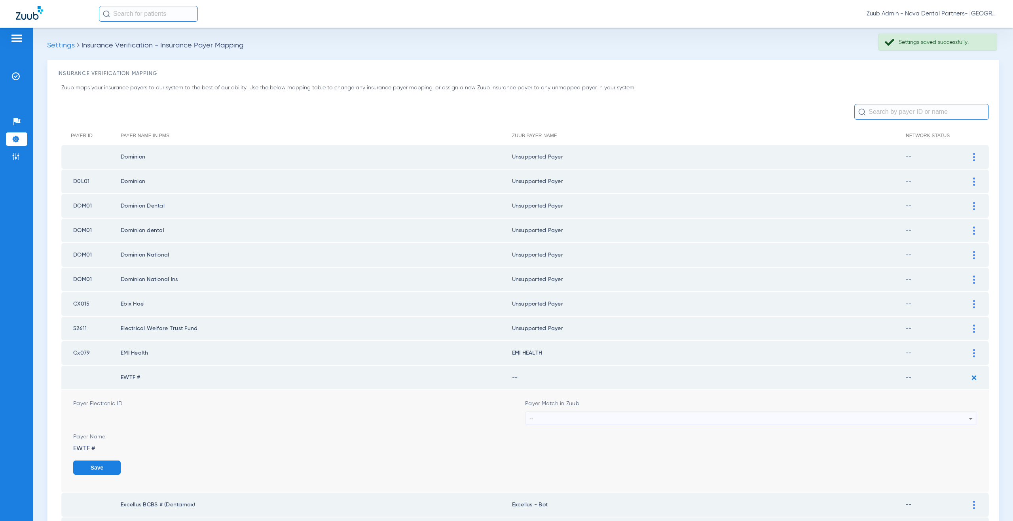
click at [566, 424] on div "--" at bounding box center [748, 418] width 439 height 13
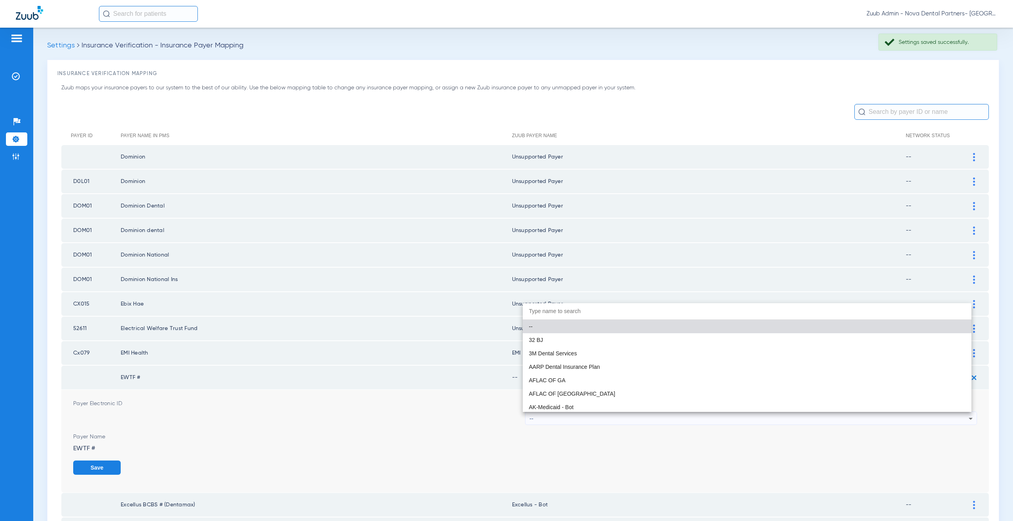
paste input "supported Payer"
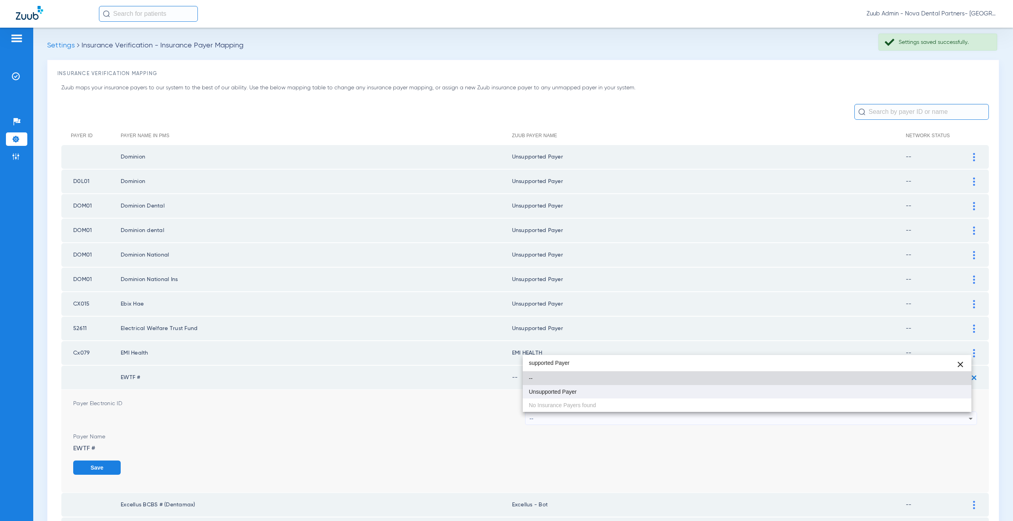
type input "supported Payer"
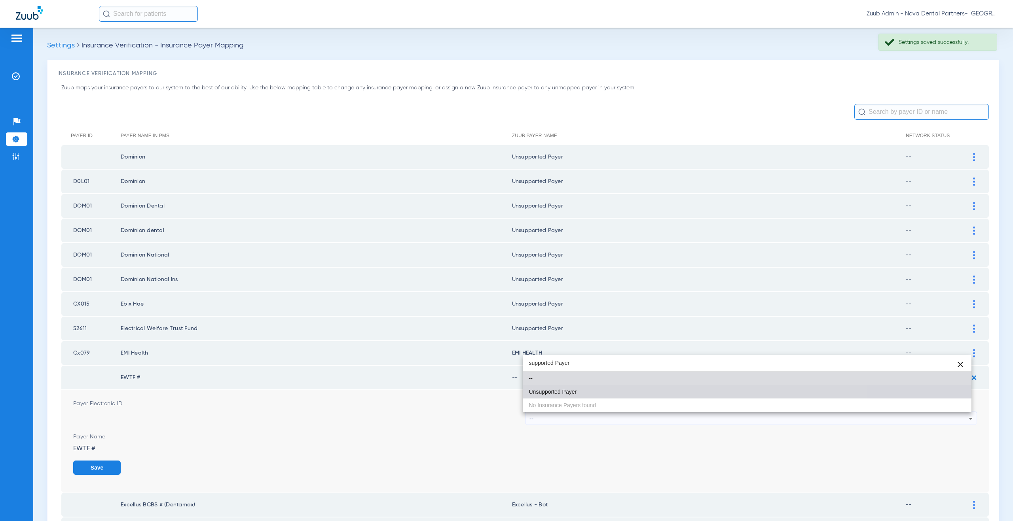
click at [567, 389] on span "Unsupported Payer" at bounding box center [553, 392] width 48 height 6
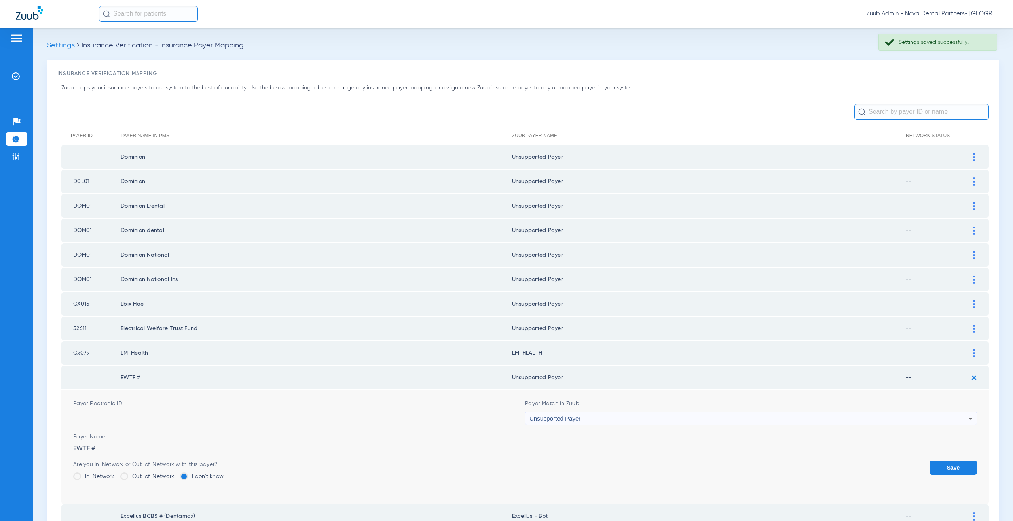
scroll to position [73, 0]
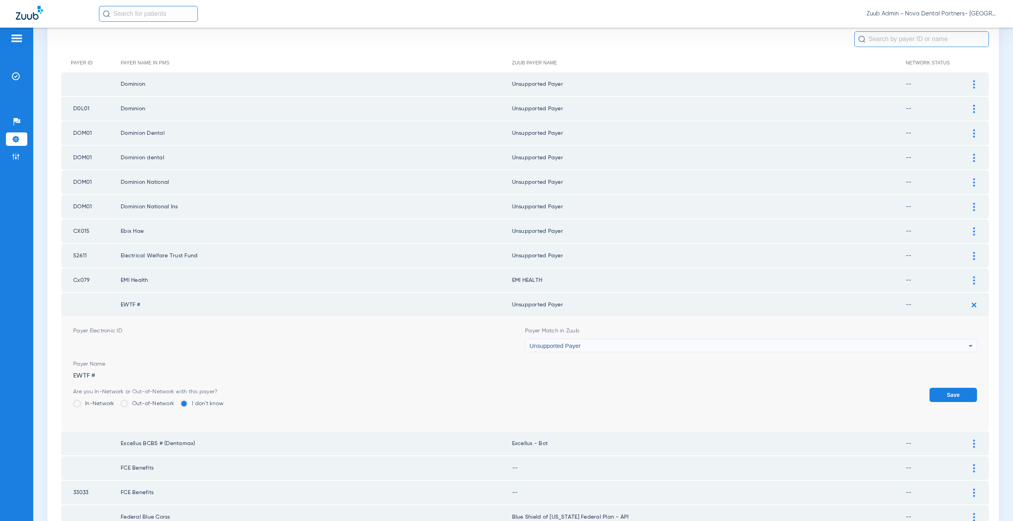
click at [943, 392] on button "Save" at bounding box center [952, 395] width 47 height 14
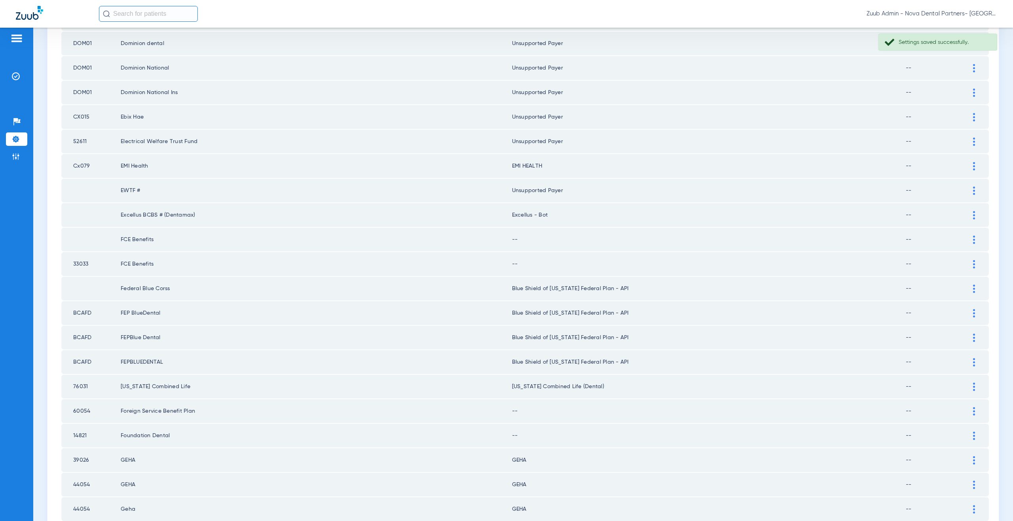
scroll to position [188, 0]
click at [973, 241] on img at bounding box center [974, 239] width 2 height 8
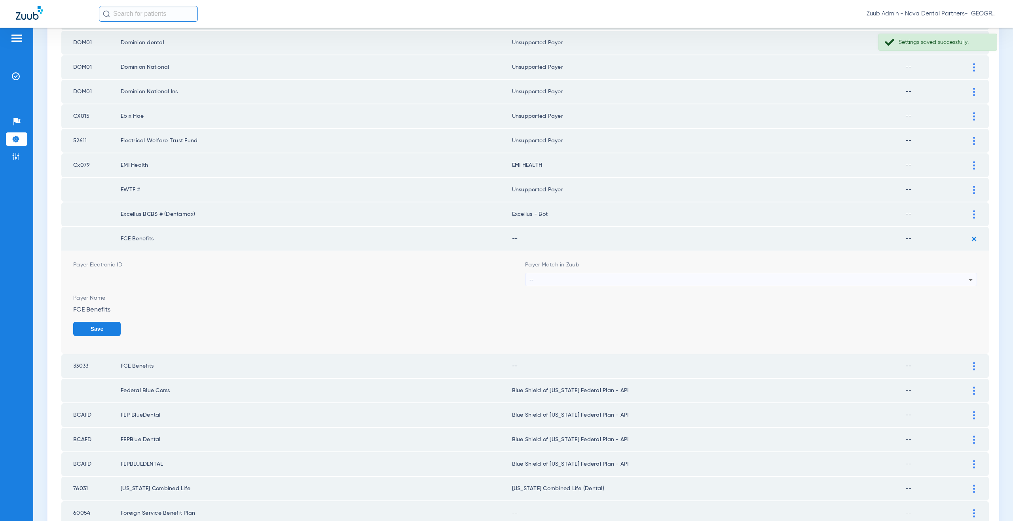
click at [595, 282] on div "--" at bounding box center [748, 279] width 439 height 13
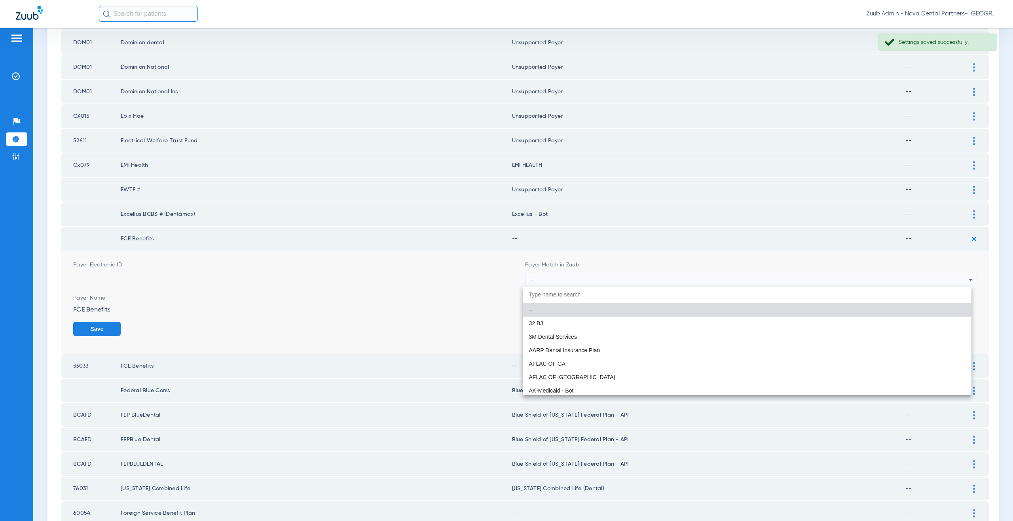
paste input "supported Payer"
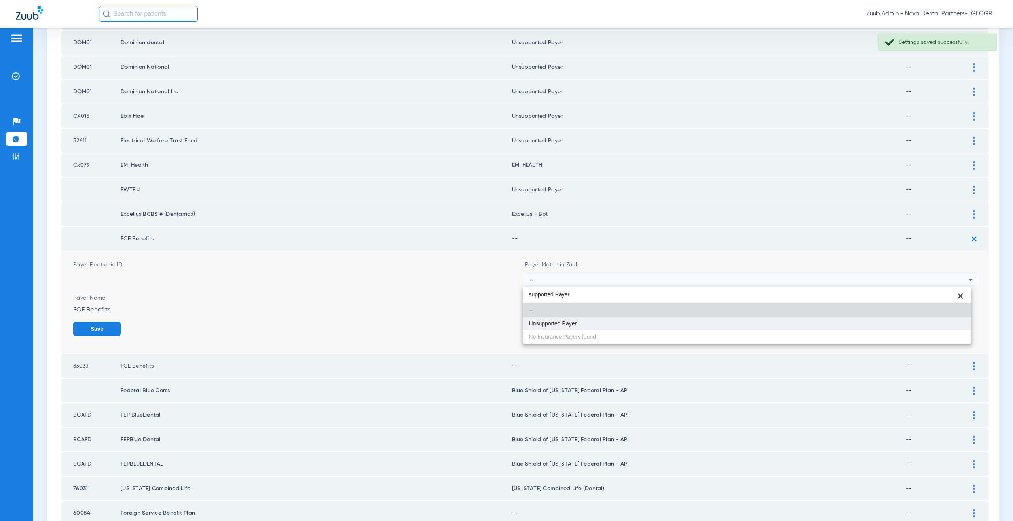
type input "supported Payer"
click at [569, 322] on span "Unsupported Payer" at bounding box center [553, 324] width 48 height 6
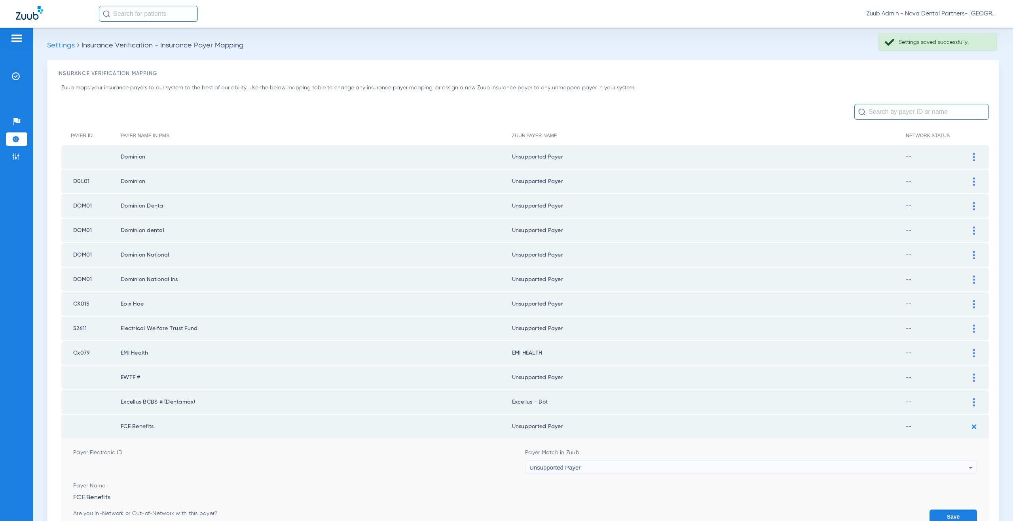
drag, startPoint x: 0, startPoint y: 0, endPoint x: 968, endPoint y: 292, distance: 1011.2
click at [940, 510] on button "Save" at bounding box center [952, 517] width 47 height 14
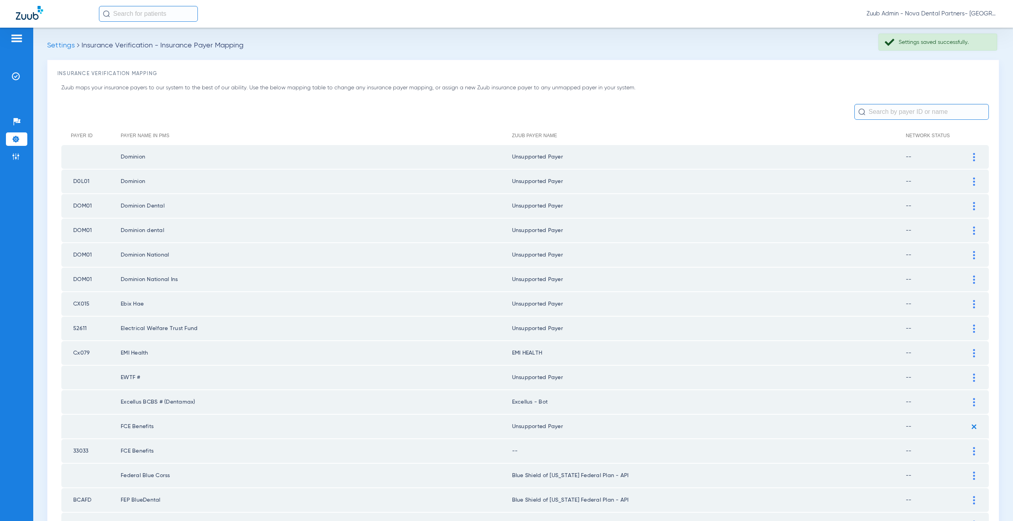
scroll to position [188, 0]
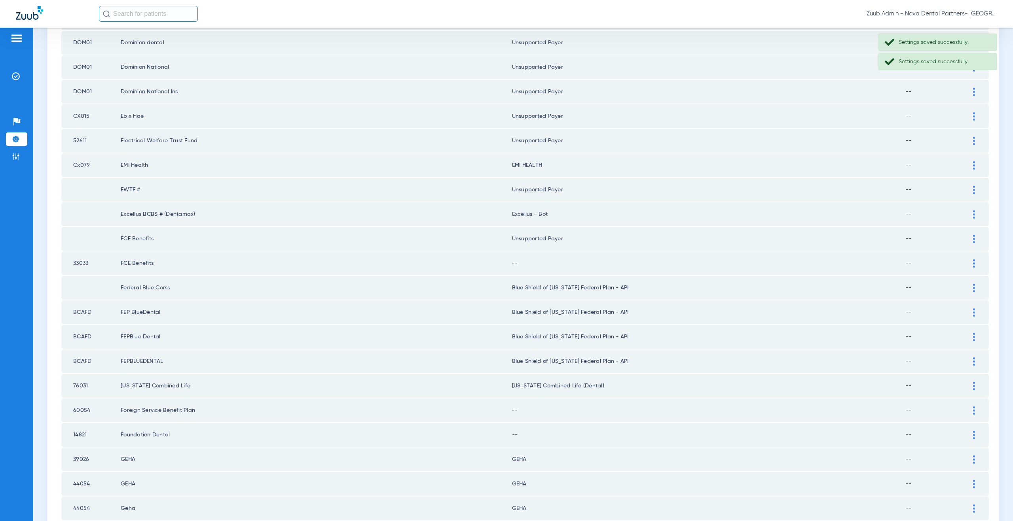
click at [970, 265] on div at bounding box center [974, 264] width 14 height 8
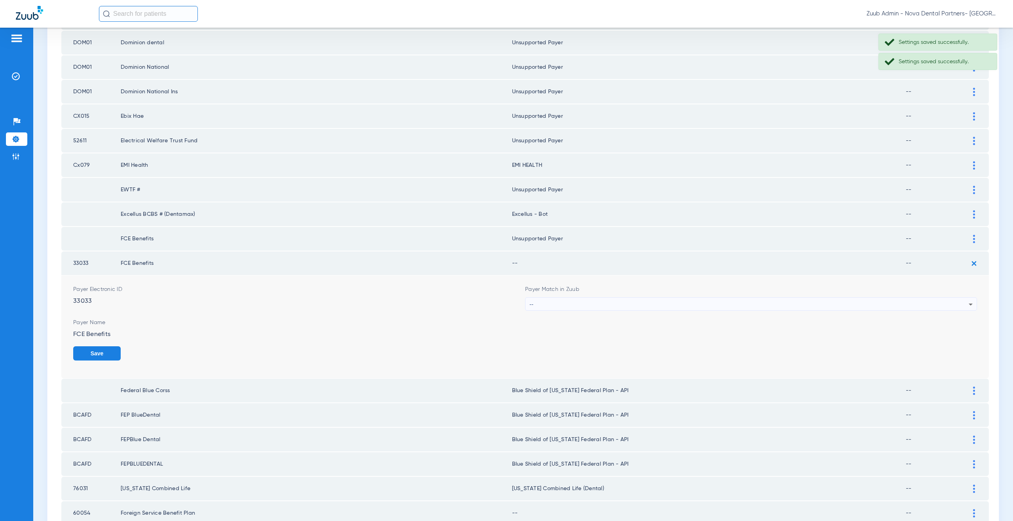
click at [578, 307] on div "--" at bounding box center [748, 304] width 439 height 13
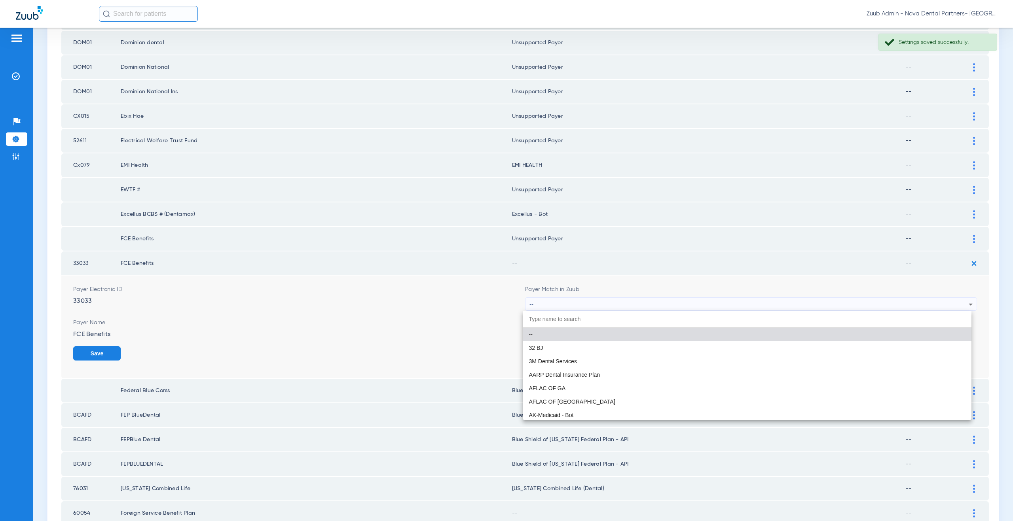
paste input "supported Payer"
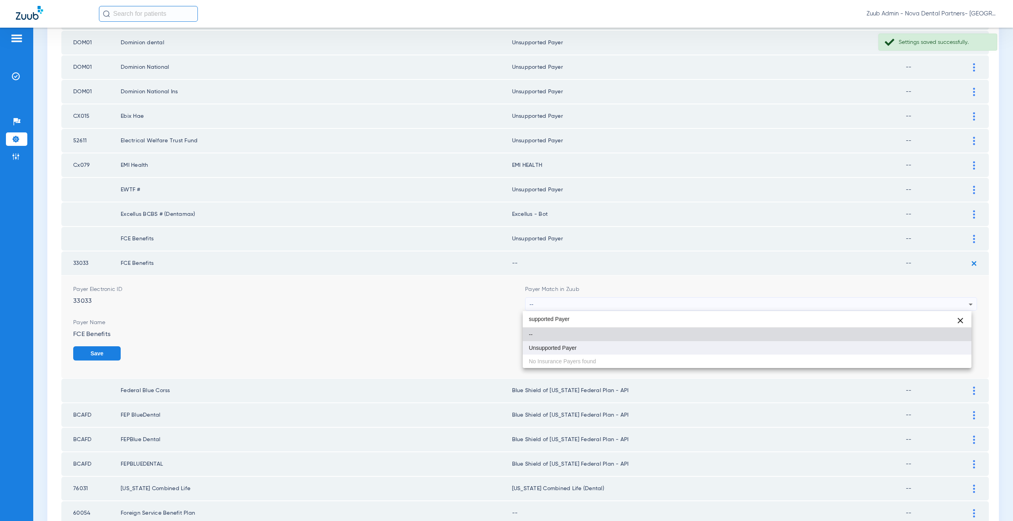
type input "supported Payer"
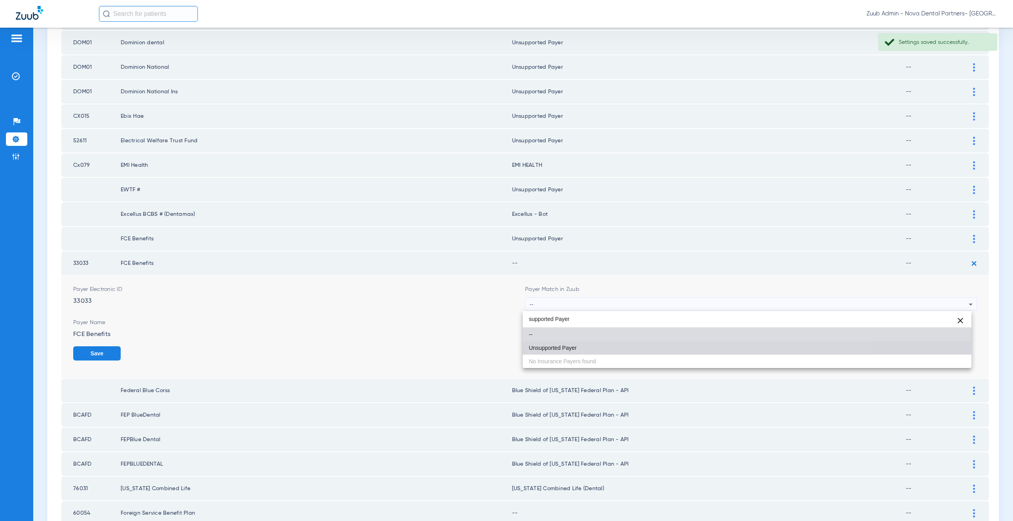
click at [570, 344] on mat-option "Unsupported Payer" at bounding box center [747, 347] width 449 height 13
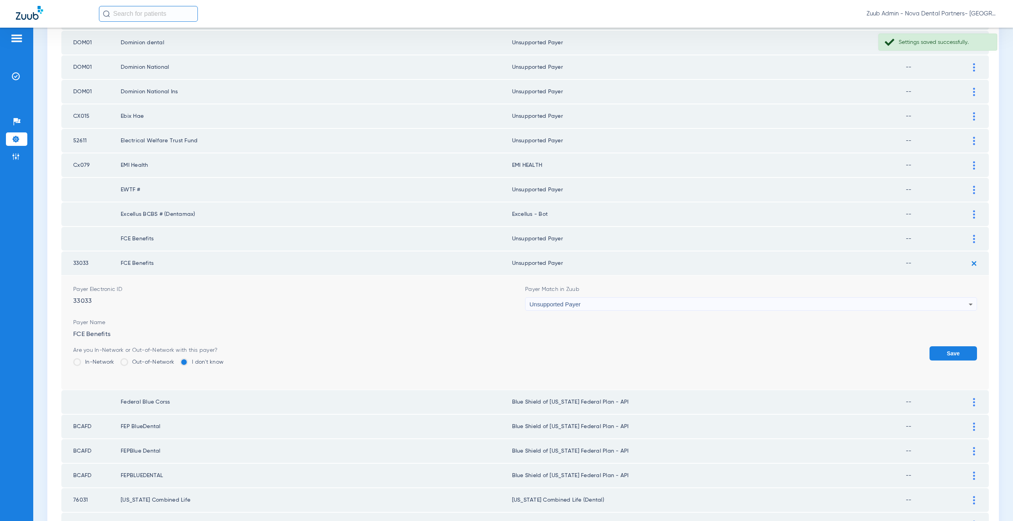
click at [945, 351] on button "Save" at bounding box center [952, 354] width 47 height 14
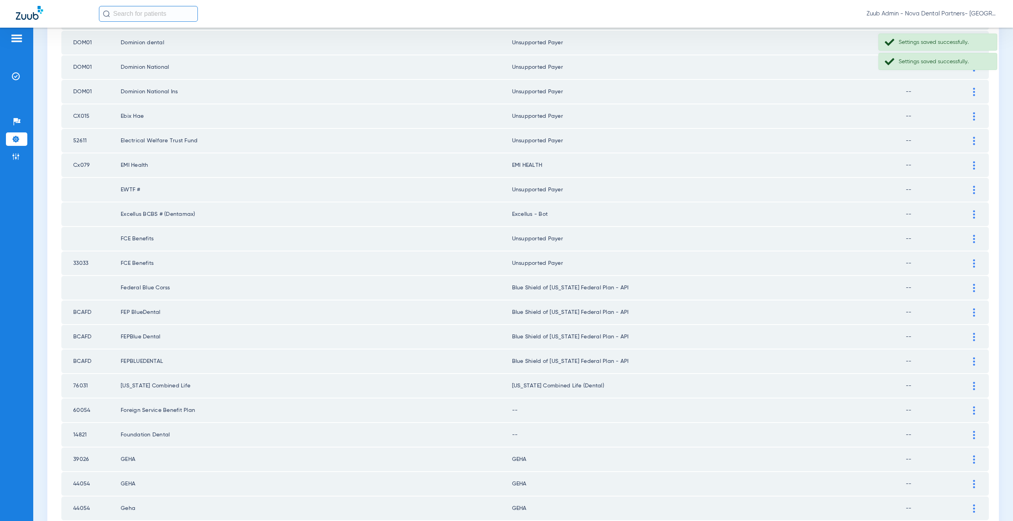
click at [973, 289] on img at bounding box center [974, 288] width 2 height 8
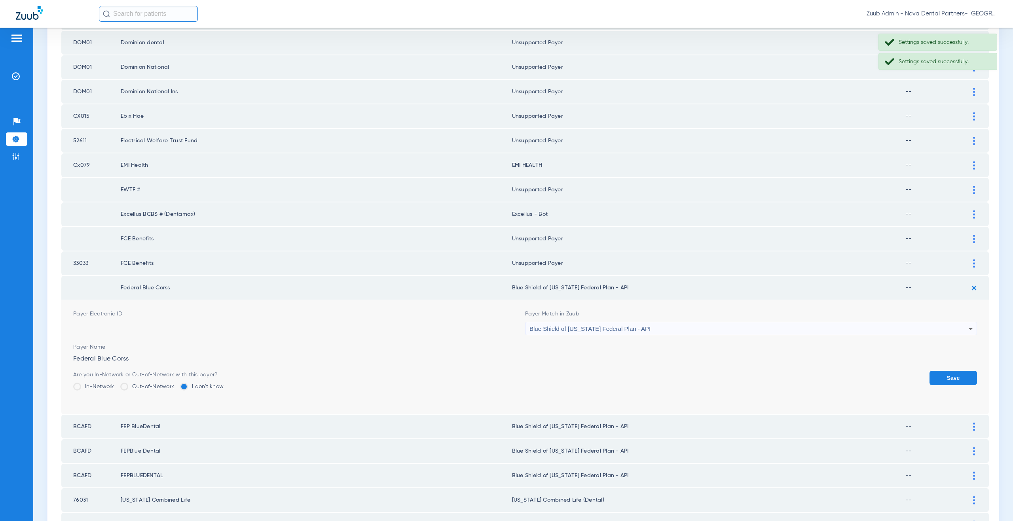
click at [623, 333] on div "Blue Shield of [US_STATE] Federal Plan - API" at bounding box center [748, 328] width 439 height 13
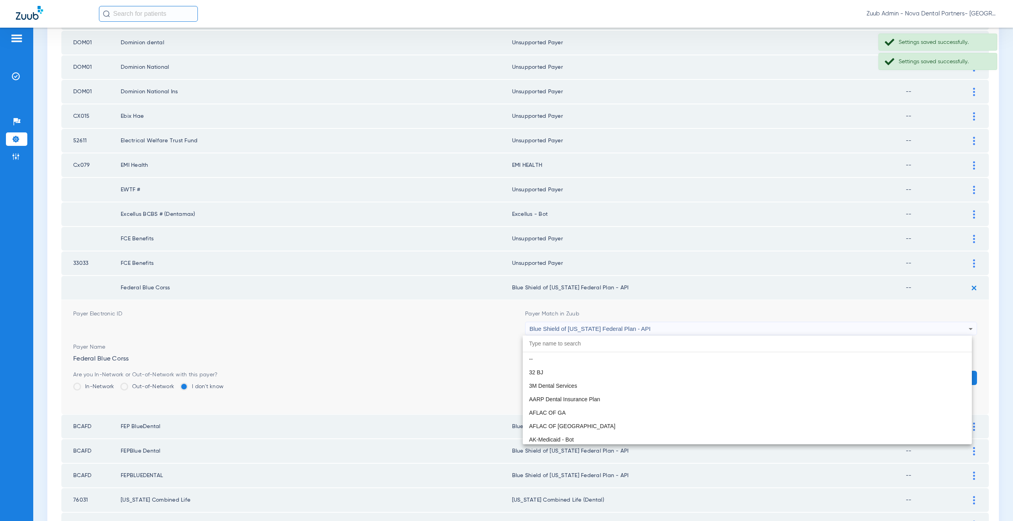
scroll to position [1119, 0]
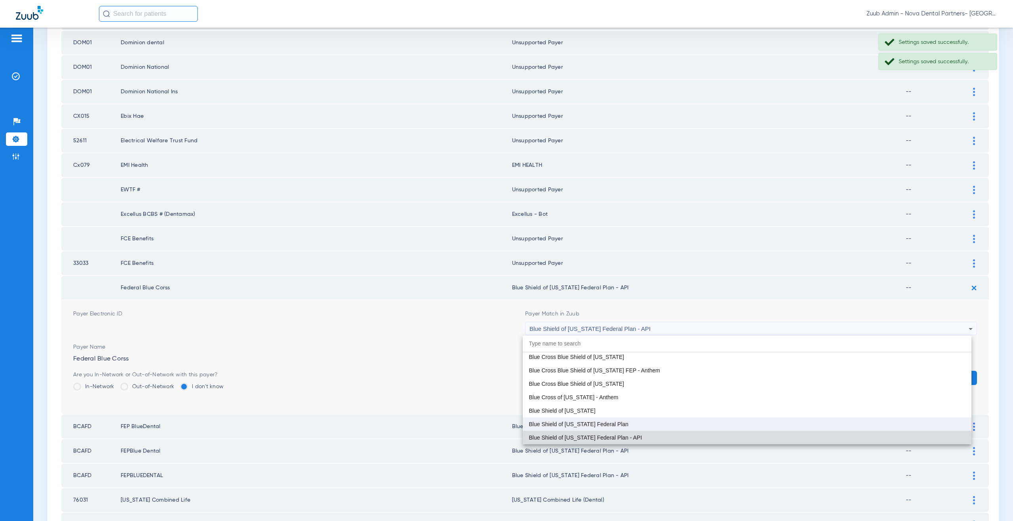
click at [613, 423] on span "Blue Shield of [US_STATE] Federal Plan" at bounding box center [579, 425] width 100 height 6
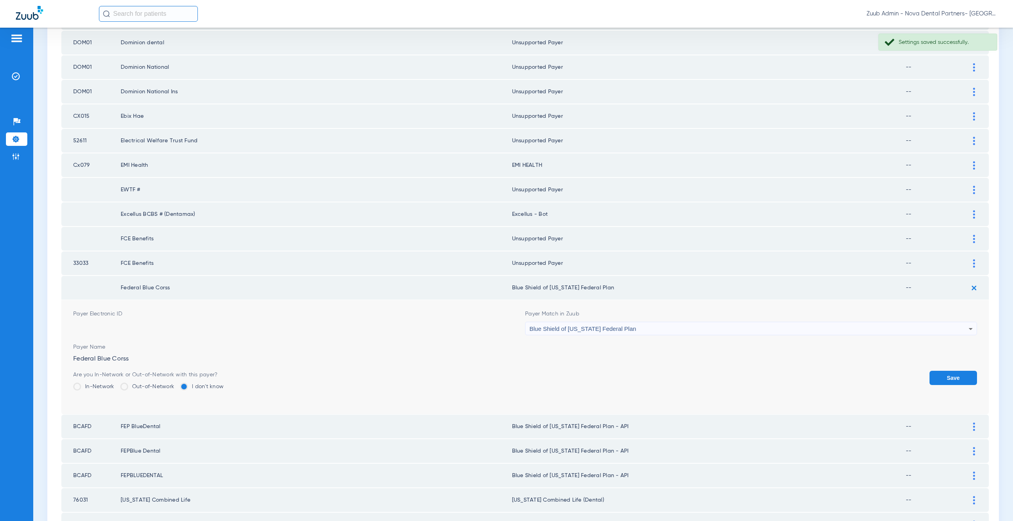
click at [937, 377] on button "Save" at bounding box center [952, 378] width 47 height 14
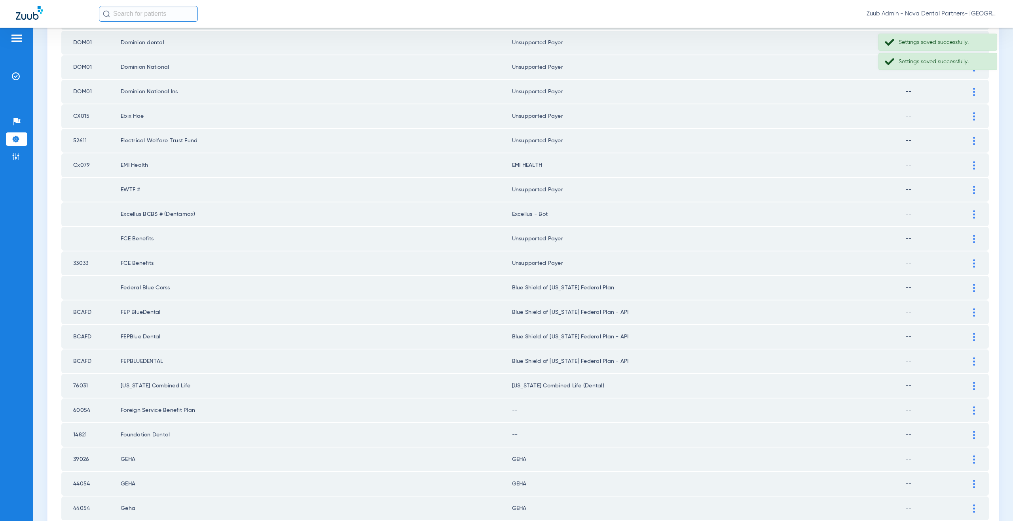
click at [967, 315] on div at bounding box center [974, 313] width 14 height 8
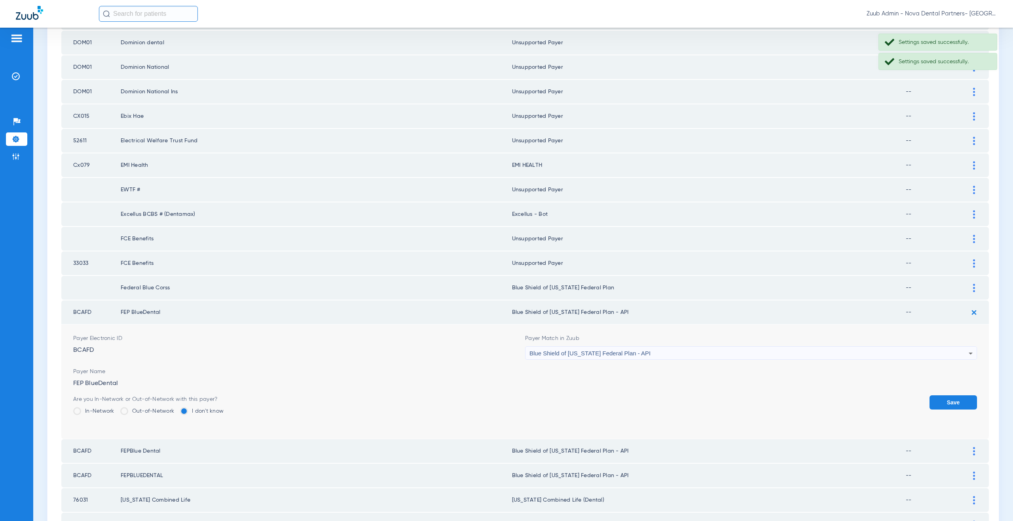
click at [624, 355] on span "Blue Shield of [US_STATE] Federal Plan - API" at bounding box center [589, 353] width 121 height 7
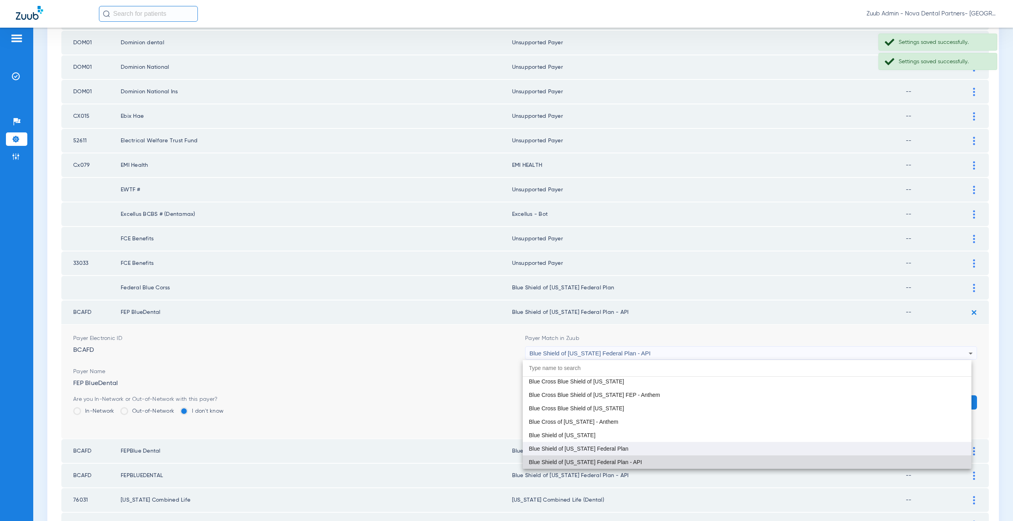
click at [616, 443] on mat-option "Blue Shield of [US_STATE] Federal Plan" at bounding box center [747, 448] width 449 height 13
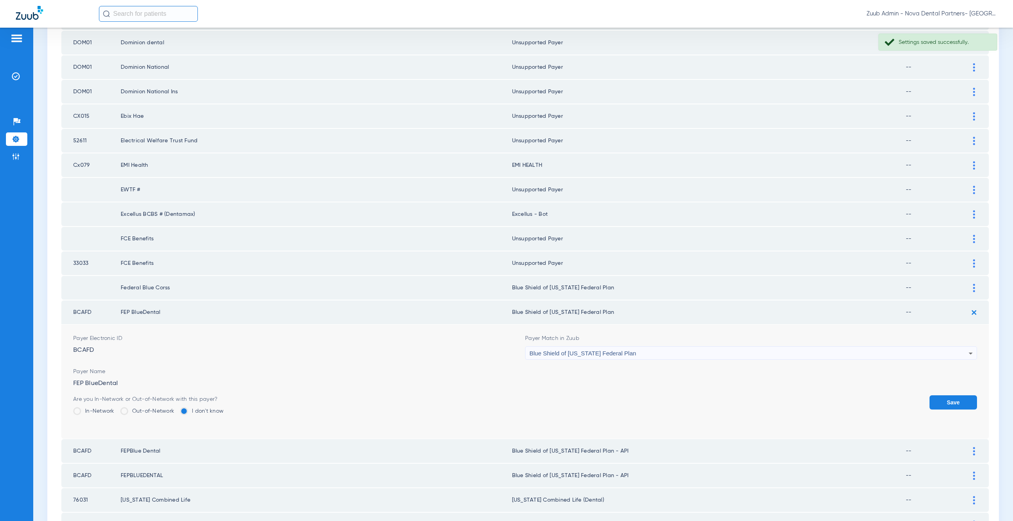
click at [939, 405] on button "Save" at bounding box center [952, 403] width 47 height 14
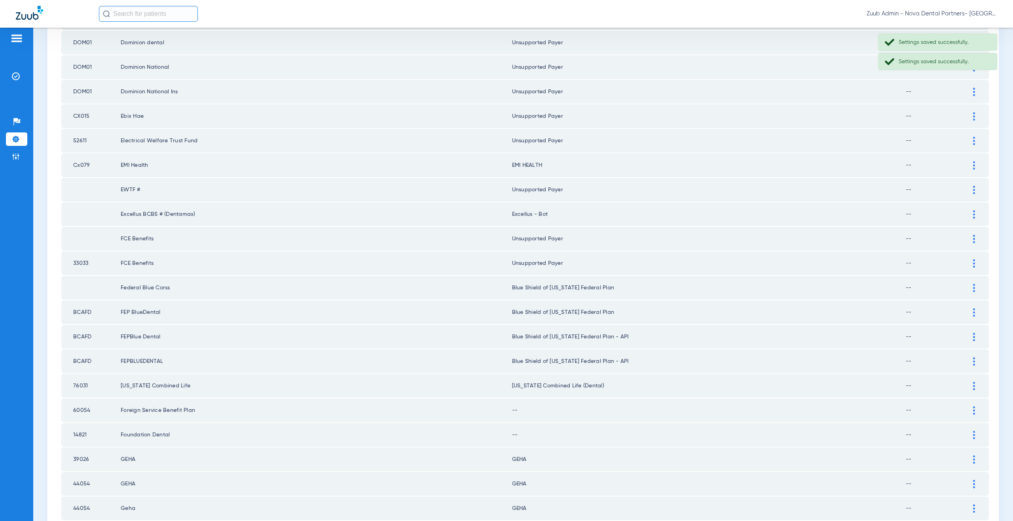
click at [973, 336] on img at bounding box center [974, 337] width 2 height 8
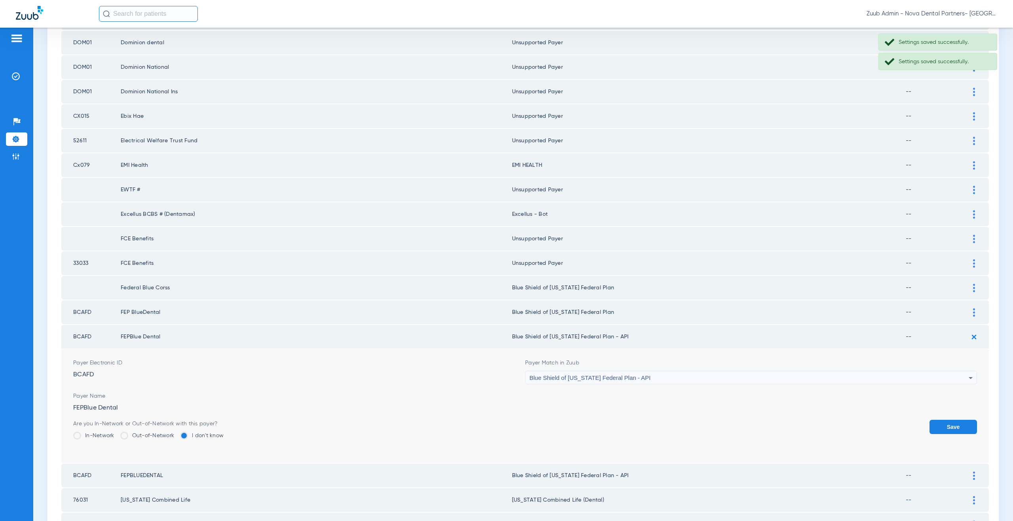
click at [595, 381] on span "Blue Shield of [US_STATE] Federal Plan - API" at bounding box center [589, 378] width 121 height 7
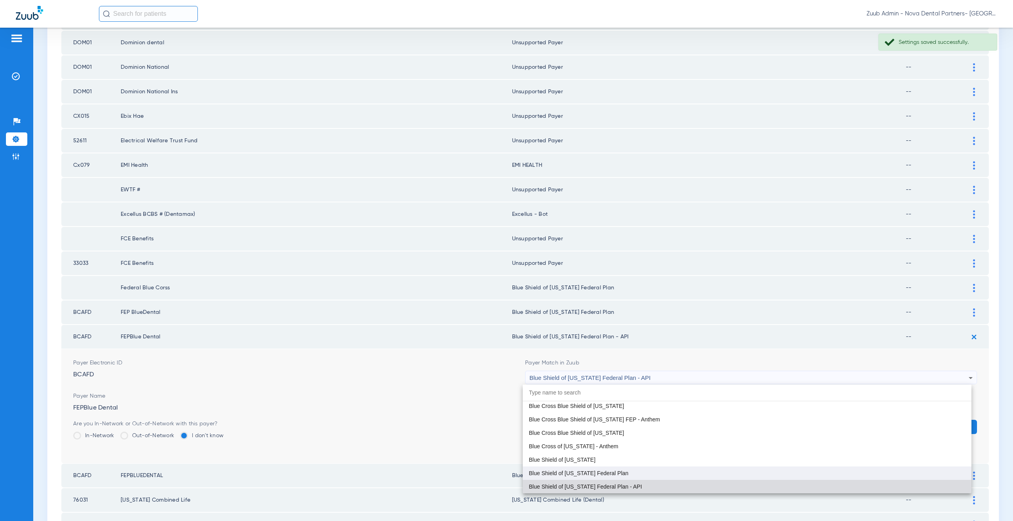
click at [608, 472] on span "Blue Shield of [US_STATE] Federal Plan" at bounding box center [579, 474] width 100 height 6
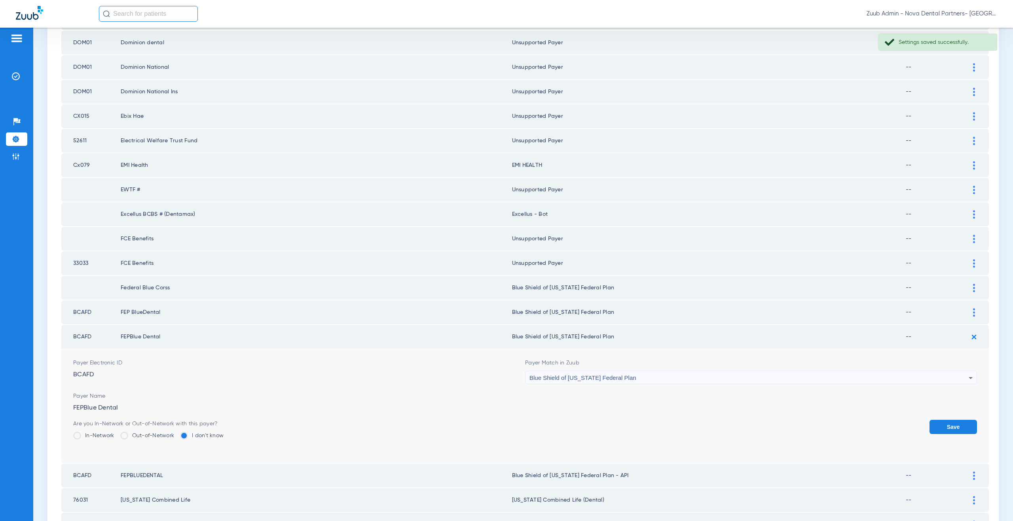
click at [936, 423] on button "Save" at bounding box center [952, 427] width 47 height 14
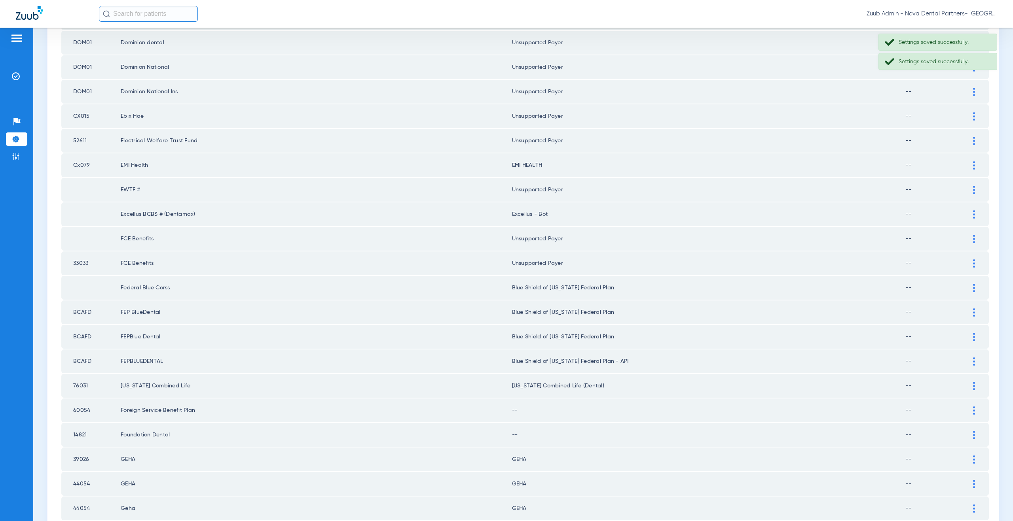
click at [973, 358] on img at bounding box center [974, 362] width 2 height 8
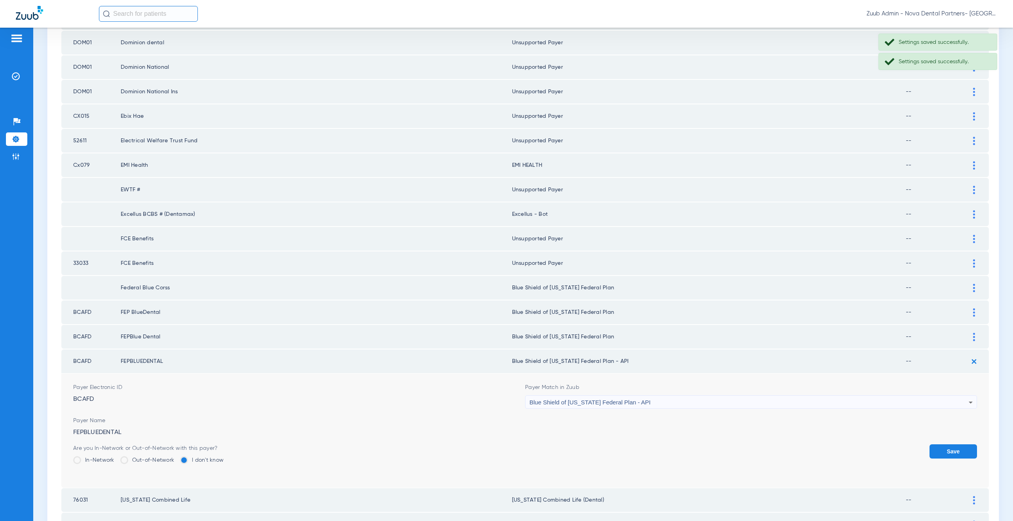
click at [651, 400] on div "Blue Shield of [US_STATE] Federal Plan - API" at bounding box center [748, 402] width 439 height 13
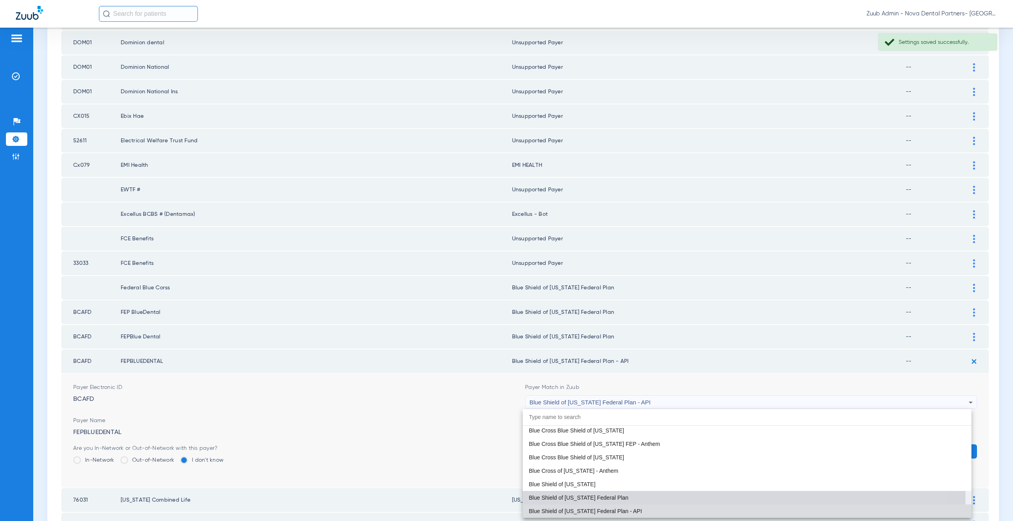
click at [604, 498] on span "Blue Shield of [US_STATE] Federal Plan" at bounding box center [579, 498] width 100 height 6
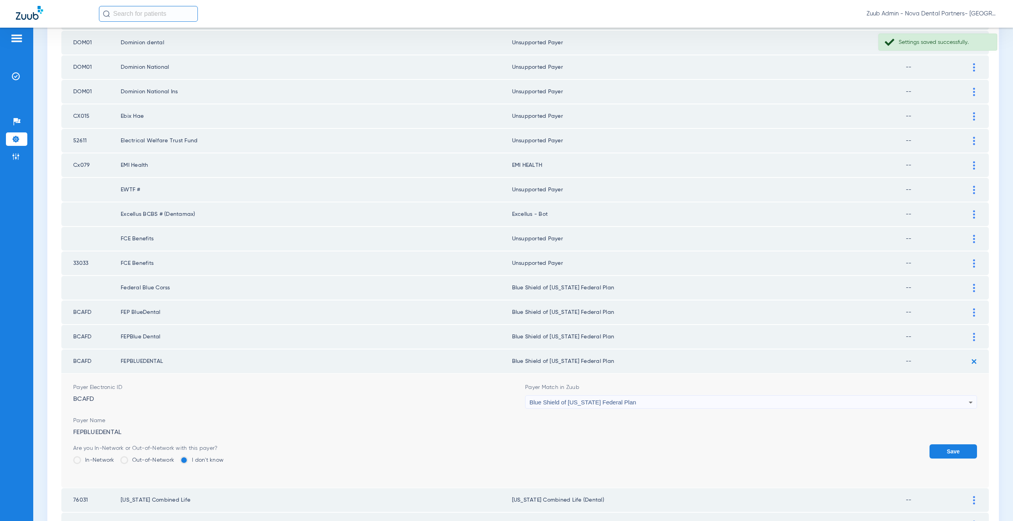
click at [950, 451] on button "Save" at bounding box center [952, 452] width 47 height 14
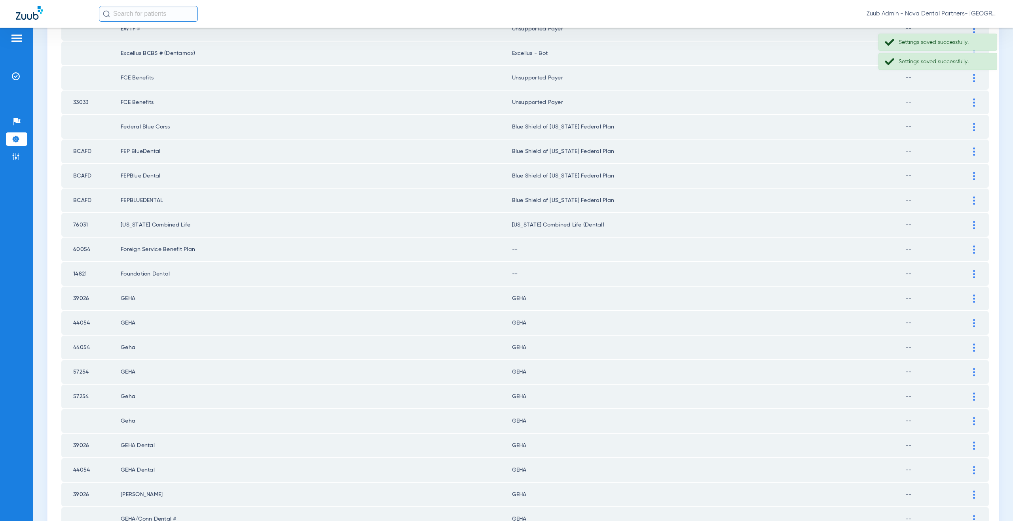
scroll to position [367, 0]
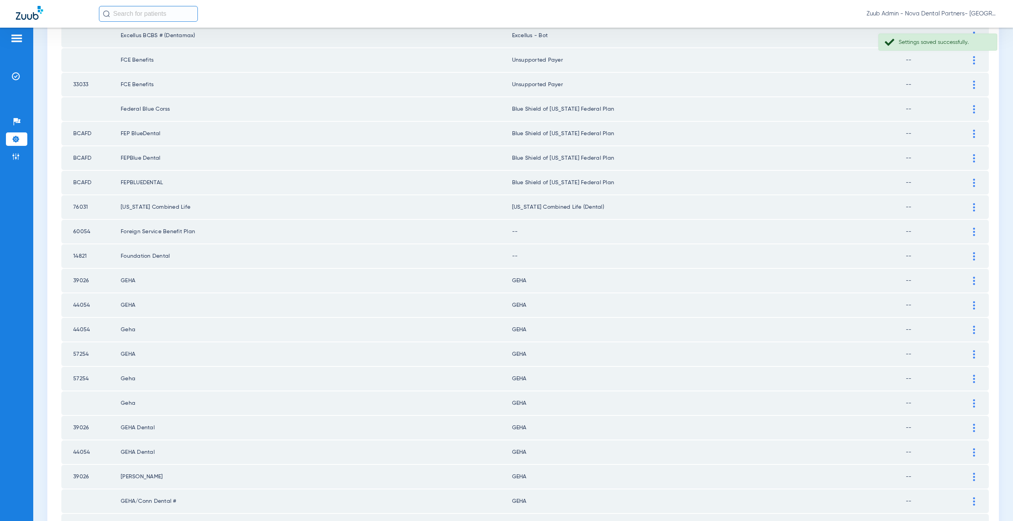
click at [967, 231] on div at bounding box center [974, 232] width 14 height 8
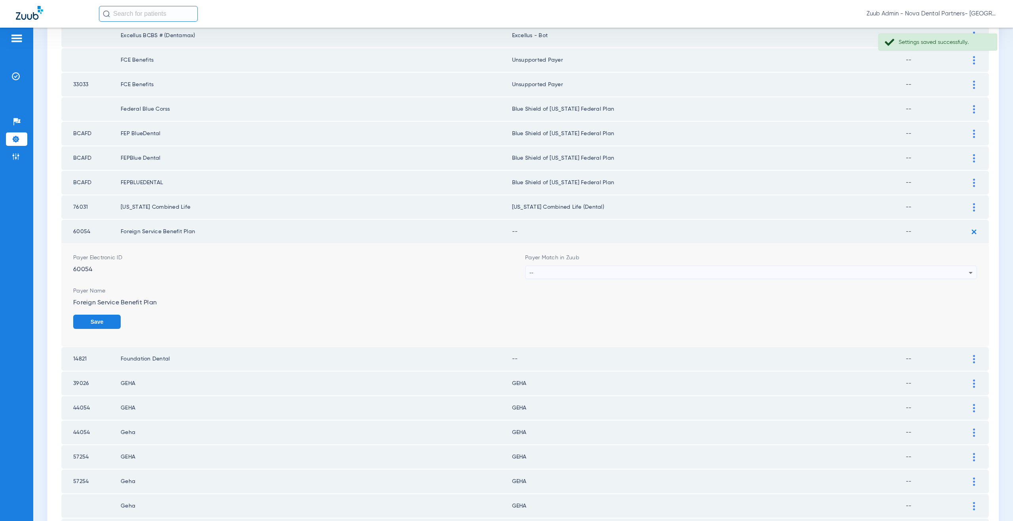
click at [565, 274] on div "--" at bounding box center [748, 272] width 439 height 13
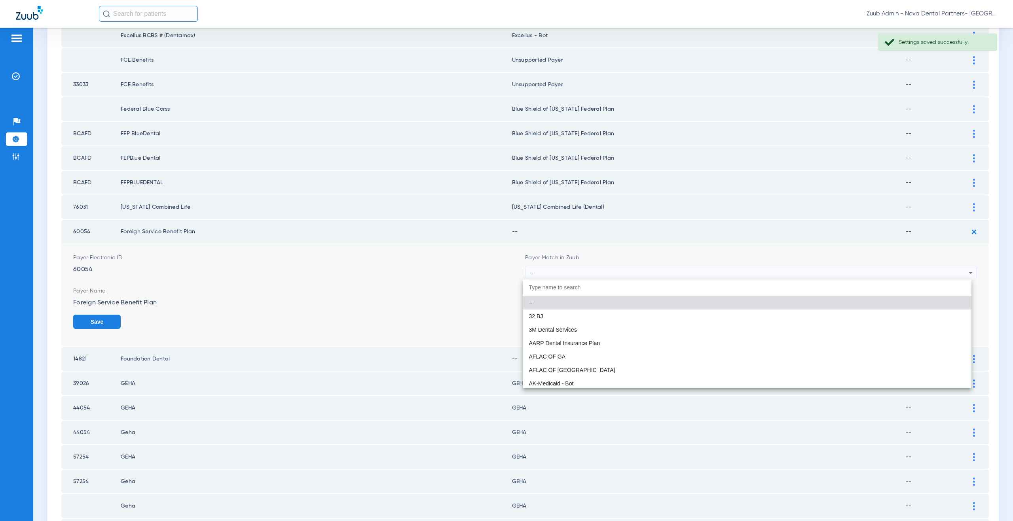
paste input "supported Payer"
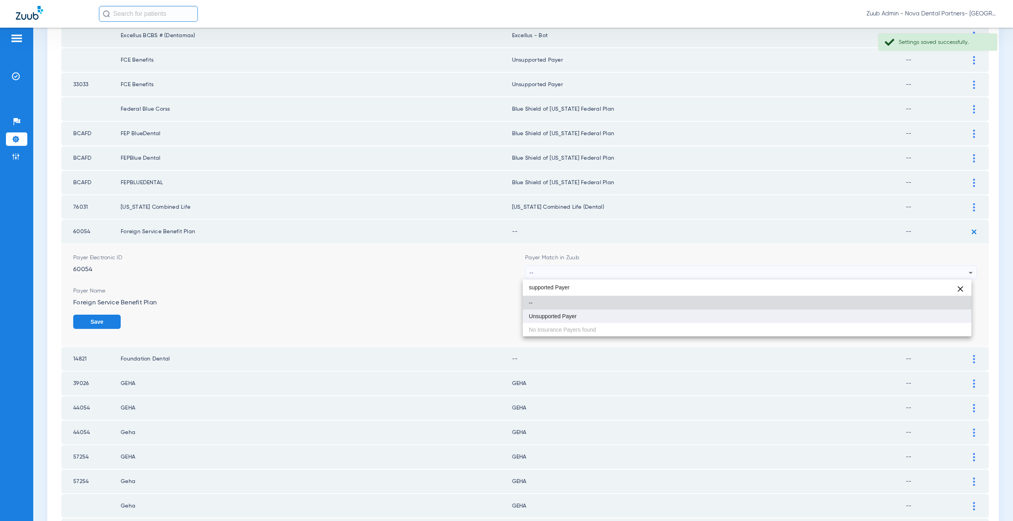
type input "supported Payer"
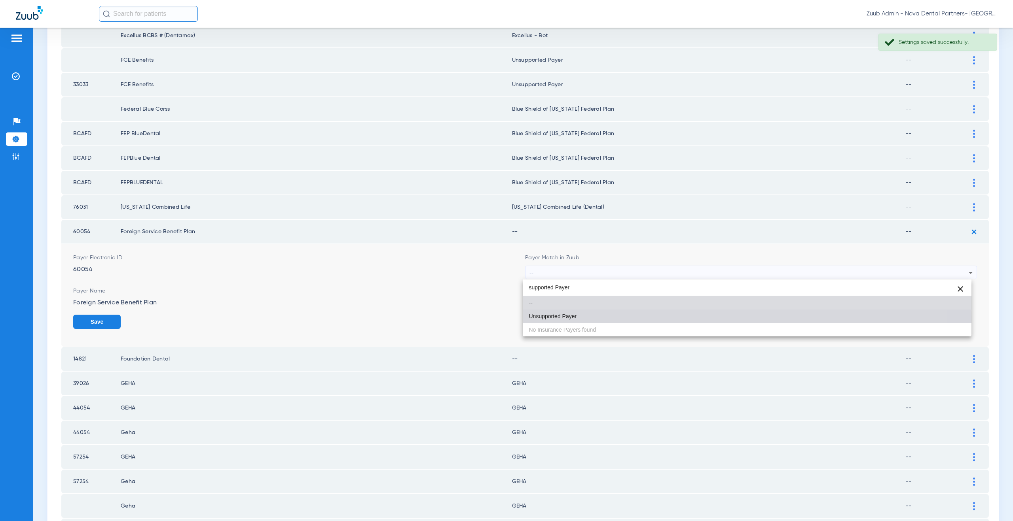
click at [557, 320] on mat-option "Unsupported Payer" at bounding box center [747, 316] width 449 height 13
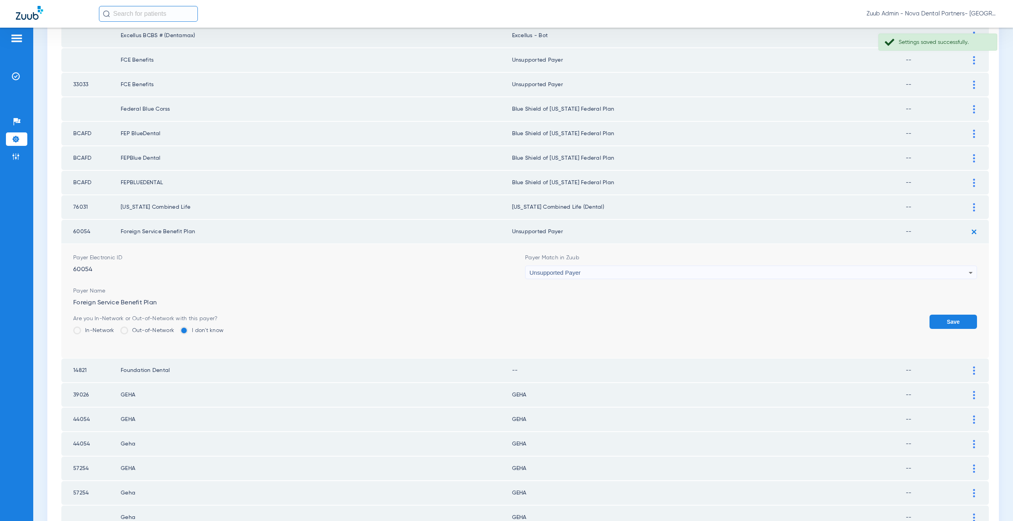
click at [944, 326] on button "Save" at bounding box center [952, 322] width 47 height 14
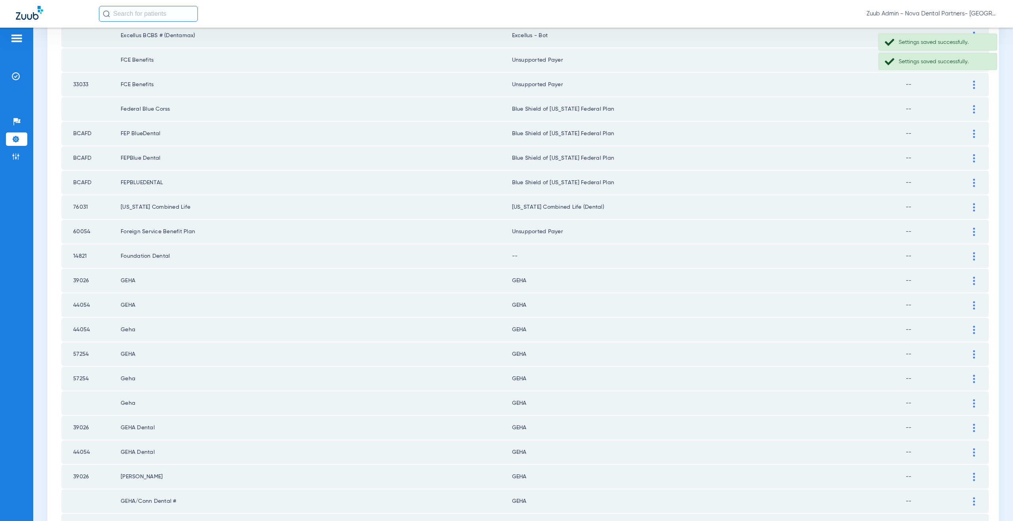
click at [973, 254] on img at bounding box center [974, 256] width 2 height 8
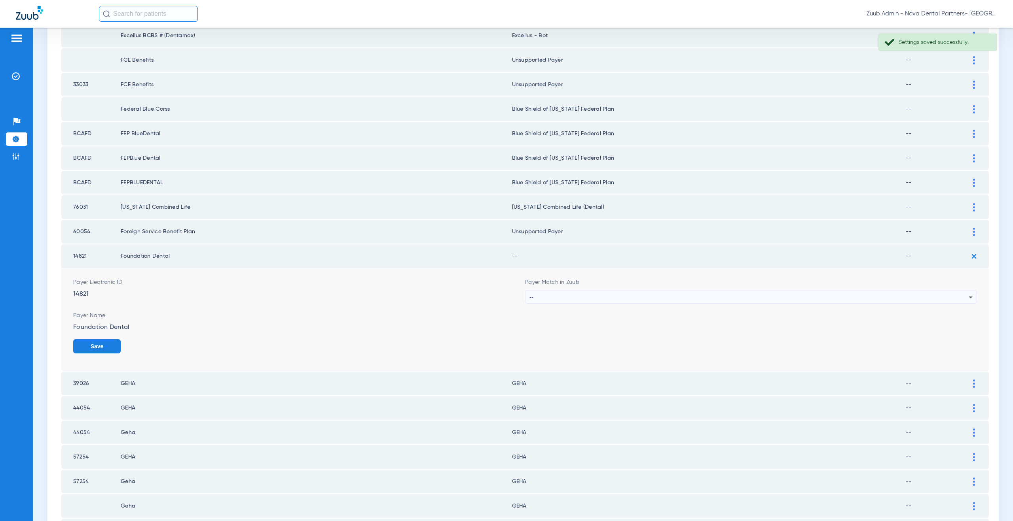
click at [567, 296] on div "--" at bounding box center [748, 297] width 439 height 13
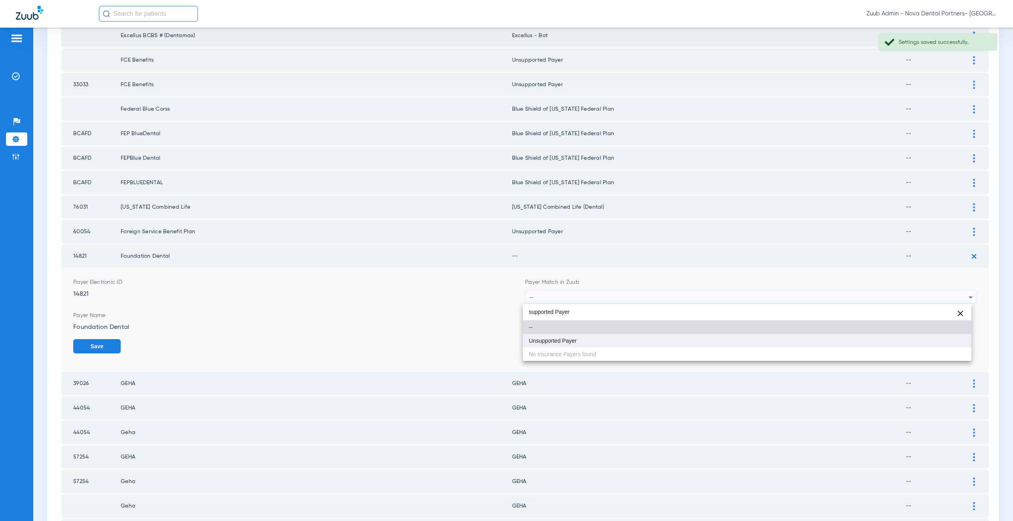
type input "supported Payer"
click at [562, 343] on span "Unsupported Payer" at bounding box center [553, 341] width 48 height 6
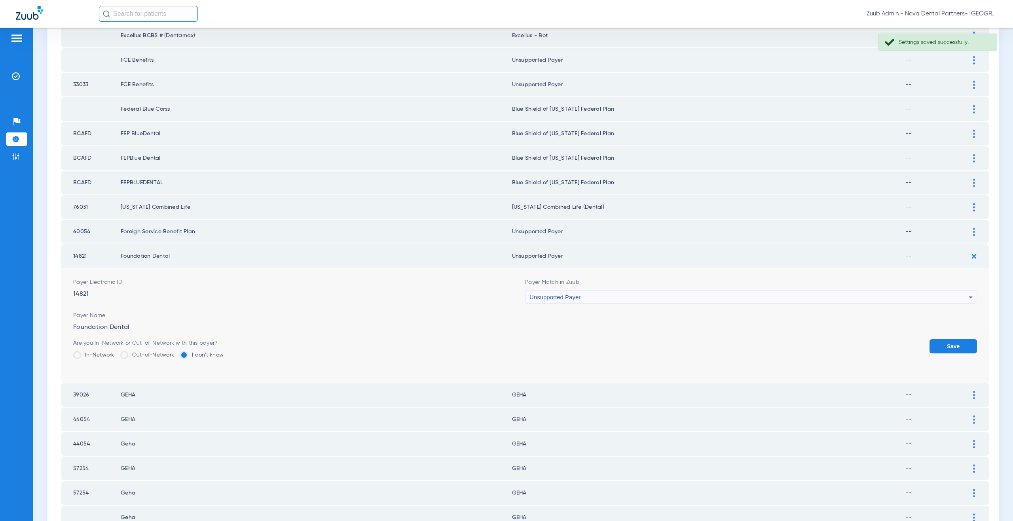
click at [946, 352] on button "Save" at bounding box center [952, 346] width 47 height 14
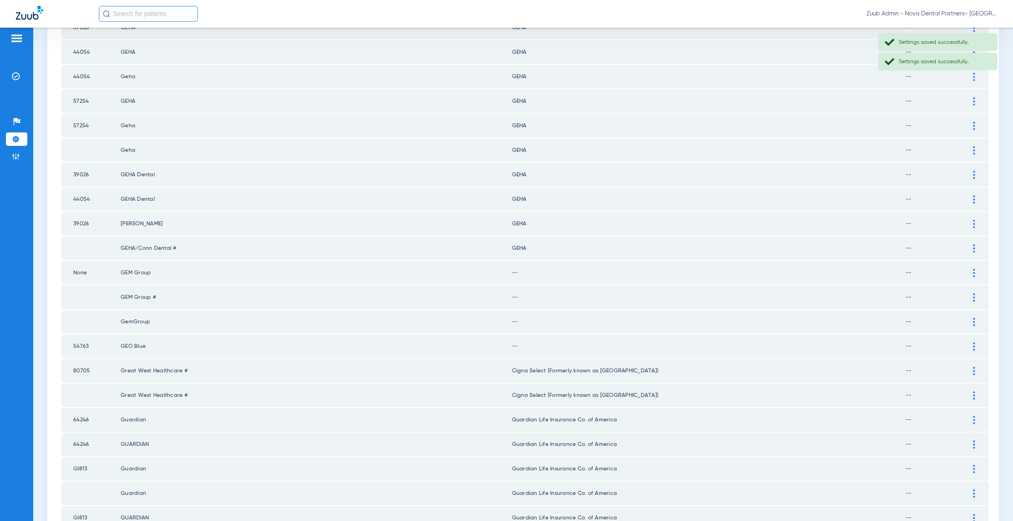
scroll to position [622, 0]
click at [970, 274] on div at bounding box center [974, 271] width 14 height 8
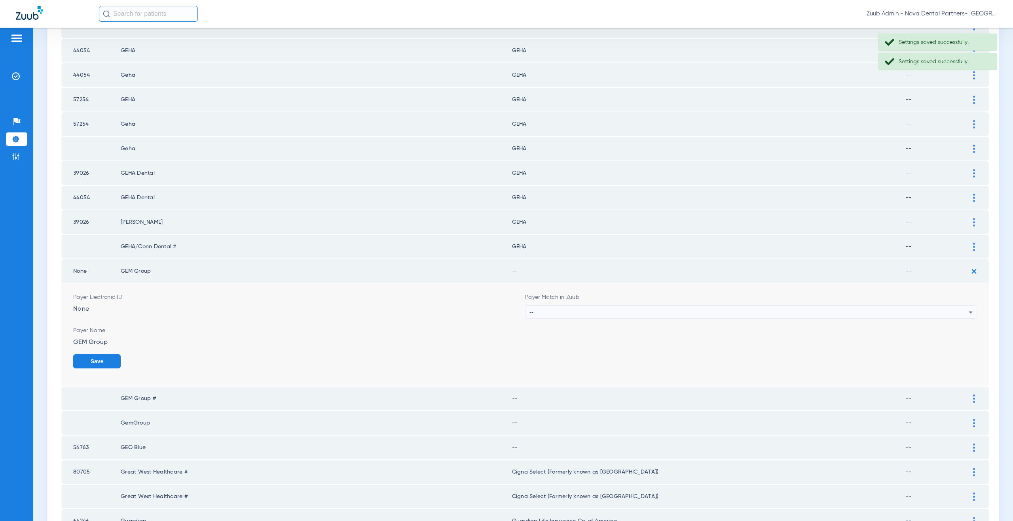
click at [559, 312] on div "--" at bounding box center [748, 312] width 439 height 13
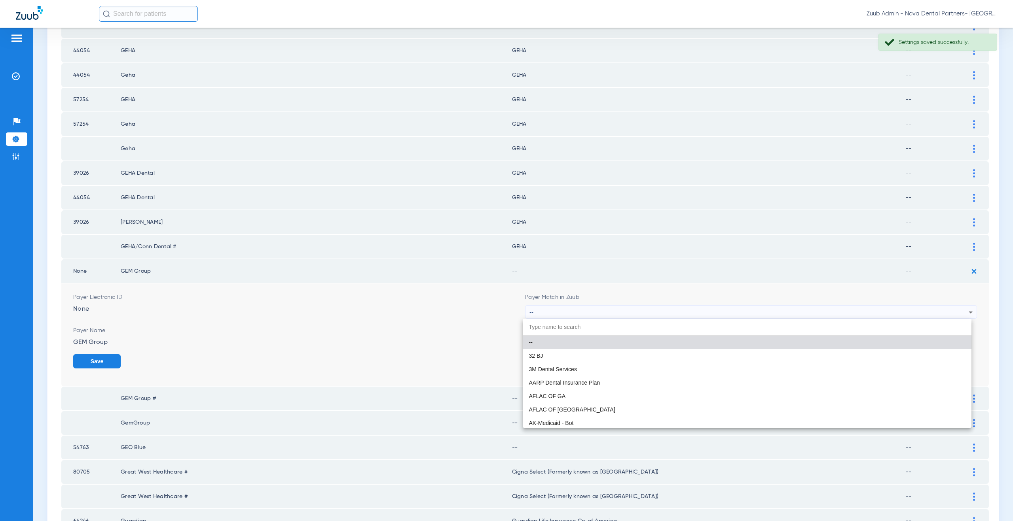
paste input "supported Payer"
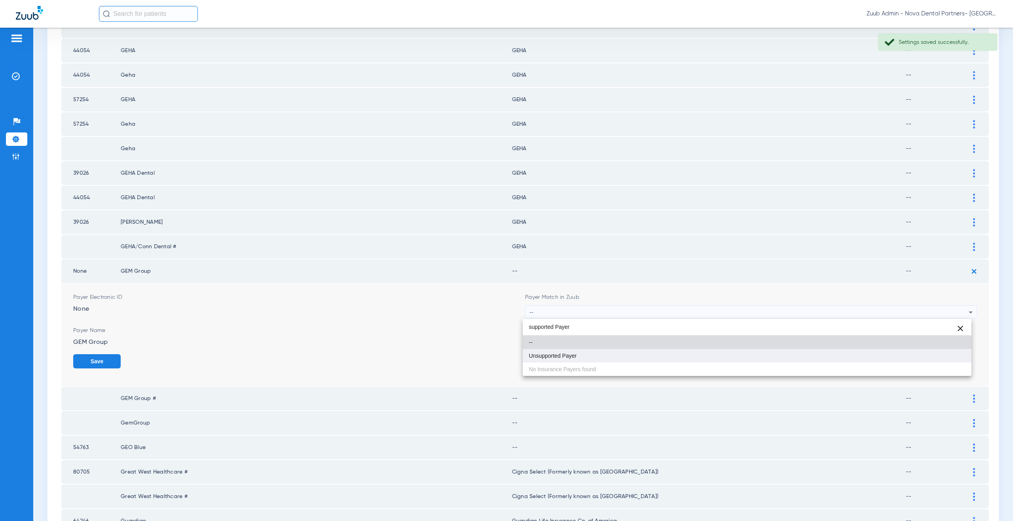
type input "supported Payer"
click at [562, 361] on mat-option "Unsupported Payer" at bounding box center [747, 355] width 449 height 13
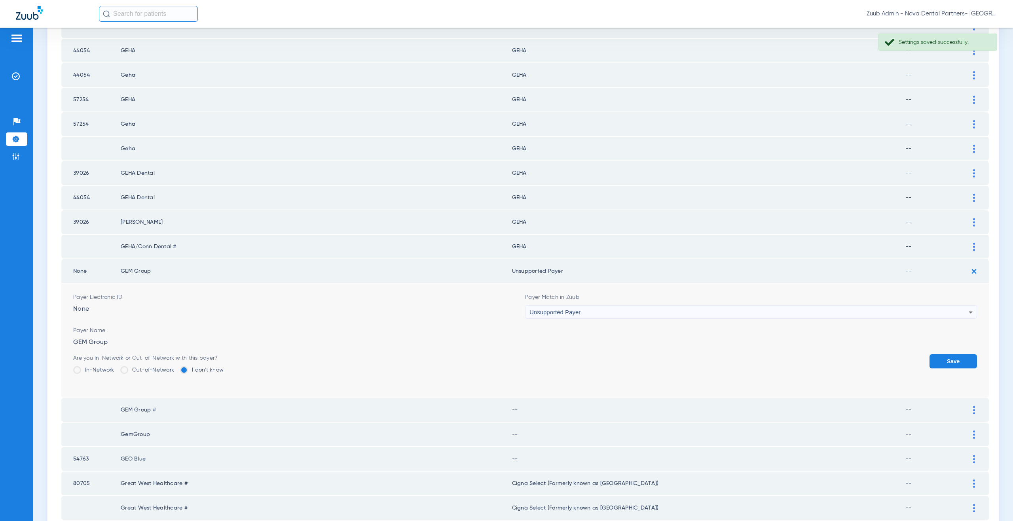
click at [942, 358] on button "Save" at bounding box center [952, 362] width 47 height 14
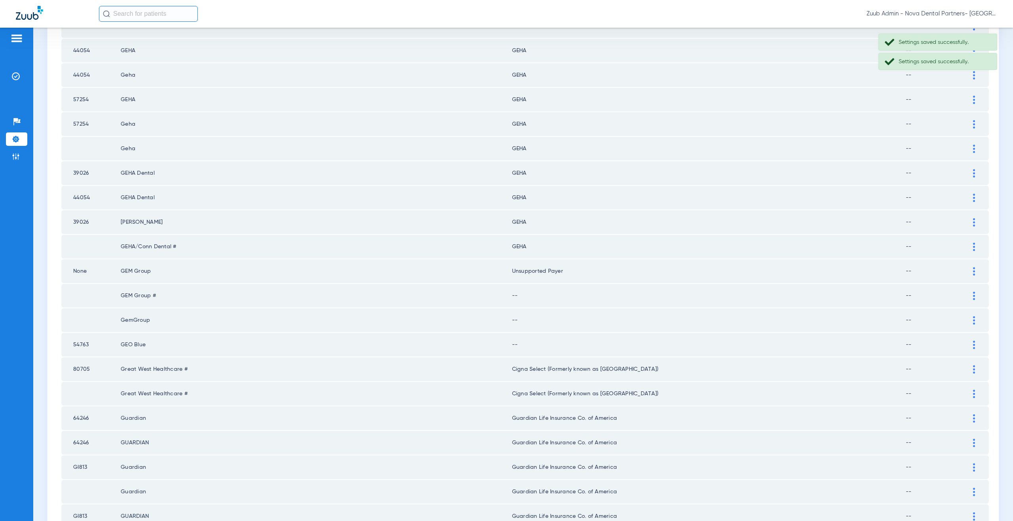
click at [967, 297] on div at bounding box center [974, 296] width 14 height 8
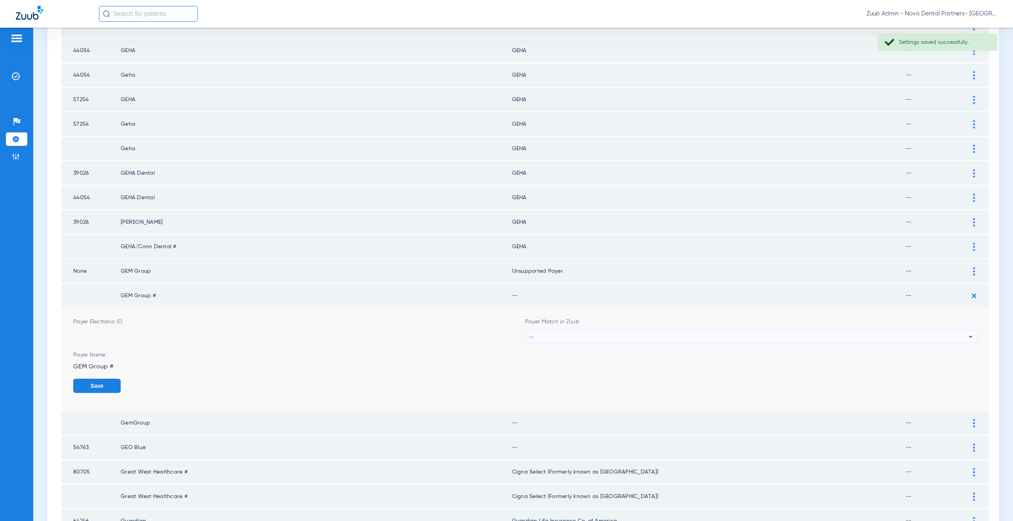
click at [602, 338] on div "--" at bounding box center [748, 336] width 439 height 13
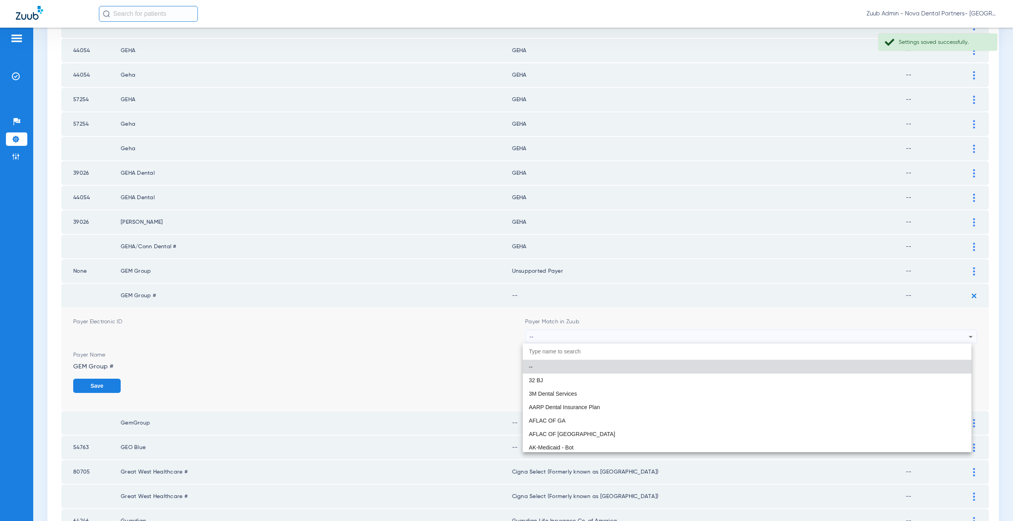
paste input "supported Payer"
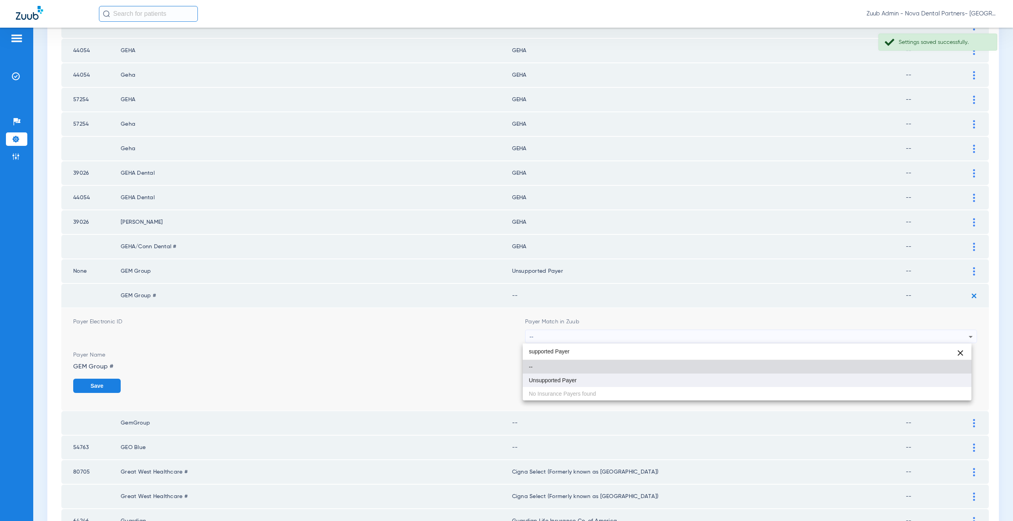
type input "supported Payer"
click at [590, 382] on mat-option "Unsupported Payer" at bounding box center [747, 380] width 449 height 13
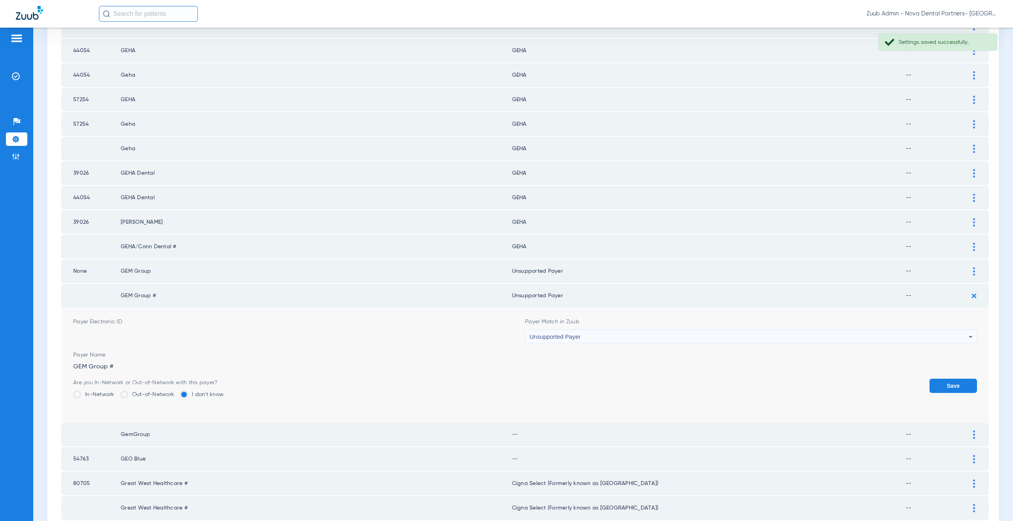
click at [957, 381] on button "Save" at bounding box center [952, 386] width 47 height 14
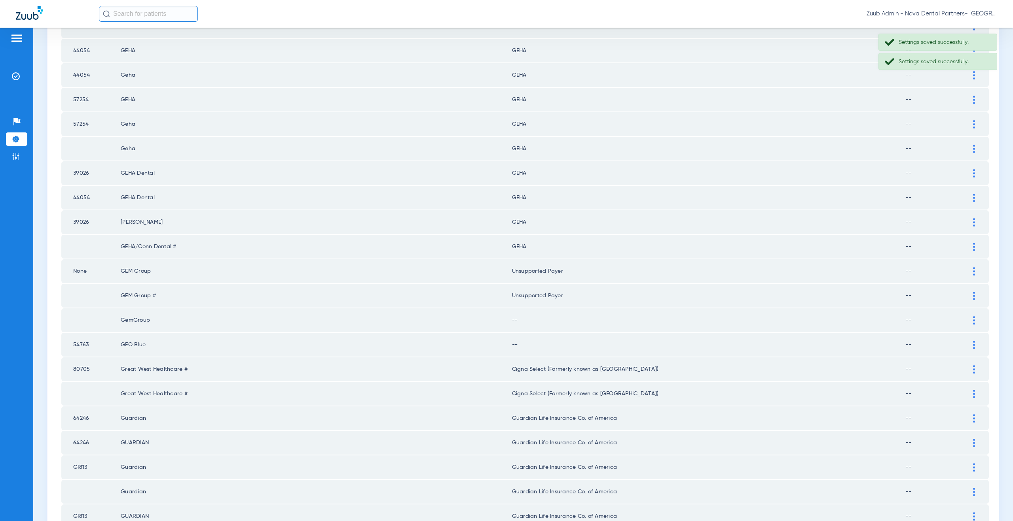
click at [967, 321] on div at bounding box center [974, 321] width 14 height 8
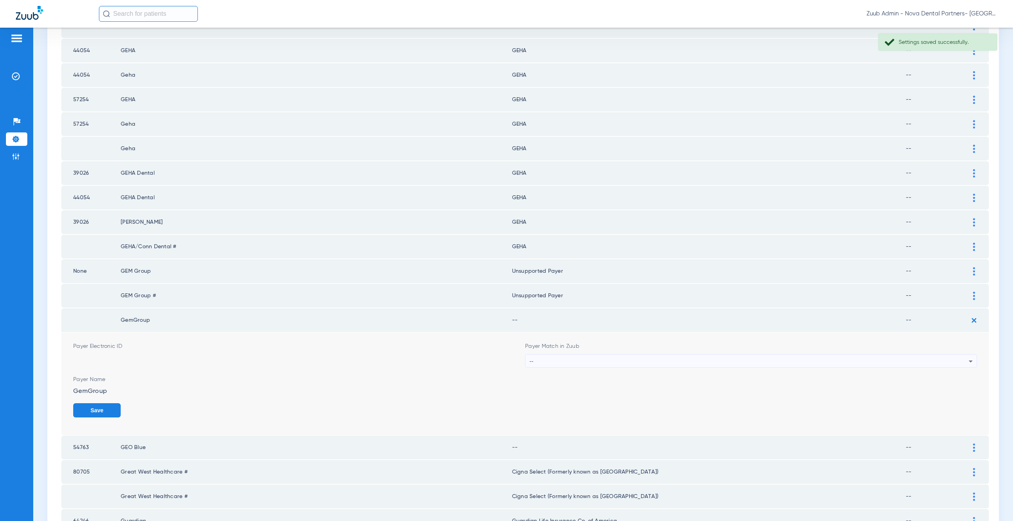
click at [533, 357] on div "--" at bounding box center [748, 361] width 439 height 13
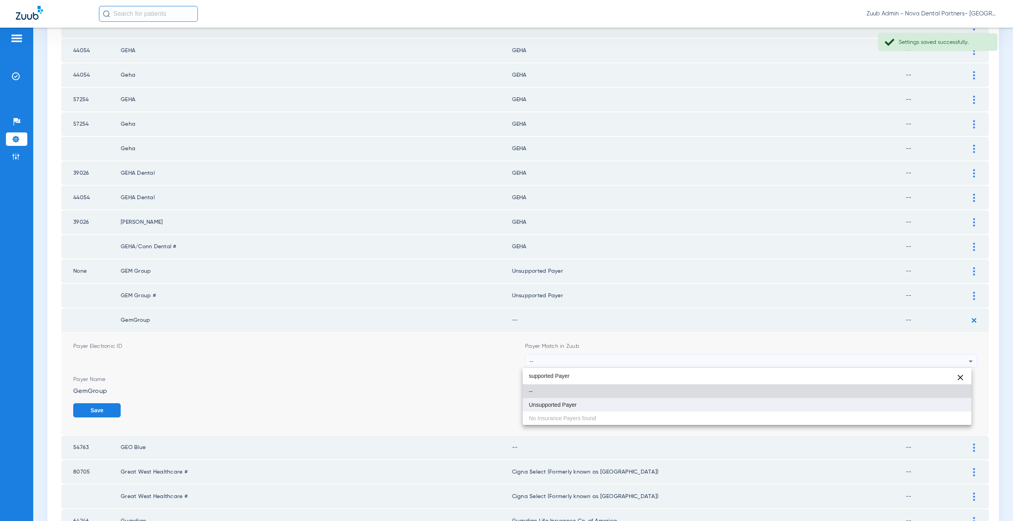
type input "supported Payer"
click at [558, 404] on span "Unsupported Payer" at bounding box center [553, 405] width 48 height 6
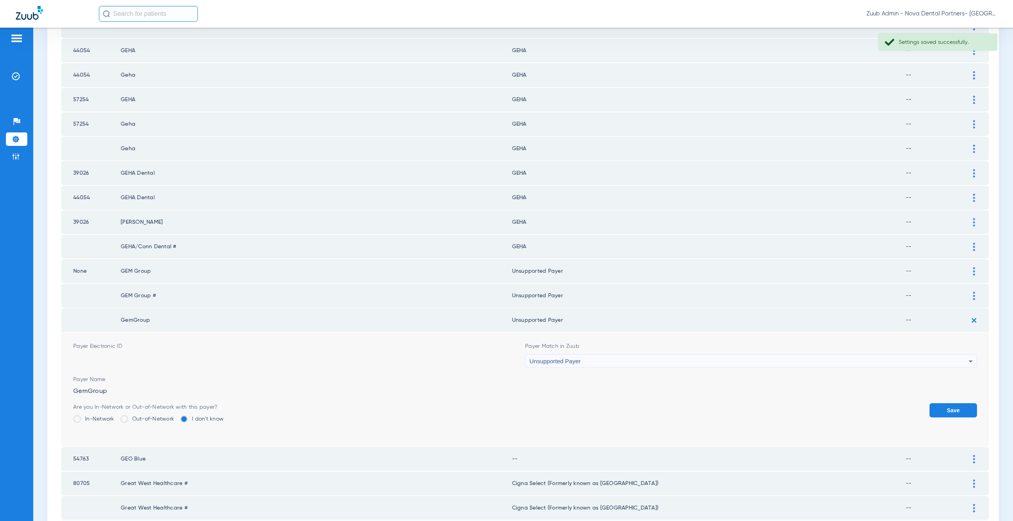
click at [942, 408] on button "Save" at bounding box center [952, 411] width 47 height 14
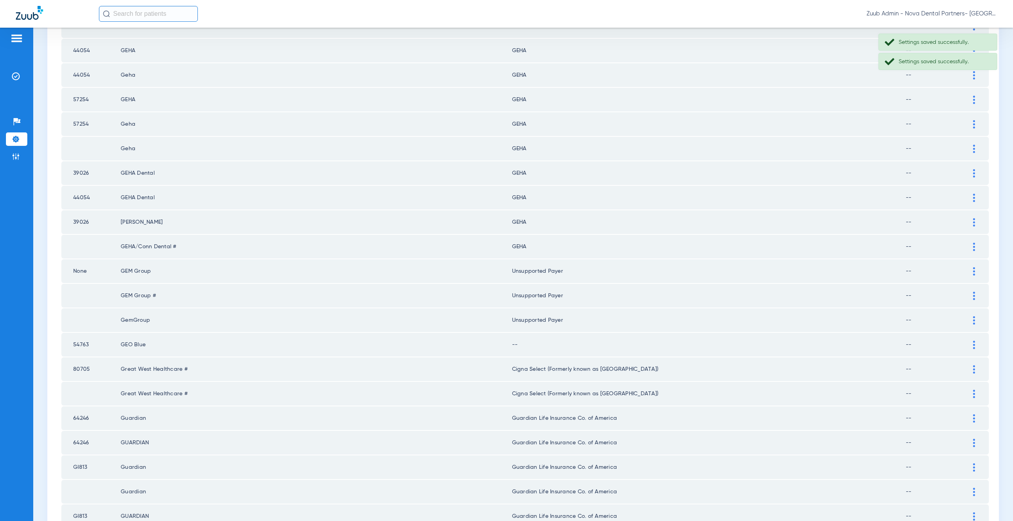
click at [967, 343] on div at bounding box center [974, 345] width 14 height 8
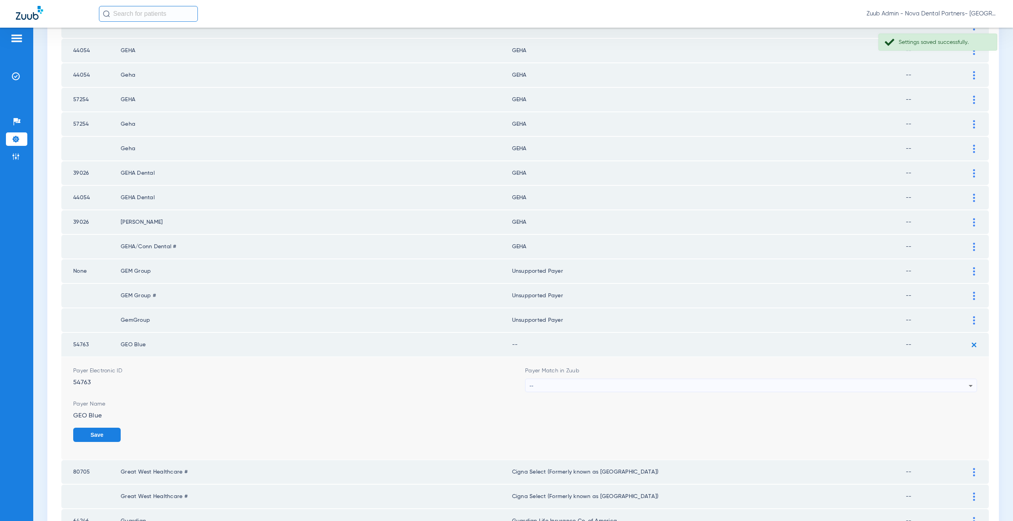
click at [543, 387] on div "--" at bounding box center [748, 385] width 439 height 13
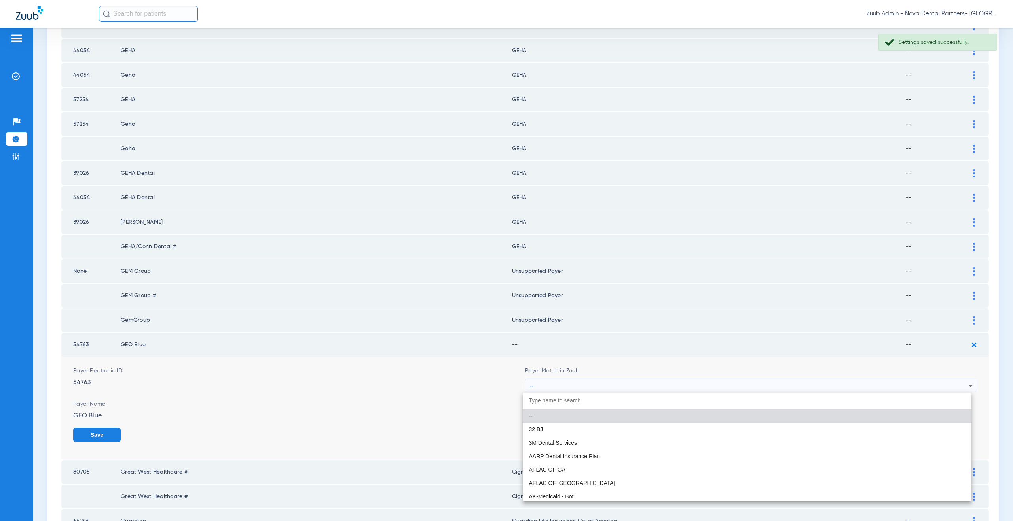
paste input "supported Payer"
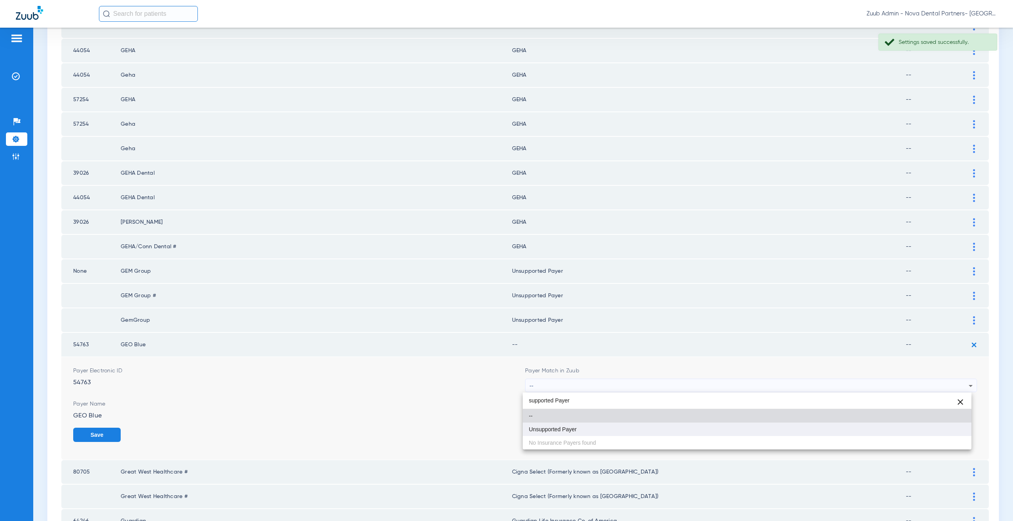
type input "supported Payer"
click at [544, 426] on mat-option "Unsupported Payer" at bounding box center [747, 429] width 449 height 13
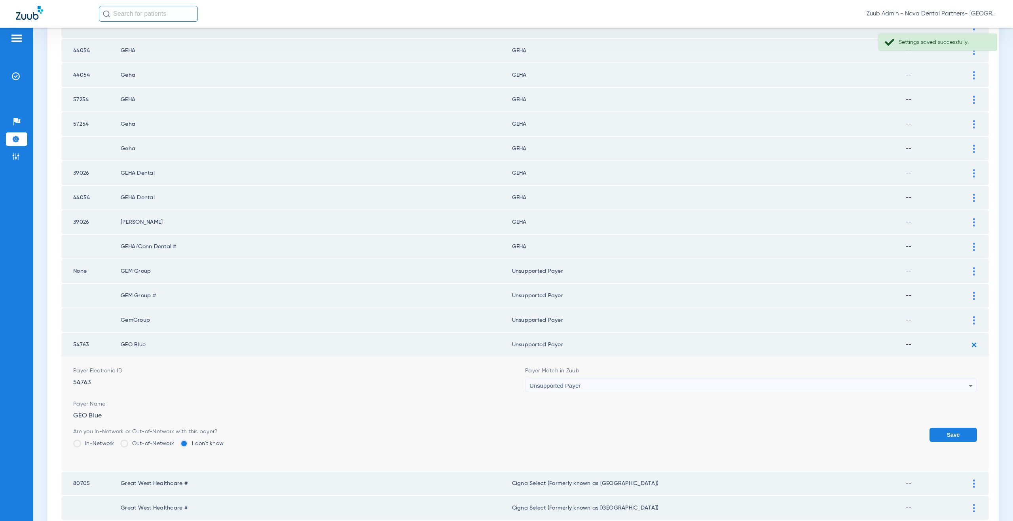
click at [932, 434] on button "Save" at bounding box center [952, 435] width 47 height 14
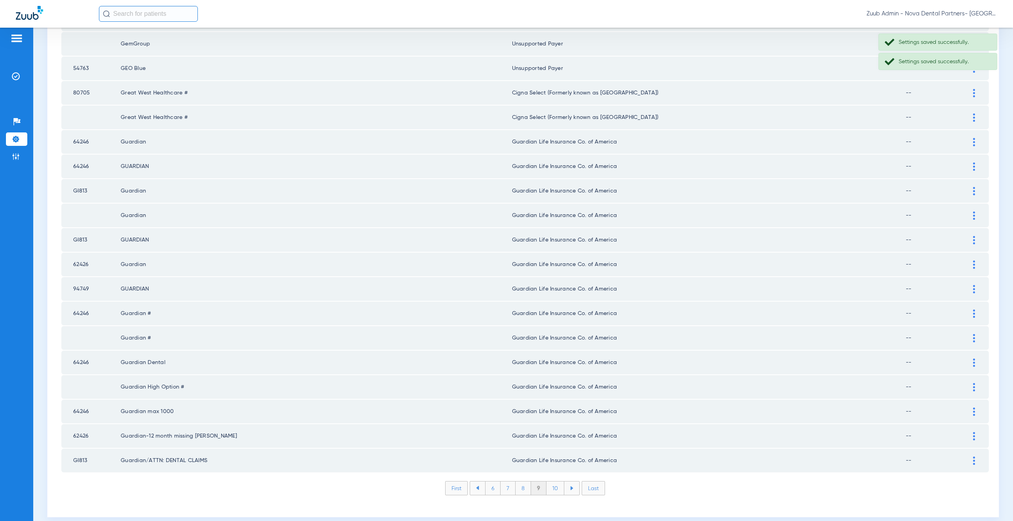
scroll to position [908, 0]
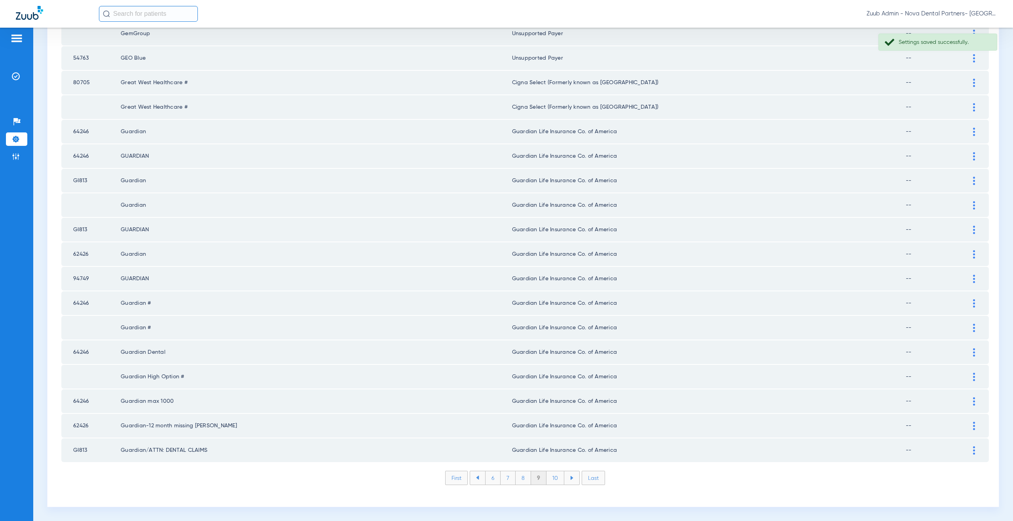
click at [557, 474] on li "10" at bounding box center [555, 478] width 18 height 13
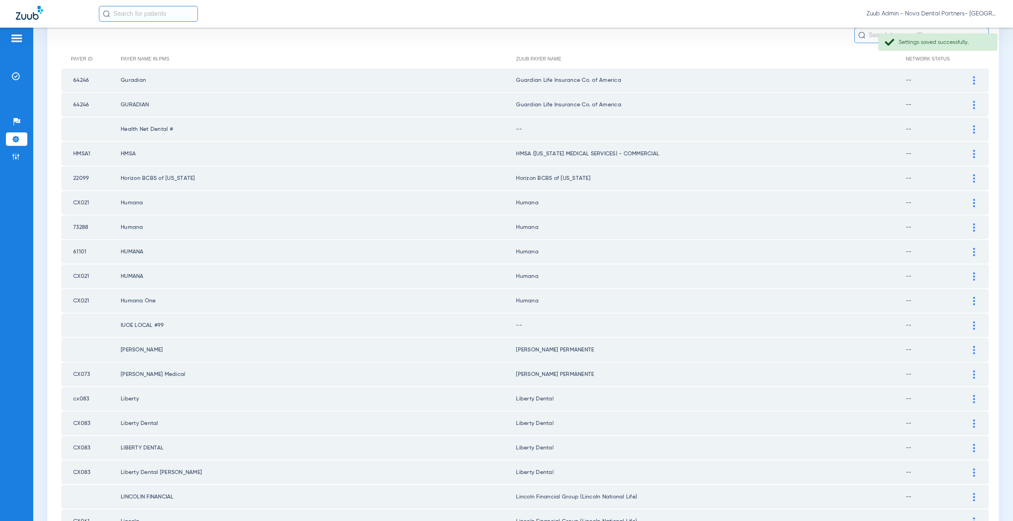
scroll to position [0, 0]
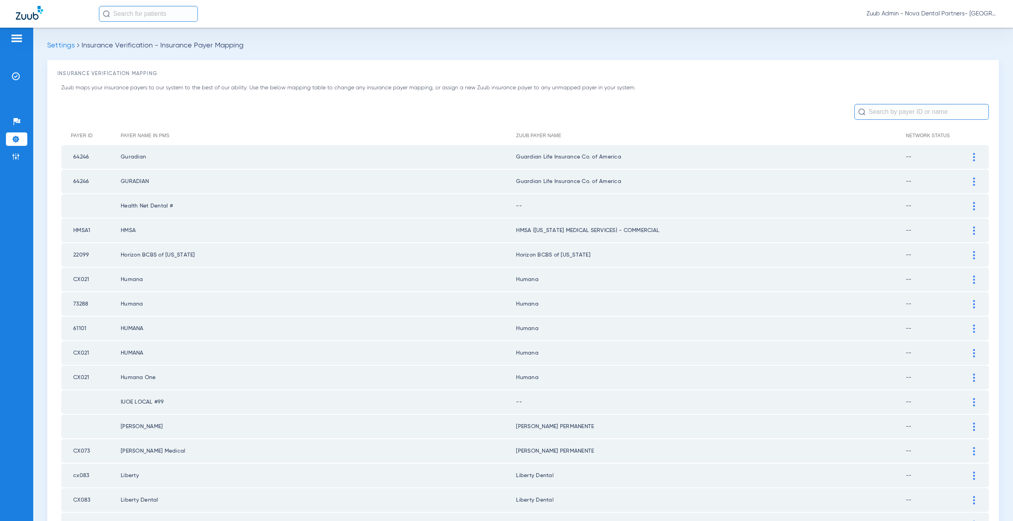
click at [967, 207] on div at bounding box center [974, 206] width 14 height 8
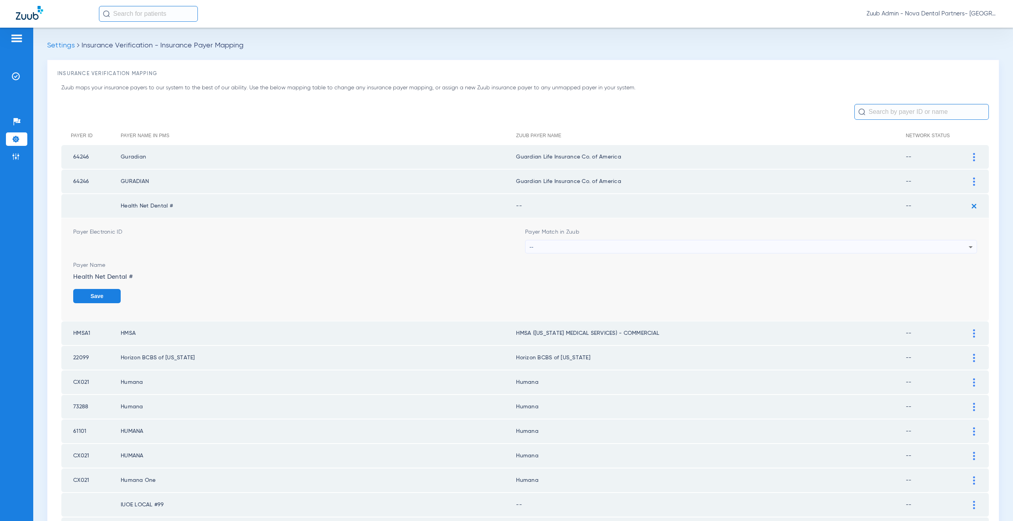
click at [577, 245] on div "--" at bounding box center [748, 247] width 439 height 13
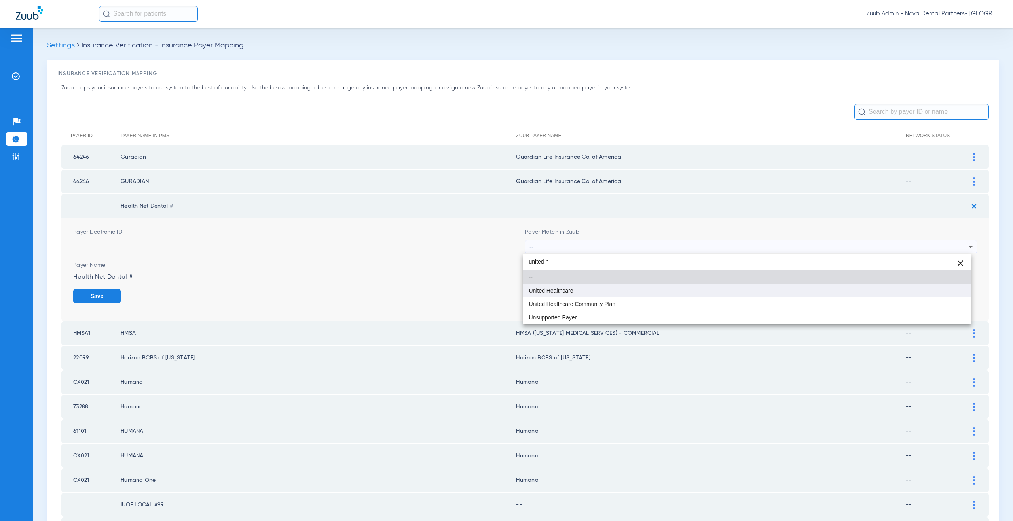
type input "united h"
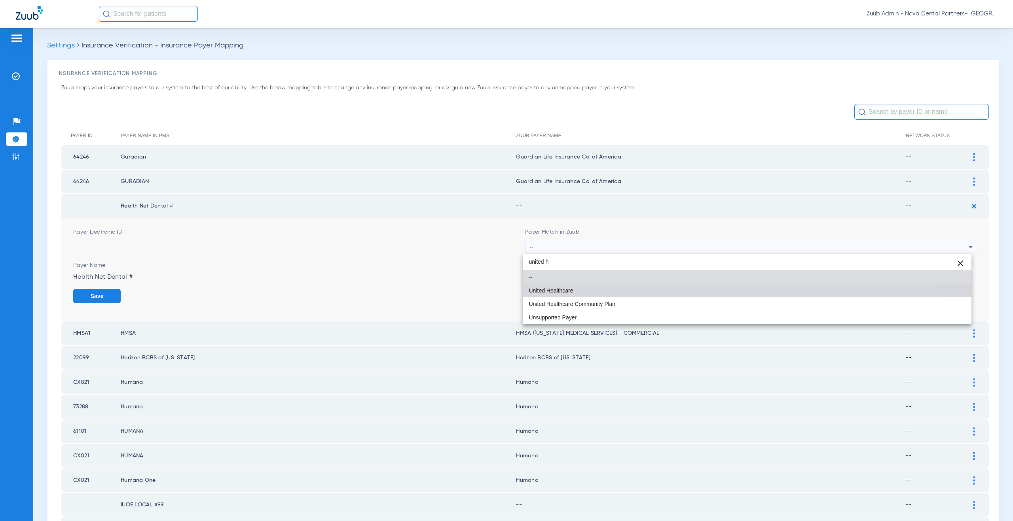
click at [552, 294] on mat-option "United Healthcare" at bounding box center [747, 290] width 449 height 13
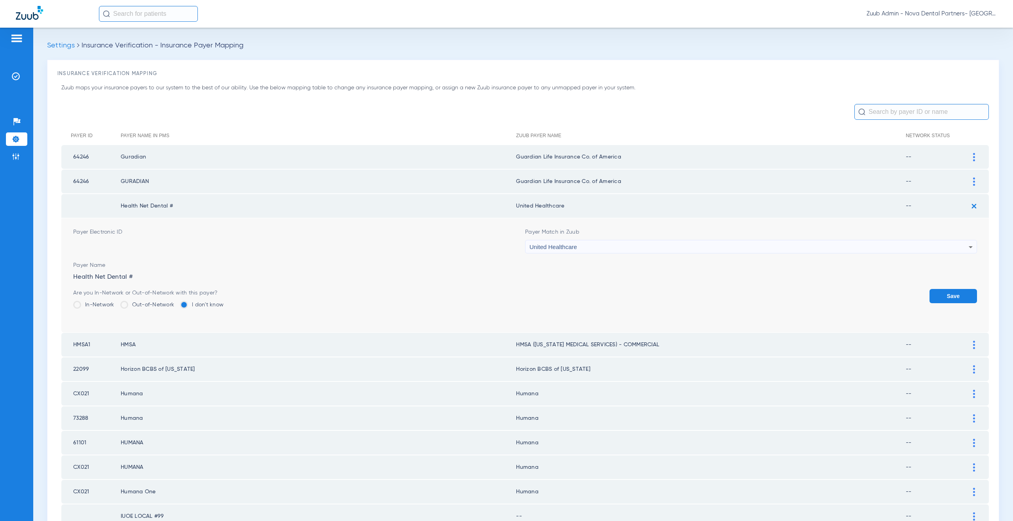
click at [939, 300] on button "Save" at bounding box center [952, 296] width 47 height 14
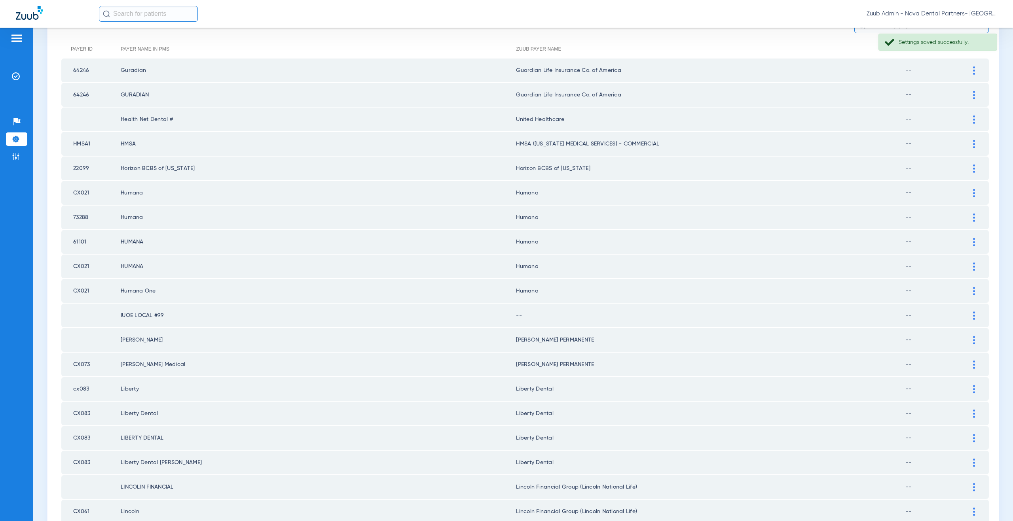
scroll to position [122, 0]
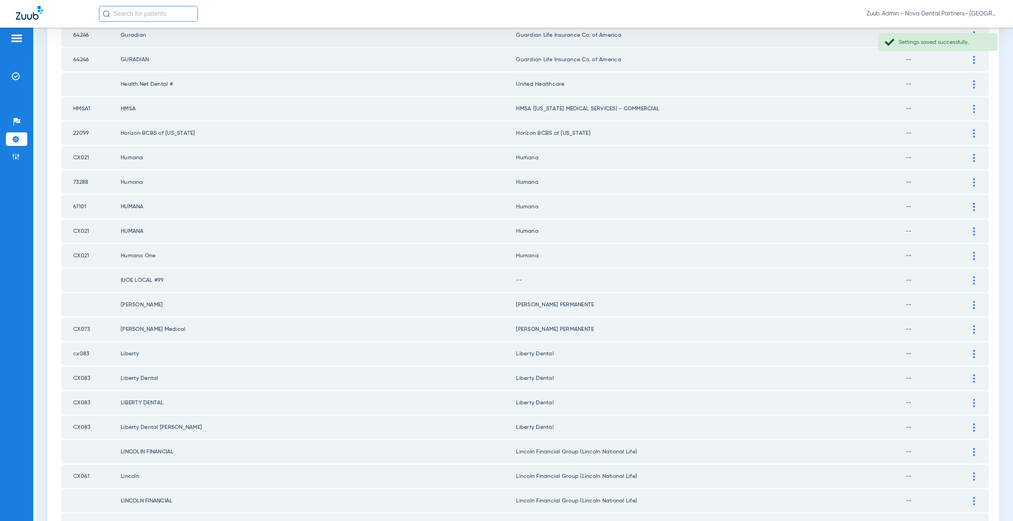
click at [967, 282] on div at bounding box center [974, 281] width 14 height 8
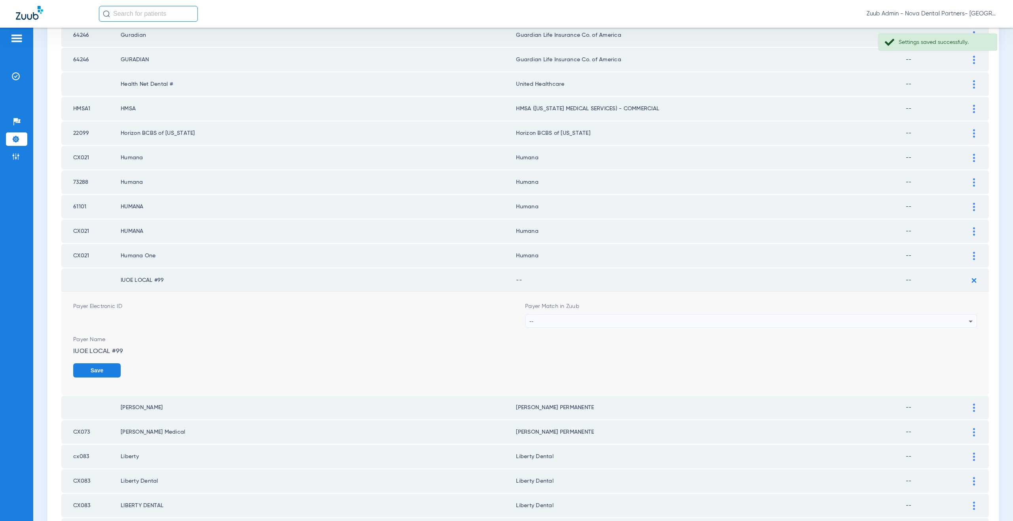
click at [588, 318] on div "--" at bounding box center [748, 321] width 439 height 13
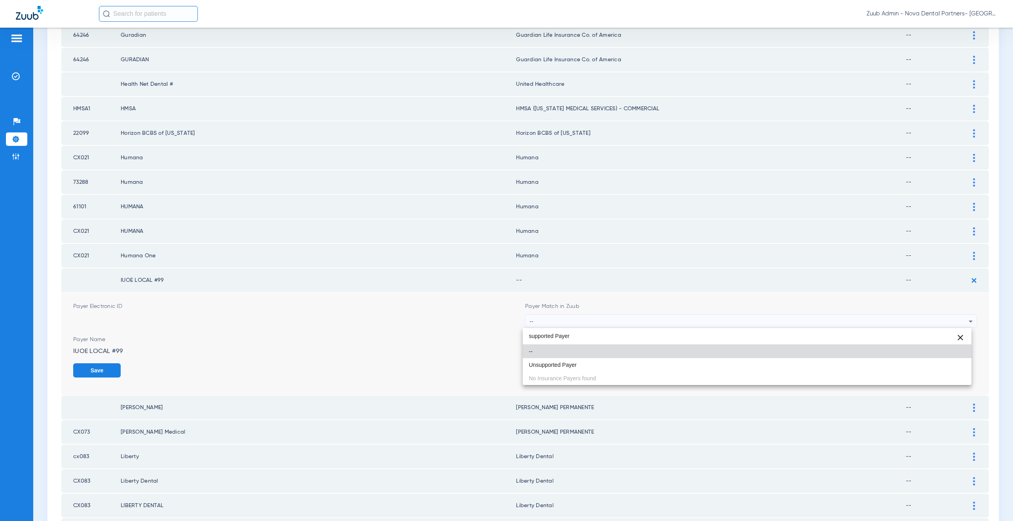
type input "supported Payer"
click at [583, 362] on mat-option "Unsupported Payer" at bounding box center [747, 364] width 449 height 13
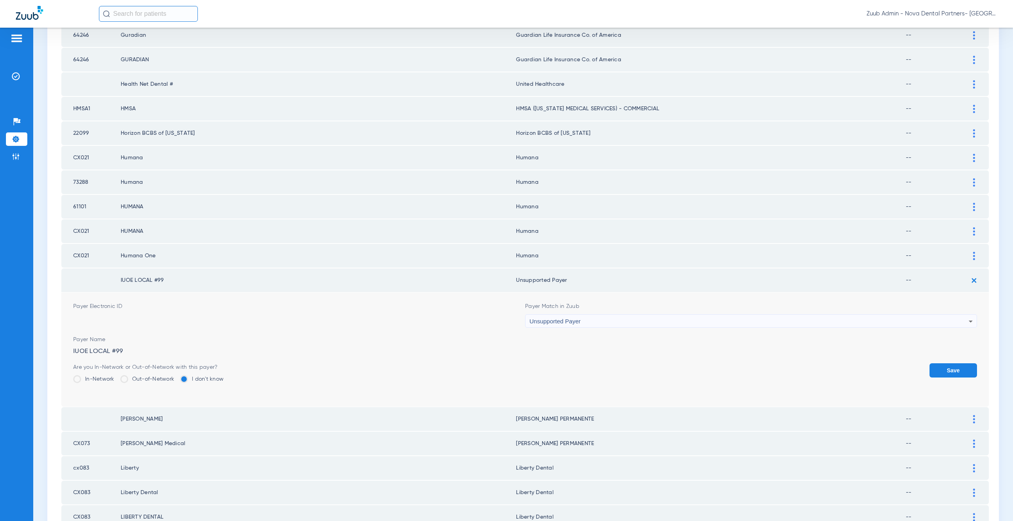
click at [936, 369] on button "Save" at bounding box center [952, 371] width 47 height 14
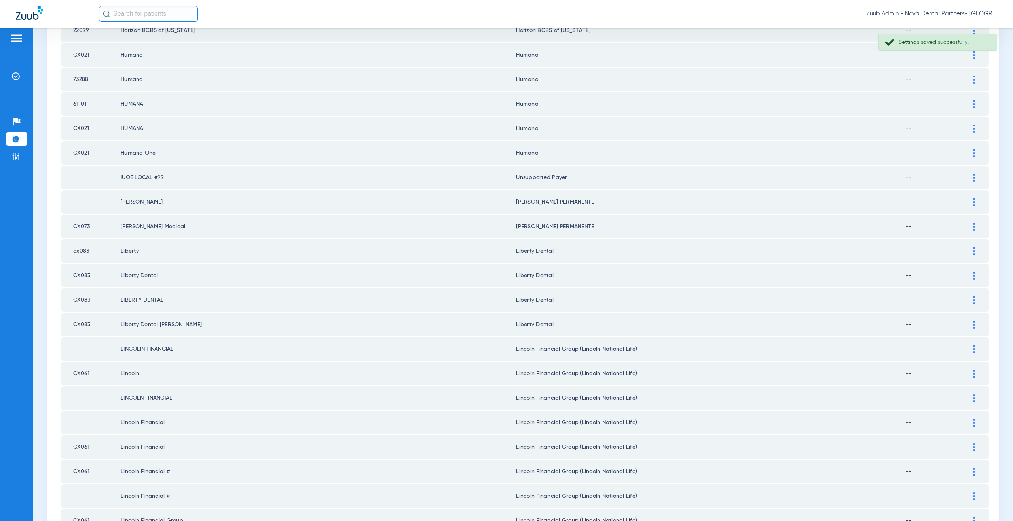
scroll to position [263, 0]
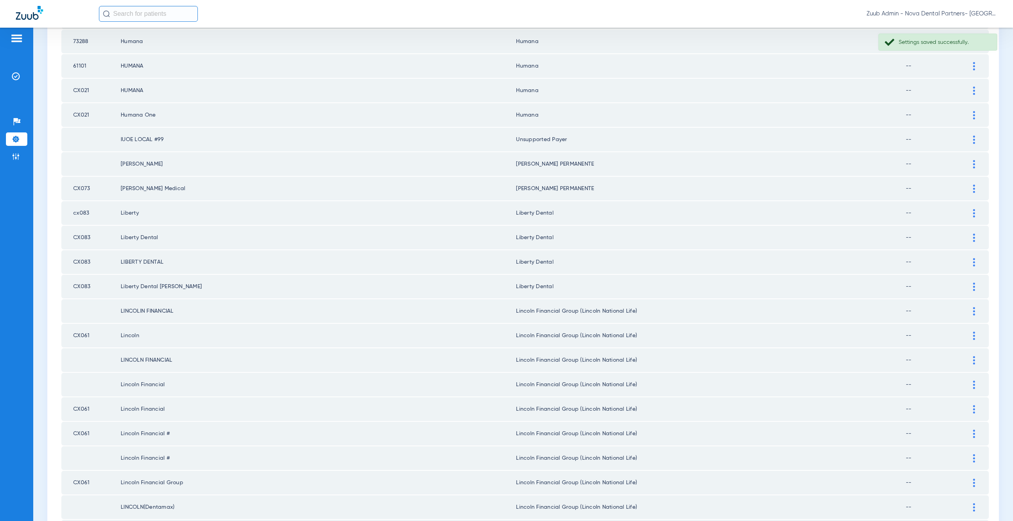
click at [967, 190] on div at bounding box center [974, 189] width 14 height 8
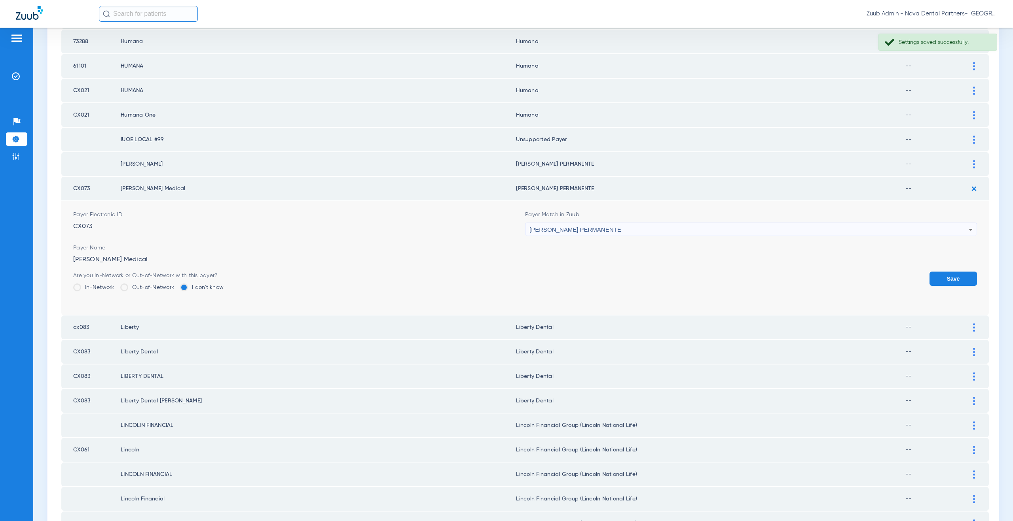
click at [595, 230] on div "KAISER PERMANENTE" at bounding box center [748, 229] width 439 height 13
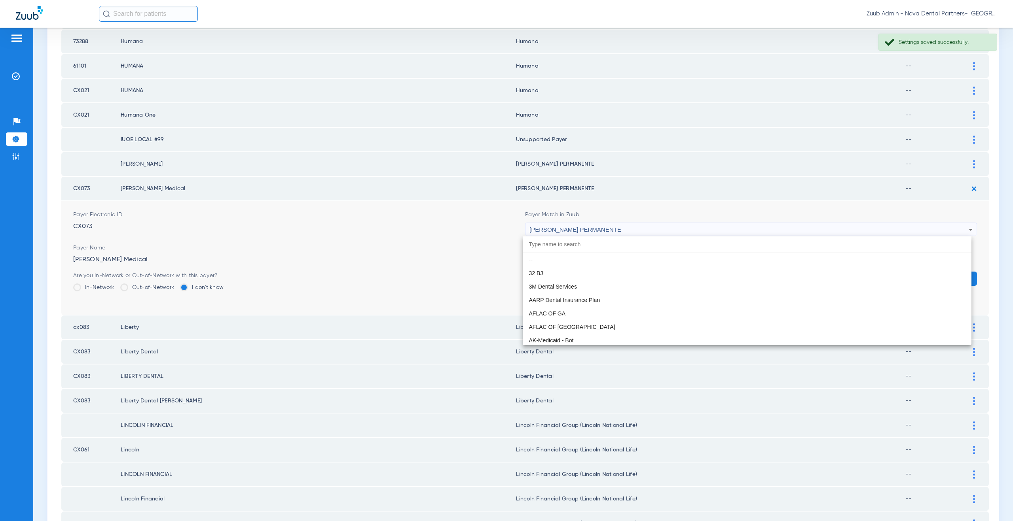
scroll to position [0, 0]
paste input "supported Payer"
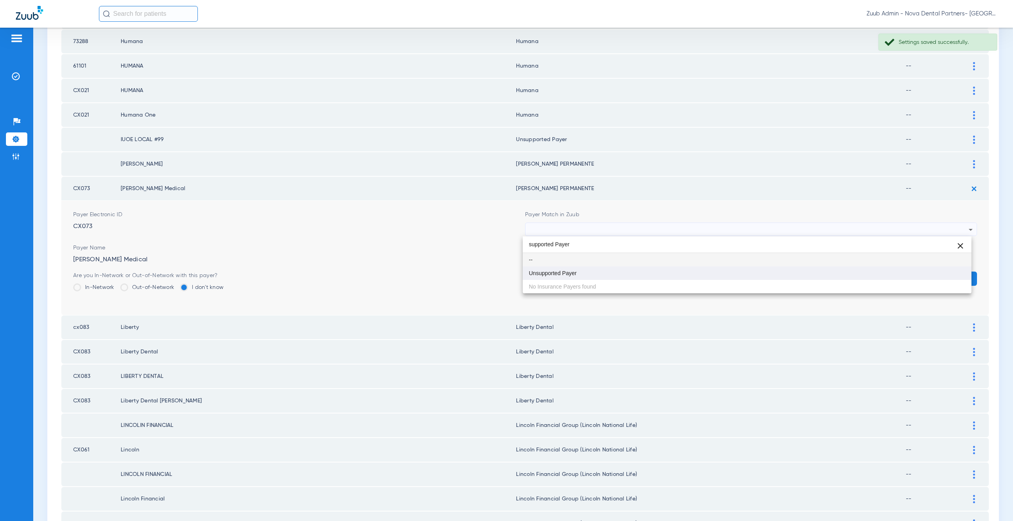
type input "supported Payer"
click at [589, 280] on mat-option "Unsupported Payer" at bounding box center [747, 273] width 449 height 13
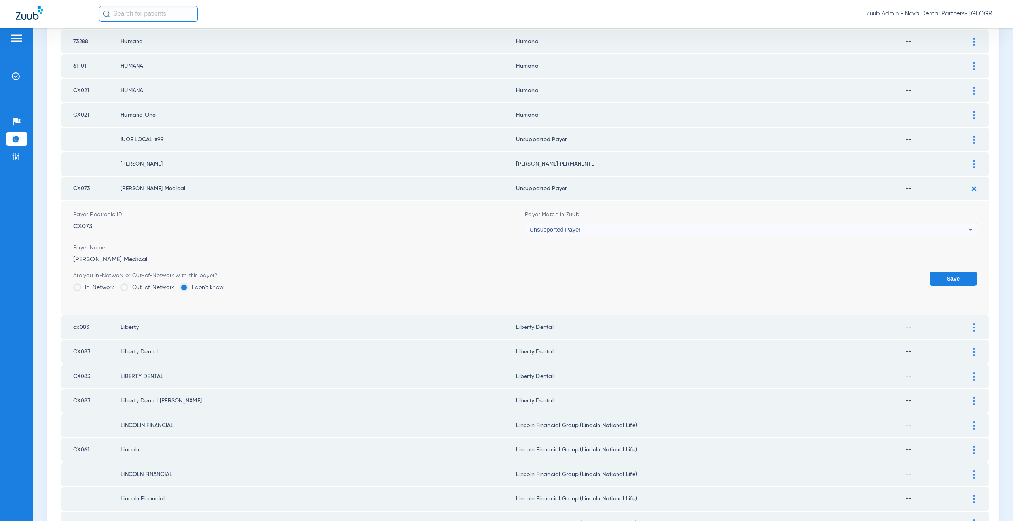
click at [951, 282] on button "Save" at bounding box center [952, 279] width 47 height 14
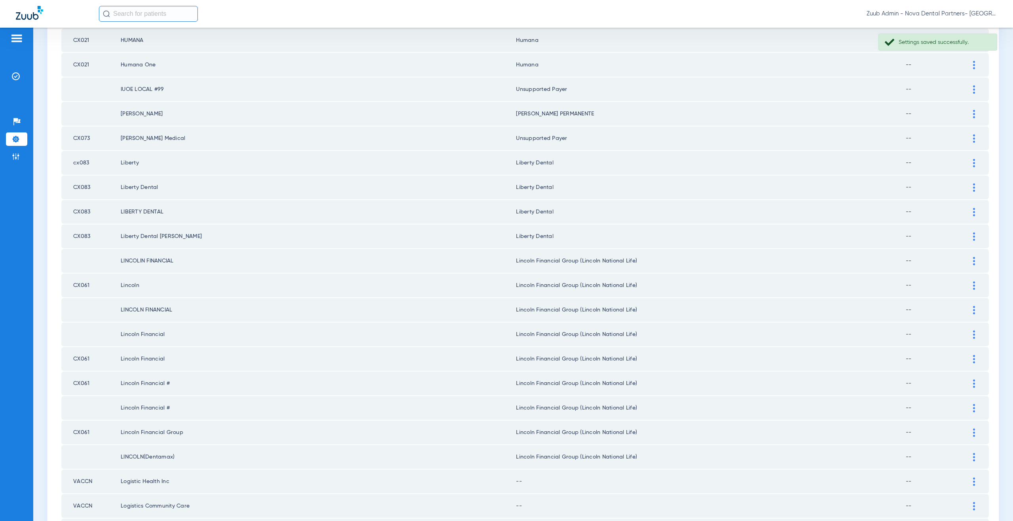
scroll to position [515, 0]
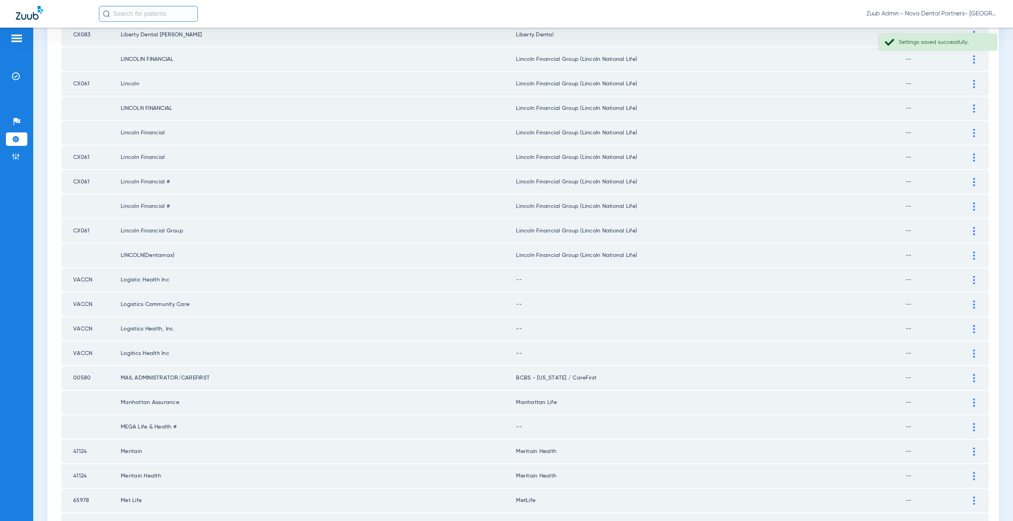
click at [967, 279] on div at bounding box center [974, 280] width 14 height 8
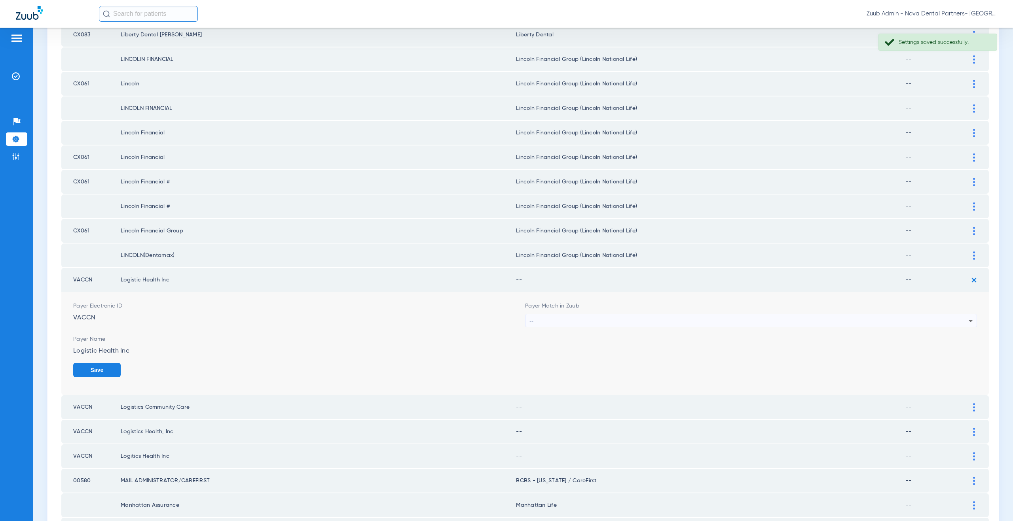
click at [578, 322] on div "--" at bounding box center [748, 321] width 439 height 13
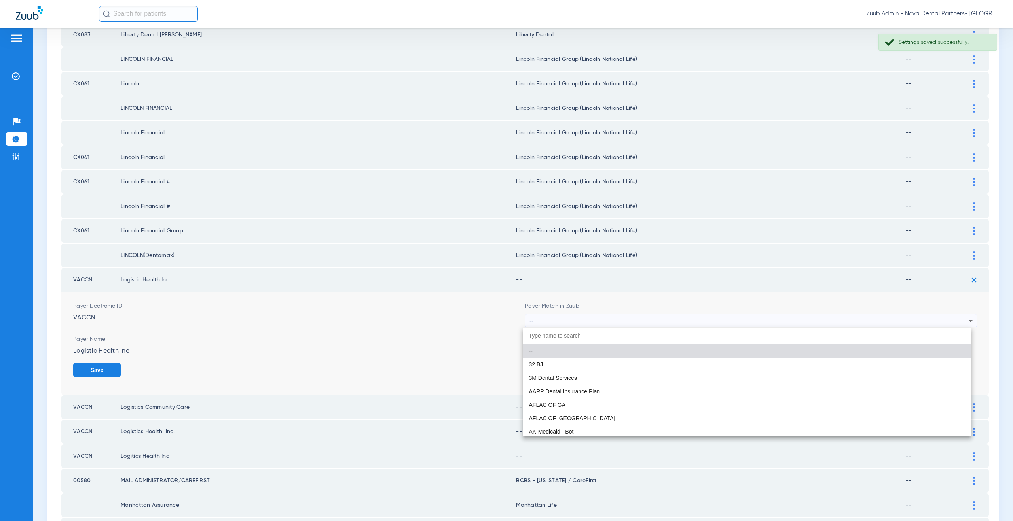
paste input "supported Payer"
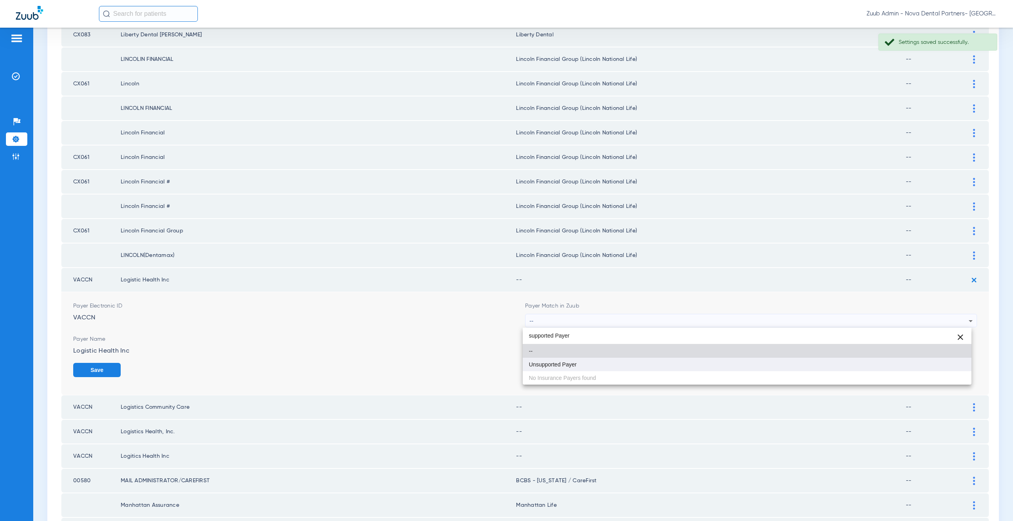
type input "supported Payer"
click at [562, 369] on mat-option "Unsupported Payer" at bounding box center [747, 364] width 449 height 13
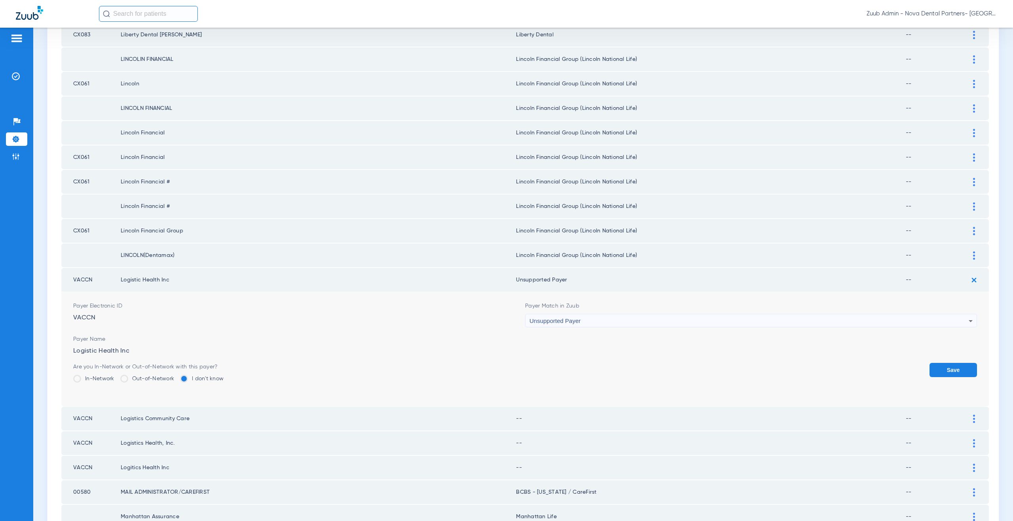
click at [958, 373] on button "Save" at bounding box center [952, 370] width 47 height 14
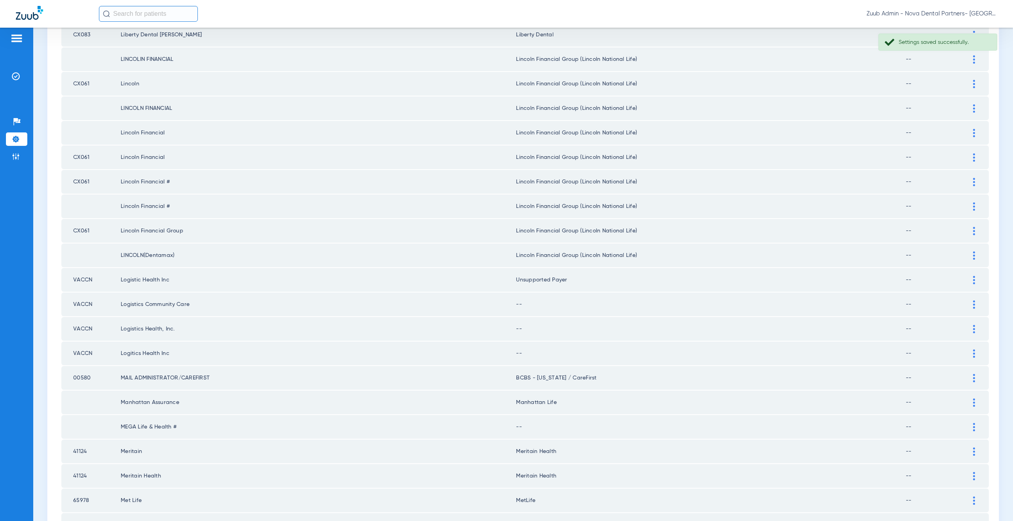
click at [970, 301] on div at bounding box center [974, 305] width 14 height 8
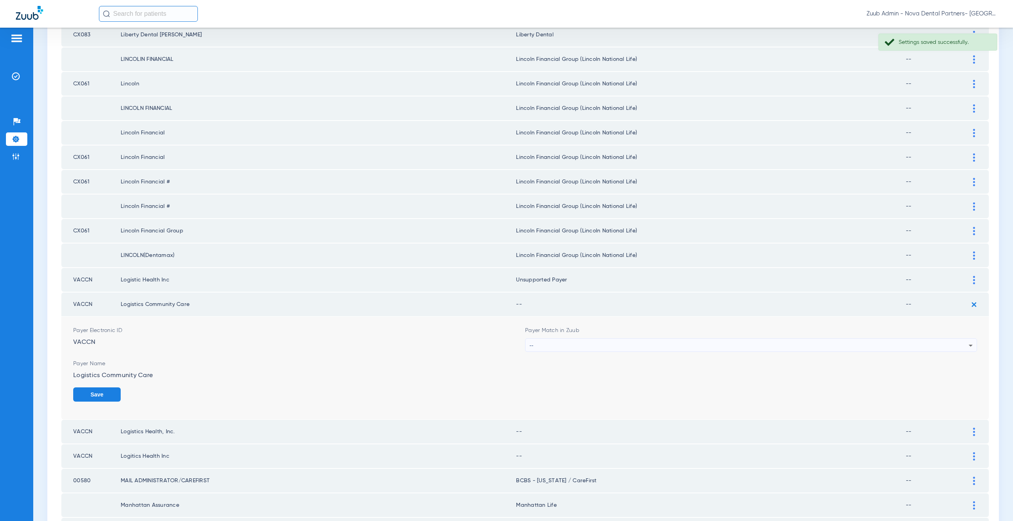
click at [592, 341] on div "--" at bounding box center [748, 345] width 439 height 13
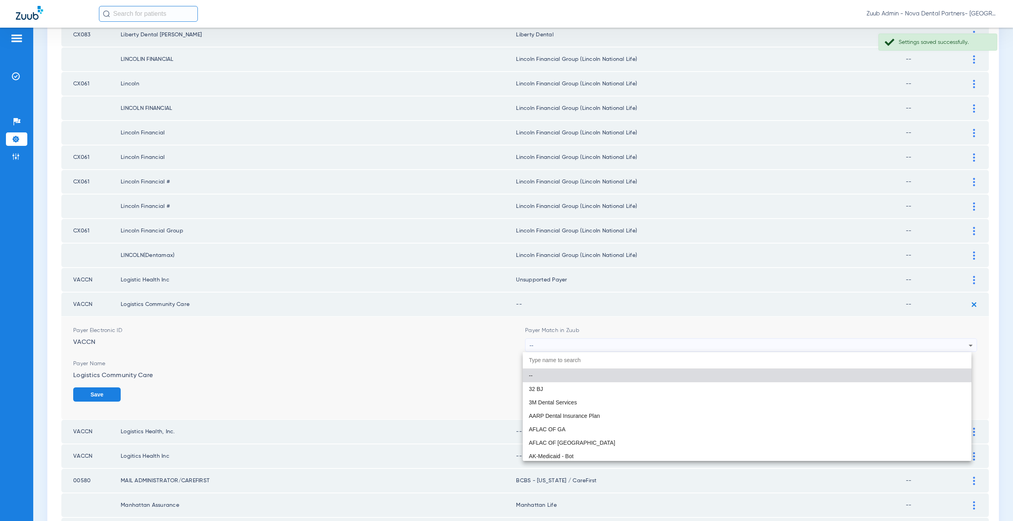
paste input "supported Payer"
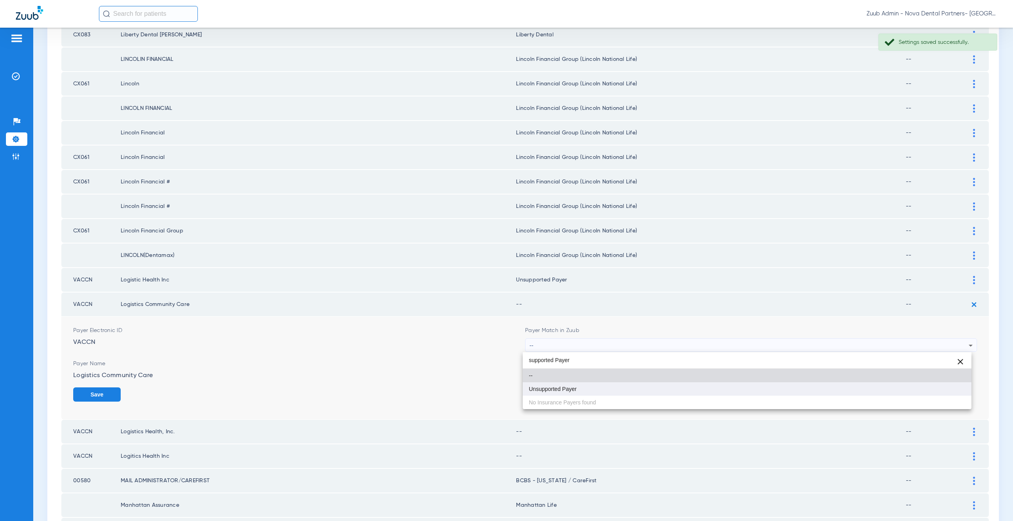
type input "supported Payer"
click at [578, 390] on mat-option "Unsupported Payer" at bounding box center [747, 389] width 449 height 13
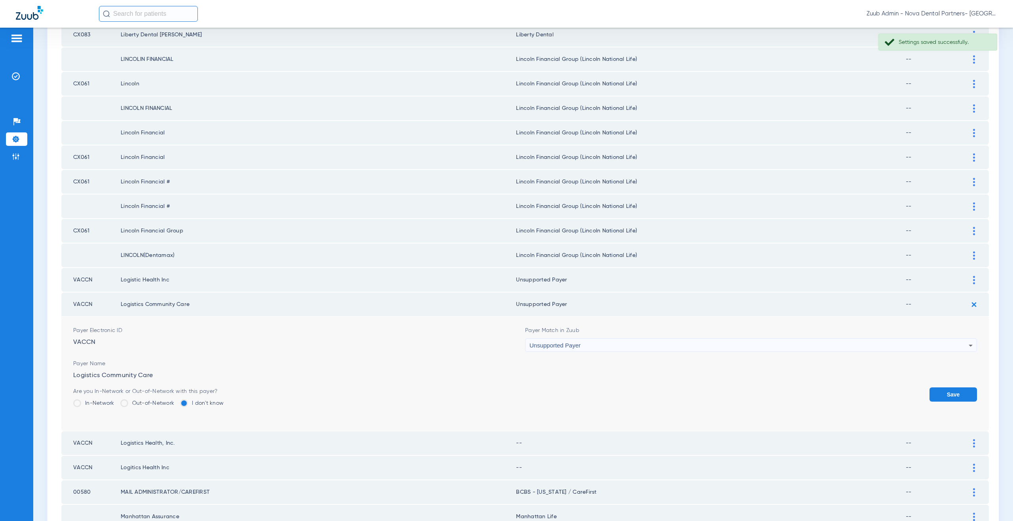
click at [946, 398] on button "Save" at bounding box center [952, 395] width 47 height 14
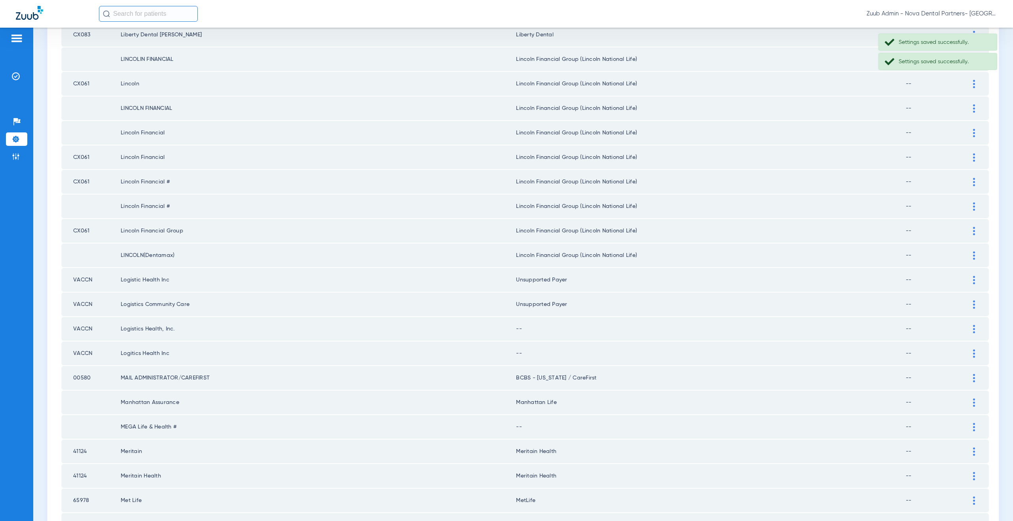
click at [969, 332] on div at bounding box center [974, 329] width 14 height 8
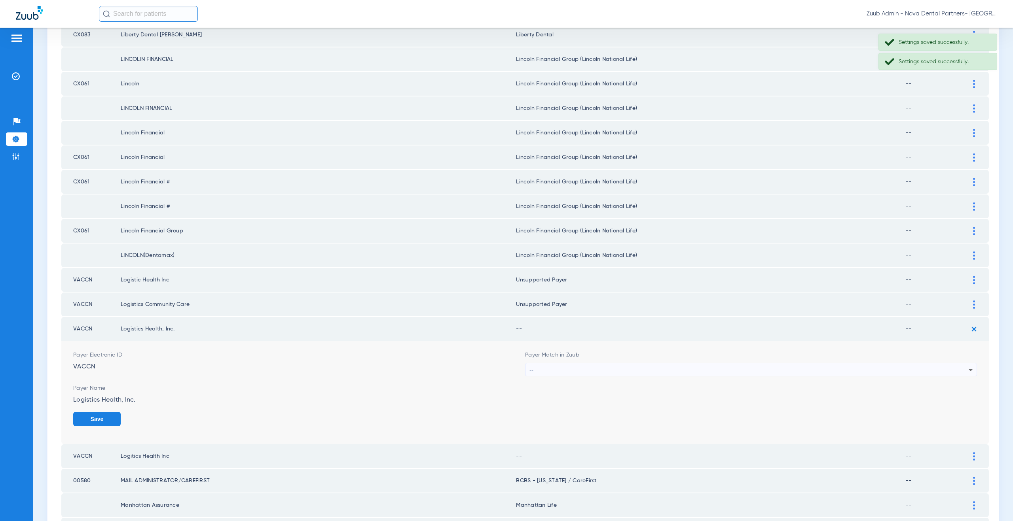
click at [581, 372] on div "--" at bounding box center [748, 370] width 439 height 13
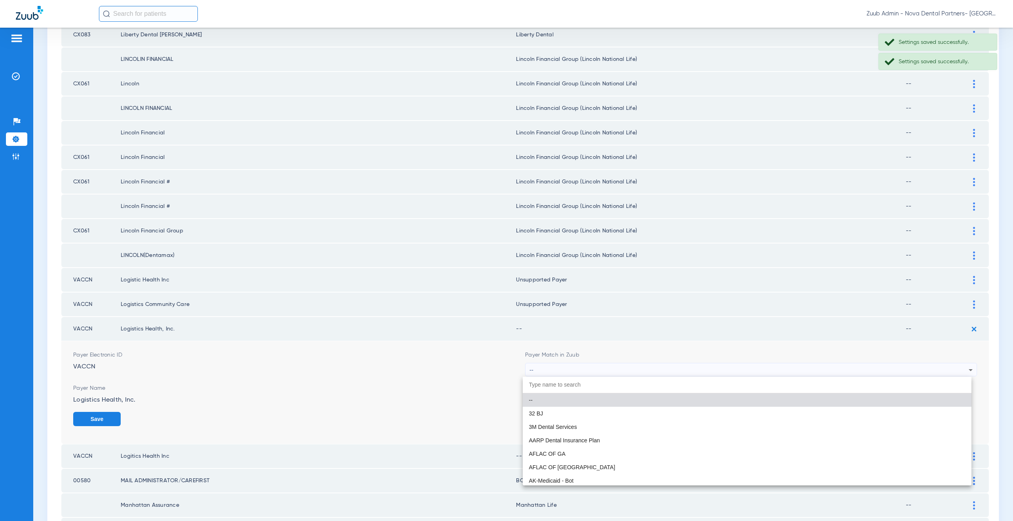
paste input "supported Payer"
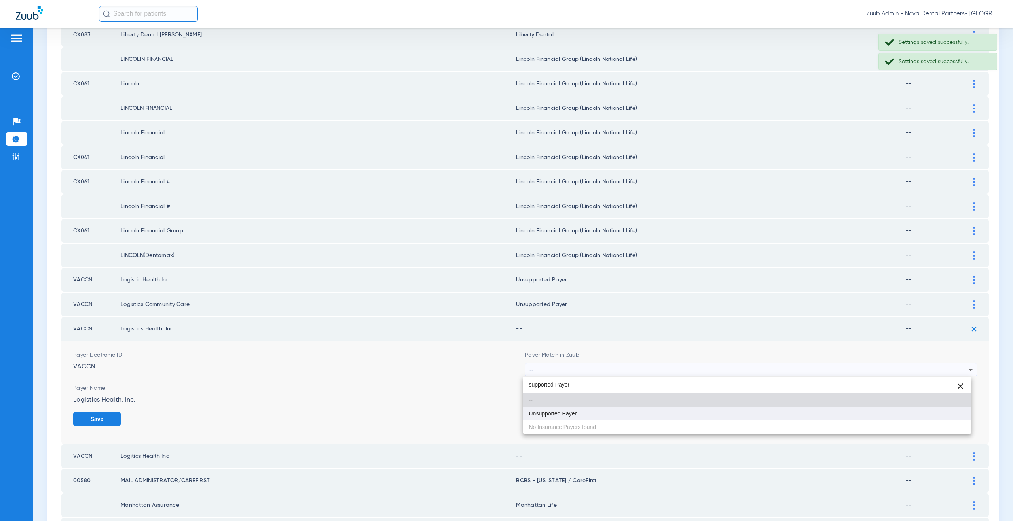
type input "supported Payer"
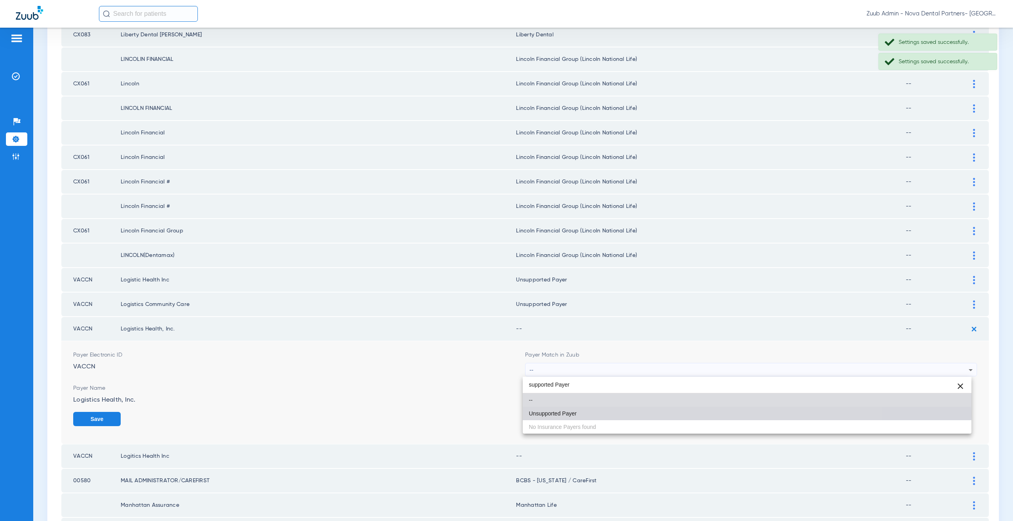
click at [575, 413] on span "Unsupported Payer" at bounding box center [553, 414] width 48 height 6
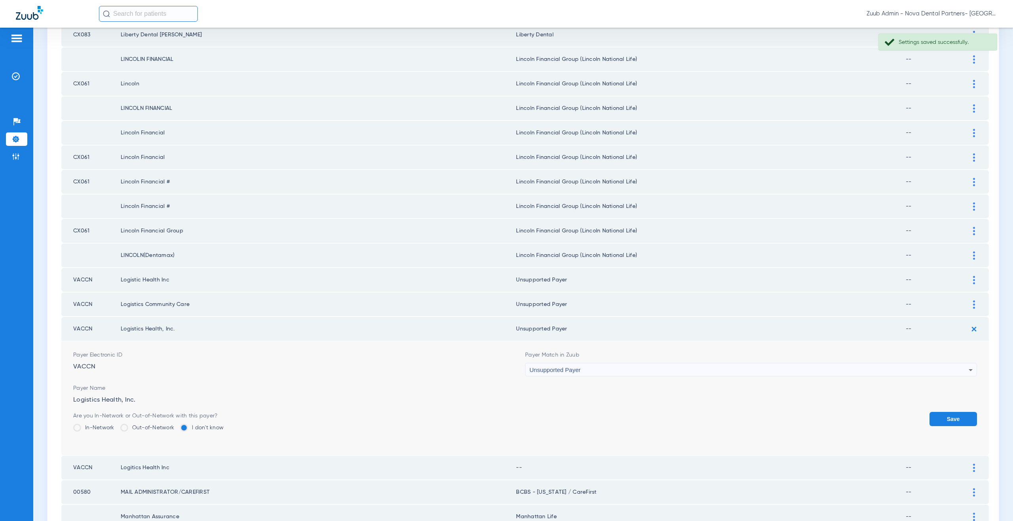
click at [954, 414] on button "Save" at bounding box center [952, 419] width 47 height 14
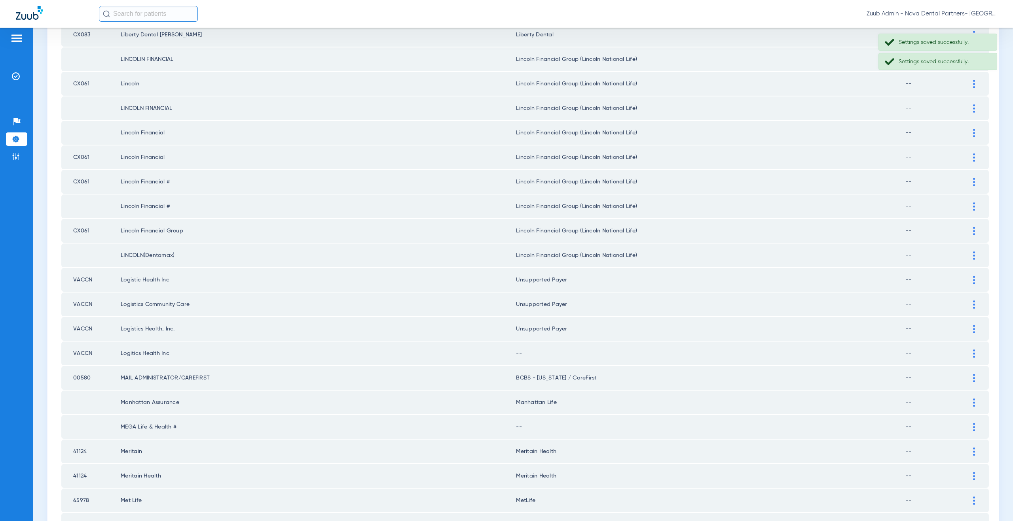
click at [973, 356] on img at bounding box center [974, 354] width 2 height 8
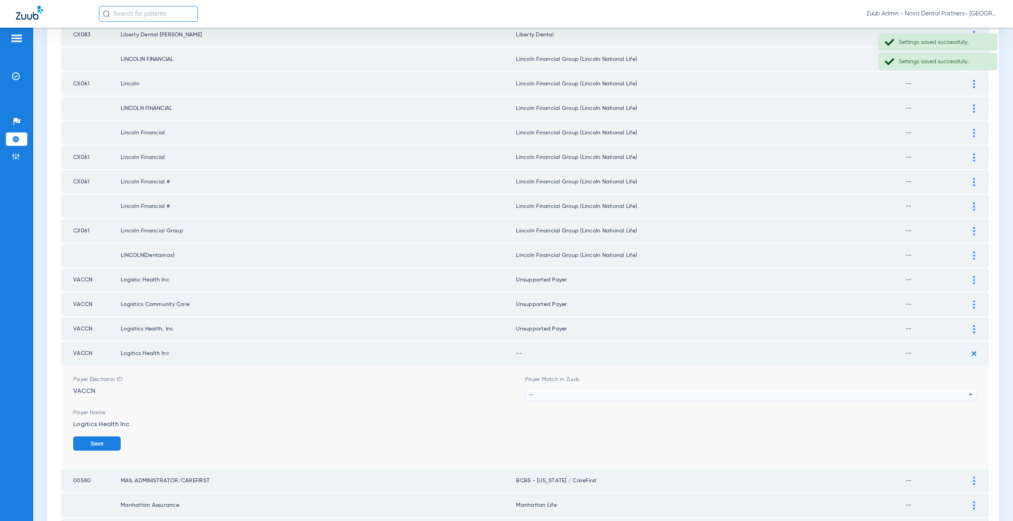
click at [551, 396] on div "--" at bounding box center [748, 394] width 439 height 13
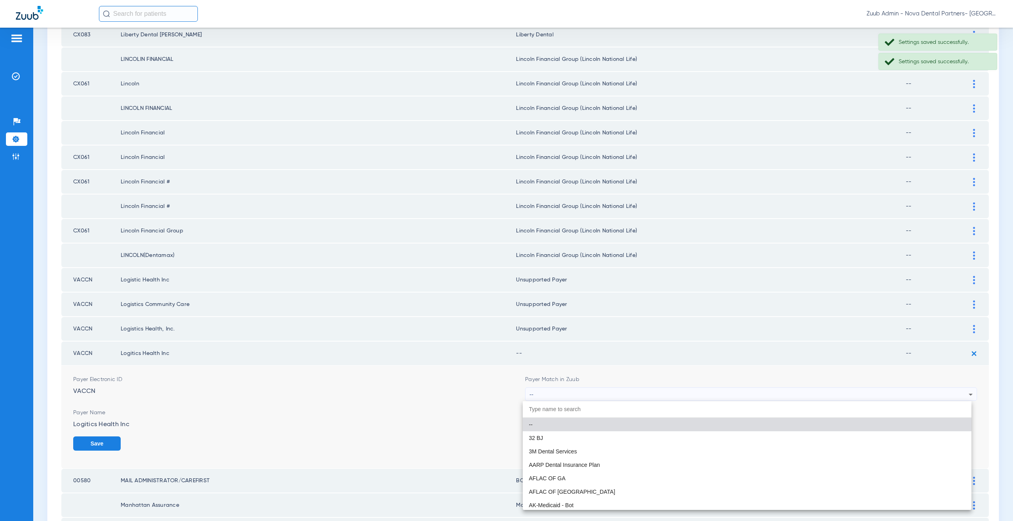
paste input "supported Payer"
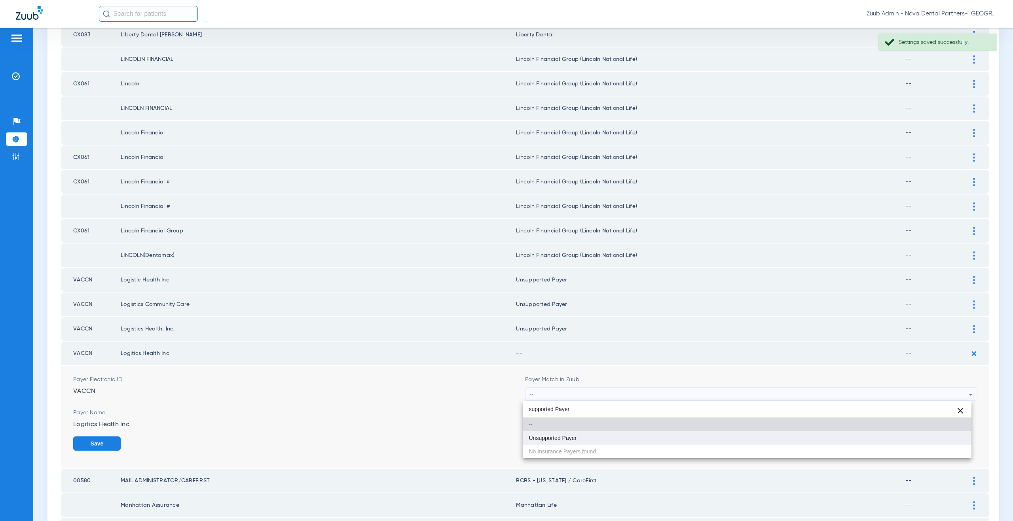
type input "supported Payer"
click at [569, 434] on mat-option "Unsupported Payer" at bounding box center [747, 438] width 449 height 13
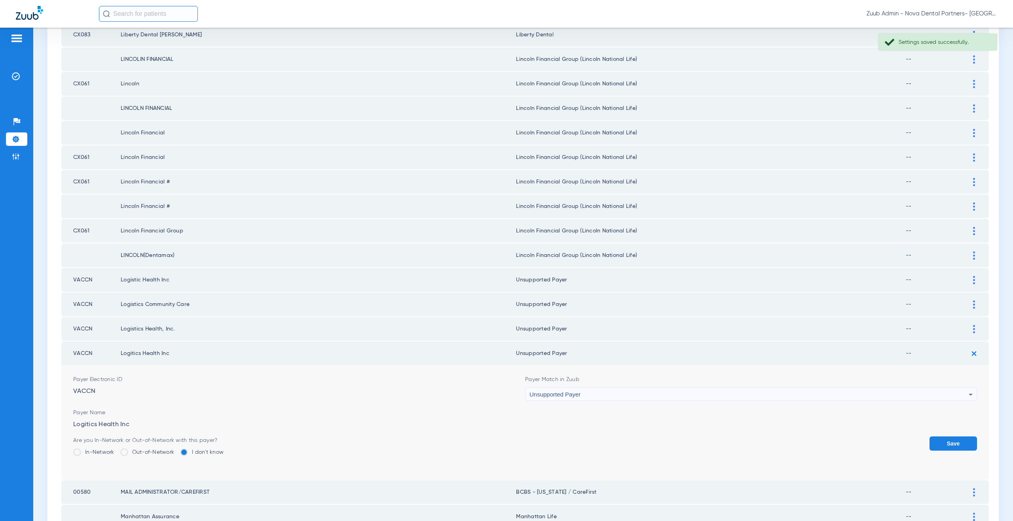
click at [940, 442] on button "Save" at bounding box center [952, 444] width 47 height 14
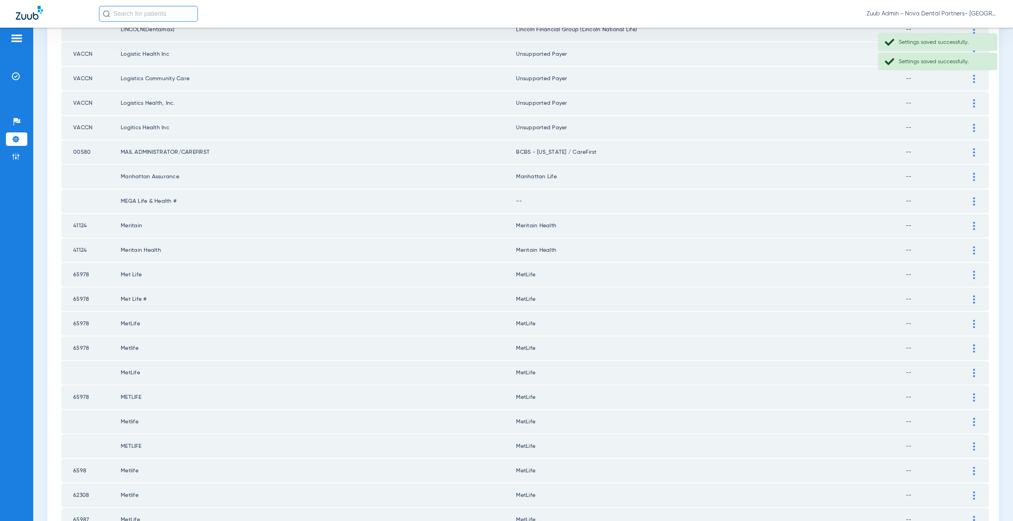
scroll to position [755, 0]
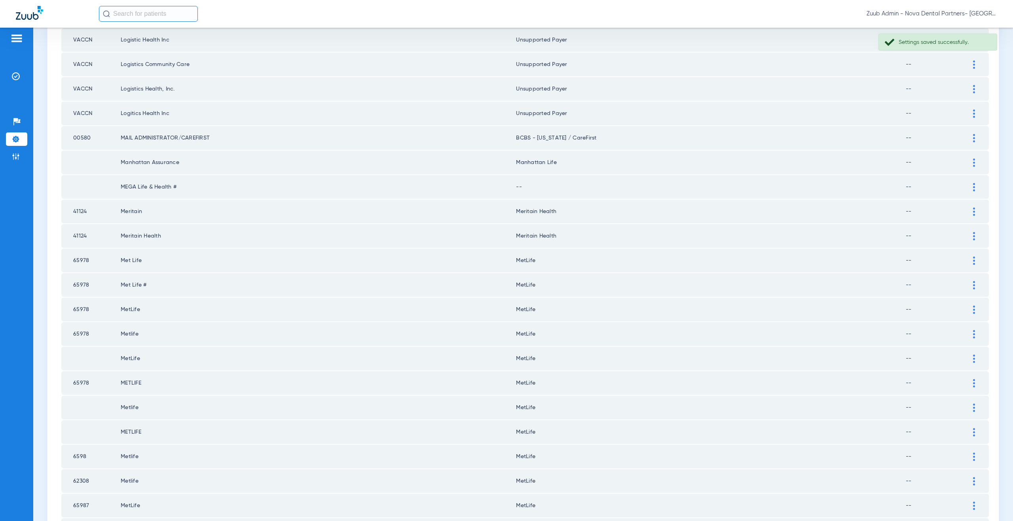
click at [973, 187] on img at bounding box center [974, 187] width 2 height 8
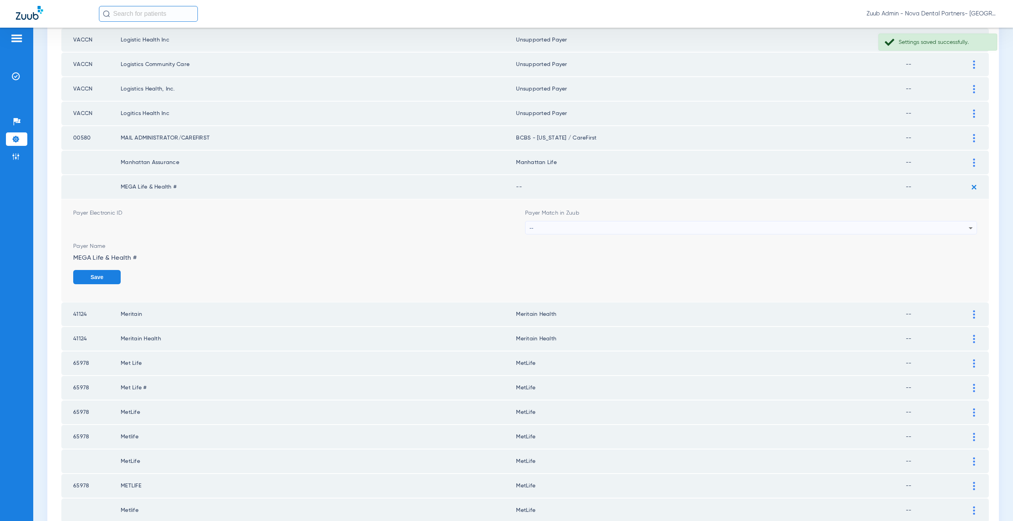
click at [574, 229] on div "--" at bounding box center [748, 228] width 439 height 13
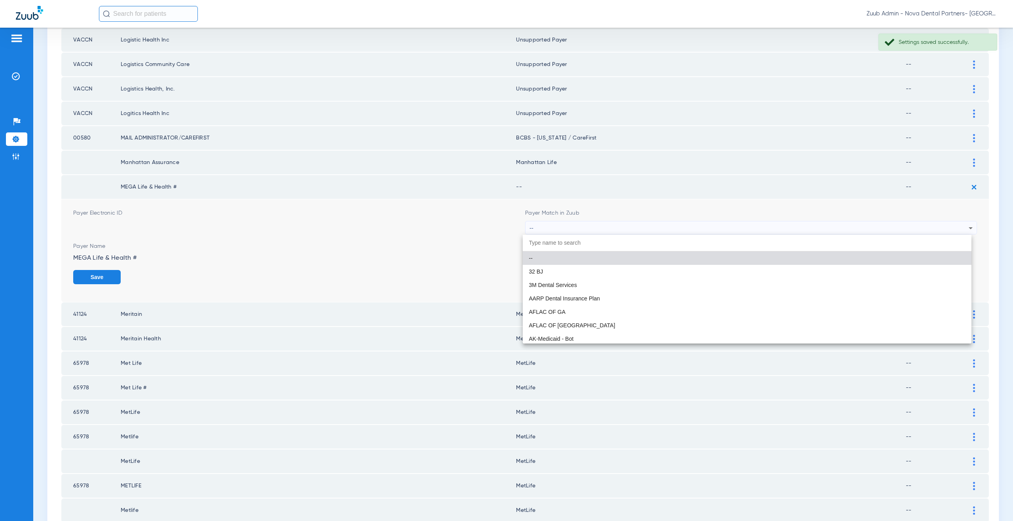
paste input "supported Payer"
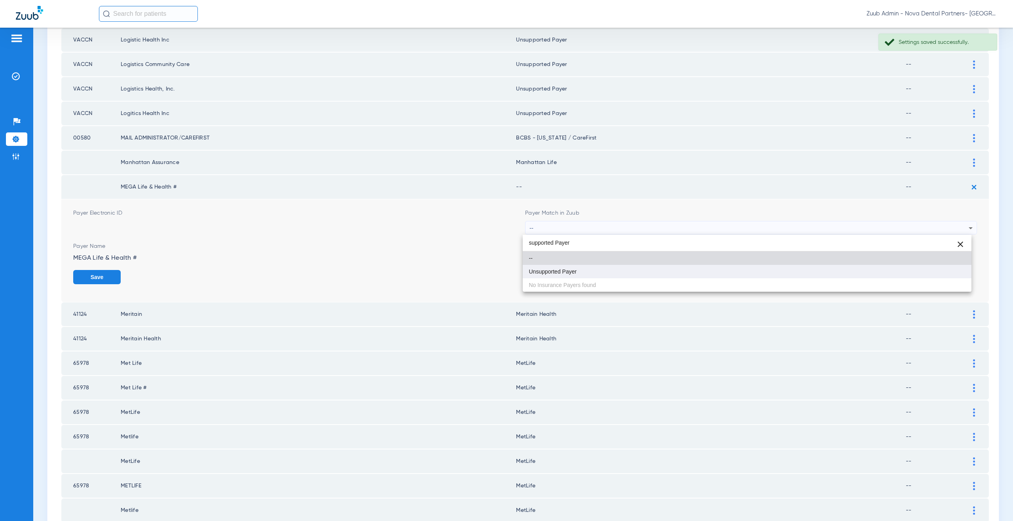
type input "supported Payer"
click at [571, 273] on span "Unsupported Payer" at bounding box center [553, 272] width 48 height 6
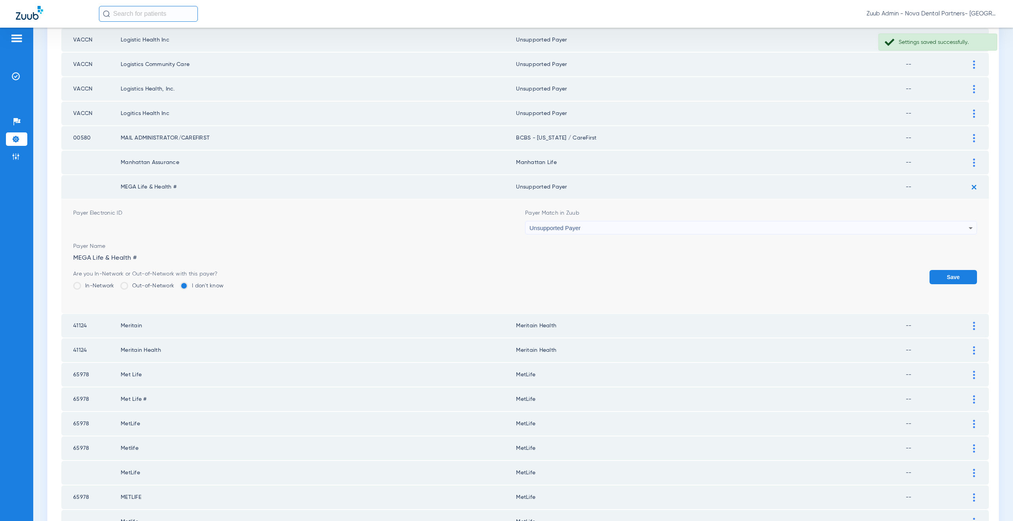
click at [940, 275] on button "Save" at bounding box center [952, 277] width 47 height 14
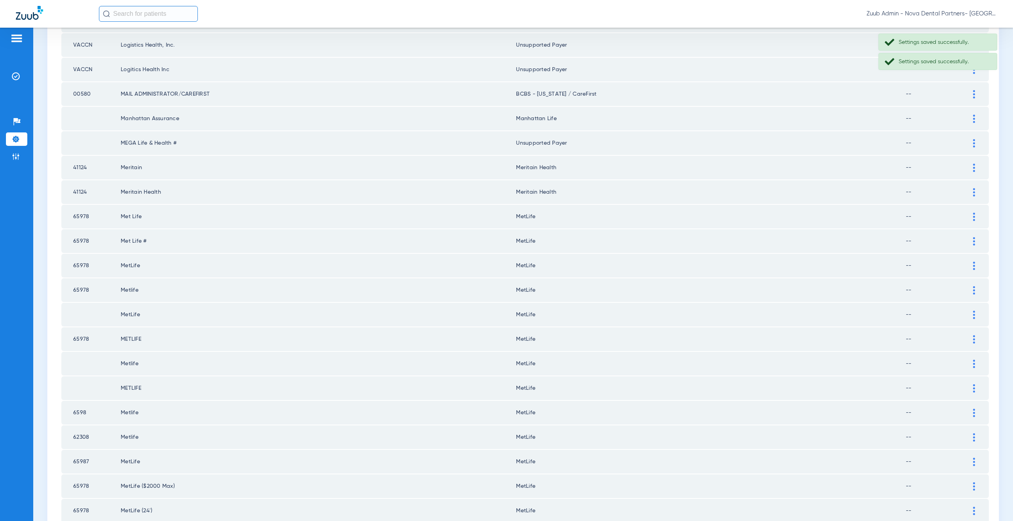
scroll to position [908, 0]
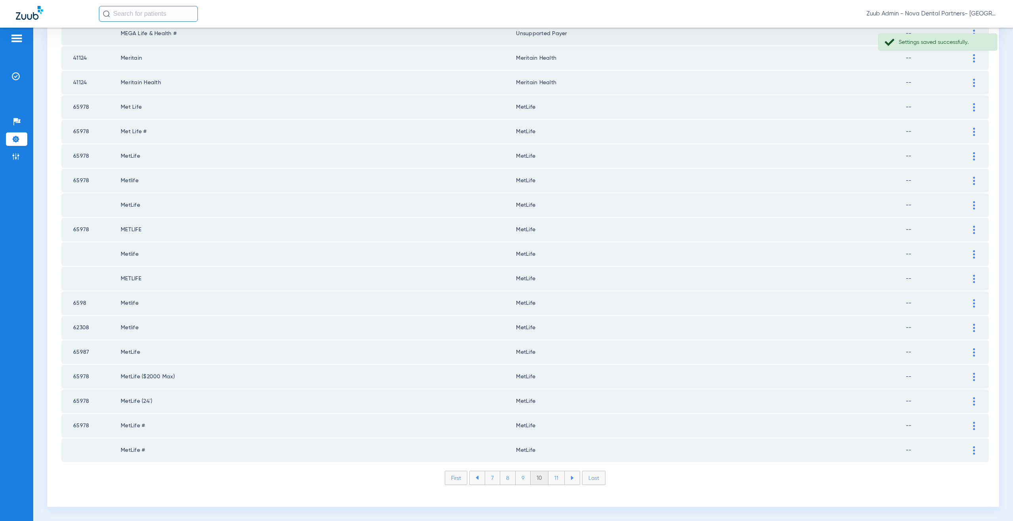
click at [552, 479] on li "11" at bounding box center [556, 478] width 16 height 13
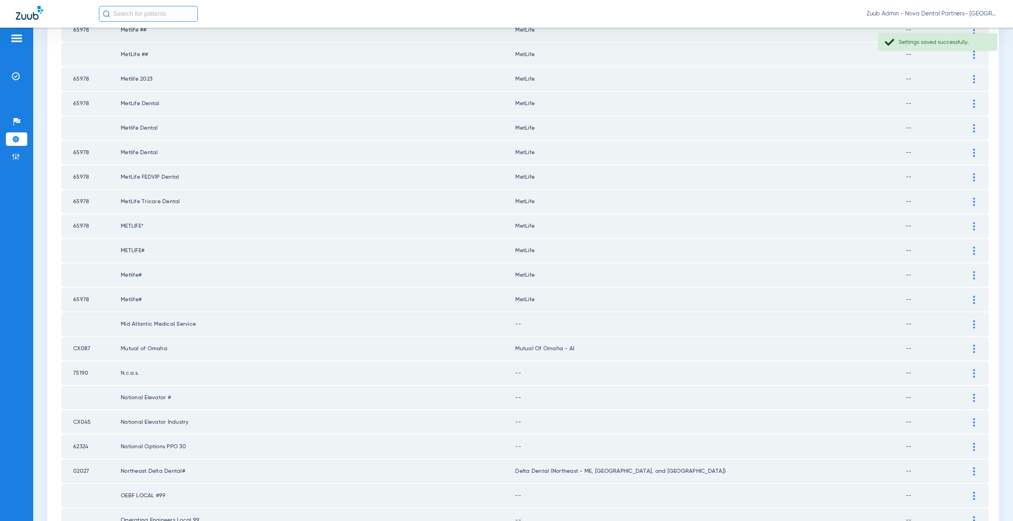
scroll to position [157, 0]
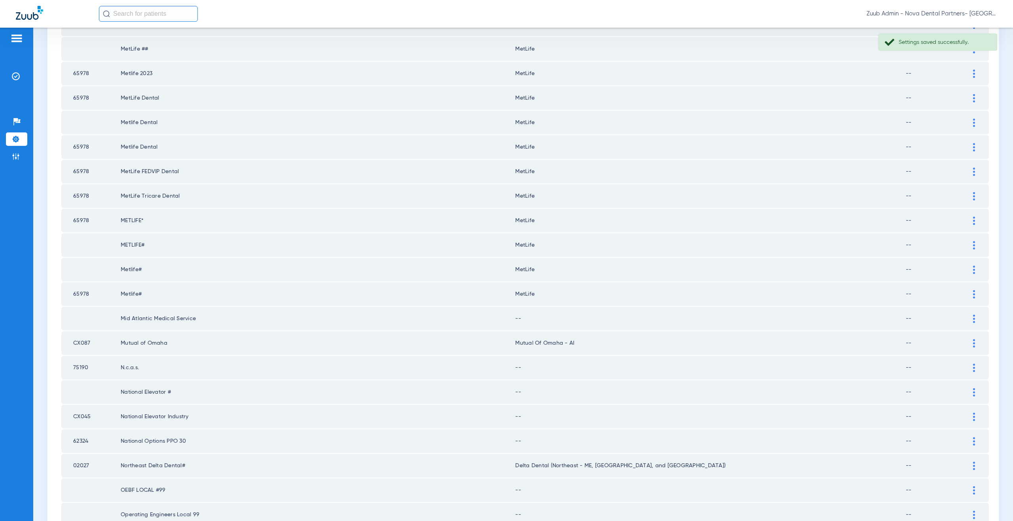
drag, startPoint x: 965, startPoint y: 319, endPoint x: 666, endPoint y: 348, distance: 300.5
click at [967, 319] on div at bounding box center [974, 319] width 14 height 8
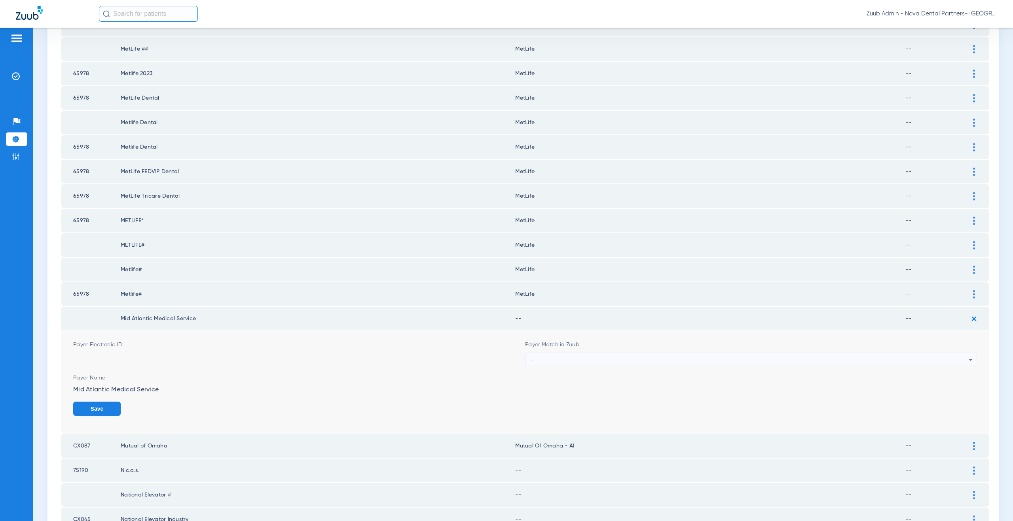
click at [541, 364] on div "--" at bounding box center [748, 359] width 439 height 13
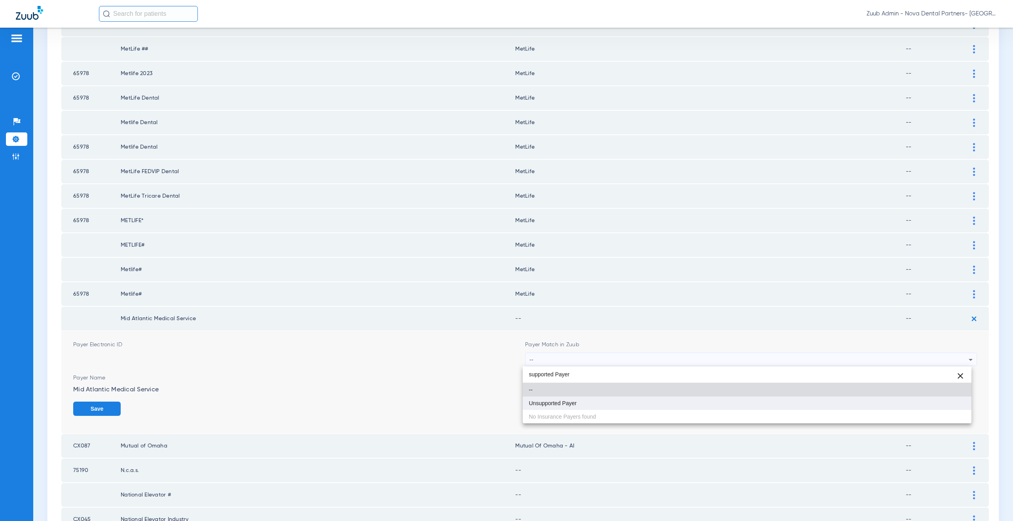
type input "supported Payer"
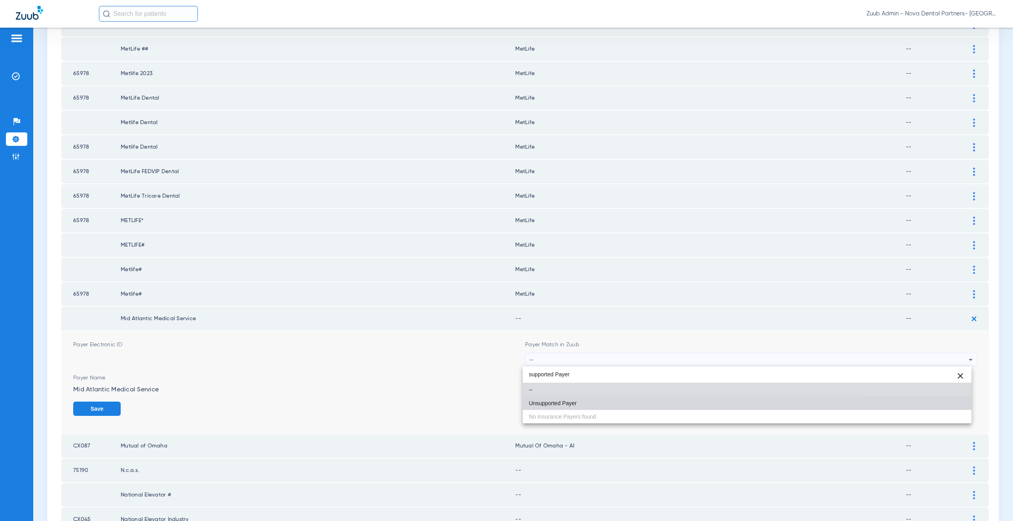
click at [565, 407] on mat-option "Unsupported Payer" at bounding box center [747, 403] width 449 height 13
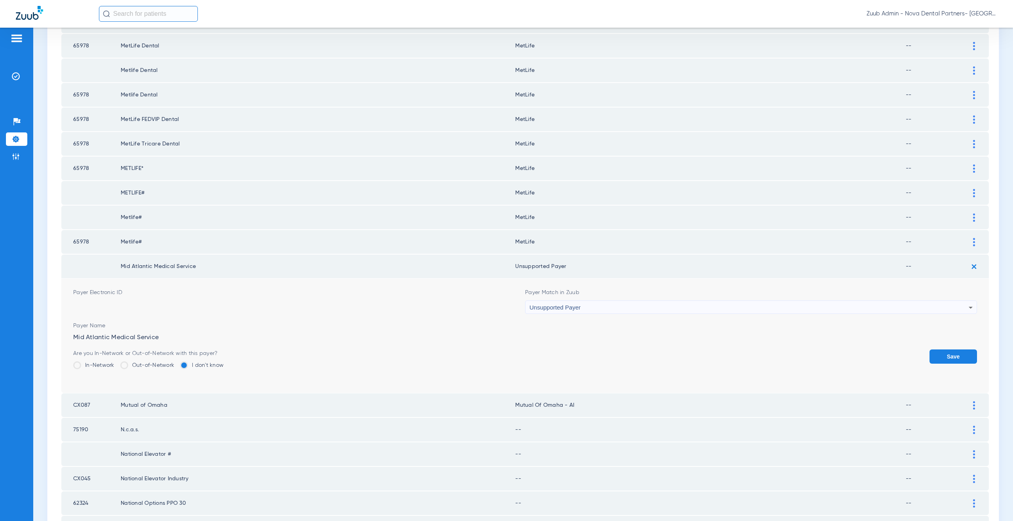
scroll to position [221, 0]
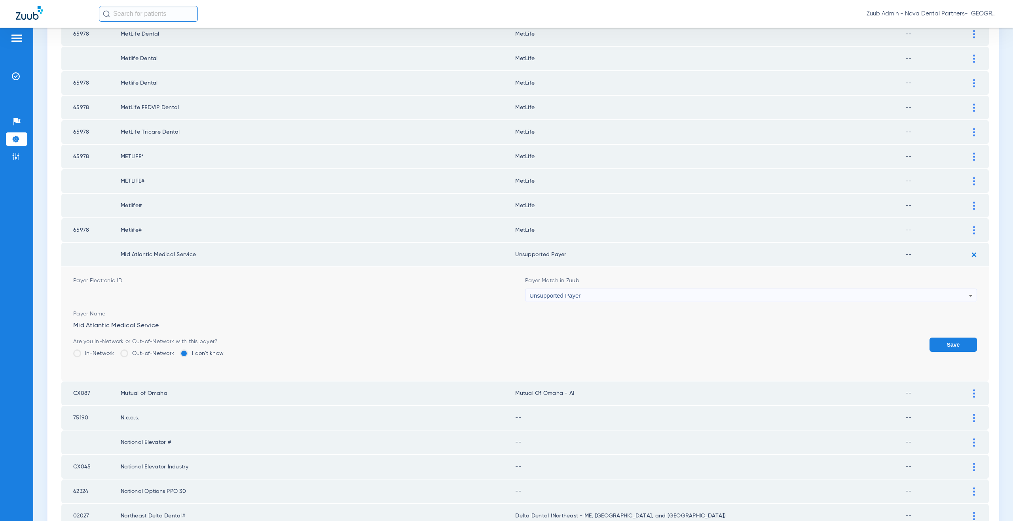
click at [965, 341] on button "Save" at bounding box center [952, 345] width 47 height 14
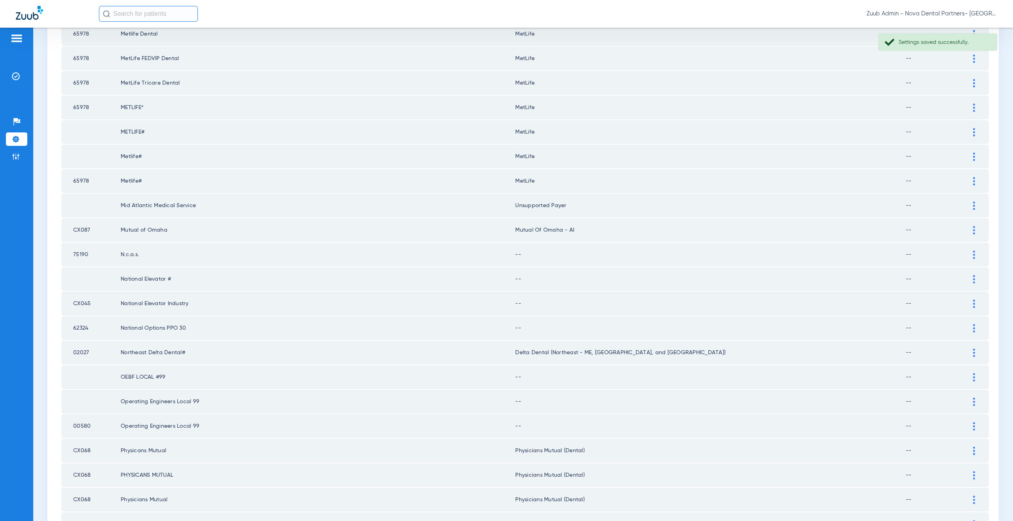
scroll to position [279, 0]
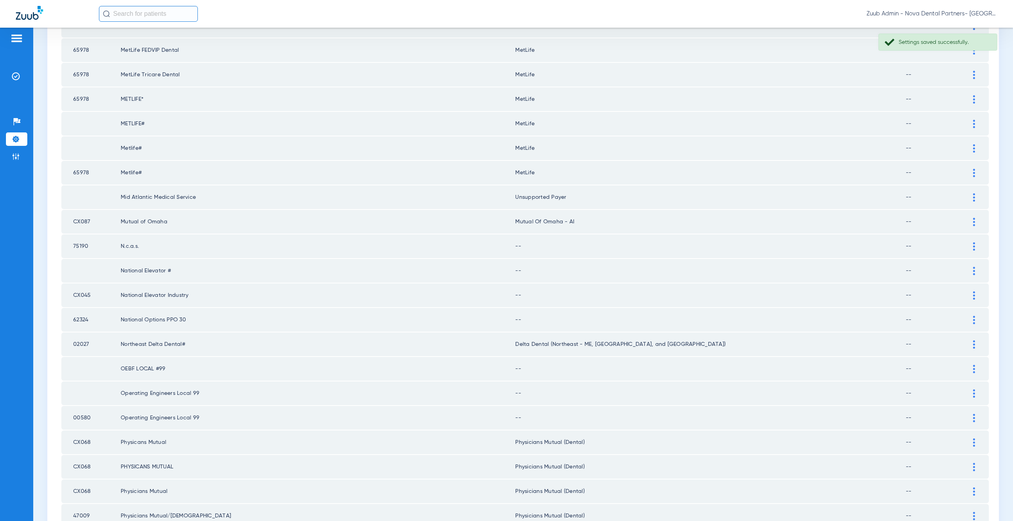
click at [970, 244] on div at bounding box center [974, 247] width 14 height 8
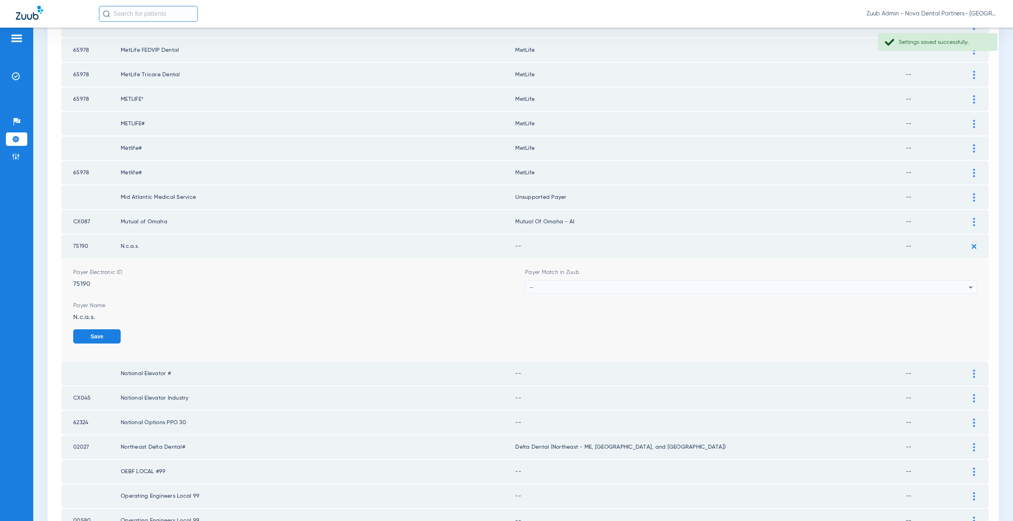
click at [574, 286] on div "--" at bounding box center [748, 287] width 439 height 13
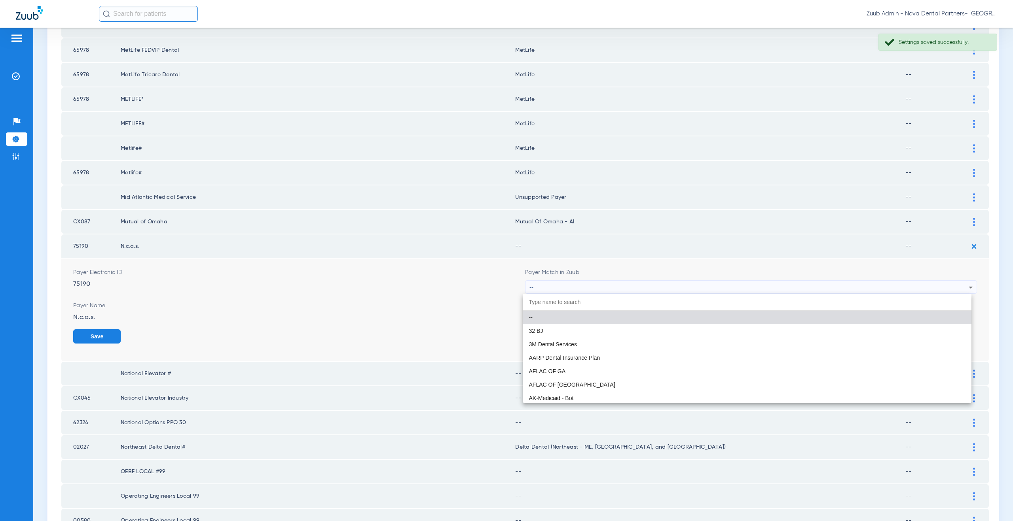
paste input "supported Payer"
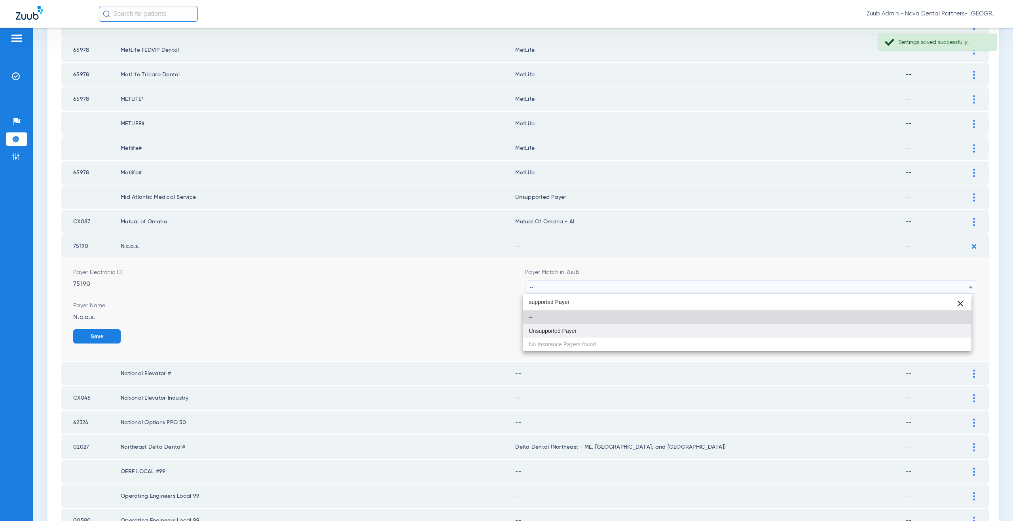
type input "supported Payer"
click at [566, 336] on mat-option "Unsupported Payer" at bounding box center [747, 330] width 449 height 13
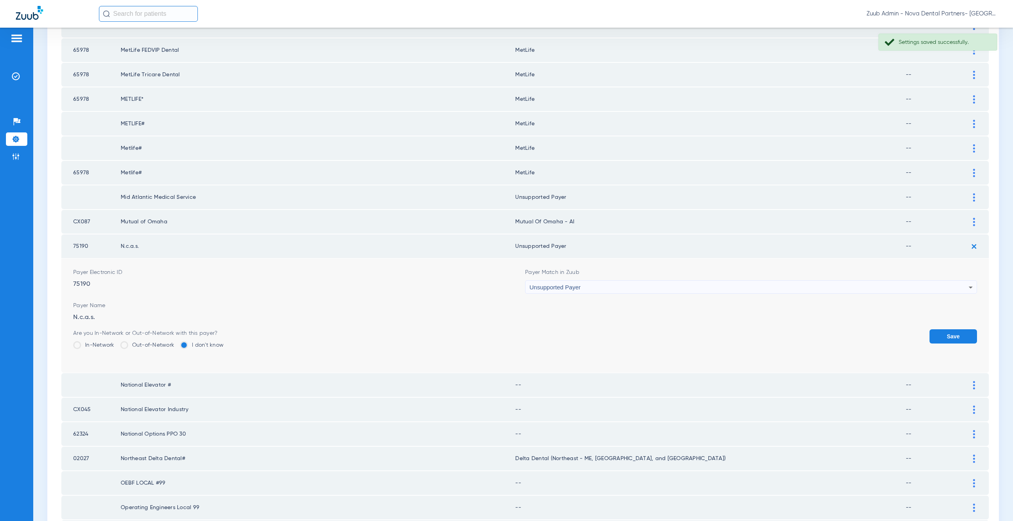
click at [958, 338] on button "Save" at bounding box center [952, 337] width 47 height 14
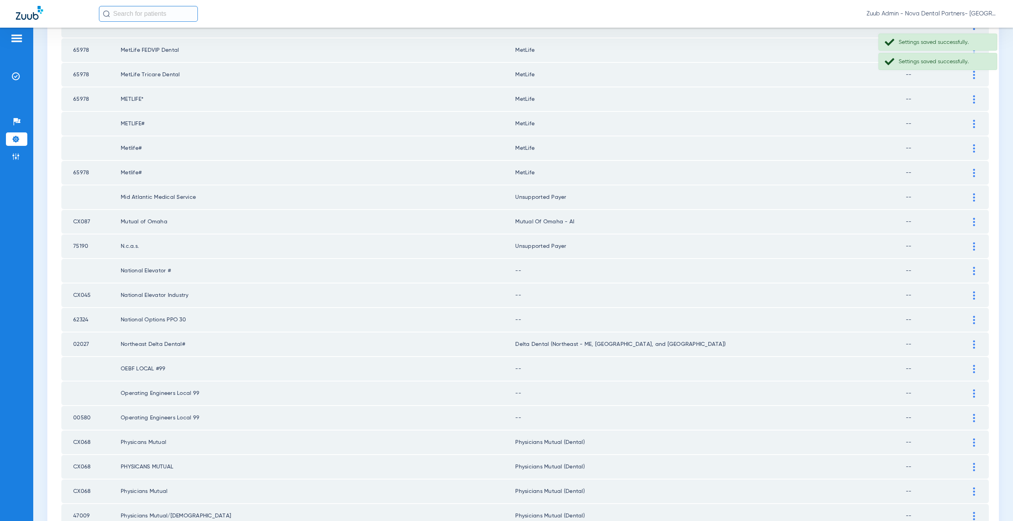
click at [969, 271] on div at bounding box center [974, 271] width 14 height 8
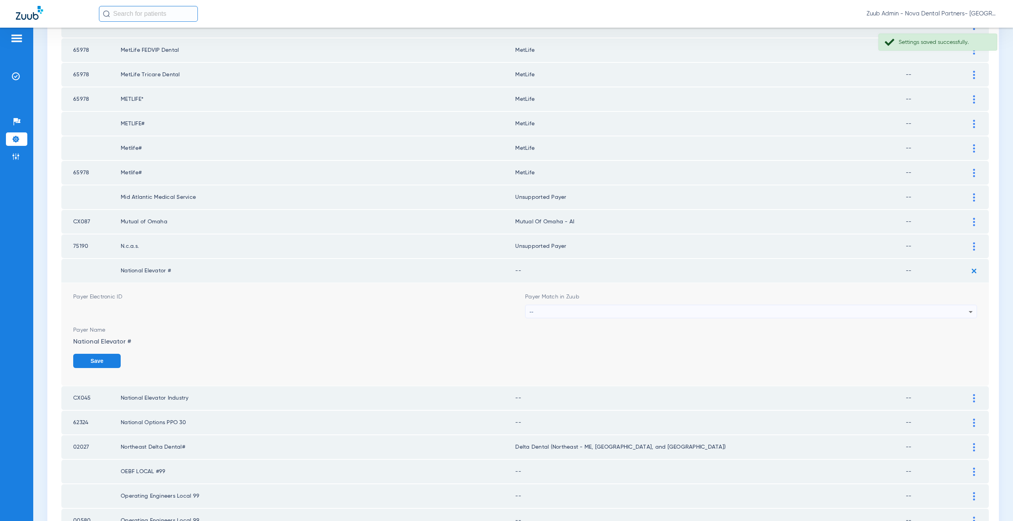
click at [535, 315] on div "--" at bounding box center [748, 311] width 439 height 13
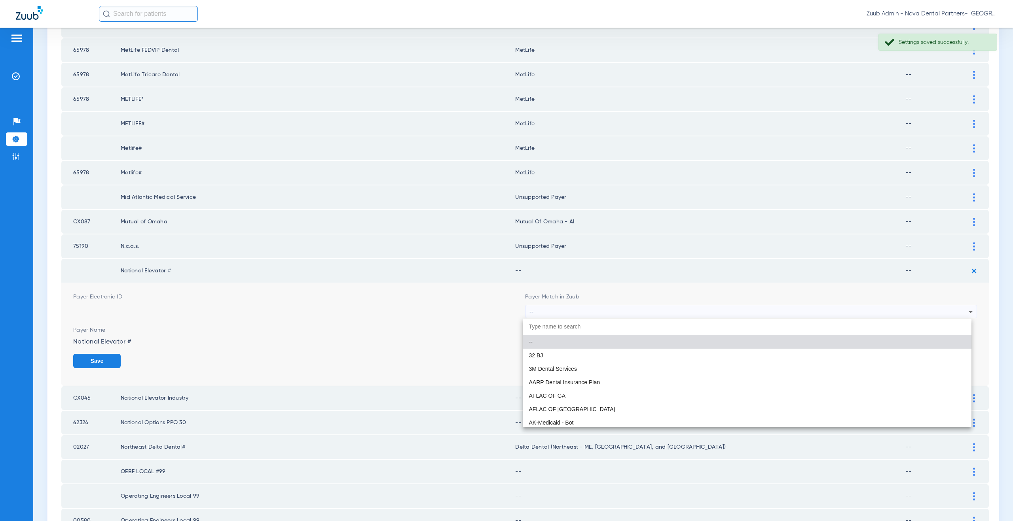
paste input "supported Payer"
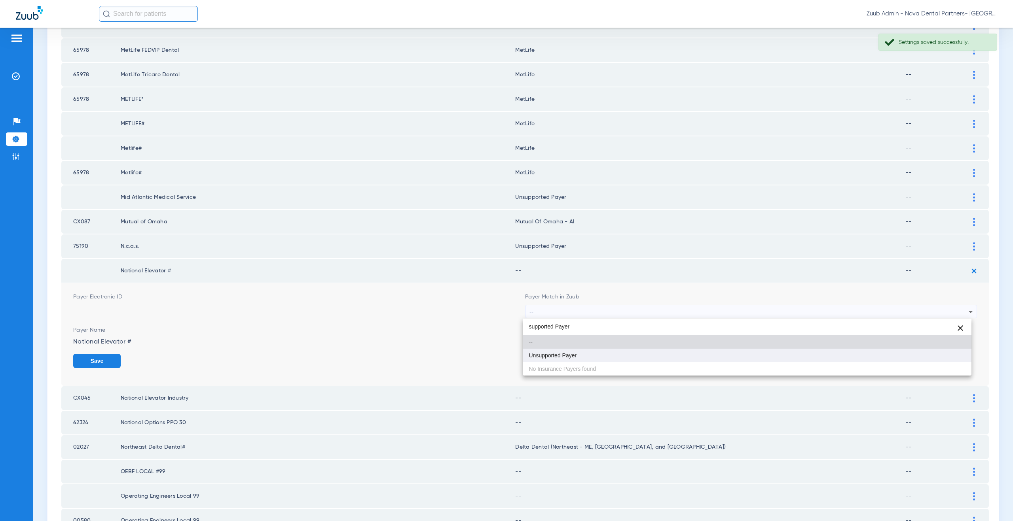
type input "supported Payer"
click at [537, 354] on span "Unsupported Payer" at bounding box center [553, 356] width 48 height 6
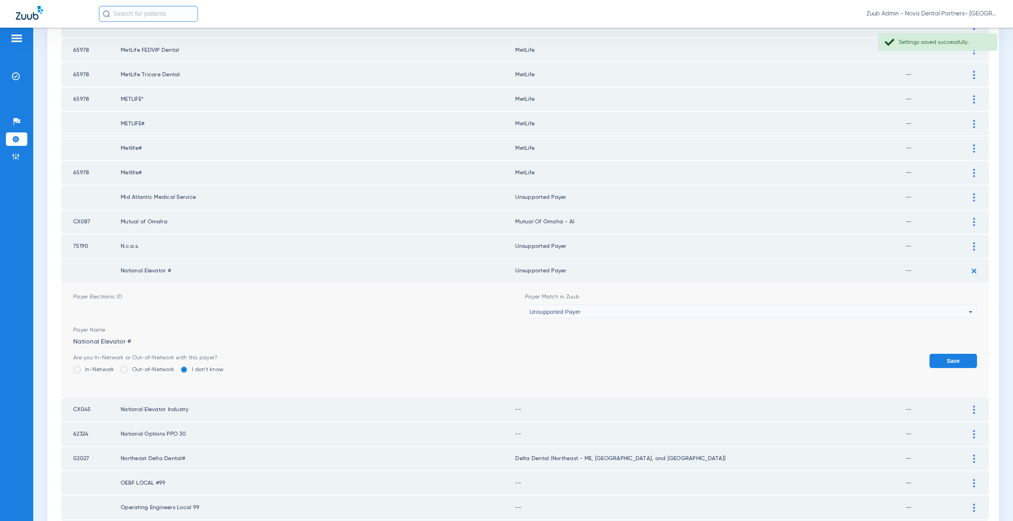
click at [941, 359] on button "Save" at bounding box center [952, 361] width 47 height 14
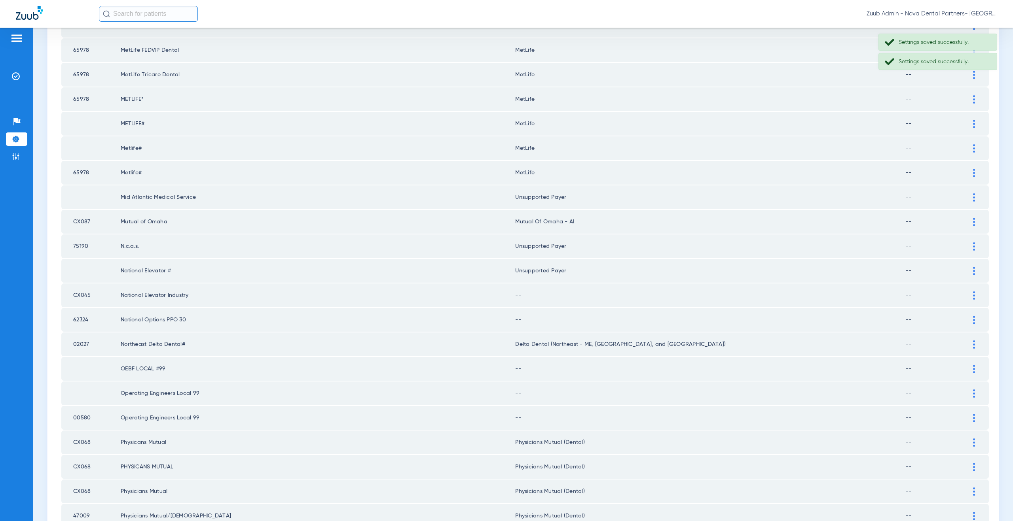
click at [971, 297] on div at bounding box center [974, 296] width 14 height 8
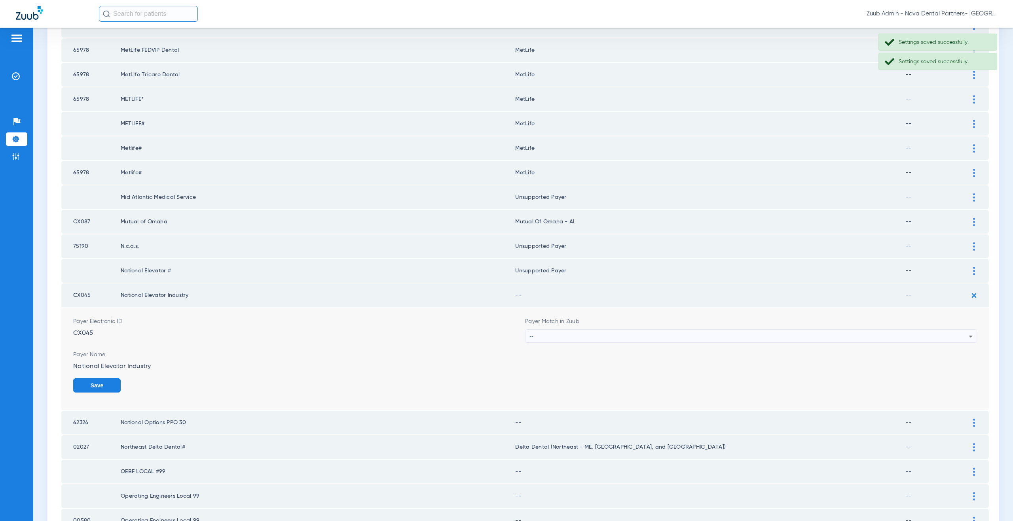
click at [539, 338] on div "--" at bounding box center [748, 336] width 439 height 13
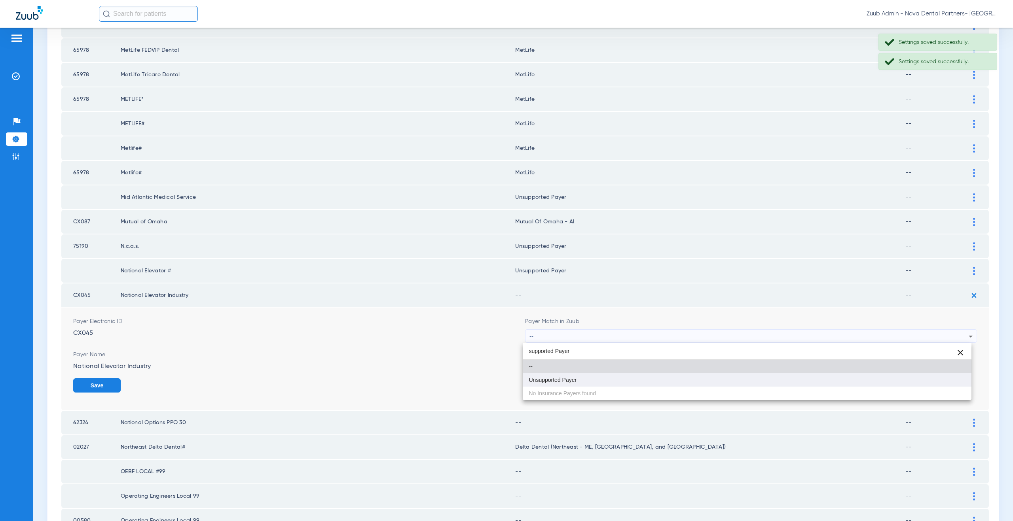
type input "supported Payer"
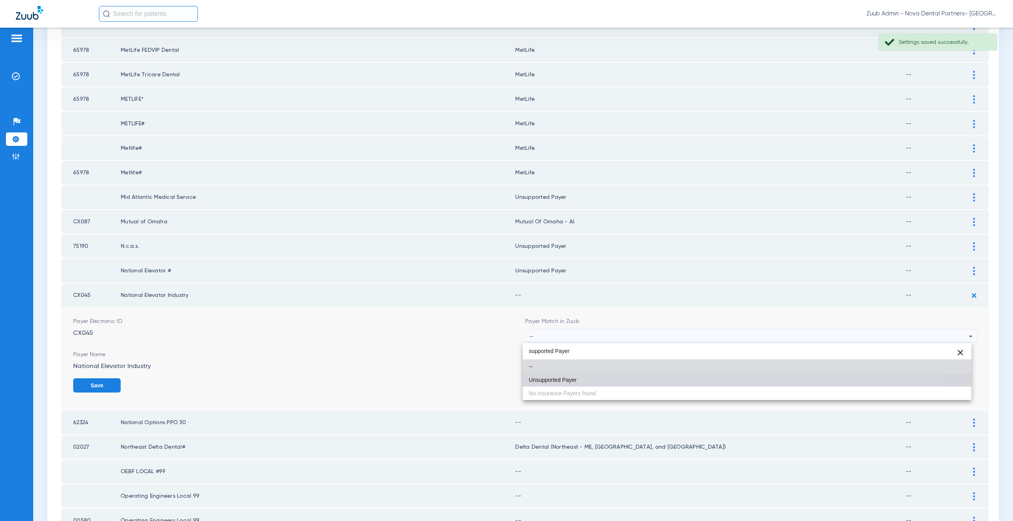
click at [556, 374] on mat-option "Unsupported Payer" at bounding box center [747, 380] width 449 height 13
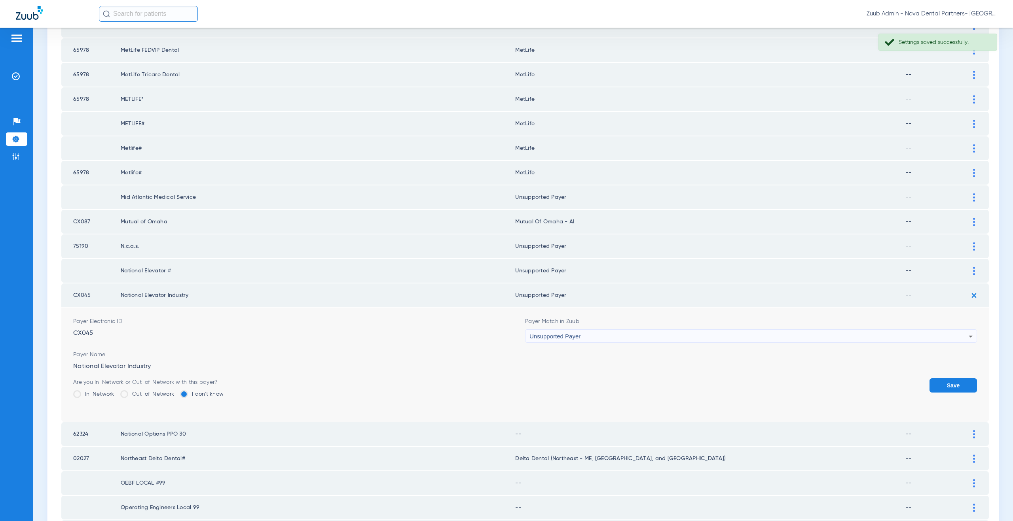
click at [940, 385] on button "Save" at bounding box center [952, 386] width 47 height 14
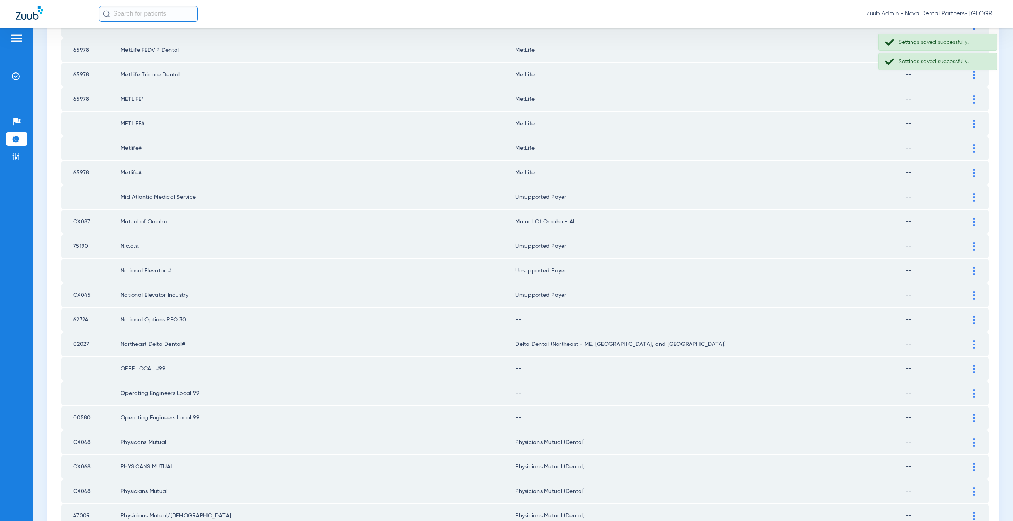
click at [969, 317] on div at bounding box center [974, 320] width 14 height 8
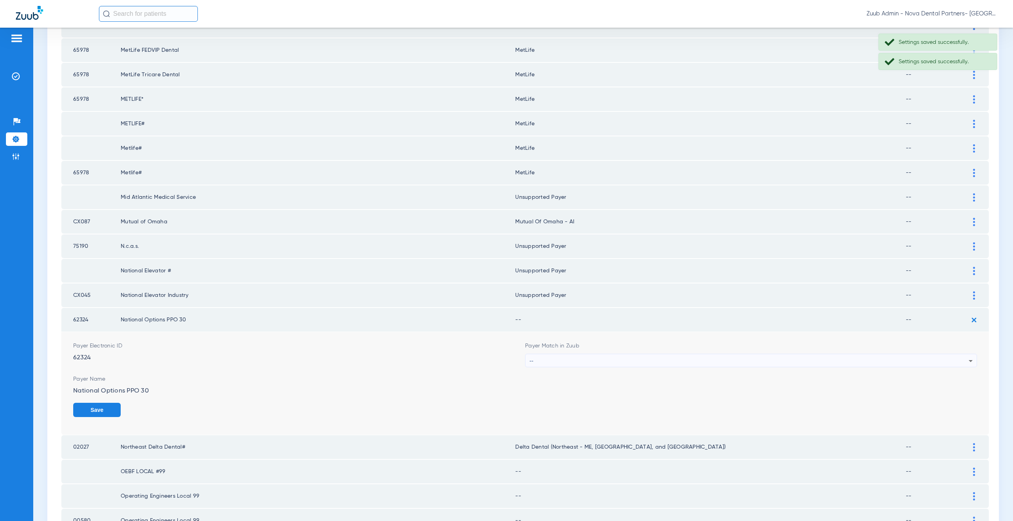
click at [552, 360] on div "--" at bounding box center [748, 361] width 439 height 13
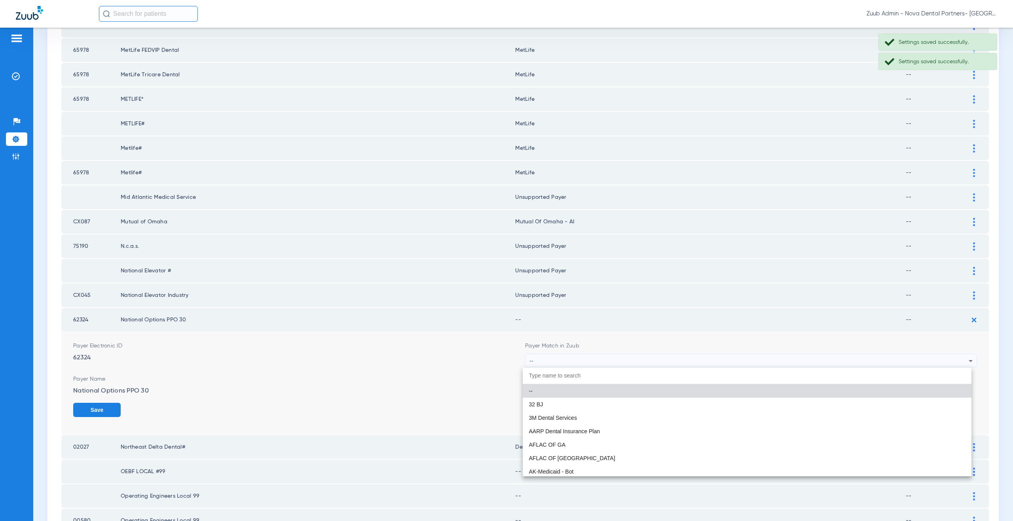
paste input "supported Payer"
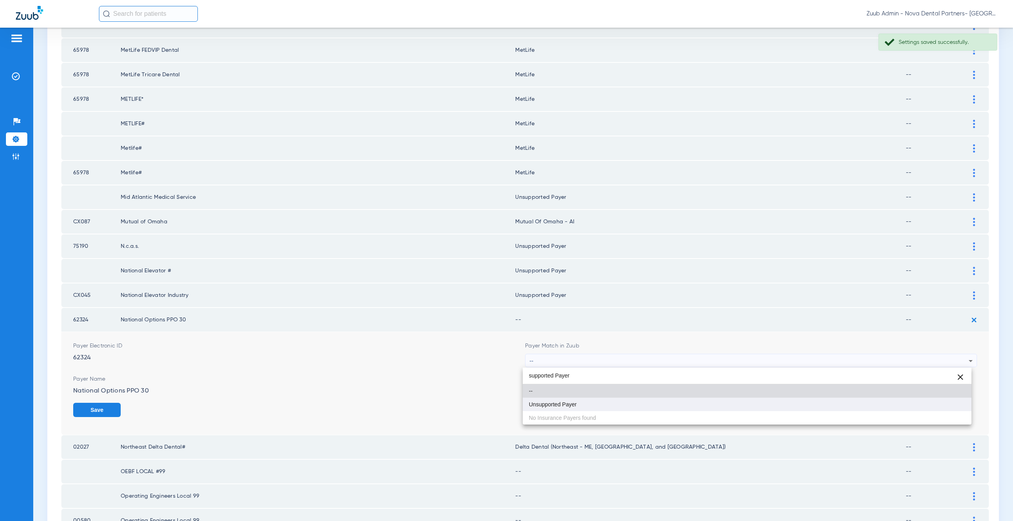
type input "supported Payer"
click at [548, 406] on span "Unsupported Payer" at bounding box center [553, 405] width 48 height 6
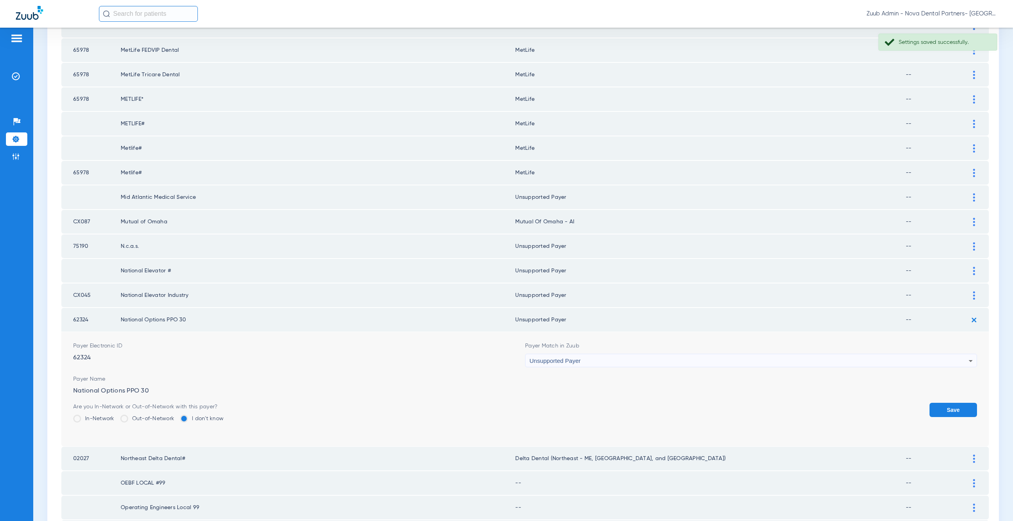
click at [933, 410] on button "Save" at bounding box center [952, 410] width 47 height 14
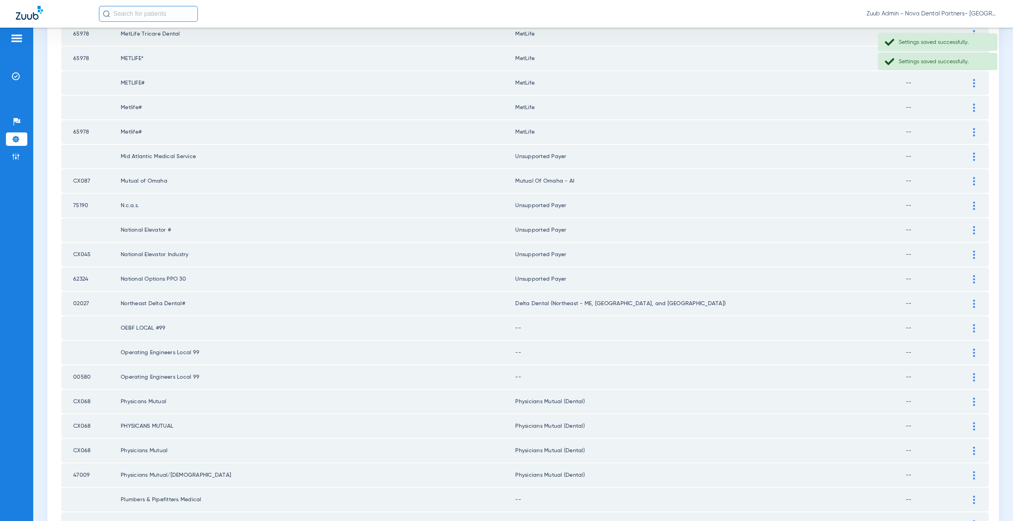
scroll to position [342, 0]
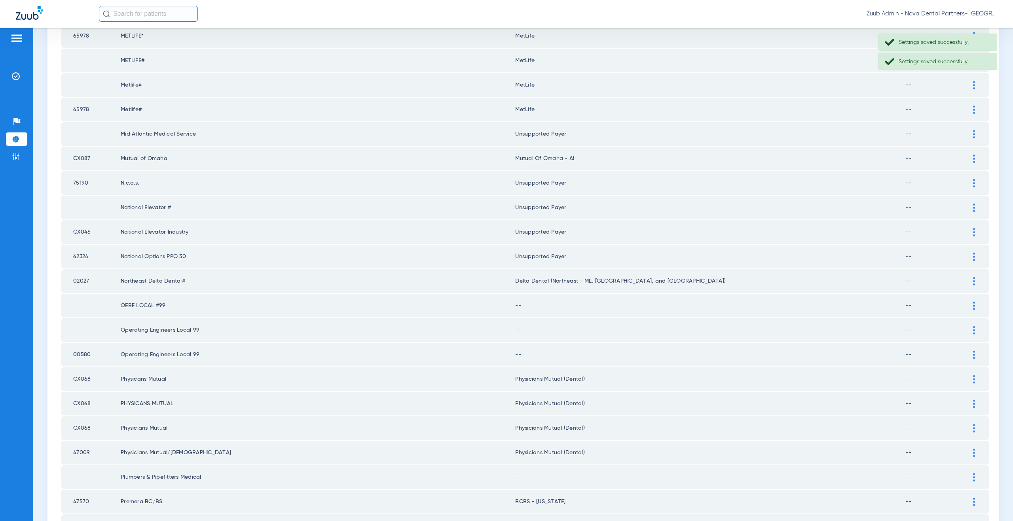
click at [971, 304] on div at bounding box center [974, 306] width 14 height 8
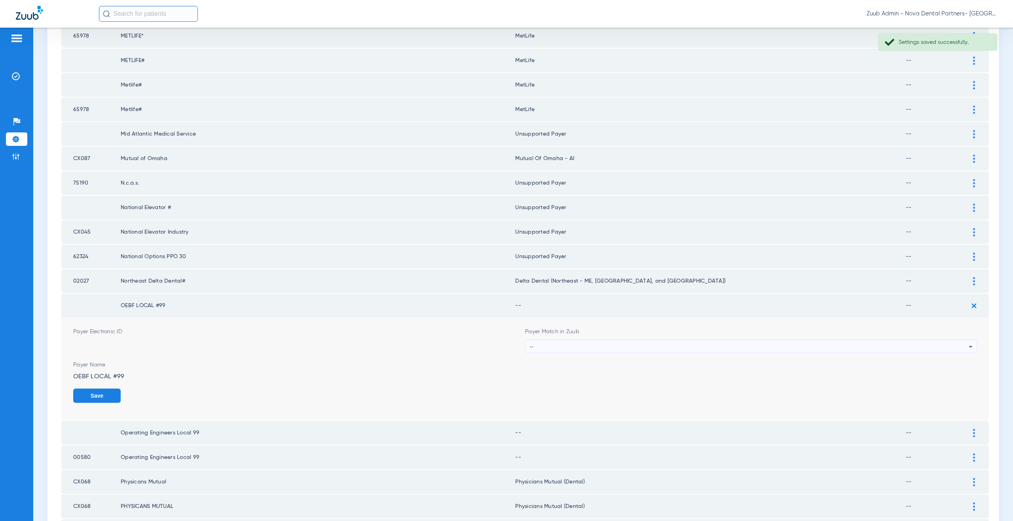
click at [552, 343] on div "--" at bounding box center [748, 346] width 439 height 13
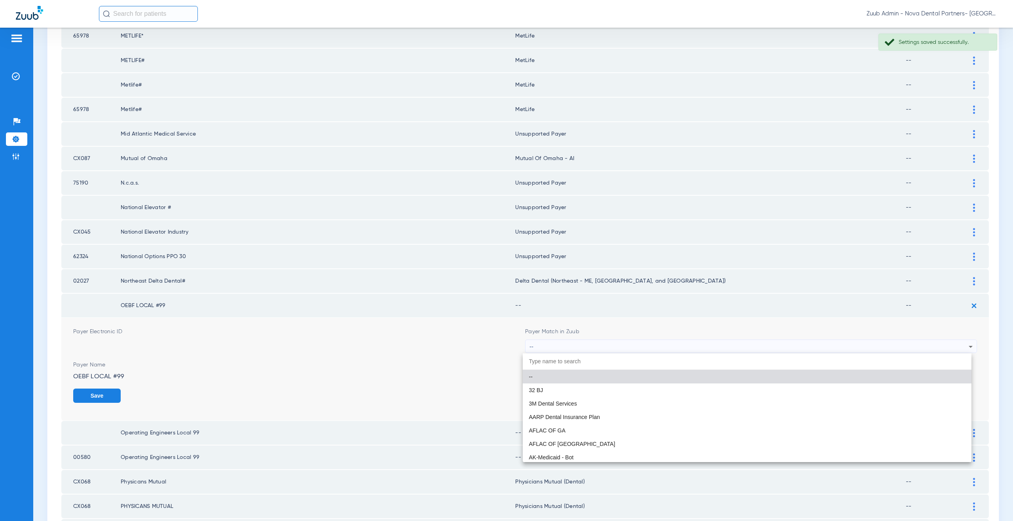
paste input "supported Payer"
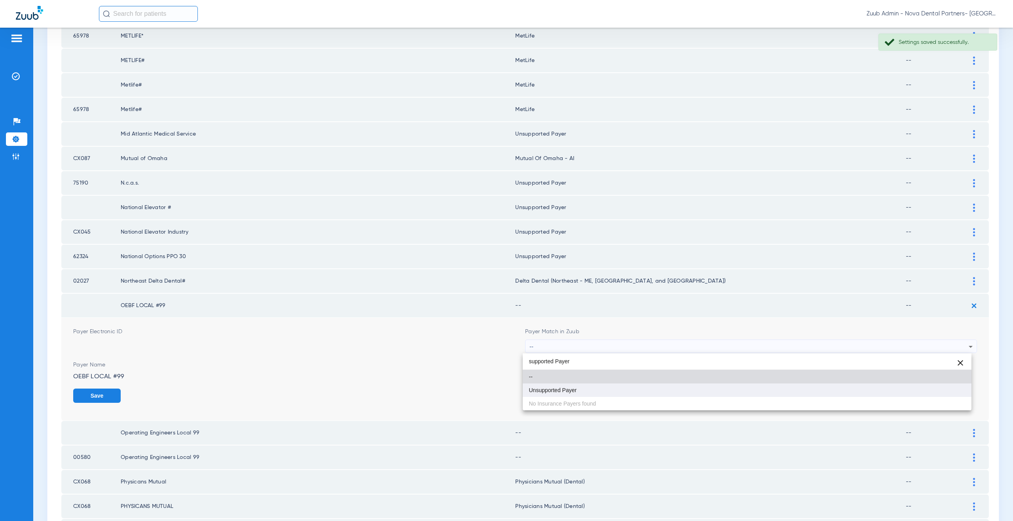
type input "supported Payer"
click at [546, 388] on span "Unsupported Payer" at bounding box center [553, 391] width 48 height 6
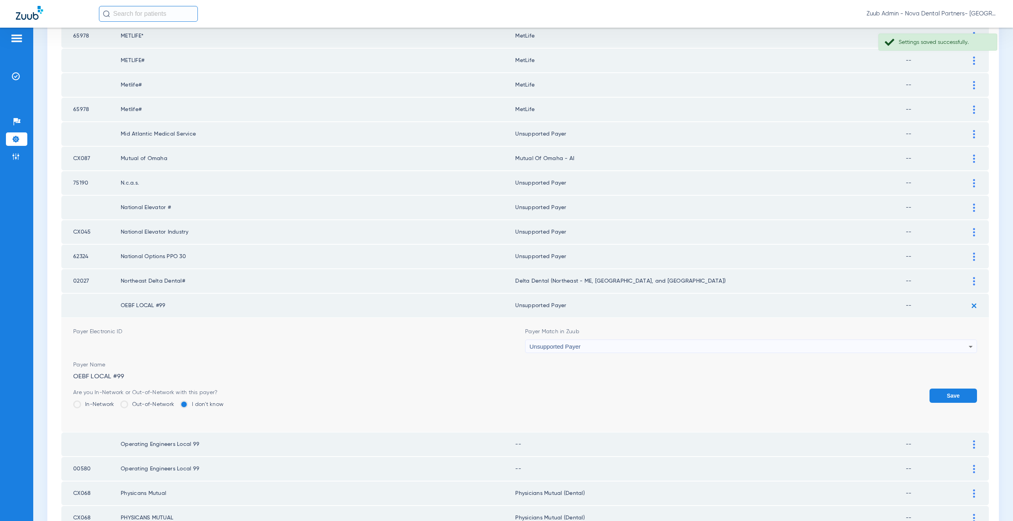
click at [943, 389] on button "Save" at bounding box center [952, 396] width 47 height 14
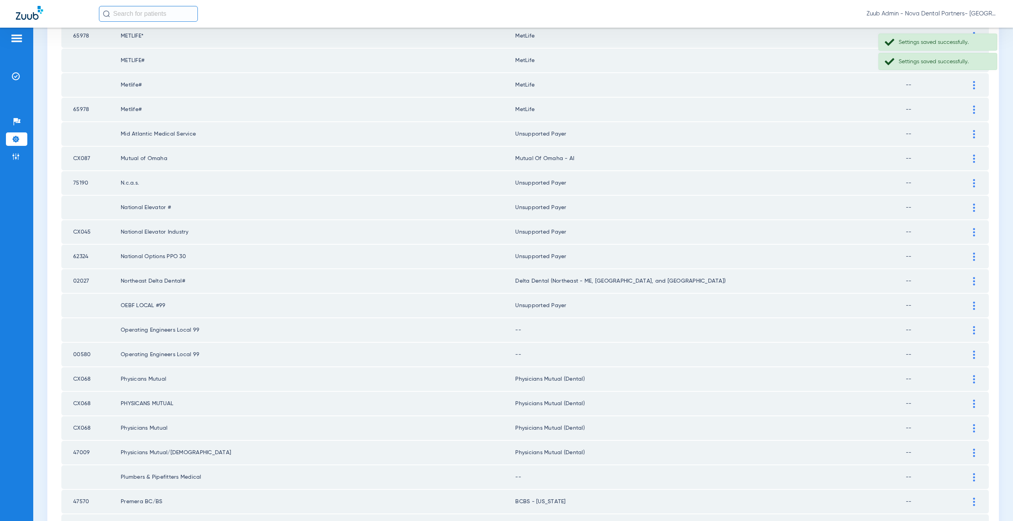
click at [967, 330] on div at bounding box center [974, 330] width 14 height 8
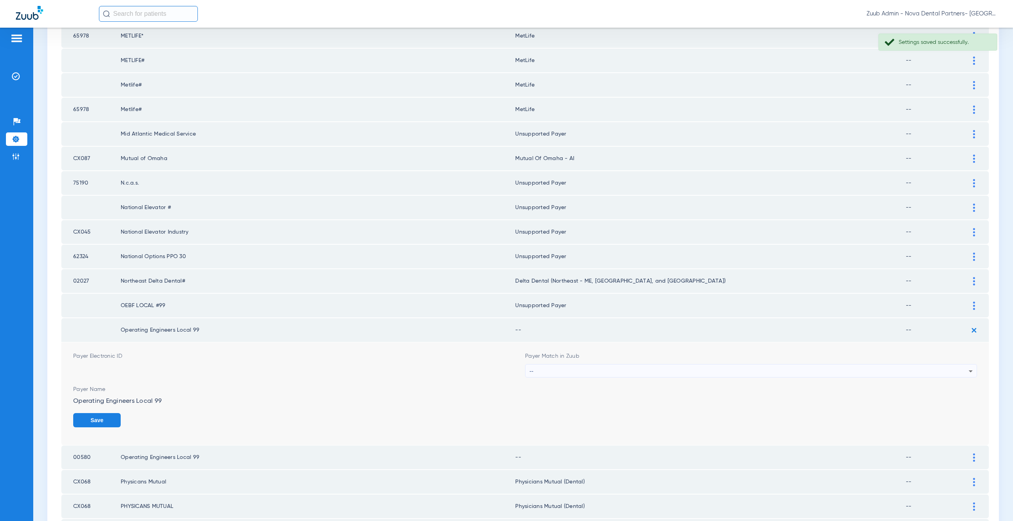
click at [556, 370] on div "--" at bounding box center [748, 371] width 439 height 13
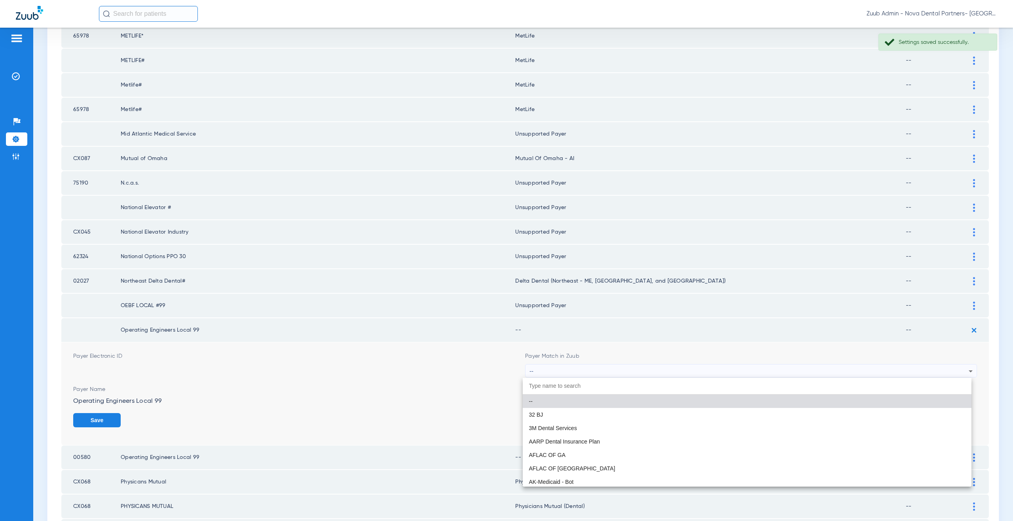
paste input "supported Payer"
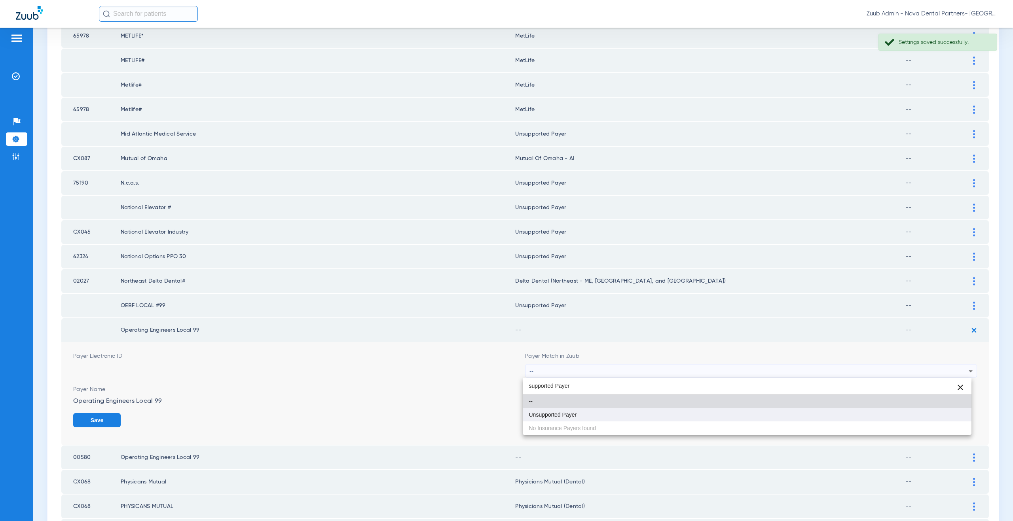
type input "supported Payer"
click at [559, 410] on mat-option "Unsupported Payer" at bounding box center [747, 414] width 449 height 13
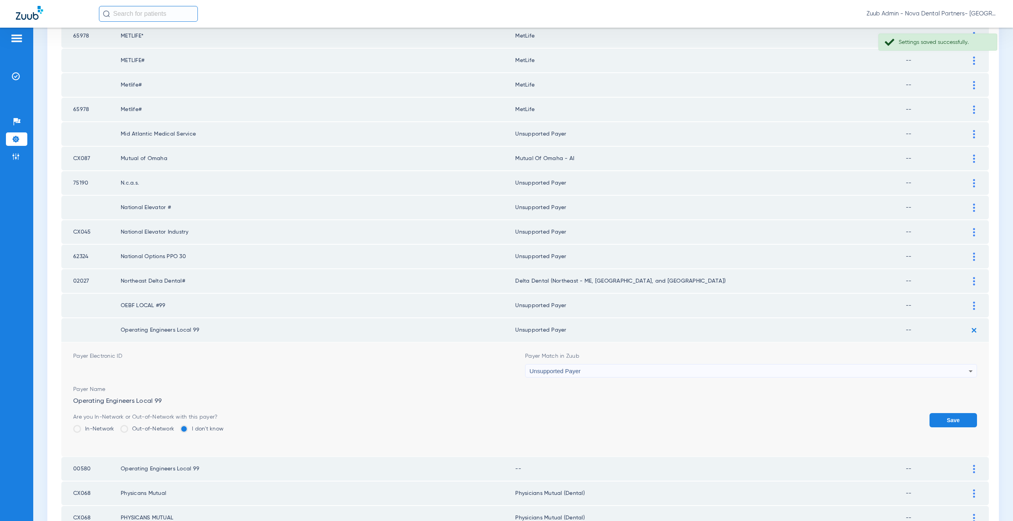
click at [937, 418] on button "Save" at bounding box center [952, 420] width 47 height 14
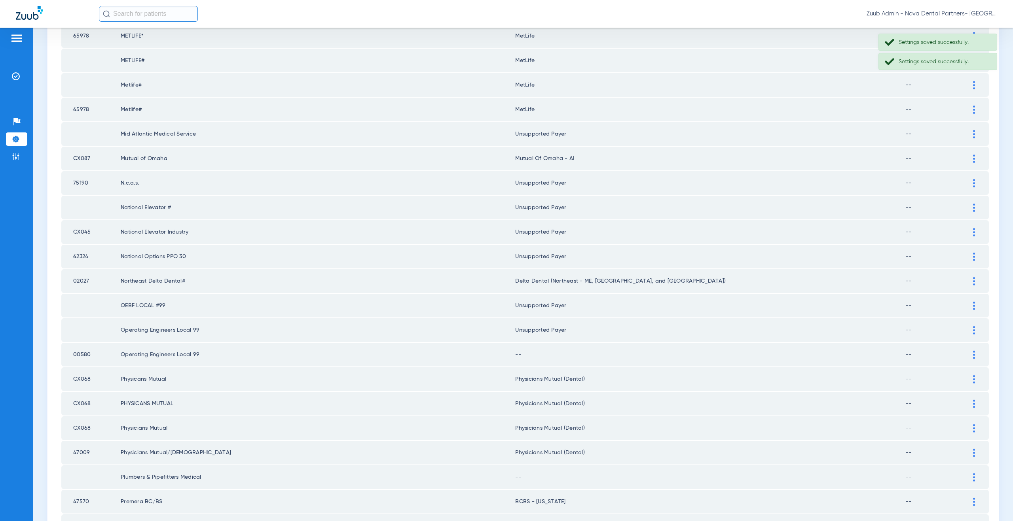
click at [973, 356] on img at bounding box center [974, 355] width 2 height 8
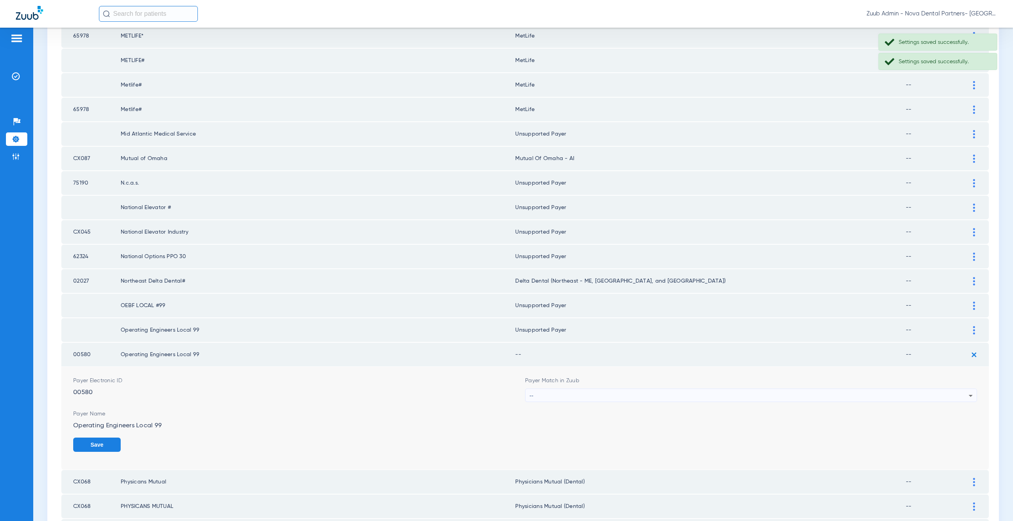
click at [552, 404] on form "Payer Electronic ID 00580 Payer Match in Zuub -- Payer Name Operating Engineers…" at bounding box center [525, 418] width 904 height 103
click at [549, 399] on div "--" at bounding box center [748, 395] width 439 height 13
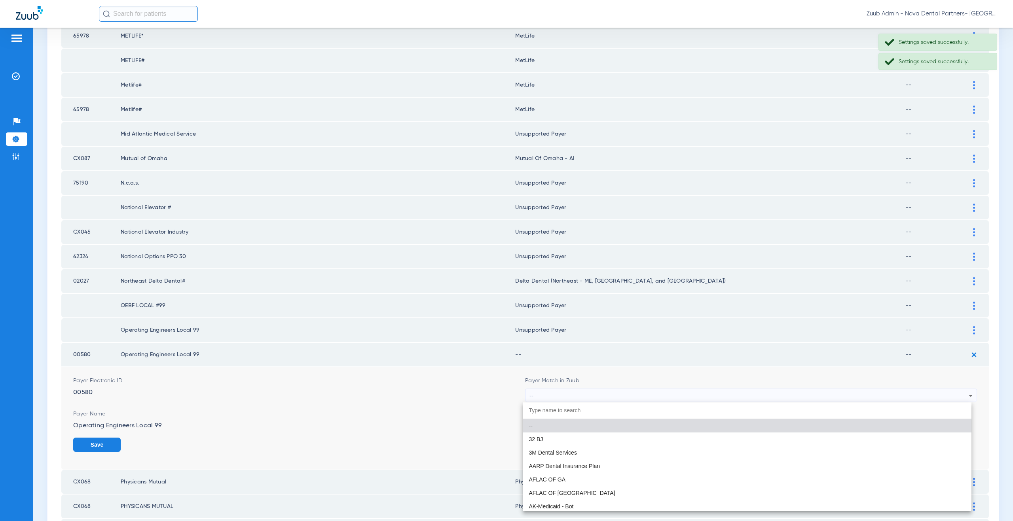
paste input "supported Payer"
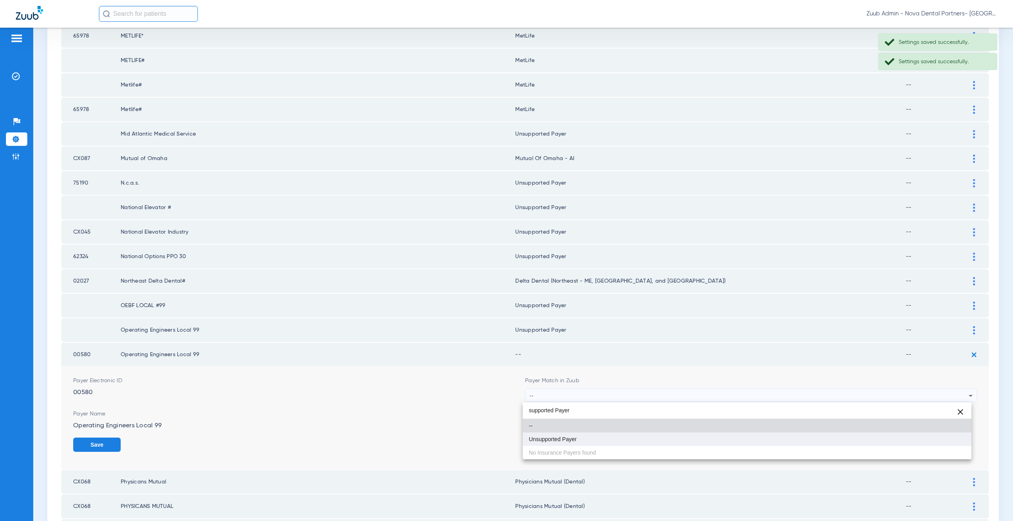
type input "supported Payer"
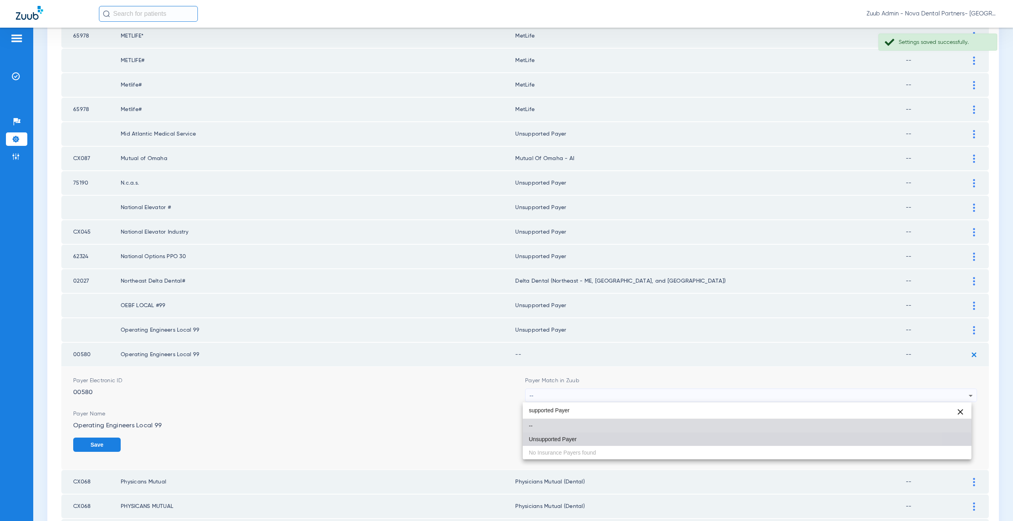
click at [554, 442] on span "Unsupported Payer" at bounding box center [553, 440] width 48 height 6
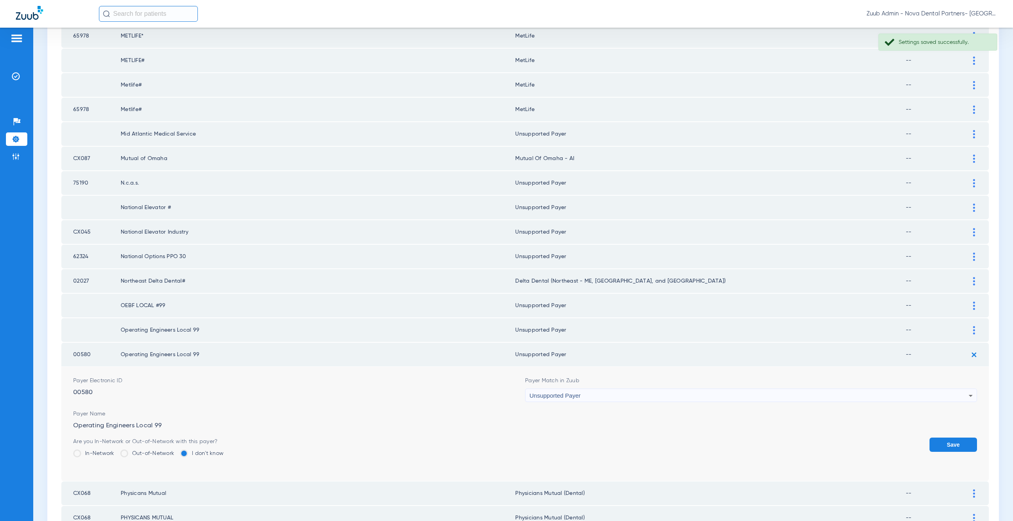
click at [942, 439] on button "Save" at bounding box center [952, 445] width 47 height 14
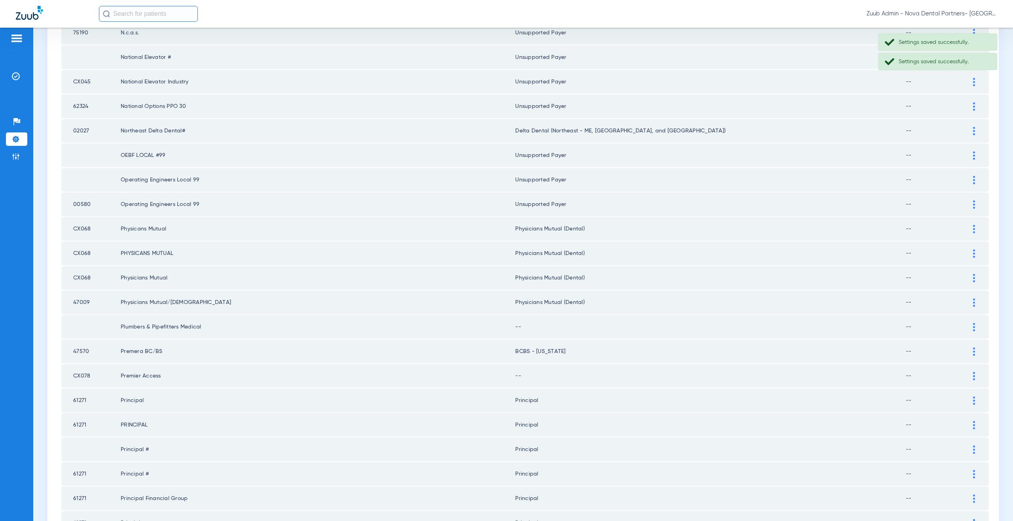
scroll to position [563, 0]
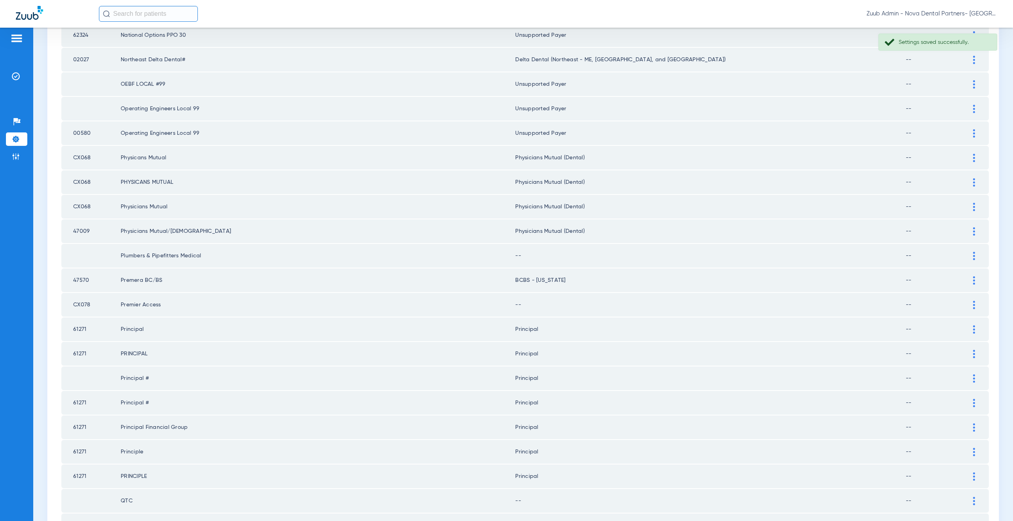
click at [967, 255] on div at bounding box center [974, 256] width 14 height 8
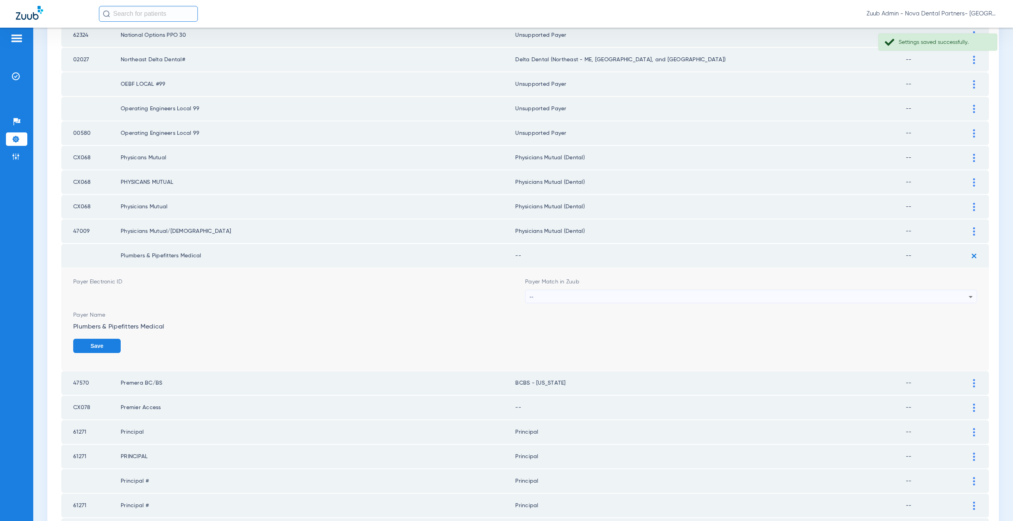
click at [544, 299] on div "--" at bounding box center [748, 296] width 439 height 13
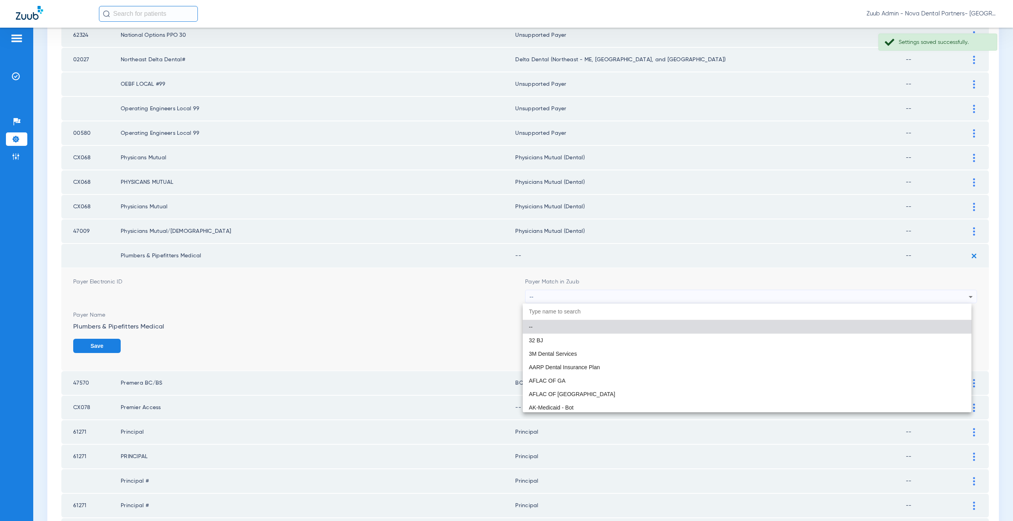
paste input "supported Payer"
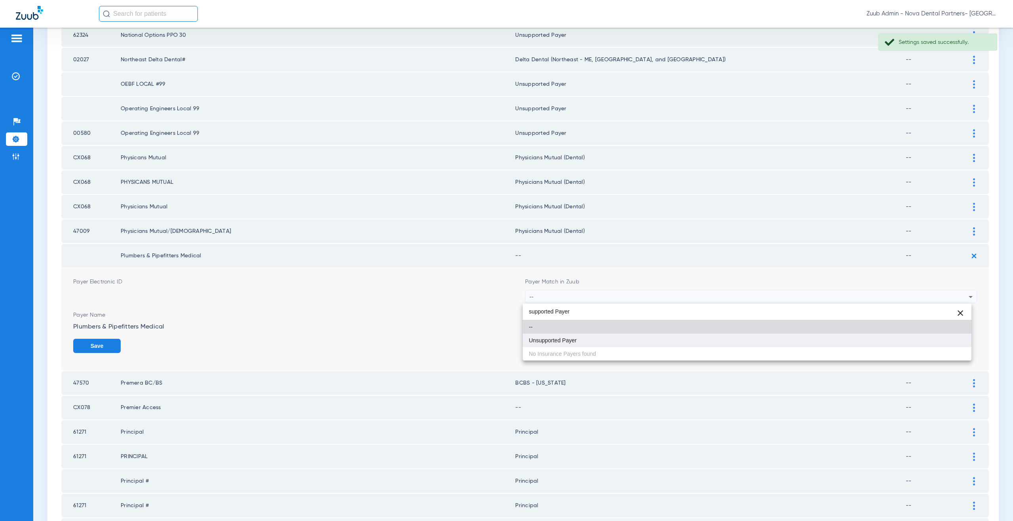
type input "supported Payer"
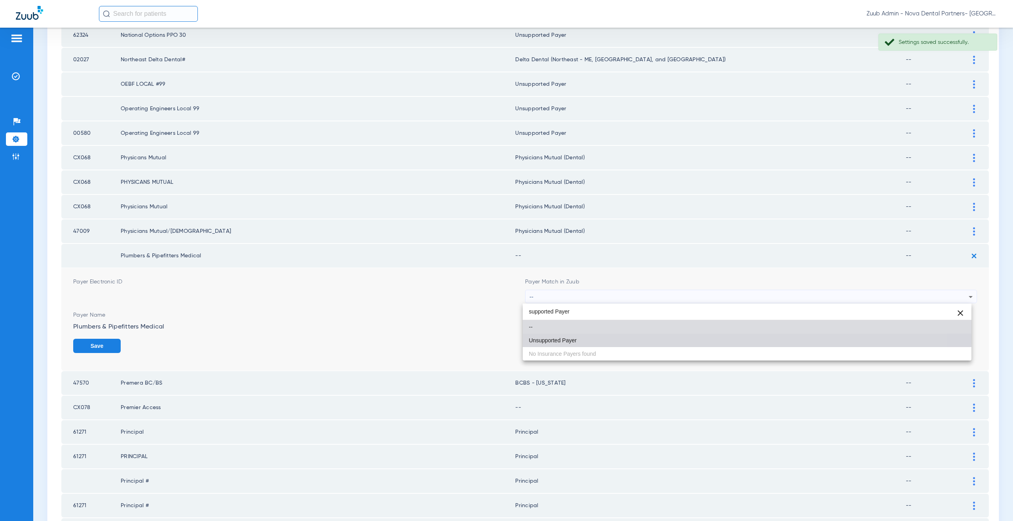
click at [557, 338] on span "Unsupported Payer" at bounding box center [553, 341] width 48 height 6
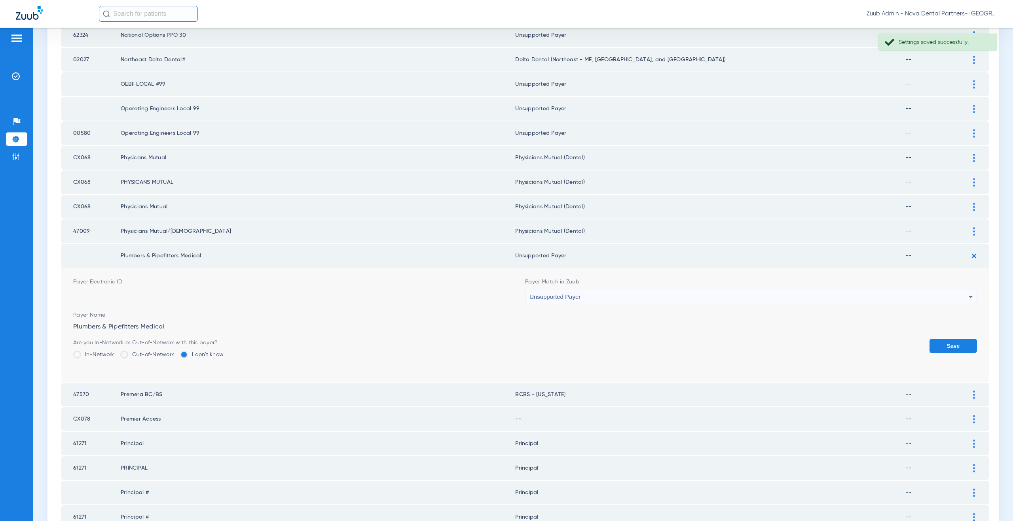
click at [937, 342] on button "Save" at bounding box center [952, 346] width 47 height 14
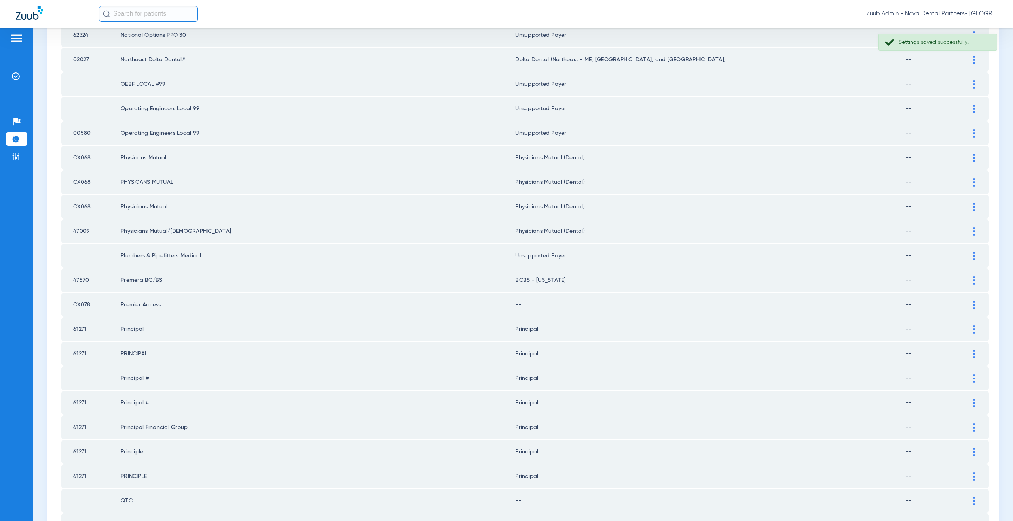
click at [969, 304] on div at bounding box center [974, 305] width 14 height 8
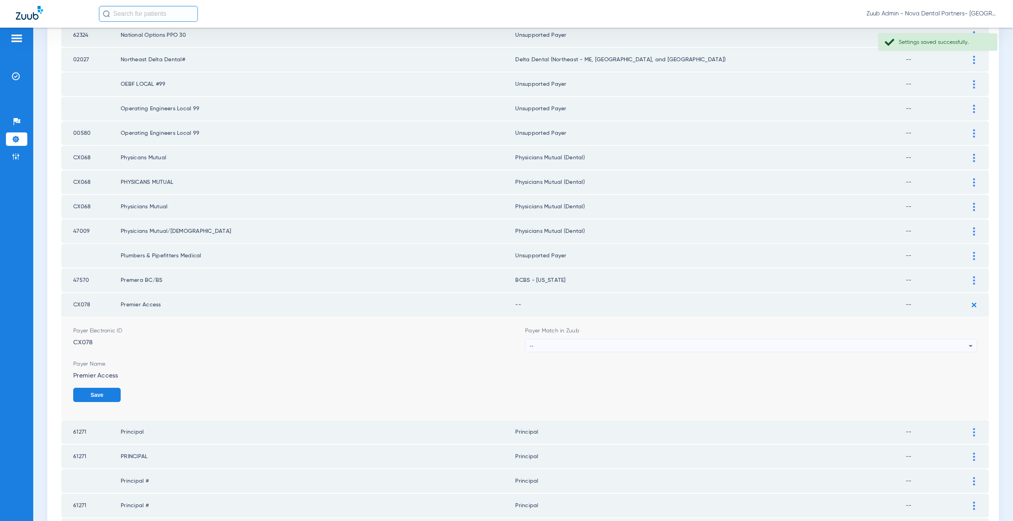
click at [540, 345] on div "--" at bounding box center [748, 345] width 439 height 13
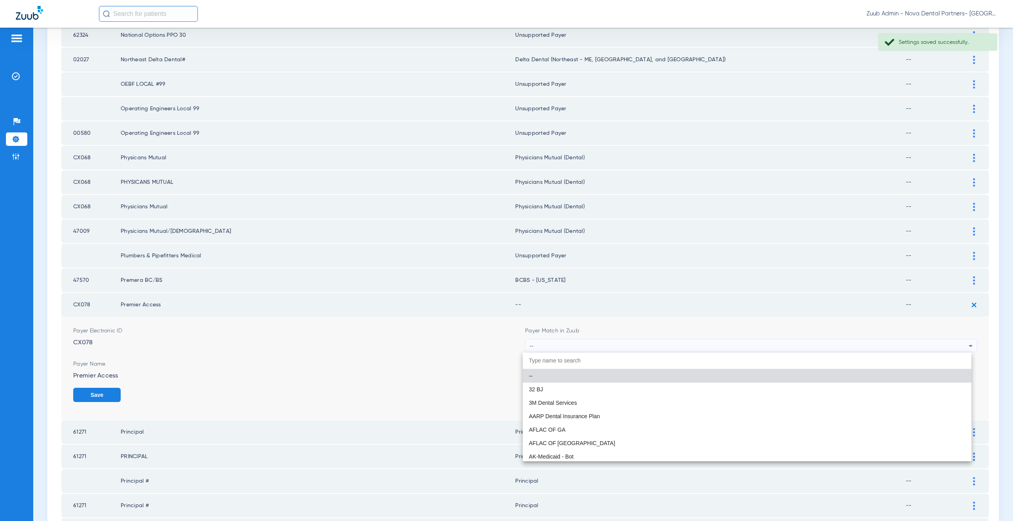
paste input "supported Payer"
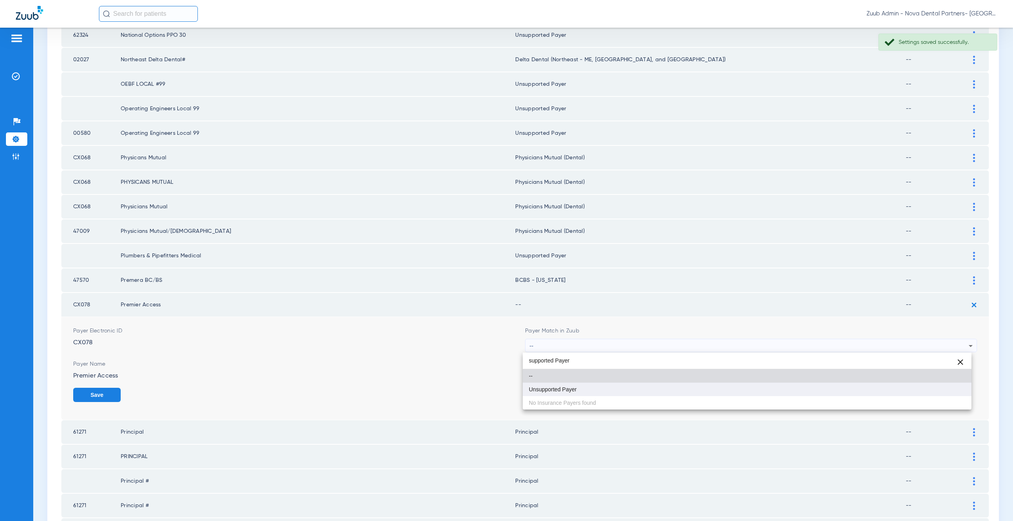
type input "supported Payer"
click at [552, 393] on mat-option "Unsupported Payer" at bounding box center [747, 389] width 449 height 13
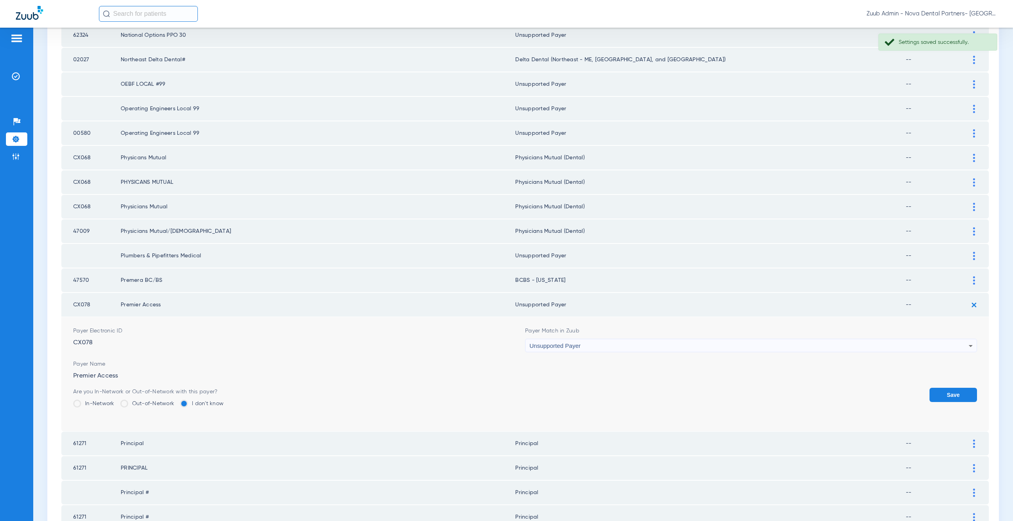
click at [934, 395] on button "Save" at bounding box center [952, 395] width 47 height 14
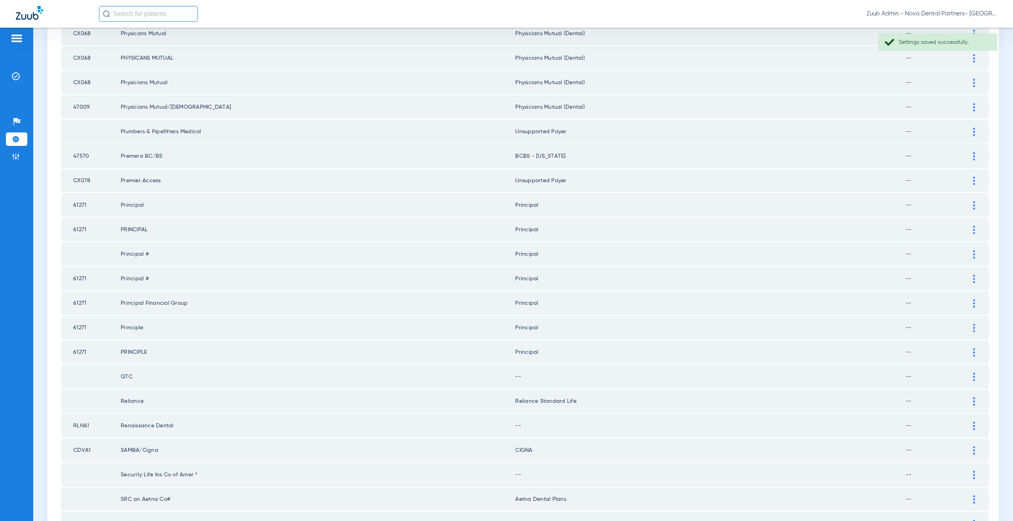
scroll to position [688, 0]
click at [970, 376] on div at bounding box center [974, 376] width 14 height 8
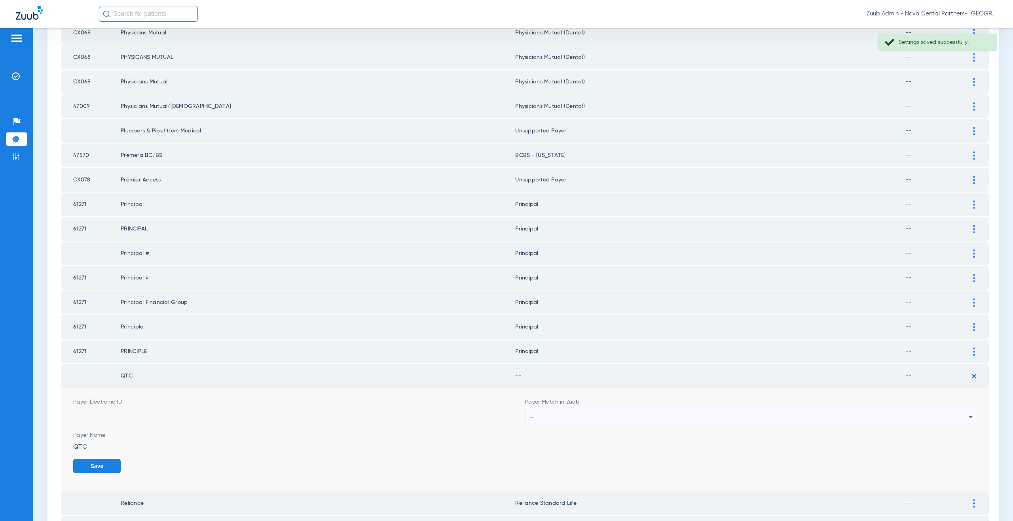
click at [550, 416] on div "--" at bounding box center [748, 417] width 439 height 13
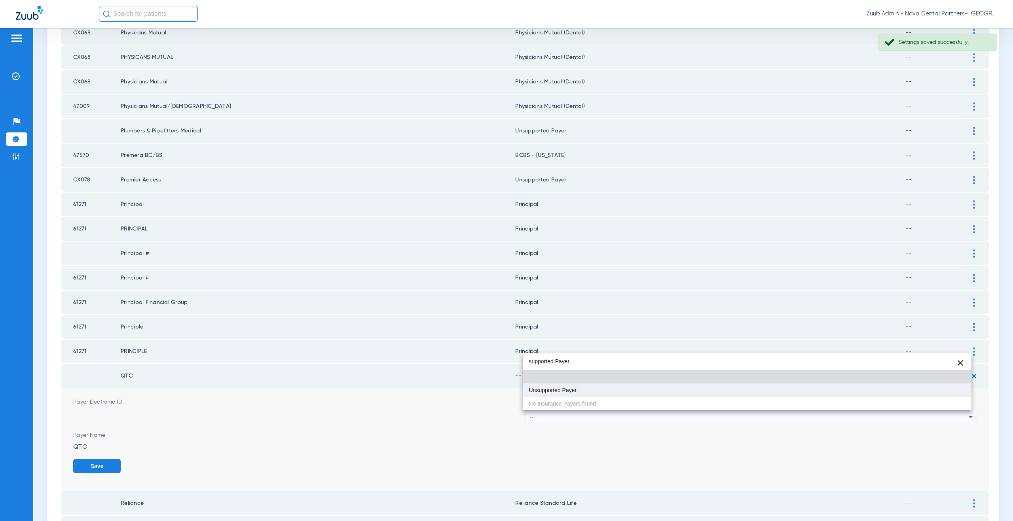
type input "supported Payer"
click at [549, 390] on span "Unsupported Payer" at bounding box center [553, 391] width 48 height 6
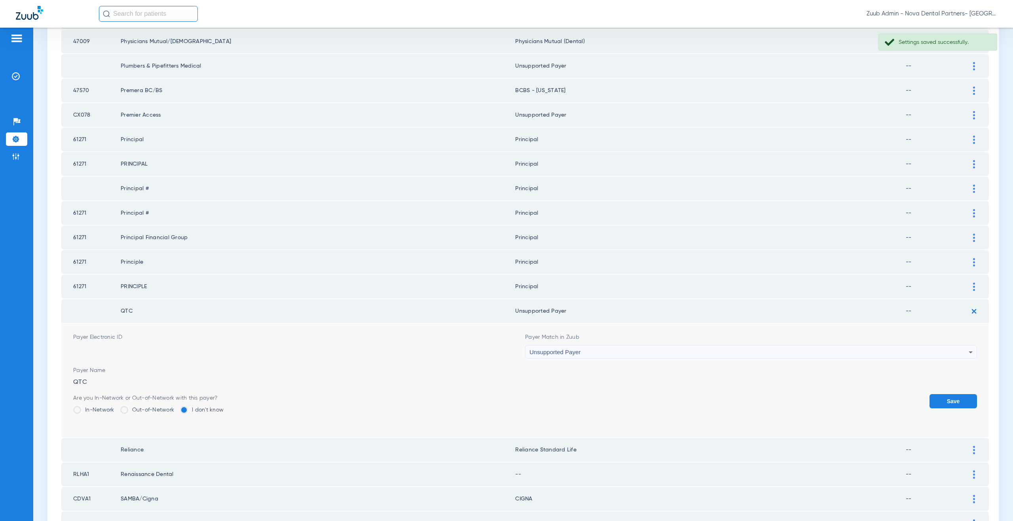
click at [942, 403] on button "Save" at bounding box center [952, 401] width 47 height 14
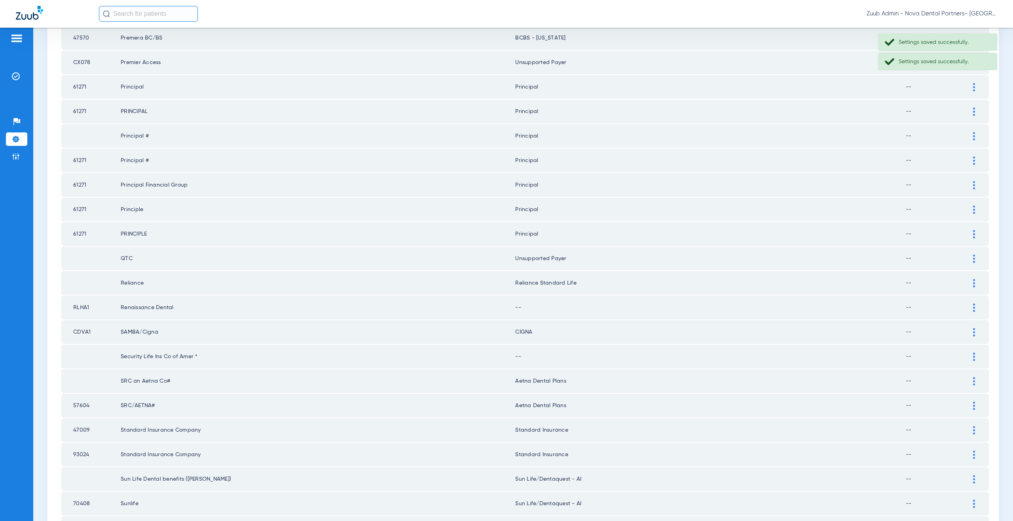
scroll to position [813, 0]
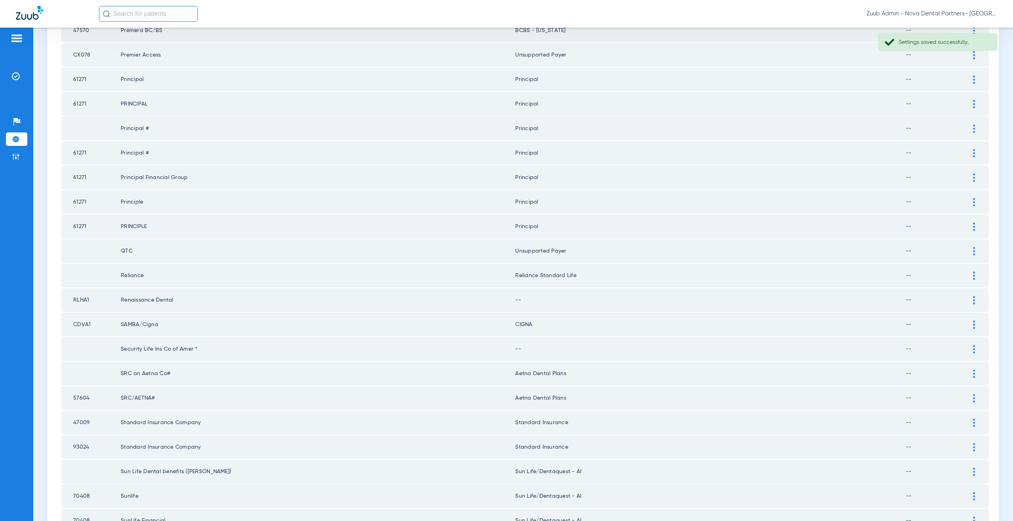
click at [967, 298] on div at bounding box center [974, 300] width 14 height 8
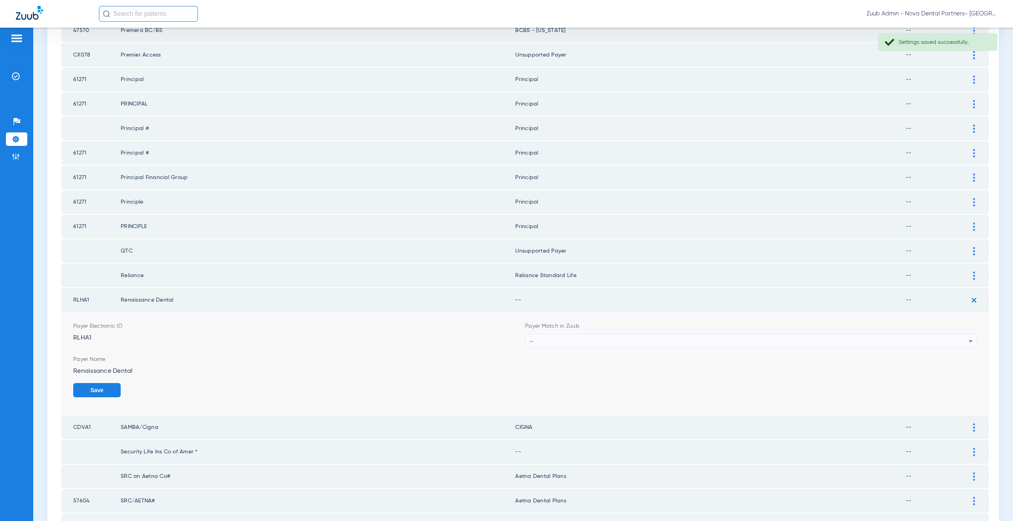
click at [609, 341] on div "--" at bounding box center [748, 341] width 439 height 13
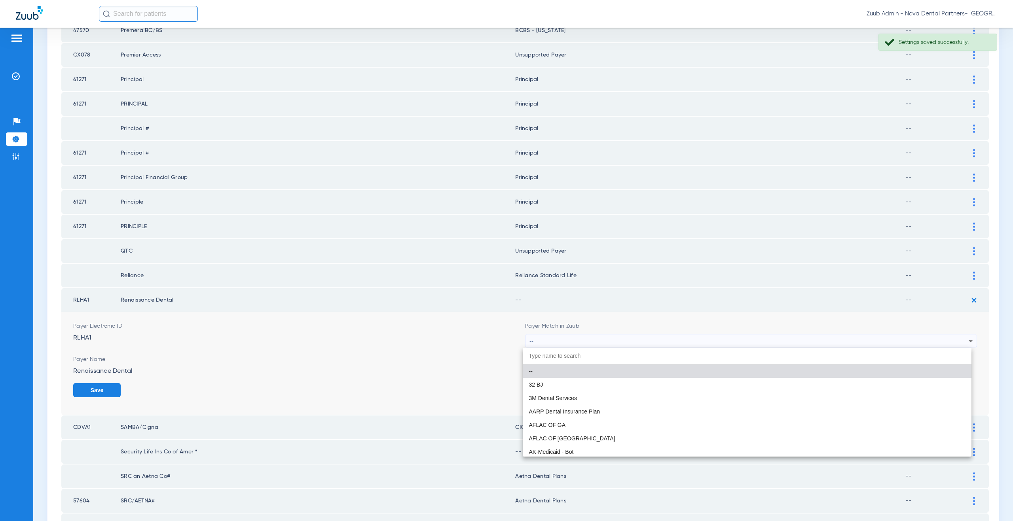
paste input "supported Payer"
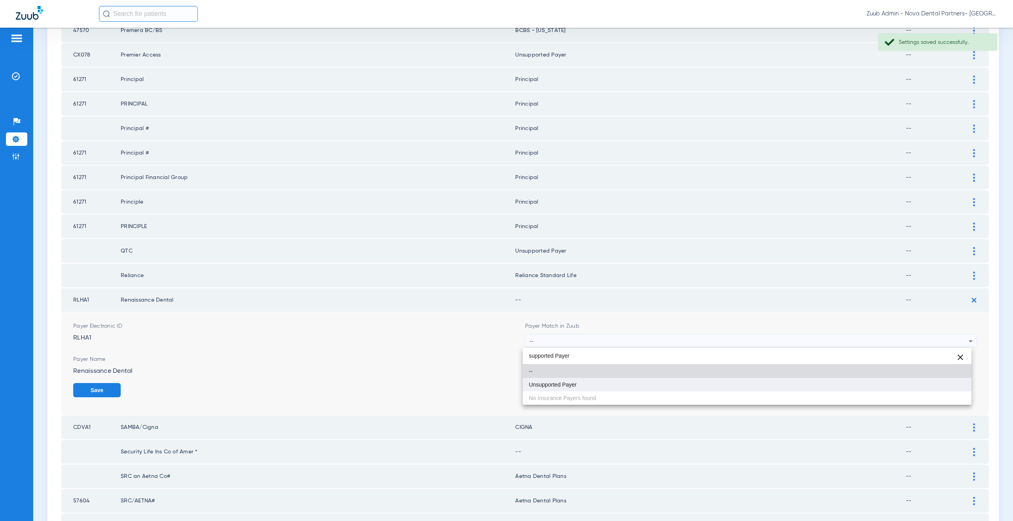
type input "supported Payer"
click at [576, 386] on span "Unsupported Payer" at bounding box center [553, 385] width 48 height 6
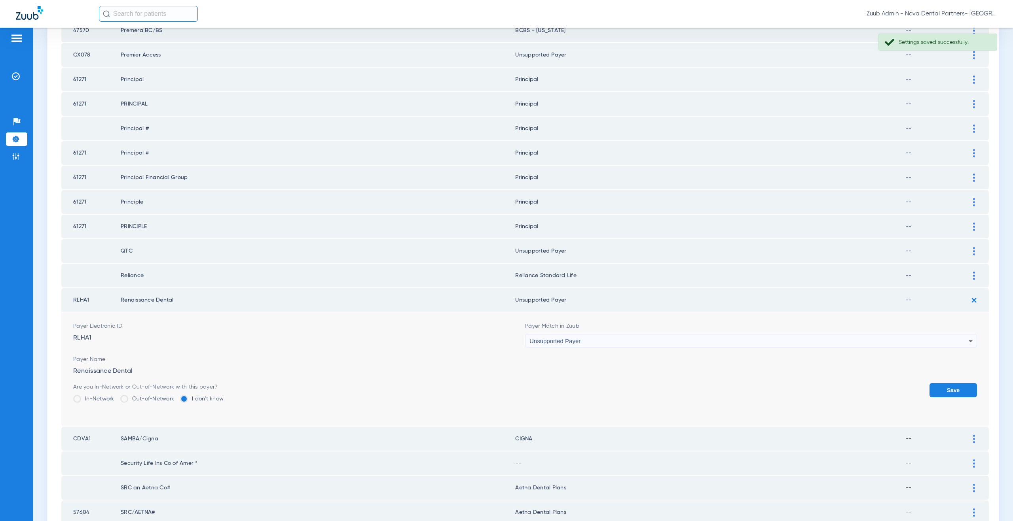
click at [940, 393] on button "Save" at bounding box center [952, 390] width 47 height 14
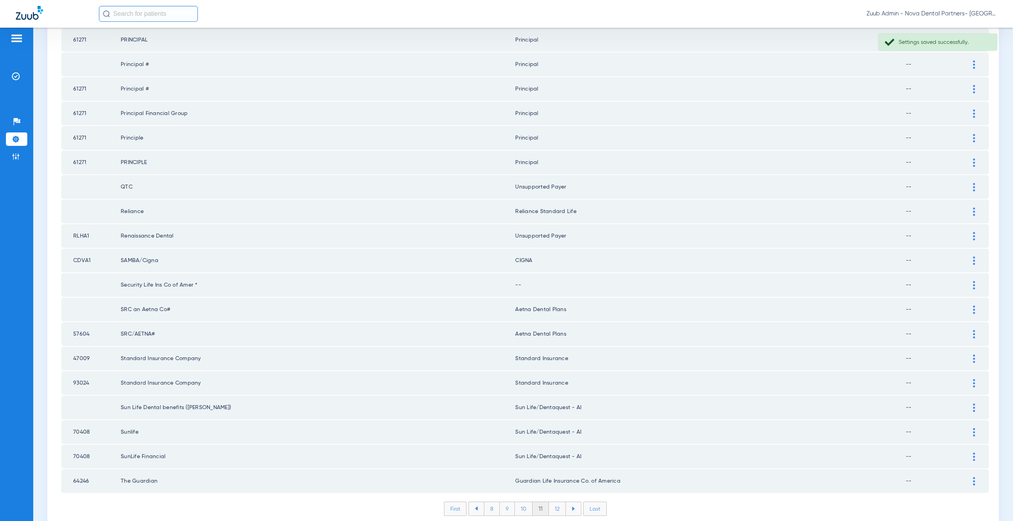
scroll to position [880, 0]
click at [967, 280] on div at bounding box center [974, 283] width 14 height 8
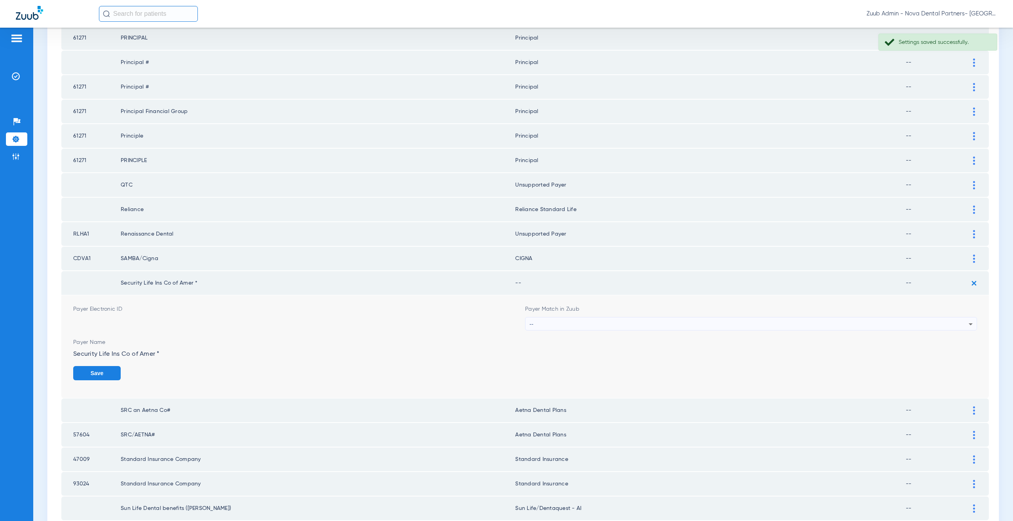
click at [547, 320] on div "--" at bounding box center [748, 324] width 439 height 13
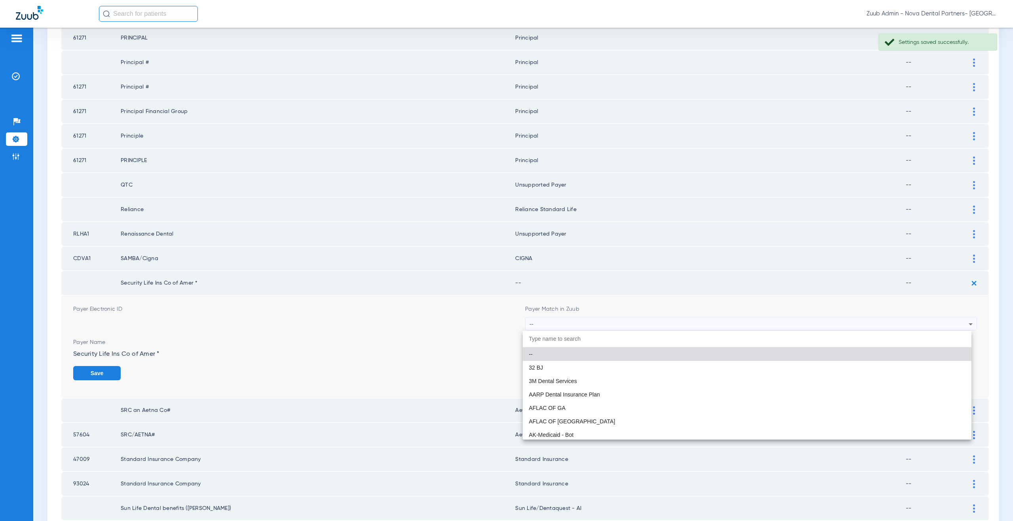
paste input "supported Payer"
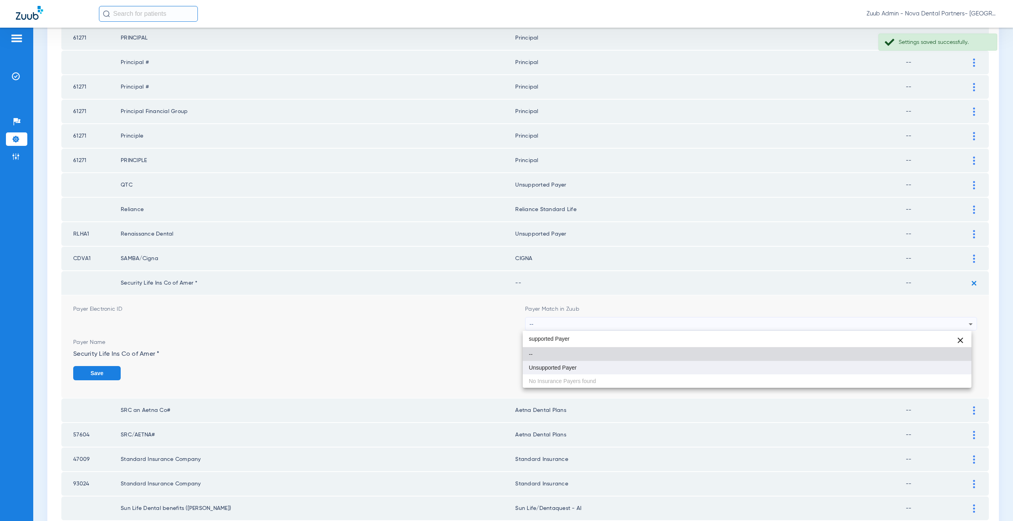
type input "supported Payer"
click at [547, 368] on span "Unsupported Payer" at bounding box center [553, 368] width 48 height 6
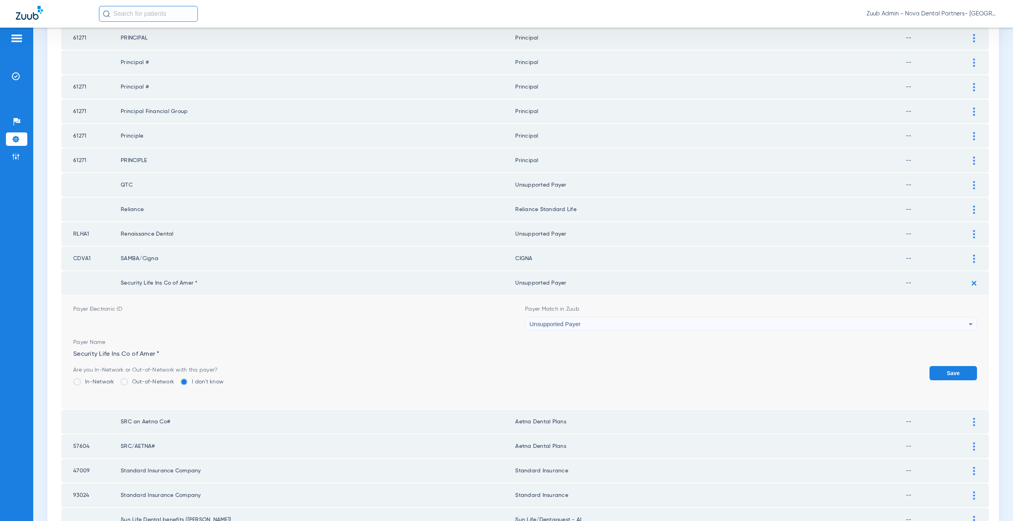
click at [937, 377] on button "Save" at bounding box center [952, 373] width 47 height 14
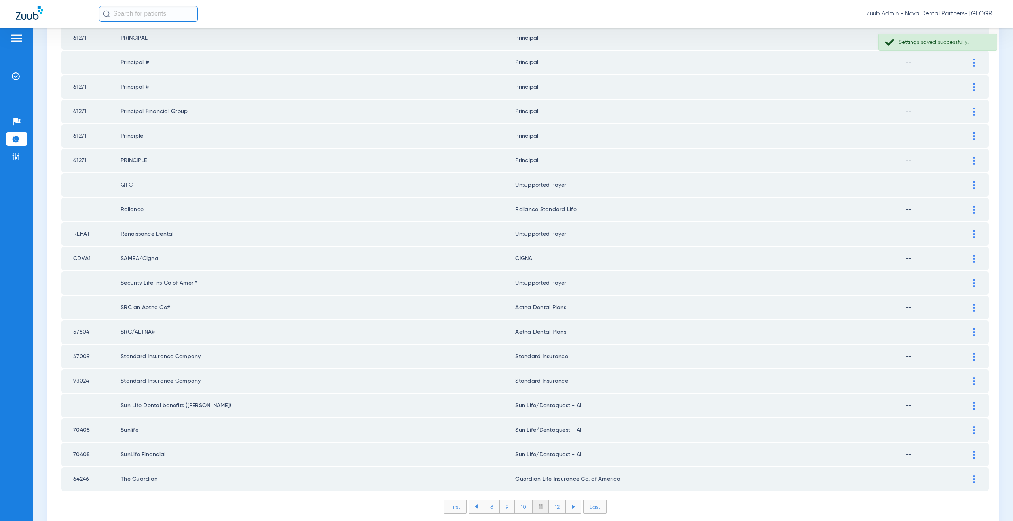
click at [553, 509] on li "12" at bounding box center [557, 507] width 17 height 13
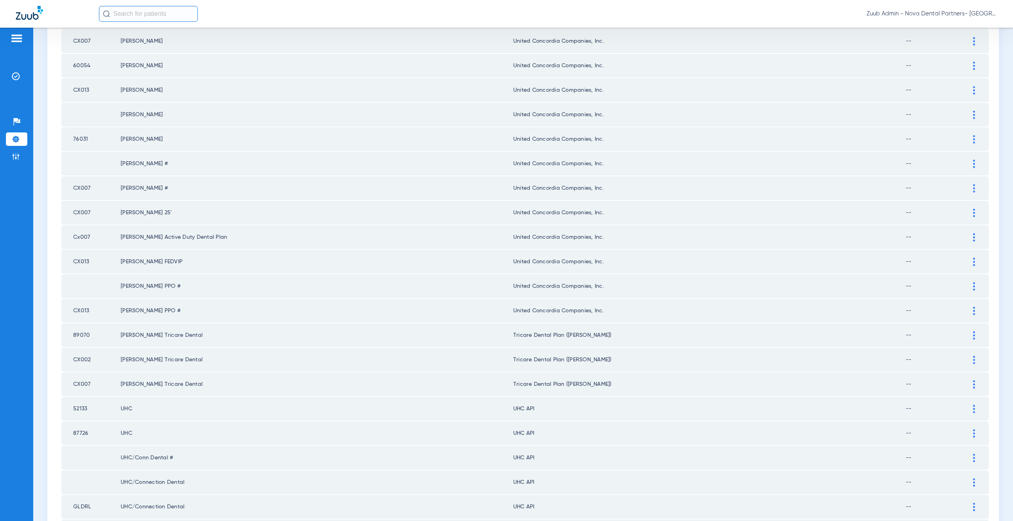
scroll to position [0, 0]
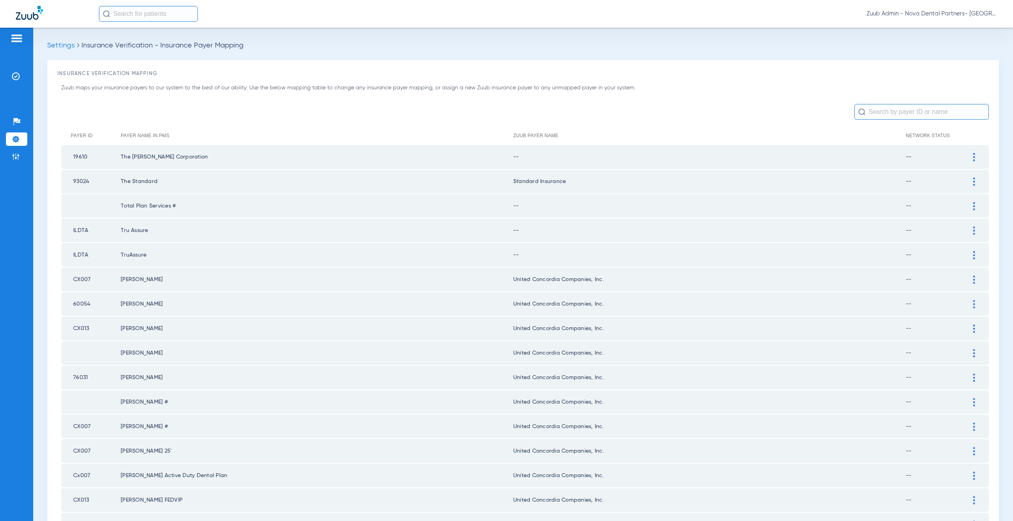
click at [972, 155] on div at bounding box center [974, 157] width 14 height 8
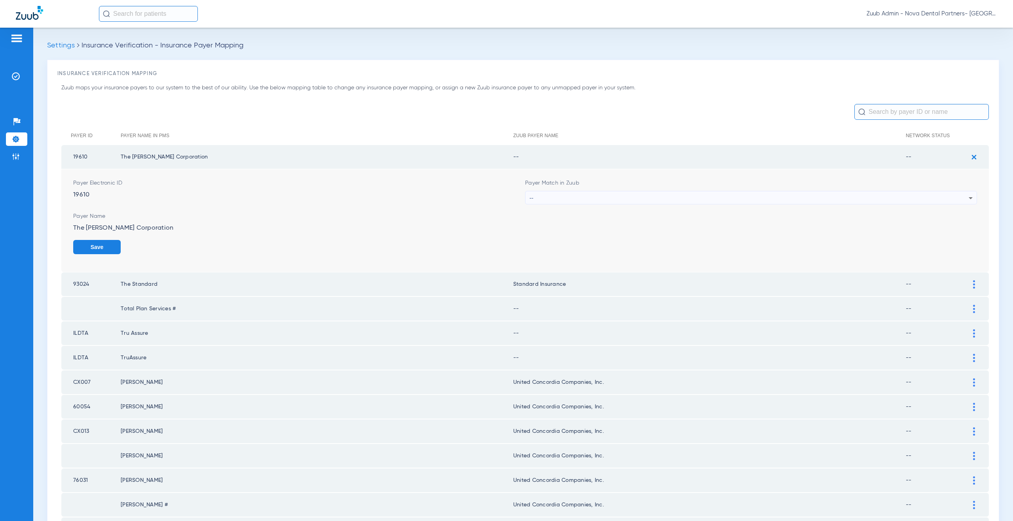
click at [566, 199] on div "--" at bounding box center [748, 198] width 439 height 13
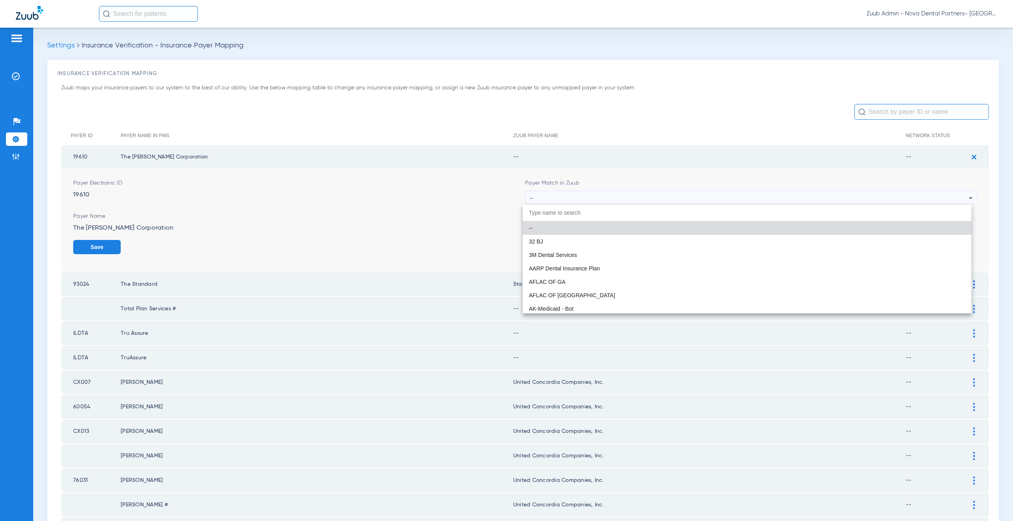
paste input "supported Payer"
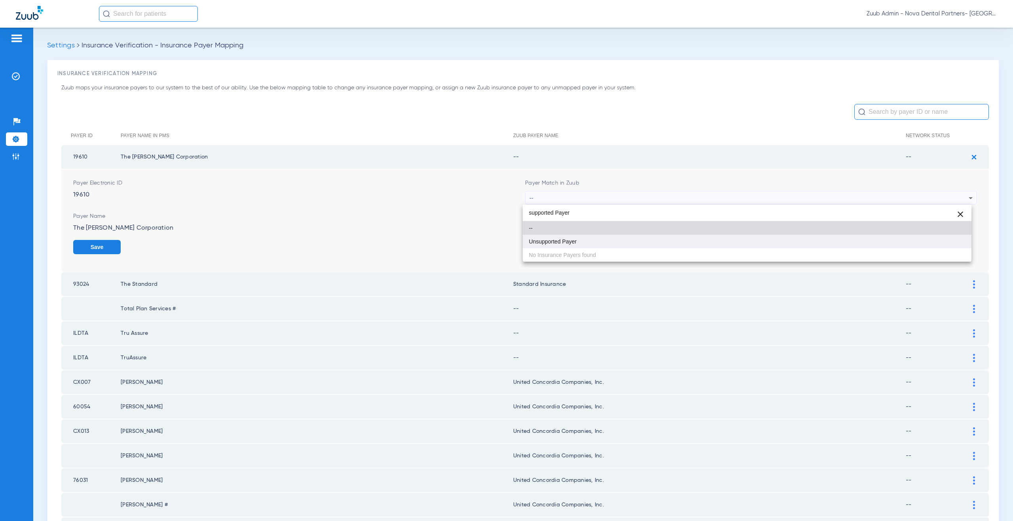
type input "supported Payer"
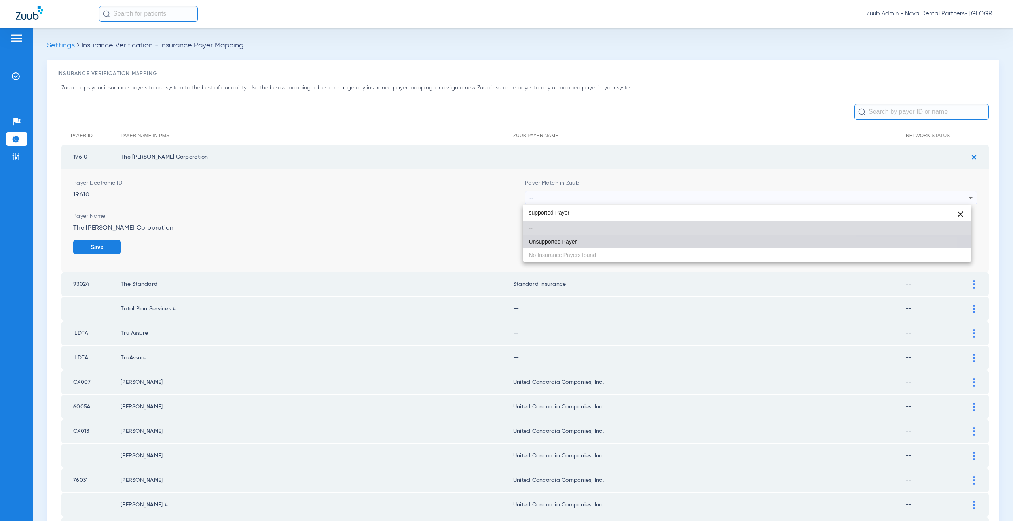
click at [562, 244] on span "Unsupported Payer" at bounding box center [553, 242] width 48 height 6
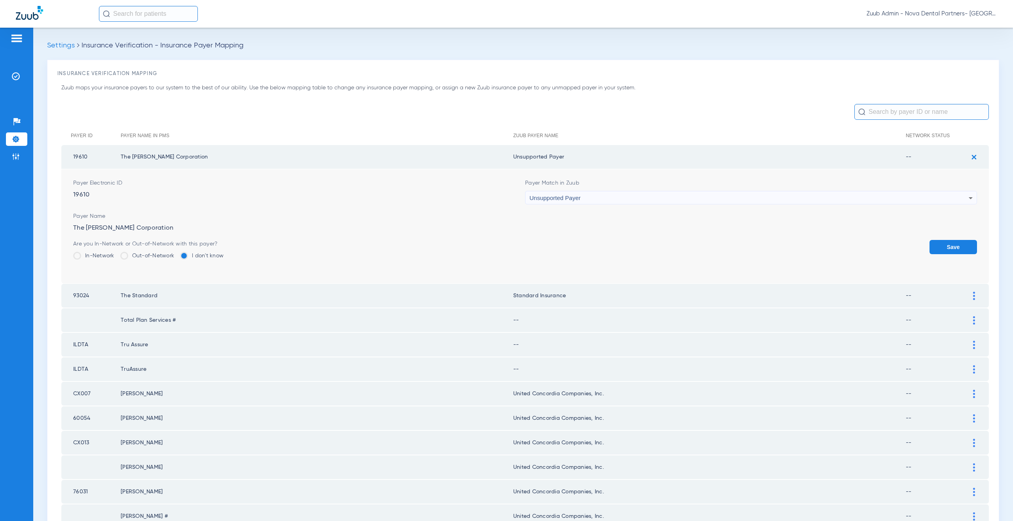
click at [953, 251] on button "Save" at bounding box center [952, 247] width 47 height 14
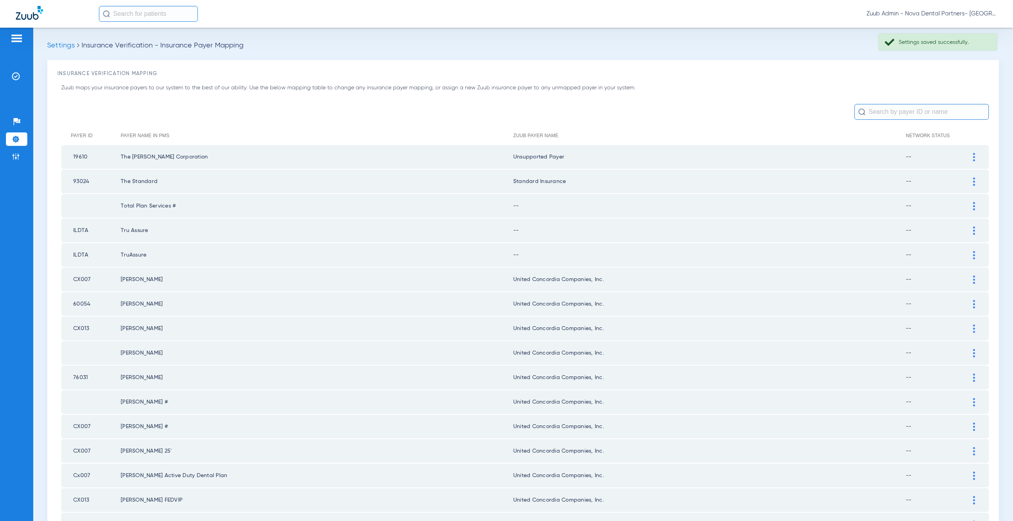
click at [969, 205] on div at bounding box center [974, 206] width 14 height 8
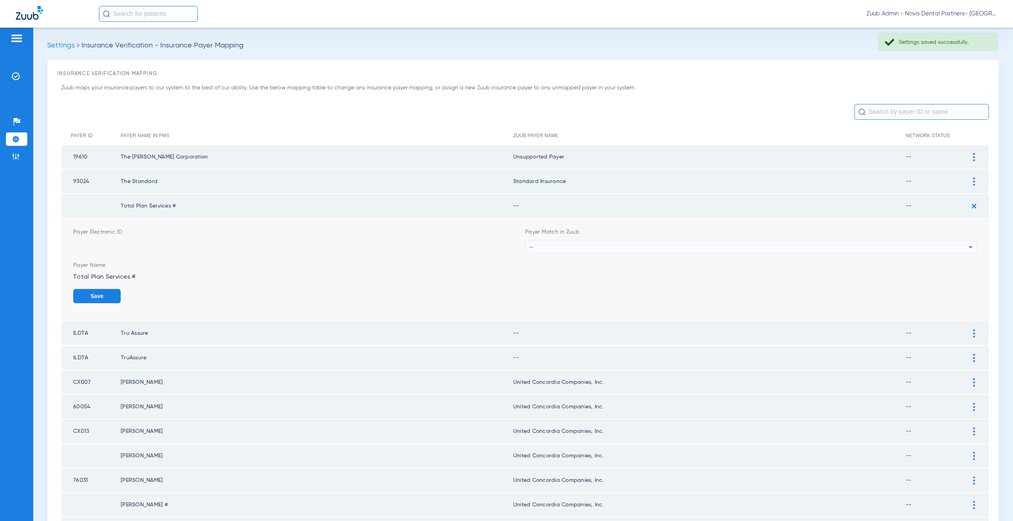
click at [573, 247] on div "--" at bounding box center [748, 247] width 439 height 13
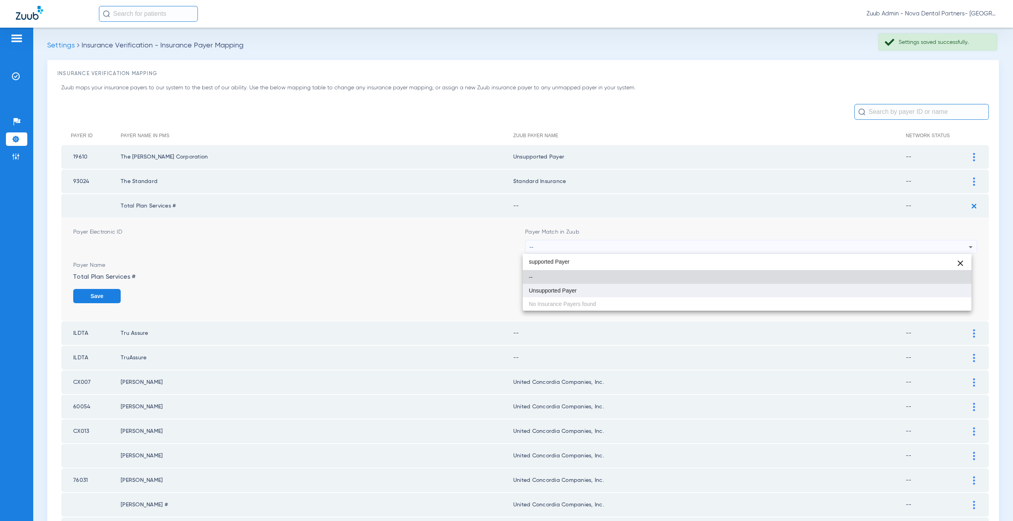
type input "supported Payer"
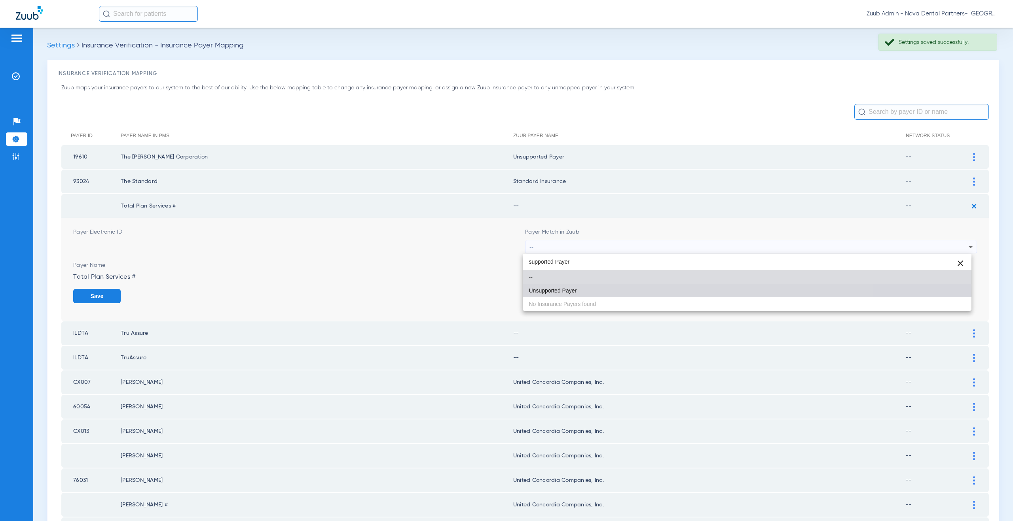
click at [570, 295] on mat-option "Unsupported Payer" at bounding box center [747, 290] width 449 height 13
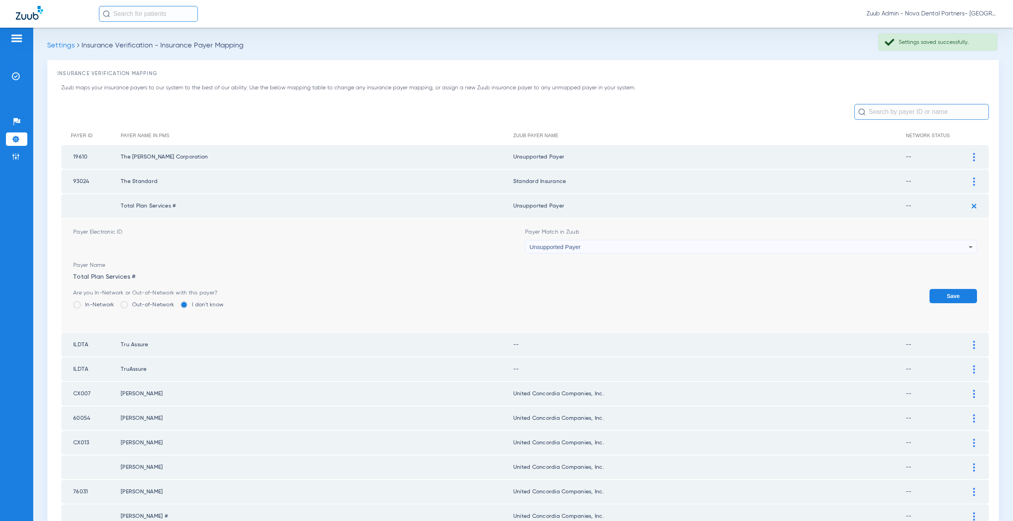
click at [930, 298] on button "Save" at bounding box center [952, 296] width 47 height 14
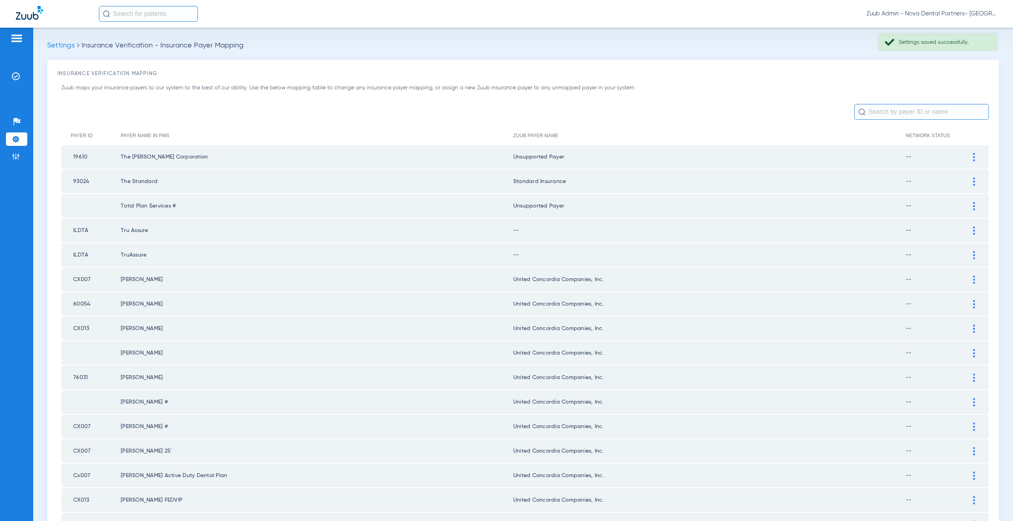
click at [967, 229] on div at bounding box center [974, 231] width 14 height 8
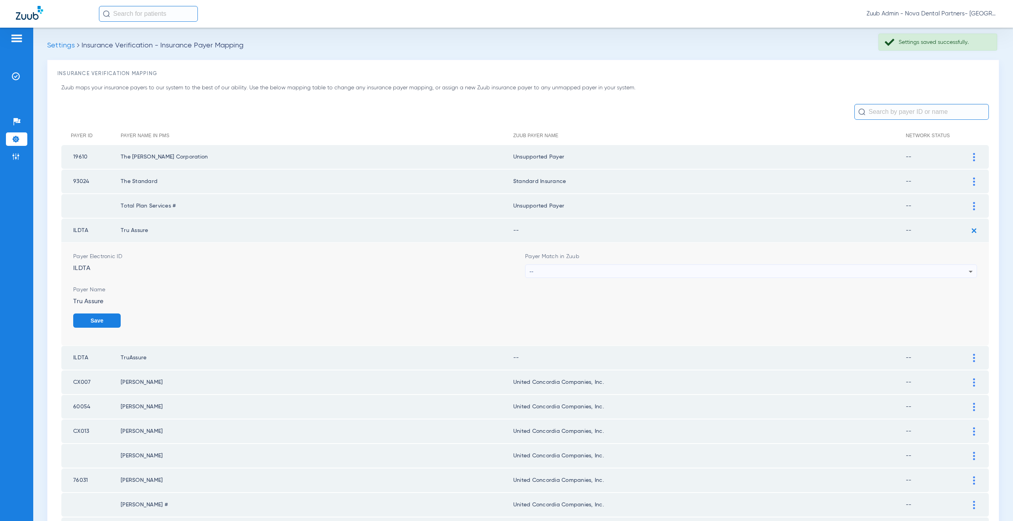
click at [593, 272] on div "--" at bounding box center [748, 271] width 439 height 13
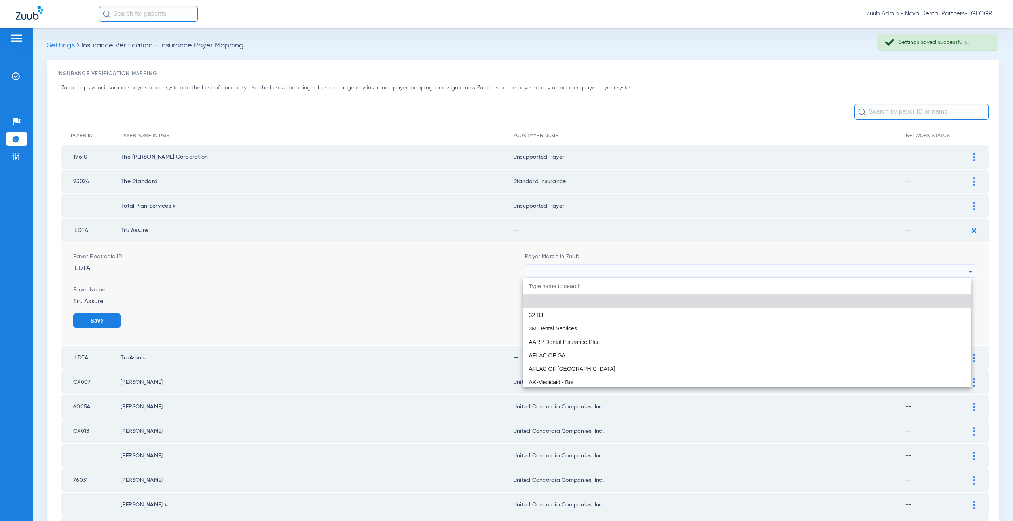
paste input "supported Payer"
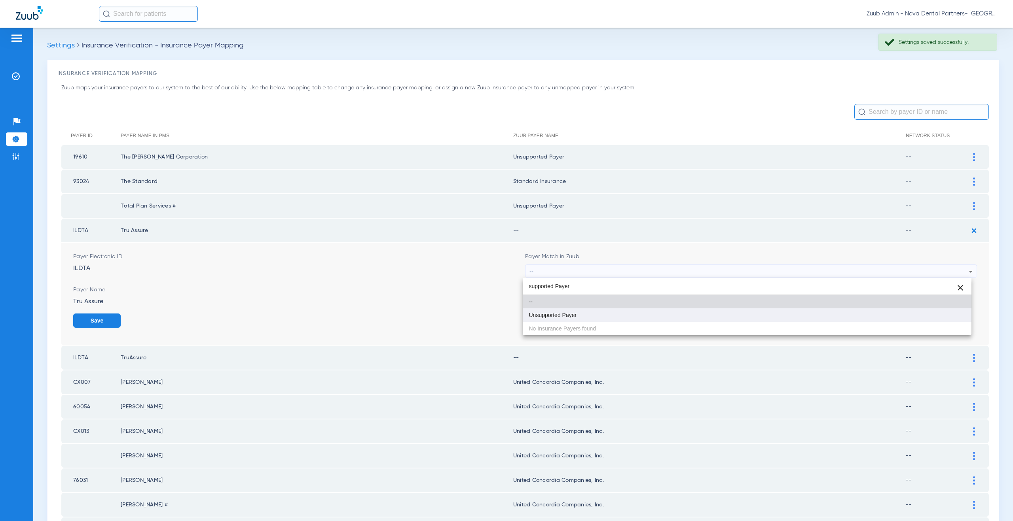
type input "supported Payer"
click at [587, 317] on mat-option "Unsupported Payer" at bounding box center [747, 315] width 449 height 13
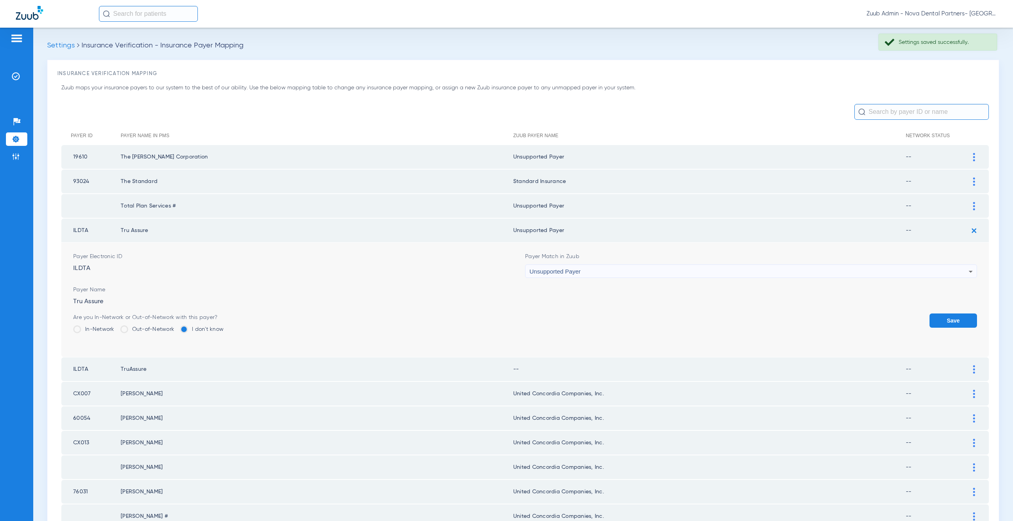
click at [931, 318] on button "Save" at bounding box center [952, 321] width 47 height 14
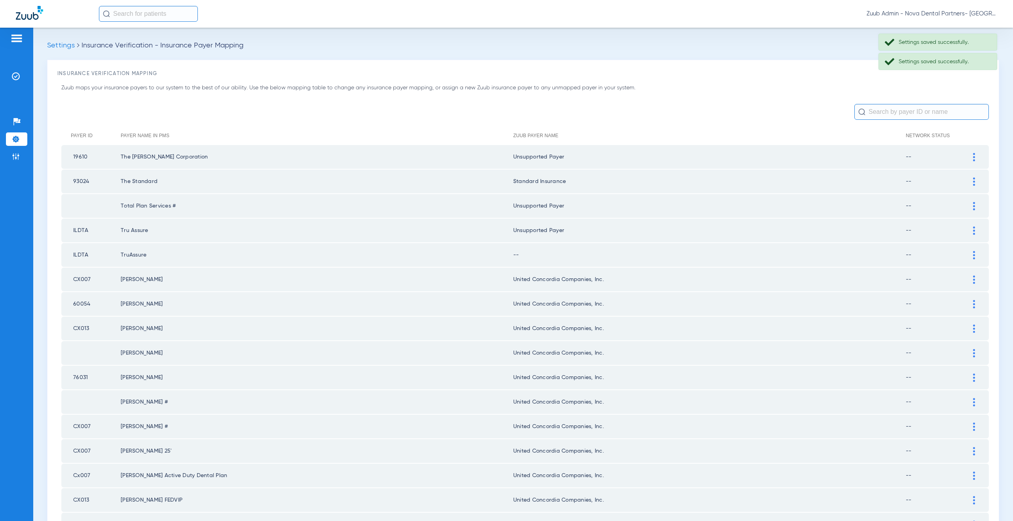
click at [970, 253] on div at bounding box center [974, 255] width 14 height 8
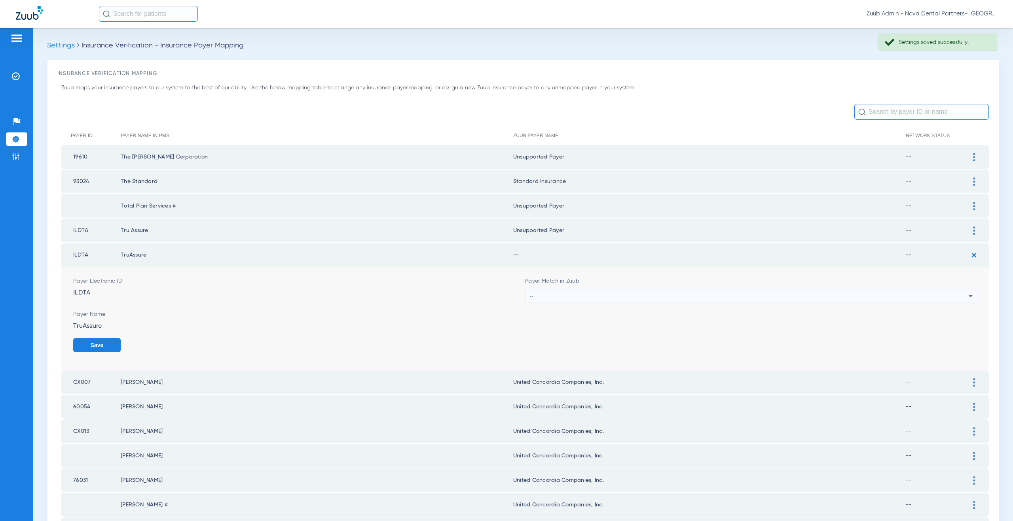
click at [556, 298] on div "--" at bounding box center [748, 296] width 439 height 13
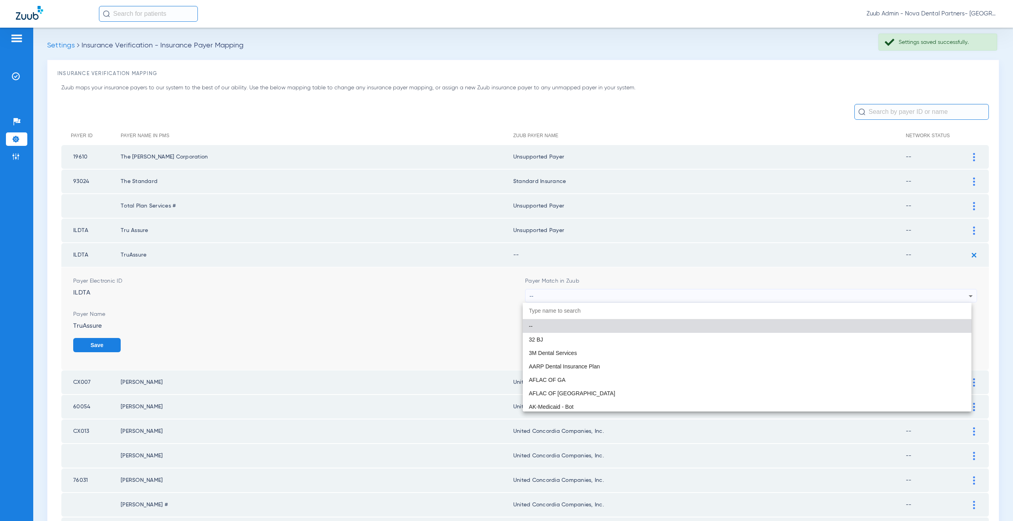
paste input "supported Payer"
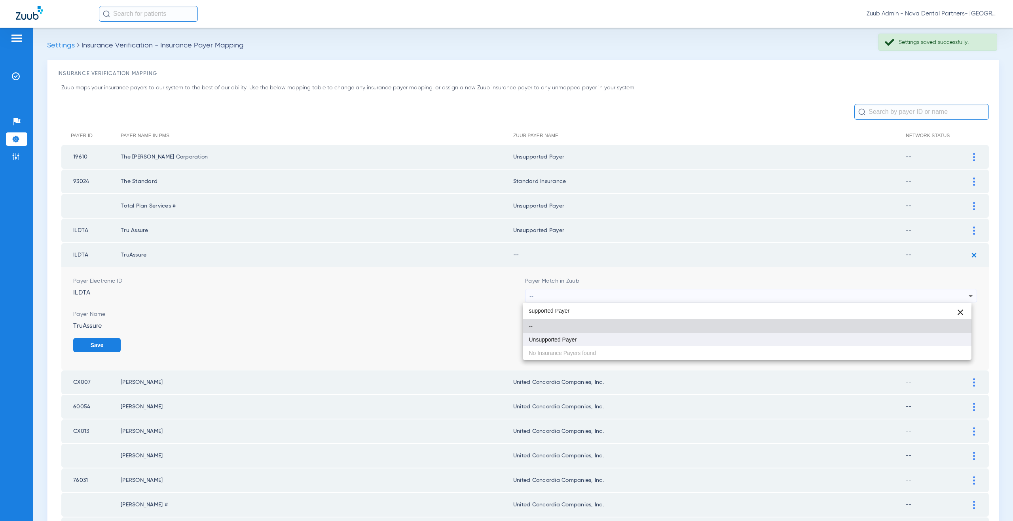
type input "supported Payer"
click at [558, 341] on span "Unsupported Payer" at bounding box center [553, 340] width 48 height 6
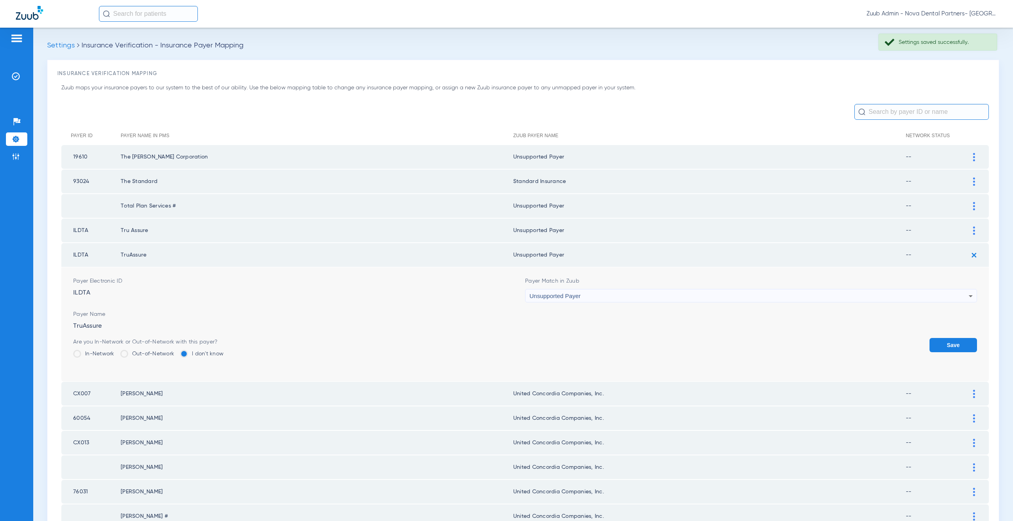
click at [937, 344] on button "Save" at bounding box center [952, 345] width 47 height 14
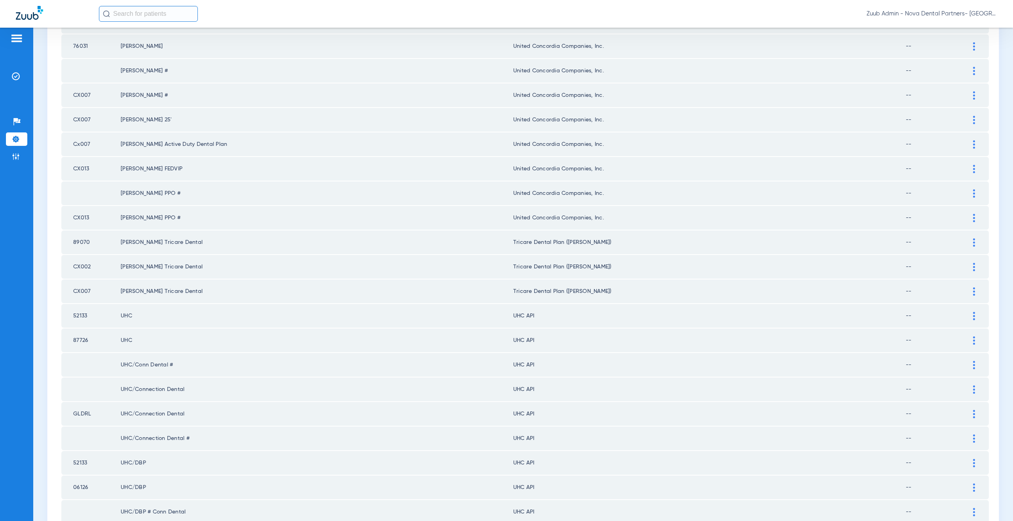
scroll to position [375, 0]
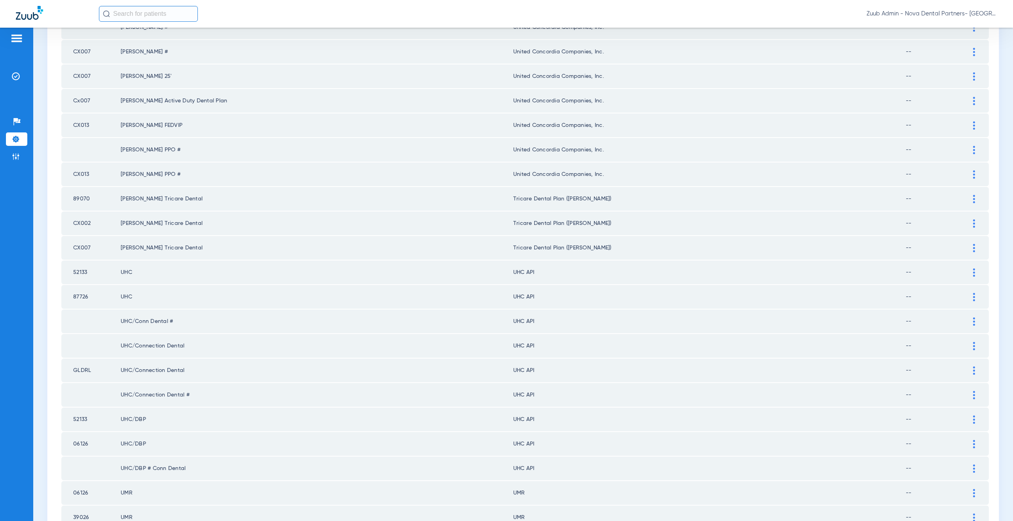
click at [973, 269] on img at bounding box center [974, 273] width 2 height 8
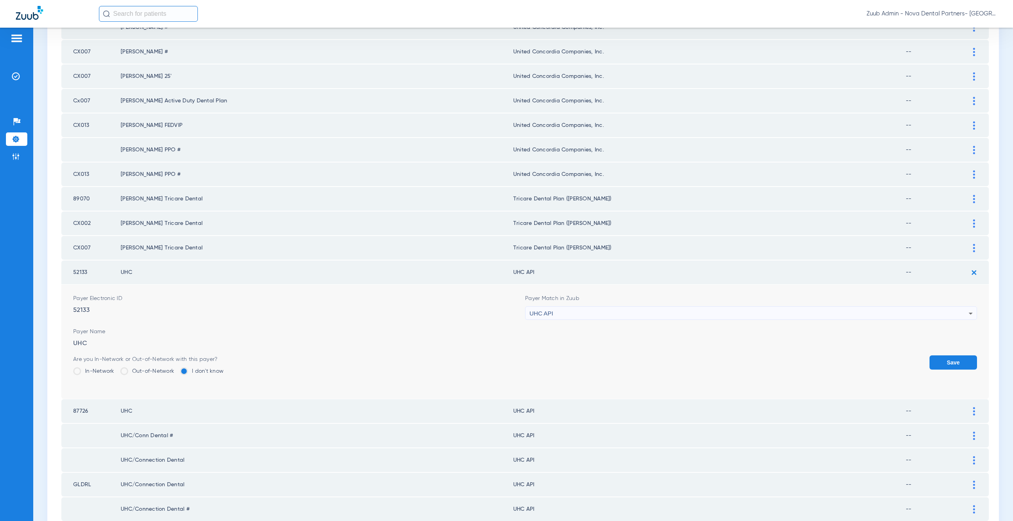
click at [542, 312] on span "UHC API" at bounding box center [541, 313] width 24 height 7
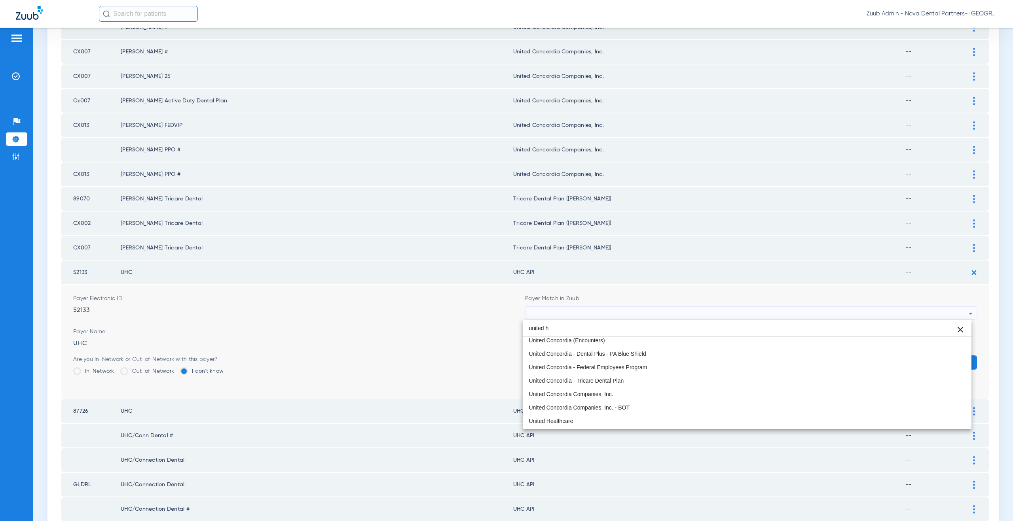
scroll to position [0, 0]
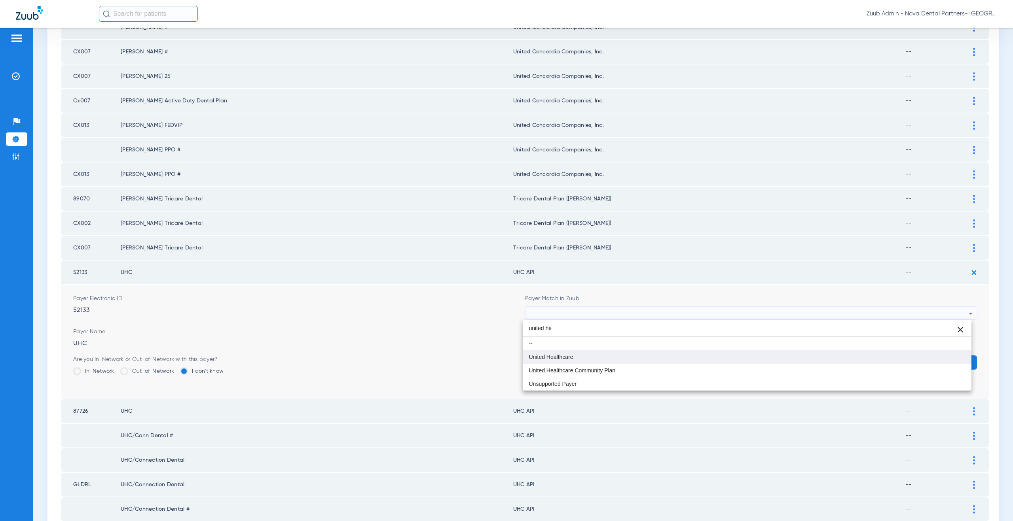
type input "united he"
click at [552, 355] on span "United Healthcare" at bounding box center [551, 358] width 44 height 6
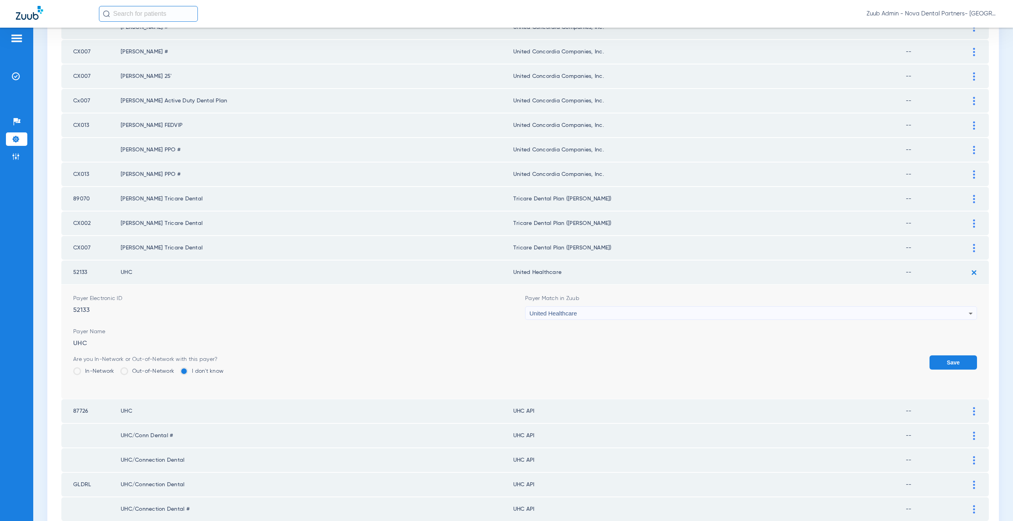
drag, startPoint x: 567, startPoint y: 273, endPoint x: 516, endPoint y: 273, distance: 51.0
click at [516, 273] on td "United Healthcare" at bounding box center [709, 273] width 392 height 24
copy td "nited Healthcare"
click at [935, 358] on button "Save" at bounding box center [952, 363] width 47 height 14
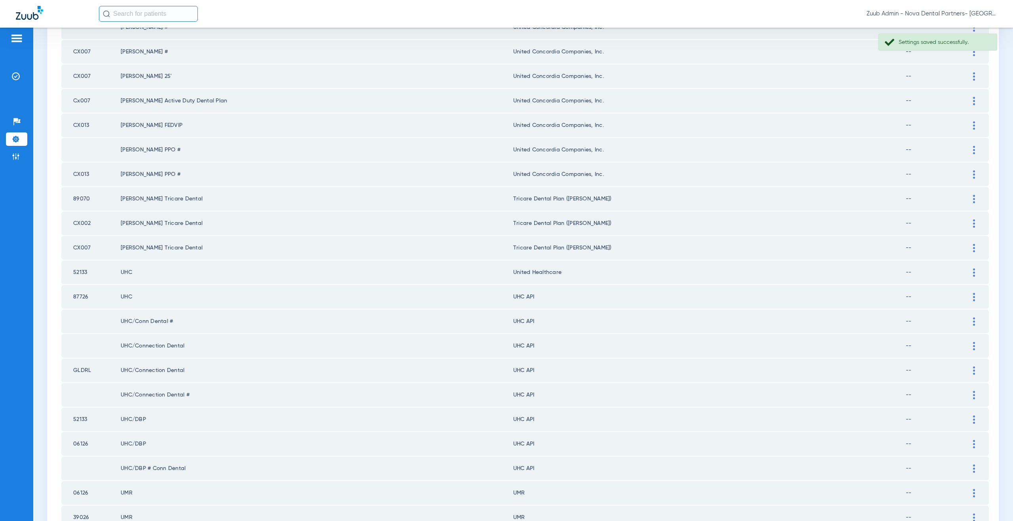
click at [967, 298] on div at bounding box center [974, 297] width 14 height 8
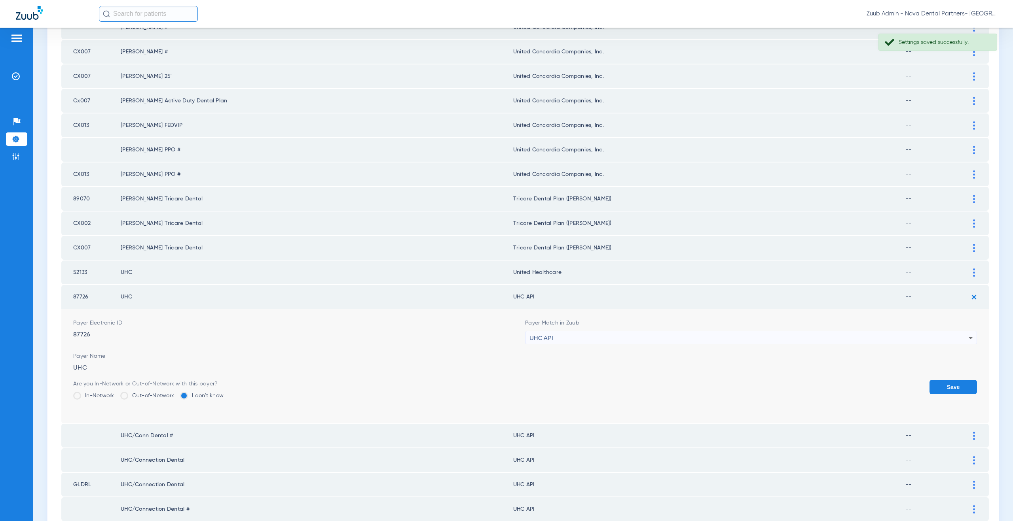
click at [541, 336] on span "UHC API" at bounding box center [541, 338] width 24 height 7
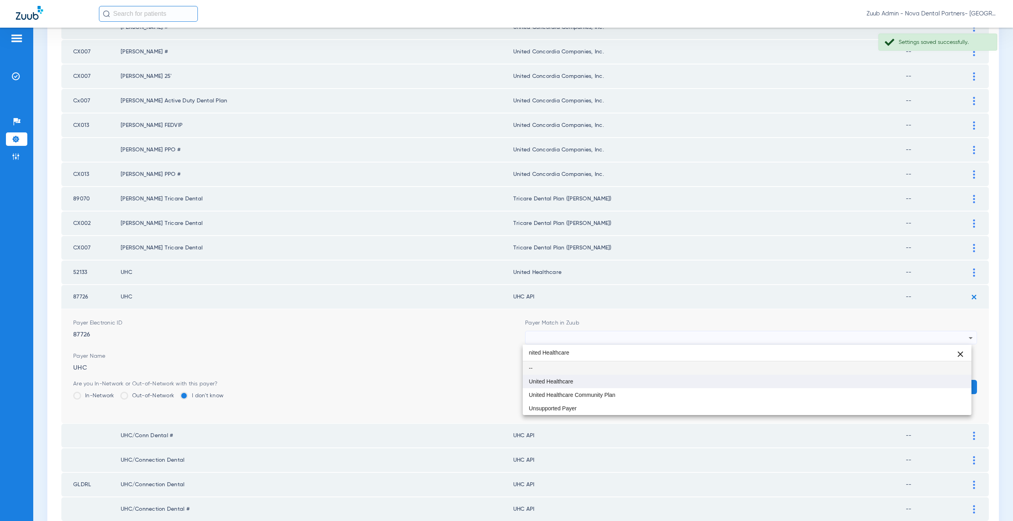
type input "nited Healthcare"
click at [549, 377] on mat-option "United Healthcare" at bounding box center [747, 381] width 449 height 13
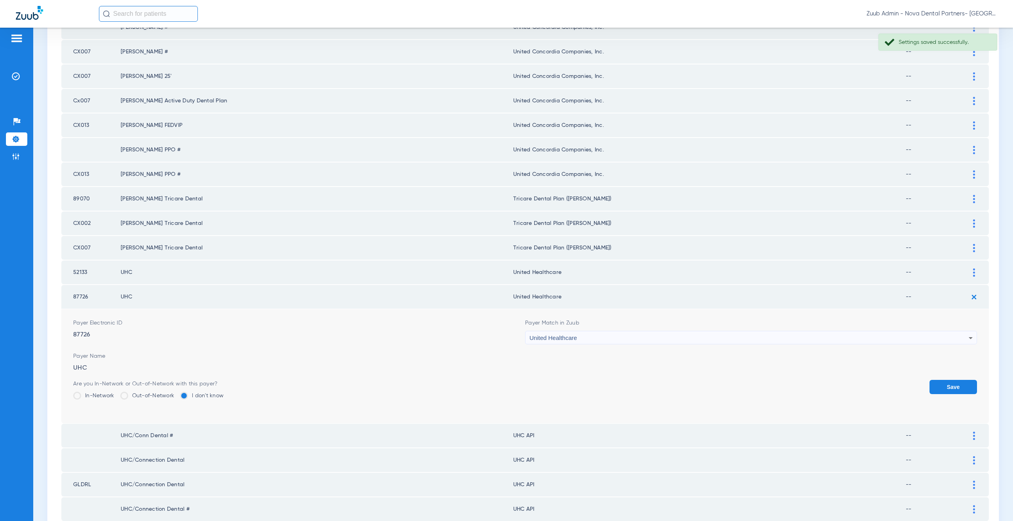
click at [941, 383] on button "Save" at bounding box center [952, 387] width 47 height 14
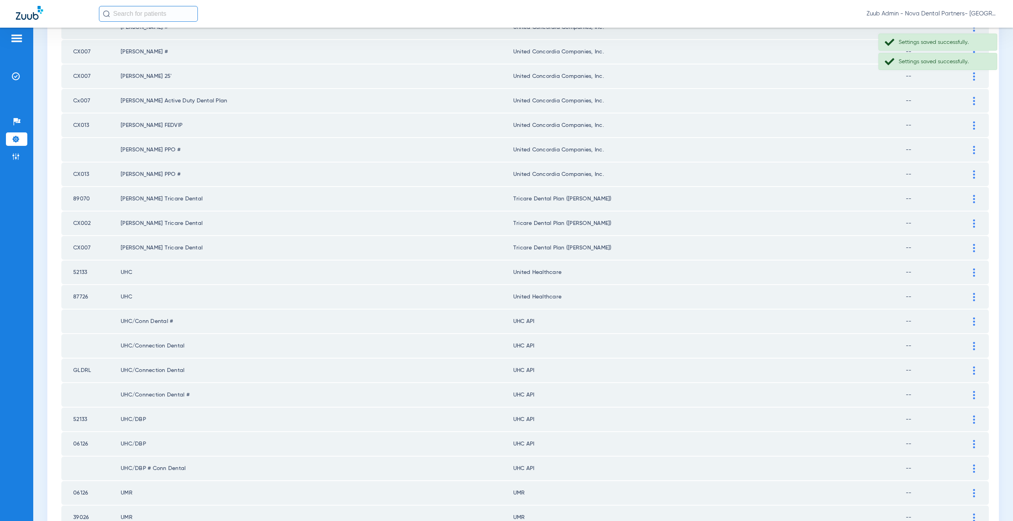
click at [973, 319] on img at bounding box center [974, 322] width 2 height 8
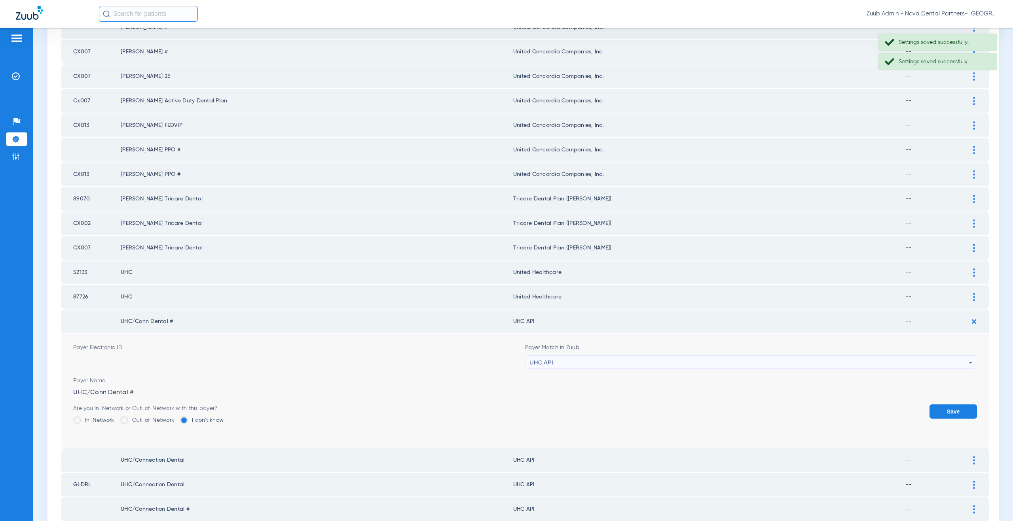
click at [550, 361] on span "UHC API" at bounding box center [541, 362] width 24 height 7
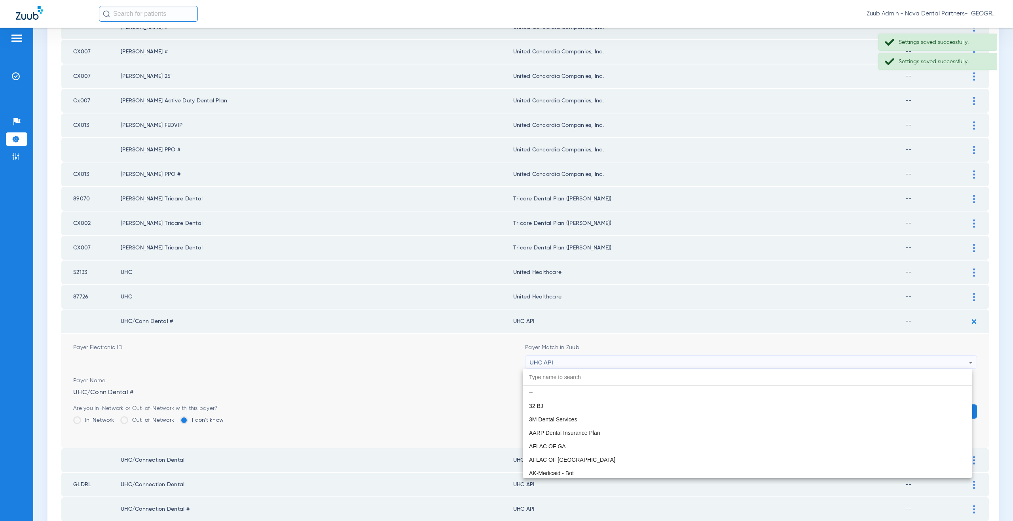
scroll to position [4831, 0]
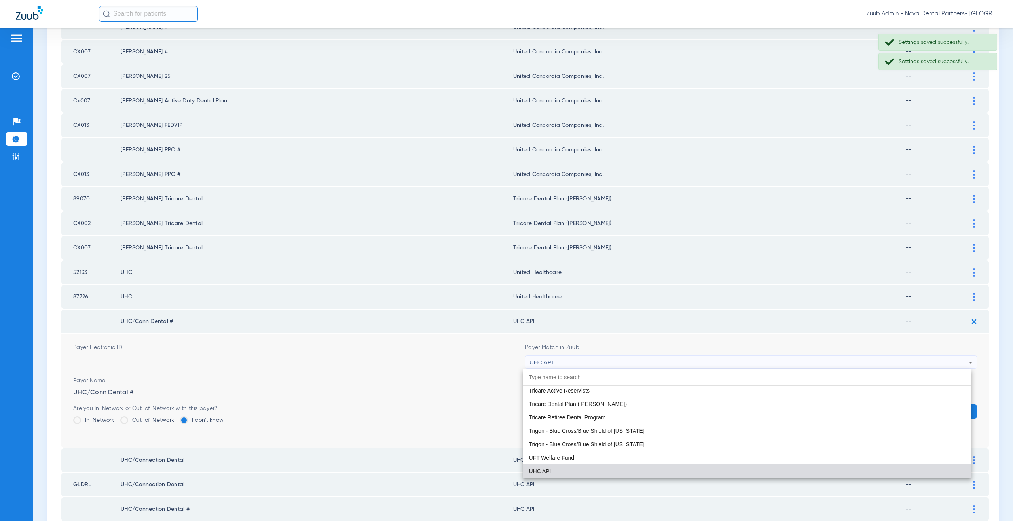
paste input "nited Healthcare"
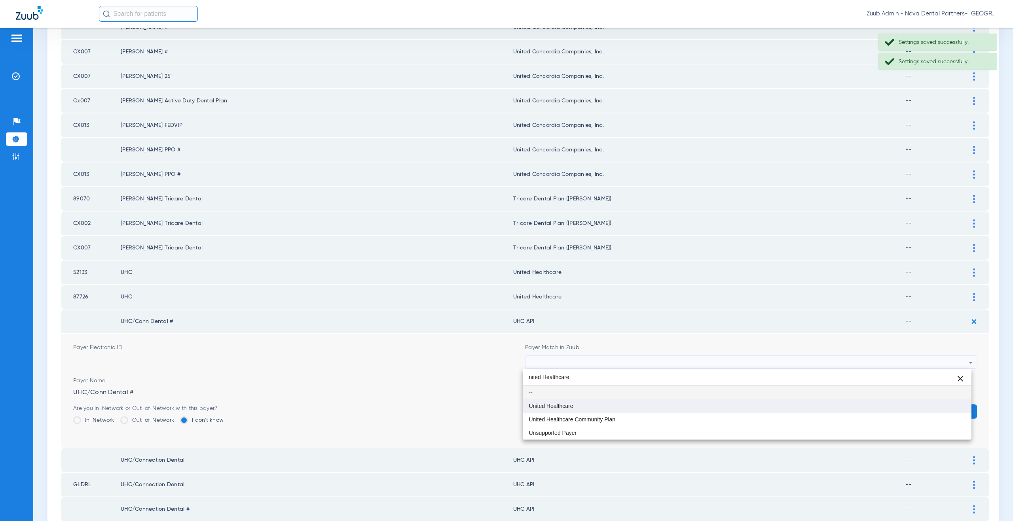
type input "nited Healthcare"
click at [550, 408] on span "United Healthcare" at bounding box center [551, 407] width 44 height 6
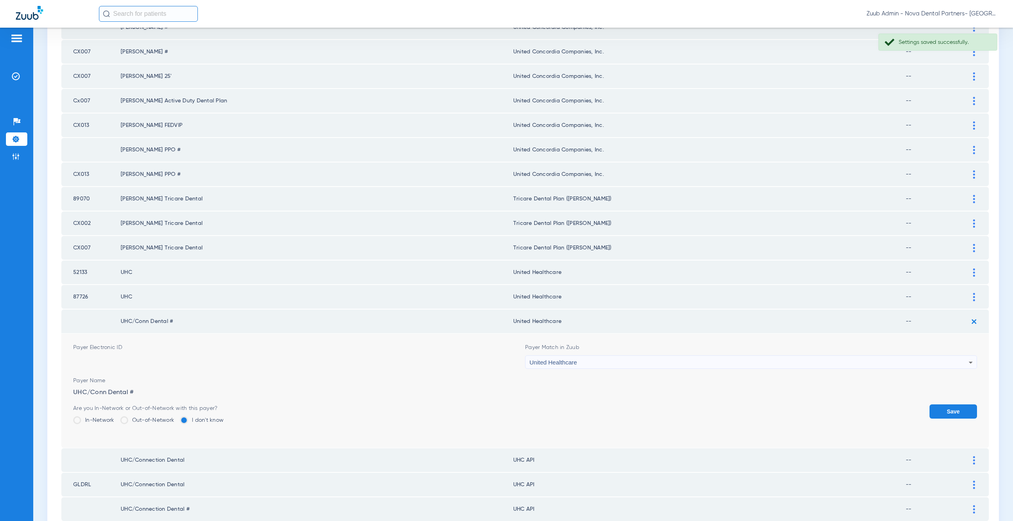
click at [948, 409] on button "Save" at bounding box center [952, 412] width 47 height 14
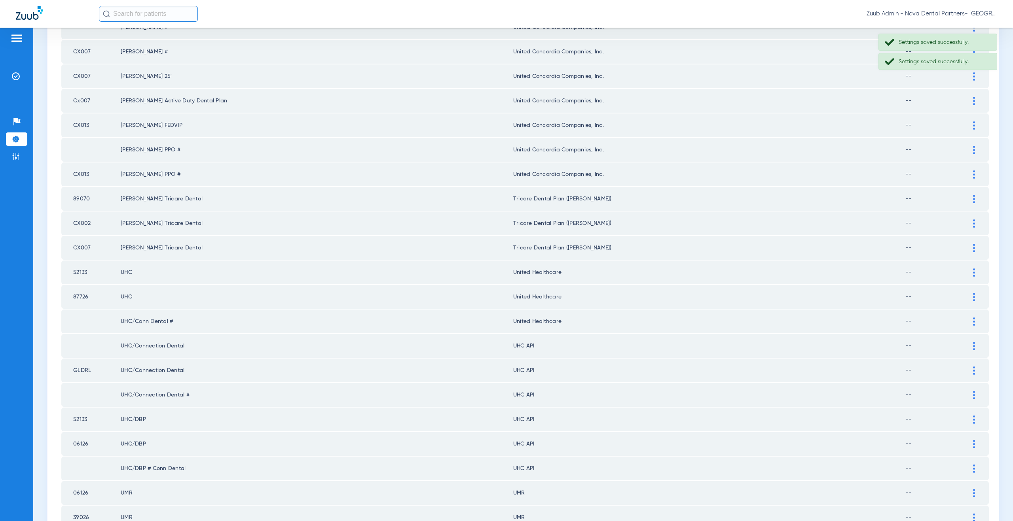
click at [973, 348] on img at bounding box center [974, 346] width 2 height 8
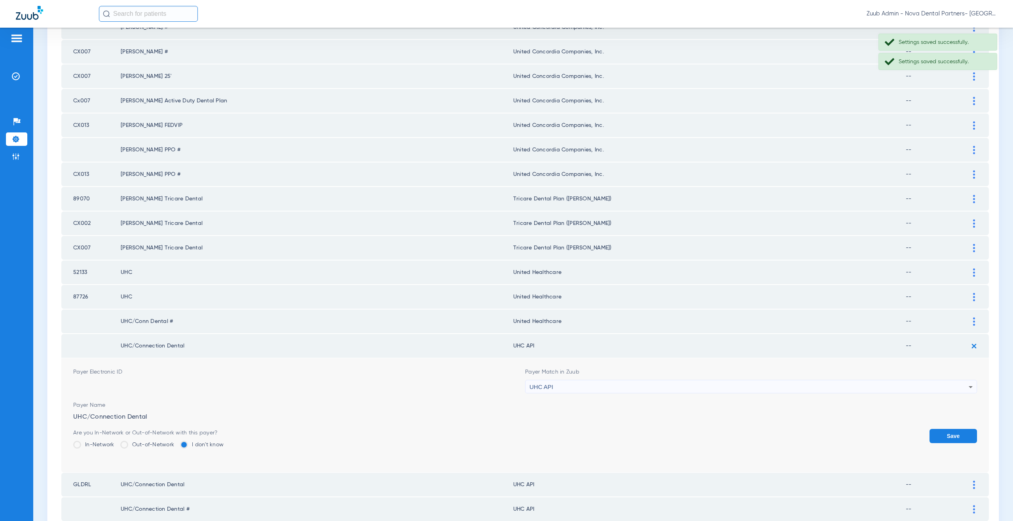
click at [540, 390] on span "UHC API" at bounding box center [541, 387] width 24 height 7
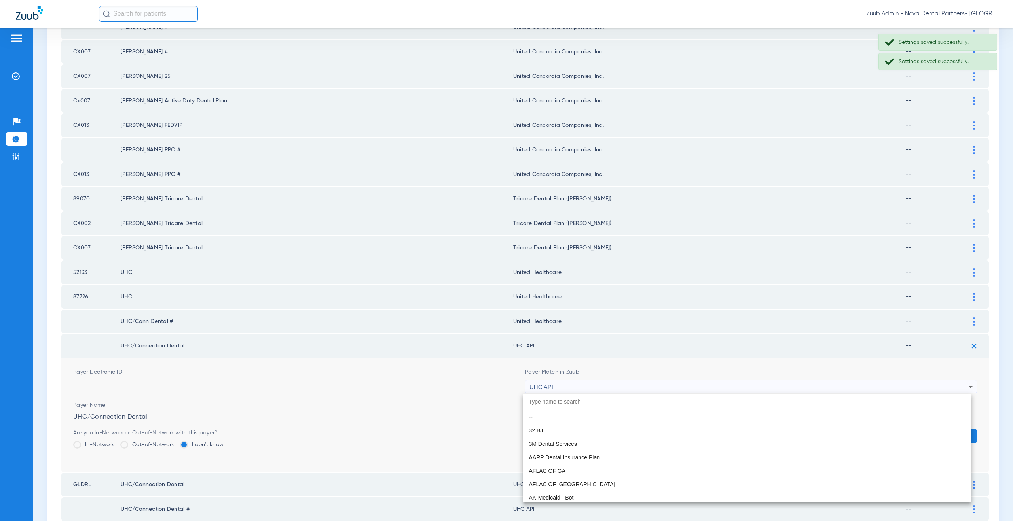
scroll to position [4831, 0]
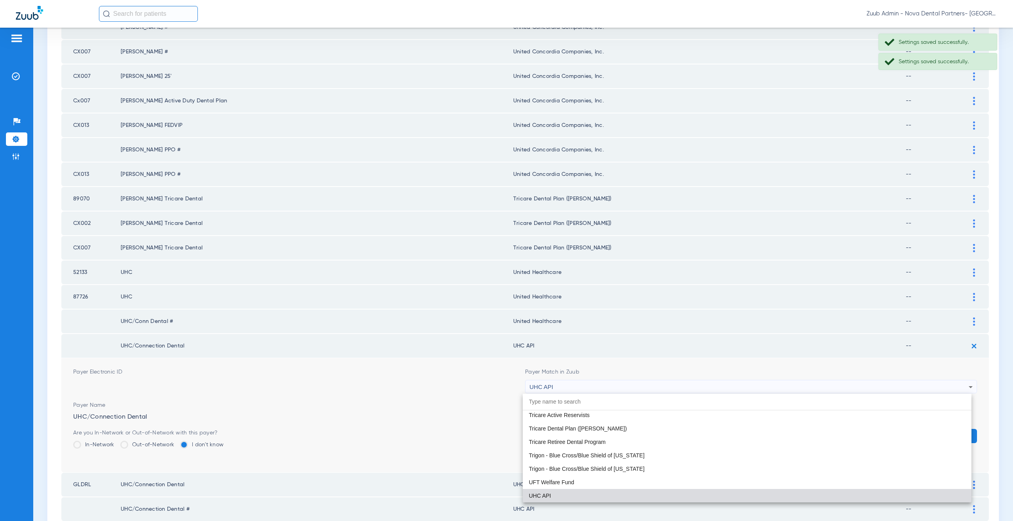
paste input "nited Healthcare"
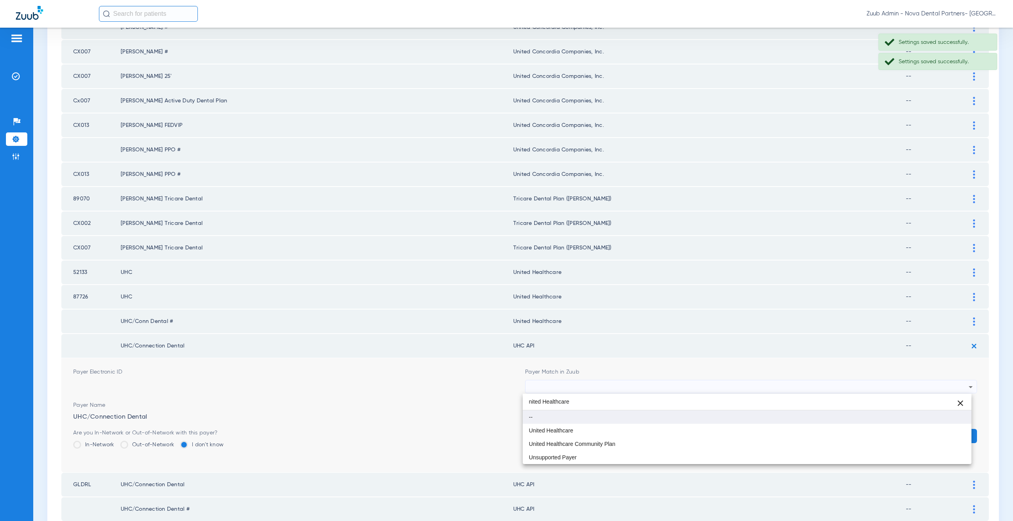
scroll to position [0, 0]
type input "nited Healthcare"
click at [557, 430] on span "United Healthcare" at bounding box center [551, 431] width 44 height 6
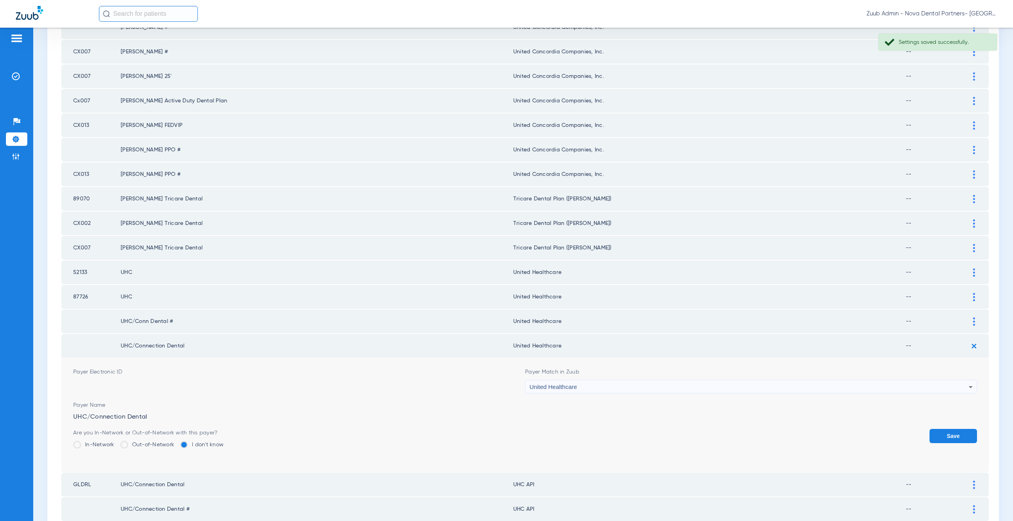
click at [933, 434] on button "Save" at bounding box center [952, 436] width 47 height 14
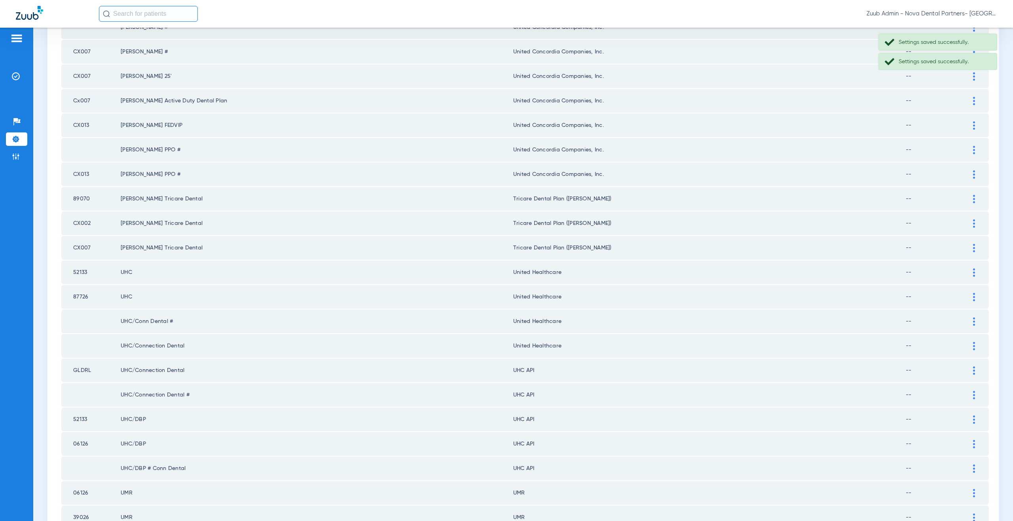
click at [967, 368] on div at bounding box center [974, 371] width 14 height 8
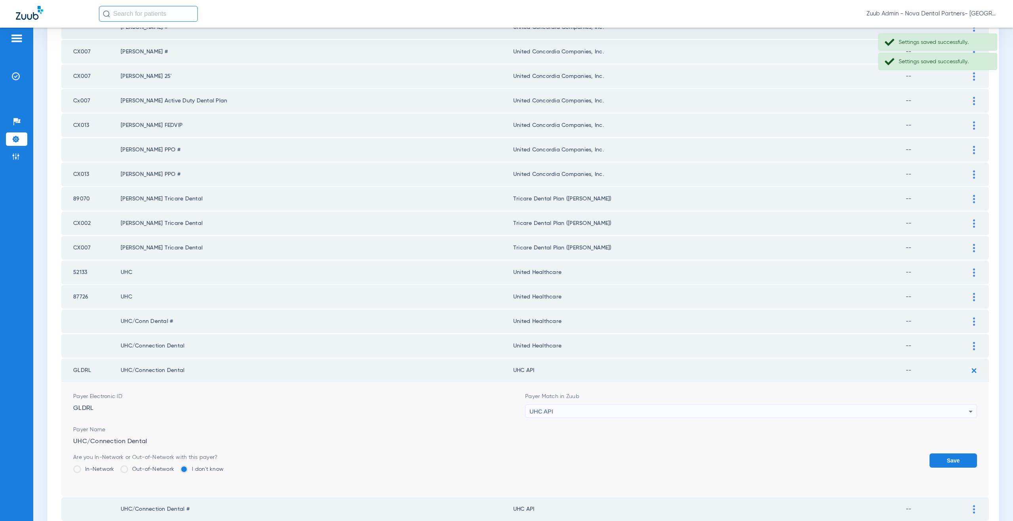
click at [540, 409] on span "UHC API" at bounding box center [541, 411] width 24 height 7
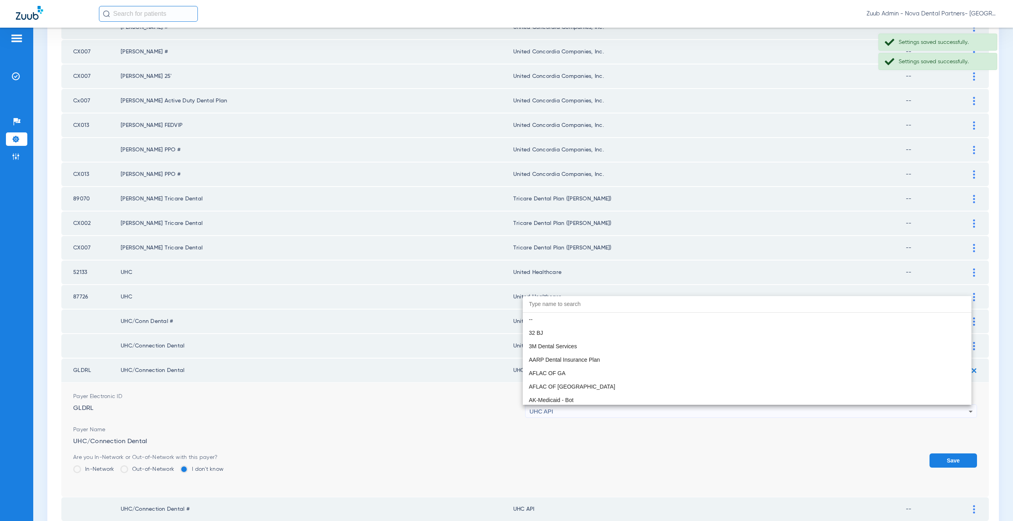
scroll to position [4831, 0]
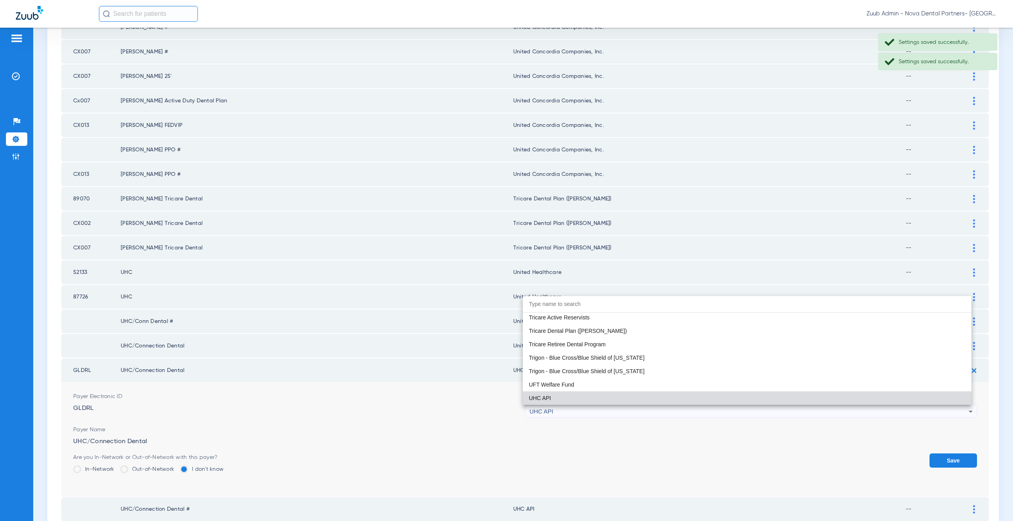
paste input "nited Healthcare"
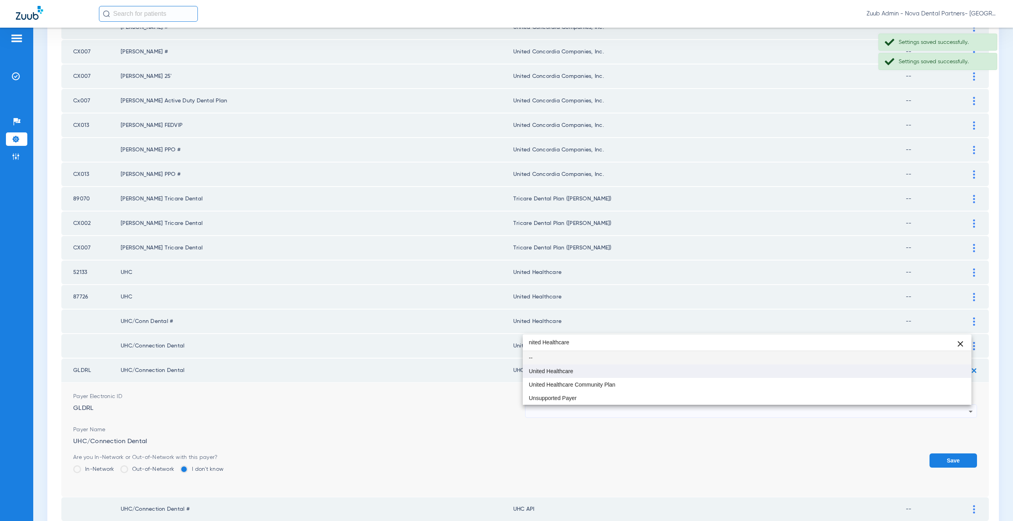
type input "nited Healthcare"
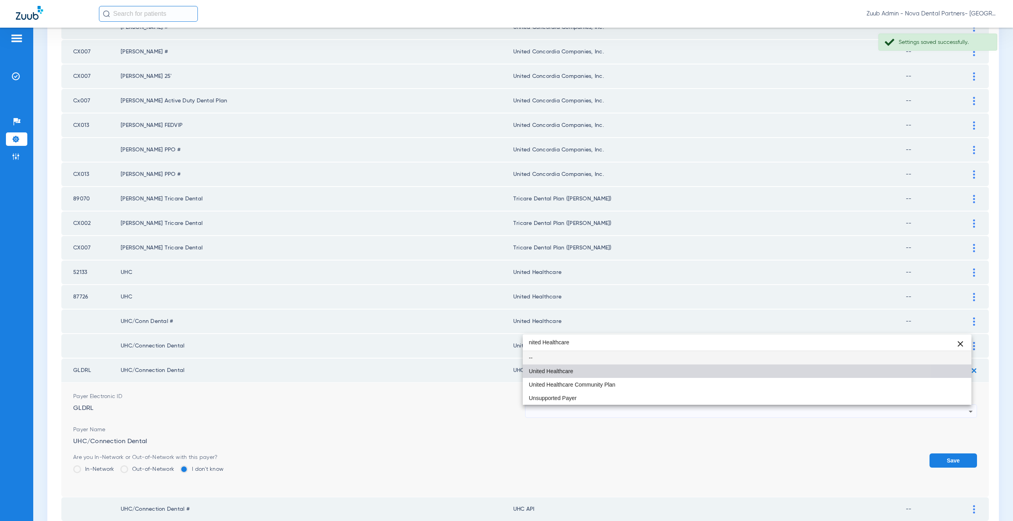
click at [549, 372] on span "United Healthcare" at bounding box center [551, 372] width 44 height 6
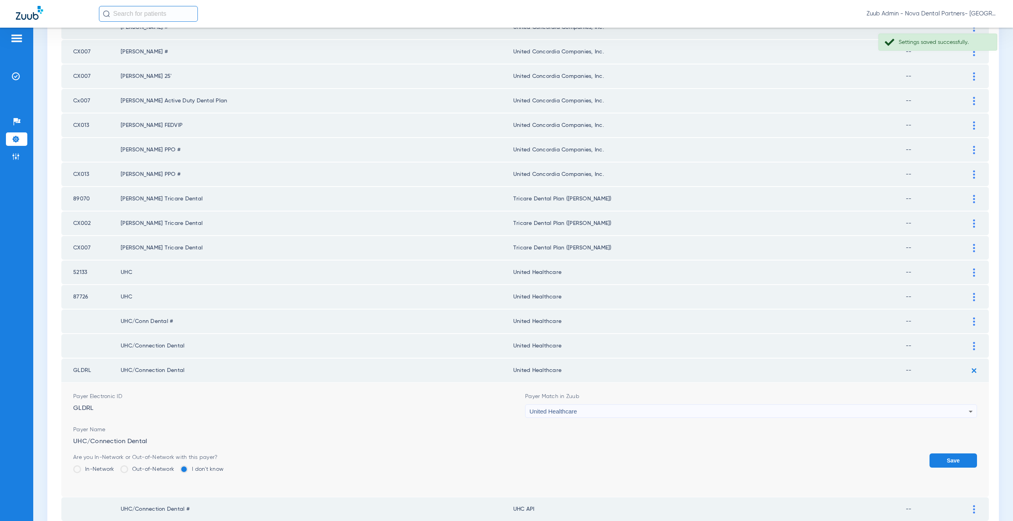
click at [933, 460] on button "Save" at bounding box center [952, 461] width 47 height 14
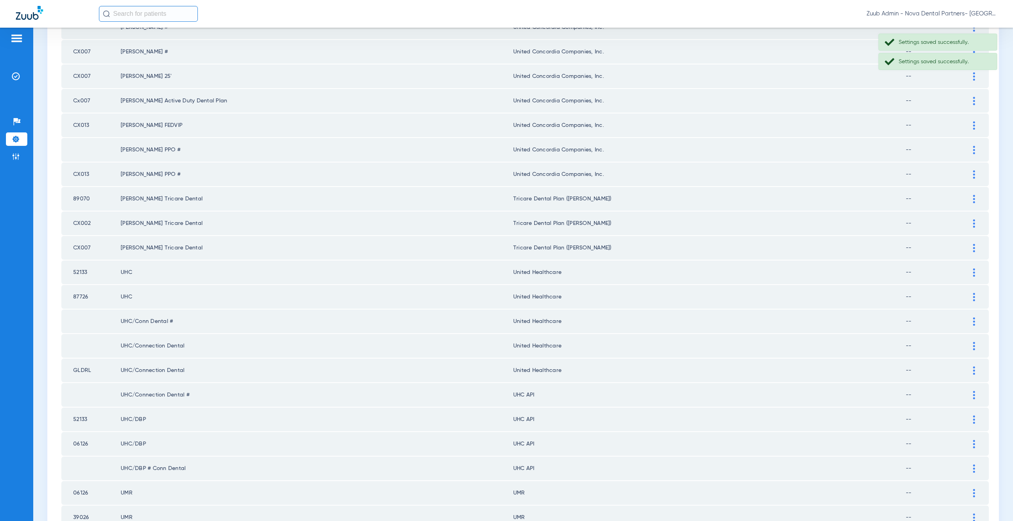
click at [973, 392] on img at bounding box center [974, 395] width 2 height 8
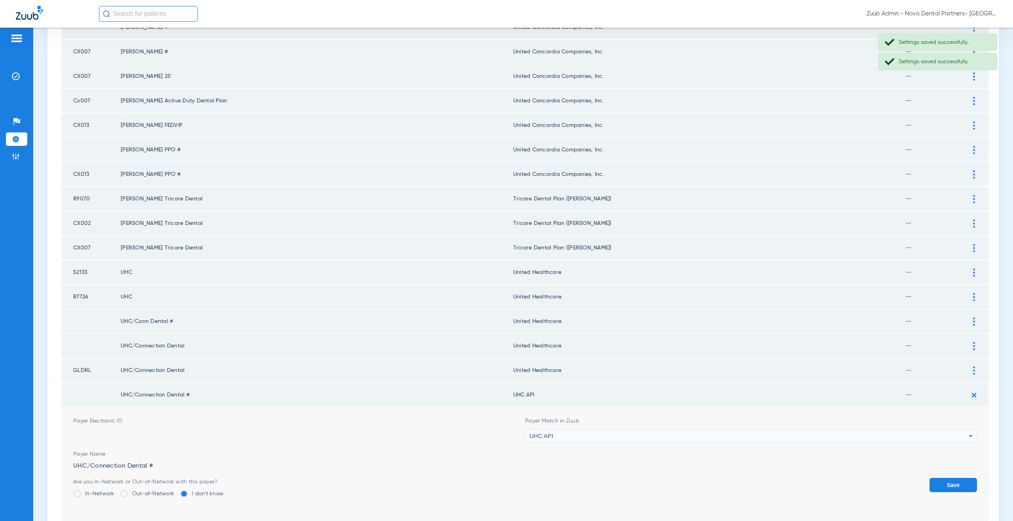
click at [557, 433] on div "UHC API" at bounding box center [748, 436] width 439 height 13
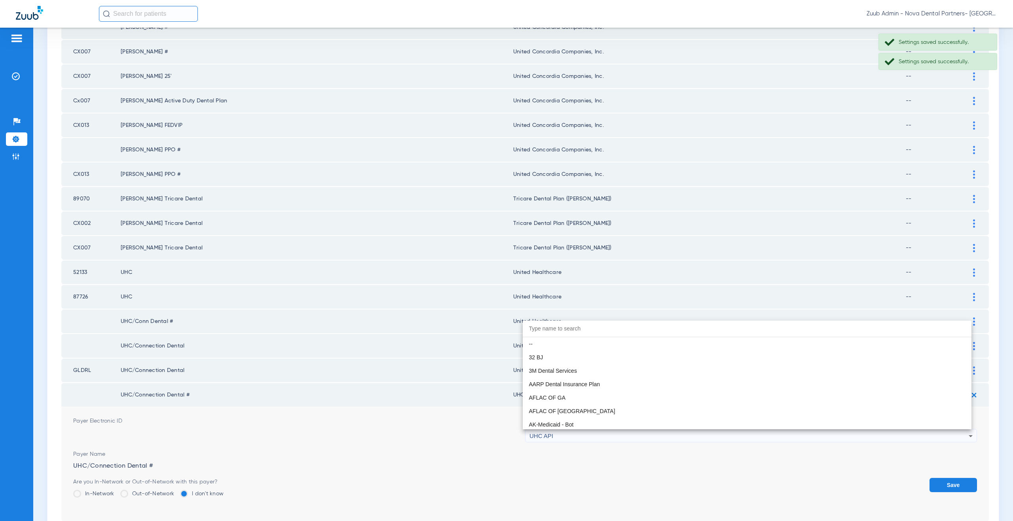
scroll to position [4831, 0]
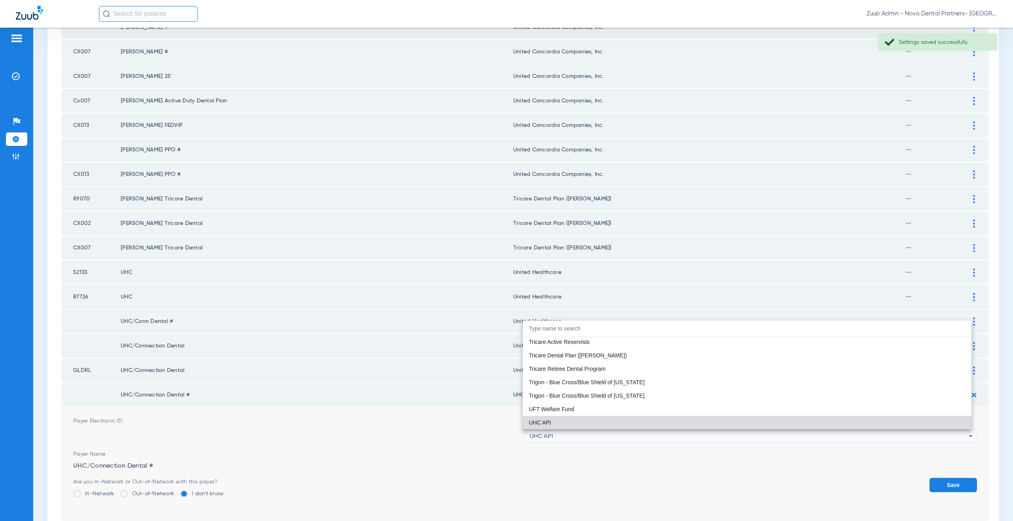
paste input "nited Healthcare"
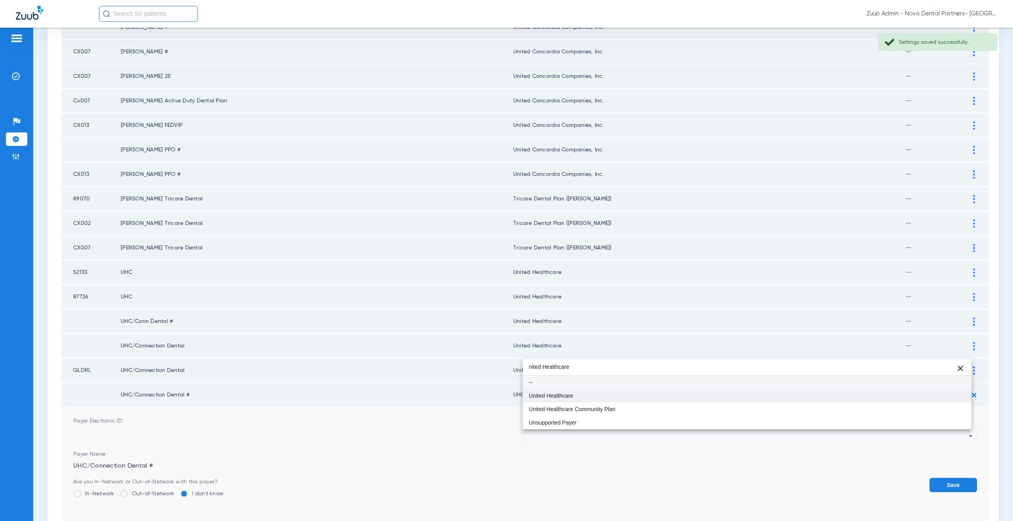
type input "nited Healthcare"
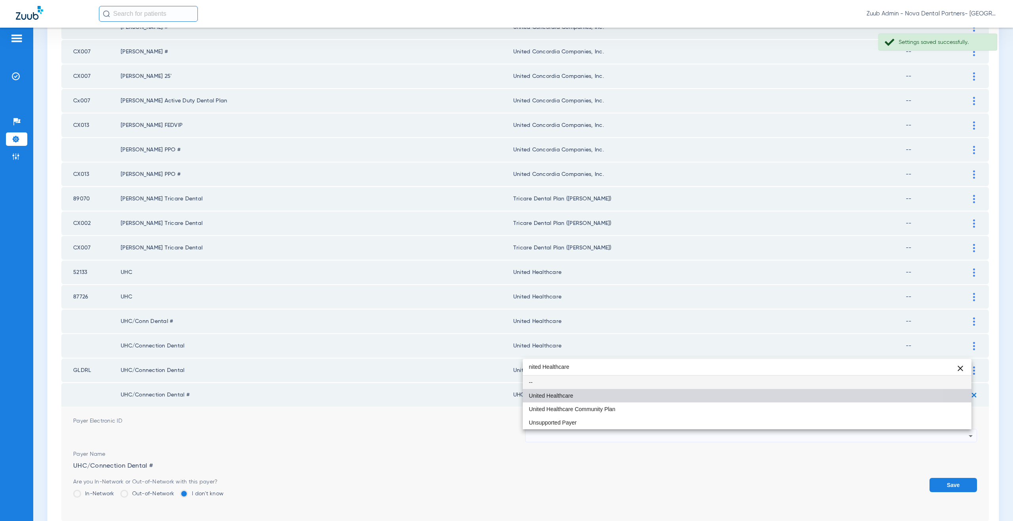
click at [555, 393] on span "United Healthcare" at bounding box center [551, 396] width 44 height 6
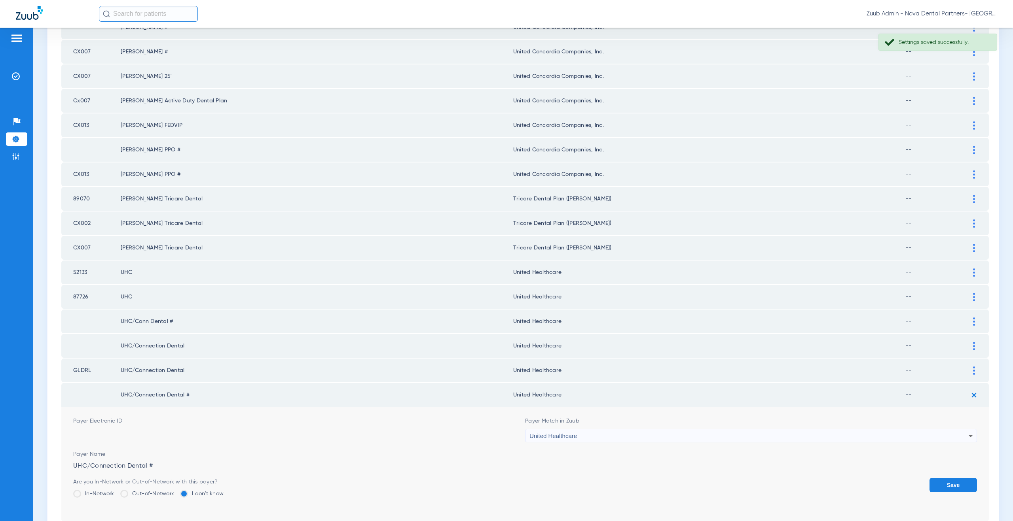
click at [933, 482] on button "Save" at bounding box center [952, 485] width 47 height 14
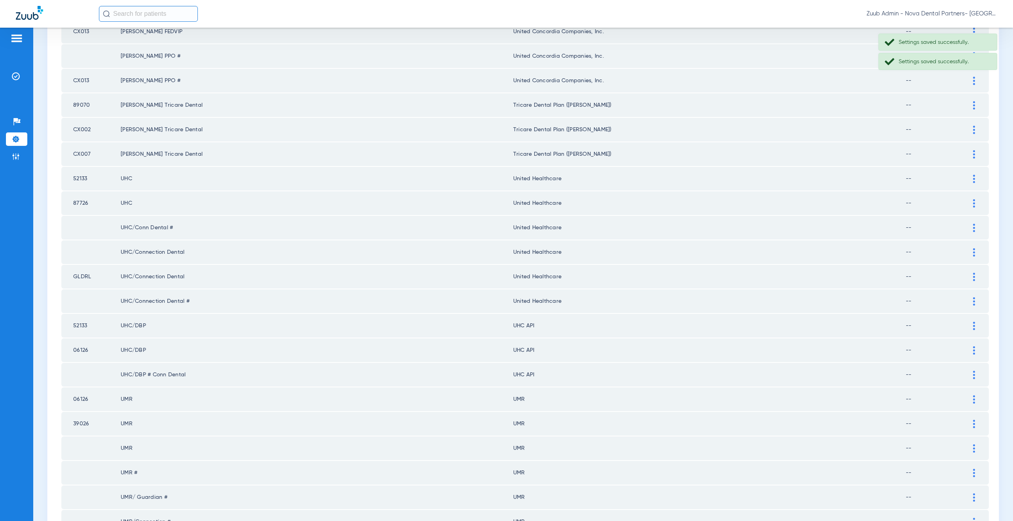
scroll to position [494, 0]
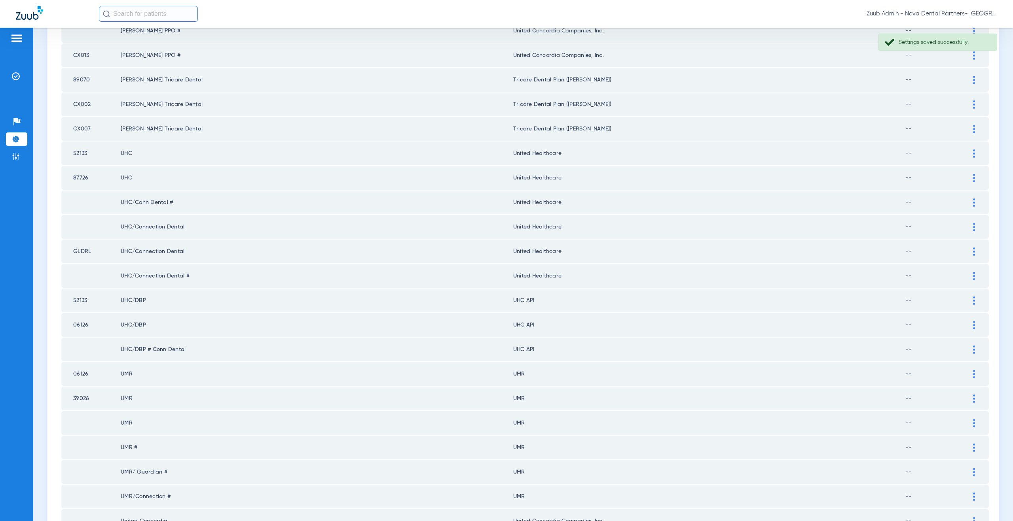
click at [973, 301] on img at bounding box center [974, 301] width 2 height 8
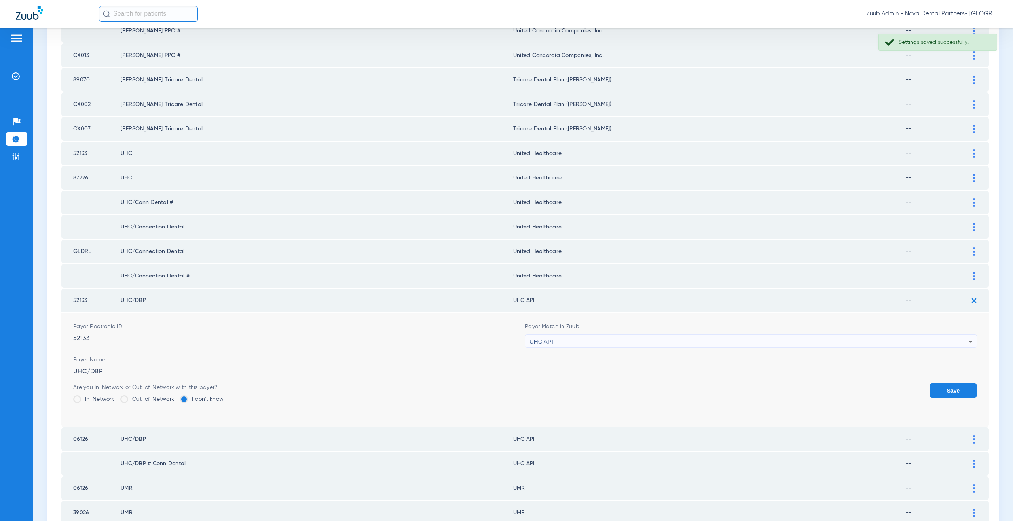
click at [610, 339] on div "UHC API" at bounding box center [748, 341] width 439 height 13
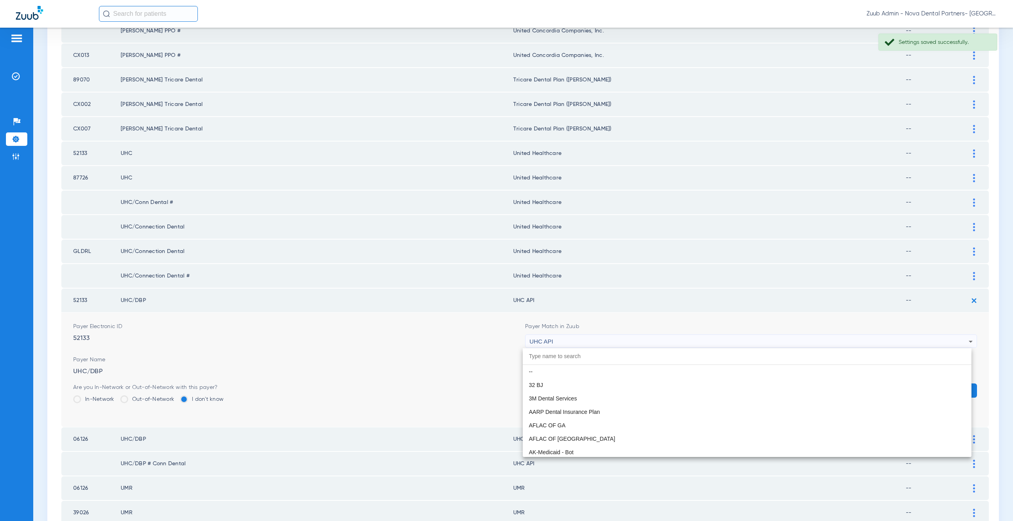
scroll to position [4831, 0]
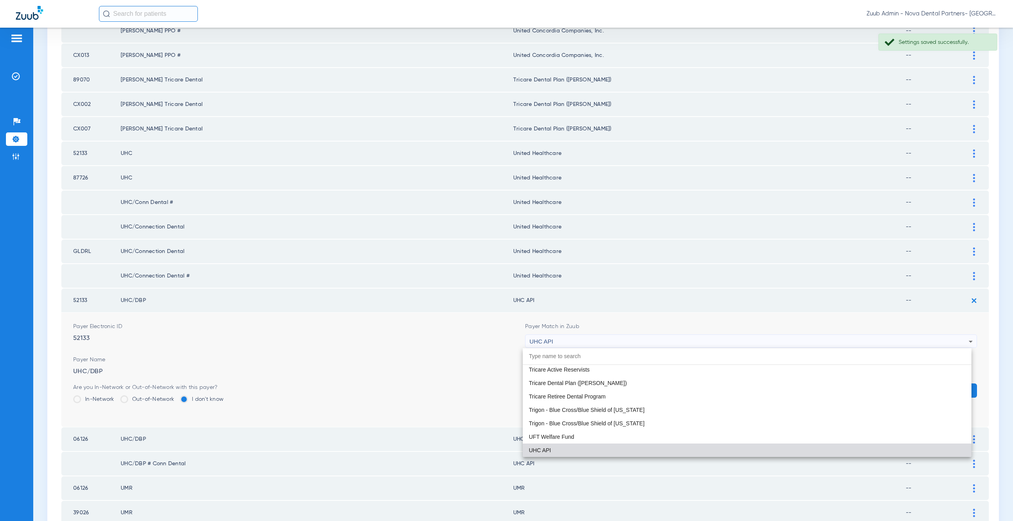
paste input "nited Healthcare"
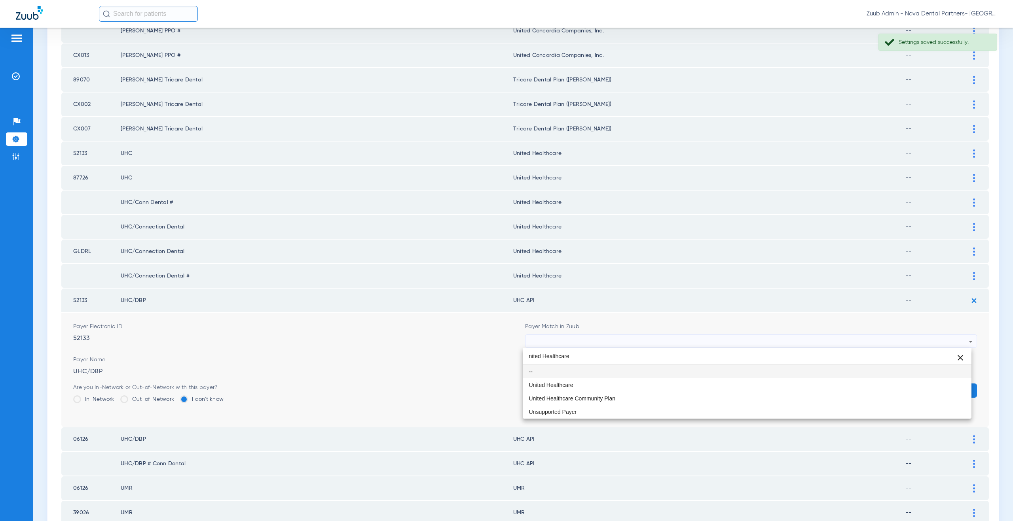
scroll to position [0, 0]
type input "nited Healthcare"
click at [575, 384] on mat-option "United Healthcare" at bounding box center [747, 385] width 449 height 13
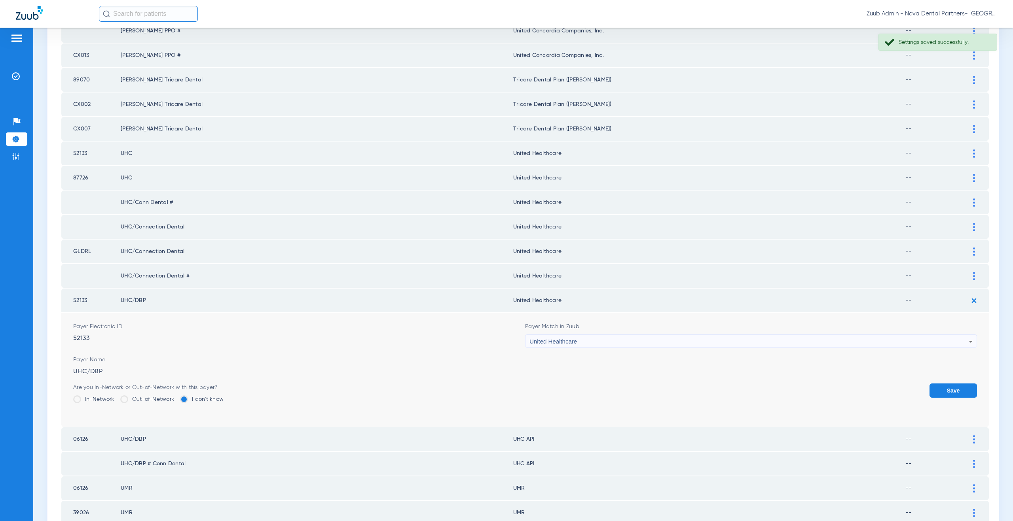
click at [941, 392] on button "Save" at bounding box center [952, 391] width 47 height 14
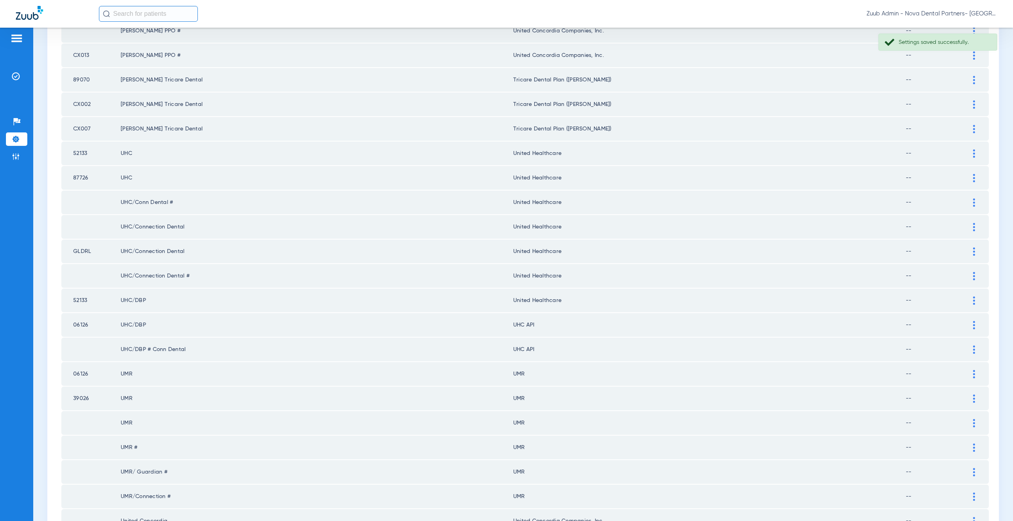
click at [969, 326] on div at bounding box center [974, 325] width 14 height 8
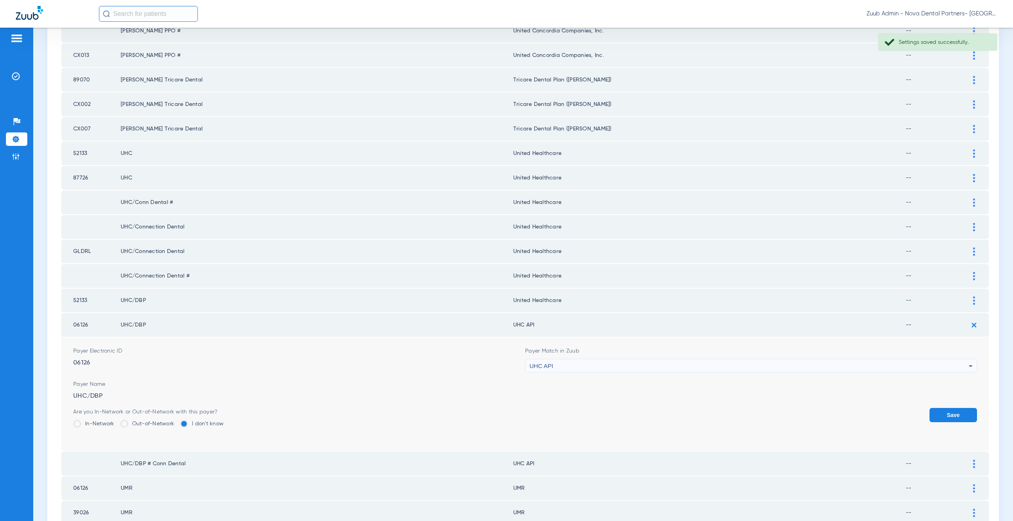
click at [561, 366] on div "UHC API" at bounding box center [748, 366] width 439 height 13
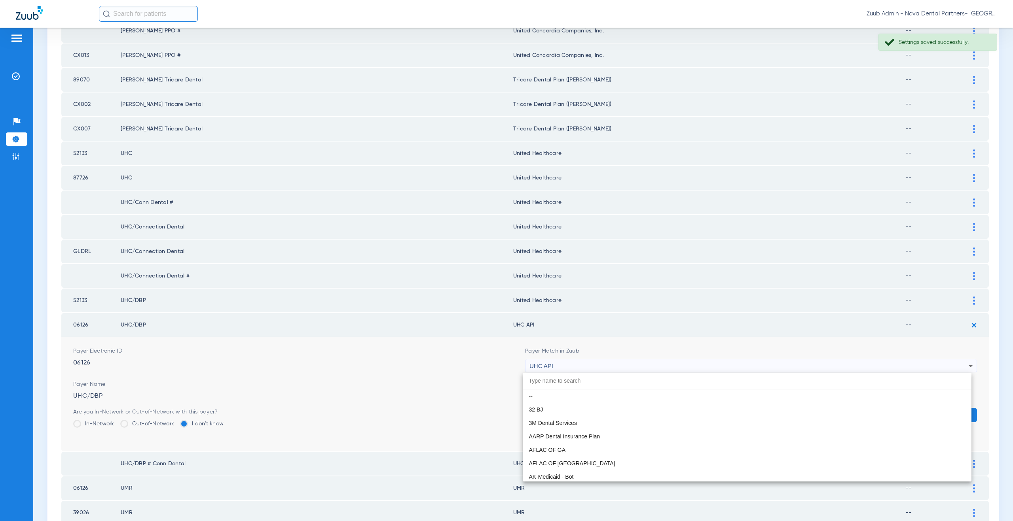
scroll to position [4831, 0]
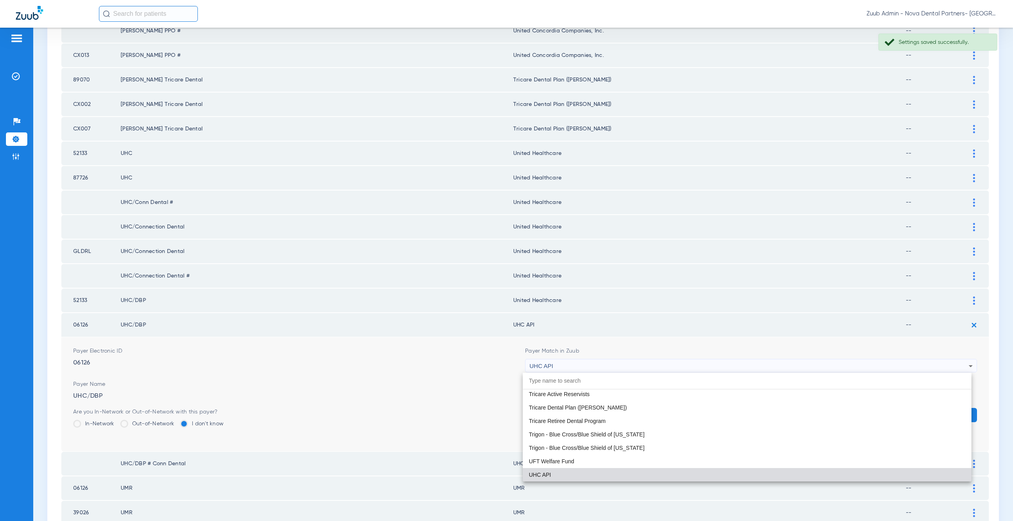
paste input "nited Healthcare"
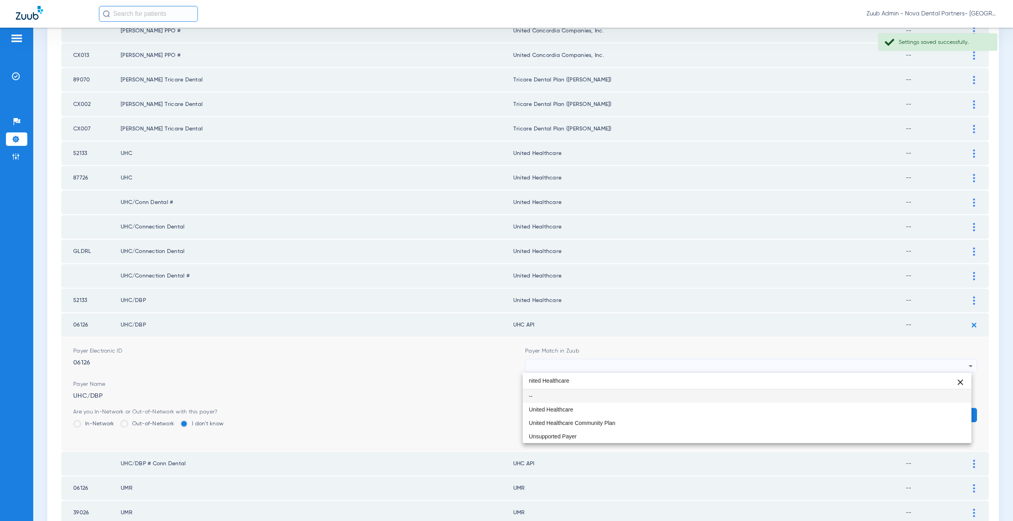
scroll to position [0, 0]
type input "nited Healthcare"
click at [576, 409] on mat-option "United Healthcare" at bounding box center [747, 409] width 449 height 13
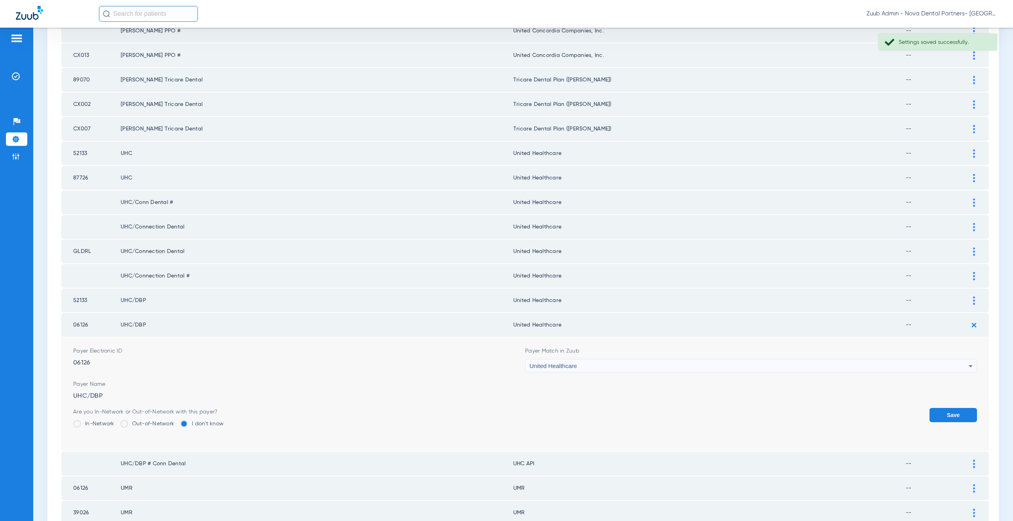
click at [940, 419] on button "Save" at bounding box center [952, 415] width 47 height 14
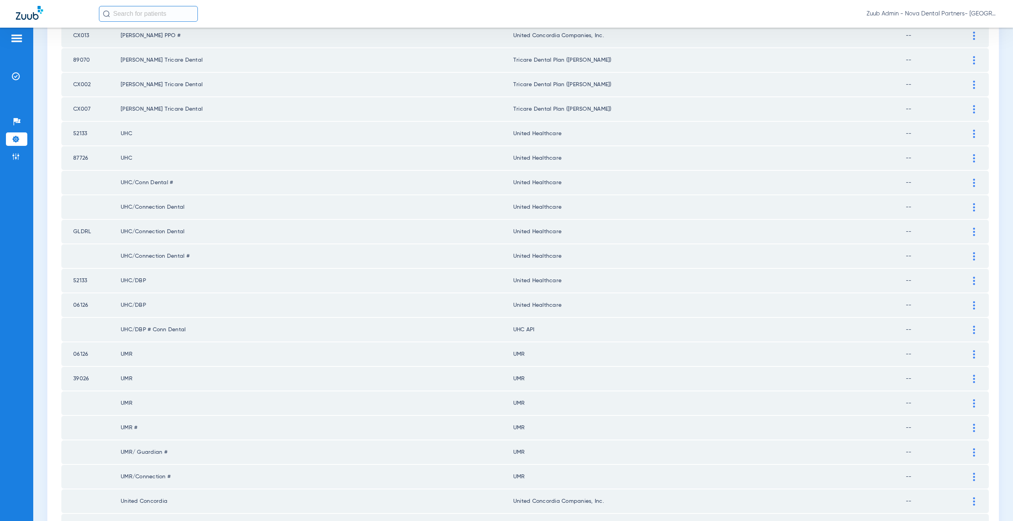
scroll to position [572, 0]
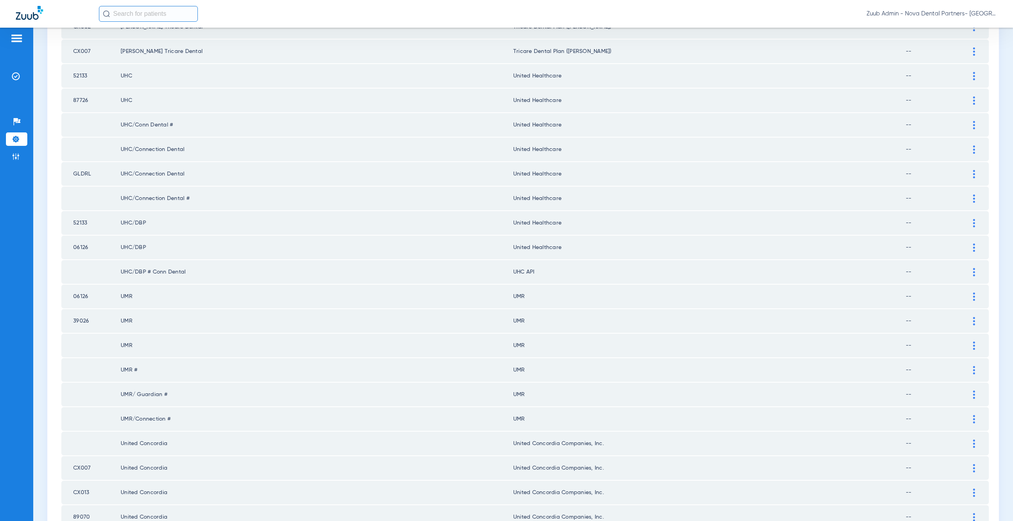
click at [967, 271] on div at bounding box center [974, 272] width 14 height 8
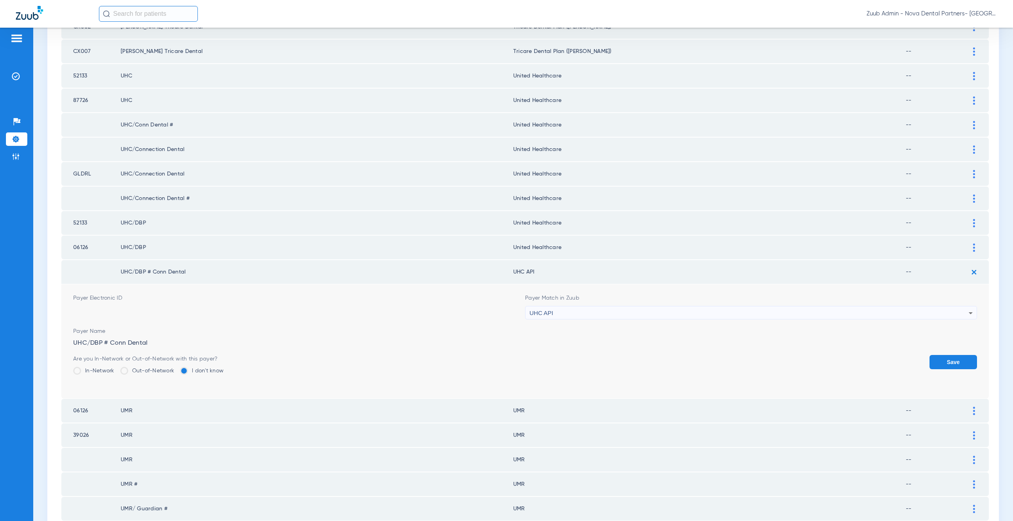
click at [570, 312] on div "UHC API" at bounding box center [748, 313] width 439 height 13
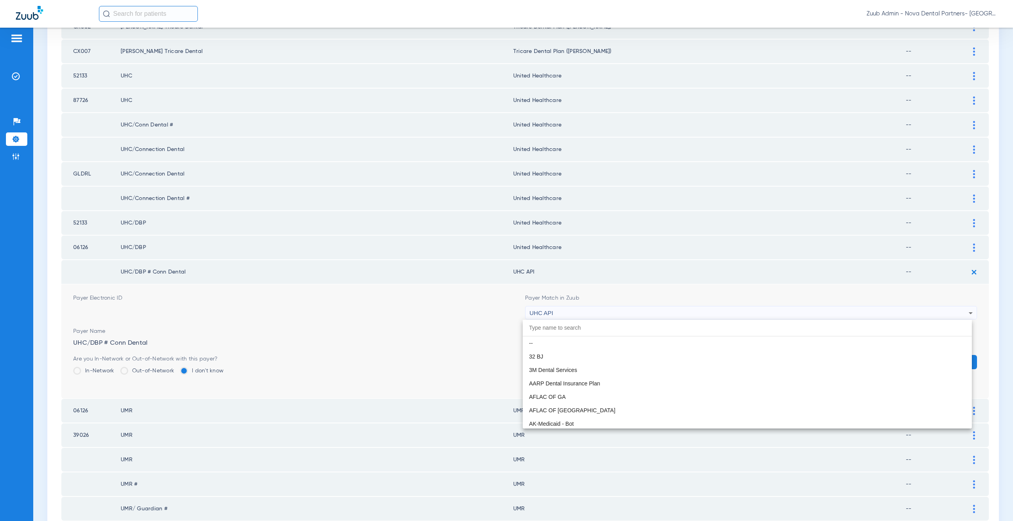
scroll to position [4831, 0]
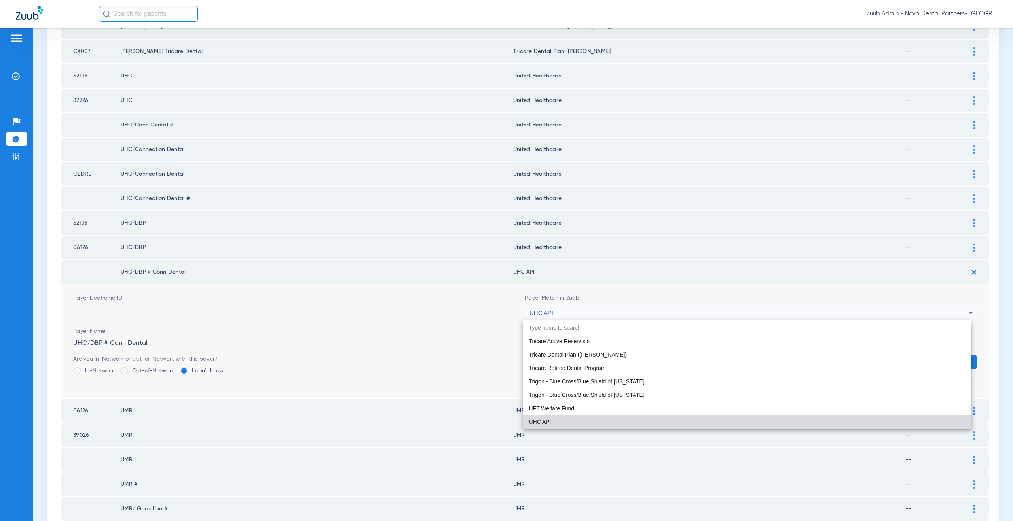
paste input "nited Healthcare"
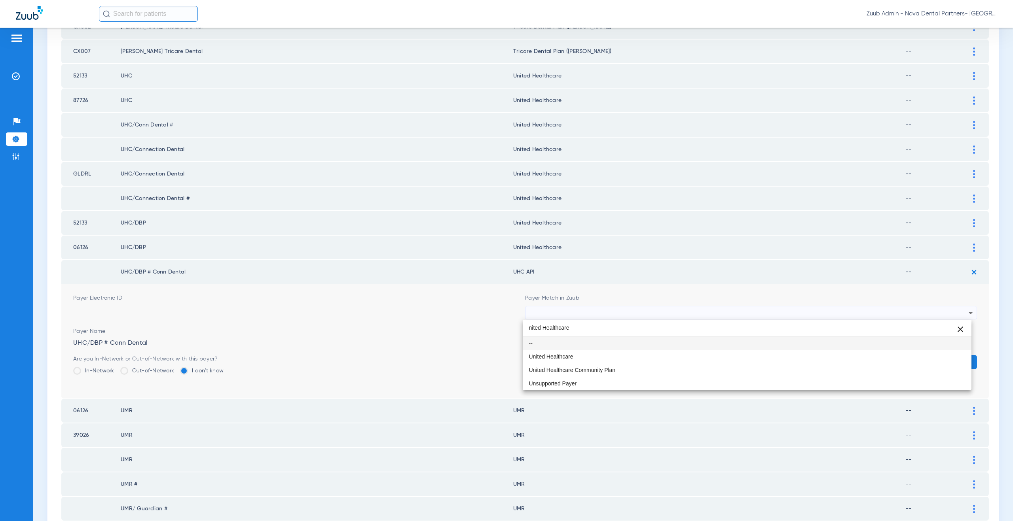
scroll to position [0, 0]
type input "nited Healthcare"
click at [566, 356] on span "United Healthcare" at bounding box center [551, 357] width 44 height 6
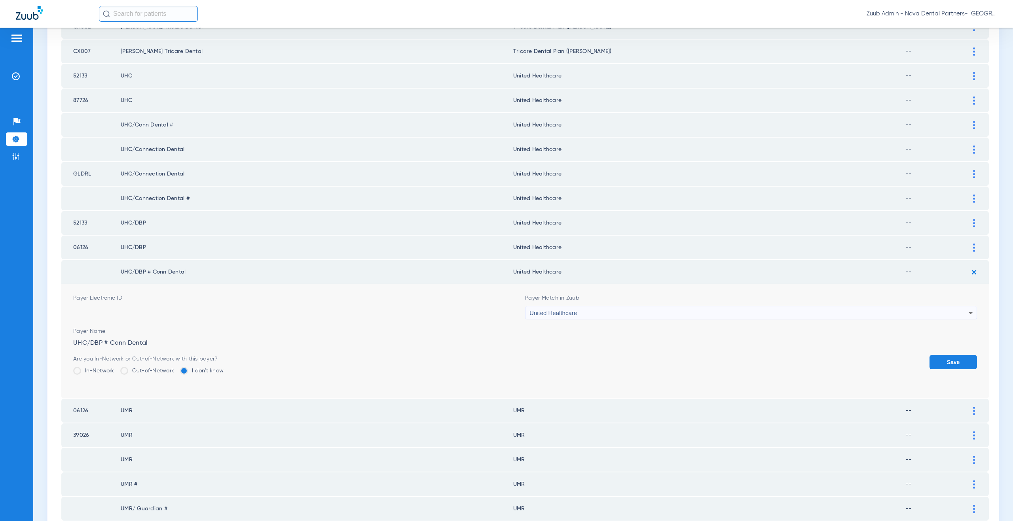
click at [952, 360] on button "Save" at bounding box center [952, 362] width 47 height 14
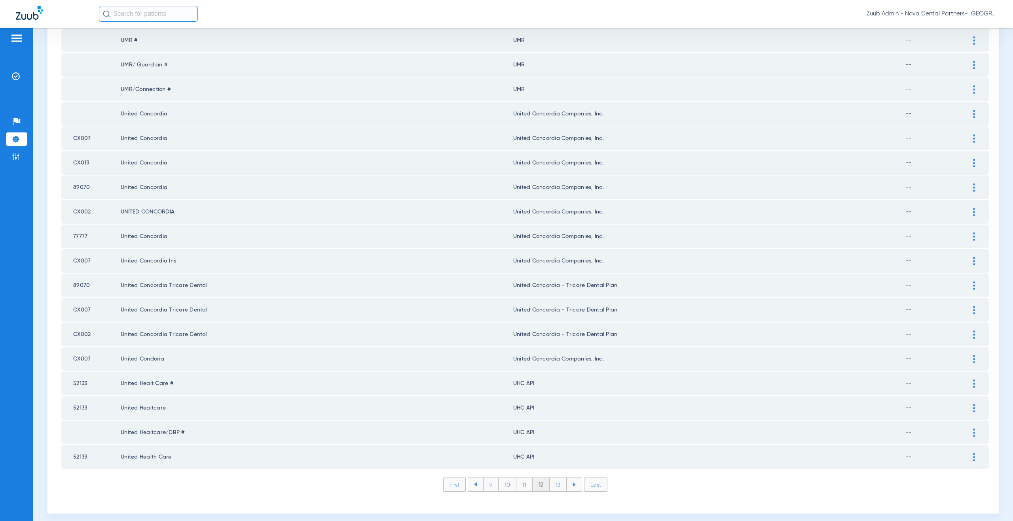
scroll to position [908, 0]
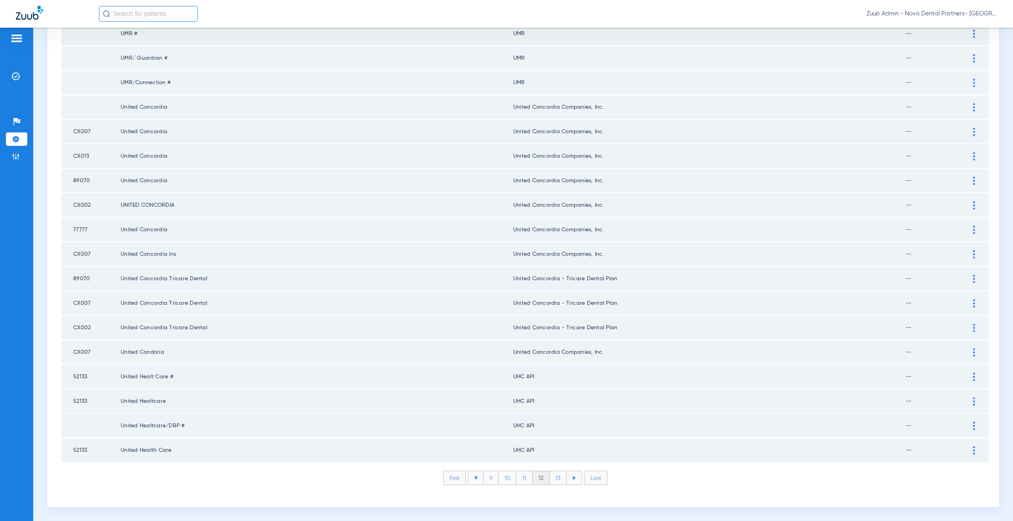
click at [969, 380] on div at bounding box center [974, 377] width 14 height 8
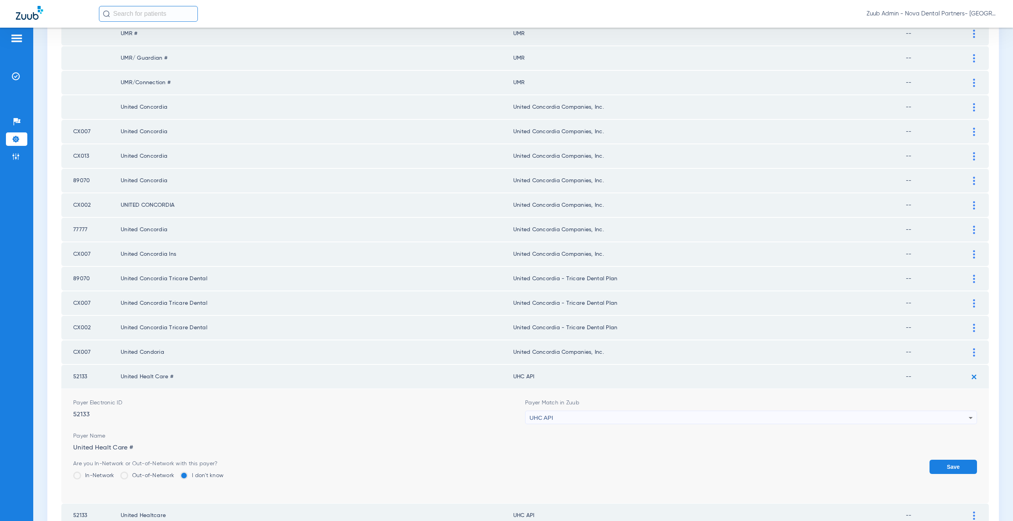
click at [580, 418] on div "UHC API" at bounding box center [748, 417] width 439 height 13
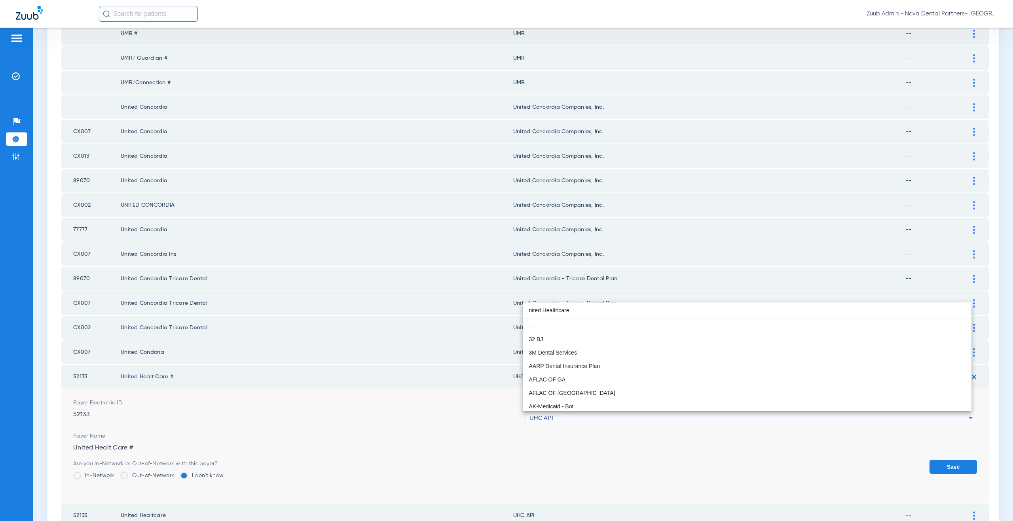
scroll to position [0, 0]
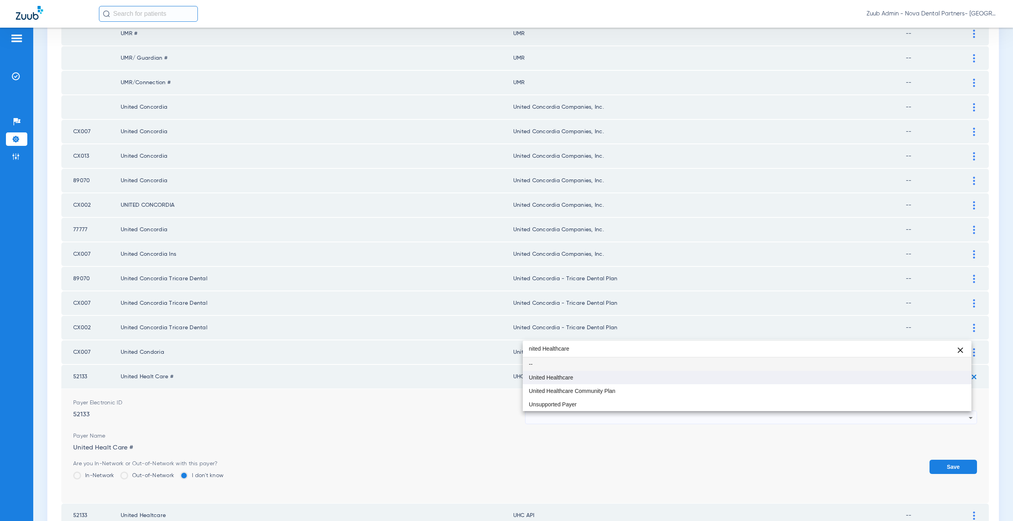
type input "nited Healthcare"
click at [568, 382] on mat-option "United Healthcare" at bounding box center [747, 377] width 449 height 13
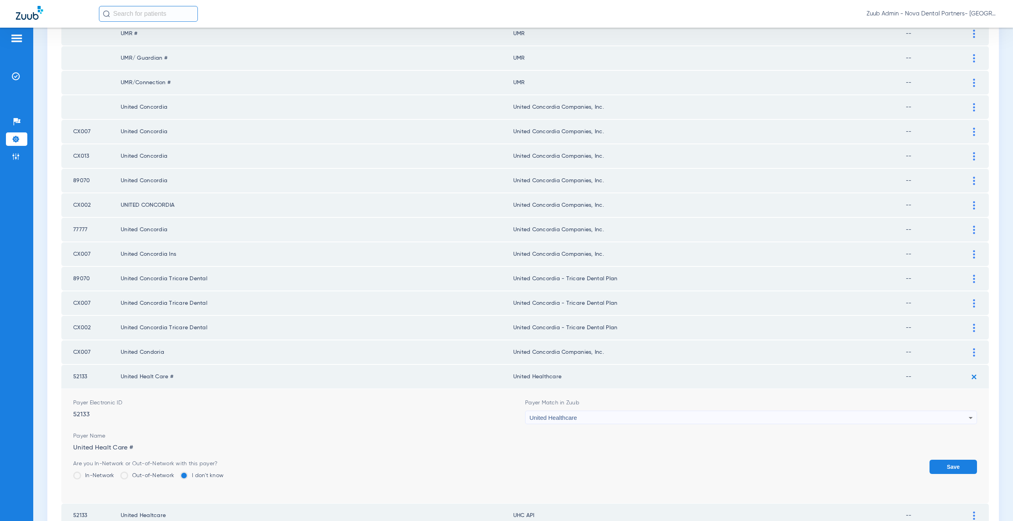
drag, startPoint x: 942, startPoint y: 465, endPoint x: 964, endPoint y: 432, distance: 39.3
click at [942, 464] on button "Save" at bounding box center [952, 467] width 47 height 14
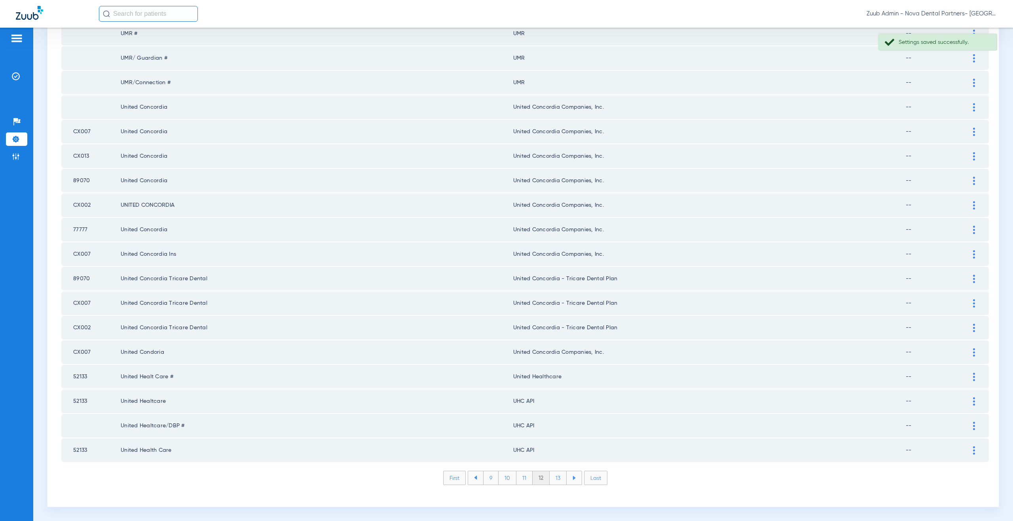
click at [973, 401] on img at bounding box center [974, 402] width 2 height 8
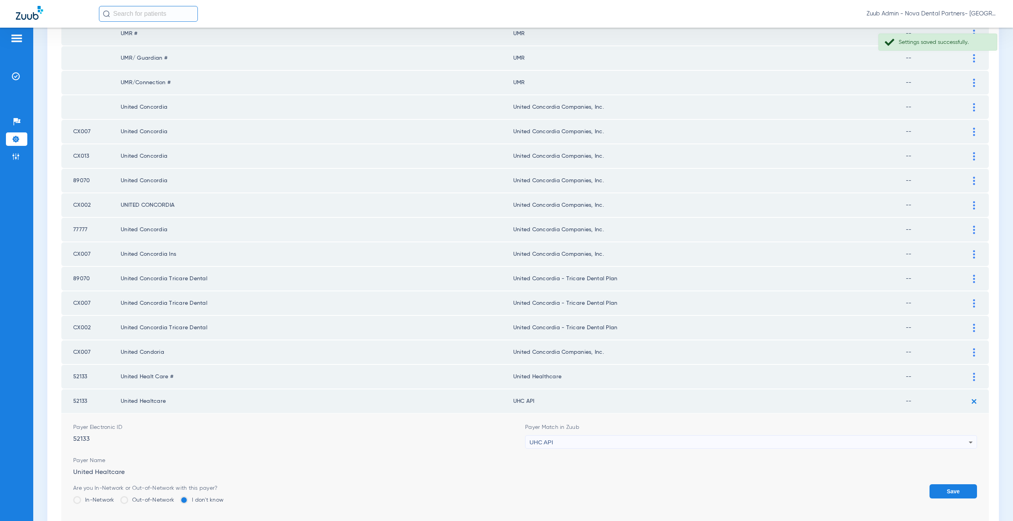
click at [576, 443] on div "UHC API" at bounding box center [748, 442] width 439 height 13
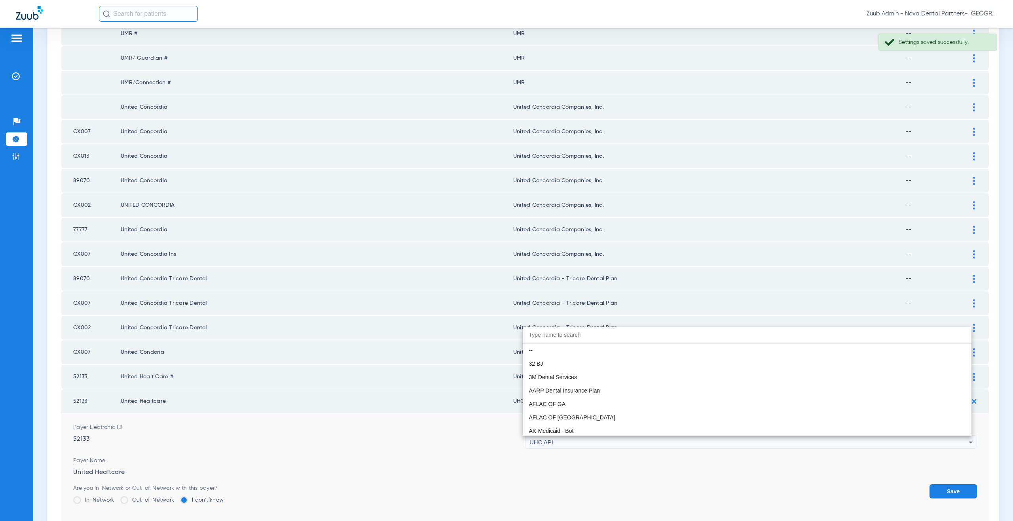
paste input "nited Healthcare"
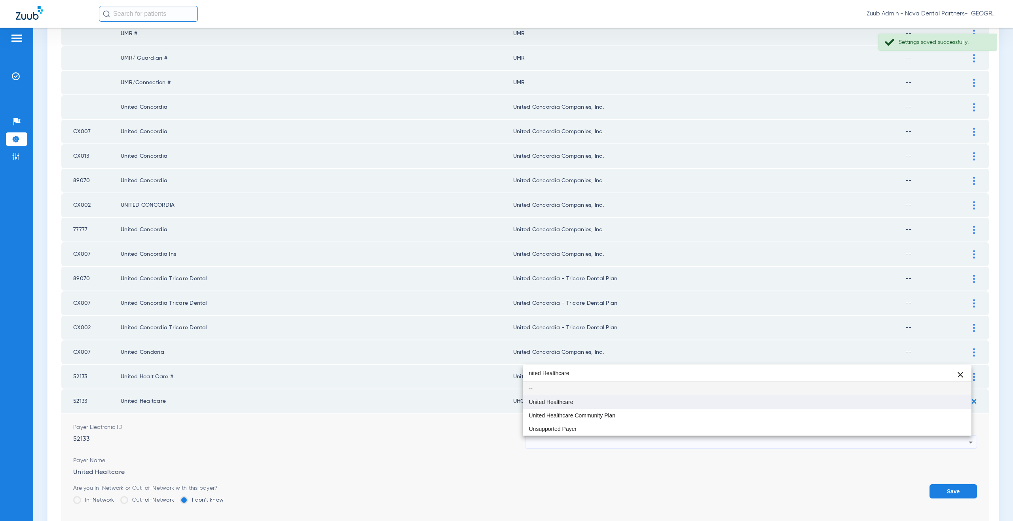
type input "nited Healthcare"
click at [564, 406] on mat-option "United Healthcare" at bounding box center [747, 402] width 449 height 13
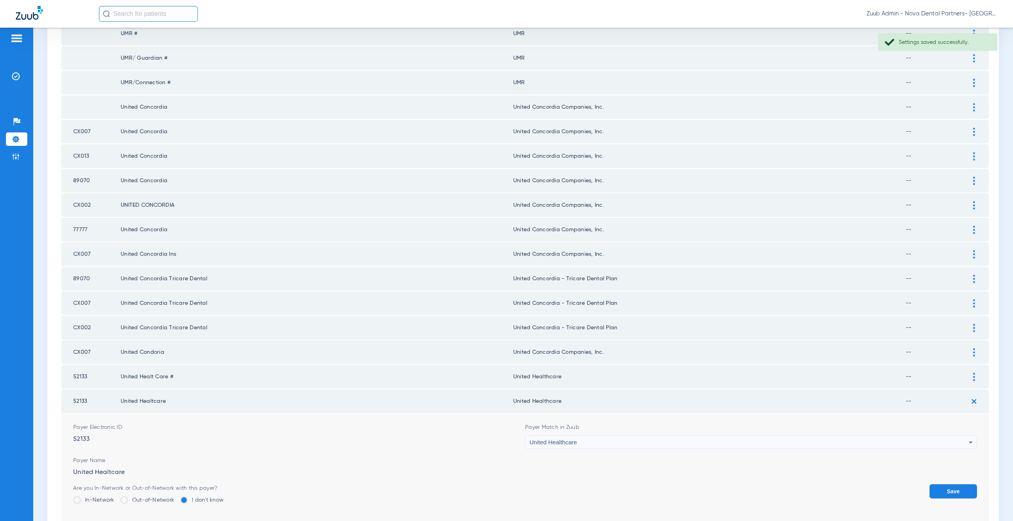
drag, startPoint x: 938, startPoint y: 489, endPoint x: 948, endPoint y: 480, distance: 13.7
click at [938, 489] on button "Save" at bounding box center [952, 492] width 47 height 14
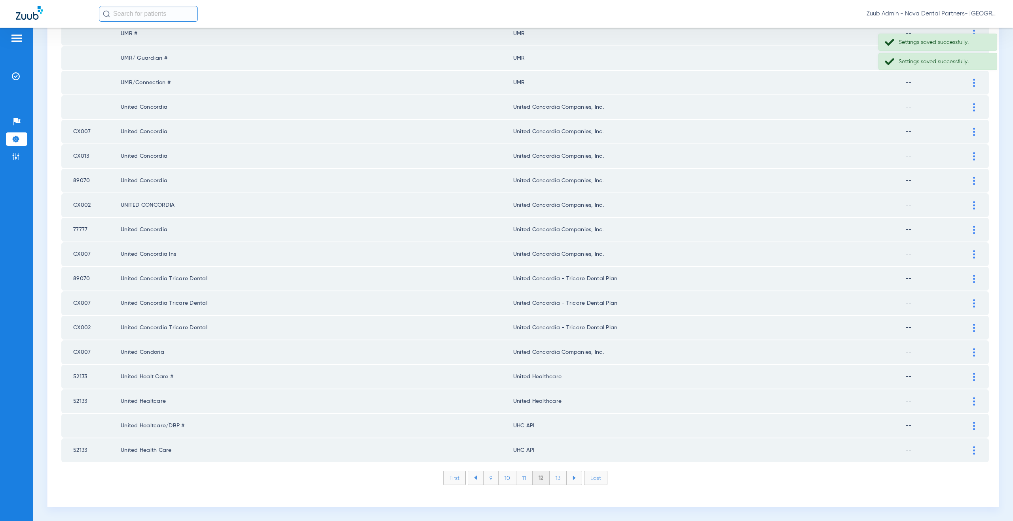
click at [970, 427] on div at bounding box center [974, 426] width 14 height 8
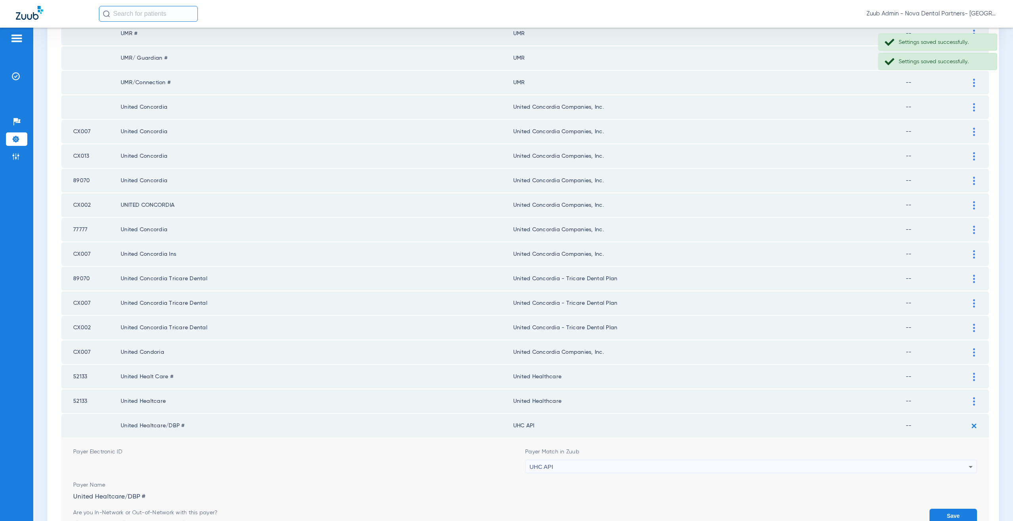
click at [558, 467] on div "UHC API" at bounding box center [748, 467] width 439 height 13
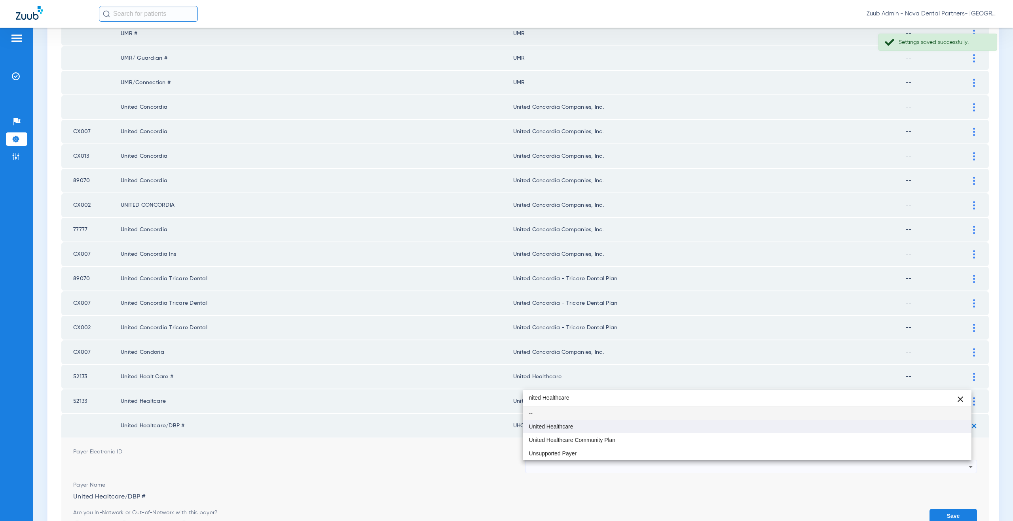
type input "nited Healthcare"
click at [552, 426] on span "United Healthcare" at bounding box center [551, 427] width 44 height 6
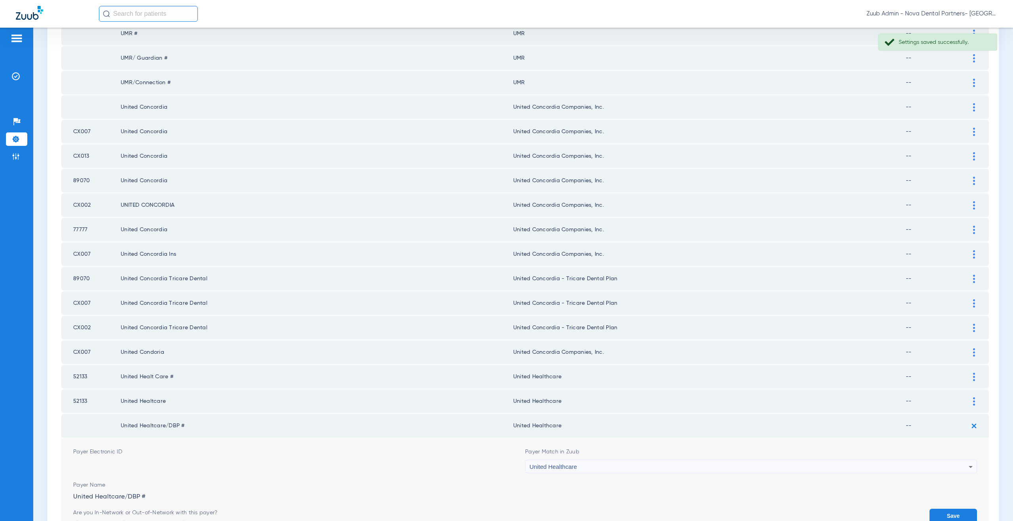
click at [949, 514] on button "Save" at bounding box center [952, 516] width 47 height 14
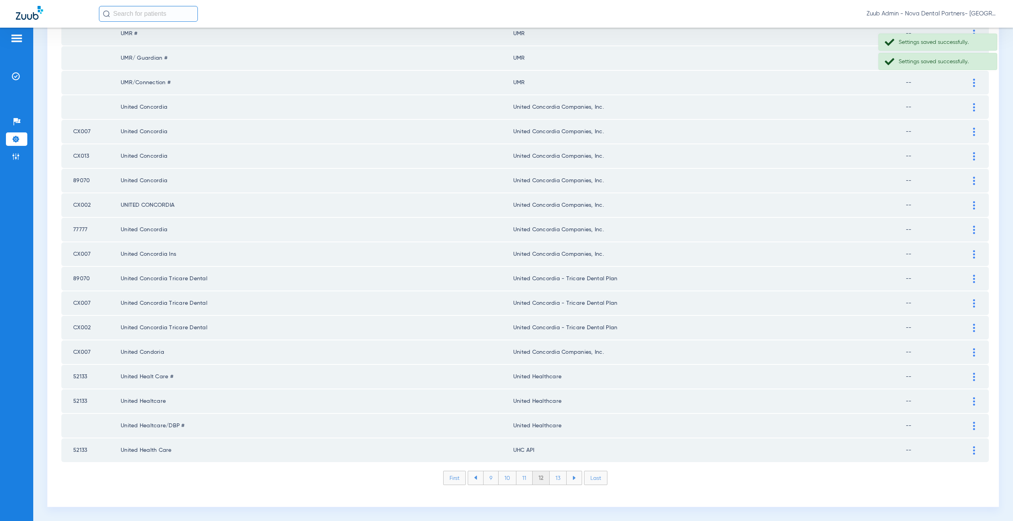
click at [973, 449] on img at bounding box center [974, 451] width 2 height 8
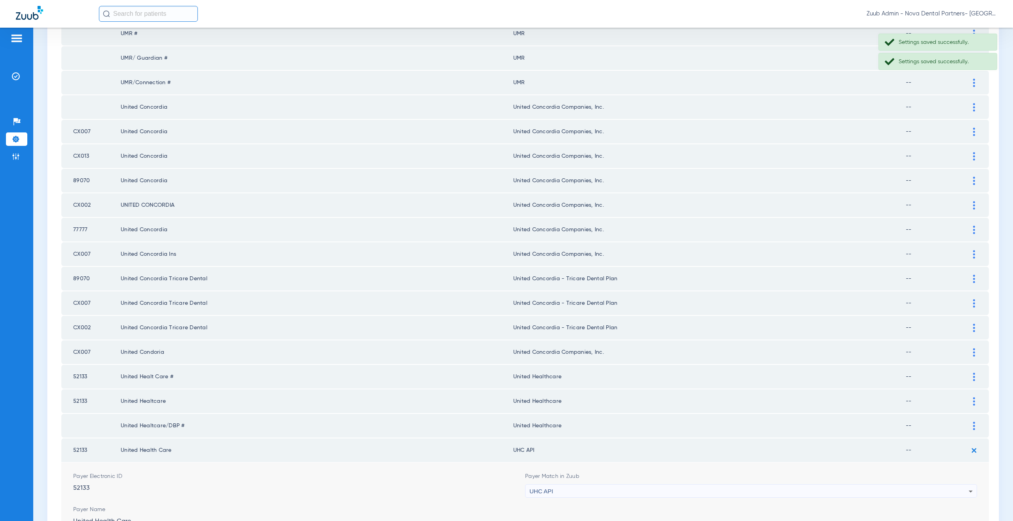
click at [559, 491] on div "UHC API" at bounding box center [748, 491] width 439 height 13
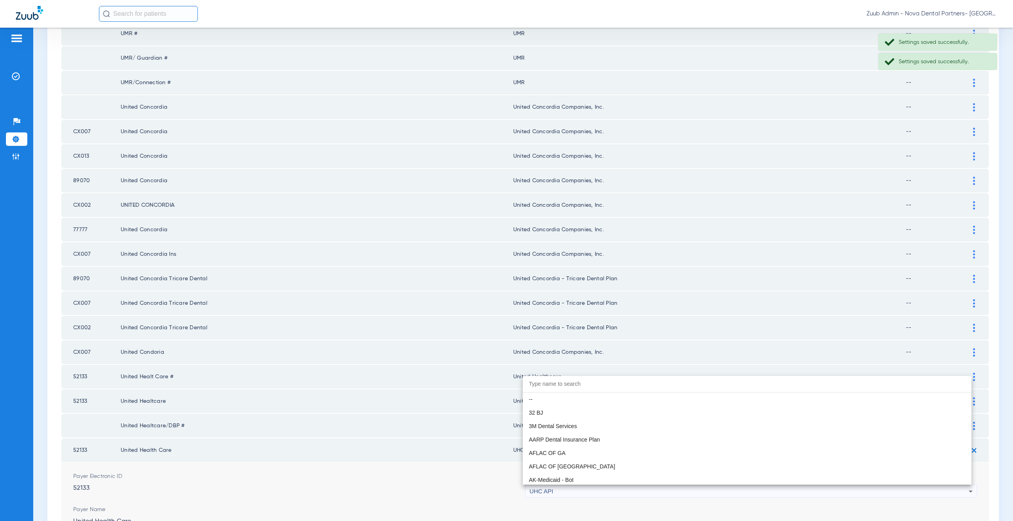
scroll to position [4831, 0]
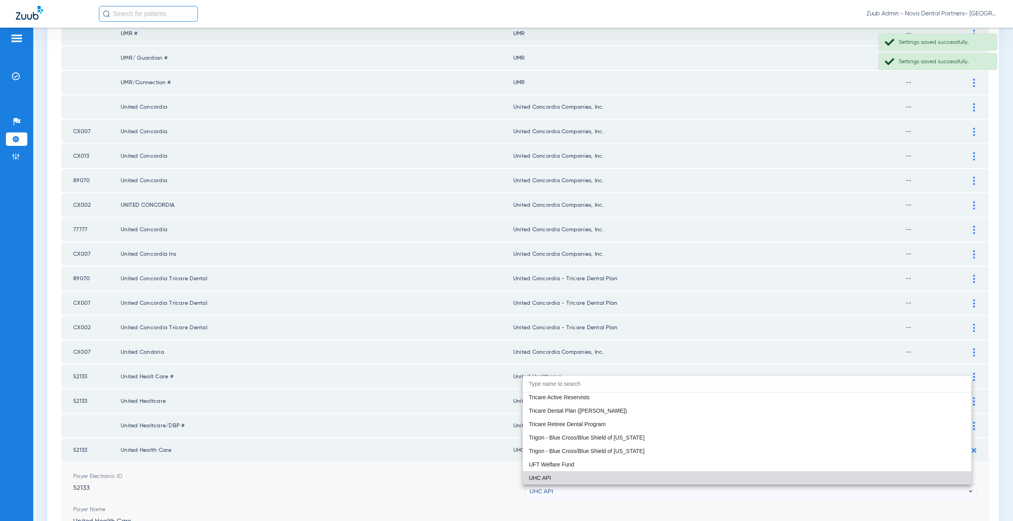
paste input "nited Healthcare"
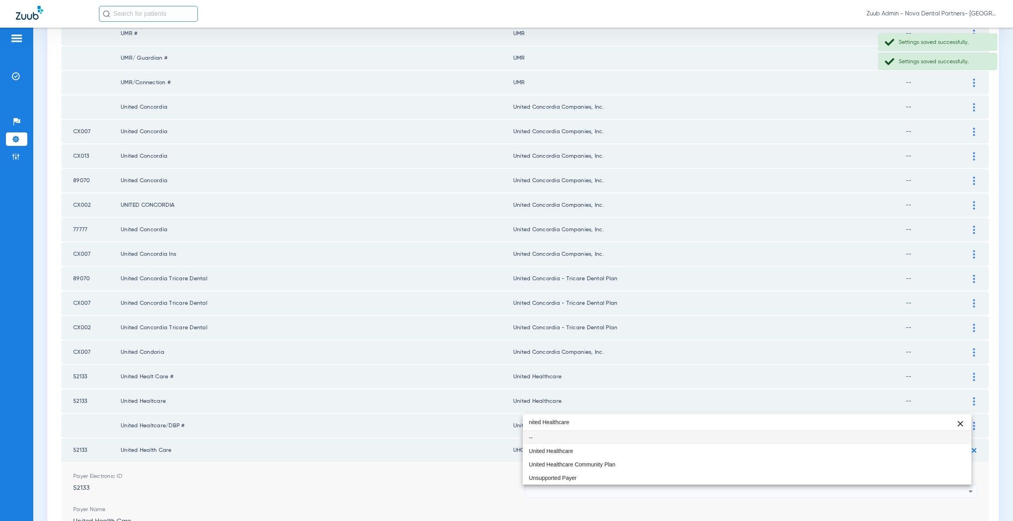
scroll to position [0, 0]
type input "nited Healthcare"
click at [552, 452] on span "United Healthcare" at bounding box center [551, 452] width 44 height 6
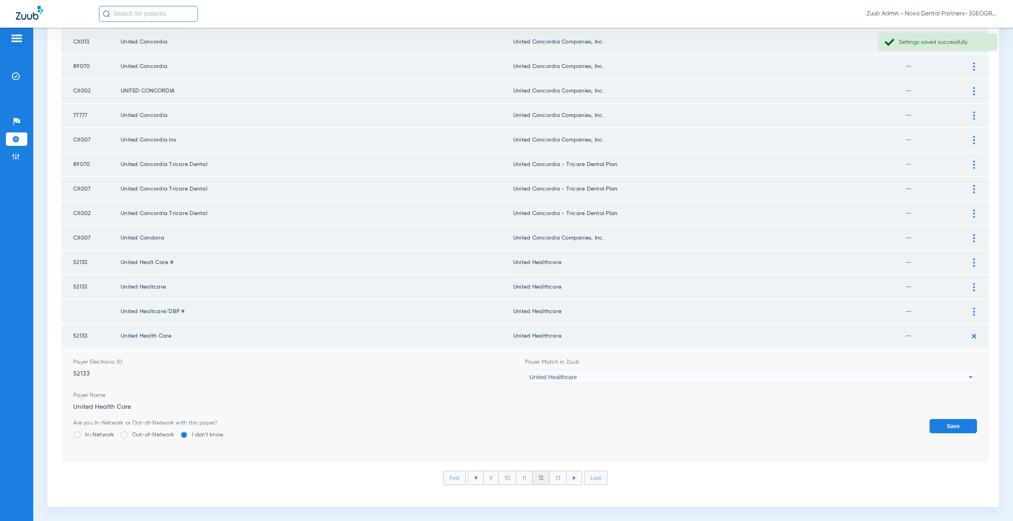
click at [941, 427] on button "Save" at bounding box center [952, 426] width 47 height 14
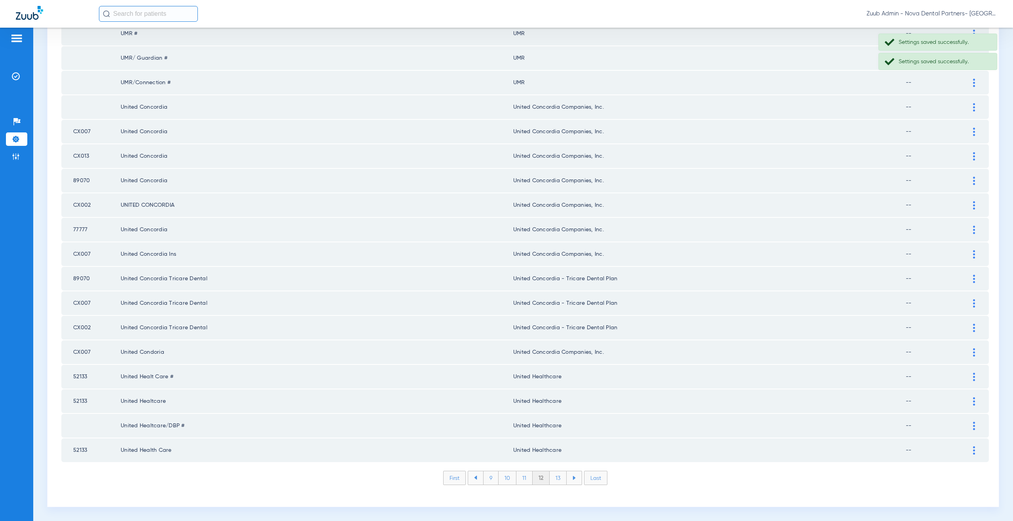
click at [556, 478] on li "13" at bounding box center [558, 478] width 17 height 13
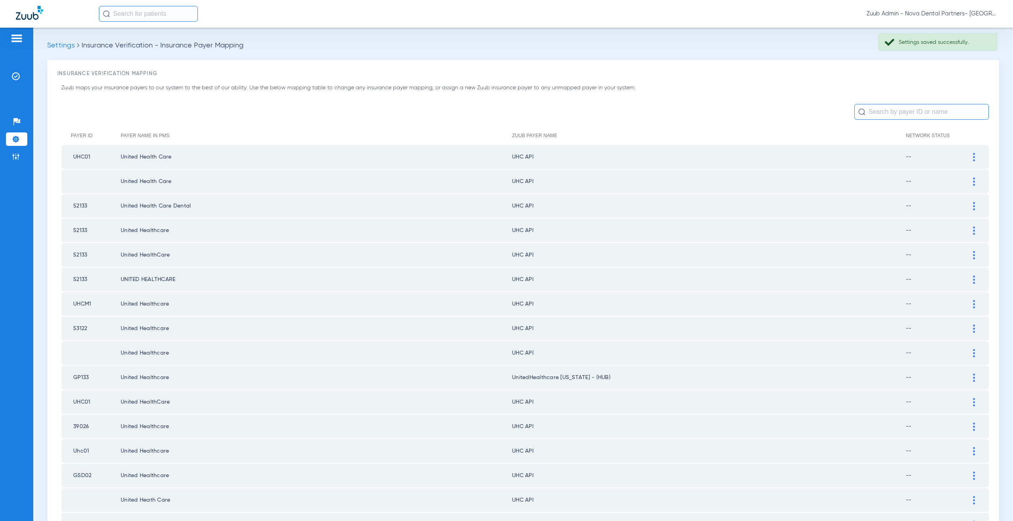
click at [967, 155] on div at bounding box center [974, 157] width 14 height 8
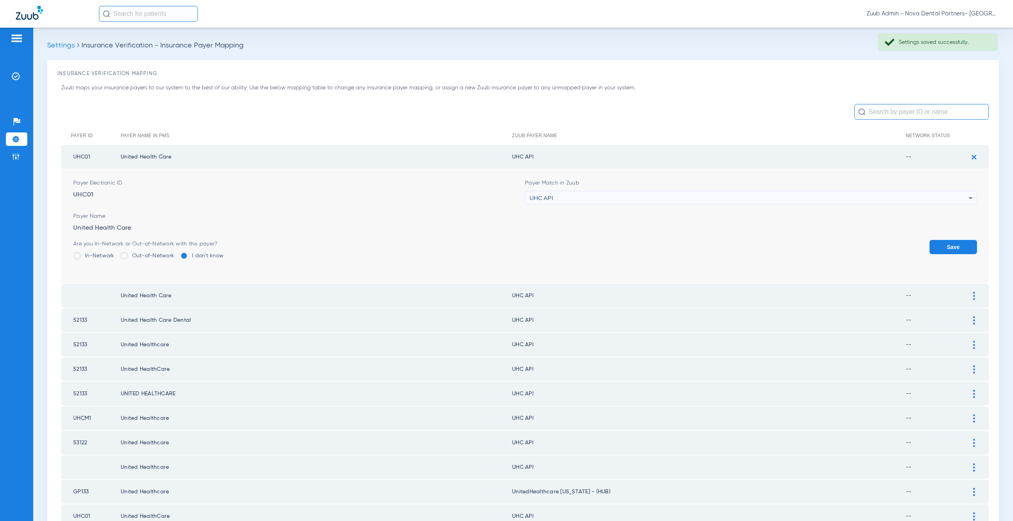
click at [548, 199] on span "UHC API" at bounding box center [541, 198] width 24 height 7
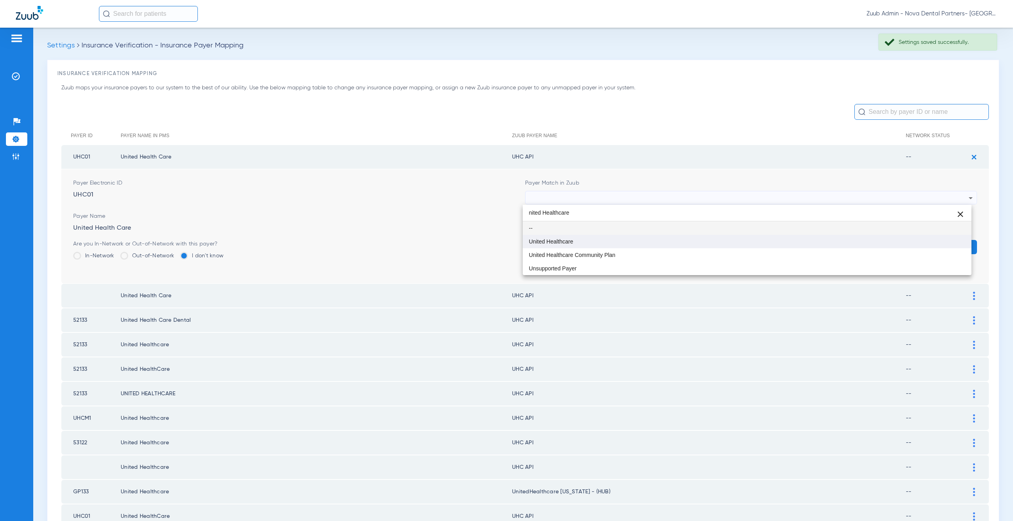
type input "nited Healthcare"
click at [551, 240] on span "United Healthcare" at bounding box center [551, 242] width 44 height 6
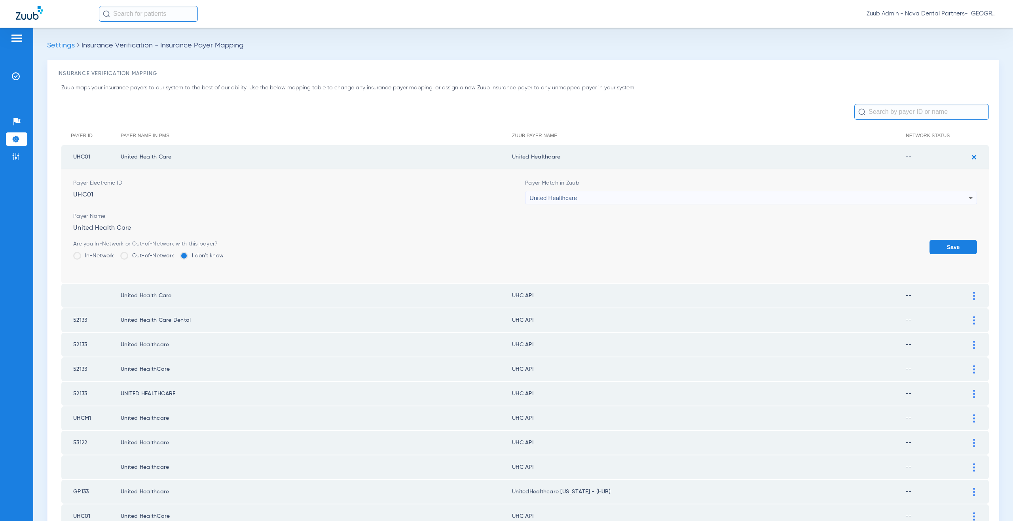
click at [930, 243] on button "Save" at bounding box center [952, 247] width 47 height 14
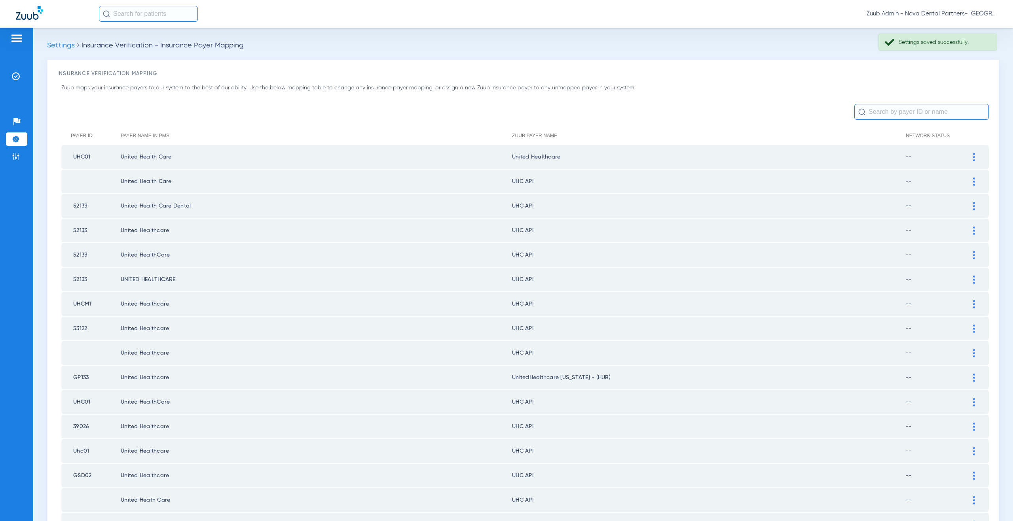
click at [973, 180] on img at bounding box center [974, 182] width 2 height 8
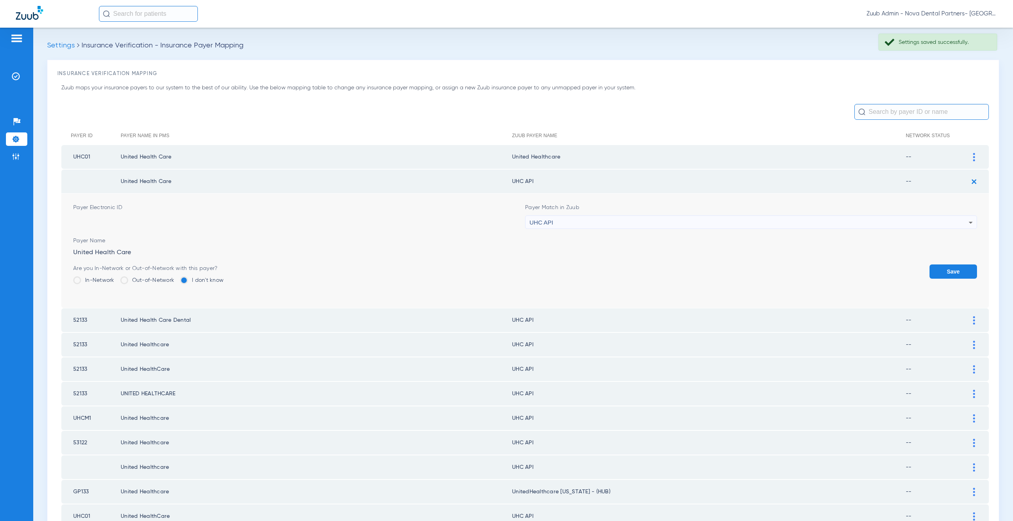
click at [591, 227] on div "UHC API" at bounding box center [748, 222] width 439 height 13
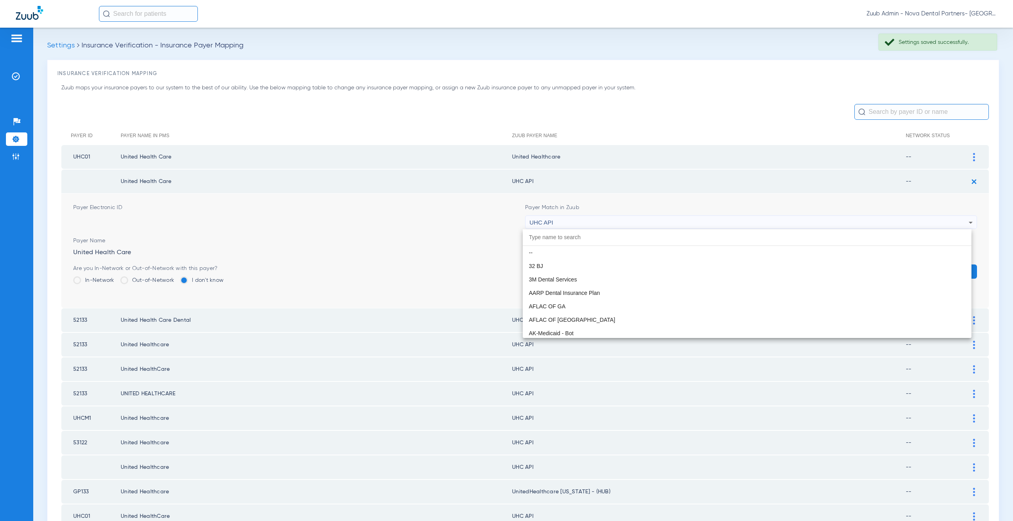
scroll to position [4831, 0]
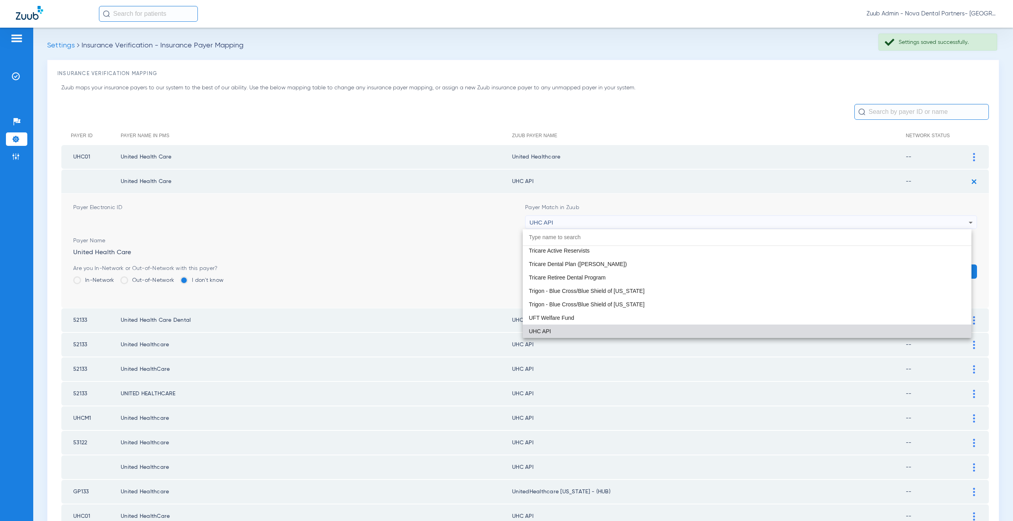
paste input "nited Healthcare"
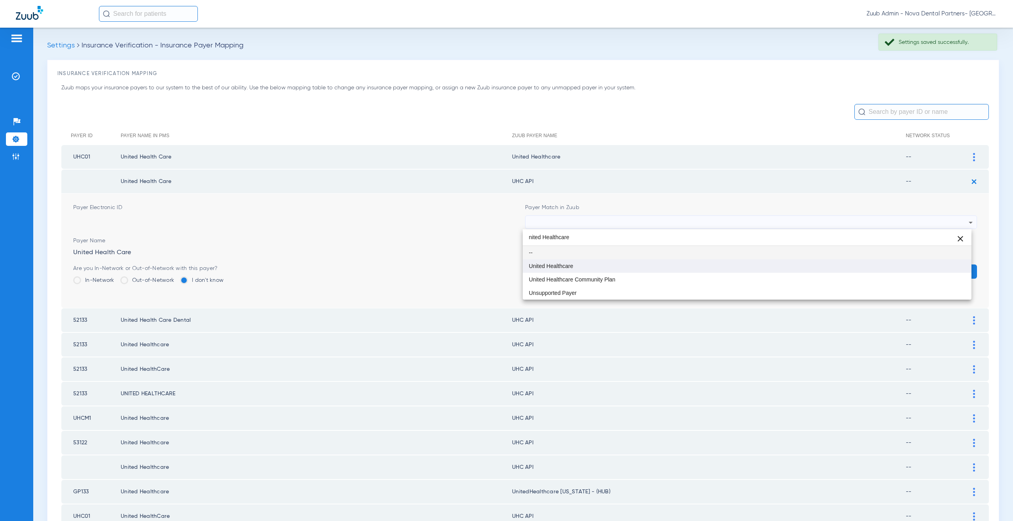
type input "nited Healthcare"
click at [574, 271] on mat-option "United Healthcare" at bounding box center [747, 266] width 449 height 13
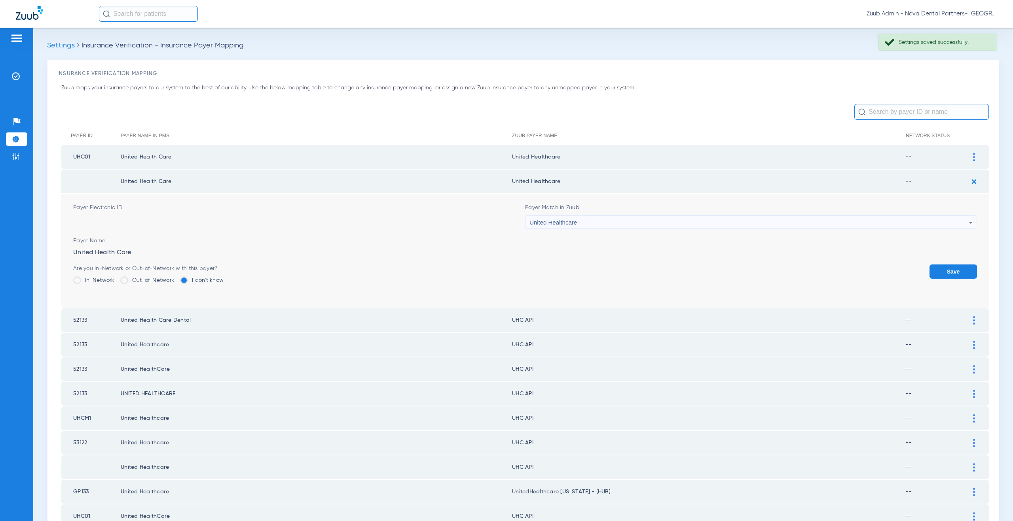
click at [938, 270] on button "Save" at bounding box center [952, 272] width 47 height 14
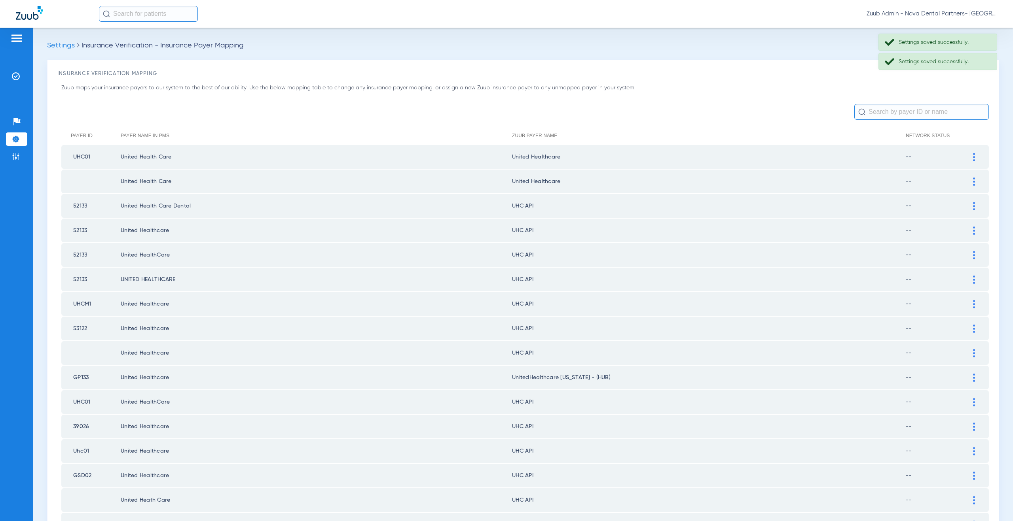
click at [969, 207] on div at bounding box center [974, 206] width 14 height 8
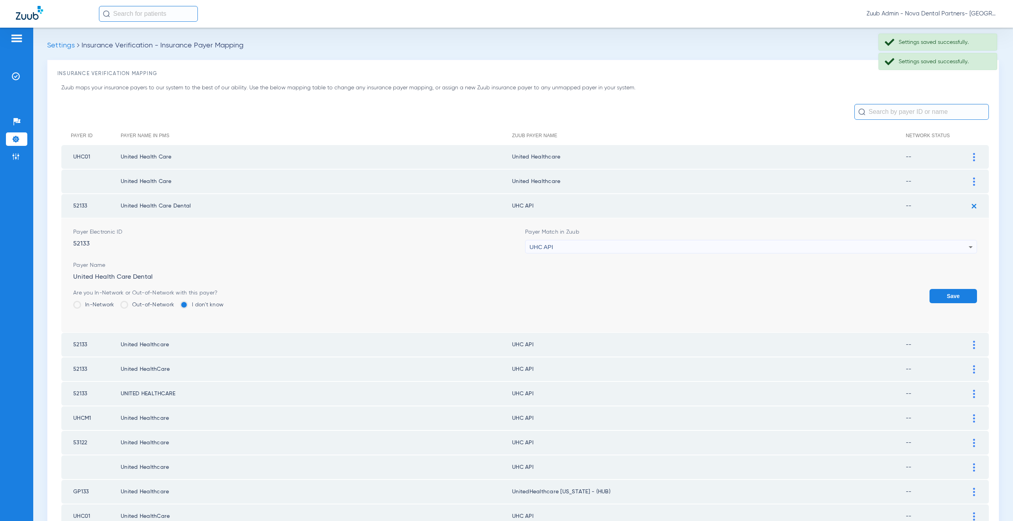
click at [567, 247] on div "UHC API" at bounding box center [748, 247] width 439 height 13
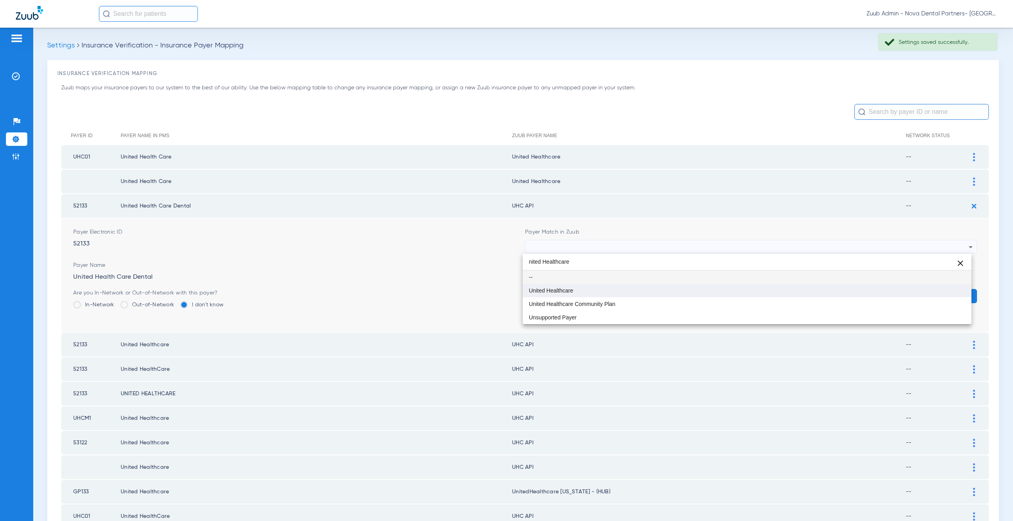
type input "nited Healthcare"
click at [555, 291] on span "United Healthcare" at bounding box center [551, 291] width 44 height 6
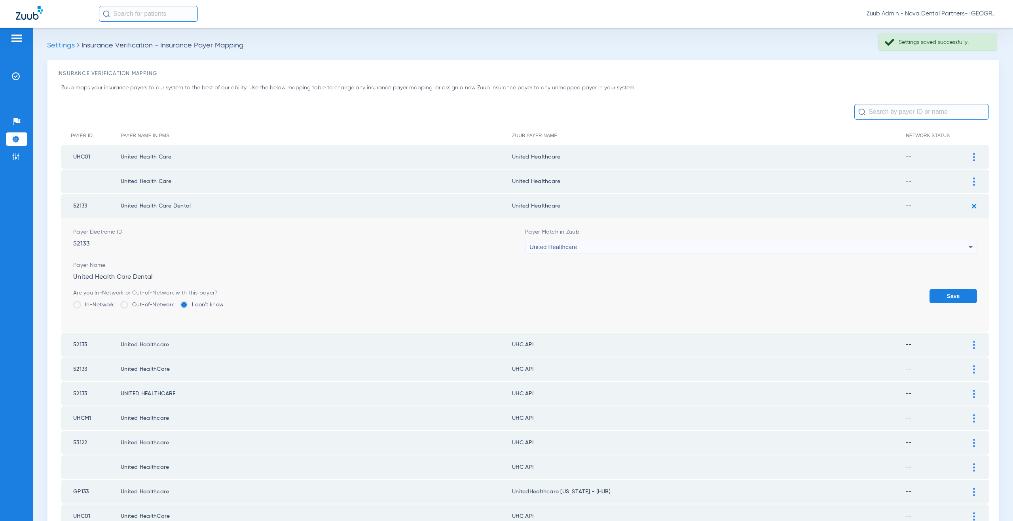
click at [938, 295] on button "Save" at bounding box center [952, 296] width 47 height 14
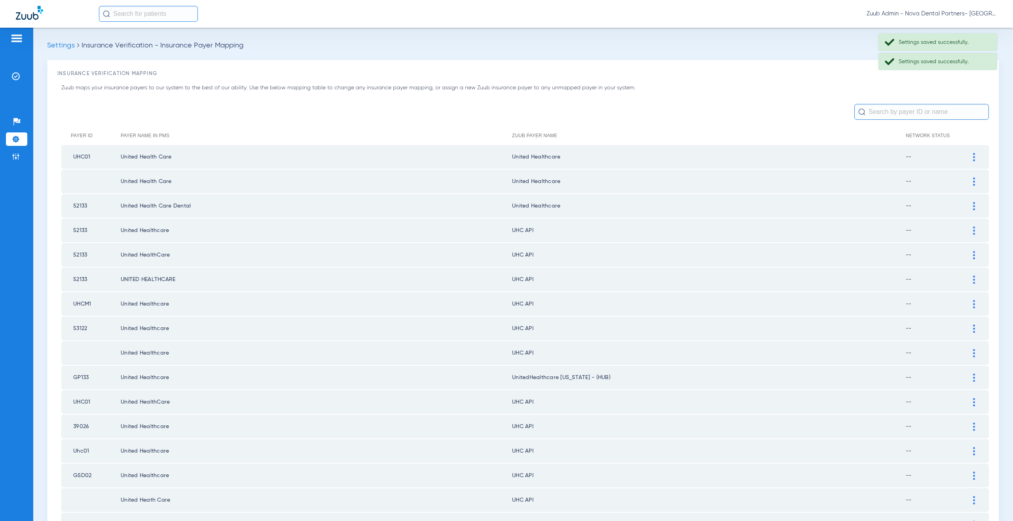
click at [971, 232] on div at bounding box center [974, 231] width 14 height 8
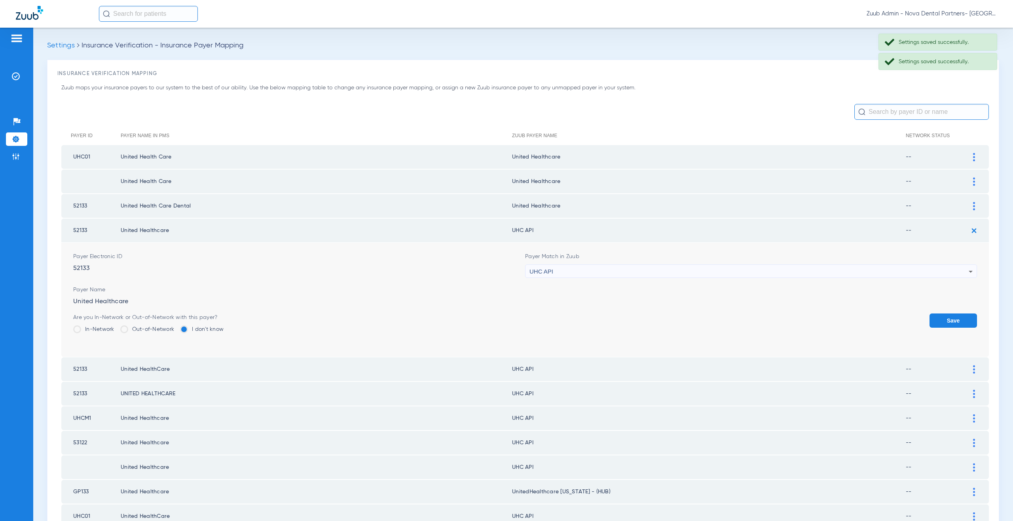
click at [570, 272] on div "UHC API" at bounding box center [748, 271] width 439 height 13
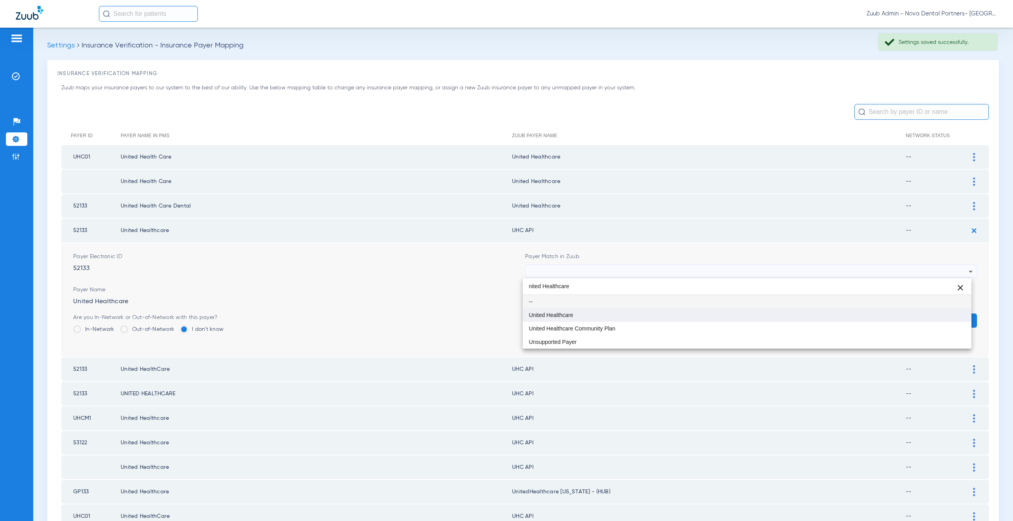
type input "nited Healthcare"
click at [574, 312] on mat-option "United Healthcare" at bounding box center [747, 315] width 449 height 13
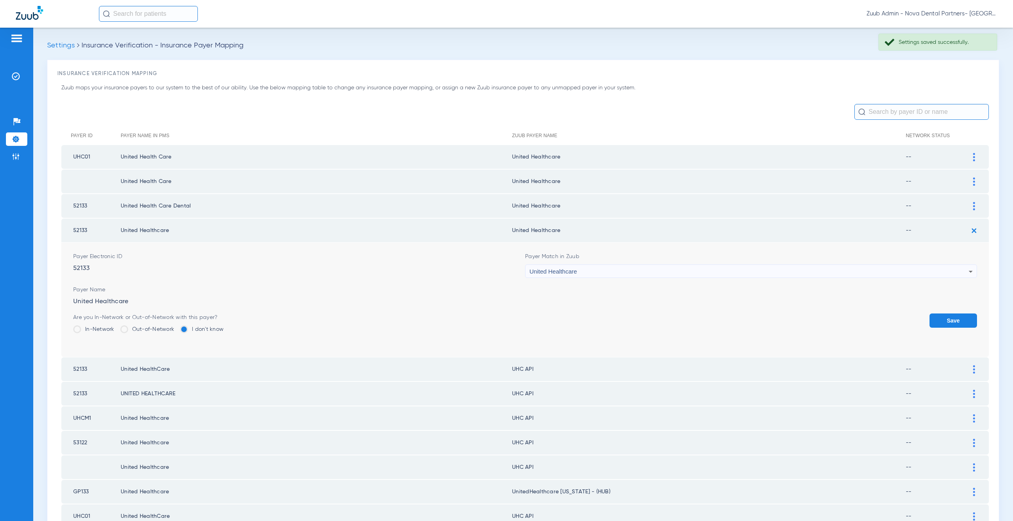
click at [944, 317] on button "Save" at bounding box center [952, 321] width 47 height 14
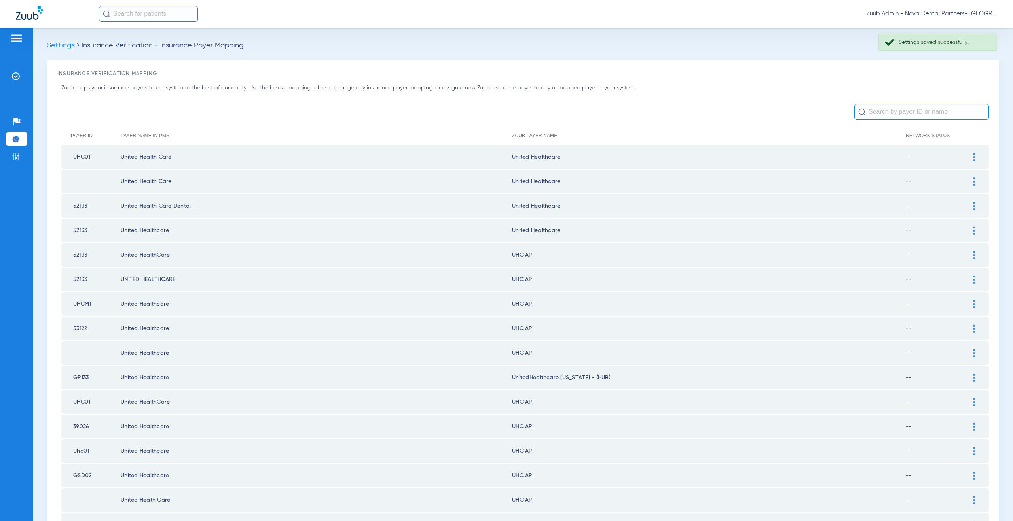
click at [967, 255] on div at bounding box center [974, 255] width 14 height 8
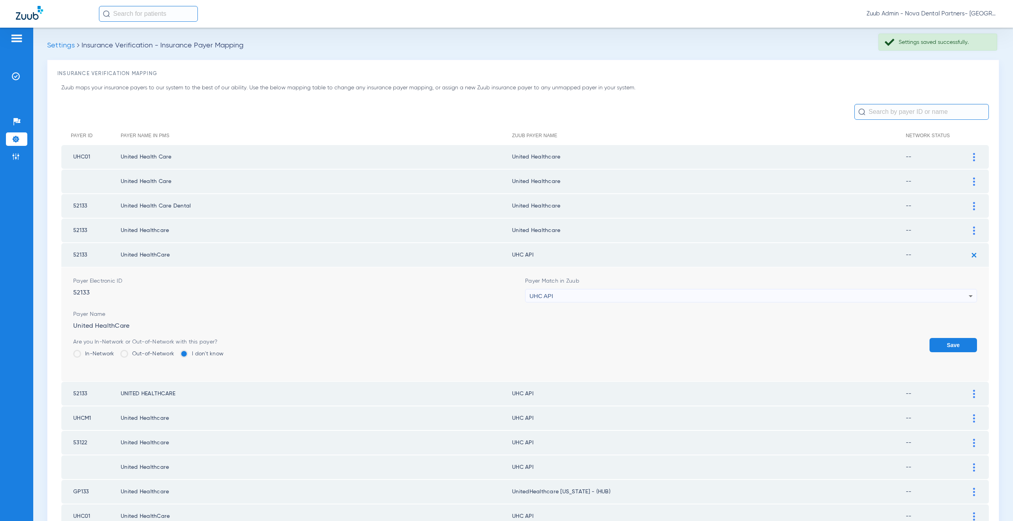
click at [548, 295] on span "UHC API" at bounding box center [541, 296] width 24 height 7
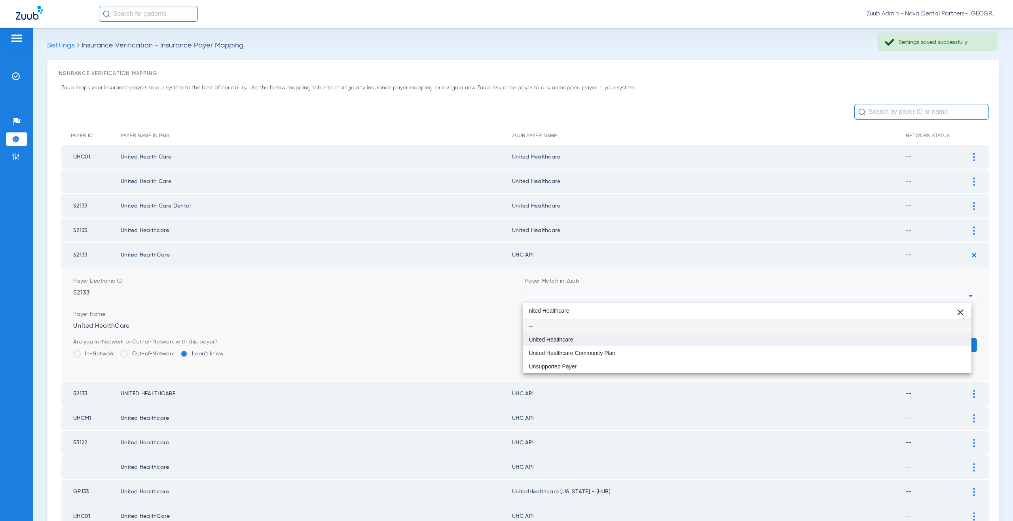
type input "nited Healthcare"
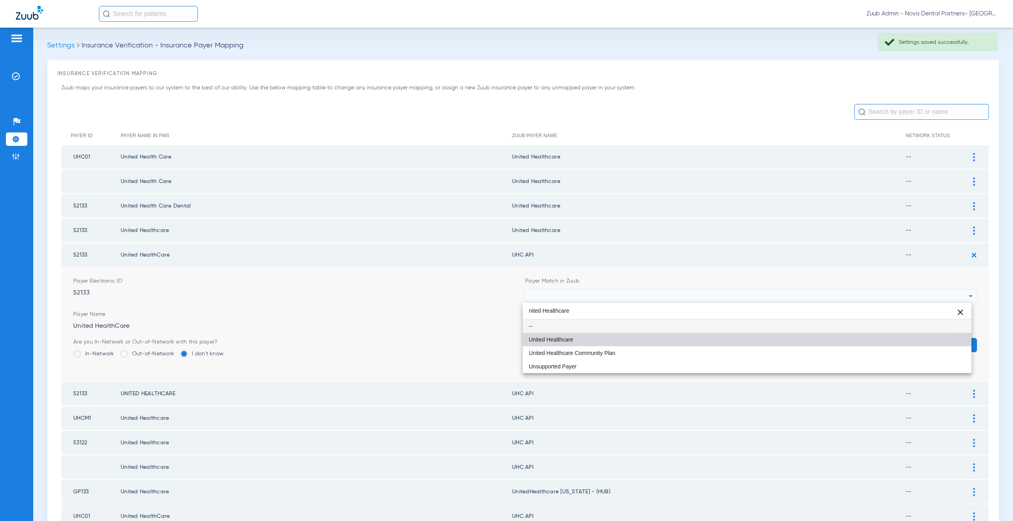
click at [559, 337] on span "United Healthcare" at bounding box center [551, 340] width 44 height 6
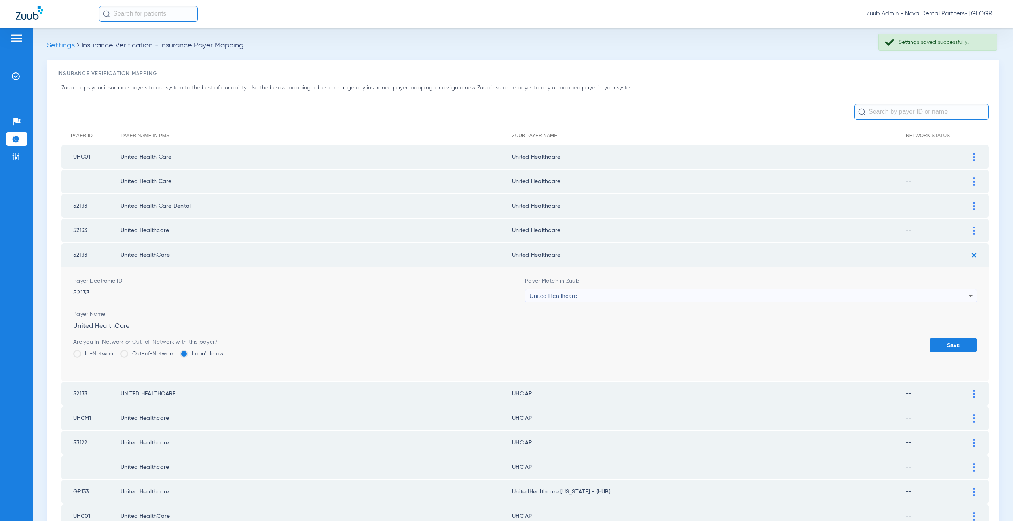
click at [946, 346] on button "Save" at bounding box center [952, 345] width 47 height 14
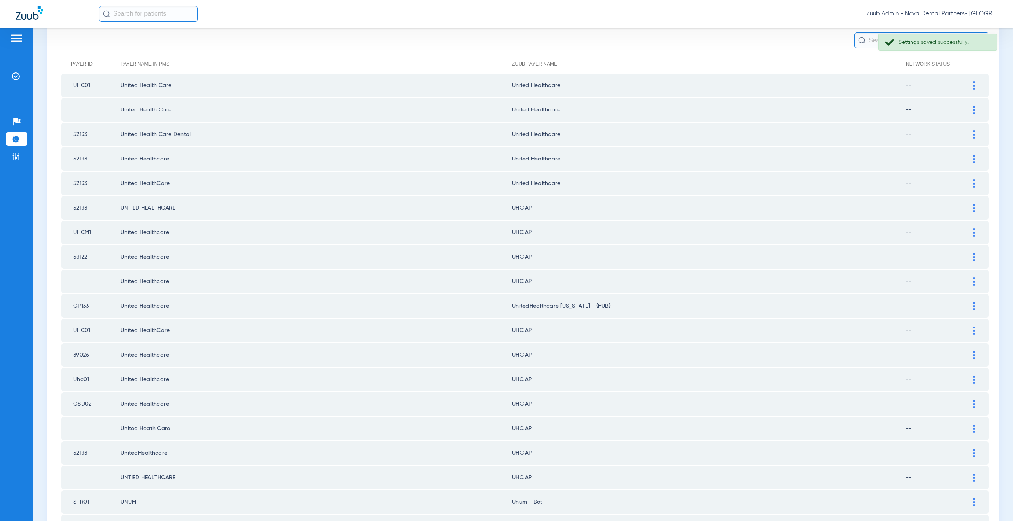
scroll to position [83, 0]
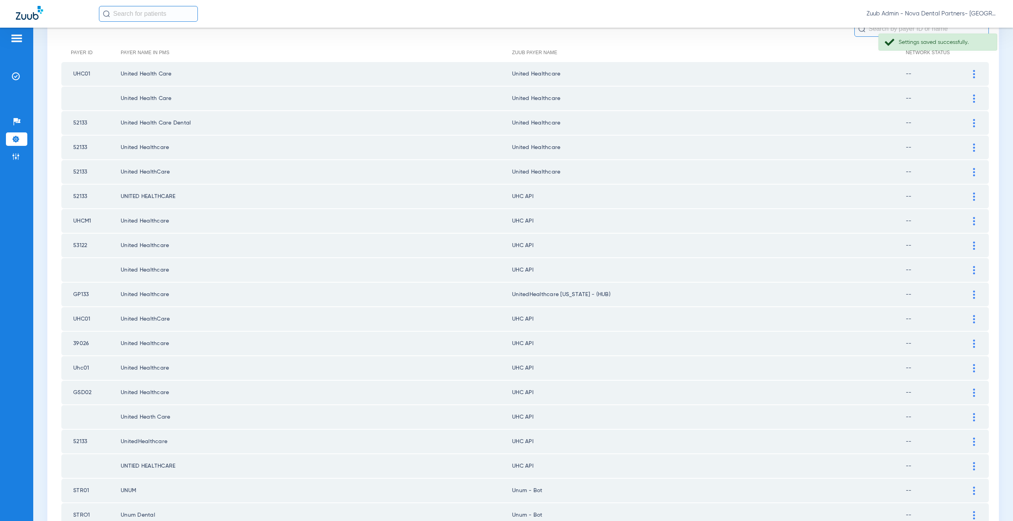
click at [970, 196] on div at bounding box center [974, 197] width 14 height 8
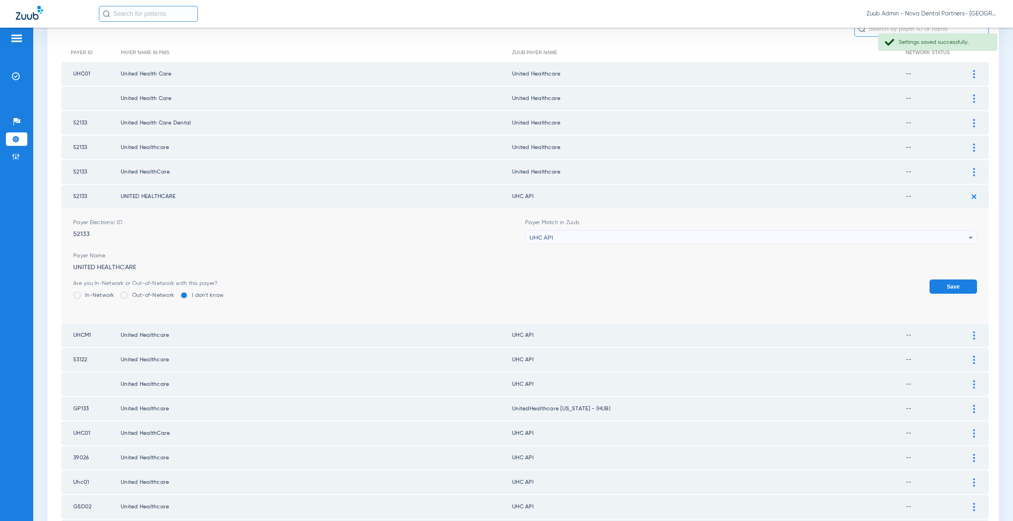
click at [546, 240] on span "UHC API" at bounding box center [541, 237] width 24 height 7
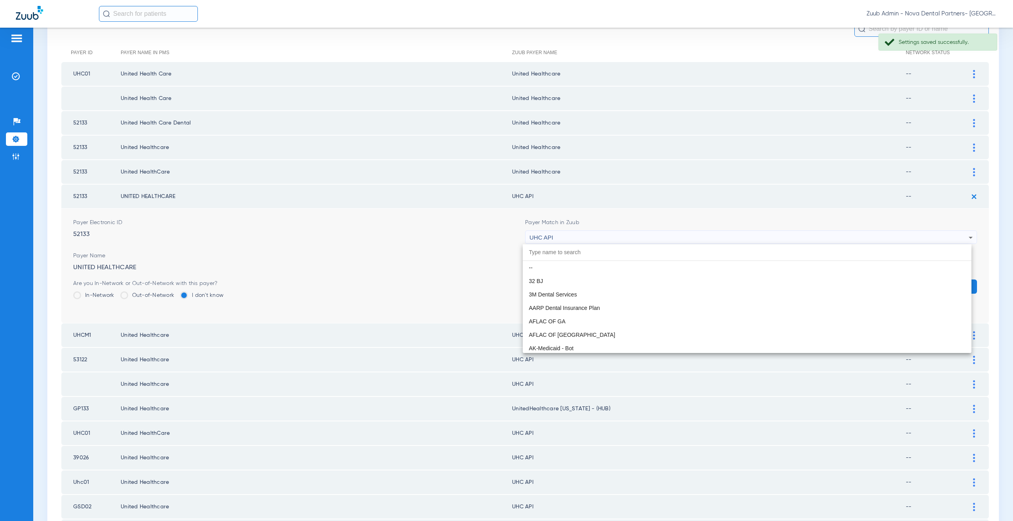
scroll to position [4831, 0]
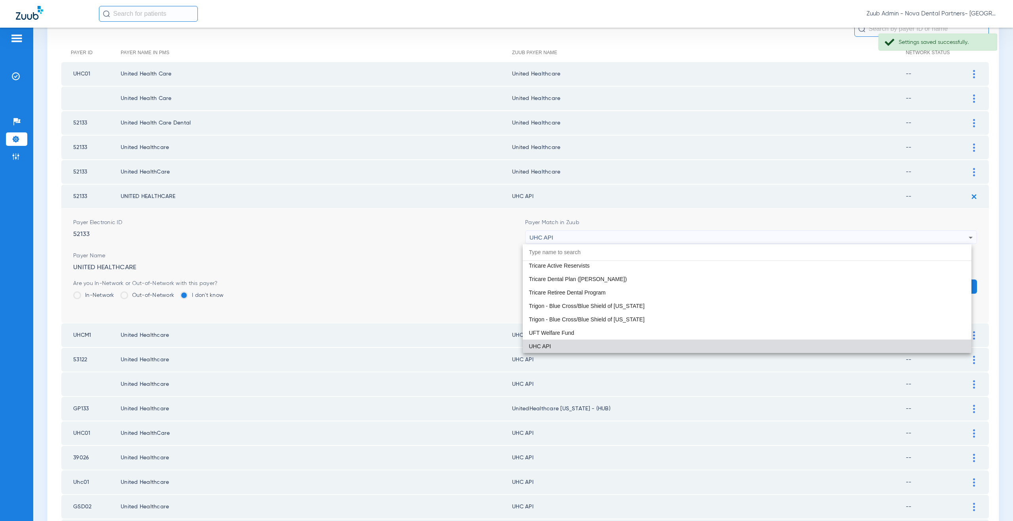
paste input "nited Healthcare"
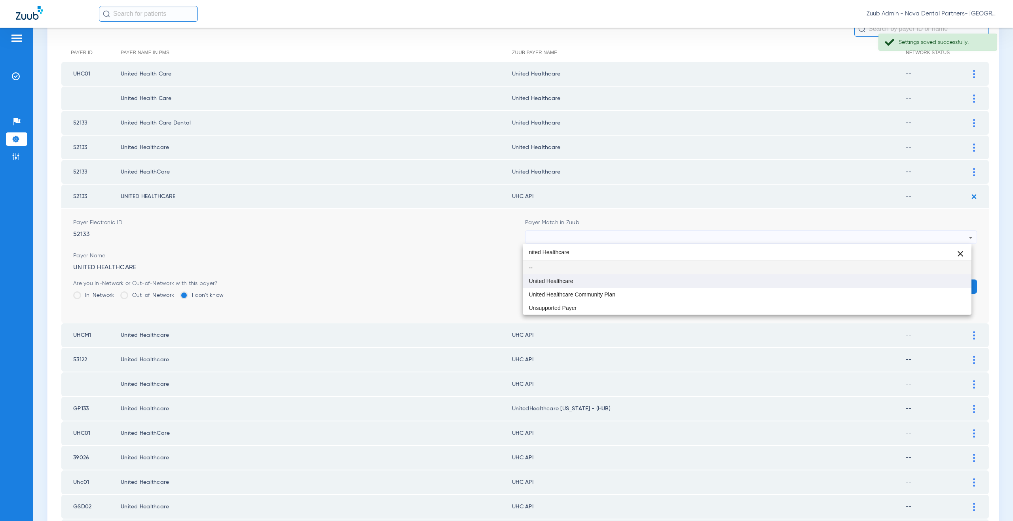
type input "nited Healthcare"
click at [556, 276] on mat-option "United Healthcare" at bounding box center [747, 281] width 449 height 13
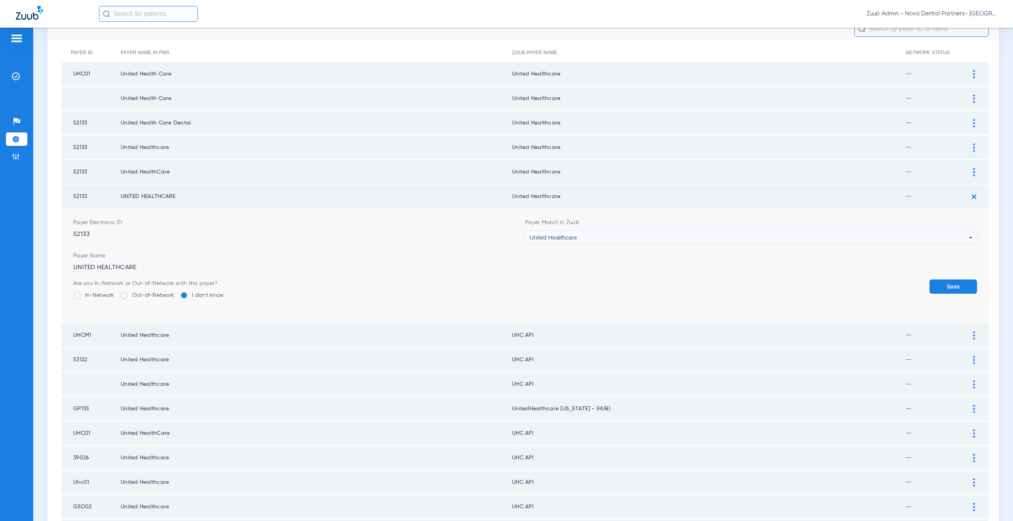
click at [946, 283] on button "Save" at bounding box center [952, 287] width 47 height 14
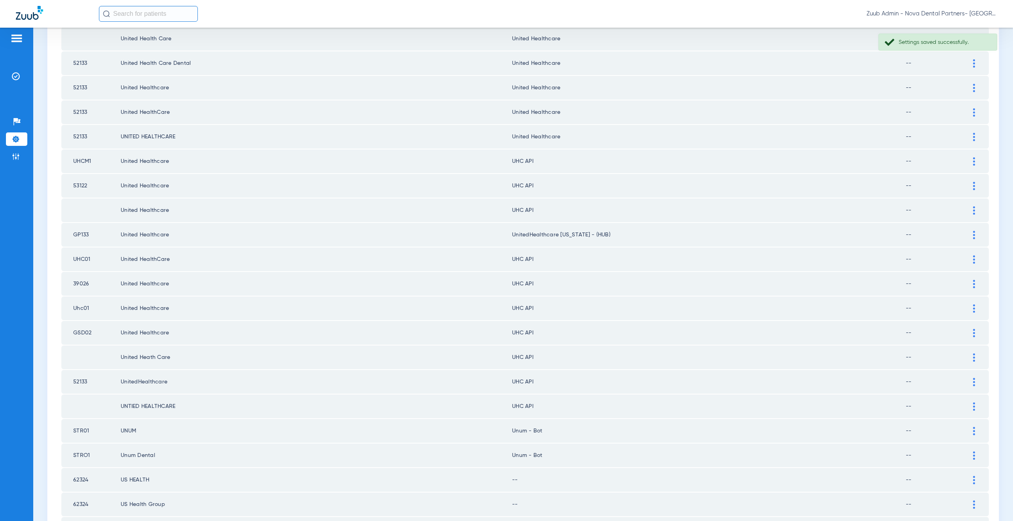
scroll to position [150, 0]
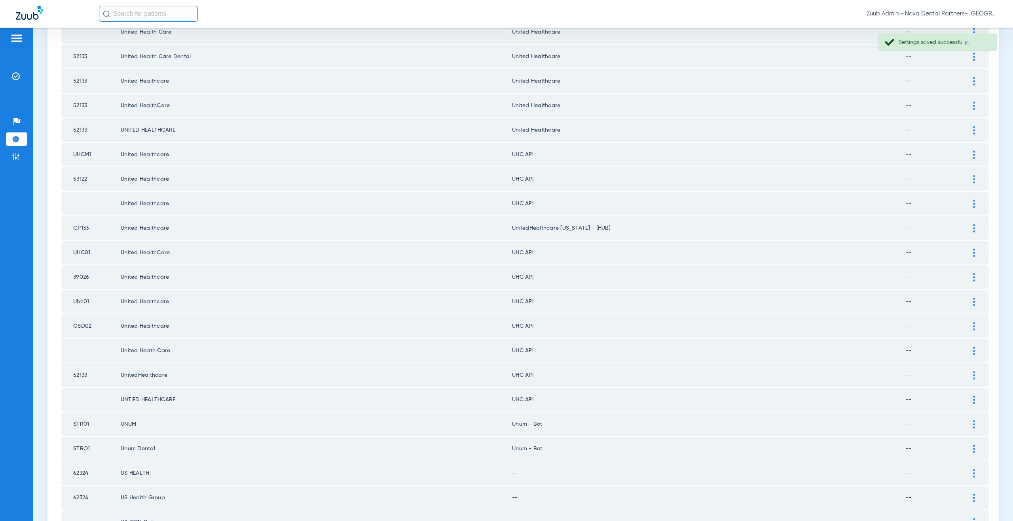
click at [967, 155] on div at bounding box center [974, 155] width 14 height 8
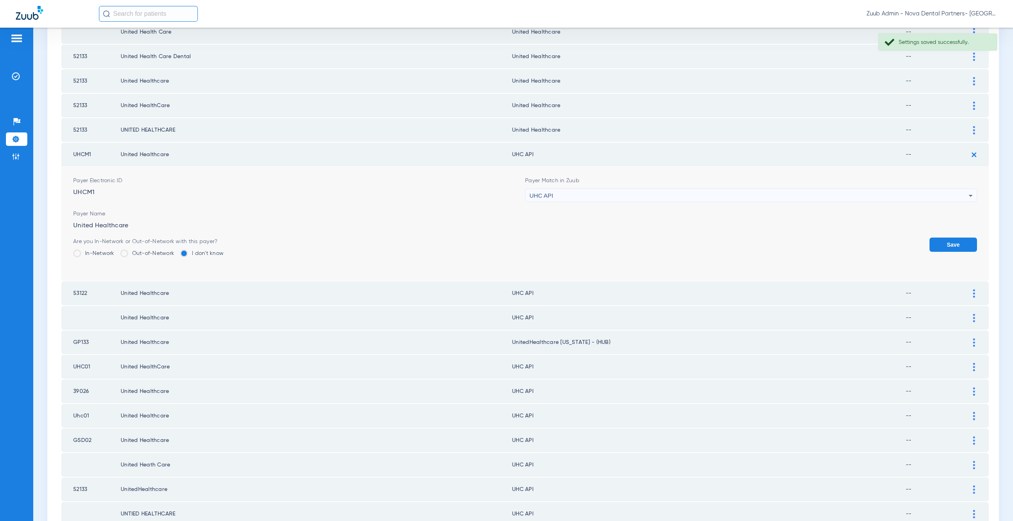
click at [559, 193] on div "UHC API" at bounding box center [748, 195] width 439 height 13
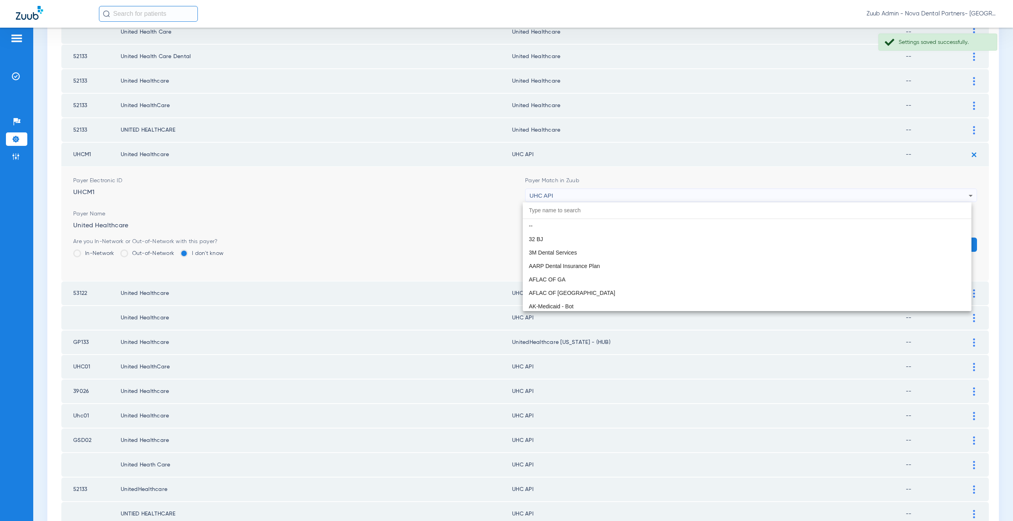
scroll to position [4831, 0]
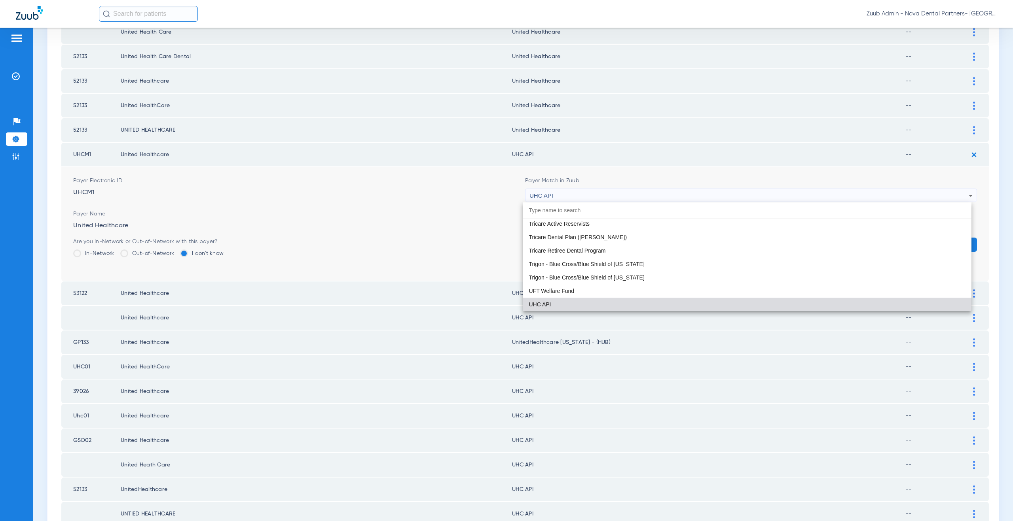
paste input "nited Healthcare"
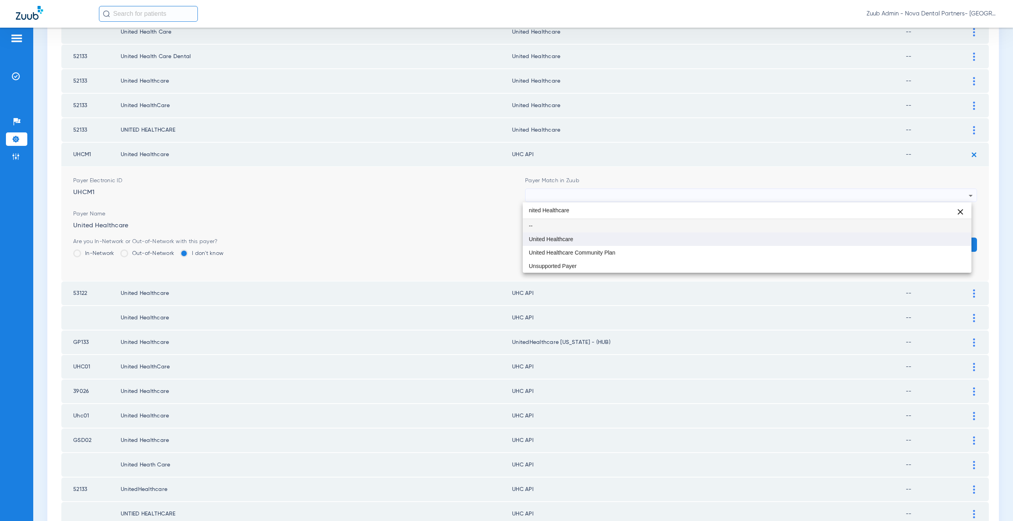
type input "nited Healthcare"
click at [567, 239] on span "United Healthcare" at bounding box center [551, 240] width 44 height 6
click at [945, 246] on button "Save" at bounding box center [952, 245] width 47 height 14
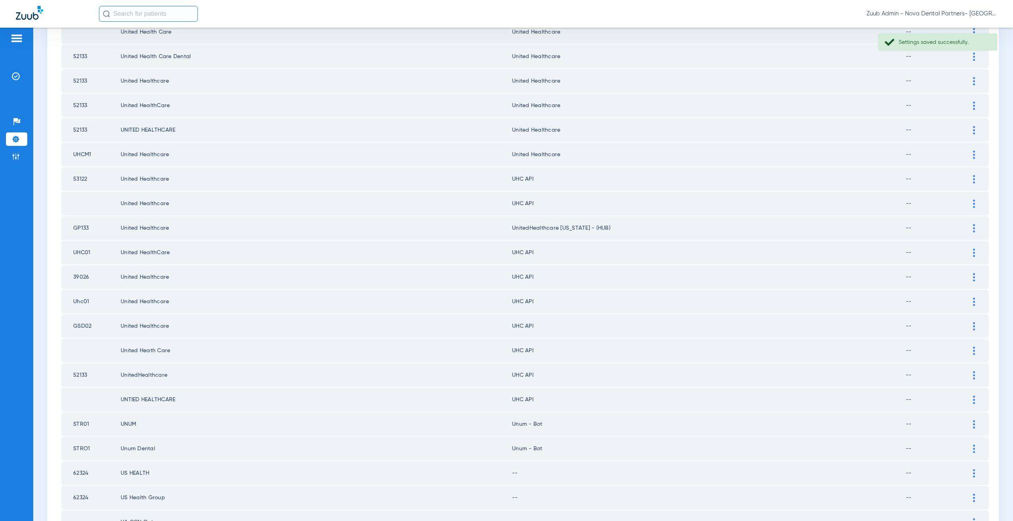
click at [973, 180] on img at bounding box center [974, 179] width 2 height 8
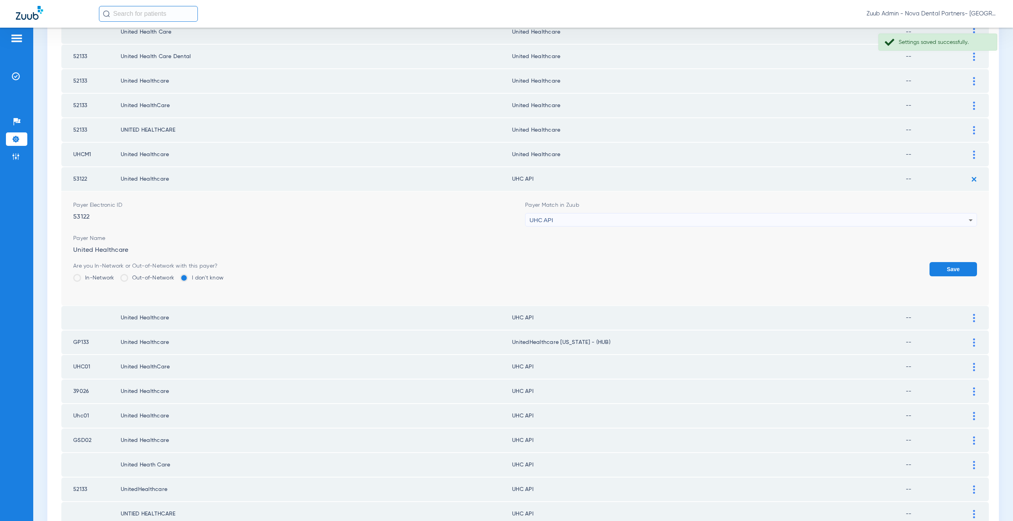
click at [559, 222] on div "UHC API" at bounding box center [748, 220] width 439 height 13
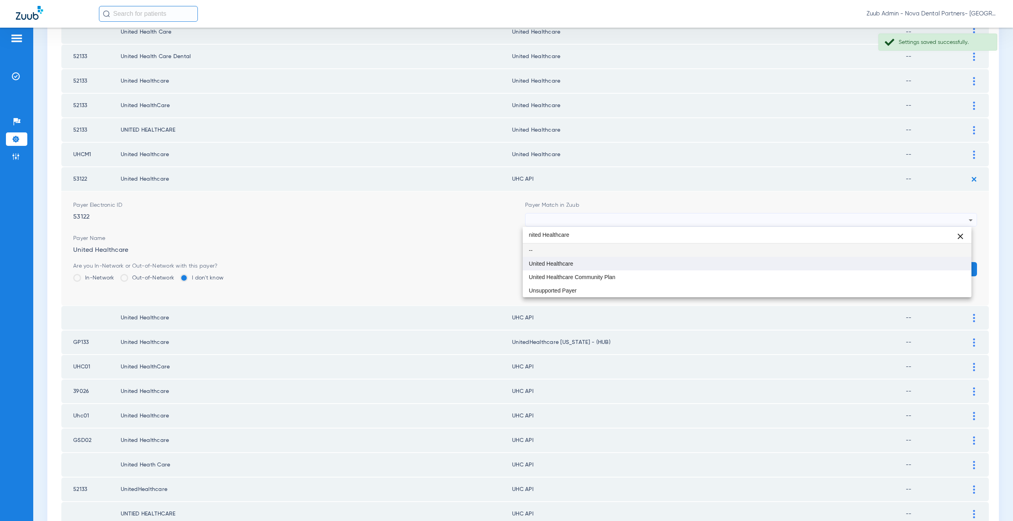
type input "nited Healthcare"
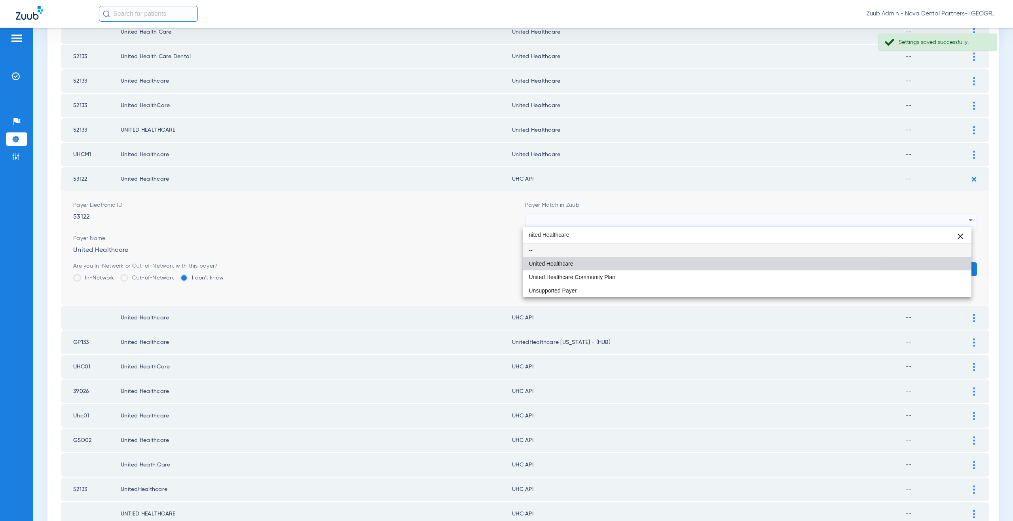
click at [575, 261] on mat-option "United Healthcare" at bounding box center [747, 263] width 449 height 13
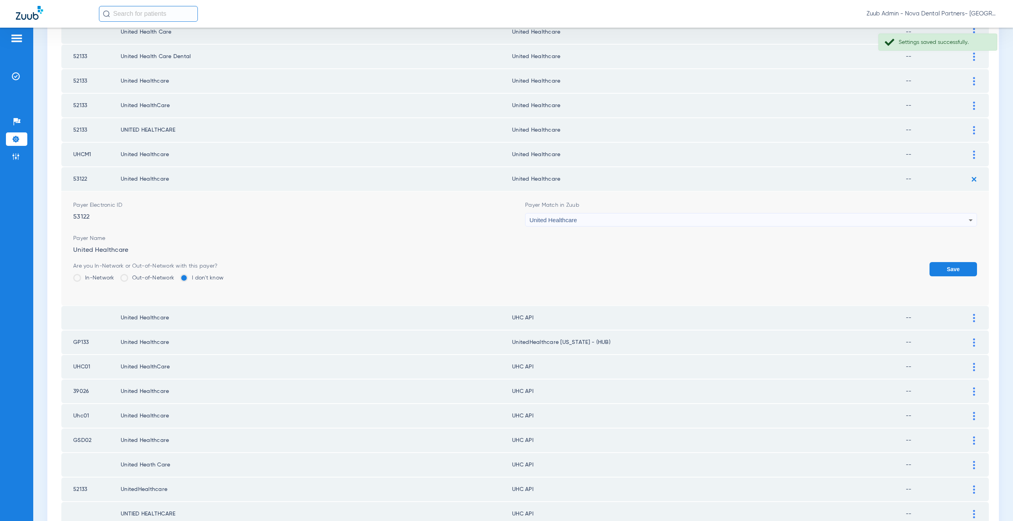
click at [938, 270] on button "Save" at bounding box center [952, 269] width 47 height 14
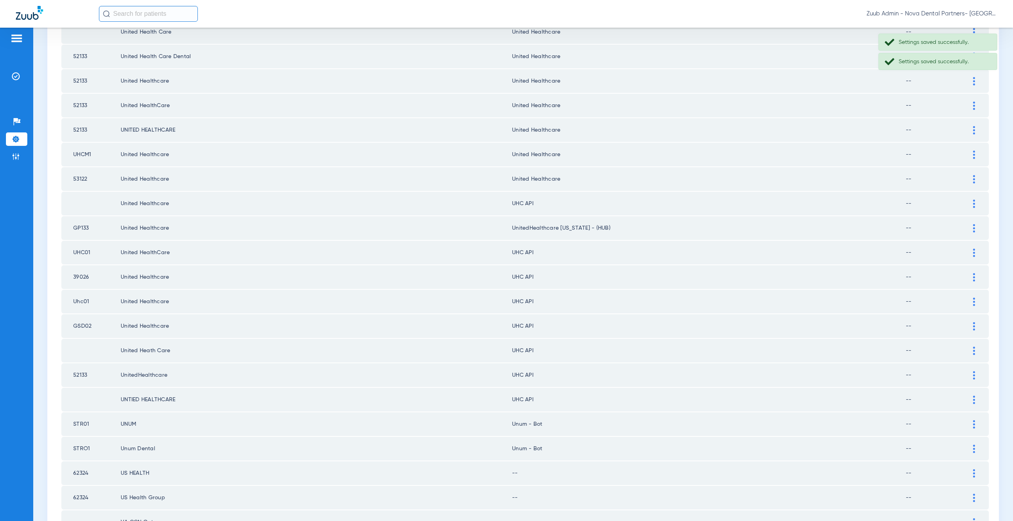
click at [973, 203] on img at bounding box center [974, 204] width 2 height 8
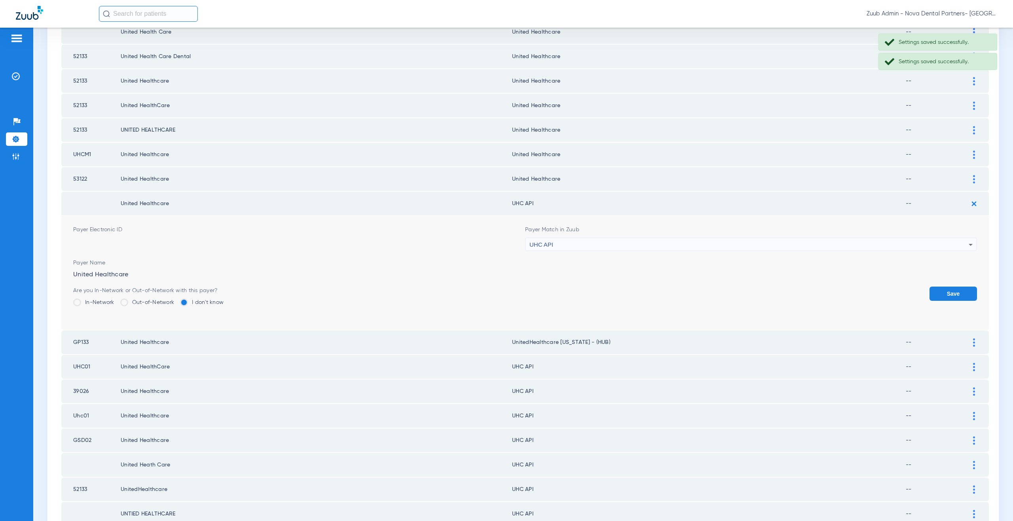
click at [542, 245] on span "UHC API" at bounding box center [541, 244] width 24 height 7
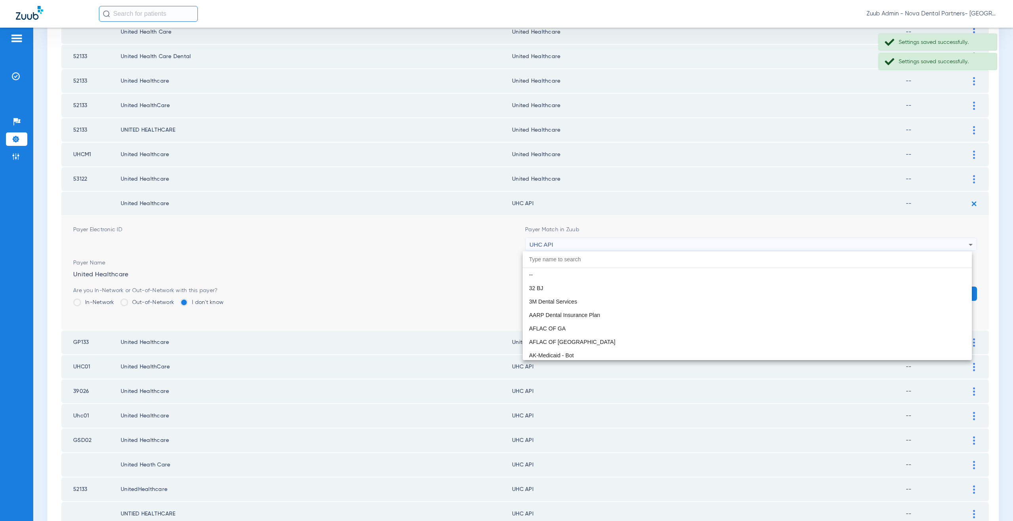
scroll to position [4831, 0]
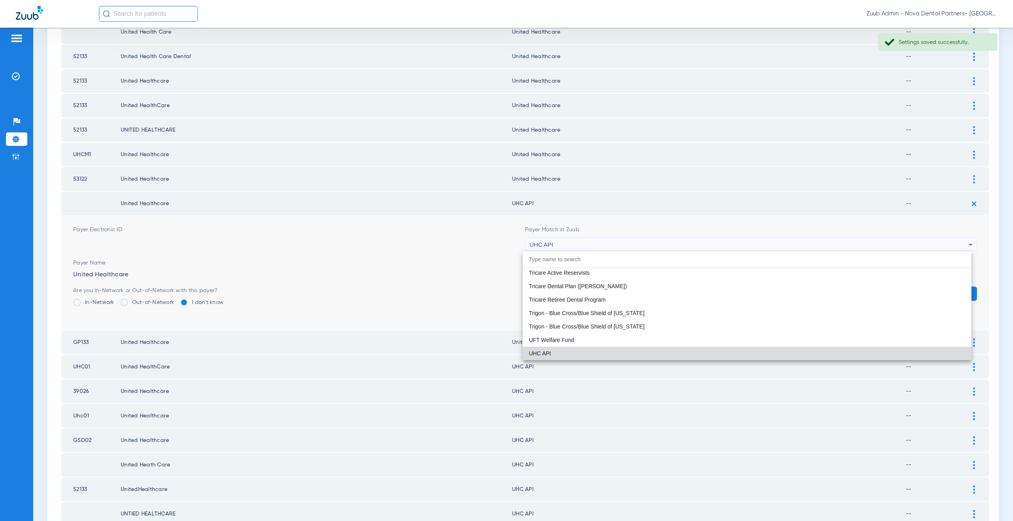
paste input "nited Healthcare"
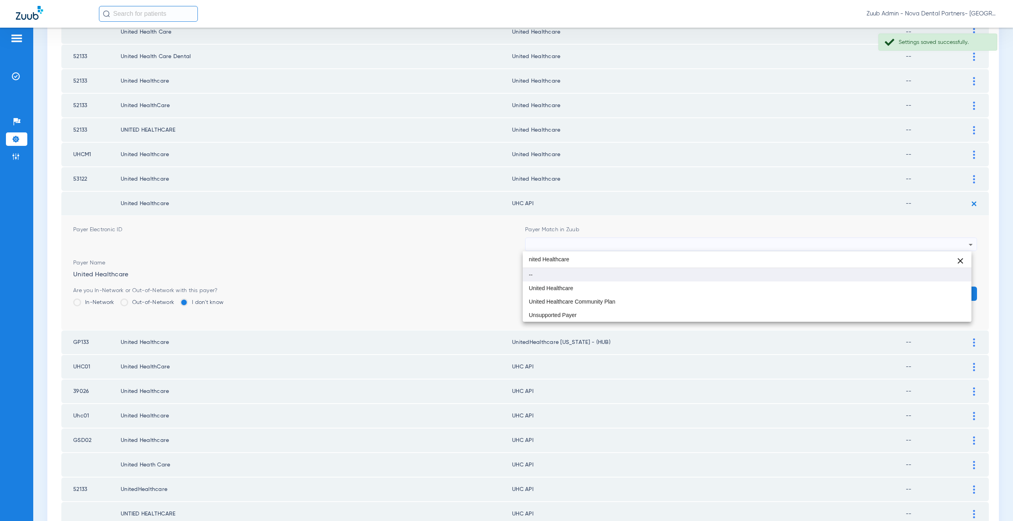
scroll to position [0, 0]
type input "nited Healthcare"
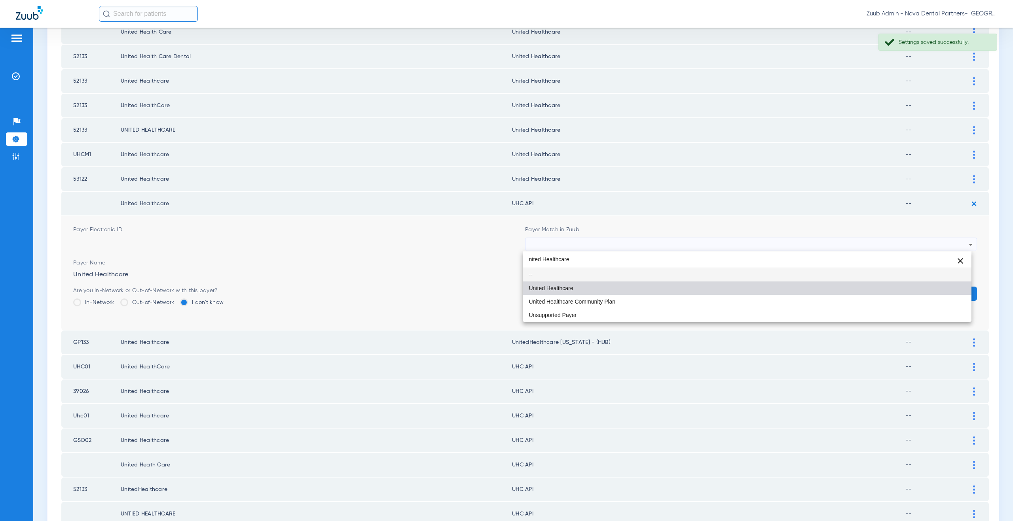
click at [554, 284] on mat-option "United Healthcare" at bounding box center [747, 288] width 449 height 13
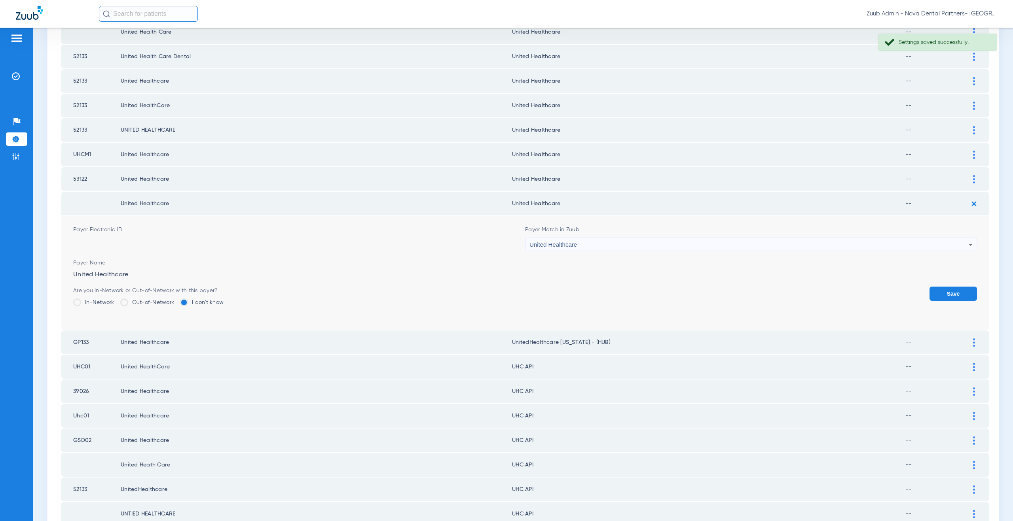
click at [939, 290] on button "Save" at bounding box center [952, 294] width 47 height 14
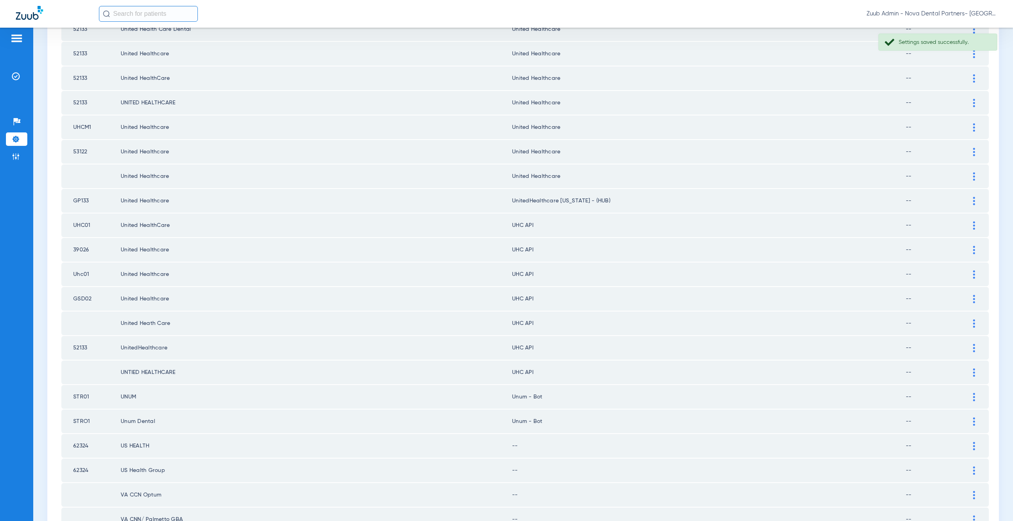
scroll to position [192, 0]
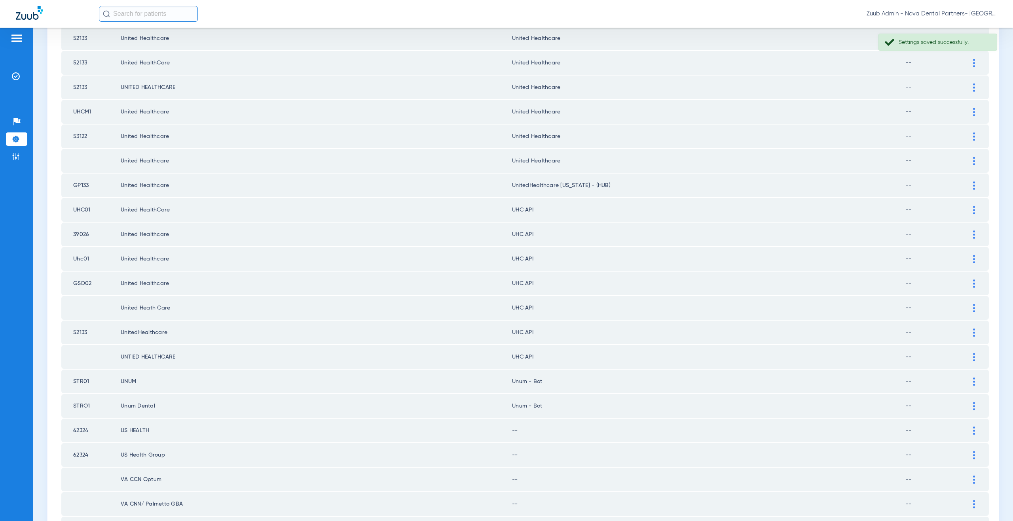
click at [973, 207] on img at bounding box center [974, 210] width 2 height 8
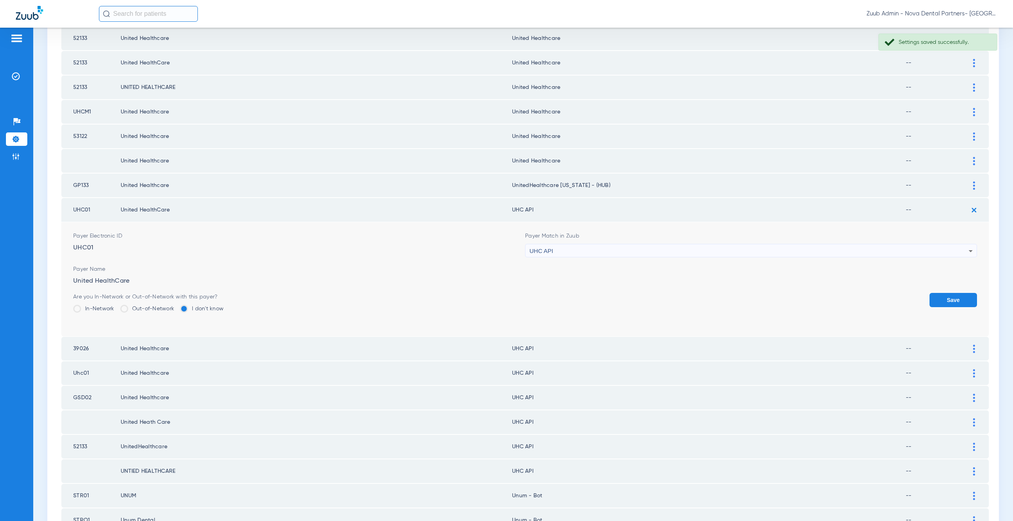
click at [555, 250] on div "UHC API" at bounding box center [748, 251] width 439 height 13
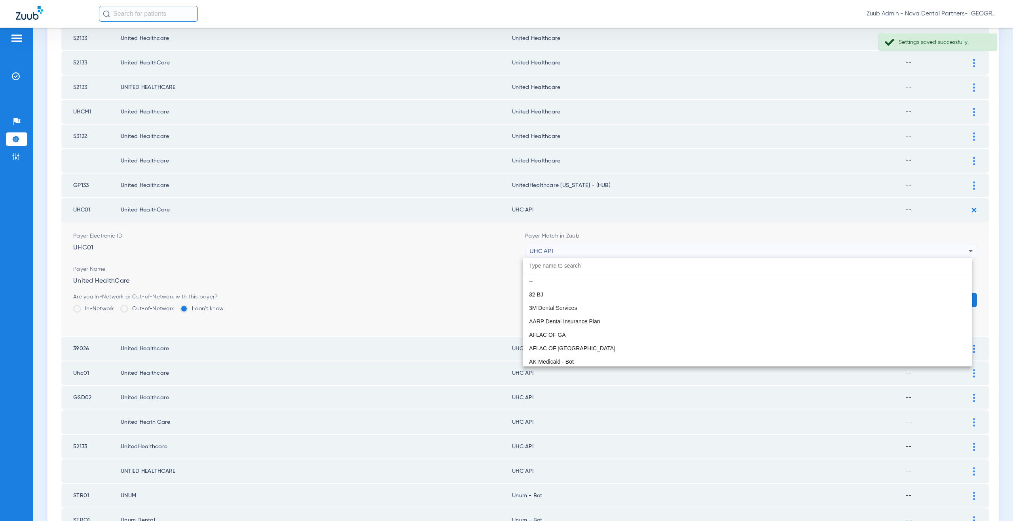
scroll to position [0, 0]
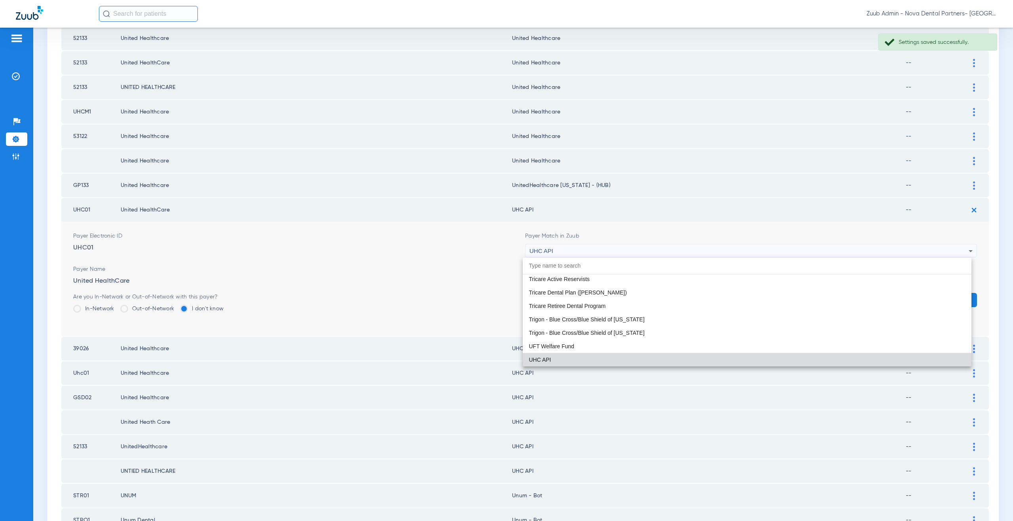
paste input "nited Healthcare"
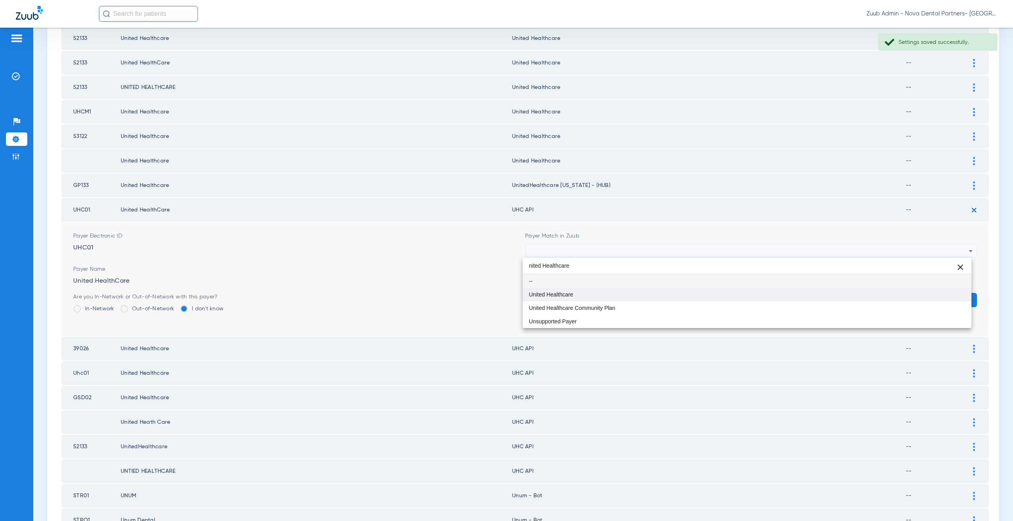
type input "nited Healthcare"
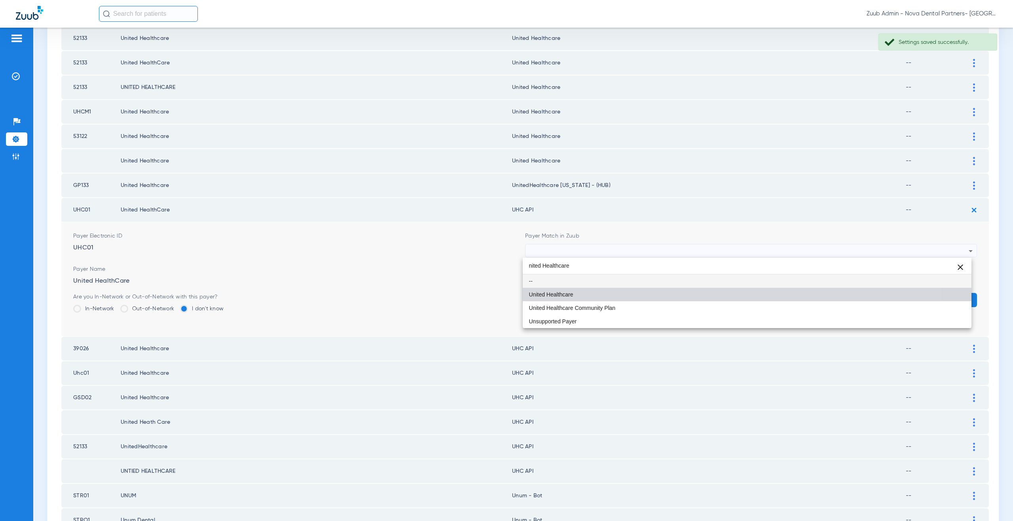
click at [554, 296] on span "United Healthcare" at bounding box center [551, 295] width 44 height 6
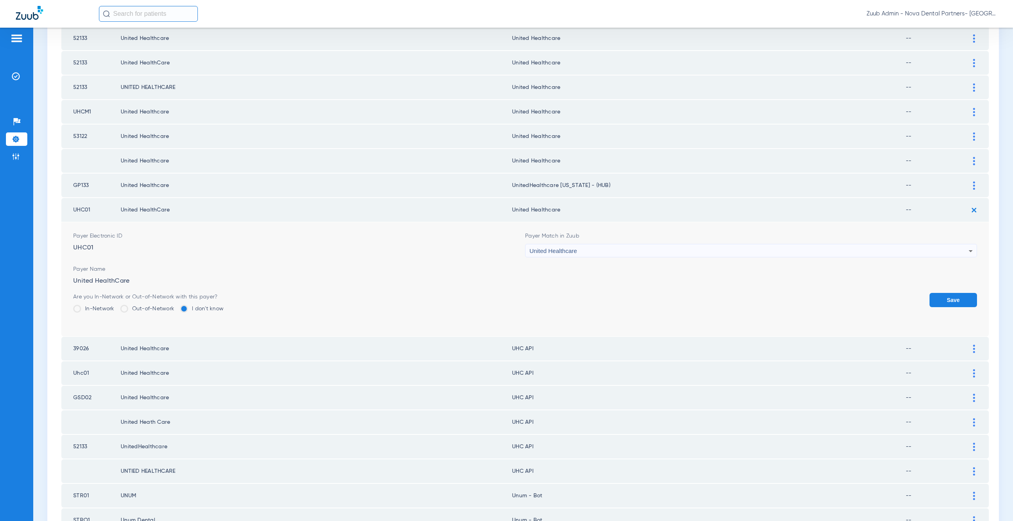
click at [937, 301] on button "Save" at bounding box center [952, 300] width 47 height 14
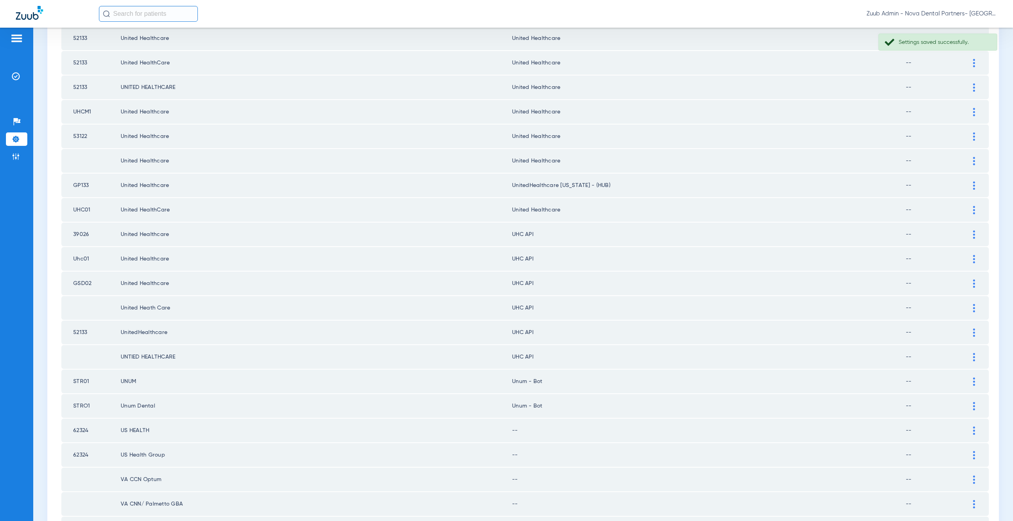
click at [969, 235] on div at bounding box center [974, 235] width 14 height 8
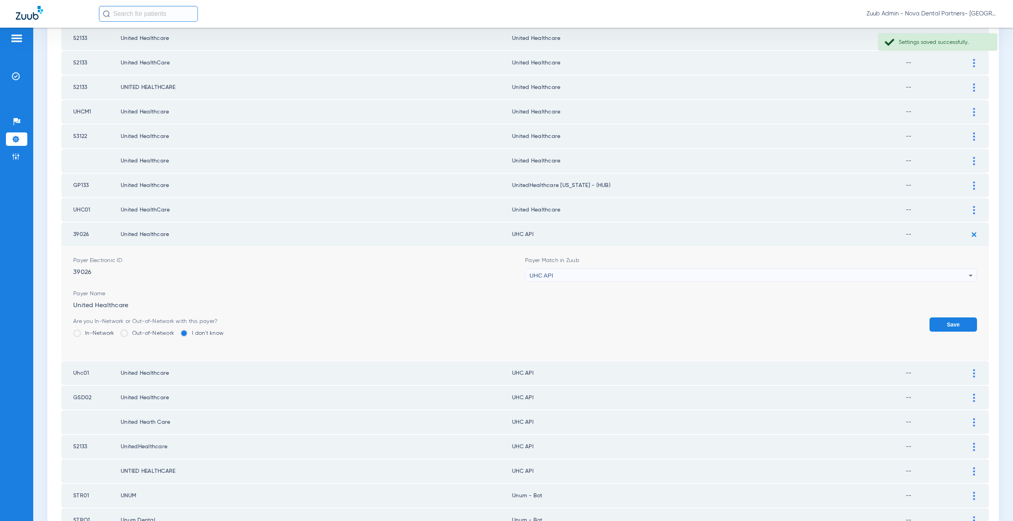
click at [550, 275] on span "UHC API" at bounding box center [541, 275] width 24 height 7
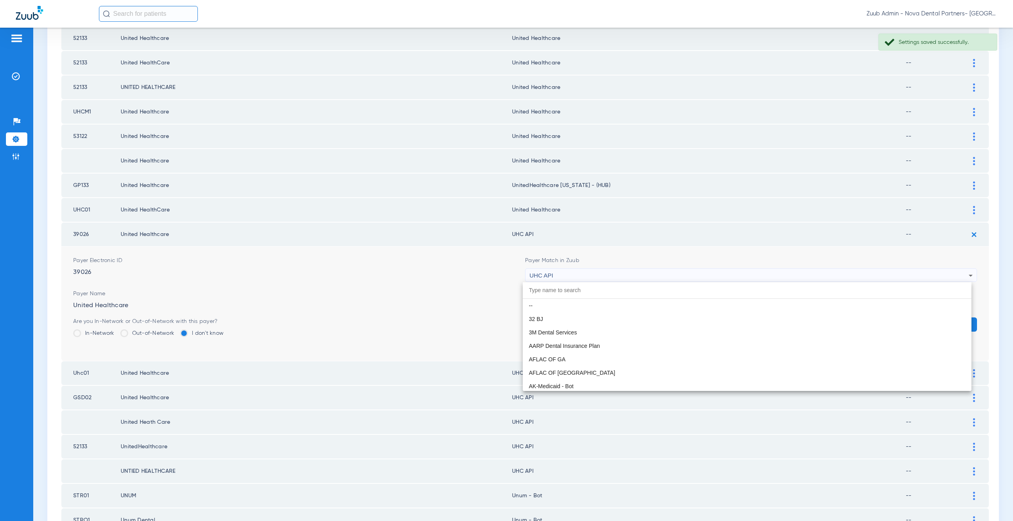
scroll to position [4831, 0]
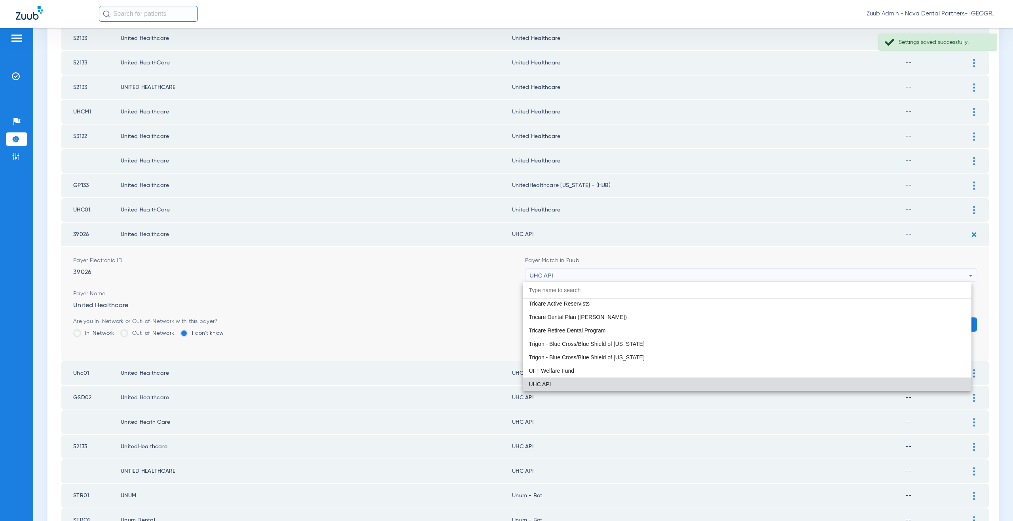
paste input "nited Healthcare"
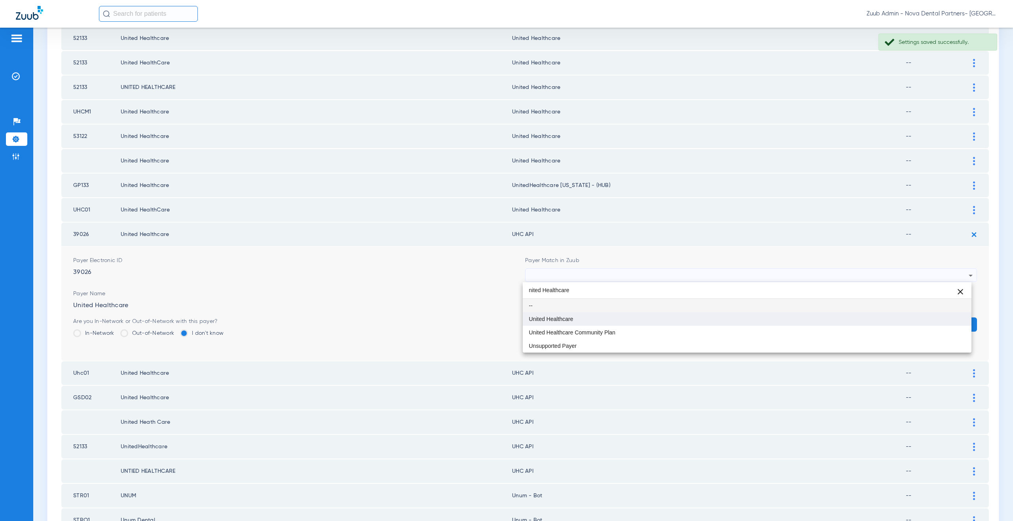
type input "nited Healthcare"
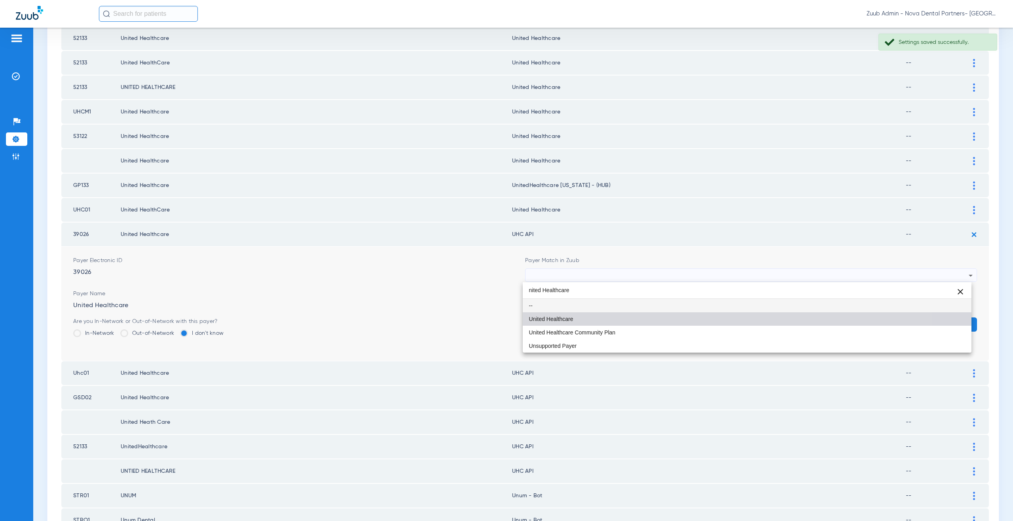
click at [550, 318] on span "United Healthcare" at bounding box center [551, 320] width 44 height 6
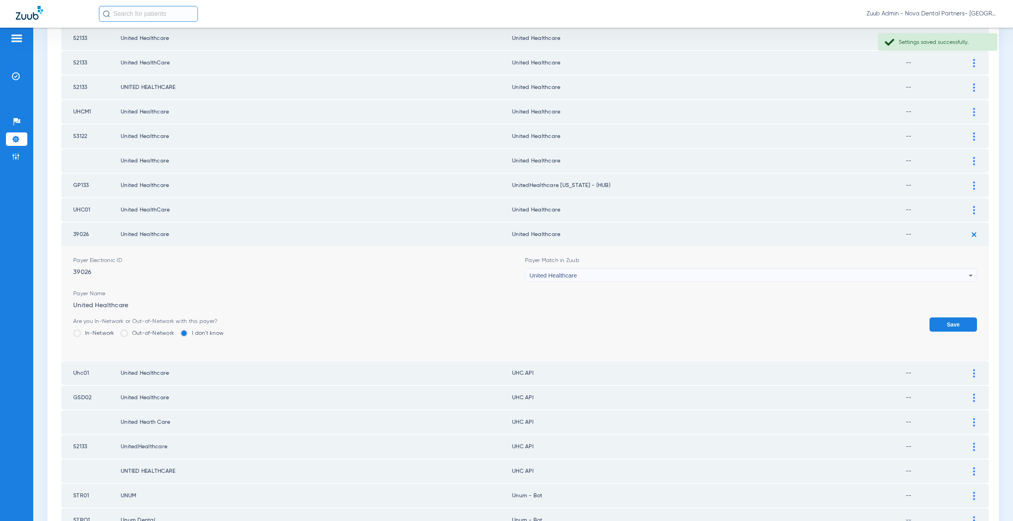
click at [941, 320] on button "Save" at bounding box center [952, 325] width 47 height 14
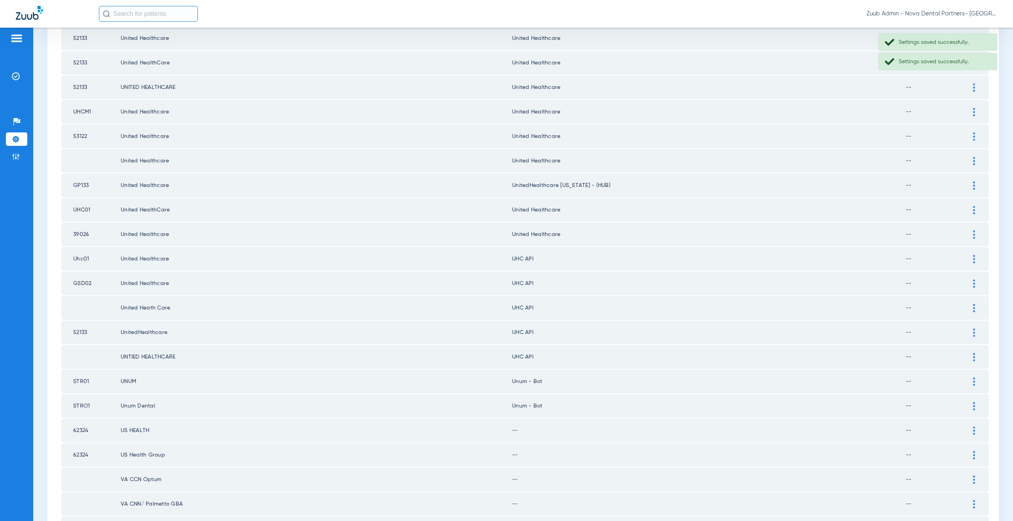
click at [970, 264] on td at bounding box center [978, 259] width 22 height 24
click at [973, 257] on img at bounding box center [974, 259] width 2 height 8
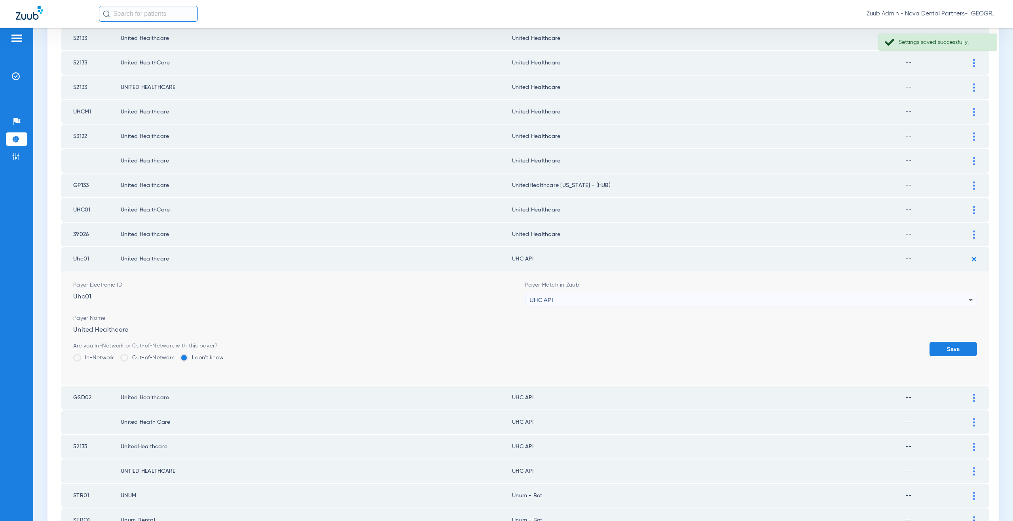
click at [544, 304] on div "UHC API" at bounding box center [748, 300] width 439 height 13
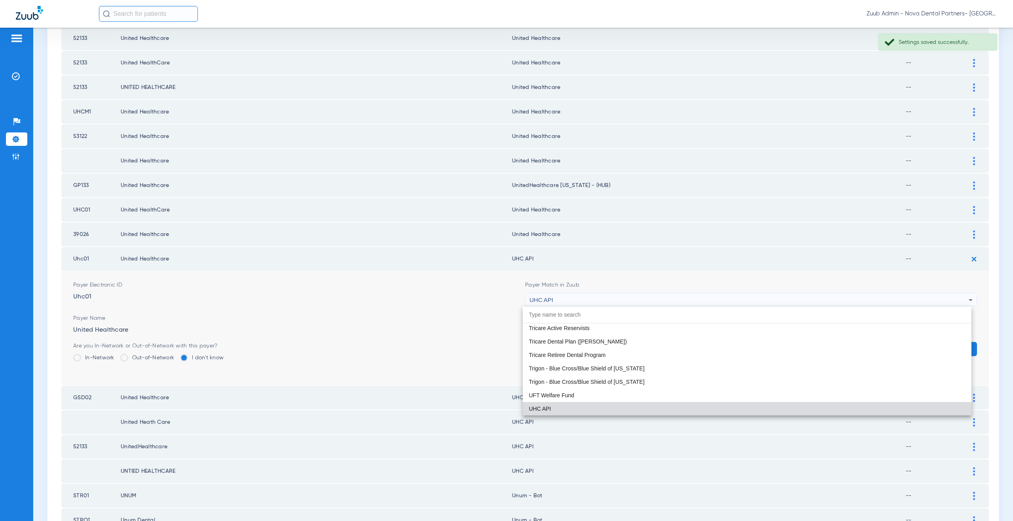
paste input "nited Healthcare"
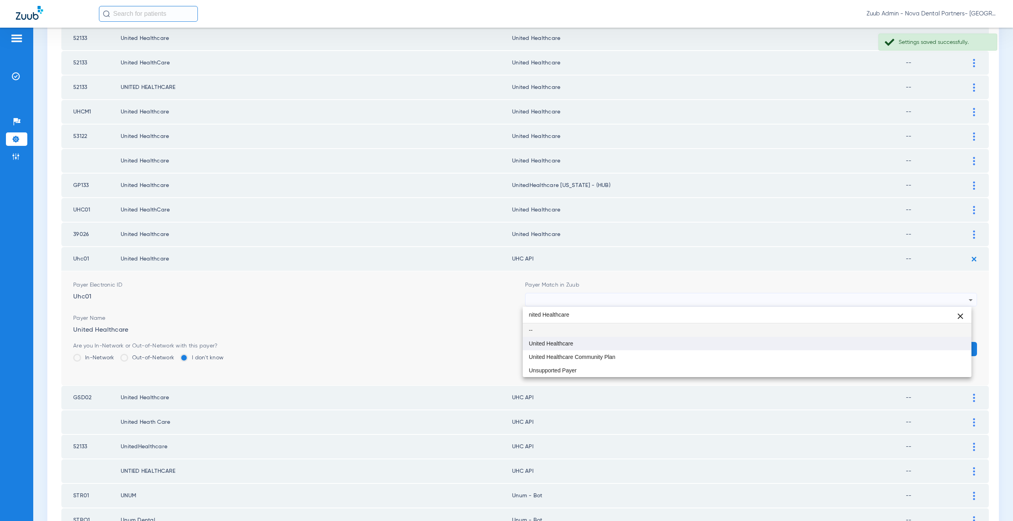
type input "nited Healthcare"
click at [552, 346] on span "United Healthcare" at bounding box center [551, 344] width 44 height 6
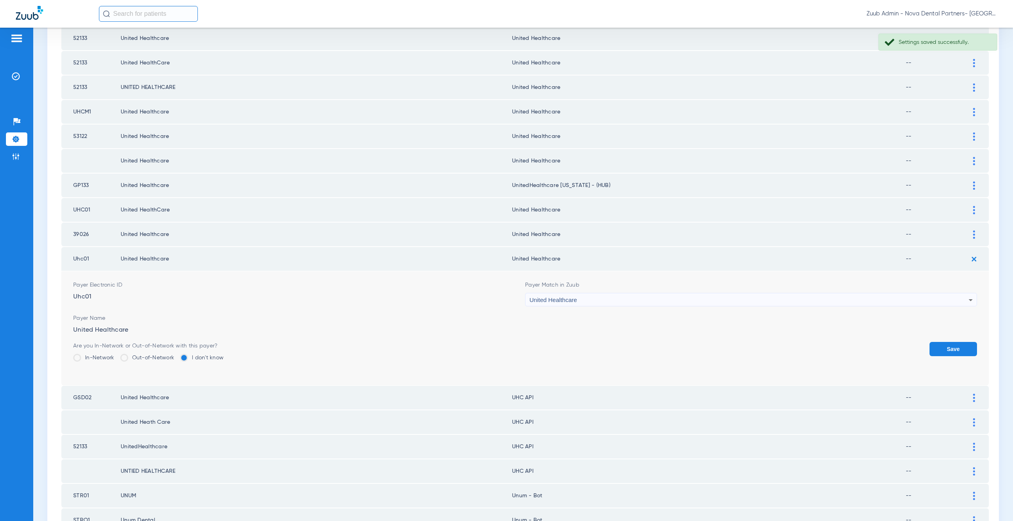
click at [941, 353] on button "Save" at bounding box center [952, 349] width 47 height 14
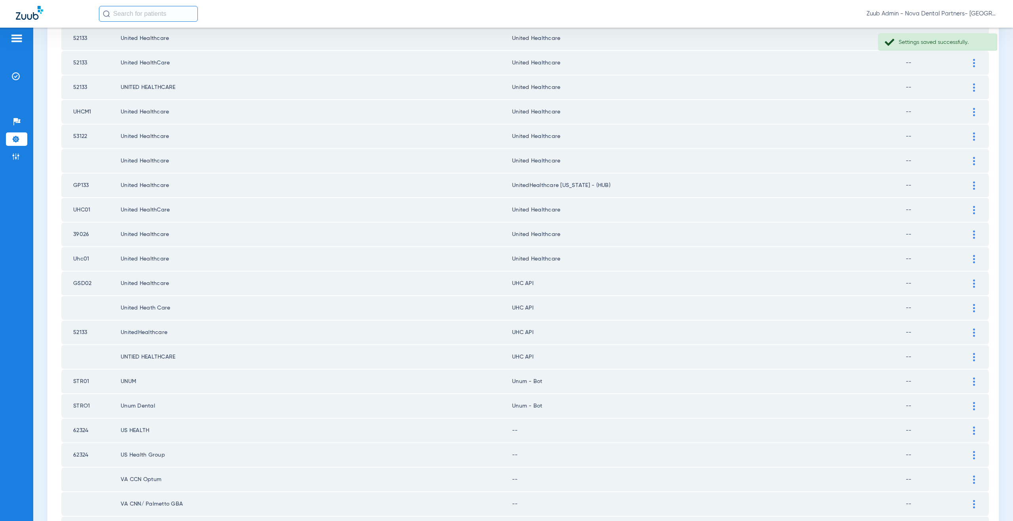
click at [973, 285] on img at bounding box center [974, 284] width 2 height 8
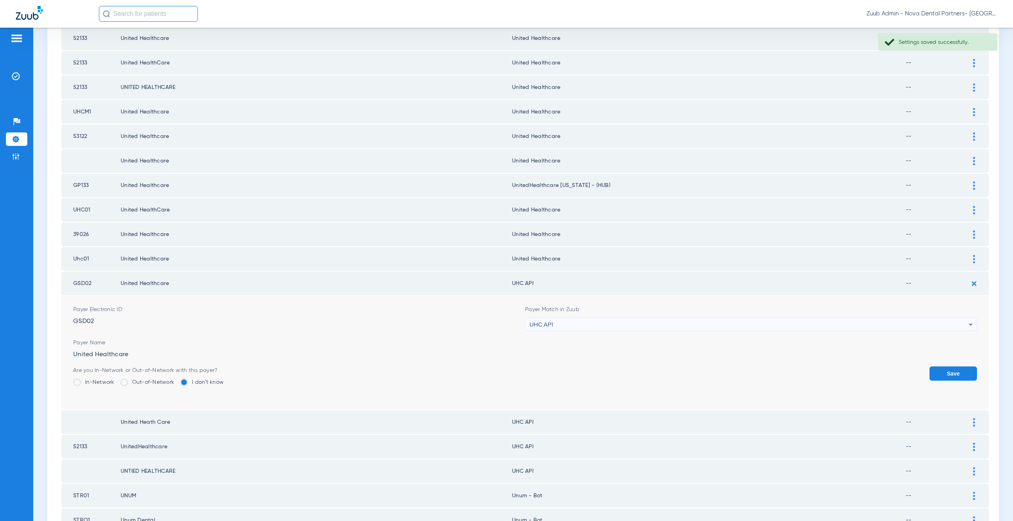
click at [567, 324] on div "UHC API" at bounding box center [748, 324] width 439 height 13
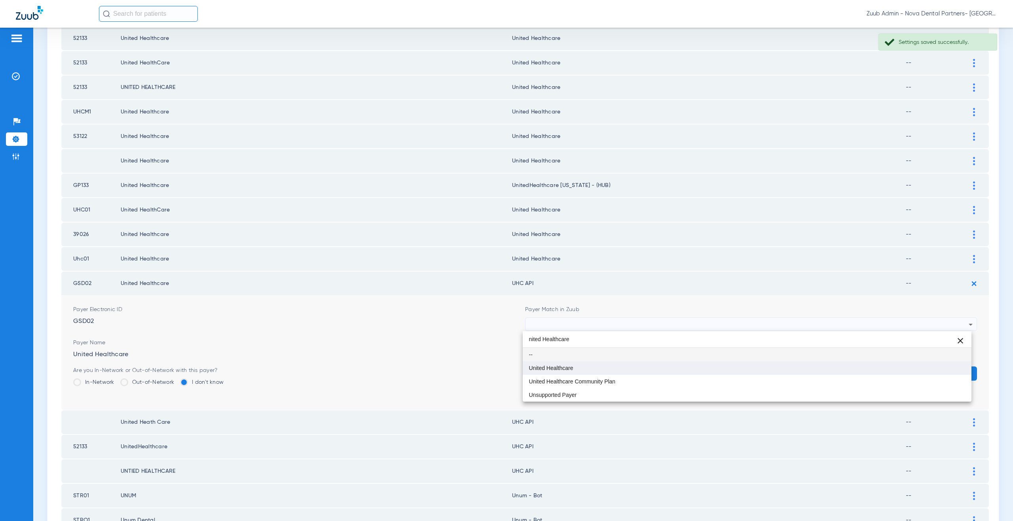
type input "nited Healthcare"
click at [567, 364] on mat-option "United Healthcare" at bounding box center [747, 368] width 449 height 13
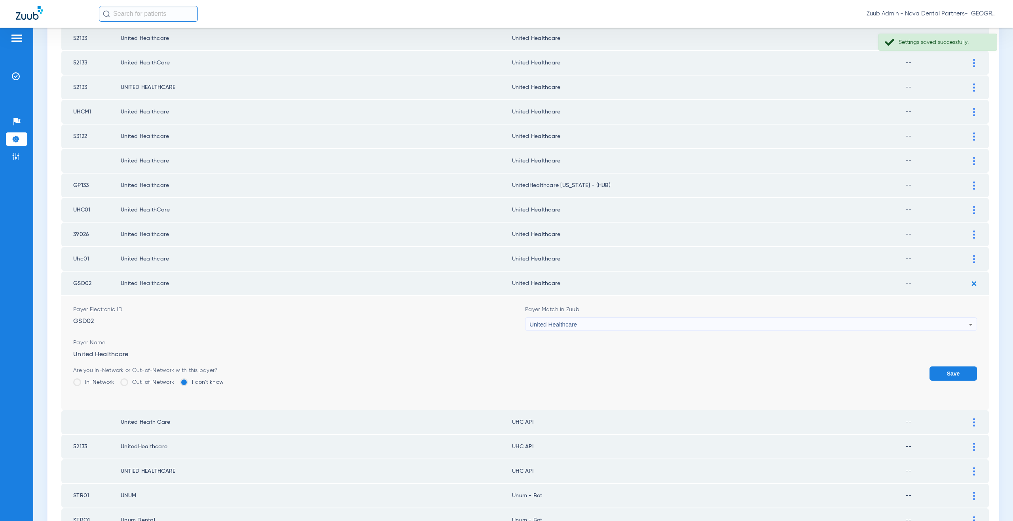
click at [938, 369] on button "Save" at bounding box center [952, 374] width 47 height 14
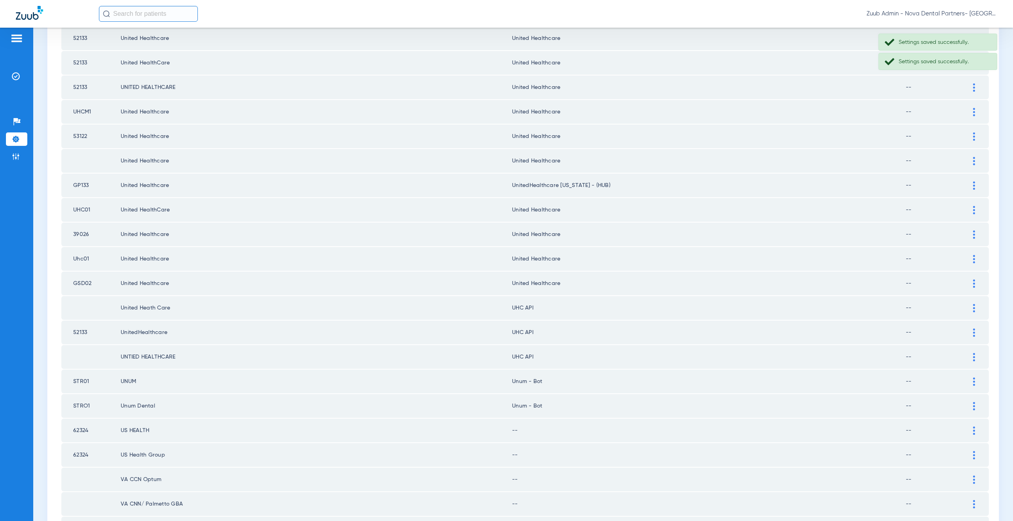
click at [973, 309] on img at bounding box center [974, 308] width 2 height 8
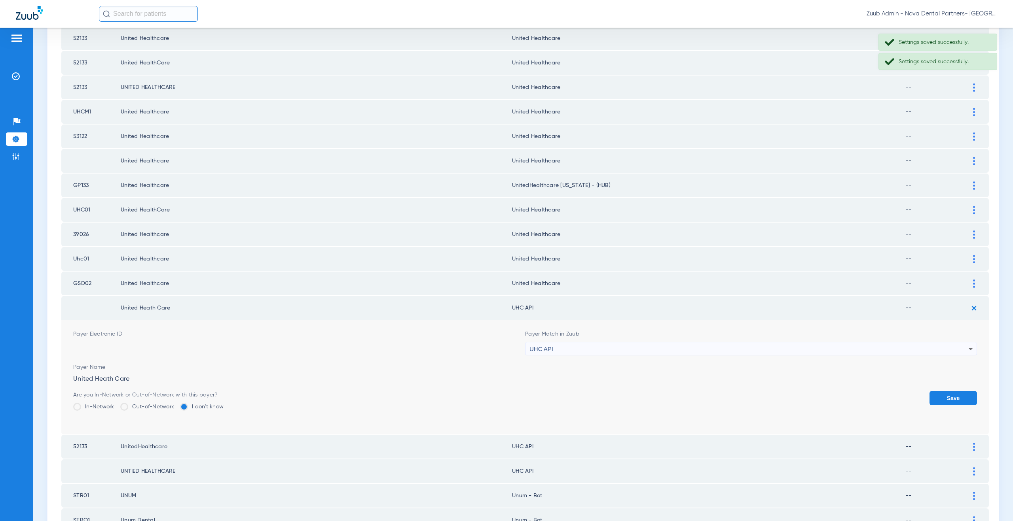
click at [560, 349] on div "UHC API" at bounding box center [748, 349] width 439 height 13
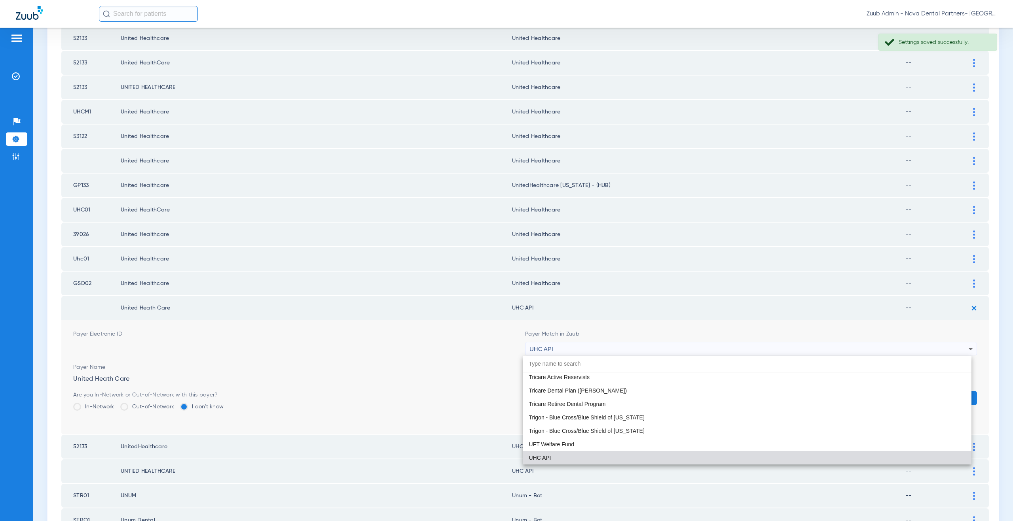
paste input "nited Healthcare"
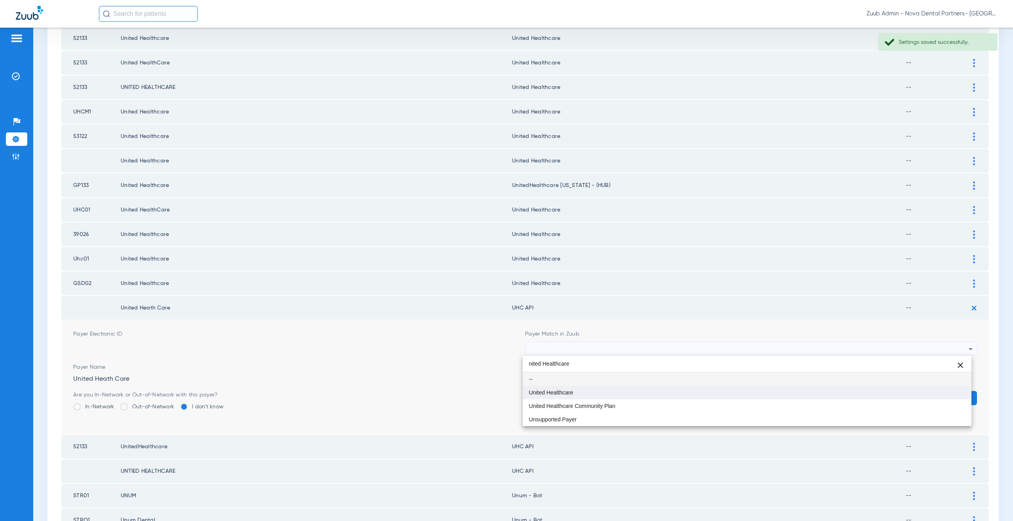
type input "nited Healthcare"
click at [557, 393] on span "United Healthcare" at bounding box center [551, 393] width 44 height 6
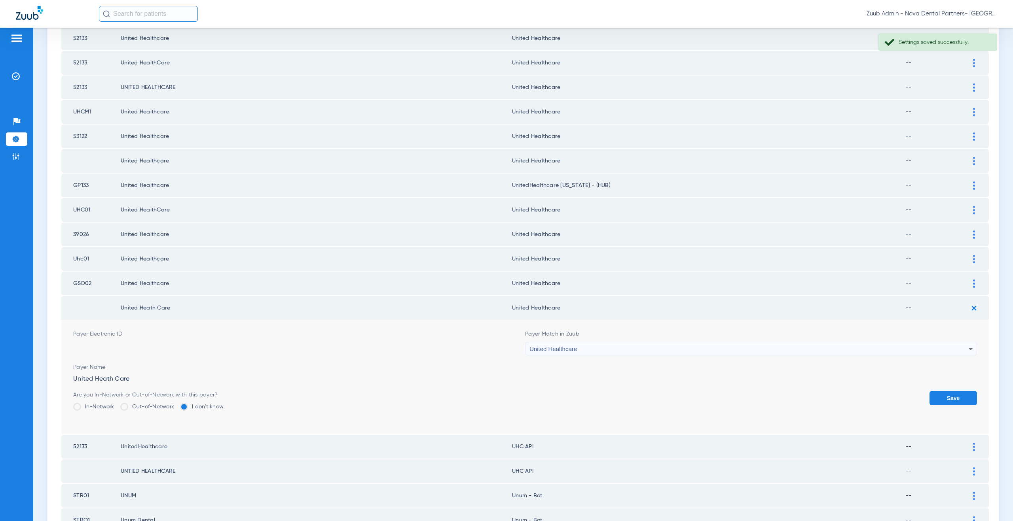
drag, startPoint x: 929, startPoint y: 400, endPoint x: 964, endPoint y: 370, distance: 45.7
click at [930, 399] on button "Save" at bounding box center [952, 398] width 47 height 14
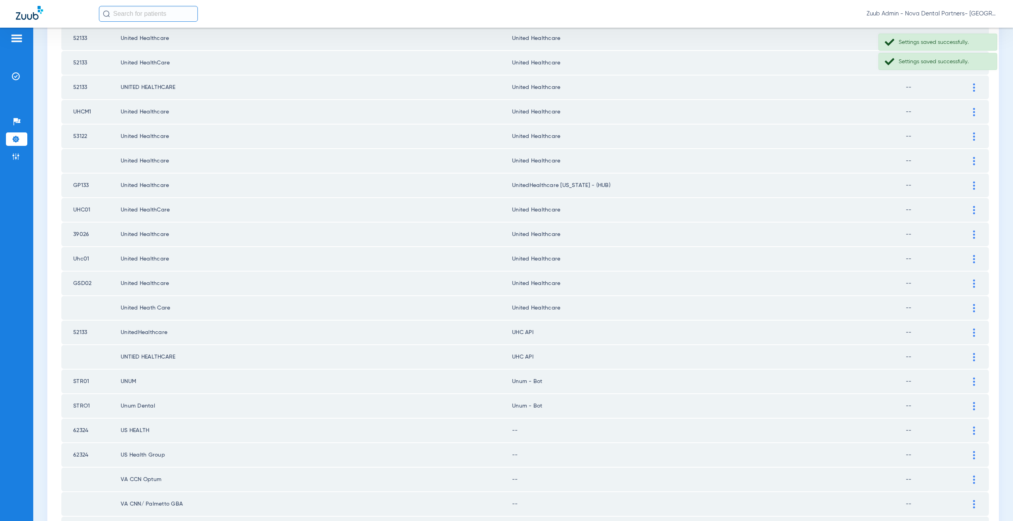
click at [973, 334] on img at bounding box center [974, 333] width 2 height 8
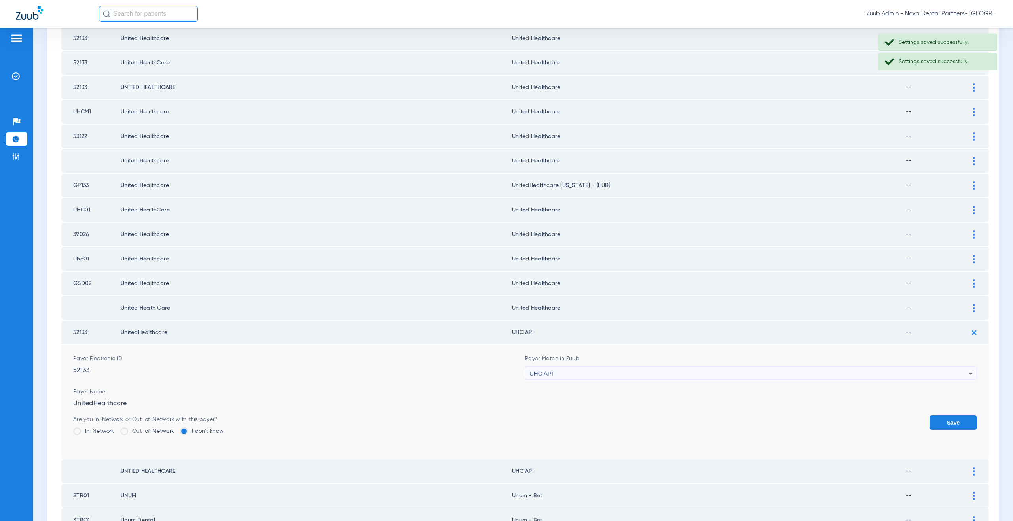
click at [562, 374] on div "UHC API" at bounding box center [748, 373] width 439 height 13
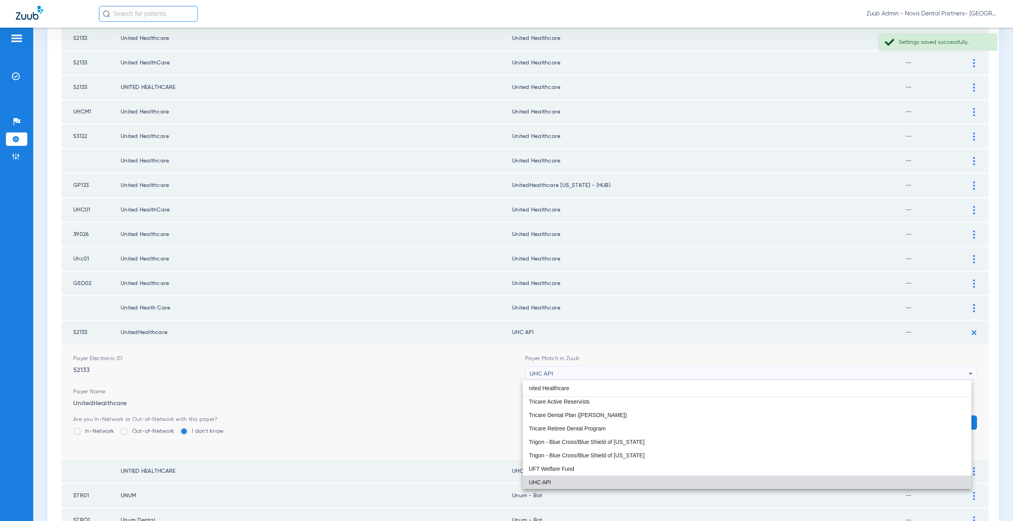
scroll to position [0, 0]
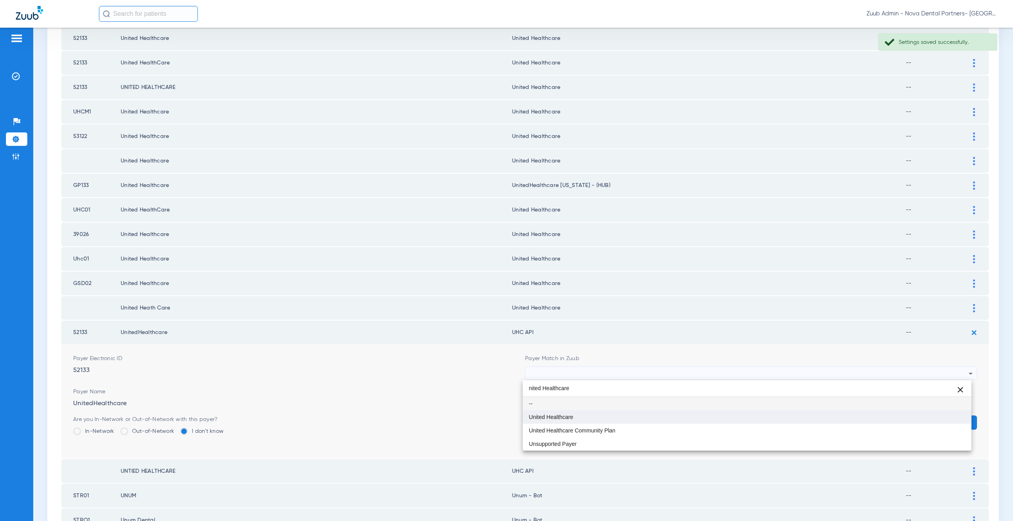
type input "nited Healthcare"
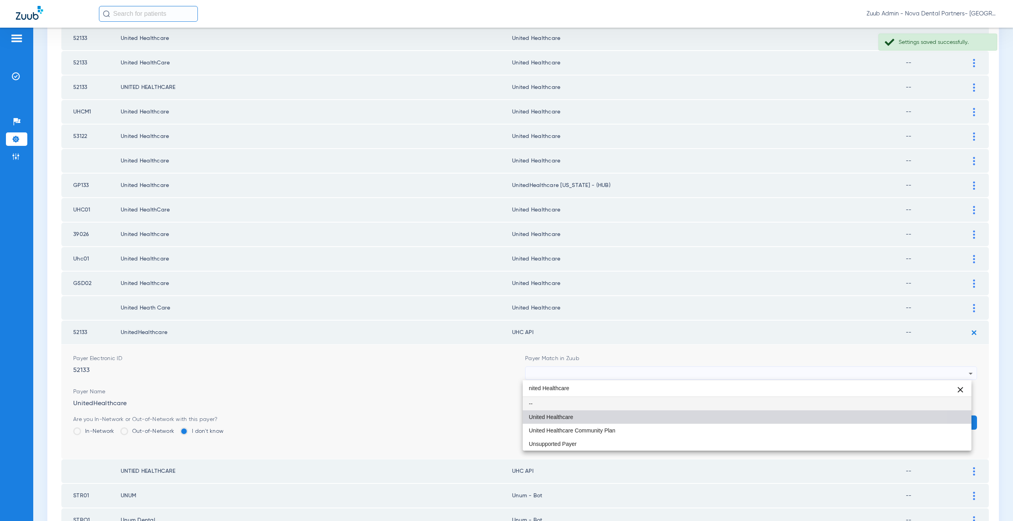
click at [557, 420] on span "United Healthcare" at bounding box center [551, 418] width 44 height 6
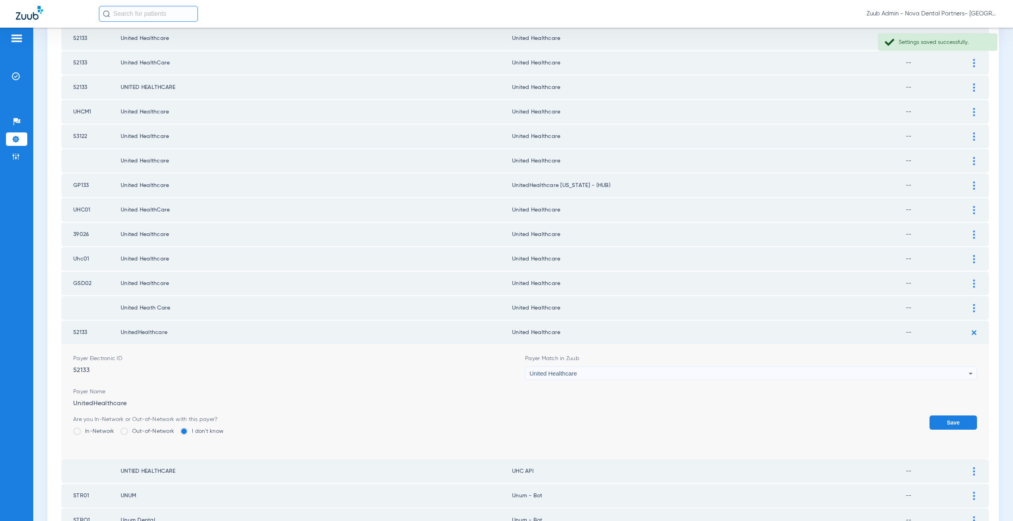
click at [932, 423] on button "Save" at bounding box center [952, 423] width 47 height 14
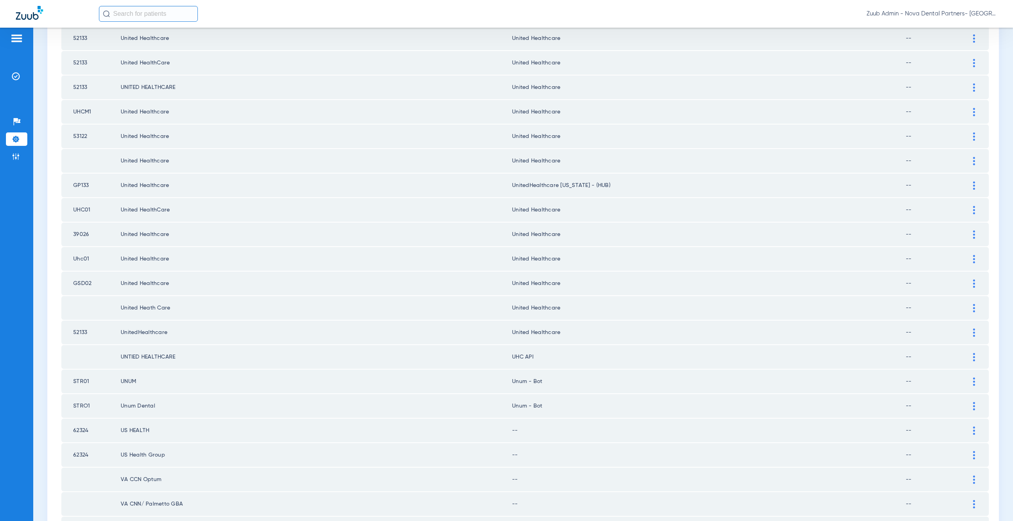
click at [973, 359] on img at bounding box center [974, 357] width 2 height 8
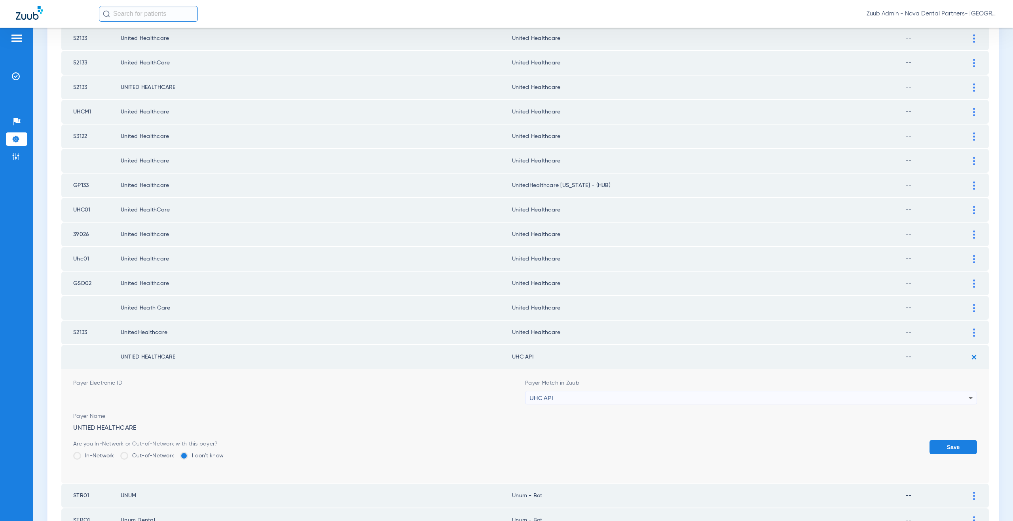
click at [573, 395] on div "UHC API" at bounding box center [748, 398] width 439 height 13
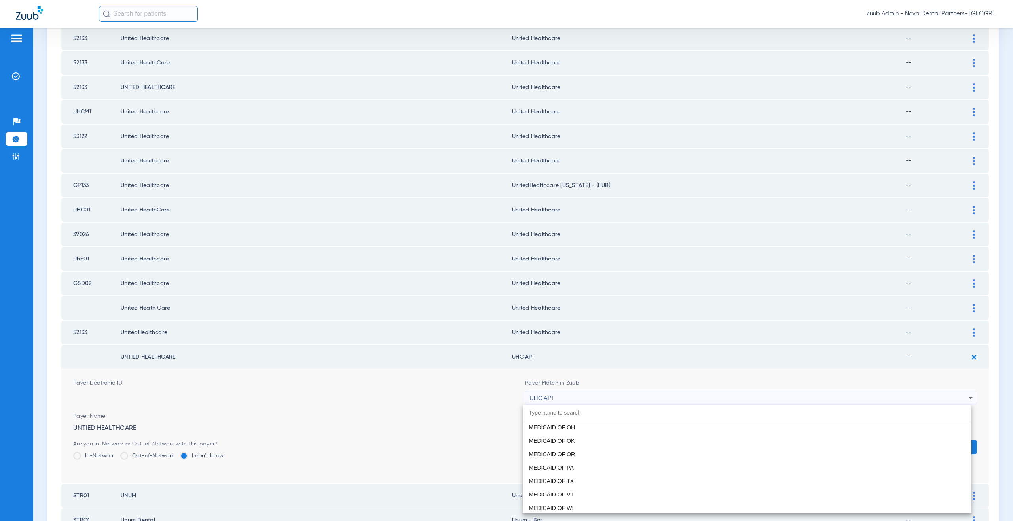
paste input "nited Healthcare"
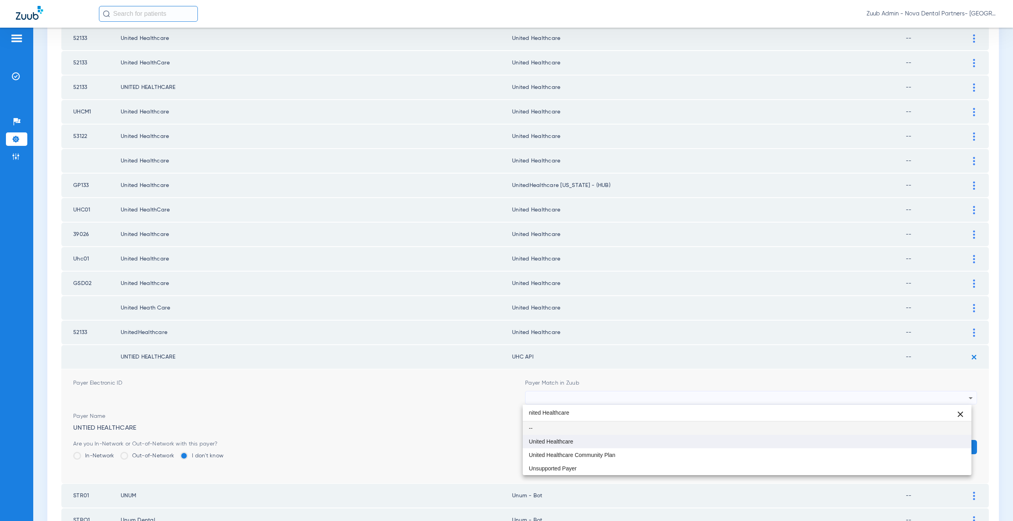
type input "nited Healthcare"
click at [571, 436] on mat-option "United Healthcare" at bounding box center [747, 441] width 449 height 13
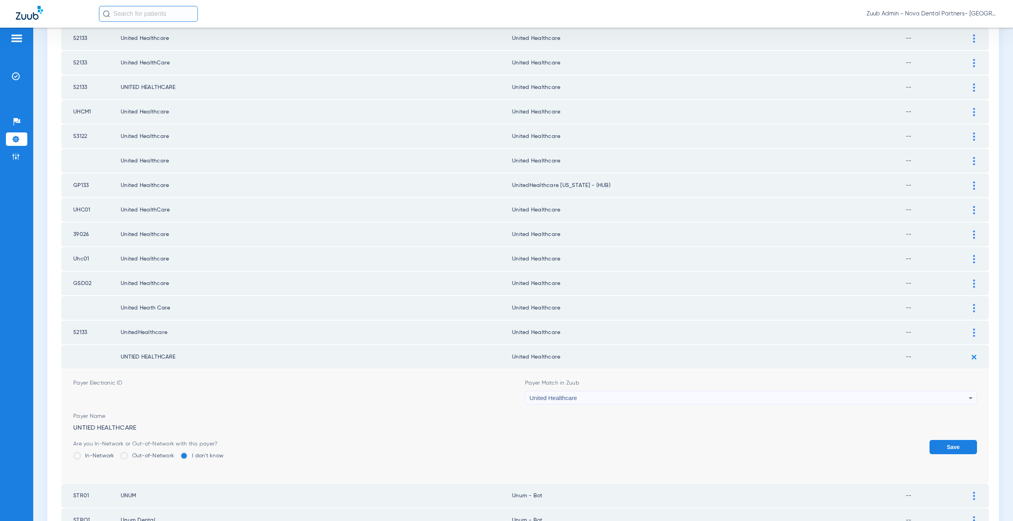
click at [945, 443] on button "Save" at bounding box center [952, 447] width 47 height 14
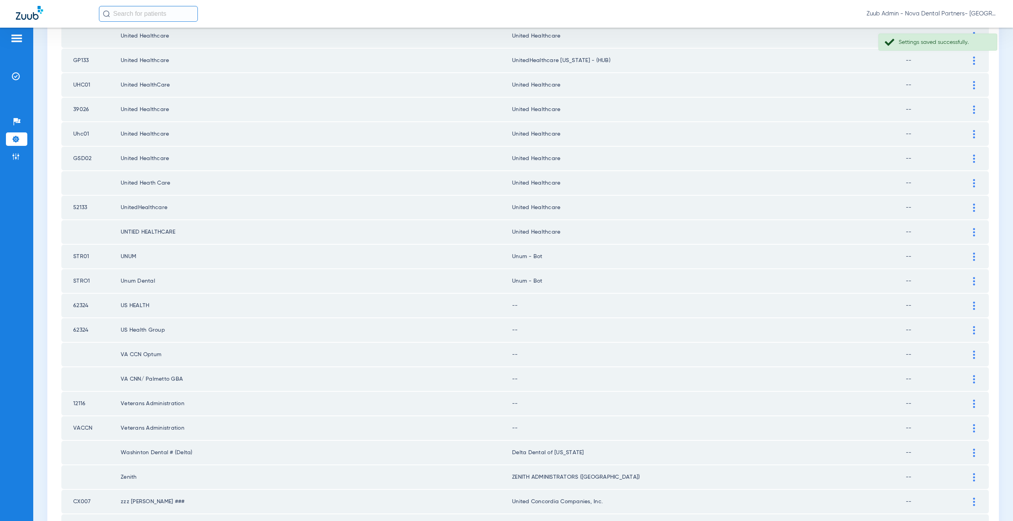
scroll to position [367, 0]
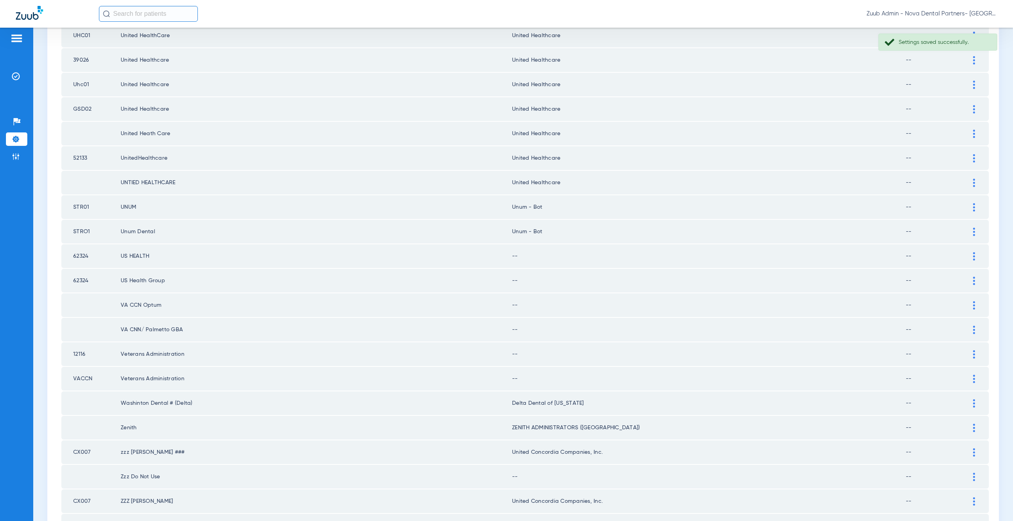
click at [973, 256] on img at bounding box center [974, 256] width 2 height 8
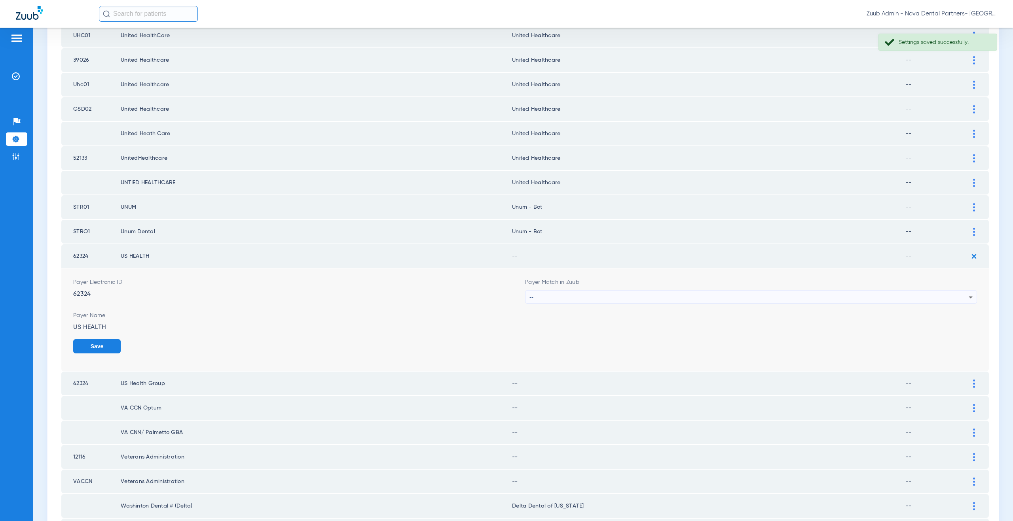
click at [561, 302] on div "--" at bounding box center [748, 297] width 439 height 13
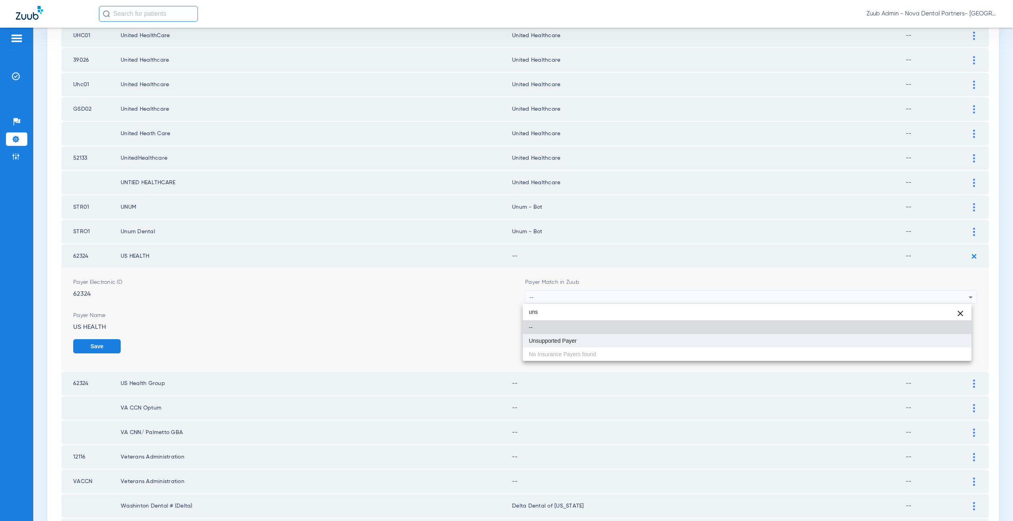
type input "uns"
click at [555, 343] on span "Unsupported Payer" at bounding box center [553, 341] width 48 height 6
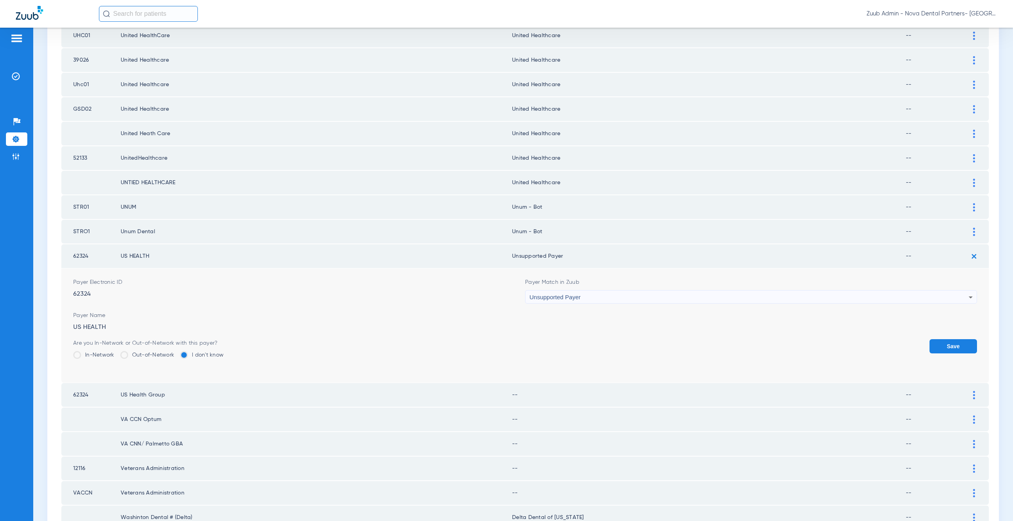
drag, startPoint x: 527, startPoint y: 256, endPoint x: 514, endPoint y: 257, distance: 12.7
click at [514, 257] on td "Unsupported Payer" at bounding box center [709, 257] width 394 height 24
copy td "nsupported Payer"
click at [955, 341] on button "Save" at bounding box center [952, 346] width 47 height 14
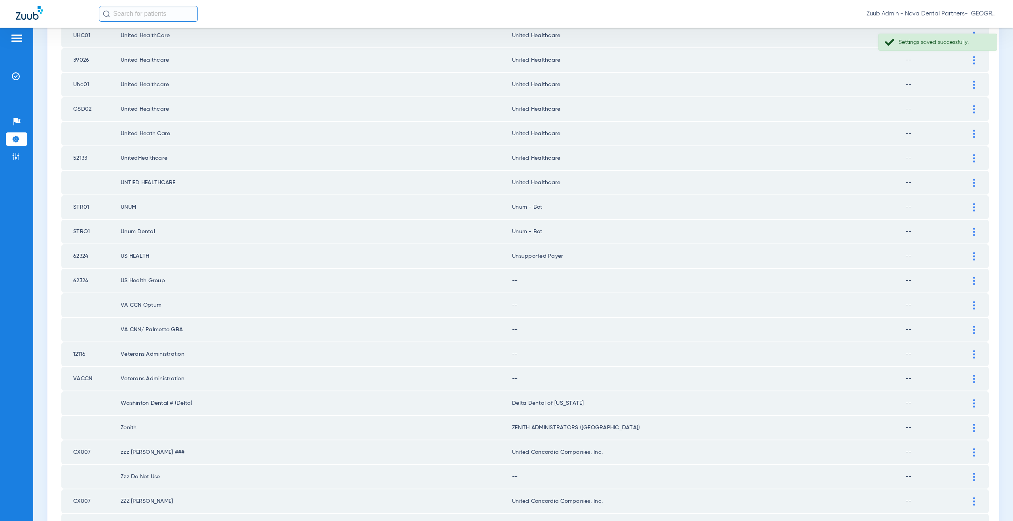
click at [973, 279] on img at bounding box center [974, 281] width 2 height 8
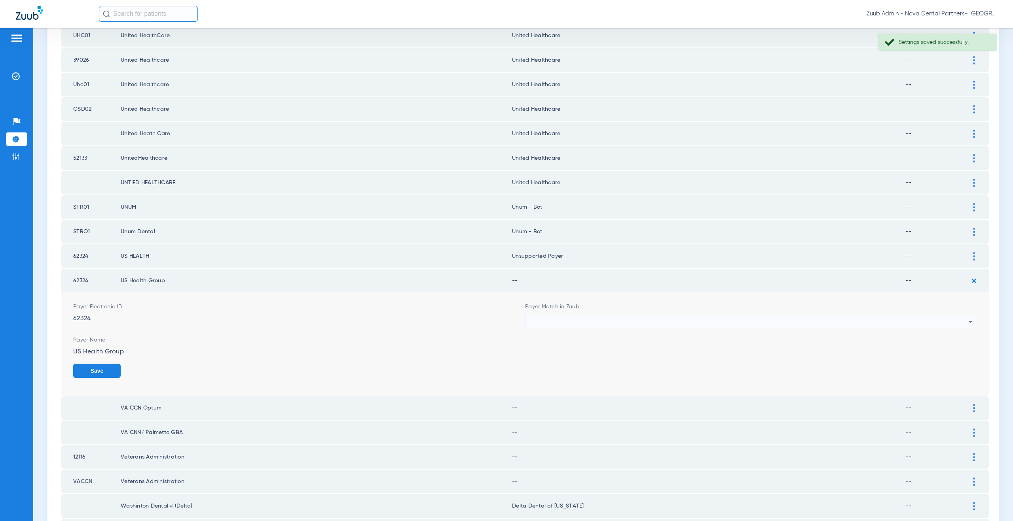
click at [581, 323] on div "--" at bounding box center [748, 321] width 439 height 13
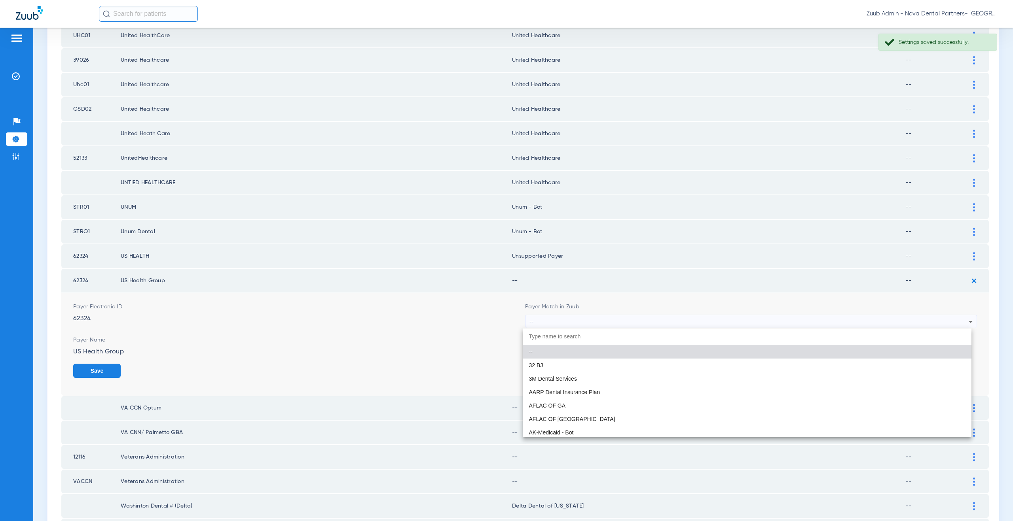
paste input "nsupported Payer"
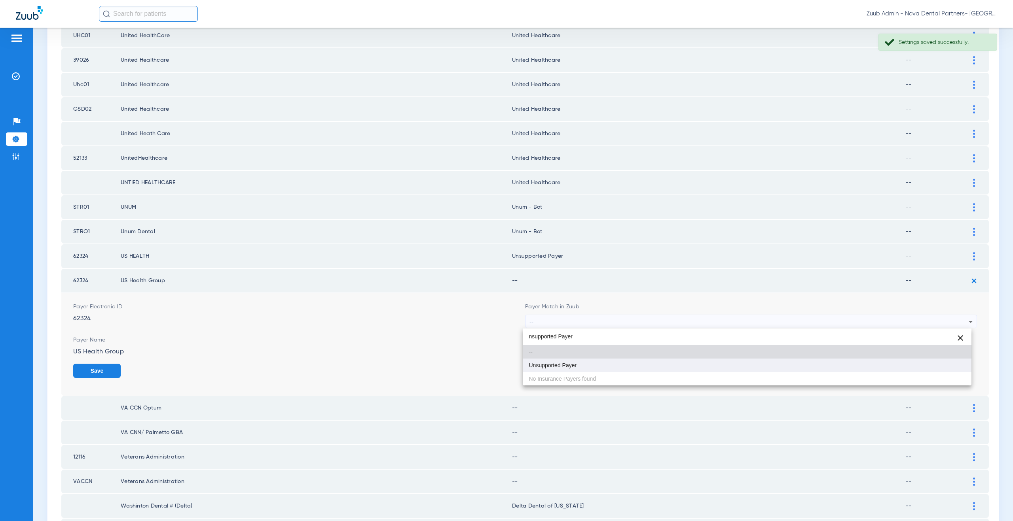
type input "nsupported Payer"
click at [578, 363] on mat-option "Unsupported Payer" at bounding box center [747, 365] width 449 height 13
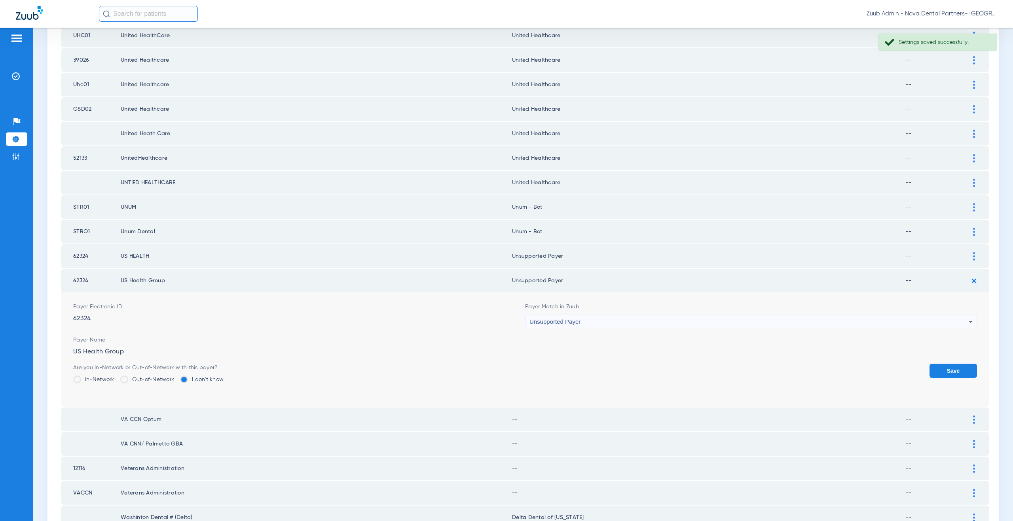
click at [953, 366] on button "Save" at bounding box center [952, 371] width 47 height 14
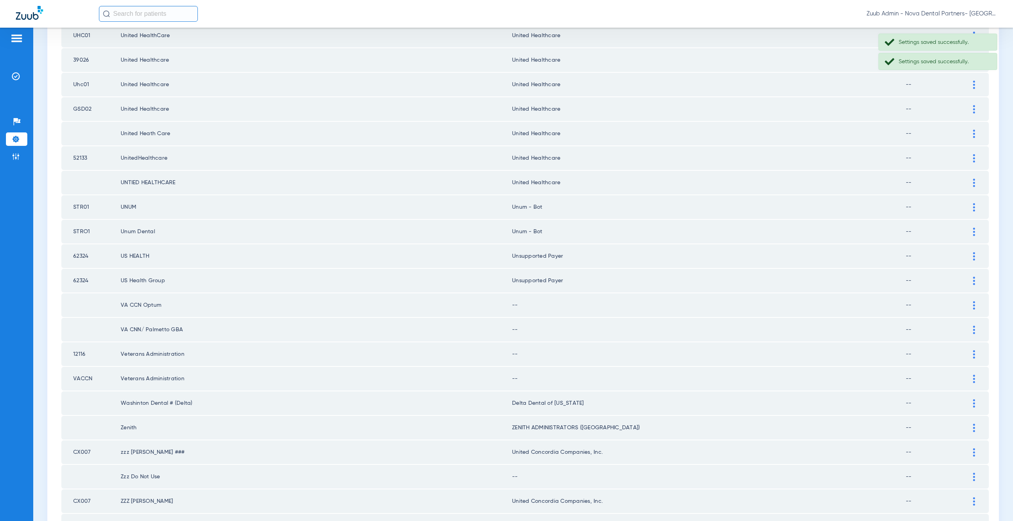
click at [973, 308] on img at bounding box center [974, 305] width 2 height 8
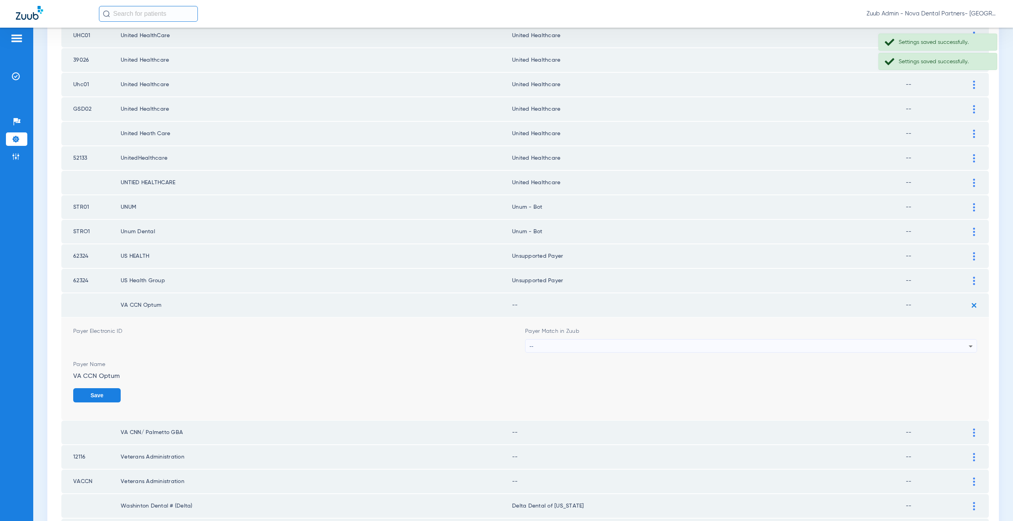
click at [553, 348] on div "--" at bounding box center [748, 346] width 439 height 13
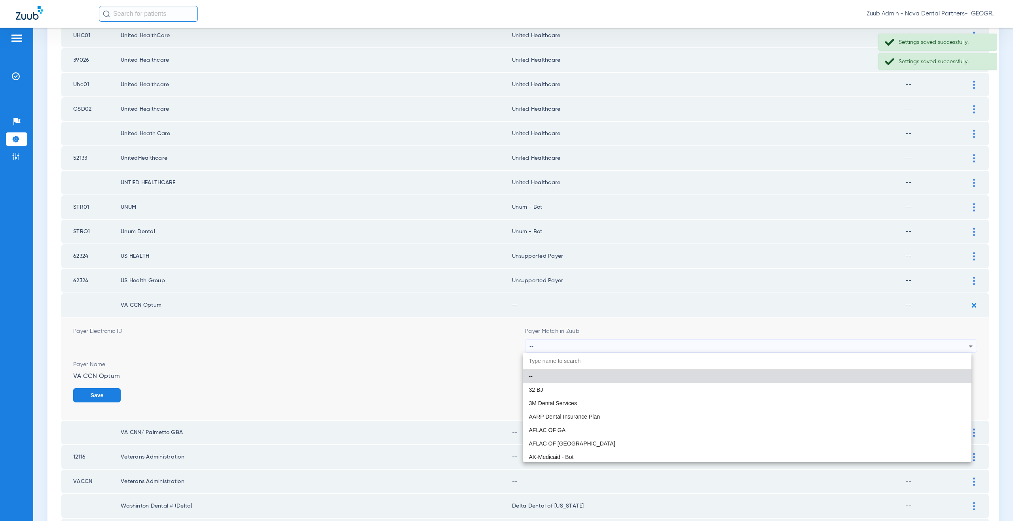
paste input "nsupported Payer"
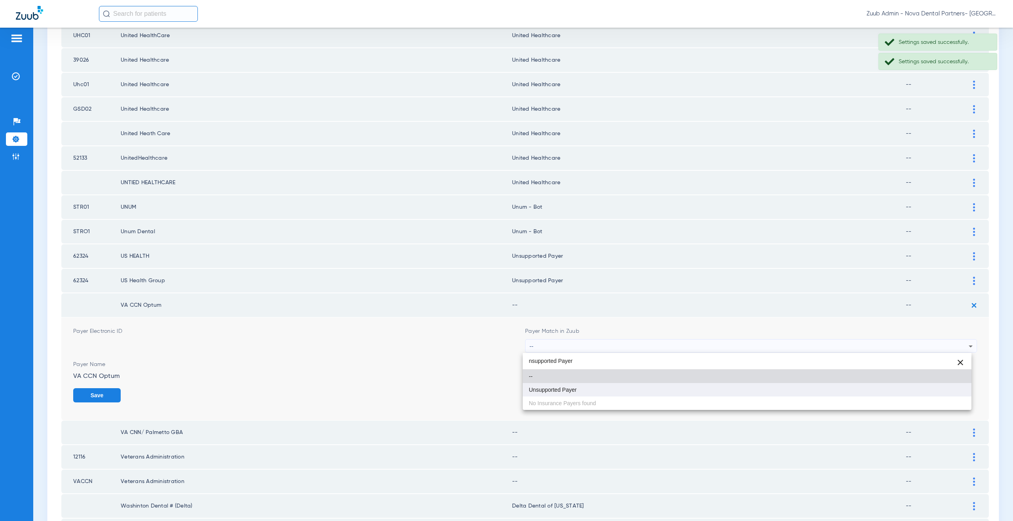
type input "nsupported Payer"
drag, startPoint x: 554, startPoint y: 391, endPoint x: 604, endPoint y: 387, distance: 50.4
click at [554, 391] on span "Unsupported Payer" at bounding box center [553, 390] width 48 height 6
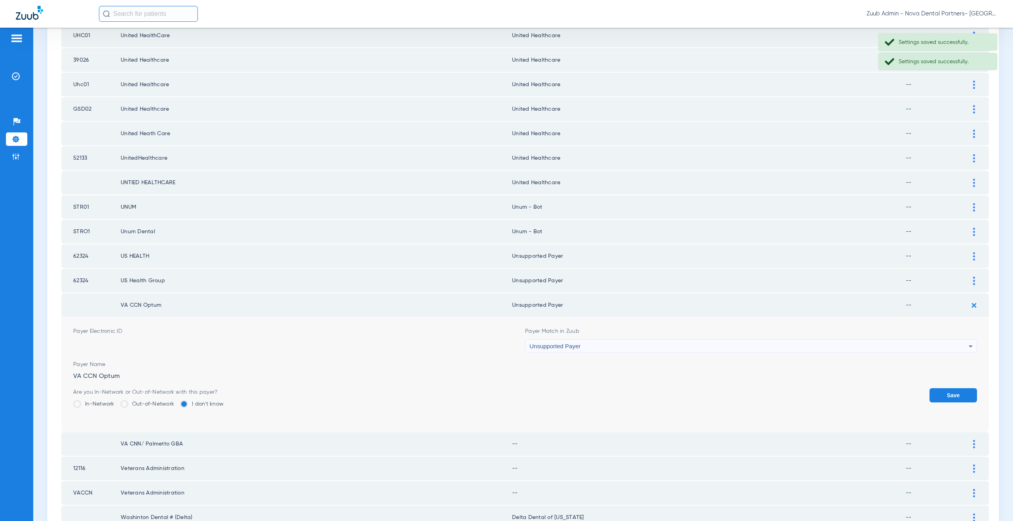
click at [938, 390] on button "Save" at bounding box center [952, 396] width 47 height 14
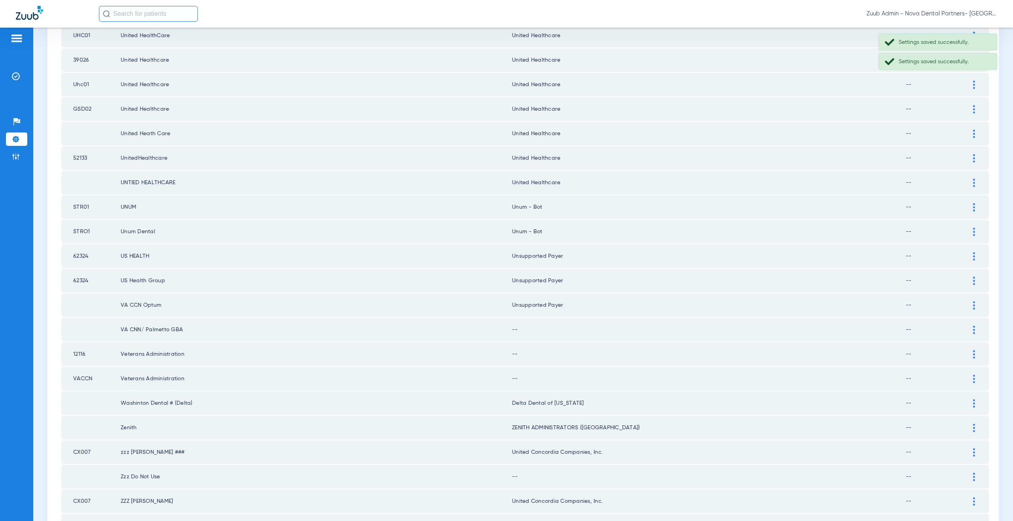
click at [967, 331] on div at bounding box center [974, 330] width 14 height 8
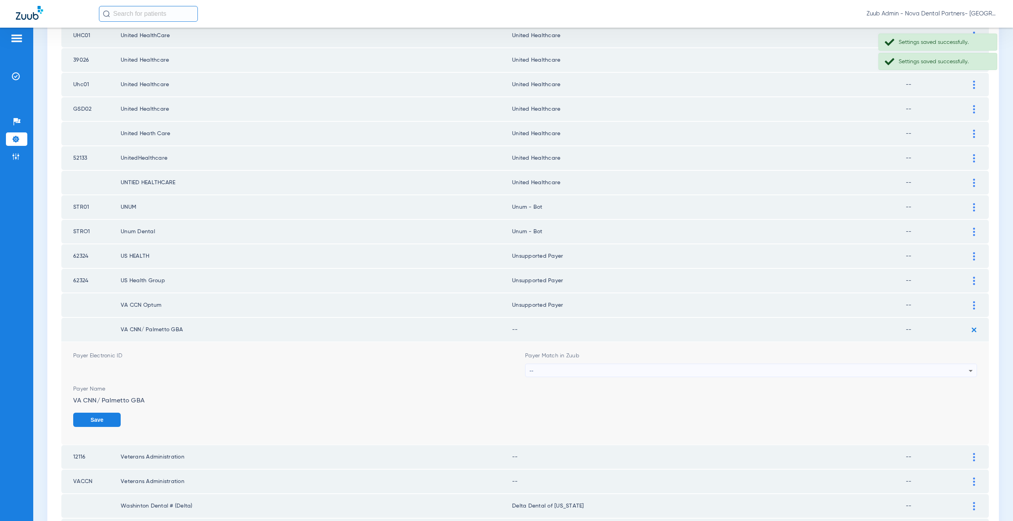
click at [557, 368] on div "--" at bounding box center [748, 370] width 439 height 13
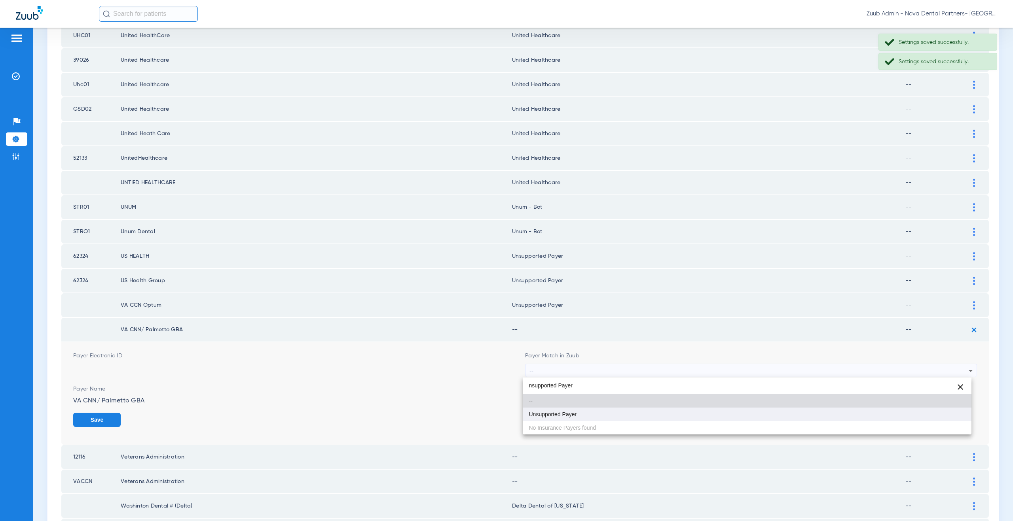
type input "nsupported Payer"
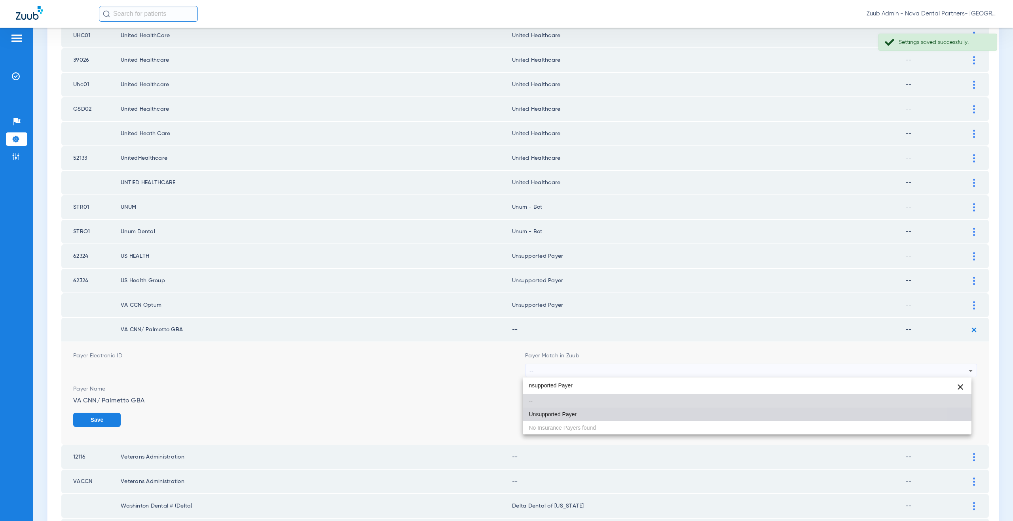
click at [557, 413] on span "Unsupported Payer" at bounding box center [553, 415] width 48 height 6
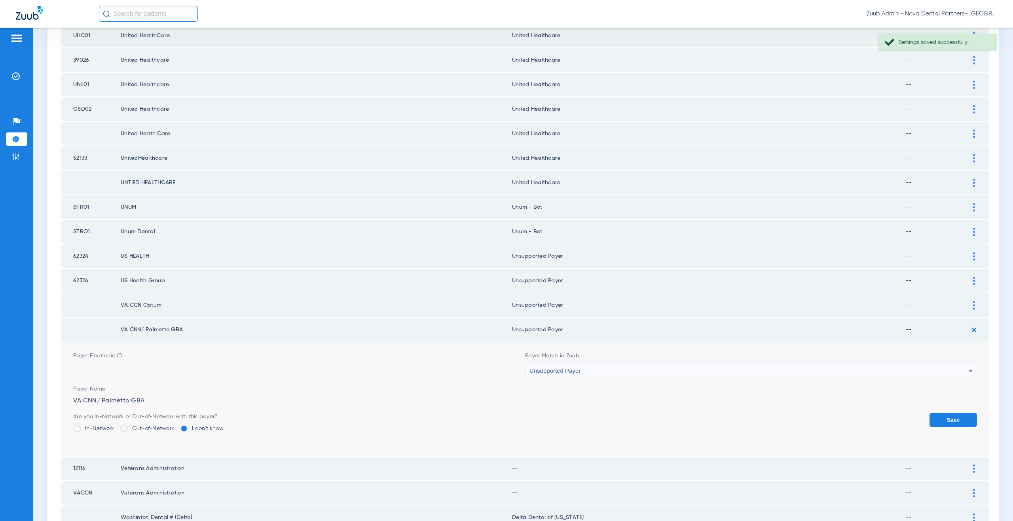
drag, startPoint x: 933, startPoint y: 423, endPoint x: 930, endPoint y: 417, distance: 7.1
click at [933, 423] on button "Save" at bounding box center [952, 420] width 47 height 14
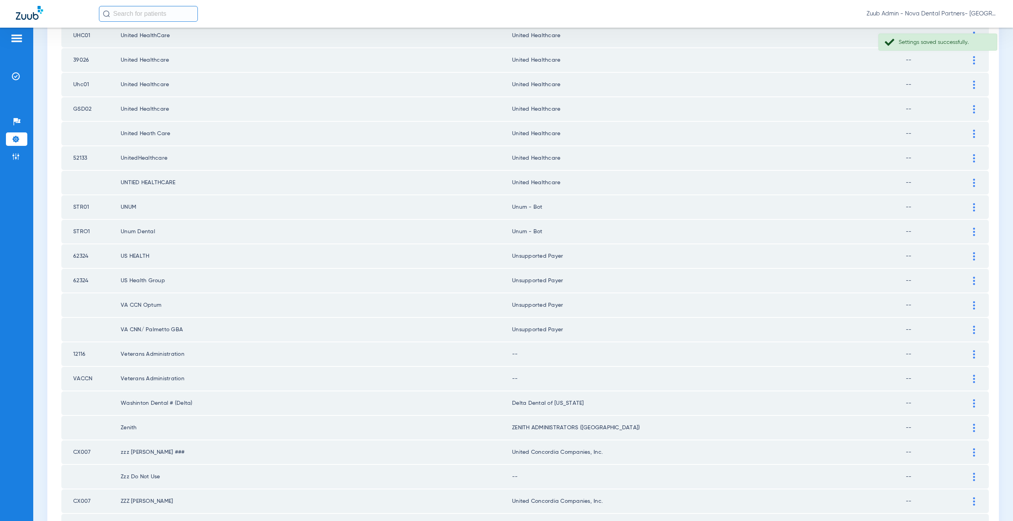
click at [973, 353] on img at bounding box center [974, 355] width 2 height 8
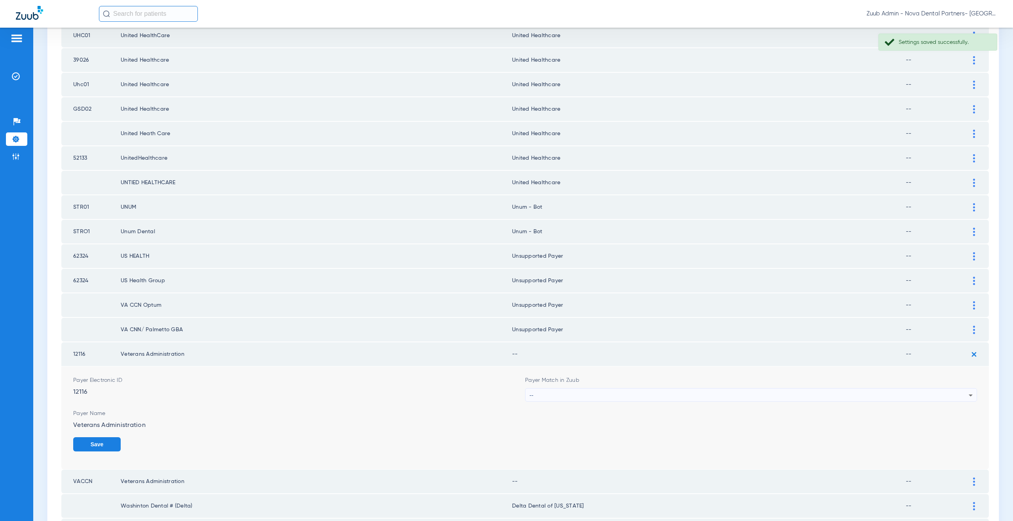
click at [571, 395] on div "--" at bounding box center [748, 395] width 439 height 13
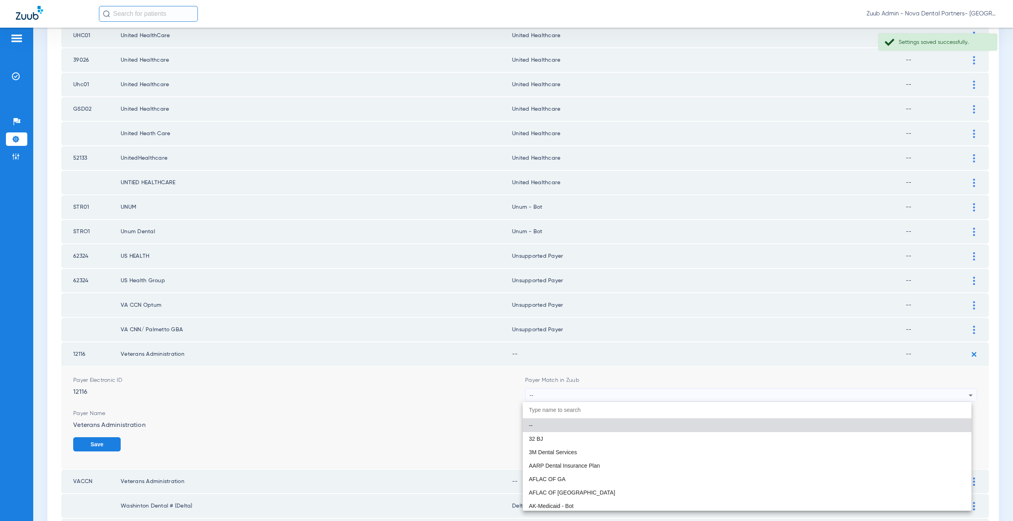
paste input "nsupported Payer"
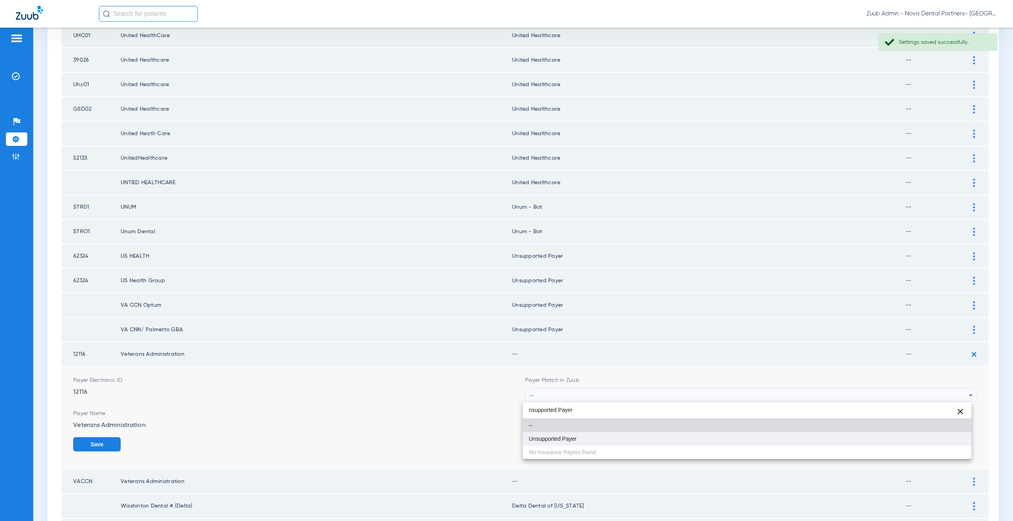
type input "nsupported Payer"
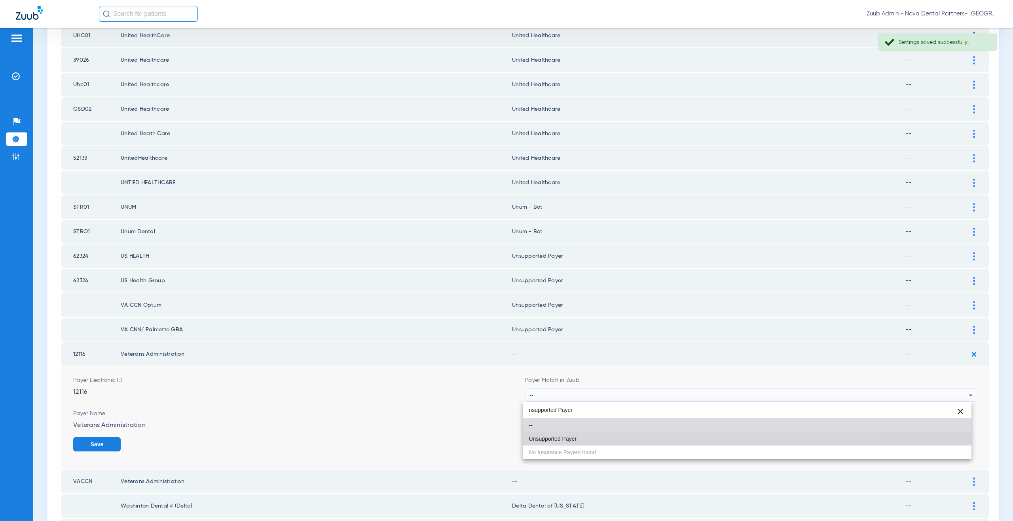
click at [571, 439] on span "Unsupported Payer" at bounding box center [553, 439] width 48 height 6
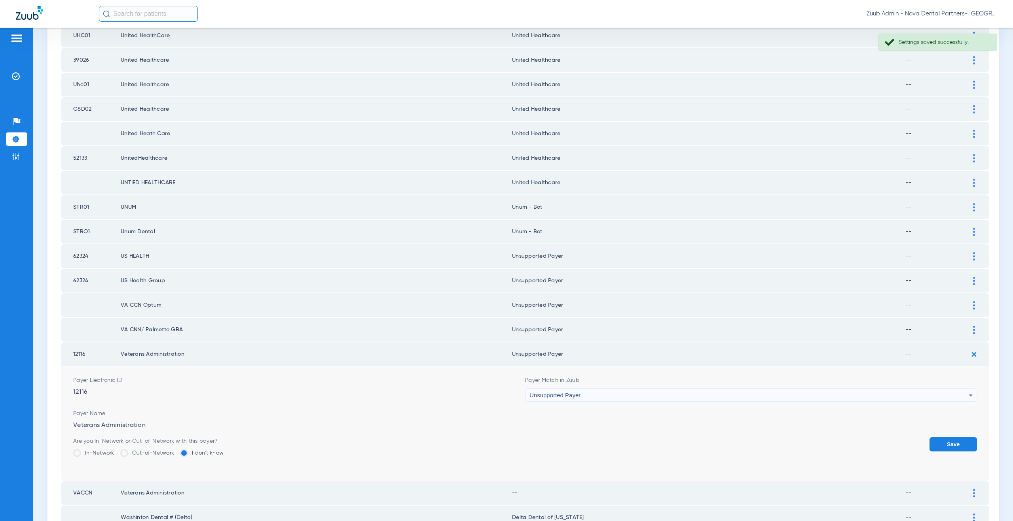
click at [944, 444] on button "Save" at bounding box center [952, 445] width 47 height 14
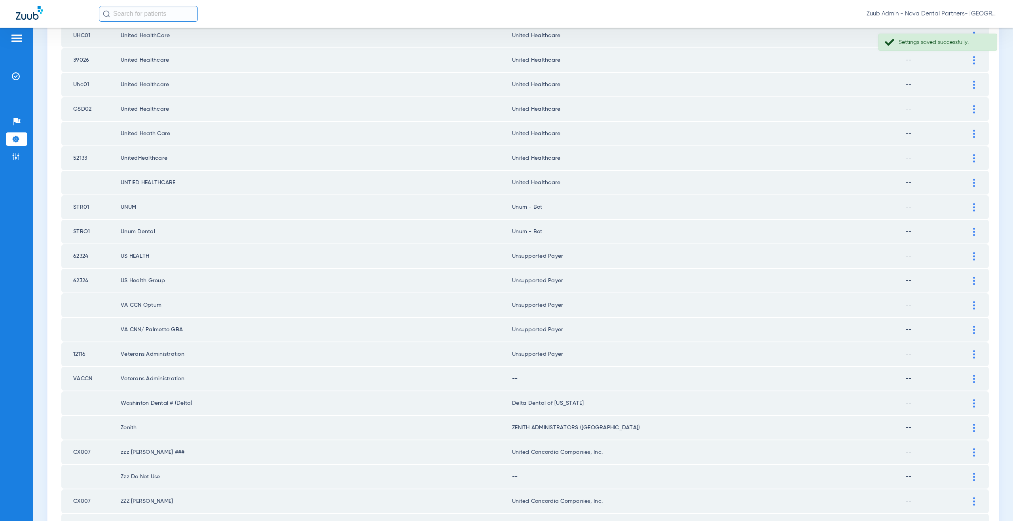
click at [967, 381] on div at bounding box center [974, 379] width 14 height 8
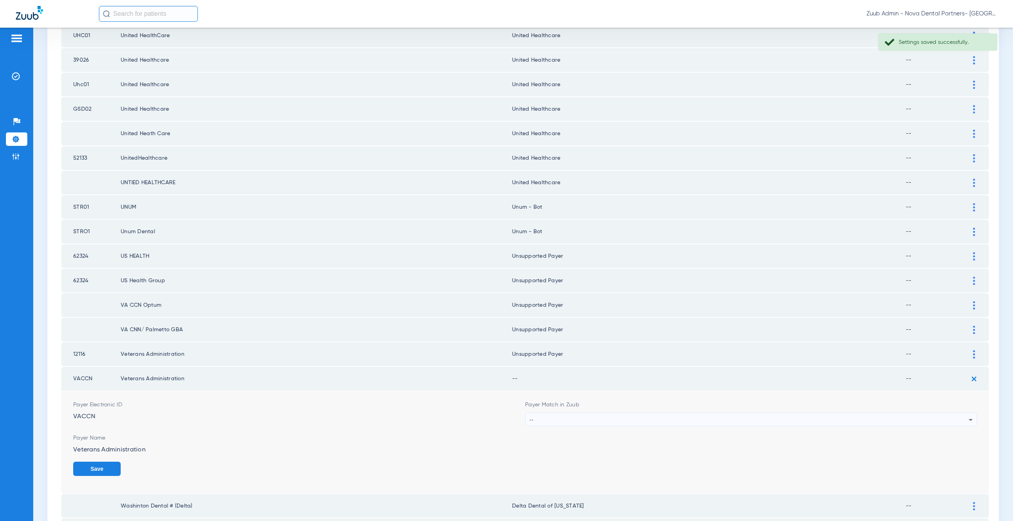
click at [543, 418] on div "--" at bounding box center [748, 419] width 439 height 13
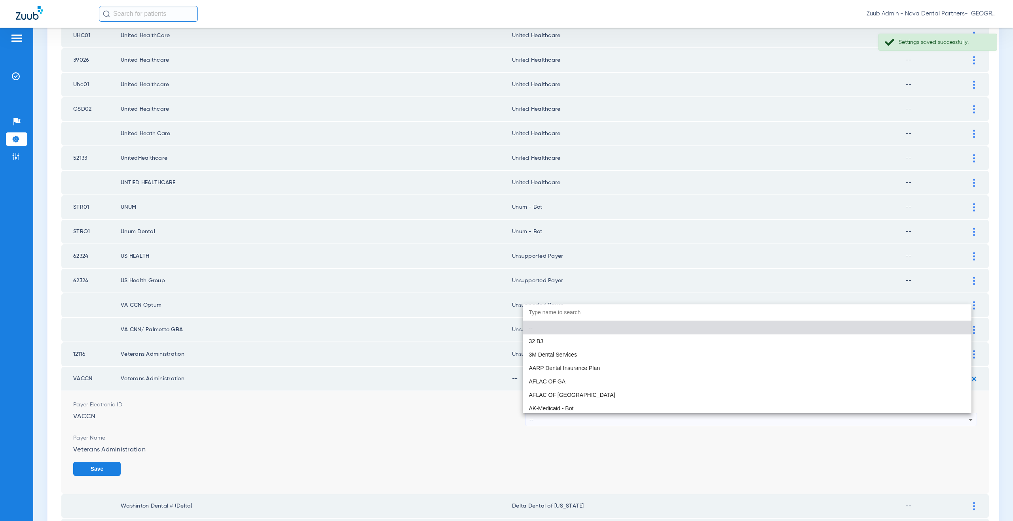
paste input "nsupported Payer"
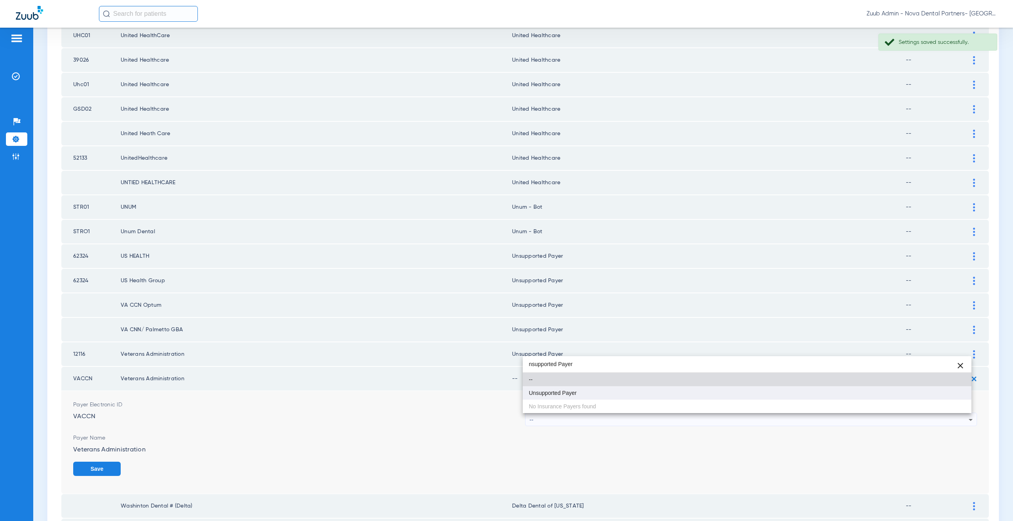
type input "nsupported Payer"
click at [571, 391] on span "Unsupported Payer" at bounding box center [553, 394] width 48 height 6
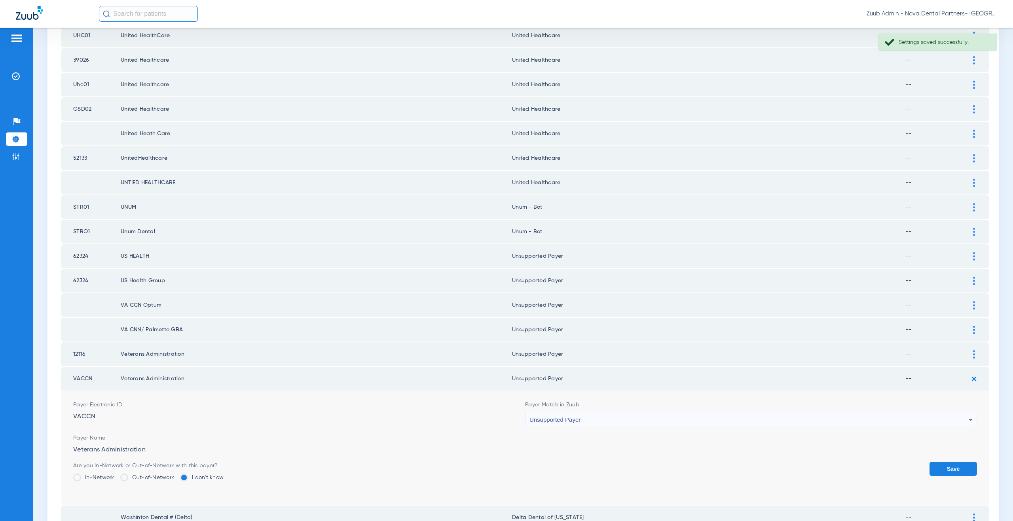
click at [936, 464] on button "Save" at bounding box center [952, 469] width 47 height 14
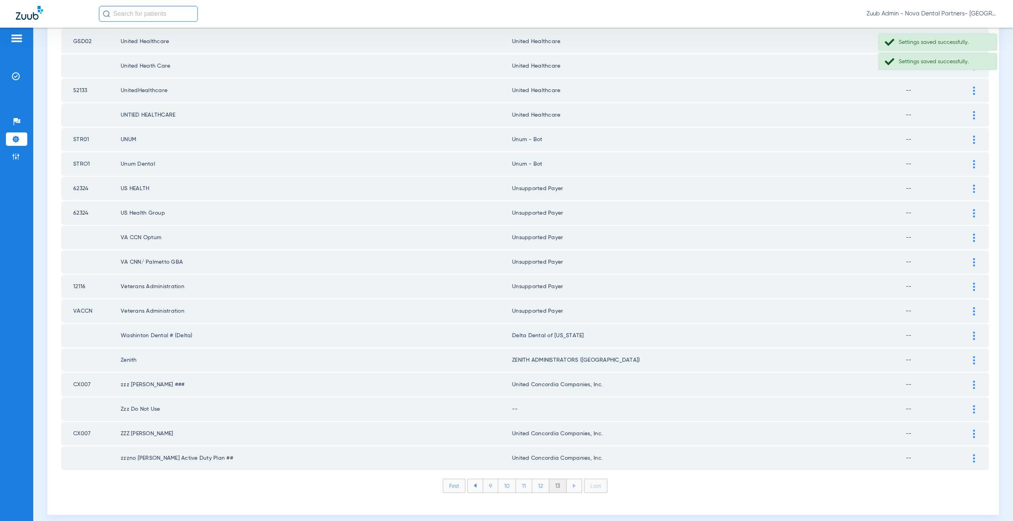
scroll to position [442, 0]
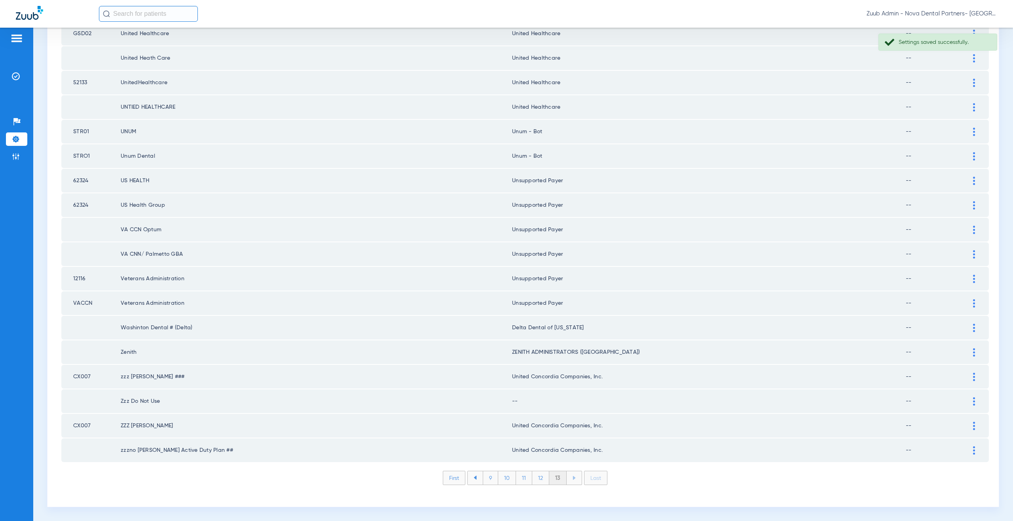
click at [967, 400] on div at bounding box center [974, 402] width 14 height 8
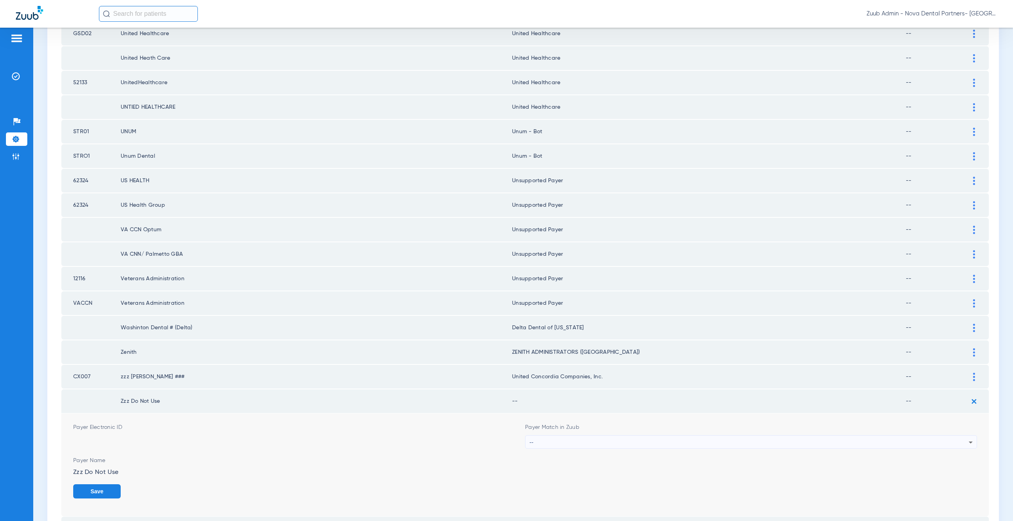
click at [593, 443] on div "--" at bounding box center [748, 442] width 439 height 13
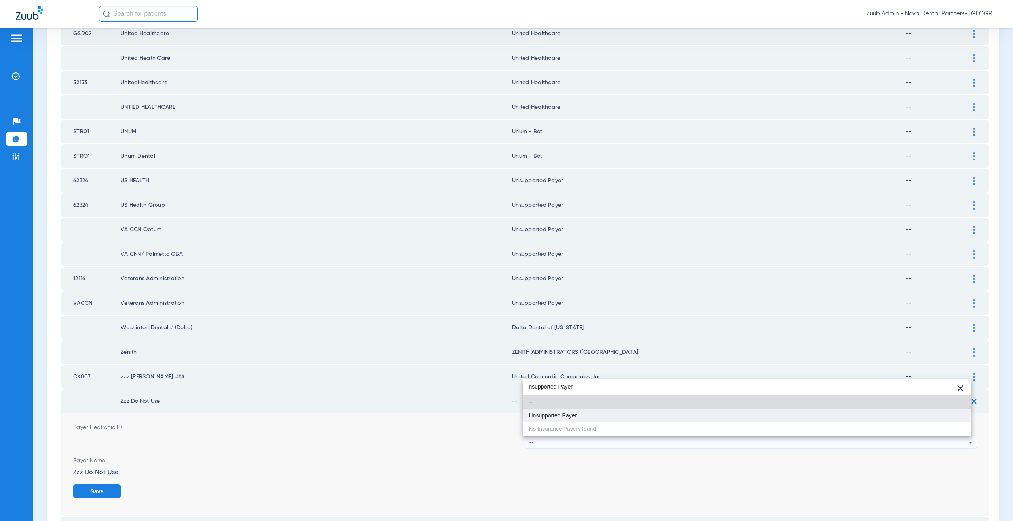
type input "nsupported Payer"
click at [565, 414] on span "Unsupported Payer" at bounding box center [553, 416] width 48 height 6
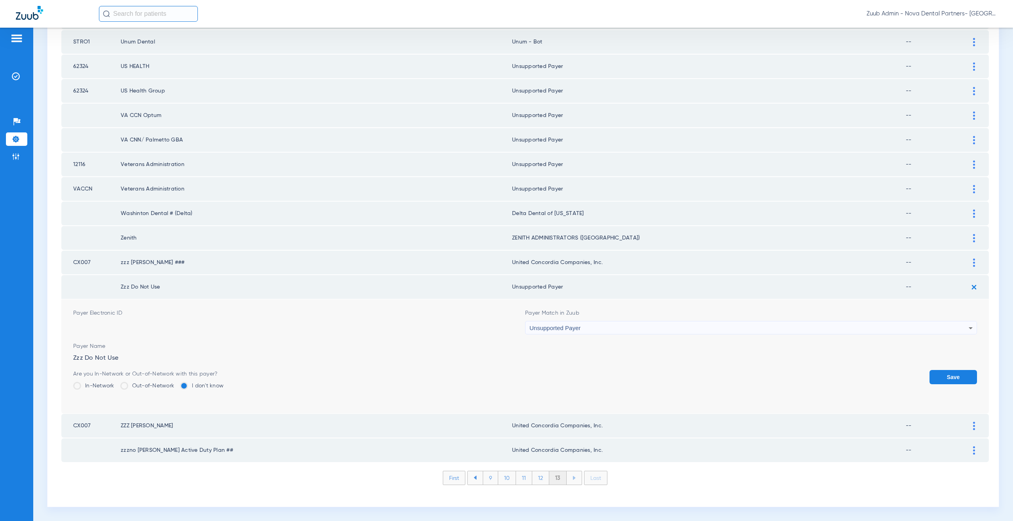
click at [942, 375] on button "Save" at bounding box center [952, 377] width 47 height 14
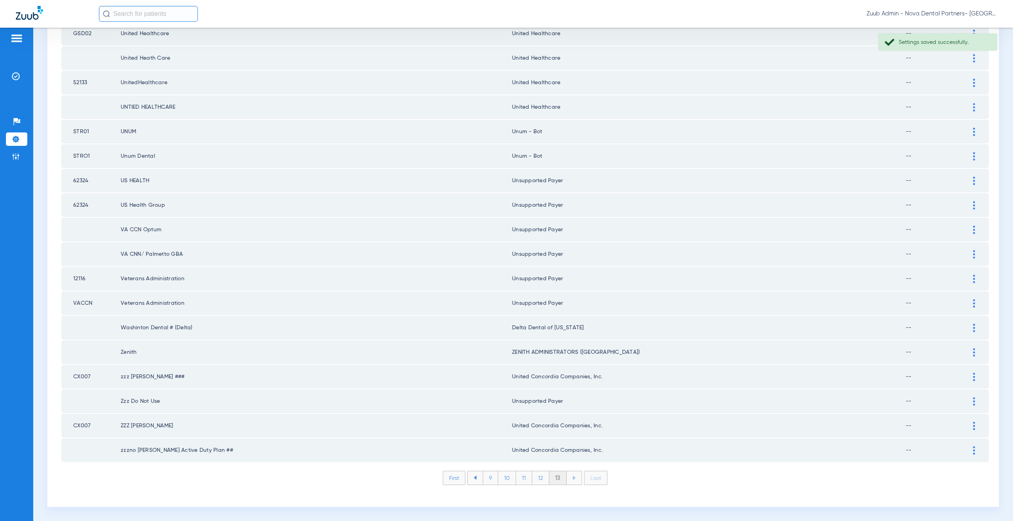
scroll to position [0, 0]
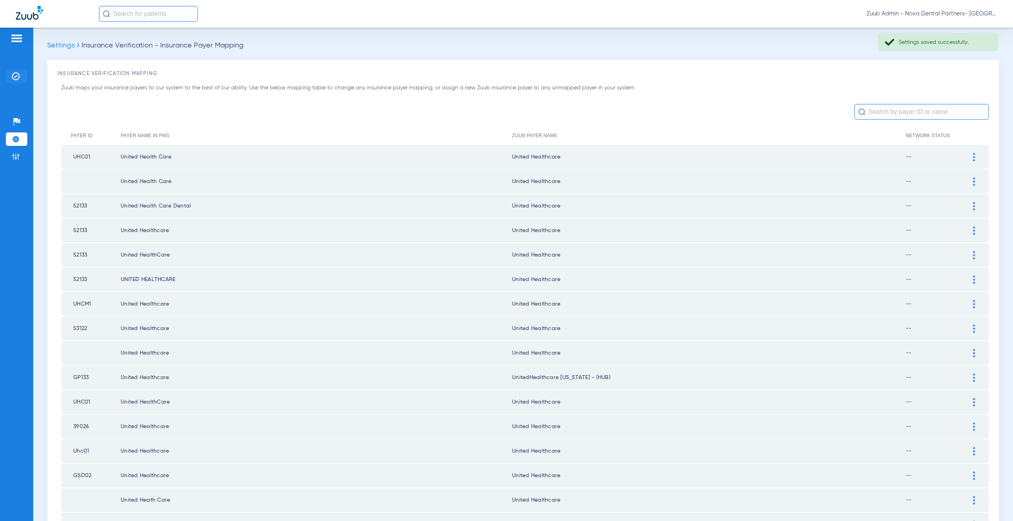
click at [14, 76] on img at bounding box center [16, 76] width 8 height 8
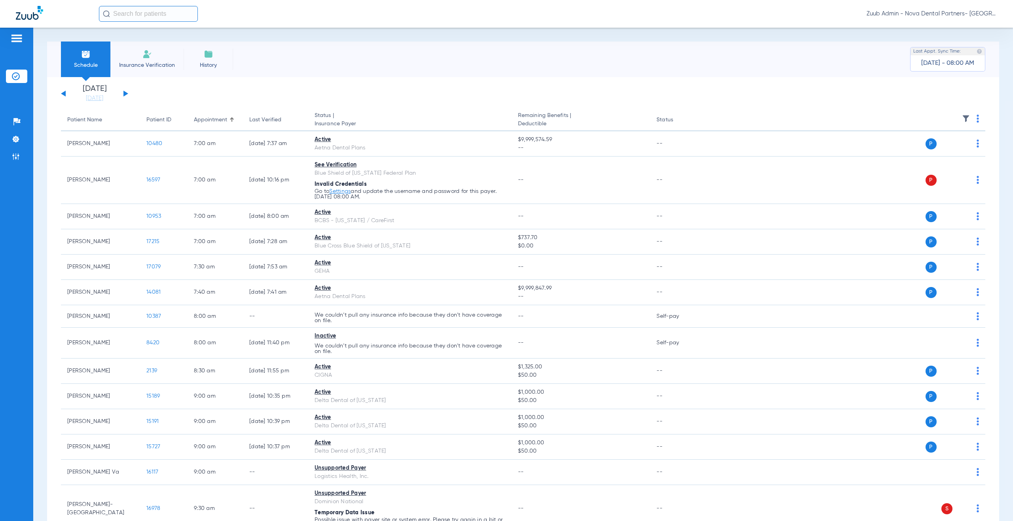
click at [127, 95] on div "Saturday 06-07-2025 Sunday 06-08-2025 Monday 06-09-2025 Tuesday 06-10-2025 Wedn…" at bounding box center [94, 93] width 67 height 17
click at [126, 94] on button at bounding box center [125, 94] width 5 height 6
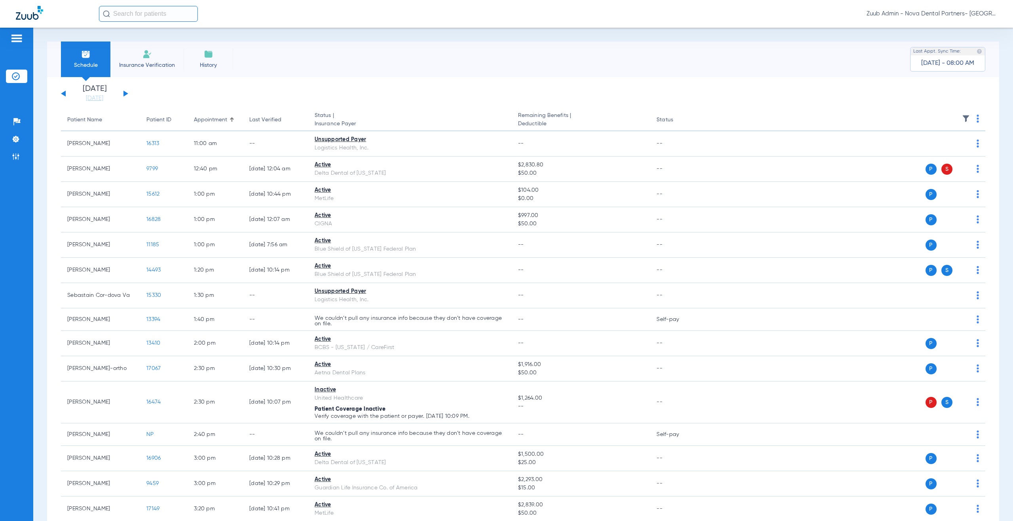
click at [127, 96] on div "Saturday 06-07-2025 Sunday 06-08-2025 Monday 06-09-2025 Tuesday 06-10-2025 Wedn…" at bounding box center [94, 93] width 67 height 17
click at [125, 93] on button at bounding box center [125, 94] width 5 height 6
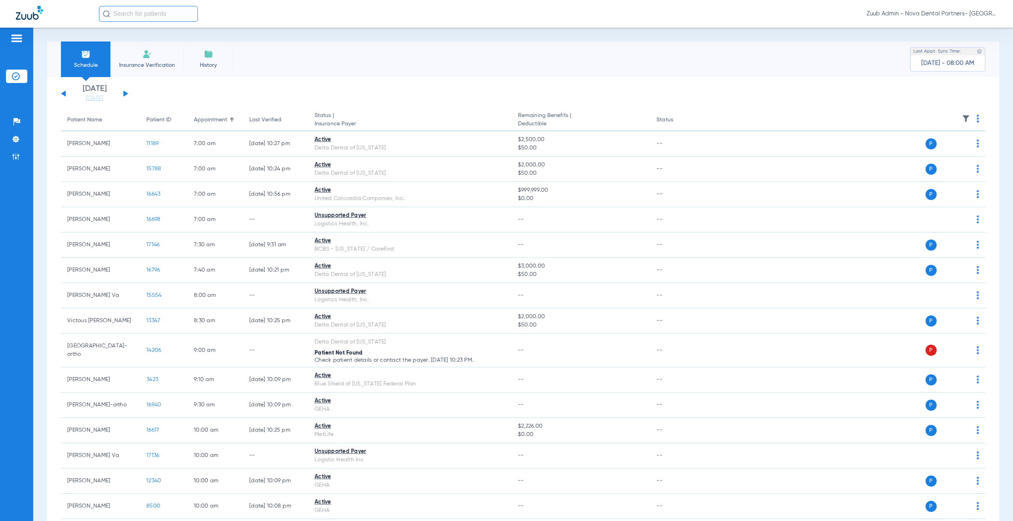
click at [129, 97] on app-single-date-navigator "Saturday 06-07-2025 Sunday 06-08-2025 Monday 06-09-2025 Tuesday 06-10-2025 Wedn…" at bounding box center [523, 93] width 924 height 17
click at [124, 93] on button at bounding box center [125, 94] width 5 height 6
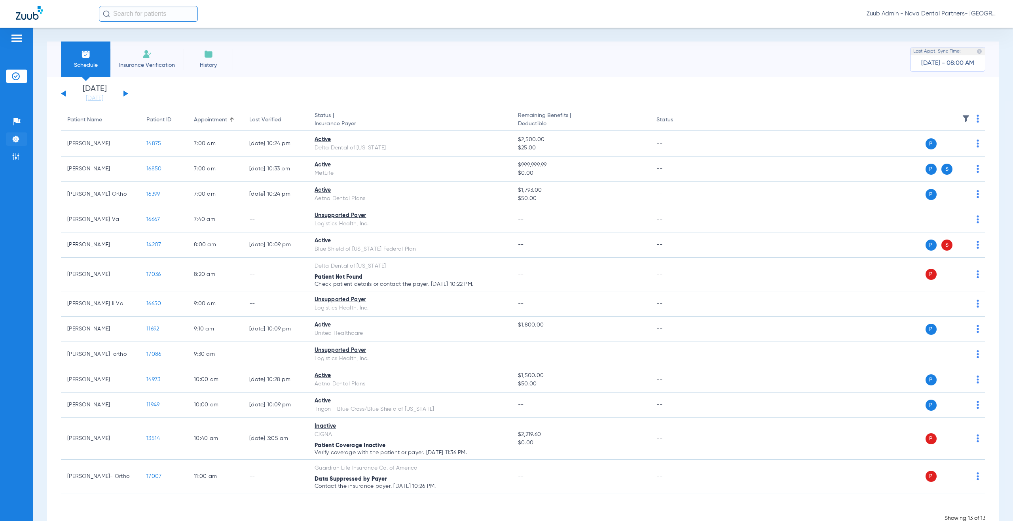
click at [15, 138] on img at bounding box center [16, 139] width 8 height 8
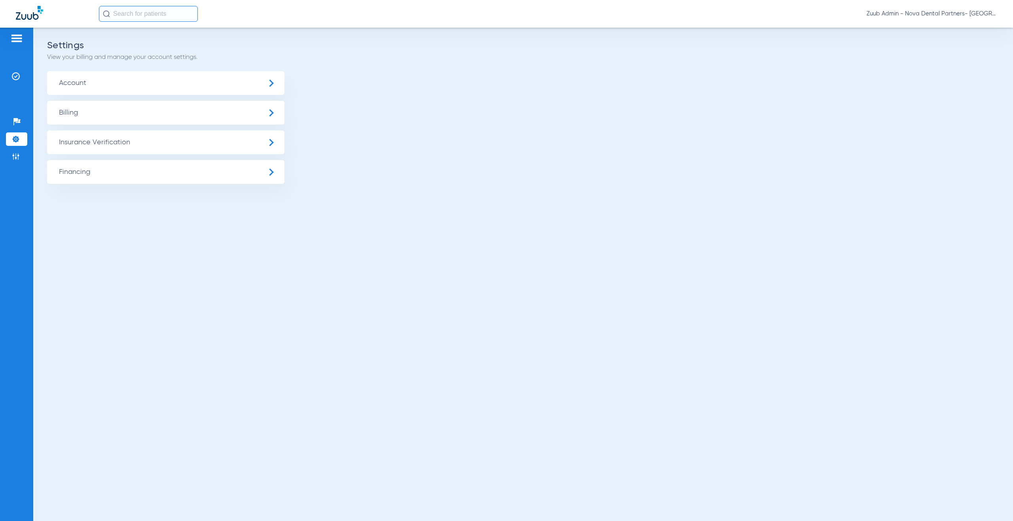
click at [98, 148] on span "Insurance Verification" at bounding box center [165, 143] width 237 height 24
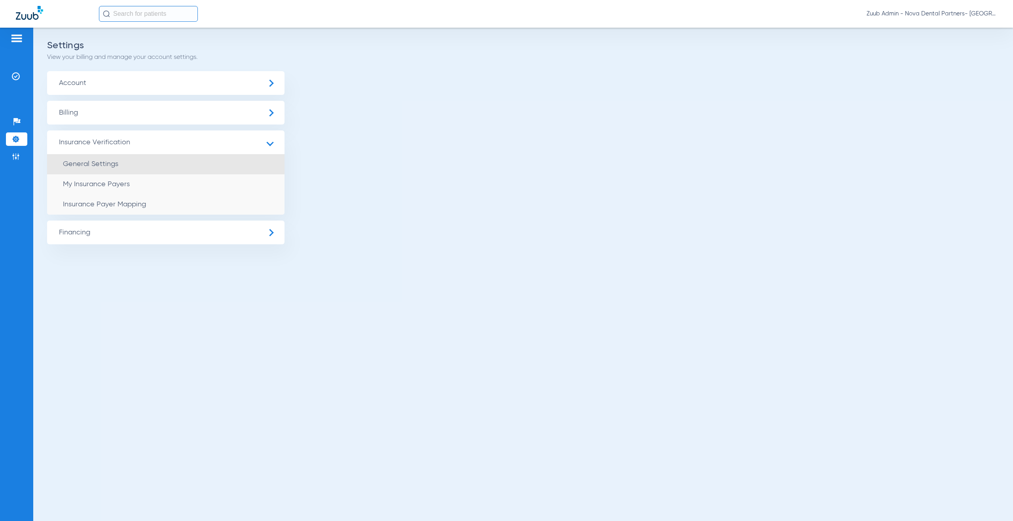
click at [99, 168] on li "General Settings" at bounding box center [165, 164] width 237 height 20
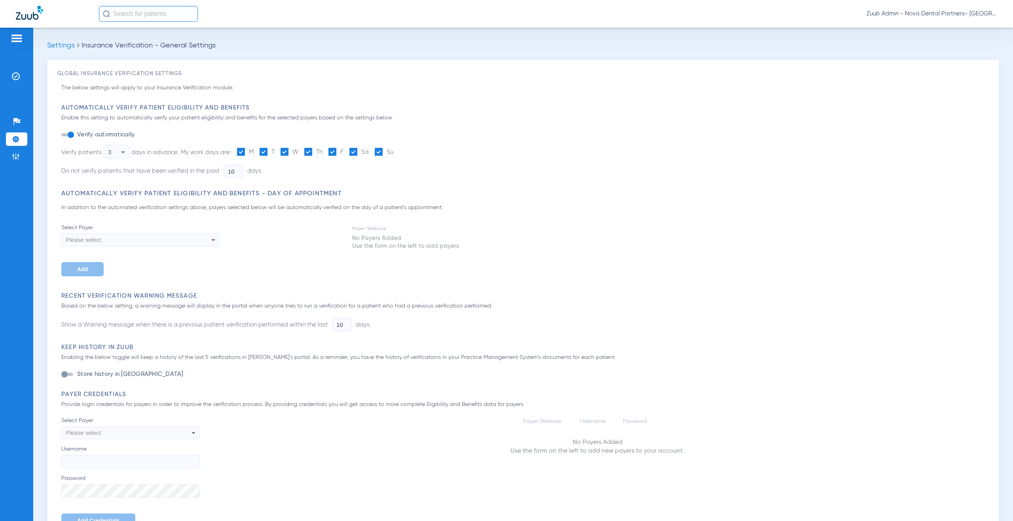
type input "5"
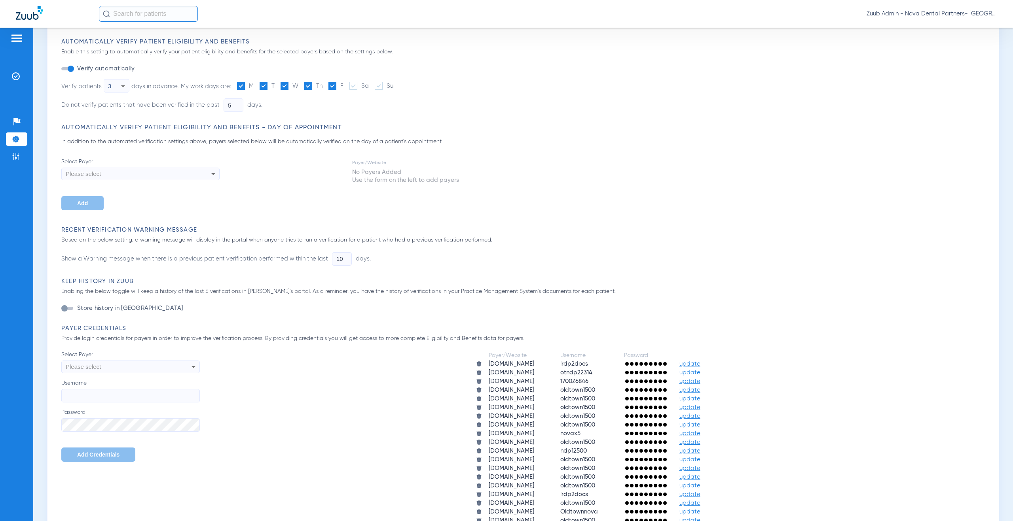
scroll to position [68, 0]
click at [151, 367] on div "Please select" at bounding box center [118, 364] width 104 height 13
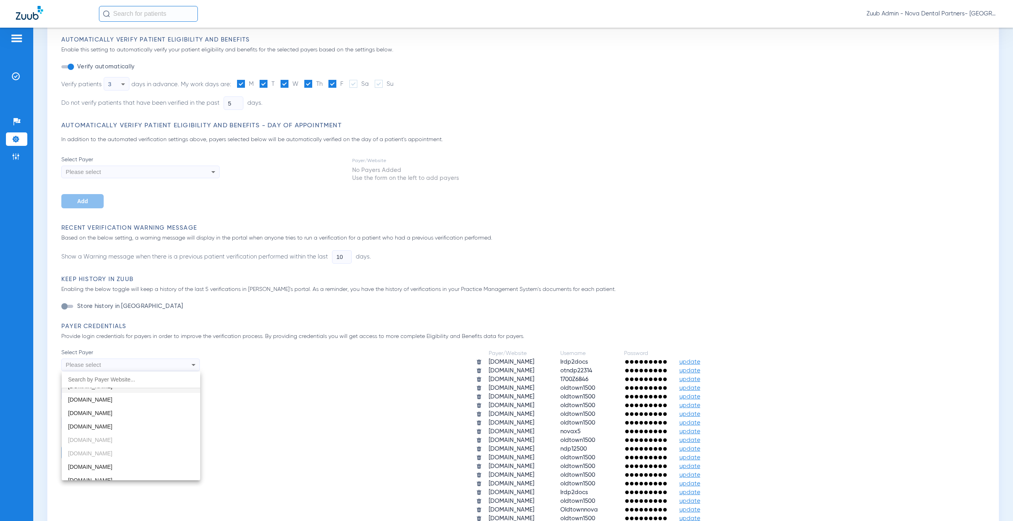
scroll to position [0, 0]
click at [13, 74] on div at bounding box center [506, 260] width 1013 height 521
click at [22, 85] on ul "Insurance Verification" at bounding box center [16, 80] width 21 height 21
click at [20, 80] on li "Insurance Verification" at bounding box center [16, 76] width 21 height 13
